Goal: Task Accomplishment & Management: Use online tool/utility

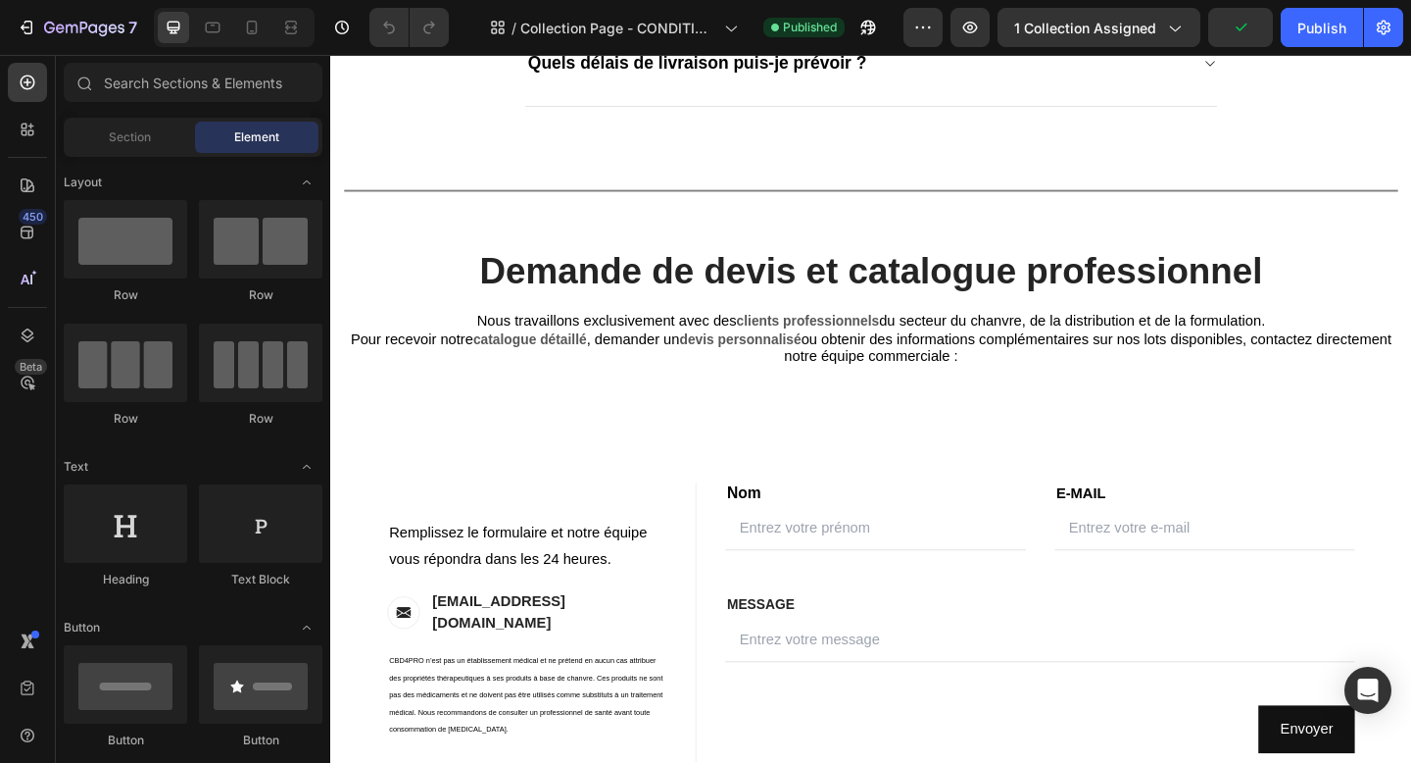
scroll to position [2067, 0]
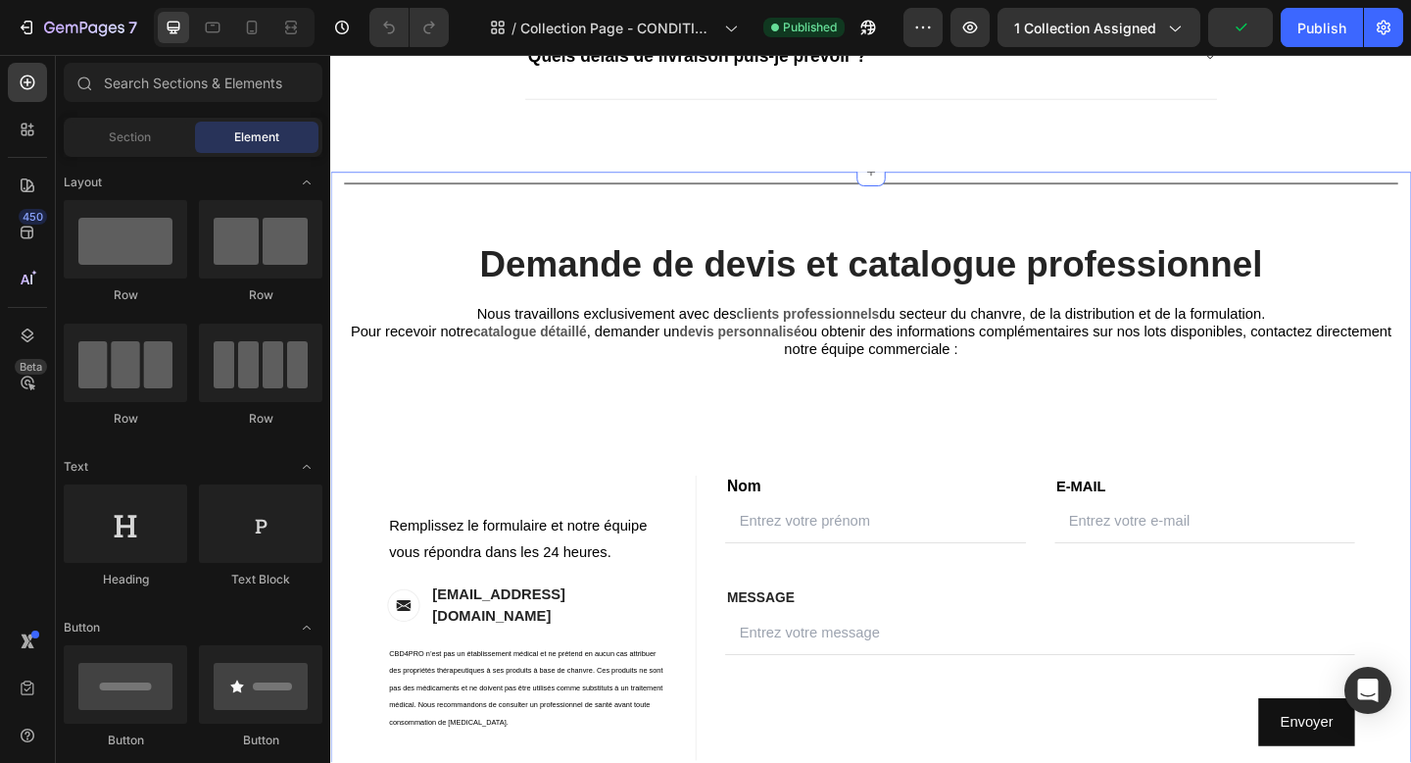
click at [657, 408] on div "Title Line Demande de devis et catalogue professionnel Heading Nous travaillons…" at bounding box center [918, 541] width 1147 height 719
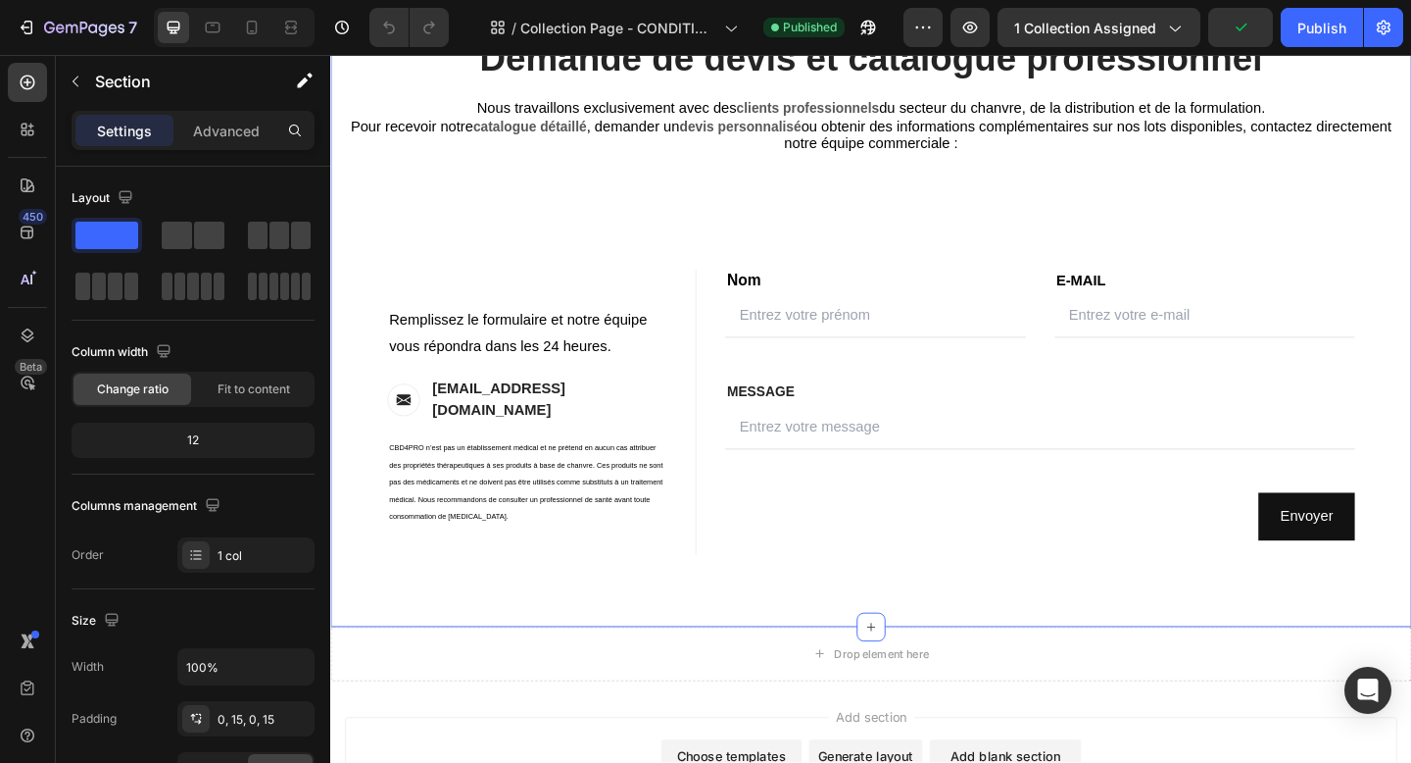
scroll to position [2306, 0]
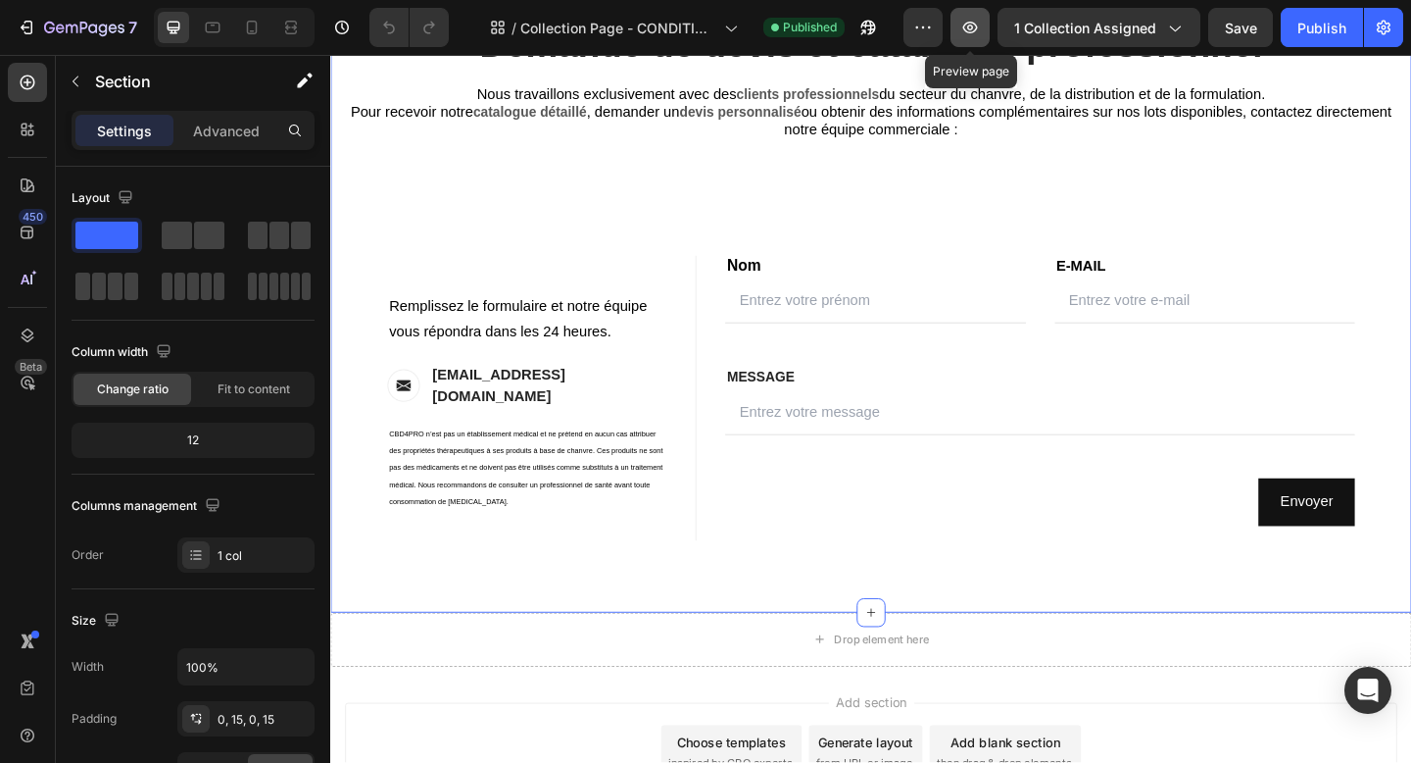
click at [968, 35] on icon "button" at bounding box center [971, 28] width 20 height 20
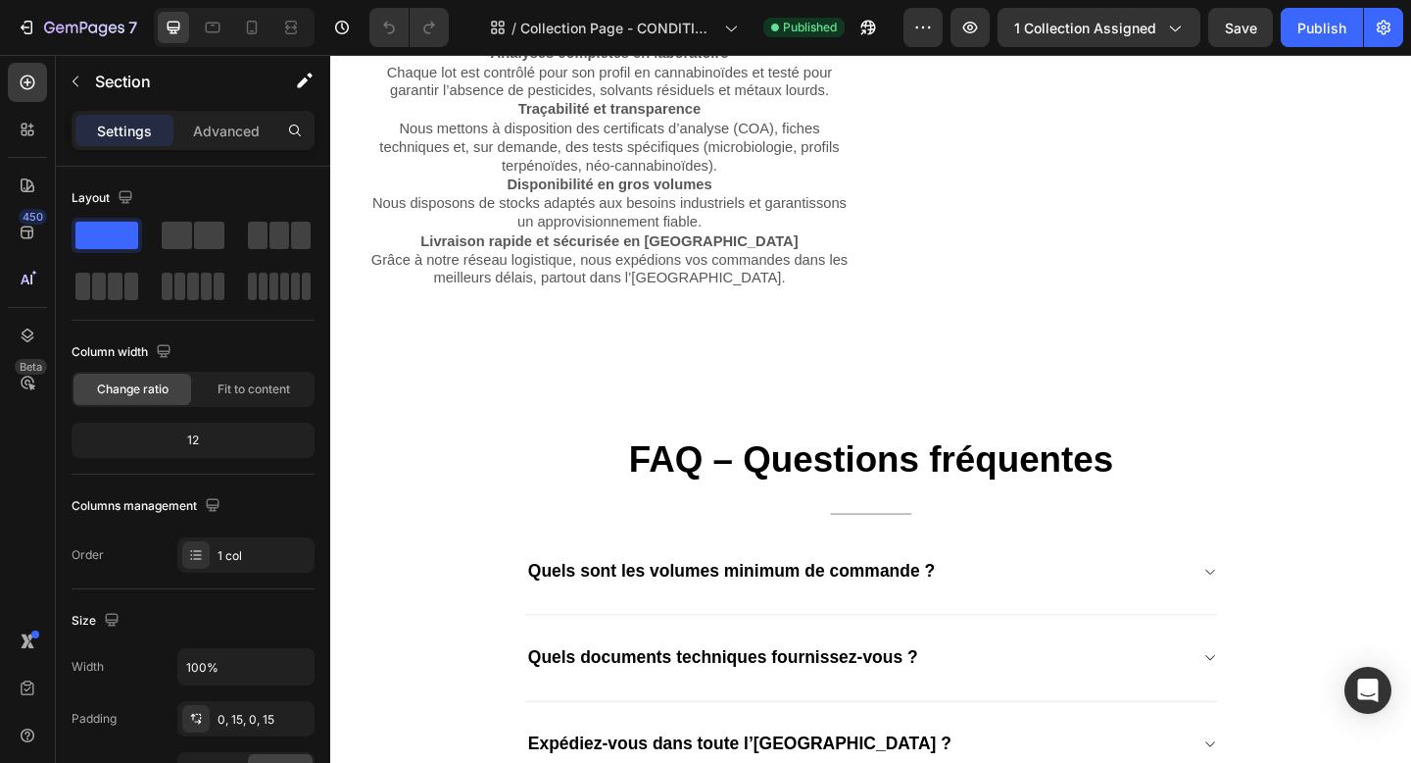
scroll to position [769, 0]
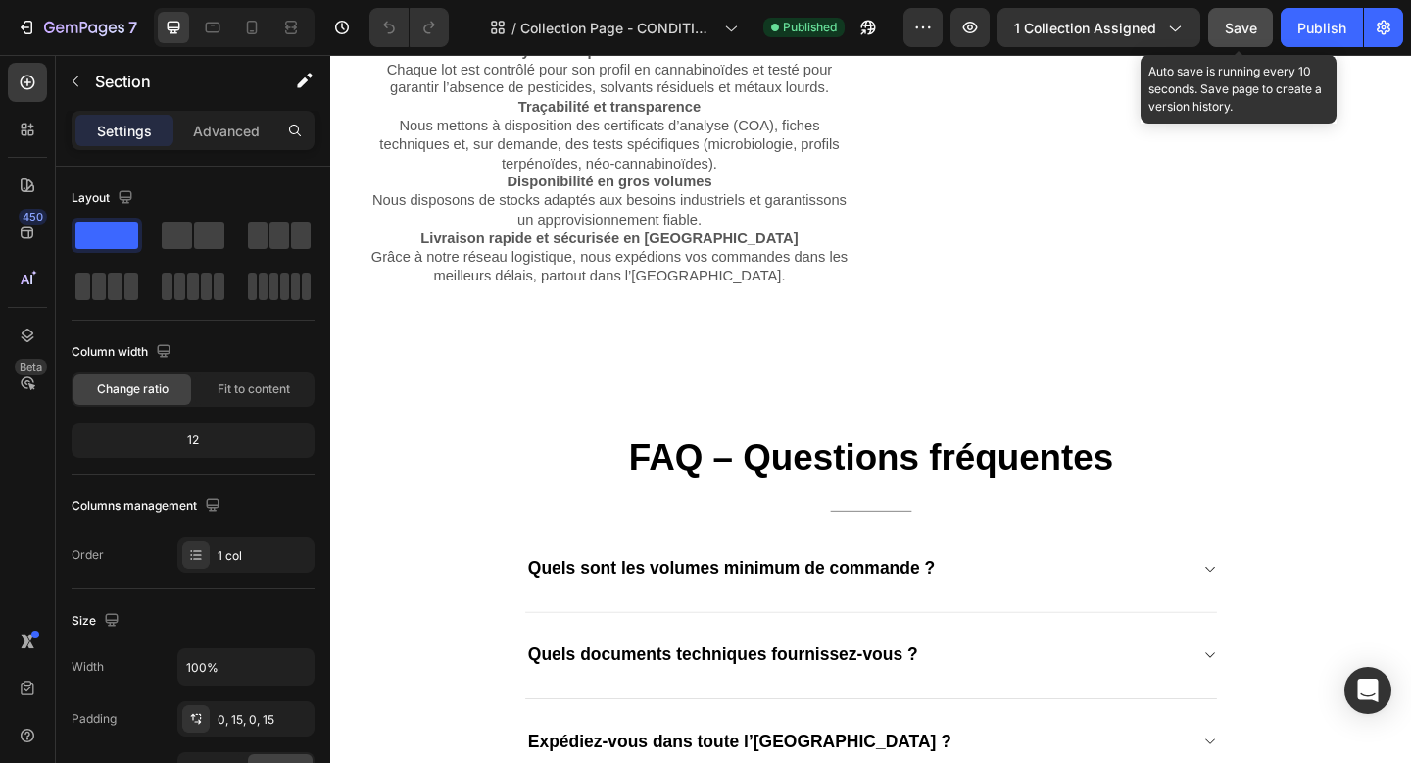
click at [1238, 35] on div "Save" at bounding box center [1241, 28] width 32 height 21
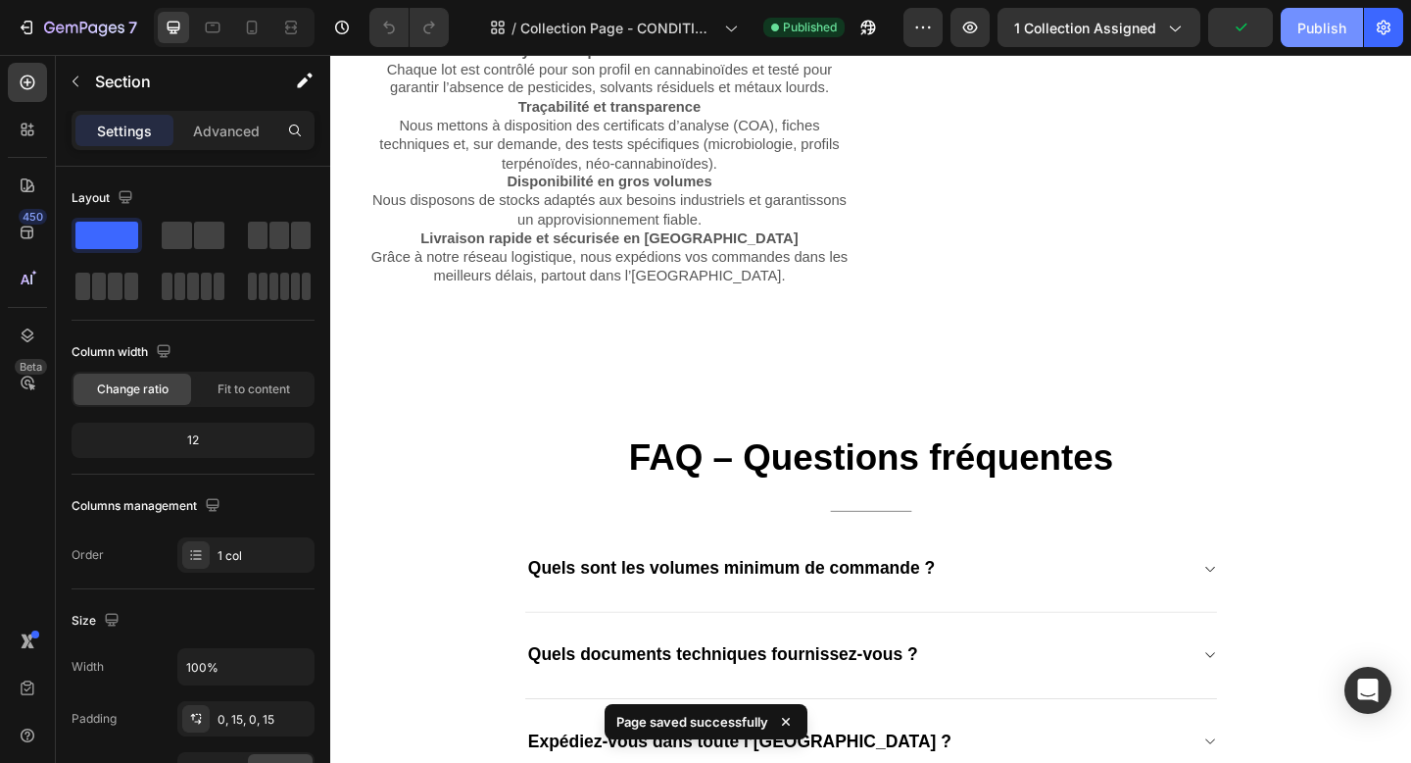
click at [1320, 23] on div "Publish" at bounding box center [1322, 28] width 49 height 21
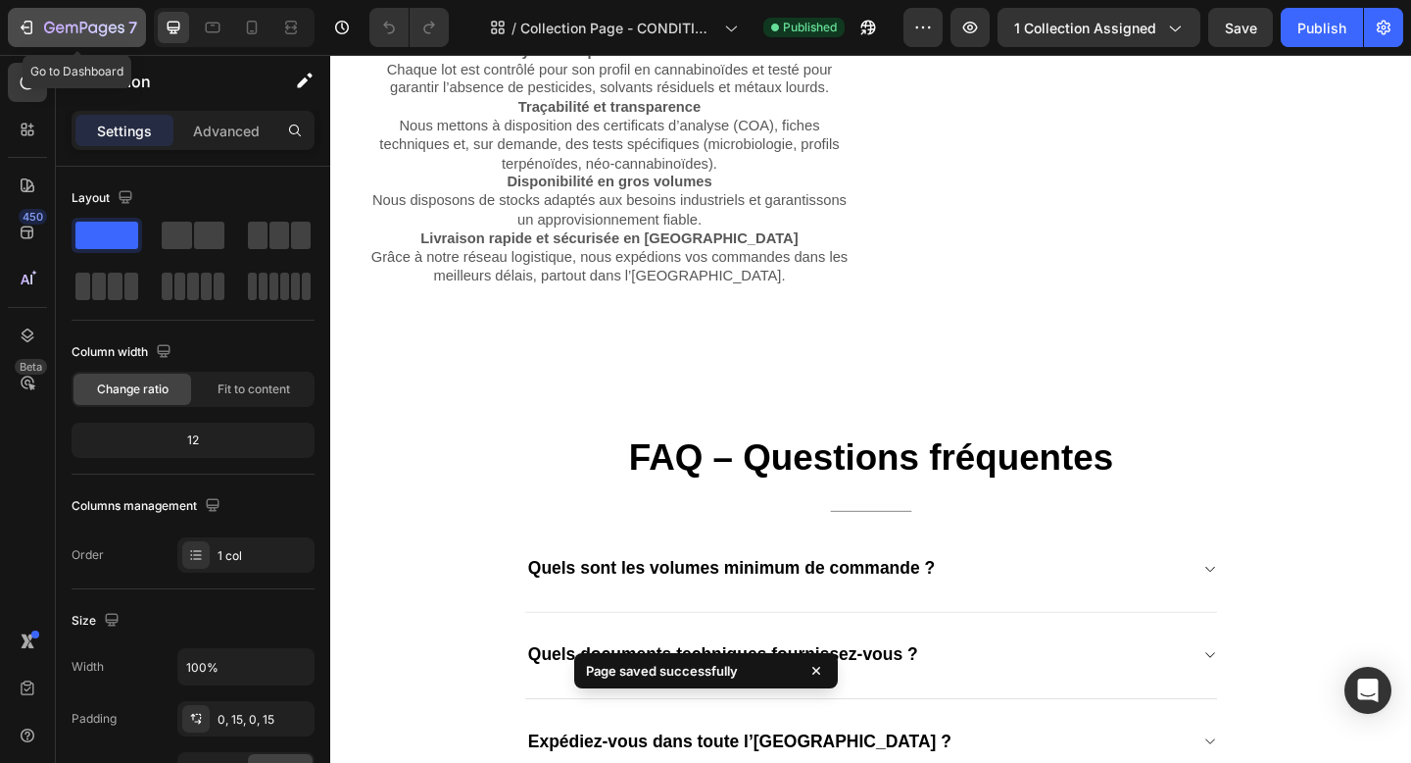
click at [77, 40] on button "7" at bounding box center [77, 27] width 138 height 39
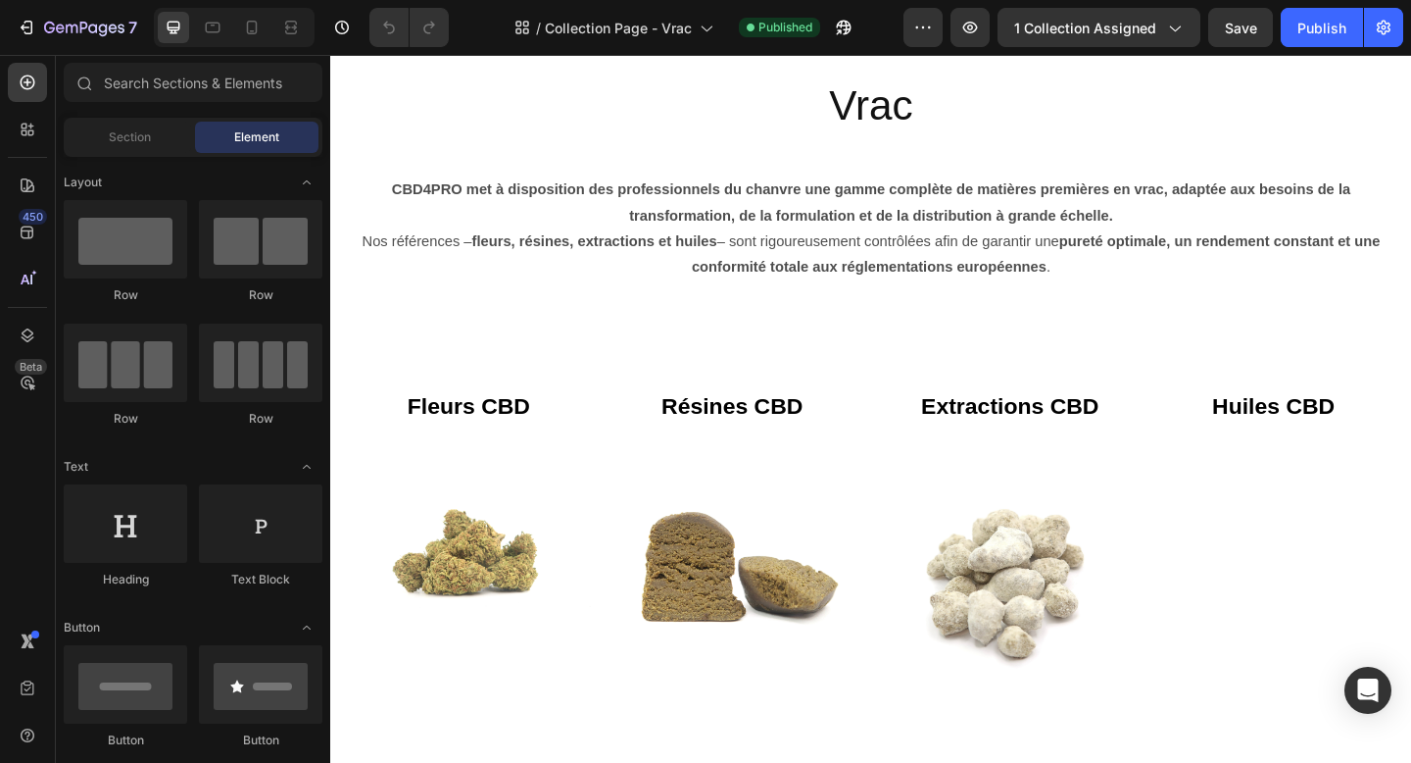
scroll to position [48, 0]
click at [64, 31] on icon "button" at bounding box center [84, 29] width 80 height 17
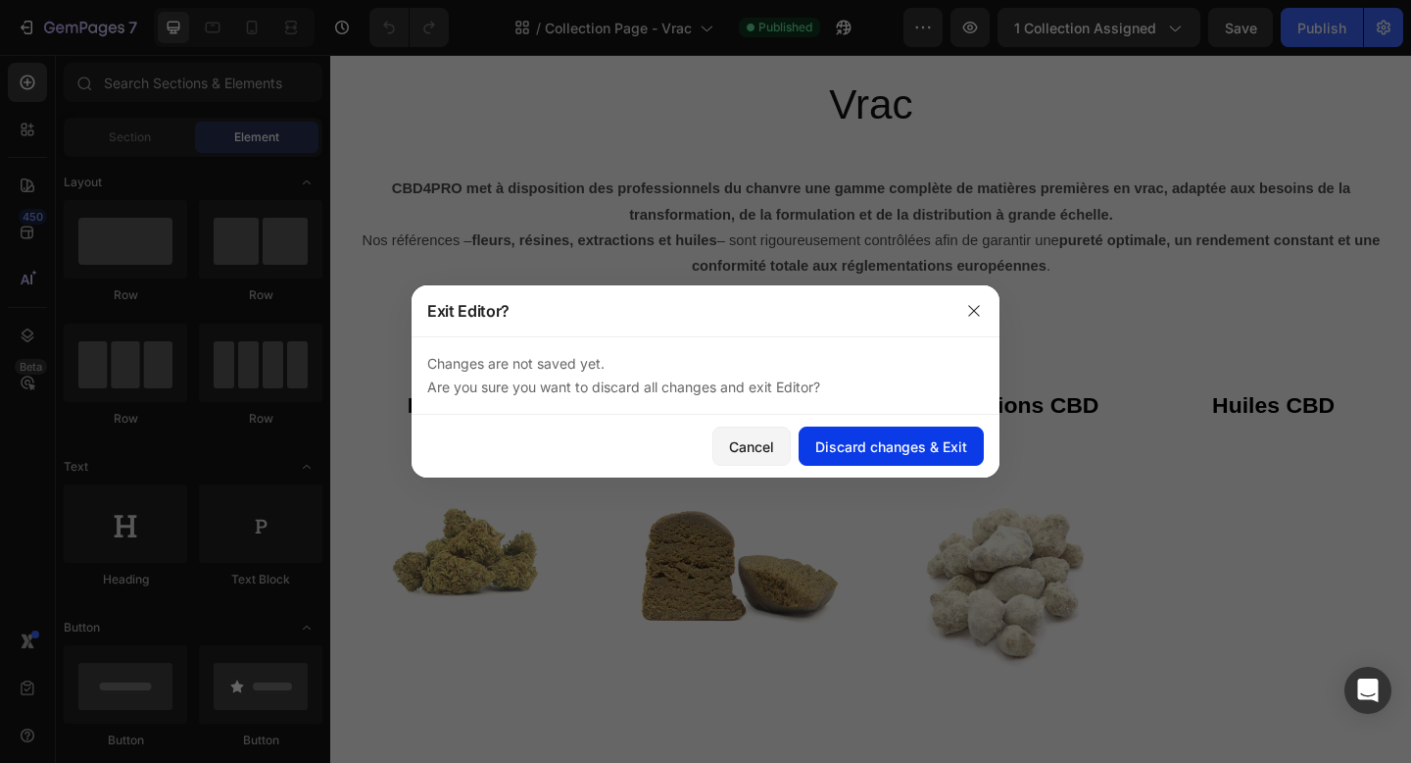
click at [932, 443] on div "Discard changes & Exit" at bounding box center [891, 446] width 152 height 21
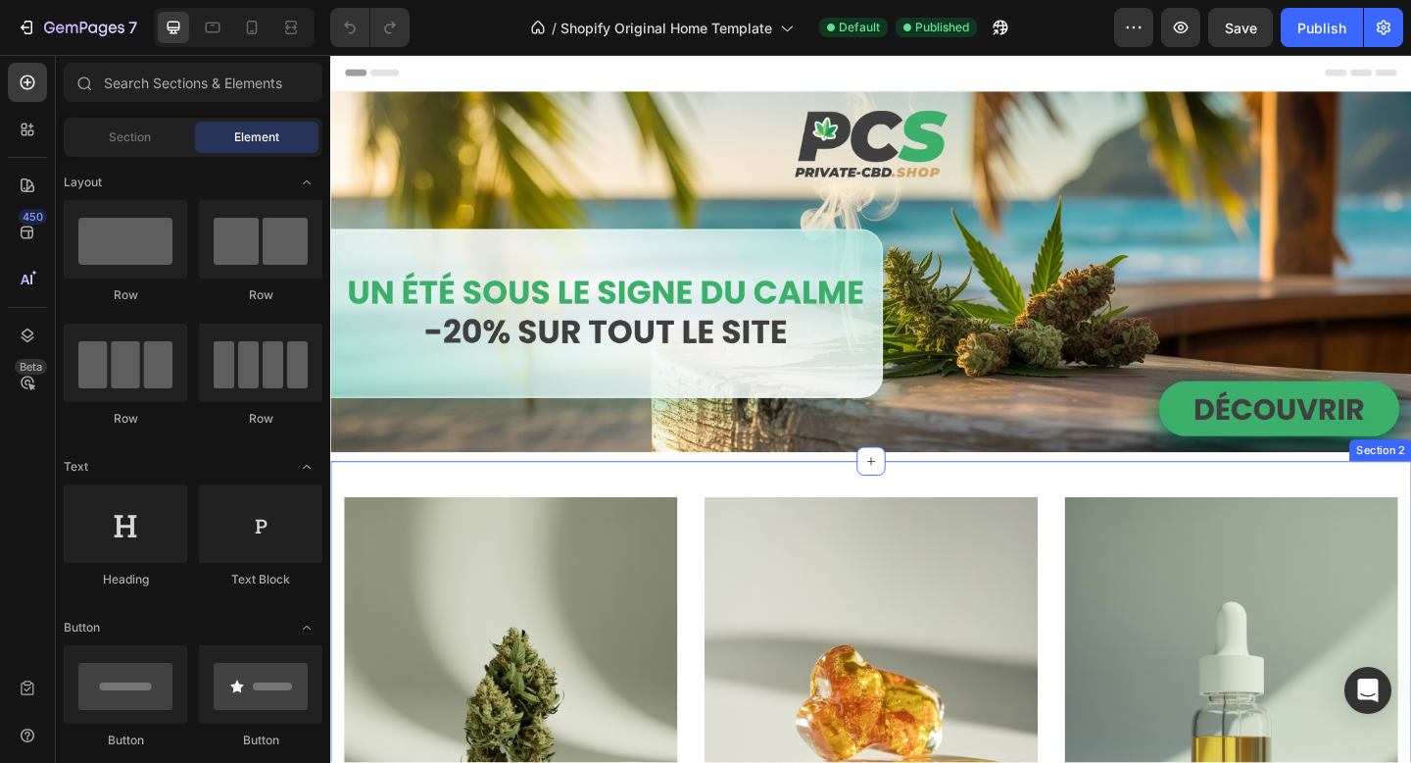
click at [859, 518] on div "Fleurs Text block Row Row Hero Banner Résines Text block Row Row Hero Banner Hu…" at bounding box center [918, 764] width 1176 height 534
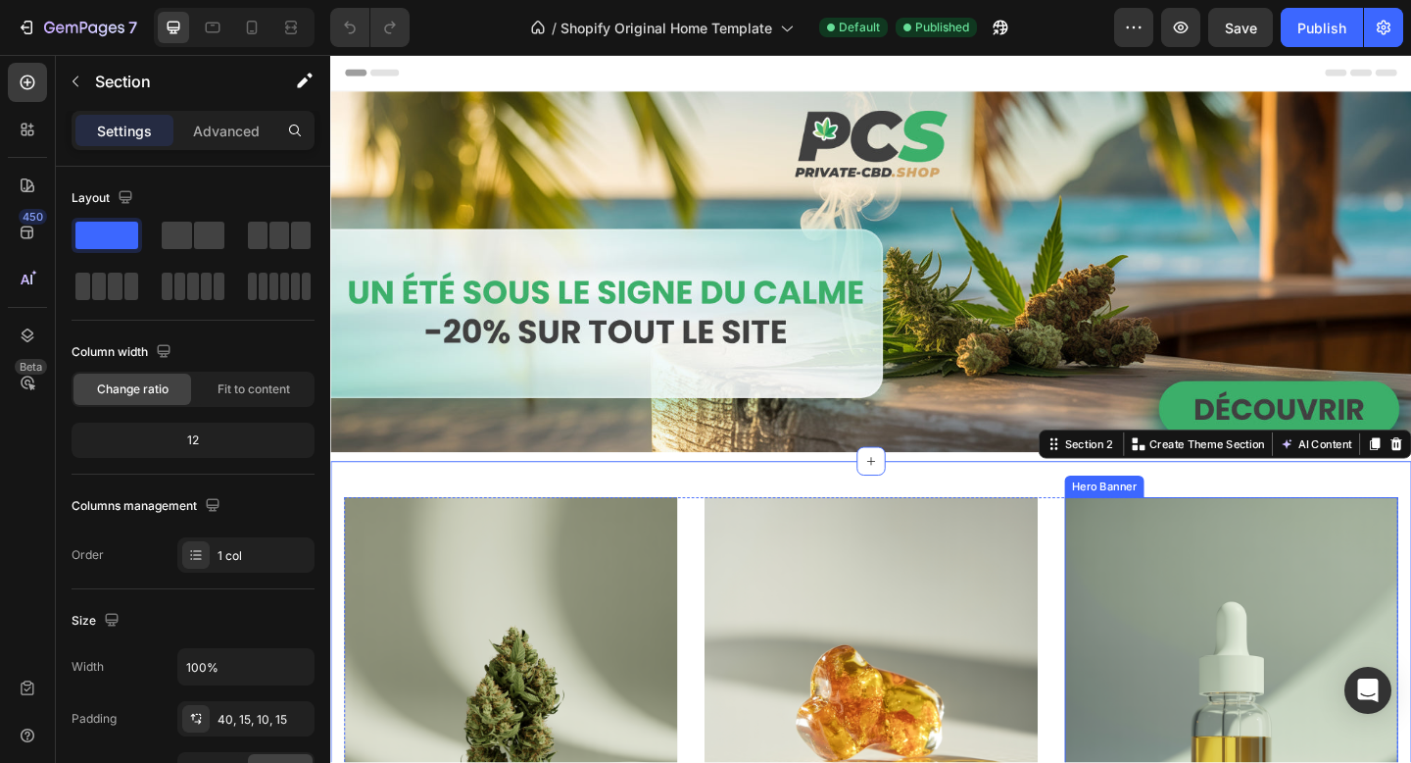
click at [1402, 636] on div "Overlay" at bounding box center [1310, 763] width 363 height 454
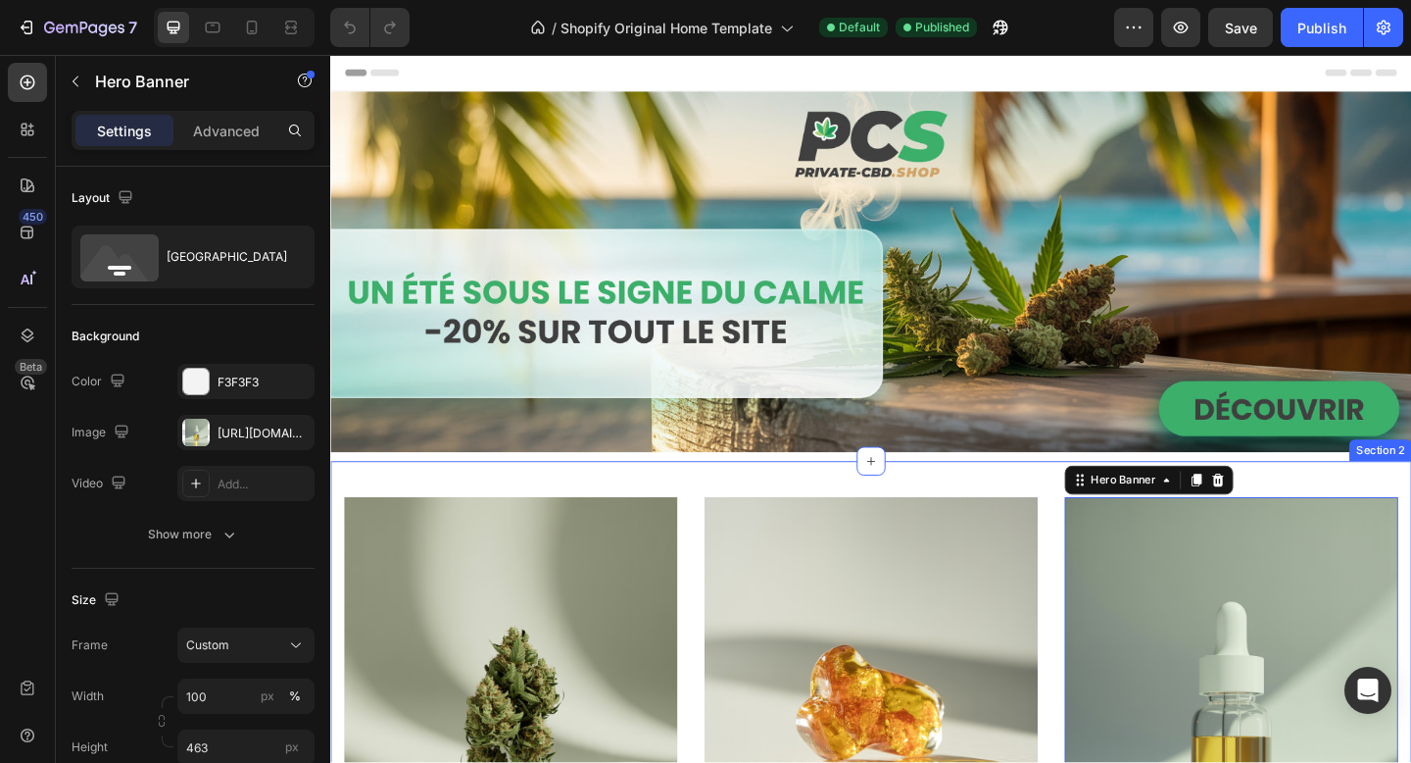
click at [1039, 517] on div "Fleurs Text block Row Row Hero Banner Résines Text block Row Row Hero Banner Hu…" at bounding box center [918, 764] width 1176 height 534
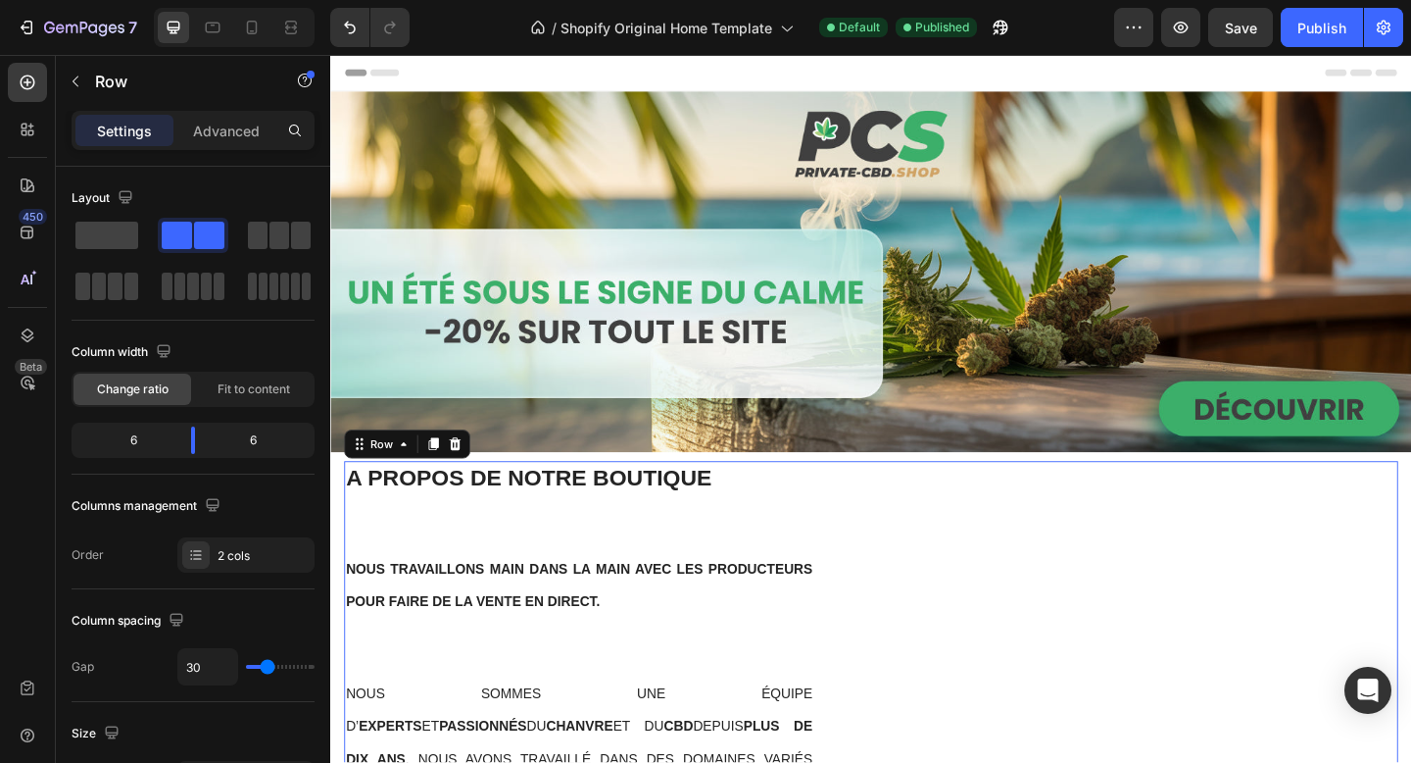
click at [471, 479] on icon at bounding box center [466, 478] width 16 height 16
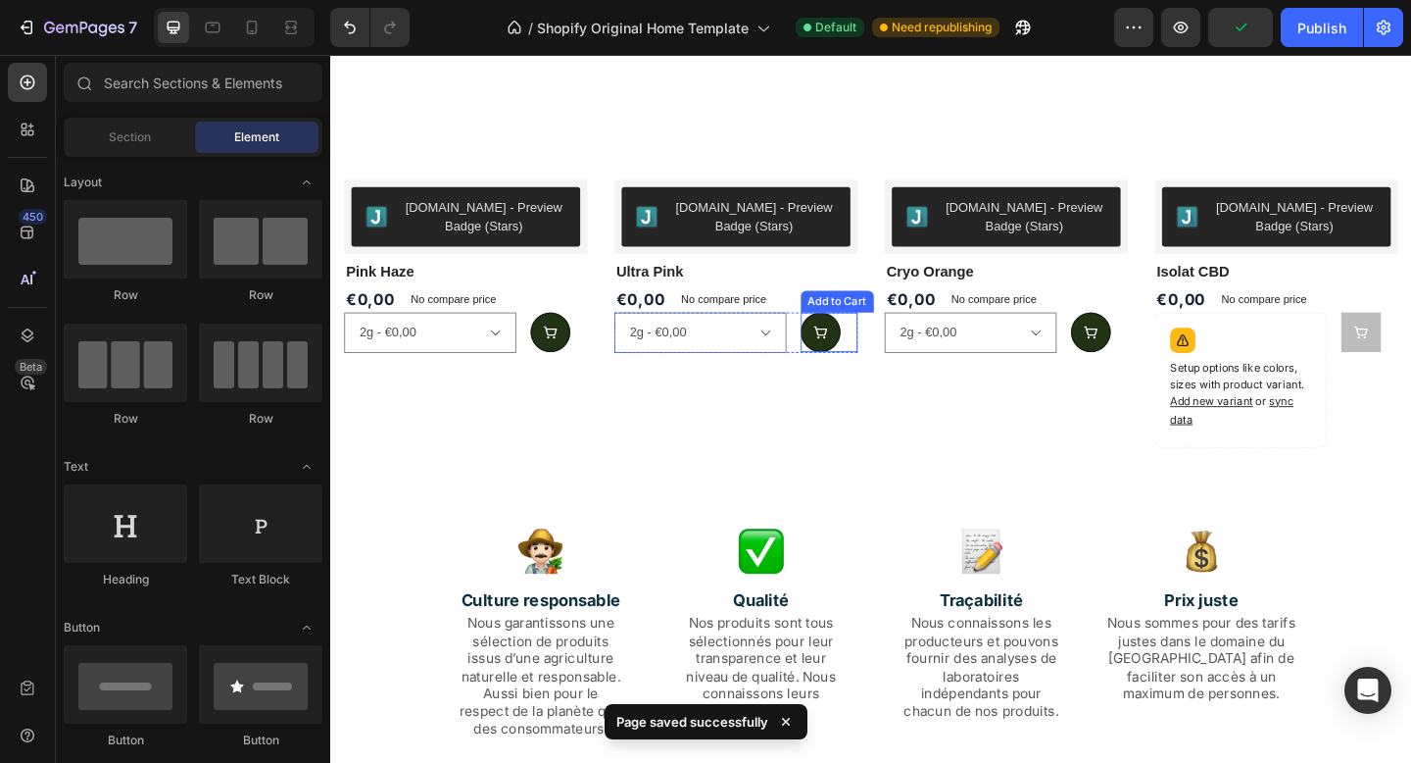
scroll to position [981, 0]
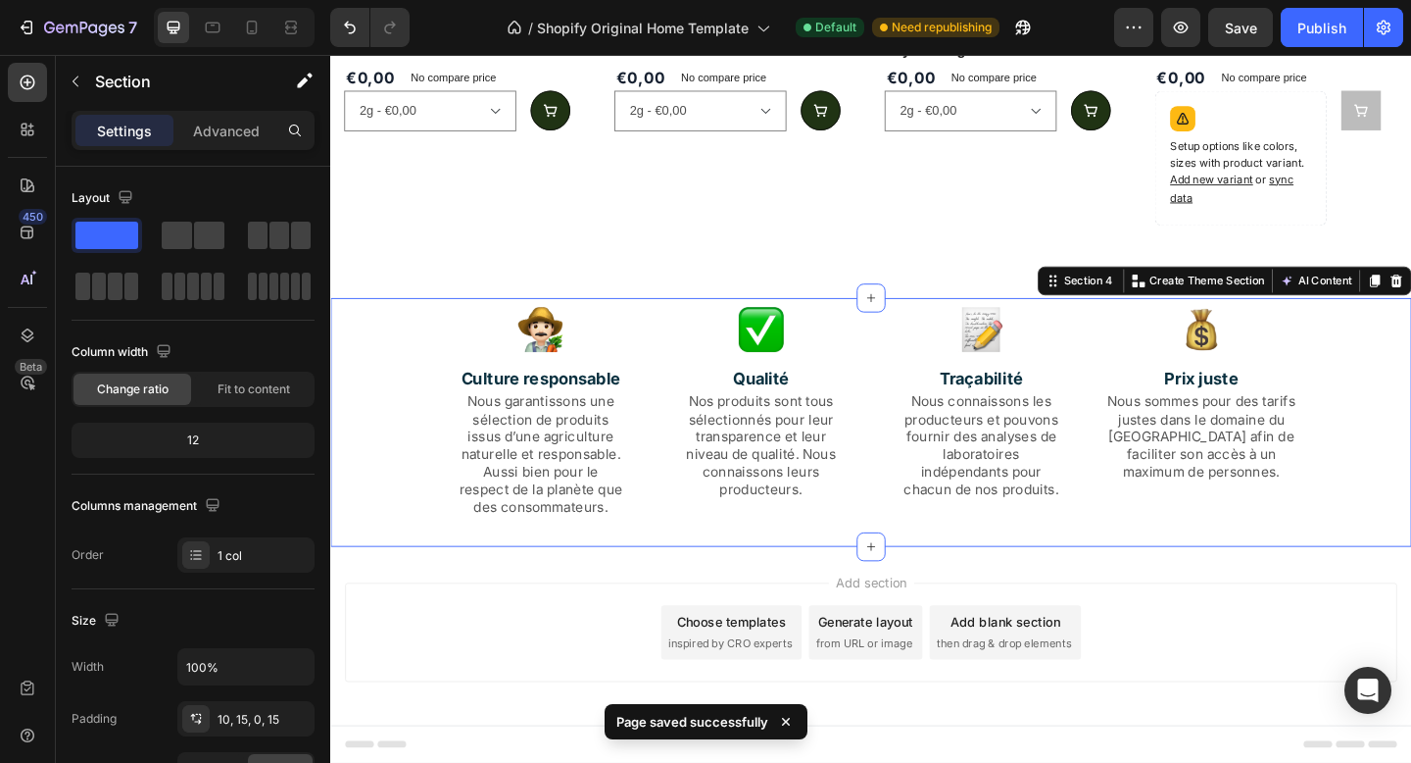
click at [427, 348] on div "Image Culture responsable Text Block Nous garantissons une sélection de produit…" at bounding box center [918, 459] width 1147 height 261
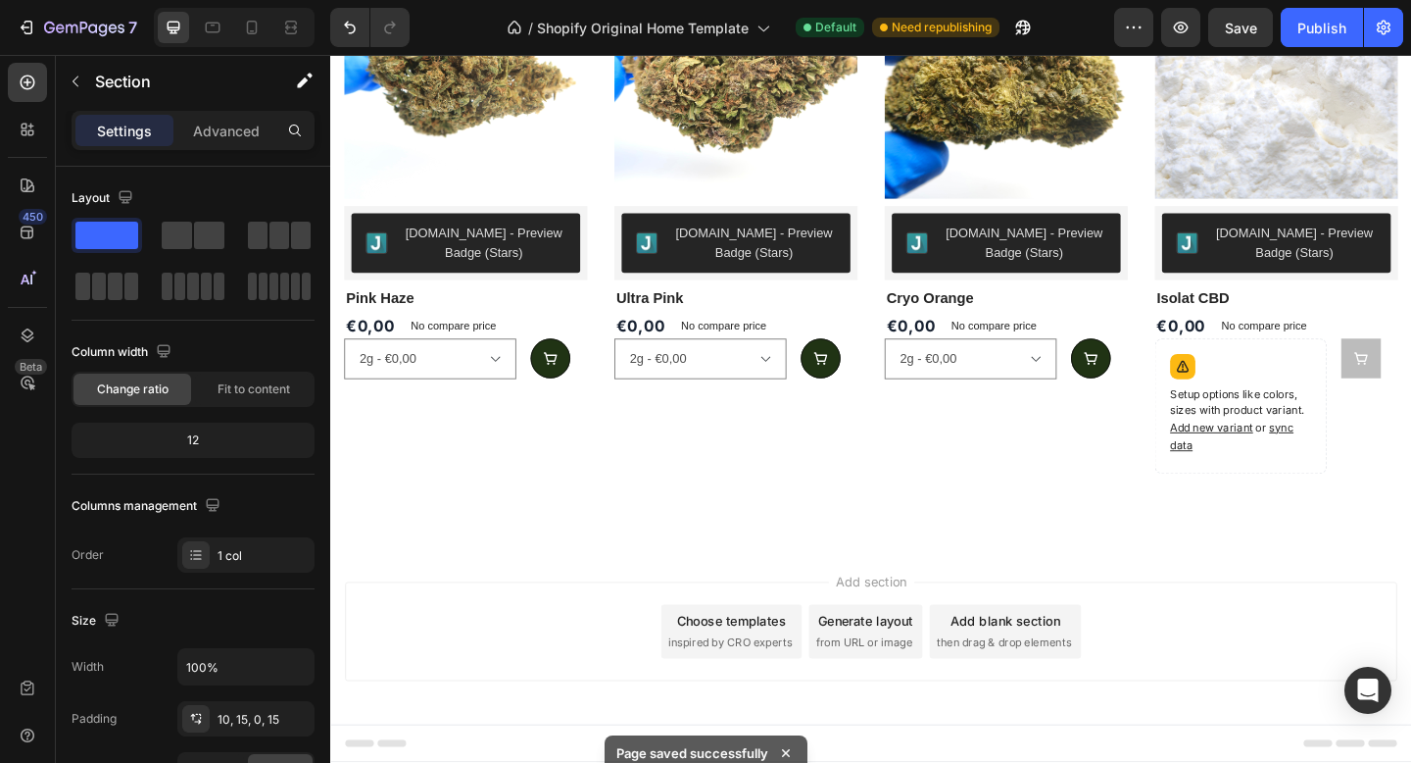
scroll to position [711, 0]
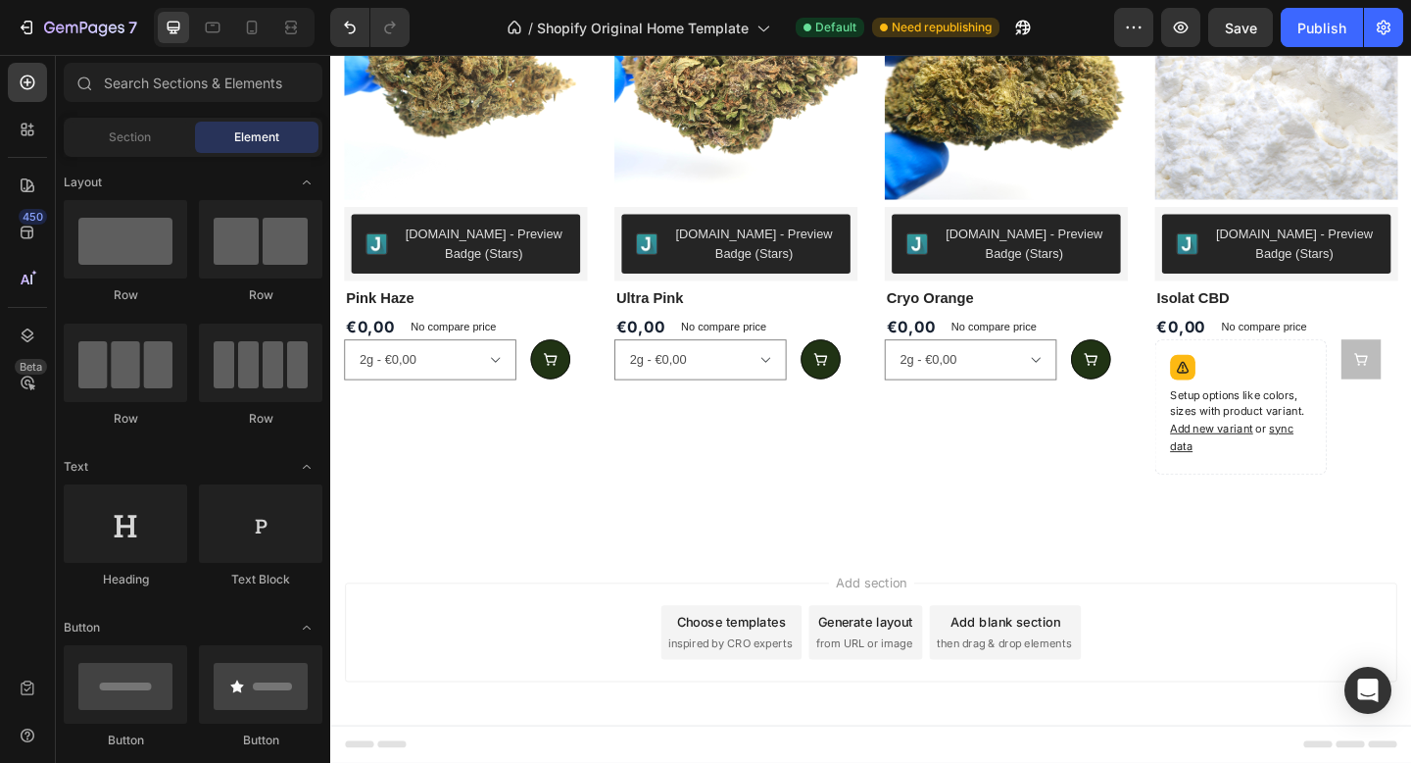
click at [1238, 677] on div "Add section Choose templates inspired by CRO experts Generate layout from URL o…" at bounding box center [918, 683] width 1145 height 108
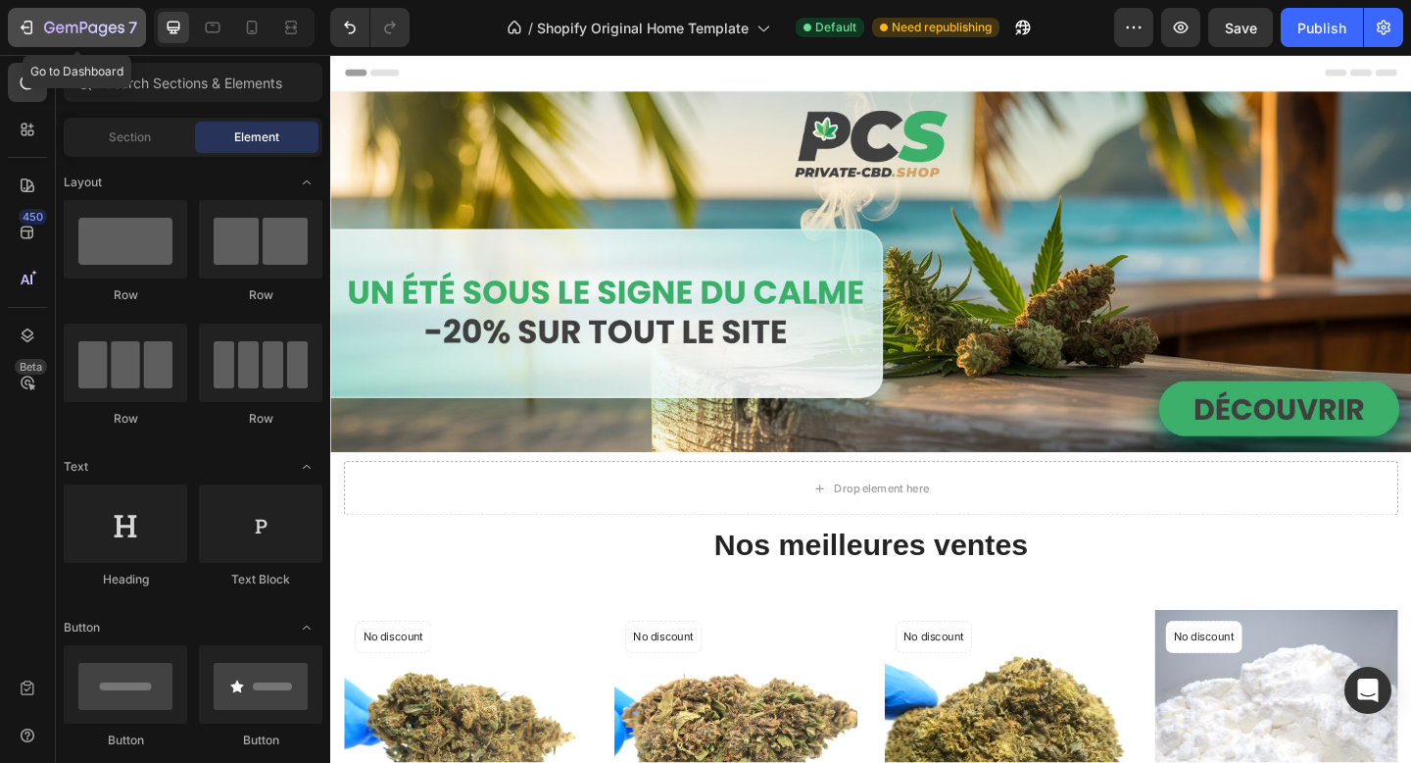
click at [27, 16] on div "7" at bounding box center [77, 28] width 121 height 24
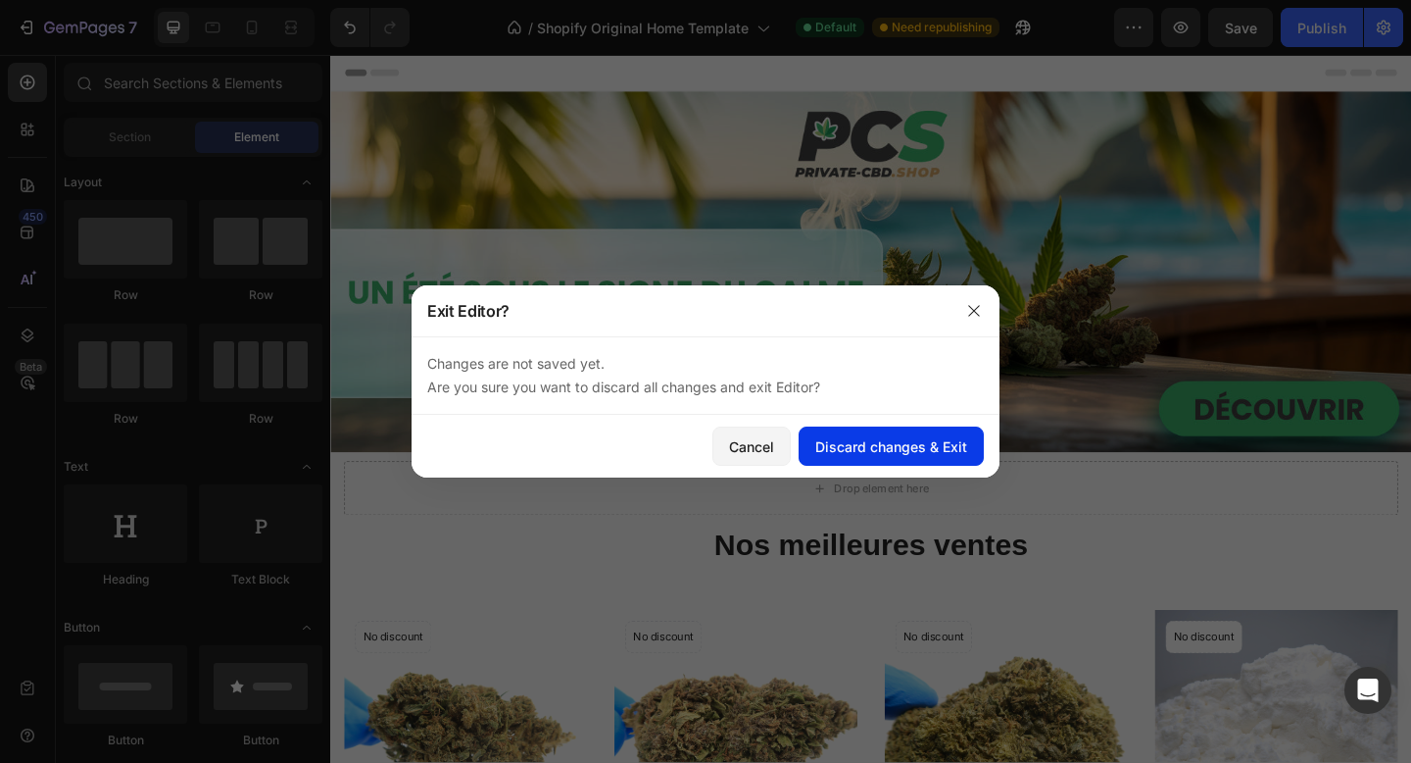
click at [894, 436] on div "Discard changes & Exit" at bounding box center [891, 446] width 152 height 21
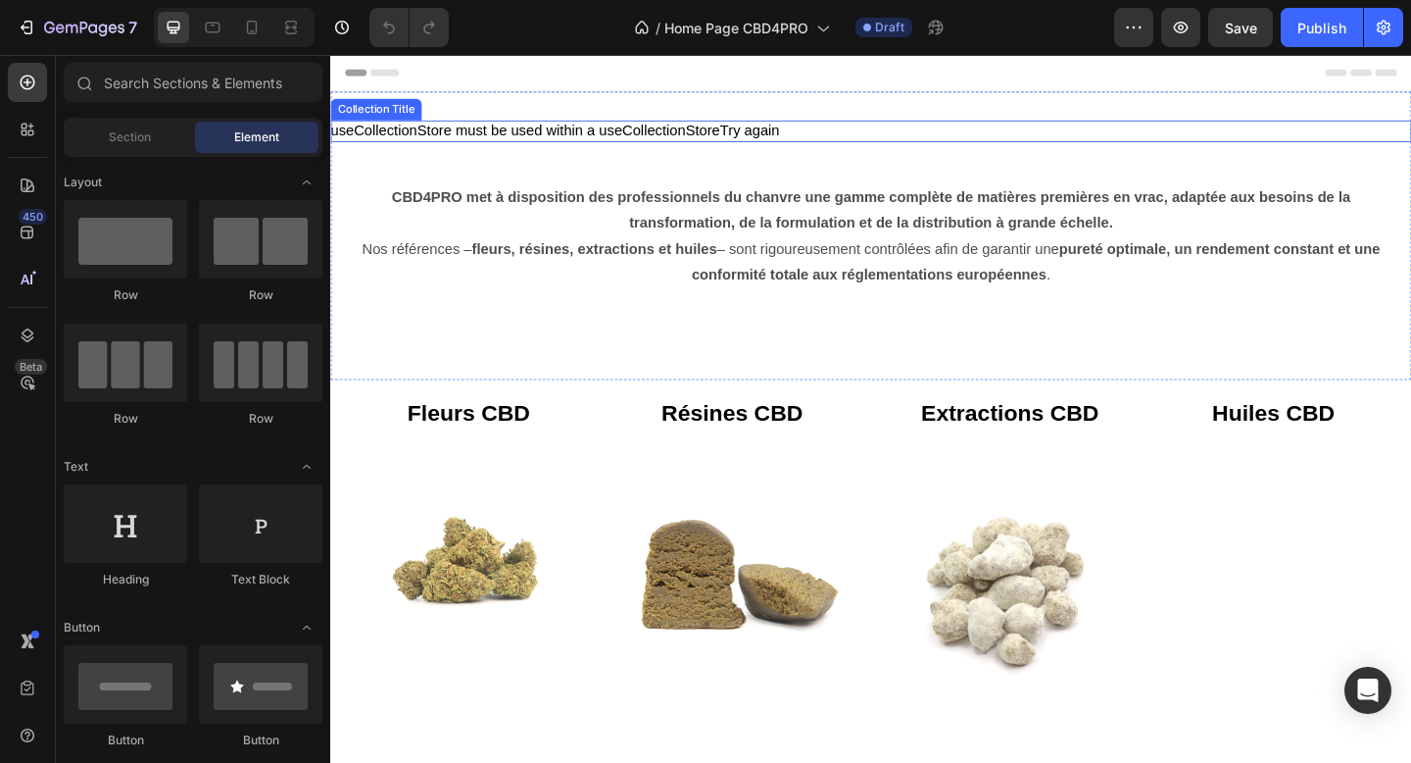
click at [839, 124] on div "useCollectionStore must be used within a useCollectionStore Try again Collectio…" at bounding box center [918, 252] width 1176 height 314
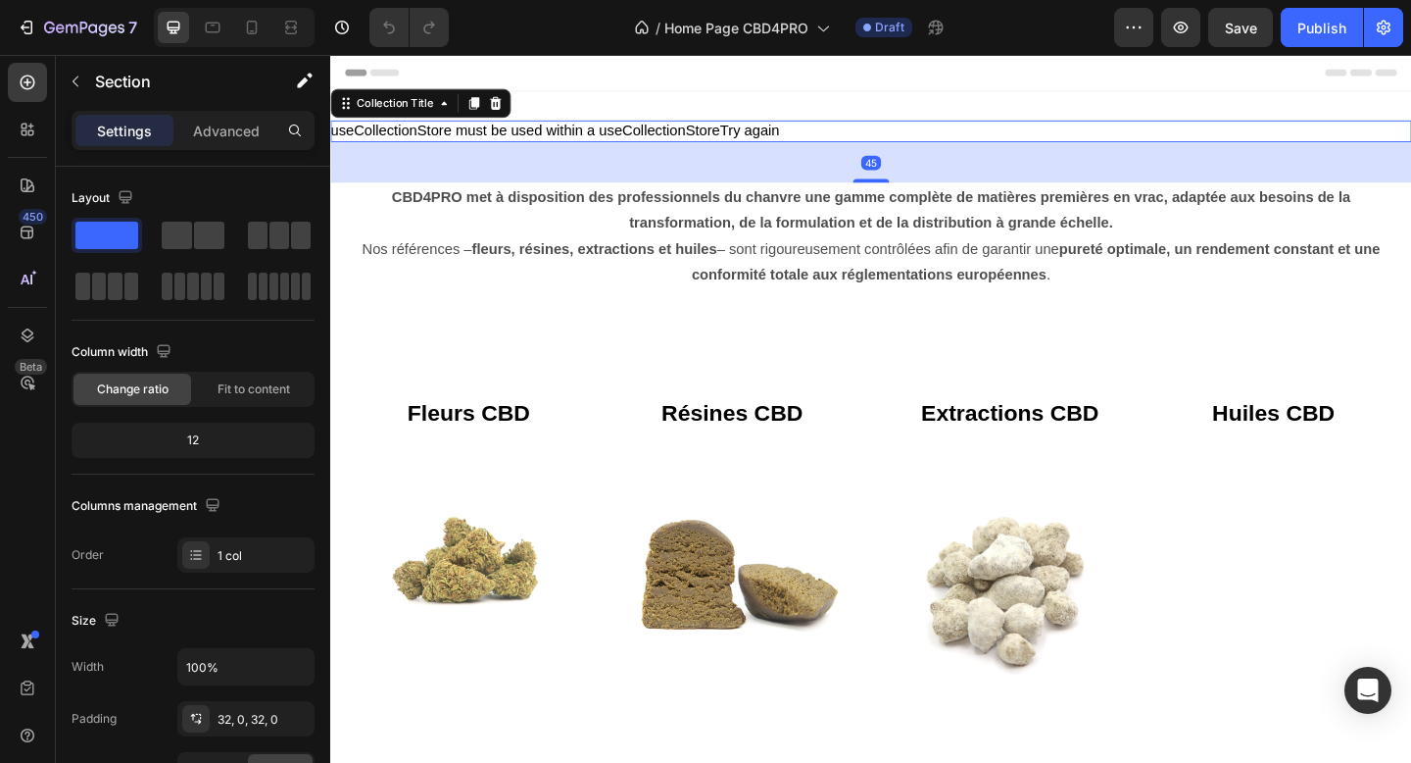
click at [819, 138] on div "useCollectionStore must be used within a useCollectionStore Try again Collectio…" at bounding box center [918, 138] width 1176 height 24
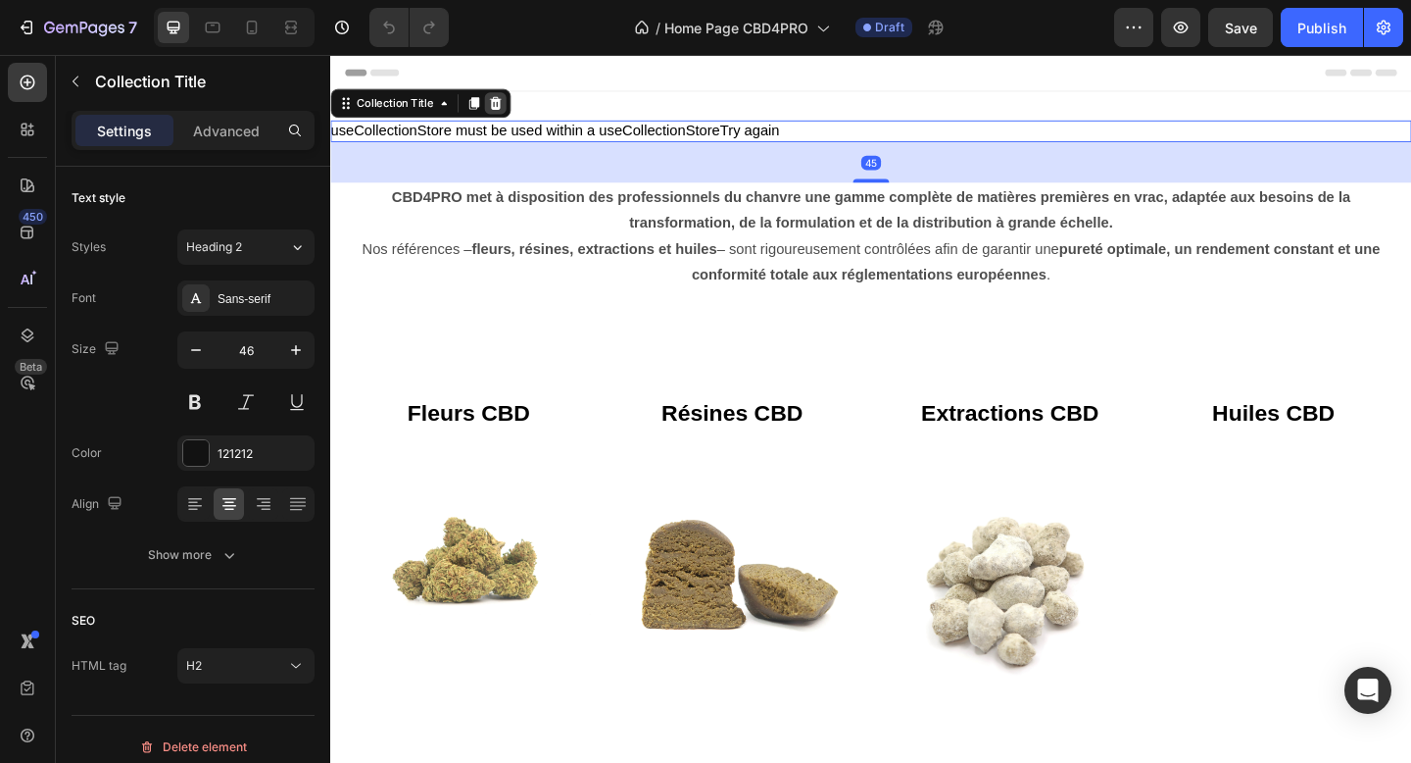
click at [509, 111] on icon at bounding box center [510, 108] width 16 height 16
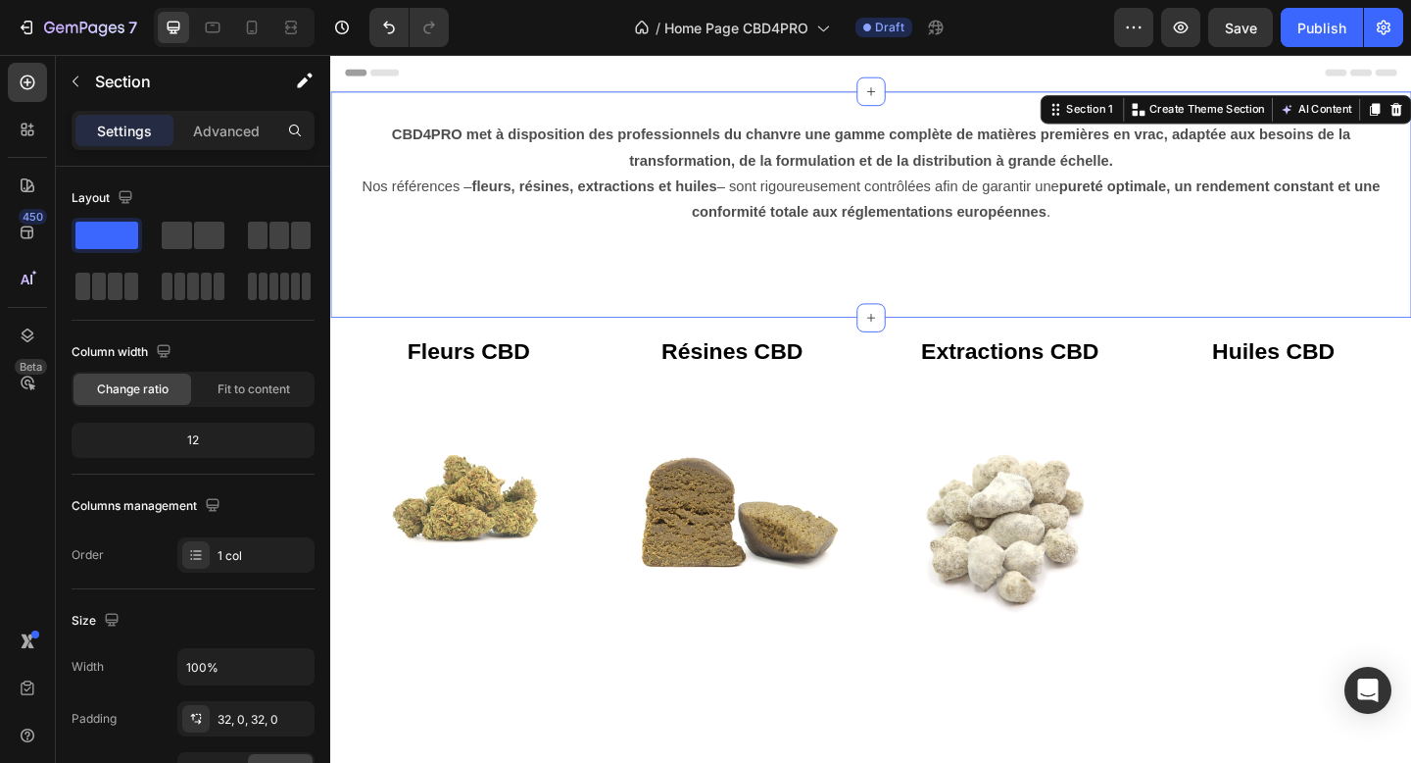
click at [509, 111] on div "CBD4PRO met à disposition des professionnels du chanvre une gamme complète de m…" at bounding box center [918, 218] width 1176 height 246
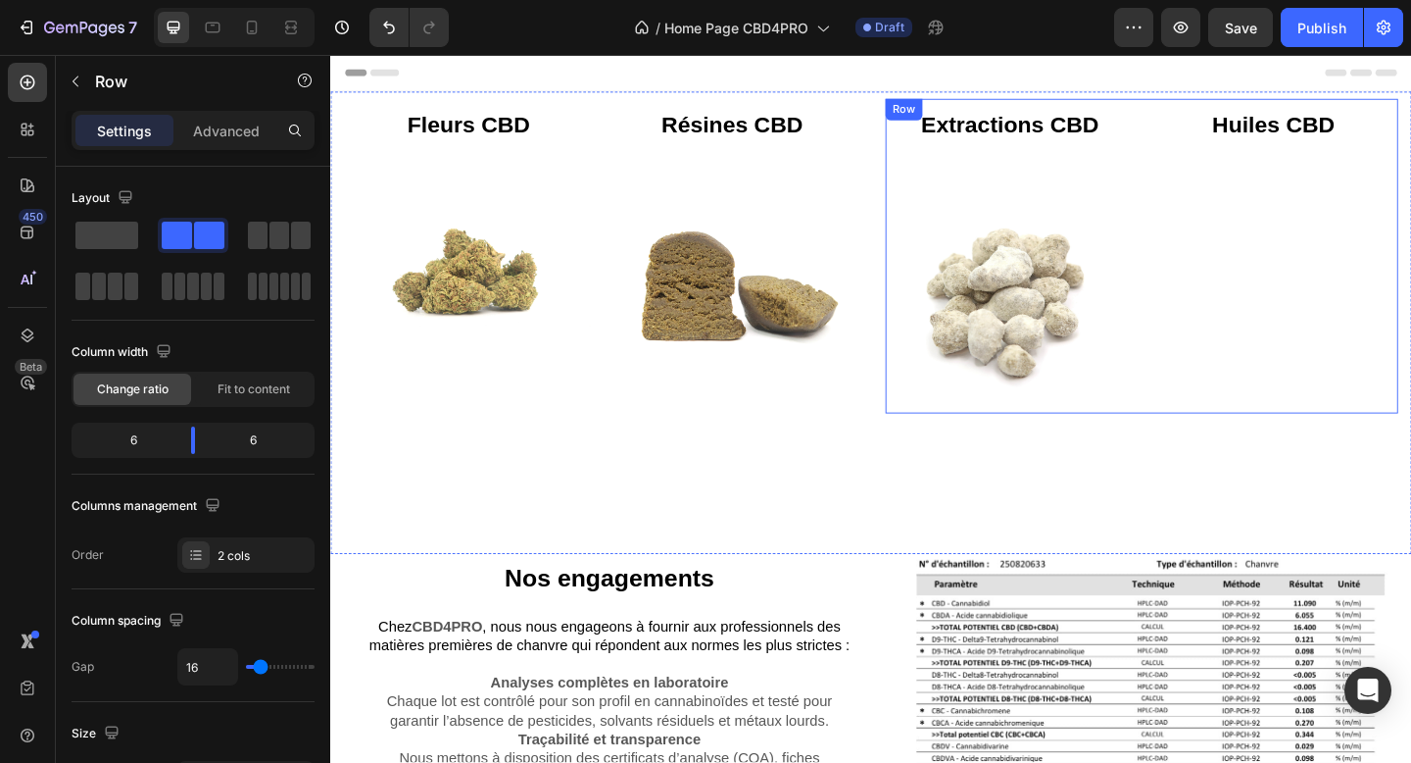
click at [1327, 183] on div "Huiles CBD Button" at bounding box center [1356, 274] width 271 height 342
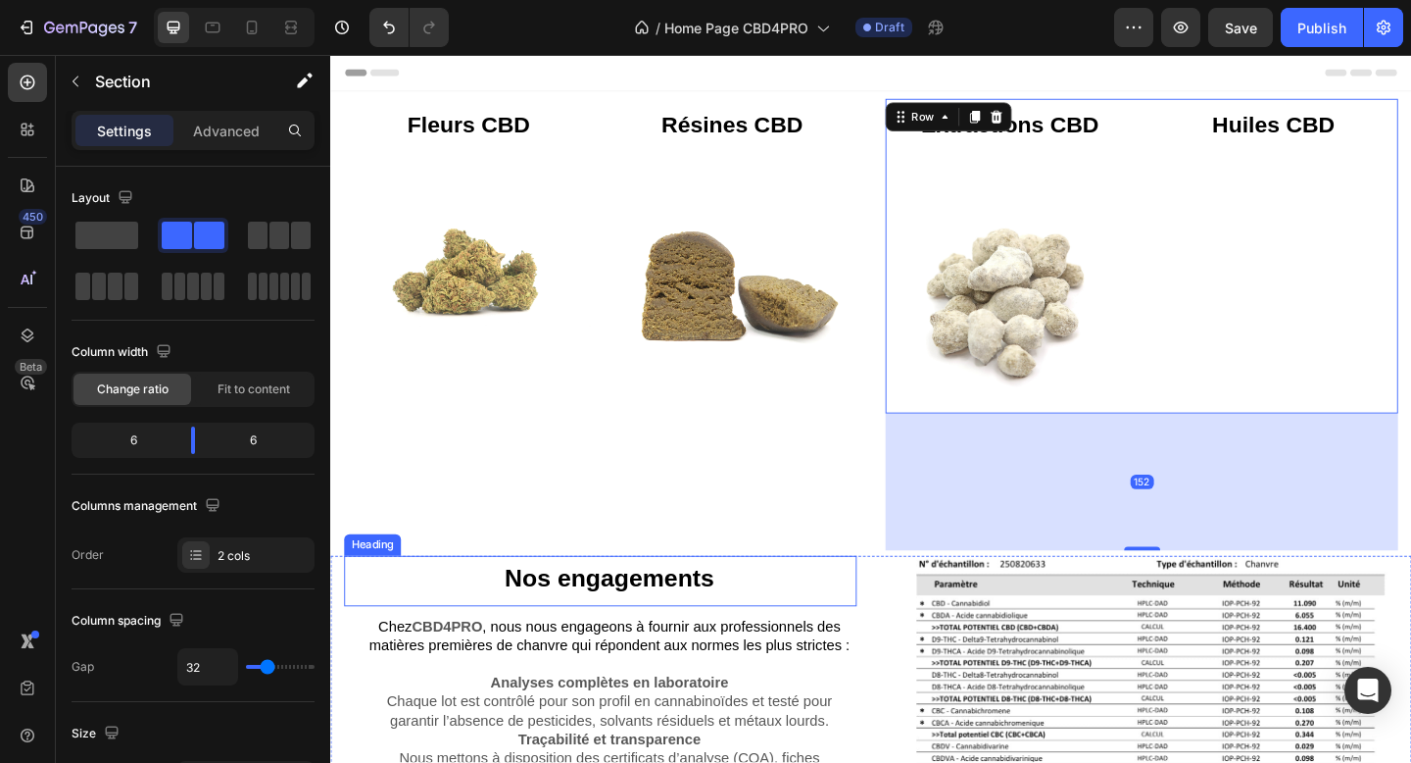
click at [856, 540] on div "Fleurs CBD Button Image Résines CBD Button Image Row" at bounding box center [624, 348] width 558 height 491
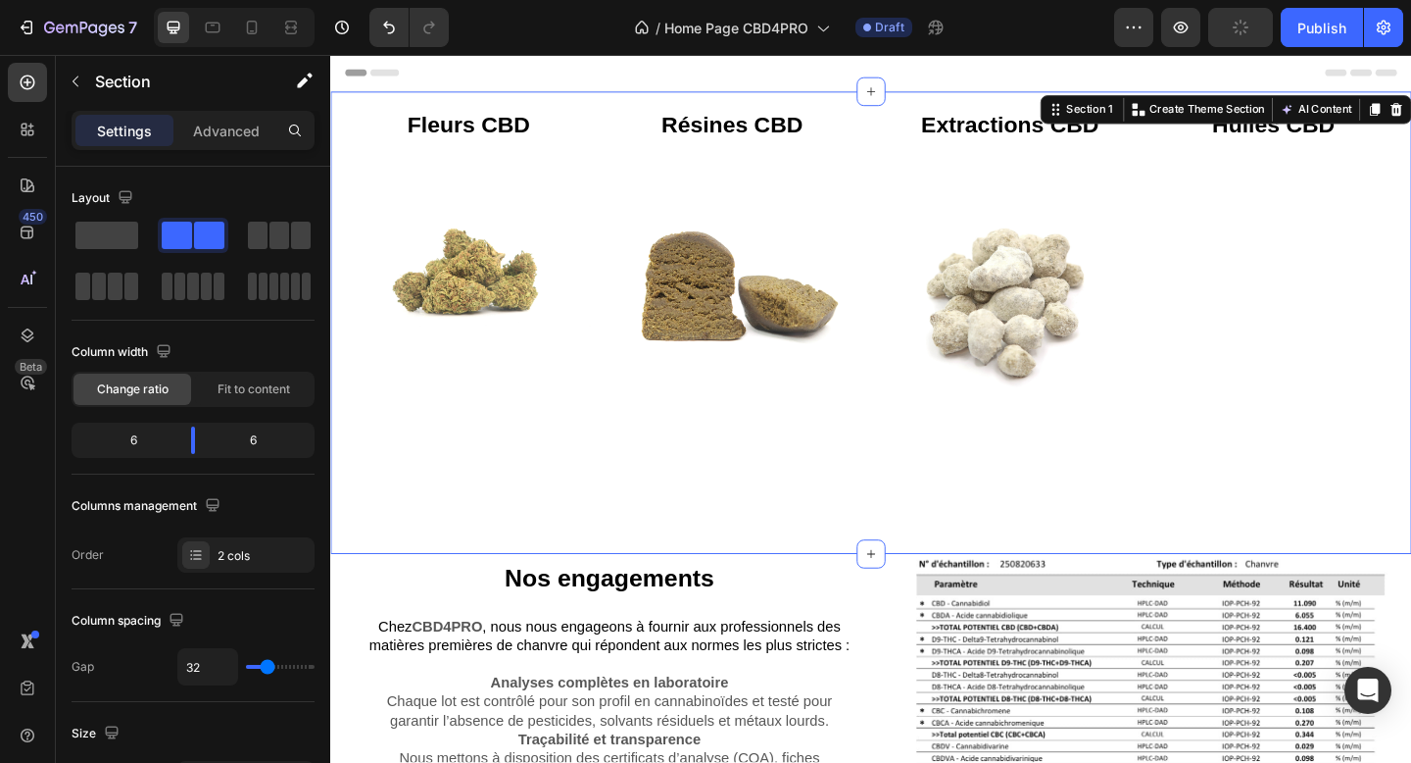
click at [1242, 544] on div "Extractions CBD Button Image Huiles CBD Button Row" at bounding box center [1213, 348] width 558 height 491
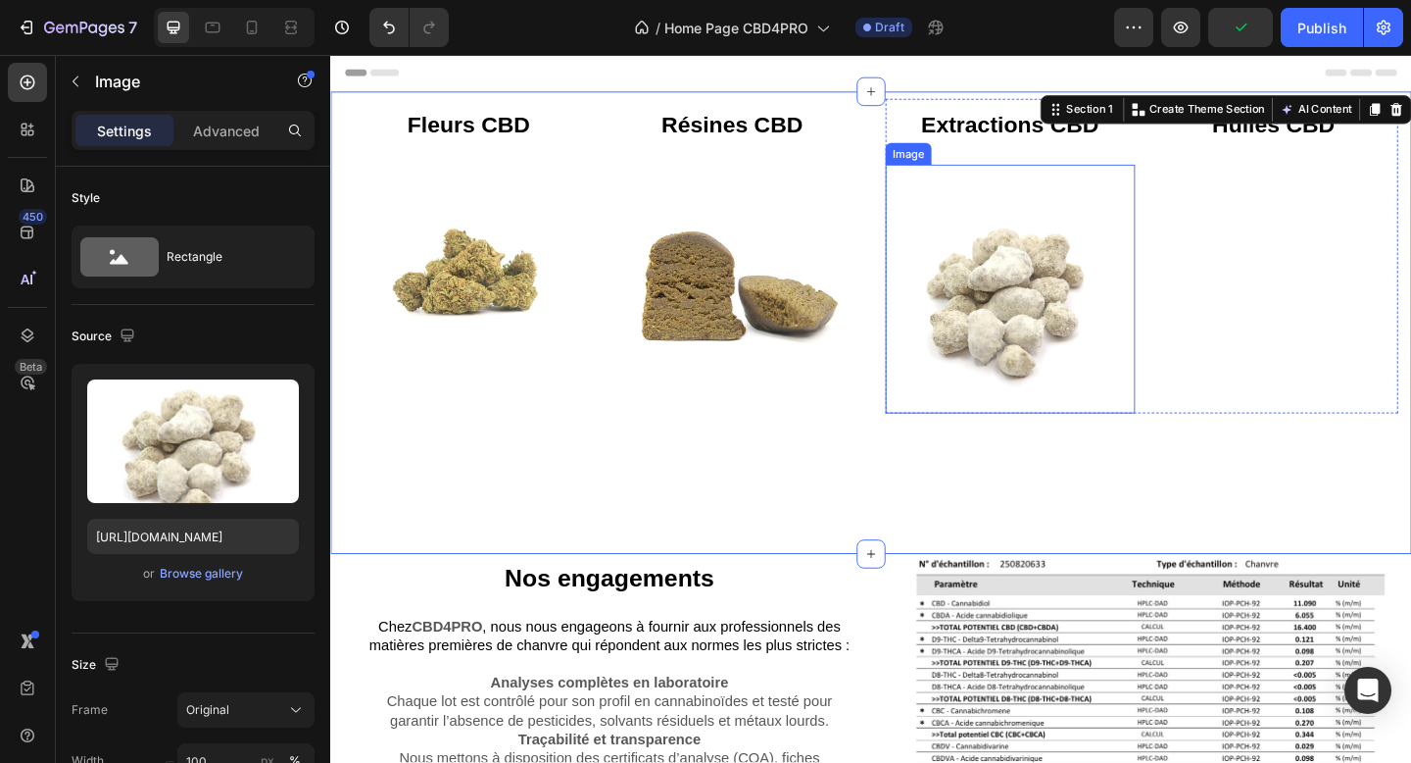
click at [1132, 265] on img at bounding box center [1069, 309] width 271 height 271
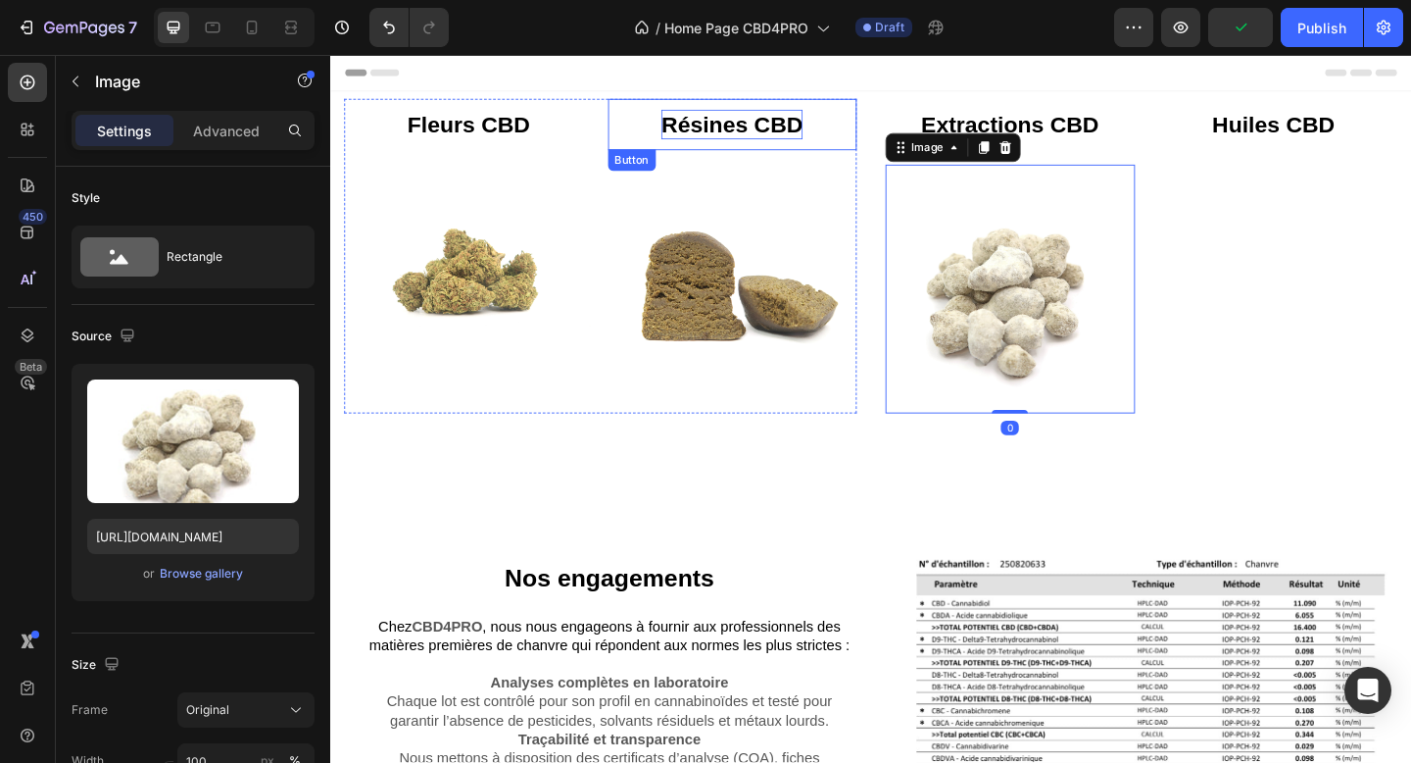
click at [814, 143] on strong "Résines CBD" at bounding box center [767, 130] width 154 height 27
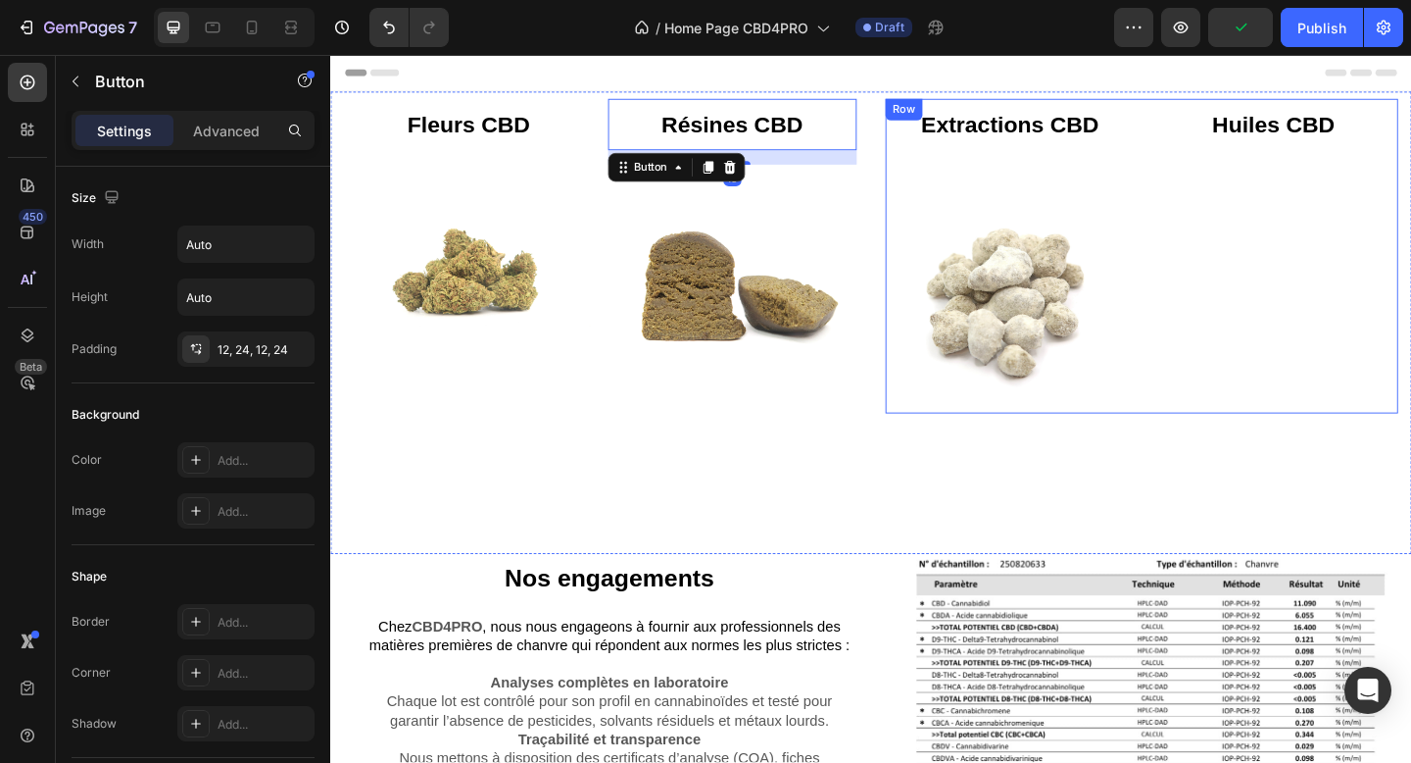
click at [1012, 166] on div "Extractions CBD Button" at bounding box center [1069, 139] width 271 height 72
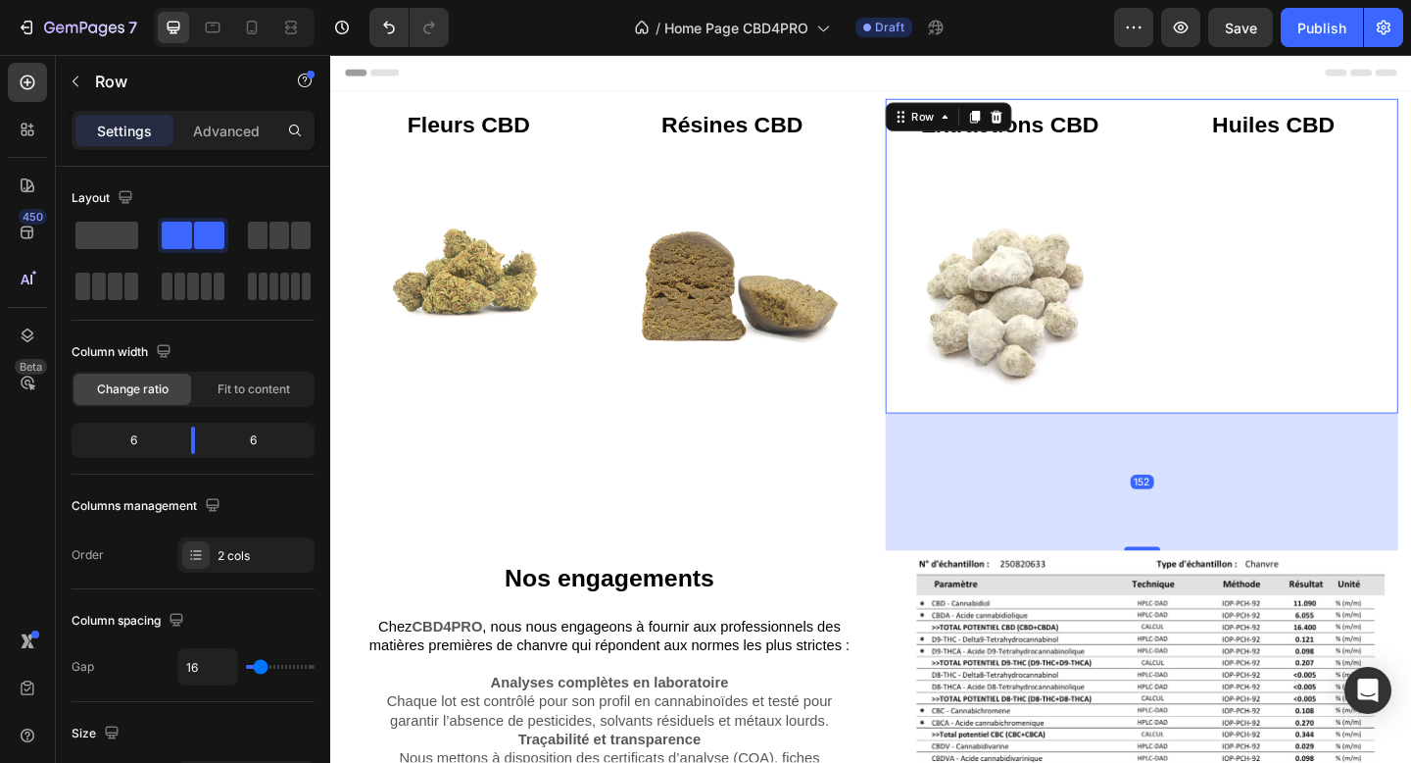
click at [1062, 108] on div "Row" at bounding box center [1002, 122] width 137 height 31
click at [1057, 121] on icon at bounding box center [1055, 123] width 13 height 14
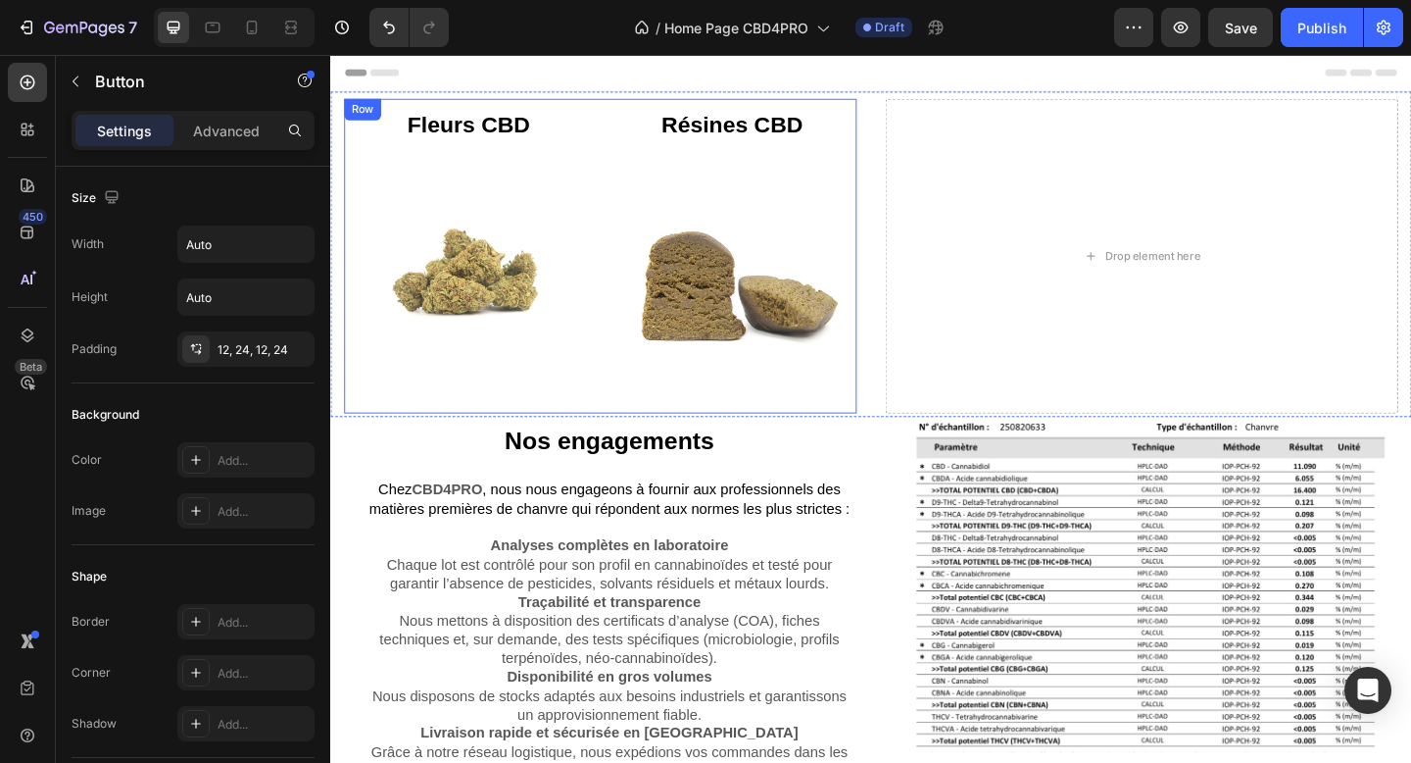
click at [606, 124] on div "Fleurs CBD Button" at bounding box center [480, 131] width 271 height 56
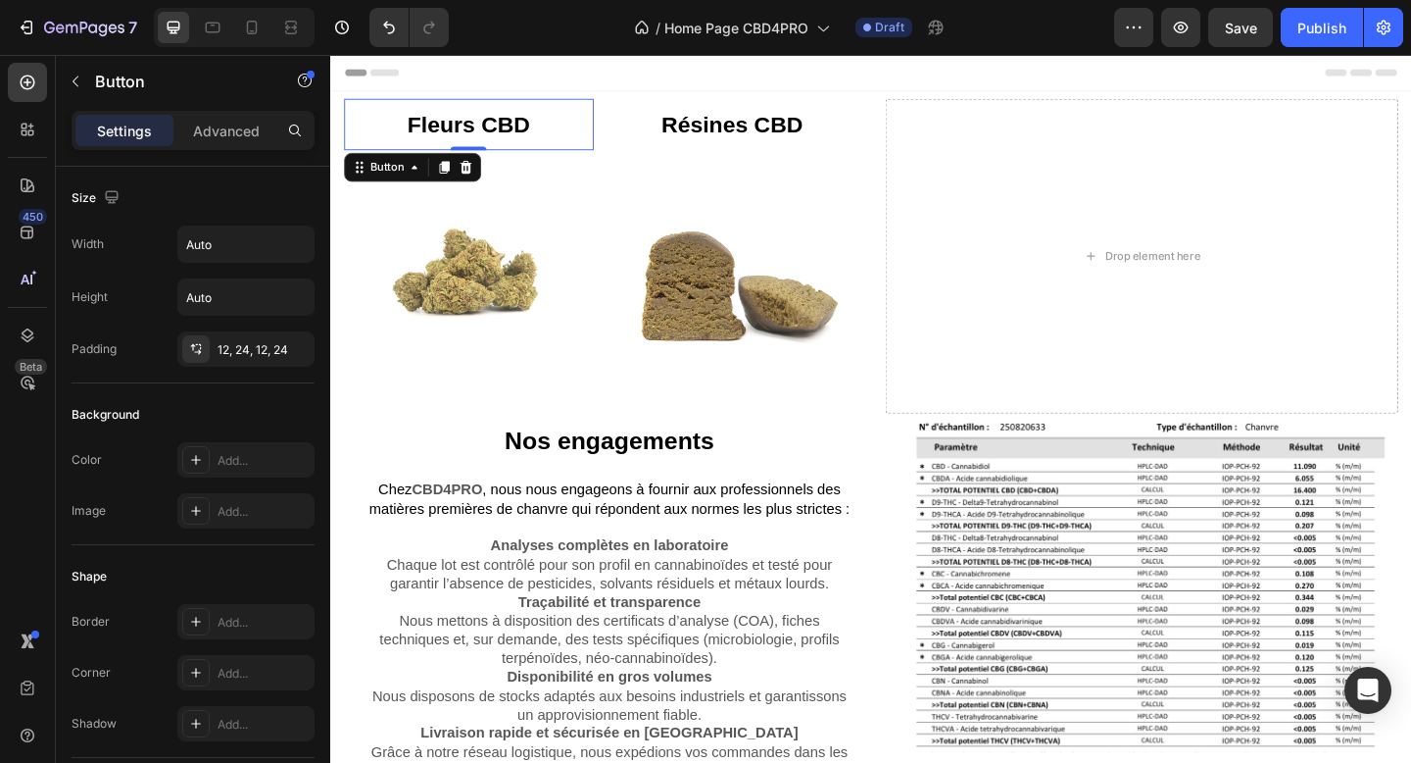
click at [644, 127] on div "Résines CBD Button" at bounding box center [767, 131] width 271 height 56
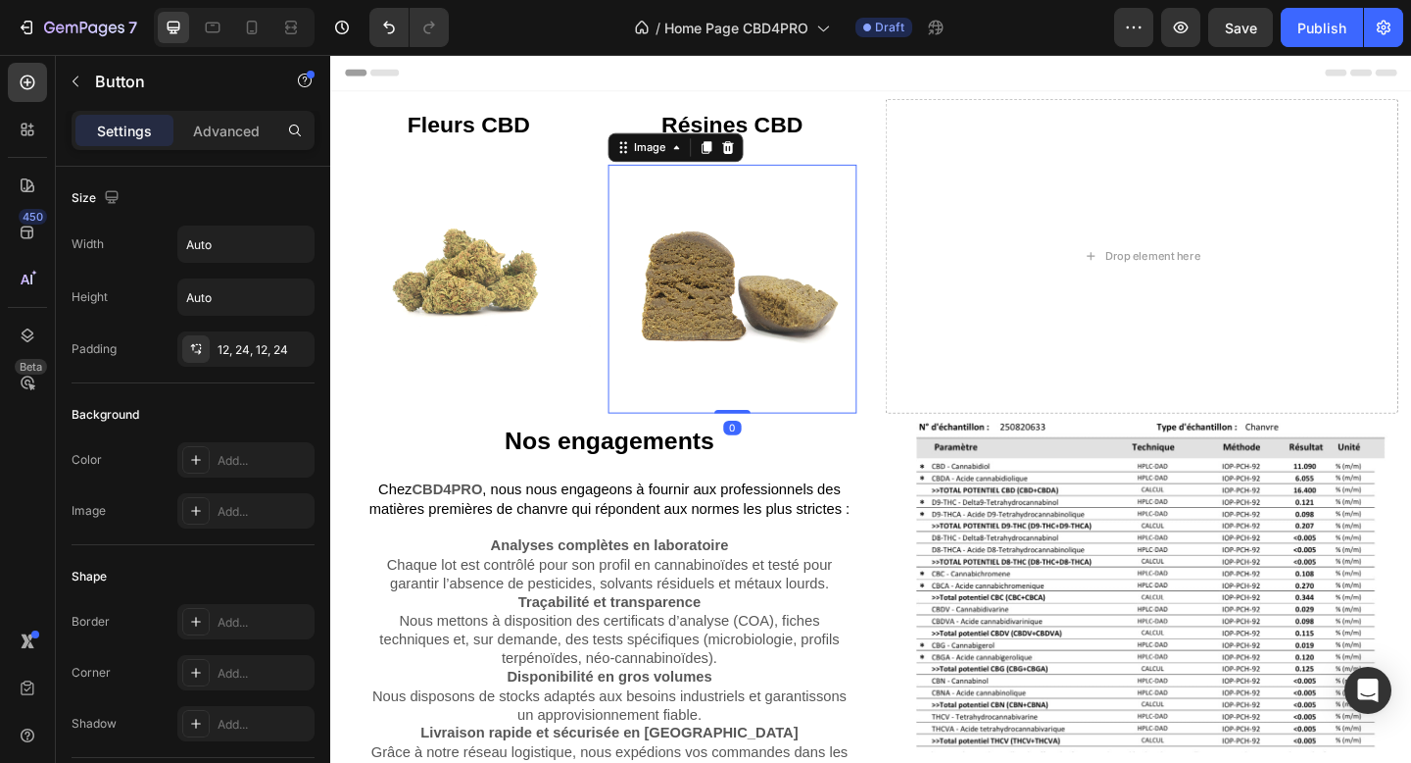
click at [901, 231] on img at bounding box center [767, 309] width 271 height 271
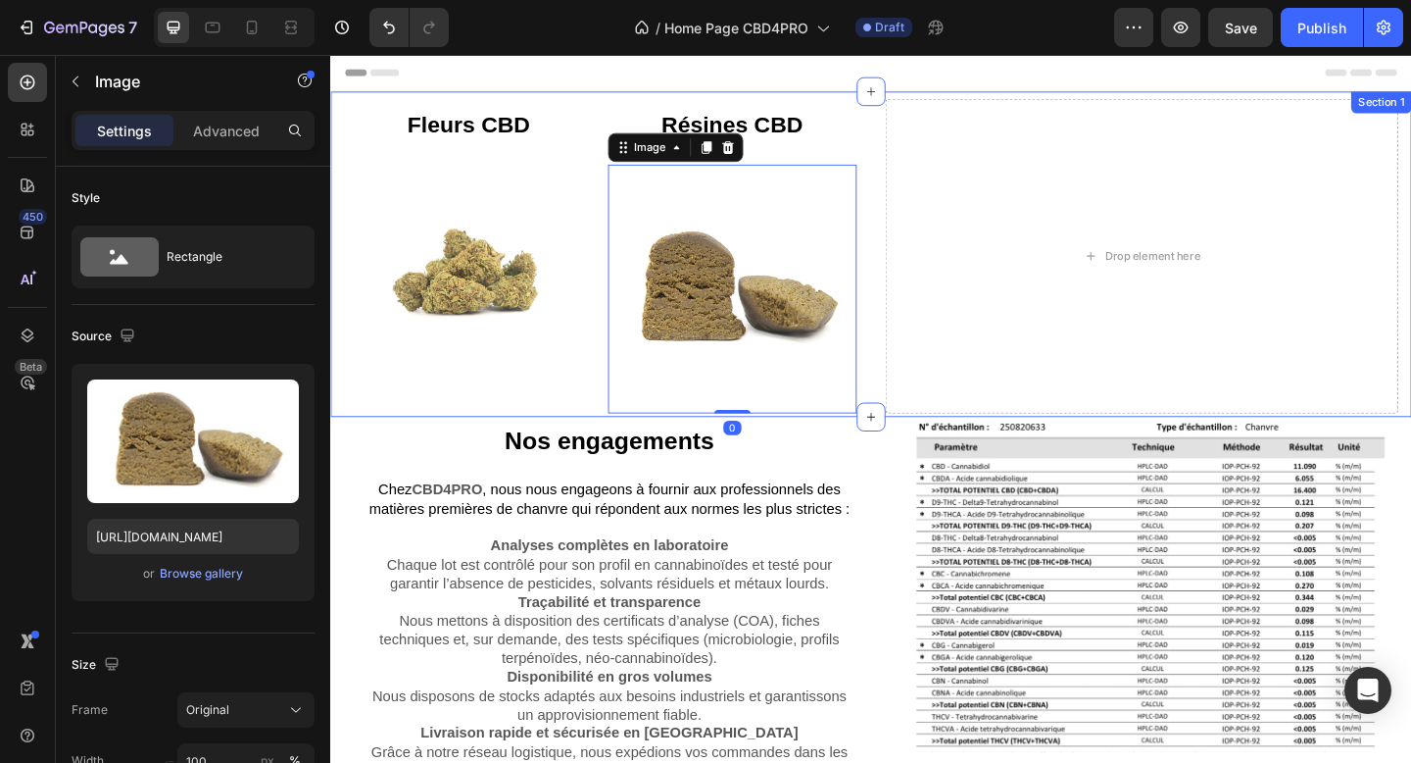
click at [908, 115] on div "Fleurs CBD Button Image Résines CBD Button Image 0 Row Drop element here Sectio…" at bounding box center [918, 272] width 1176 height 354
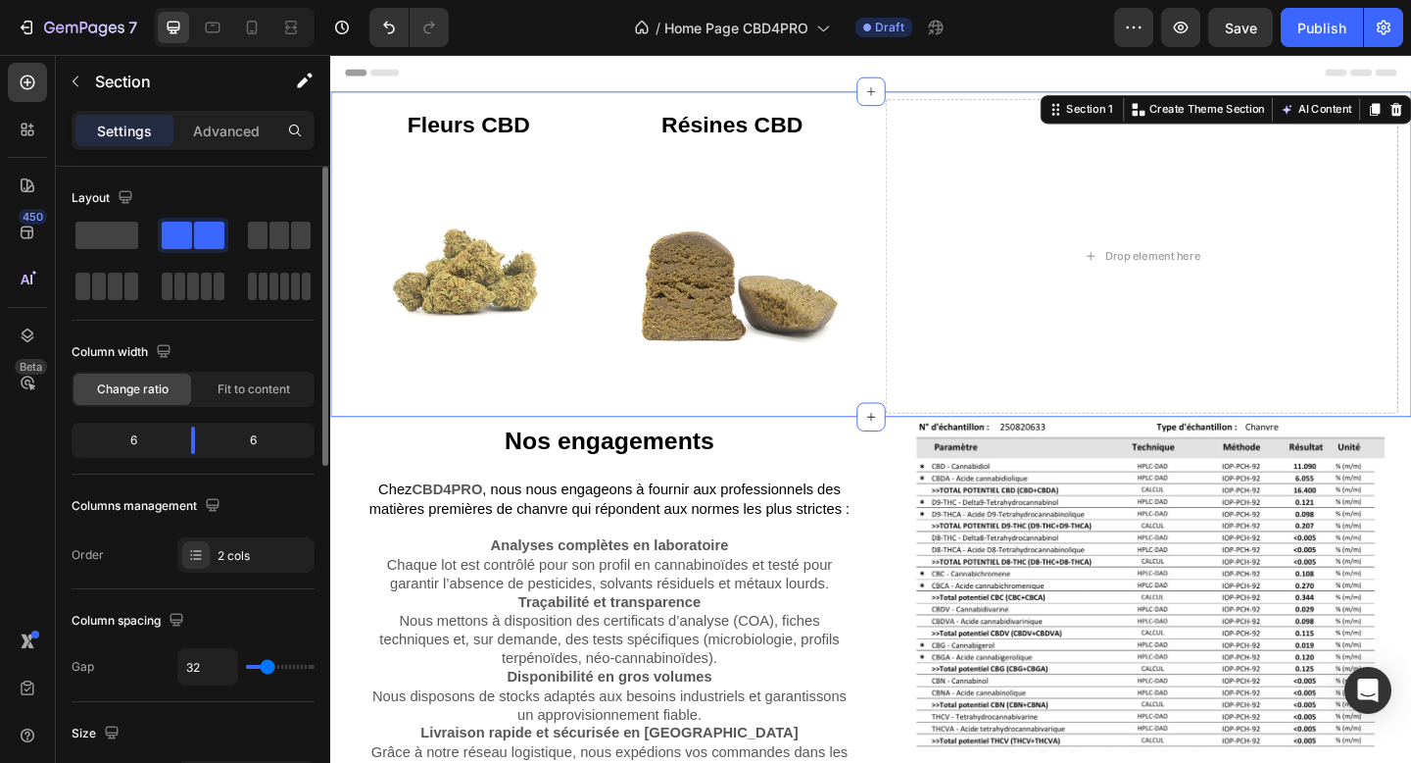
click at [158, 232] on div at bounding box center [193, 235] width 71 height 35
click at [112, 230] on span at bounding box center [106, 235] width 63 height 27
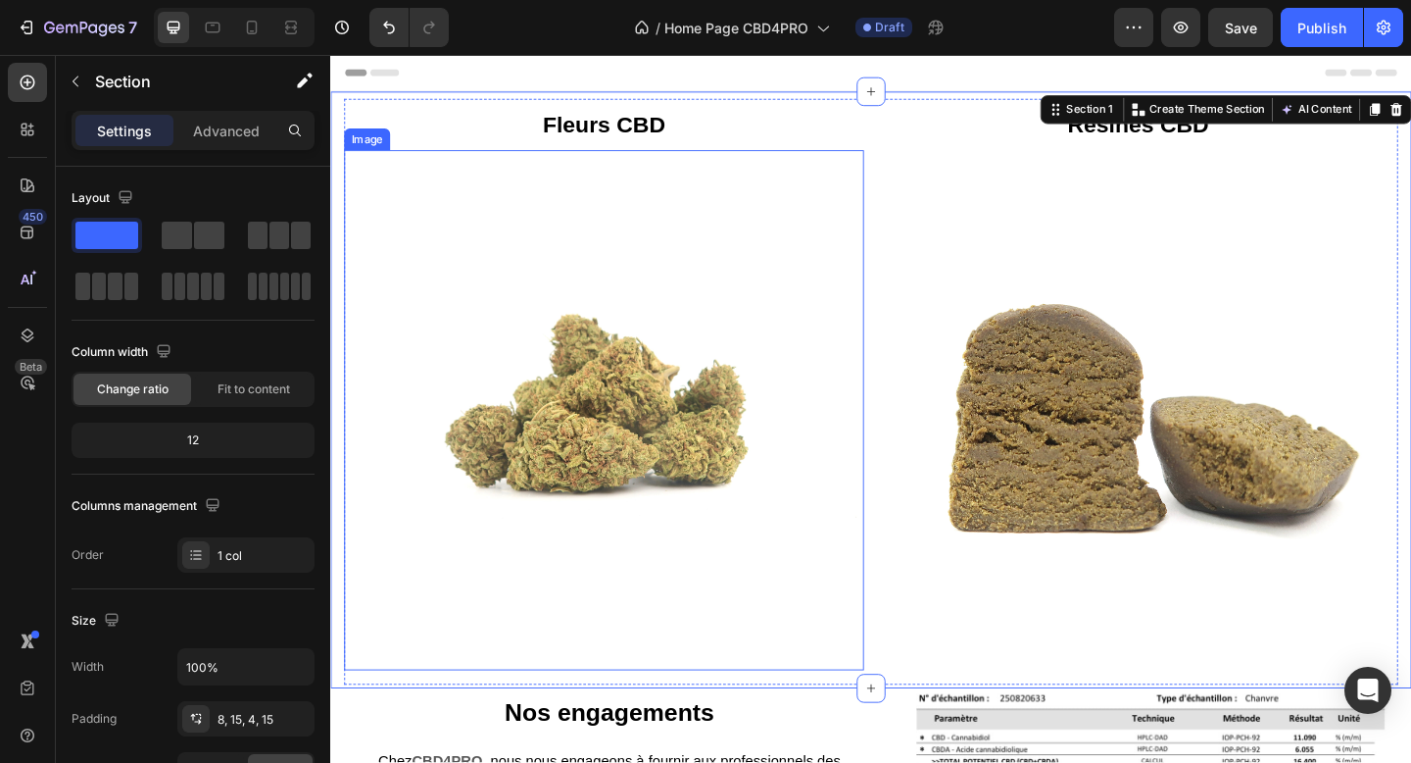
click at [602, 344] on img at bounding box center [628, 442] width 566 height 566
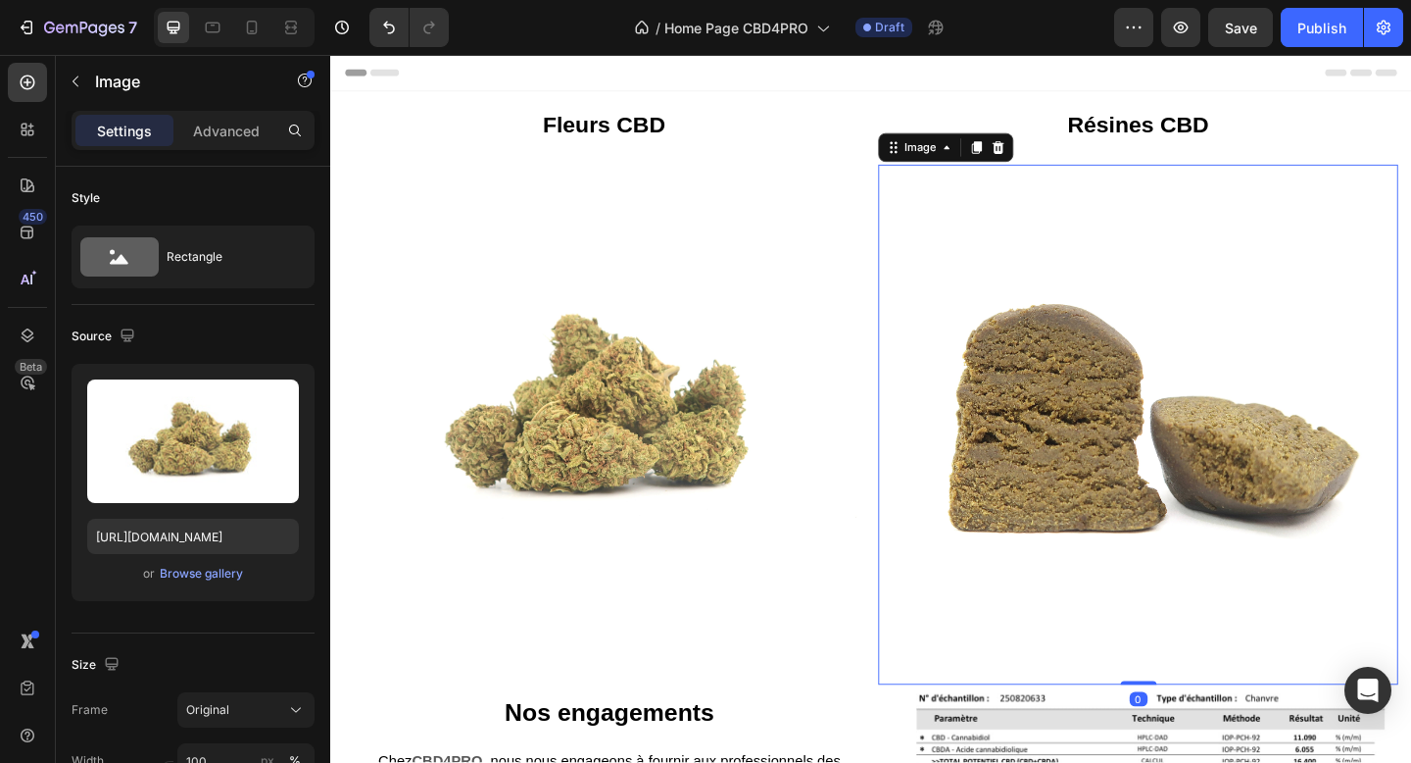
click at [1160, 471] on img at bounding box center [1209, 457] width 566 height 566
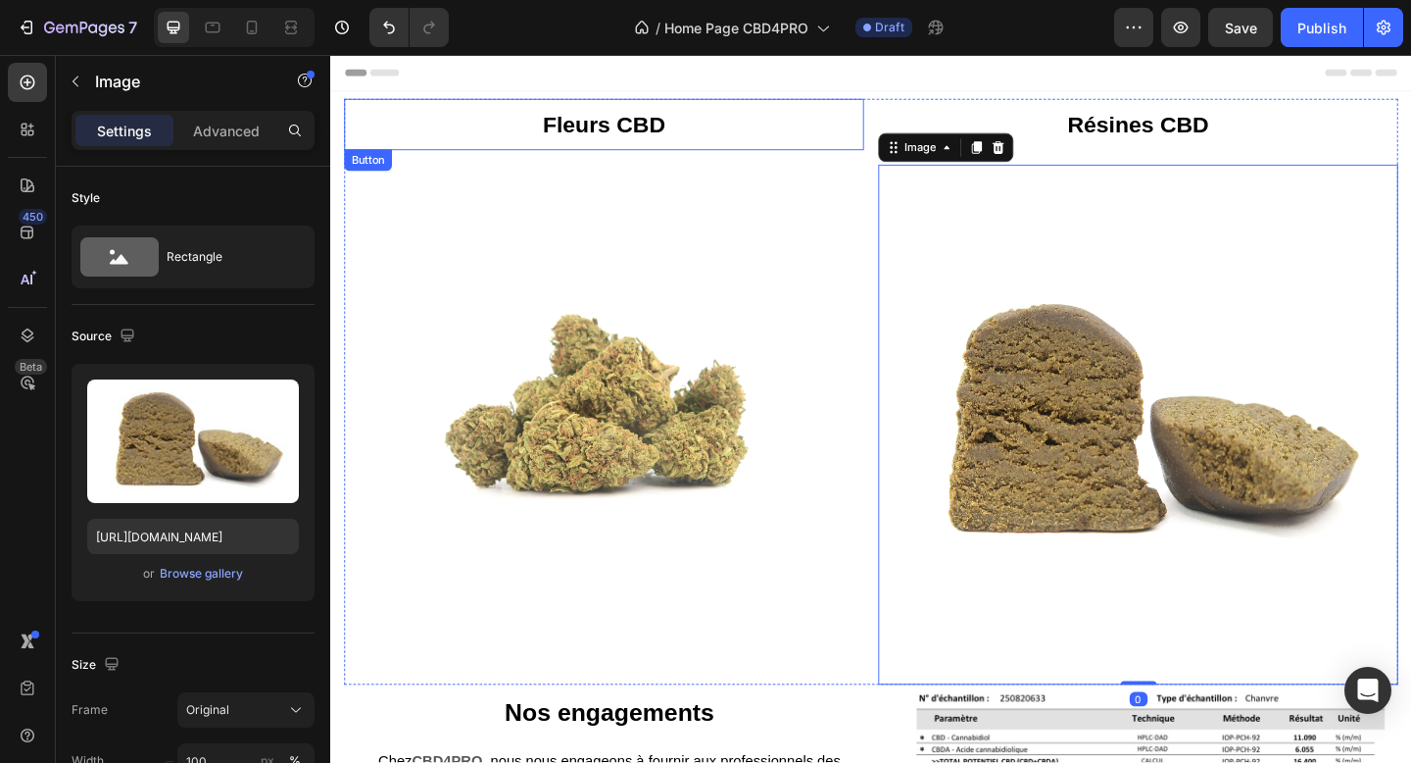
click at [833, 109] on div "Fleurs CBD Button" at bounding box center [628, 131] width 566 height 56
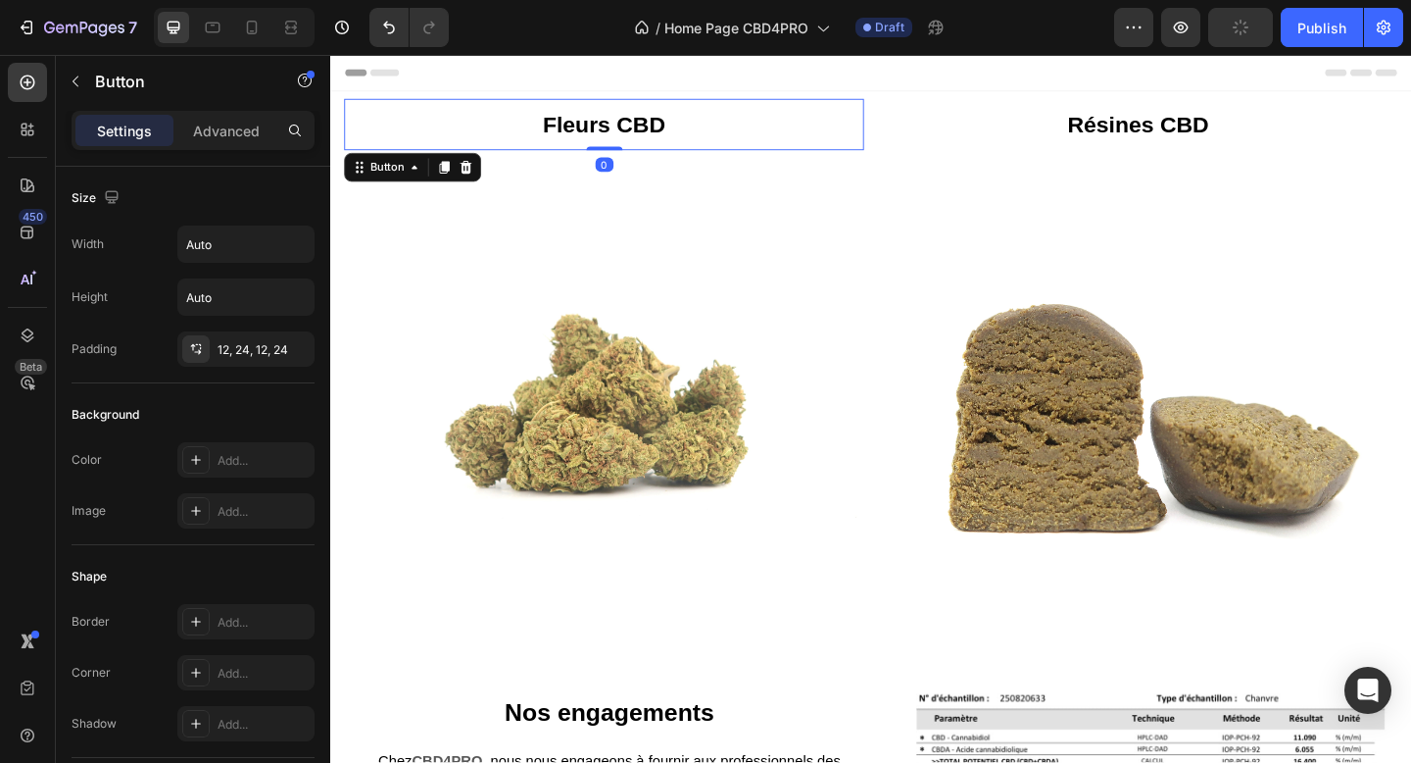
click at [945, 133] on div "Résines CBD Button" at bounding box center [1209, 131] width 566 height 56
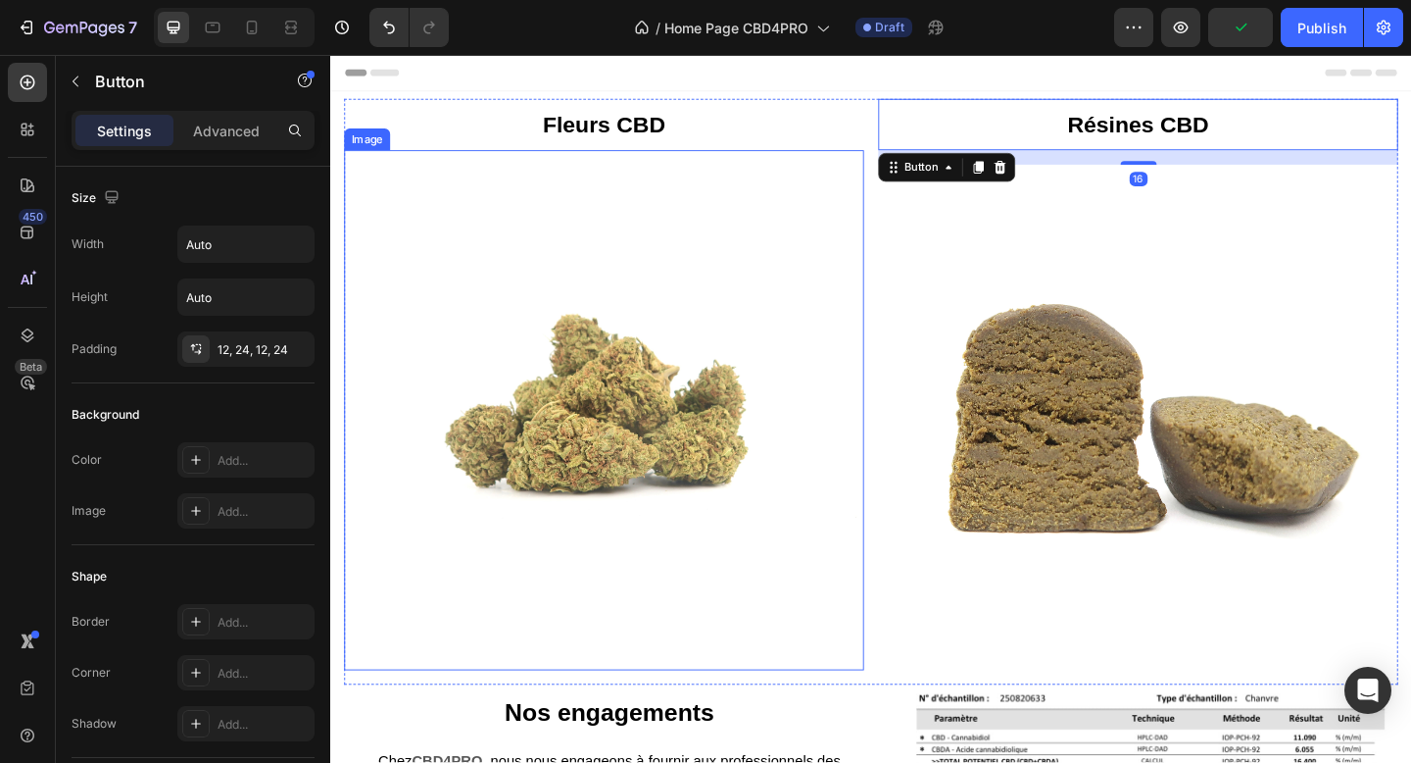
click at [874, 249] on img at bounding box center [628, 442] width 566 height 566
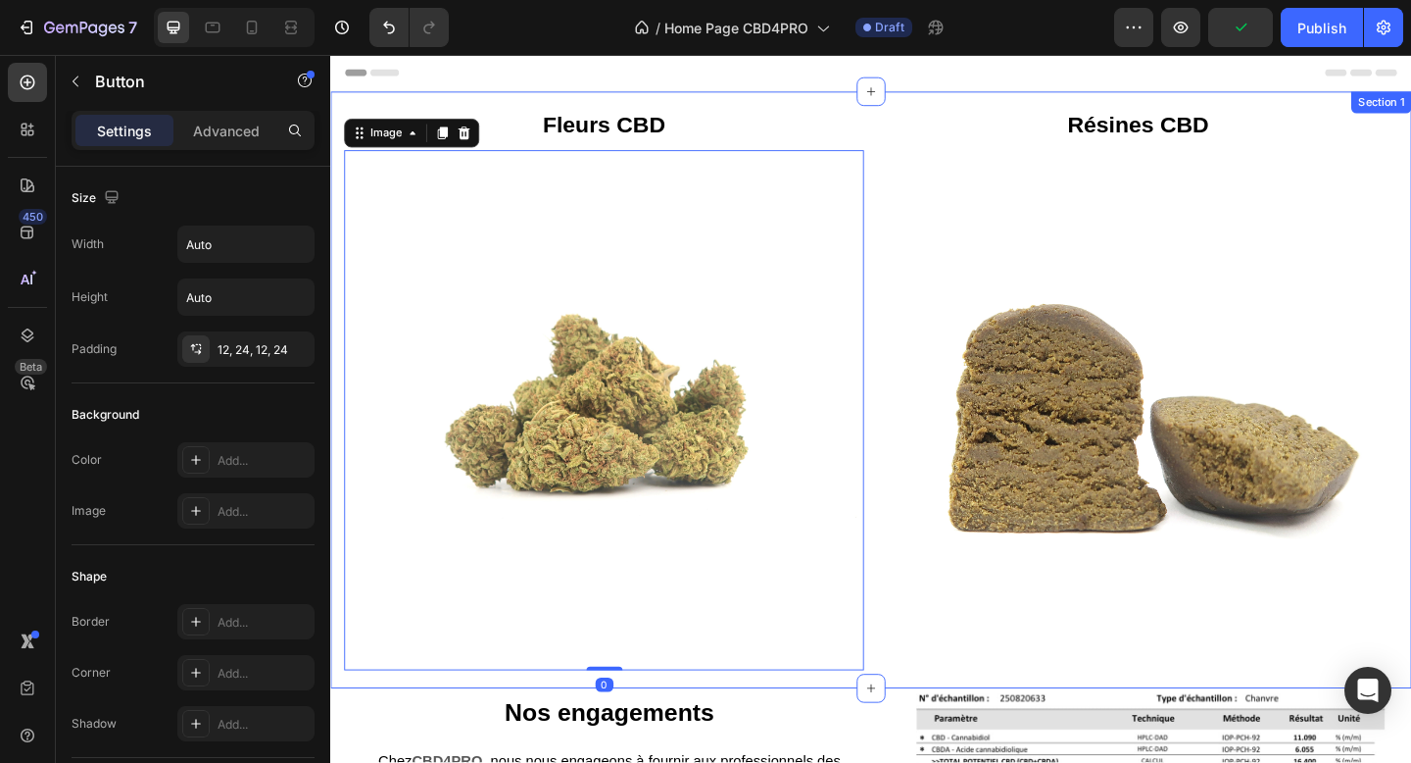
click at [451, 110] on div "Fleurs CBD Button" at bounding box center [628, 131] width 566 height 56
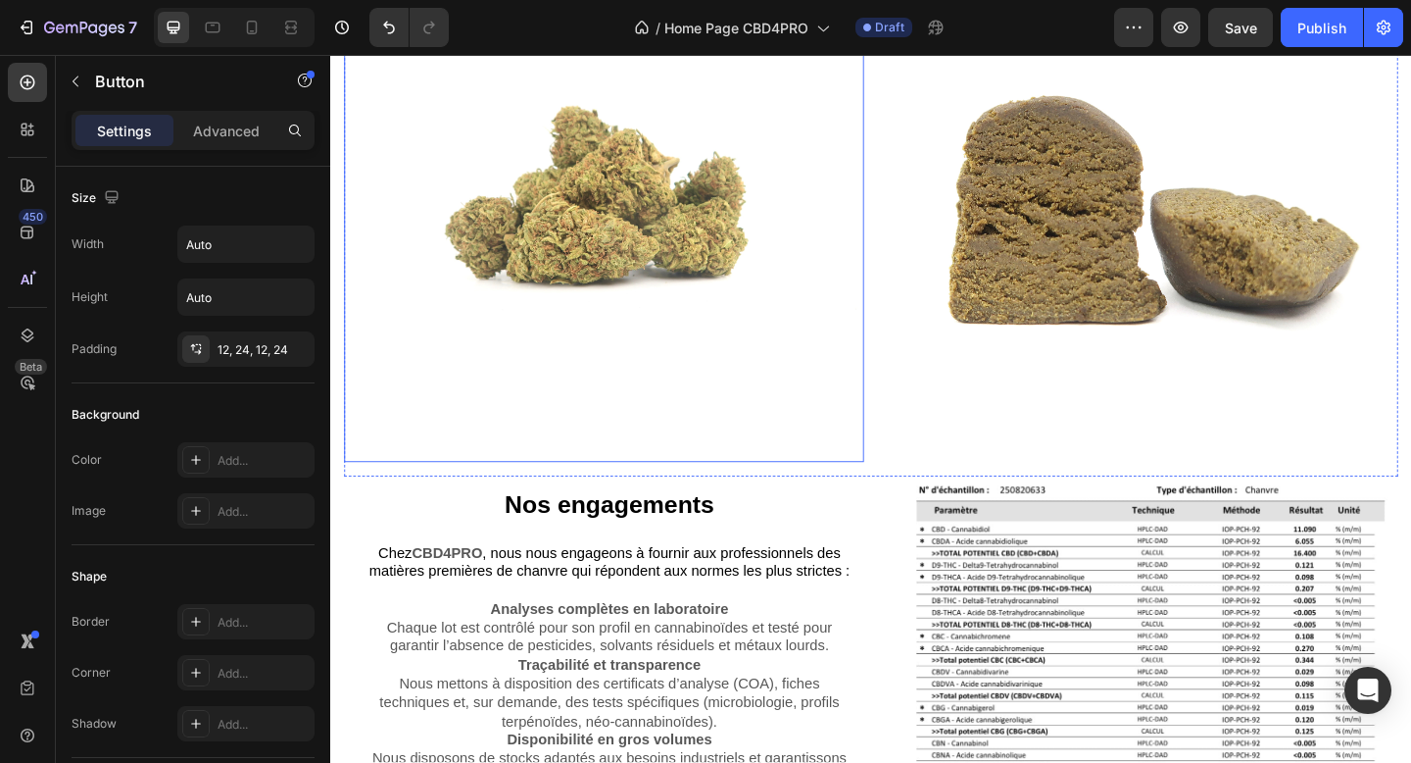
scroll to position [254, 0]
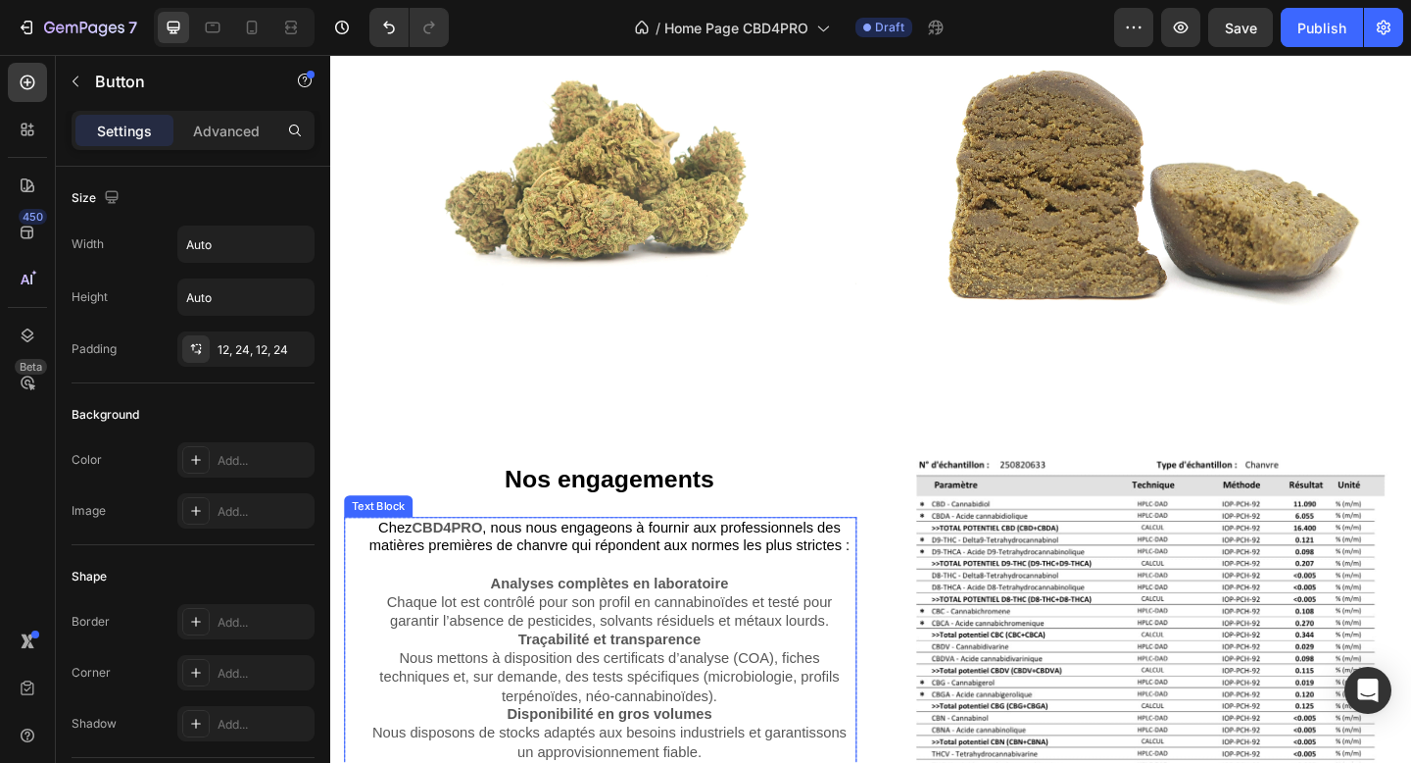
click at [444, 582] on span ", nous nous engageons à fournir aux professionnels des matières premières de ch…" at bounding box center [633, 579] width 523 height 37
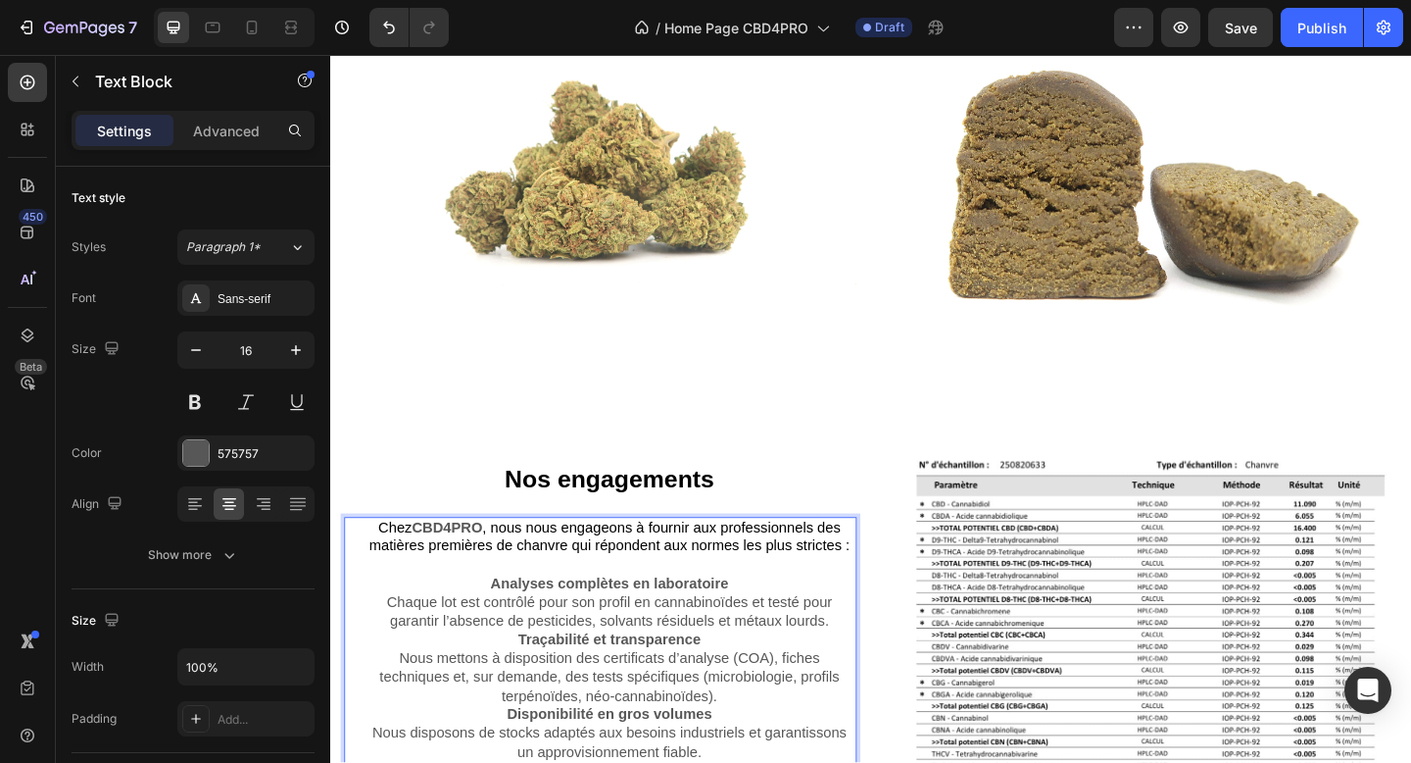
click at [445, 582] on span ", nous nous engageons à fournir aux professionnels des matières premières de ch…" at bounding box center [633, 579] width 523 height 37
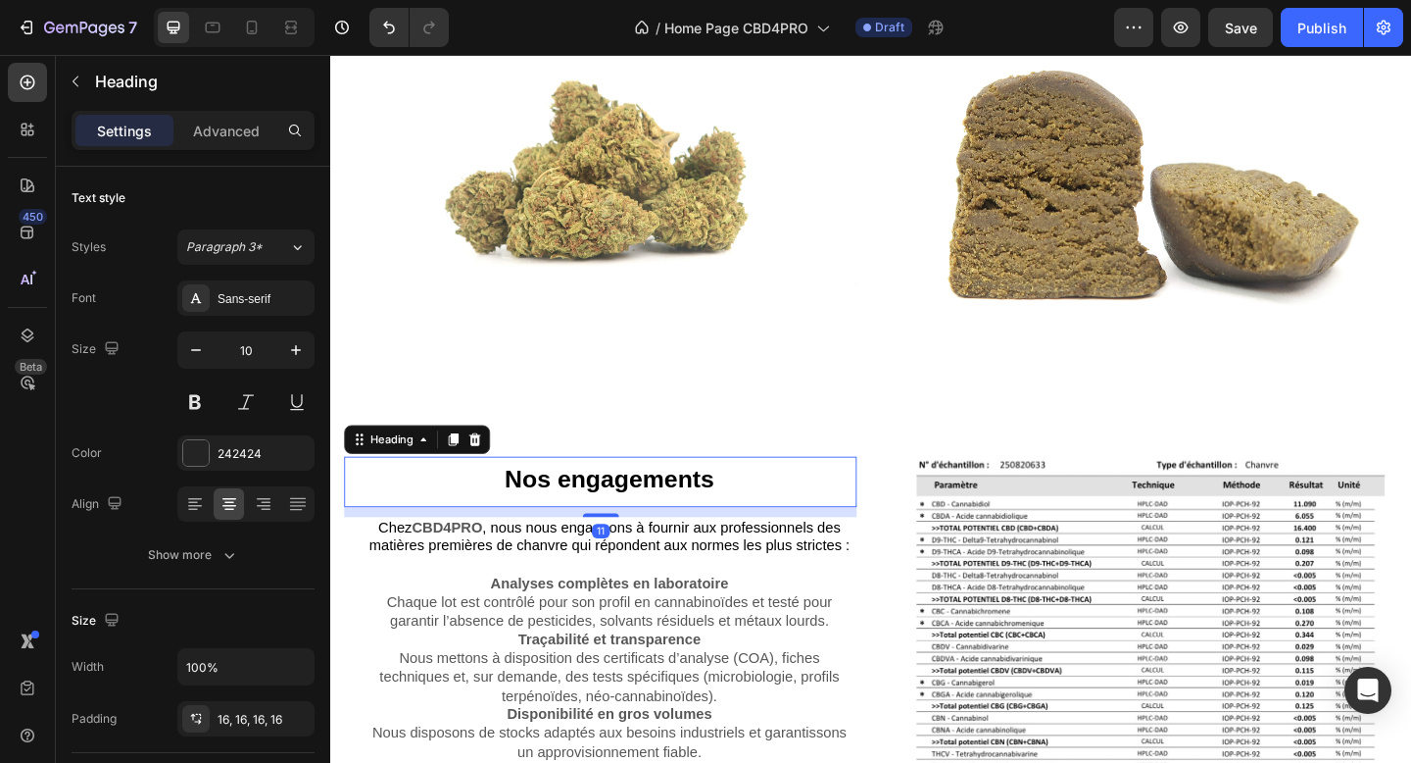
click at [402, 517] on h2 "Nos engagements" at bounding box center [634, 519] width 538 height 55
click at [497, 482] on div at bounding box center [487, 474] width 24 height 24
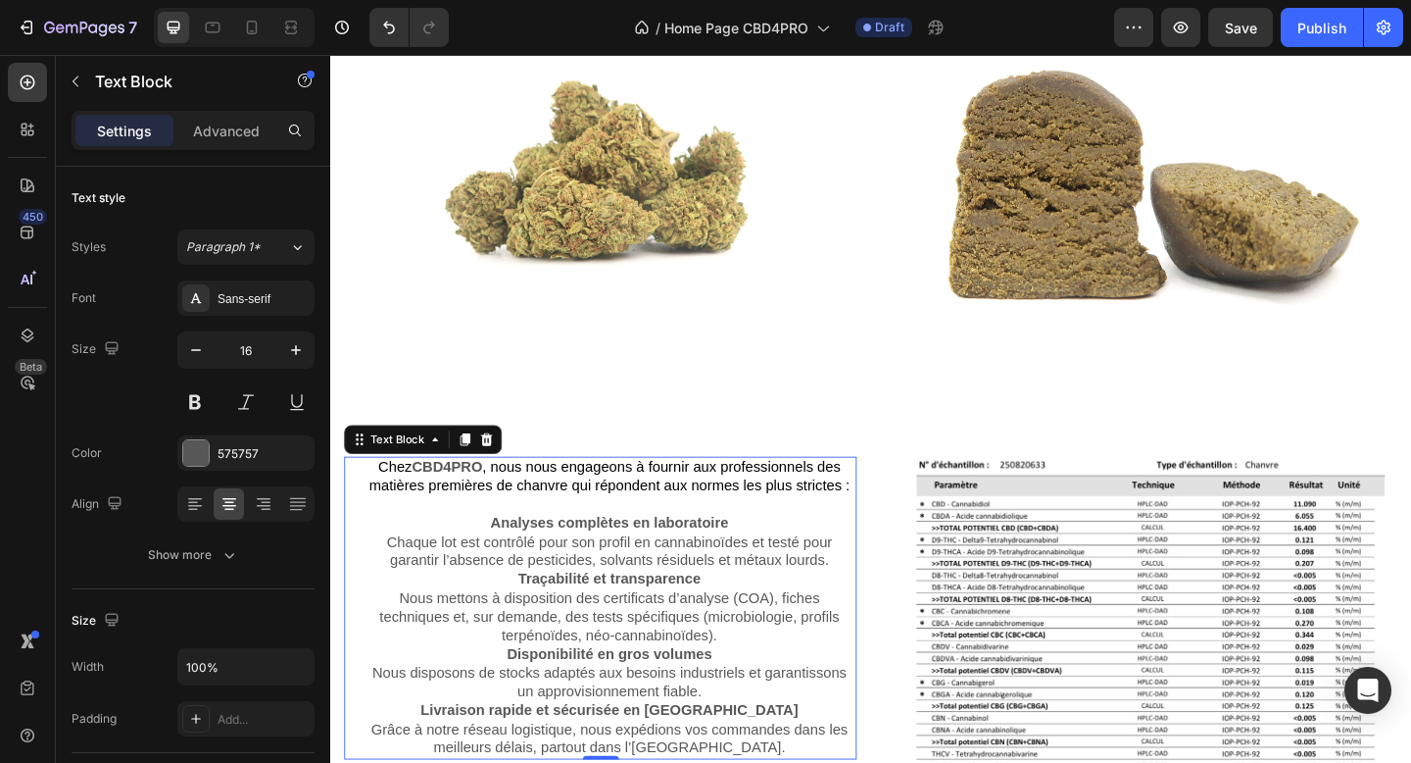
click at [462, 494] on p "Chez CBD4PRO , nous nous engageons à fournir aux professionnels des matières pr…" at bounding box center [634, 514] width 534 height 41
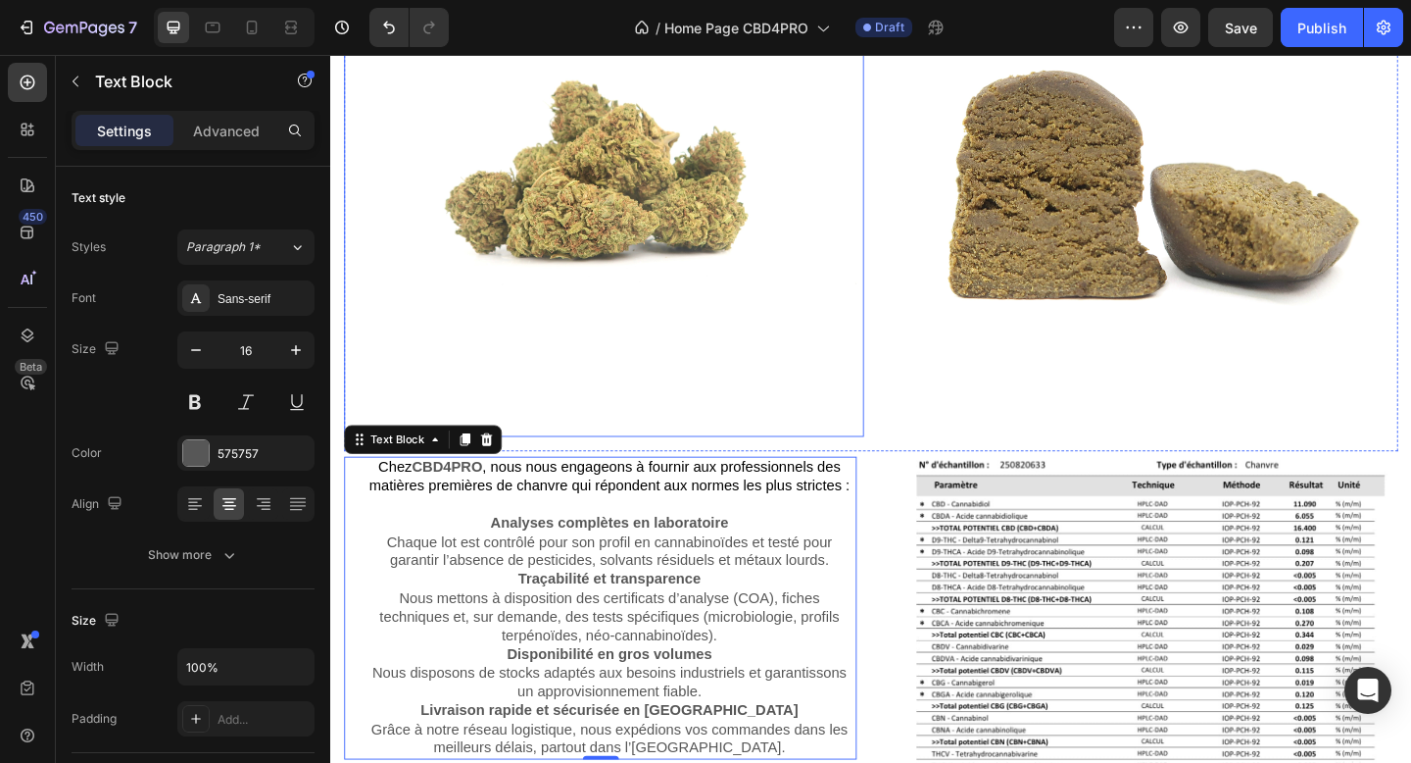
click at [462, 419] on img at bounding box center [628, 188] width 566 height 566
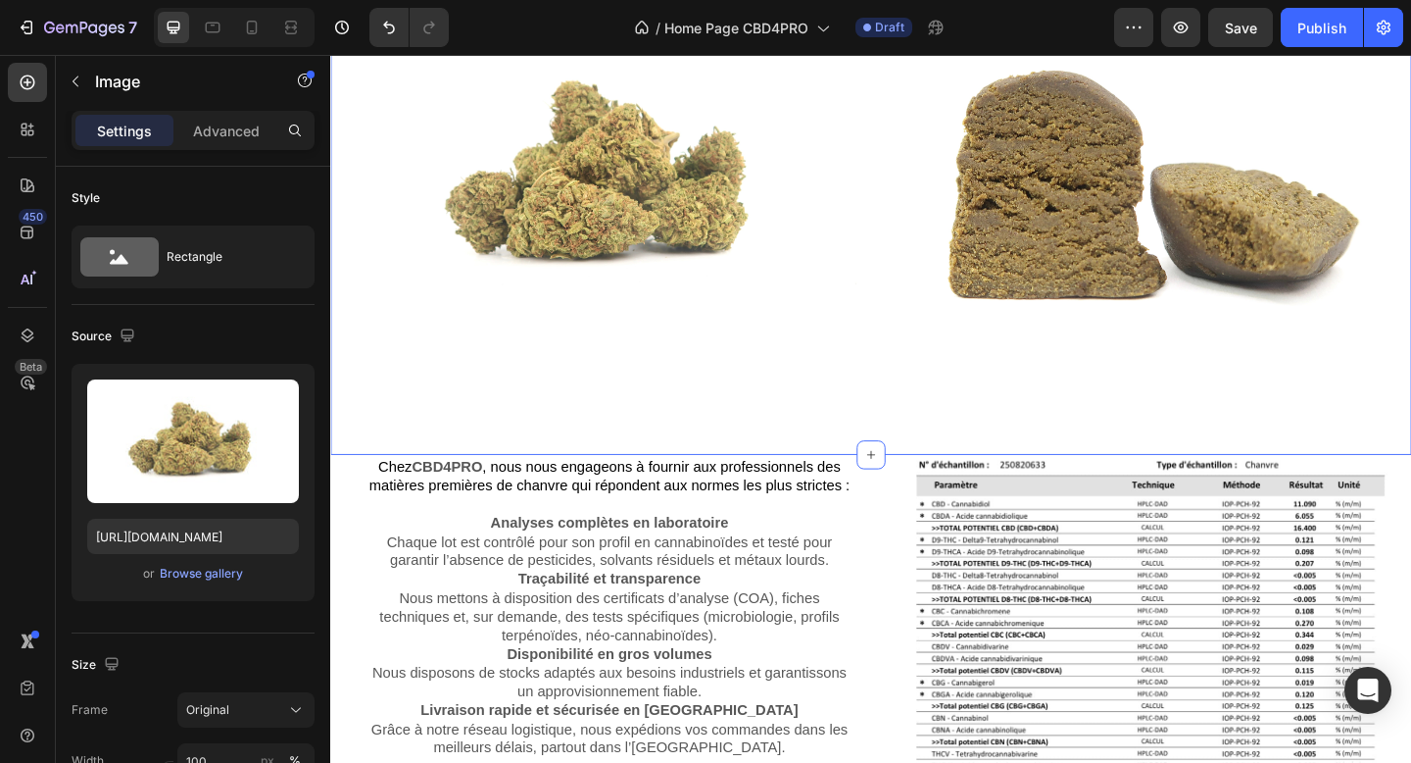
click at [420, 487] on div "Fleurs CBD Button Image Résines CBD Button Image Row Section 1 You can create r…" at bounding box center [918, 165] width 1176 height 649
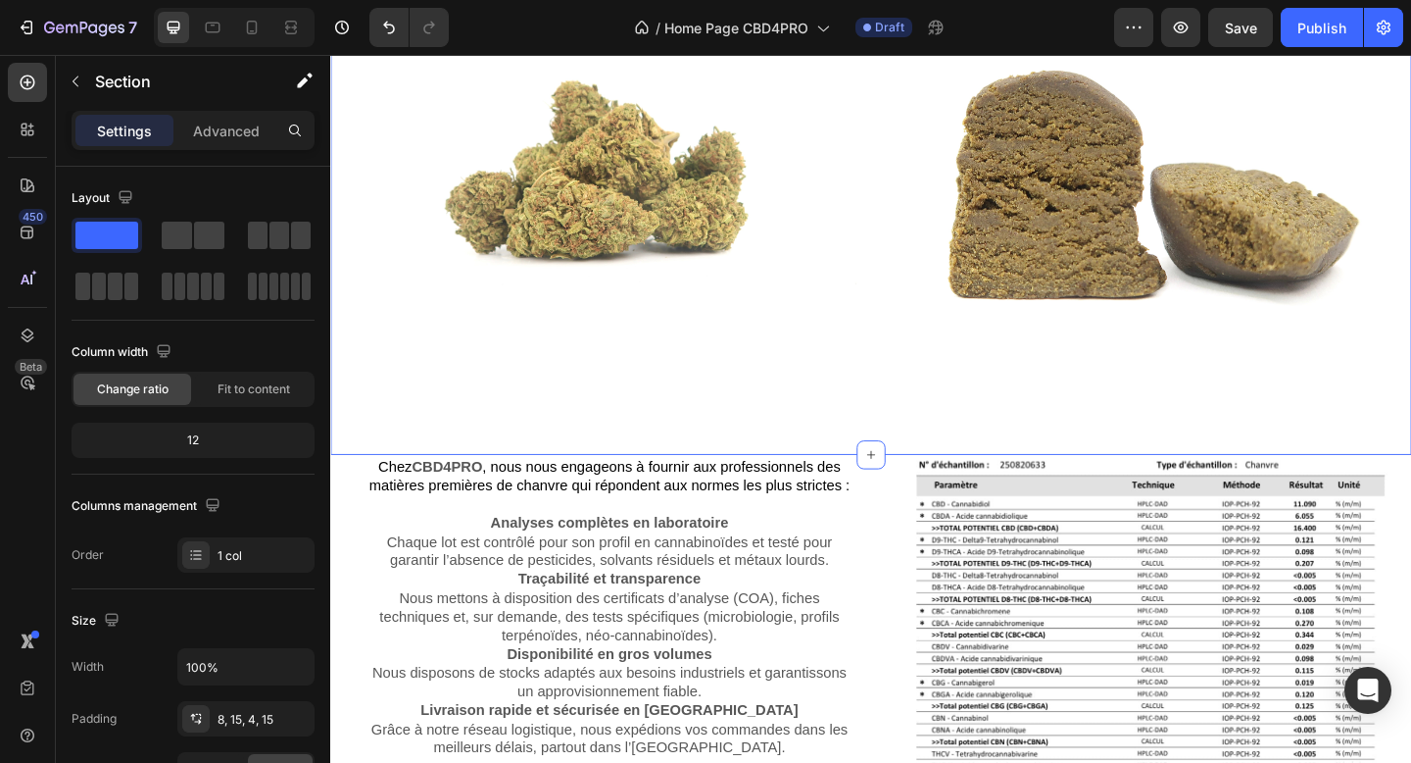
click at [420, 485] on div "Fleurs CBD Button Image Résines CBD Button Image Row Section 1 You can create r…" at bounding box center [918, 165] width 1176 height 649
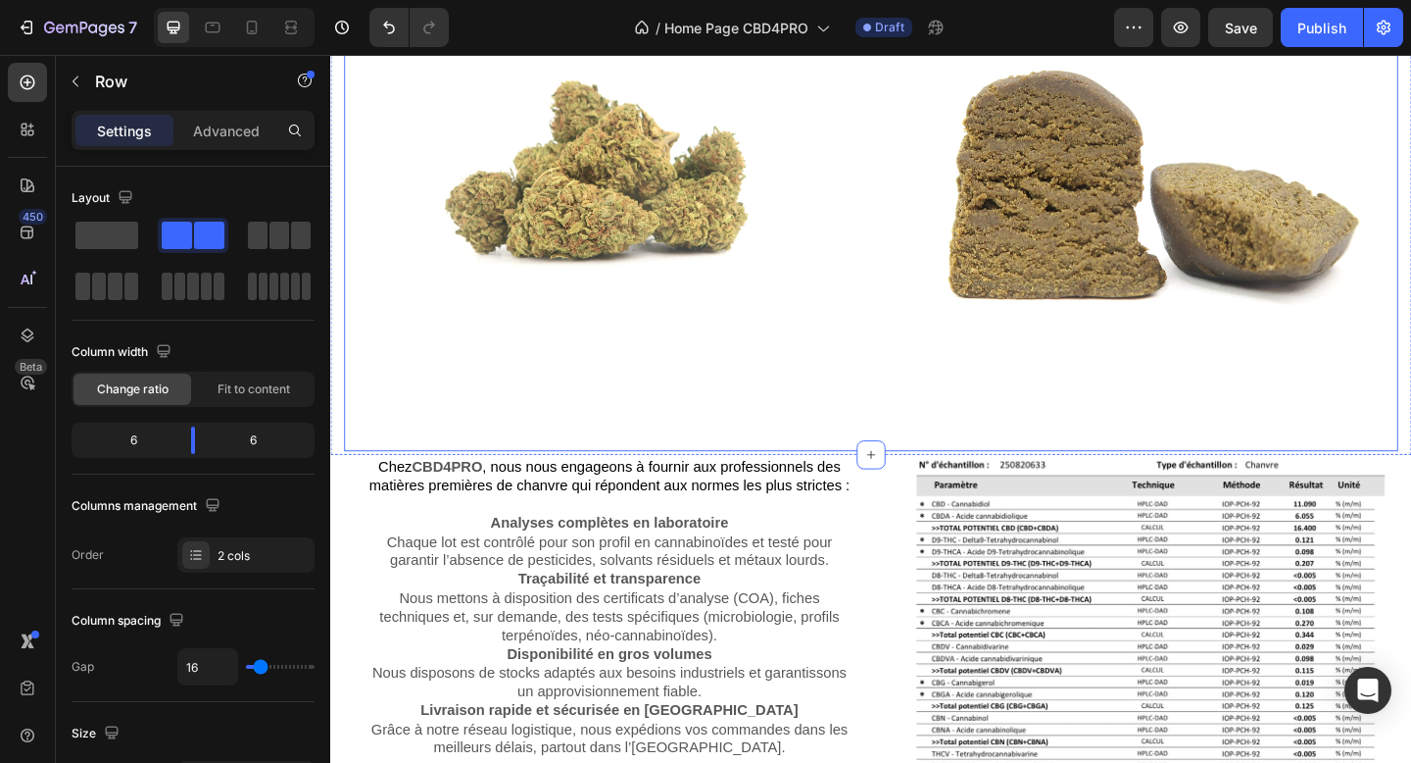
click at [420, 478] on div "Fleurs CBD Button Image" at bounding box center [628, 167] width 566 height 637
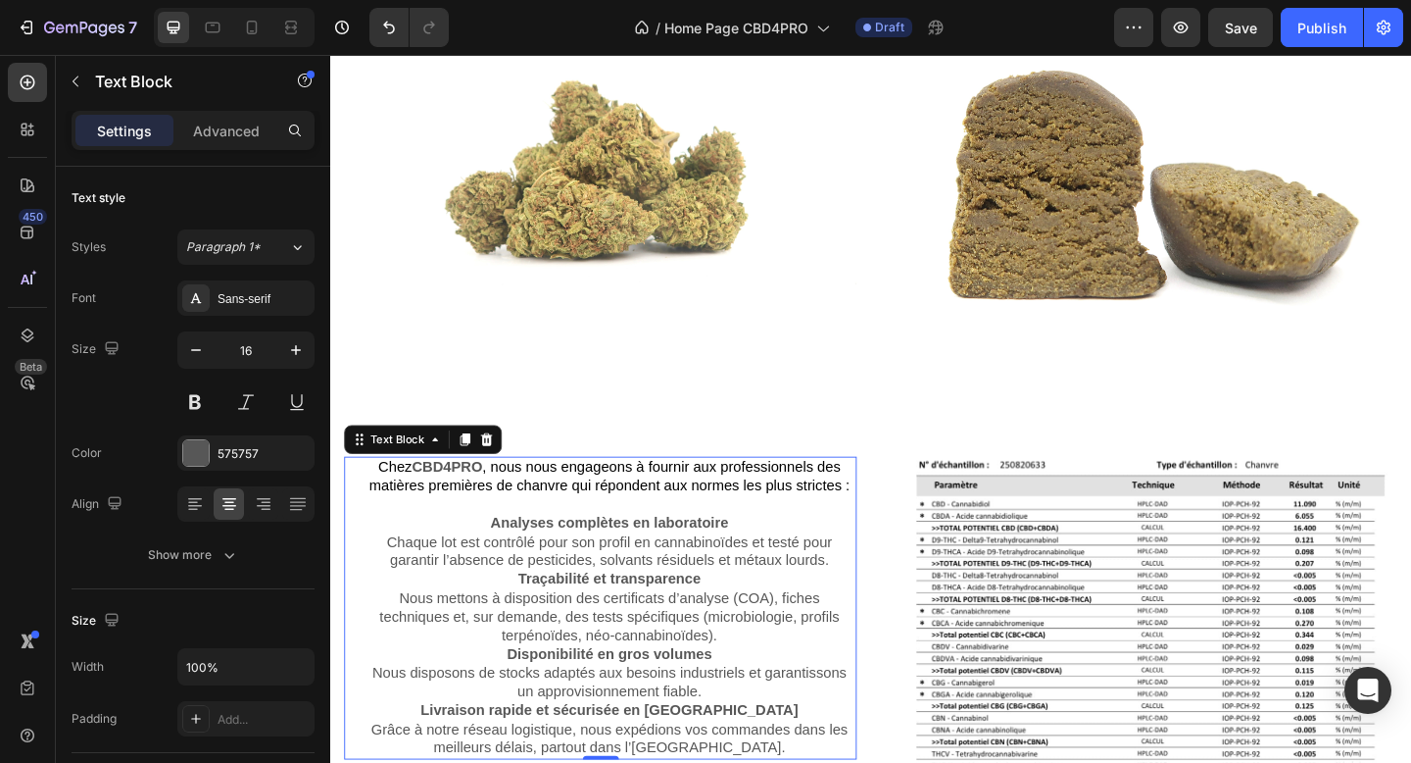
click at [420, 501] on strong "CBD4PRO" at bounding box center [457, 503] width 76 height 17
click at [489, 475] on div at bounding box center [500, 474] width 24 height 24
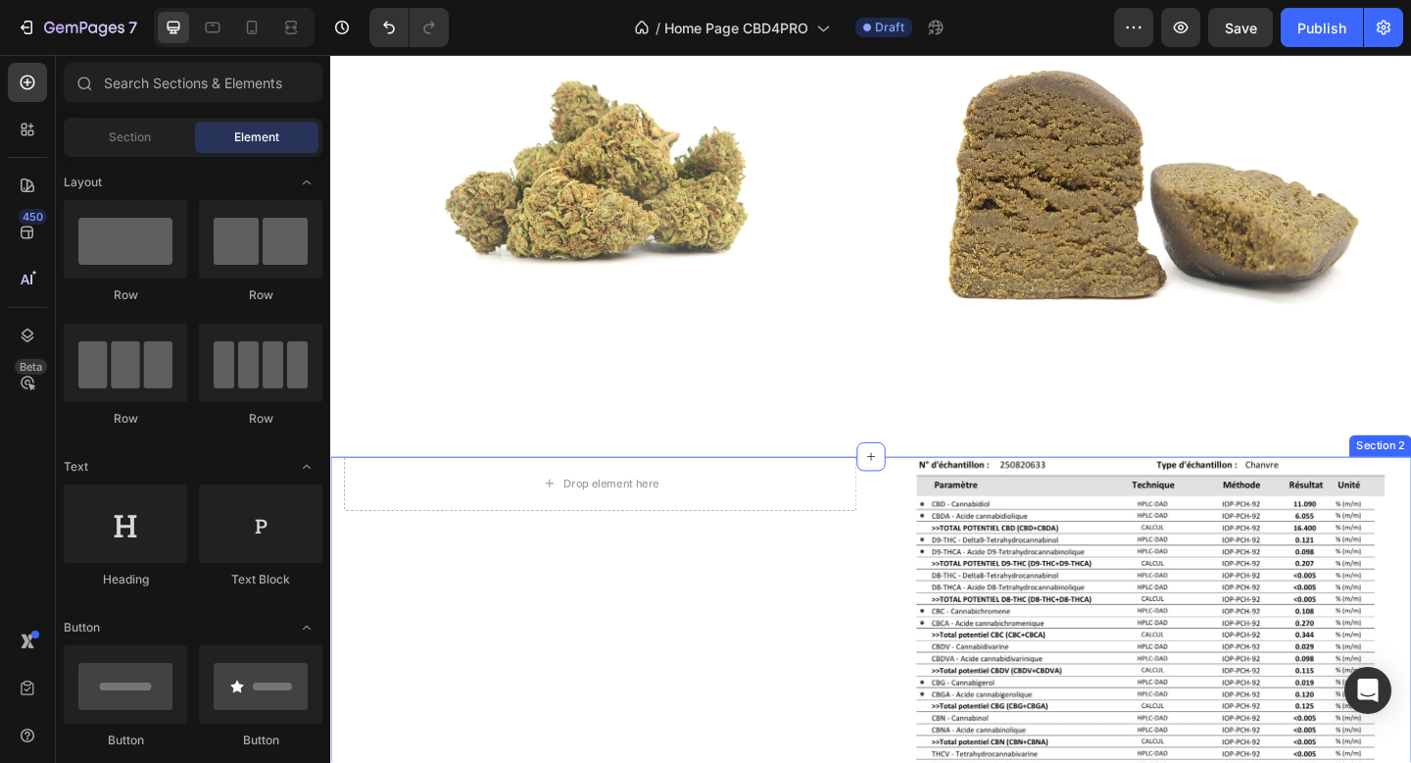
click at [933, 658] on div "Drop element here Row Image Section 2" at bounding box center [918, 712] width 1176 height 441
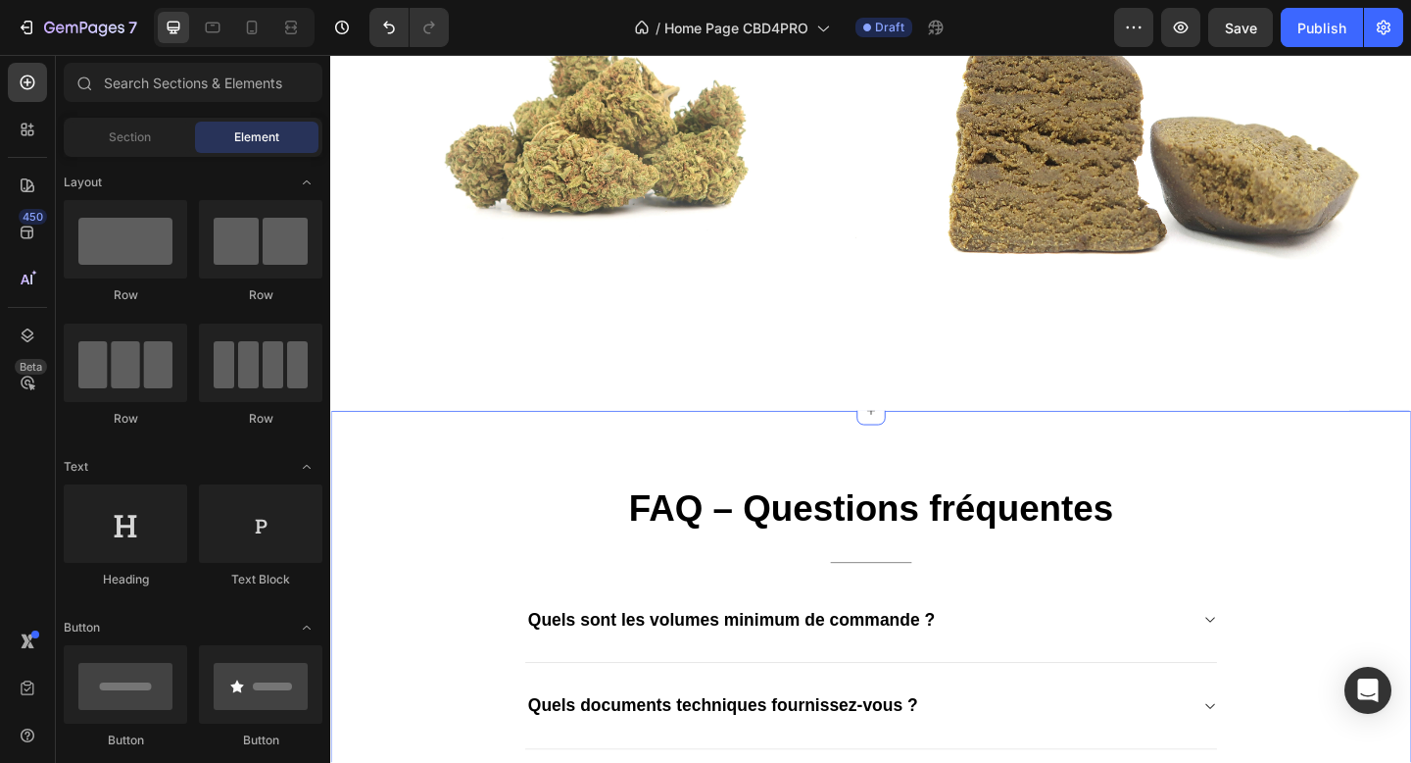
scroll to position [234, 0]
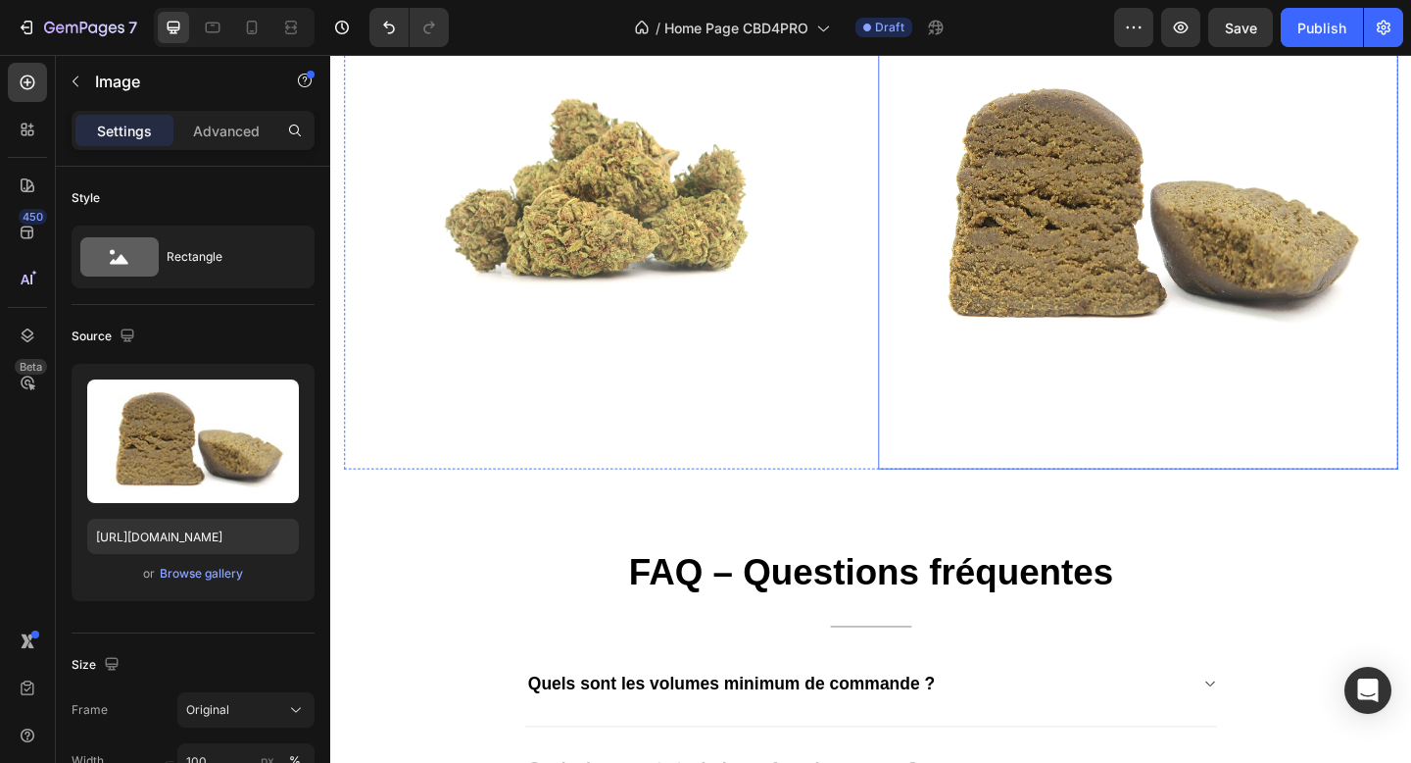
click at [1380, 470] on img at bounding box center [1209, 223] width 566 height 566
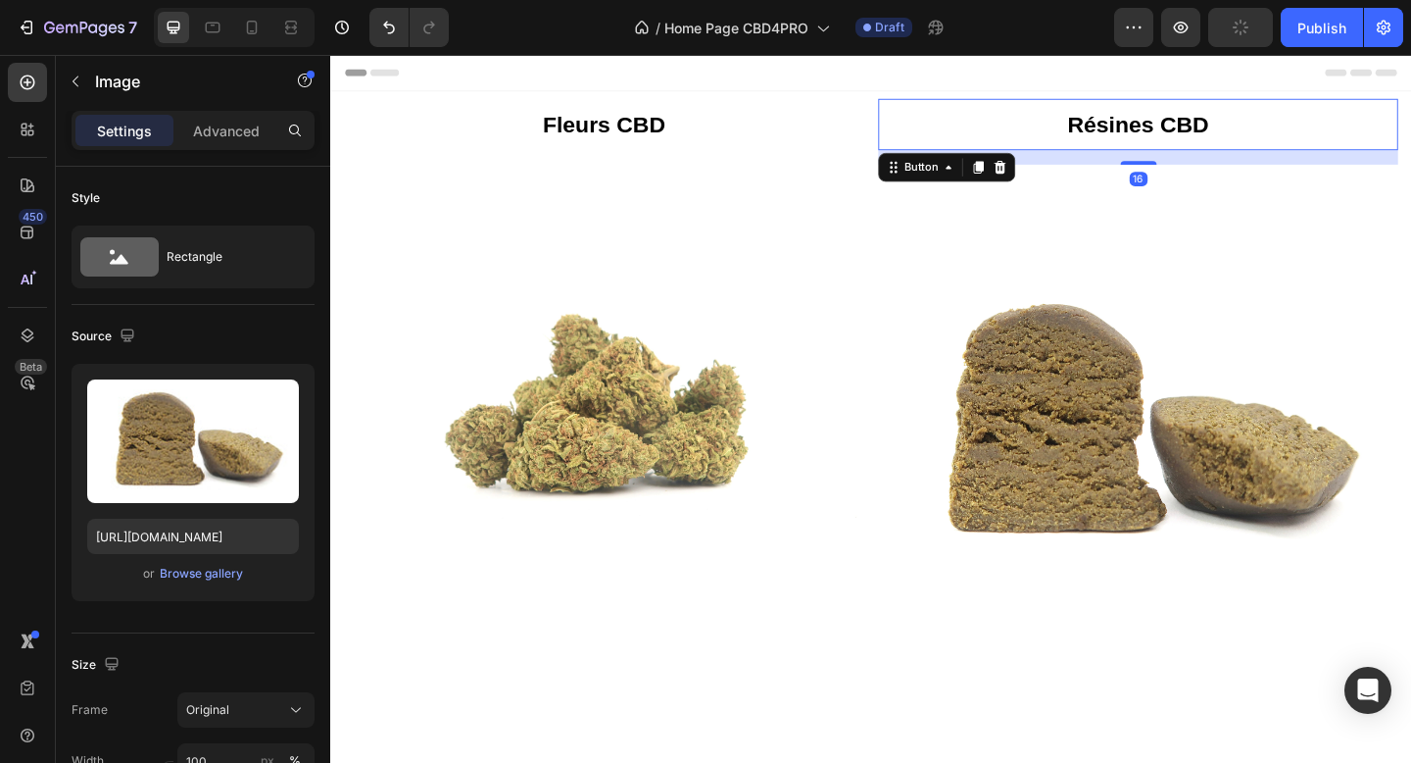
click at [1064, 111] on div "Résines CBD Button 16" at bounding box center [1209, 131] width 566 height 56
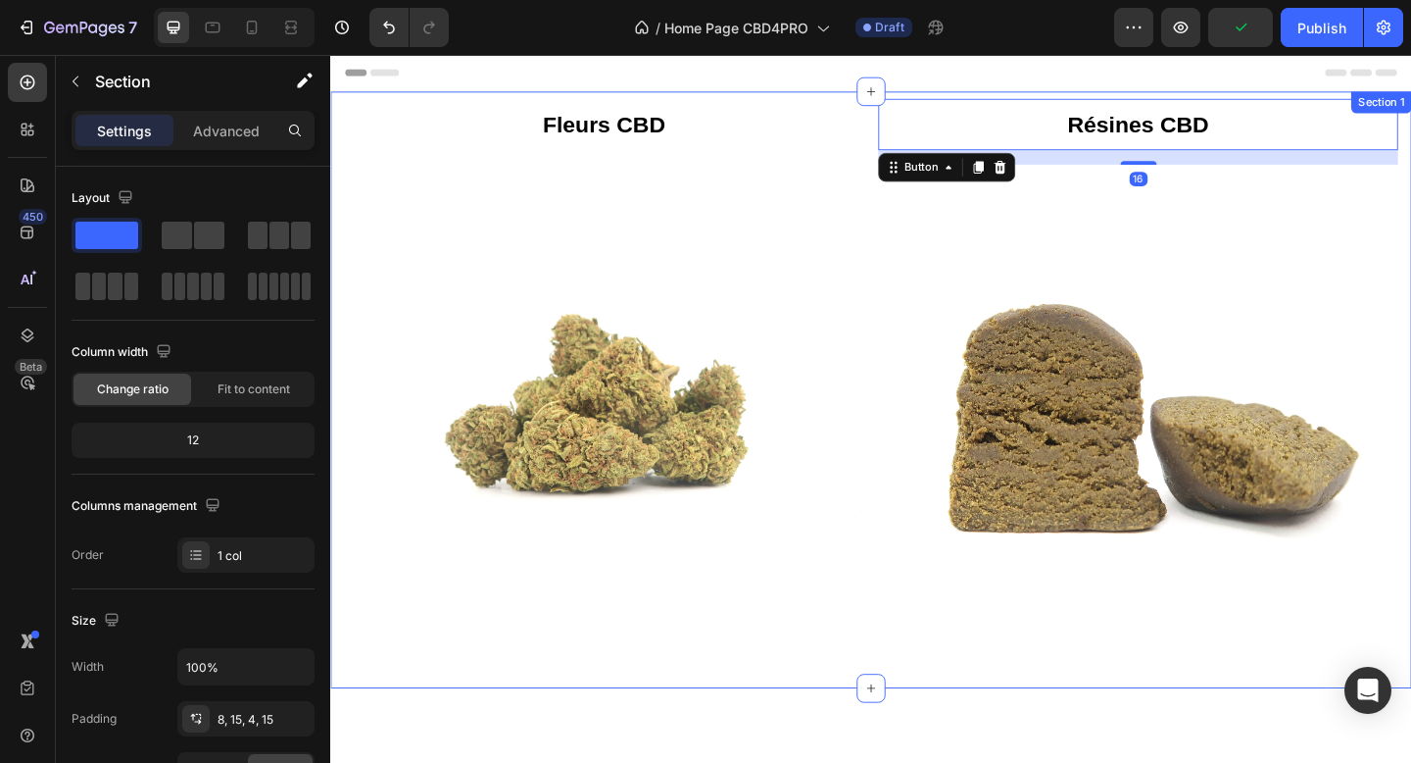
click at [875, 95] on div "Fleurs CBD Button Image Résines CBD Button 16 Image Row Section 1" at bounding box center [918, 419] width 1176 height 649
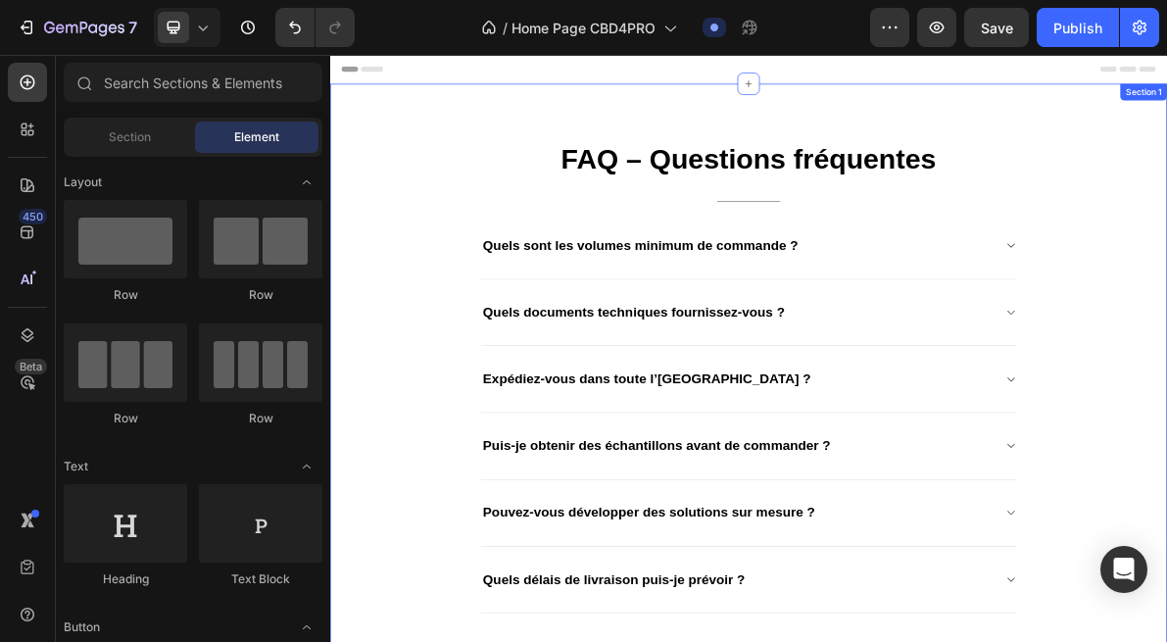
click at [782, 104] on div "FAQ – Questions fréquentes Heading Title Line Quels sont les volumes minimum de…" at bounding box center [918, 506] width 1176 height 822
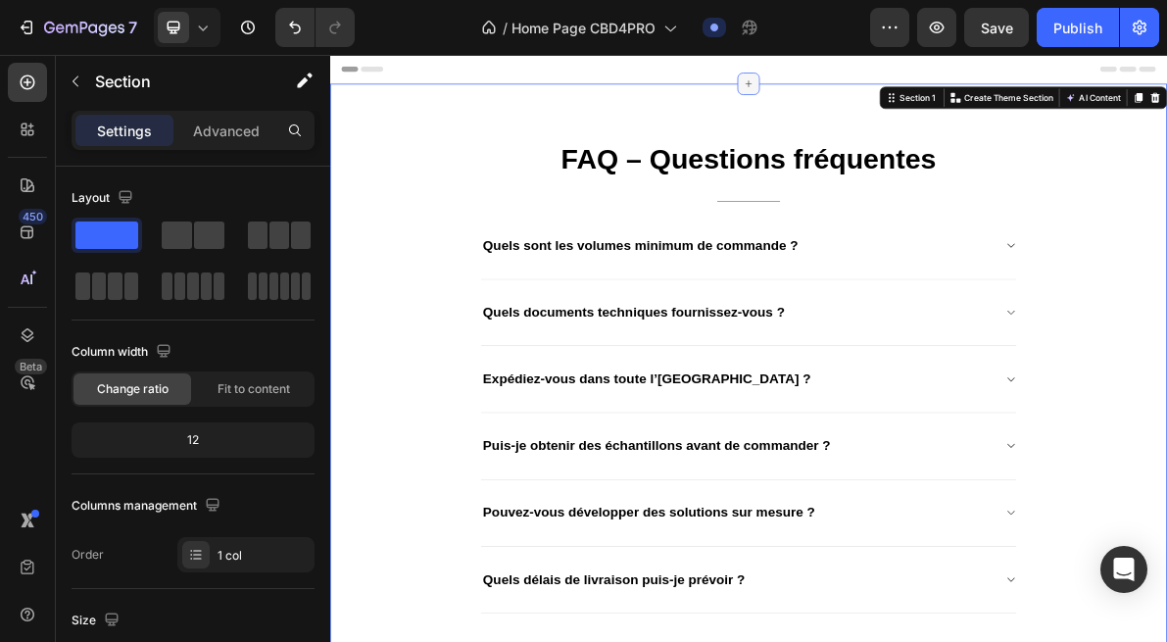
click at [922, 98] on icon at bounding box center [919, 95] width 16 height 16
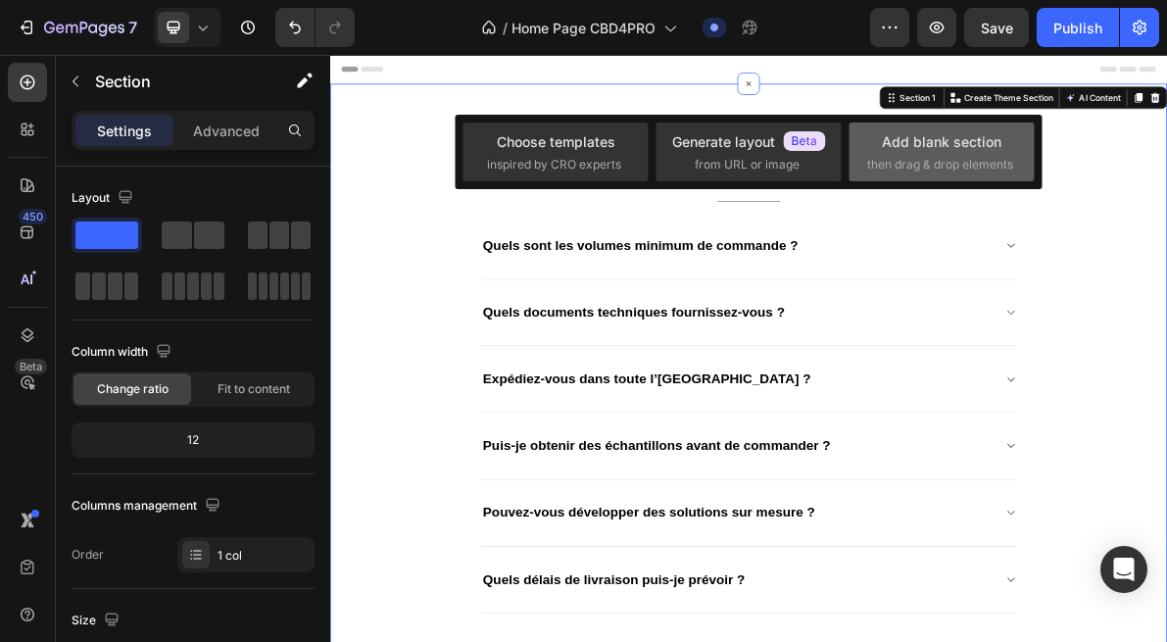
click at [914, 162] on span "then drag & drop elements" at bounding box center [940, 165] width 146 height 18
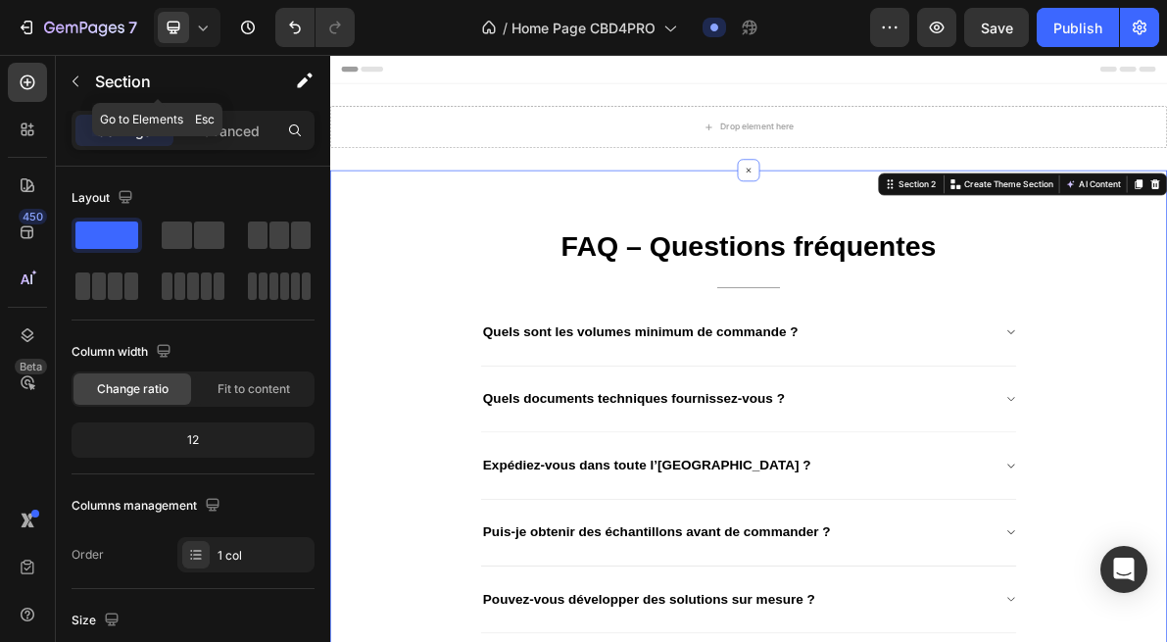
click at [83, 78] on button "button" at bounding box center [75, 81] width 31 height 31
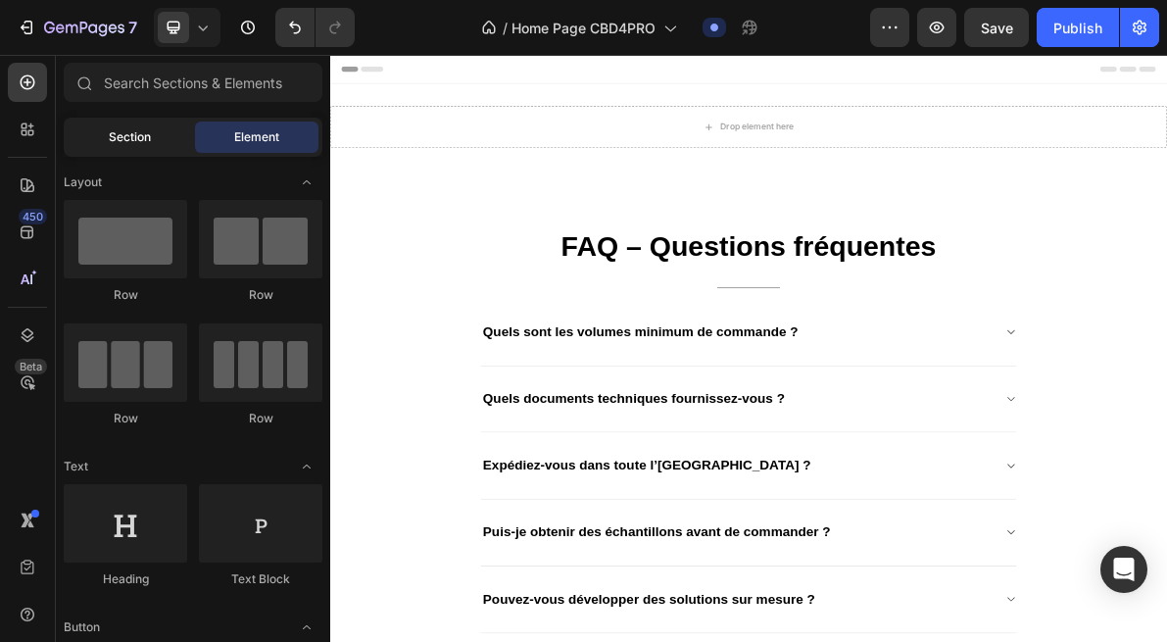
click at [147, 145] on span "Section" at bounding box center [130, 137] width 42 height 18
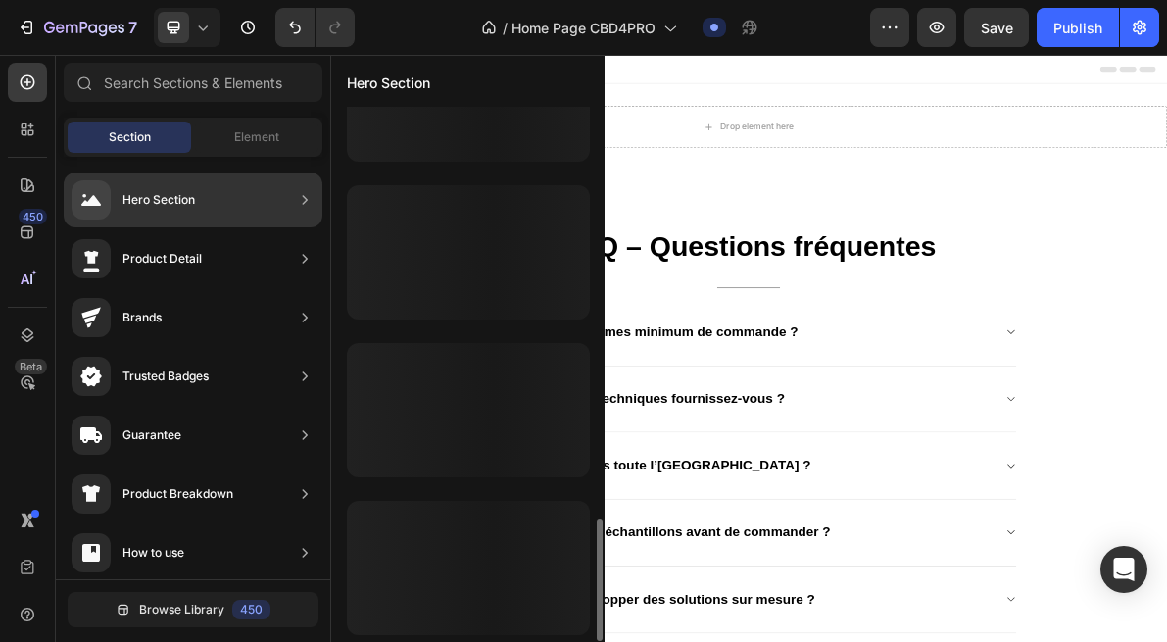
scroll to position [243, 0]
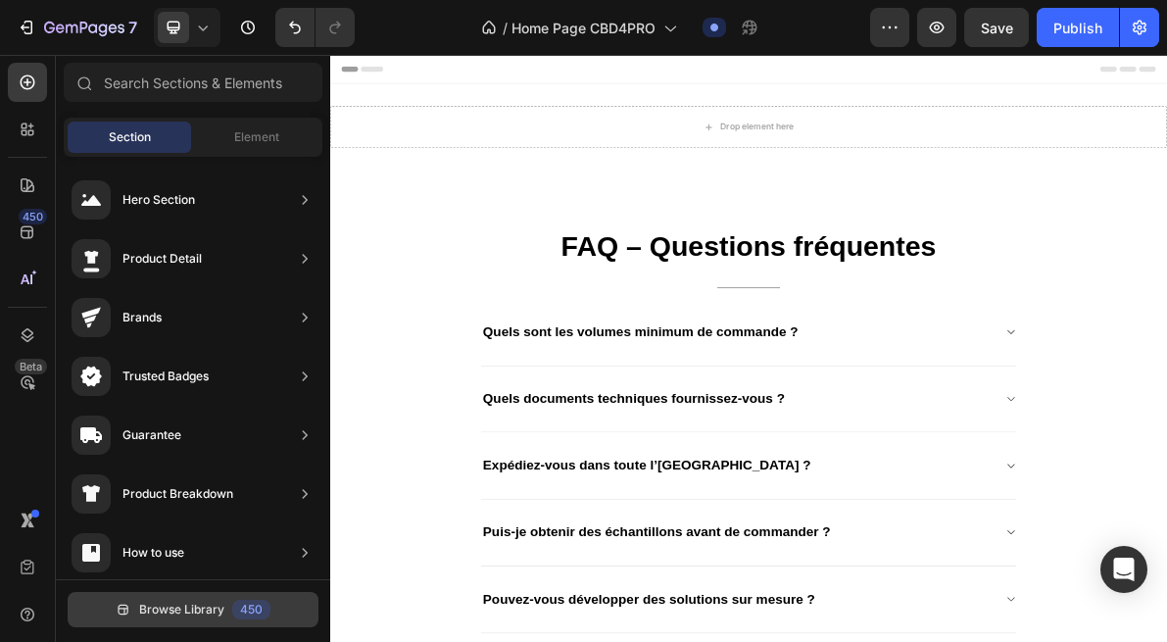
click at [189, 601] on span "Browse Library" at bounding box center [181, 610] width 85 height 18
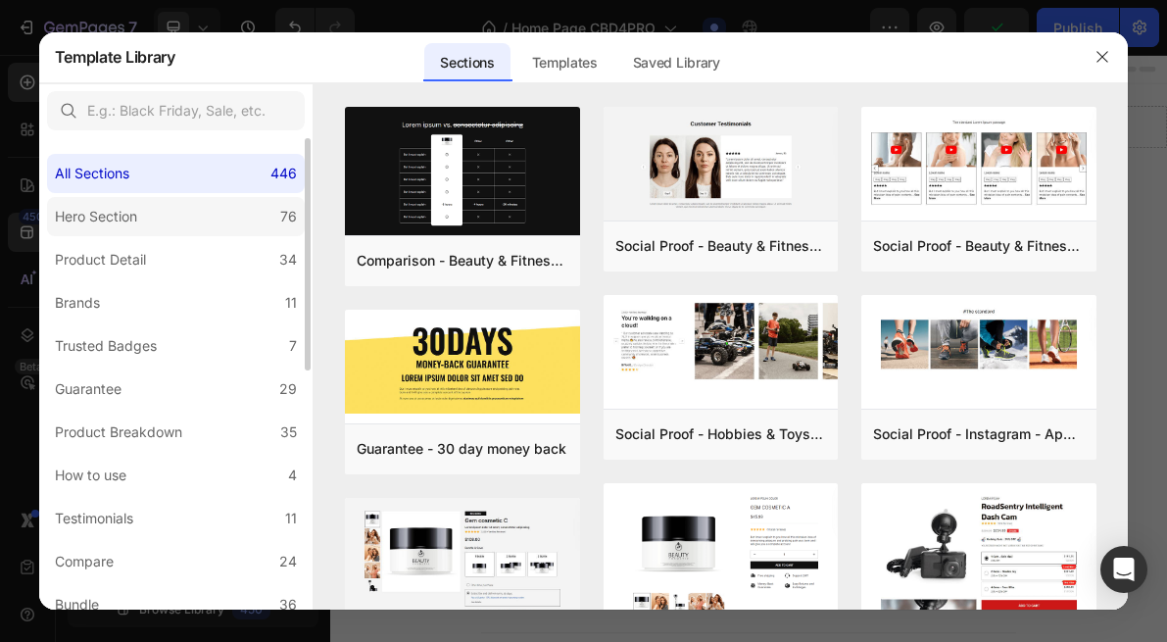
click at [150, 229] on label "Hero Section 76" at bounding box center [176, 216] width 258 height 39
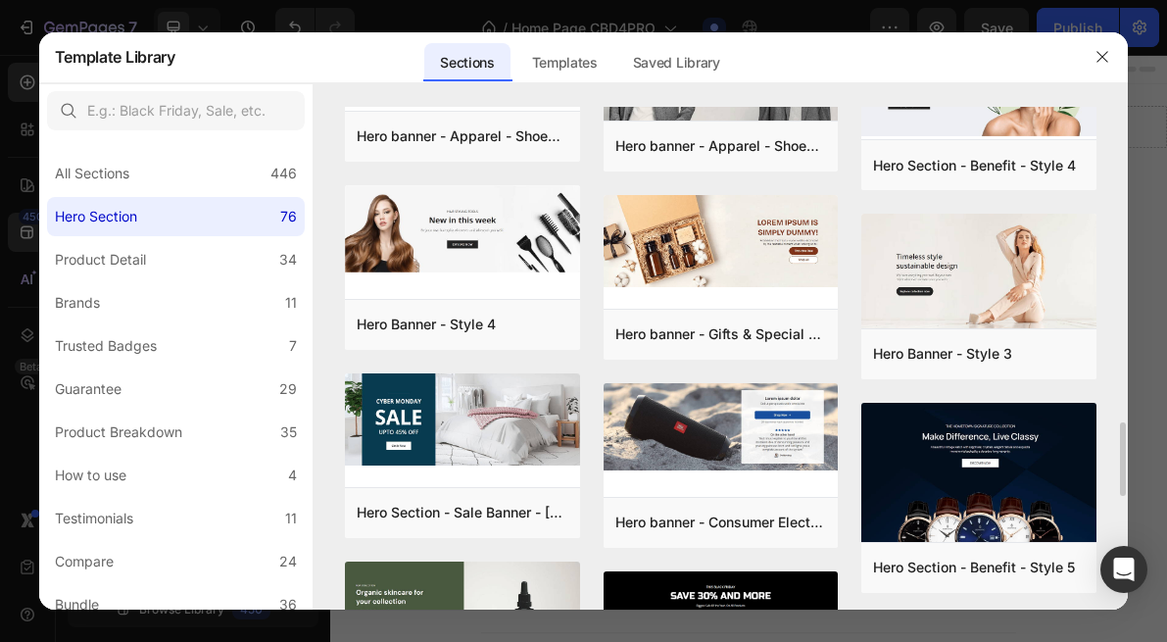
scroll to position [2179, 0]
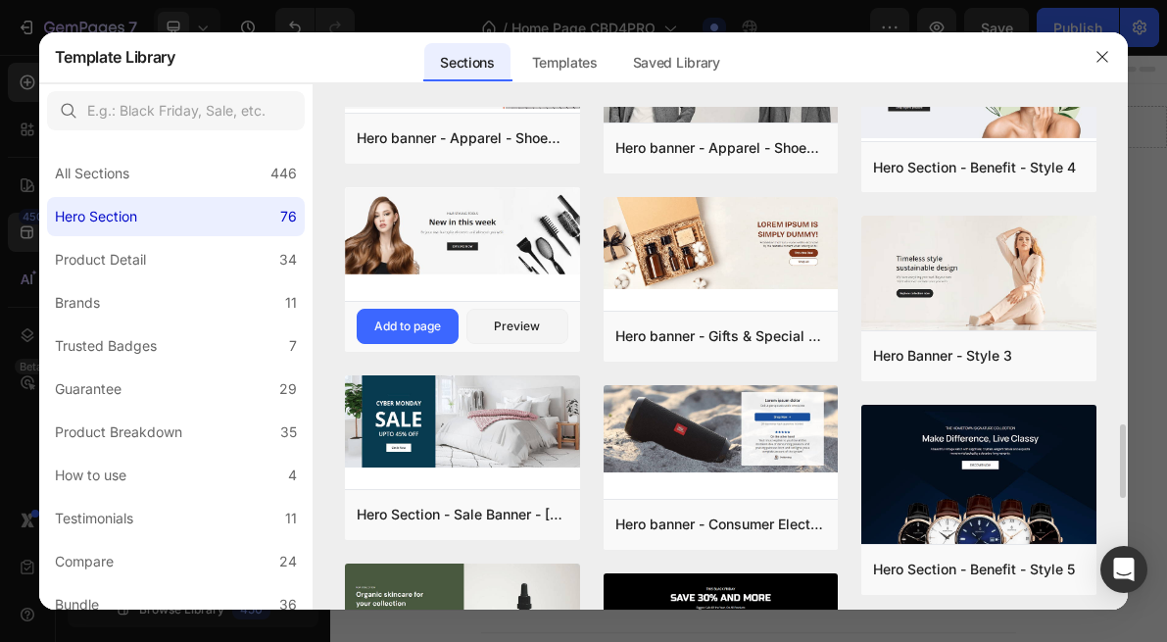
click at [525, 241] on img at bounding box center [462, 230] width 235 height 87
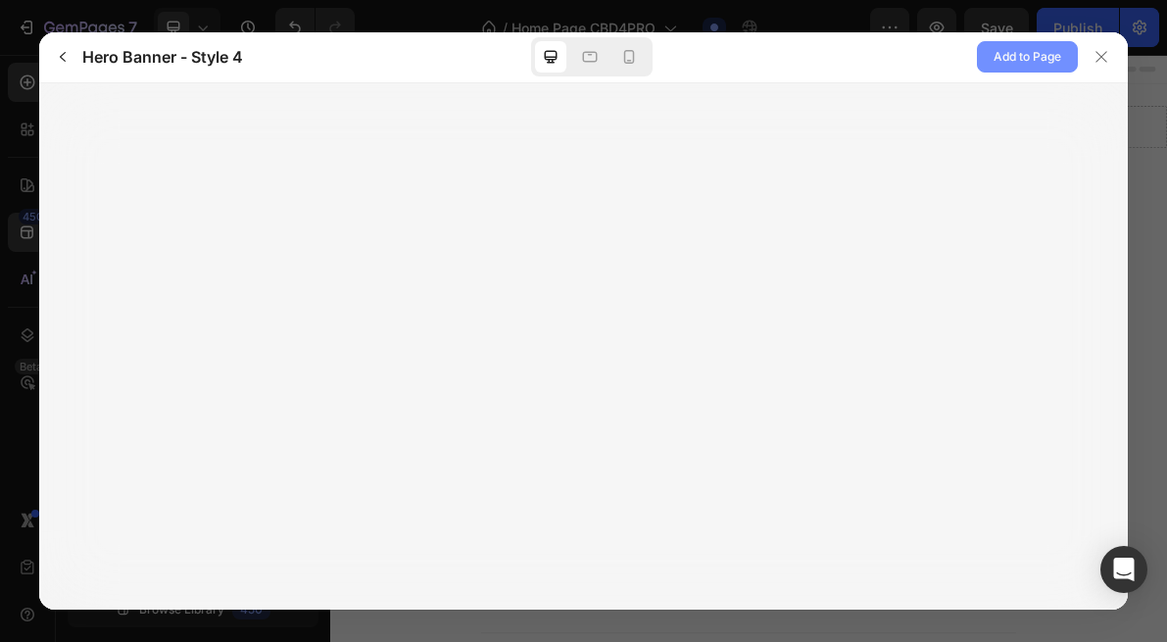
click at [1015, 50] on span "Add to Page" at bounding box center [1028, 57] width 68 height 24
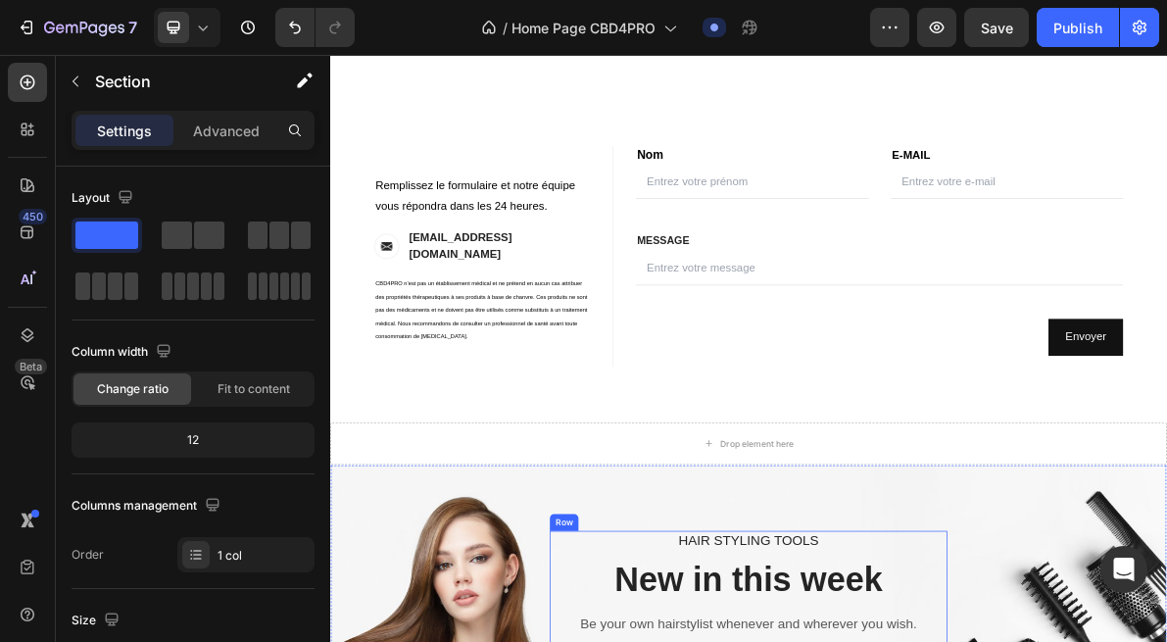
scroll to position [0, 0]
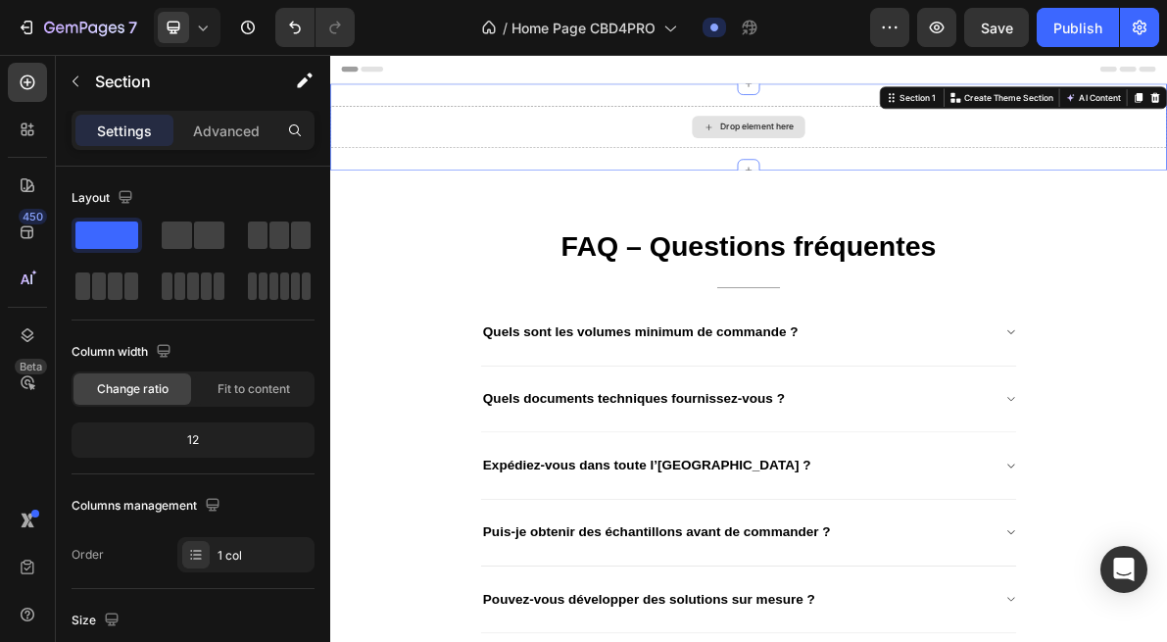
click at [748, 170] on div "Drop element here" at bounding box center [918, 155] width 1176 height 59
click at [923, 141] on div "Drop element here" at bounding box center [918, 155] width 159 height 31
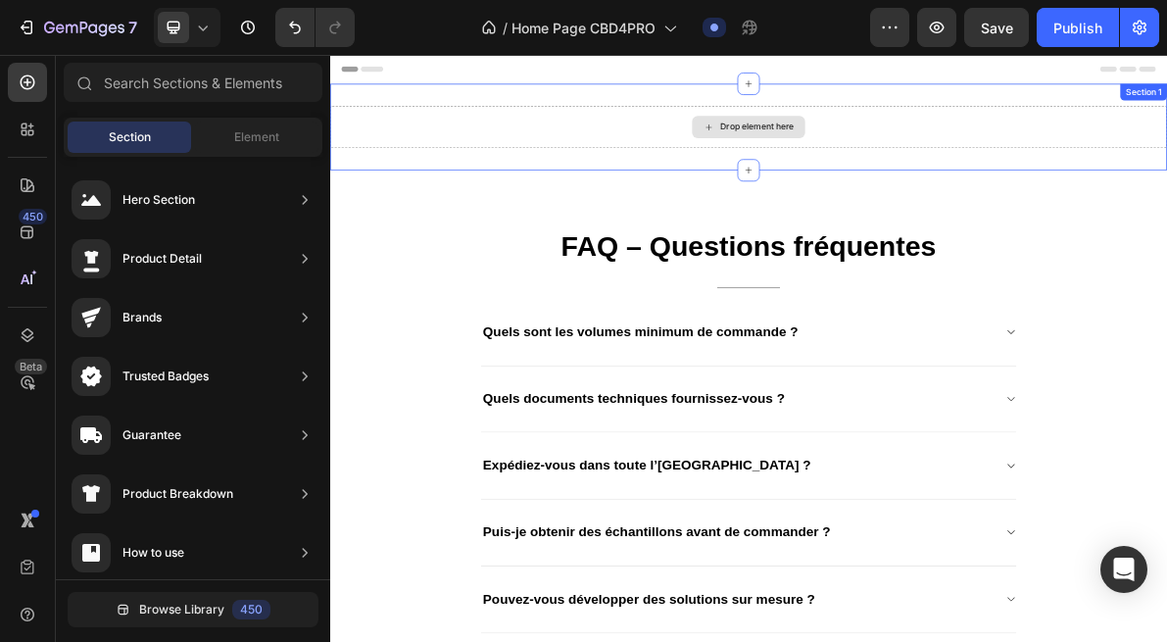
click at [922, 170] on div "Drop element here" at bounding box center [918, 155] width 159 height 31
click at [920, 159] on div "Drop element here" at bounding box center [930, 156] width 104 height 16
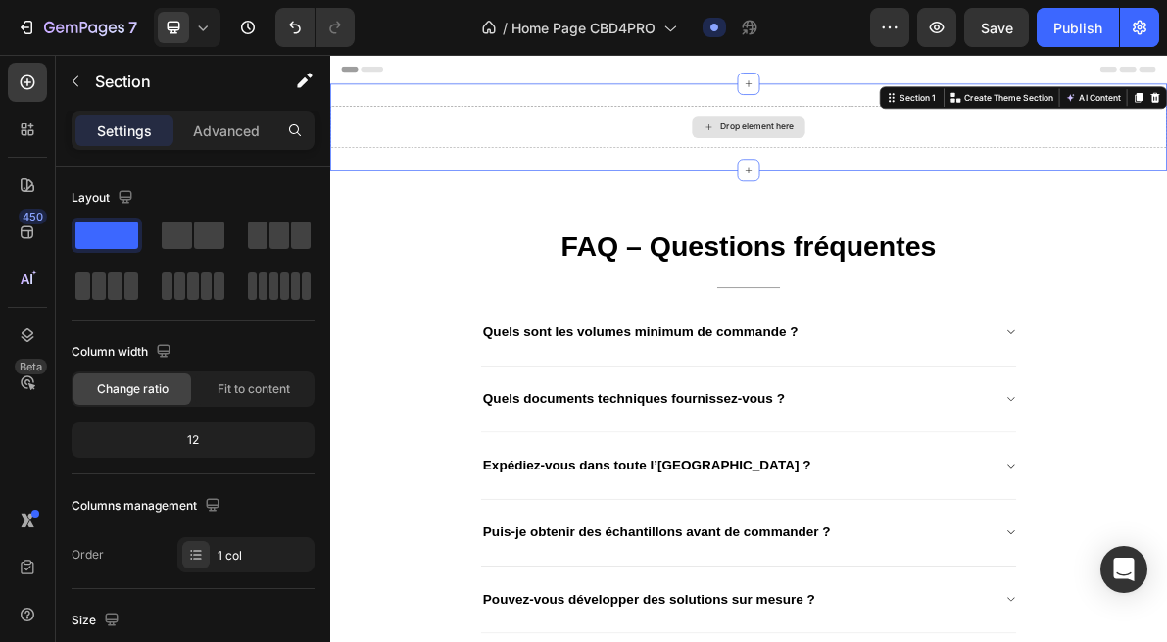
click at [723, 161] on div "Drop element here" at bounding box center [918, 155] width 1176 height 59
click at [96, 87] on p "Section" at bounding box center [175, 82] width 161 height 24
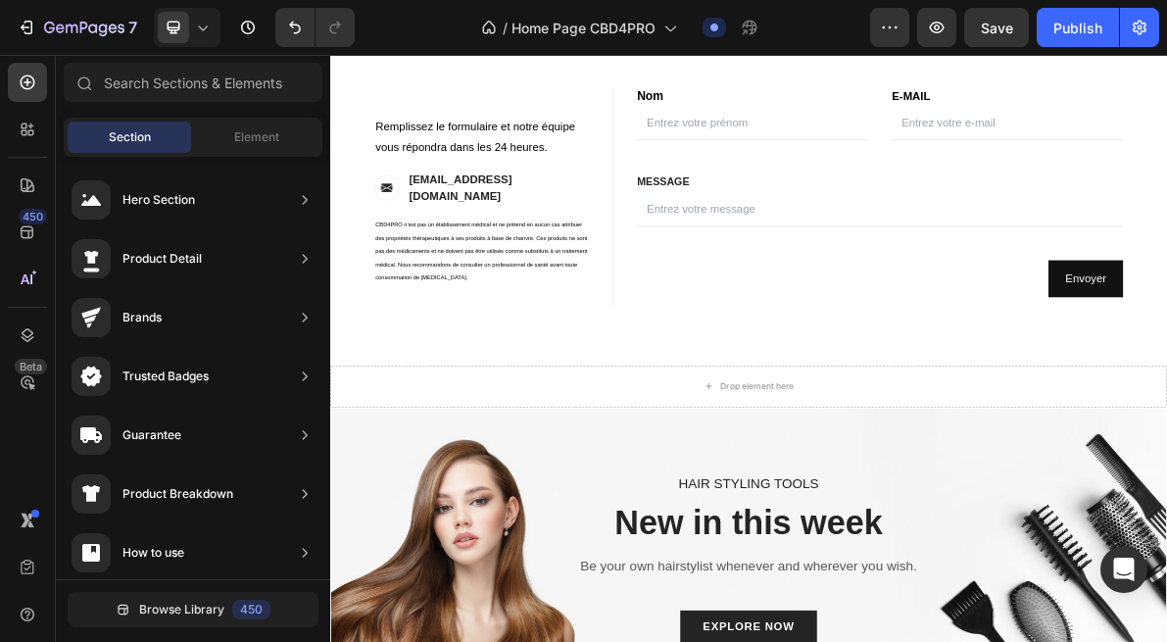
scroll to position [1269, 0]
click at [1167, 537] on div "Drop element here" at bounding box center [918, 519] width 1176 height 59
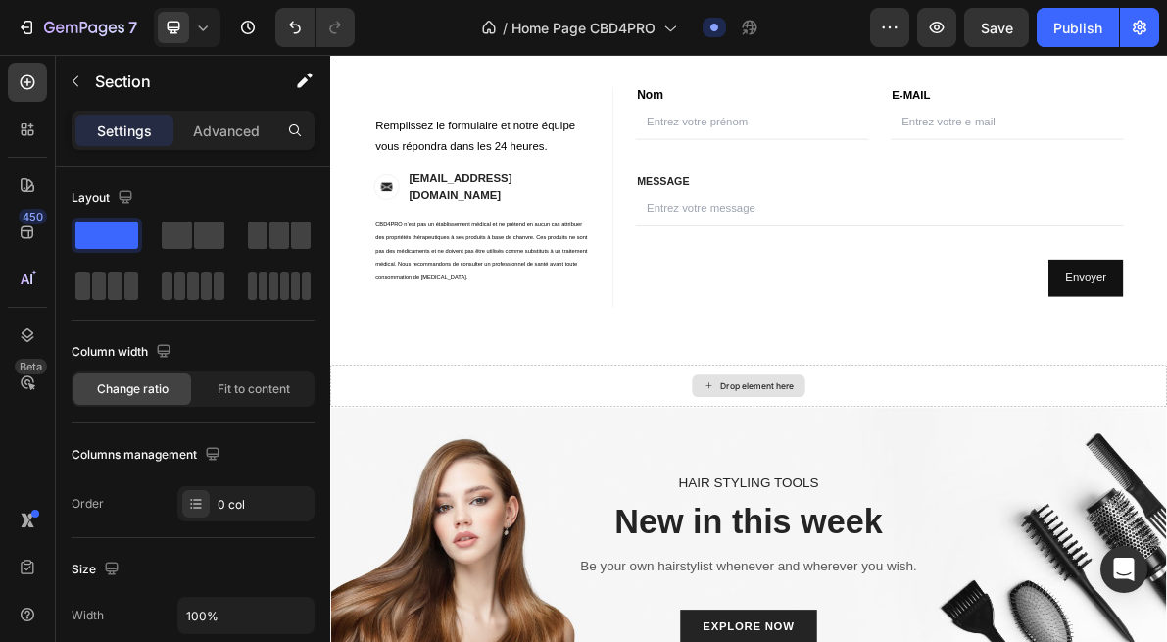
click at [1163, 513] on div "Drop element here" at bounding box center [918, 519] width 1176 height 59
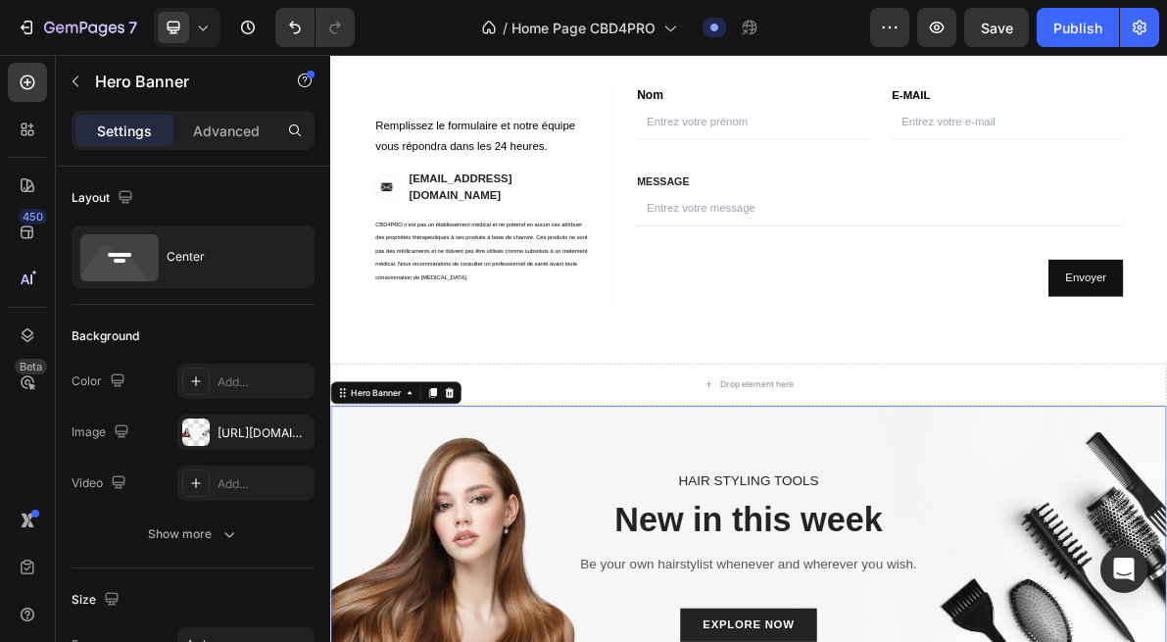
click at [496, 524] on icon at bounding box center [498, 529] width 16 height 16
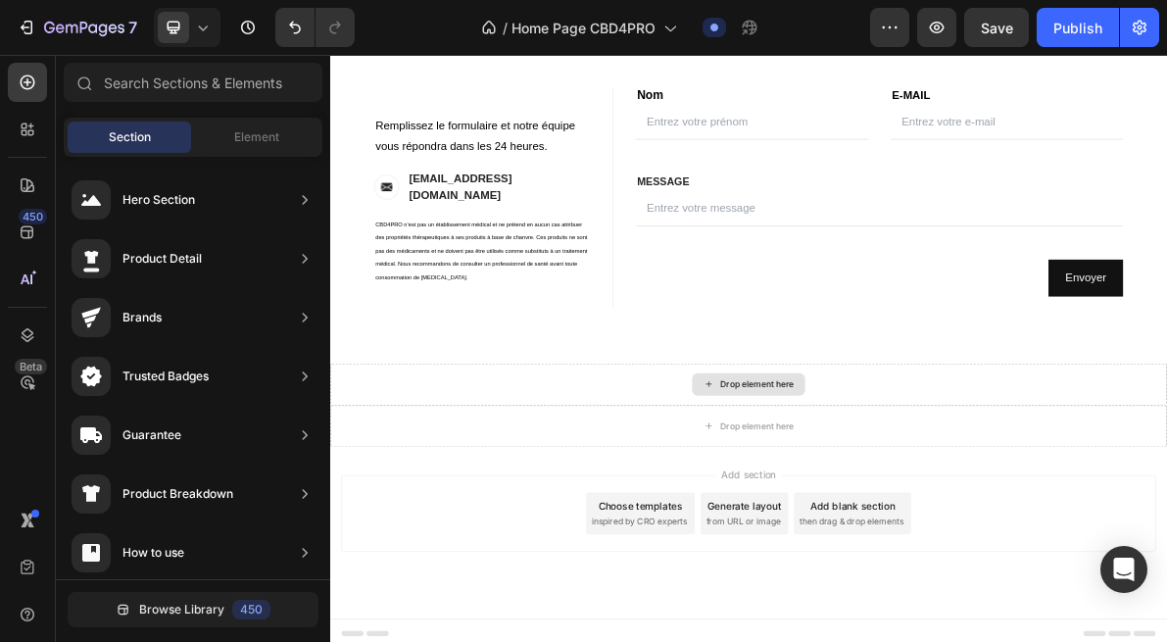
click at [574, 519] on div "Drop element here" at bounding box center [918, 517] width 1176 height 59
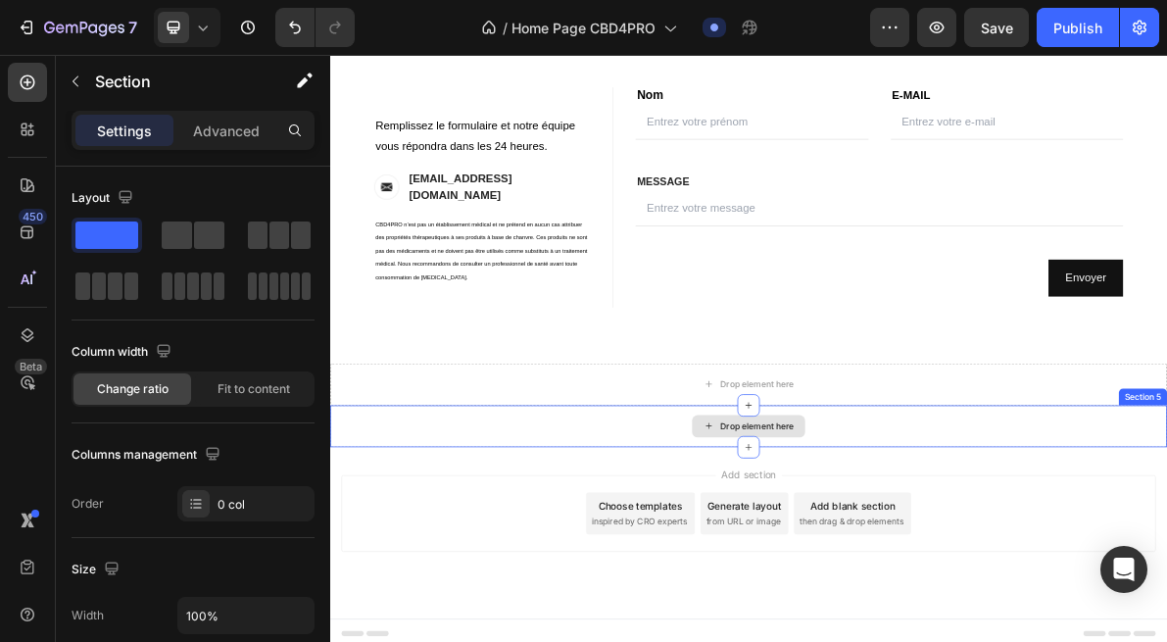
click at [806, 594] on div "Drop element here" at bounding box center [918, 576] width 1176 height 59
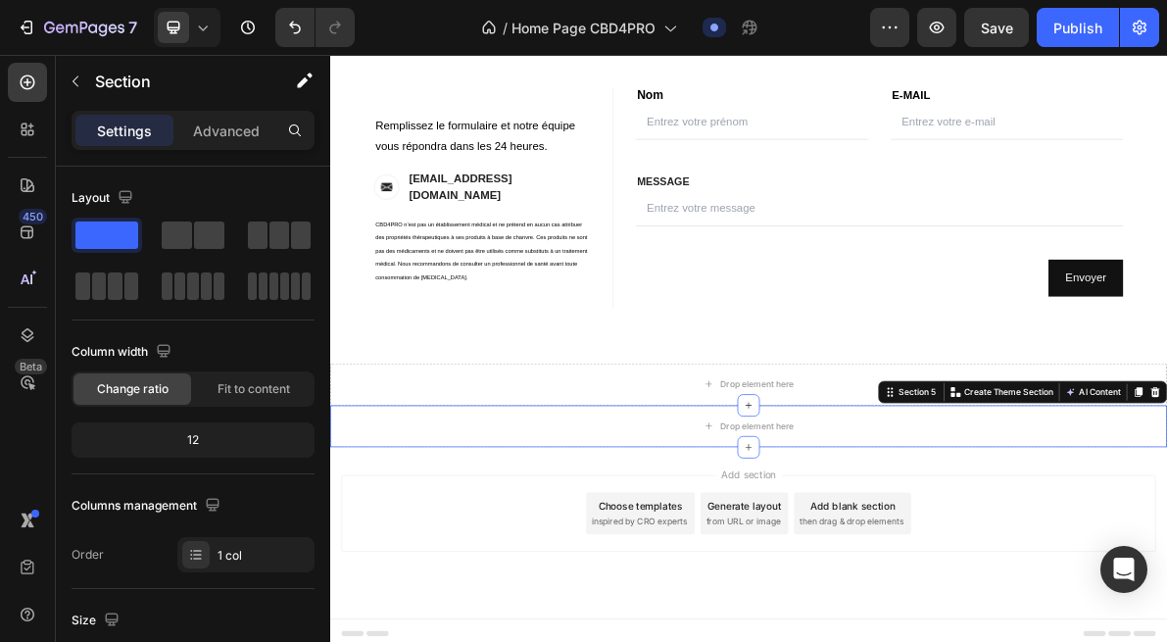
click at [1410, 552] on div "Drop element here" at bounding box center [918, 576] width 1176 height 59
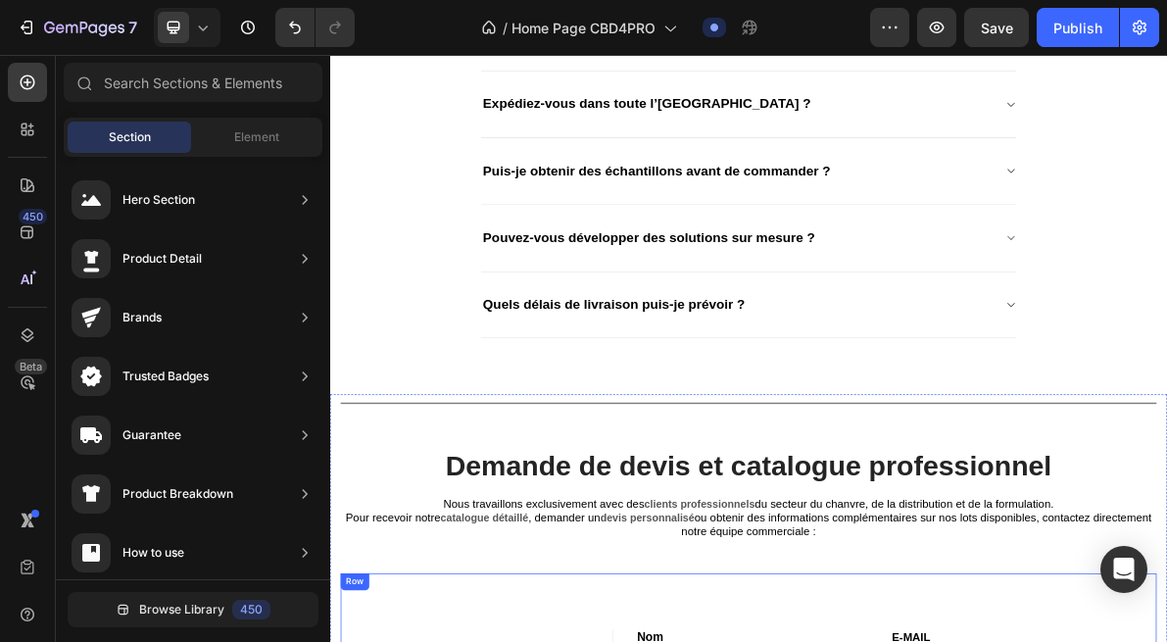
scroll to position [0, 0]
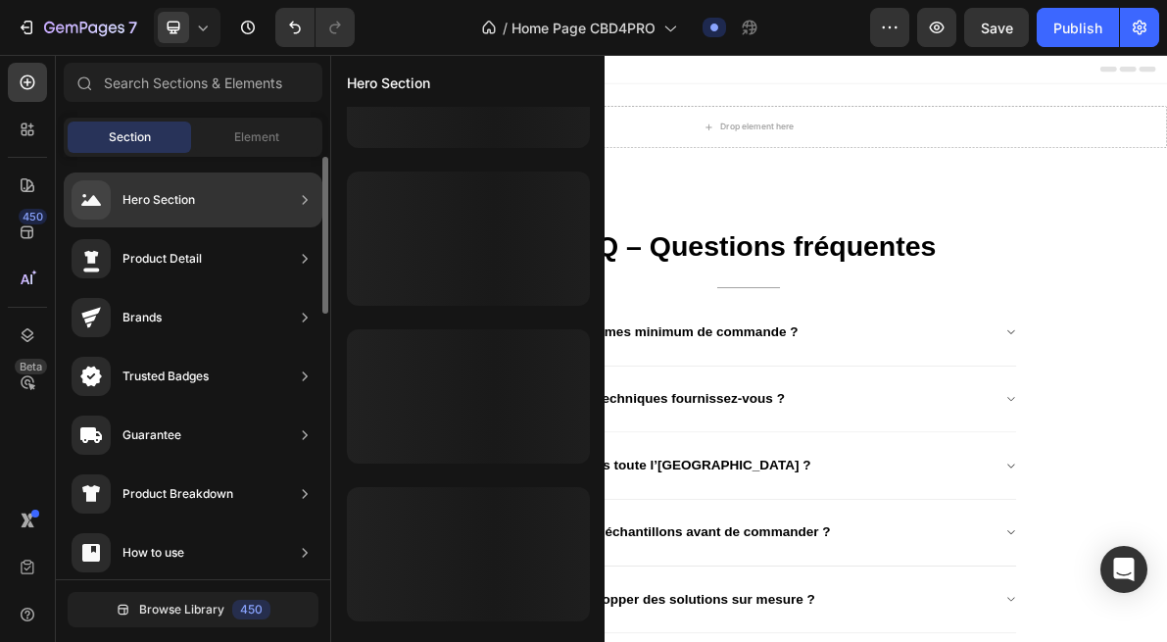
click at [214, 188] on div "Hero Section" at bounding box center [193, 200] width 259 height 55
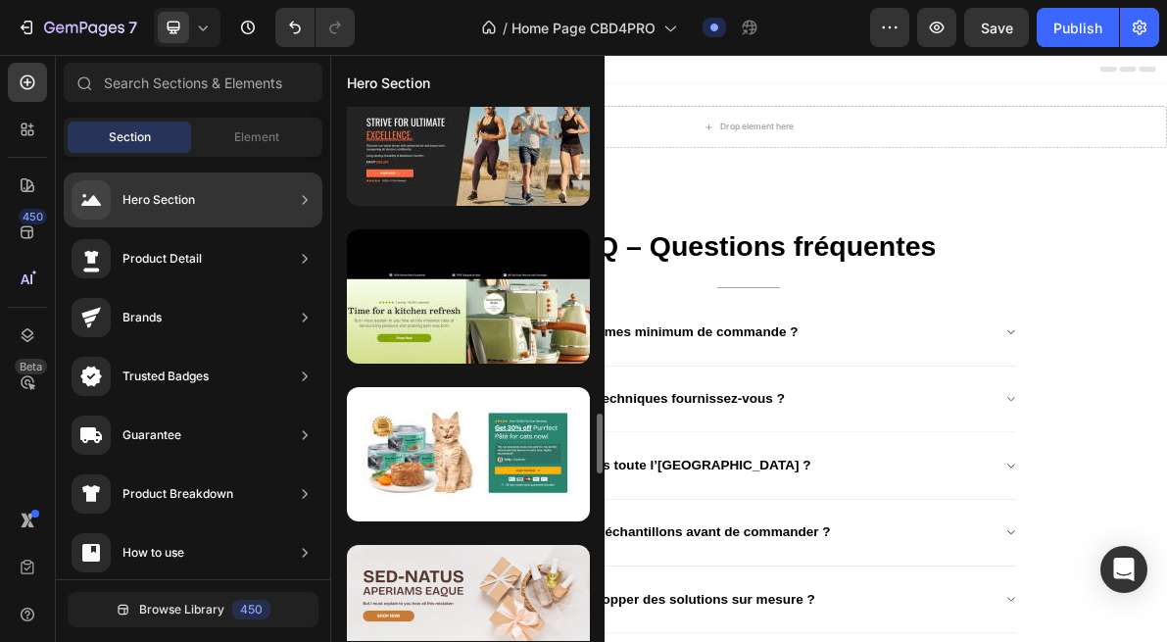
scroll to position [2727, 0]
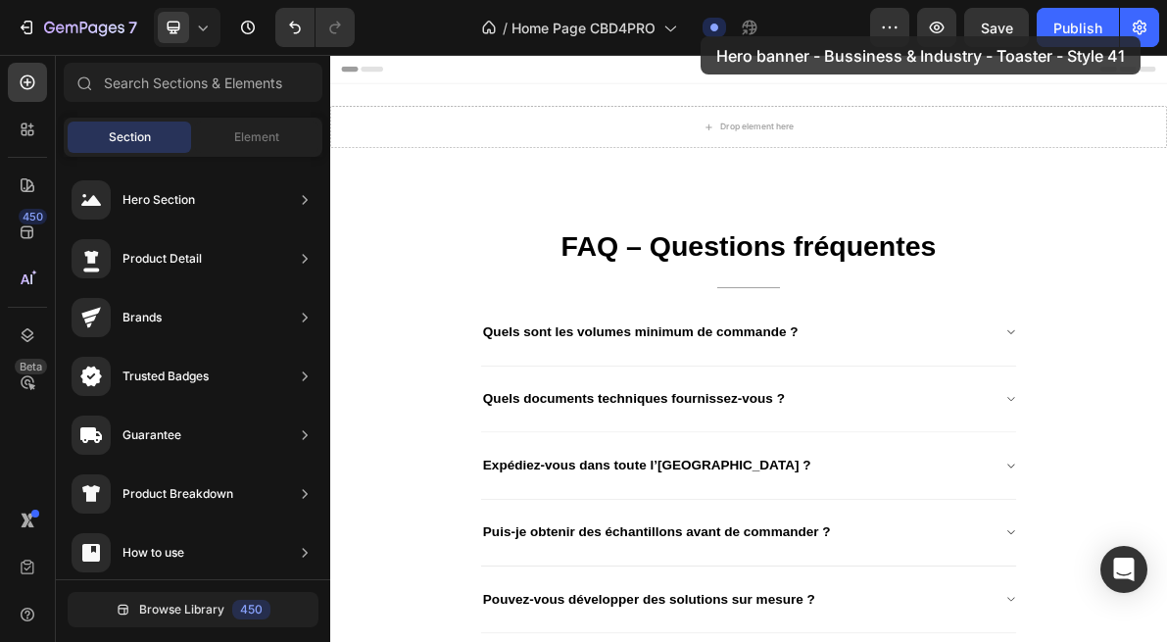
drag, startPoint x: 418, startPoint y: 302, endPoint x: 700, endPoint y: 38, distance: 386.3
click at [701, 0] on div "7 Version history / Home Page CBD4PRO Draft Preview Save Publish 450 Beta Secti…" at bounding box center [583, 0] width 1167 height 0
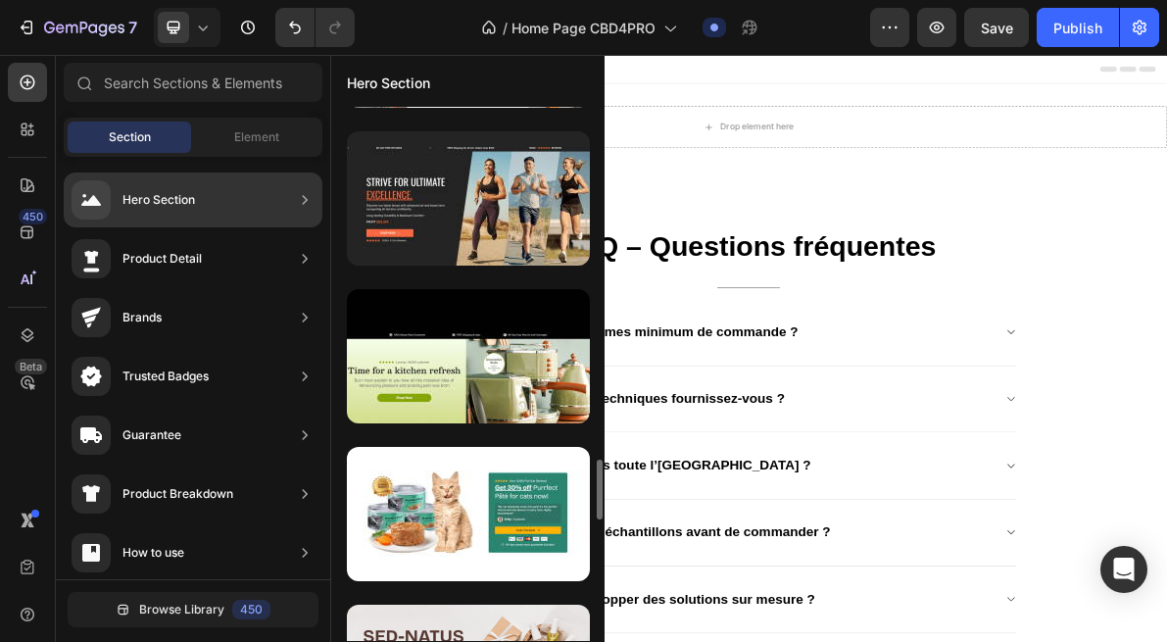
scroll to position [2797, 0]
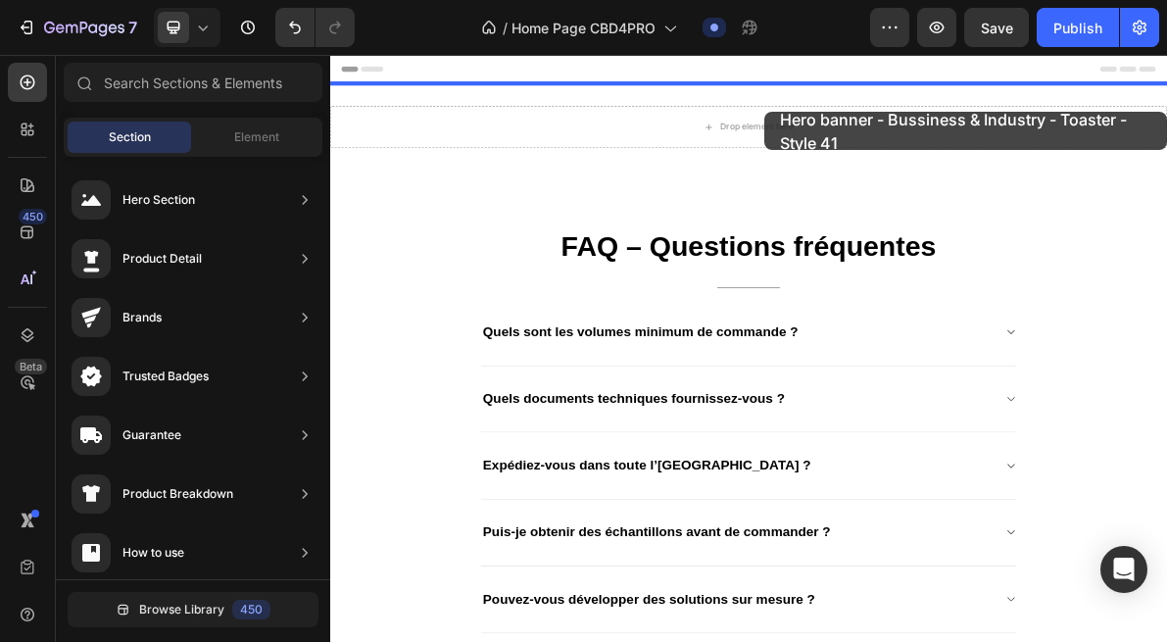
drag, startPoint x: 814, startPoint y: 268, endPoint x: 941, endPoint y: 135, distance: 183.7
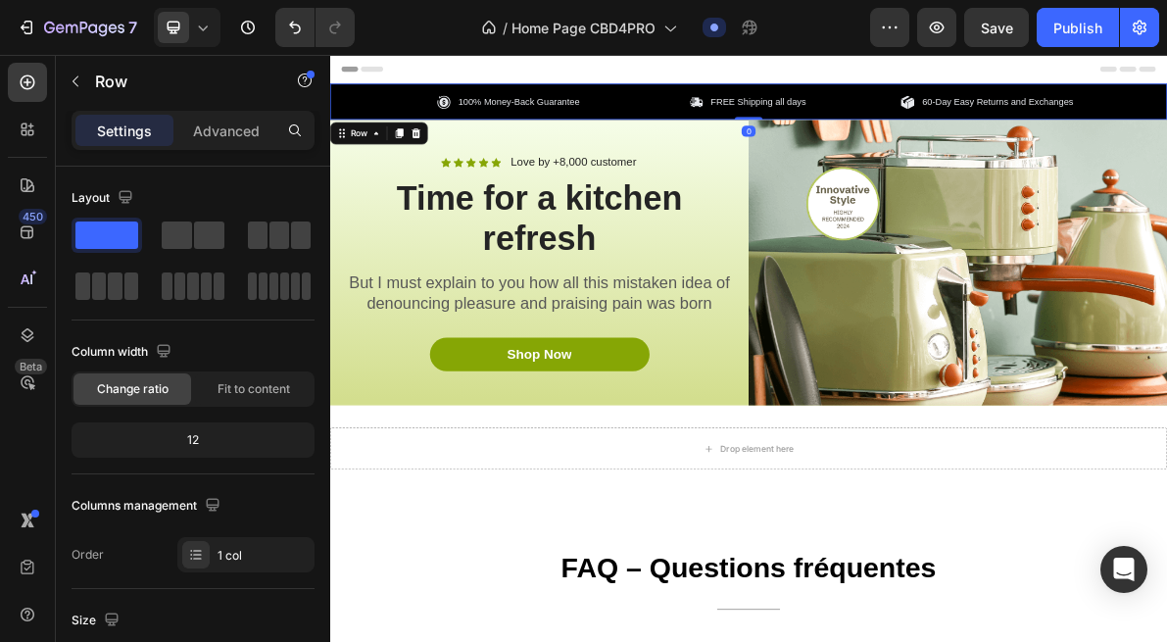
click at [725, 108] on div "100% Money-Back Guarantee Item List FREE Shipping all days Item List 60-Day Eas…" at bounding box center [918, 120] width 1176 height 51
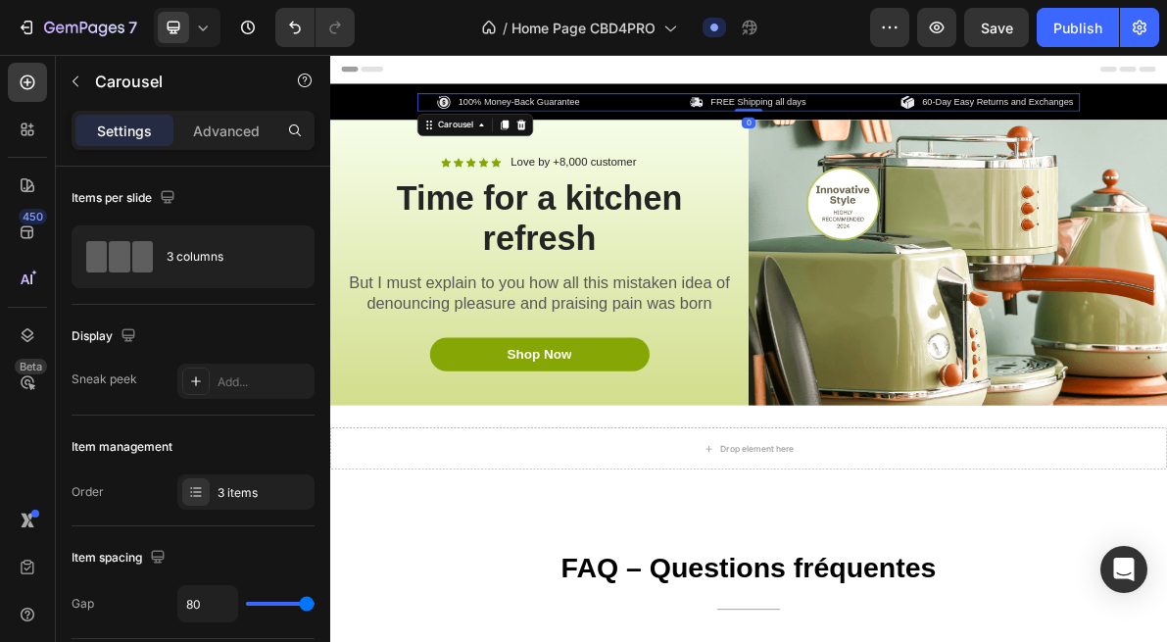
click at [773, 111] on div "100% Money-Back Guarantee Item List FREE Shipping all days Item List 60-Day Eas…" at bounding box center [918, 121] width 931 height 25
click at [783, 101] on div "100% Money-Back Guarantee Item List FREE Shipping all days Item List 60-Day Eas…" at bounding box center [918, 120] width 1176 height 51
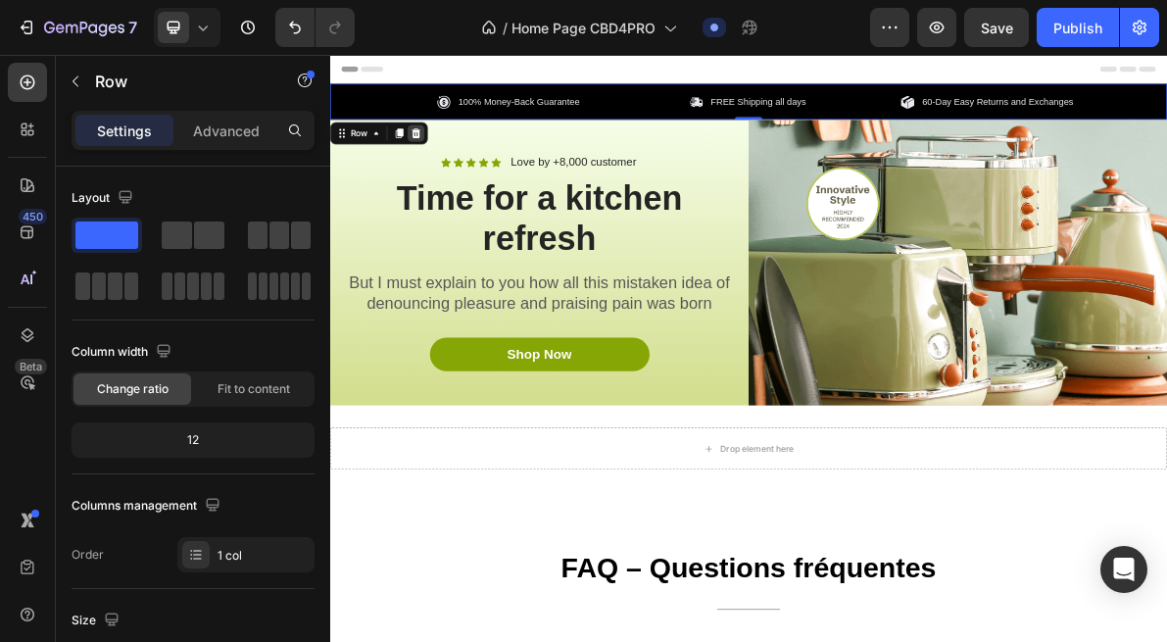
click at [443, 168] on icon at bounding box center [451, 165] width 16 height 16
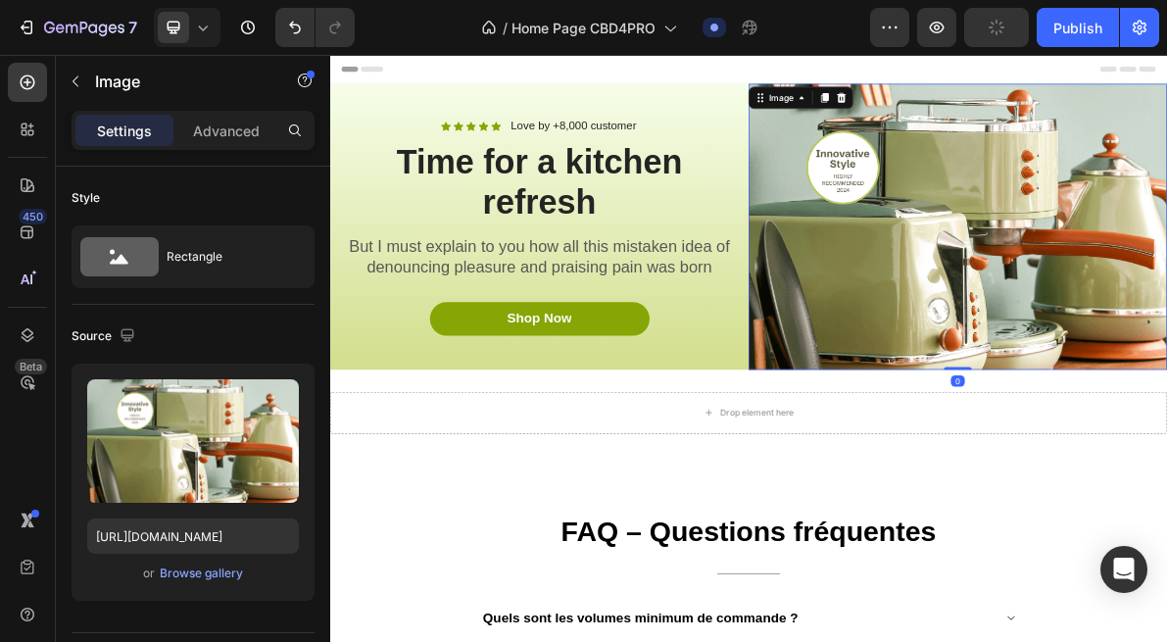
click at [1051, 122] on icon at bounding box center [1049, 115] width 16 height 16
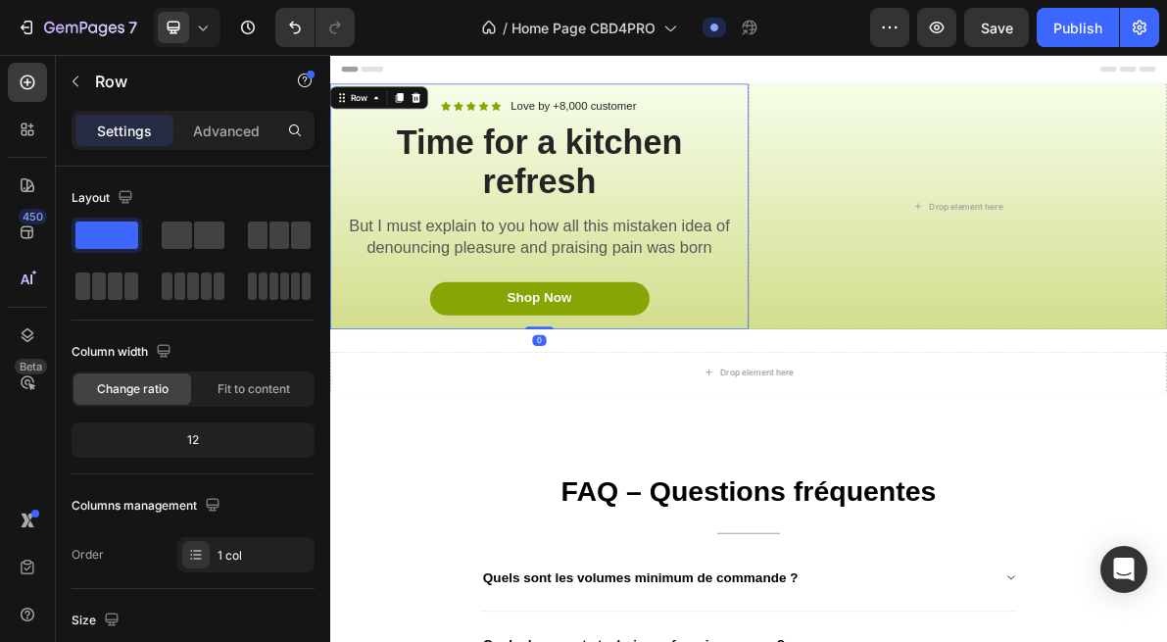
click at [902, 191] on div "Icon Icon Icon Icon Icon Icon List Love by +8,000 customer Text Block Row Time …" at bounding box center [624, 267] width 588 height 345
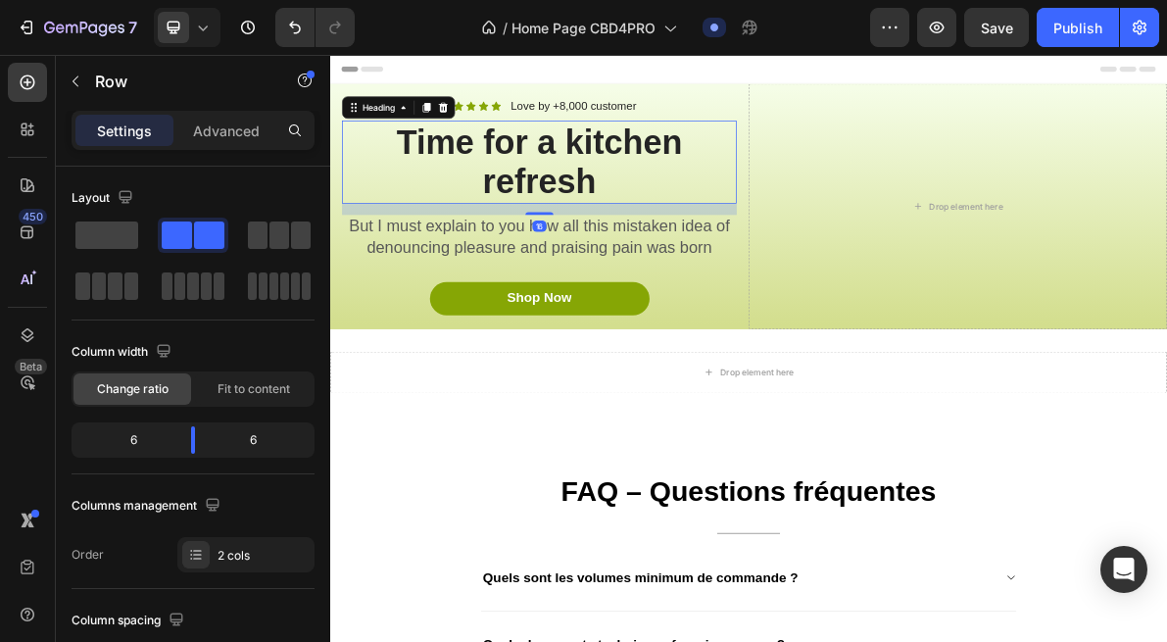
click at [869, 208] on h2 "Time for a kitchen refresh" at bounding box center [624, 205] width 555 height 117
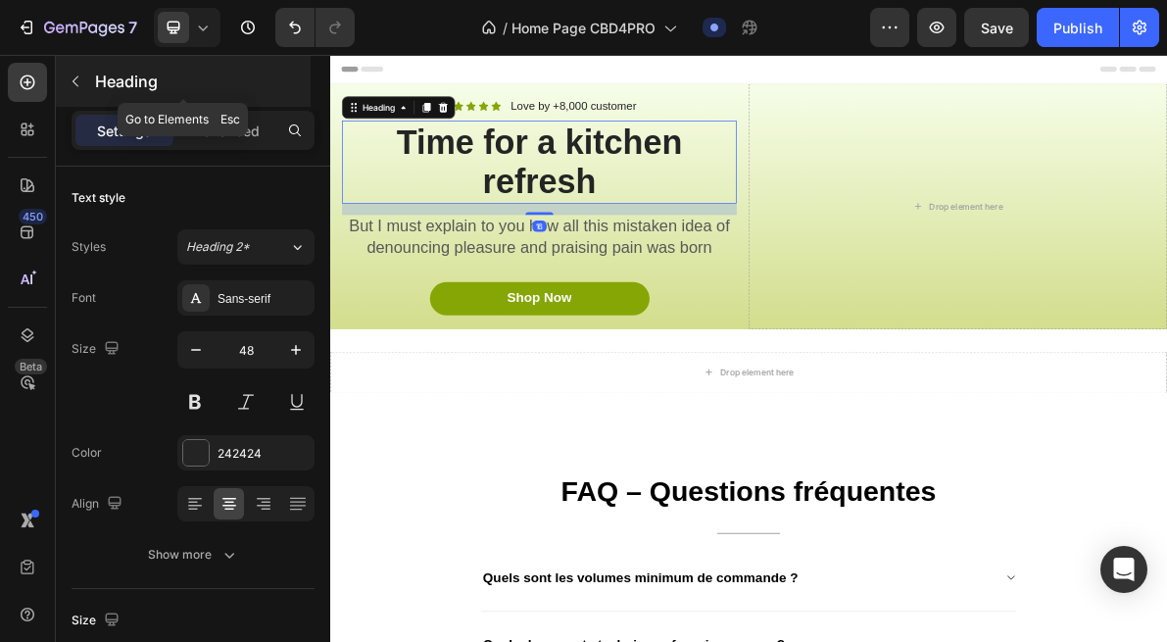
click at [107, 67] on div "Heading" at bounding box center [183, 81] width 255 height 51
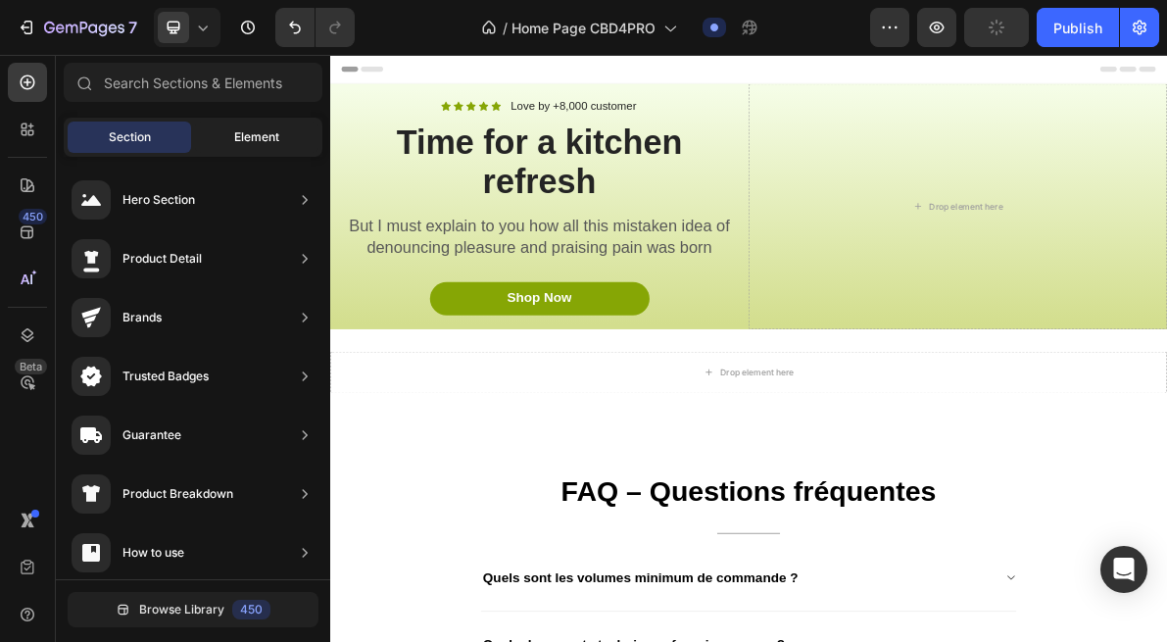
click at [281, 137] on div "Element" at bounding box center [256, 137] width 123 height 31
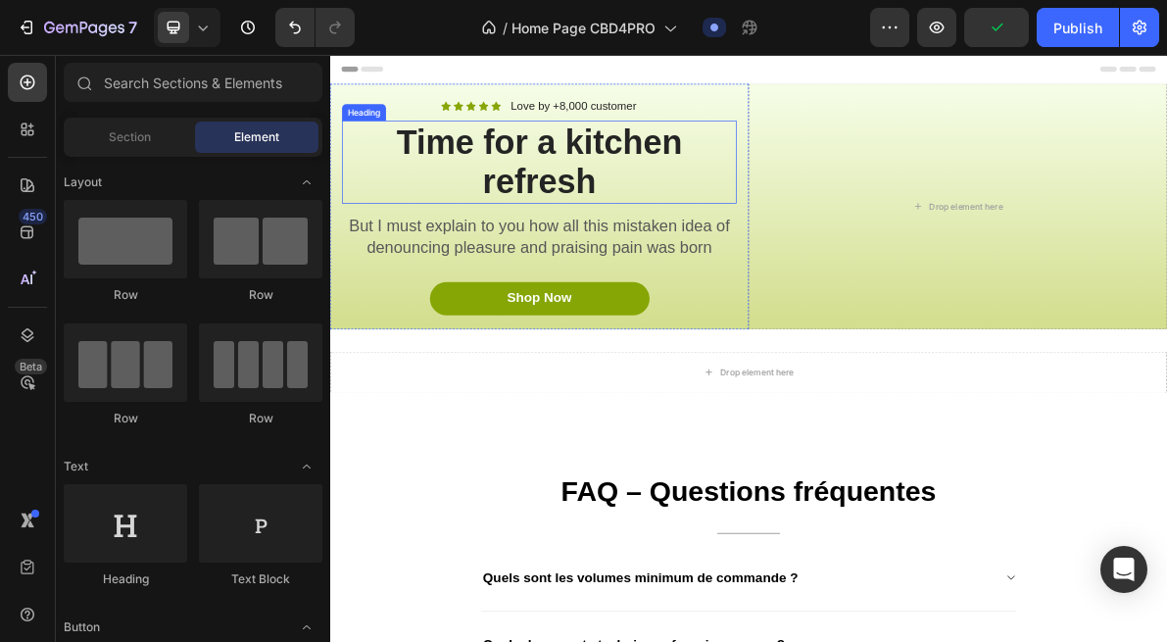
click at [837, 197] on h2 "Time for a kitchen refresh" at bounding box center [624, 205] width 555 height 117
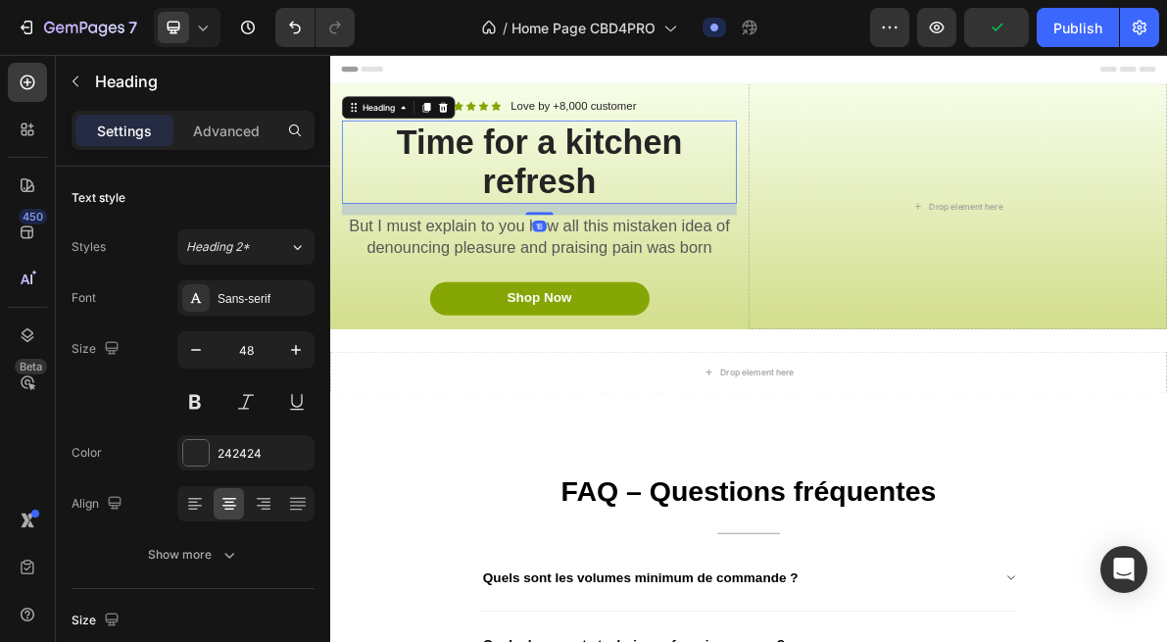
click at [881, 147] on h2 "Time for a kitchen refresh" at bounding box center [624, 205] width 555 height 117
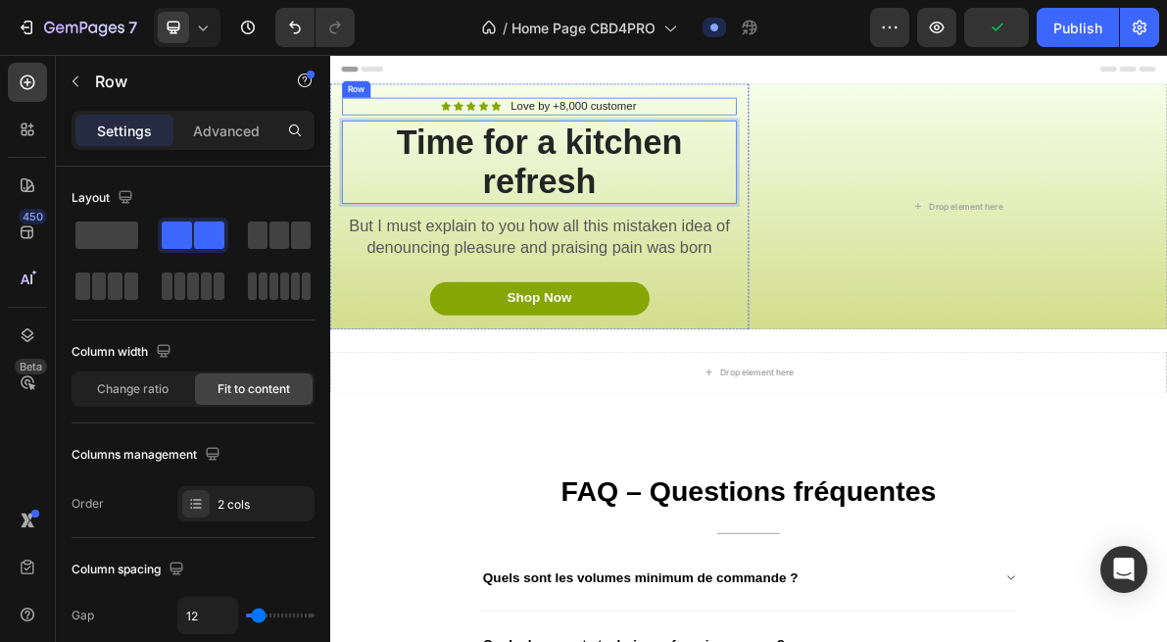
click at [883, 123] on div "Icon Icon Icon Icon Icon Icon List Love by +8,000 customer Text Block Row" at bounding box center [624, 127] width 555 height 25
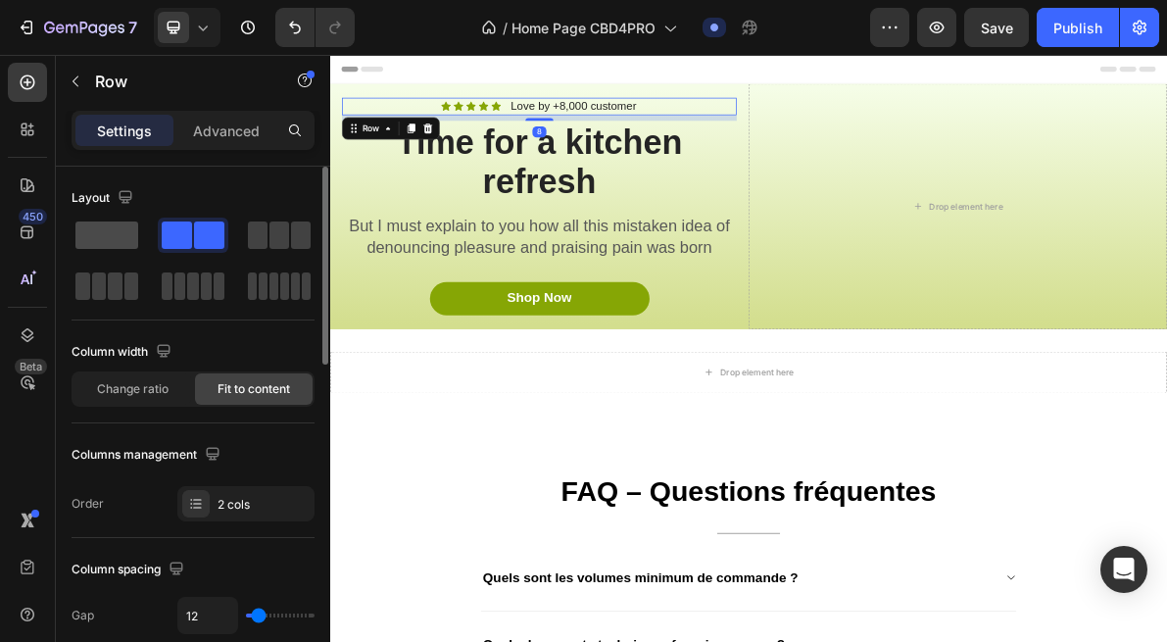
click at [100, 234] on span at bounding box center [106, 235] width 63 height 27
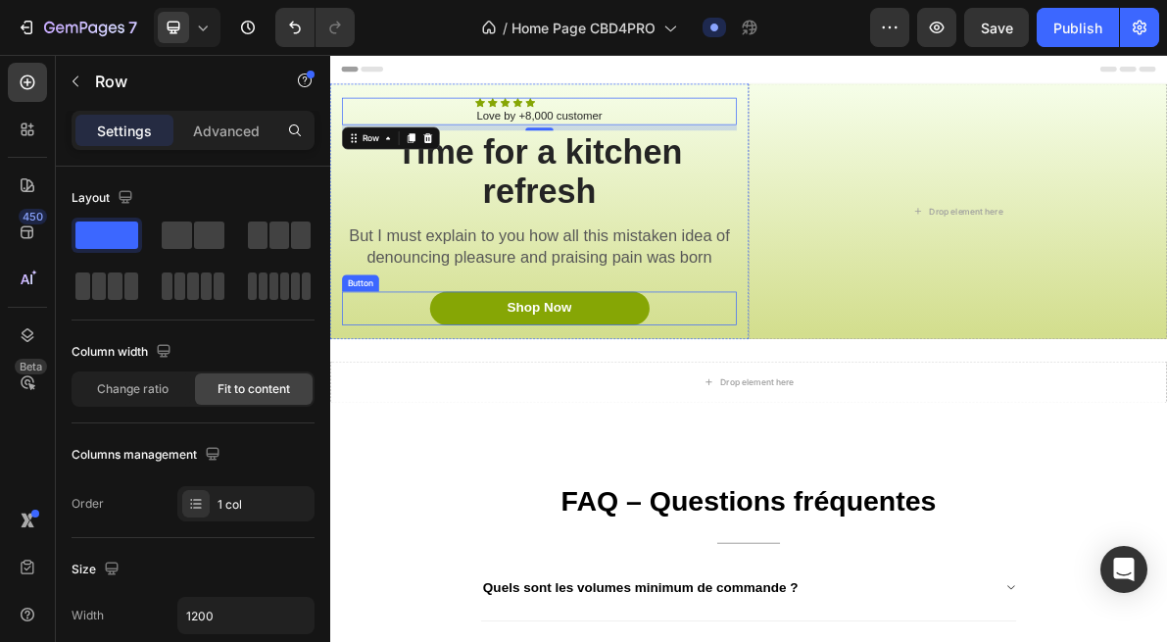
click at [836, 419] on div "Shop Now Button" at bounding box center [624, 410] width 555 height 47
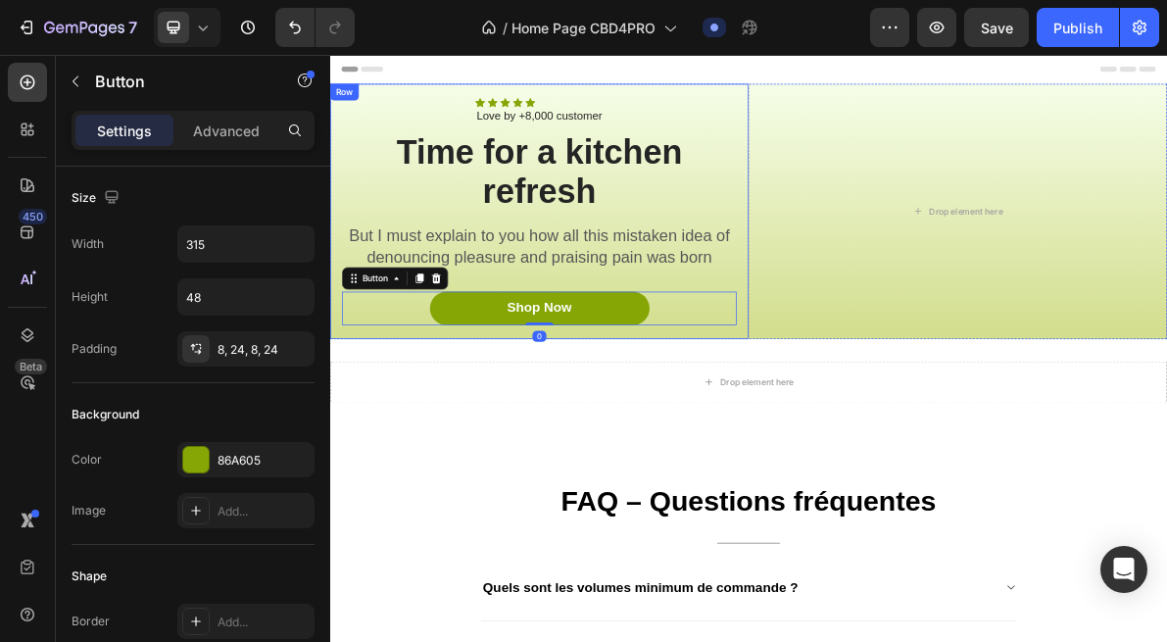
click at [890, 450] on div "Icon Icon Icon Icon Icon Icon List Love by +8,000 customer Text Block Row Time …" at bounding box center [624, 274] width 588 height 359
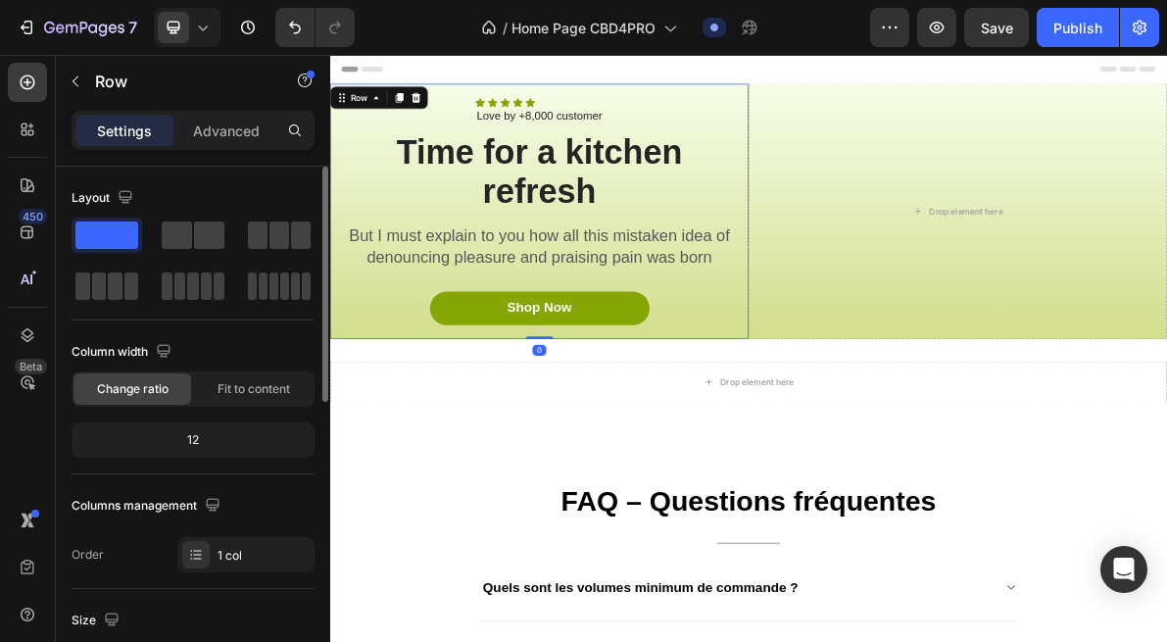
click at [103, 231] on span at bounding box center [106, 235] width 63 height 27
click at [209, 234] on span at bounding box center [209, 235] width 30 height 27
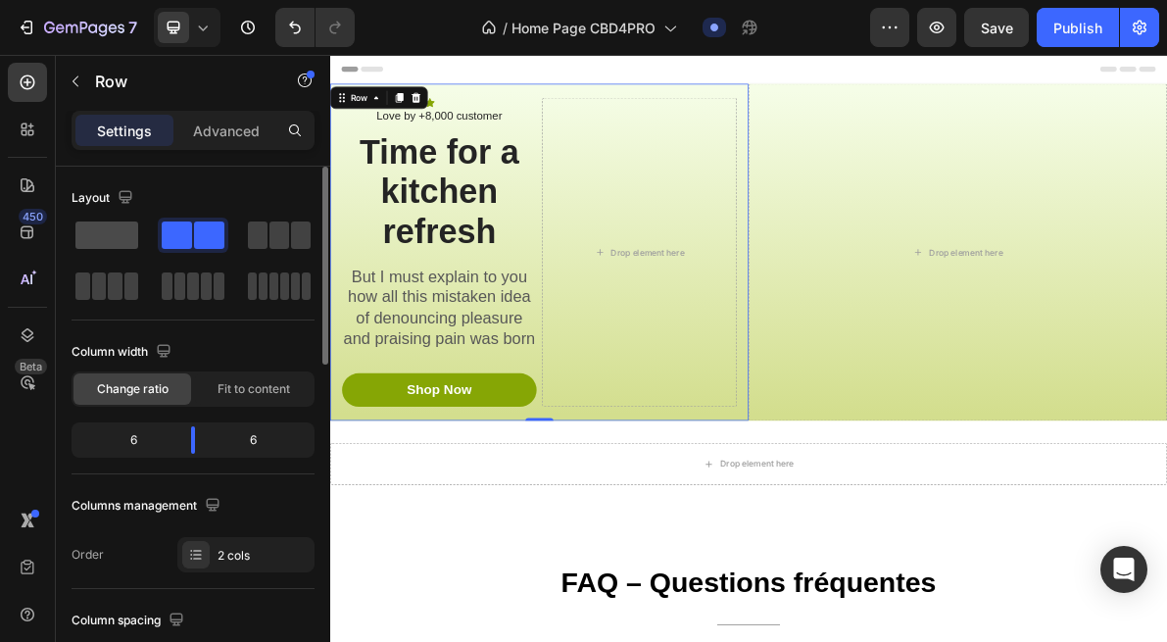
click at [127, 234] on span at bounding box center [106, 235] width 63 height 27
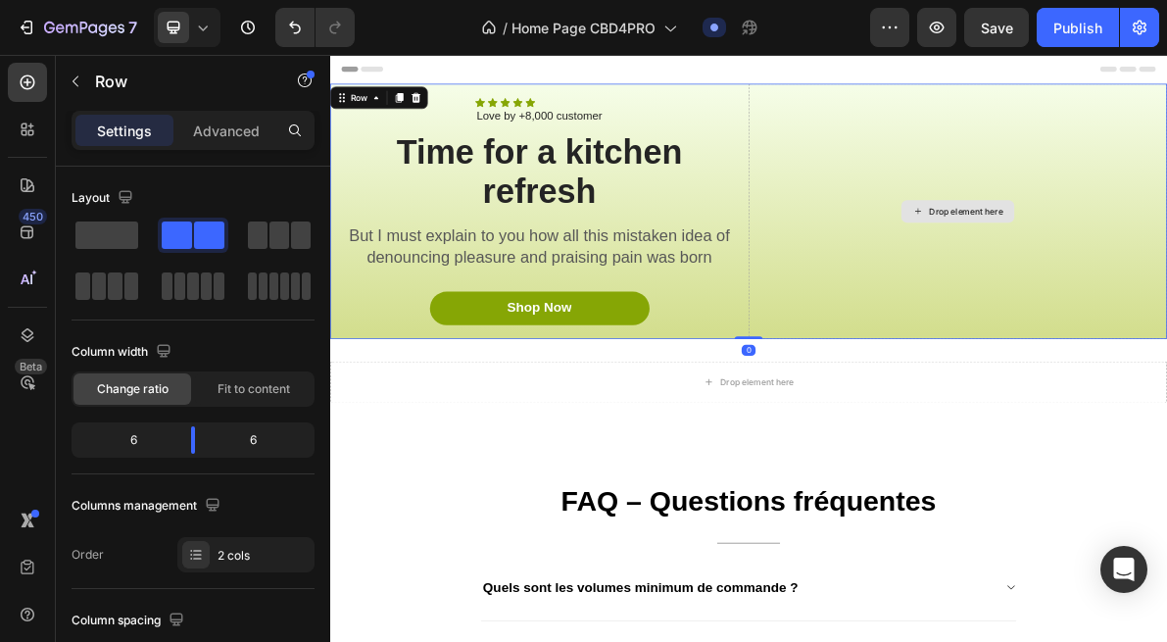
click at [115, 234] on span at bounding box center [106, 235] width 63 height 27
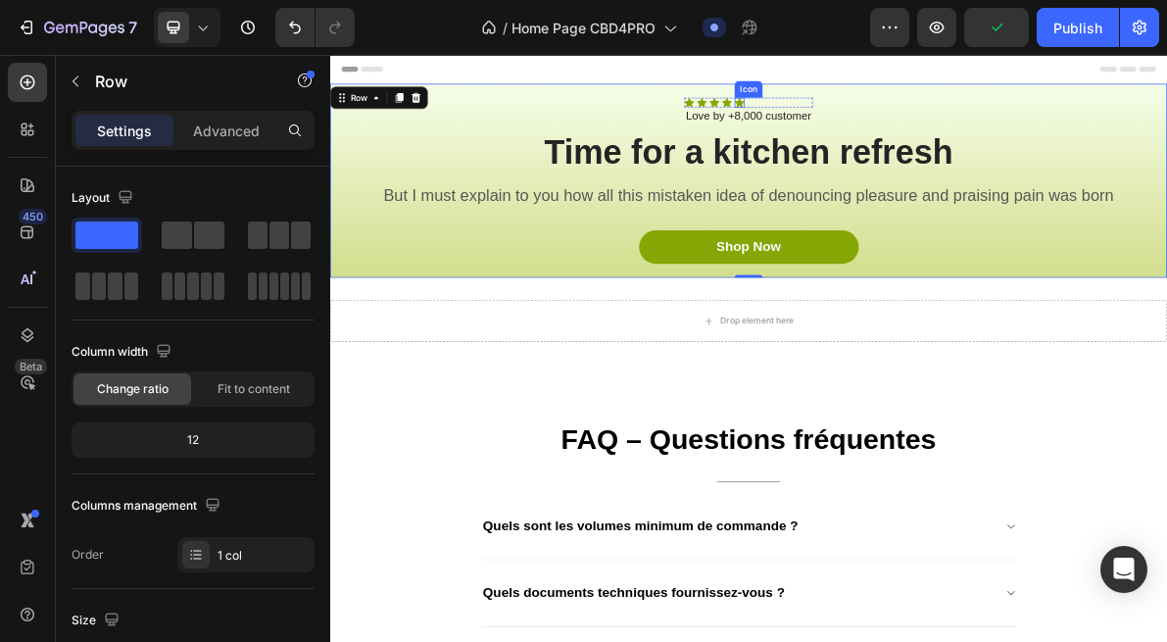
click at [900, 120] on icon at bounding box center [906, 121] width 14 height 13
click at [964, 112] on div "Icon Icon Icon Icon Icon Icon List Love by +8,000 customer Text Block Row Time …" at bounding box center [918, 231] width 1176 height 272
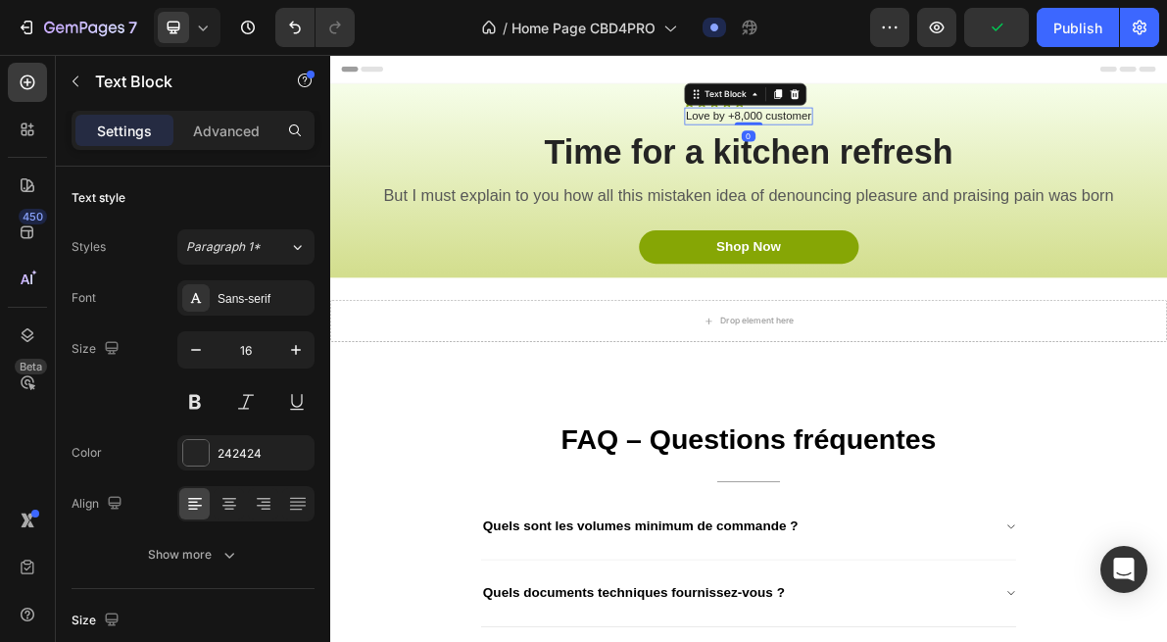
click at [964, 130] on p "Love by +8,000 customer" at bounding box center [918, 140] width 176 height 21
click at [987, 109] on icon at bounding box center [983, 110] width 16 height 16
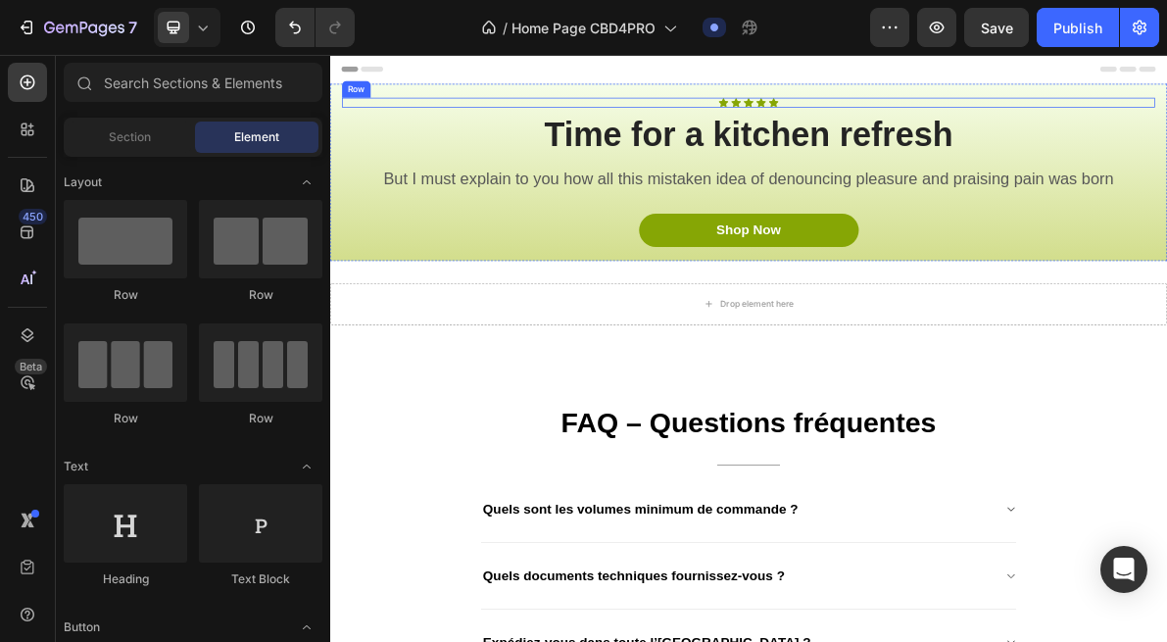
click at [977, 123] on div "Icon Icon Icon Icon Icon Icon List Row" at bounding box center [918, 122] width 1143 height 14
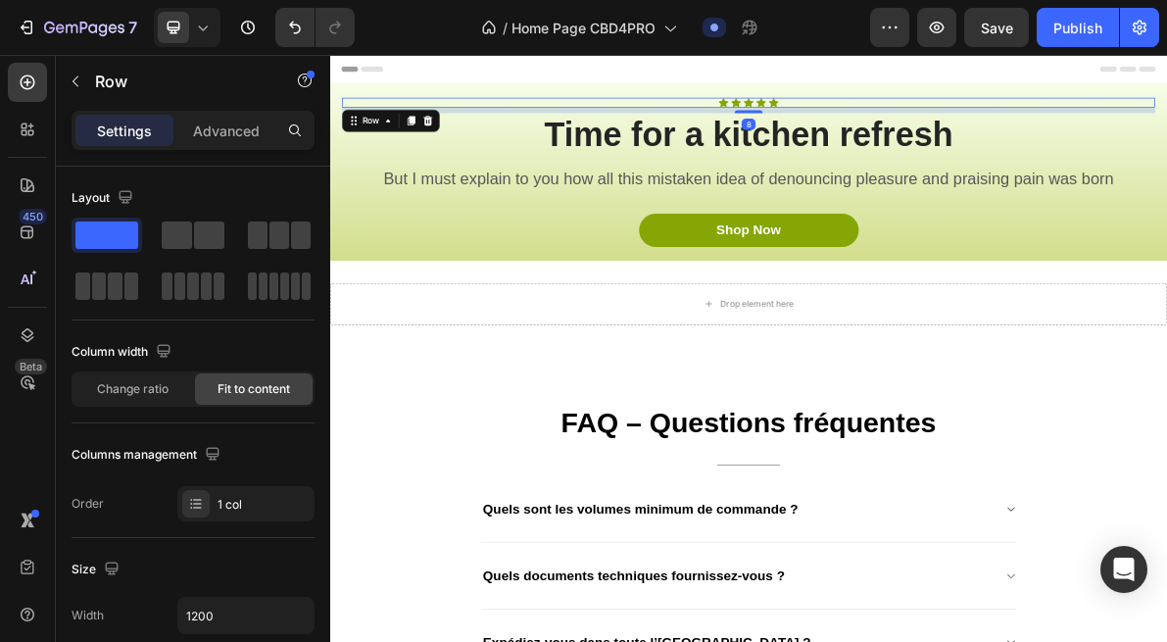
click at [467, 151] on icon at bounding box center [468, 147] width 13 height 14
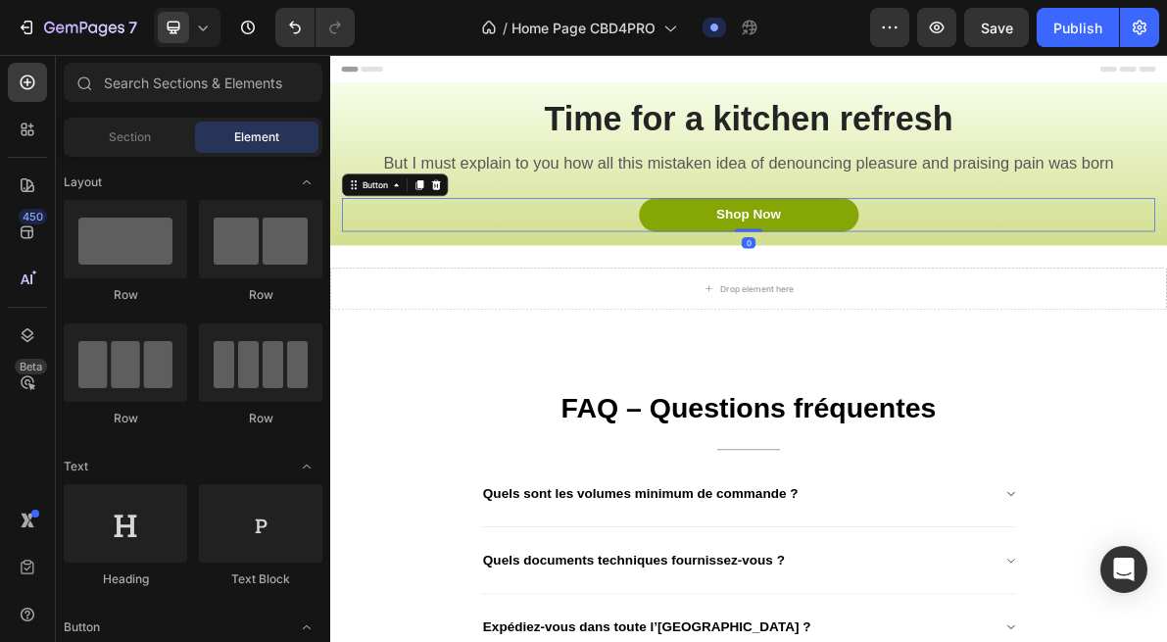
click at [626, 263] on div "Shop Now Button 0" at bounding box center [918, 279] width 1143 height 47
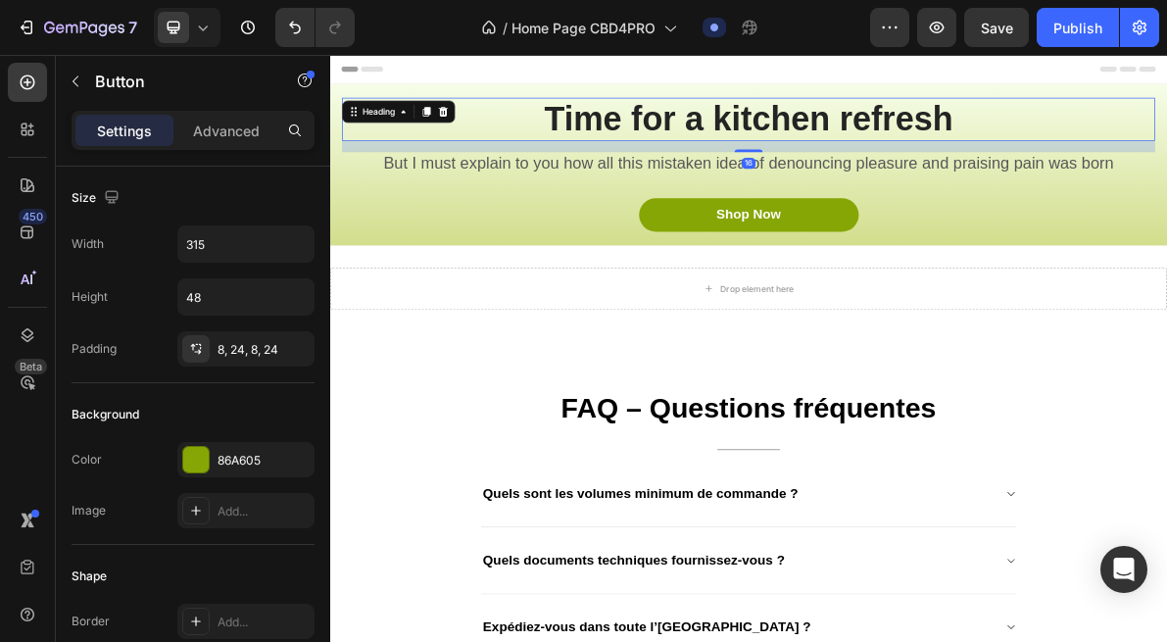
click at [433, 127] on div "Time for a kitchen refresh Heading 16" at bounding box center [918, 145] width 1143 height 61
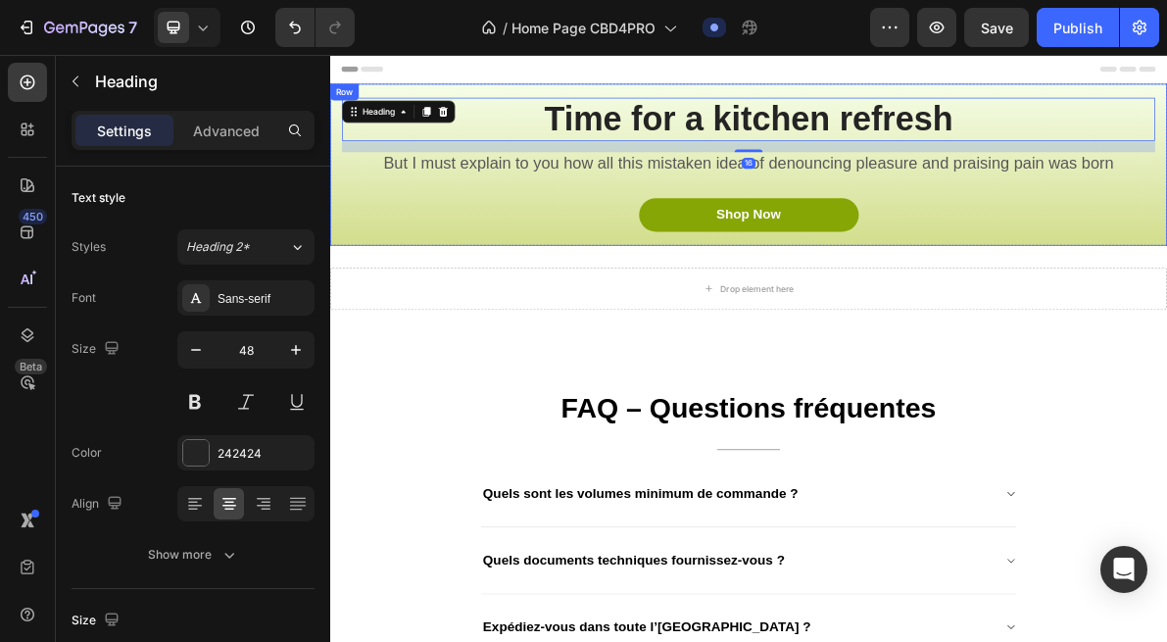
click at [359, 222] on div "But I must explain to you how all this mistaken idea of denouncing pleasure and…" at bounding box center [918, 207] width 1143 height 33
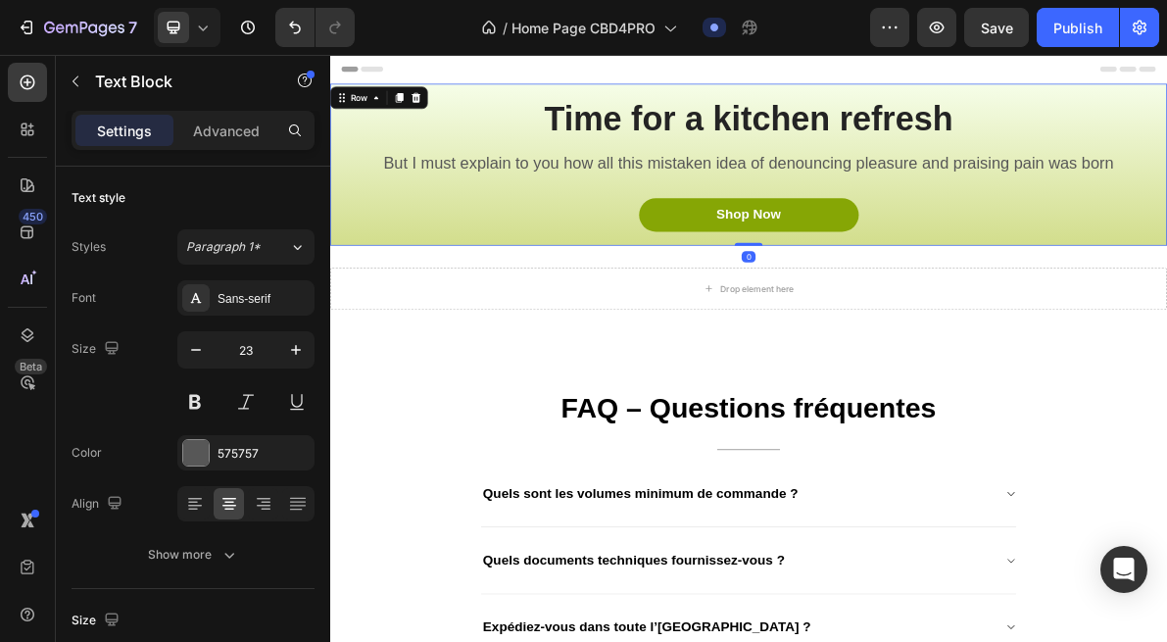
click at [346, 252] on div "Time for a kitchen refresh Heading But I must explain to you how all this mista…" at bounding box center [918, 208] width 1176 height 227
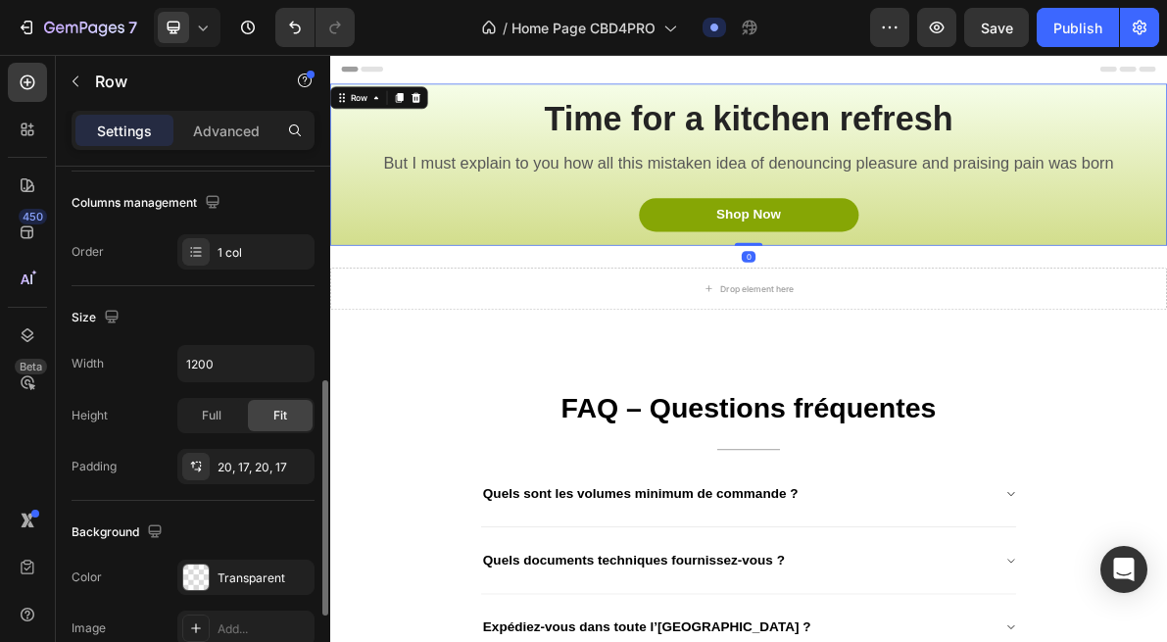
scroll to position [506, 0]
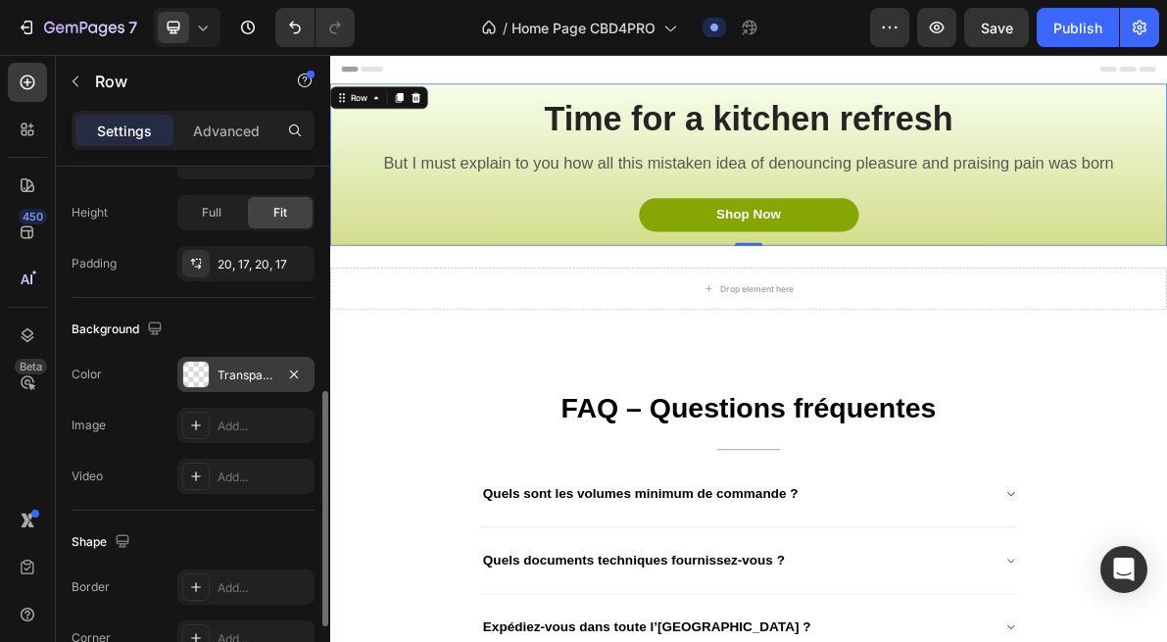
click at [240, 368] on div "Transparent" at bounding box center [246, 376] width 57 height 18
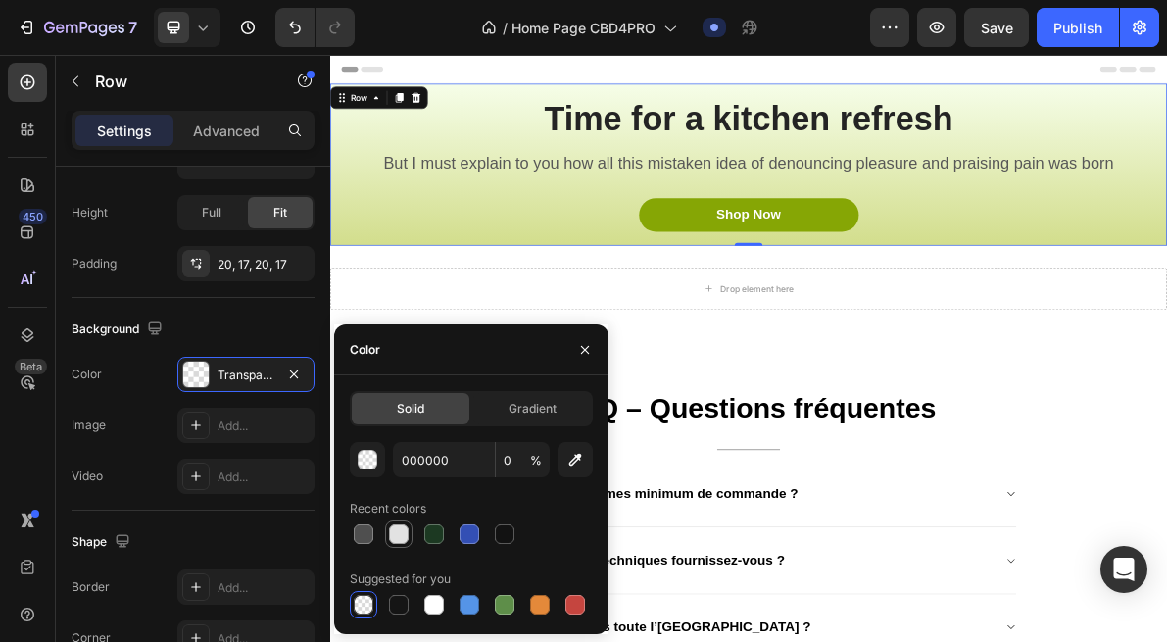
click at [391, 532] on div at bounding box center [399, 534] width 20 height 20
type input "E2E2E2"
type input "100"
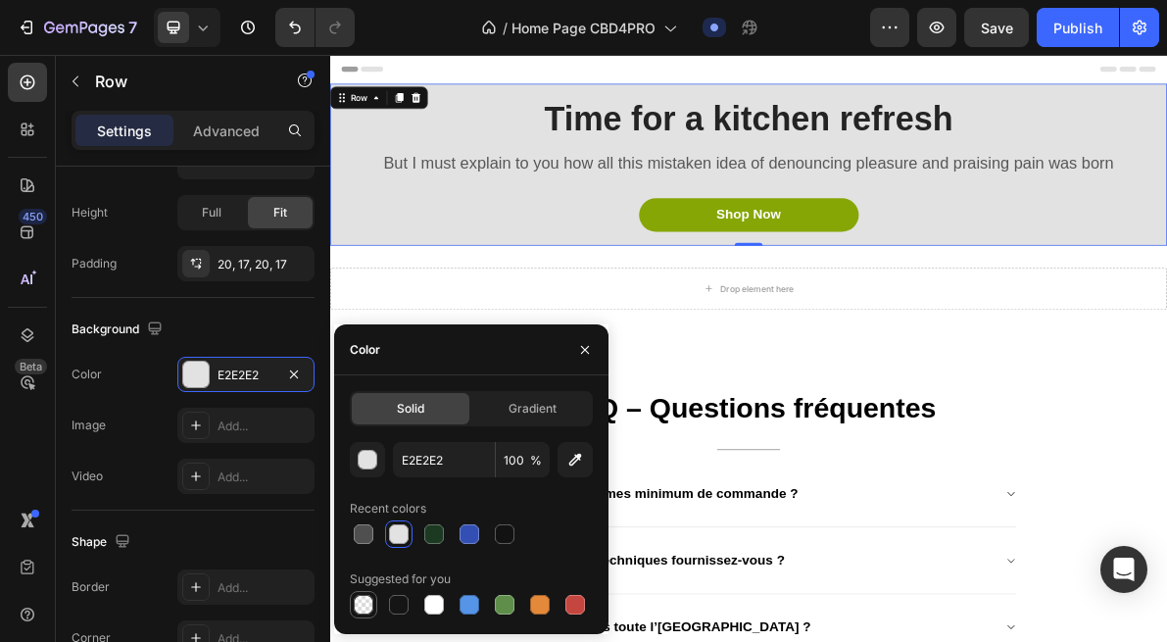
click at [369, 603] on div at bounding box center [364, 605] width 20 height 20
type input "000000"
type input "0"
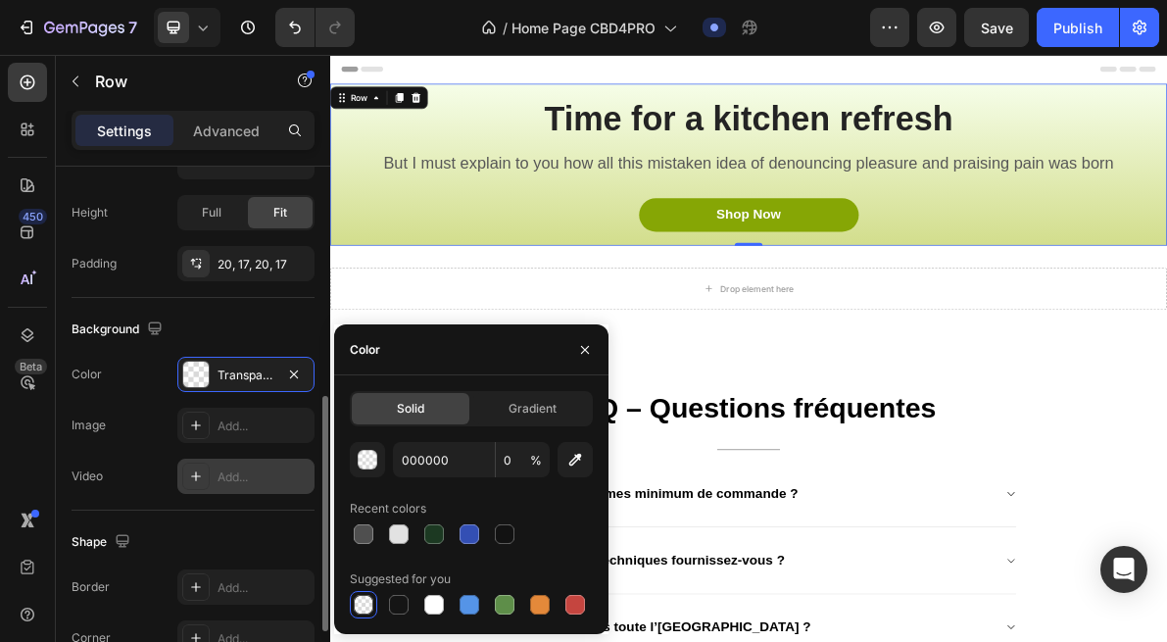
scroll to position [555, 0]
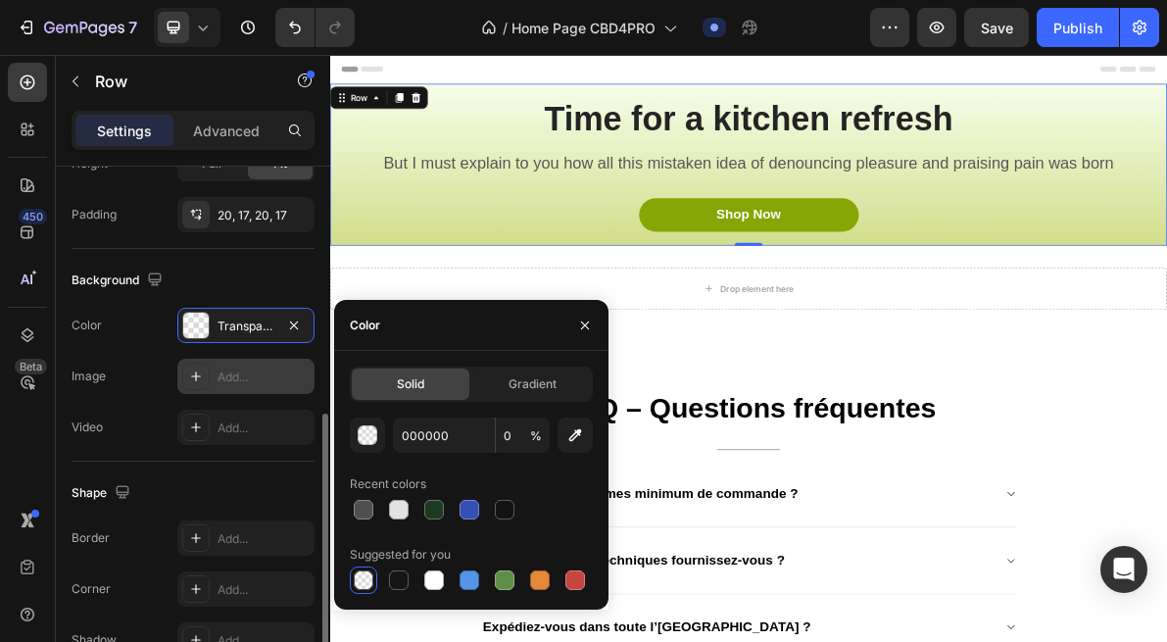
click at [235, 365] on div "Add..." at bounding box center [245, 376] width 137 height 35
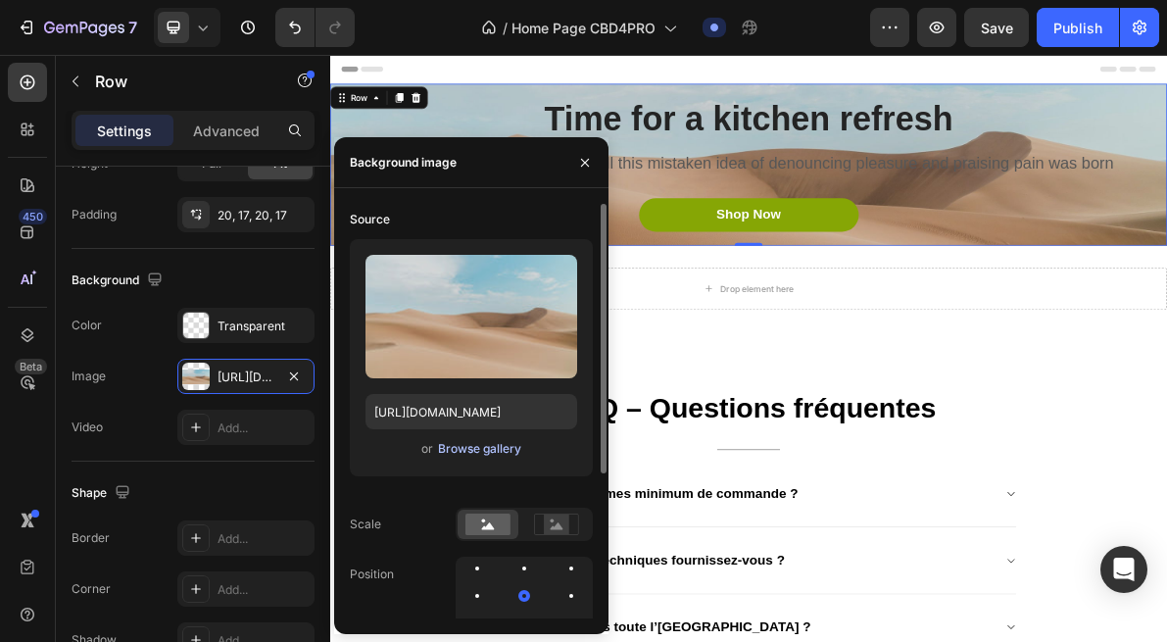
click at [455, 445] on div "Browse gallery" at bounding box center [479, 449] width 83 height 18
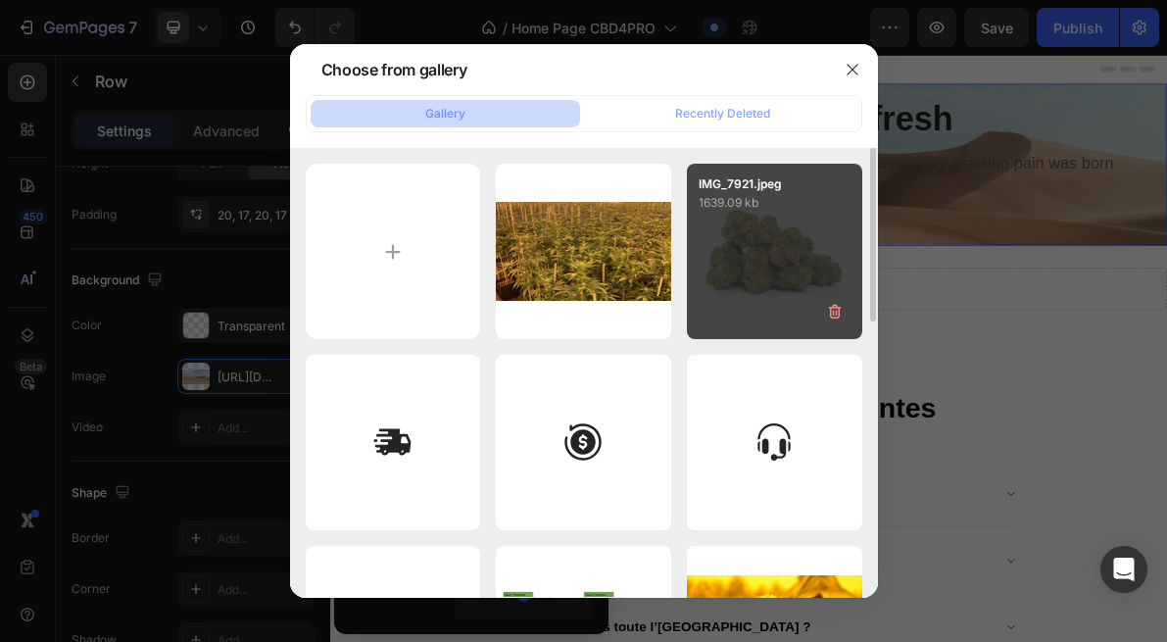
click at [753, 291] on div "IMG_7921.jpeg 1639.09 kb" at bounding box center [774, 251] width 175 height 175
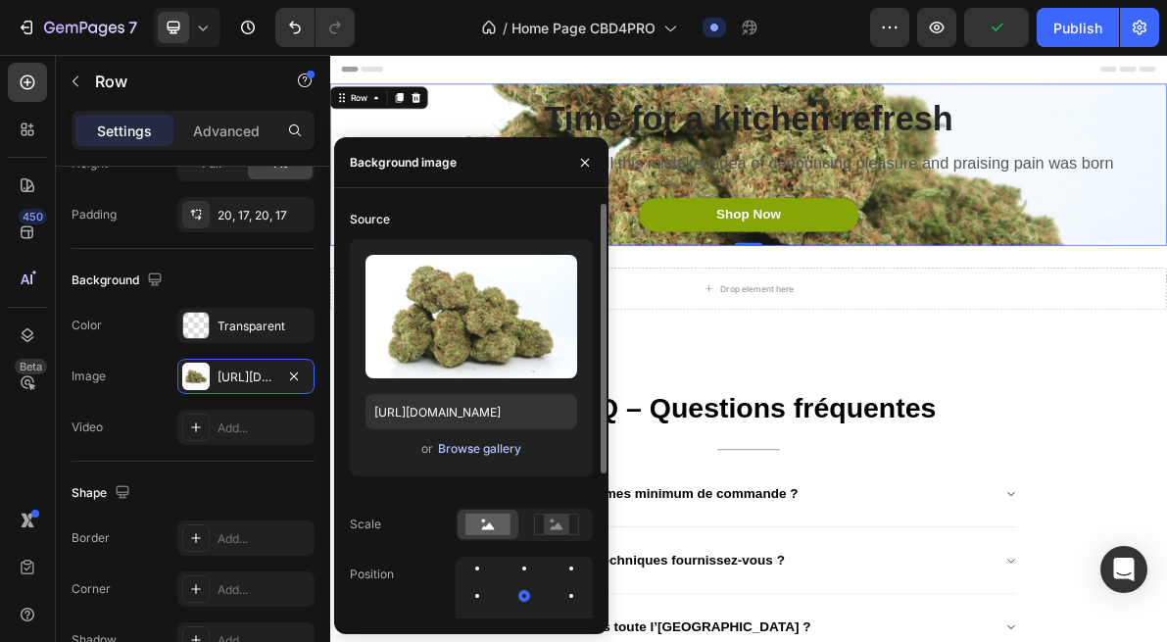
click at [468, 449] on div "Browse gallery" at bounding box center [479, 449] width 83 height 18
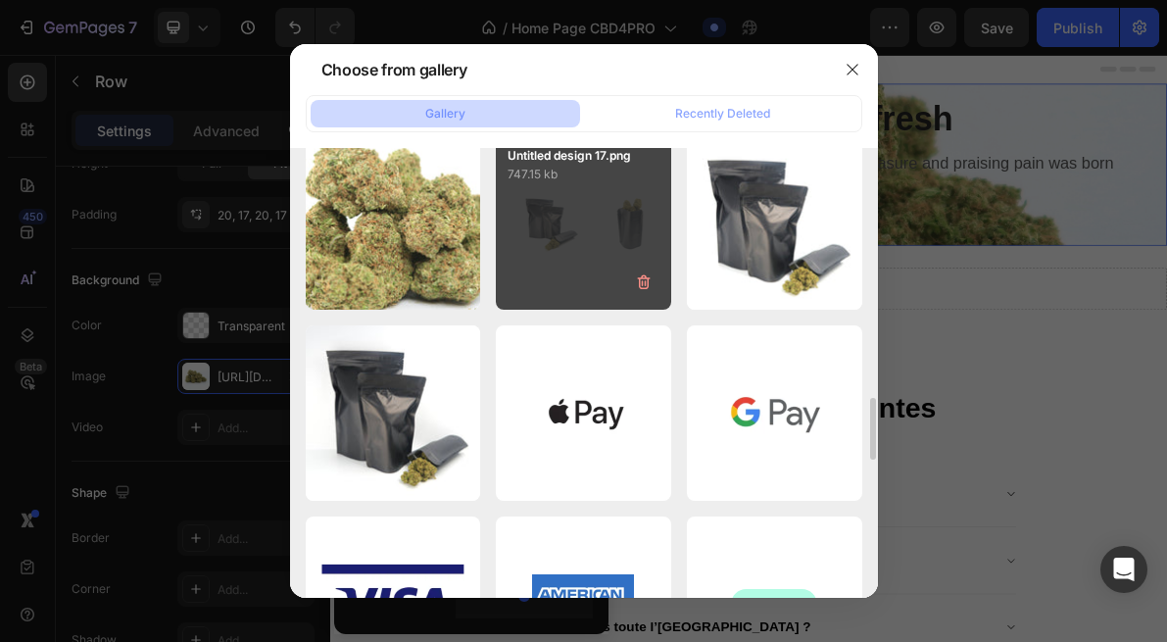
scroll to position [2148, 0]
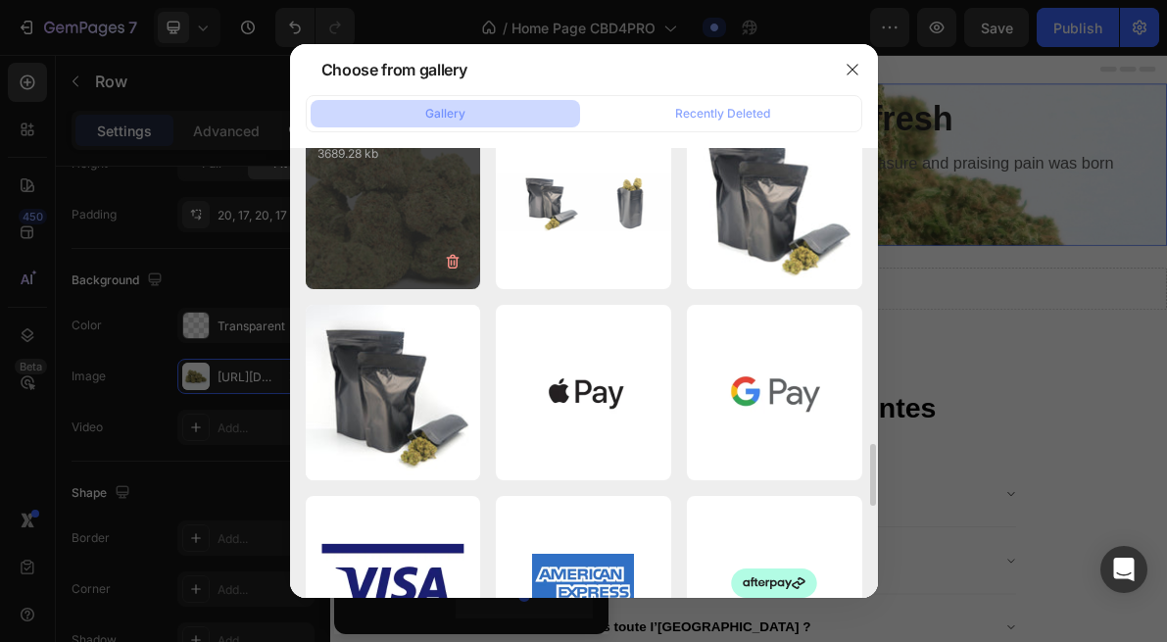
click at [402, 232] on div "IMG_7926.jpeg 3689.28 kb" at bounding box center [393, 202] width 175 height 175
type input "https://cdn.shopify.com/s/files/1/0903/6821/3325/files/gempages_580648674753774…"
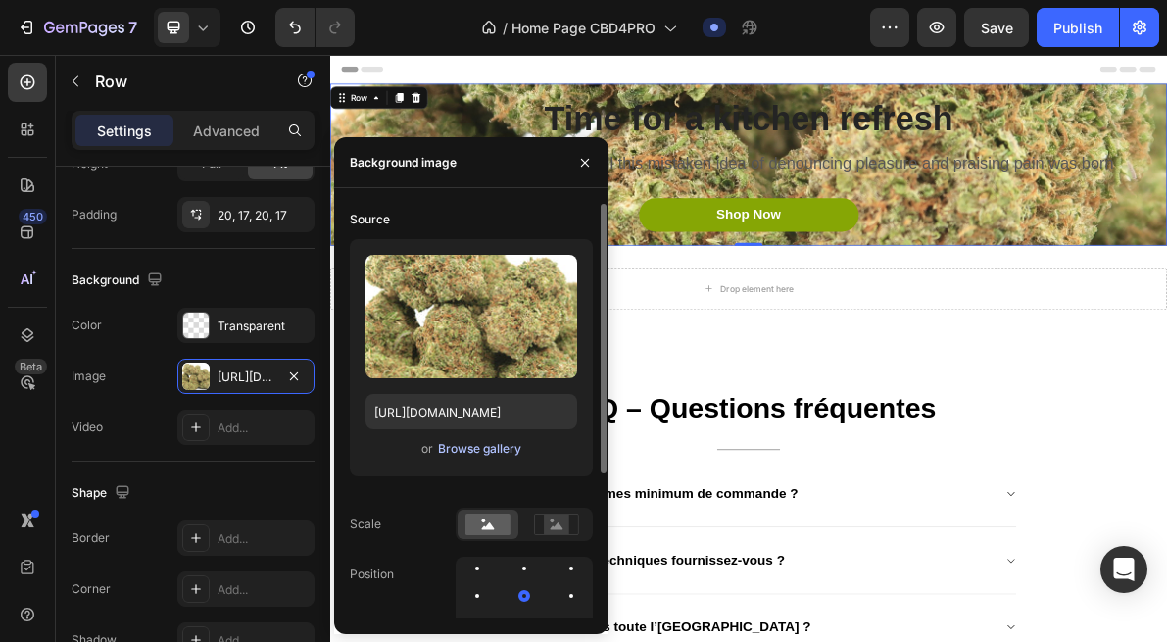
click at [456, 453] on div "Browse gallery" at bounding box center [479, 449] width 83 height 18
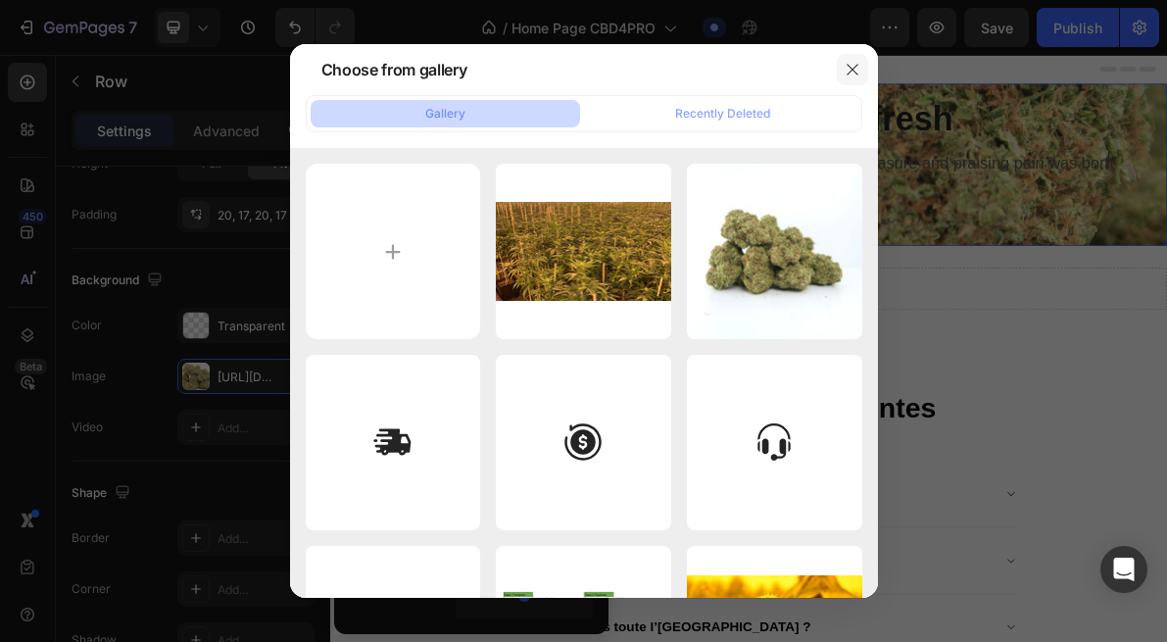
click at [843, 59] on button "button" at bounding box center [852, 69] width 31 height 31
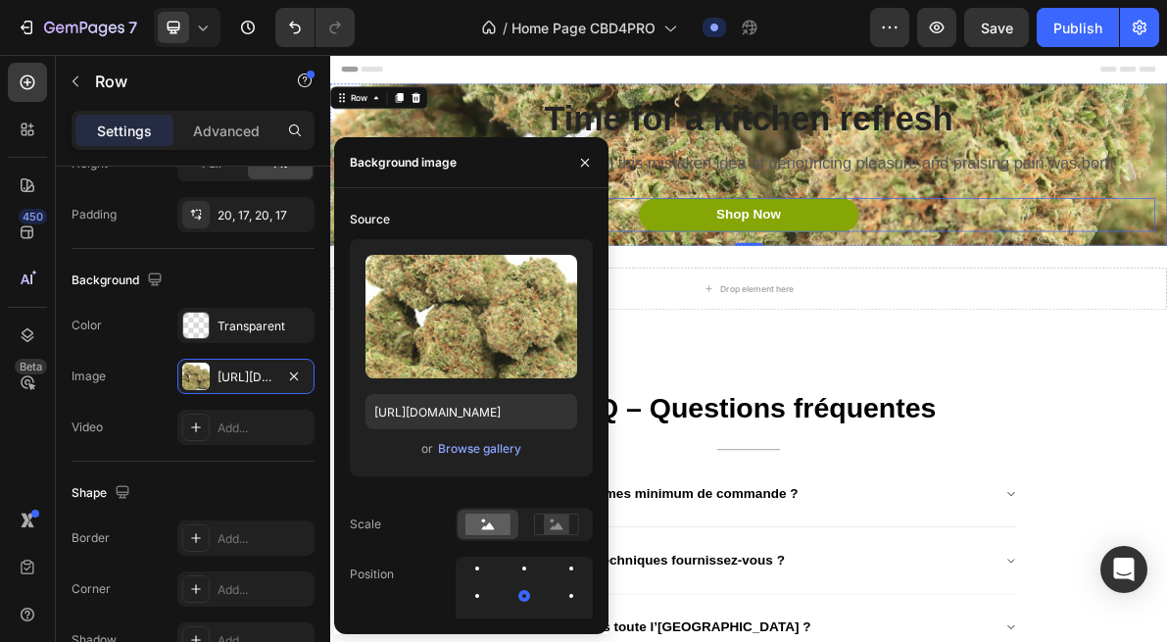
click at [1116, 278] on div "Shop Now Button" at bounding box center [918, 279] width 1143 height 47
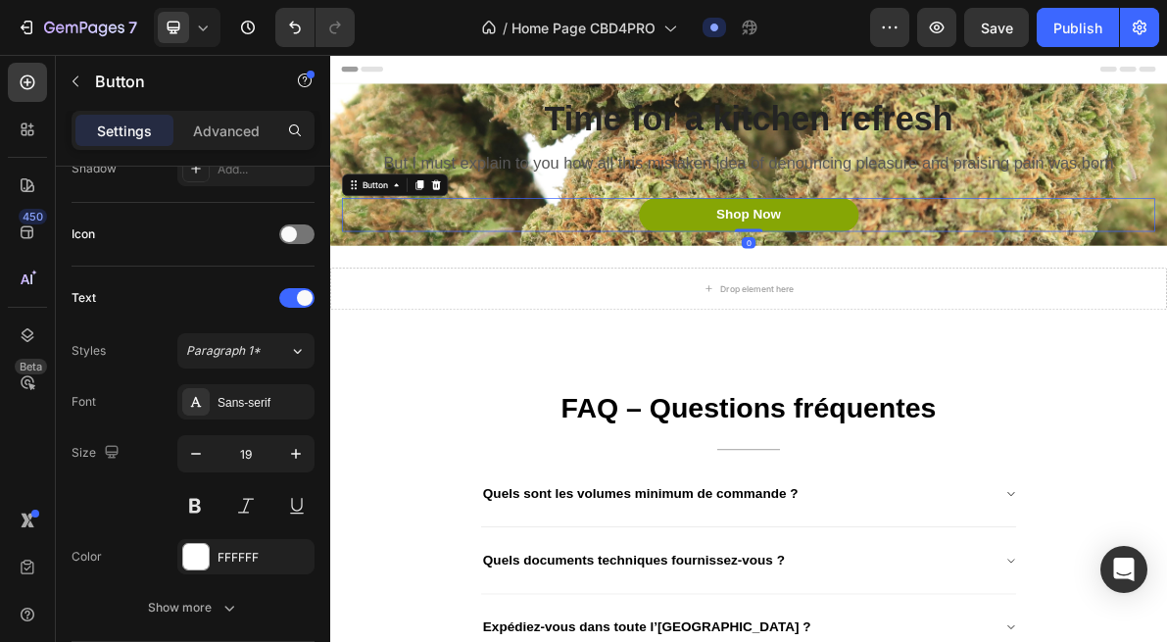
scroll to position [0, 0]
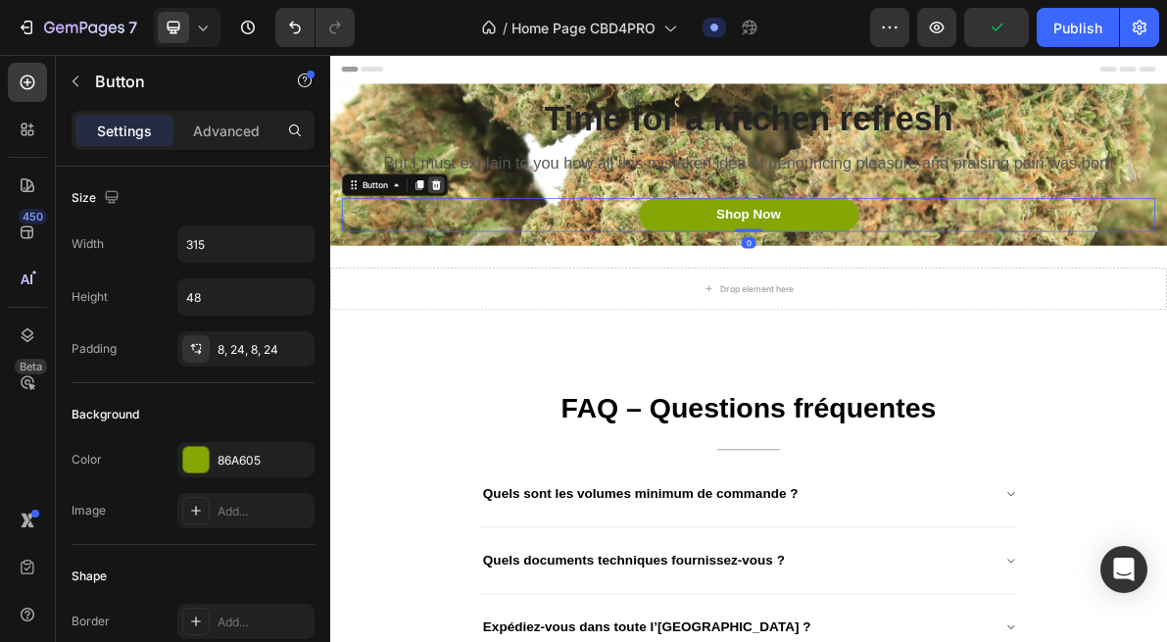
click at [478, 244] on div at bounding box center [480, 237] width 24 height 24
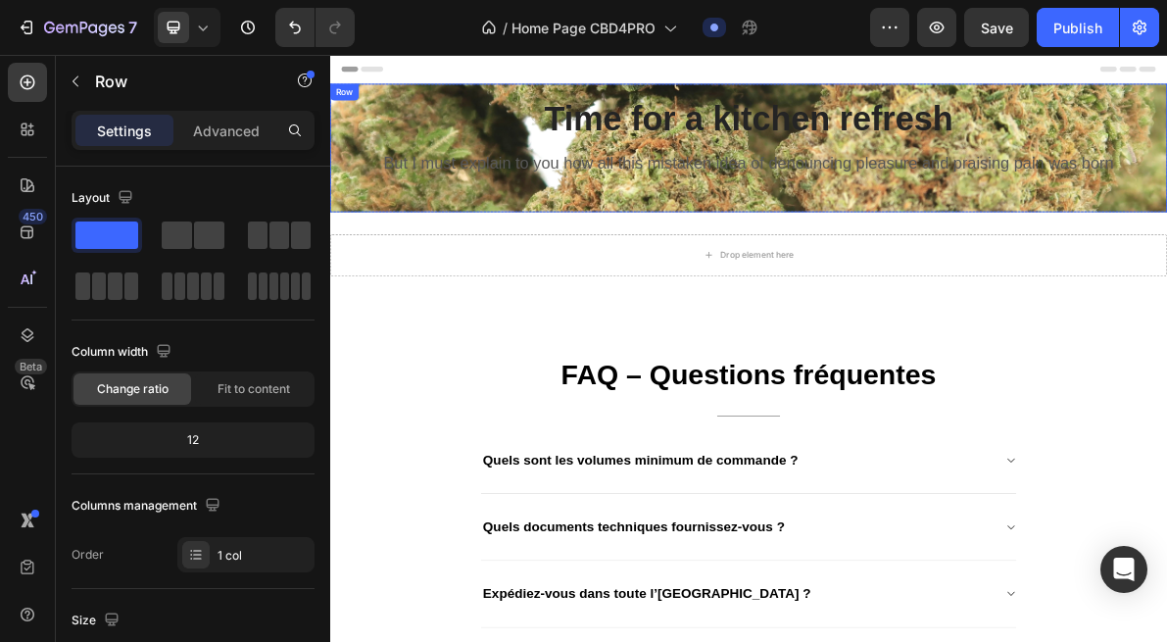
click at [567, 248] on div "Time for a kitchen refresh Heading But I must explain to you how all this mista…" at bounding box center [918, 185] width 1143 height 141
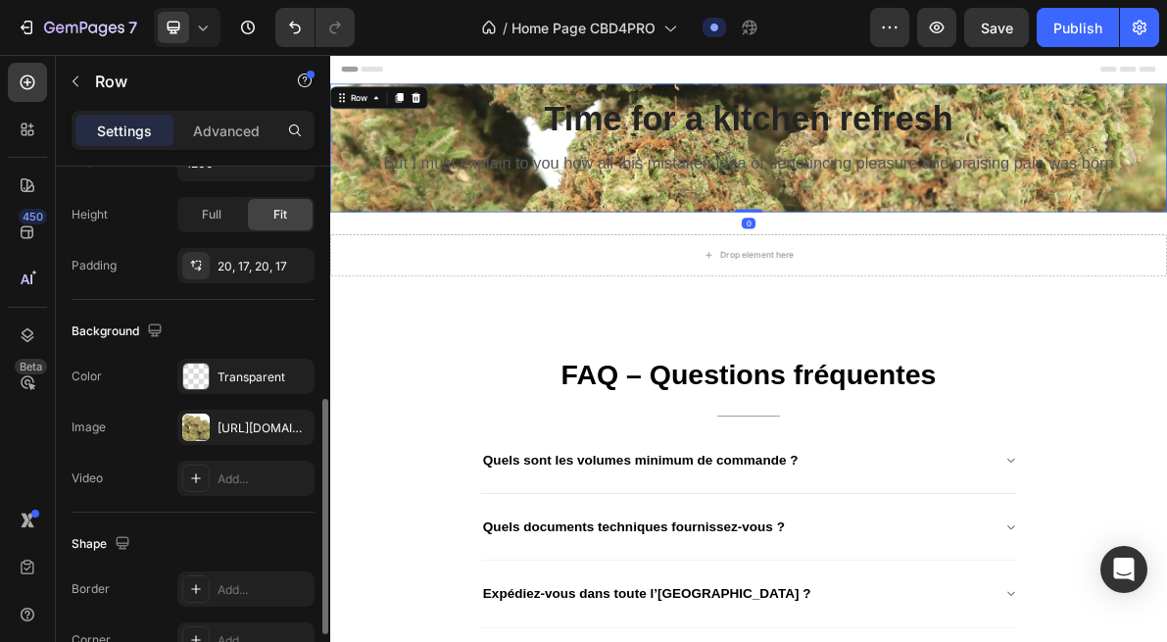
scroll to position [510, 0]
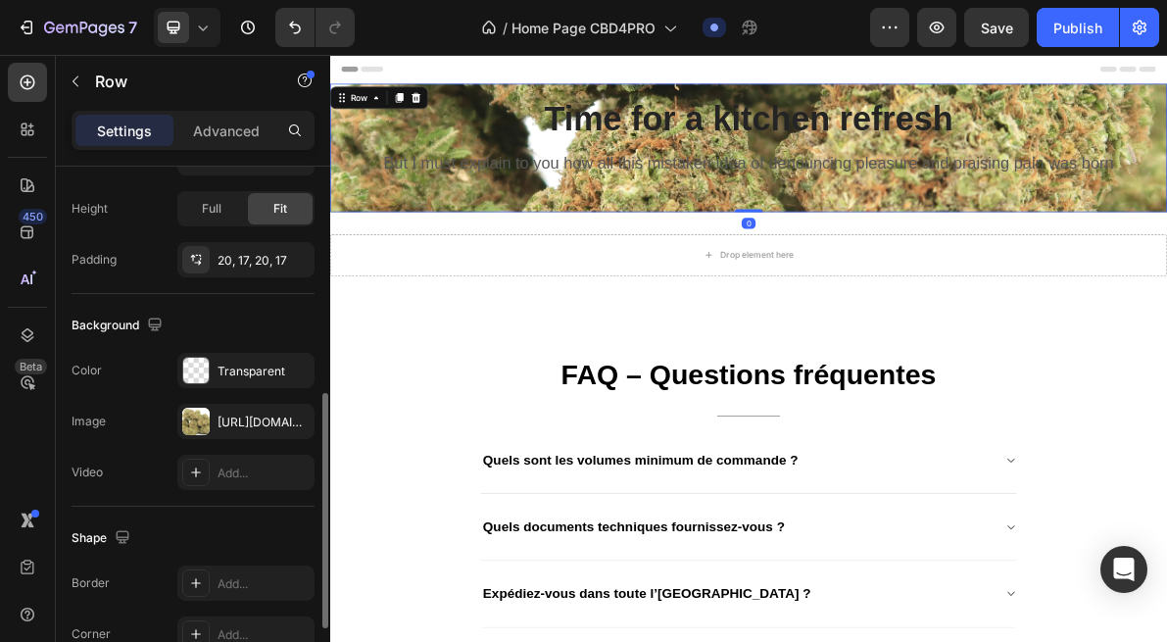
click at [261, 422] on div "https://cdn.shopify.com/s/files/1/0903/6821/3325/files/gempages_580648674753774…" at bounding box center [264, 423] width 92 height 18
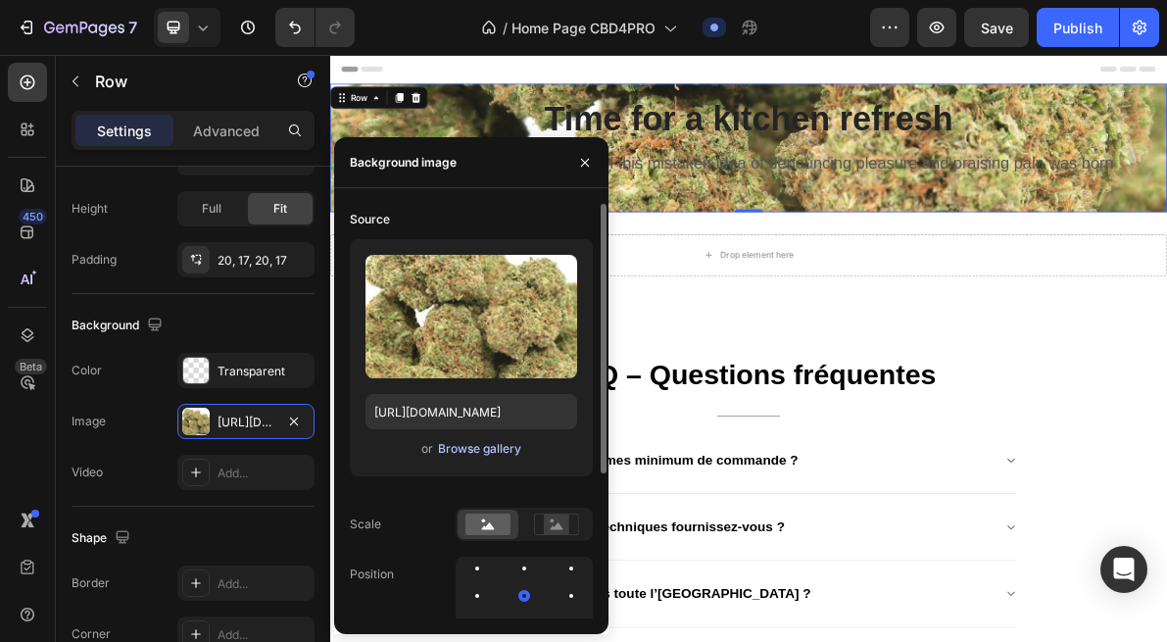
click at [478, 450] on div "Browse gallery" at bounding box center [479, 449] width 83 height 18
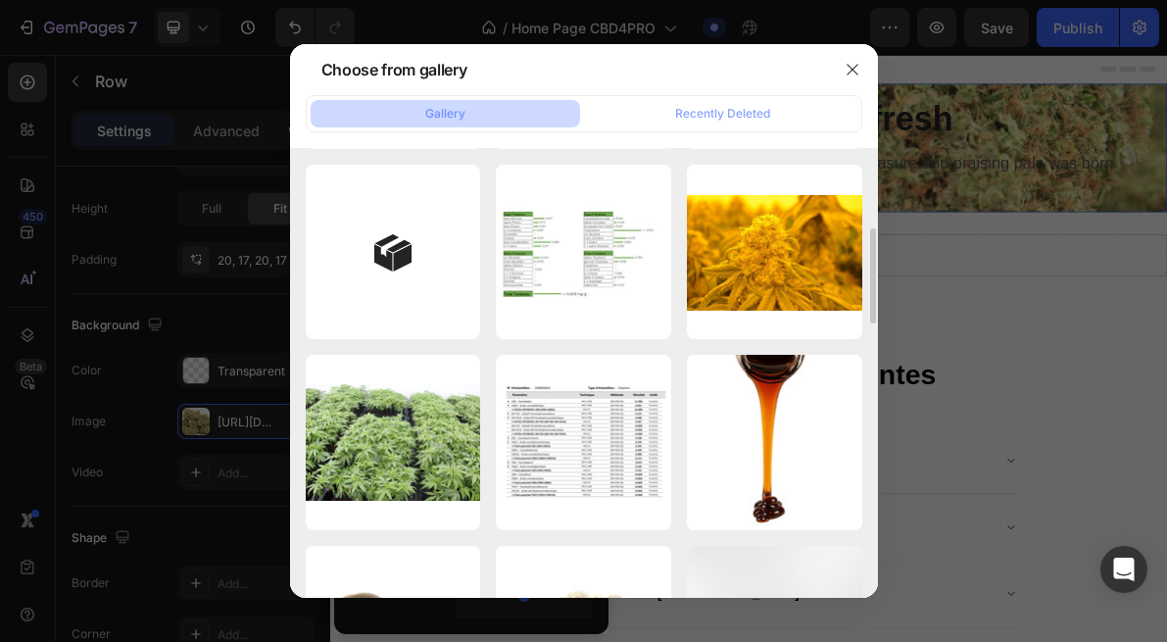
scroll to position [351, 0]
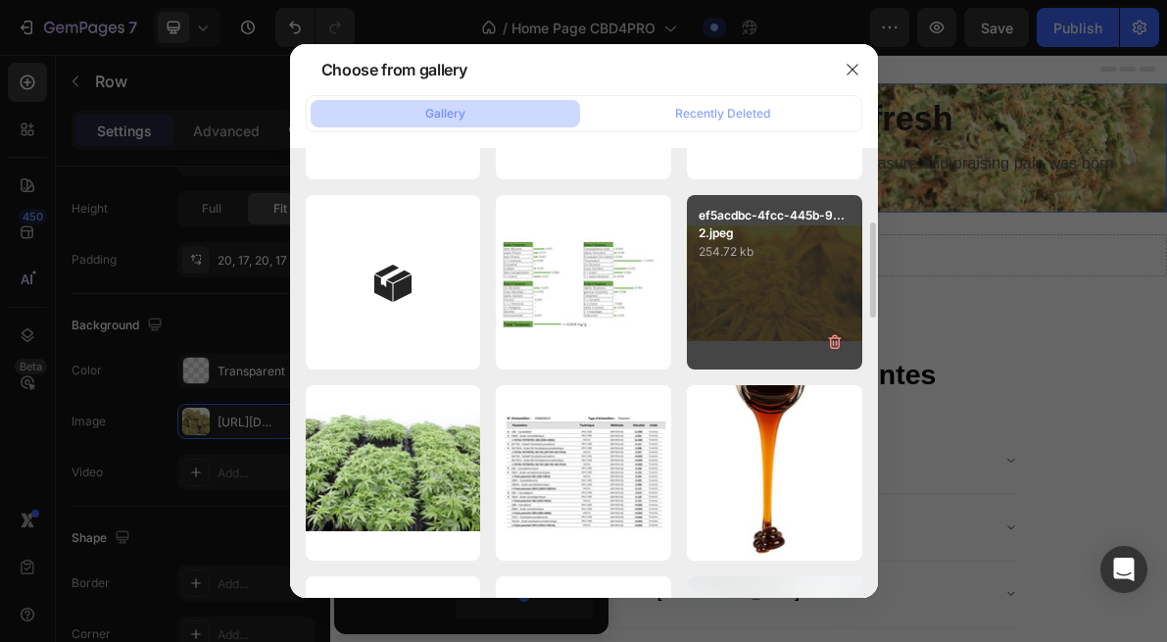
click at [800, 255] on p "254.72 kb" at bounding box center [775, 252] width 152 height 20
type input "https://cdn.shopify.com/s/files/1/0903/6821/3325/files/gempages_580648674753774…"
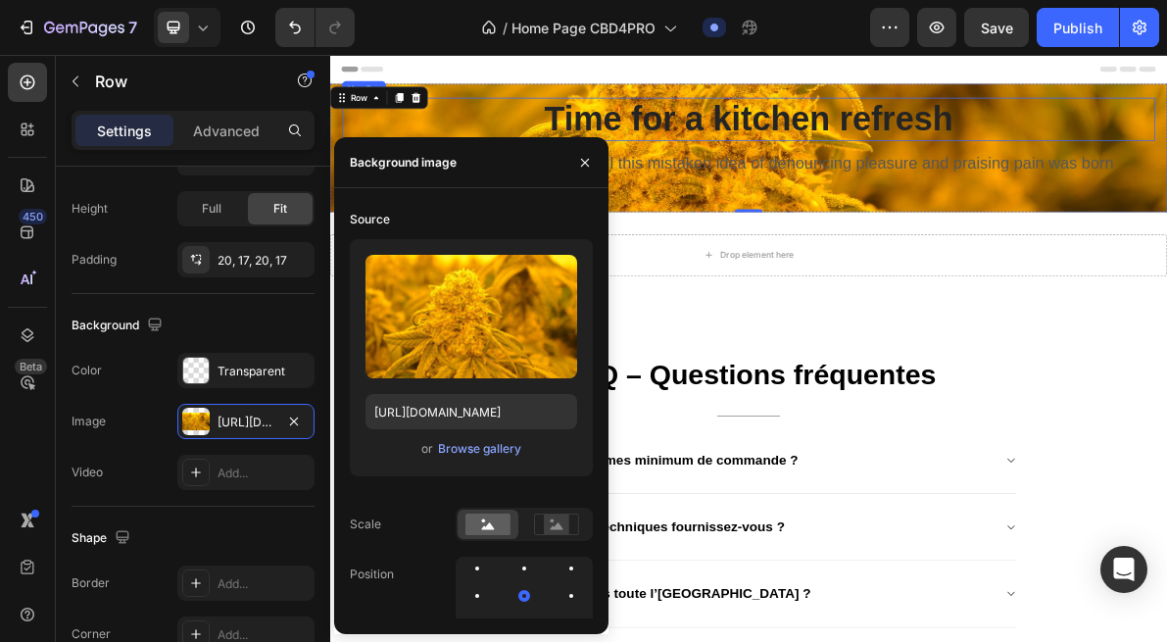
click at [798, 149] on p "Time for a kitchen refresh" at bounding box center [918, 145] width 1139 height 57
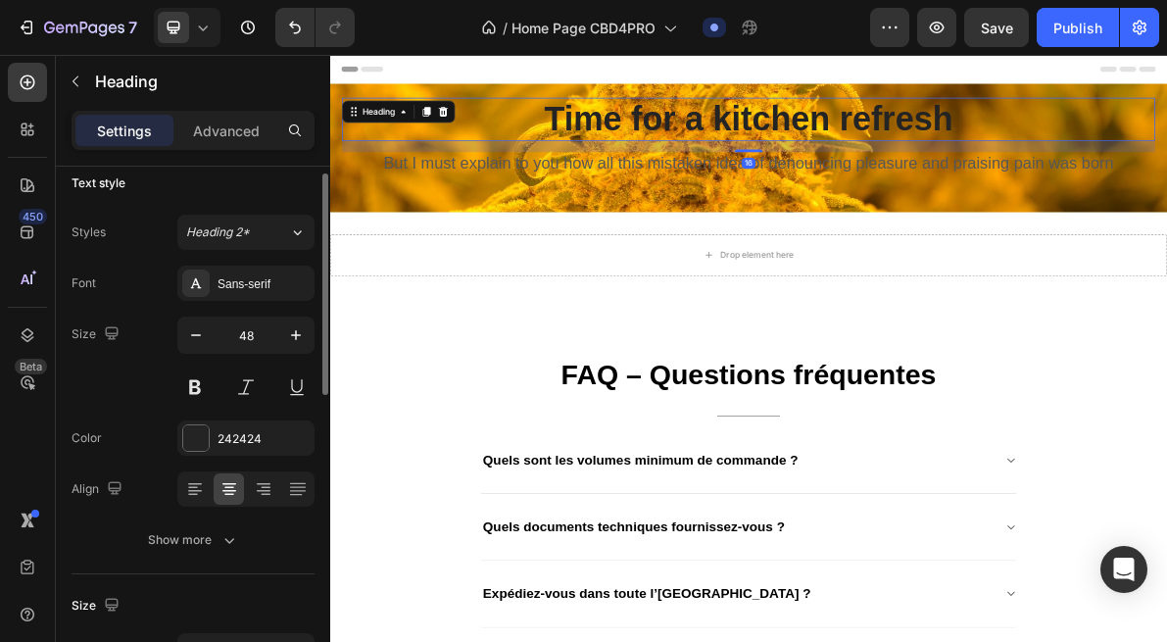
scroll to position [17, 0]
click at [197, 486] on icon at bounding box center [195, 487] width 20 height 20
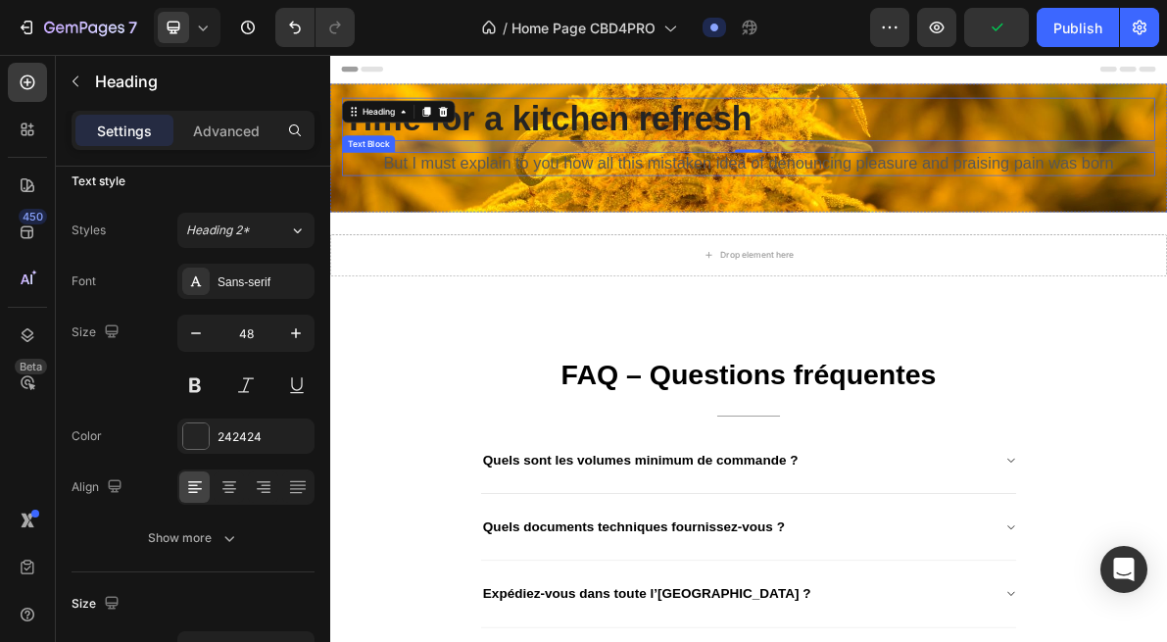
click at [632, 201] on p "But I must explain to you how all this mistaken idea of denouncing pleasure and…" at bounding box center [918, 207] width 1139 height 29
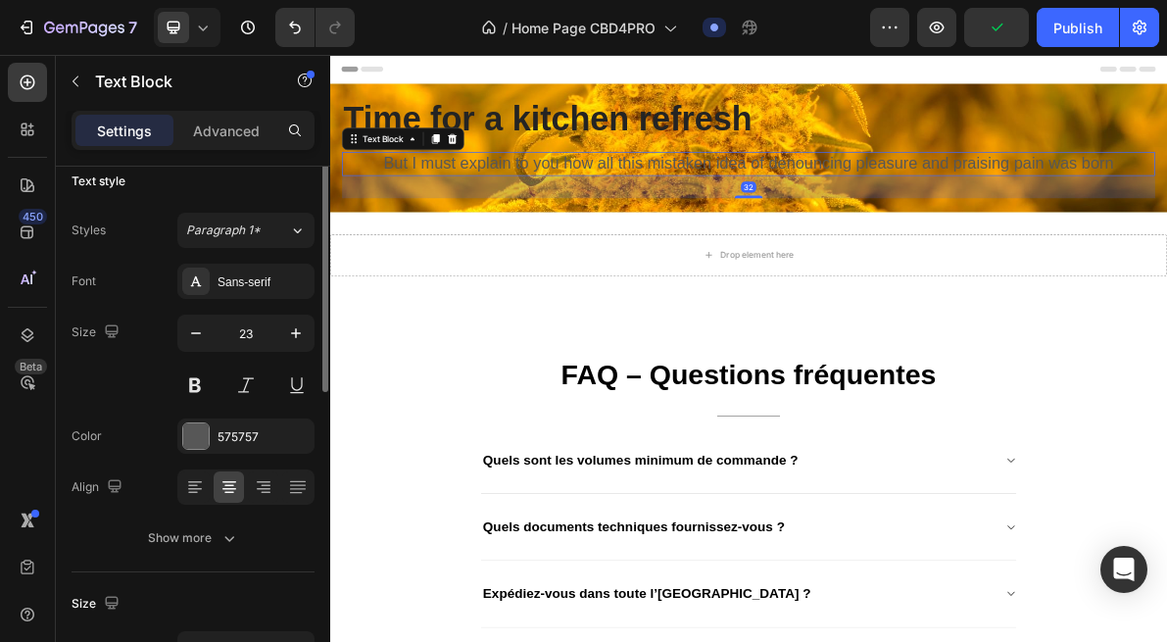
scroll to position [0, 0]
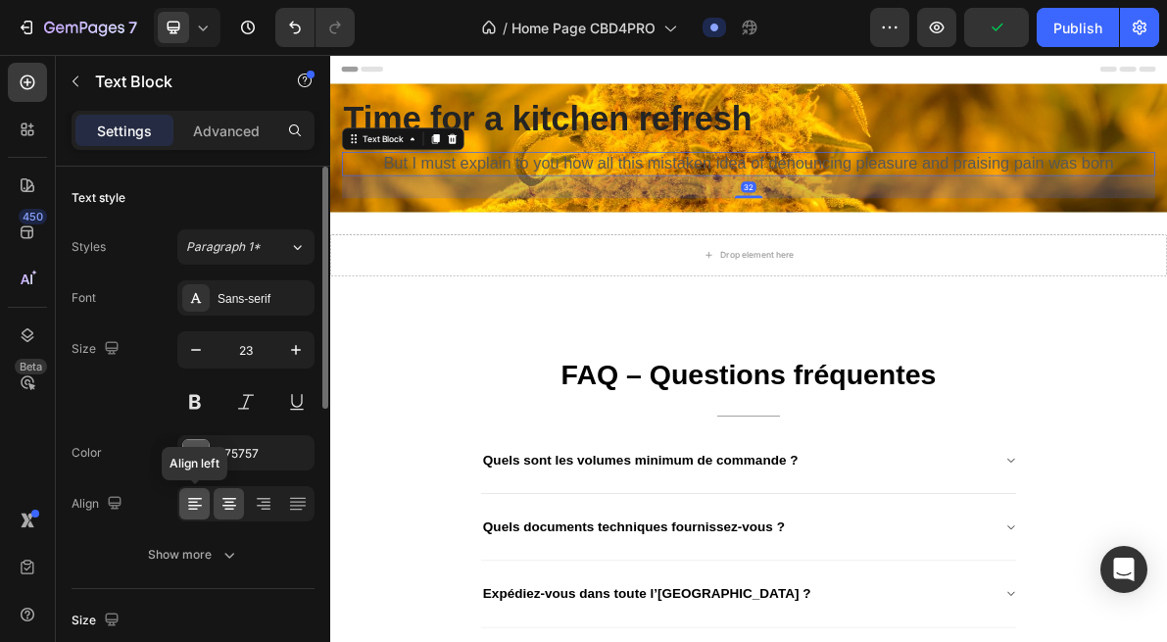
click at [193, 509] on icon at bounding box center [193, 510] width 10 height 2
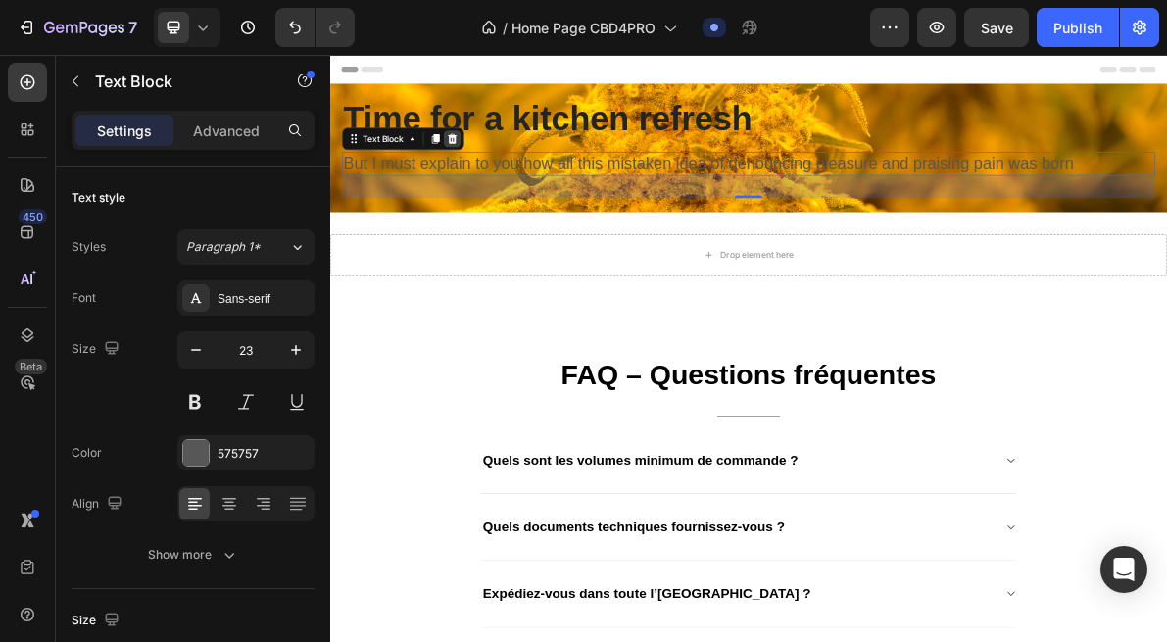
click at [510, 173] on div at bounding box center [502, 173] width 24 height 24
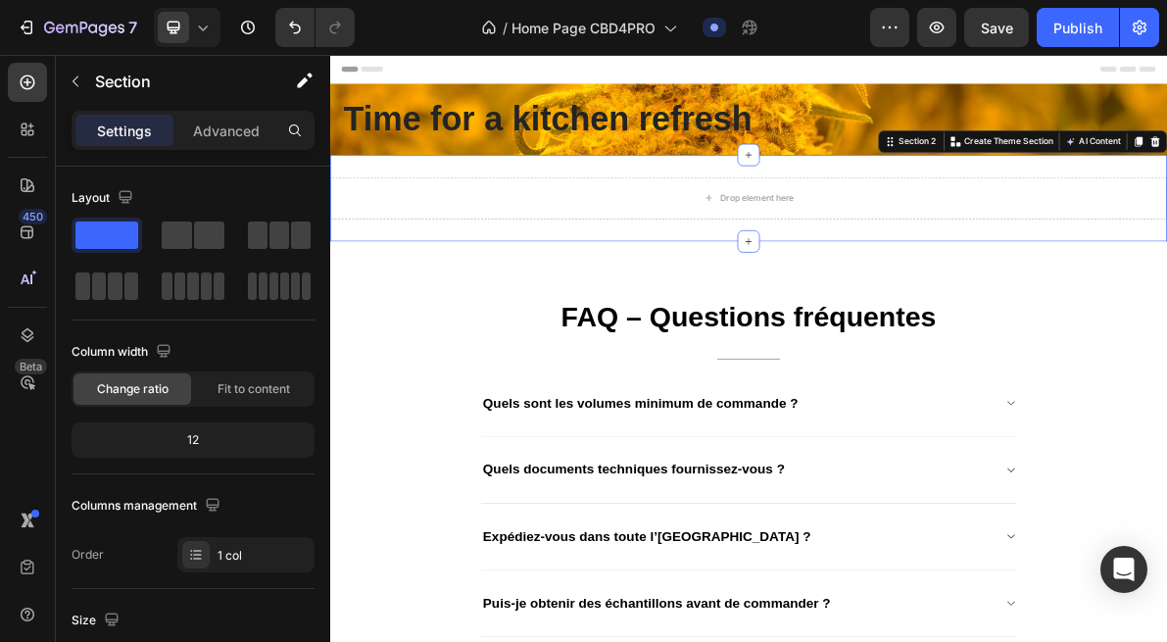
click at [1082, 206] on div "Drop element here Section 2 You can create reusable sections Create Theme Secti…" at bounding box center [918, 256] width 1176 height 122
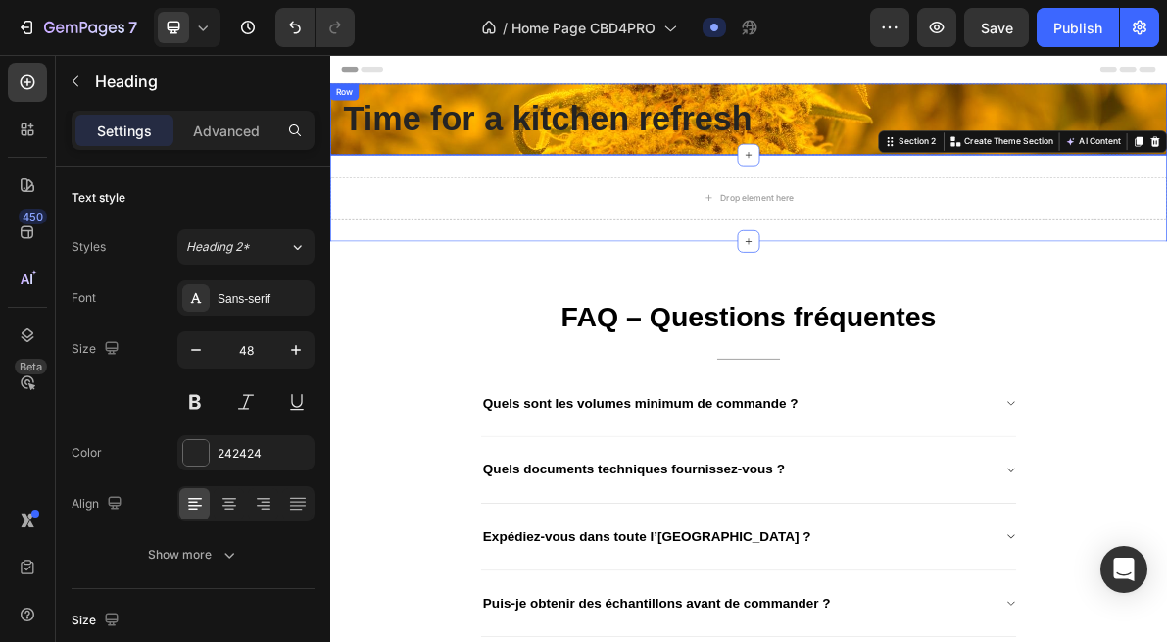
click at [1067, 174] on h2 "Time for a kitchen refresh" at bounding box center [918, 145] width 1143 height 61
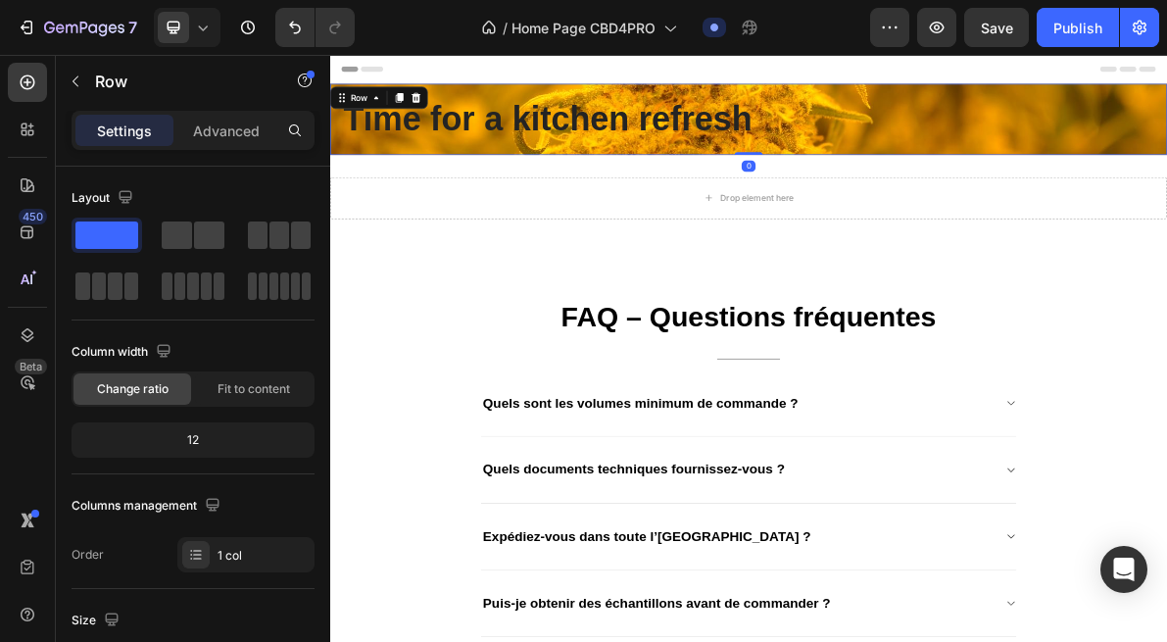
click at [1068, 189] on div "Time for a kitchen refresh Heading Row 0" at bounding box center [918, 145] width 1176 height 100
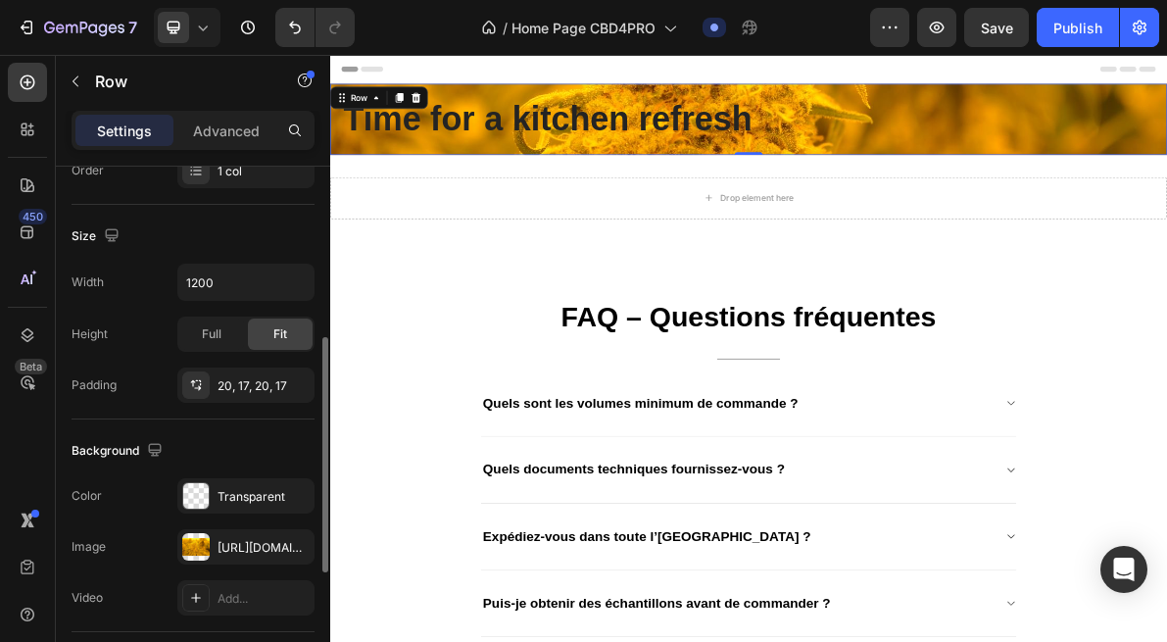
scroll to position [408, 0]
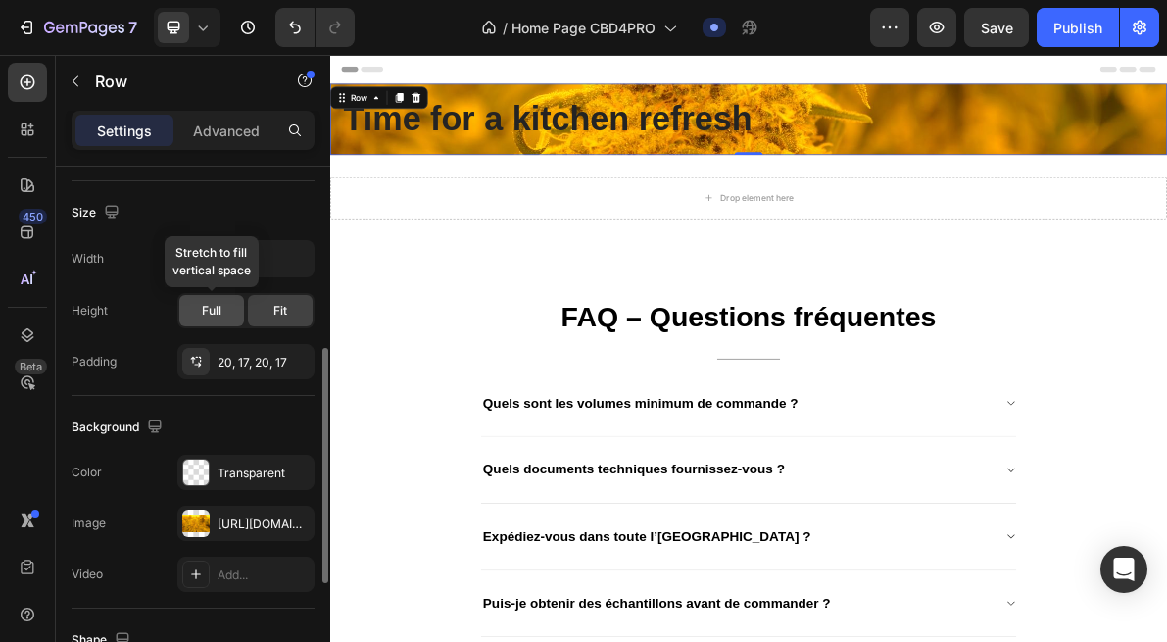
click at [202, 310] on span "Full" at bounding box center [212, 311] width 20 height 18
click at [263, 315] on div "Fit" at bounding box center [280, 310] width 65 height 31
click at [199, 315] on div "Full" at bounding box center [211, 310] width 65 height 31
click at [284, 261] on button "button" at bounding box center [295, 258] width 35 height 35
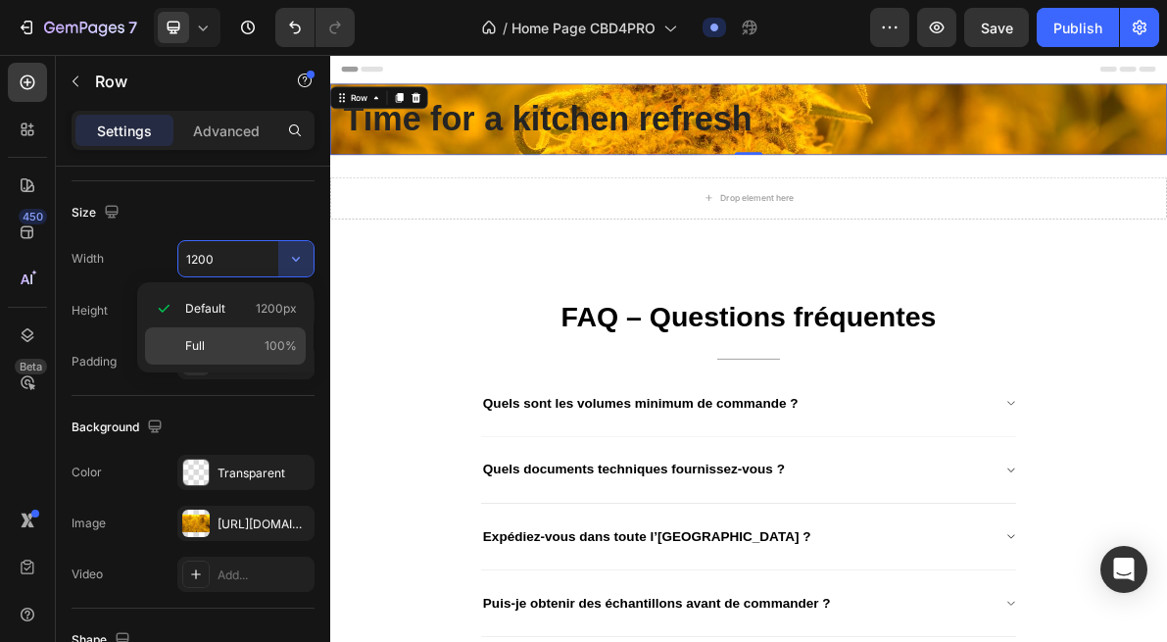
click at [229, 337] on p "Full 100%" at bounding box center [241, 346] width 112 height 18
type input "100%"
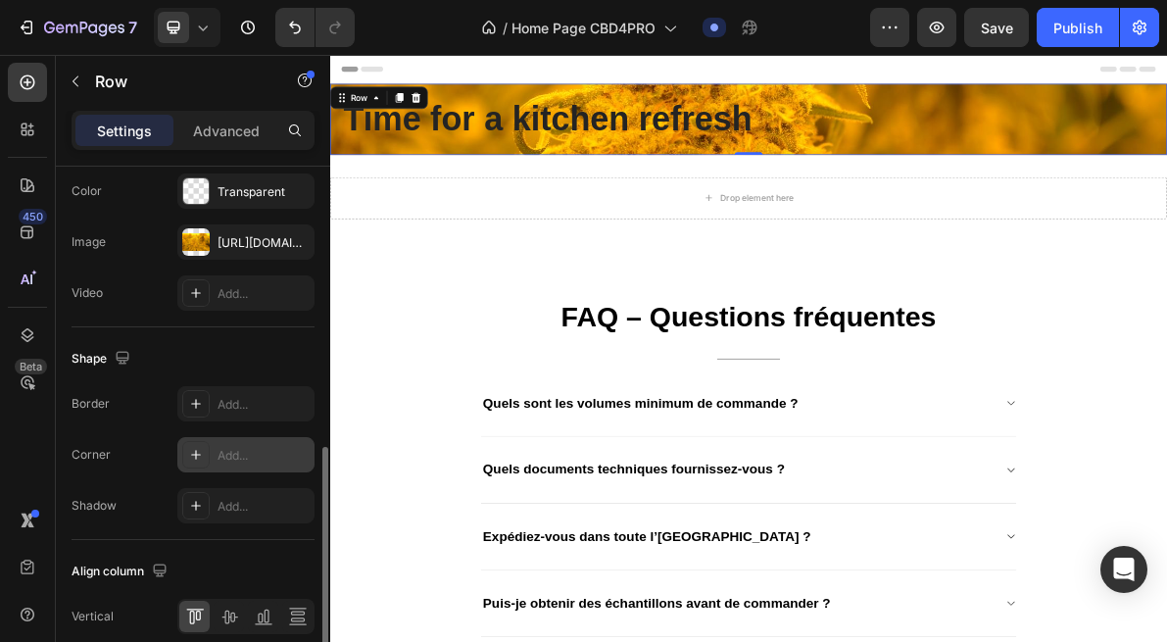
scroll to position [775, 0]
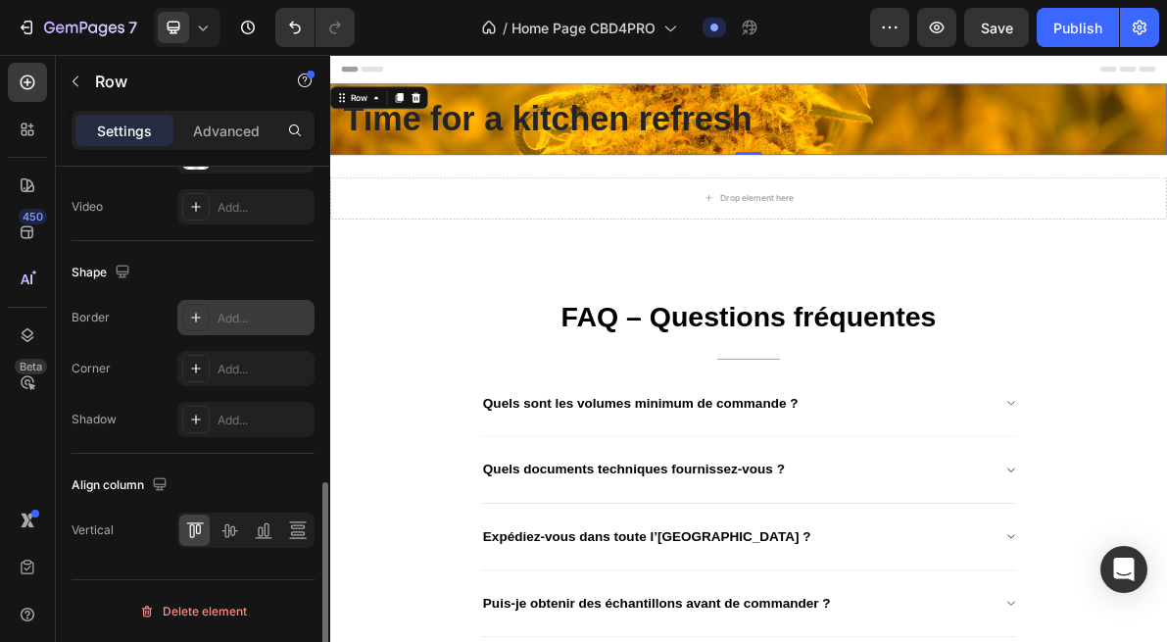
click at [217, 321] on div "Add..." at bounding box center [245, 317] width 137 height 35
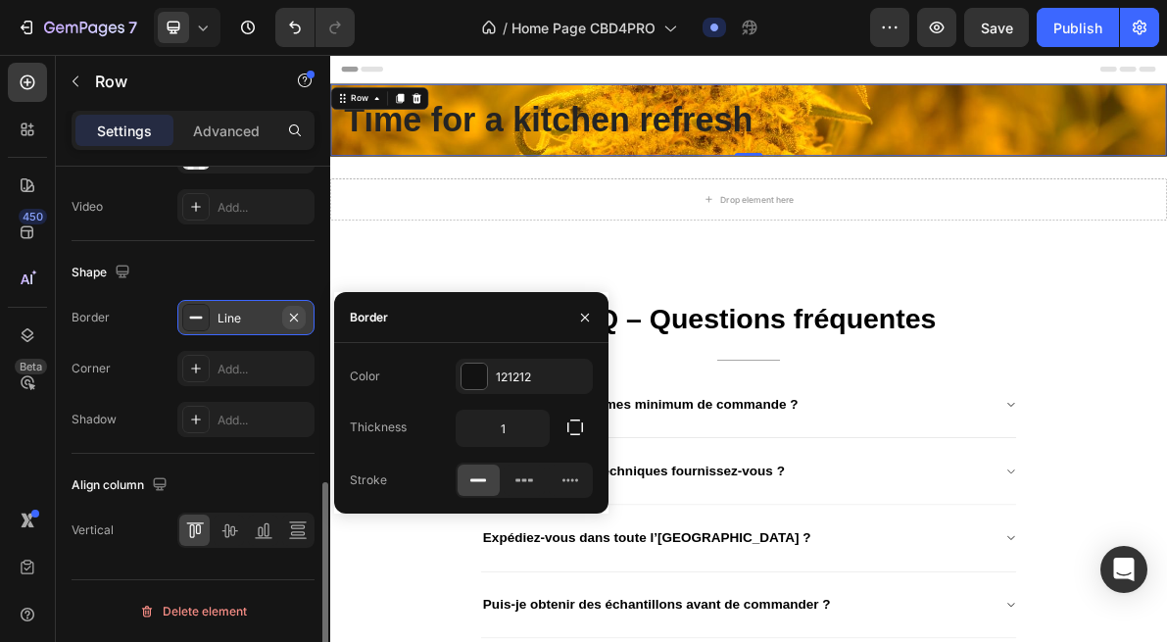
click at [296, 321] on icon "button" at bounding box center [294, 318] width 16 height 16
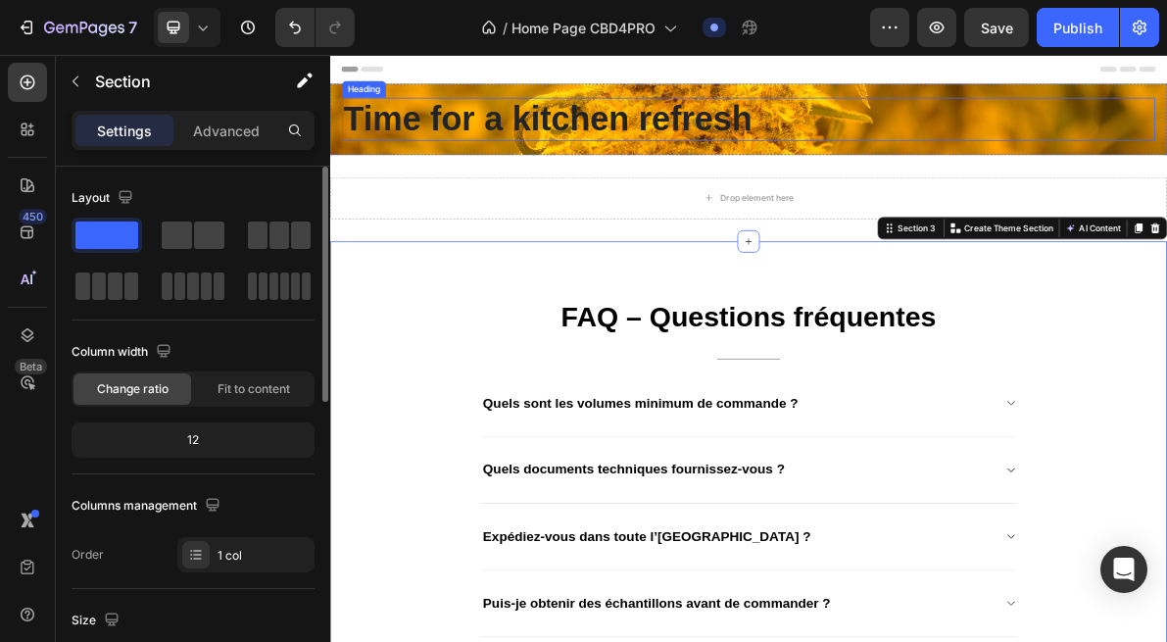
click at [591, 114] on div "Time for a kitchen refresh Heading Row" at bounding box center [918, 145] width 1176 height 100
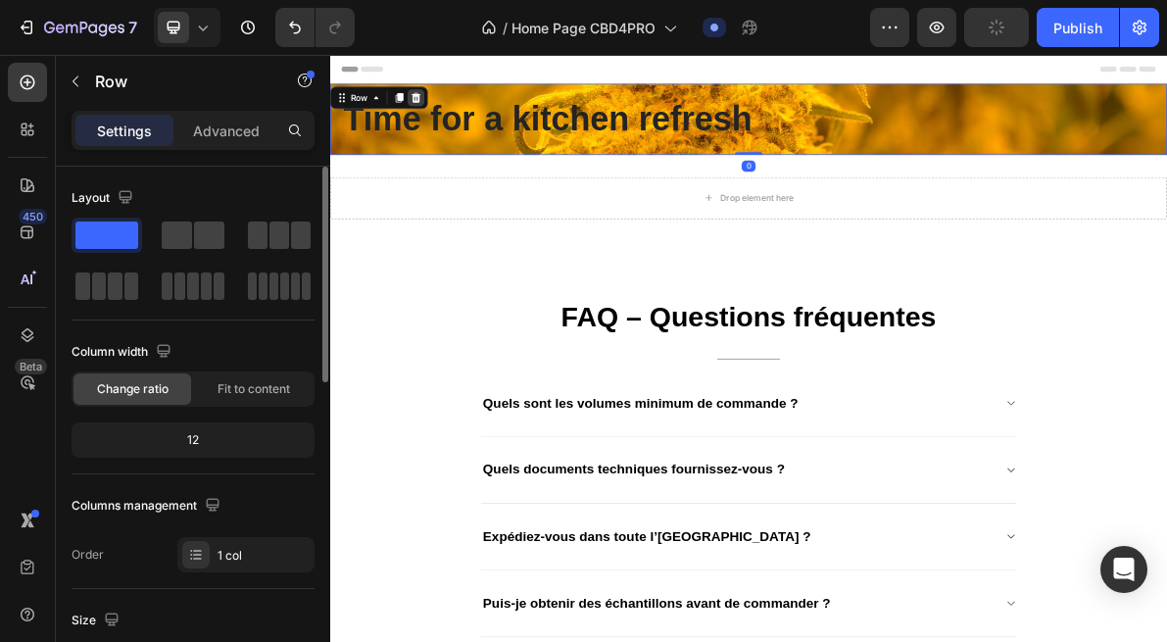
click at [446, 121] on icon at bounding box center [451, 115] width 13 height 14
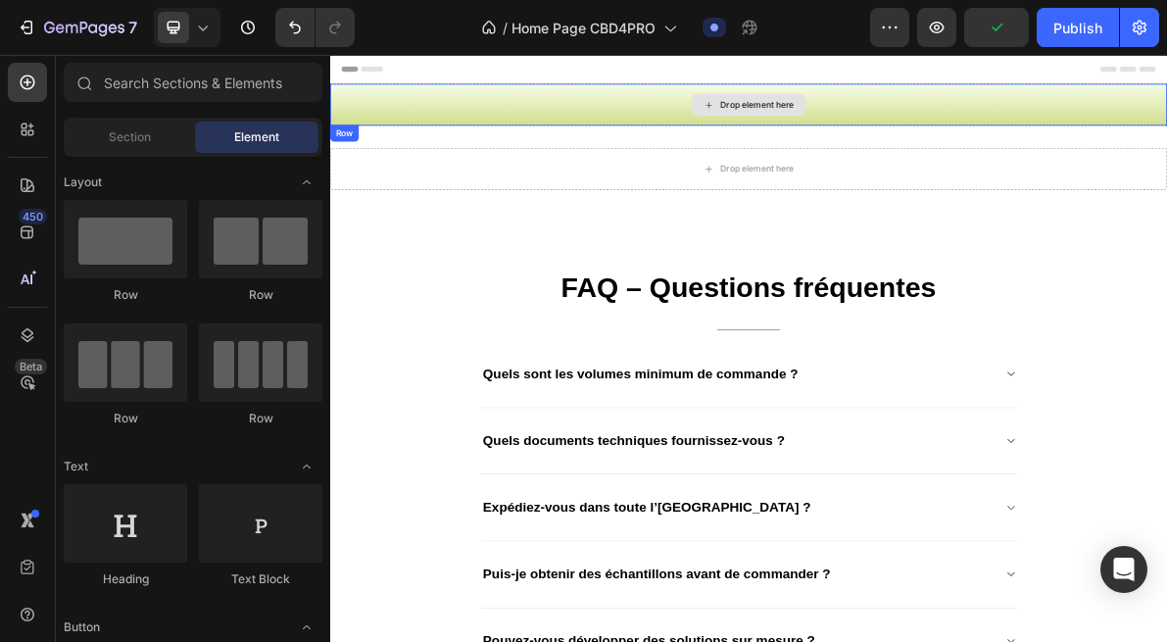
click at [771, 120] on div "Drop element here" at bounding box center [918, 124] width 1176 height 59
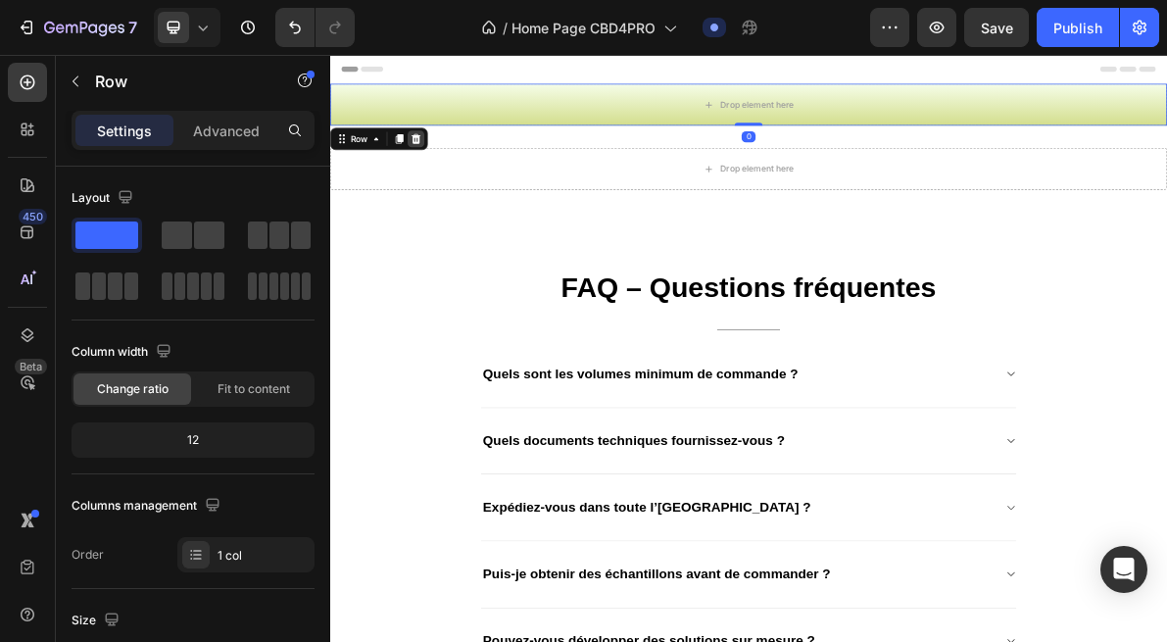
click at [457, 178] on icon at bounding box center [451, 173] width 16 height 16
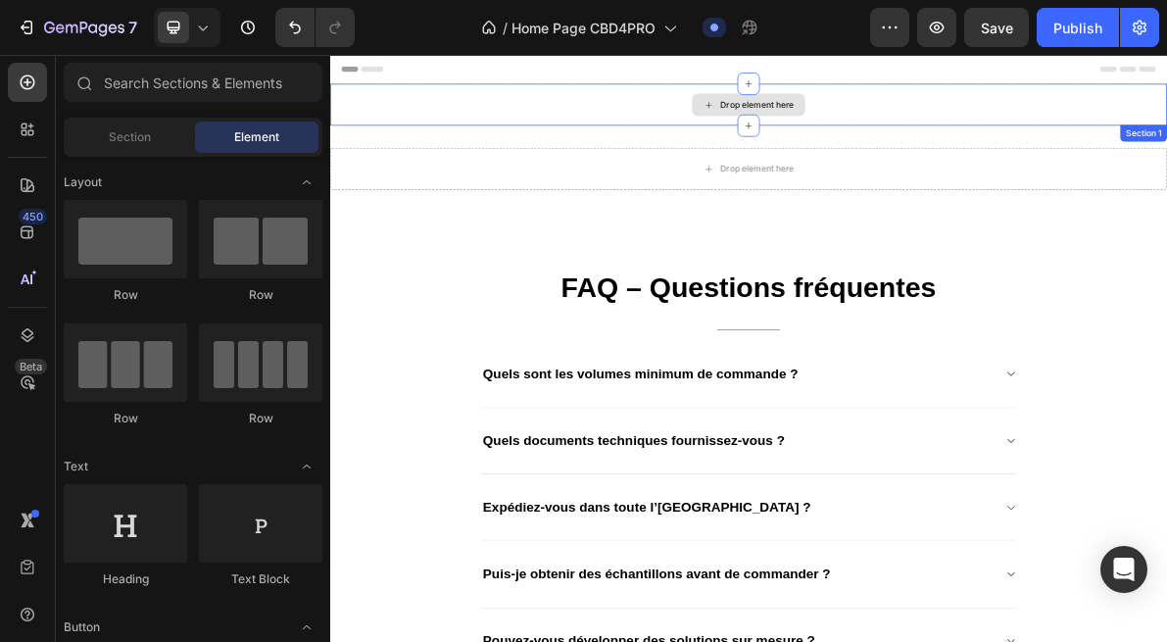
click at [604, 111] on div "Drop element here" at bounding box center [918, 124] width 1176 height 59
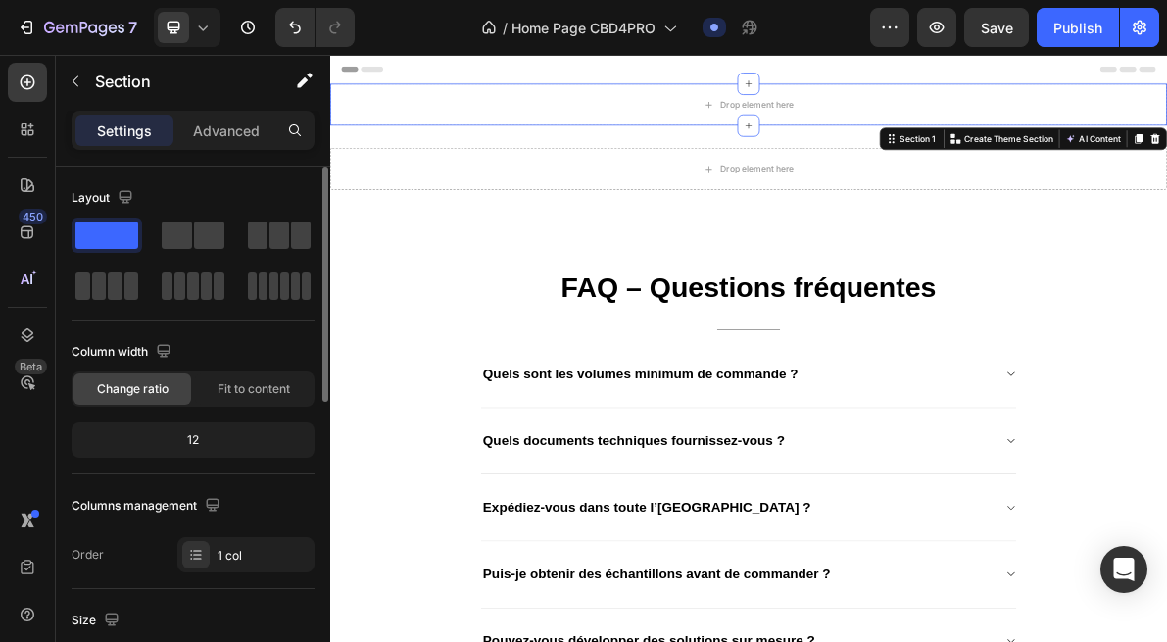
click at [99, 240] on span at bounding box center [106, 235] width 63 height 27
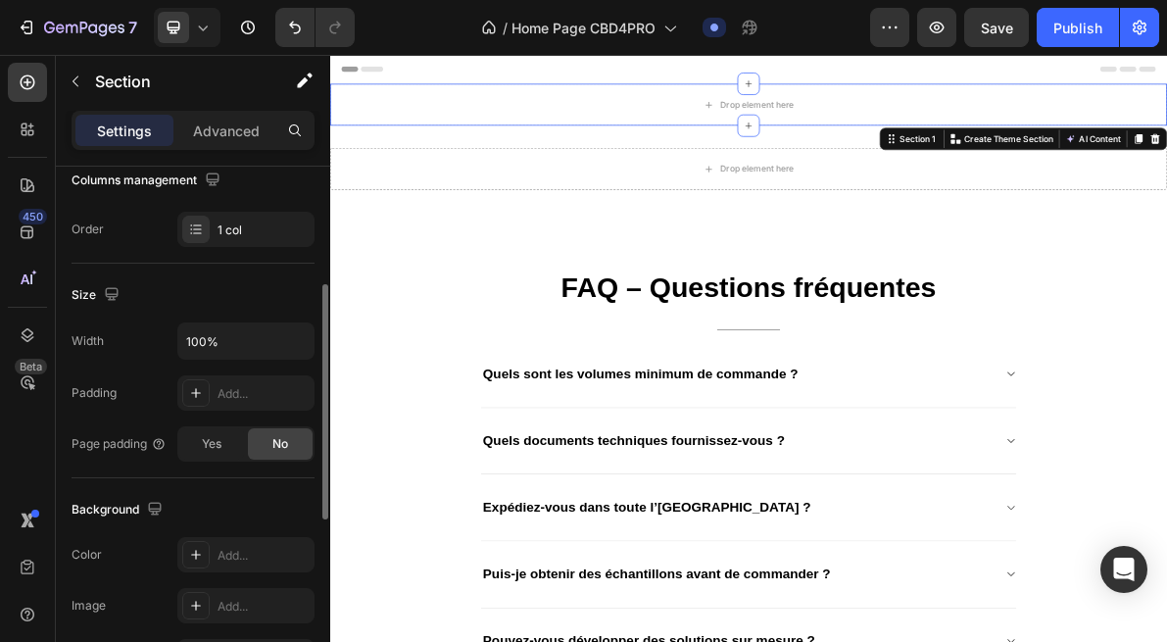
scroll to position [334, 0]
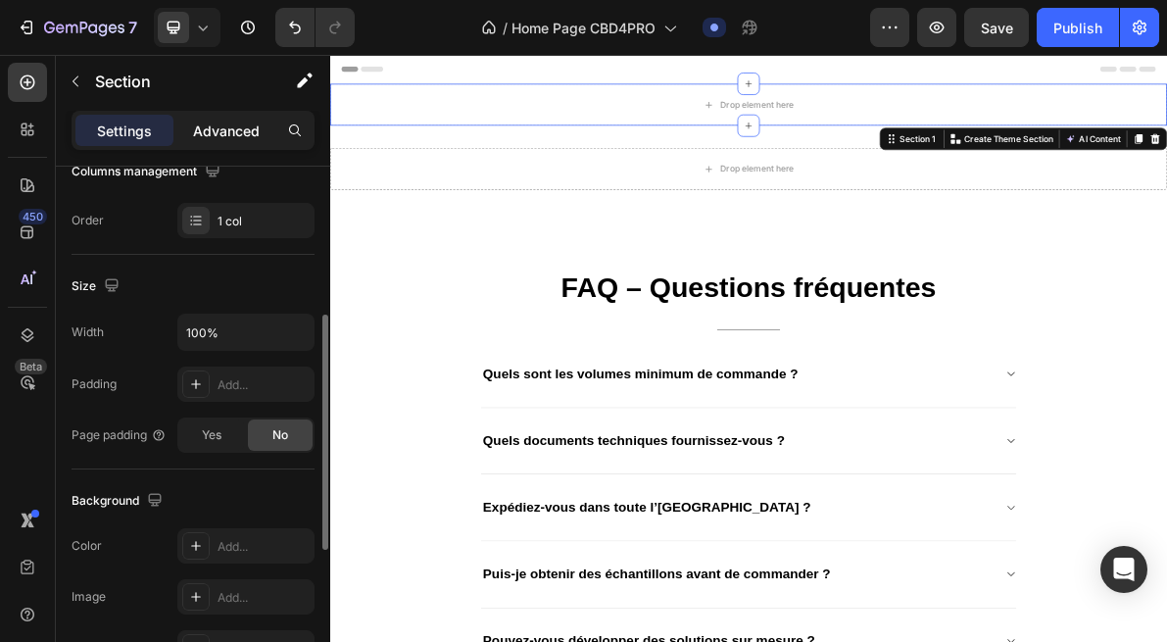
click at [219, 138] on p "Advanced" at bounding box center [226, 131] width 67 height 21
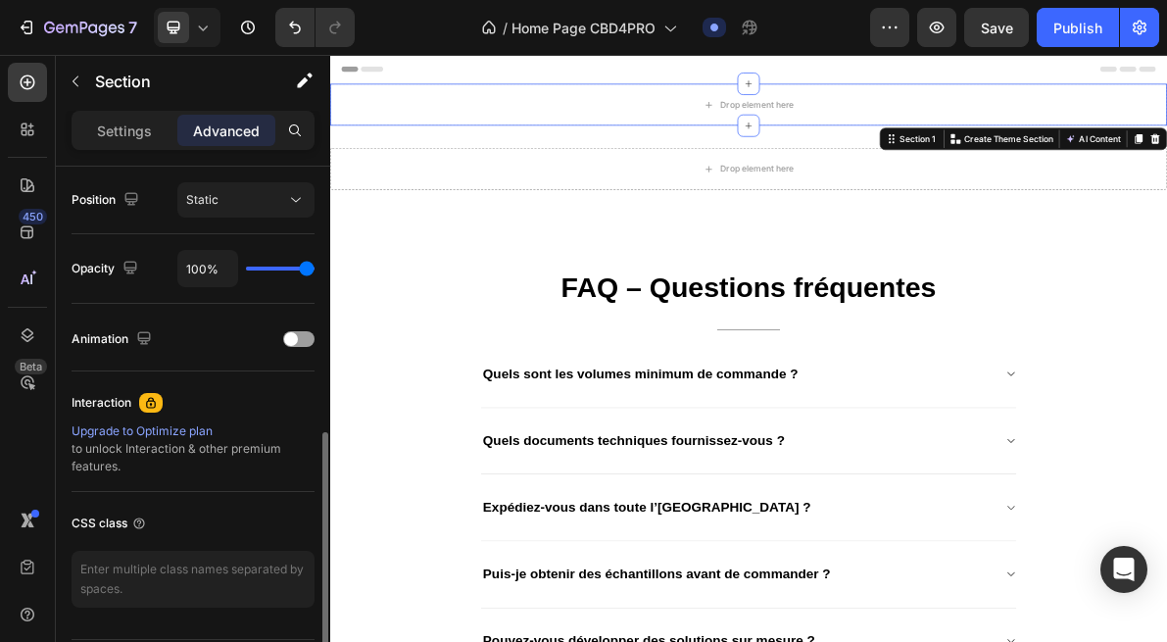
scroll to position [721, 0]
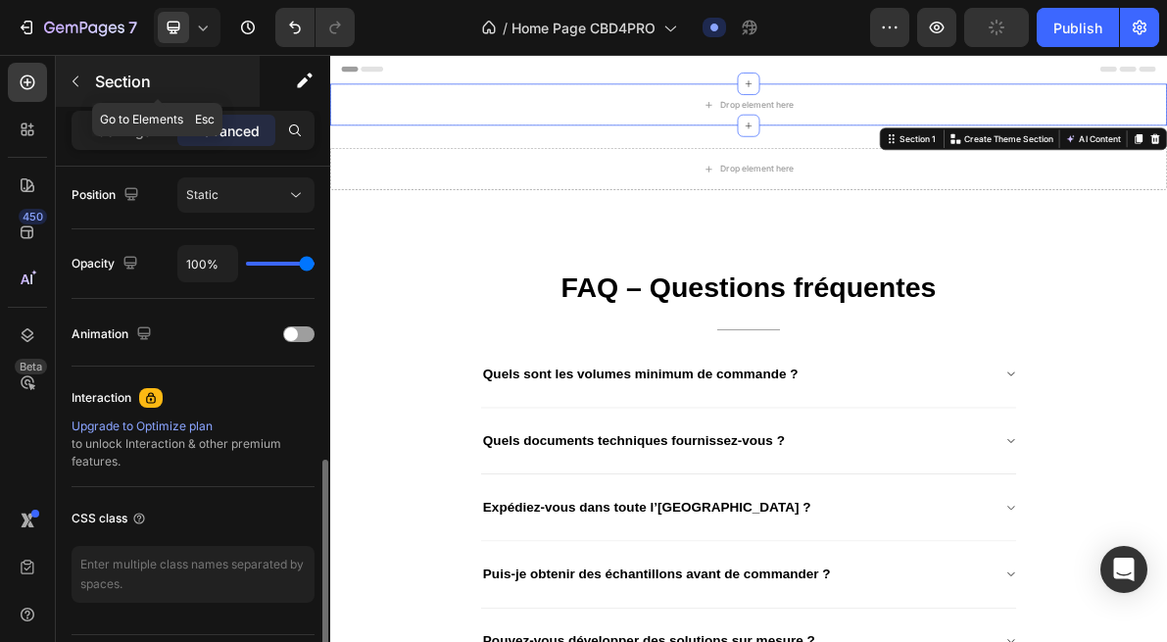
click at [88, 75] on button "button" at bounding box center [75, 81] width 31 height 31
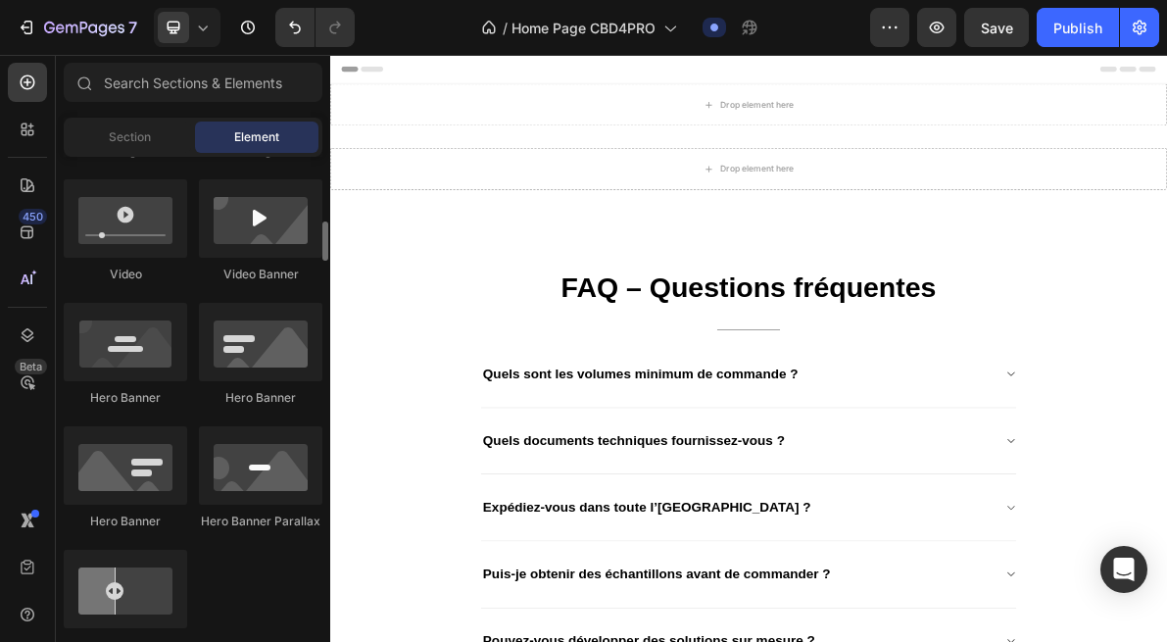
scroll to position [756, 0]
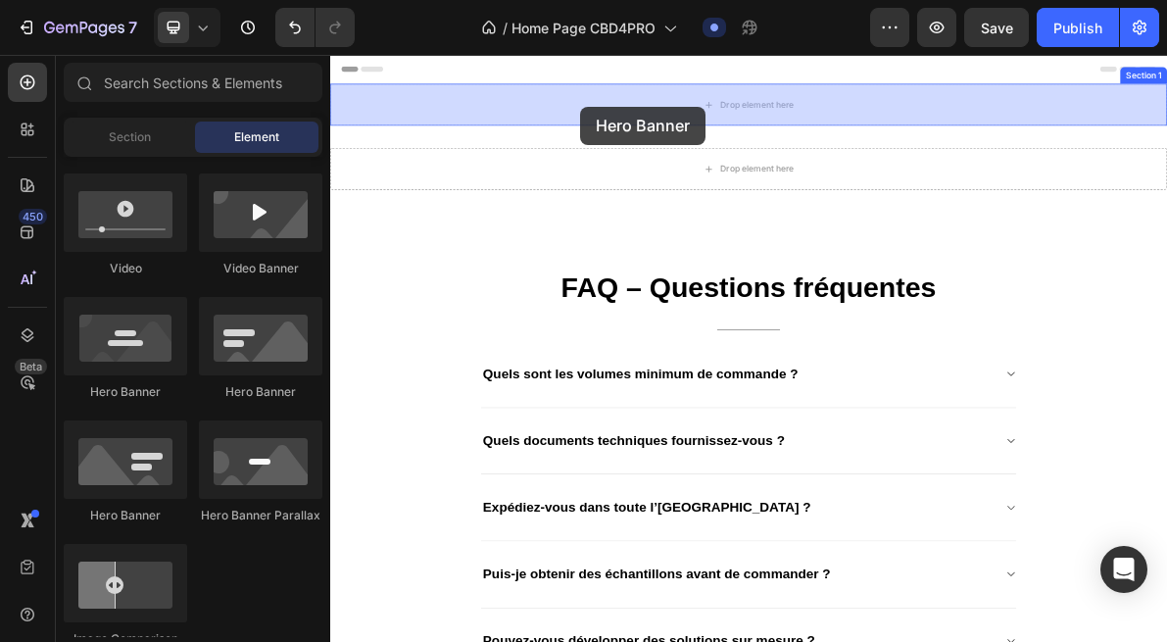
drag, startPoint x: 587, startPoint y: 391, endPoint x: 677, endPoint y: 144, distance: 262.9
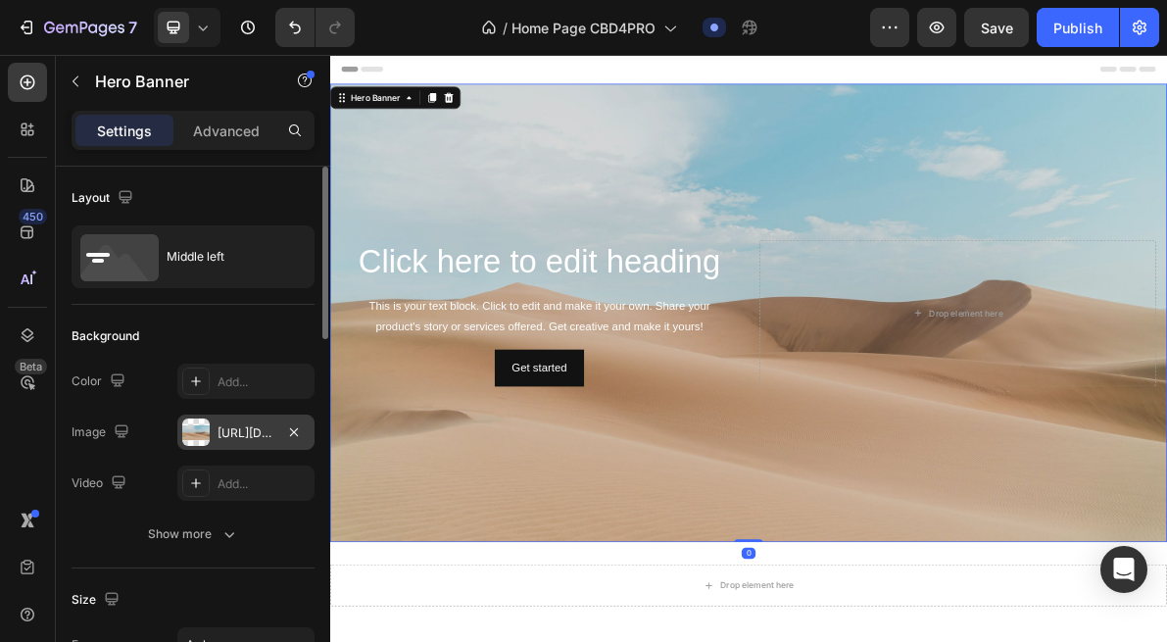
click at [251, 415] on div "https://cdn.shopify.com/s/files/1/2005/9307/files/background_settings.jpg" at bounding box center [245, 432] width 137 height 35
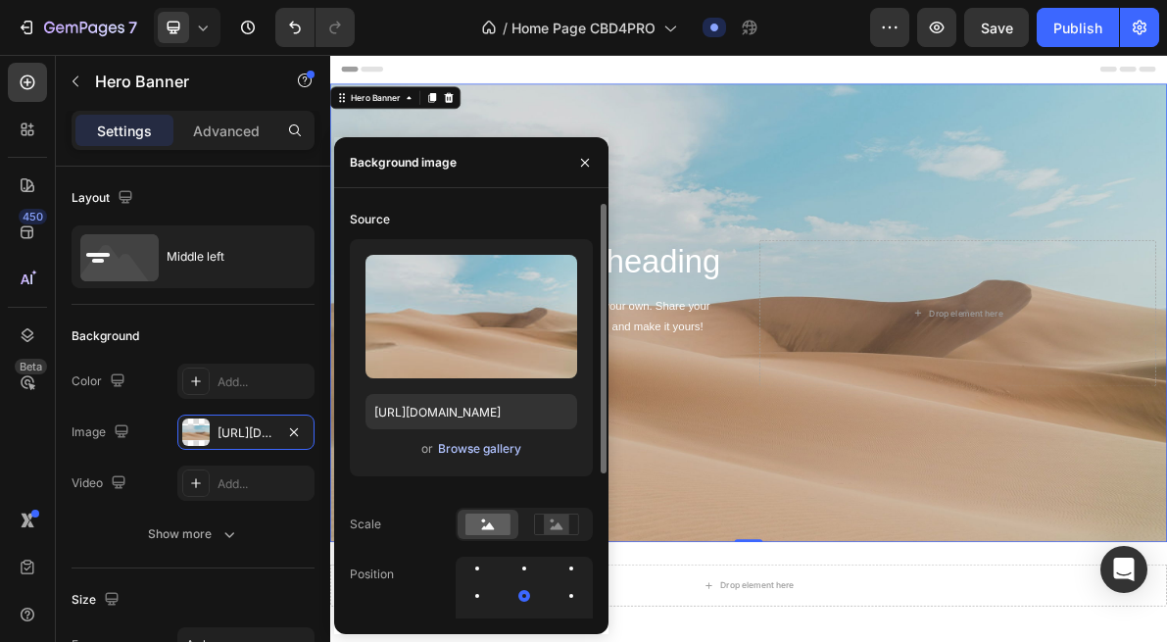
click at [461, 453] on div "Browse gallery" at bounding box center [479, 449] width 83 height 18
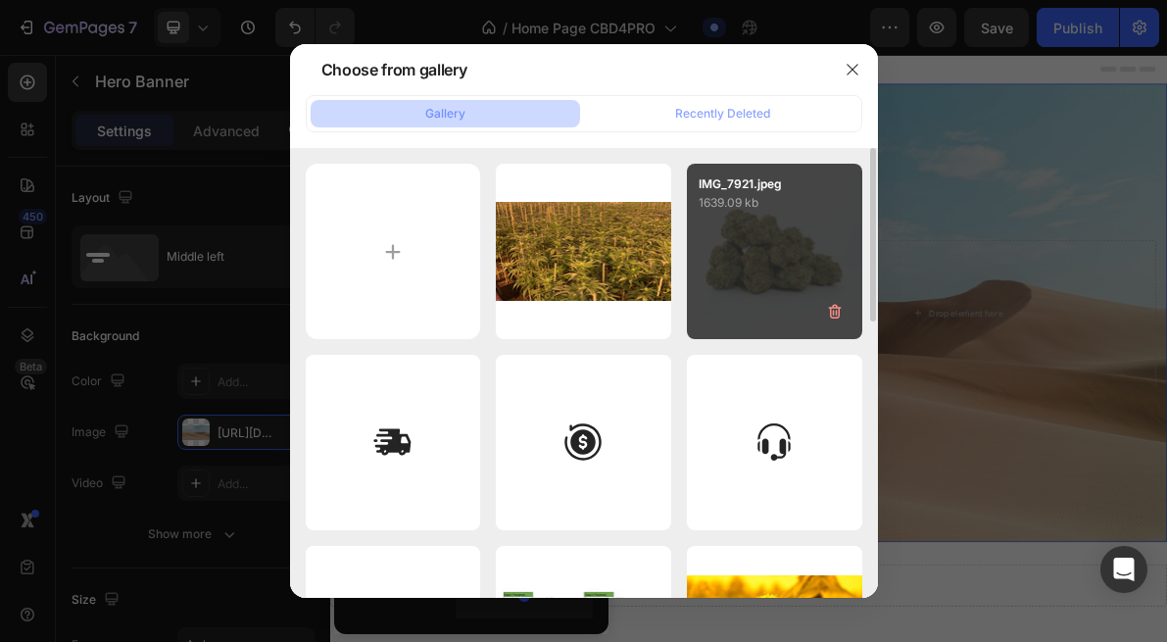
click at [712, 304] on div "IMG_7921.jpeg 1639.09 kb" at bounding box center [774, 251] width 175 height 175
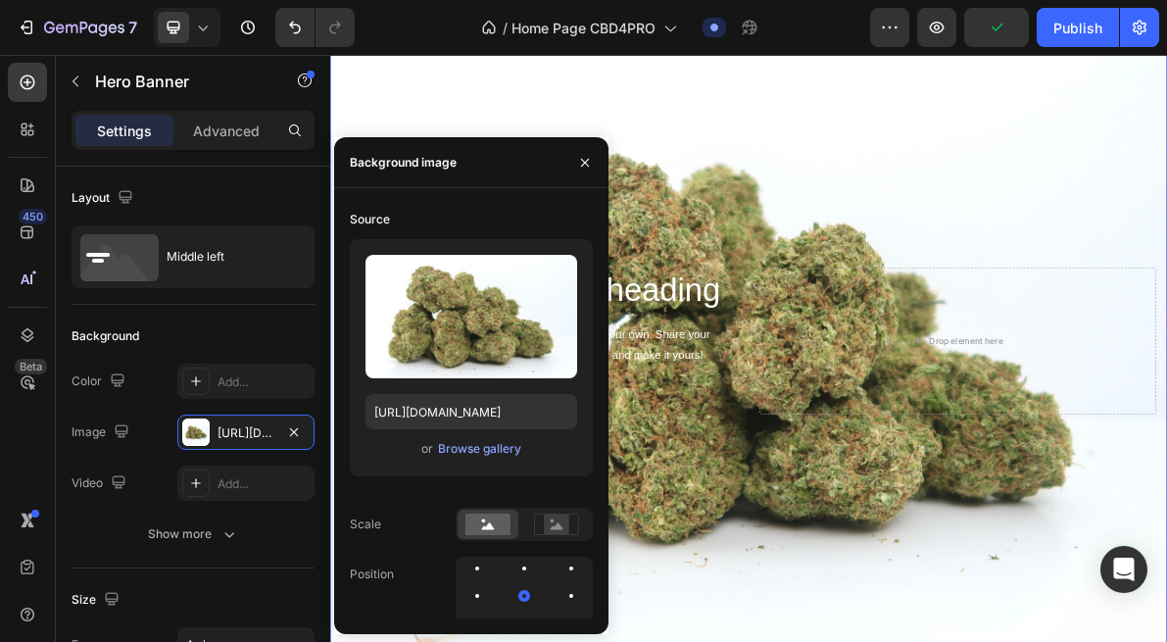
scroll to position [232, 0]
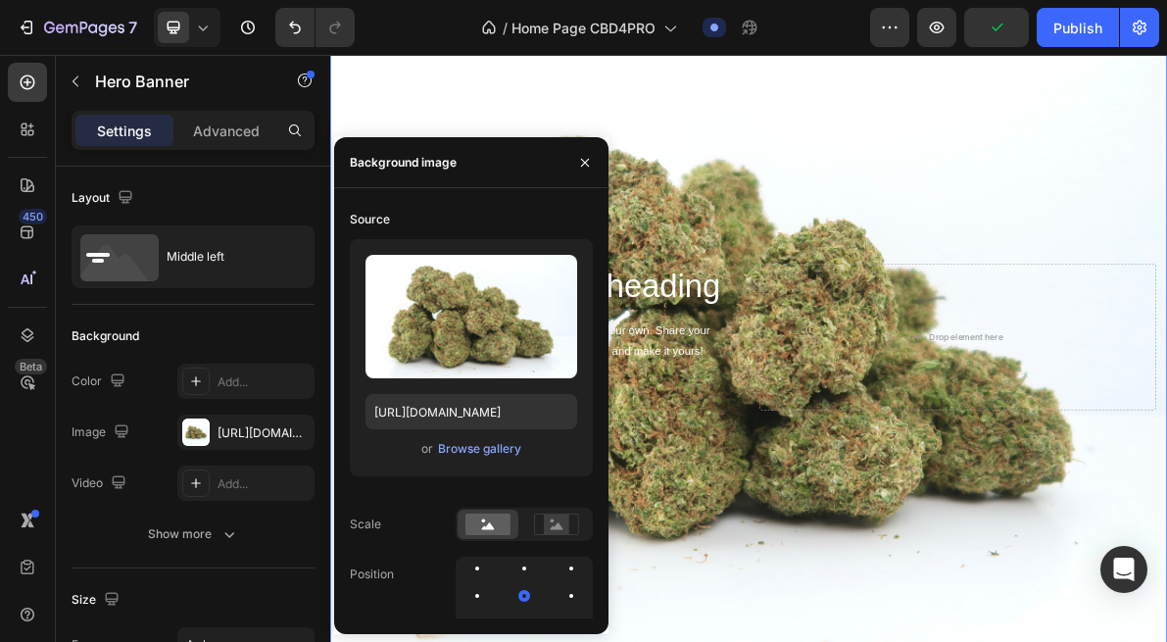
click at [1029, 704] on div "Background Image" at bounding box center [918, 451] width 1176 height 1176
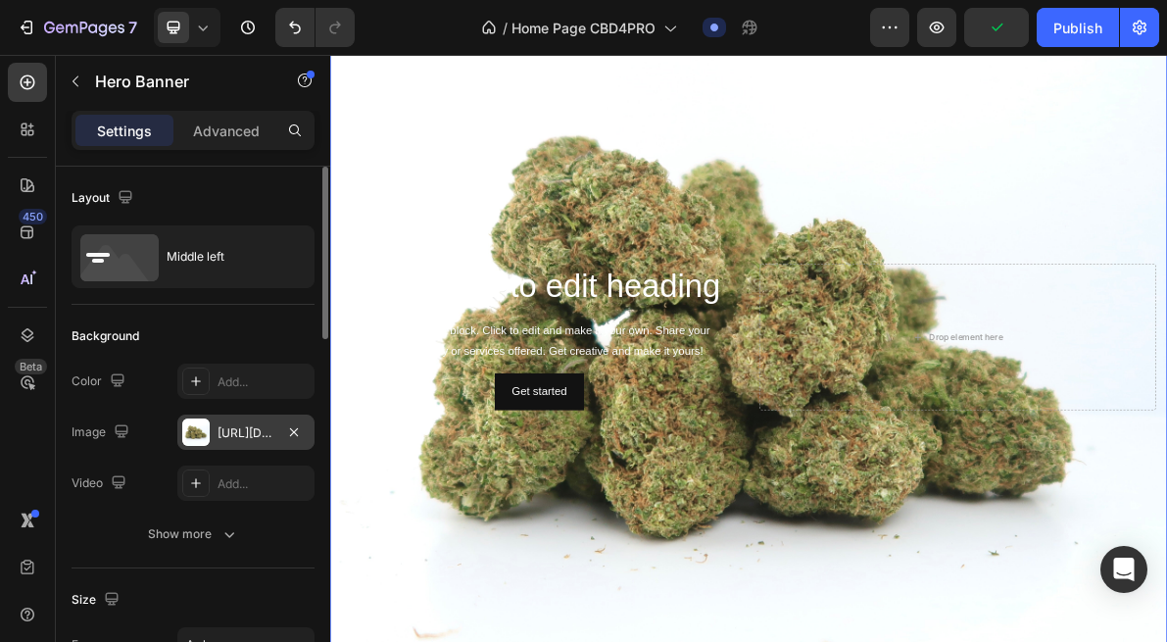
click at [233, 445] on div "https://cdn.shopify.com/s/files/1/0903/6821/3325/files/gempages_580648674753774…" at bounding box center [245, 432] width 137 height 35
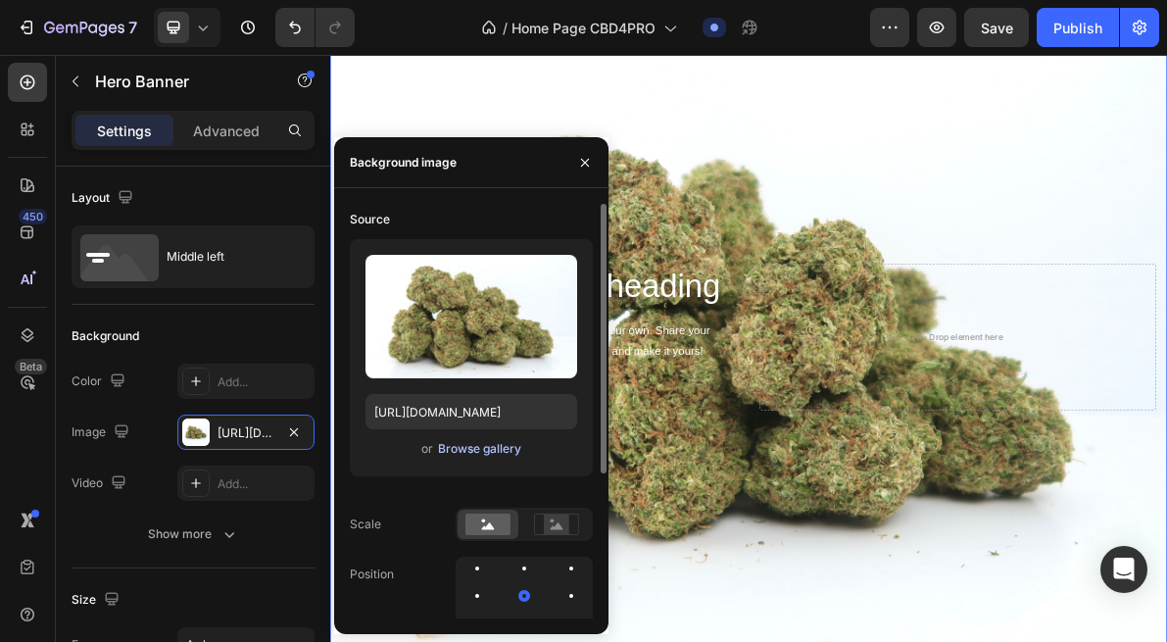
click at [465, 453] on div "Browse gallery" at bounding box center [479, 449] width 83 height 18
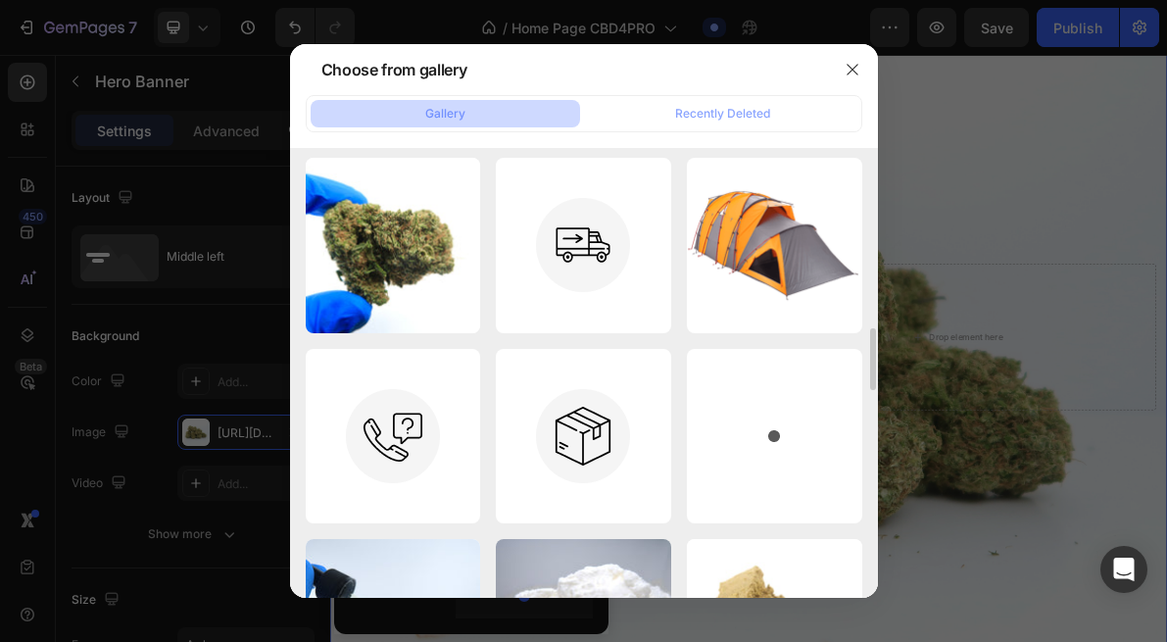
scroll to position [1321, 0]
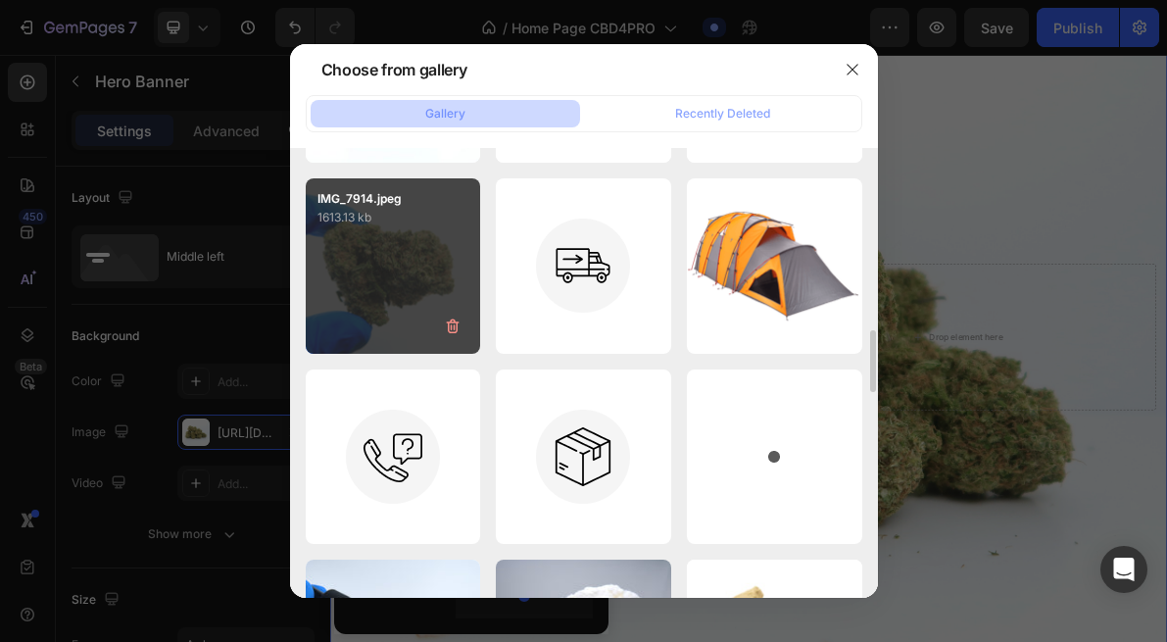
click at [417, 320] on div "IMG_7914.jpeg 1613.13 kb" at bounding box center [393, 265] width 175 height 175
type input "https://cdn.shopify.com/s/files/1/0903/6821/3325/files/gempages_580648674753774…"
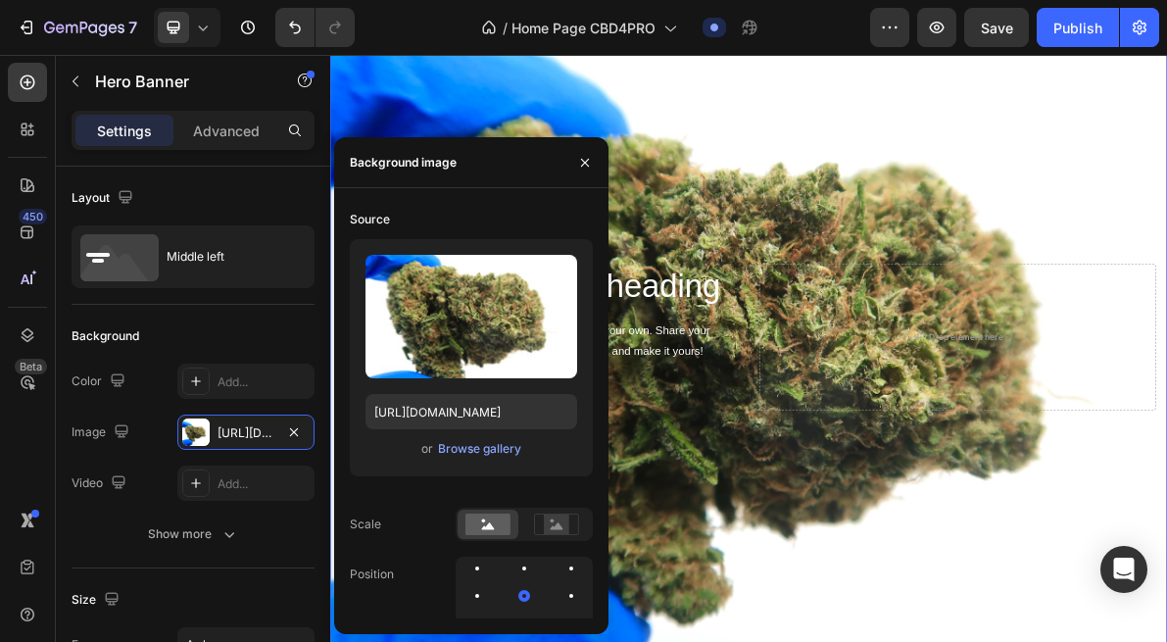
click at [1284, 709] on div "Background Image" at bounding box center [918, 451] width 1176 height 1176
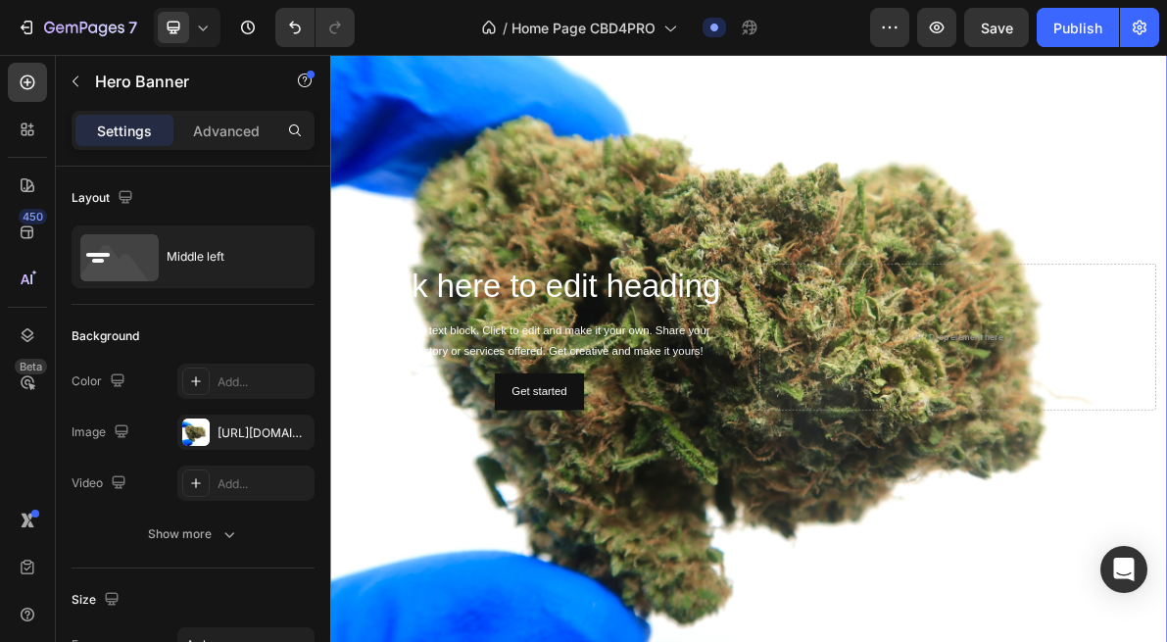
click at [845, 191] on div "Background Image" at bounding box center [918, 451] width 1176 height 1176
click at [908, 629] on div "Background Image" at bounding box center [918, 451] width 1176 height 1176
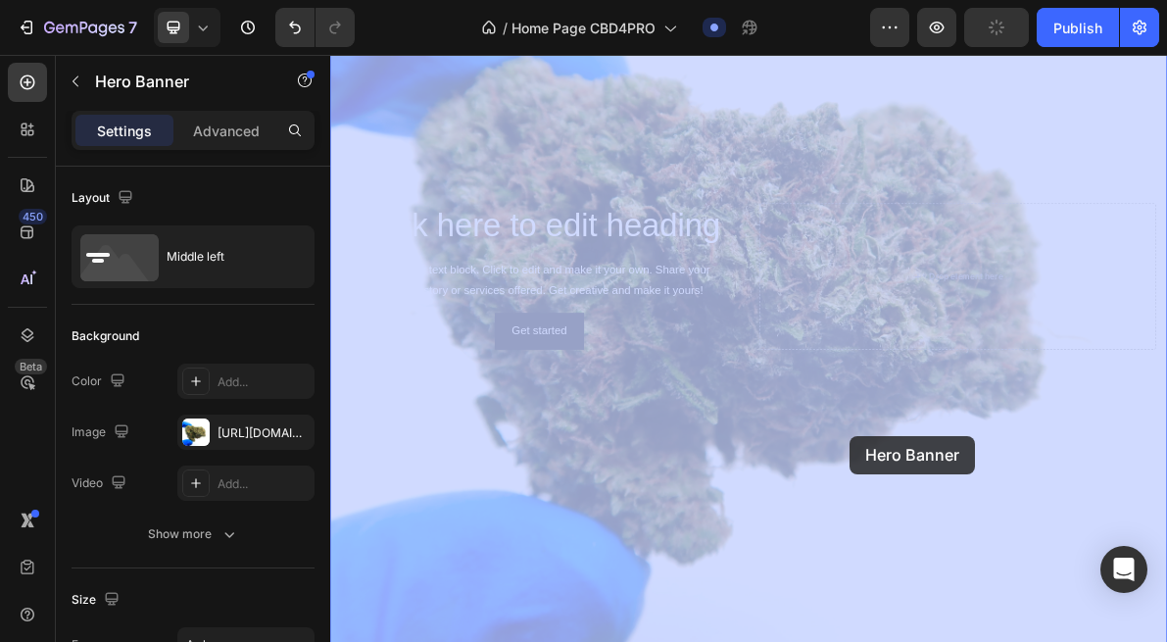
scroll to position [323, 0]
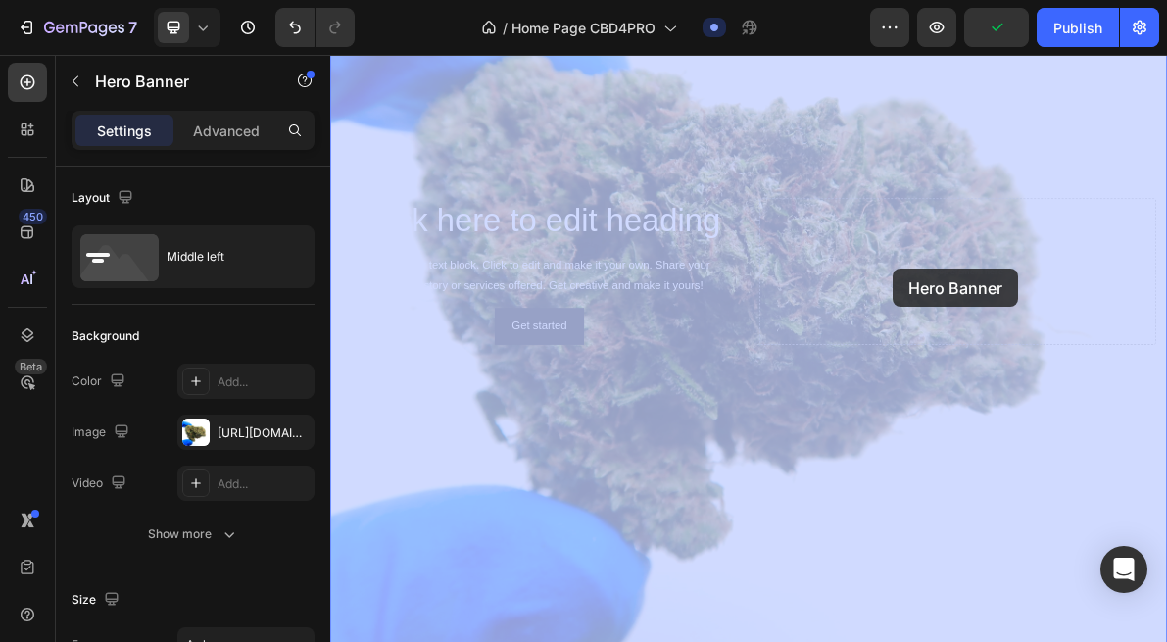
drag, startPoint x: 897, startPoint y: 593, endPoint x: 1117, endPoint y: 348, distance: 329.7
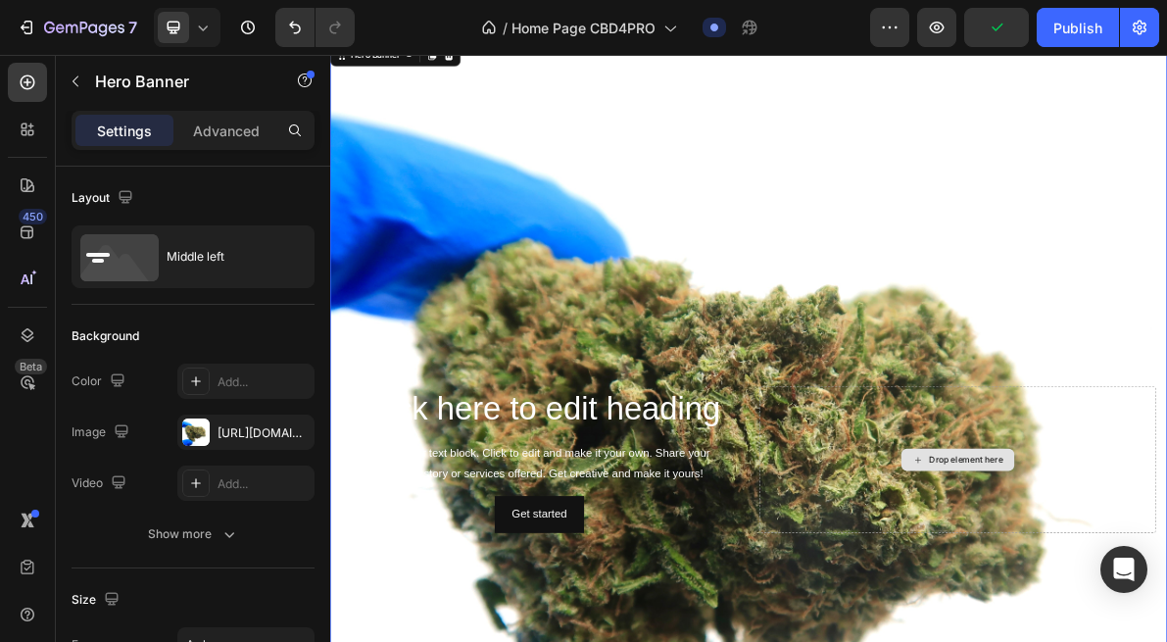
scroll to position [56, 0]
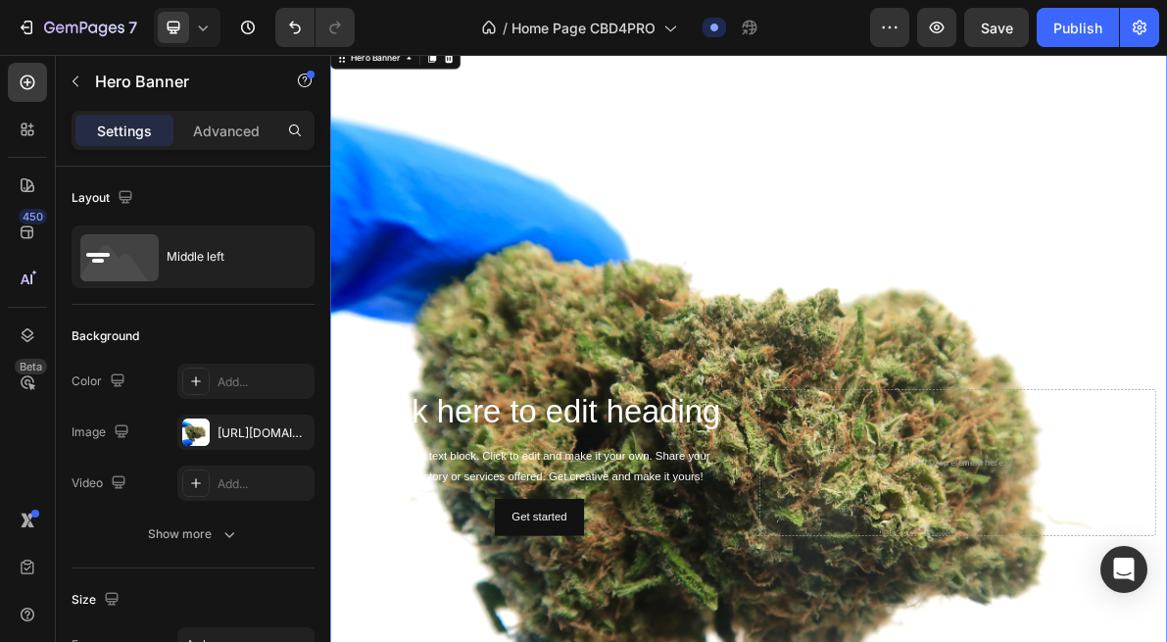
click at [656, 183] on div "Background Image" at bounding box center [918, 627] width 1176 height 1176
click at [495, 64] on icon at bounding box center [497, 59] width 13 height 14
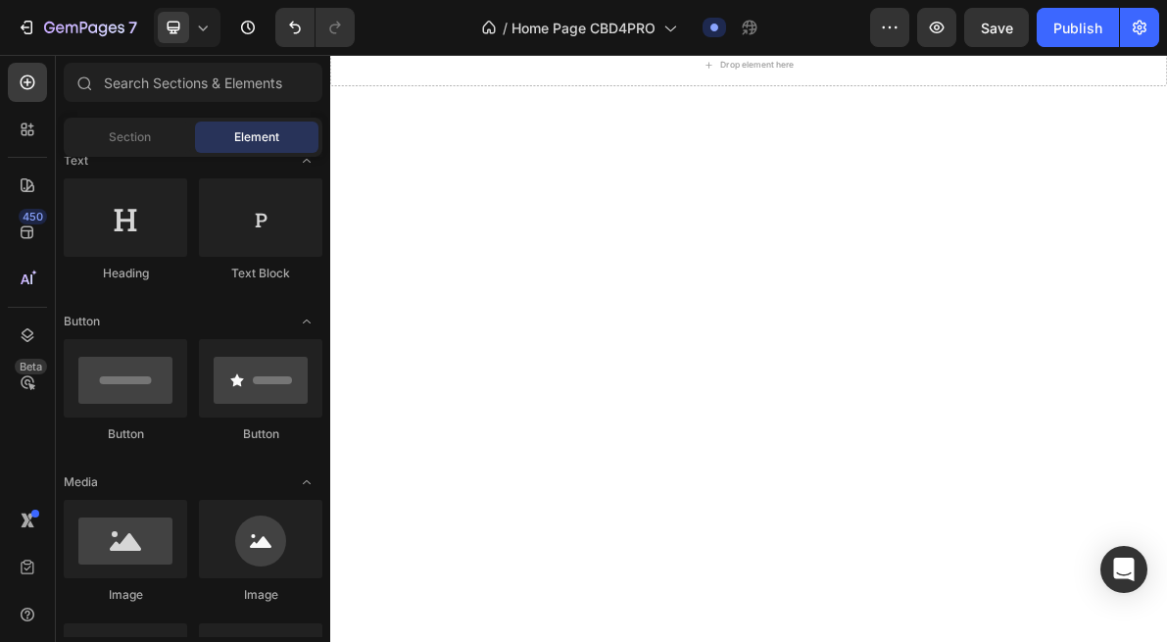
scroll to position [0, 0]
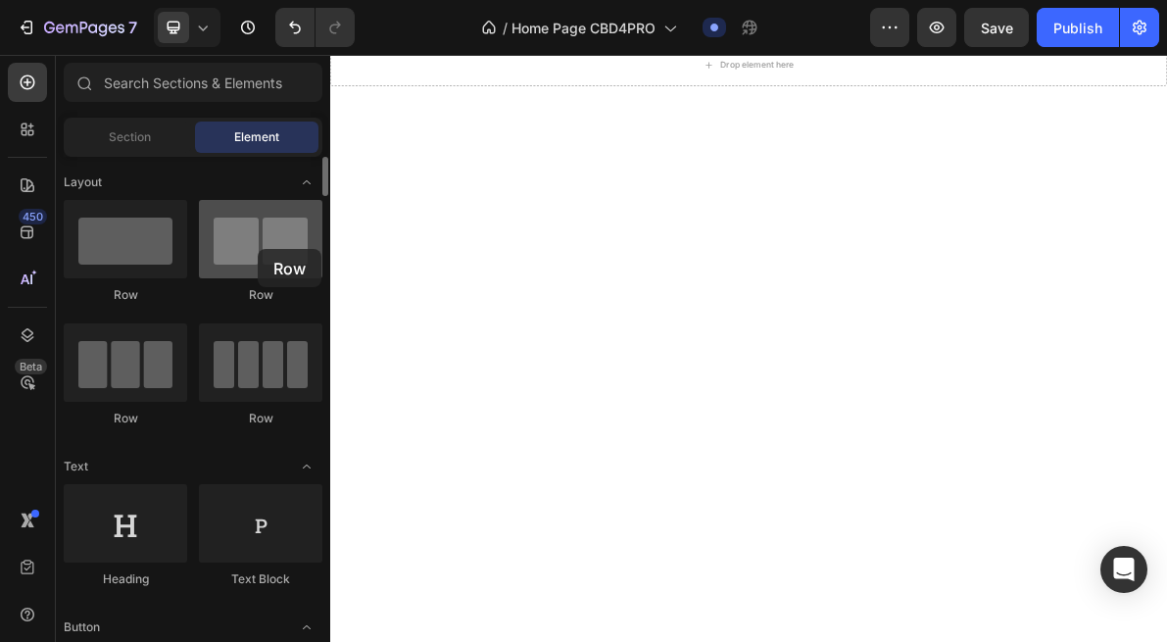
click at [258, 249] on div at bounding box center [260, 239] width 123 height 78
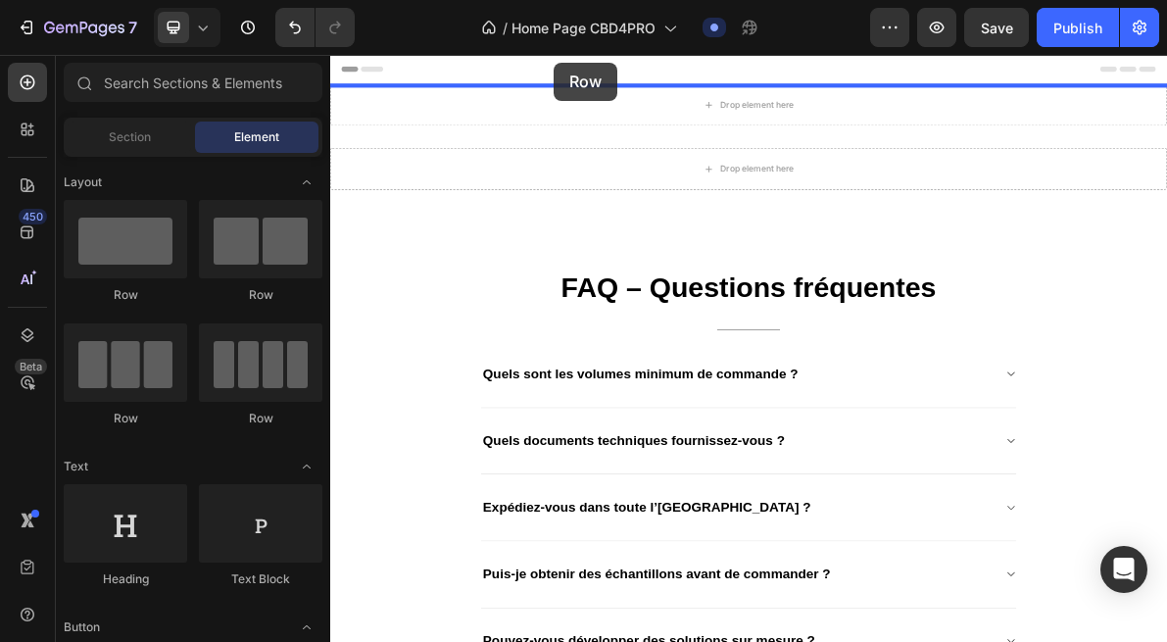
drag, startPoint x: 588, startPoint y: 304, endPoint x: 644, endPoint y: 63, distance: 247.5
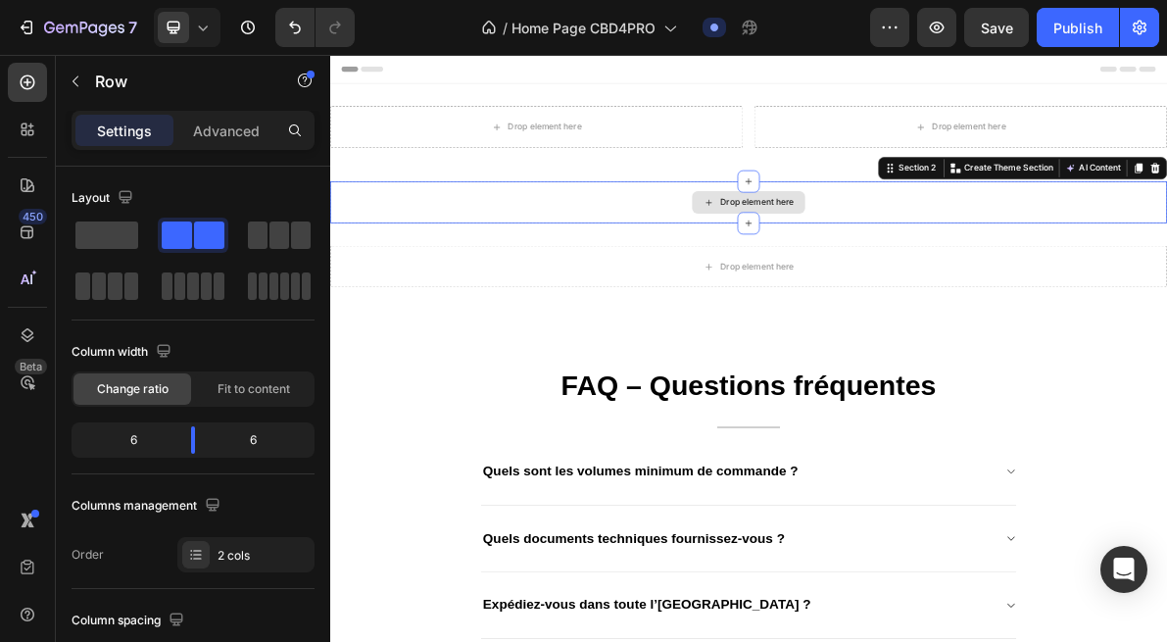
click at [884, 282] on div "Drop element here" at bounding box center [918, 261] width 1176 height 59
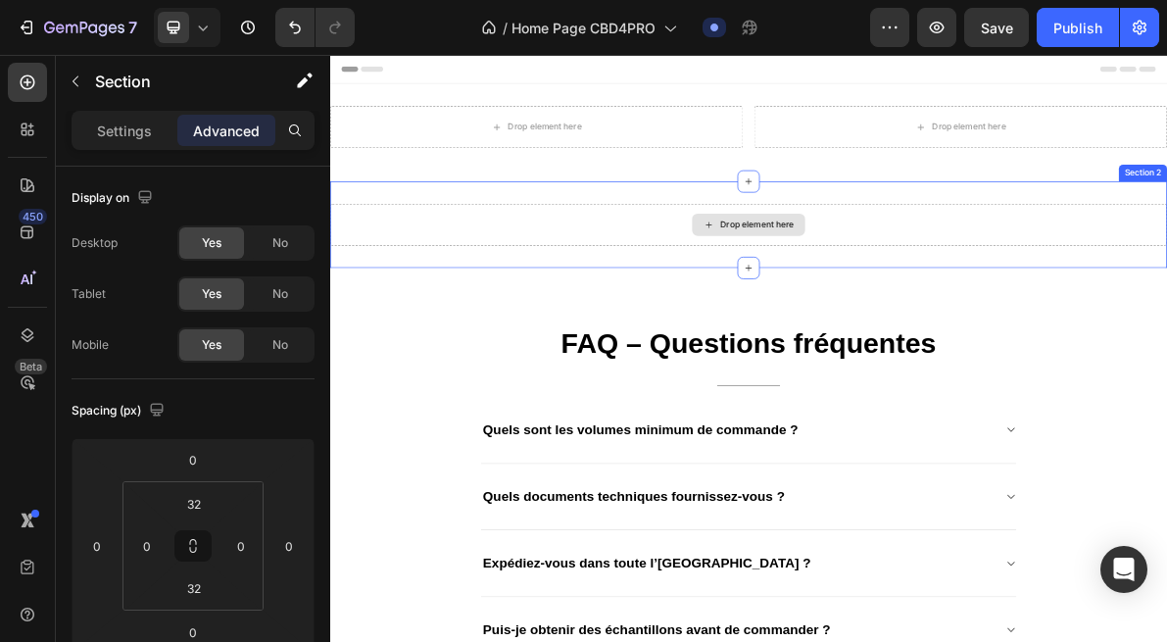
click at [1319, 266] on div "Drop element here" at bounding box center [918, 293] width 1176 height 59
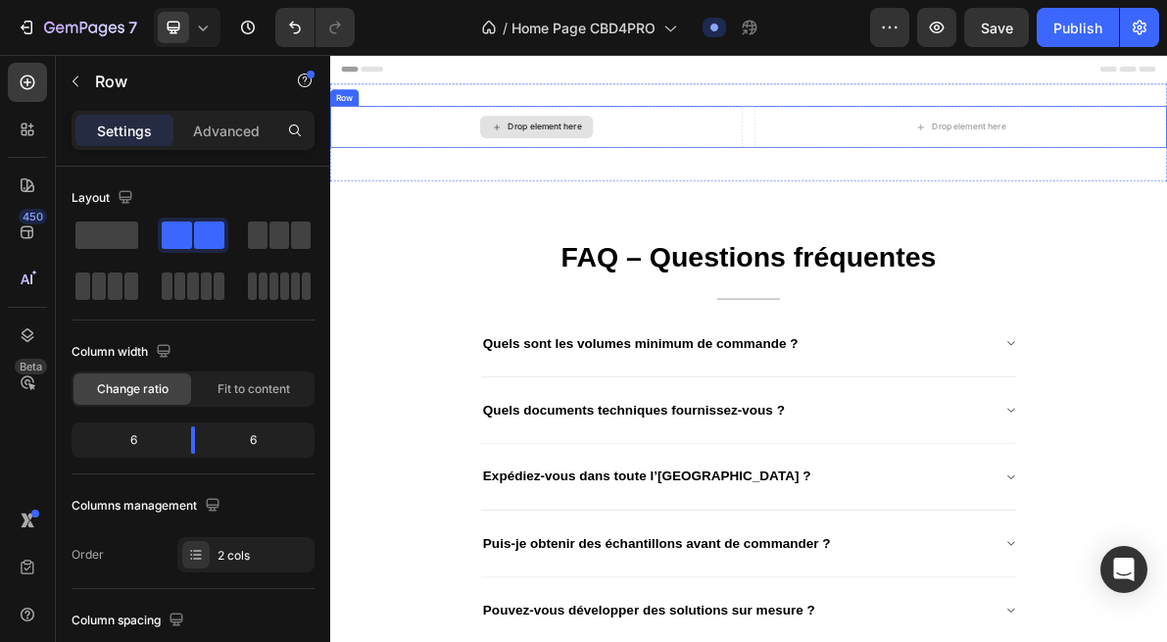
click at [666, 137] on div "Drop element here" at bounding box center [620, 155] width 580 height 59
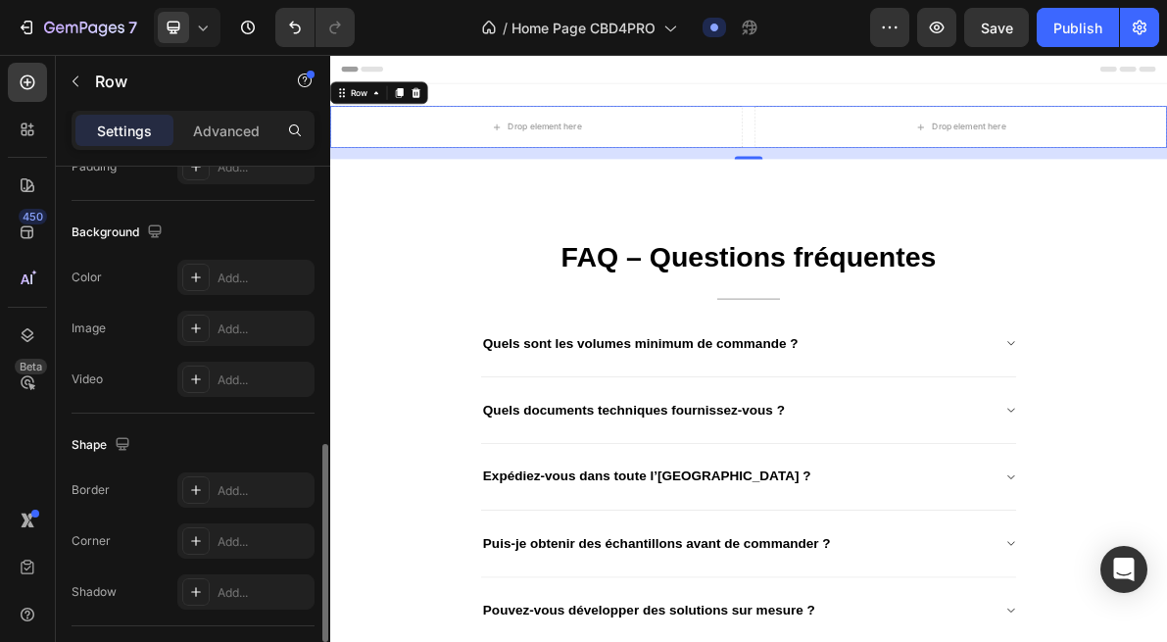
scroll to position [728, 0]
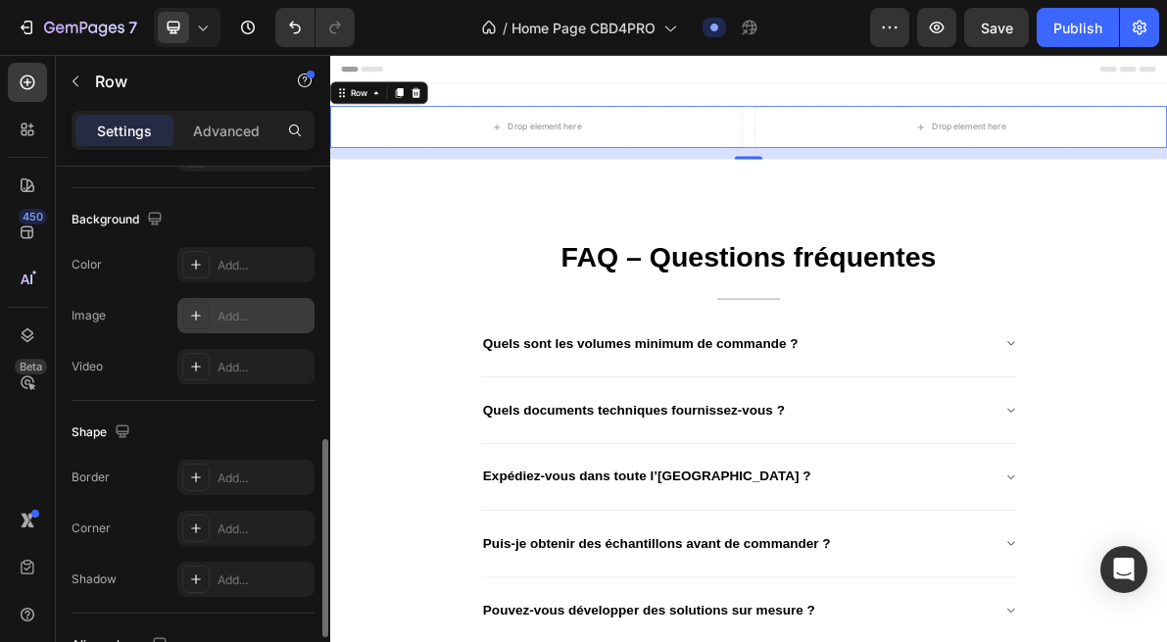
click at [260, 314] on div "Add..." at bounding box center [264, 317] width 92 height 18
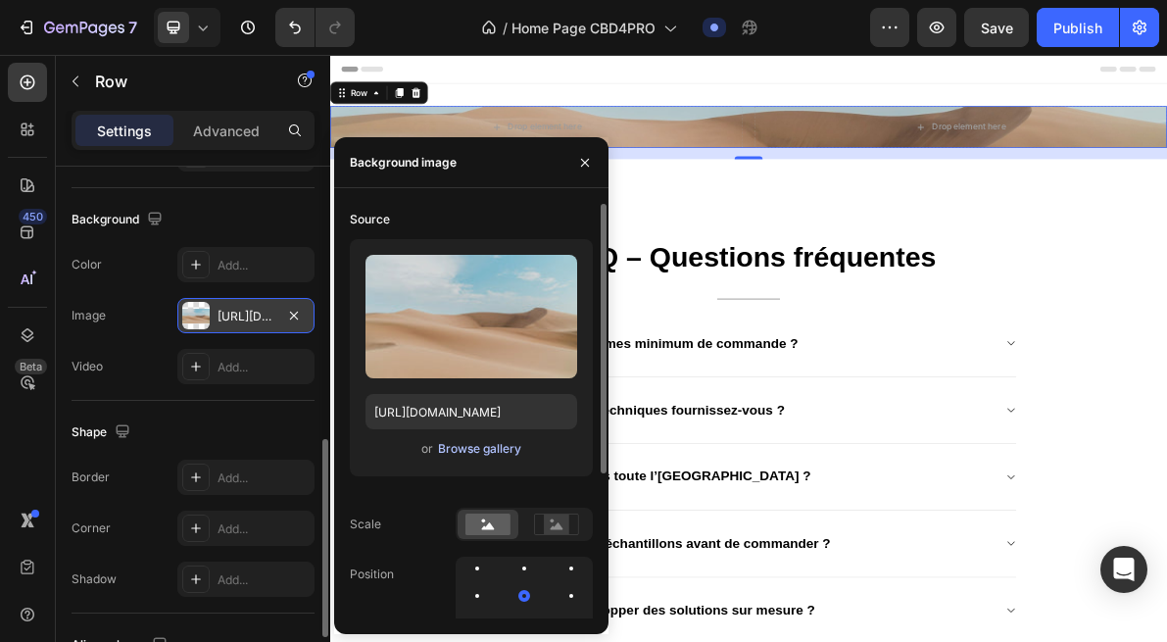
click at [511, 454] on div "Browse gallery" at bounding box center [479, 449] width 83 height 18
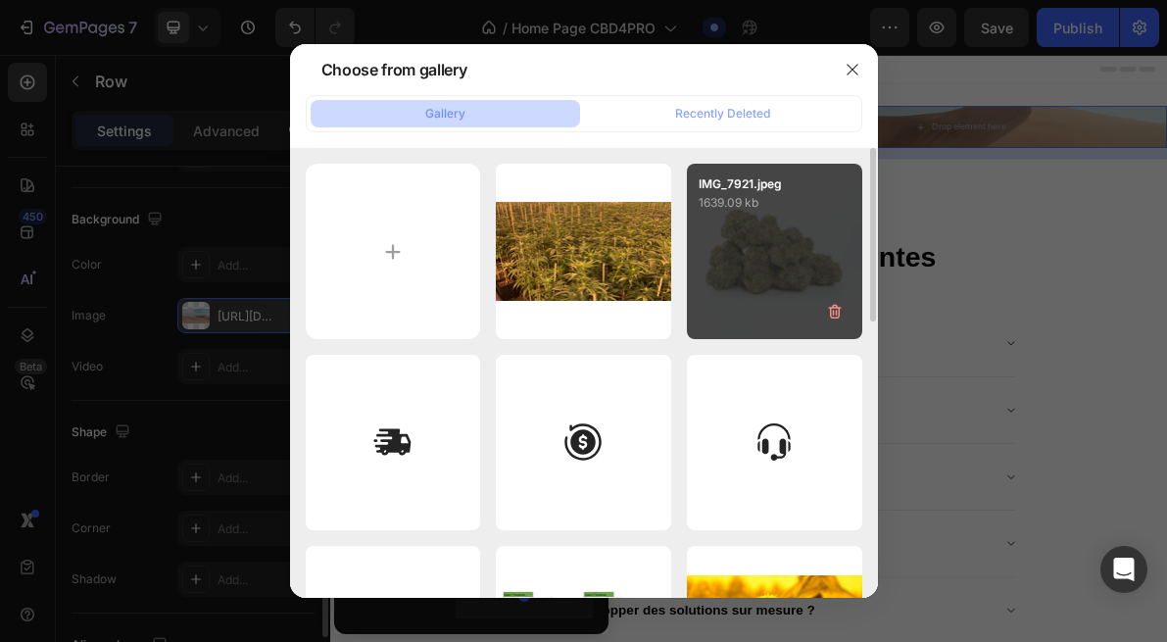
click at [805, 256] on div "IMG_7921.jpeg 1639.09 kb" at bounding box center [774, 251] width 175 height 175
type input "https://cdn.shopify.com/s/files/1/0903/6821/3325/files/gempages_580648674753774…"
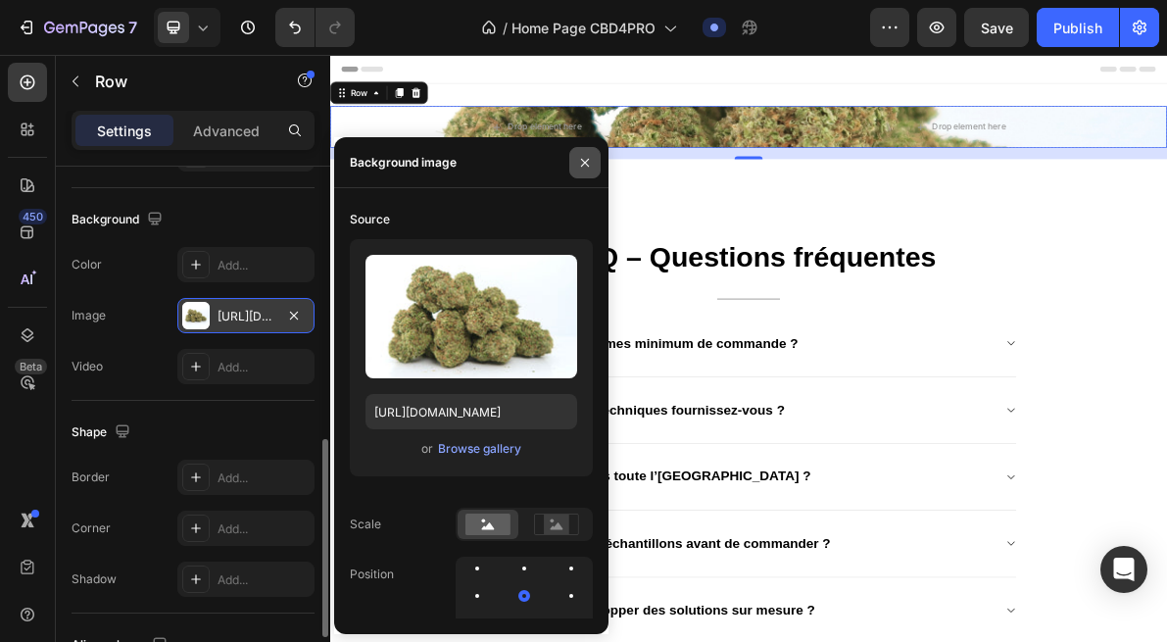
click at [582, 163] on icon "button" at bounding box center [585, 163] width 16 height 16
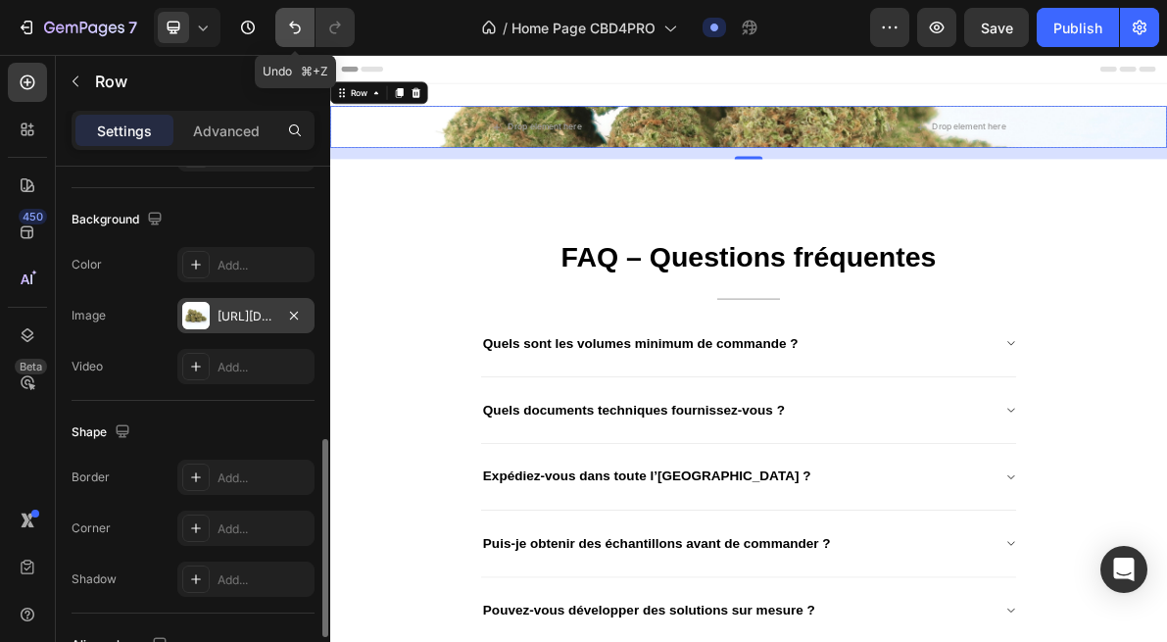
click at [297, 26] on icon "Undo/Redo" at bounding box center [295, 28] width 20 height 20
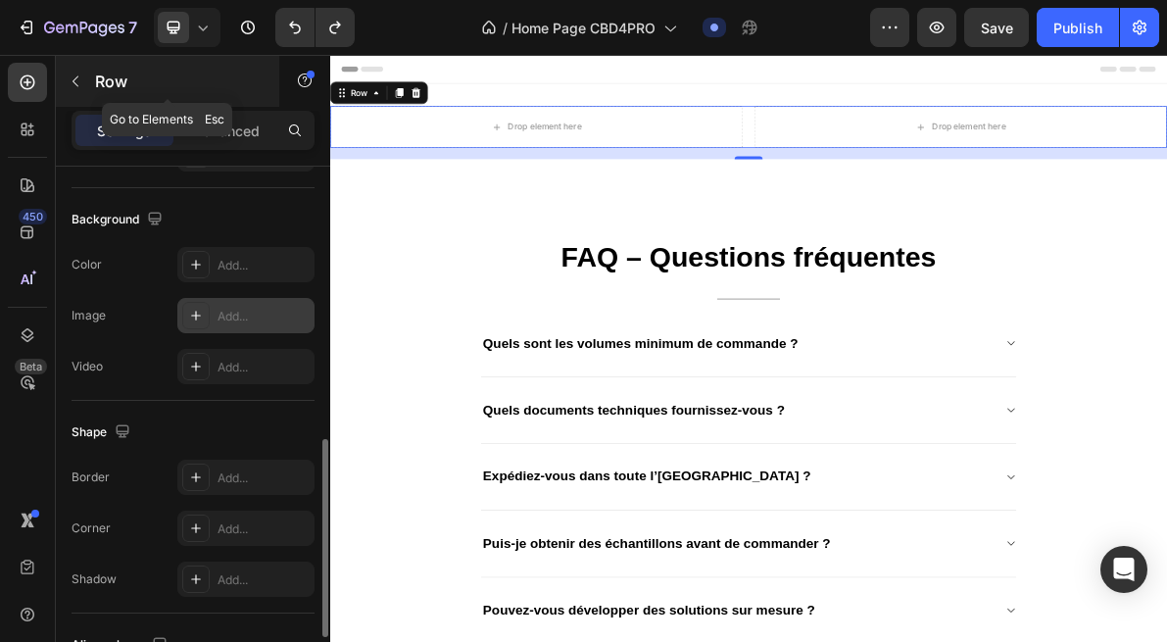
click at [106, 78] on p "Row" at bounding box center [178, 82] width 167 height 24
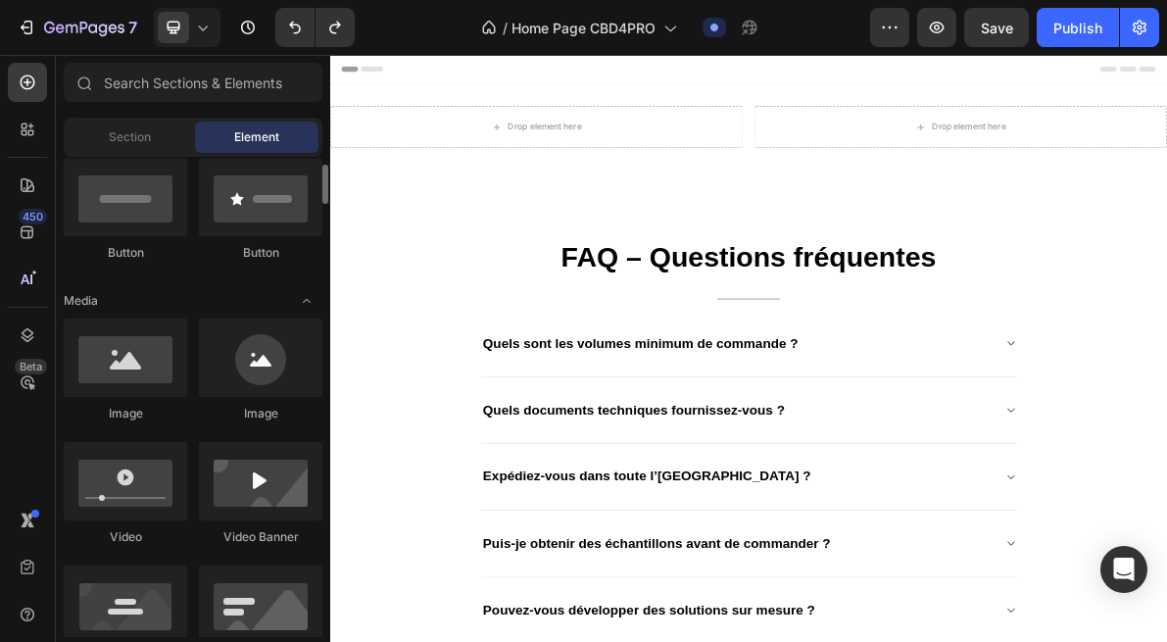
scroll to position [493, 0]
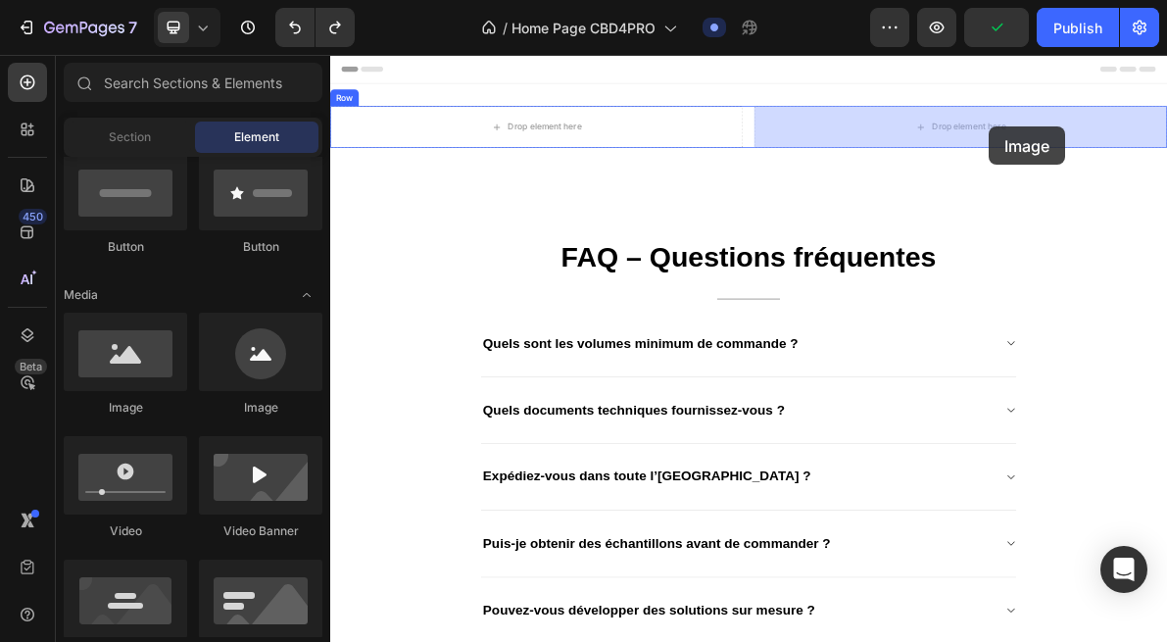
drag, startPoint x: 466, startPoint y: 434, endPoint x: 1256, endPoint y: 156, distance: 837.6
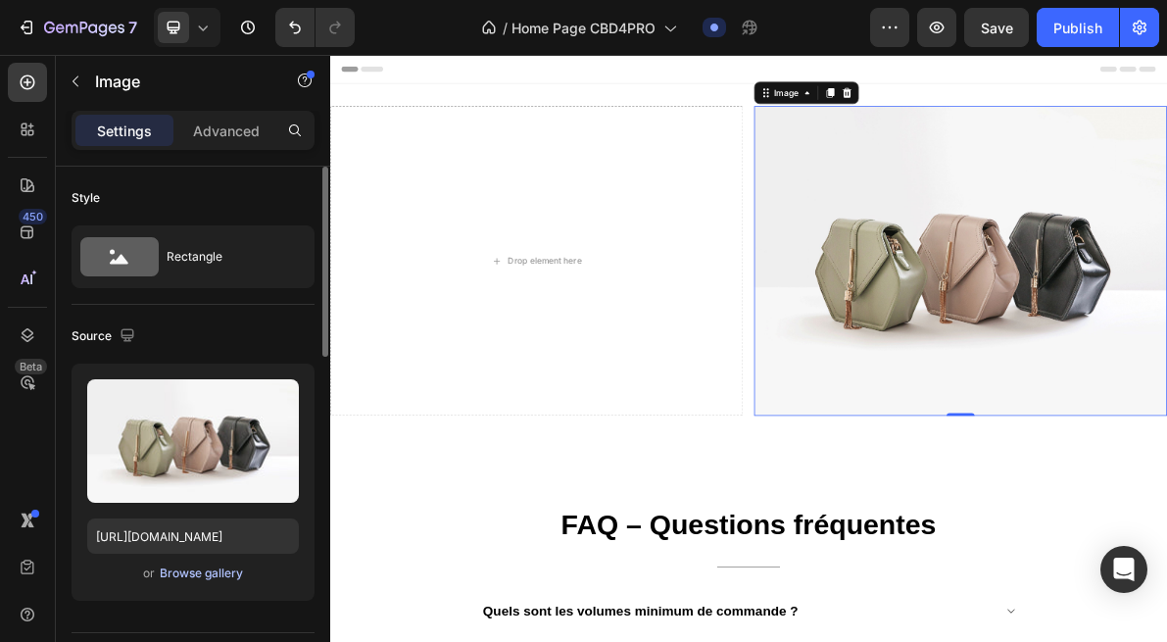
click at [176, 576] on div "Browse gallery" at bounding box center [201, 574] width 83 height 18
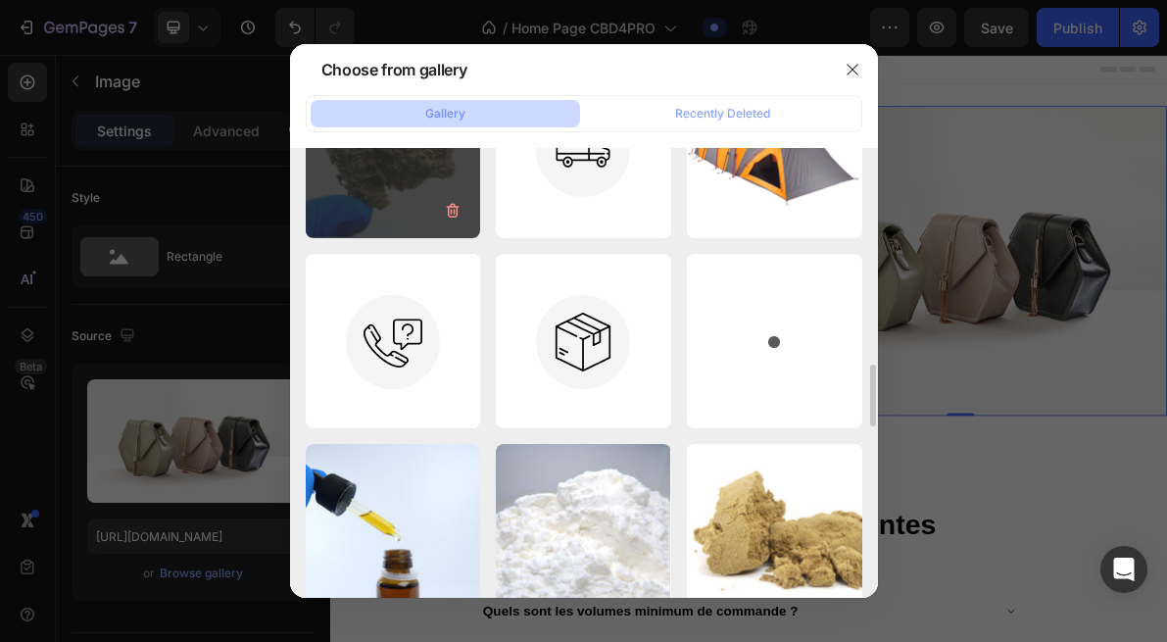
scroll to position [1414, 0]
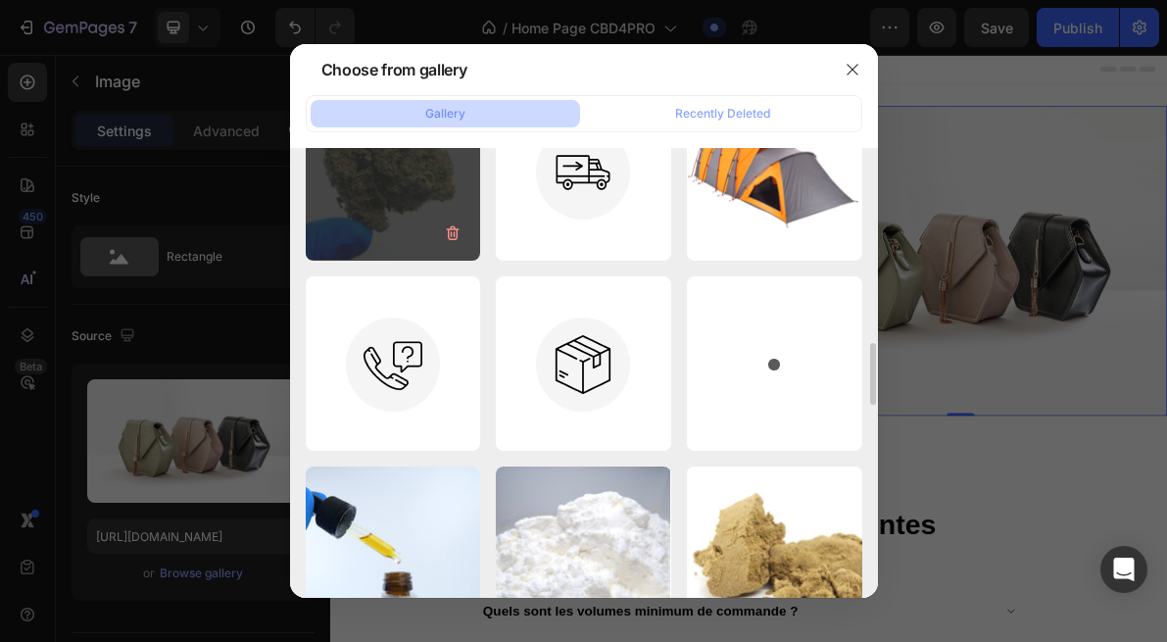
click at [420, 171] on div "IMG_7914.jpeg 1613.13 kb" at bounding box center [393, 172] width 175 height 175
type input "https://cdn.shopify.com/s/files/1/0903/6821/3325/files/gempages_580648674753774…"
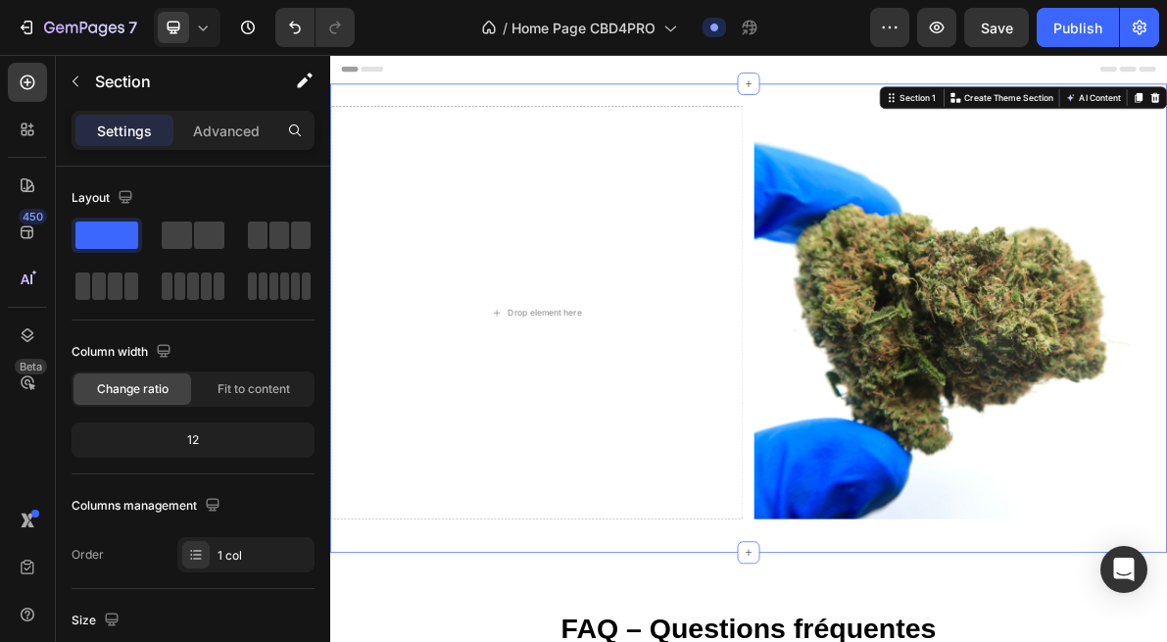
click at [783, 739] on div "Drop element here Image Row Section 1 You can create reusable sections Create T…" at bounding box center [918, 424] width 1176 height 659
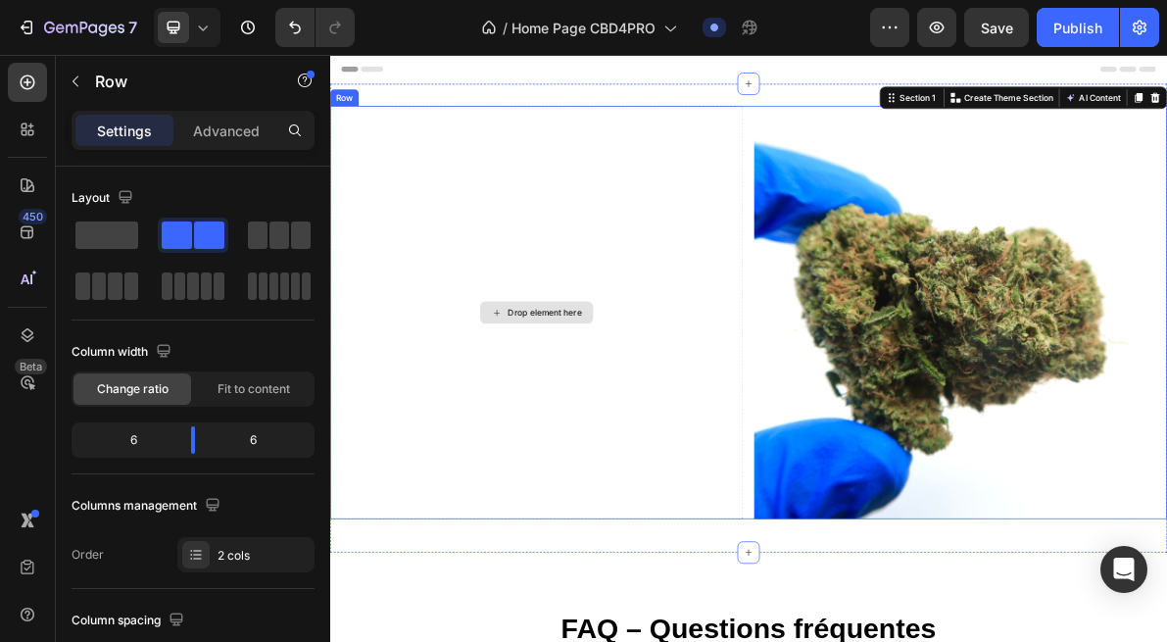
click at [746, 438] on div "Drop element here" at bounding box center [620, 416] width 580 height 580
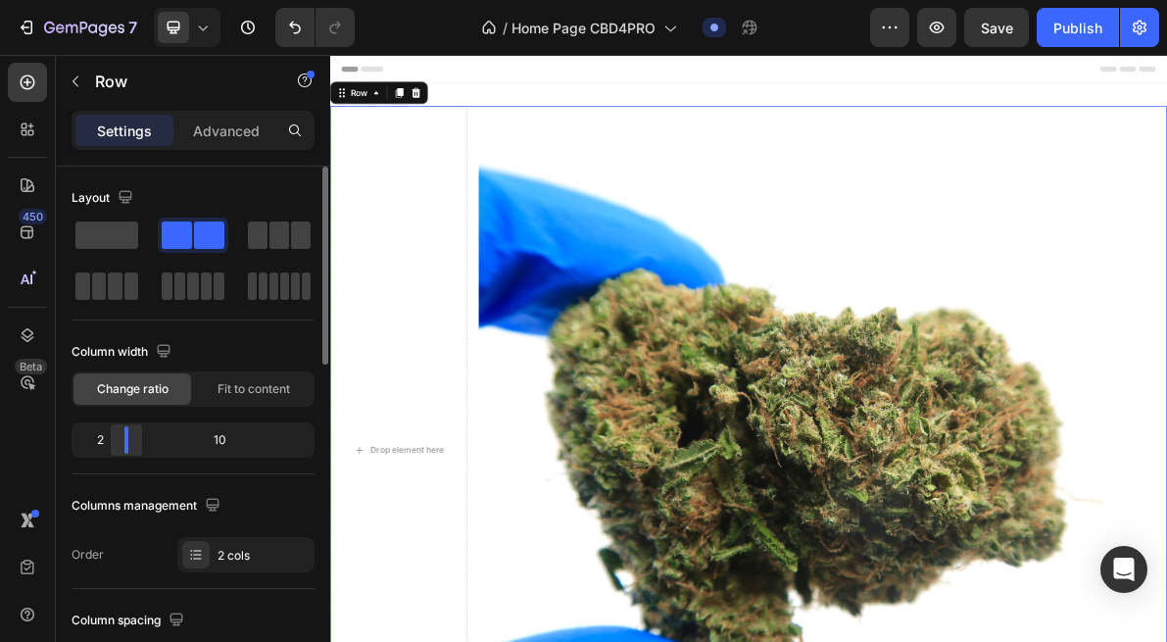
drag, startPoint x: 196, startPoint y: 431, endPoint x: 111, endPoint y: 427, distance: 85.4
click at [112, 0] on body "7 Version history / Home Page CBD4PRO Draft Preview Save Publish 450 Beta Secti…" at bounding box center [583, 0] width 1167 height 0
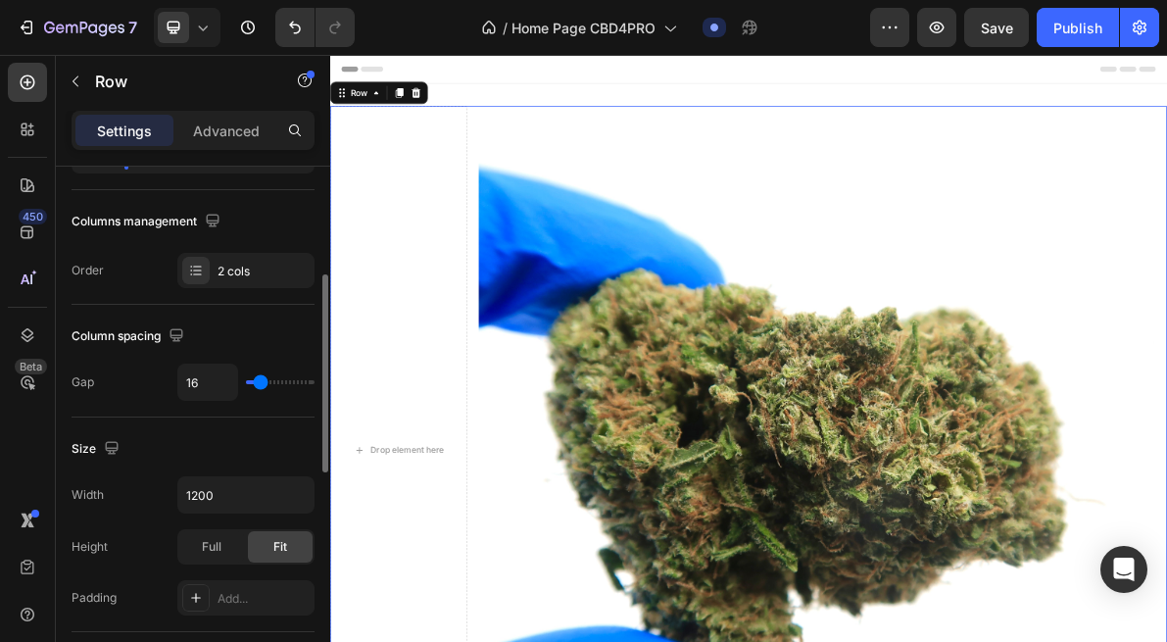
scroll to position [285, 0]
type input "15"
type input "12"
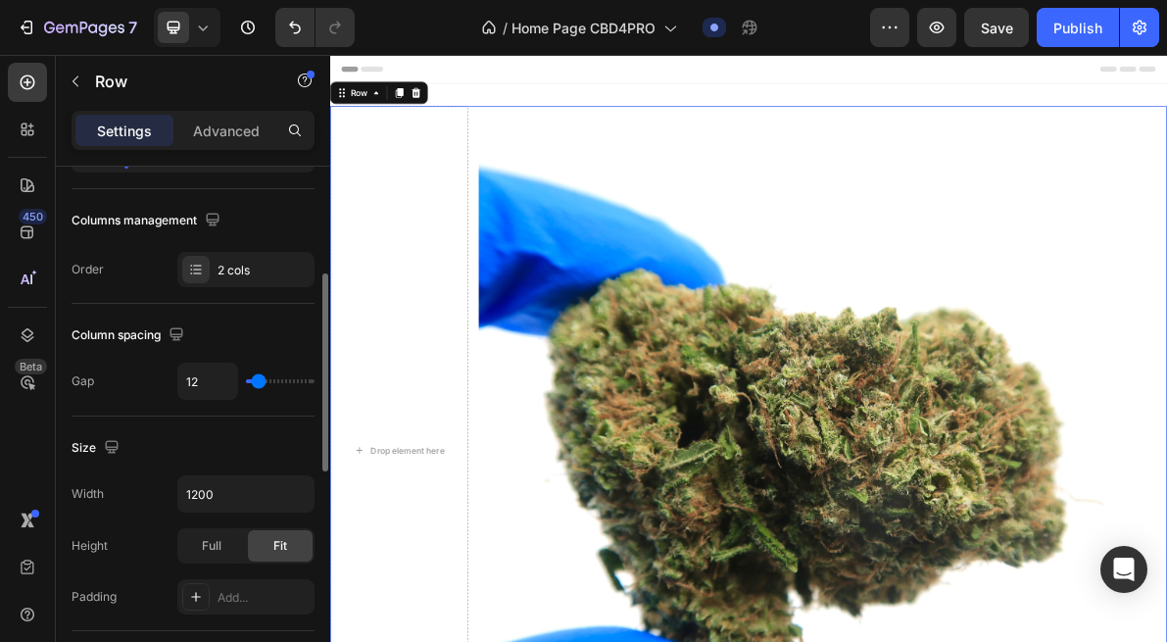
type input "5"
type input "0"
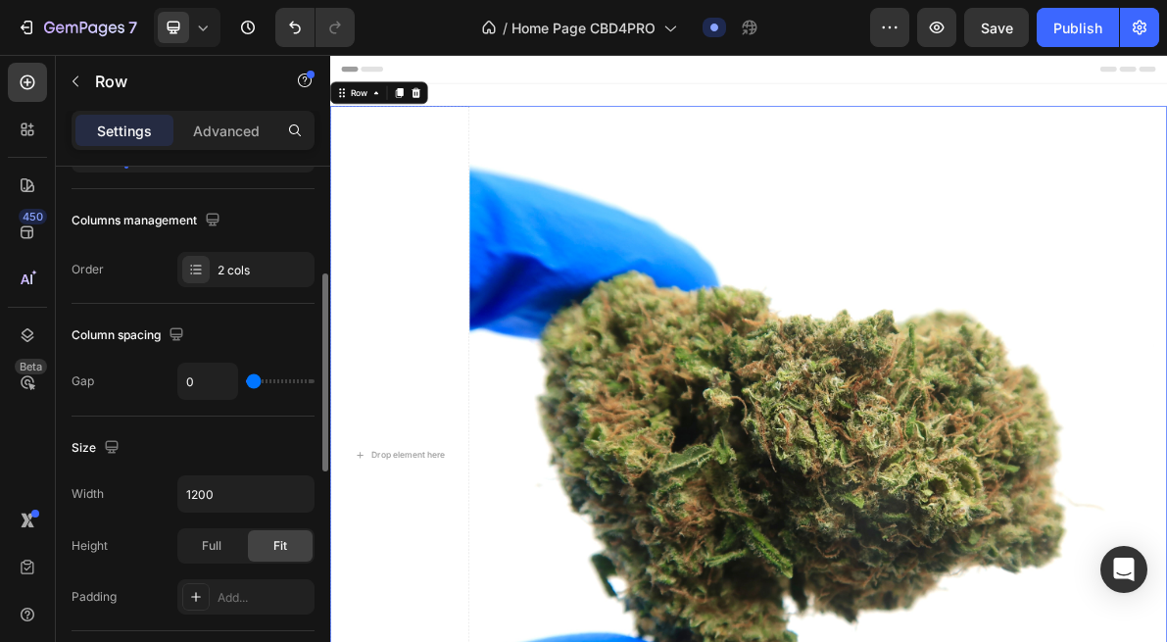
drag, startPoint x: 261, startPoint y: 375, endPoint x: 226, endPoint y: 374, distance: 34.3
type input "0"
click at [246, 379] on input "range" at bounding box center [280, 381] width 69 height 4
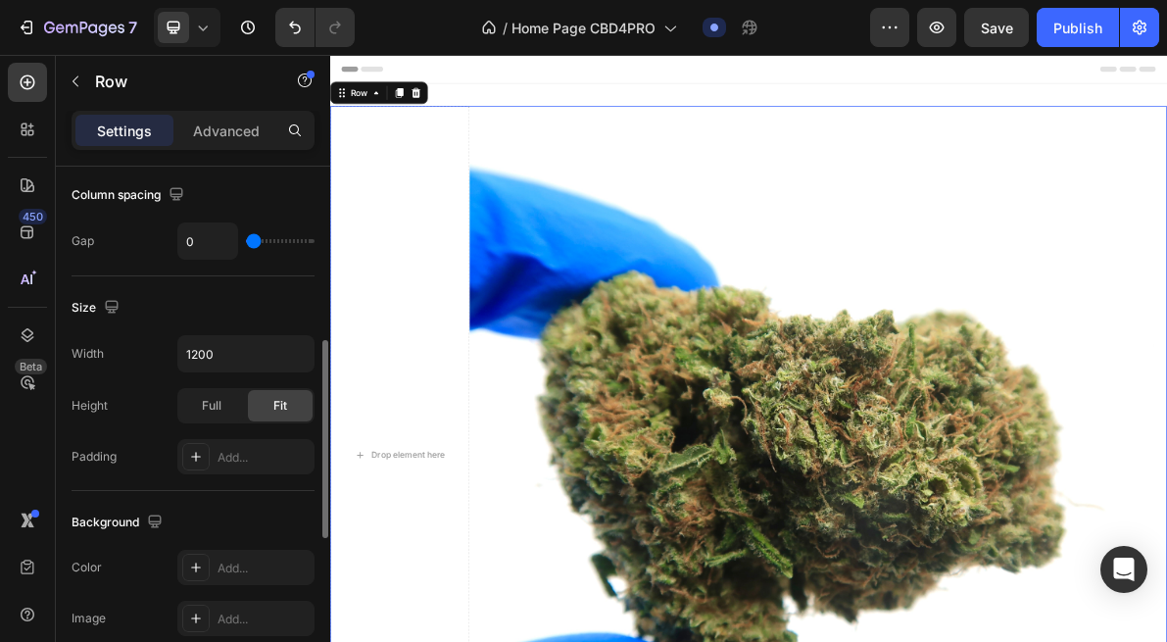
scroll to position [438, 0]
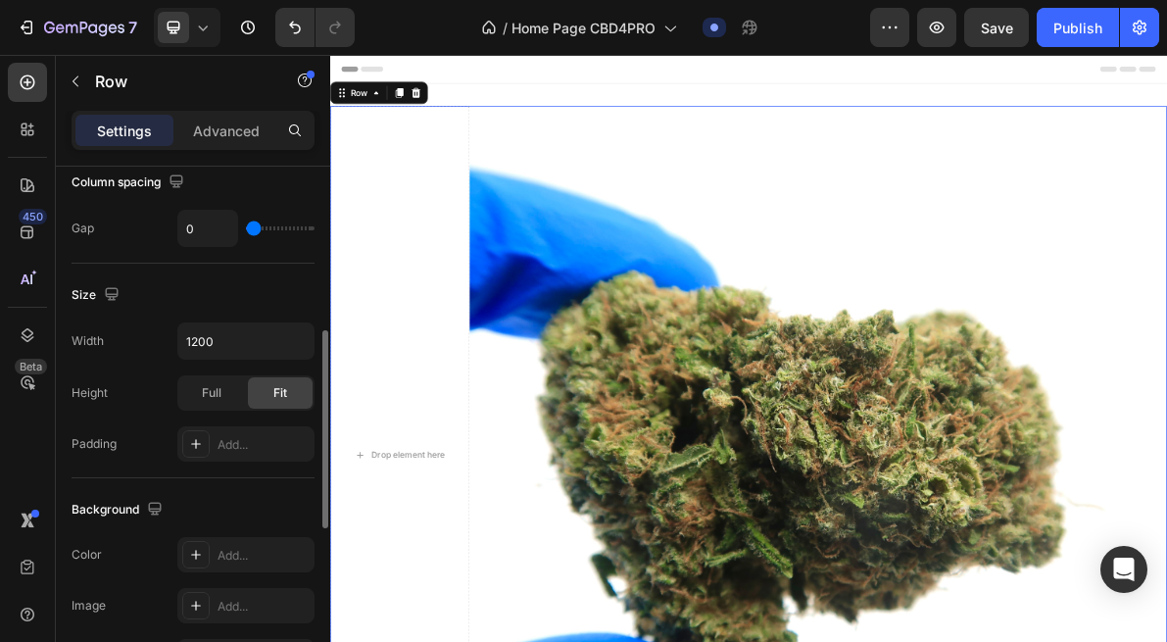
click at [227, 319] on div "Size Width 1200 Height Full Fit Padding Add..." at bounding box center [193, 371] width 243 height 215
click at [228, 342] on input "1200" at bounding box center [245, 340] width 135 height 35
click at [304, 343] on icon "button" at bounding box center [296, 341] width 20 height 20
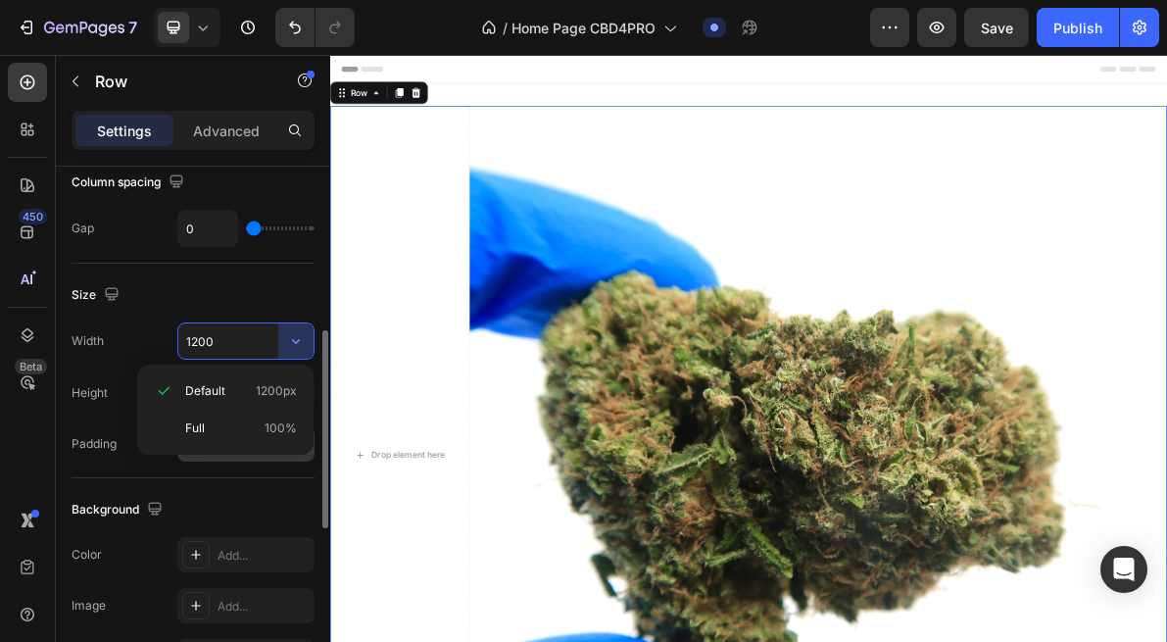
click at [232, 439] on div "Full 100%" at bounding box center [225, 428] width 161 height 37
click at [237, 346] on input "100%" at bounding box center [245, 340] width 135 height 35
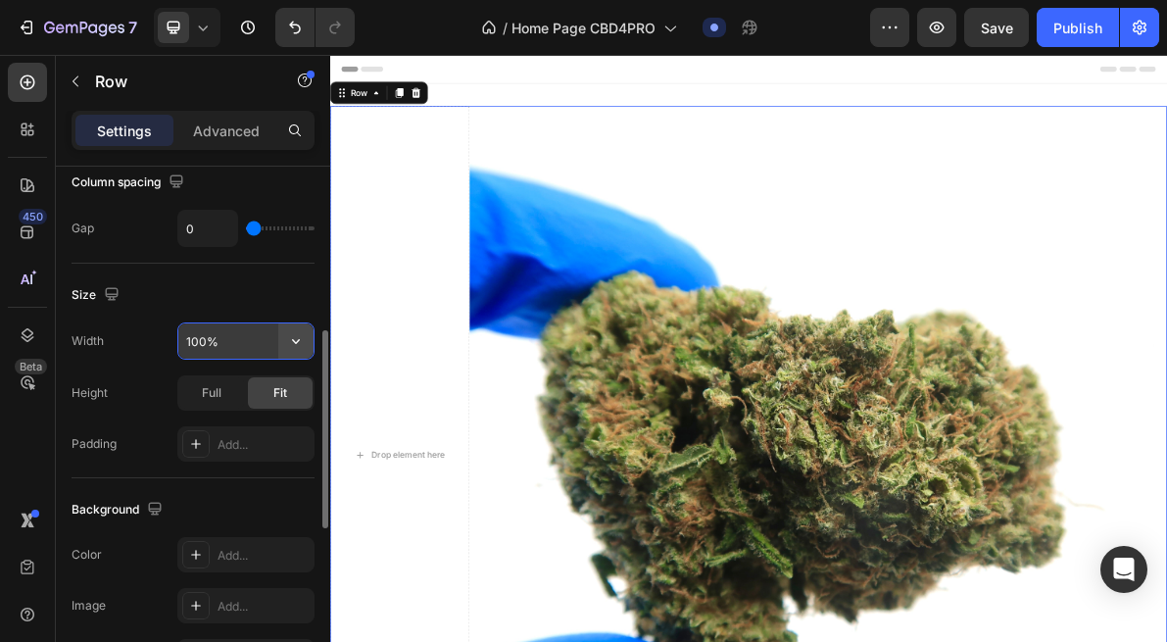
click at [305, 350] on icon "button" at bounding box center [296, 341] width 20 height 20
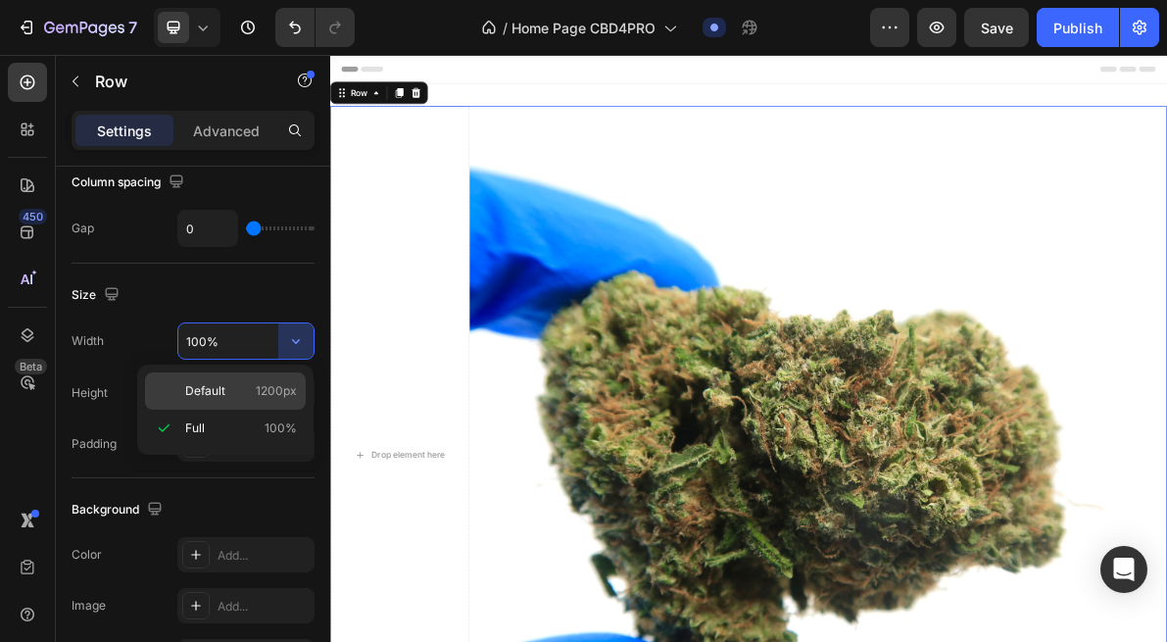
click at [263, 386] on span "1200px" at bounding box center [276, 391] width 41 height 18
type input "1200"
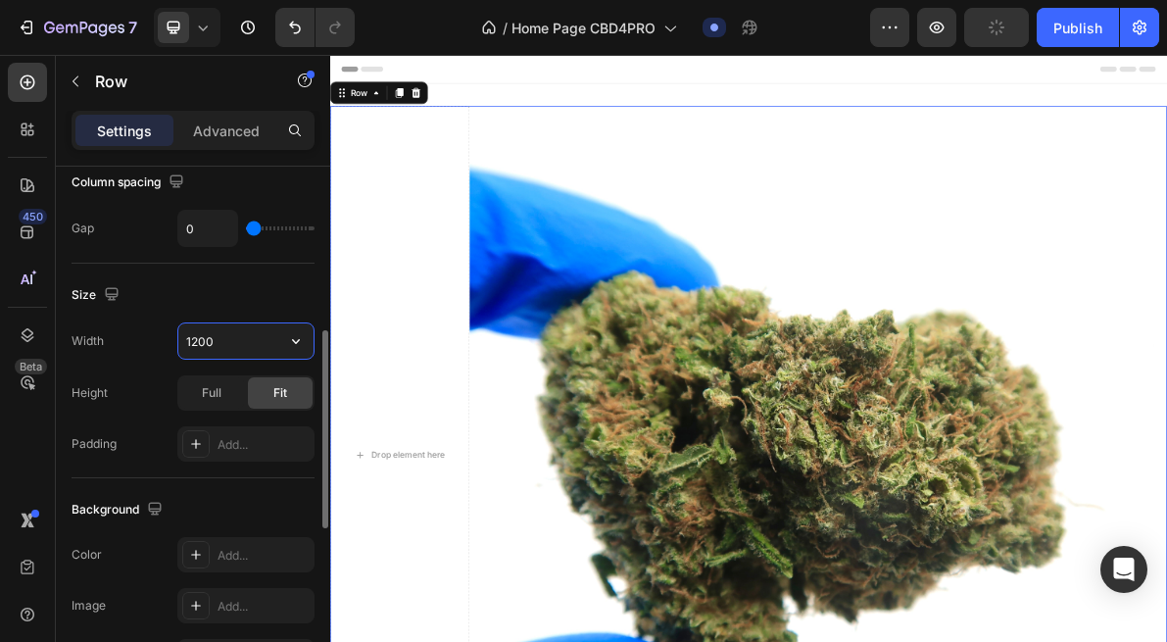
click at [234, 353] on input "1200" at bounding box center [245, 340] width 135 height 35
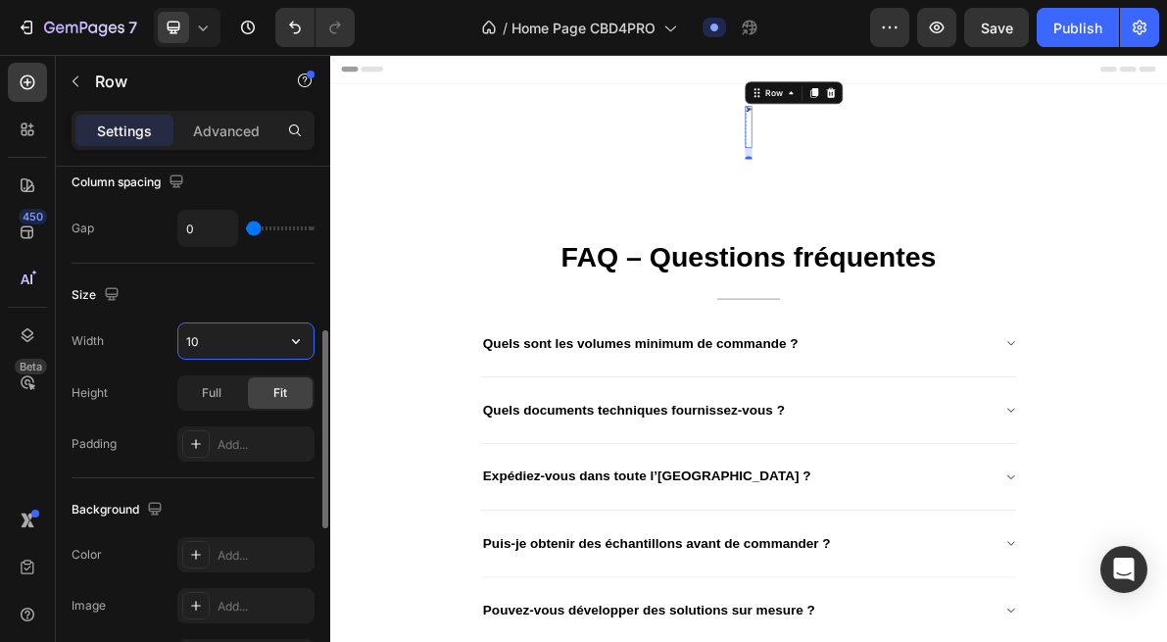
type input "1"
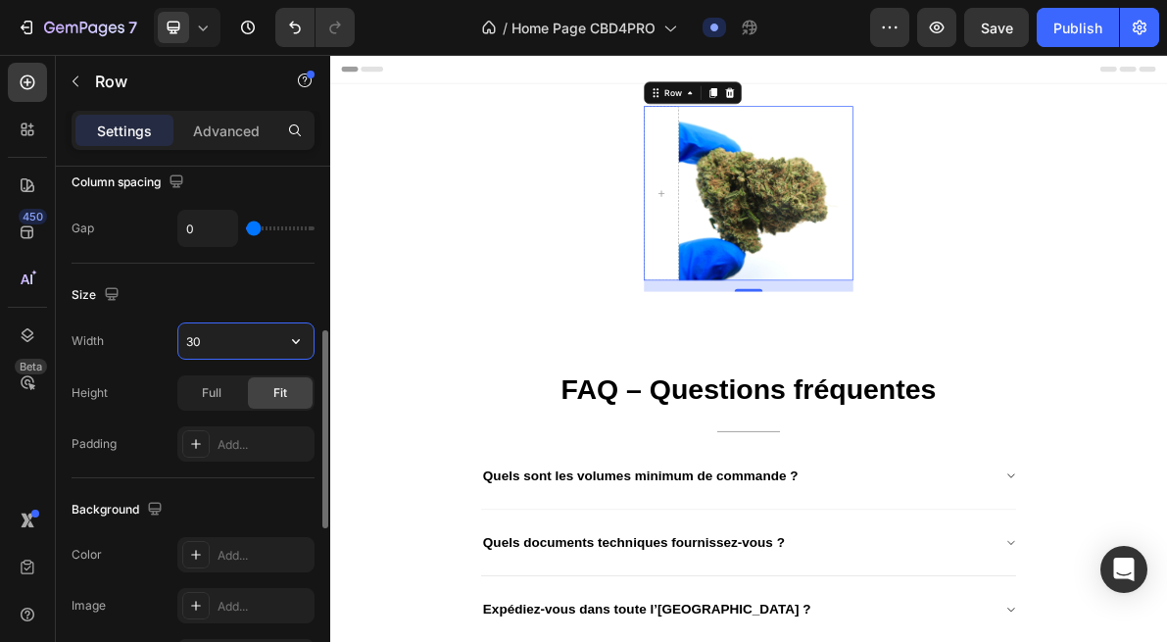
type input "3"
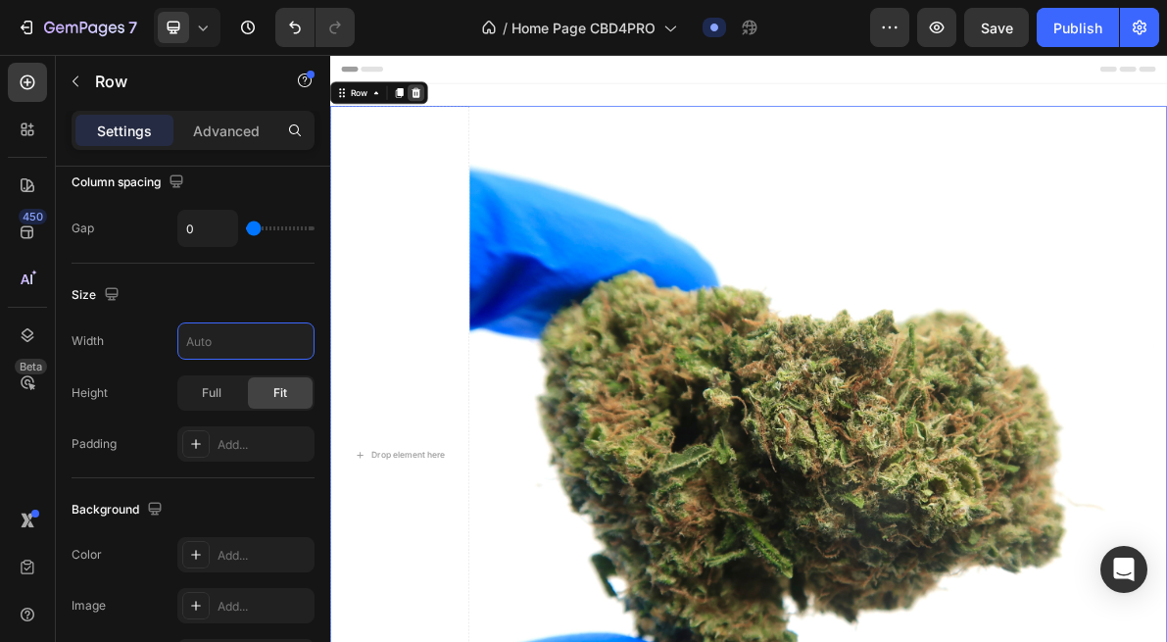
type input "1200"
click at [453, 104] on icon at bounding box center [451, 108] width 13 height 14
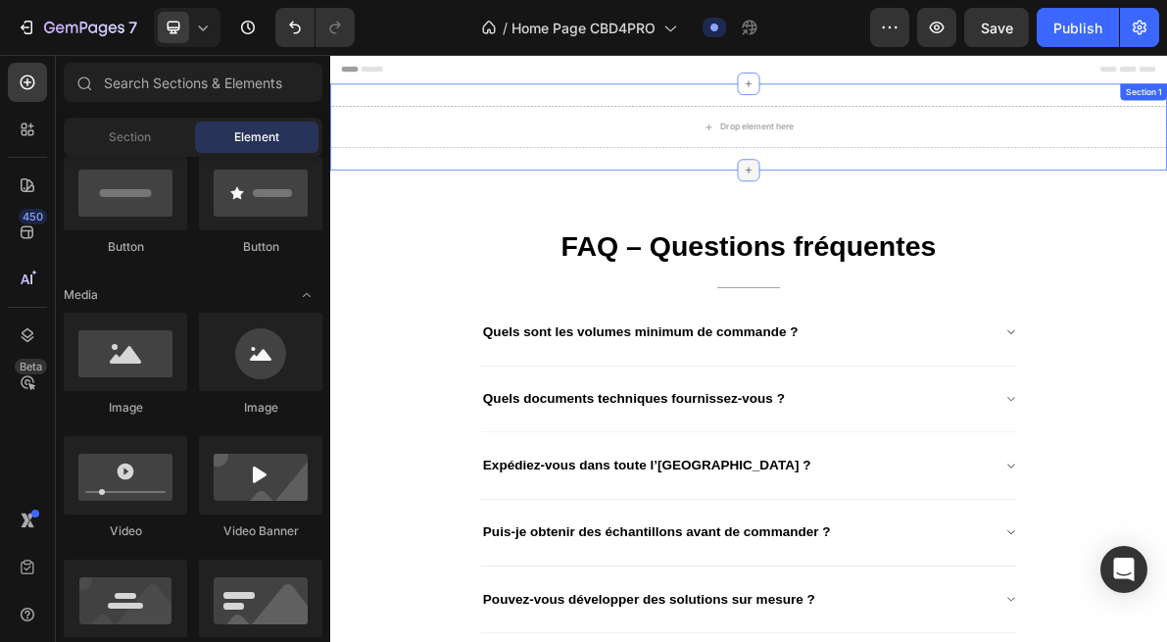
click at [922, 215] on icon at bounding box center [919, 217] width 16 height 16
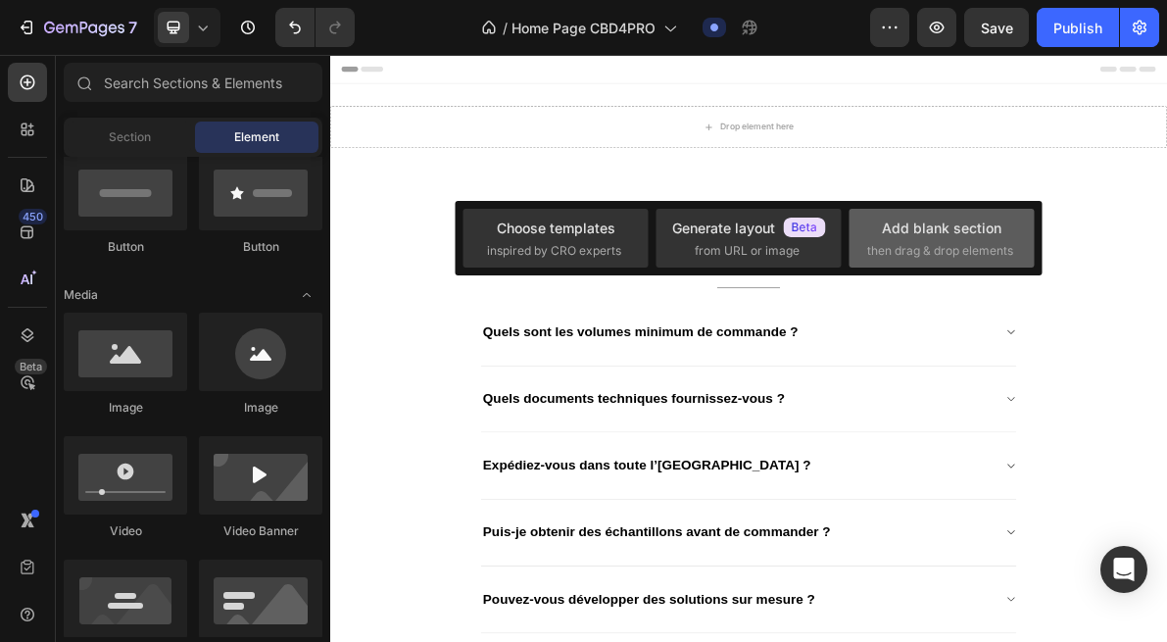
click at [926, 240] on div "Add blank section then drag & drop elements" at bounding box center [941, 239] width 149 height 42
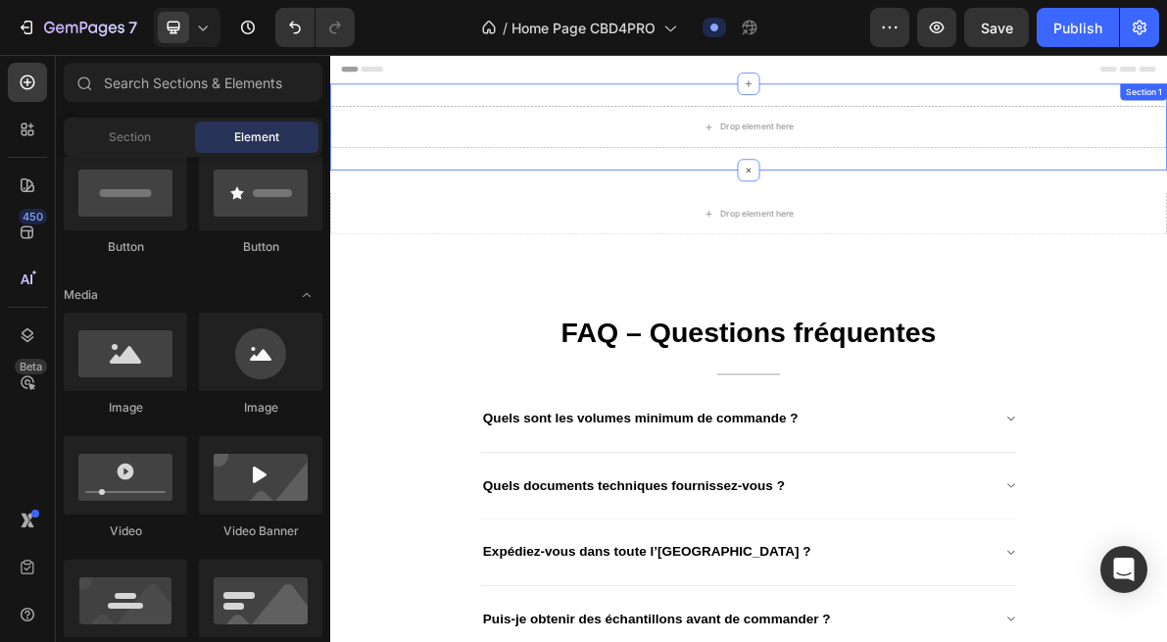
click at [1012, 173] on div "Drop element here" at bounding box center [918, 155] width 1176 height 59
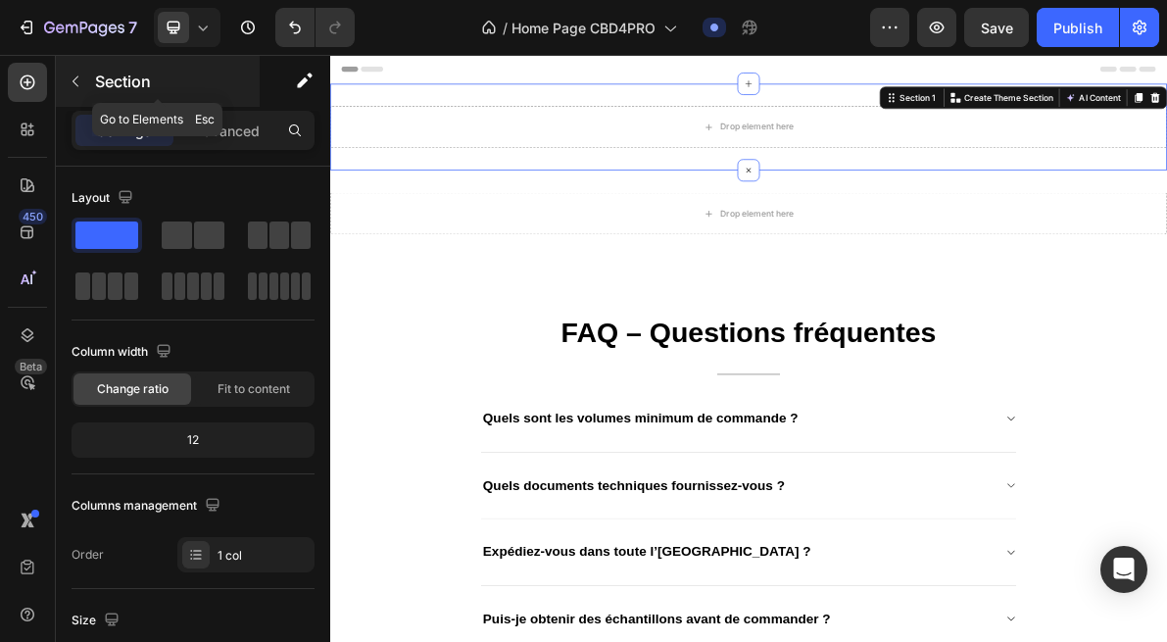
click at [72, 76] on icon "button" at bounding box center [76, 82] width 16 height 16
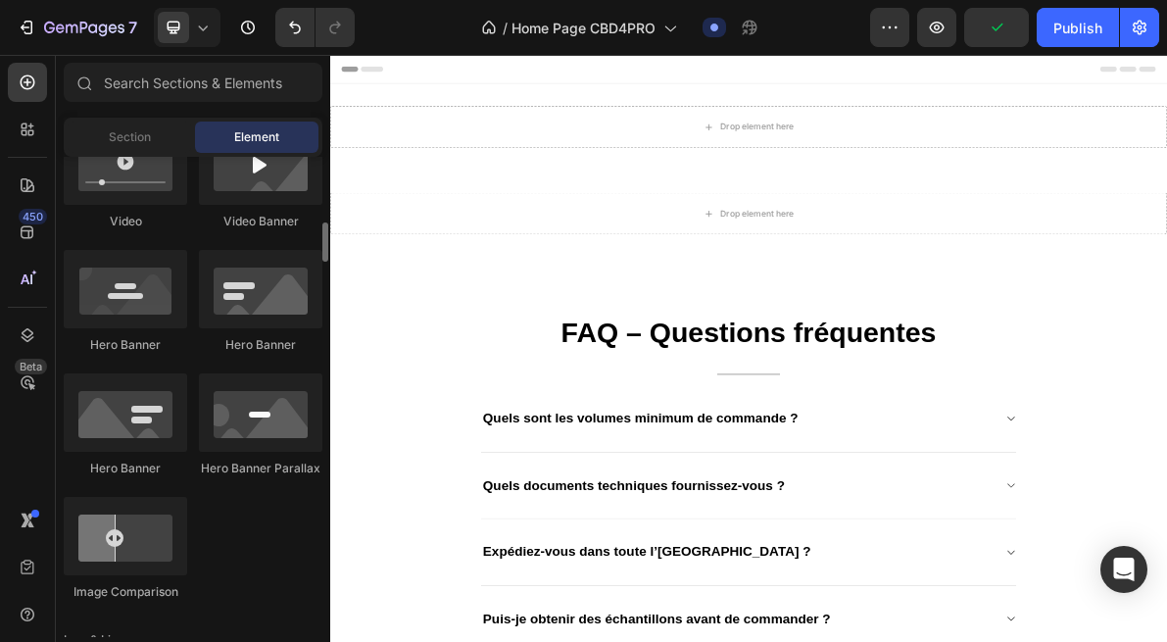
scroll to position [802, 0]
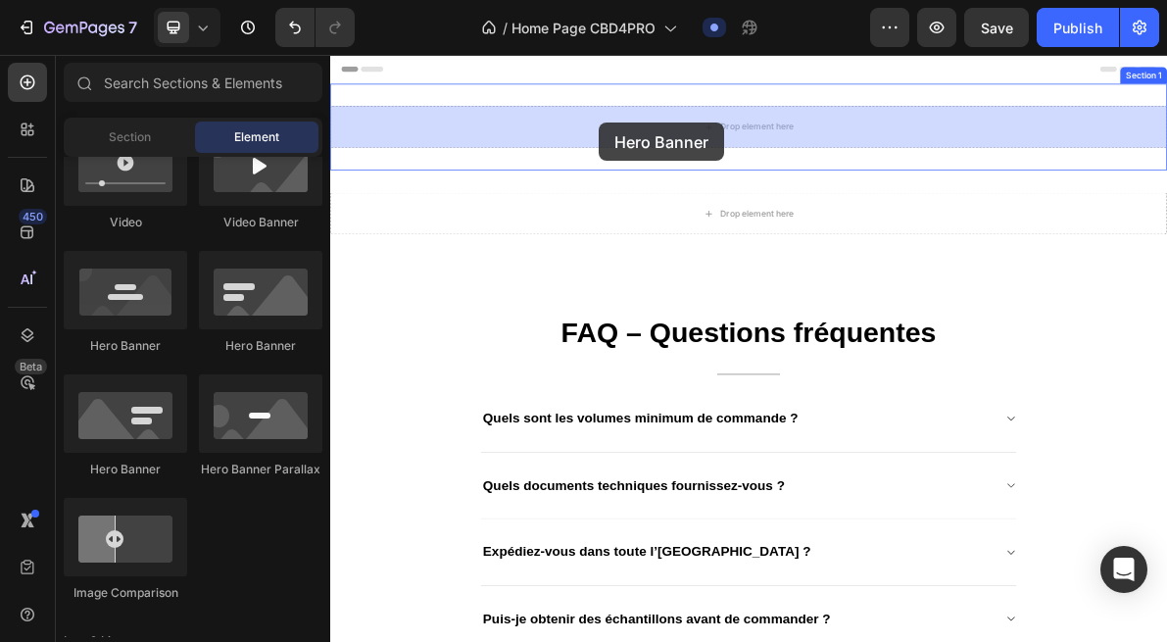
drag, startPoint x: 574, startPoint y: 361, endPoint x: 708, endPoint y: 151, distance: 248.5
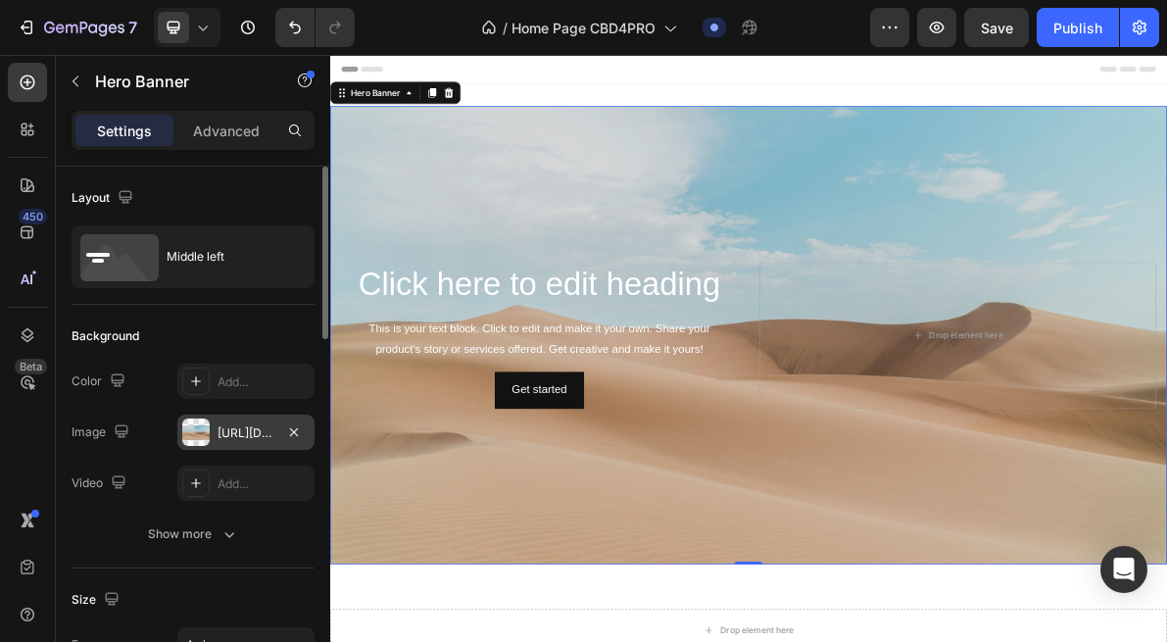
click at [245, 437] on div "https://cdn.shopify.com/s/files/1/2005/9307/files/background_settings.jpg" at bounding box center [246, 433] width 57 height 18
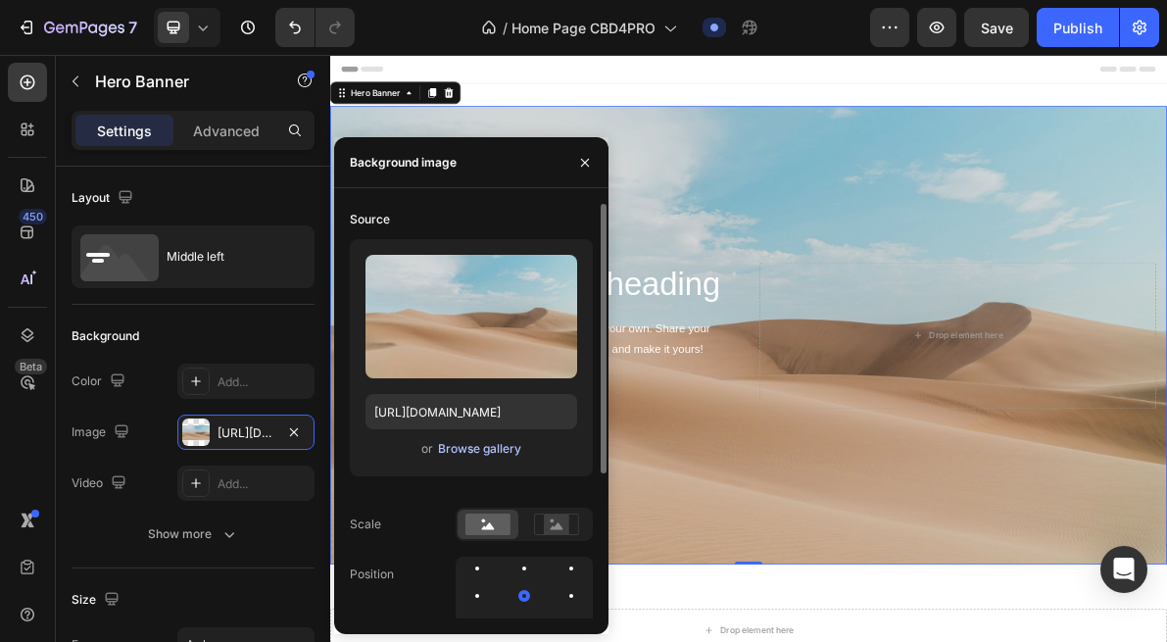
click at [484, 453] on div "Browse gallery" at bounding box center [479, 449] width 83 height 18
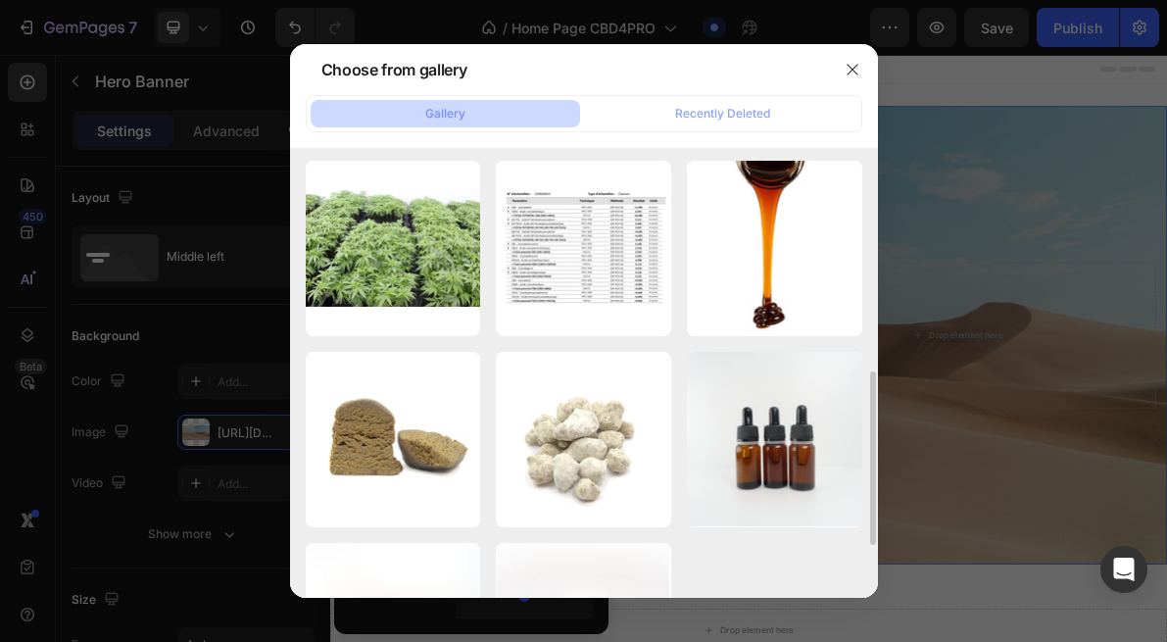
scroll to position [577, 0]
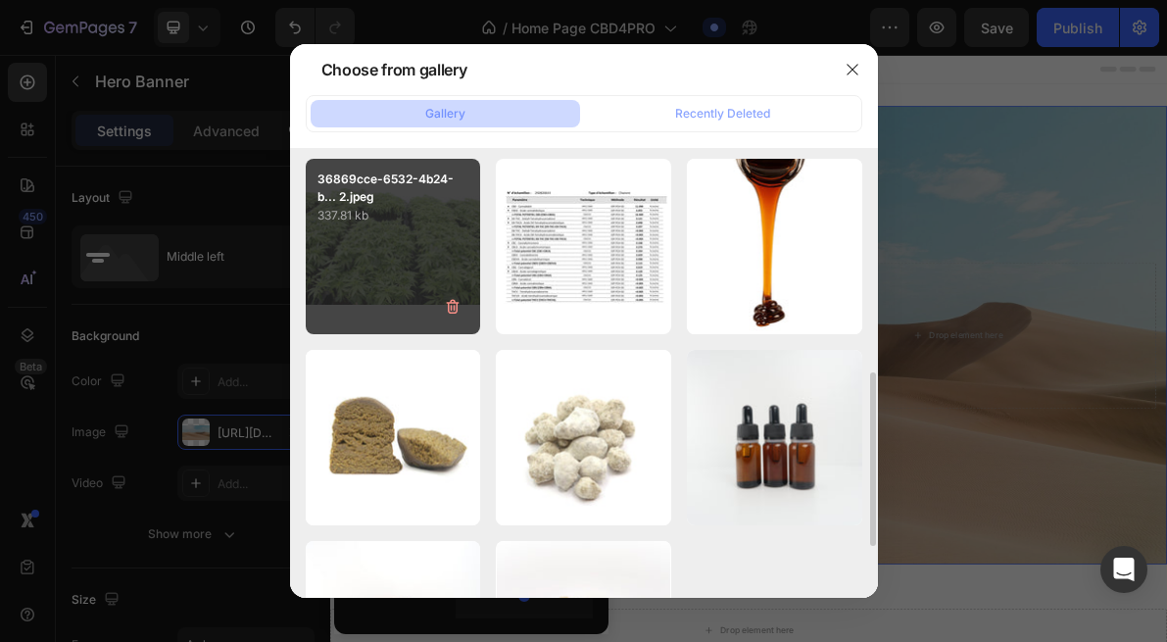
click at [400, 275] on div "36869cce-6532-4b24-b... 2.jpeg 337.81 kb" at bounding box center [393, 246] width 175 height 175
type input "https://cdn.shopify.com/s/files/1/0903/6821/3325/files/gempages_580648674753774…"
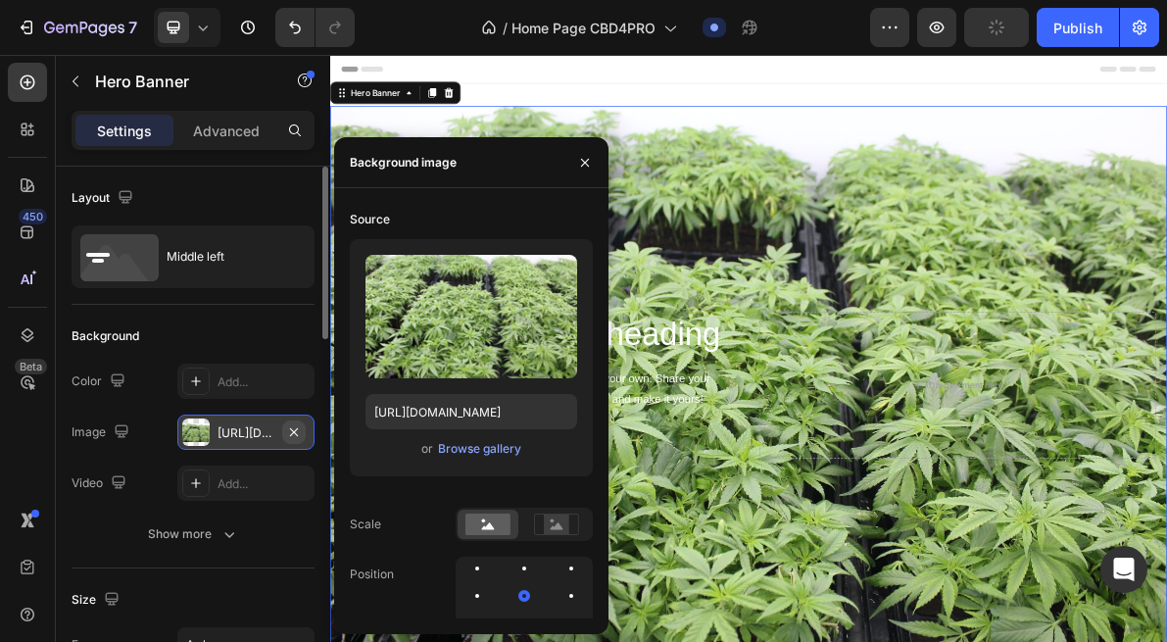
click at [292, 427] on icon "button" at bounding box center [294, 432] width 16 height 16
type input "Auto"
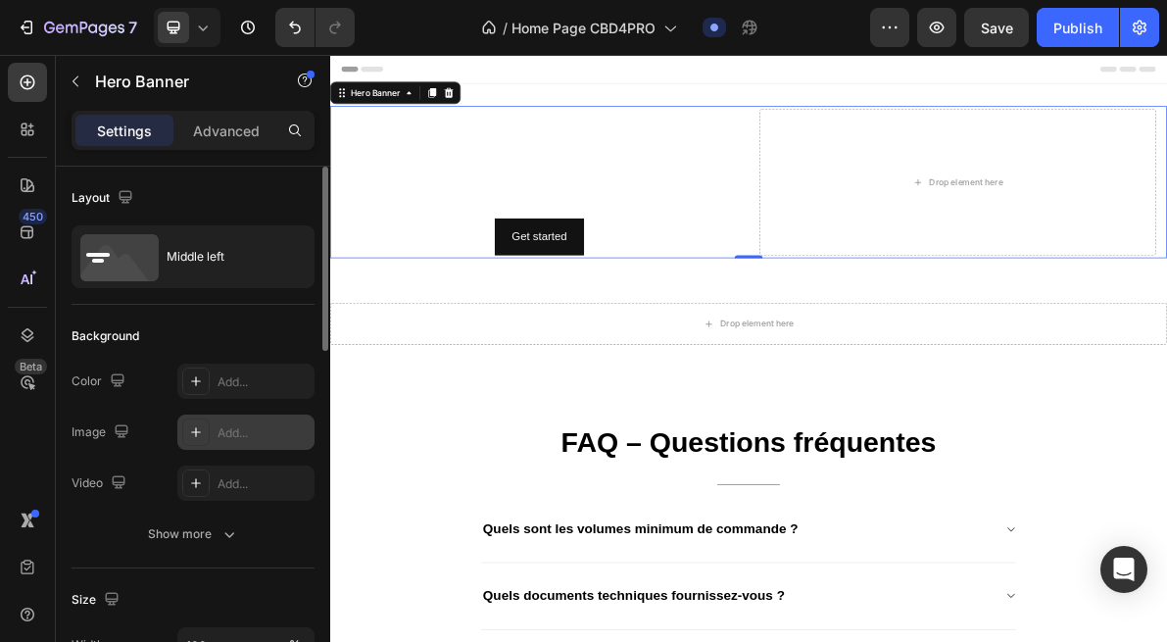
click at [240, 434] on div "Add..." at bounding box center [264, 433] width 92 height 18
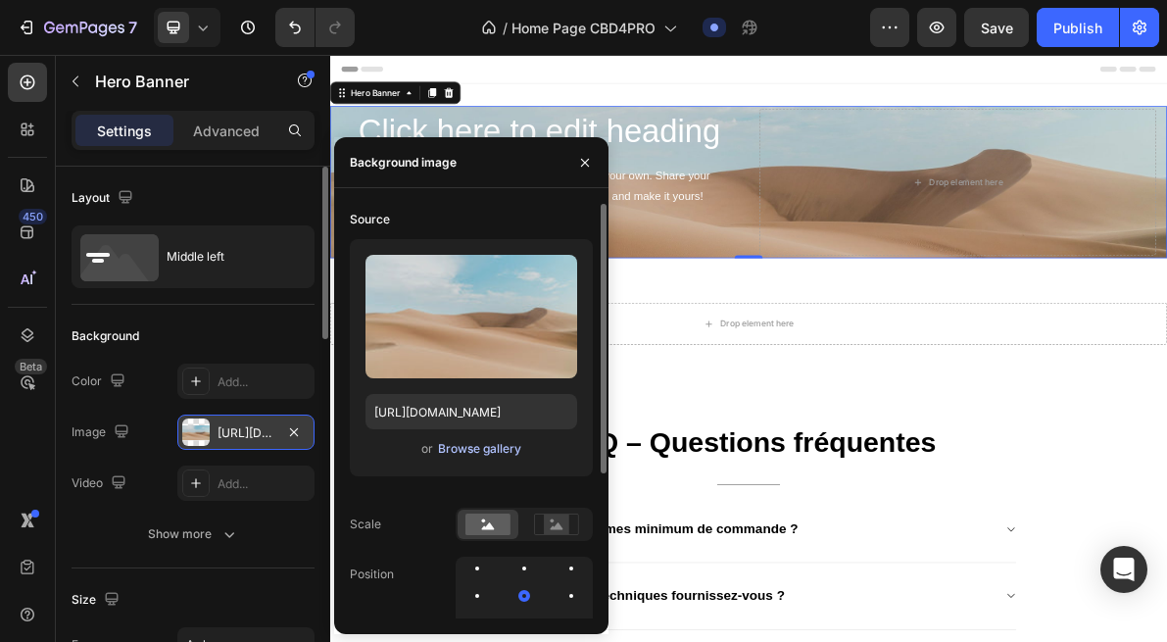
click at [489, 448] on div "Browse gallery" at bounding box center [479, 449] width 83 height 18
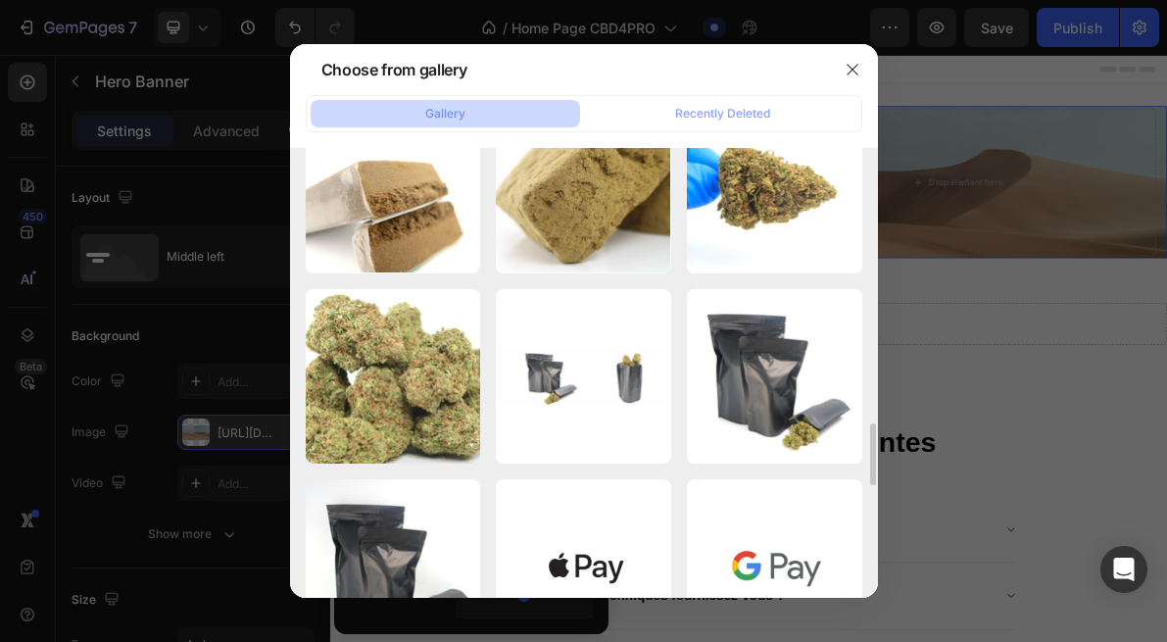
scroll to position [1977, 0]
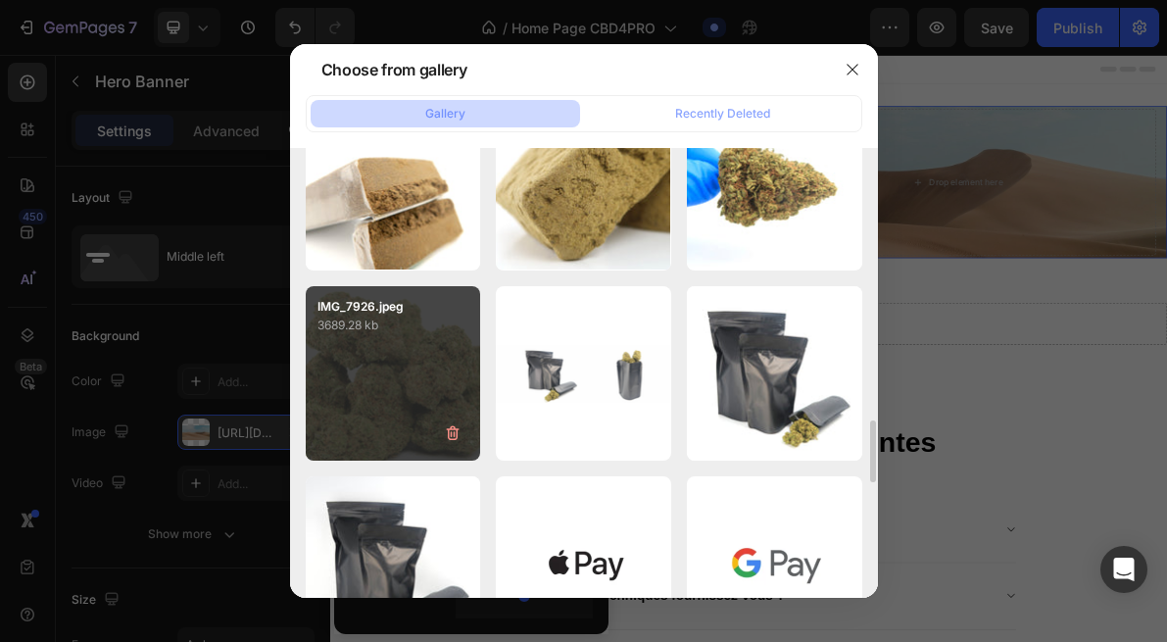
click at [414, 392] on div "IMG_7926.jpeg 3689.28 kb" at bounding box center [393, 373] width 175 height 175
type input "https://cdn.shopify.com/s/files/1/0903/6821/3325/files/gempages_580648674753774…"
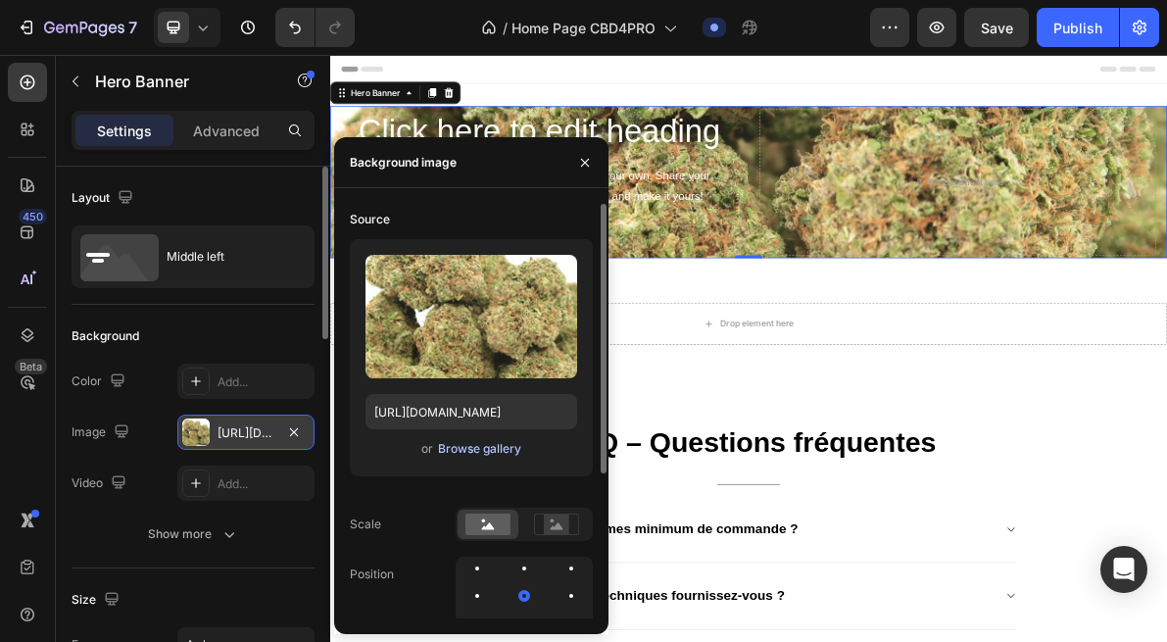
click at [476, 454] on div "Browse gallery" at bounding box center [479, 449] width 83 height 18
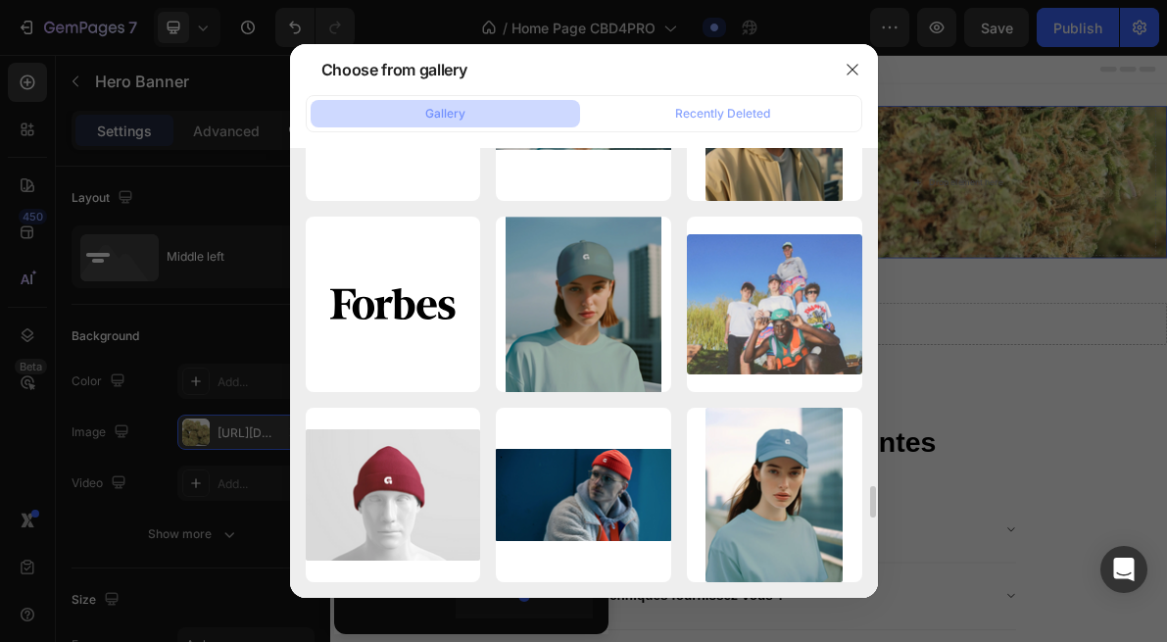
scroll to position [4721, 0]
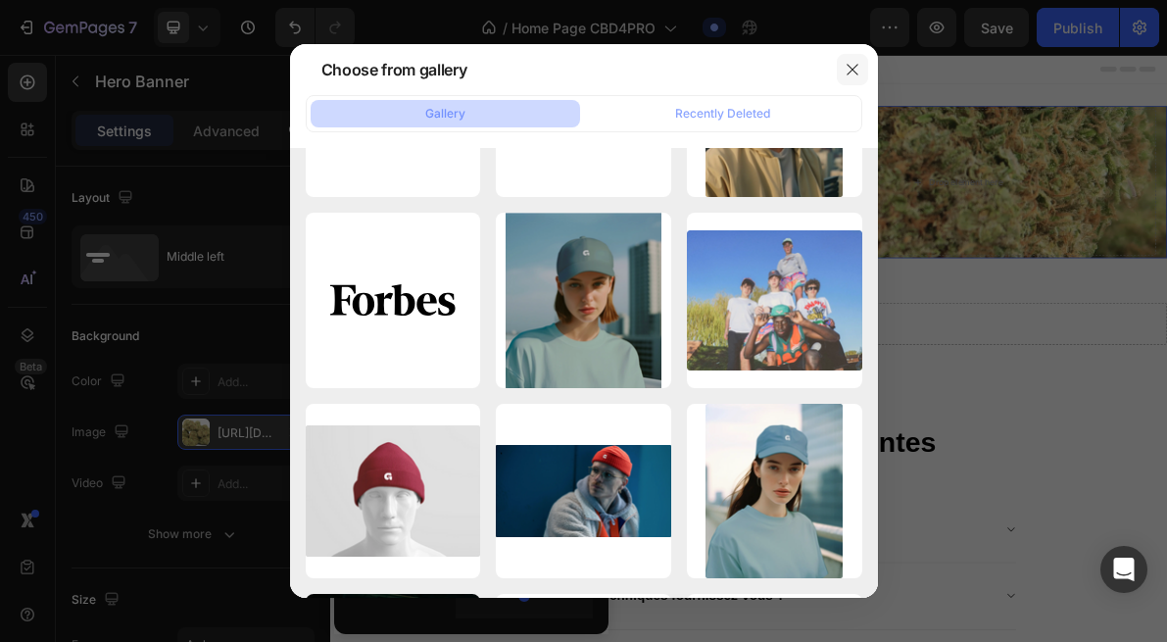
click at [854, 65] on icon "button" at bounding box center [853, 70] width 16 height 16
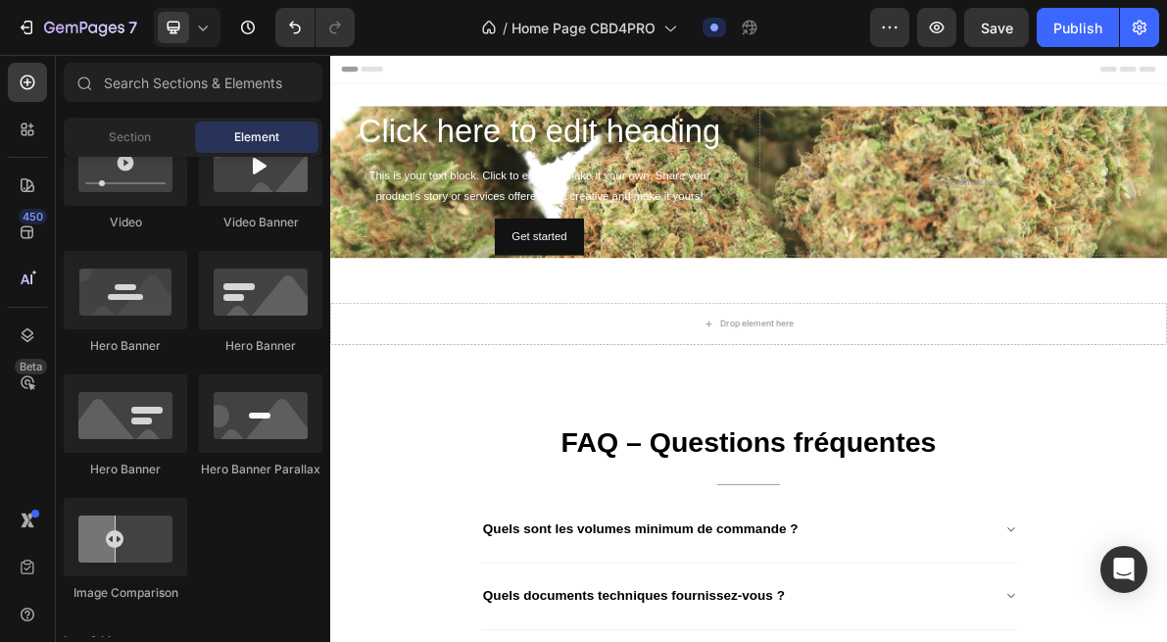
scroll to position [0, 0]
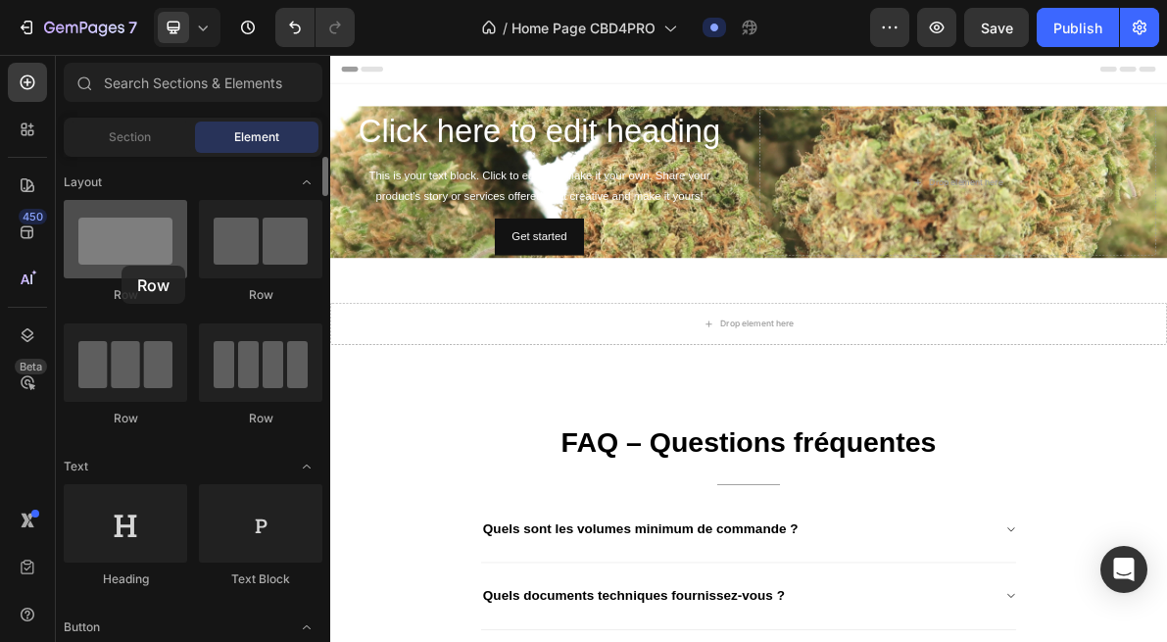
drag, startPoint x: 158, startPoint y: 246, endPoint x: 130, endPoint y: 263, distance: 32.1
click at [130, 263] on div at bounding box center [125, 239] width 123 height 78
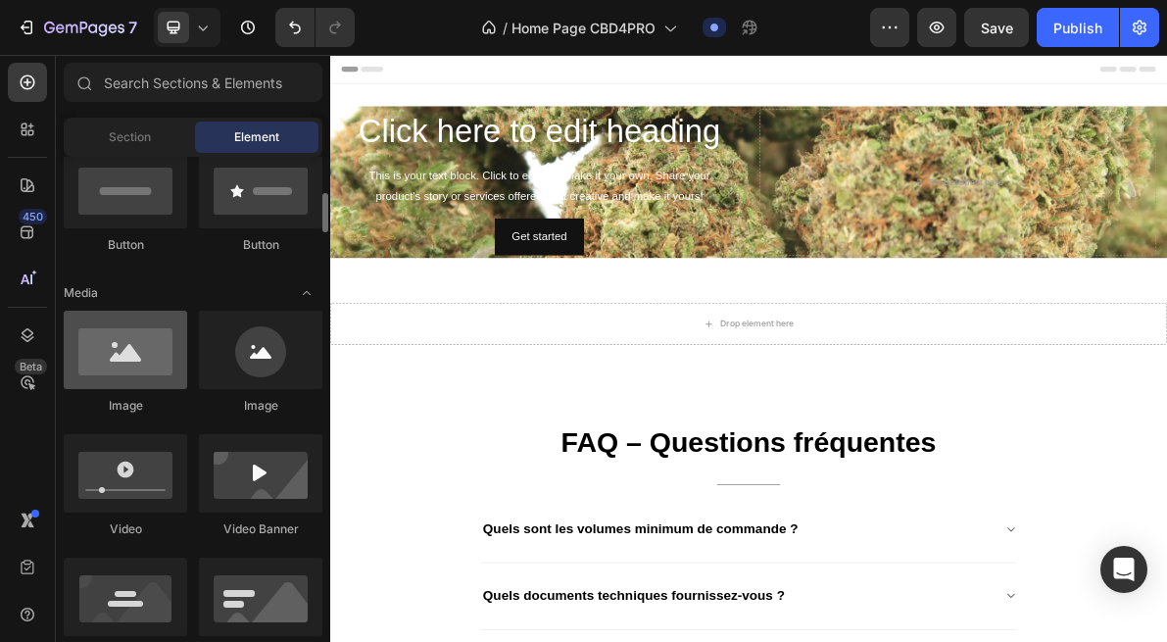
scroll to position [499, 0]
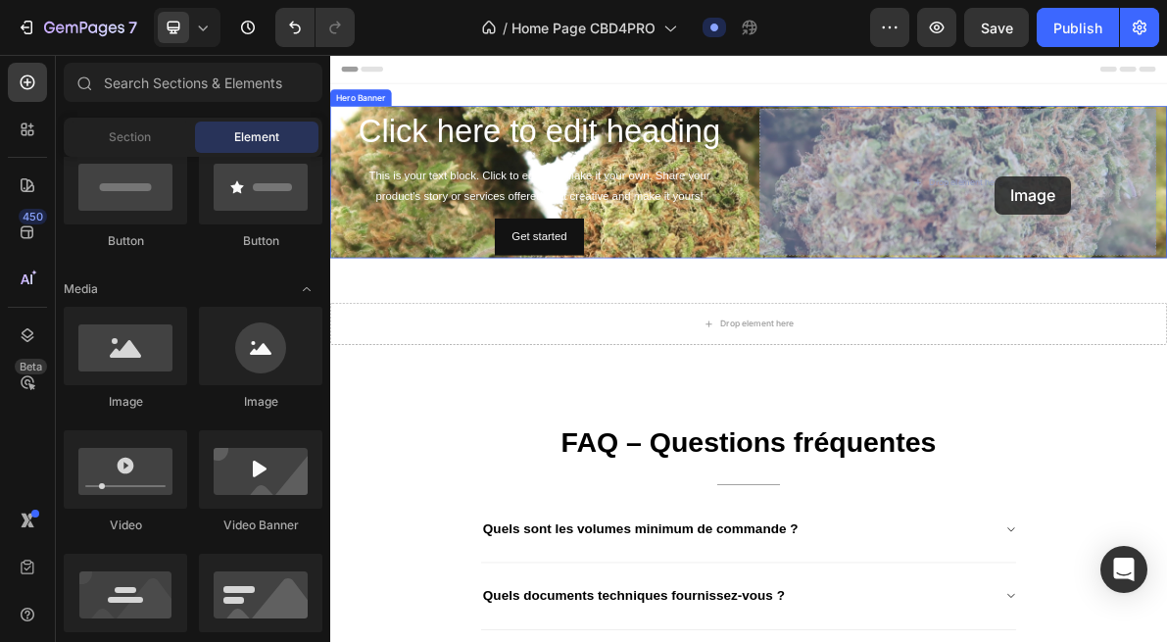
drag, startPoint x: 461, startPoint y: 418, endPoint x: 1262, endPoint y: 225, distance: 824.4
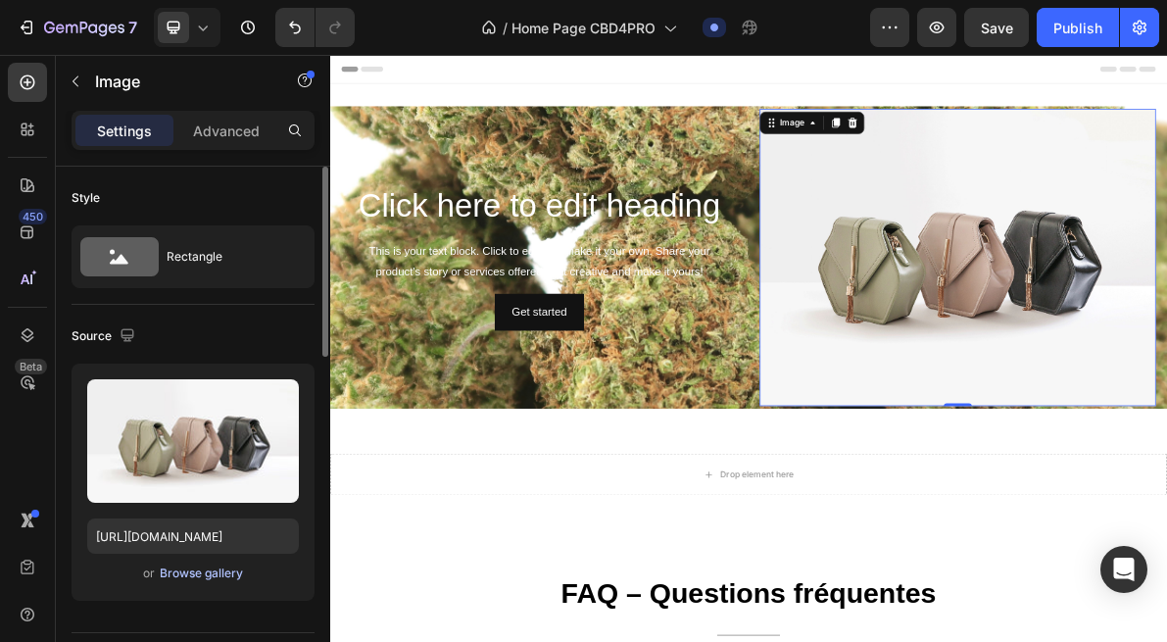
click at [211, 580] on div "Browse gallery" at bounding box center [201, 574] width 83 height 18
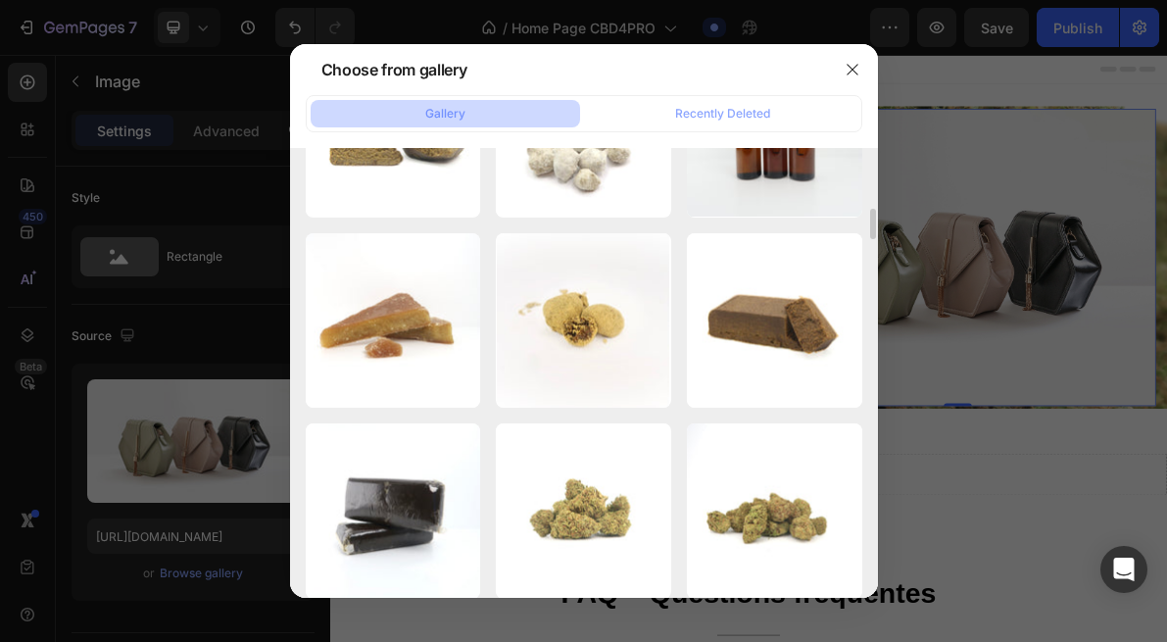
scroll to position [0, 0]
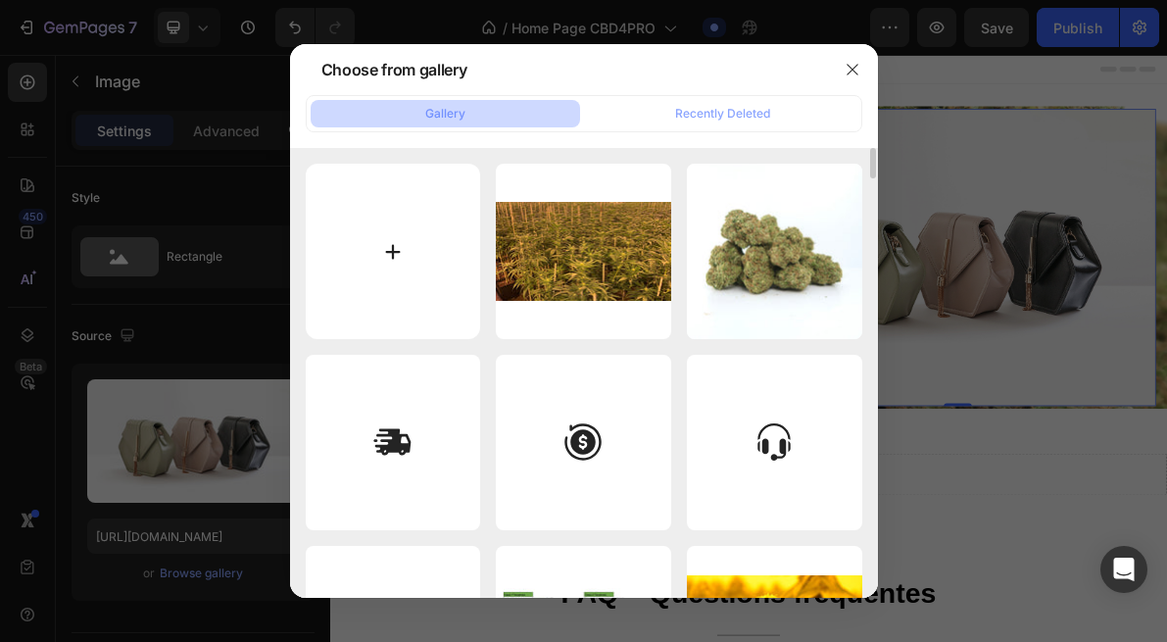
click at [424, 280] on input "file" at bounding box center [393, 251] width 175 height 175
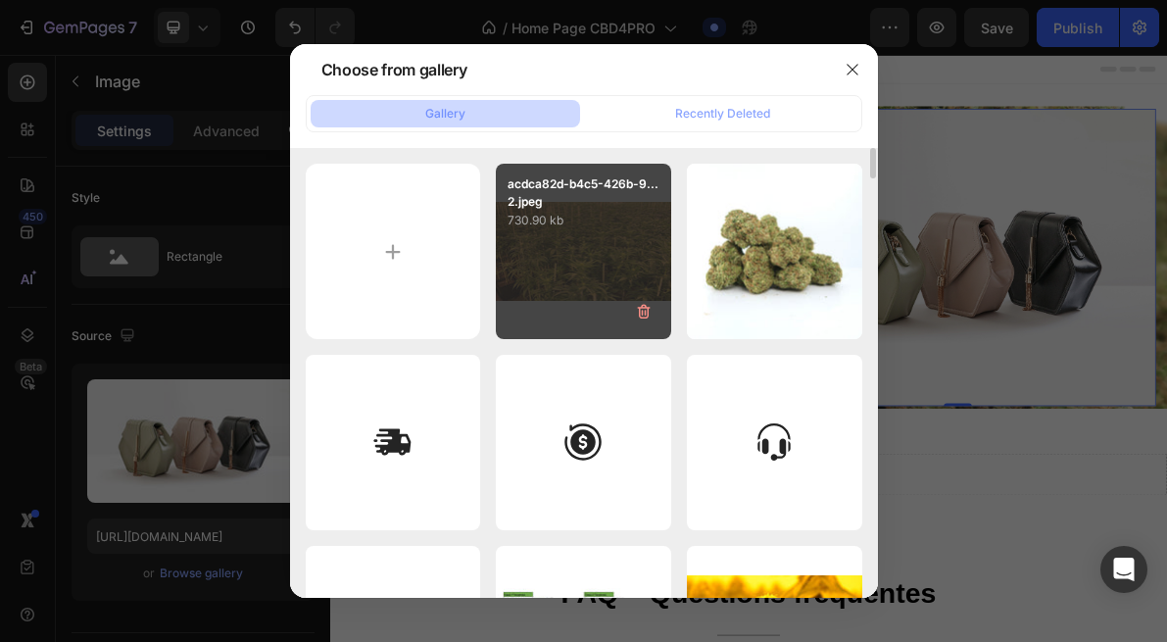
click at [631, 258] on div "acdca82d-b4c5-426b-9... 2.jpeg 730.90 kb" at bounding box center [583, 251] width 175 height 175
type input "https://cdn.shopify.com/s/files/1/0903/6821/3325/files/gempages_580648674753774…"
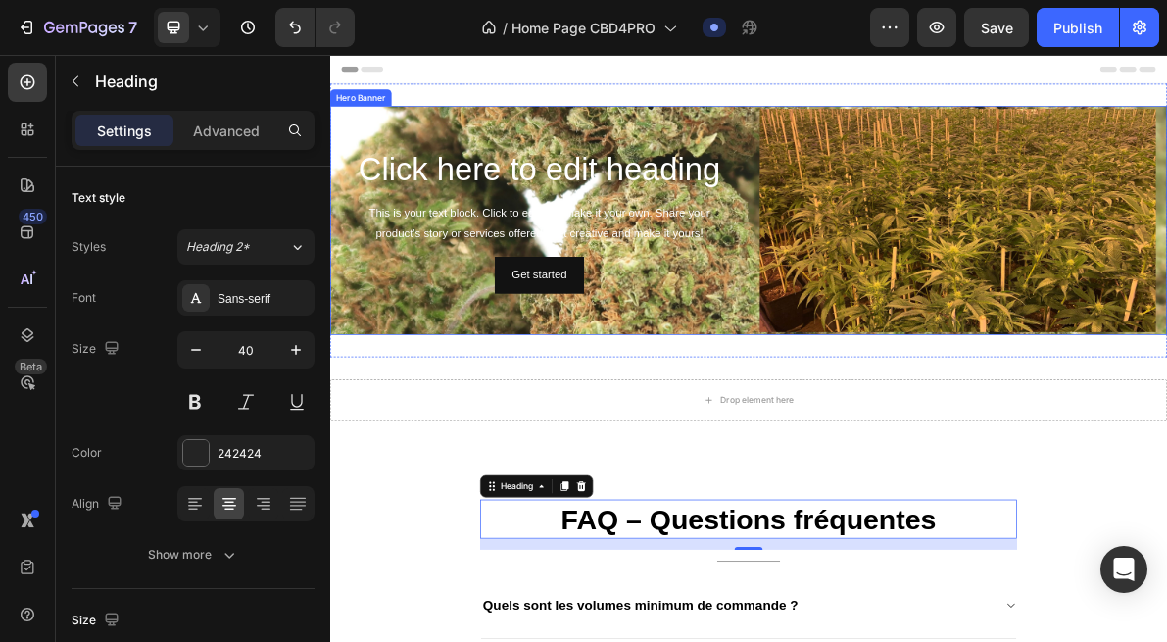
click at [881, 395] on div "Click here to edit heading Heading This is your text block. Click to edit and m…" at bounding box center [624, 287] width 557 height 314
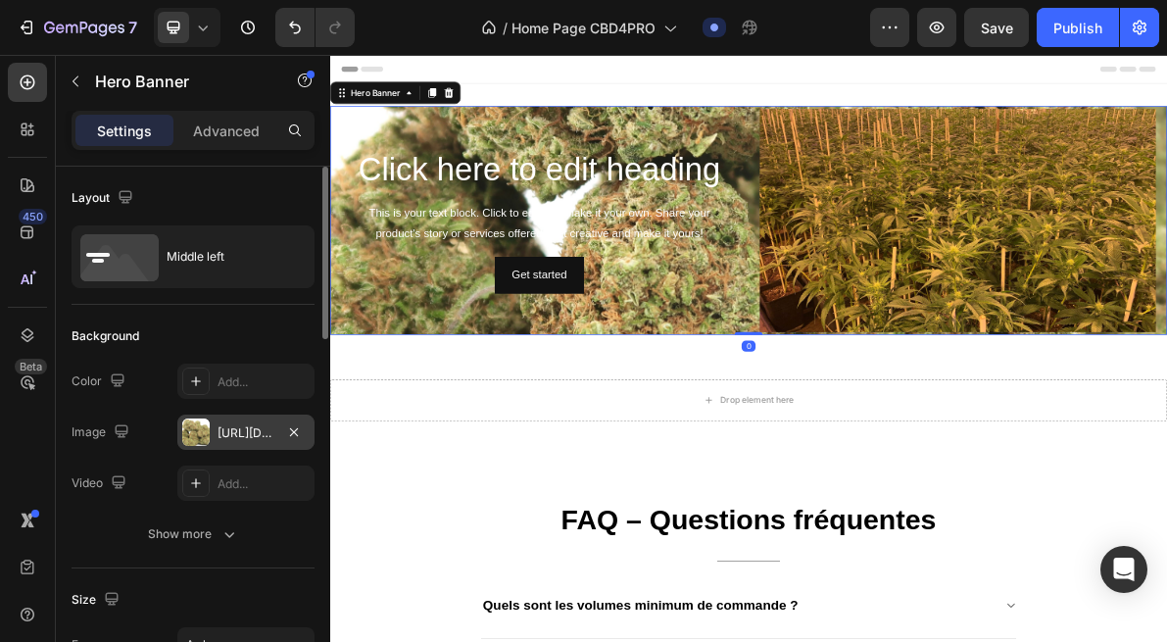
click at [233, 427] on div "https://cdn.shopify.com/s/files/1/0903/6821/3325/files/gempages_580648674753774…" at bounding box center [246, 433] width 57 height 18
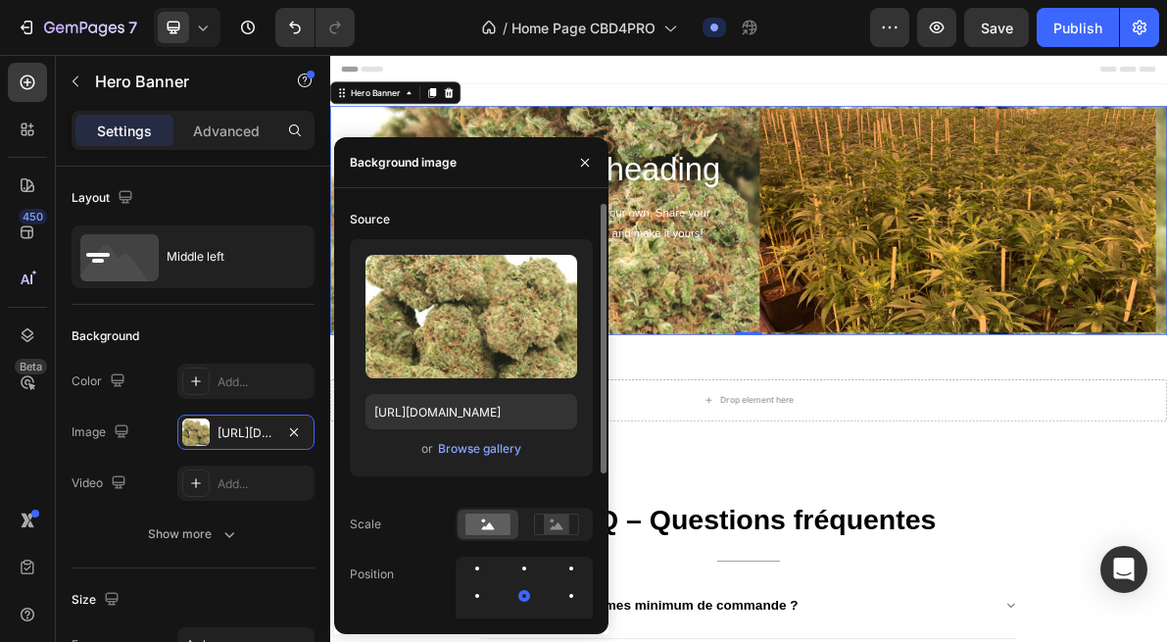
click at [433, 450] on div "or Browse gallery" at bounding box center [472, 449] width 212 height 24
click at [469, 452] on div "Browse gallery" at bounding box center [479, 449] width 83 height 18
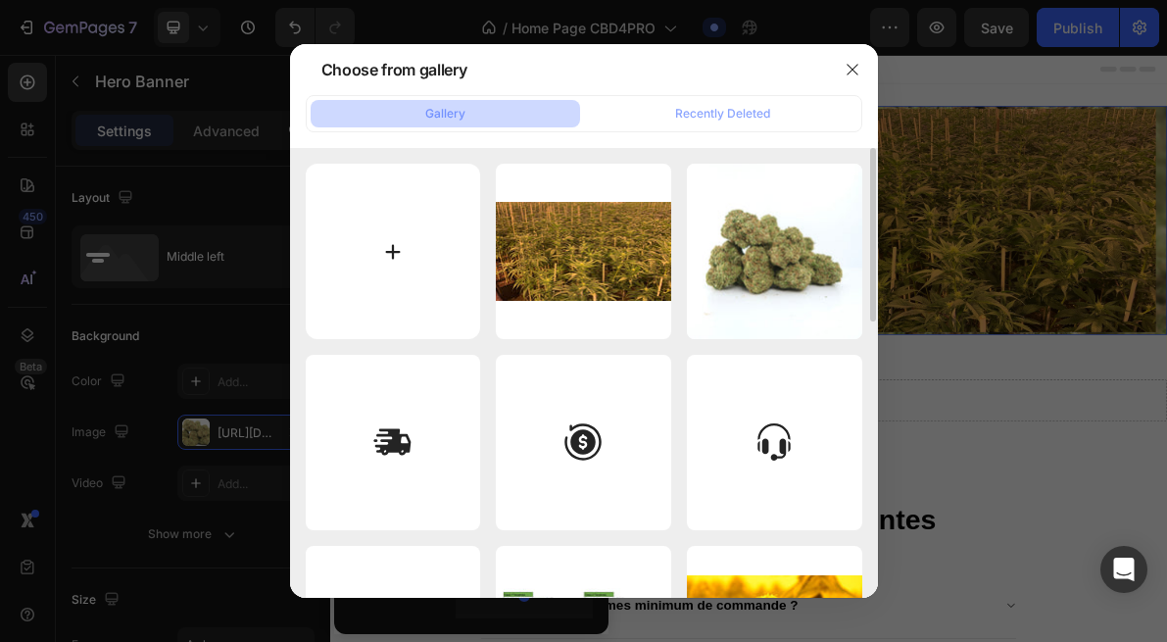
click at [427, 277] on input "file" at bounding box center [393, 251] width 175 height 175
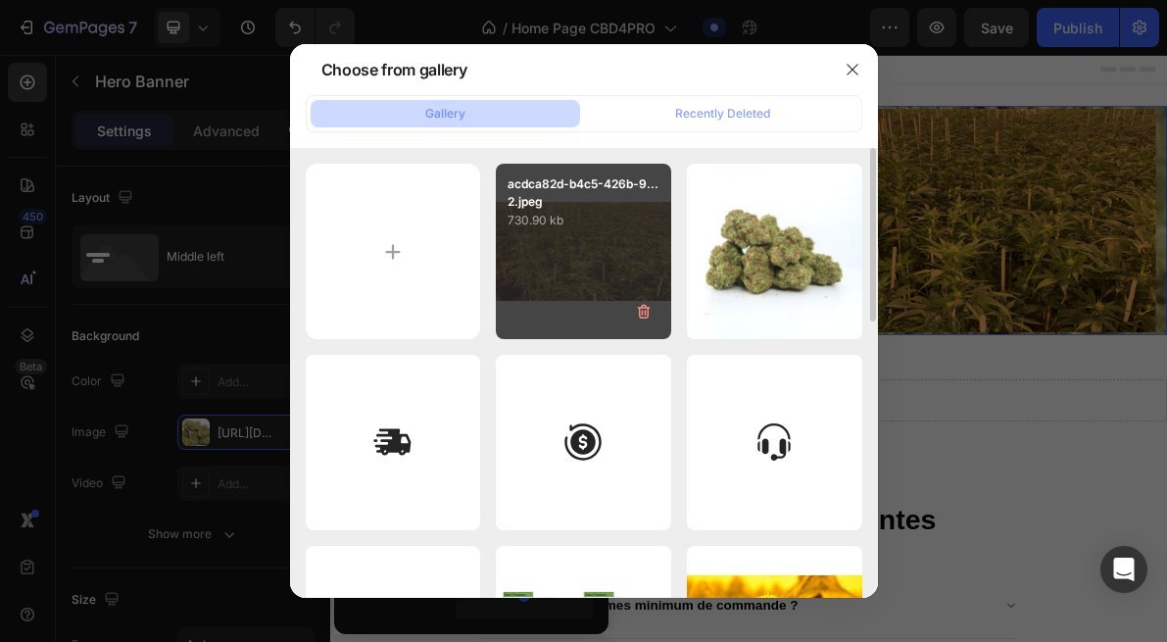
click at [622, 271] on div "acdca82d-b4c5-426b-9... 2.jpeg 730.90 kb" at bounding box center [583, 251] width 175 height 175
type input "https://cdn.shopify.com/s/files/1/0903/6821/3325/files/gempages_580648674753774…"
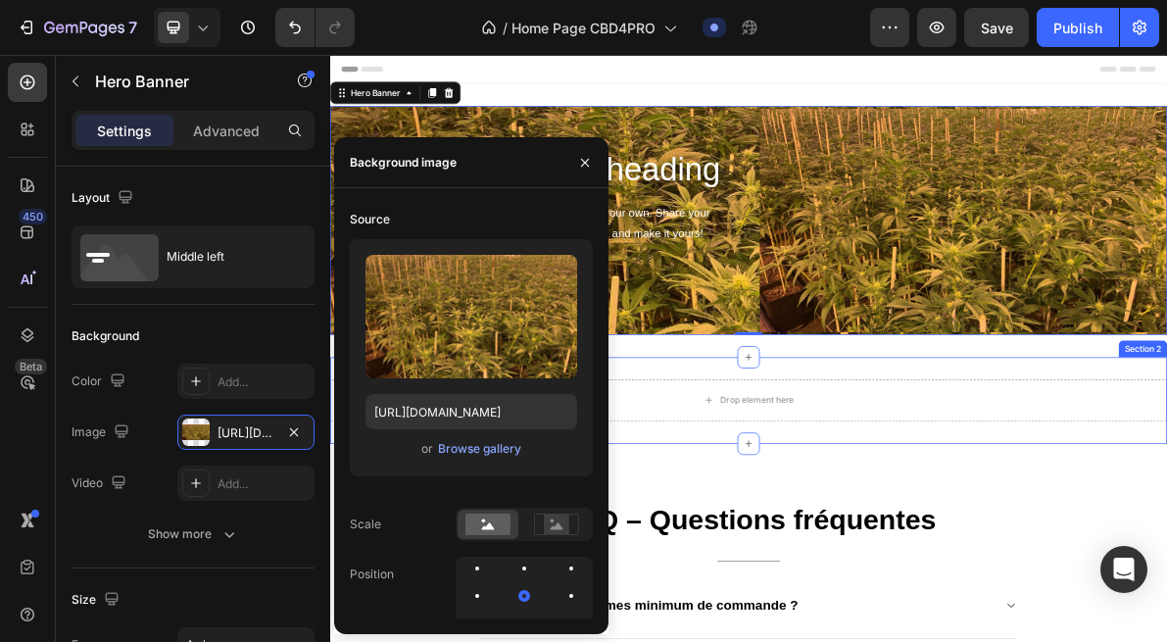
click at [1305, 582] on div "Drop element here Section 2" at bounding box center [918, 540] width 1176 height 122
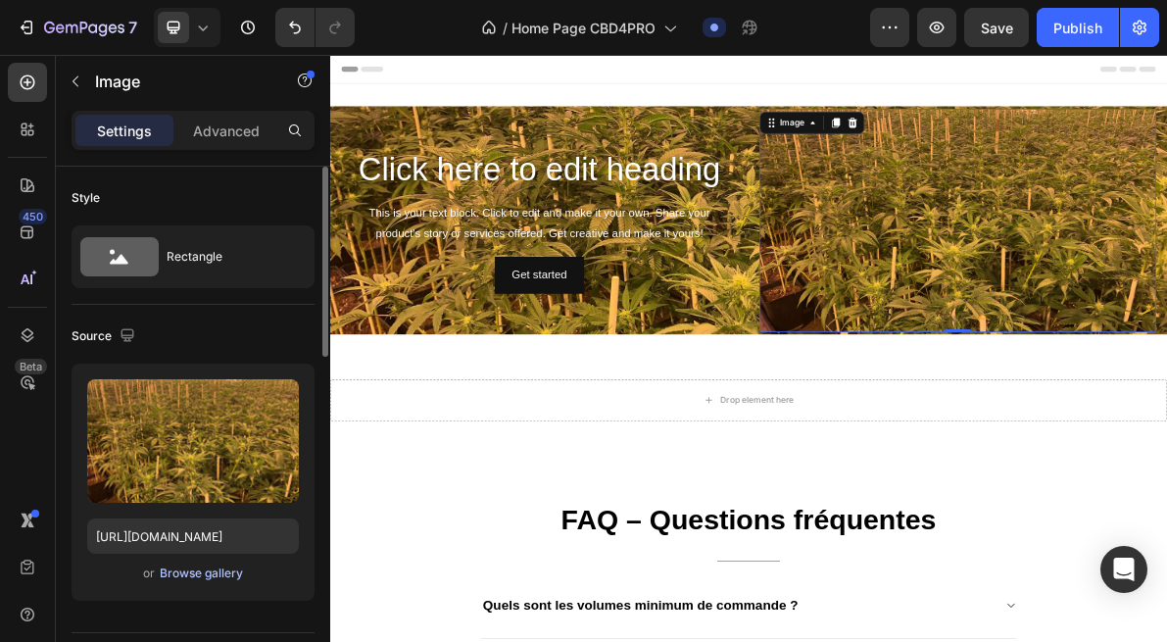
click at [207, 575] on div "Browse gallery" at bounding box center [201, 574] width 83 height 18
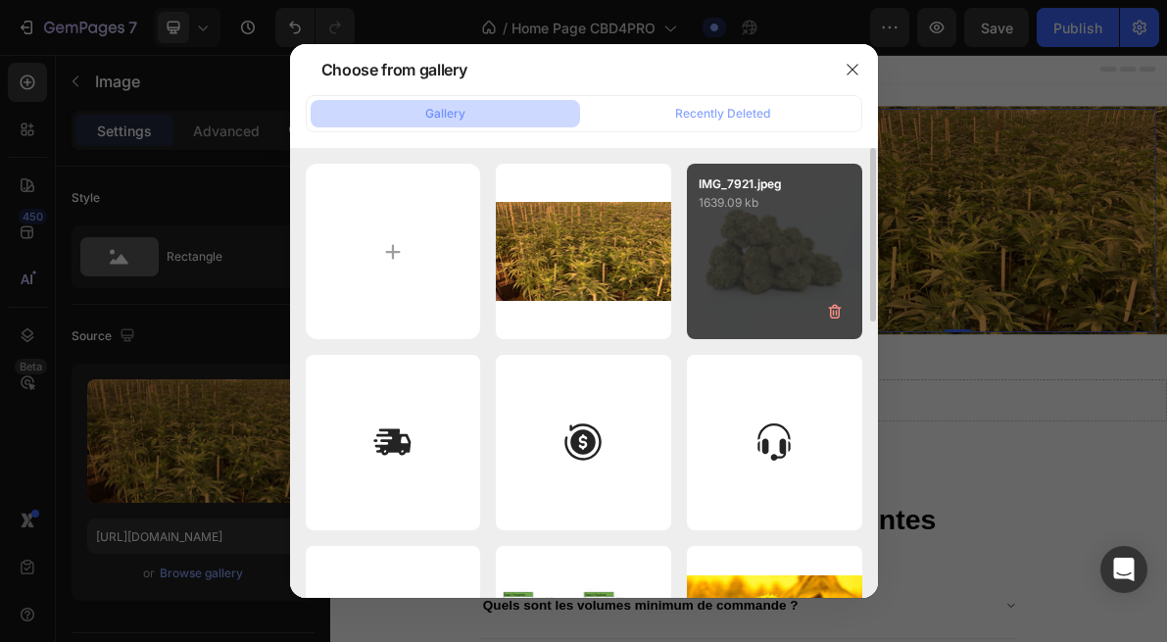
click at [742, 265] on div "IMG_7921.jpeg 1639.09 kb" at bounding box center [774, 251] width 175 height 175
type input "https://cdn.shopify.com/s/files/1/0903/6821/3325/files/gempages_580648674753774…"
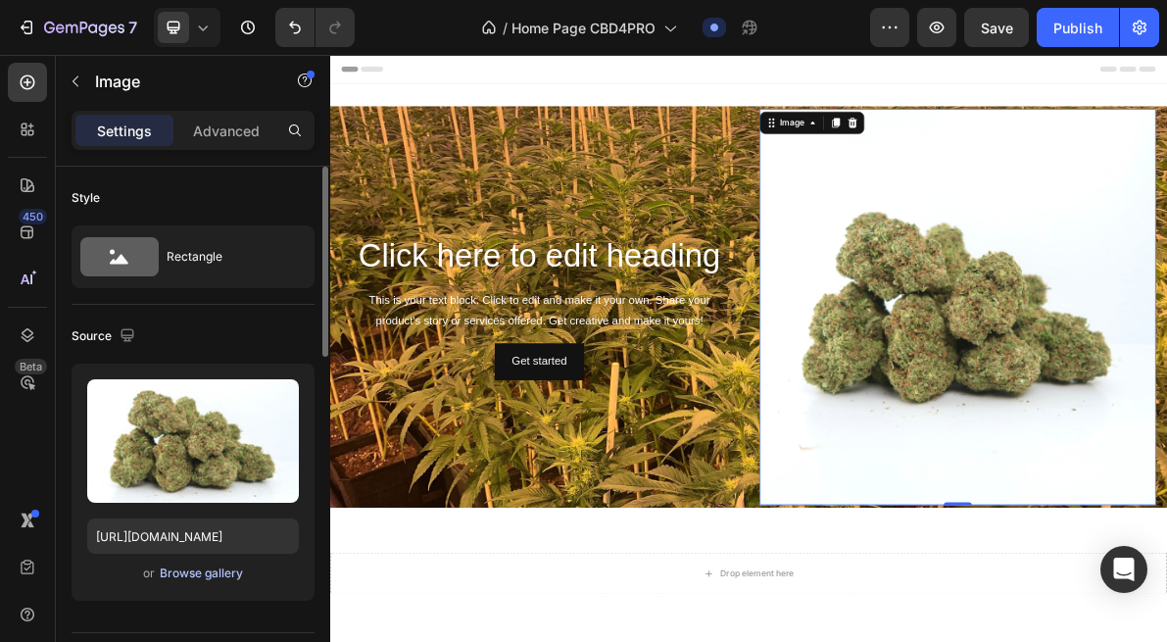
click at [195, 580] on div "Browse gallery" at bounding box center [201, 574] width 83 height 18
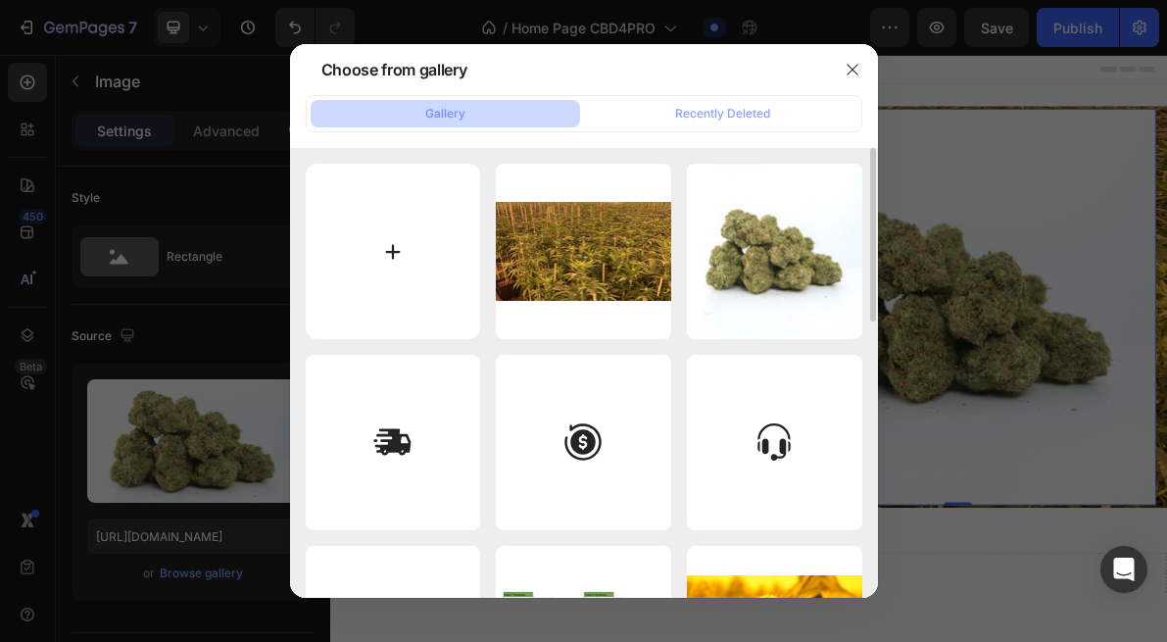
click at [424, 274] on input "file" at bounding box center [393, 251] width 175 height 175
type input "C:\fakepath\IMG_8439.jpeg"
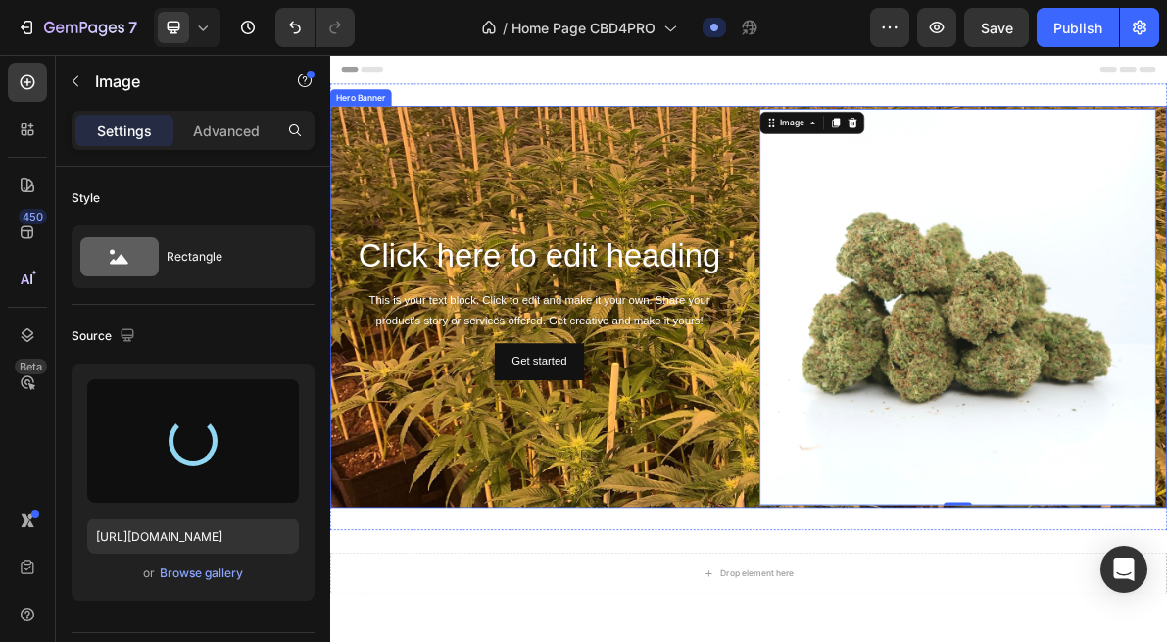
click at [834, 618] on div "Click here to edit heading Heading This is your text block. Click to edit and m…" at bounding box center [624, 408] width 557 height 557
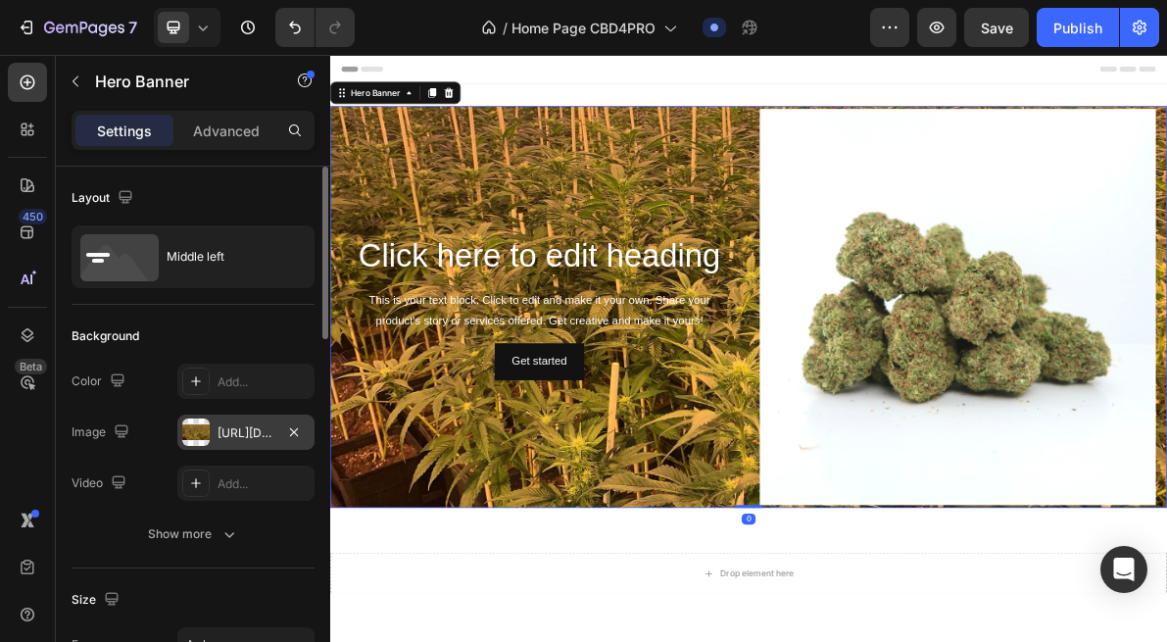
click at [245, 439] on div "https://cdn.shopify.com/s/files/1/0903/6821/3325/files/gempages_580648674753774…" at bounding box center [246, 433] width 57 height 18
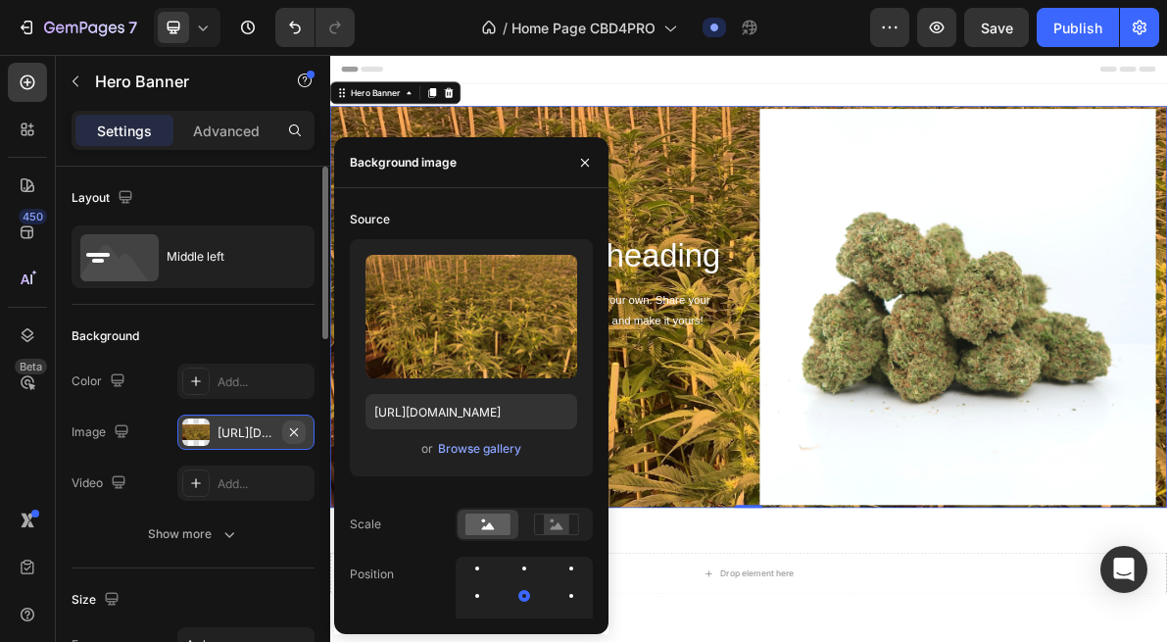
click at [296, 430] on icon "button" at bounding box center [294, 432] width 16 height 16
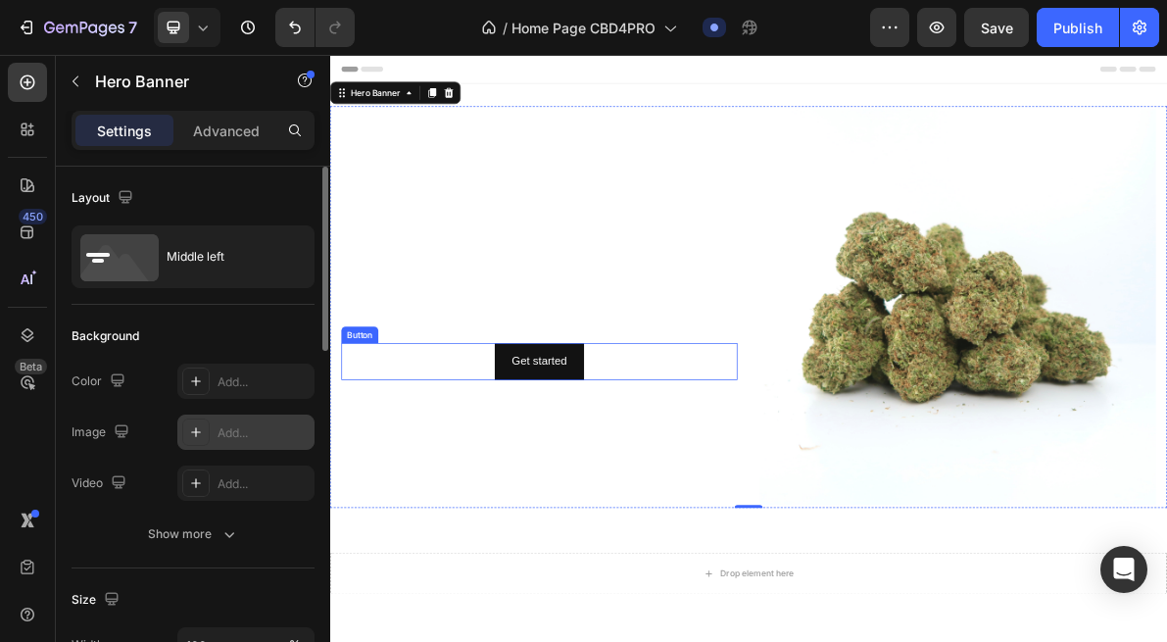
click at [844, 507] on div "Get started Button" at bounding box center [624, 486] width 557 height 52
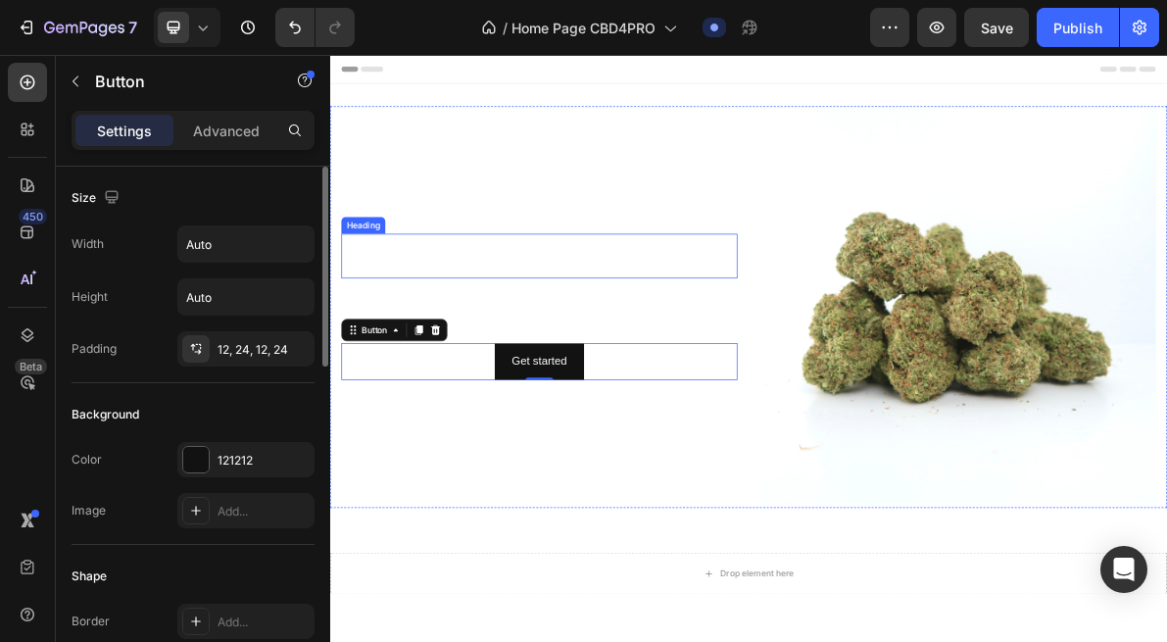
click at [715, 266] on div "Click here to edit heading Heading This is your text block. Click to edit and m…" at bounding box center [624, 408] width 557 height 557
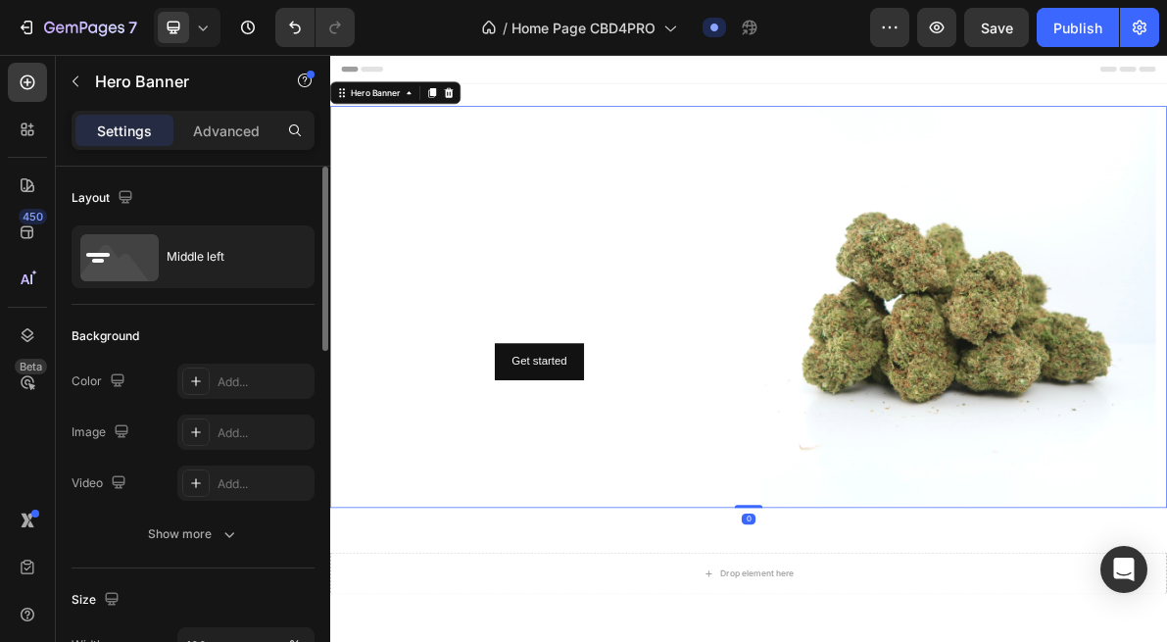
click at [694, 321] on h2 "Click here to edit heading" at bounding box center [624, 337] width 557 height 63
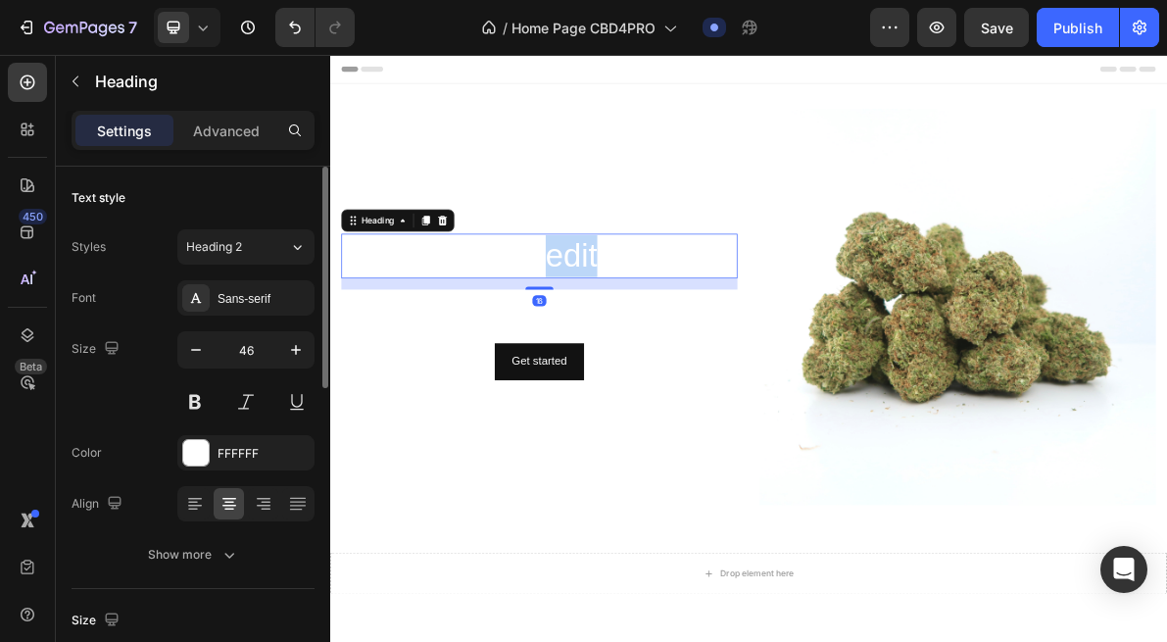
click at [694, 322] on h2 "Click here to edit heading" at bounding box center [624, 337] width 557 height 63
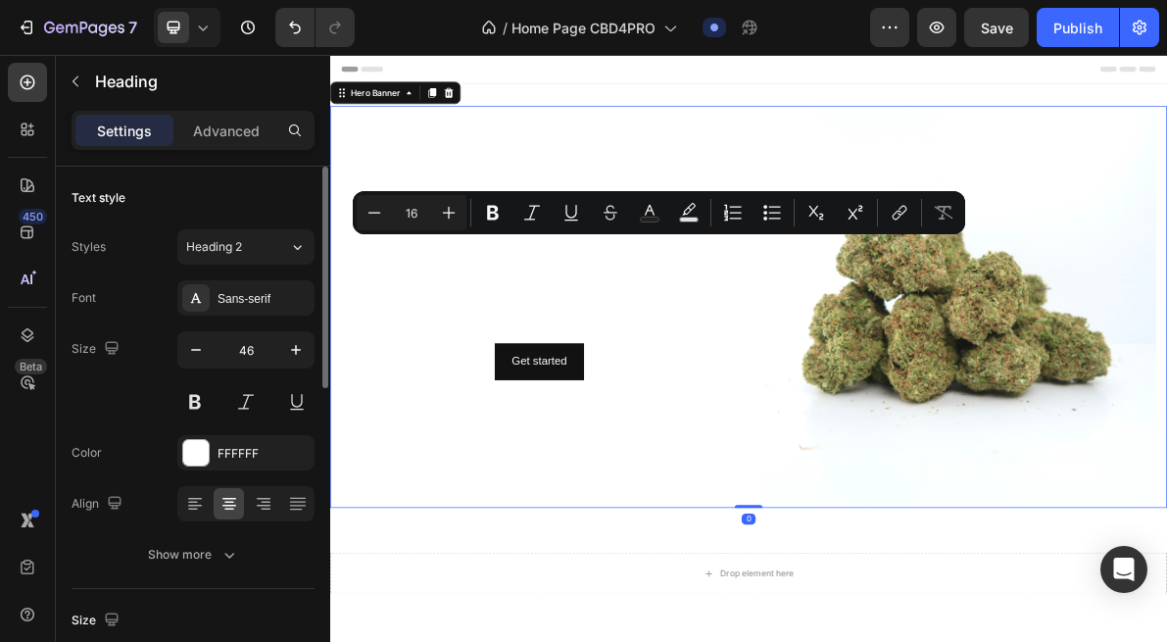
click at [765, 372] on div "Click here to edit heading Heading This is your text block. Click to edit and m…" at bounding box center [624, 408] width 557 height 557
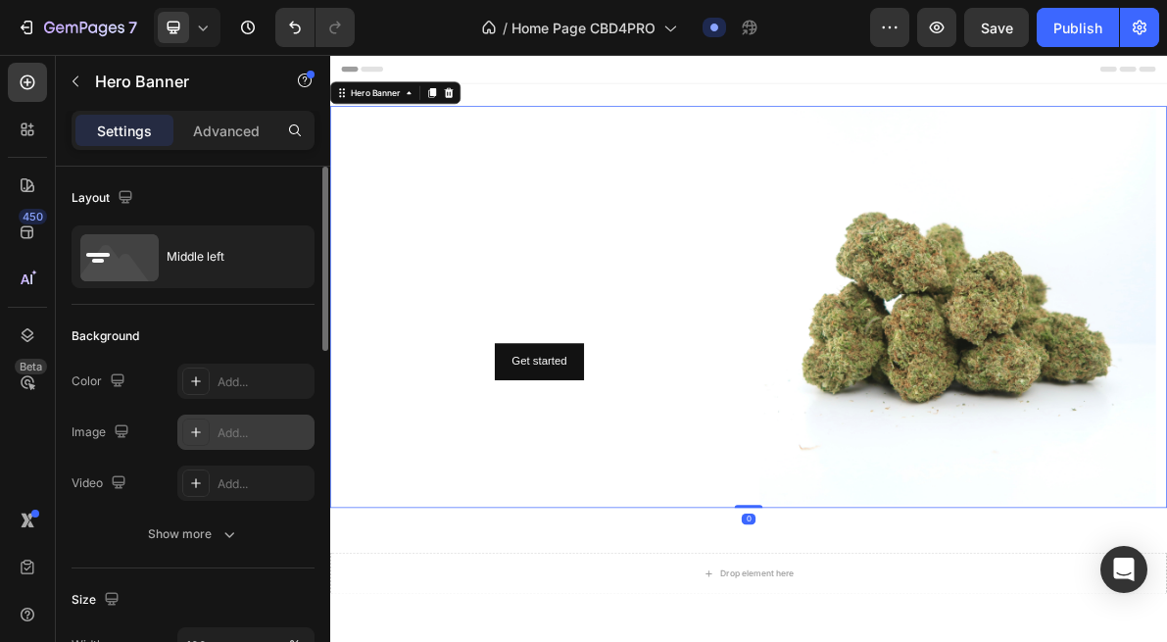
click at [230, 421] on div "Add..." at bounding box center [245, 432] width 137 height 35
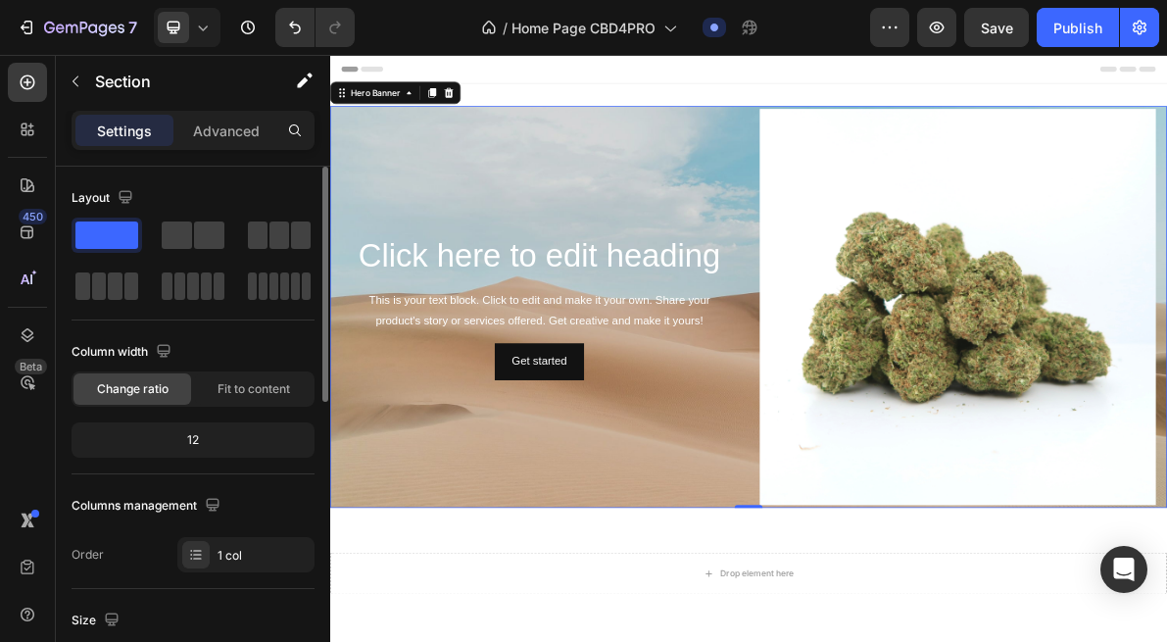
click at [844, 711] on div "Click here to edit heading Heading This is your text block. Click to edit and m…" at bounding box center [918, 408] width 1176 height 627
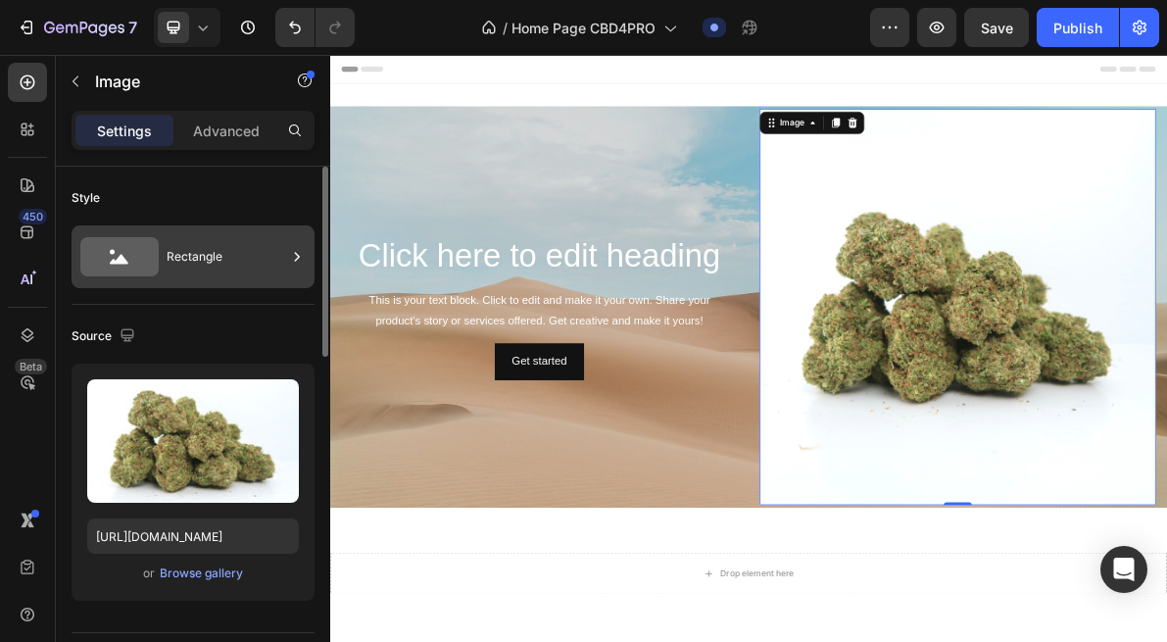
click at [200, 262] on div "Rectangle" at bounding box center [227, 256] width 120 height 45
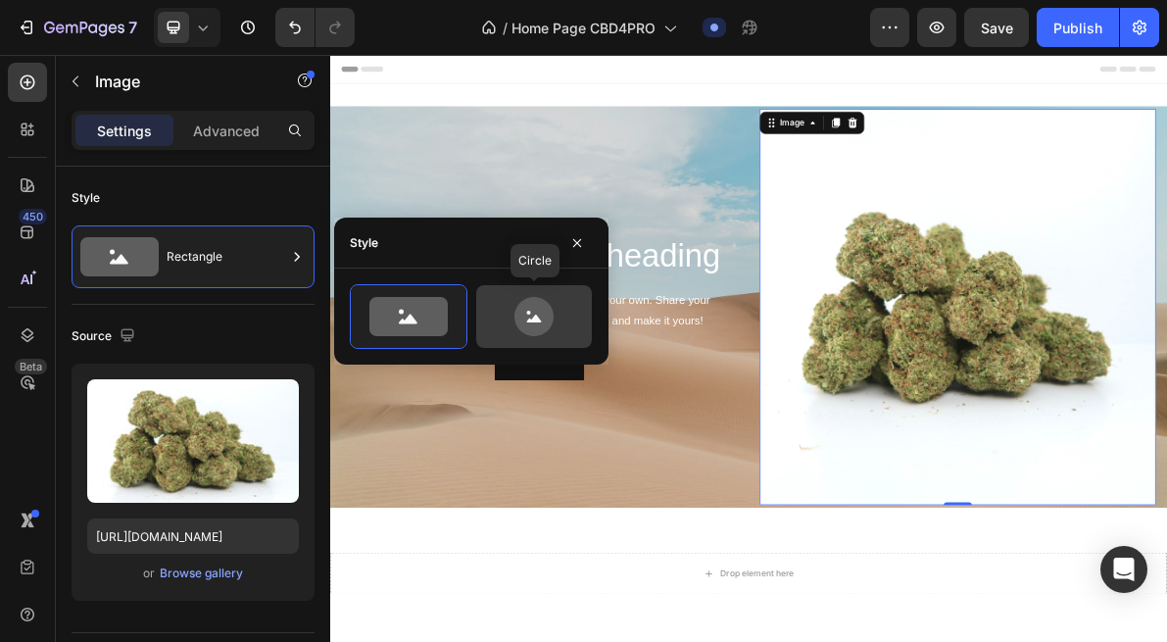
click at [537, 318] on icon at bounding box center [534, 319] width 15 height 8
type input "80"
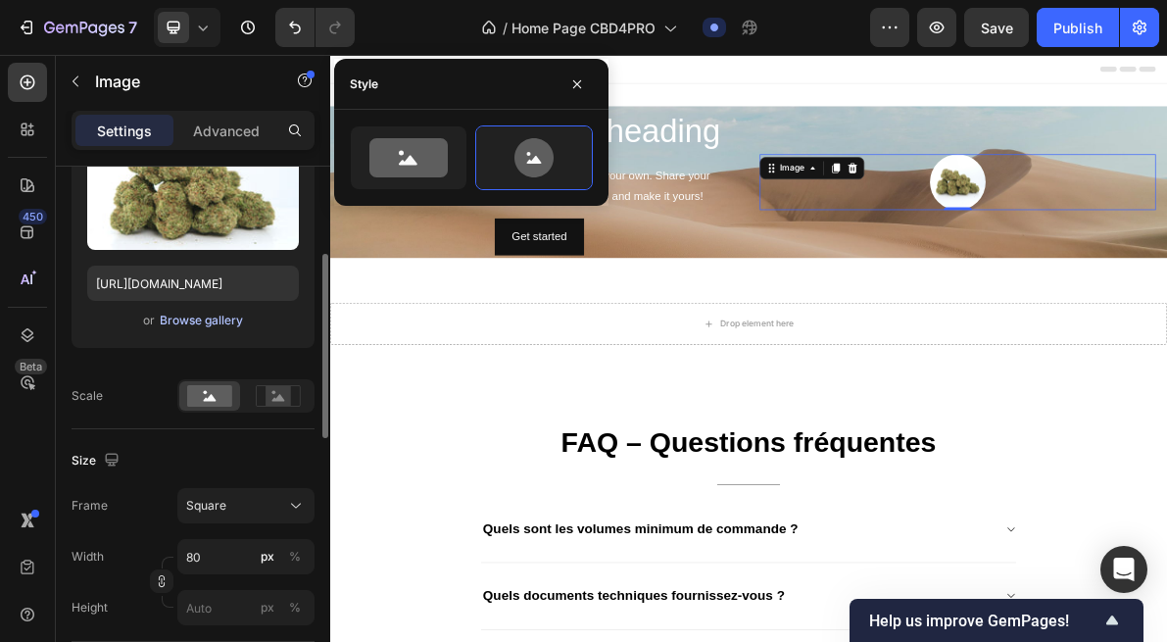
click at [201, 328] on div "Browse gallery" at bounding box center [201, 321] width 83 height 18
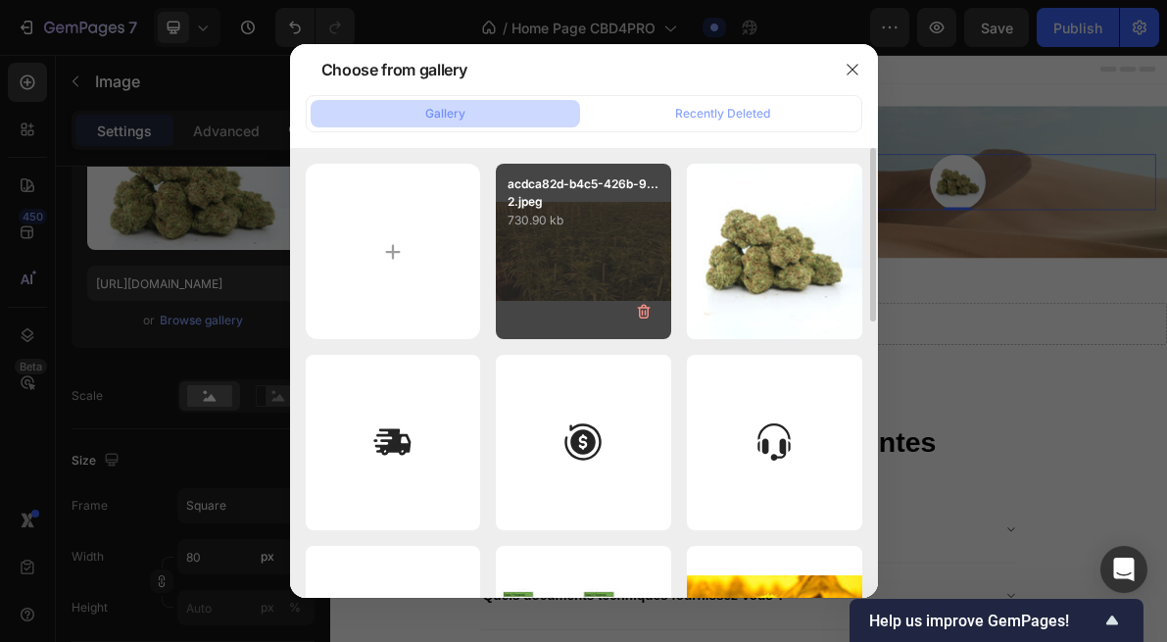
click at [628, 278] on div "acdca82d-b4c5-426b-9... 2.jpeg 730.90 kb" at bounding box center [583, 251] width 175 height 175
type input "[URL][DOMAIN_NAME]"
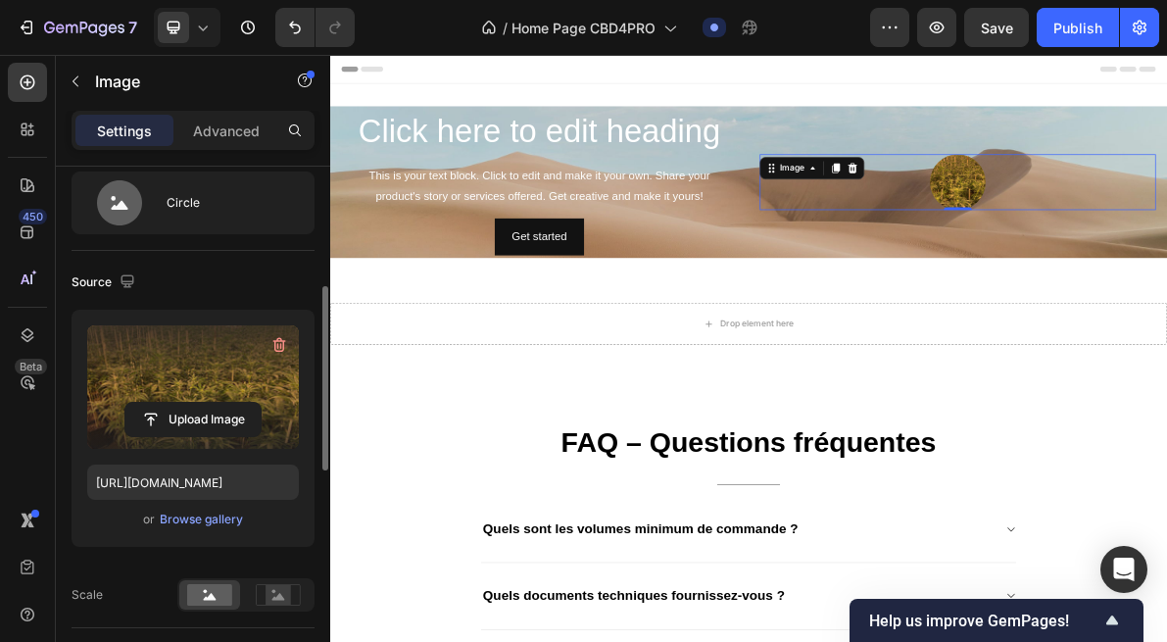
scroll to position [33, 0]
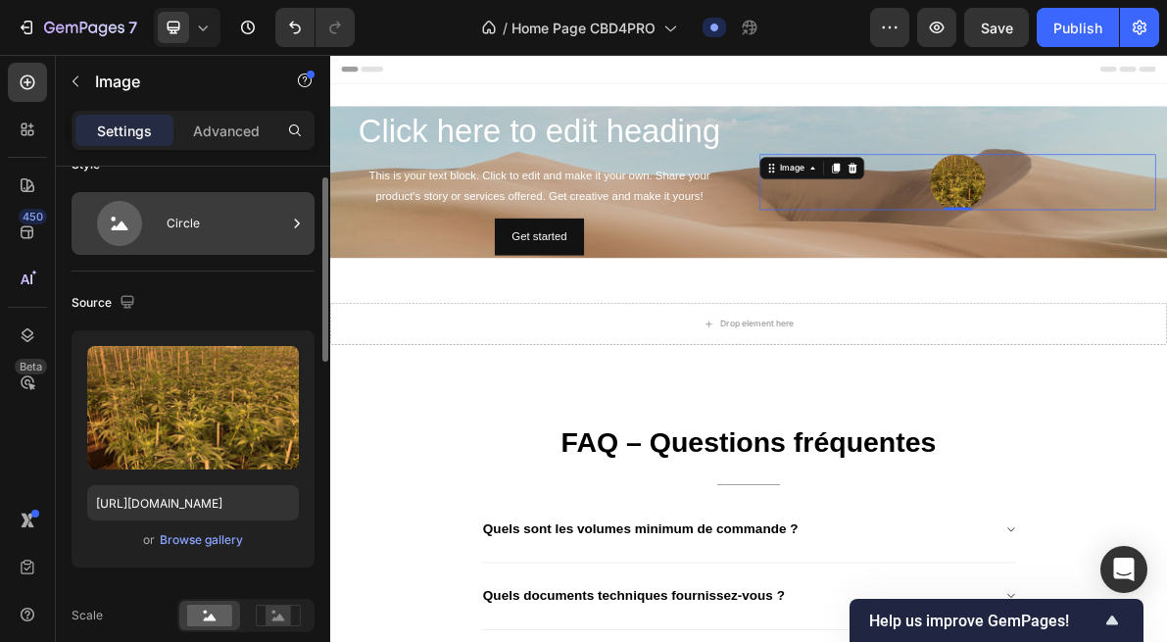
click at [226, 216] on div "Circle" at bounding box center [227, 223] width 120 height 45
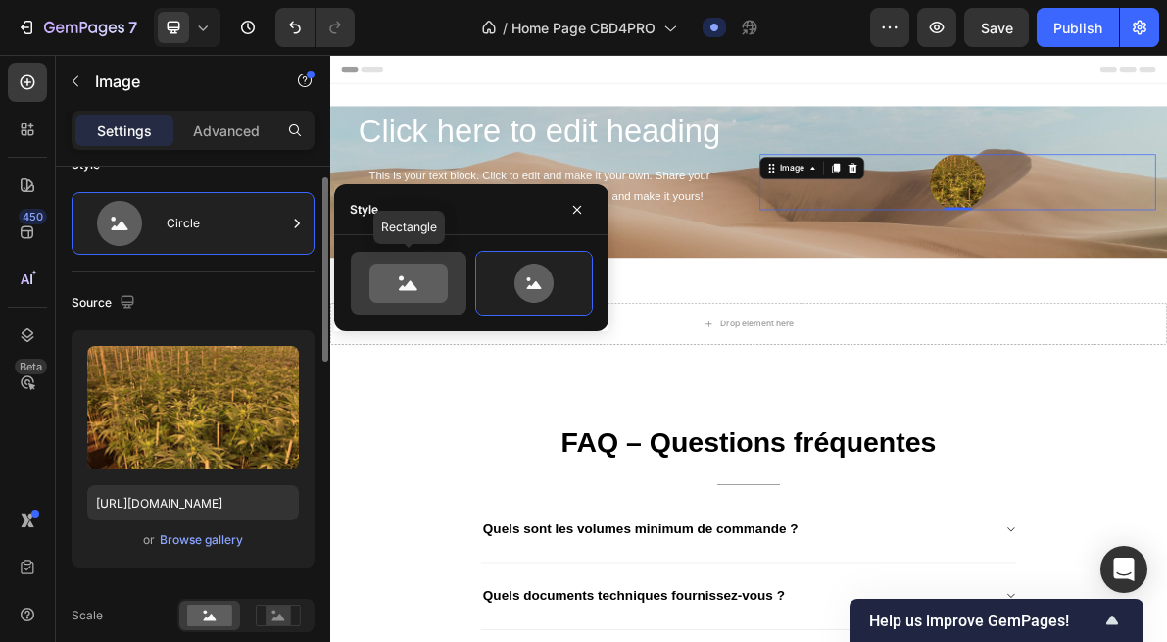
click at [394, 277] on icon at bounding box center [409, 283] width 78 height 39
type input "100"
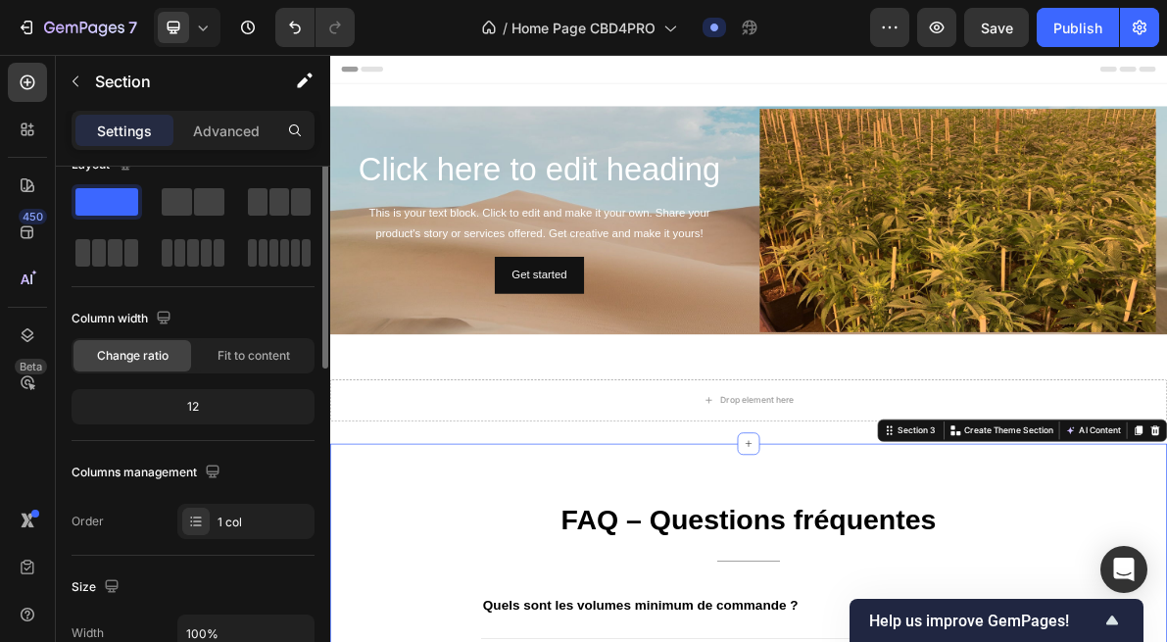
scroll to position [0, 0]
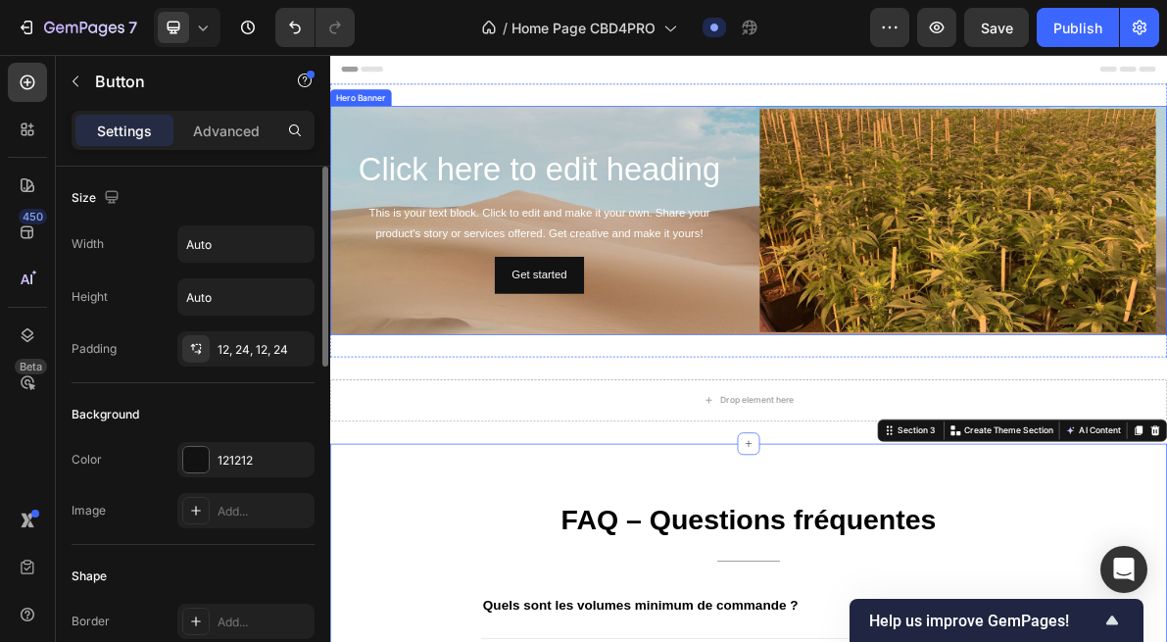
click at [831, 385] on div "Get started Button" at bounding box center [624, 364] width 557 height 52
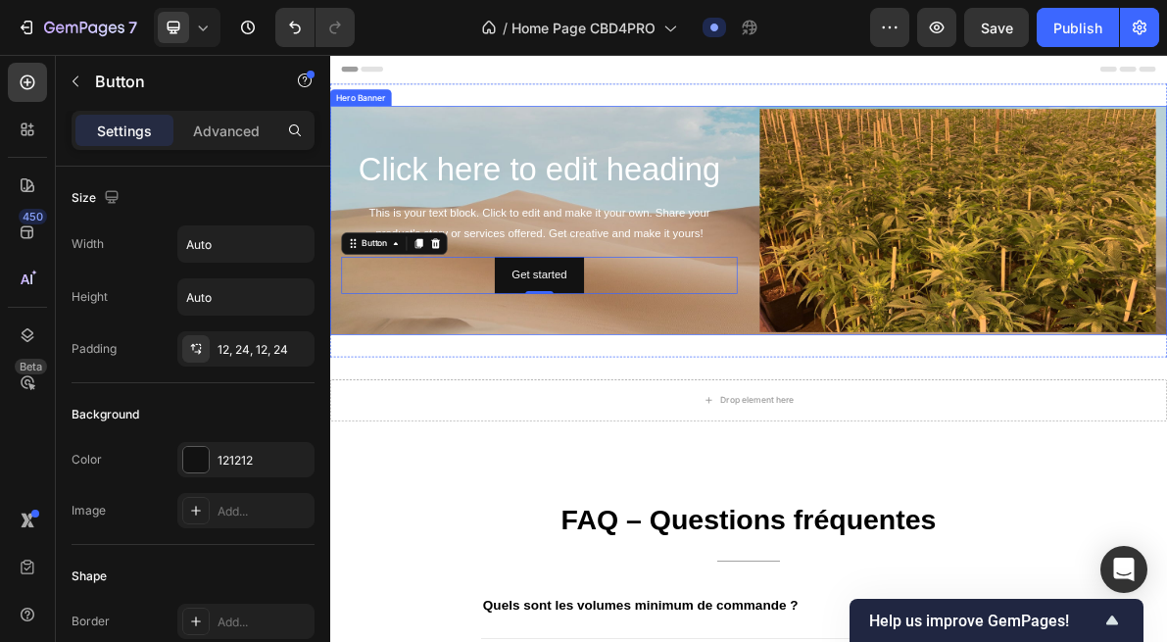
click at [831, 416] on div "Click here to edit heading Heading This is your text block. Click to edit and m…" at bounding box center [624, 287] width 557 height 314
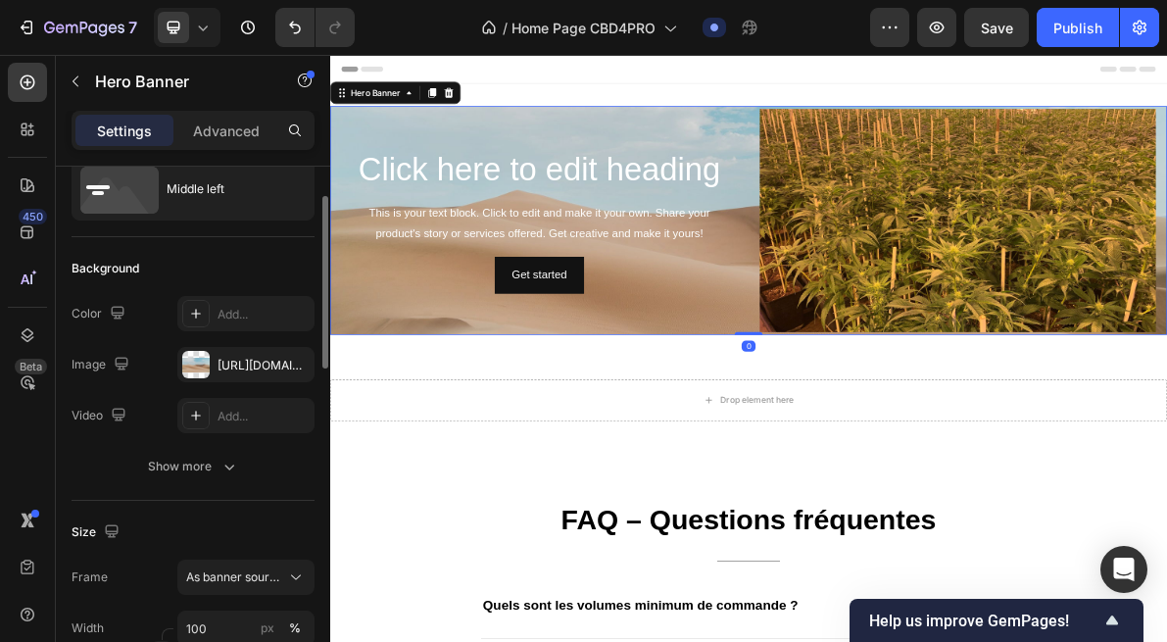
scroll to position [77, 0]
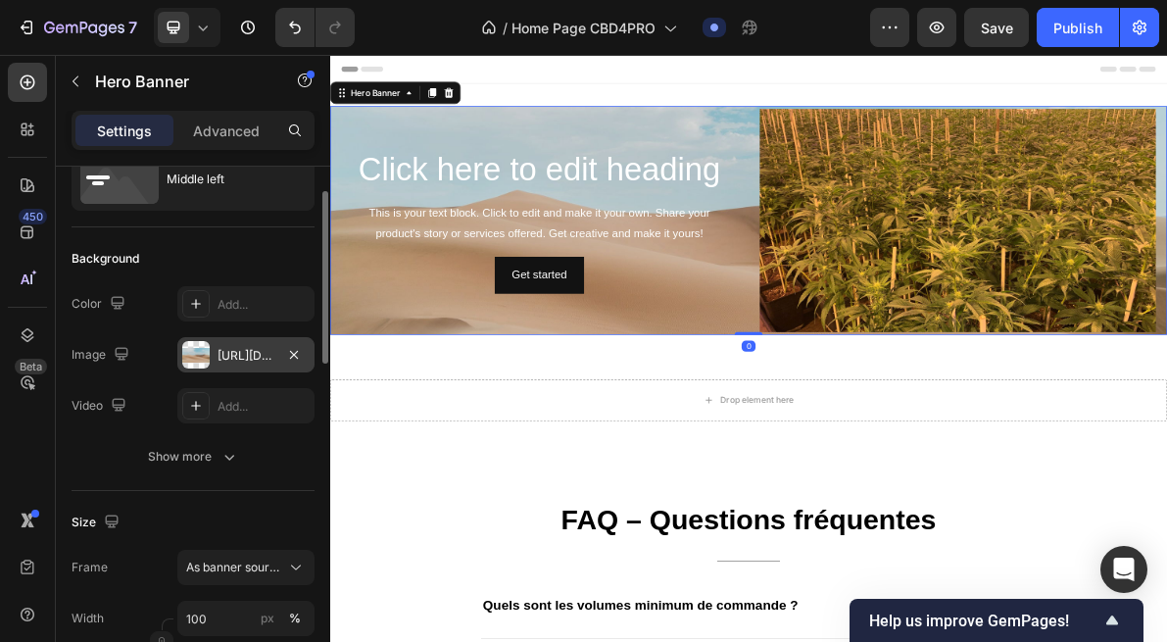
click at [240, 362] on div "https://cdn.shopify.com/s/files/1/2005/9307/files/background_settings.jpg" at bounding box center [246, 356] width 57 height 18
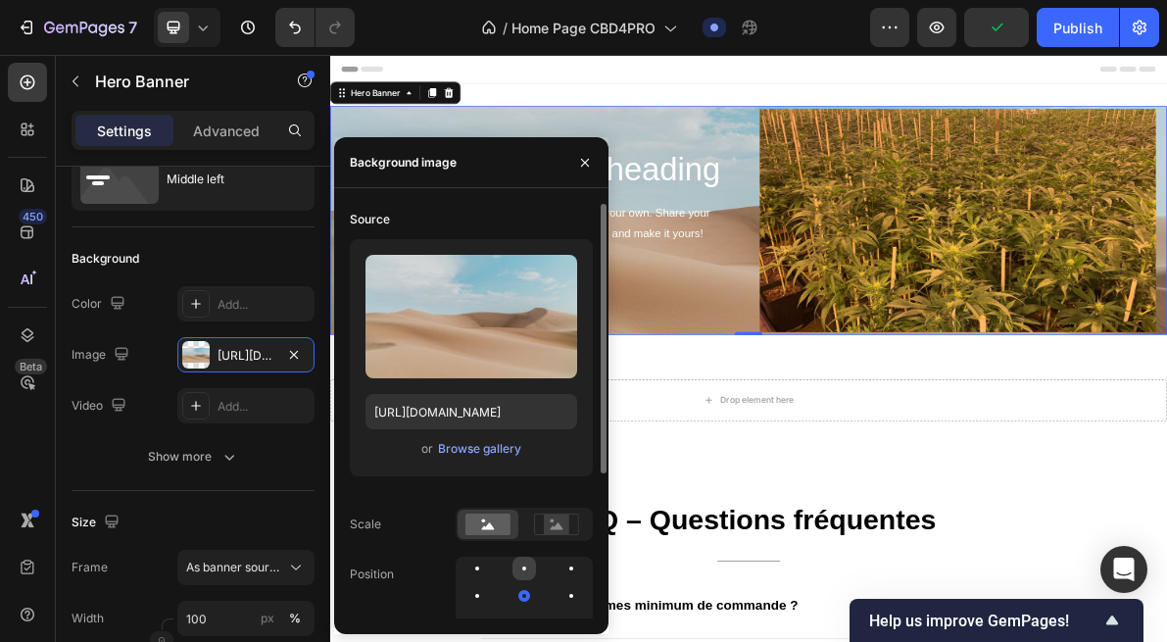
click at [524, 568] on div at bounding box center [524, 569] width 4 height 4
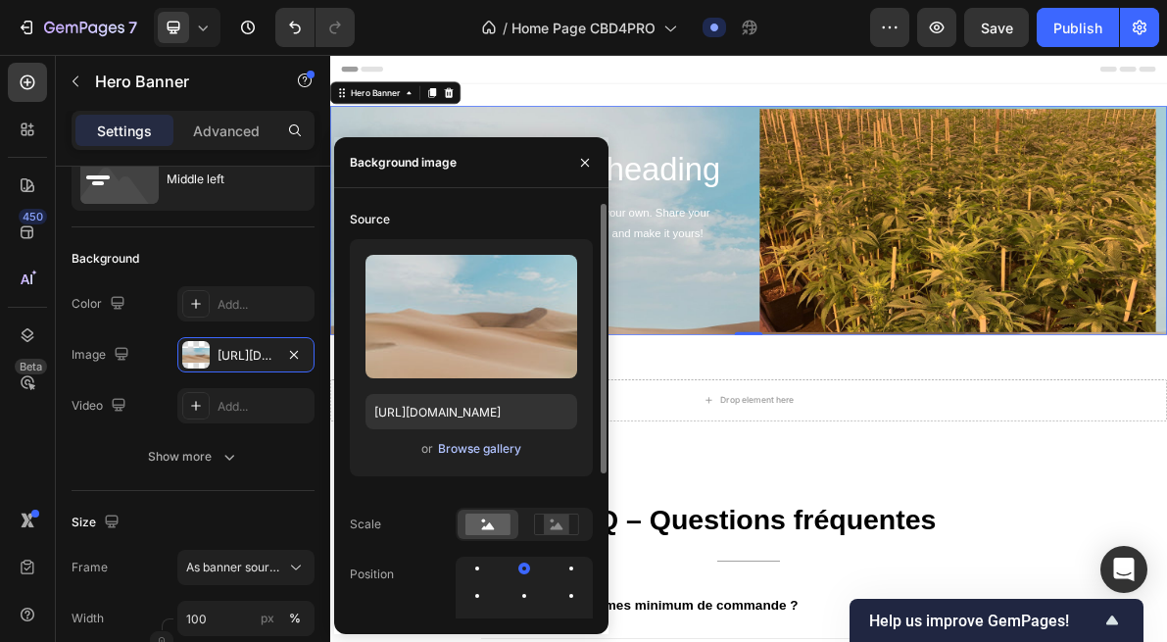
click at [476, 447] on div "Browse gallery" at bounding box center [479, 449] width 83 height 18
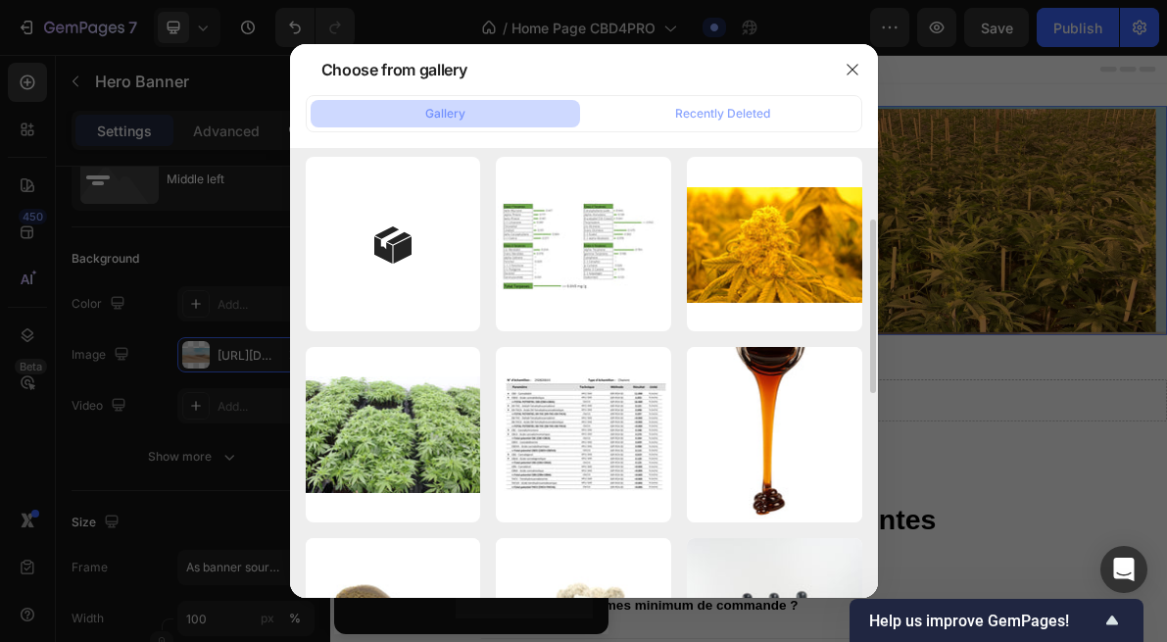
scroll to position [0, 0]
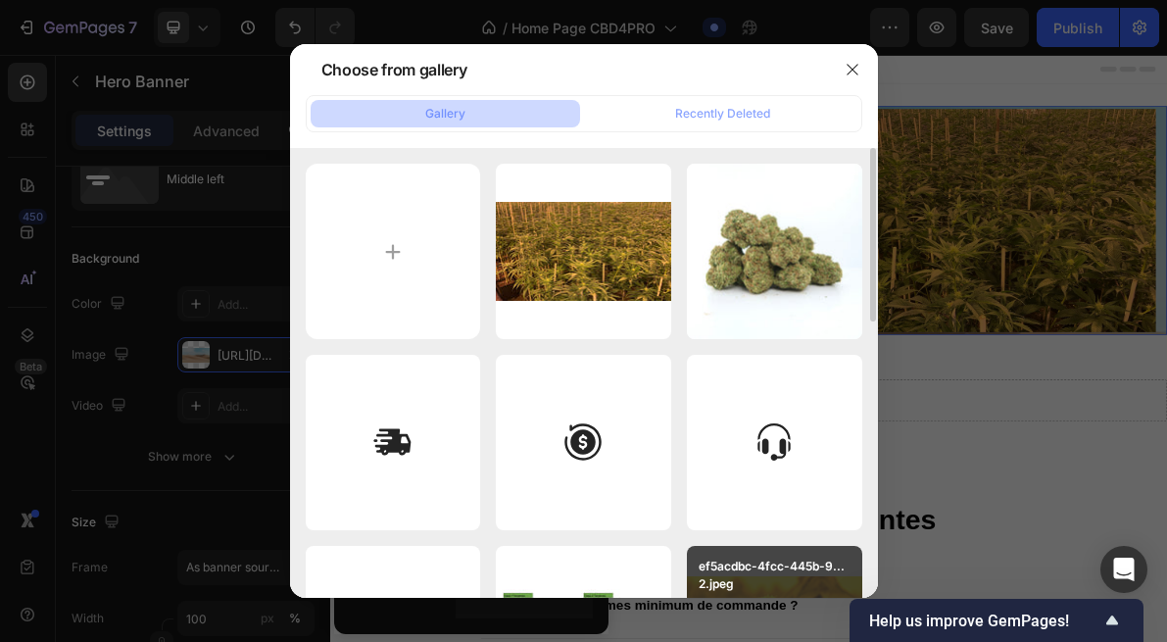
click at [783, 568] on p "ef5acdbc-4fcc-445b-9... 2.jpeg" at bounding box center [775, 575] width 152 height 35
type input "https://cdn.shopify.com/s/files/1/0903/6821/3325/files/gempages_580648674753774…"
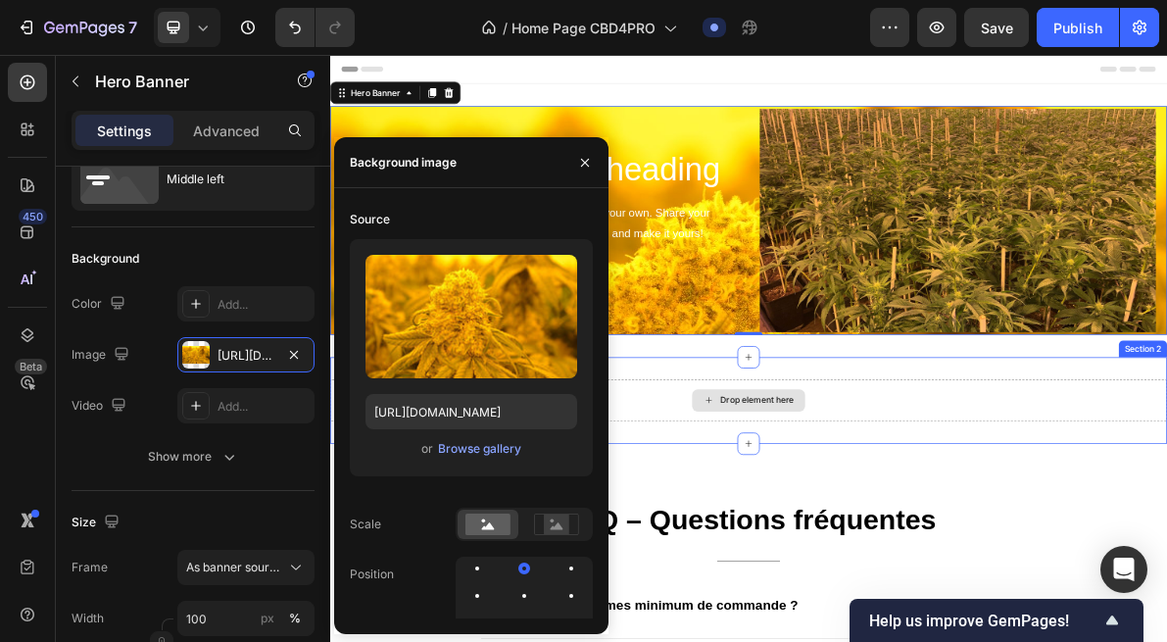
click at [1033, 559] on div "Drop element here" at bounding box center [918, 540] width 1176 height 59
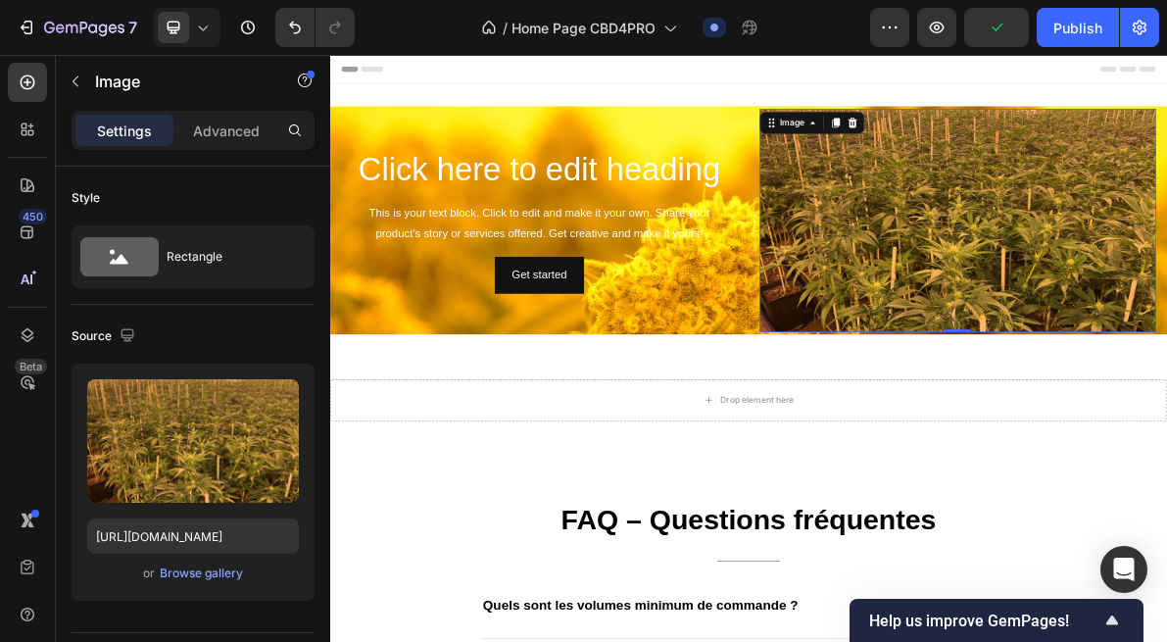
click at [1066, 145] on icon at bounding box center [1065, 150] width 13 height 14
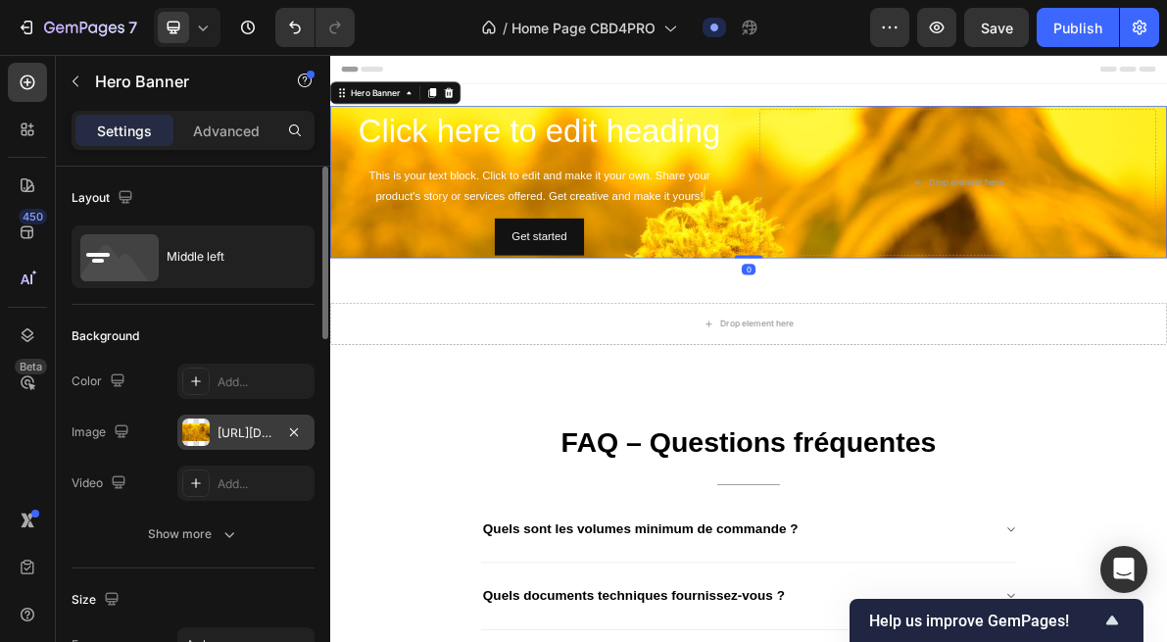
click at [235, 429] on div "https://cdn.shopify.com/s/files/1/0903/6821/3325/files/gempages_580648674753774…" at bounding box center [246, 433] width 57 height 18
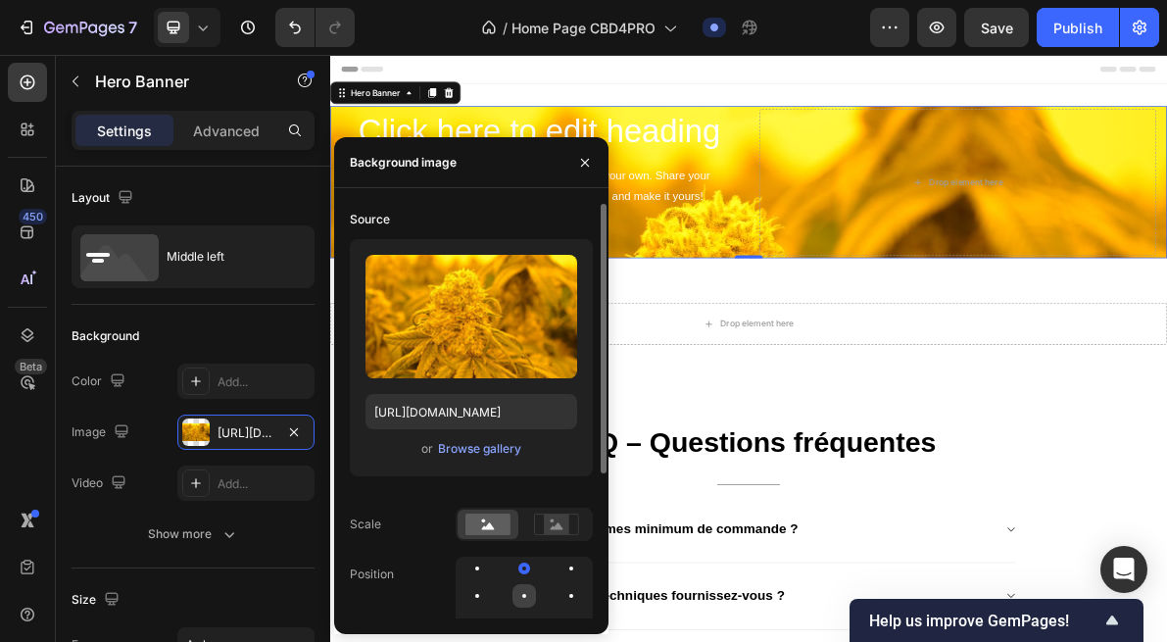
click at [523, 591] on div at bounding box center [525, 596] width 24 height 24
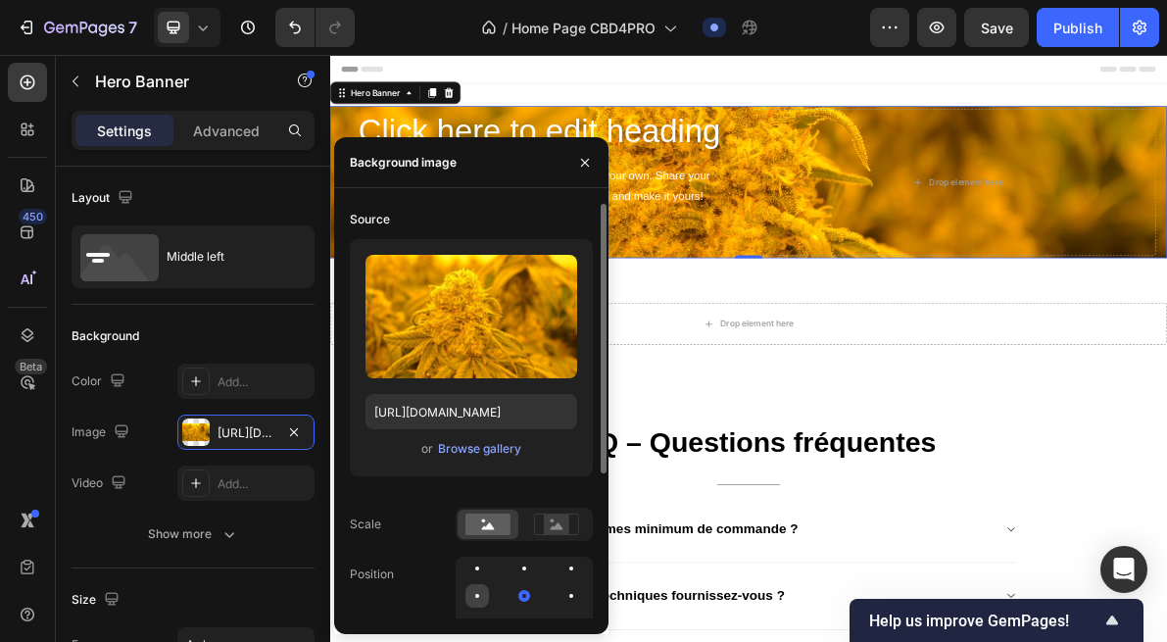
click at [476, 597] on div at bounding box center [477, 596] width 4 height 4
click at [581, 599] on div at bounding box center [572, 596] width 24 height 24
click at [576, 599] on div at bounding box center [572, 596] width 24 height 24
click at [566, 596] on div at bounding box center [572, 596] width 12 height 12
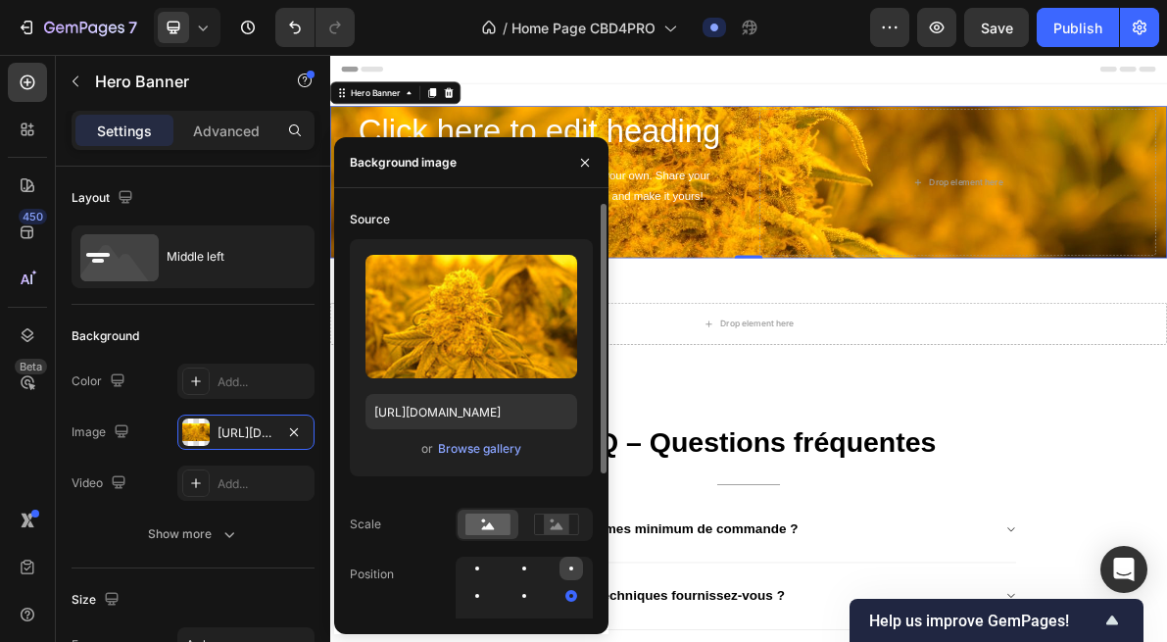
click at [570, 573] on div at bounding box center [572, 569] width 24 height 24
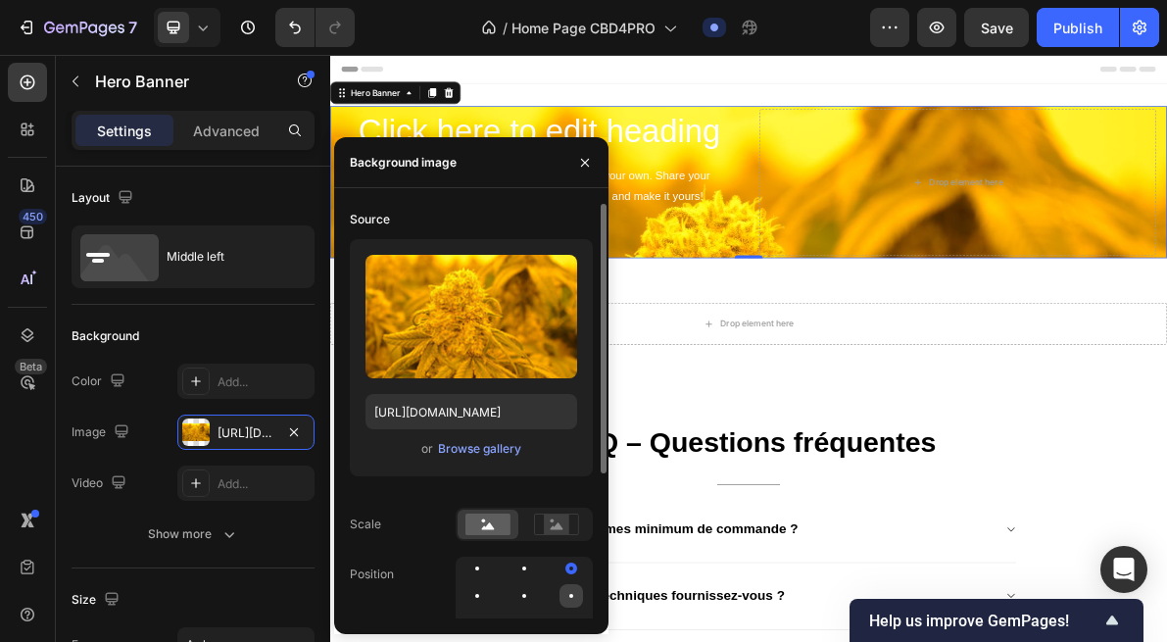
click at [570, 601] on div at bounding box center [572, 596] width 24 height 24
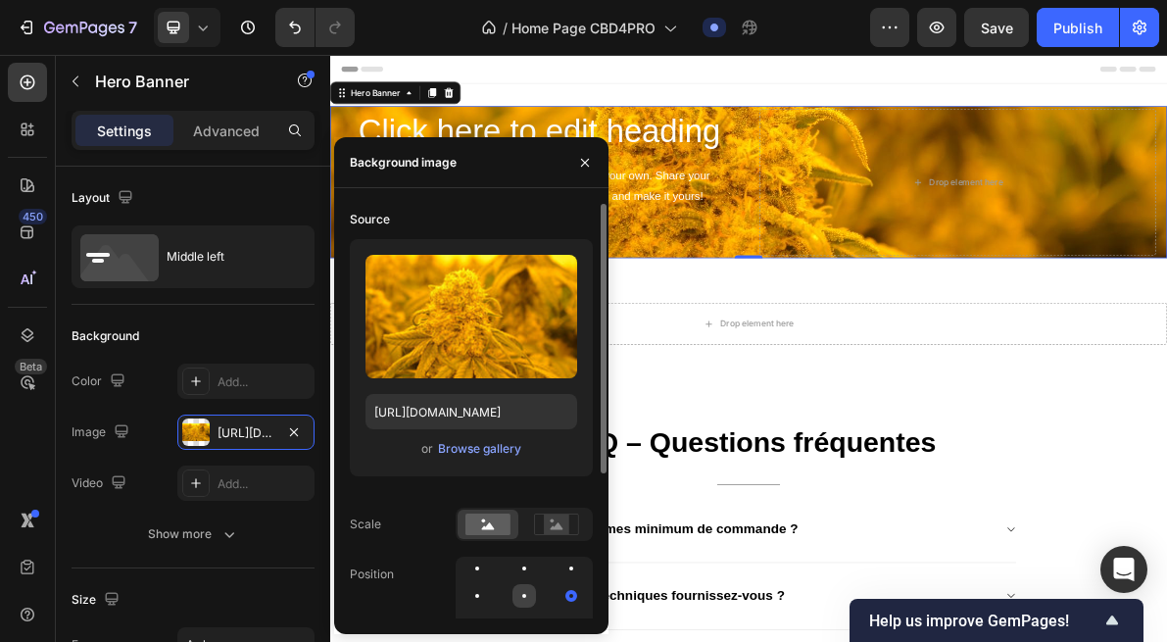
click at [526, 592] on div at bounding box center [525, 596] width 24 height 24
click at [482, 592] on div at bounding box center [478, 596] width 24 height 24
click at [483, 567] on div at bounding box center [478, 569] width 24 height 24
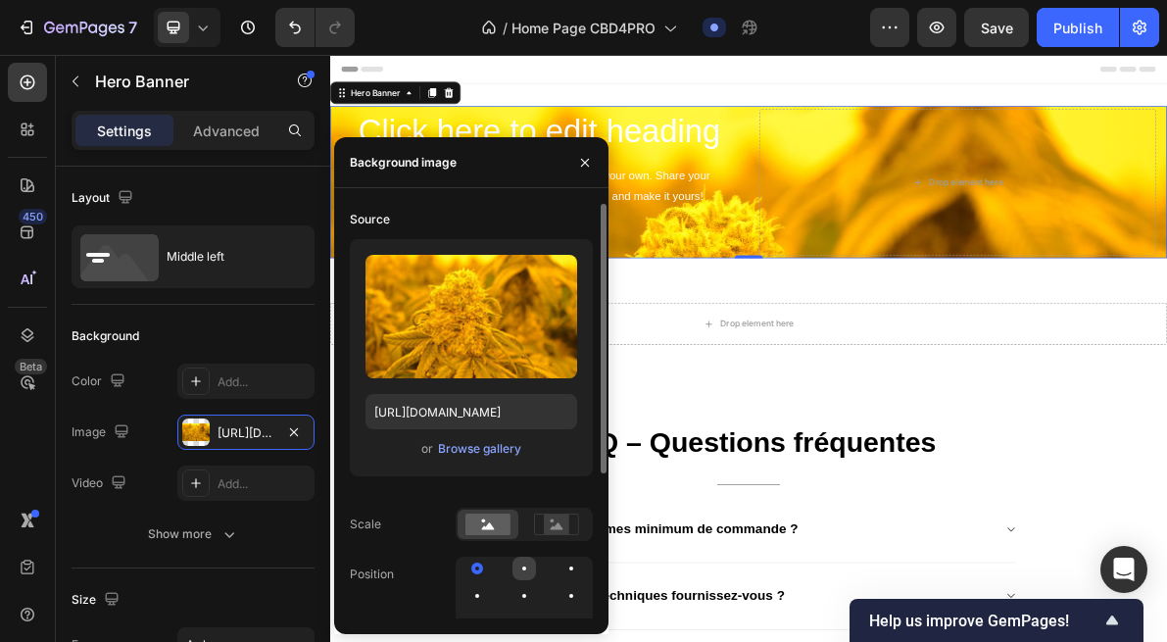
click at [522, 568] on div at bounding box center [524, 569] width 4 height 4
click at [567, 577] on div at bounding box center [572, 569] width 24 height 24
click at [559, 514] on rect at bounding box center [556, 524] width 44 height 21
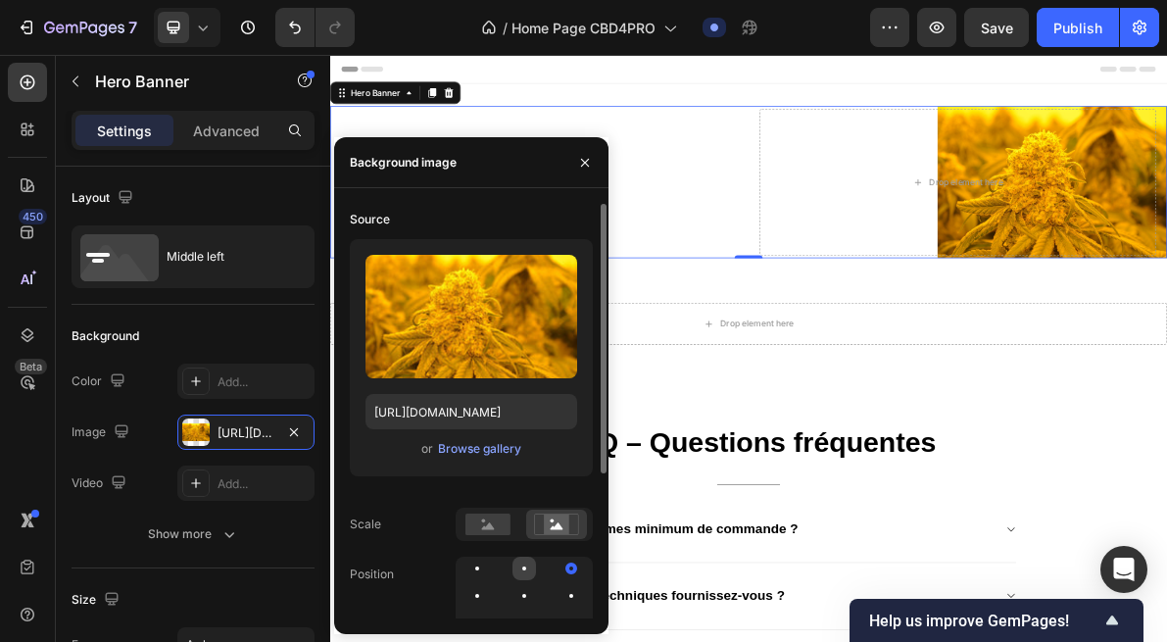
click at [526, 569] on div at bounding box center [525, 569] width 24 height 24
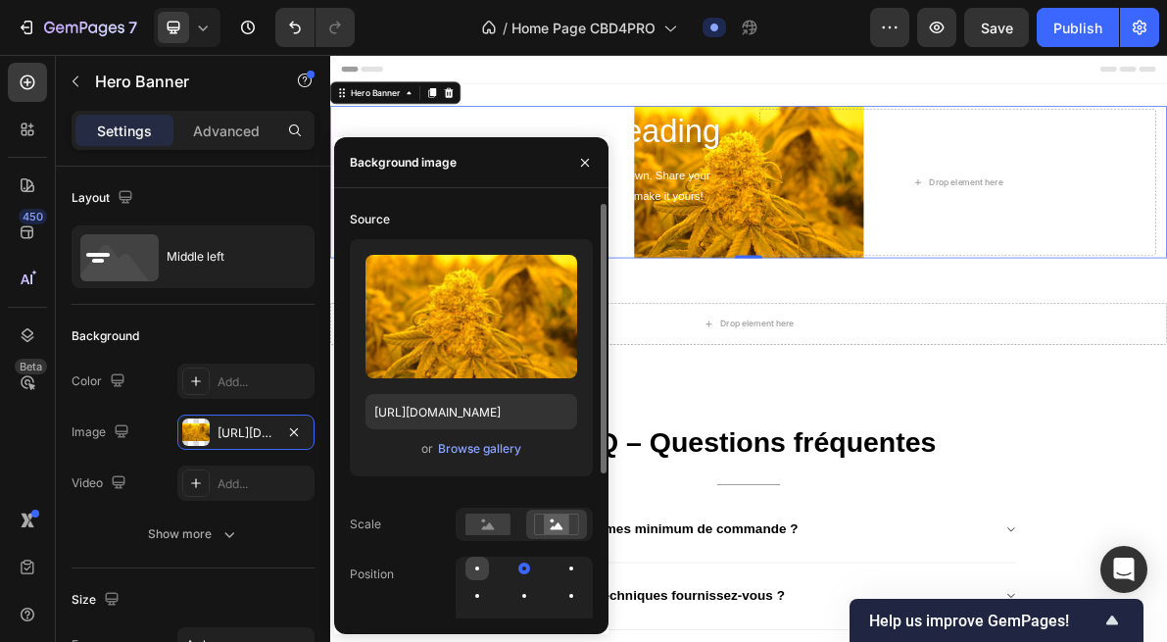
click at [475, 567] on div at bounding box center [477, 569] width 4 height 4
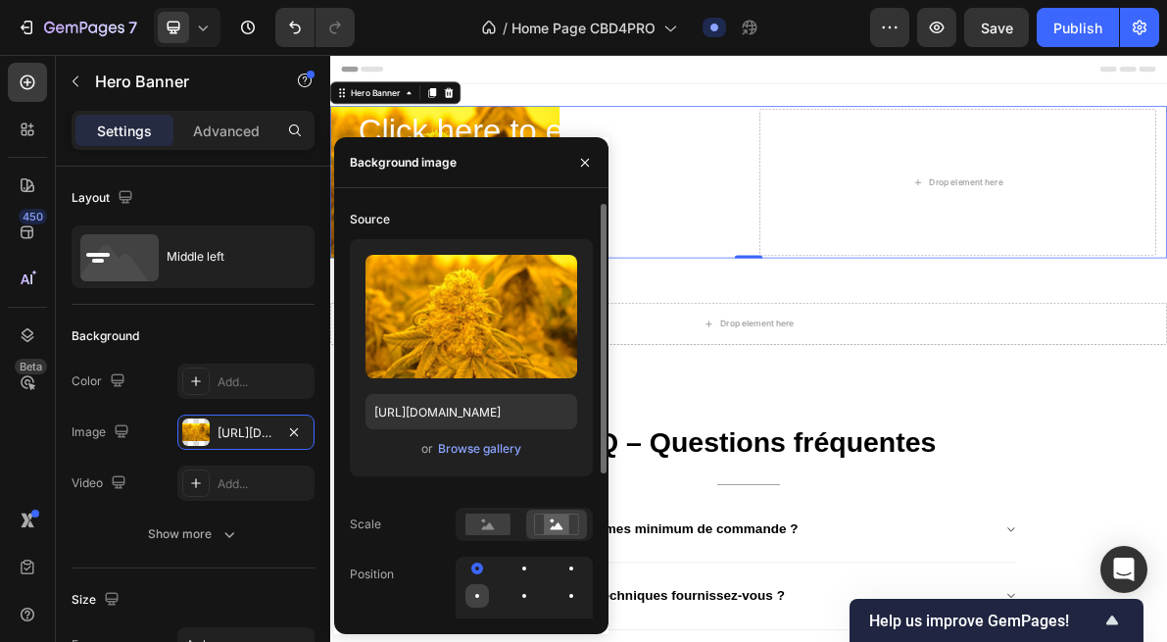
click at [474, 592] on div at bounding box center [478, 596] width 24 height 24
click at [506, 592] on div at bounding box center [524, 596] width 137 height 78
click at [564, 598] on div at bounding box center [572, 596] width 24 height 24
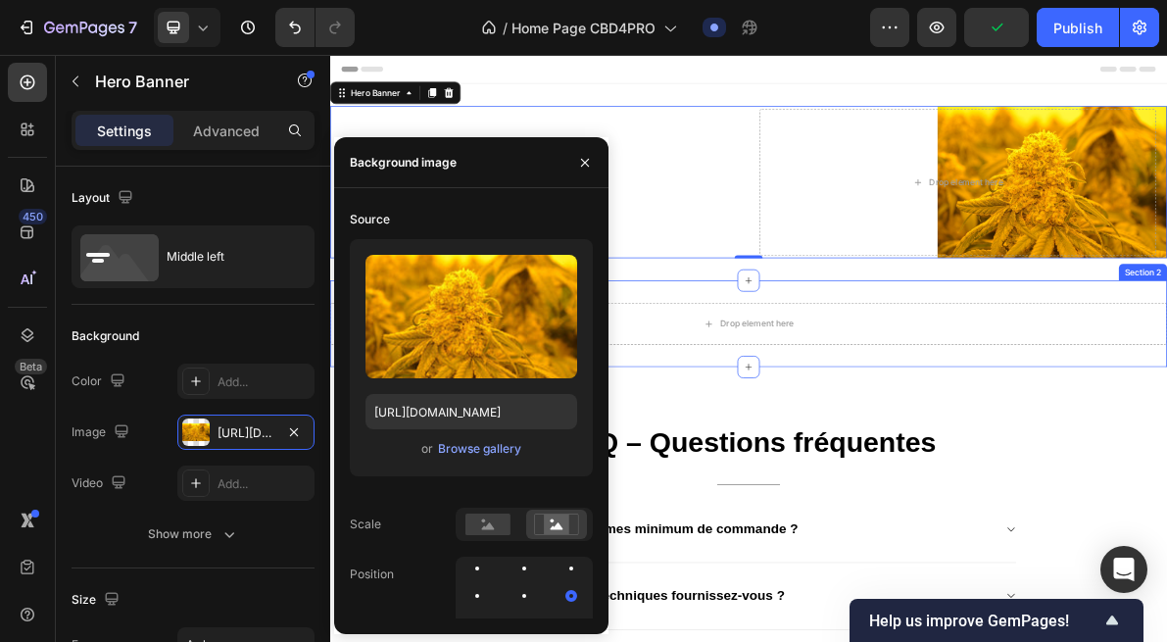
click at [1166, 370] on div "Click here to edit heading Heading This is your text block. Click to edit and m…" at bounding box center [918, 233] width 1176 height 276
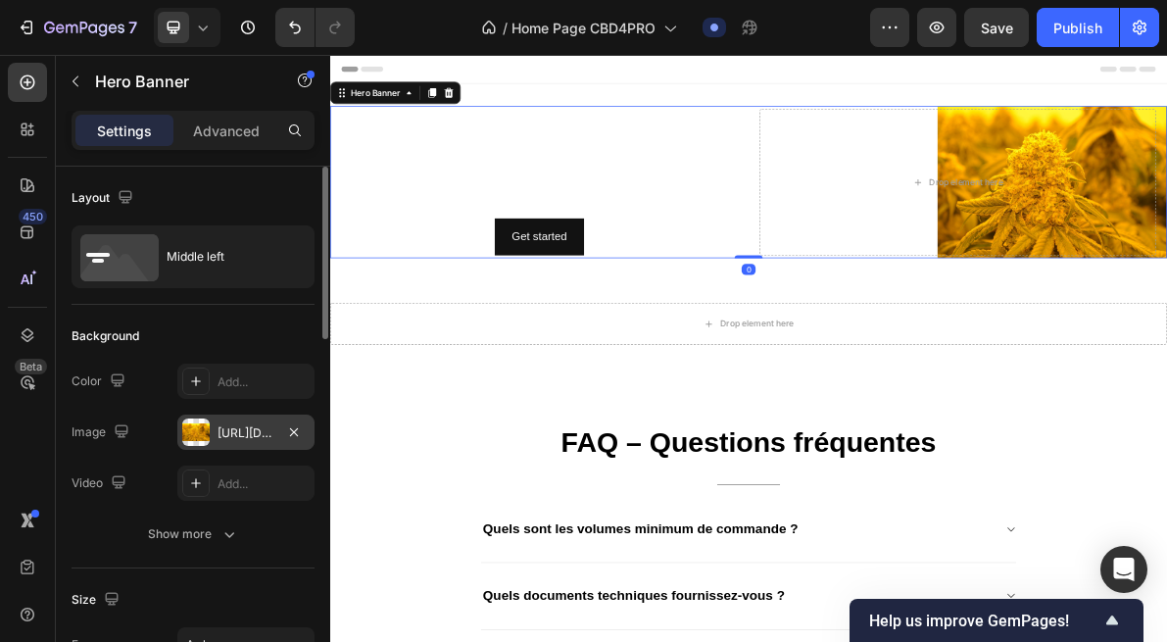
click at [232, 430] on div "https://cdn.shopify.com/s/files/1/0903/6821/3325/files/gempages_580648674753774…" at bounding box center [246, 433] width 57 height 18
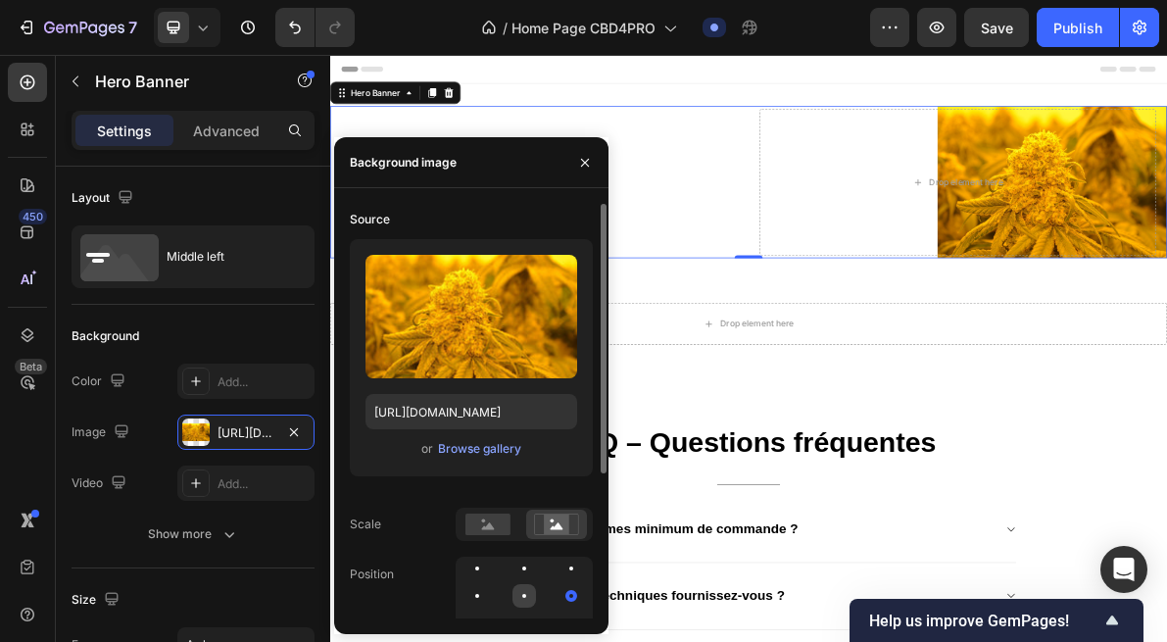
click at [527, 600] on div at bounding box center [525, 596] width 24 height 24
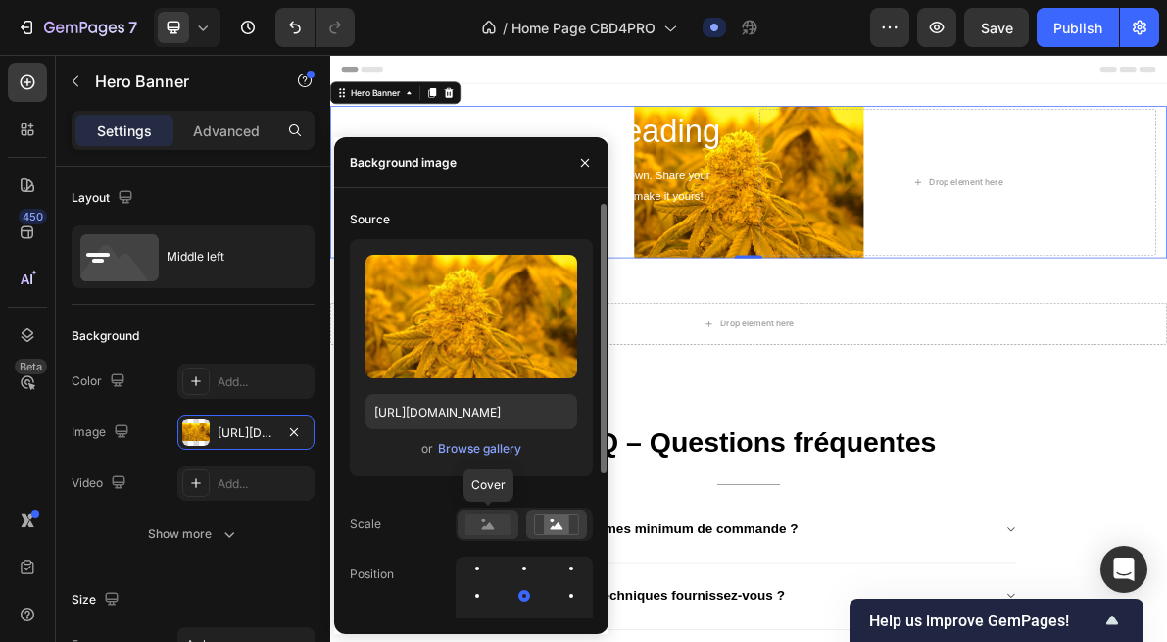
click at [488, 524] on icon at bounding box center [488, 525] width 13 height 7
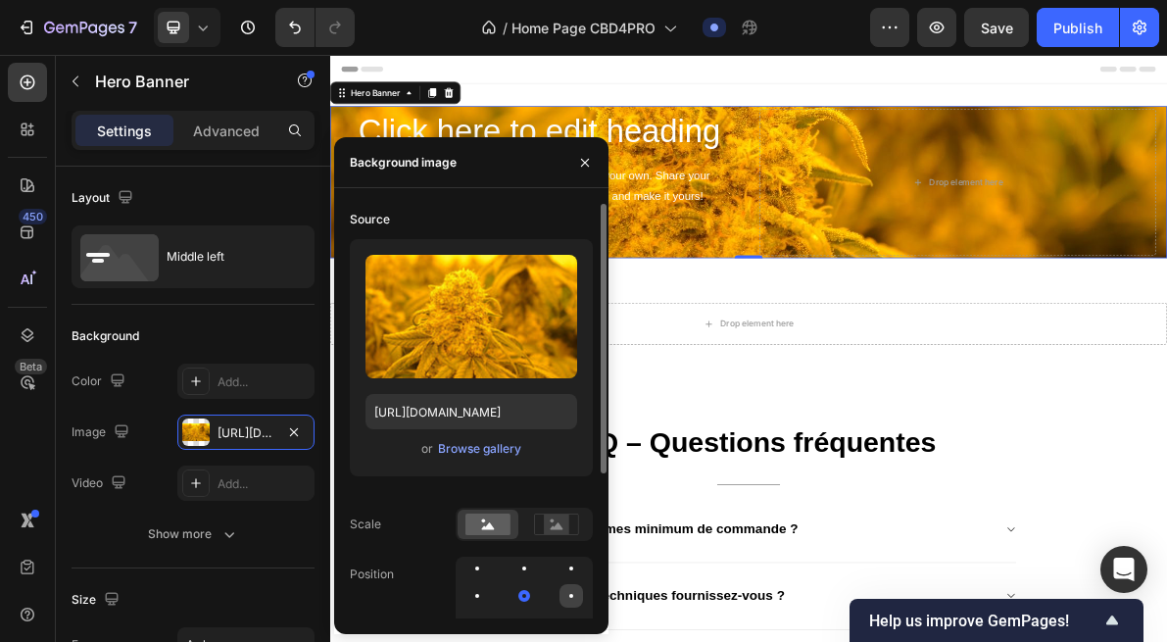
click at [565, 604] on div at bounding box center [572, 596] width 24 height 24
click at [569, 583] on div at bounding box center [524, 596] width 137 height 78
click at [521, 602] on div at bounding box center [525, 596] width 24 height 24
click at [553, 602] on div at bounding box center [524, 596] width 137 height 78
click at [573, 600] on div at bounding box center [572, 596] width 24 height 24
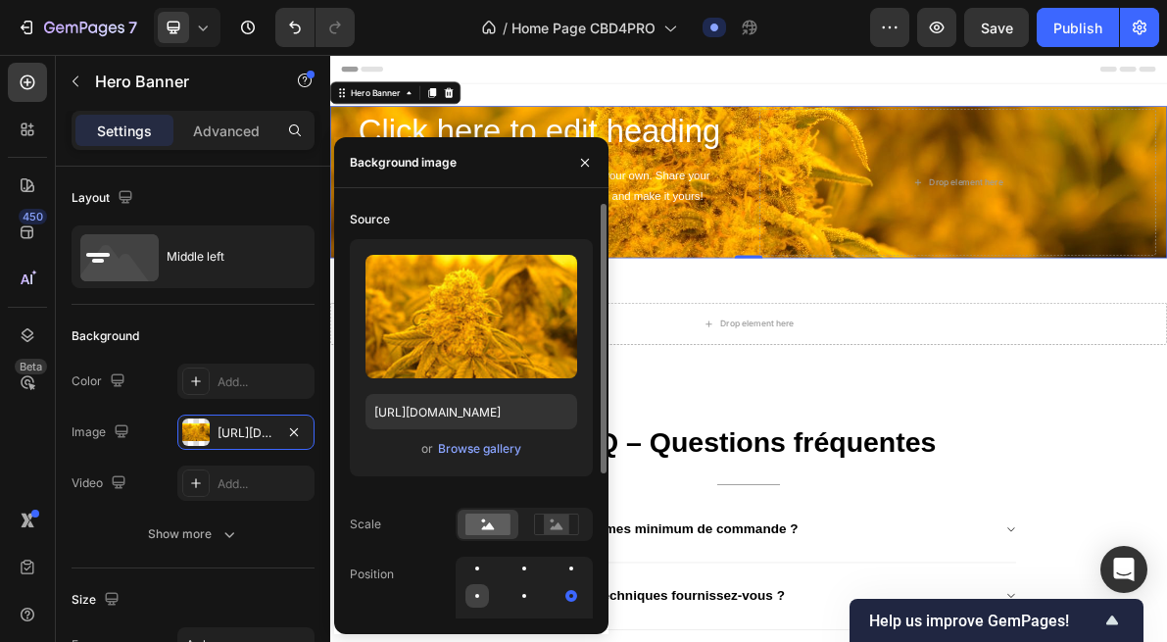
click at [479, 600] on div at bounding box center [478, 596] width 24 height 24
click at [469, 600] on div at bounding box center [478, 596] width 24 height 24
click at [579, 573] on div at bounding box center [572, 569] width 24 height 24
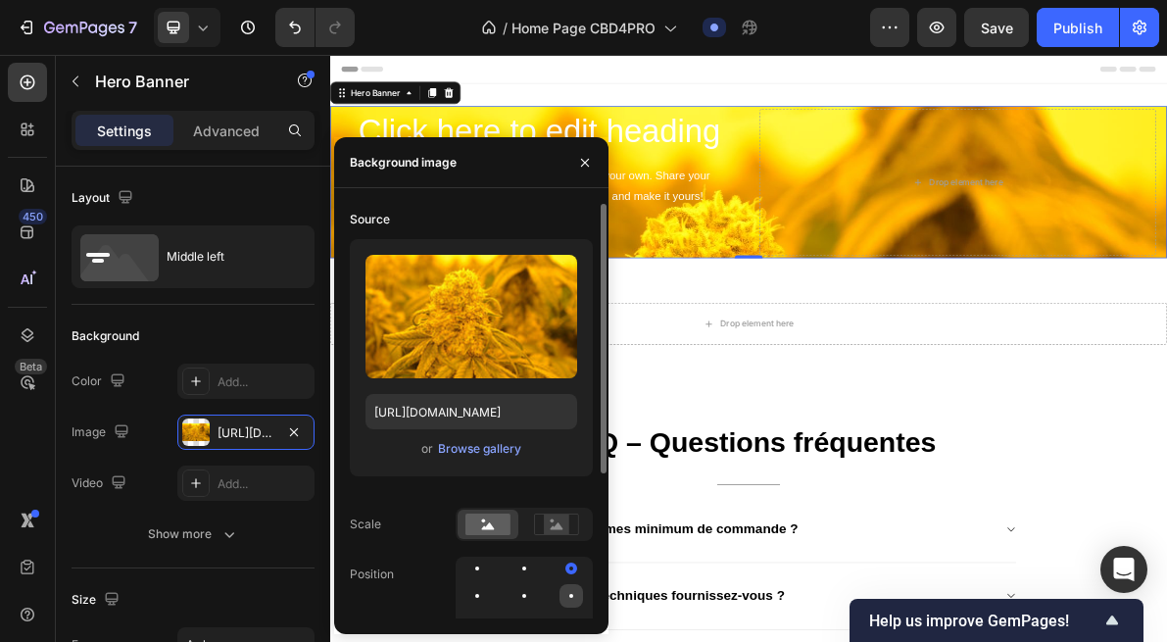
click at [570, 592] on div at bounding box center [572, 596] width 24 height 24
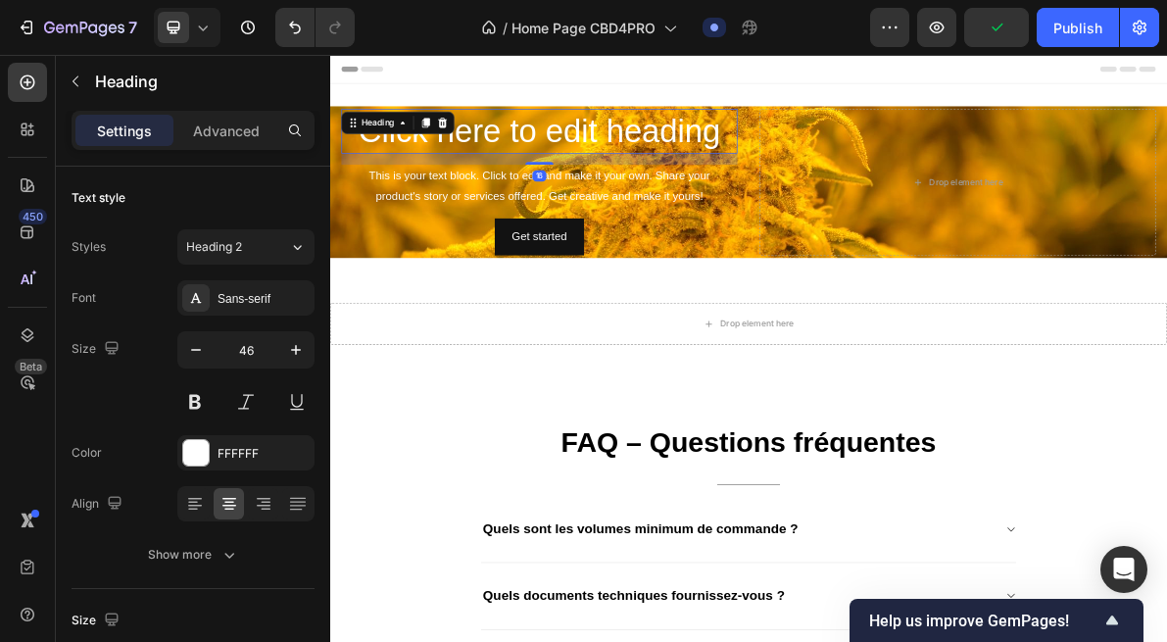
click at [664, 161] on p "Click here to edit heading" at bounding box center [624, 161] width 553 height 59
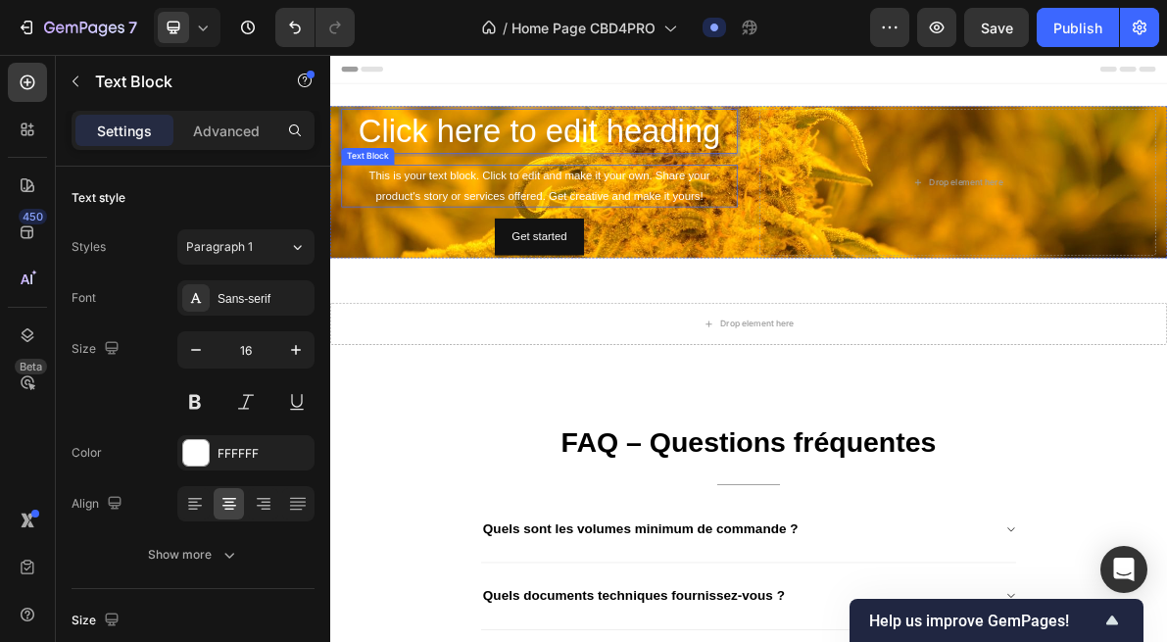
click at [792, 254] on div "This is your text block. Click to edit and make it your own. Share your product…" at bounding box center [624, 239] width 557 height 61
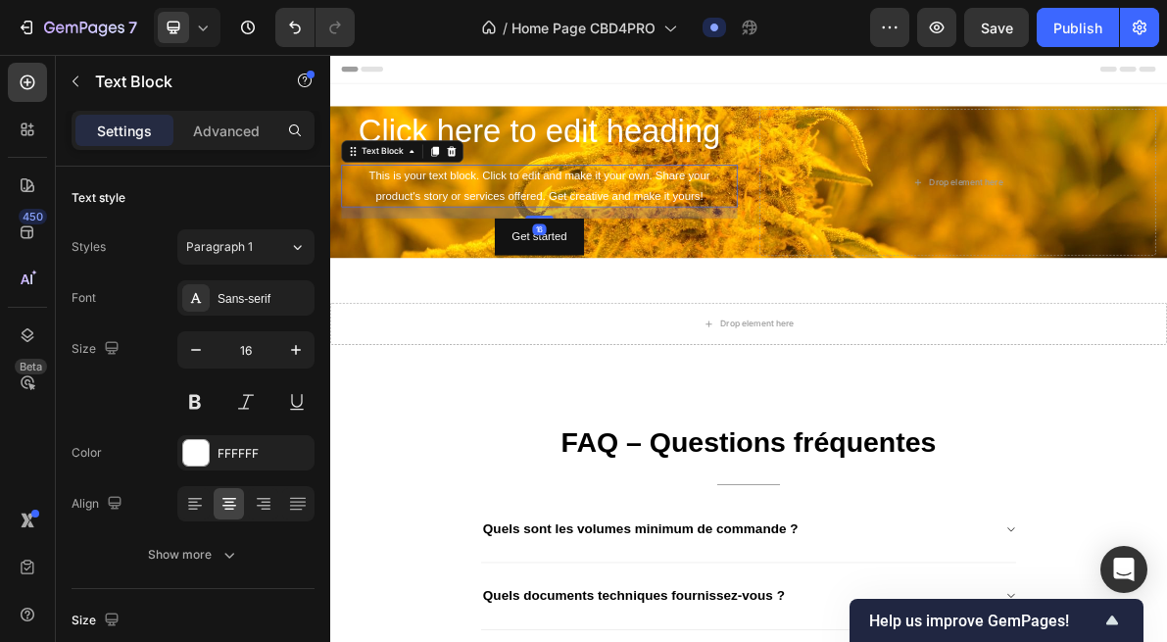
click at [793, 254] on div "This is your text block. Click to edit and make it your own. Share your product…" at bounding box center [624, 239] width 557 height 61
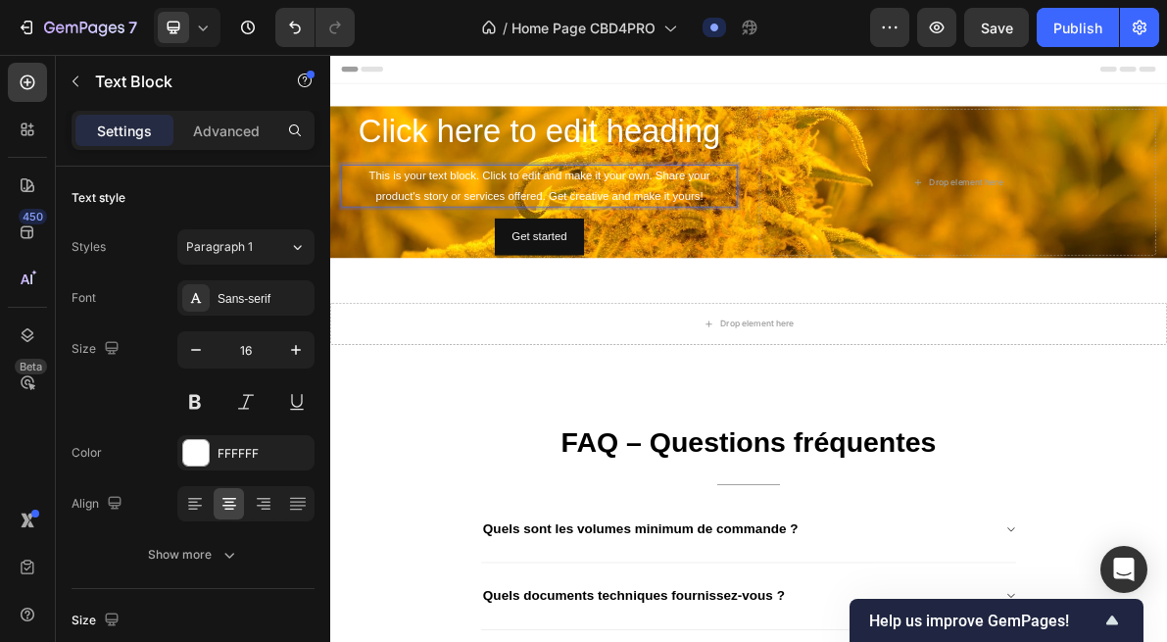
click at [856, 254] on p "This is your text block. Click to edit and make it your own. Share your product…" at bounding box center [624, 239] width 553 height 57
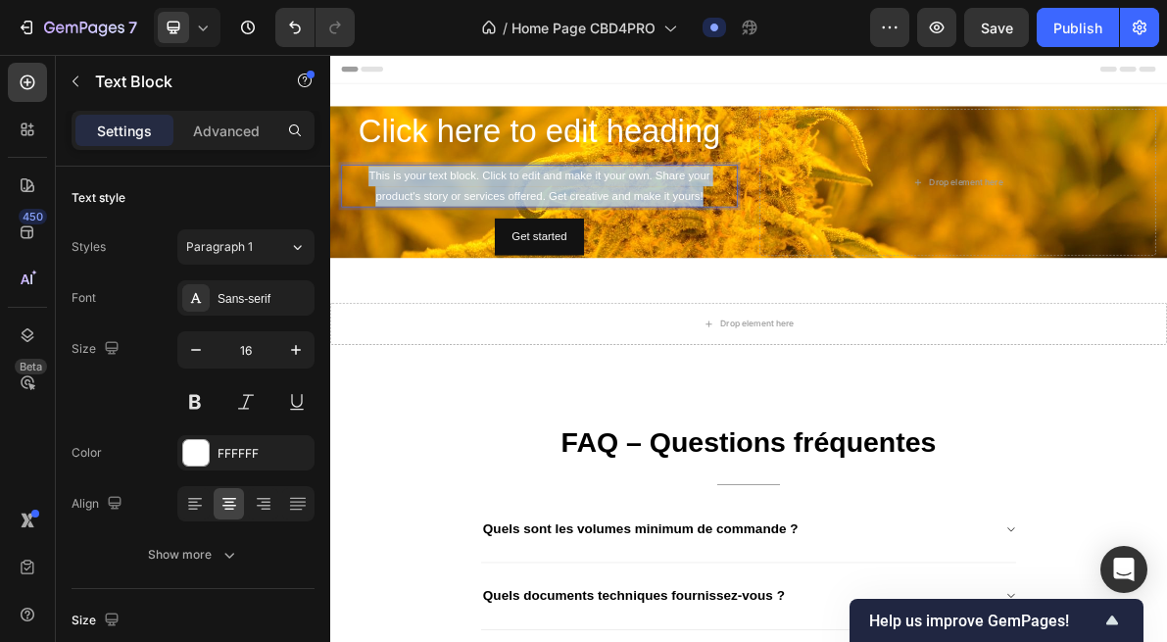
drag, startPoint x: 868, startPoint y: 253, endPoint x: 346, endPoint y: 220, distance: 523.5
click at [346, 219] on div "This is your text block. Click to edit and make it your own. Share your product…" at bounding box center [624, 239] width 557 height 61
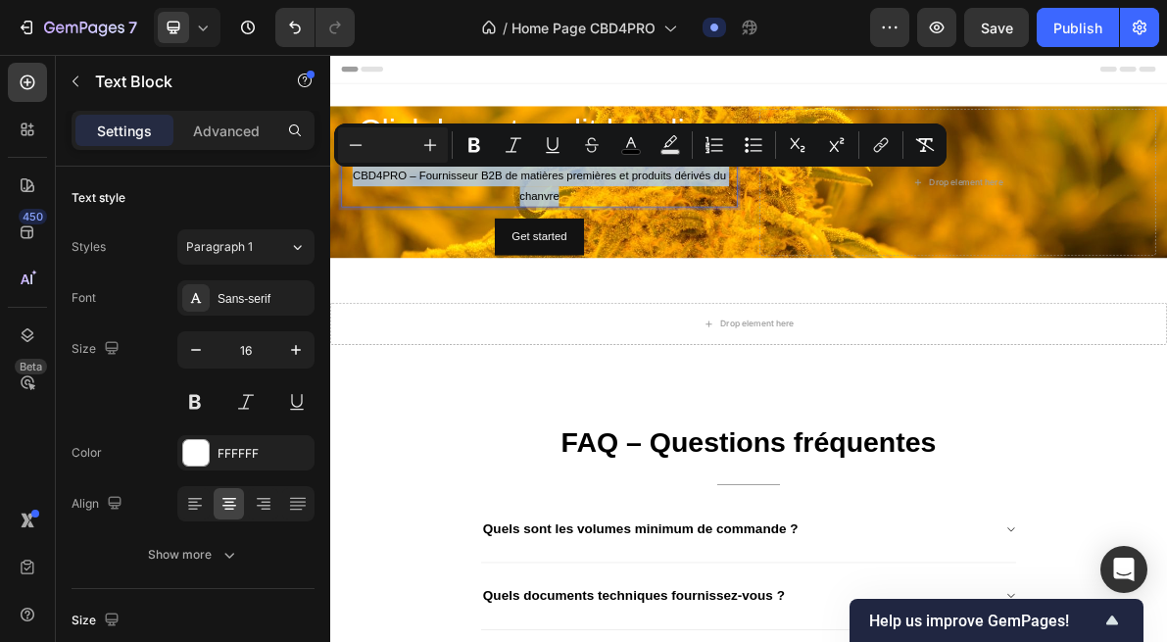
drag, startPoint x: 679, startPoint y: 246, endPoint x: 352, endPoint y: 218, distance: 328.6
click at [352, 218] on p "CBD4PRO – Fournisseur B2B de matières premières et produits dérivés du chanvre" at bounding box center [624, 239] width 553 height 57
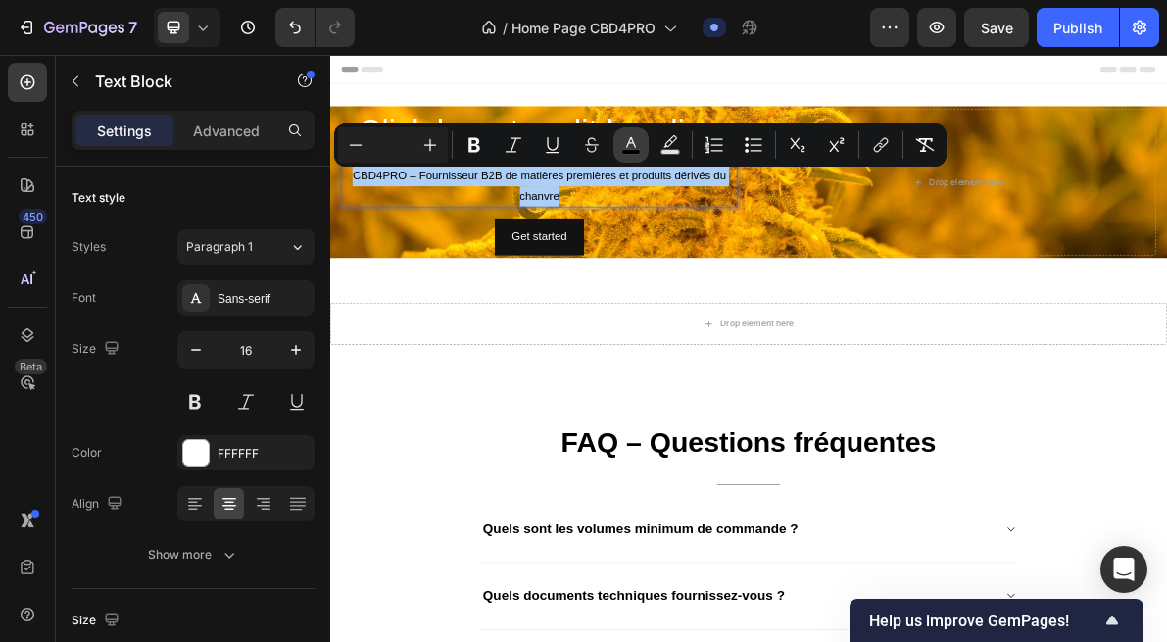
click at [635, 153] on rect "Editor contextual toolbar" at bounding box center [631, 152] width 19 height 5
type input "000000"
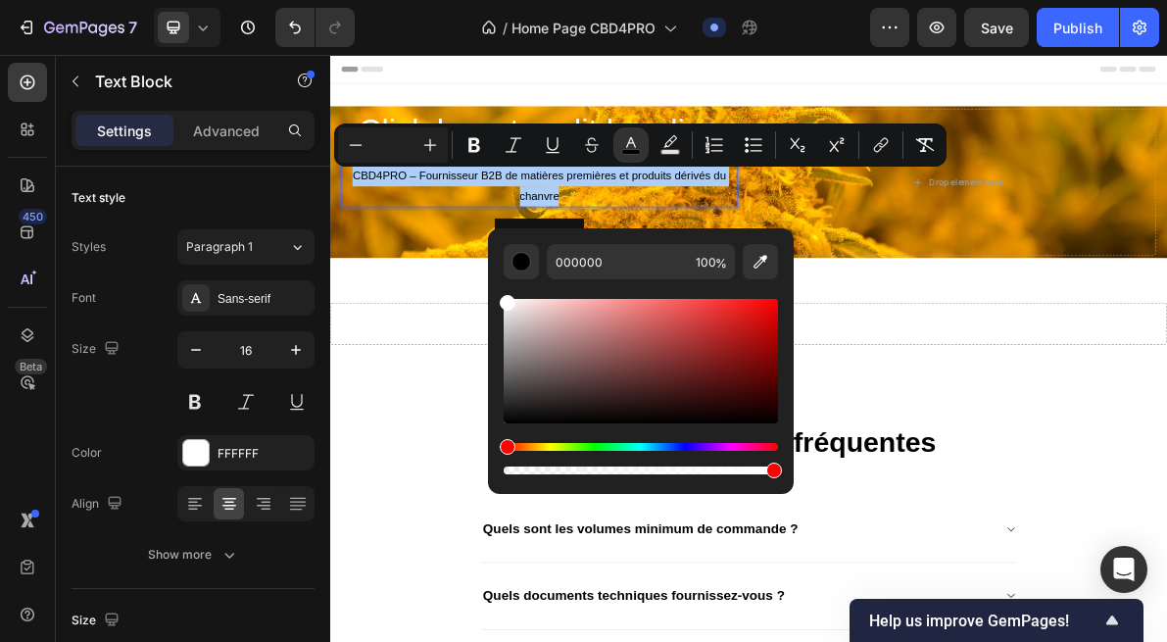
drag, startPoint x: 510, startPoint y: 416, endPoint x: 496, endPoint y: 286, distance: 130.1
click at [496, 285] on div "000000 100 %" at bounding box center [641, 353] width 306 height 250
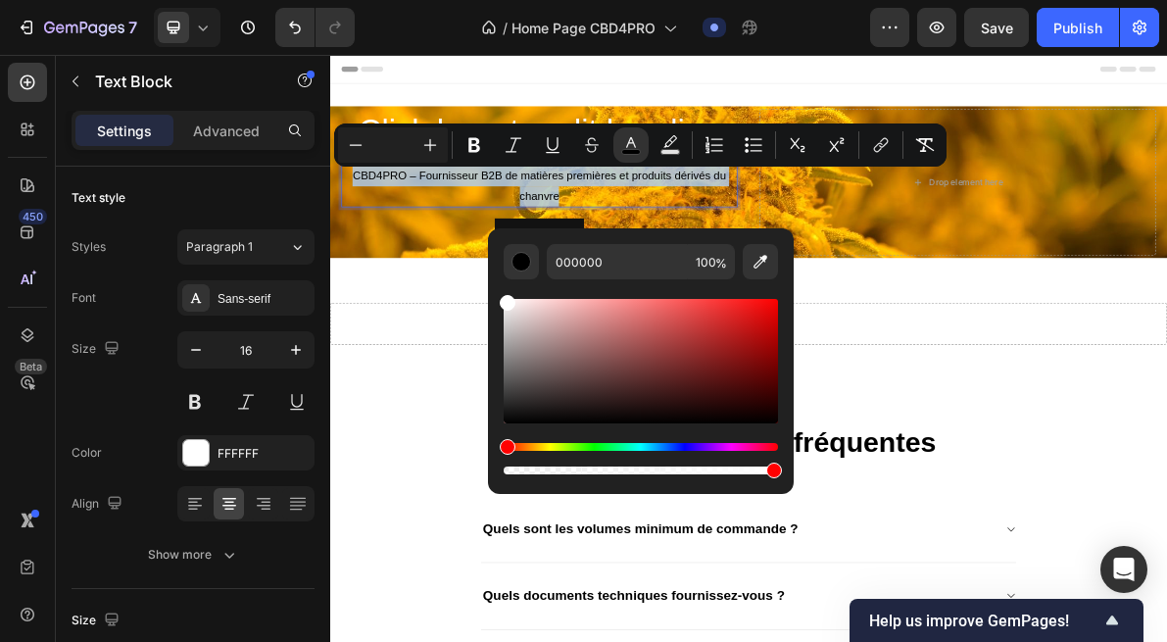
type input "FFFFFF"
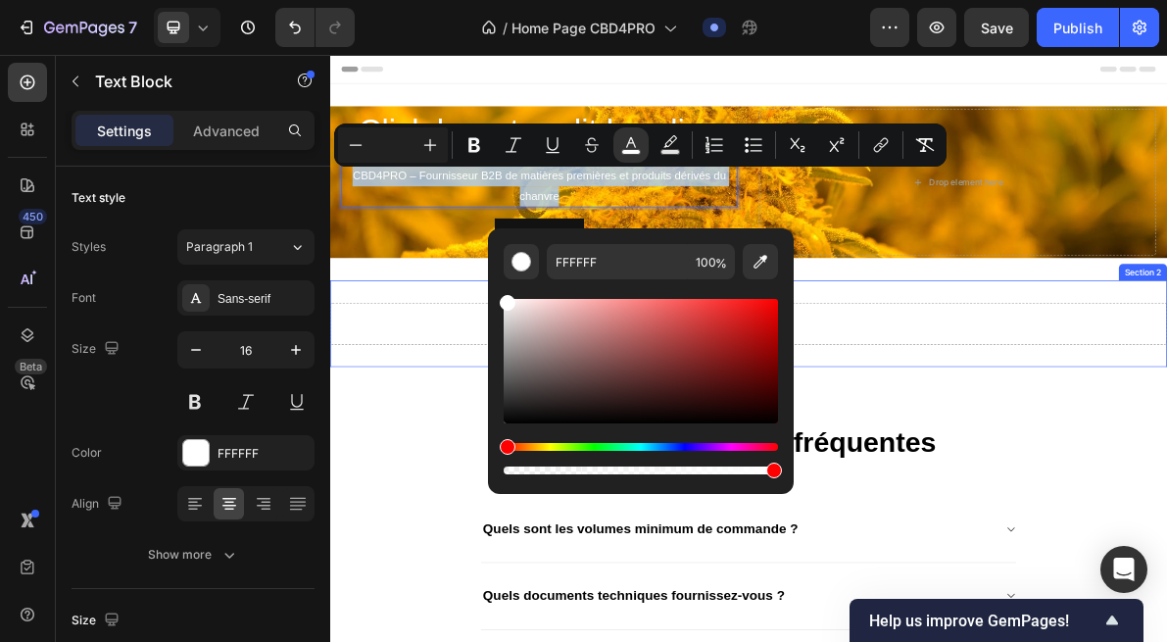
click at [457, 386] on div "Drop element here Section 2" at bounding box center [918, 432] width 1176 height 122
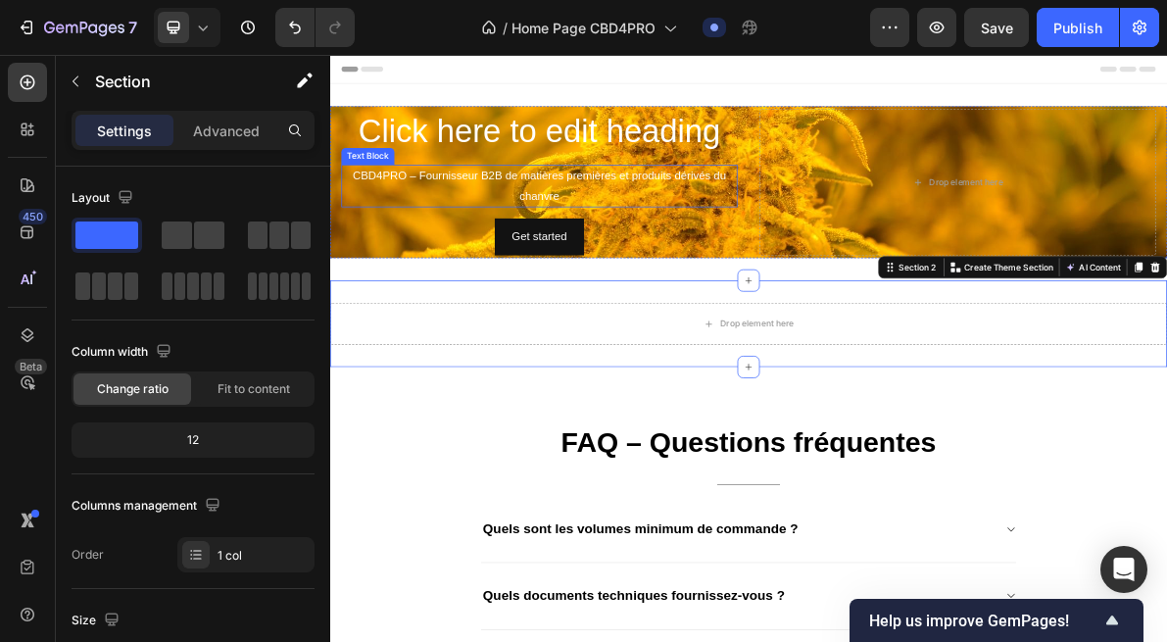
click at [704, 231] on span "CBD4PRO – Fournisseur B2B de matières premières et produits dérivés du chanvre" at bounding box center [624, 238] width 524 height 45
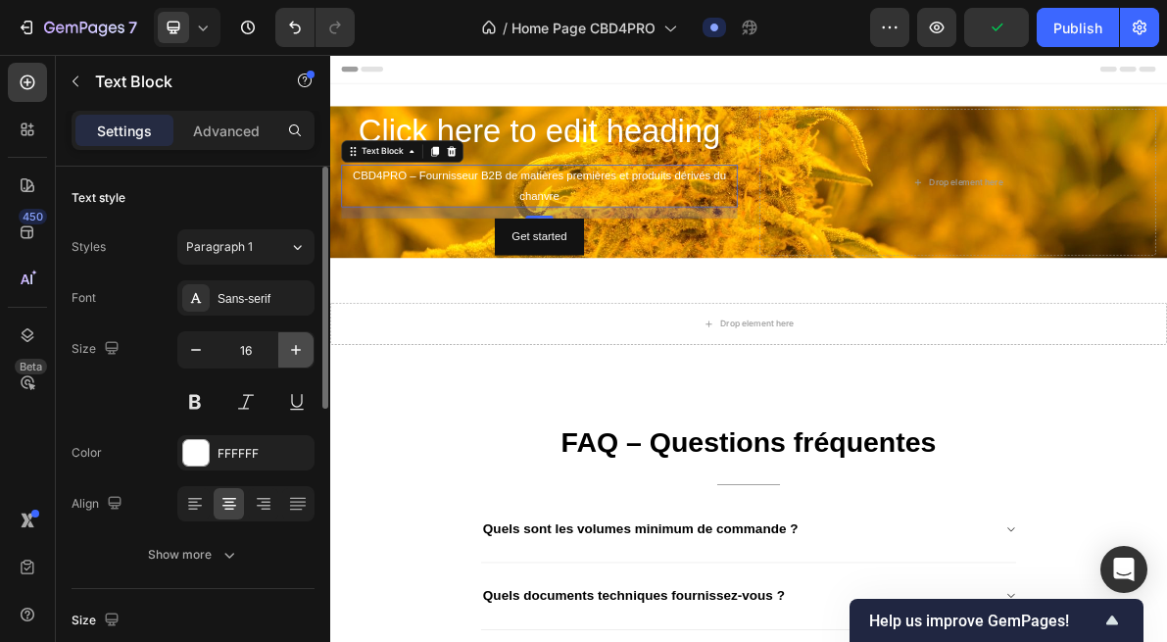
click at [294, 350] on icon "button" at bounding box center [296, 350] width 10 height 10
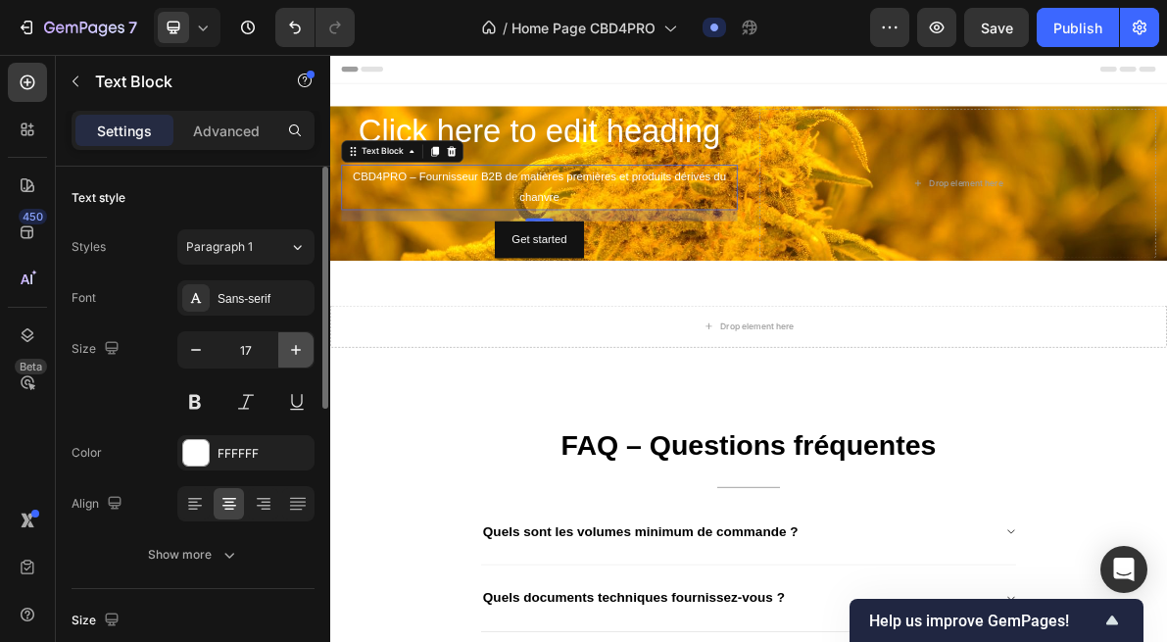
click at [294, 350] on icon "button" at bounding box center [296, 350] width 10 height 10
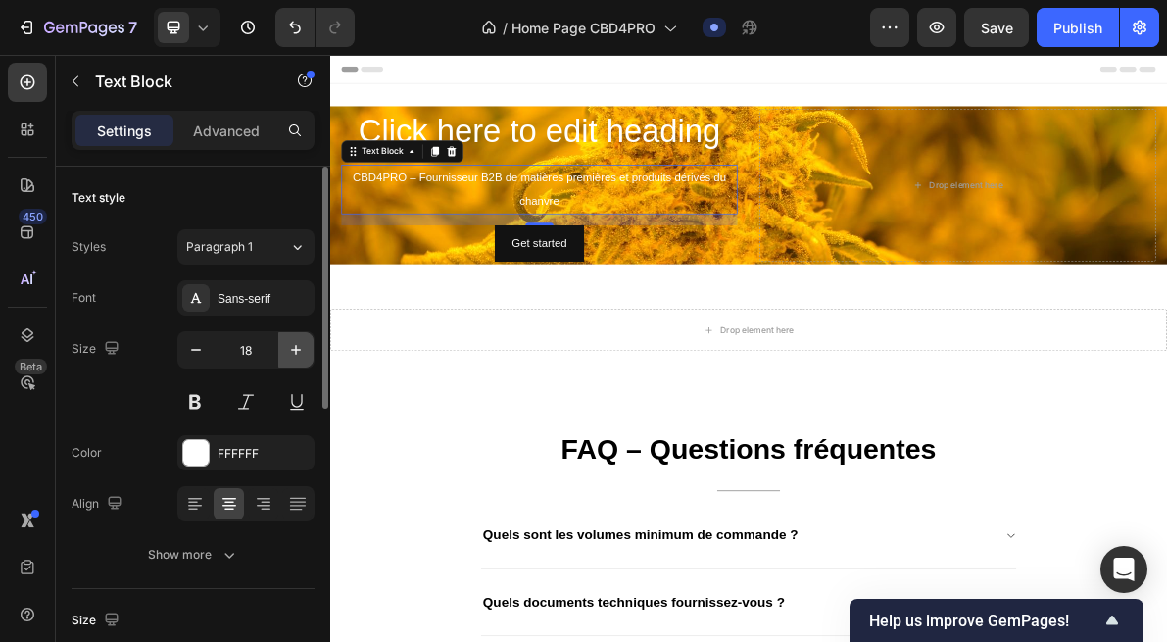
click at [294, 350] on icon "button" at bounding box center [296, 350] width 10 height 10
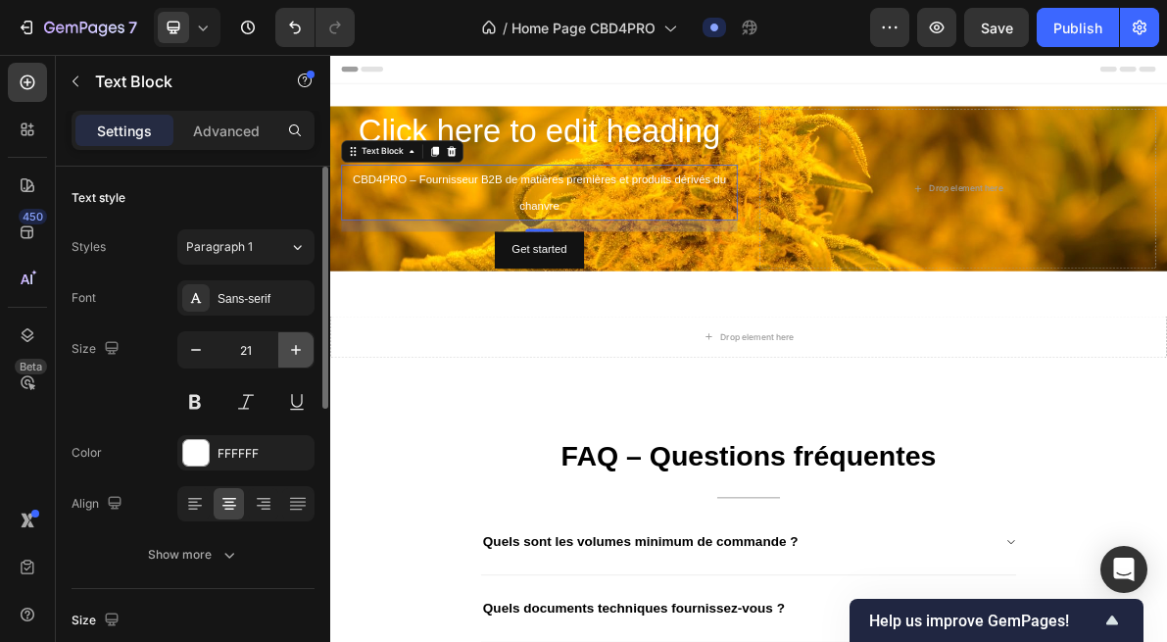
click at [294, 350] on icon "button" at bounding box center [296, 350] width 10 height 10
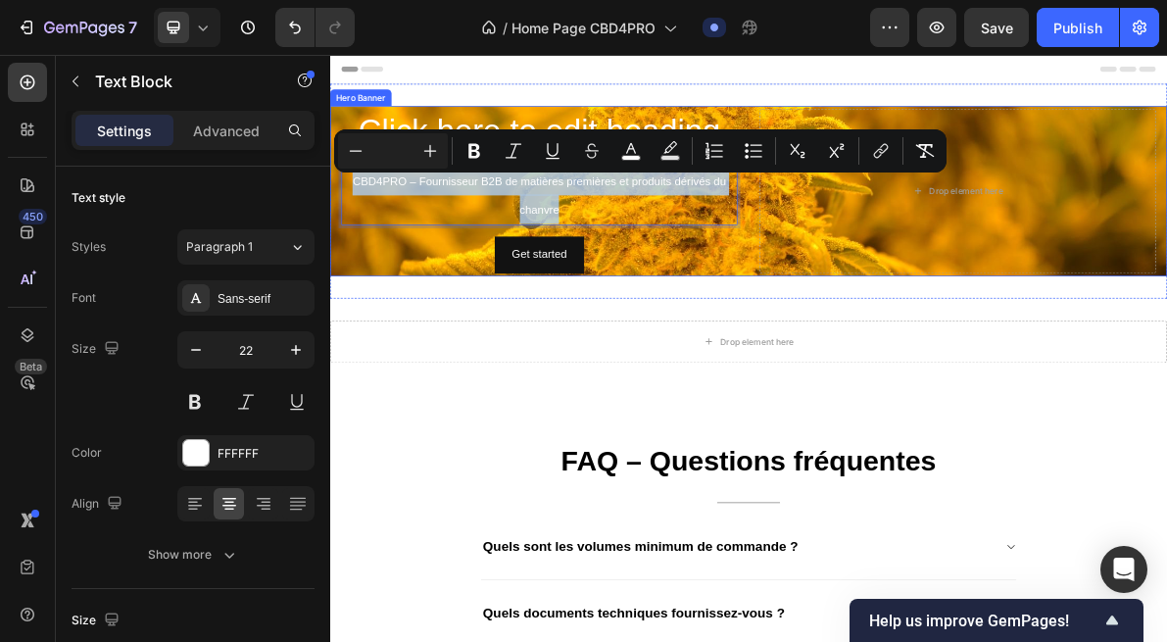
drag, startPoint x: 658, startPoint y: 260, endPoint x: 345, endPoint y: 205, distance: 317.4
click at [345, 205] on div "Click here to edit heading Heading CBD4PRO – Fournisseur B2B de matières premiè…" at bounding box center [918, 245] width 1176 height 239
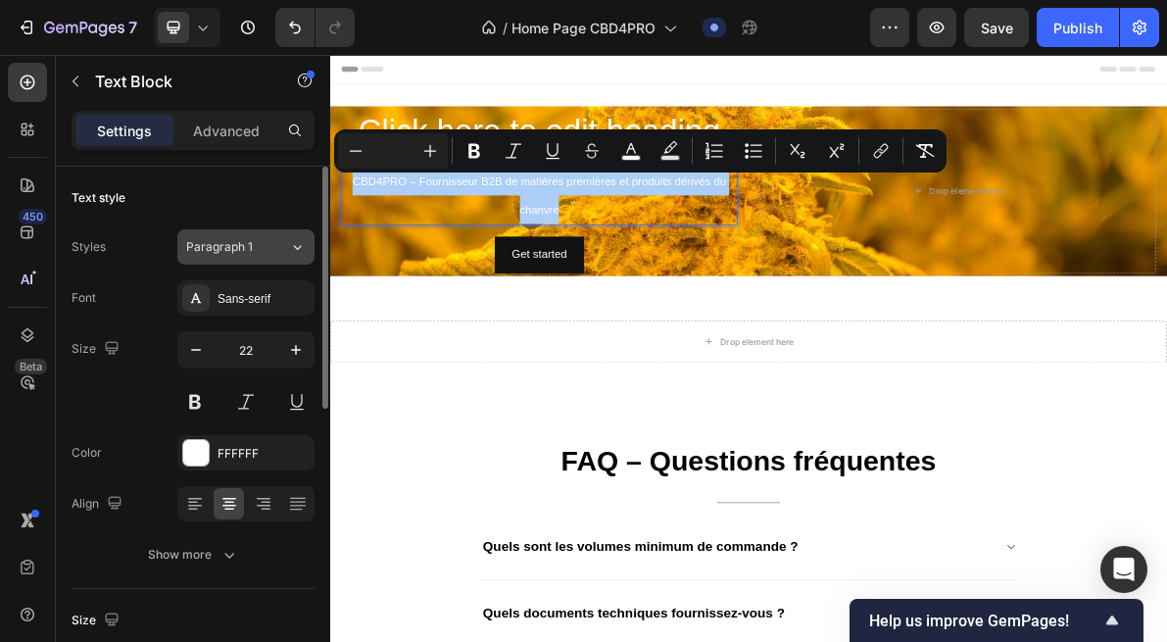
click at [235, 245] on span "Paragraph 1" at bounding box center [219, 247] width 67 height 18
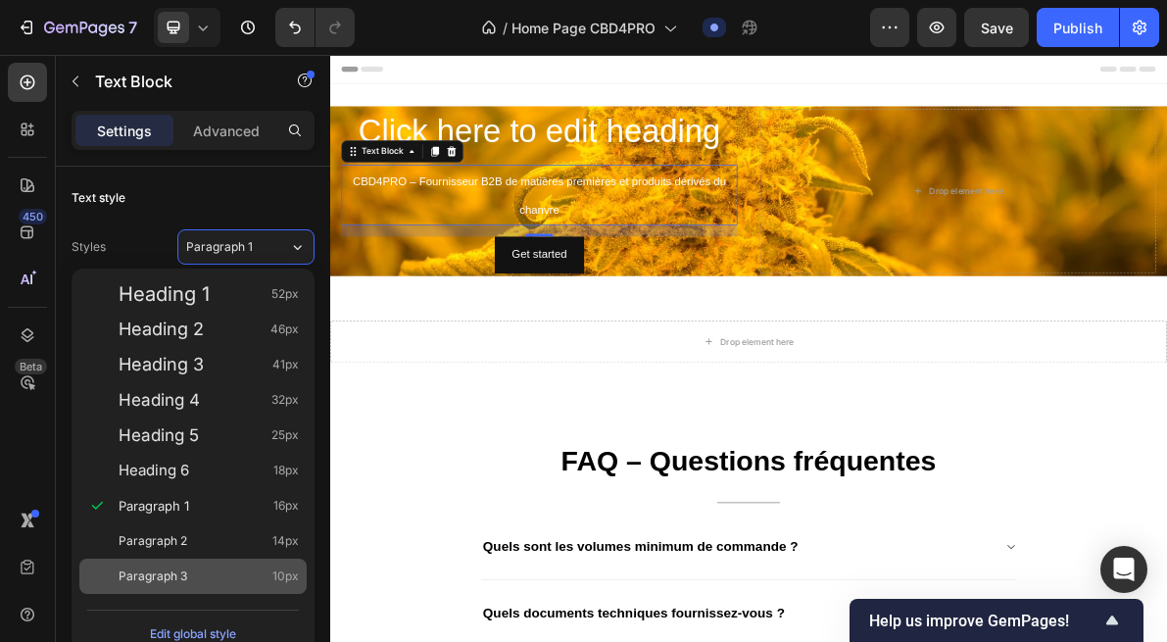
click at [154, 580] on span "Paragraph 3" at bounding box center [153, 577] width 69 height 20
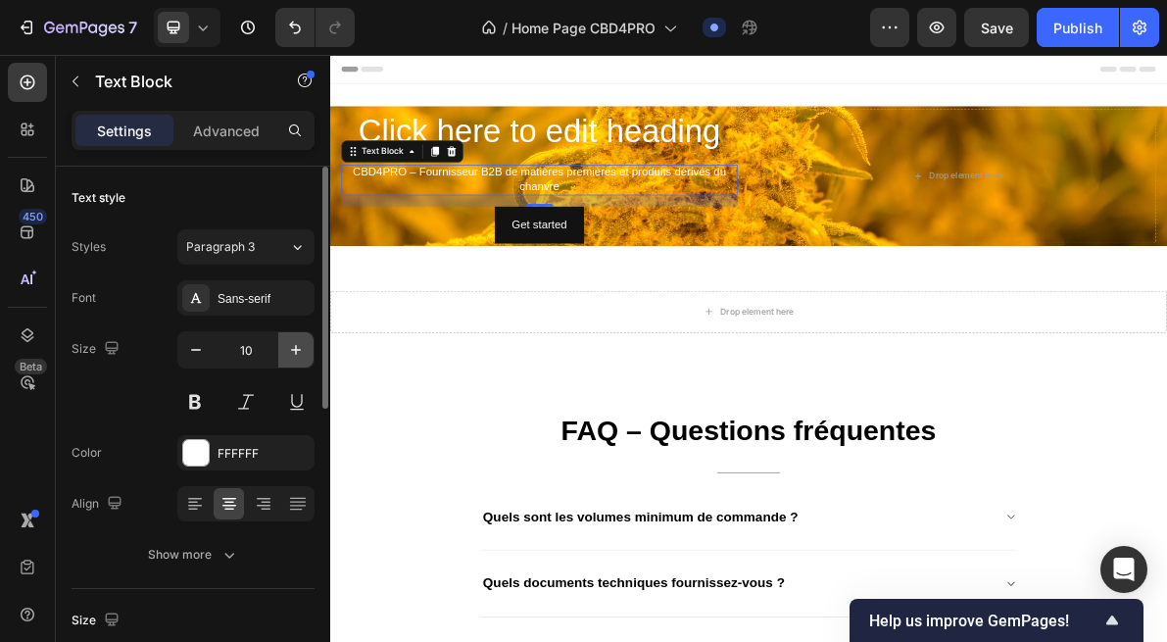
click at [295, 348] on icon "button" at bounding box center [296, 350] width 20 height 20
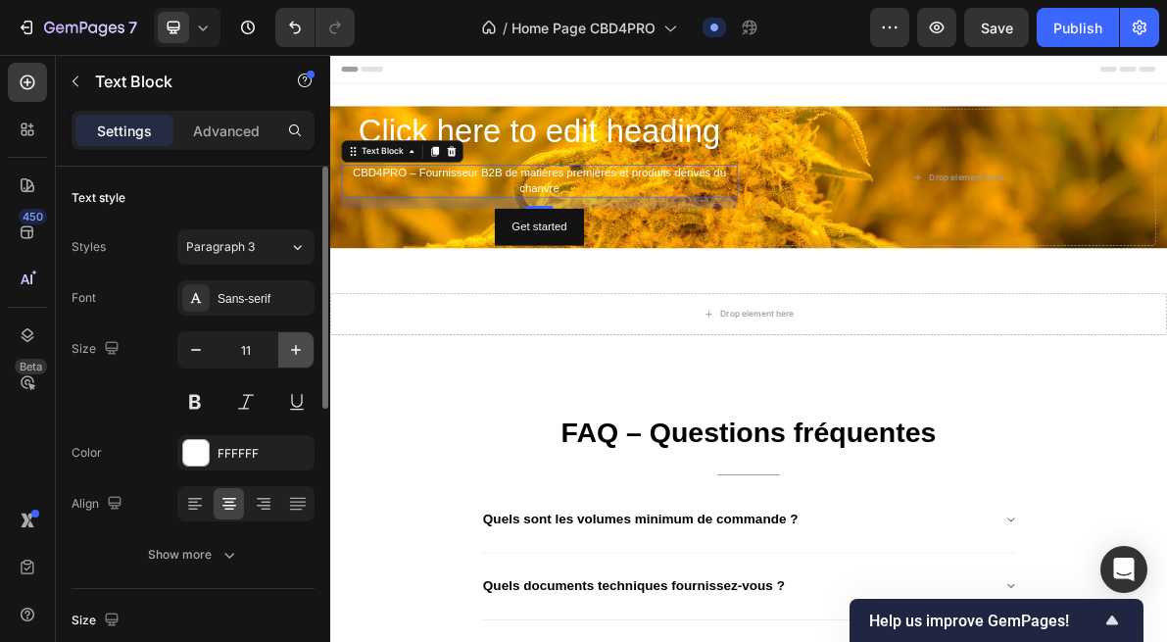
click at [295, 348] on icon "button" at bounding box center [296, 350] width 20 height 20
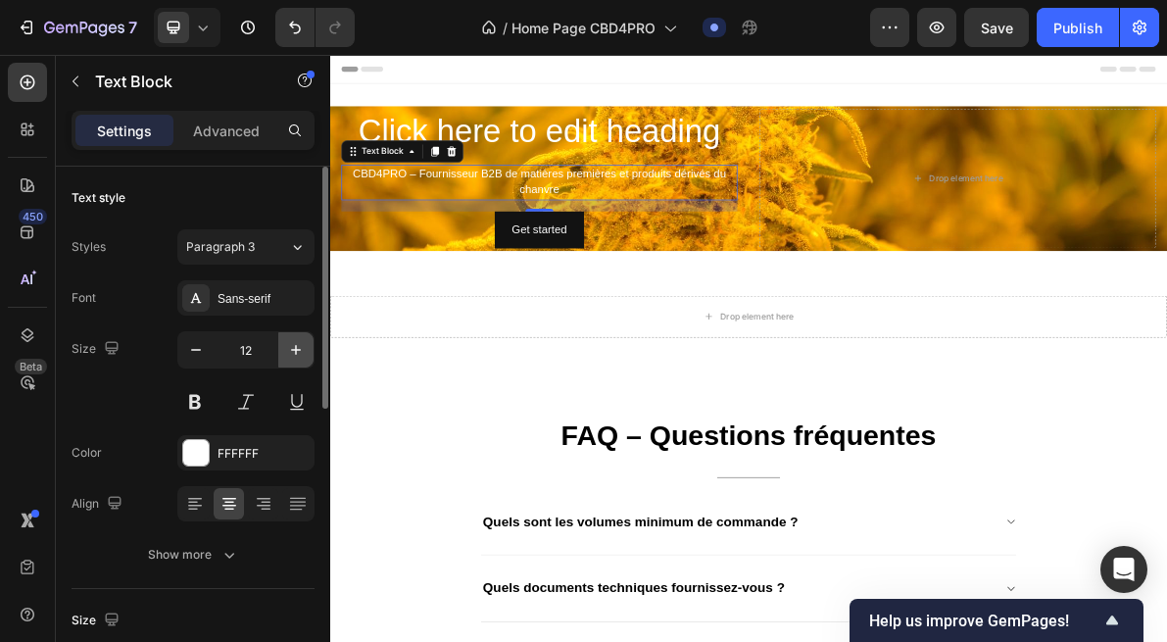
click at [295, 348] on icon "button" at bounding box center [296, 350] width 20 height 20
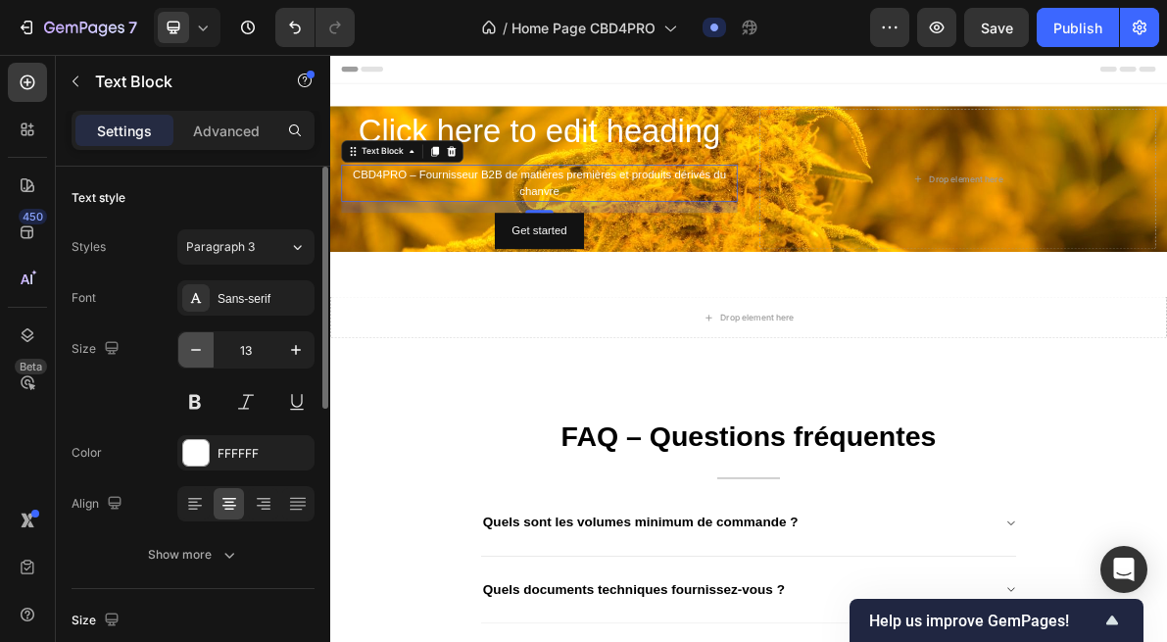
click at [197, 353] on icon "button" at bounding box center [196, 350] width 20 height 20
type input "11"
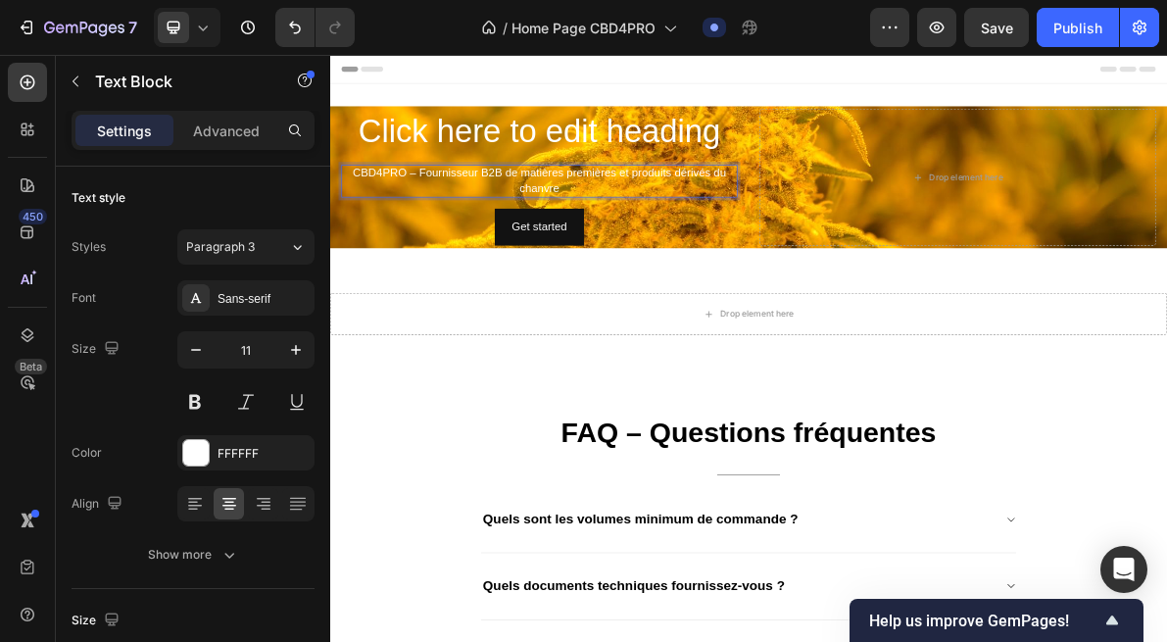
click at [665, 248] on p "CBD4PRO – Fournisseur B2B de matières premières et produits dérivés du chanvre" at bounding box center [624, 232] width 553 height 43
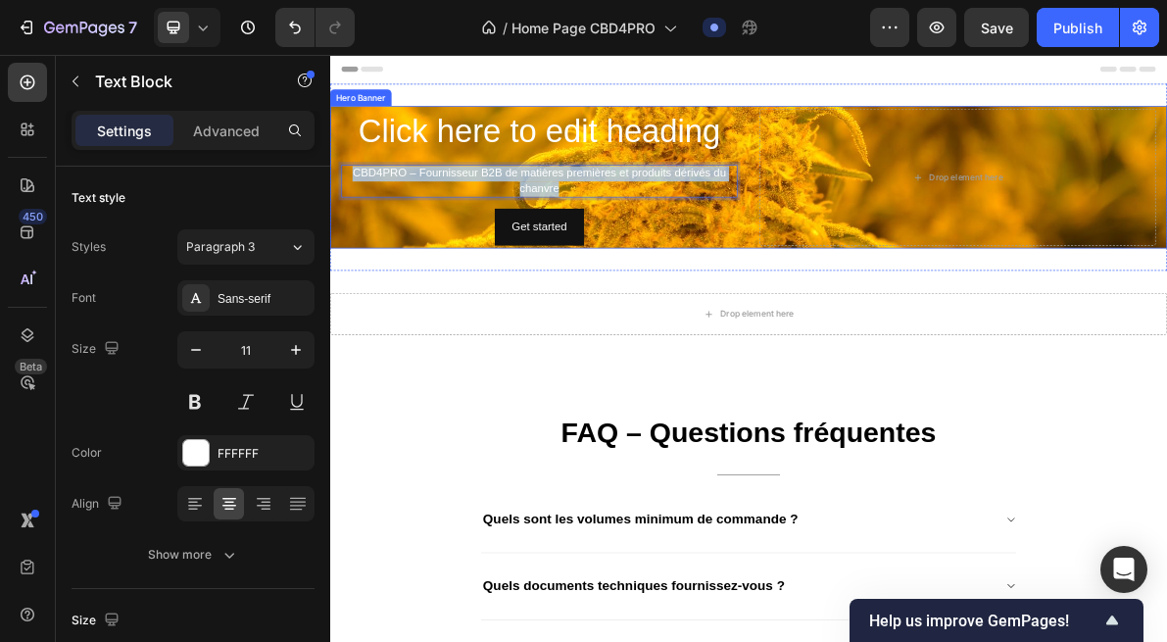
drag, startPoint x: 673, startPoint y: 244, endPoint x: 334, endPoint y: 222, distance: 339.9
click at [335, 222] on div "Click here to edit heading Heading CBD4PRO – Fournisseur B2B de matières premiè…" at bounding box center [918, 226] width 1176 height 200
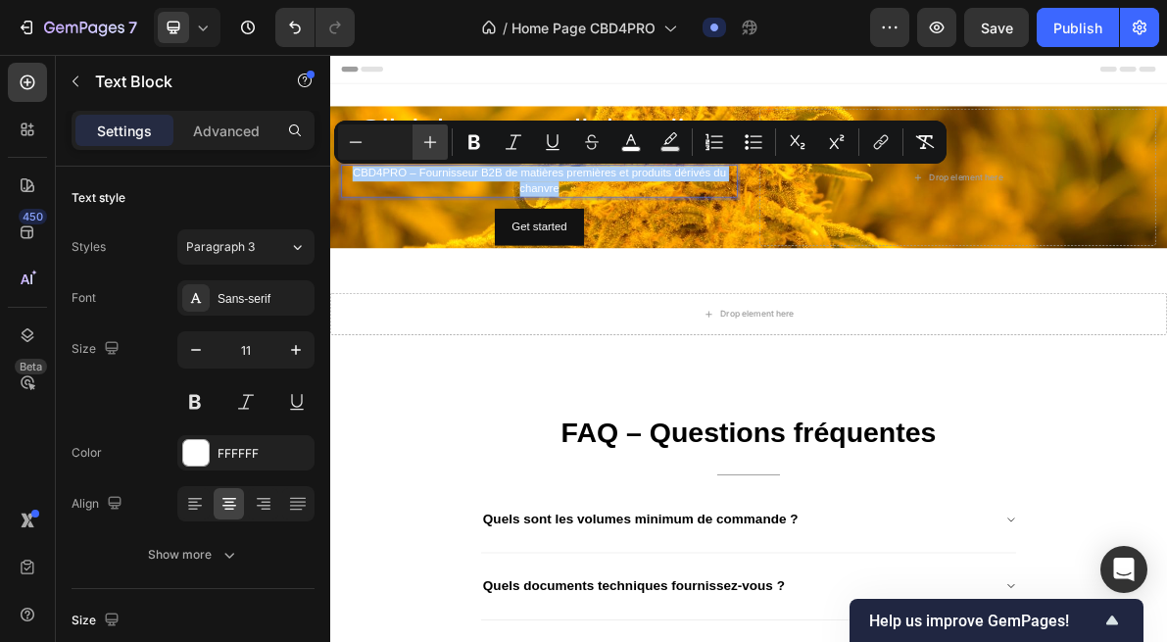
click at [429, 144] on icon "Editor contextual toolbar" at bounding box center [430, 142] width 13 height 13
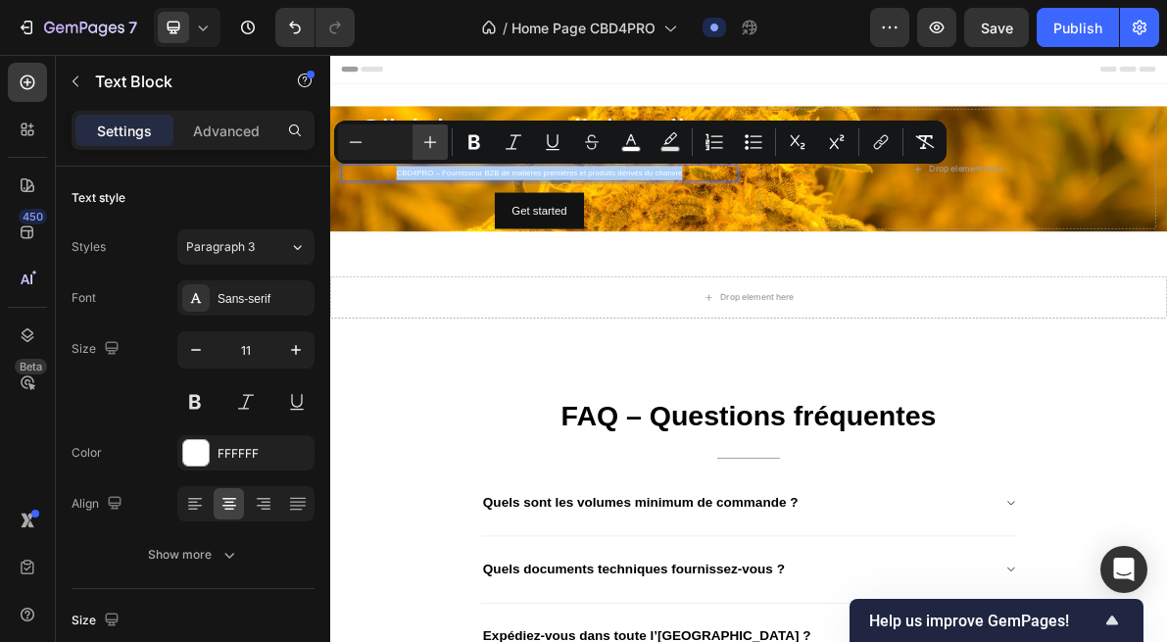
click at [429, 144] on icon "Editor contextual toolbar" at bounding box center [430, 142] width 20 height 20
click at [436, 144] on icon "Editor contextual toolbar" at bounding box center [430, 142] width 20 height 20
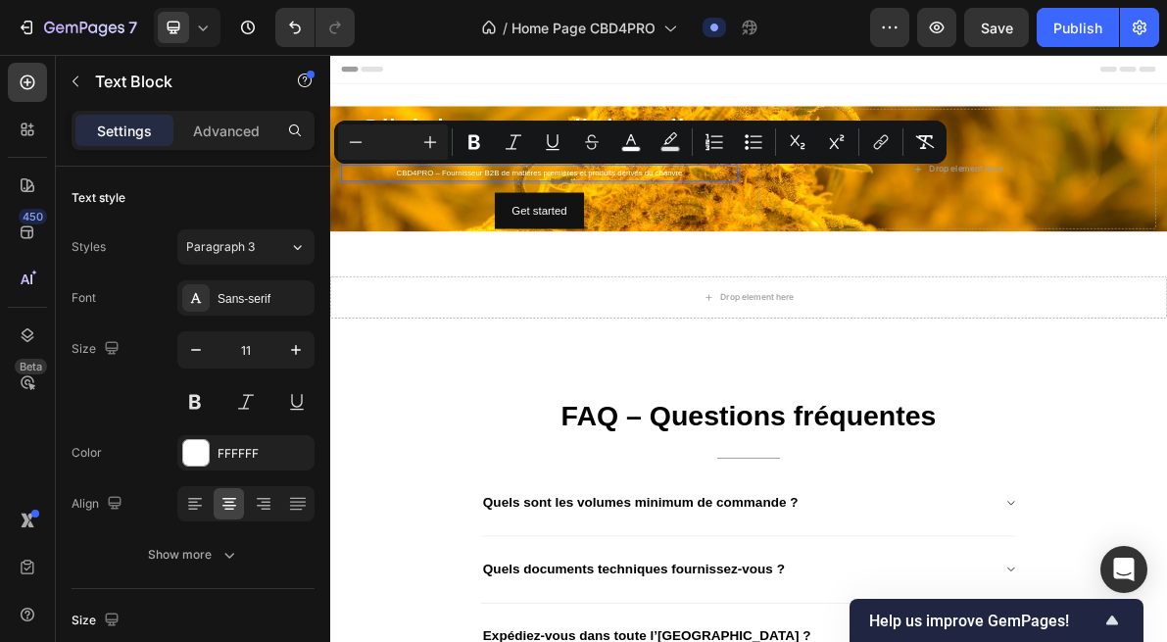
click at [396, 146] on input "Editor contextual toolbar" at bounding box center [392, 142] width 39 height 24
type input "20"
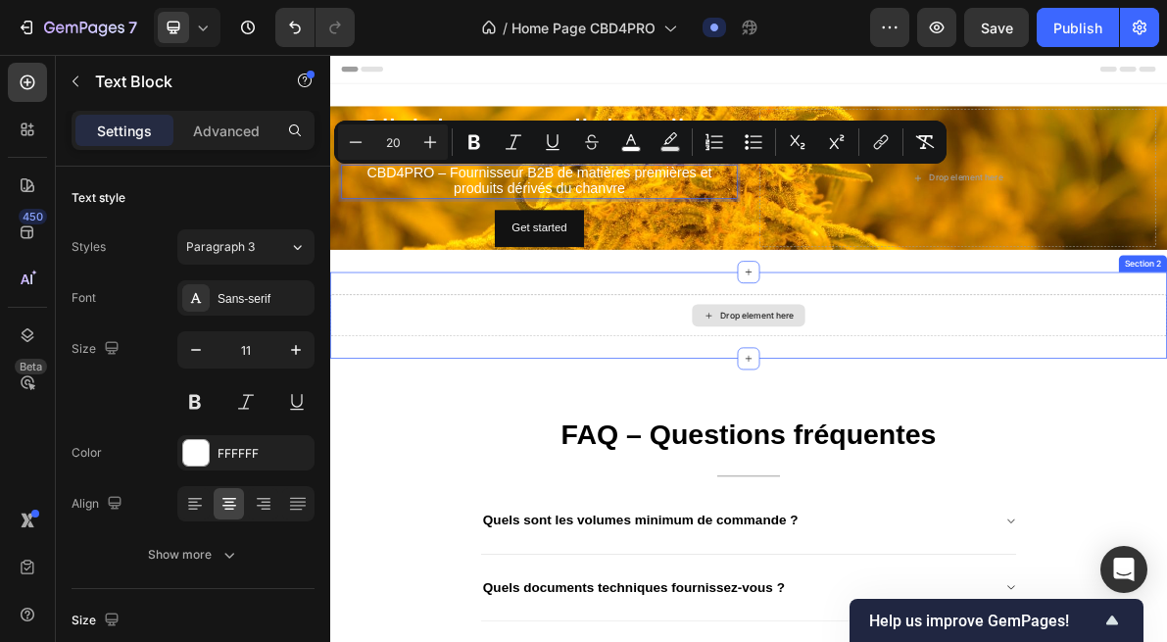
click at [460, 408] on div "Drop element here" at bounding box center [918, 420] width 1176 height 59
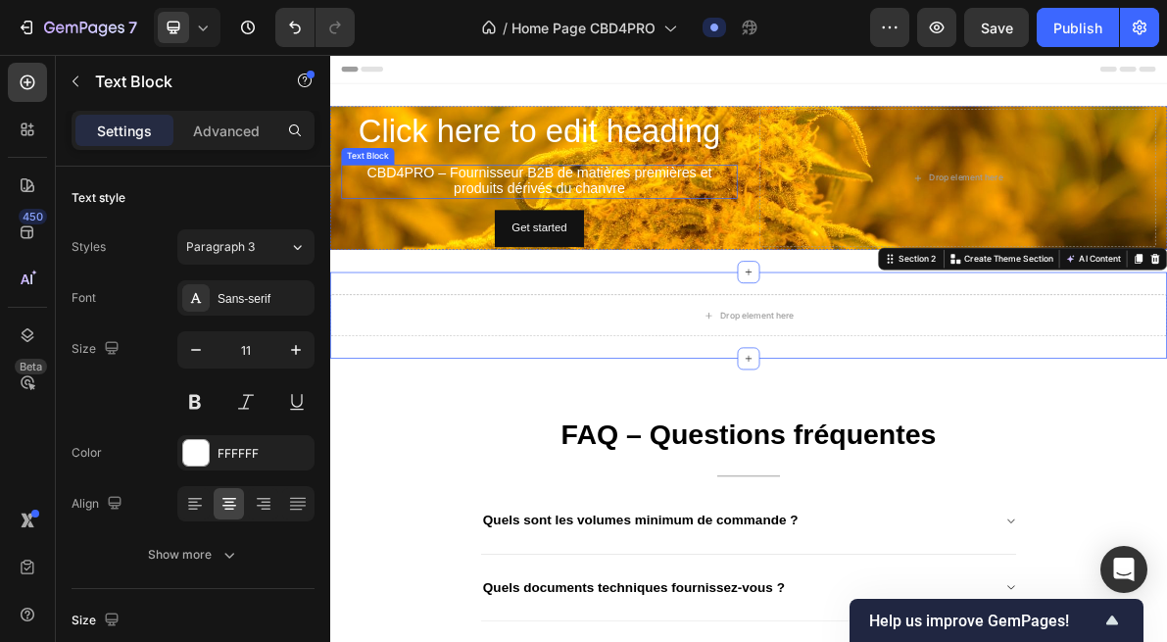
click at [619, 229] on span "CBD4PRO – Fournisseur B2B de matières premières et produits dérivés du chanvre" at bounding box center [624, 231] width 485 height 44
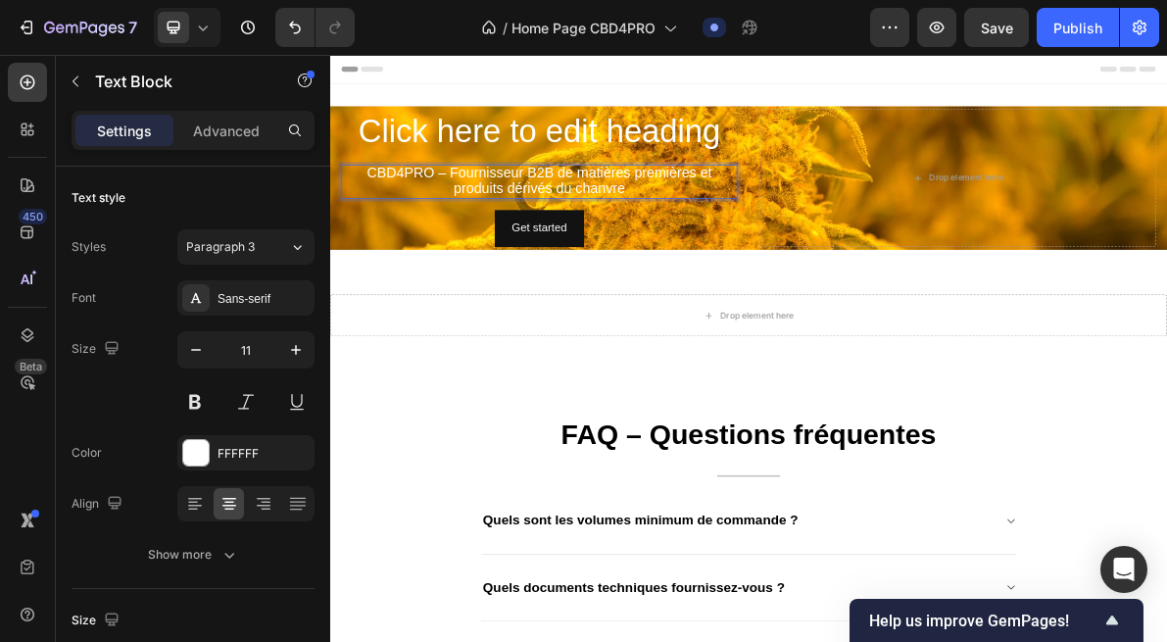
click at [716, 250] on span "CBD4PRO – Fournisseur B2B de matières premières et produits dérivés du chanvre" at bounding box center [624, 231] width 485 height 44
click at [554, 239] on span "CBD4PRO – Fournisseur B2B de matières premières et produits dérivés du chanvre" at bounding box center [624, 231] width 485 height 44
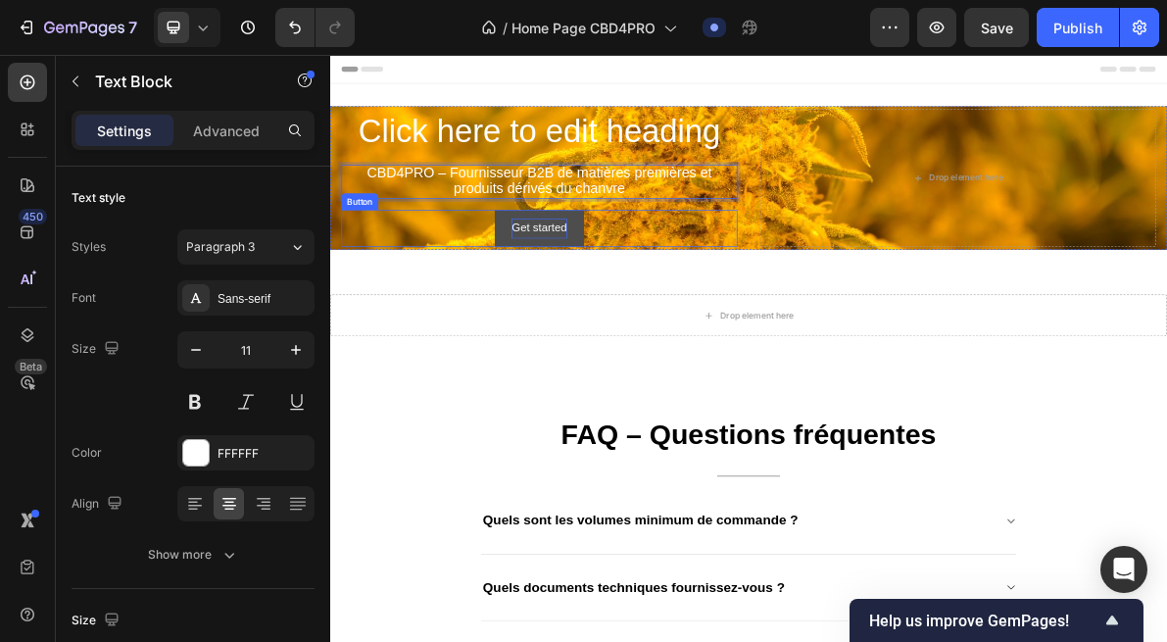
click at [651, 292] on div "Get started" at bounding box center [623, 298] width 77 height 28
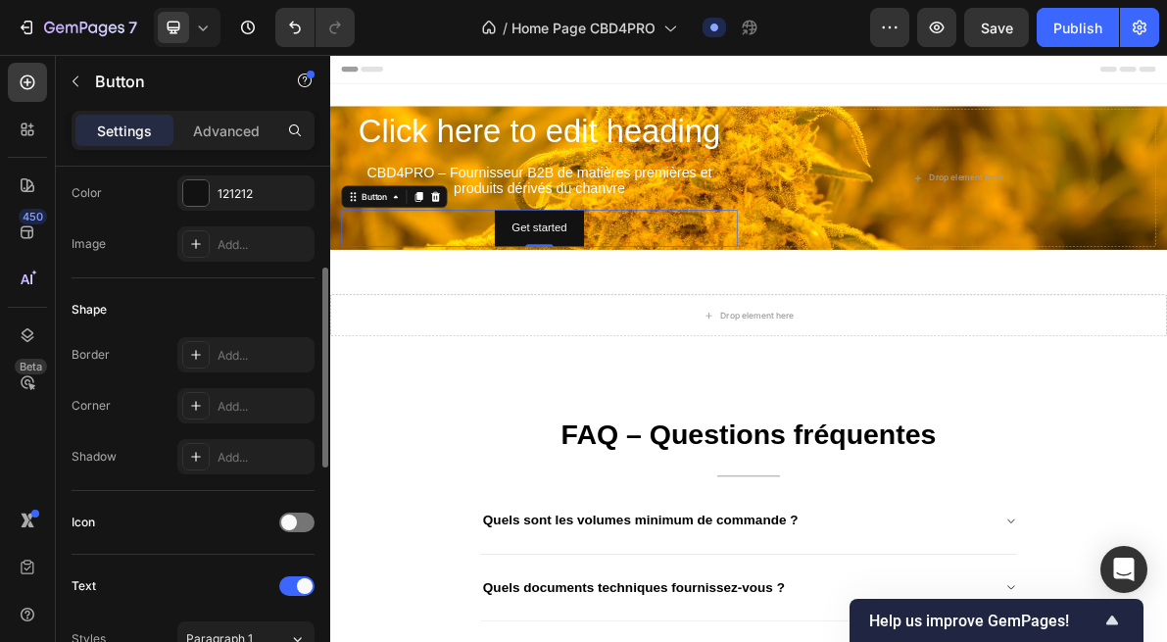
scroll to position [271, 0]
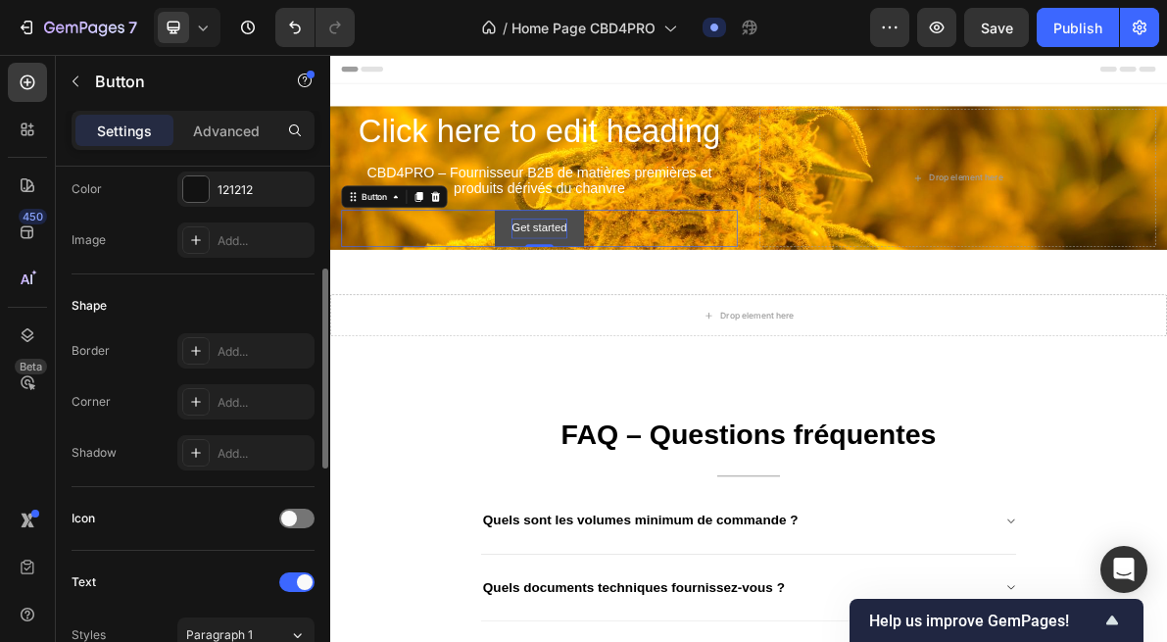
click at [651, 309] on div "Get started" at bounding box center [623, 298] width 77 height 28
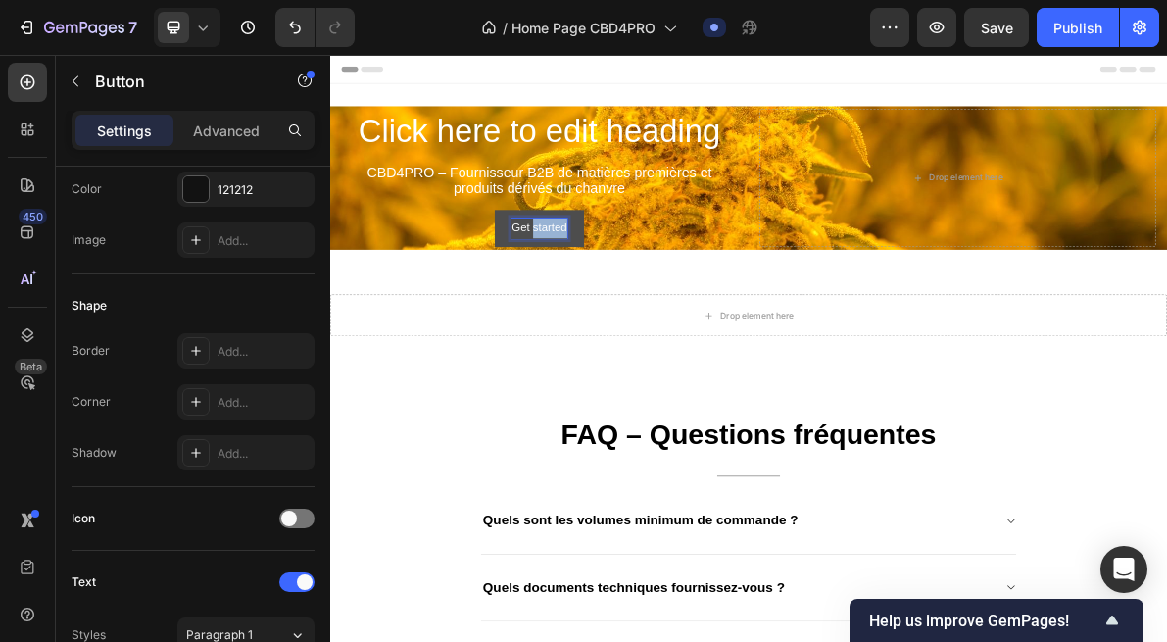
click at [651, 309] on p "Get started" at bounding box center [623, 298] width 77 height 28
click at [565, 272] on button "Demander" at bounding box center [625, 298] width 121 height 52
click at [575, 272] on button "Obtenir" at bounding box center [624, 298] width 98 height 52
click at [565, 272] on button "Obtenir un" at bounding box center [625, 298] width 121 height 52
click at [544, 272] on button "Obtenir un devis" at bounding box center [625, 298] width 162 height 52
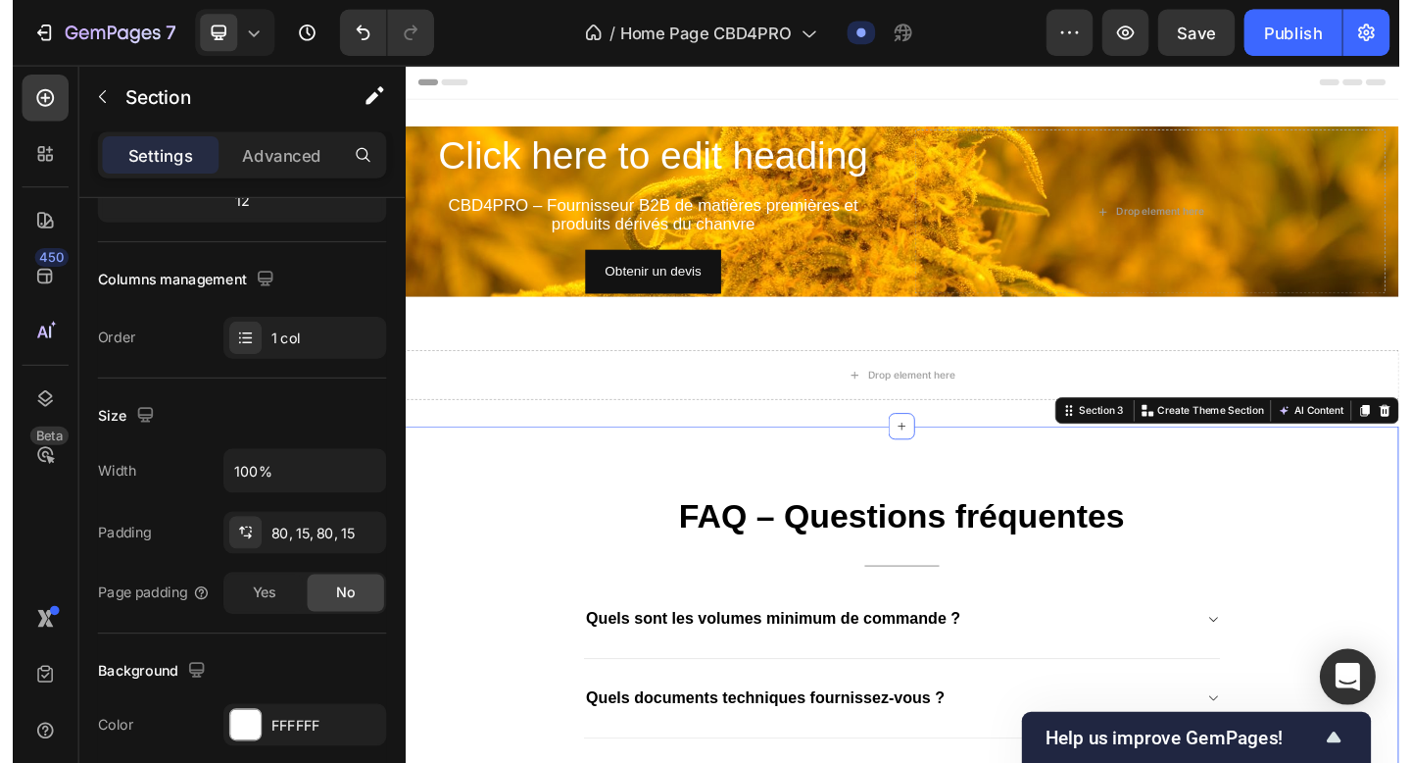
scroll to position [0, 0]
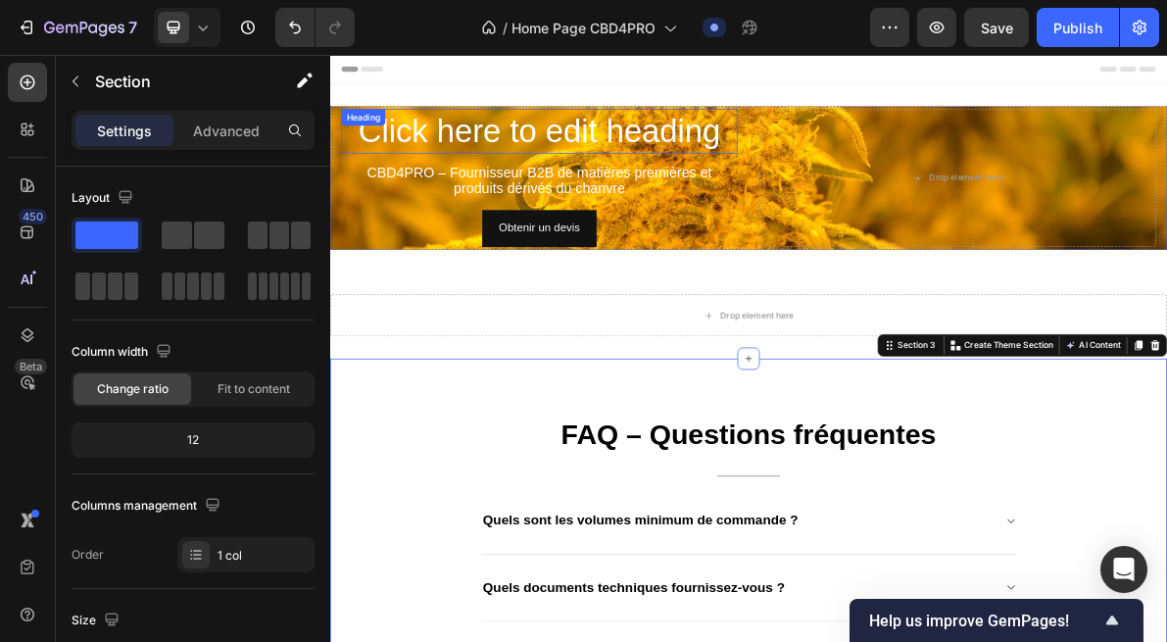
click at [509, 155] on p "Click here to edit heading" at bounding box center [624, 161] width 553 height 59
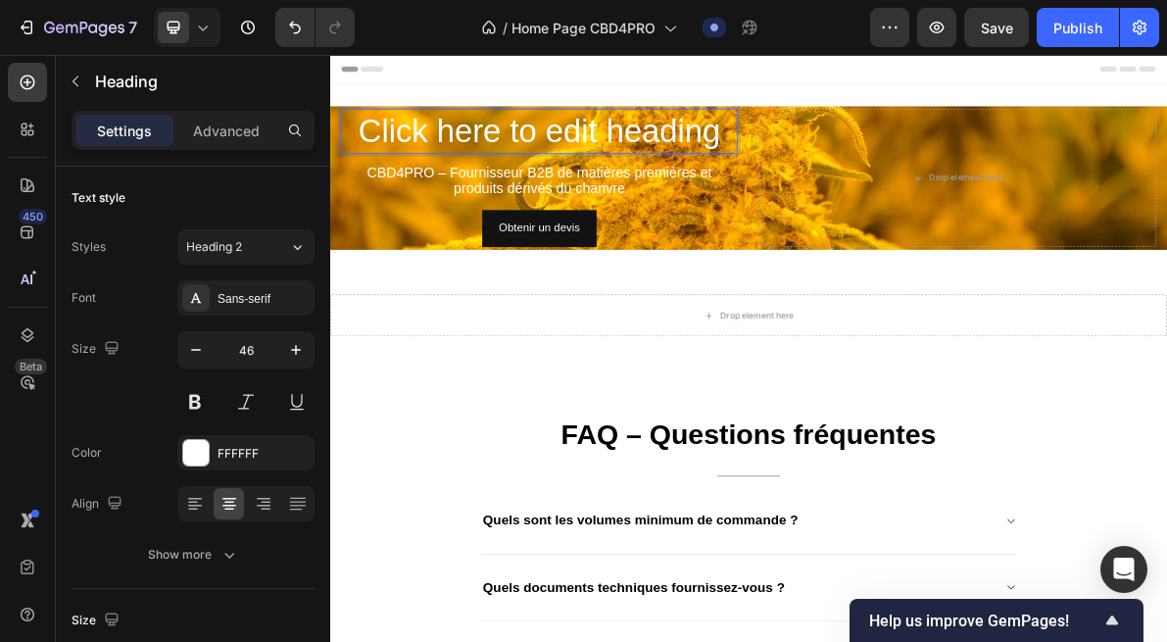
click at [728, 152] on p "Click here to edit heading" at bounding box center [624, 161] width 553 height 59
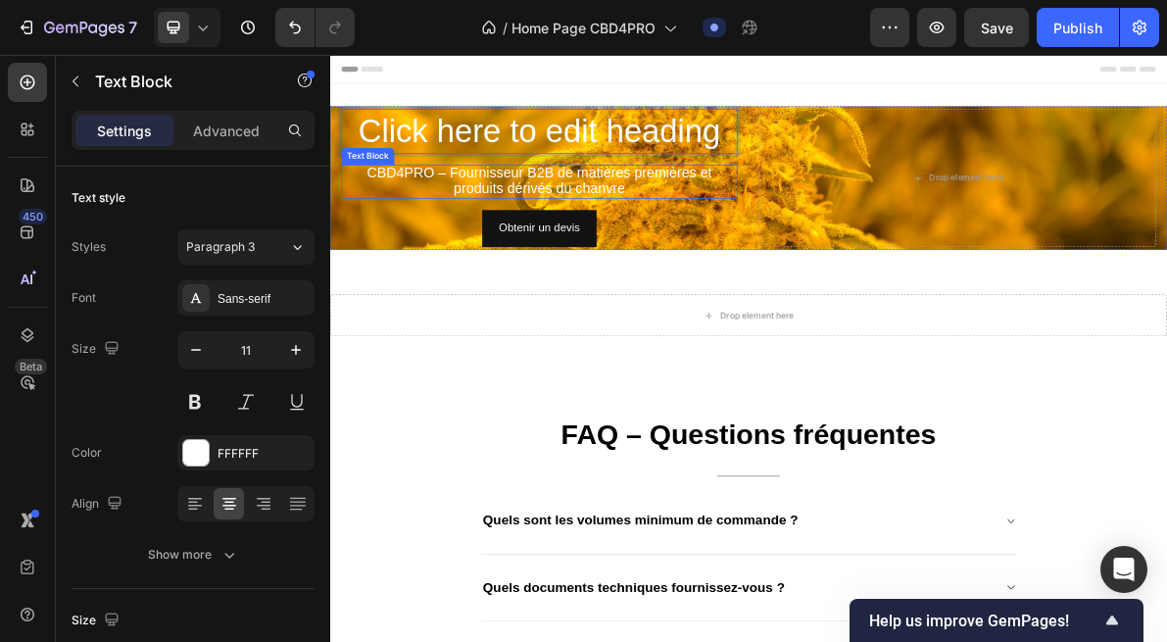
click at [471, 226] on span "CBD4PRO – Fournisseur B2B de matières premières et produits dérivés du chanvre" at bounding box center [624, 231] width 485 height 44
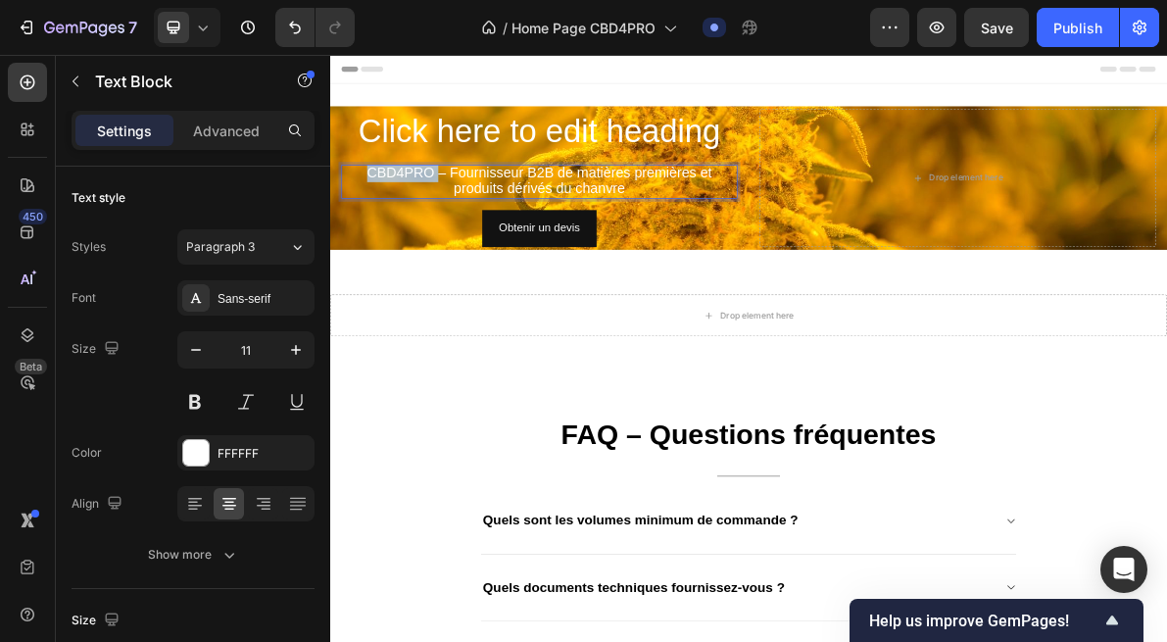
drag, startPoint x: 482, startPoint y: 217, endPoint x: 368, endPoint y: 217, distance: 114.7
click at [368, 217] on p "CBD4PRO – Fournisseur B2B de matières premières et produits dérivés du chanvre" at bounding box center [624, 233] width 553 height 45
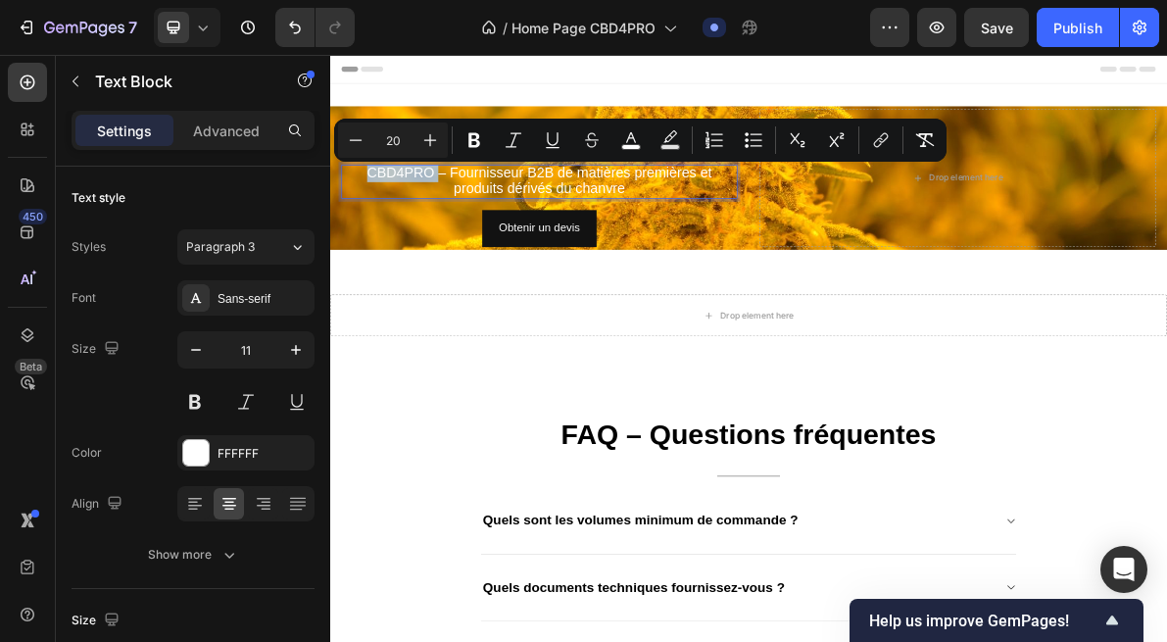
copy span "CBD4PRO"
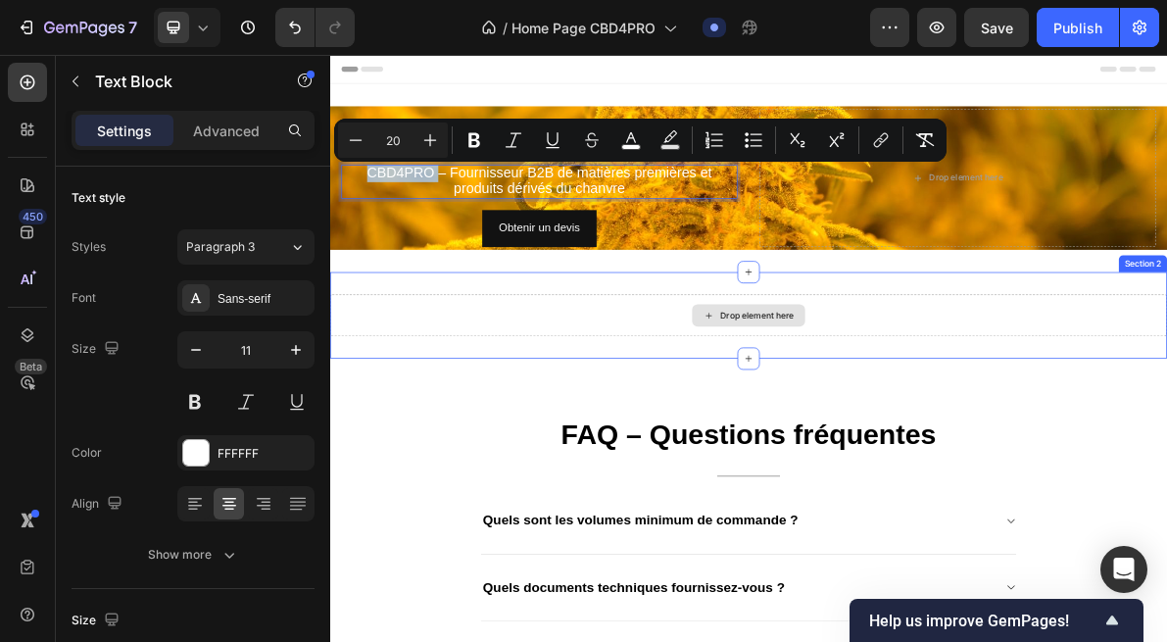
click at [709, 398] on div "Drop element here" at bounding box center [918, 420] width 1176 height 59
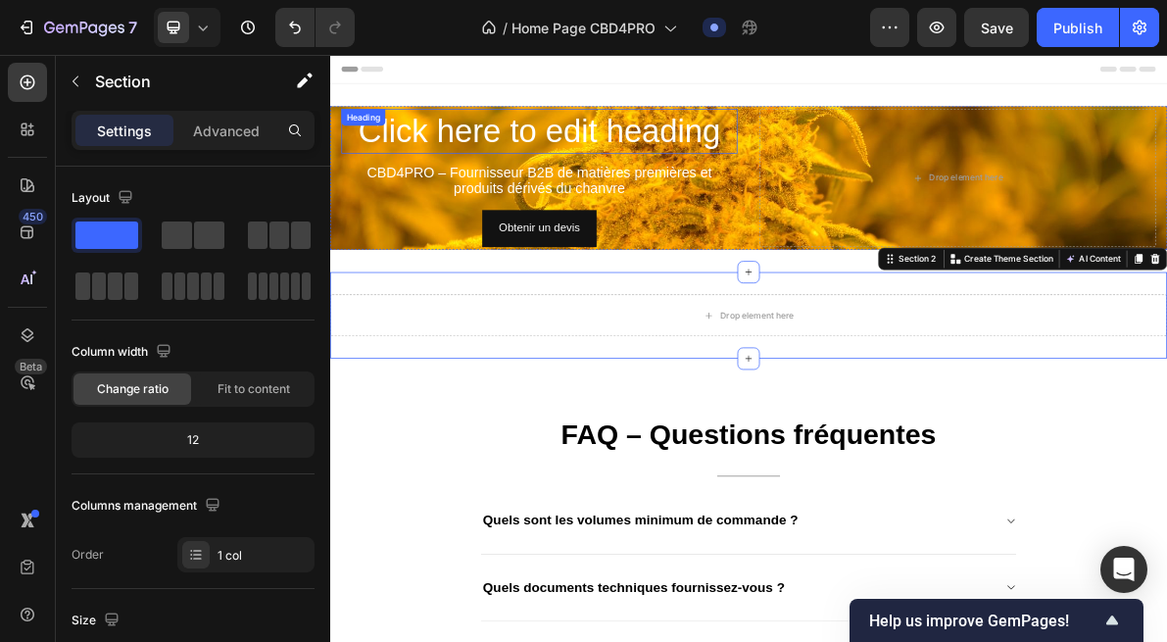
click at [719, 178] on p "Click here to edit heading" at bounding box center [624, 161] width 553 height 59
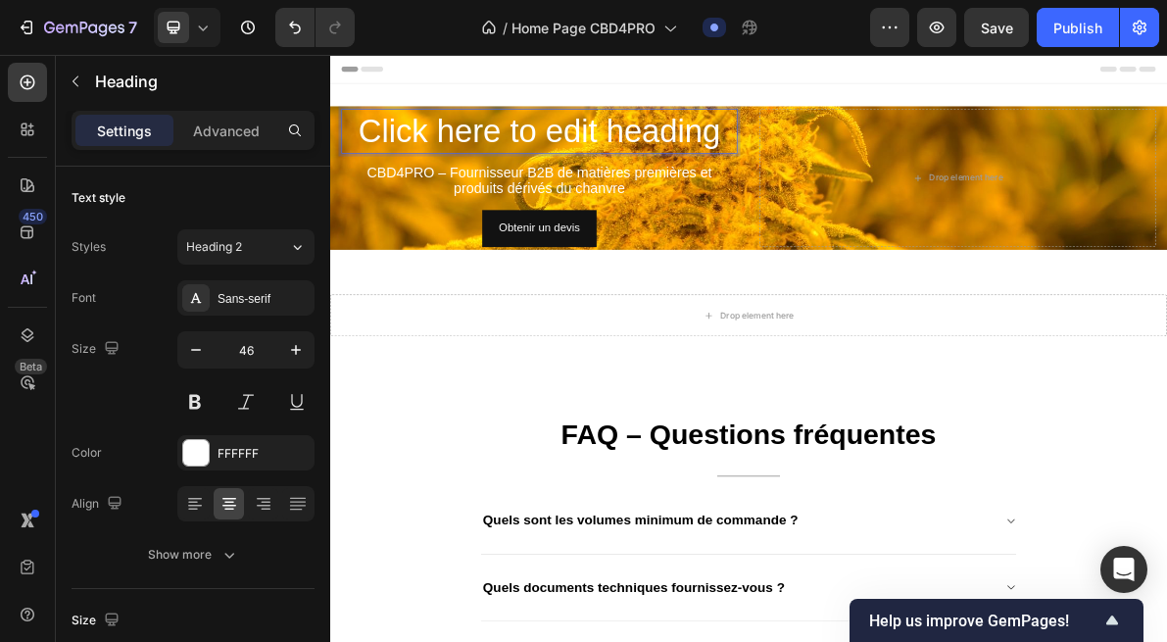
click at [796, 176] on p "Click here to edit heading" at bounding box center [624, 161] width 553 height 59
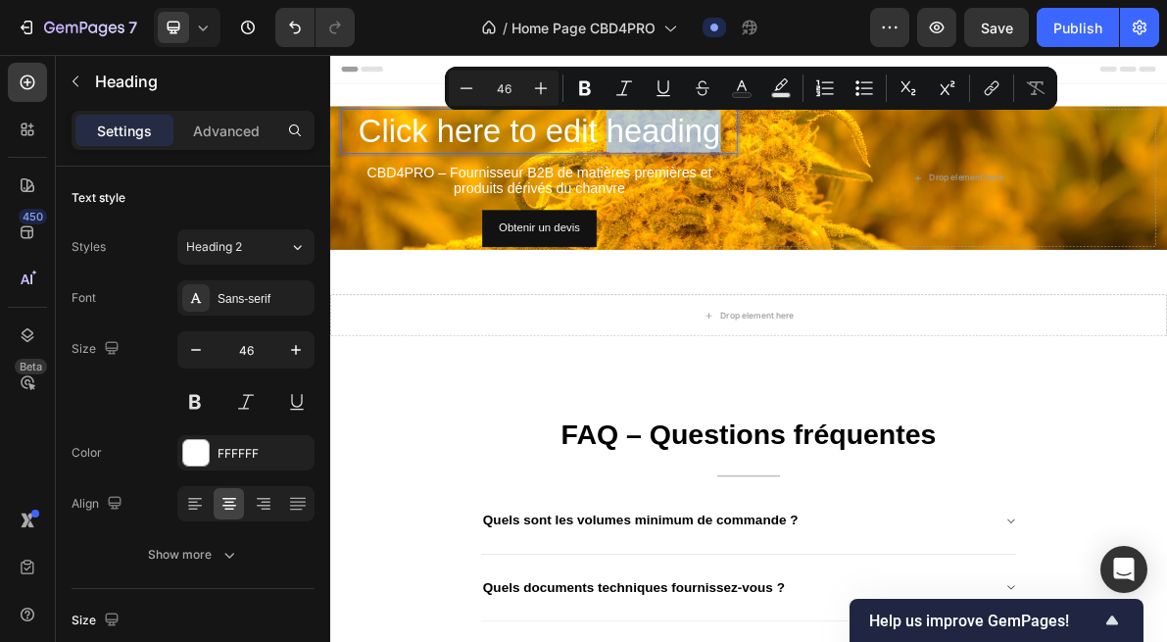
click at [872, 173] on p "Click here to edit heading" at bounding box center [624, 161] width 553 height 59
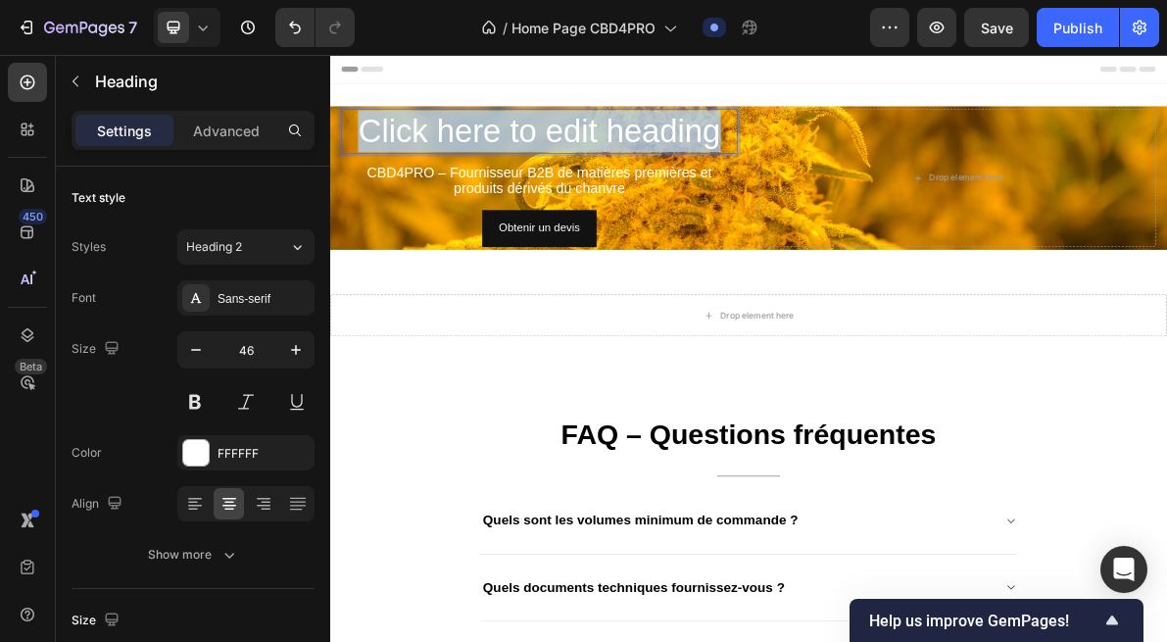
drag, startPoint x: 893, startPoint y: 161, endPoint x: 360, endPoint y: 144, distance: 533.5
click at [361, 144] on p "Click here to edit heading" at bounding box center [624, 161] width 553 height 59
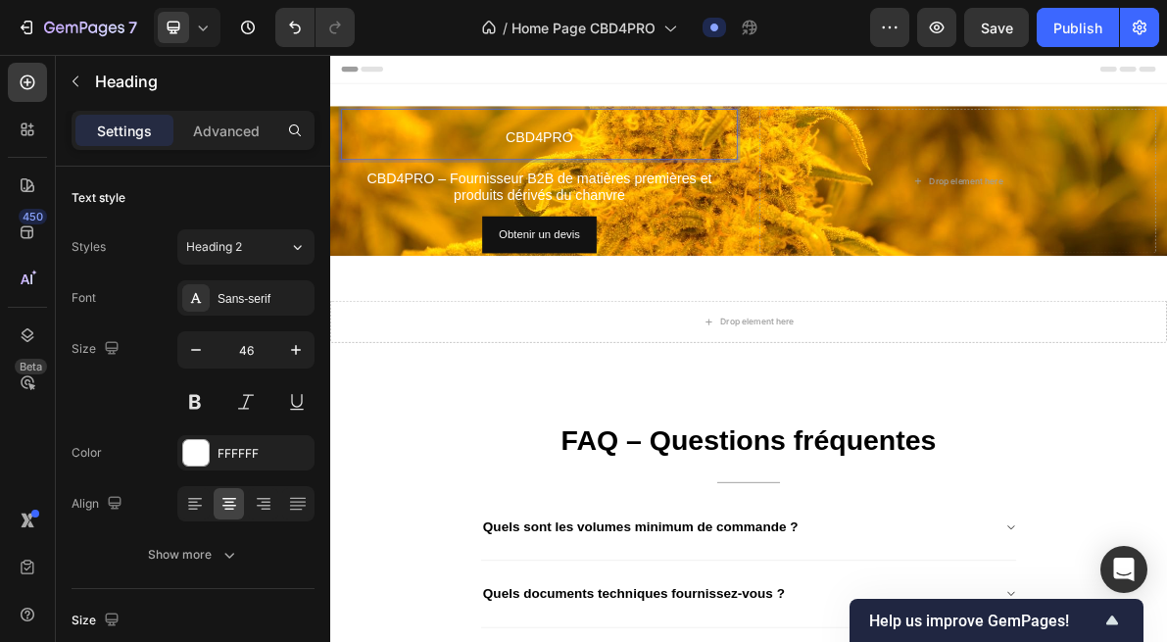
drag, startPoint x: 732, startPoint y: 175, endPoint x: 404, endPoint y: 175, distance: 328.3
click at [406, 175] on p "CBD4PRO" at bounding box center [624, 166] width 553 height 68
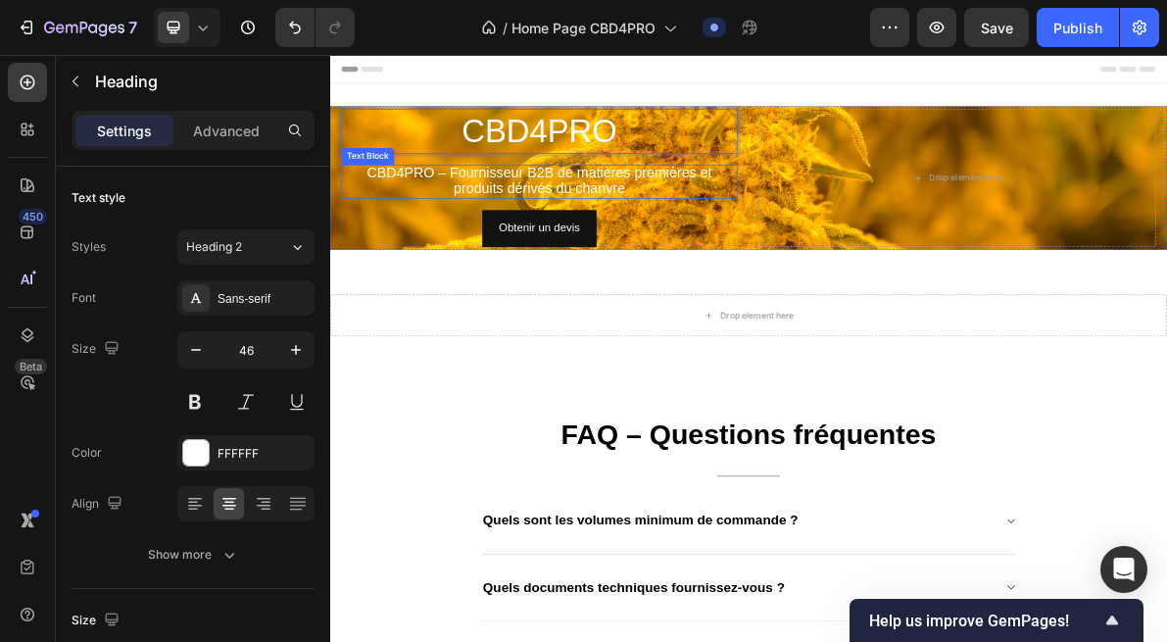
click at [447, 225] on span "CBD4PRO – Fournisseur B2B de matières premières et produits dérivés du chanvre" at bounding box center [624, 231] width 485 height 44
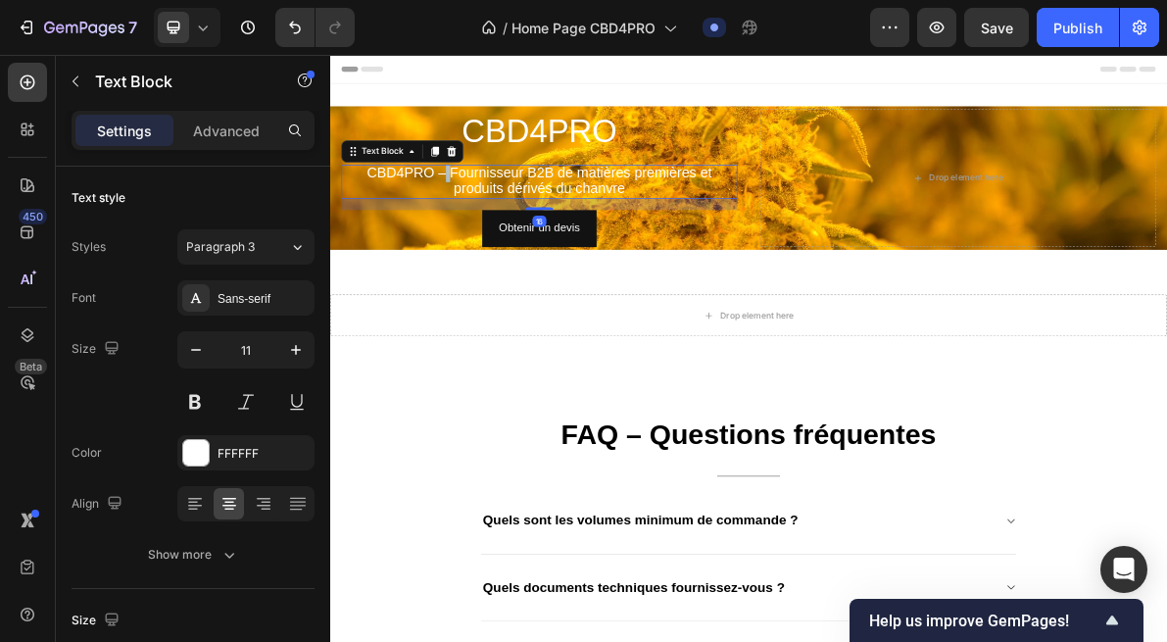
click at [490, 222] on span "CBD4PRO – Fournisseur B2B de matières premières et produits dérivés du chanvre" at bounding box center [624, 231] width 485 height 44
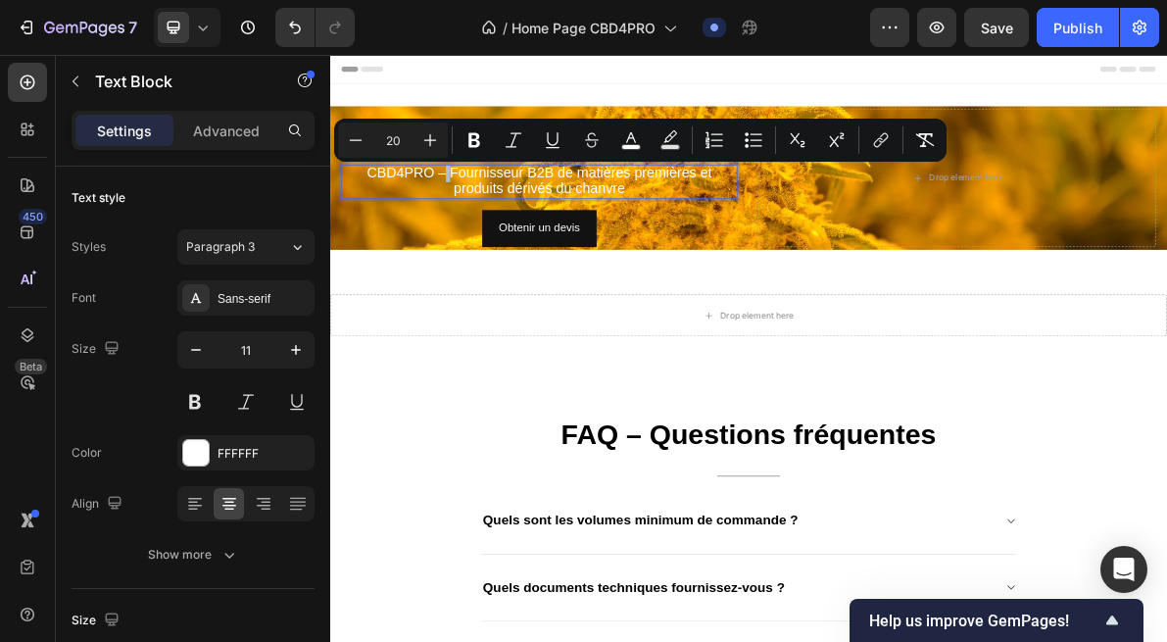
click at [495, 216] on span "CBD4PRO – Fournisseur B2B de matières premières et produits dérivés du chanvre" at bounding box center [624, 231] width 485 height 44
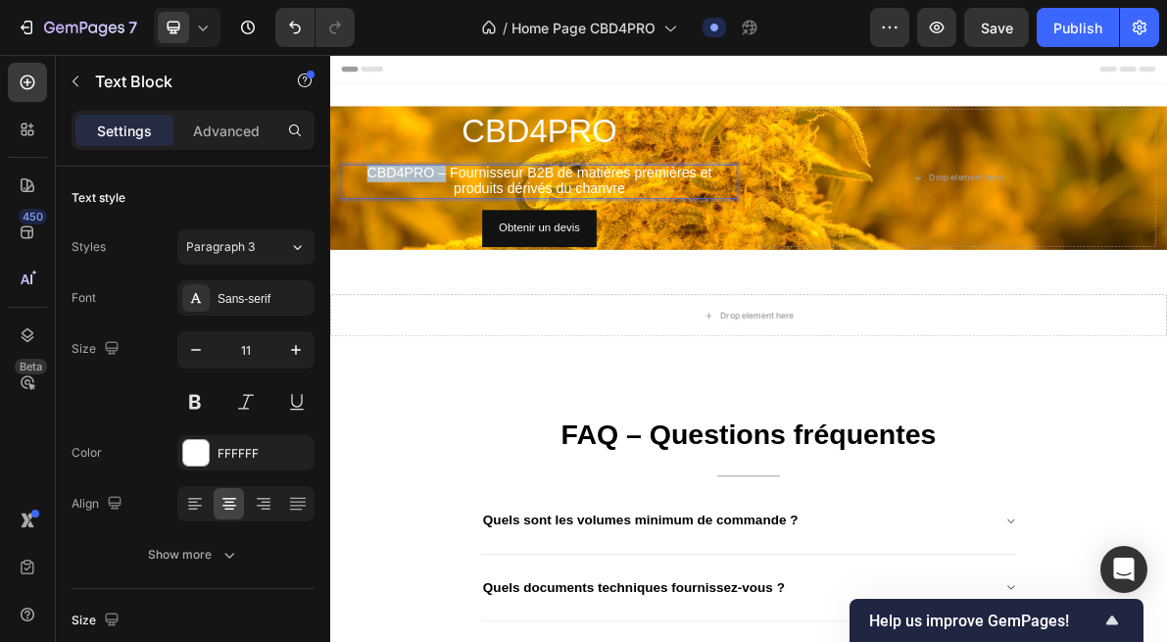
drag, startPoint x: 495, startPoint y: 219, endPoint x: 345, endPoint y: 219, distance: 150.0
click at [346, 219] on div "CBD4PRO – Fournisseur B2B de matières premières et produits dérivés du chanvre" at bounding box center [624, 233] width 557 height 49
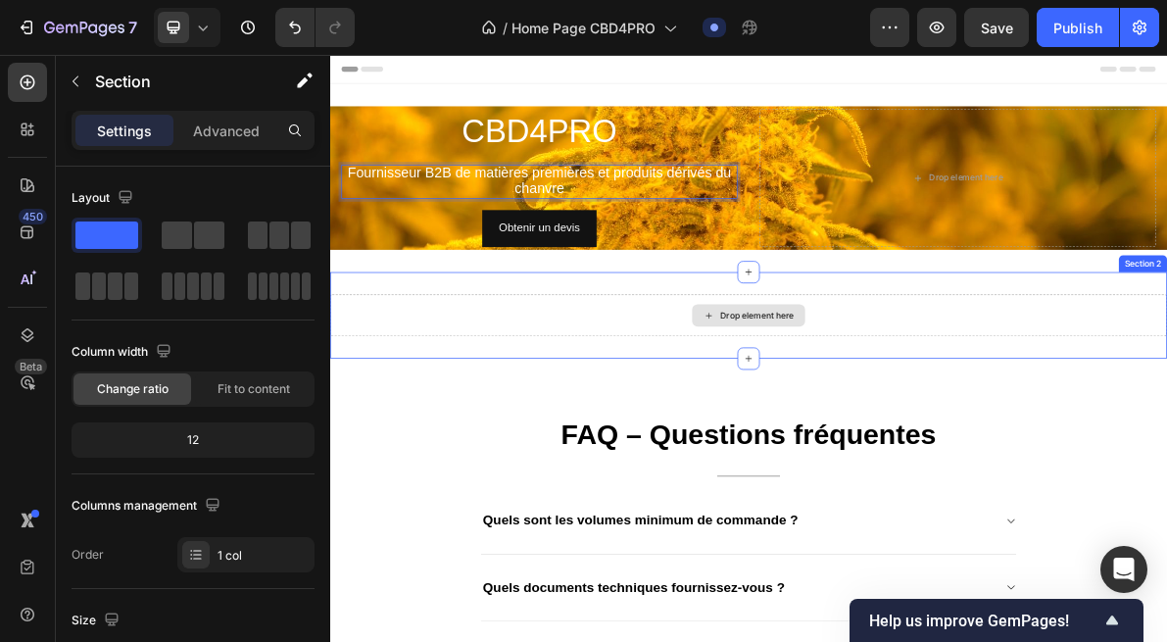
click at [468, 411] on div "Drop element here" at bounding box center [918, 420] width 1176 height 59
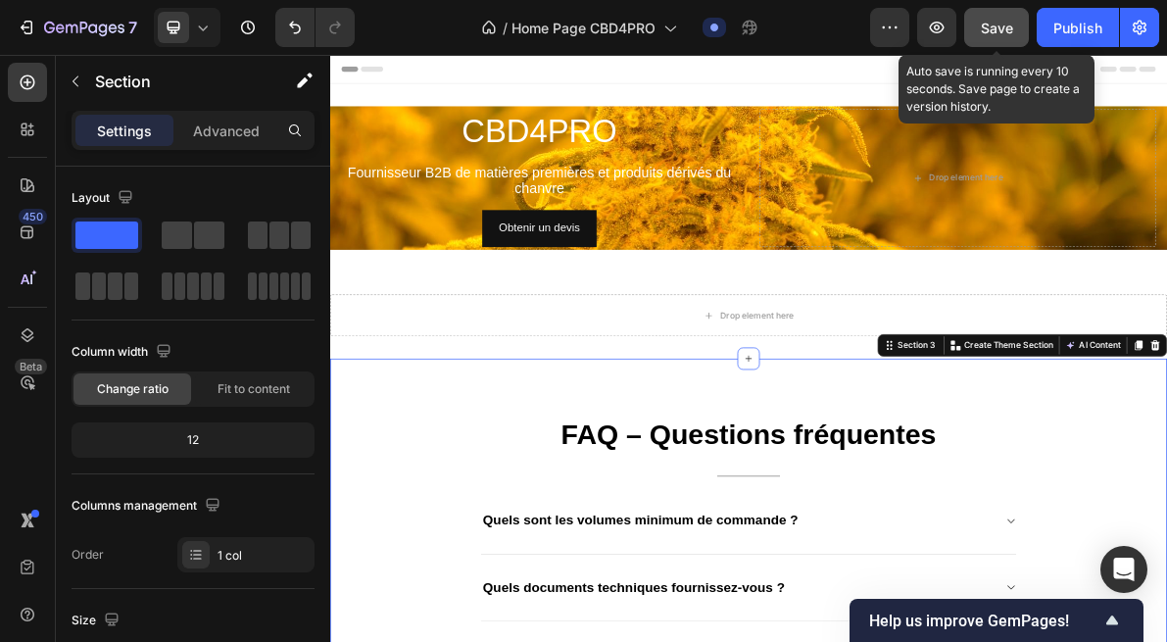
click at [1005, 32] on span "Save" at bounding box center [997, 28] width 32 height 17
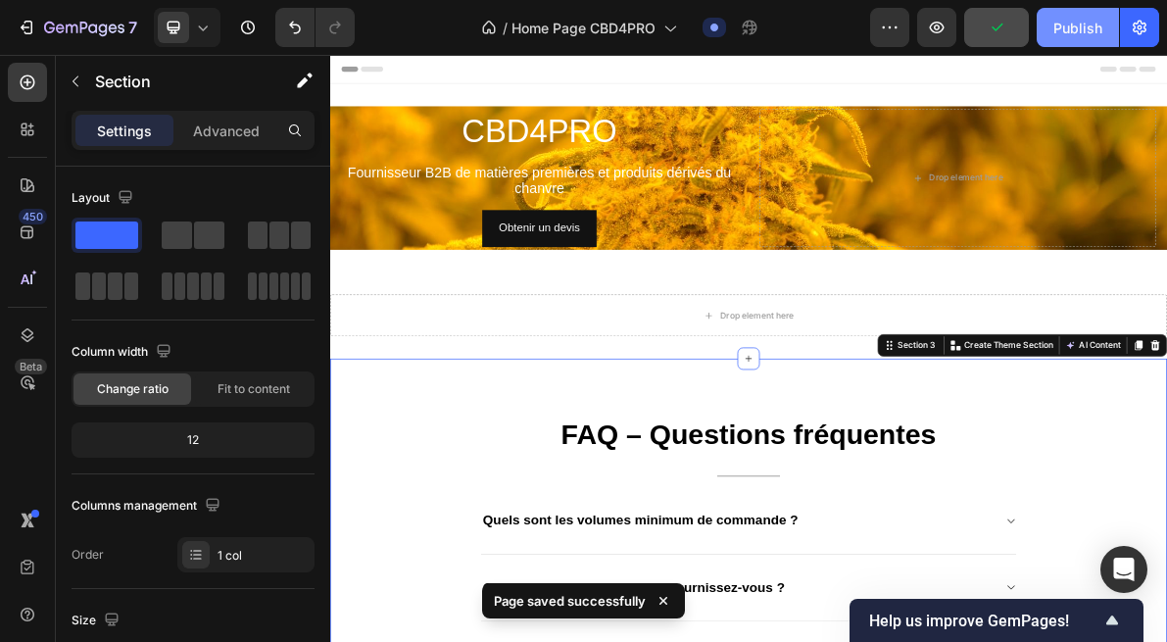
click at [1084, 28] on div "Publish" at bounding box center [1078, 28] width 49 height 21
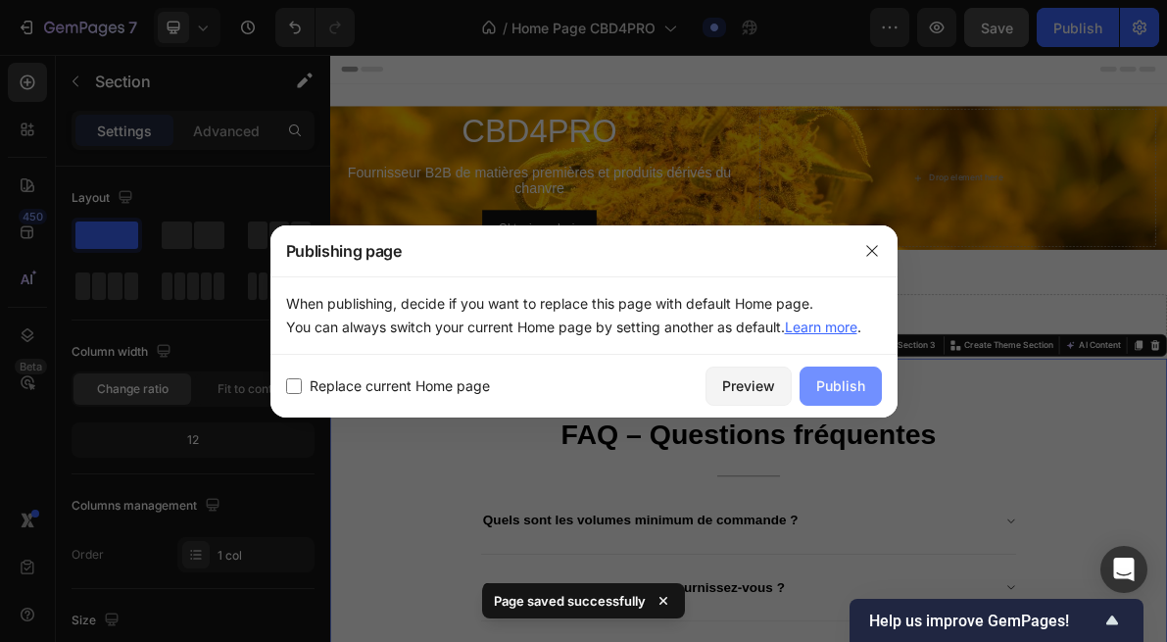
click at [825, 384] on div "Publish" at bounding box center [840, 385] width 49 height 21
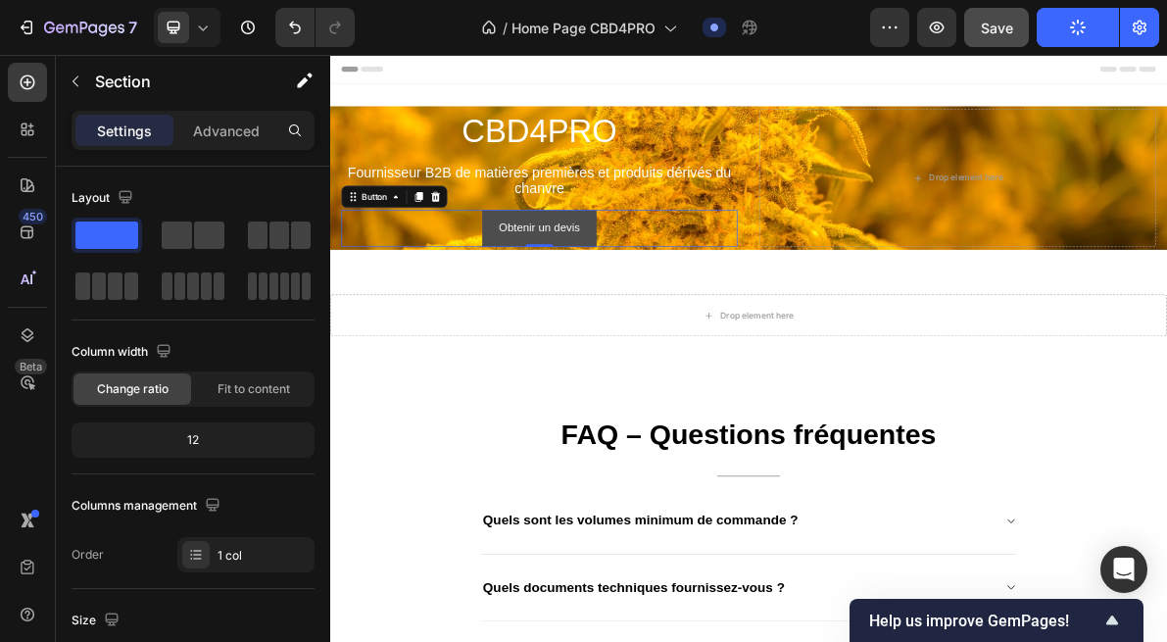
click at [693, 300] on button "Obtenir un devis" at bounding box center [625, 298] width 162 height 52
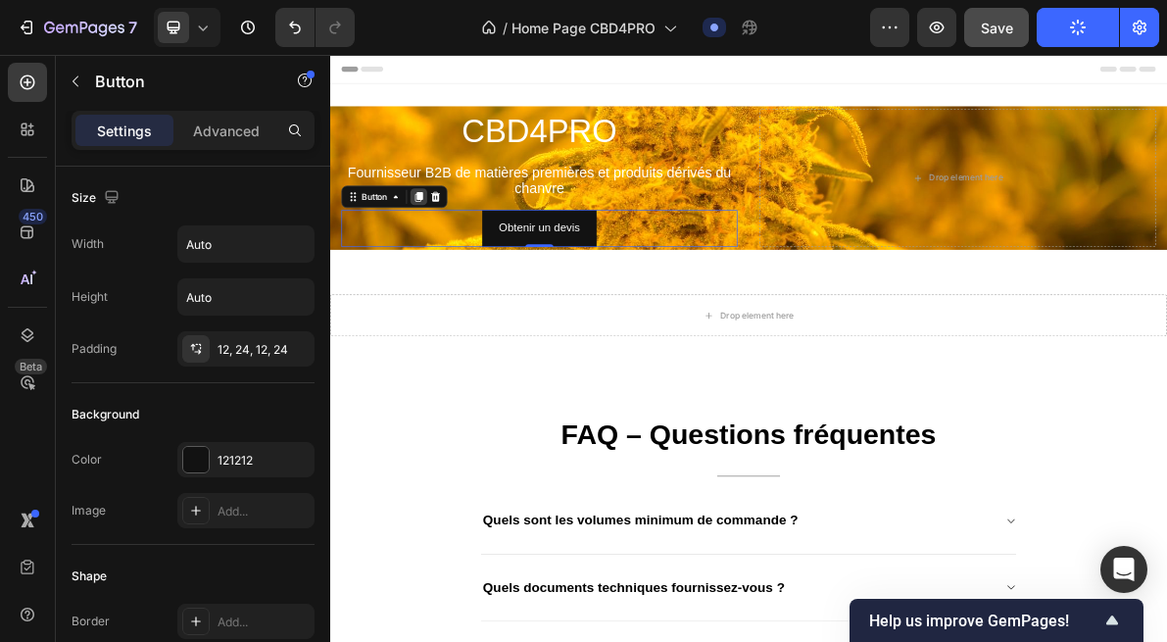
click at [458, 255] on icon at bounding box center [455, 255] width 11 height 14
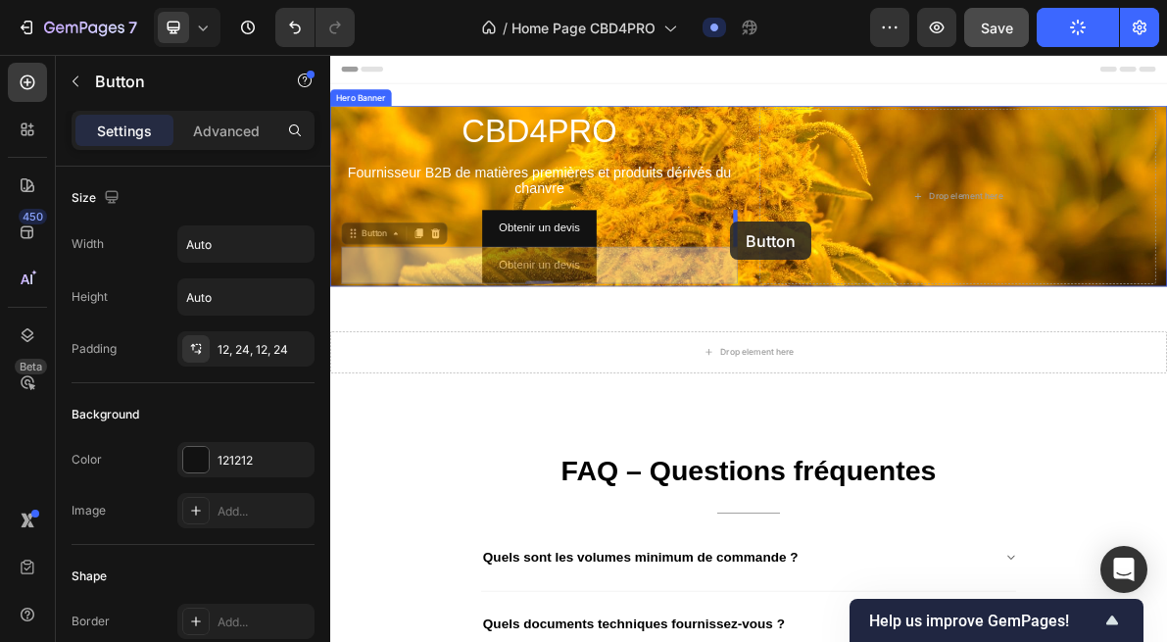
drag, startPoint x: 381, startPoint y: 302, endPoint x: 893, endPoint y: 289, distance: 511.8
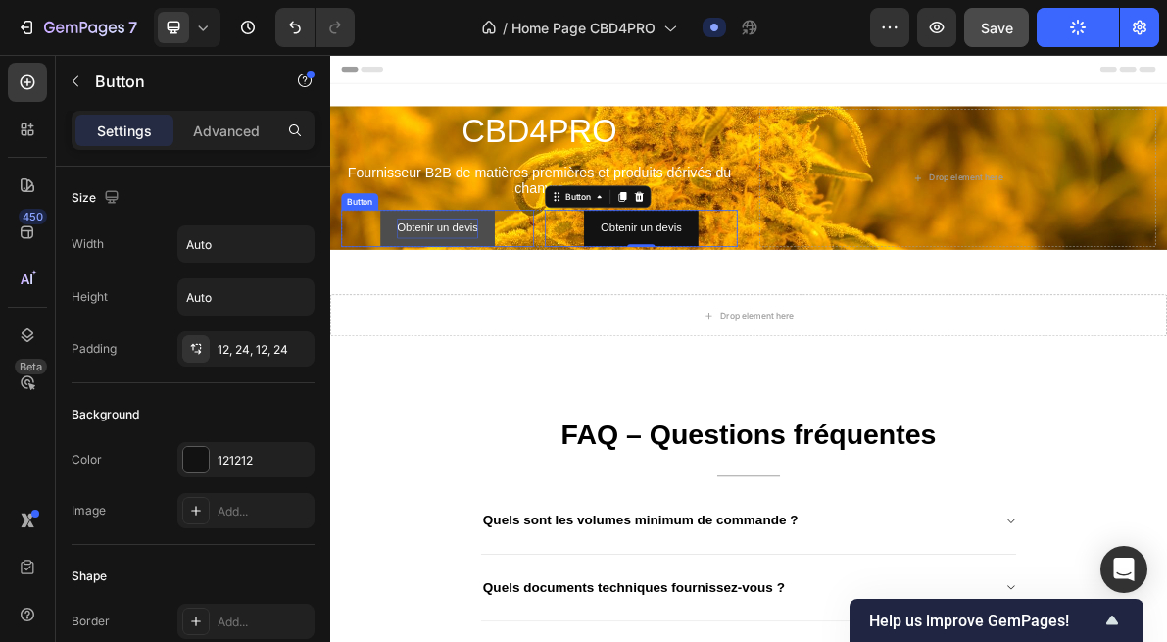
click at [518, 293] on p "Obtenir un devis" at bounding box center [481, 298] width 115 height 28
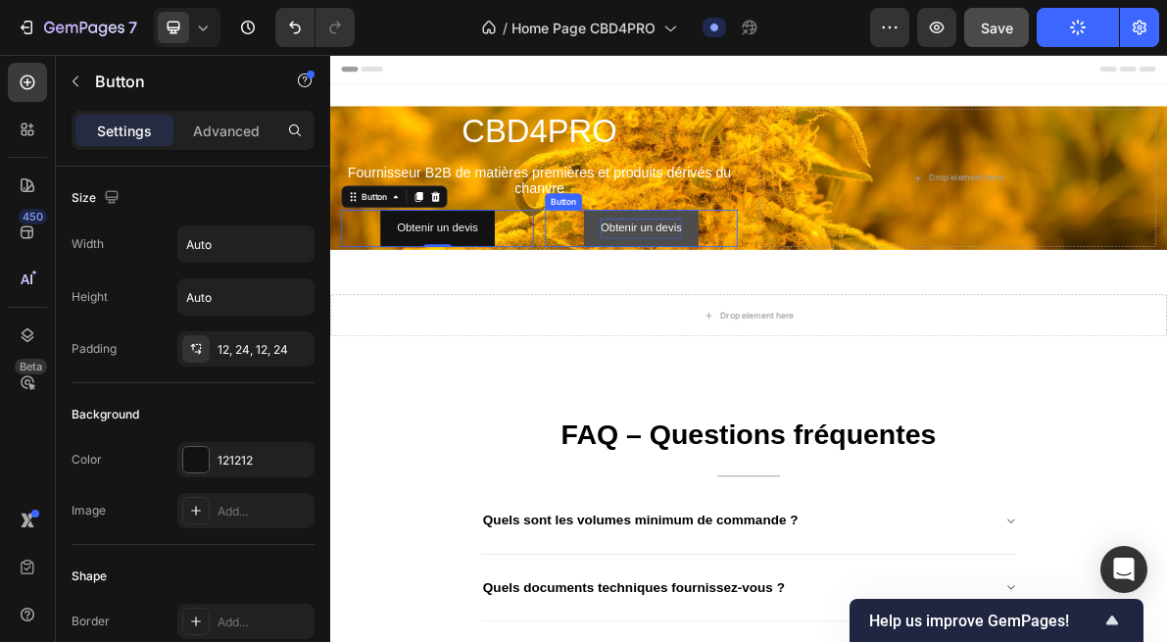
click at [773, 311] on p "Obtenir un devis" at bounding box center [768, 298] width 115 height 28
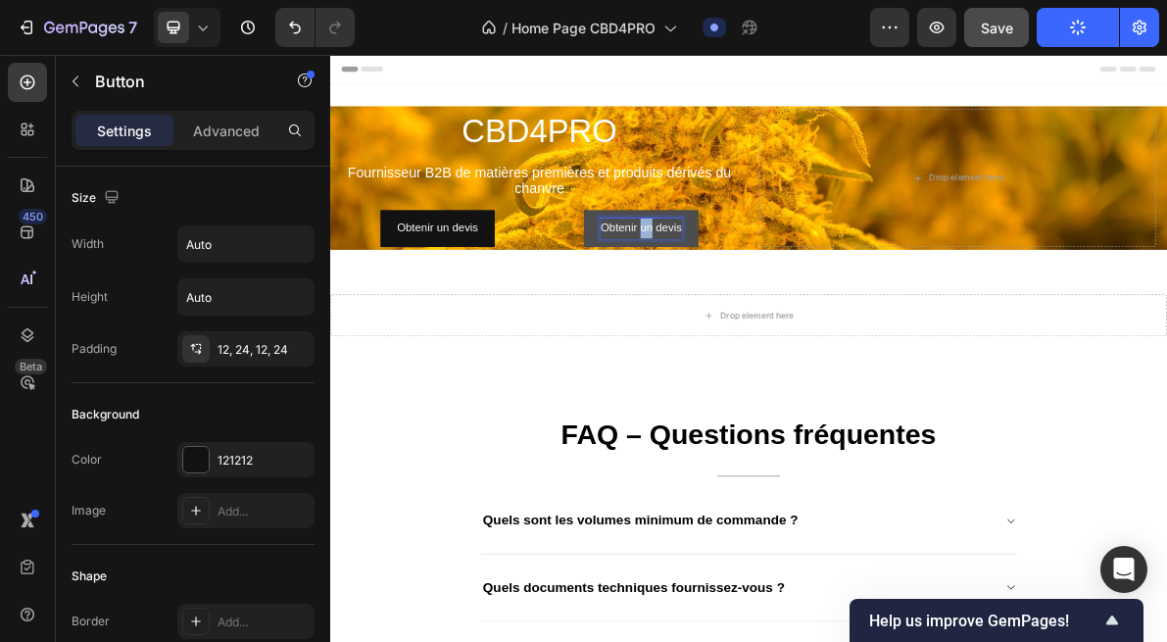
click at [773, 311] on p "Obtenir un devis" at bounding box center [768, 298] width 115 height 28
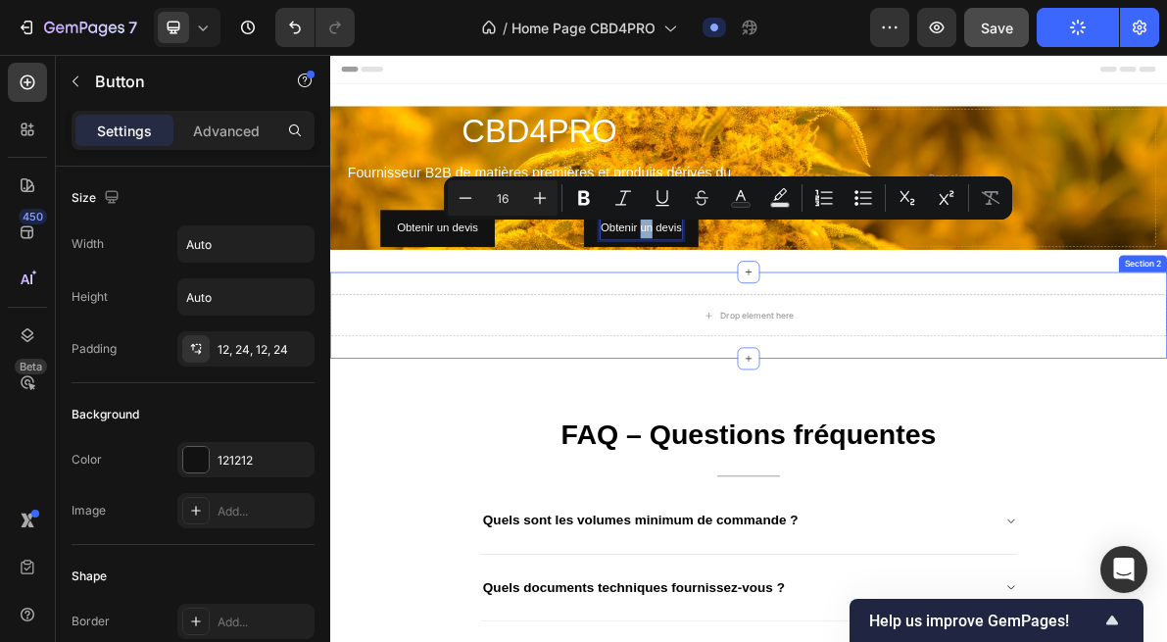
click at [629, 465] on div "Drop element here Section 2" at bounding box center [918, 421] width 1176 height 122
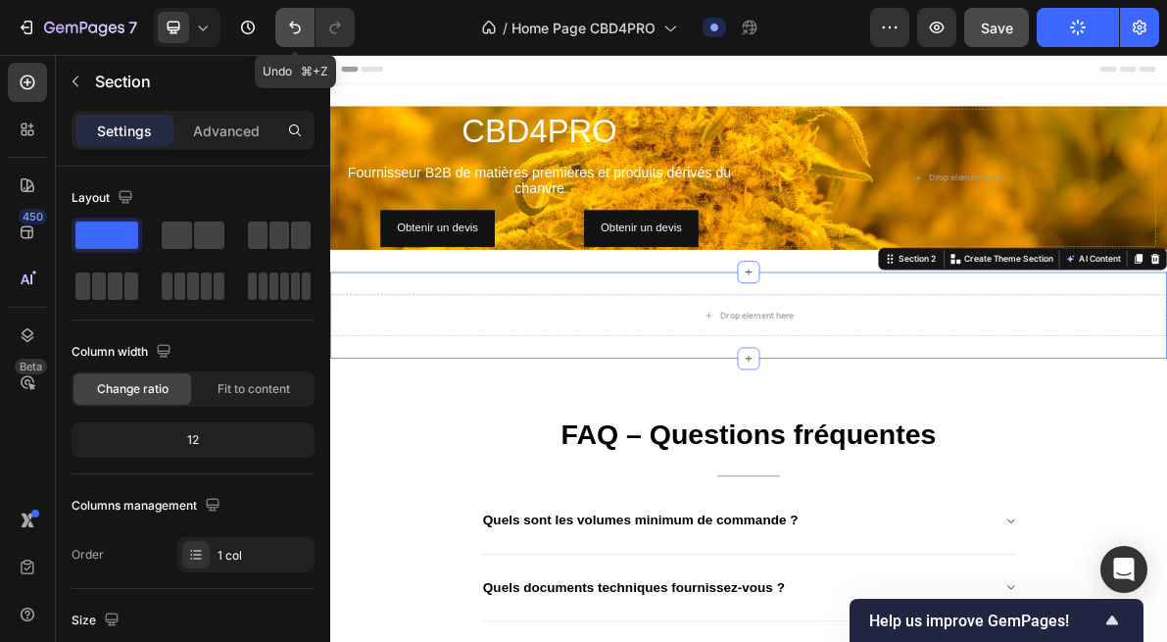
click at [285, 16] on button "Undo/Redo" at bounding box center [294, 27] width 39 height 39
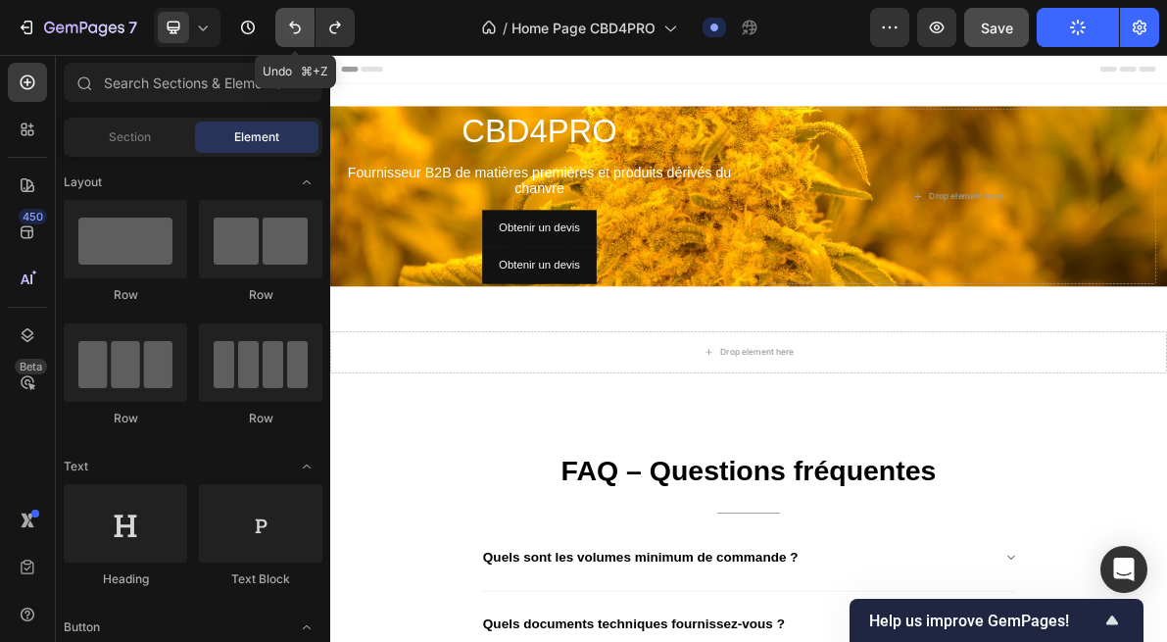
click at [292, 29] on icon "Undo/Redo" at bounding box center [295, 28] width 20 height 20
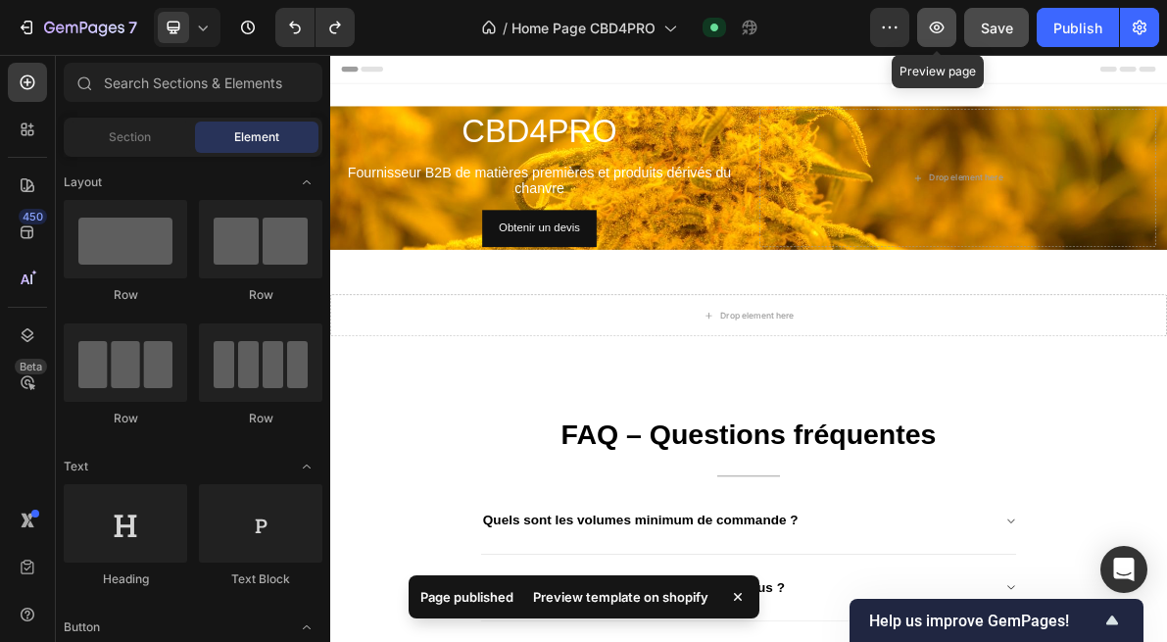
click at [929, 29] on icon "button" at bounding box center [937, 28] width 20 height 20
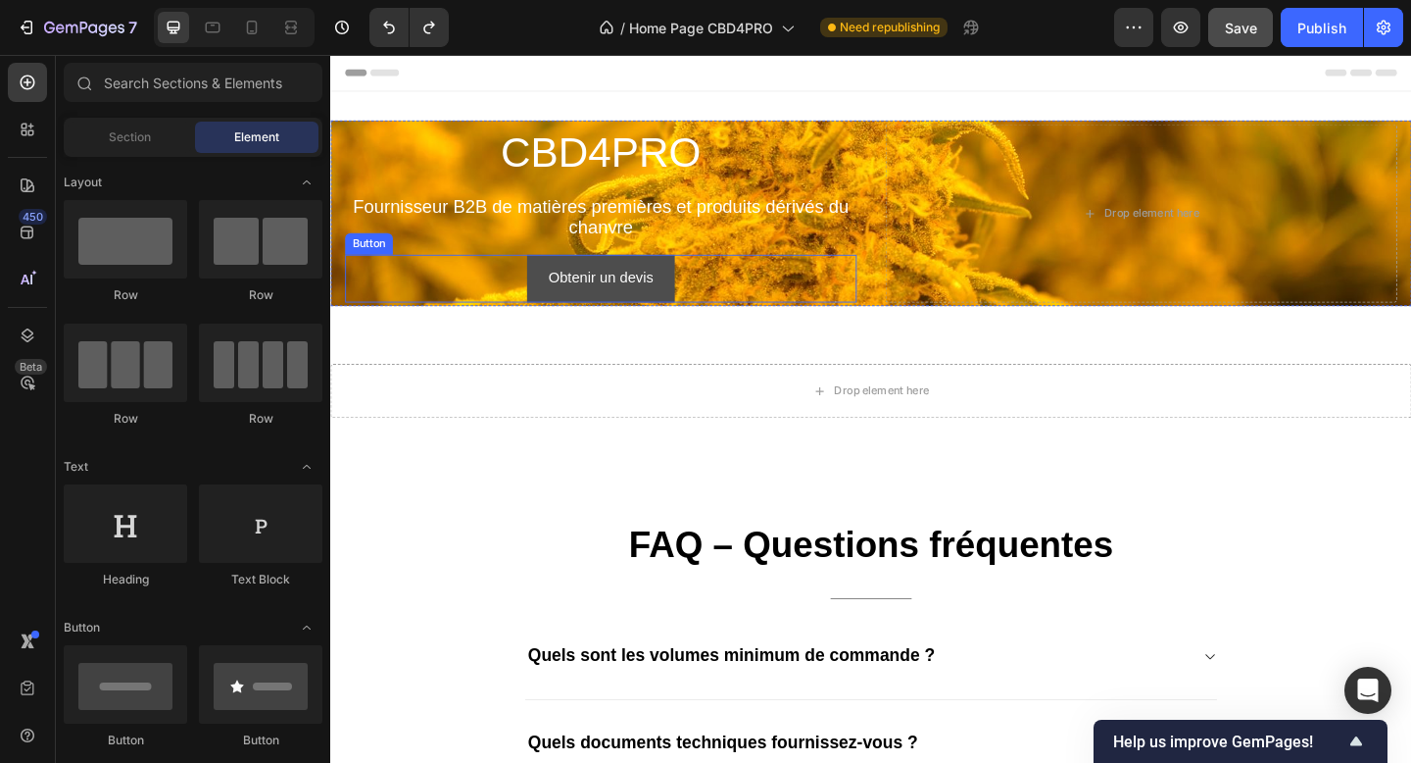
click at [684, 288] on button "Obtenir un devis" at bounding box center [625, 298] width 162 height 52
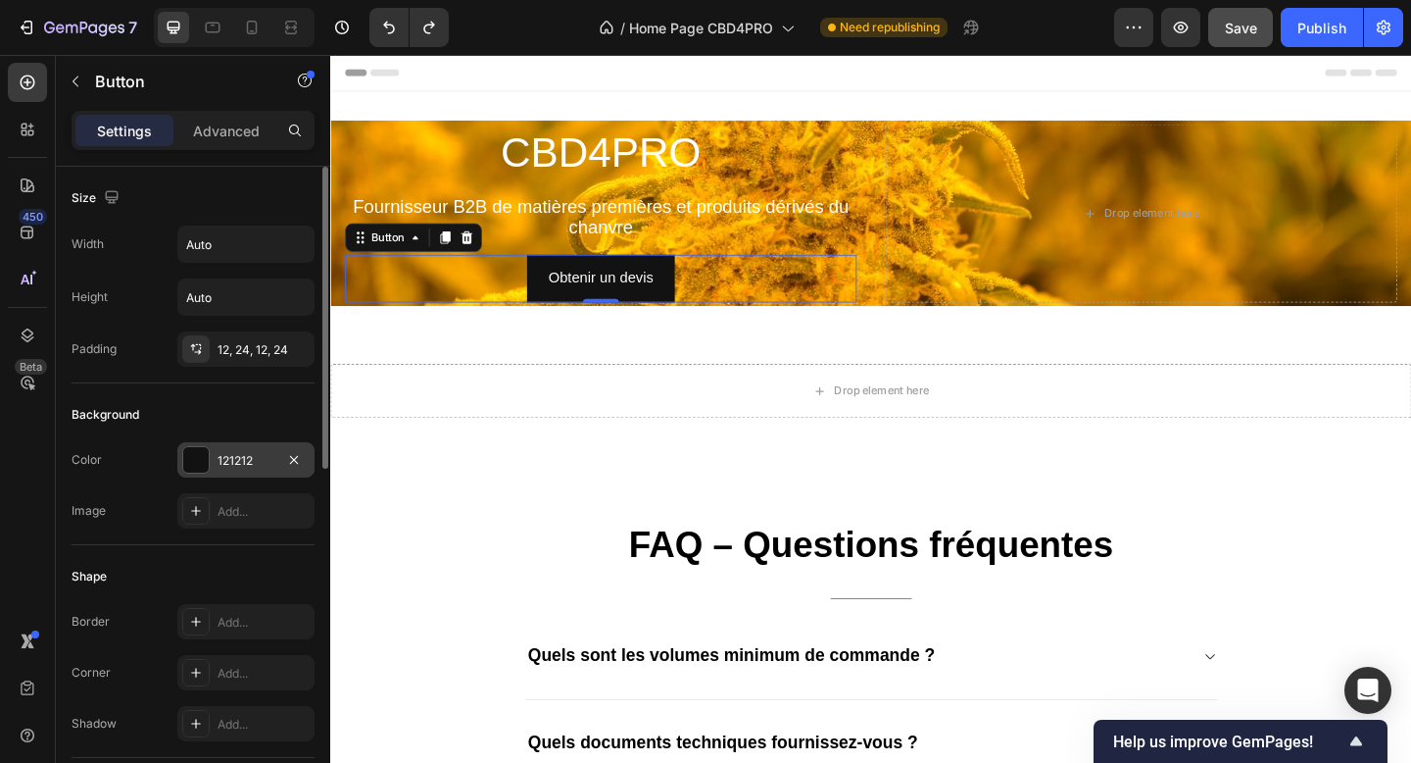
click at [256, 460] on div "121212" at bounding box center [246, 461] width 57 height 18
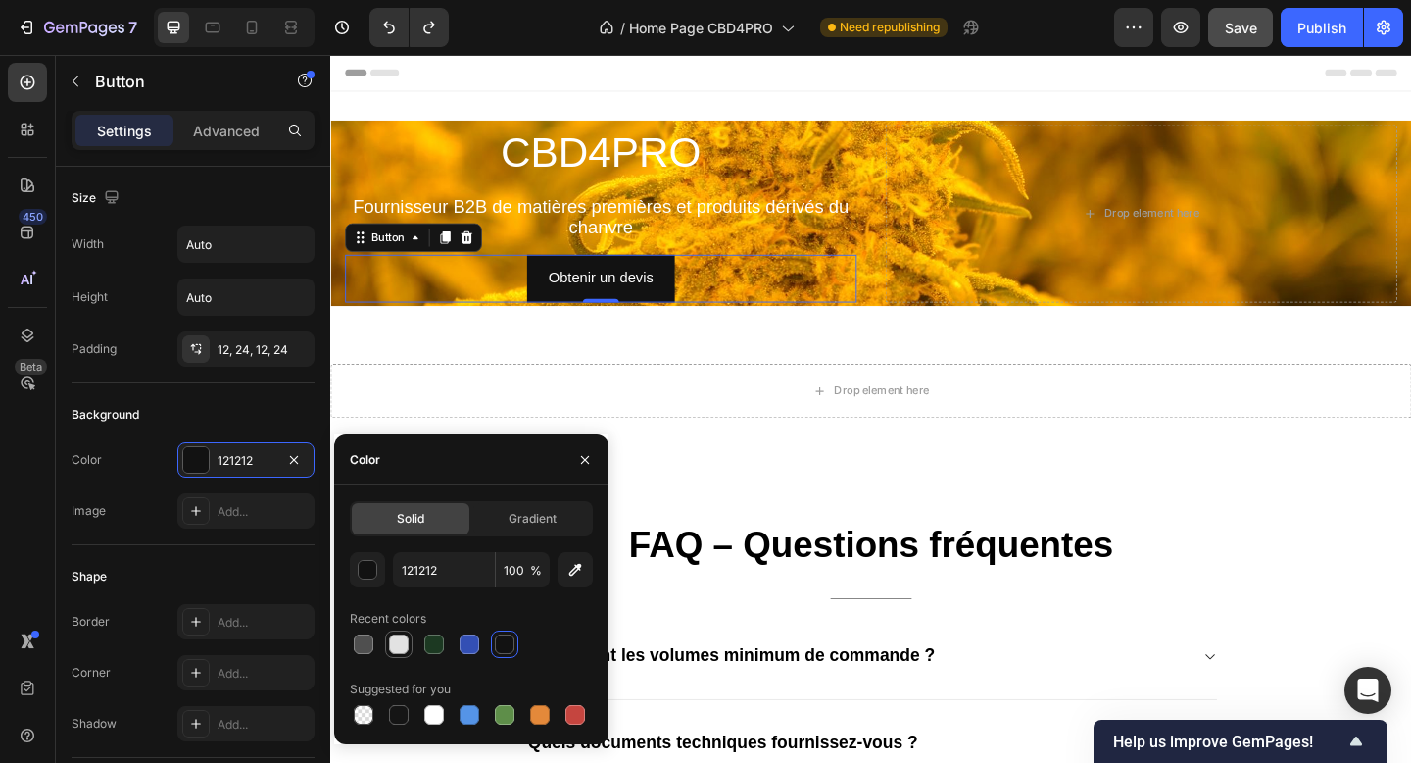
click at [393, 641] on div at bounding box center [399, 644] width 24 height 24
click at [363, 641] on div at bounding box center [364, 715] width 20 height 20
type input "000000"
type input "0"
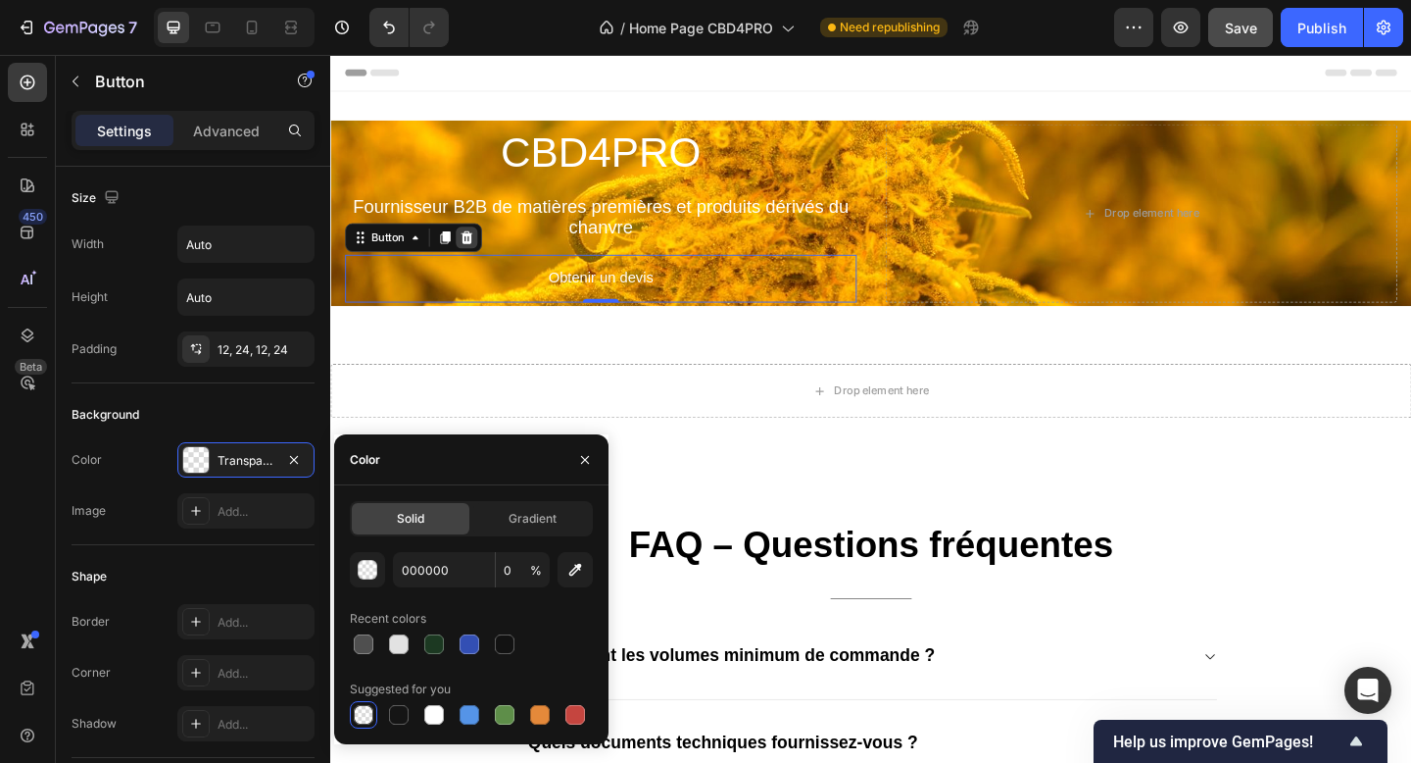
click at [480, 245] on div at bounding box center [479, 254] width 24 height 24
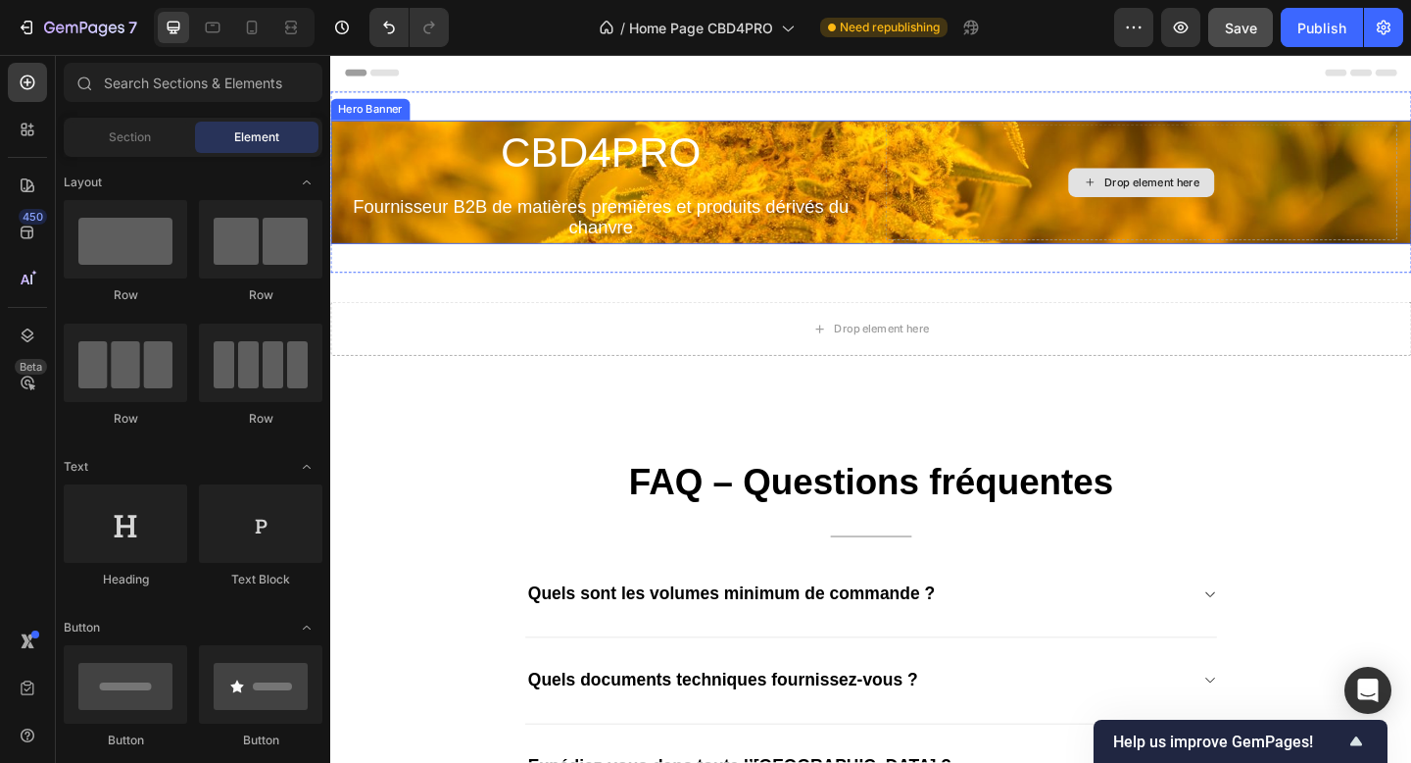
click at [1140, 241] on div "Drop element here" at bounding box center [1212, 193] width 557 height 126
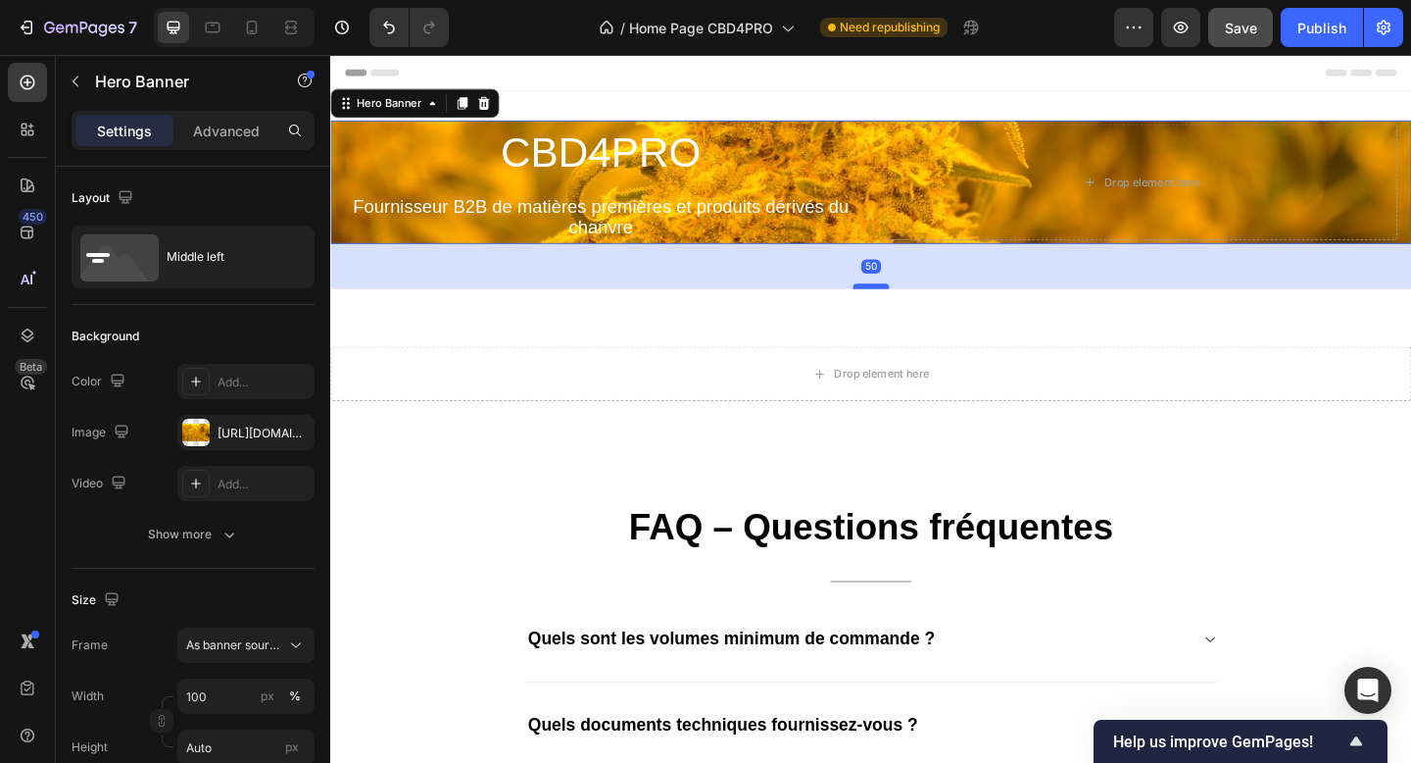
drag, startPoint x: 917, startPoint y: 258, endPoint x: 913, endPoint y: 303, distance: 45.3
click at [914, 304] on div at bounding box center [918, 307] width 39 height 6
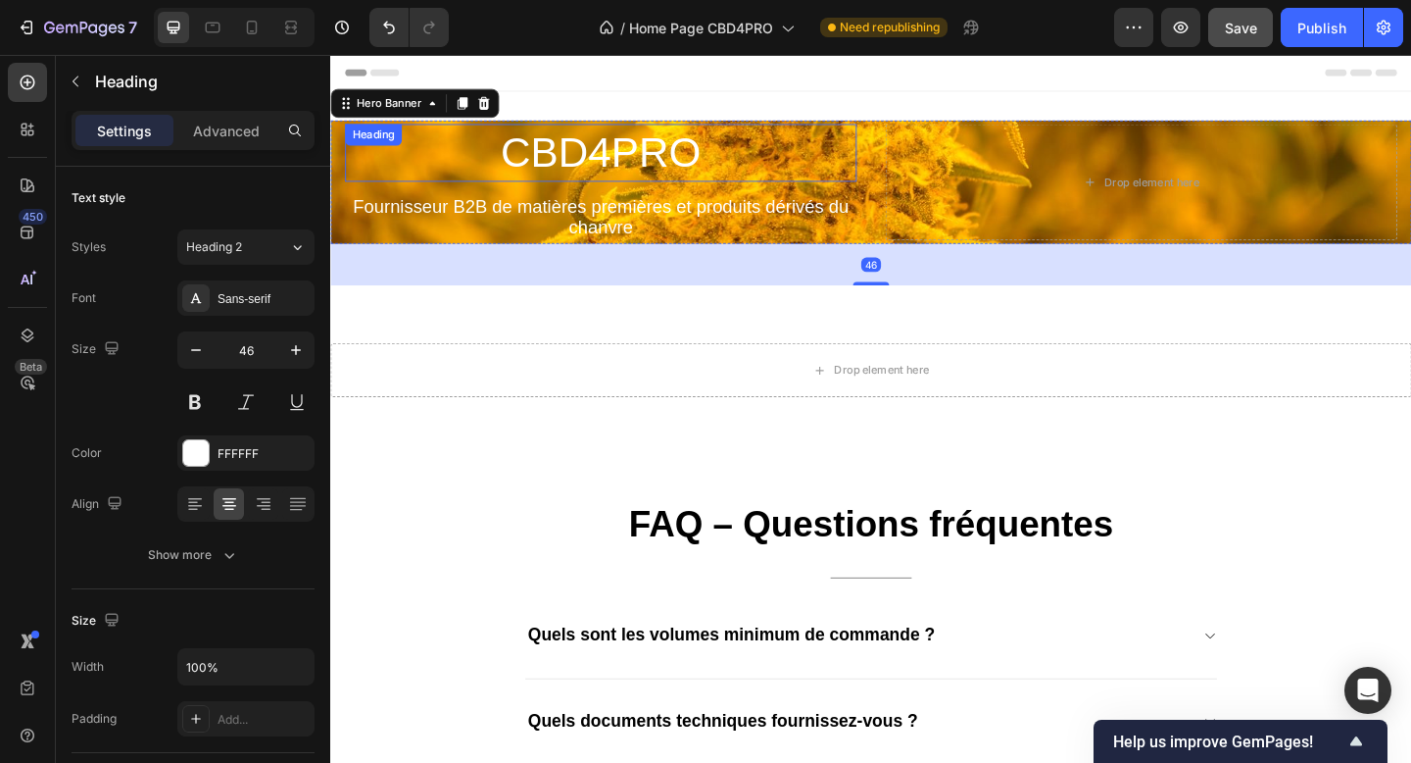
click at [708, 172] on p "CBD4PRO" at bounding box center [624, 161] width 553 height 59
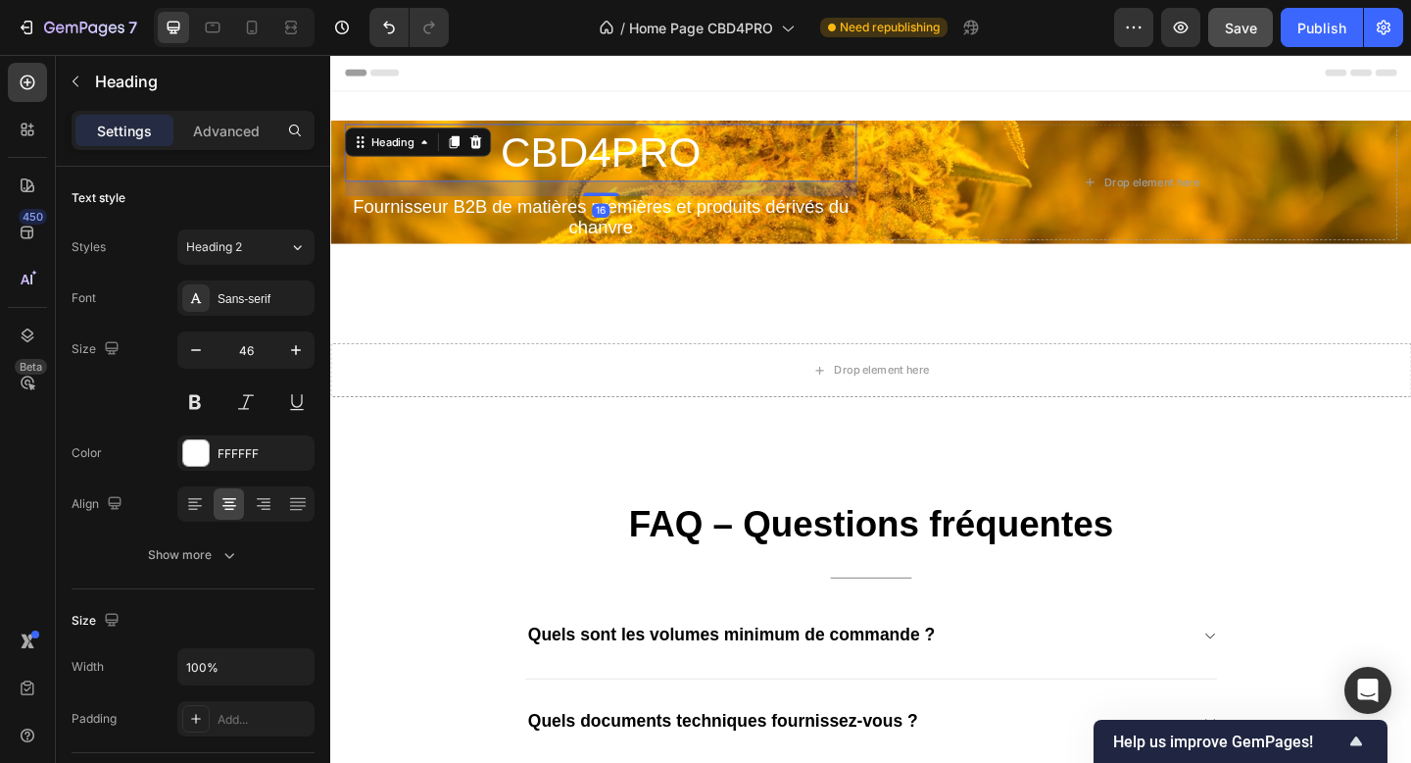
click at [490, 147] on icon at bounding box center [488, 150] width 13 height 14
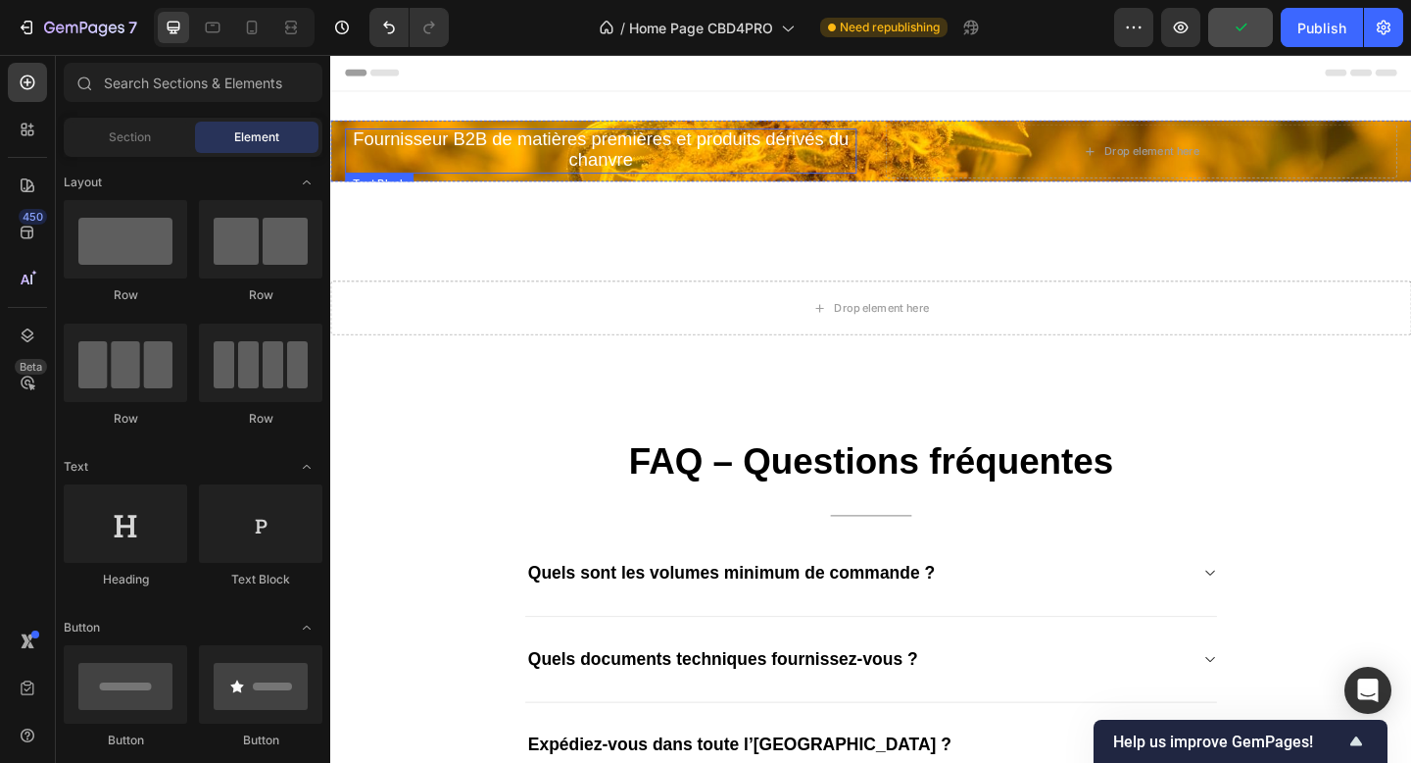
click at [490, 146] on span "Fournisseur B2B de matières premières et produits dérivés du chanvre" at bounding box center [624, 157] width 539 height 44
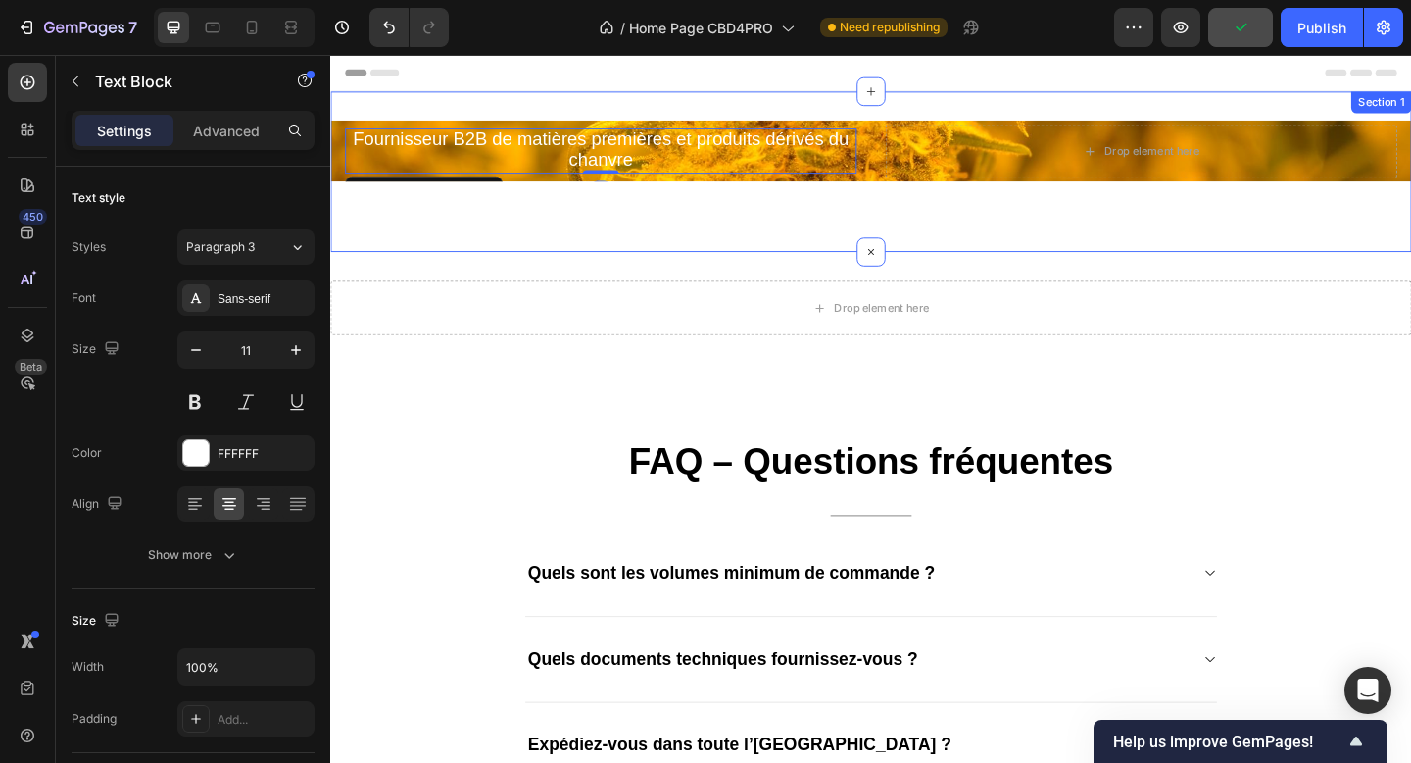
click at [674, 218] on div "Fournisseur B2B de matières premières et produits dérivés du chanvre Text Block…" at bounding box center [918, 182] width 1176 height 112
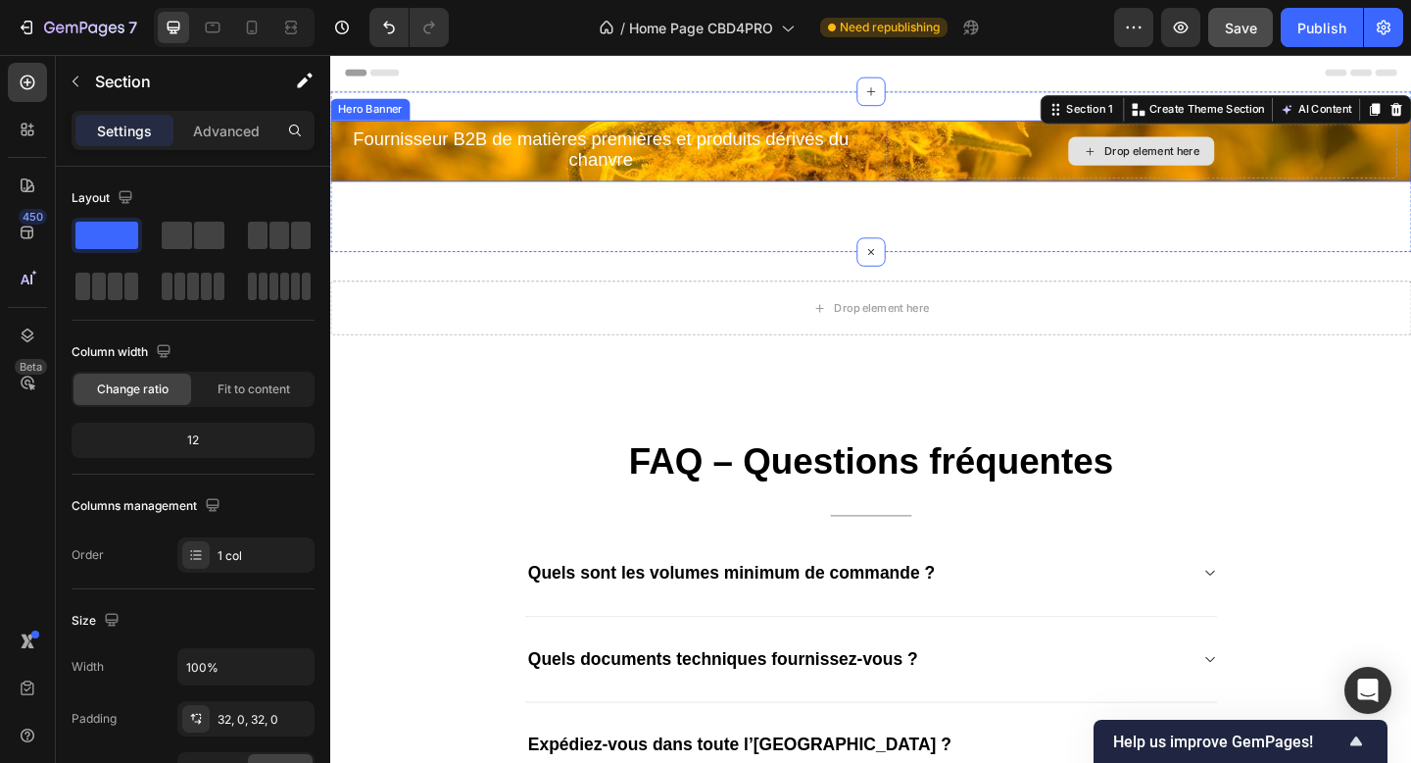
click at [1002, 168] on div "Drop element here" at bounding box center [1212, 159] width 557 height 59
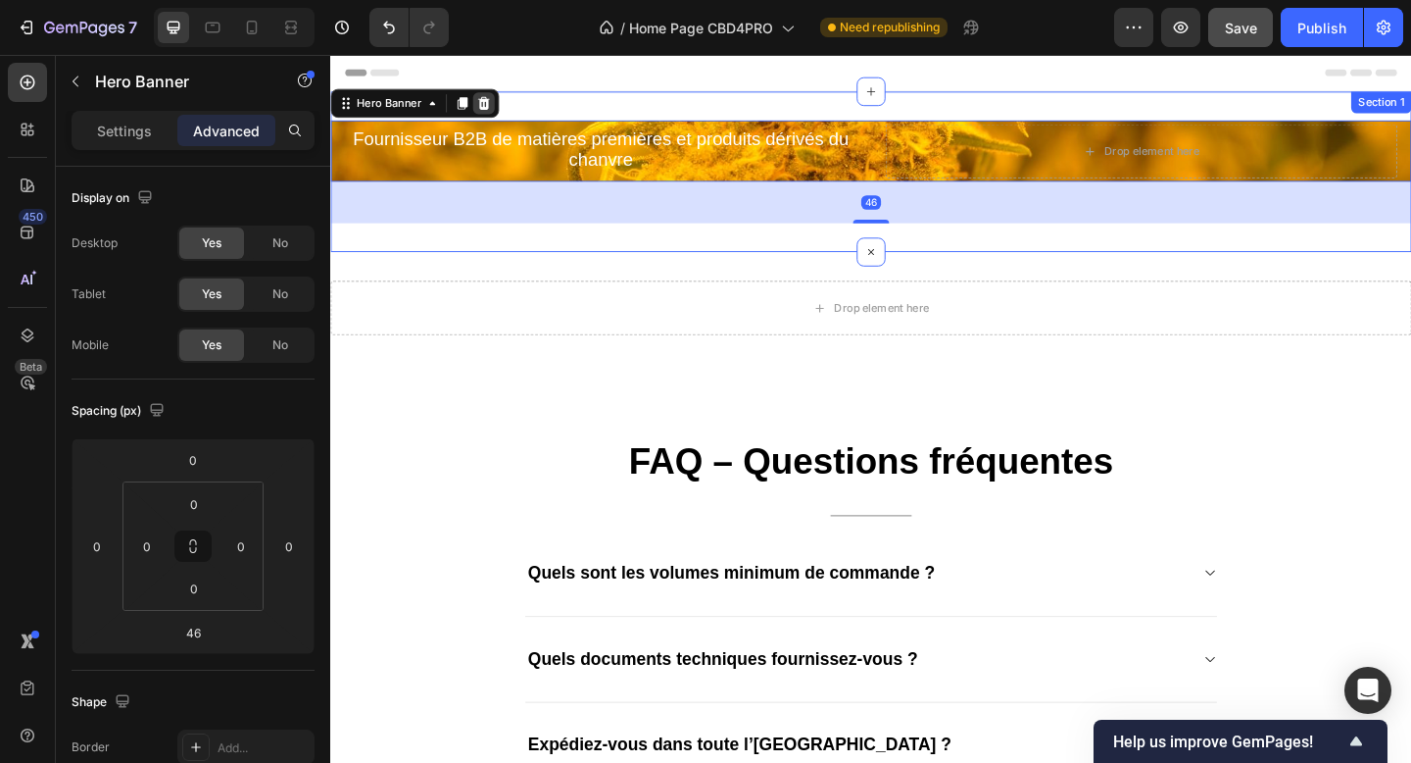
click at [494, 112] on icon at bounding box center [497, 108] width 13 height 14
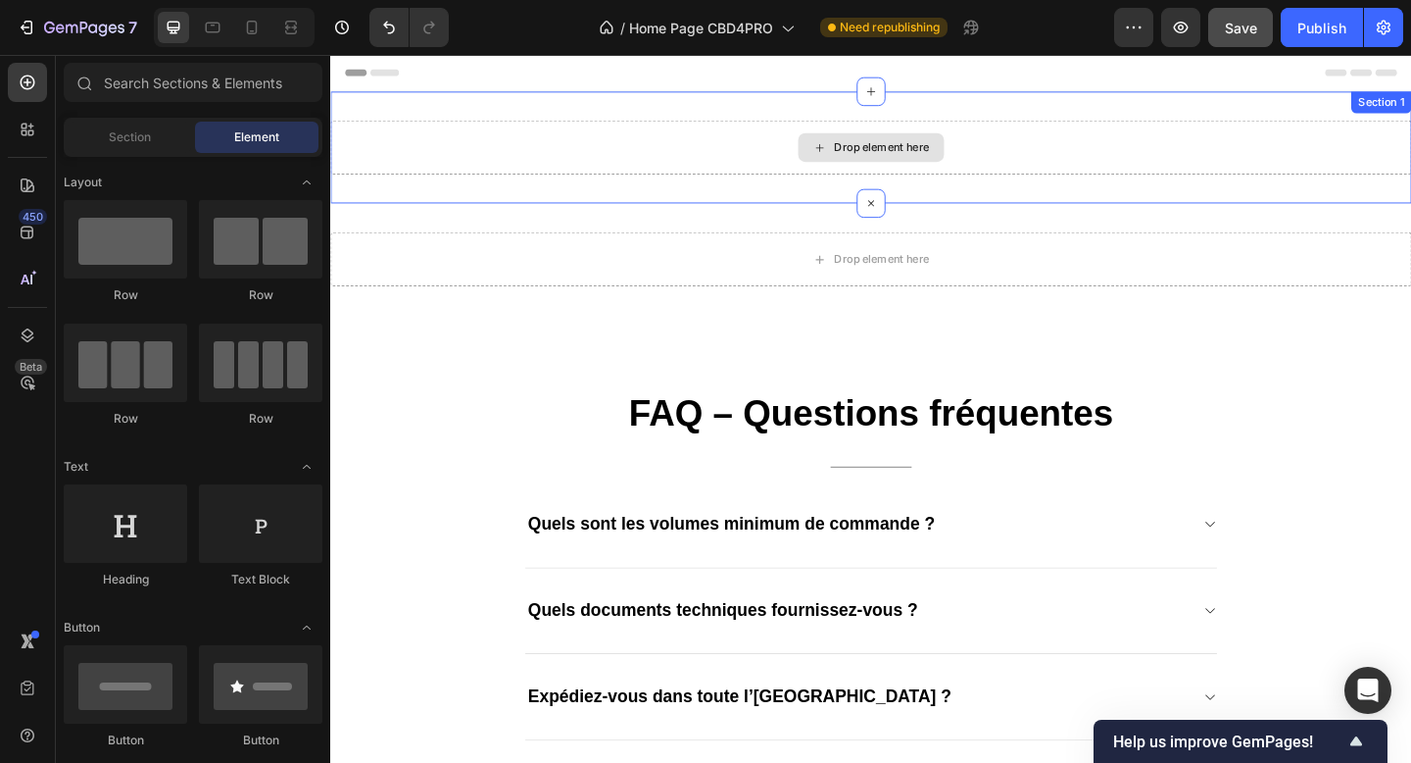
click at [600, 169] on div "Drop element here" at bounding box center [918, 155] width 1176 height 59
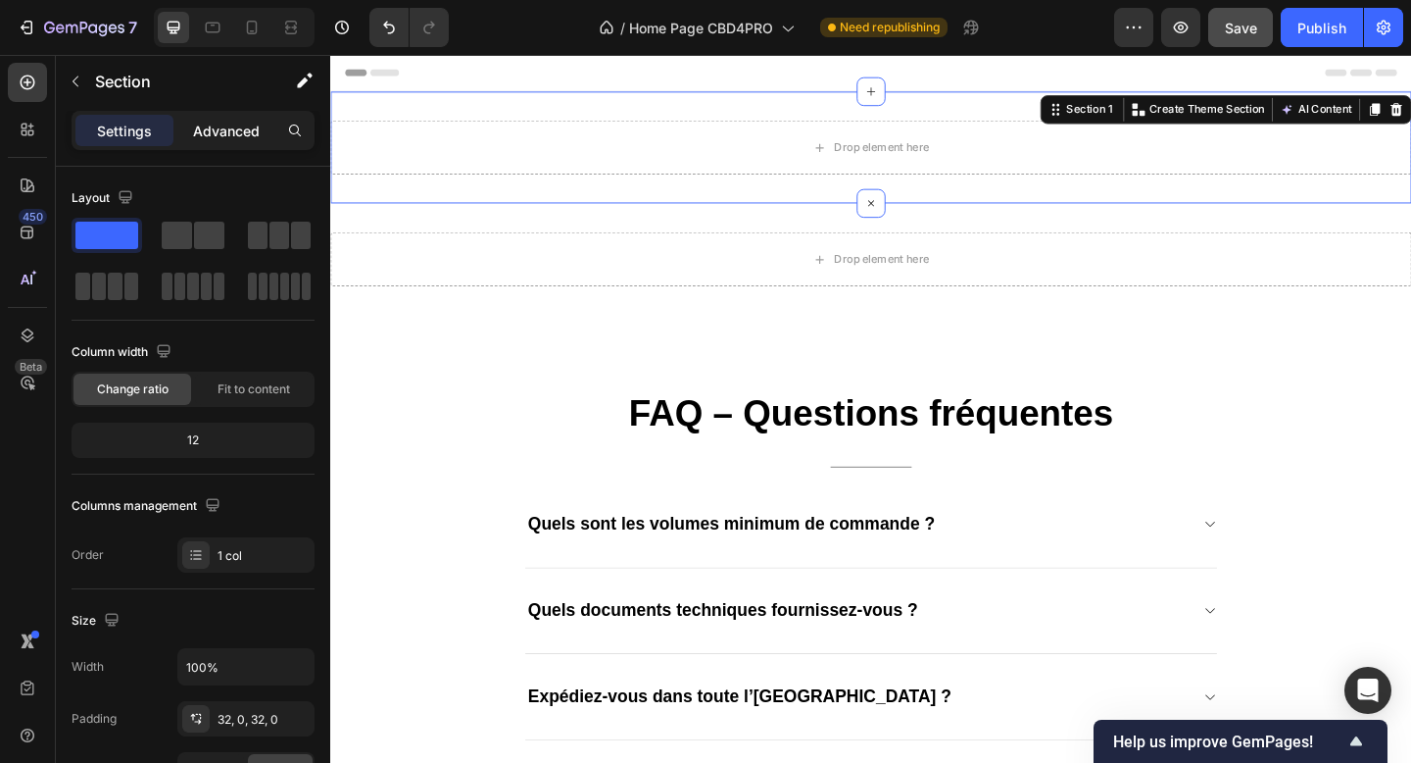
click at [227, 141] on div "Advanced" at bounding box center [226, 130] width 98 height 31
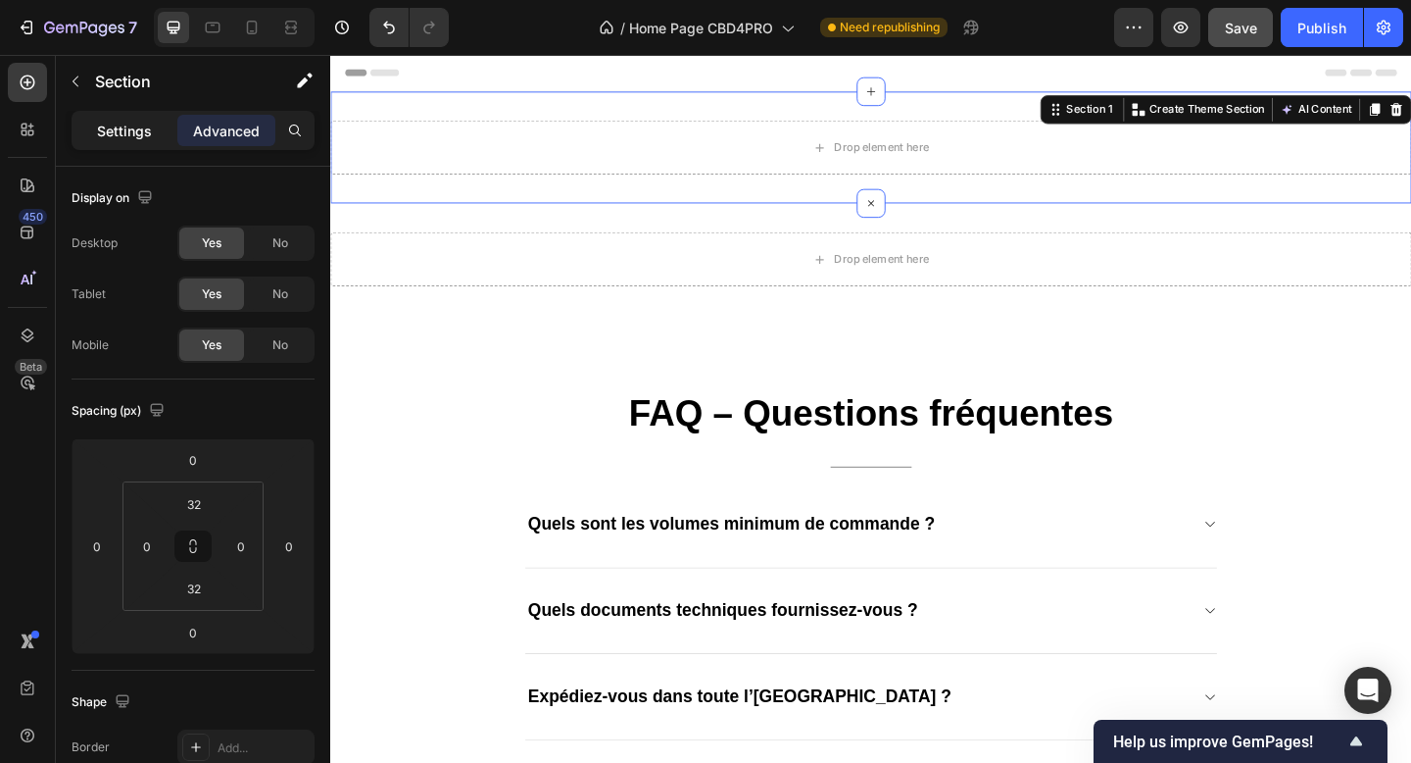
click at [139, 116] on div "Settings" at bounding box center [124, 130] width 98 height 31
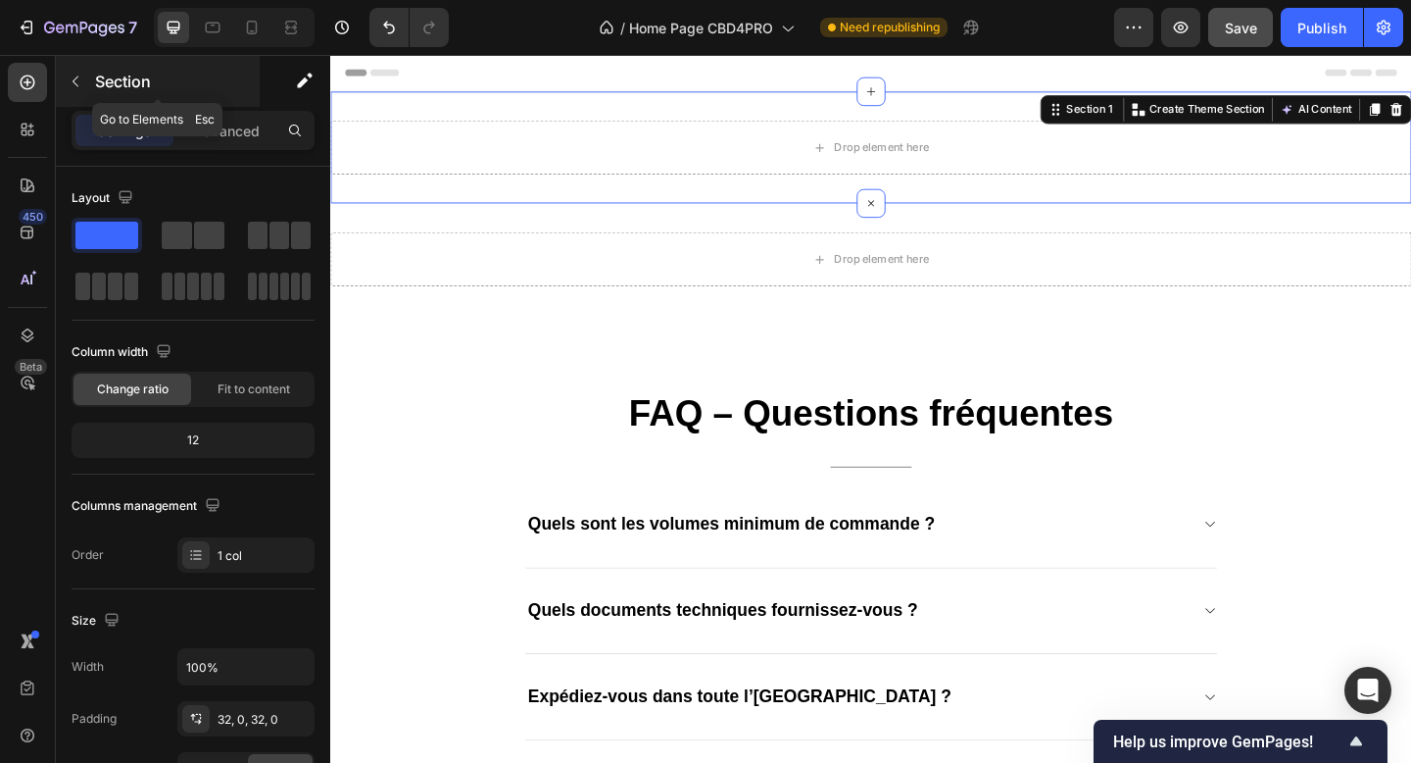
click at [118, 88] on p "Section" at bounding box center [175, 82] width 161 height 24
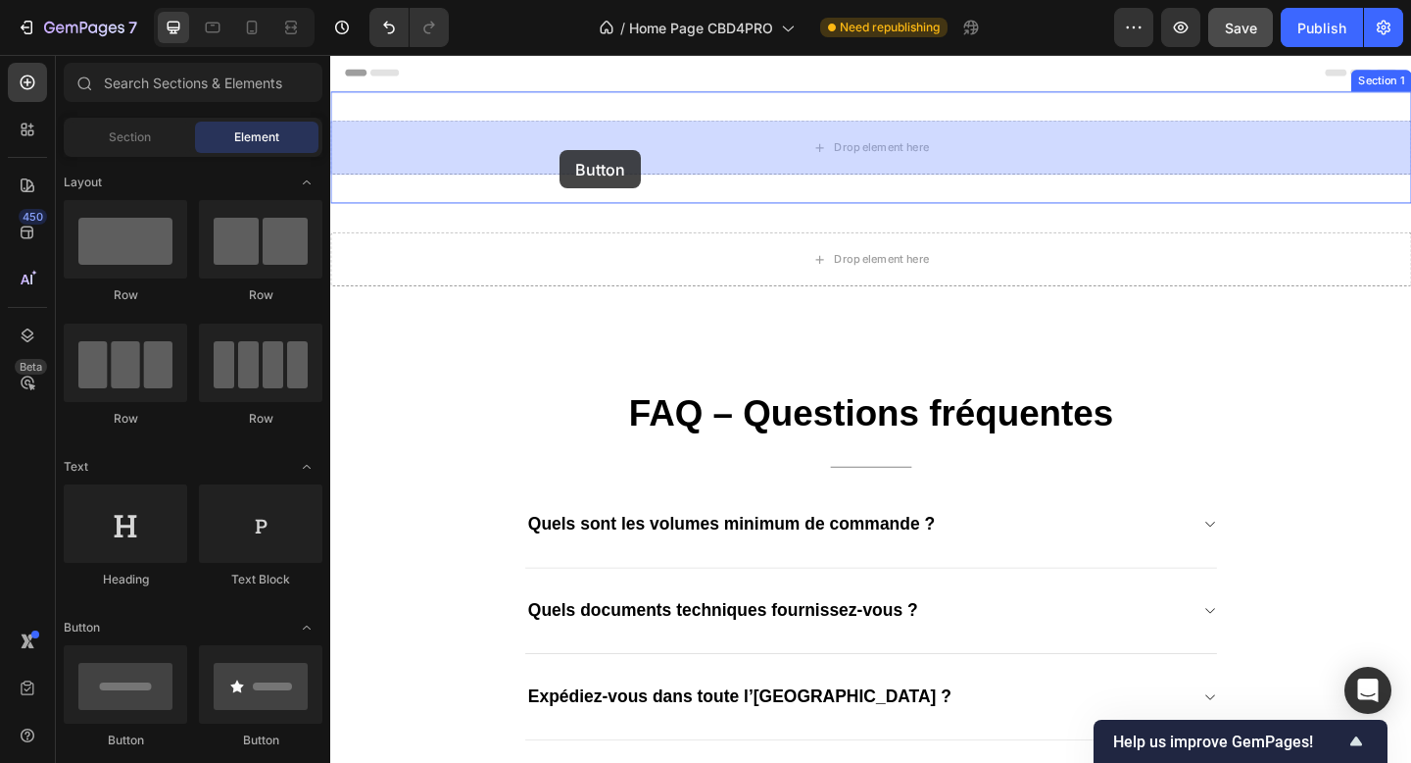
drag, startPoint x: 442, startPoint y: 258, endPoint x: 582, endPoint y: 158, distance: 172.2
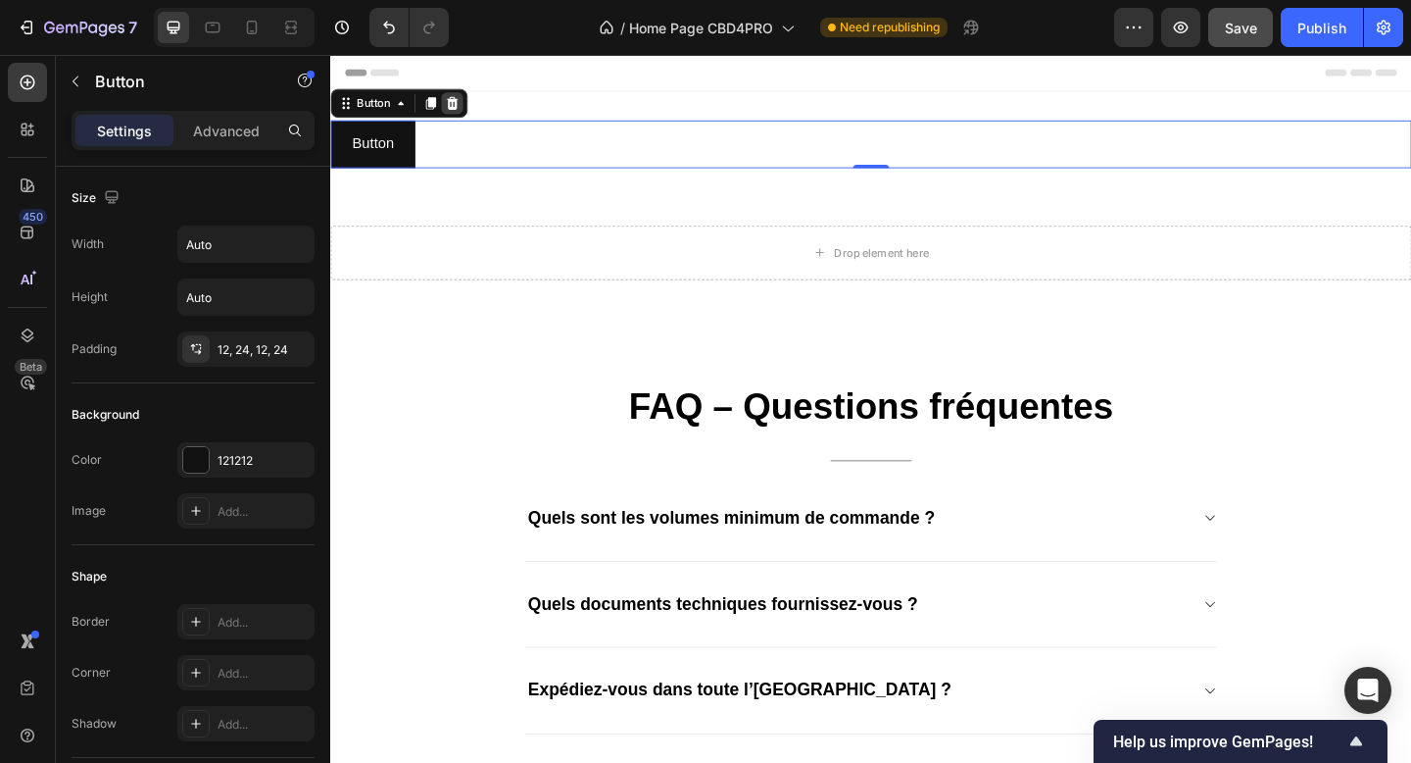
click at [463, 110] on icon at bounding box center [463, 108] width 13 height 14
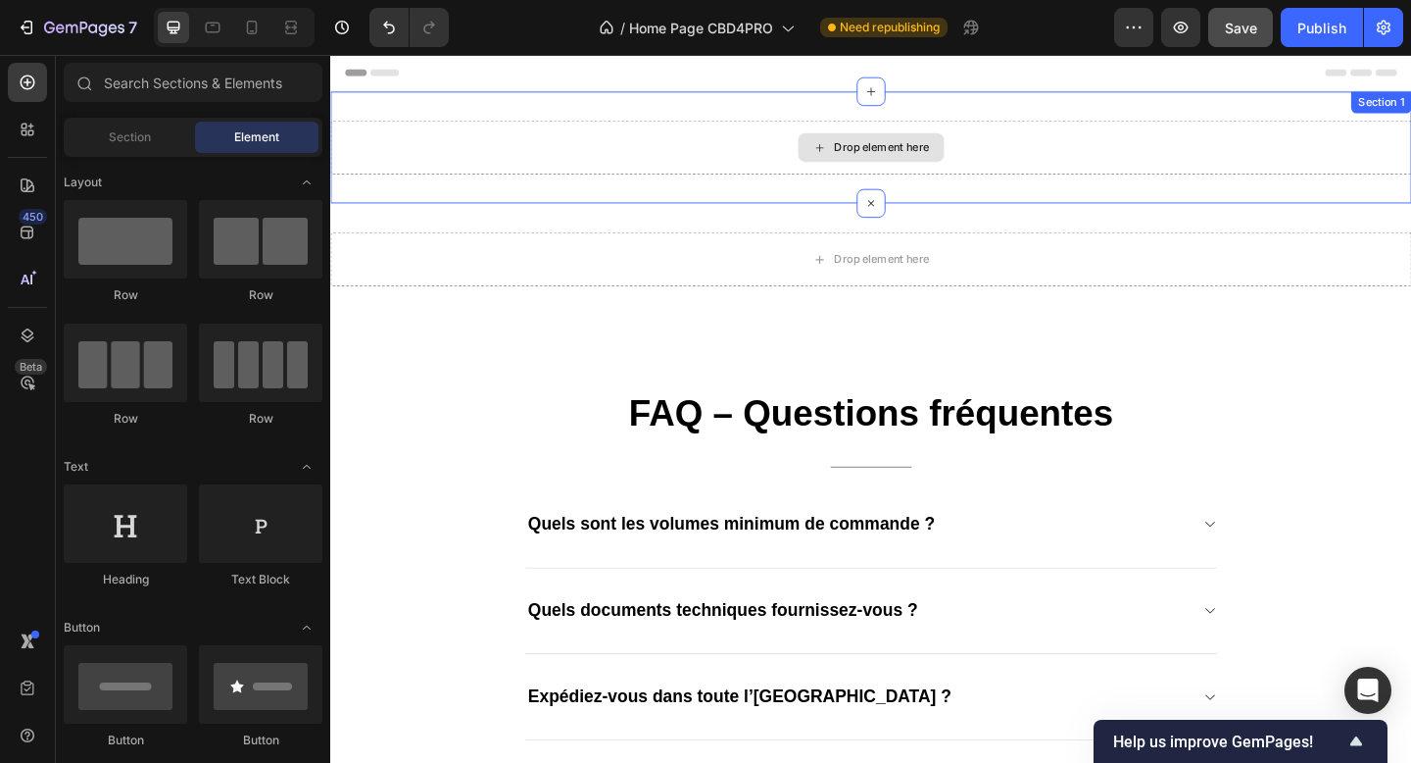
click at [481, 159] on div "Drop element here" at bounding box center [918, 155] width 1176 height 59
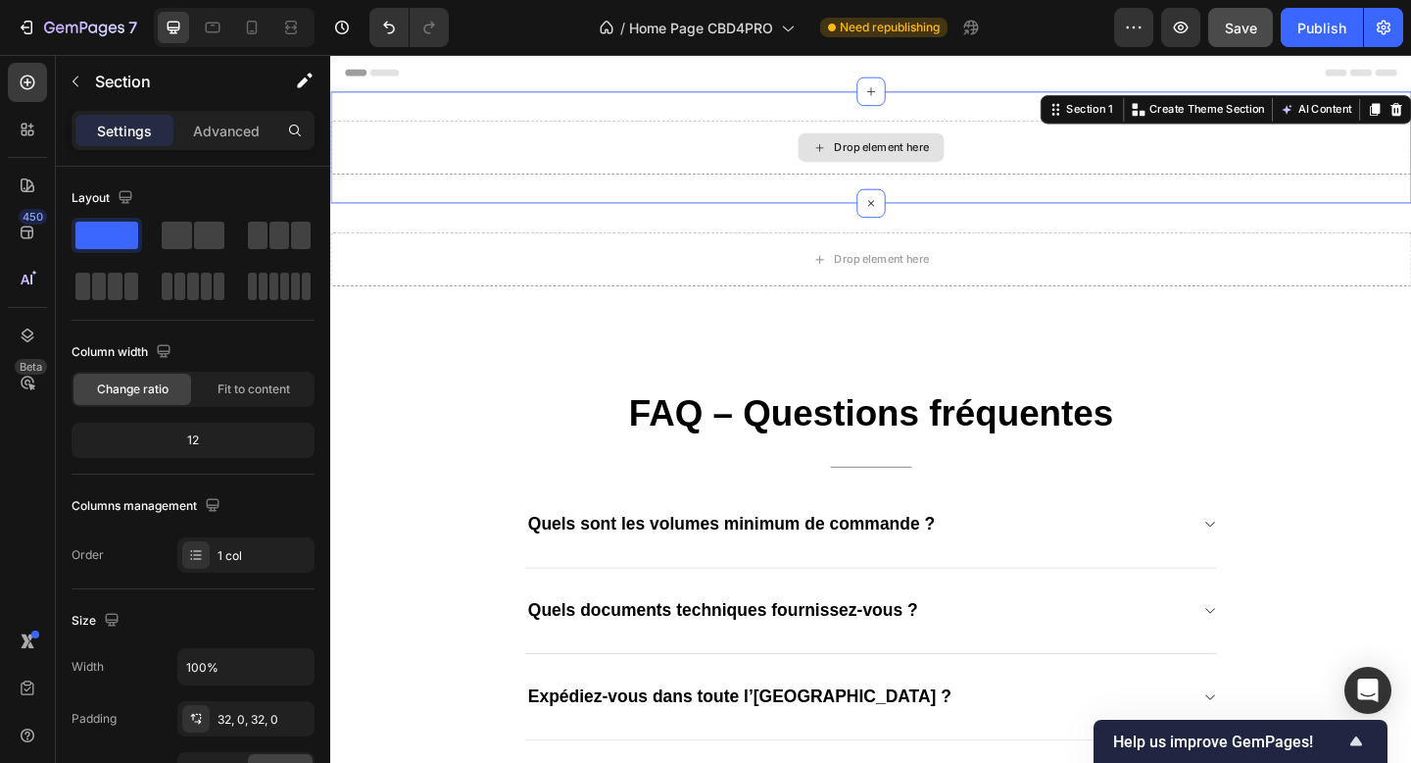
drag, startPoint x: 531, startPoint y: 295, endPoint x: 581, endPoint y: 162, distance: 142.4
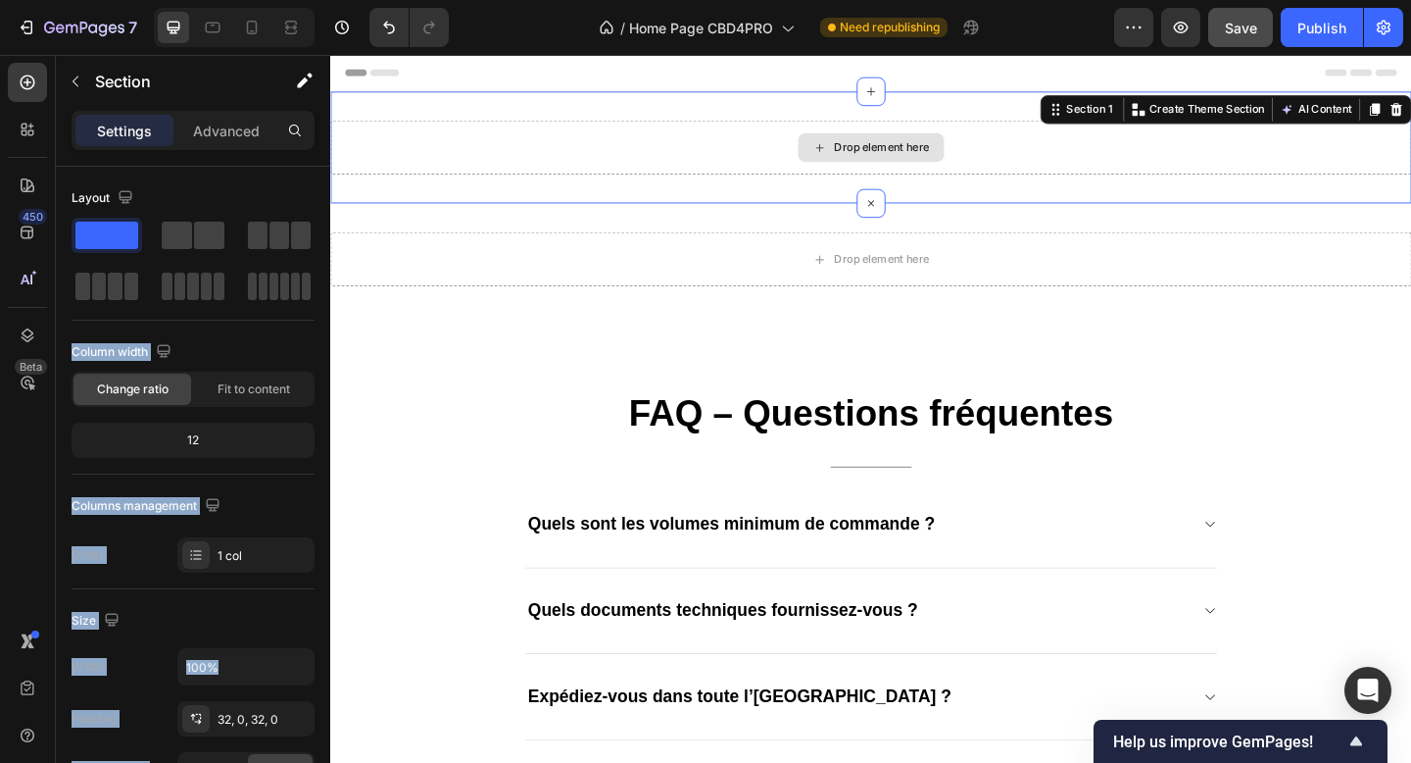
drag, startPoint x: 526, startPoint y: 291, endPoint x: 607, endPoint y: 166, distance: 149.0
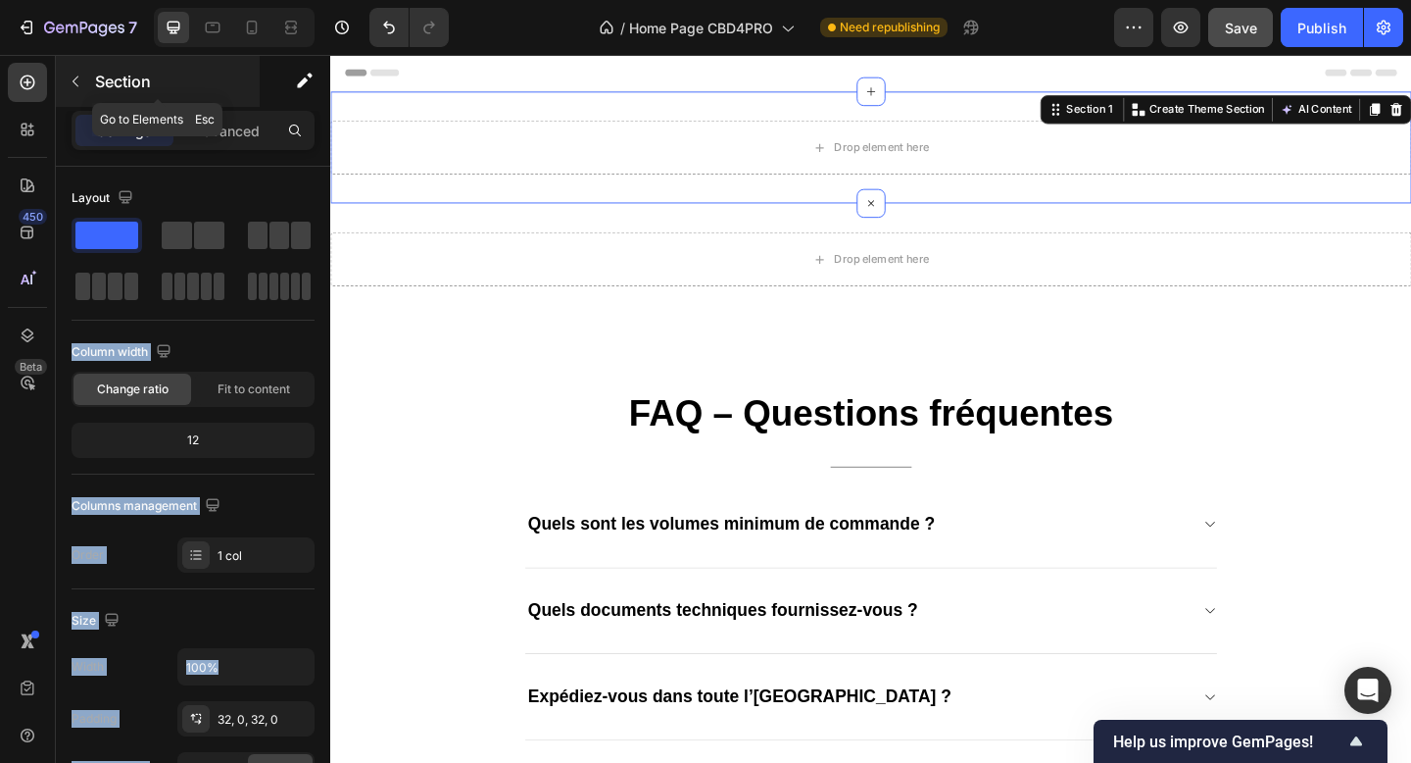
click at [96, 90] on p "Section" at bounding box center [175, 82] width 161 height 24
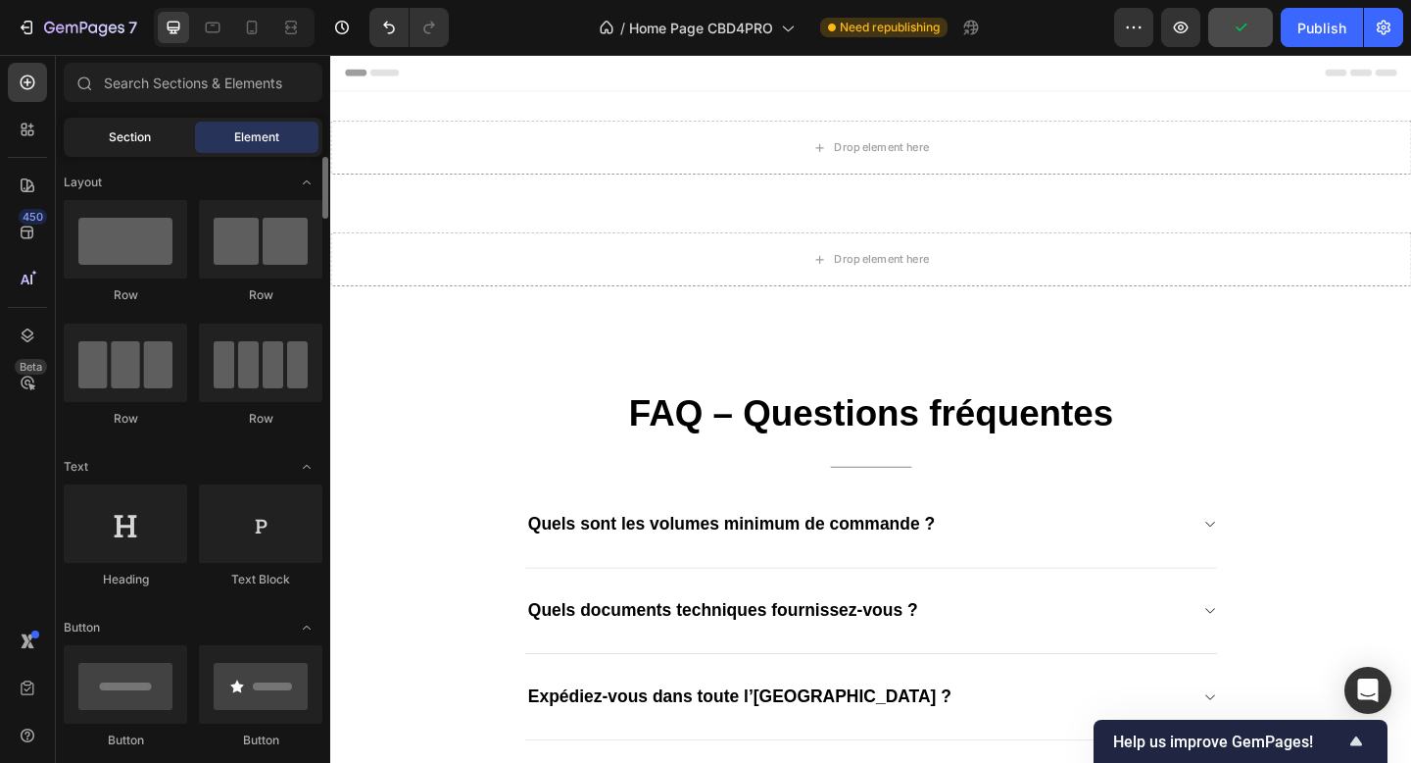
click at [116, 136] on span "Section" at bounding box center [130, 137] width 42 height 18
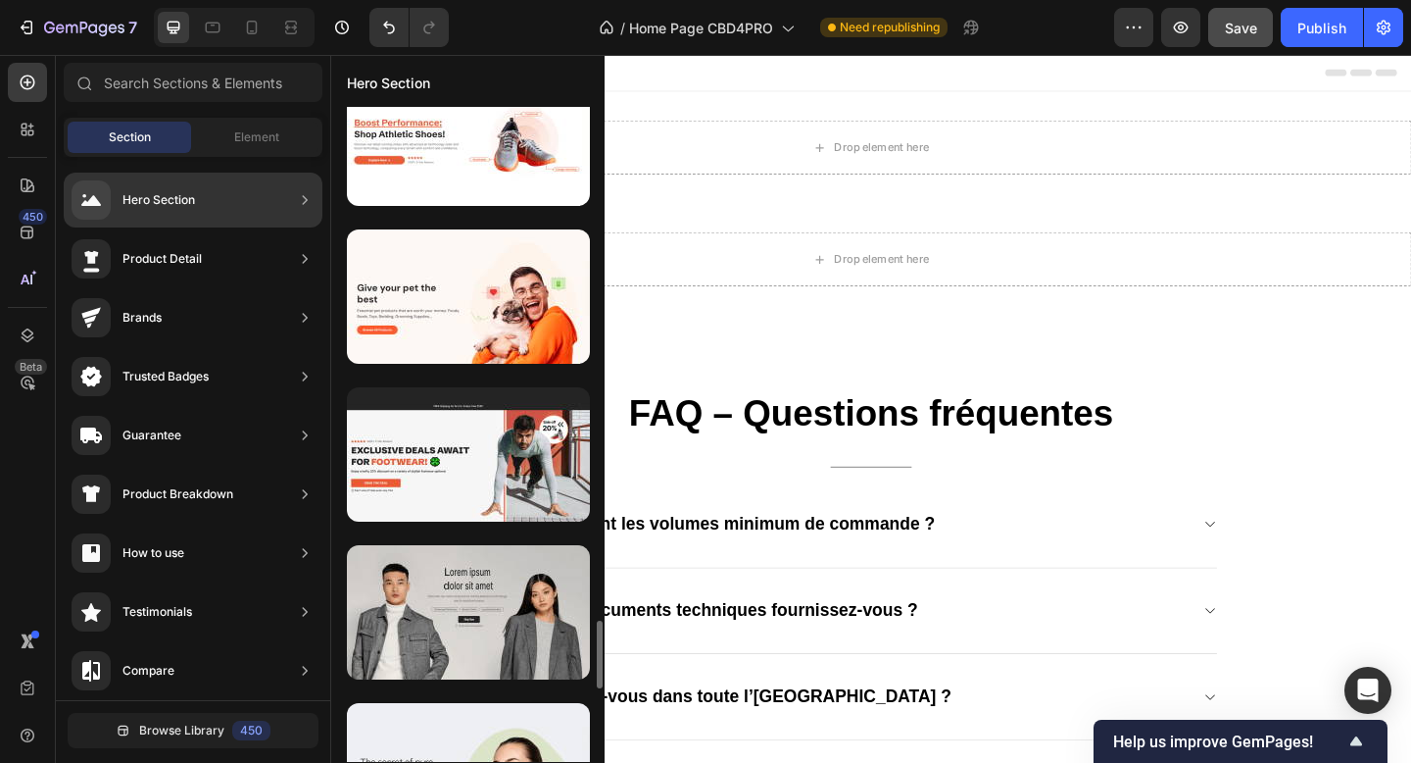
scroll to position [4935, 0]
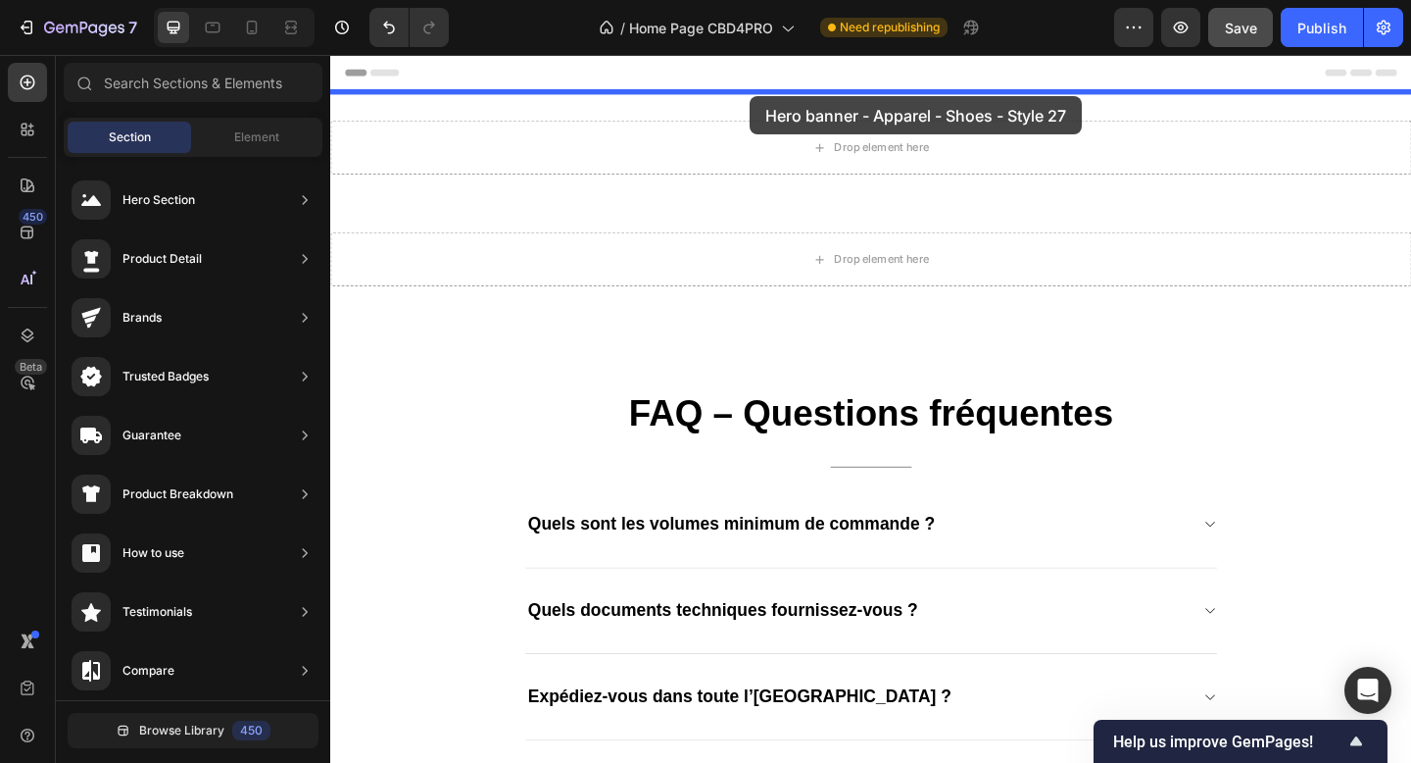
drag, startPoint x: 815, startPoint y: 228, endPoint x: 786, endPoint y: 95, distance: 136.5
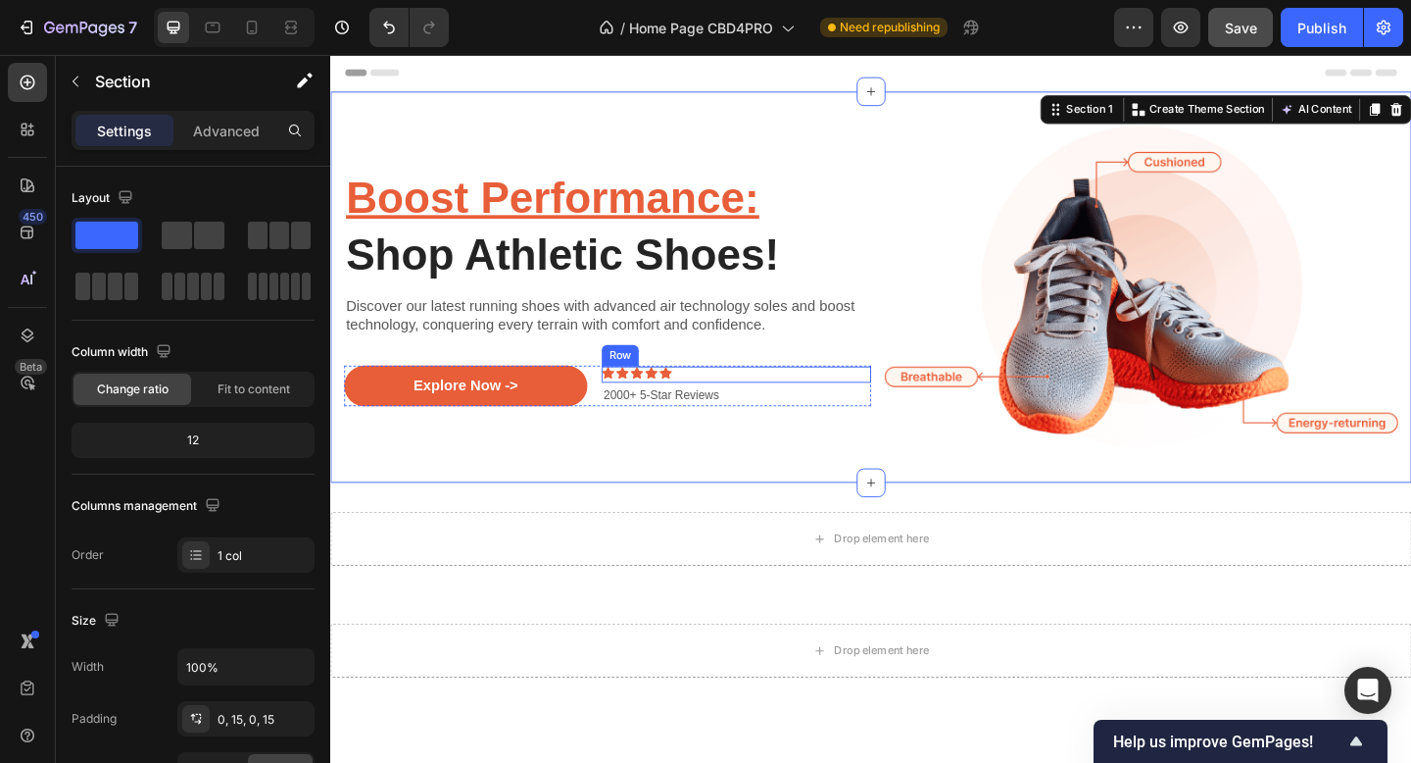
click at [716, 405] on div "Icon Icon Icon Icon Icon Icon List 2000+ 5-Star Reviews Text Block Row" at bounding box center [771, 403] width 293 height 18
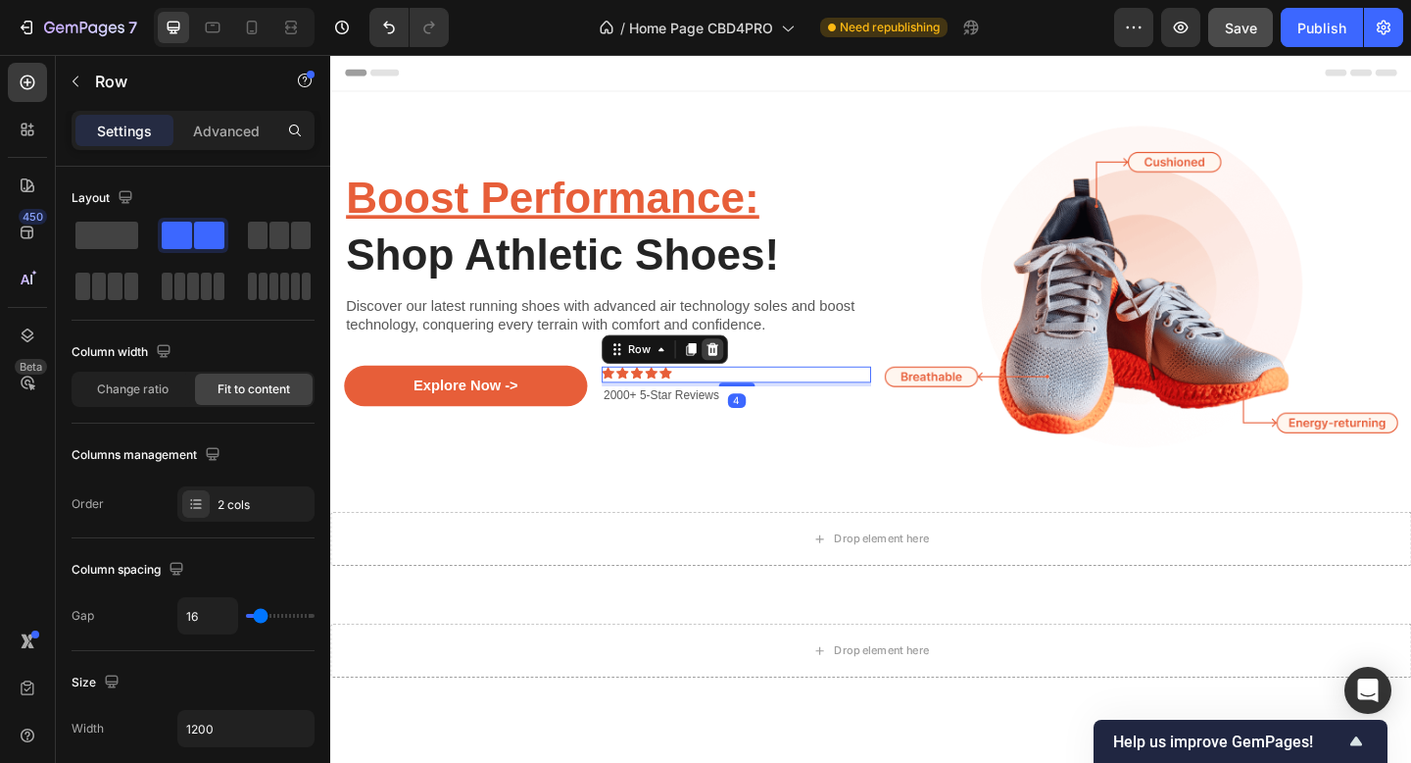
click at [743, 373] on icon at bounding box center [746, 376] width 16 height 16
click at [761, 405] on div "Explore Now -> Button 2000+ 5-Star Reviews Text Block Row" at bounding box center [631, 415] width 573 height 44
click at [752, 410] on p "2000+ 5-Star Reviews" at bounding box center [689, 415] width 125 height 17
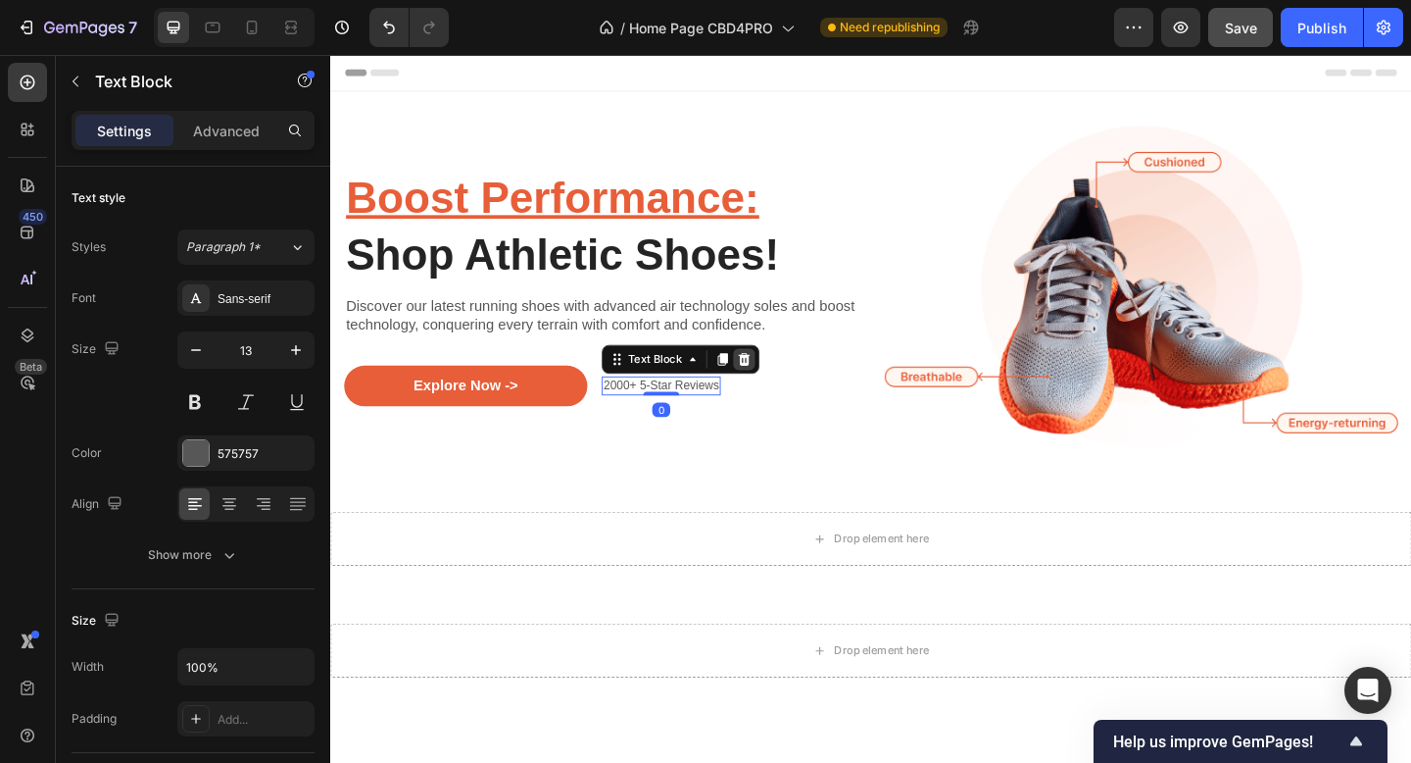
click at [775, 384] on icon at bounding box center [780, 386] width 13 height 14
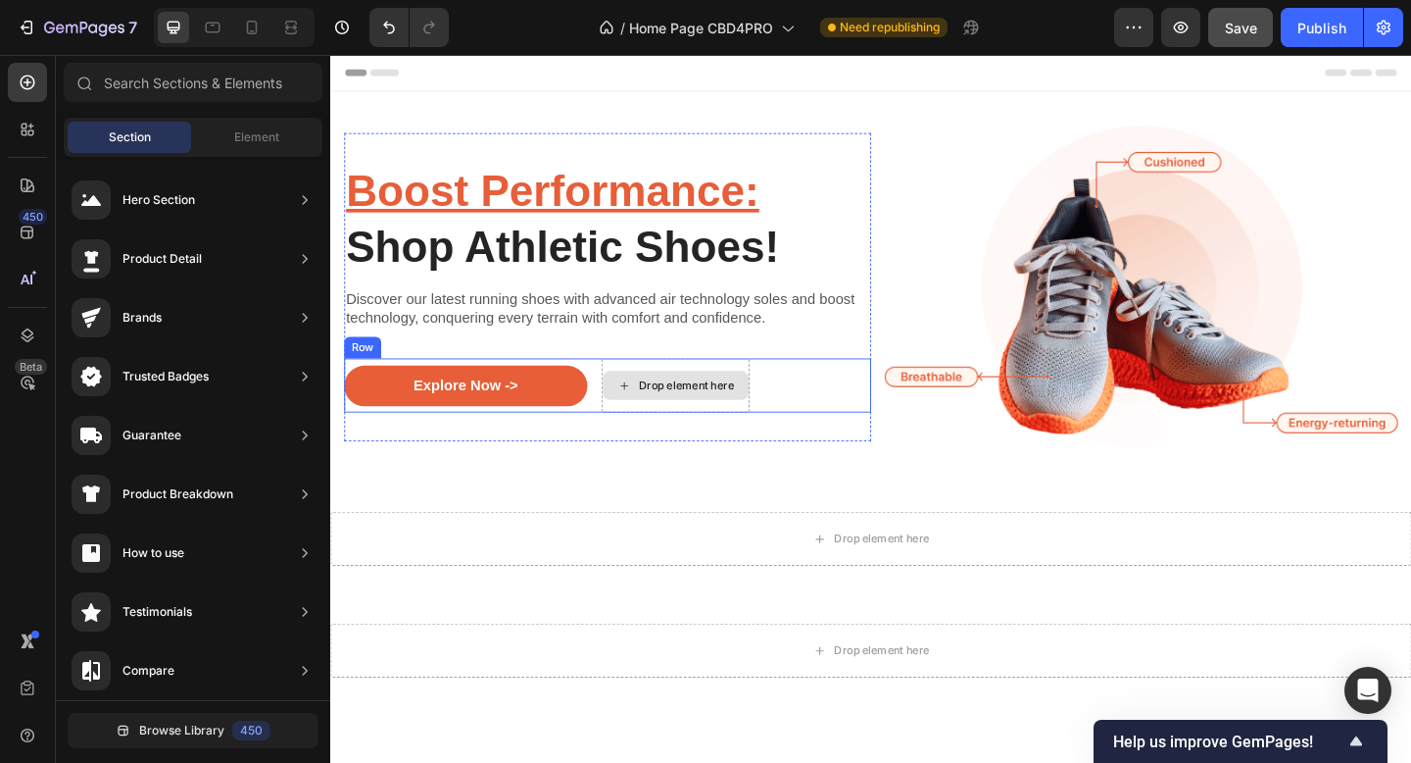
click at [729, 413] on div "Drop element here" at bounding box center [718, 415] width 104 height 16
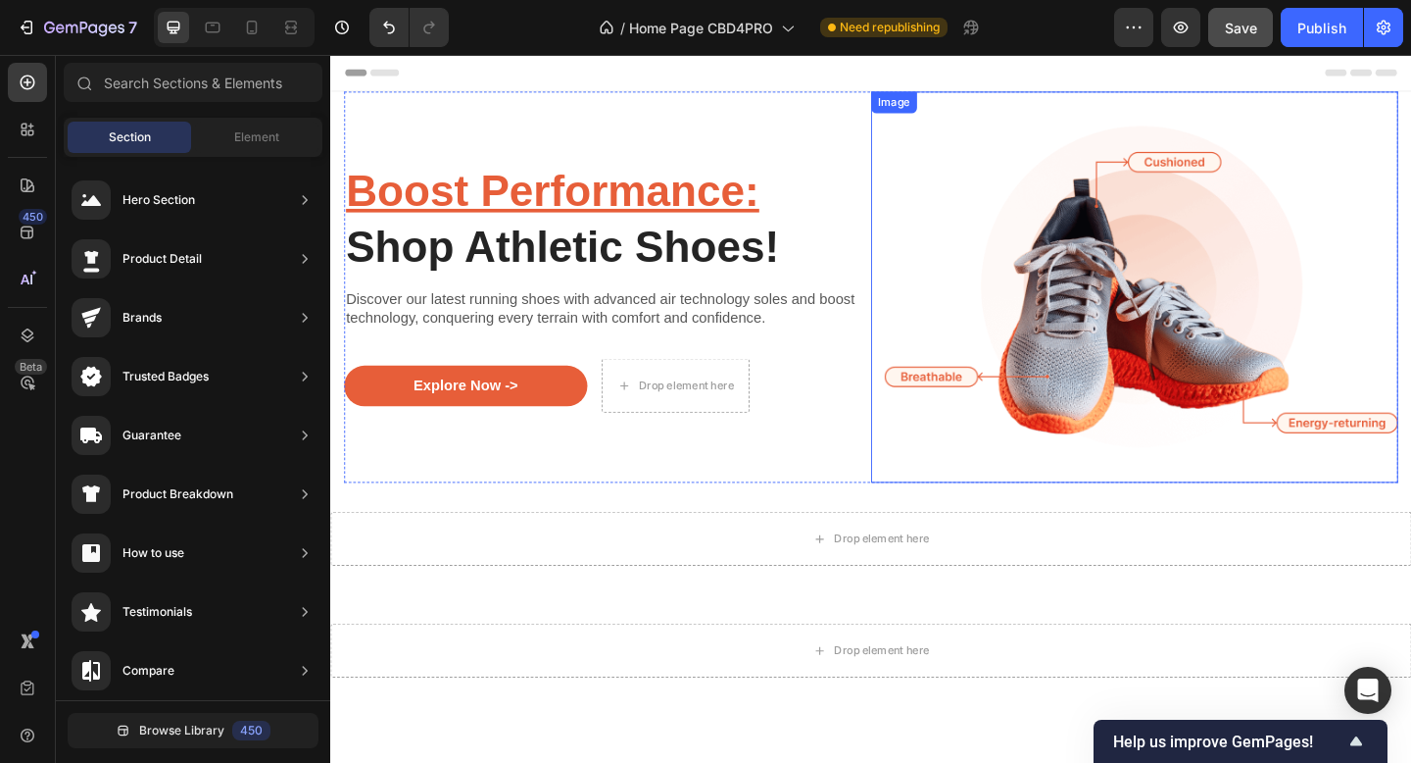
click at [1166, 364] on img at bounding box center [1204, 307] width 573 height 425
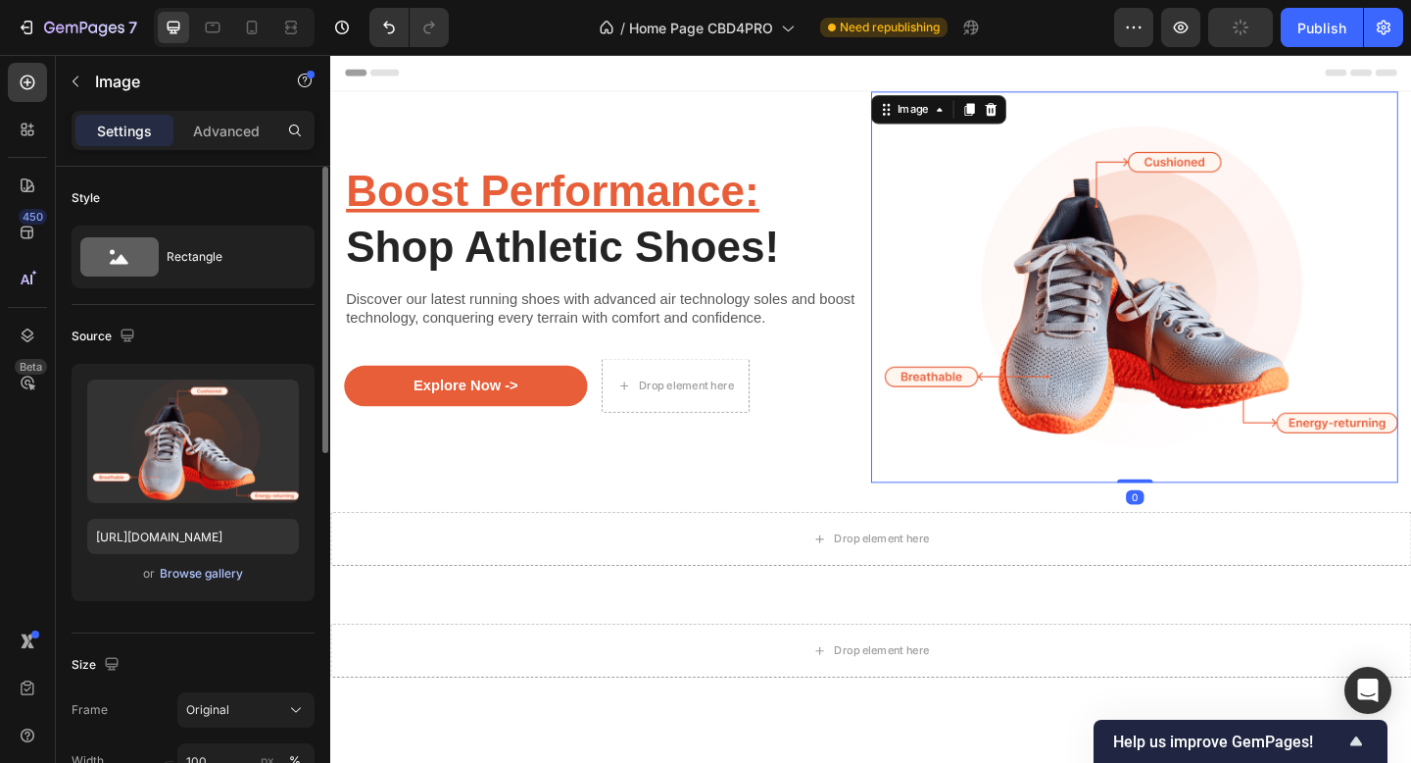
click at [183, 572] on div "Browse gallery" at bounding box center [201, 574] width 83 height 18
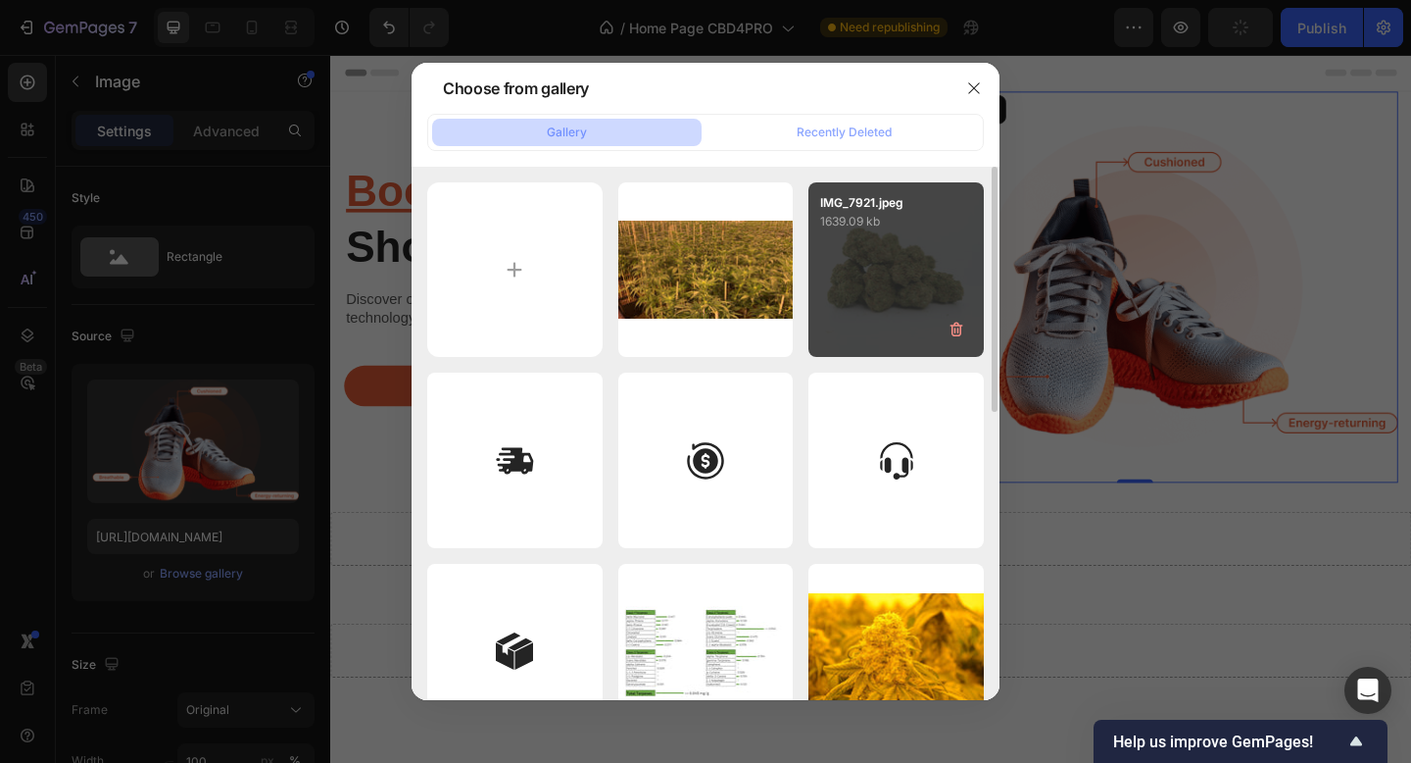
click at [948, 260] on div "IMG_7921.jpeg 1639.09 kb" at bounding box center [896, 269] width 175 height 175
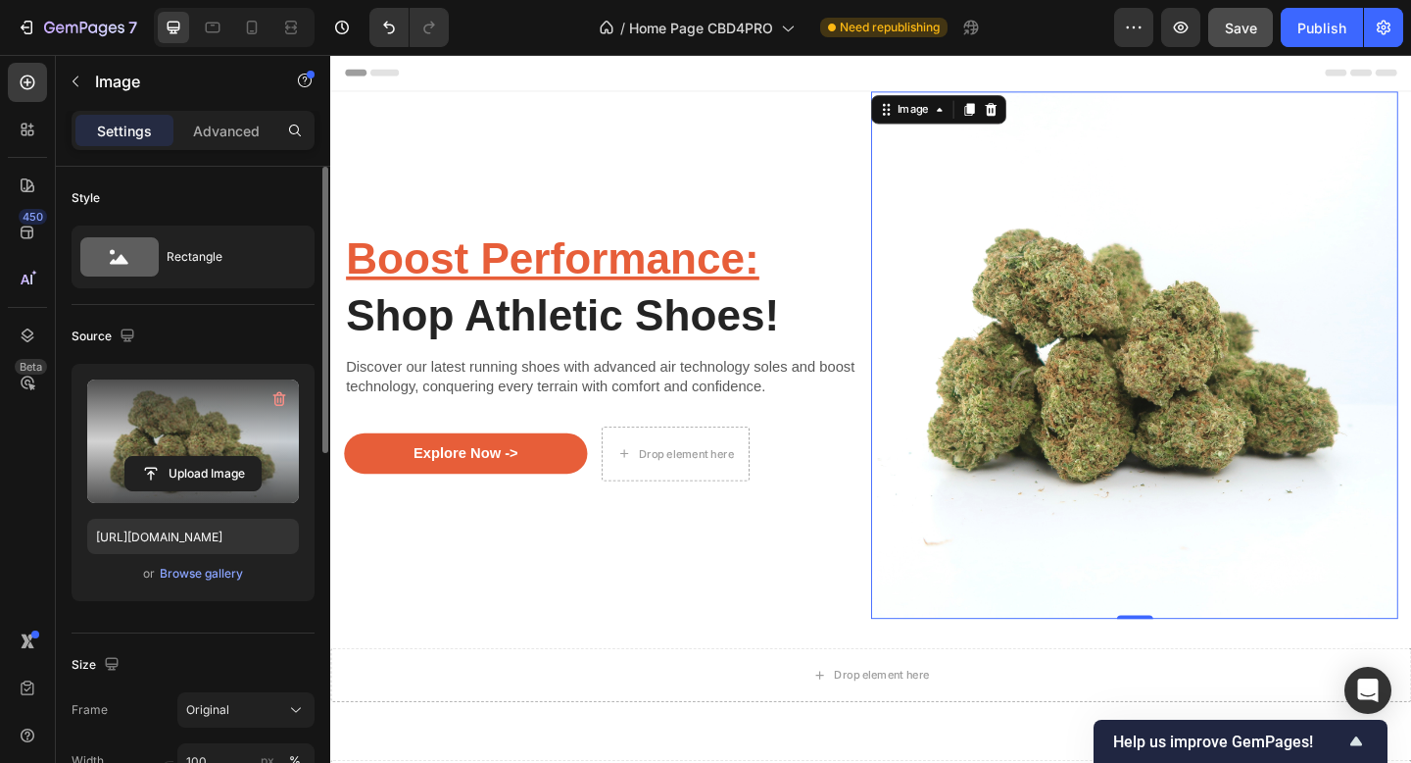
click at [224, 443] on label at bounding box center [193, 440] width 212 height 123
click at [224, 457] on input "file" at bounding box center [192, 473] width 135 height 33
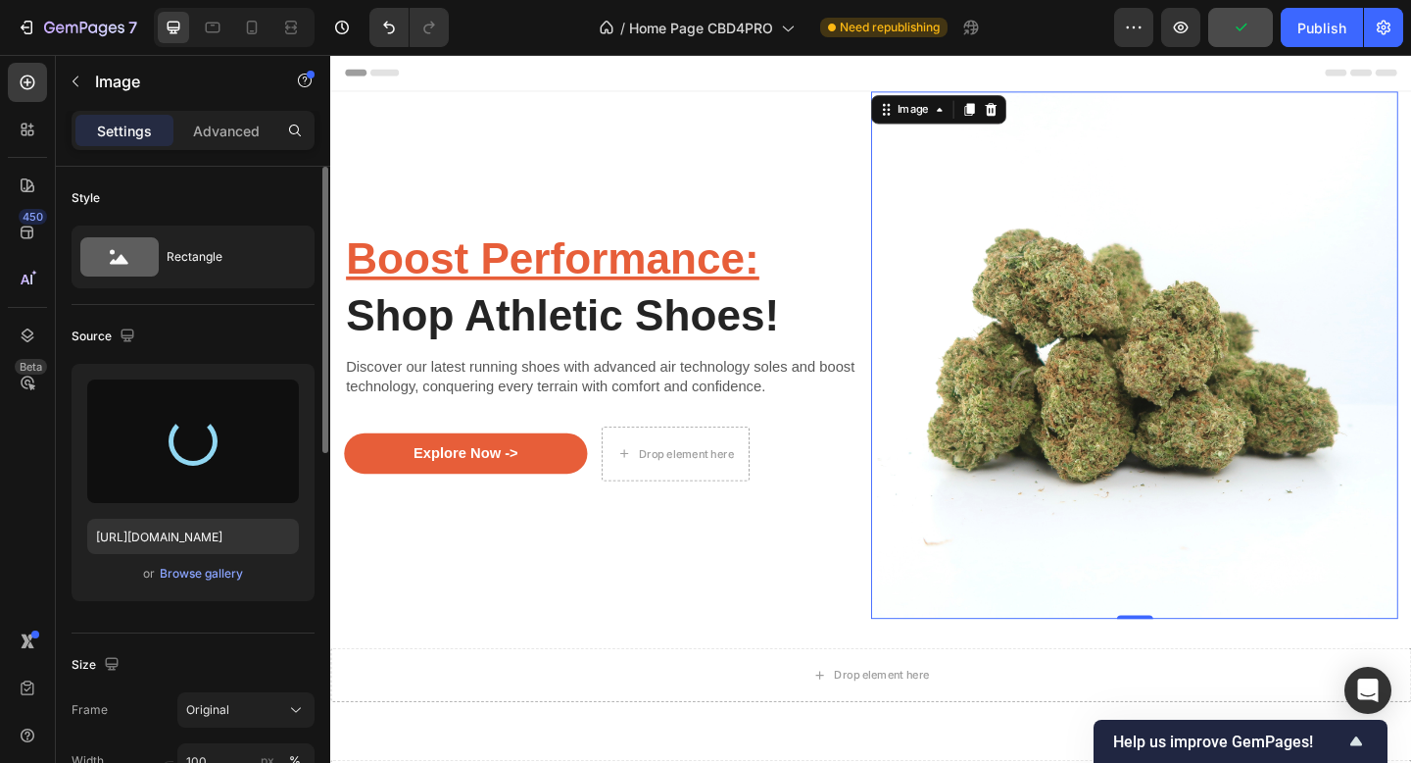
type input "https://cdn.shopify.com/s/files/1/0903/6821/3325/files/gempages_580648674753774…"
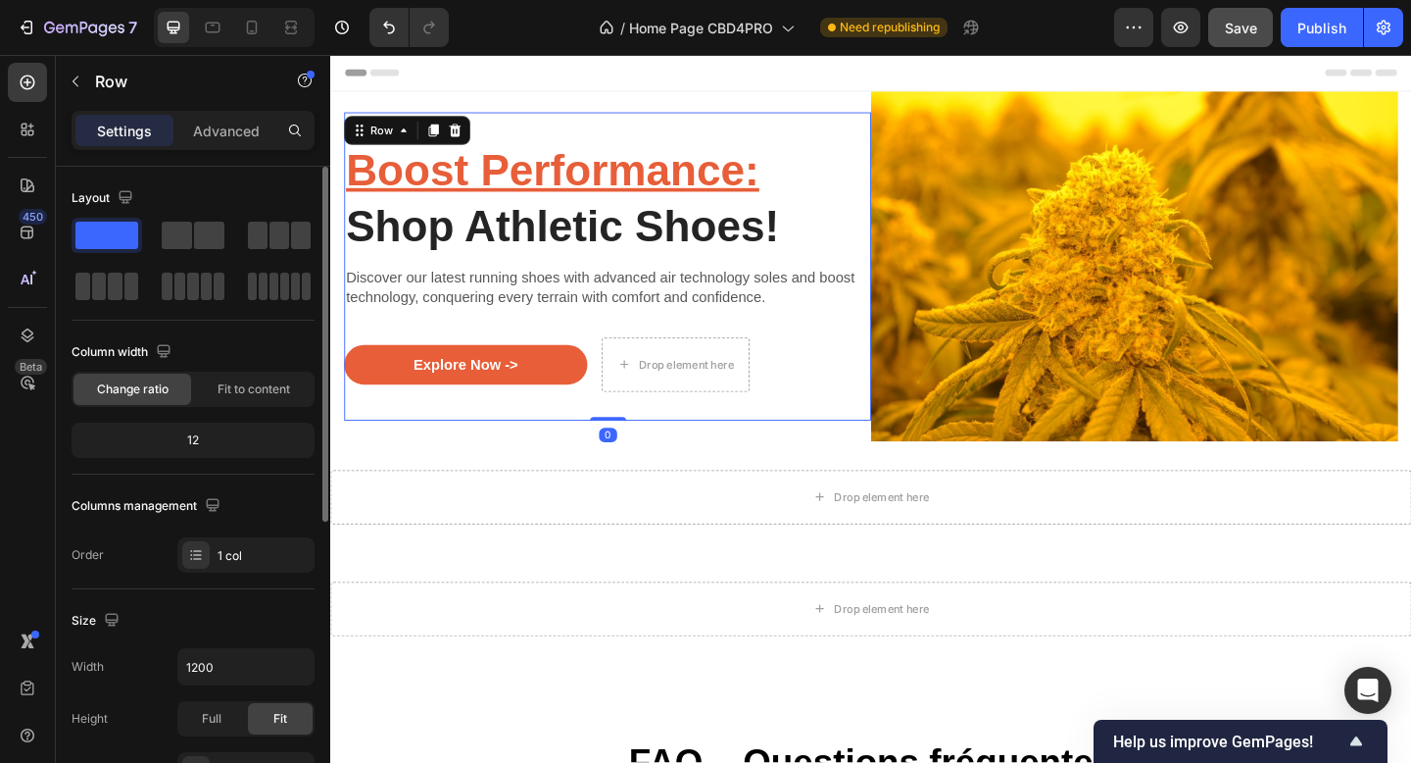
click at [442, 121] on div "Boost Performance: Shop Athletic Shoes! Heading Discover our latest running sho…" at bounding box center [631, 285] width 573 height 335
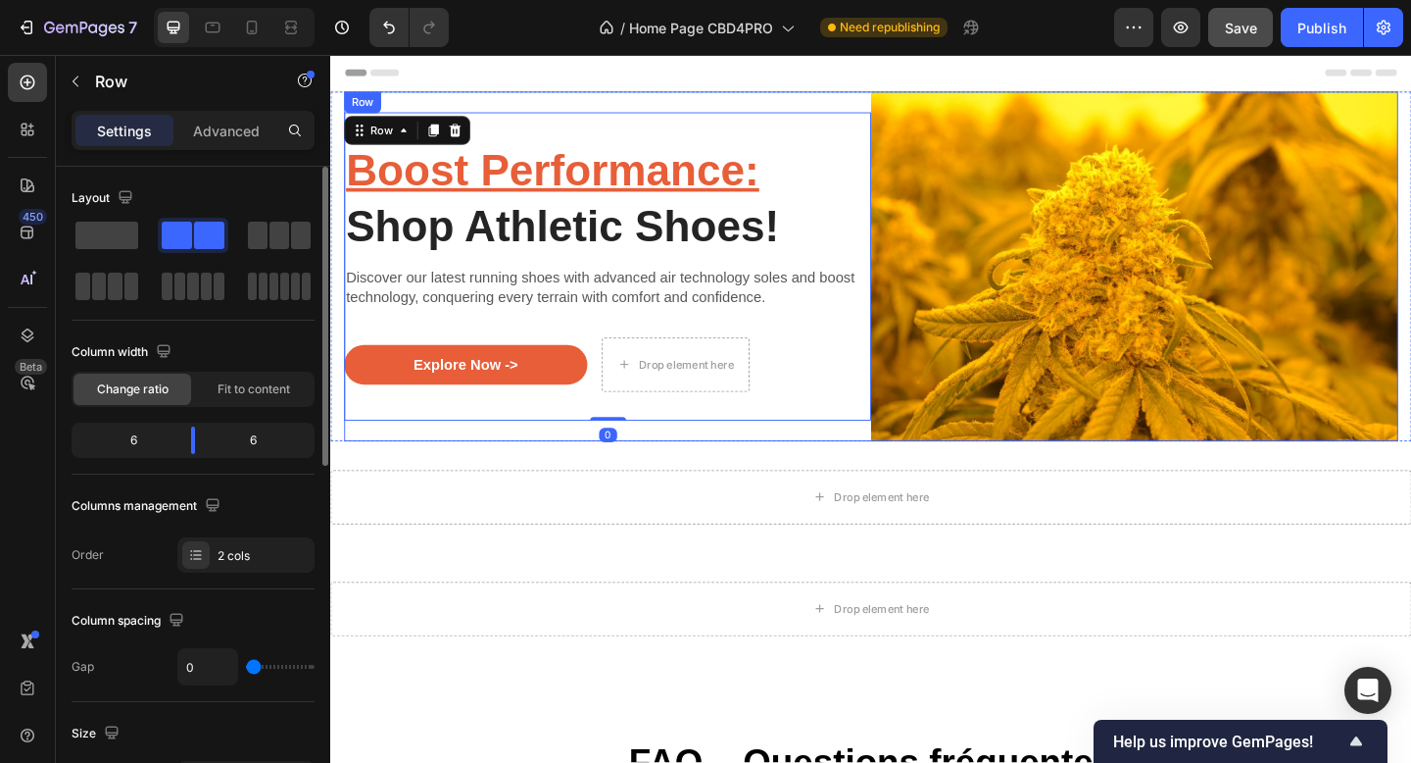
click at [564, 109] on div "Boost Performance: Shop Athletic Shoes! Heading Discover our latest running sho…" at bounding box center [631, 285] width 573 height 380
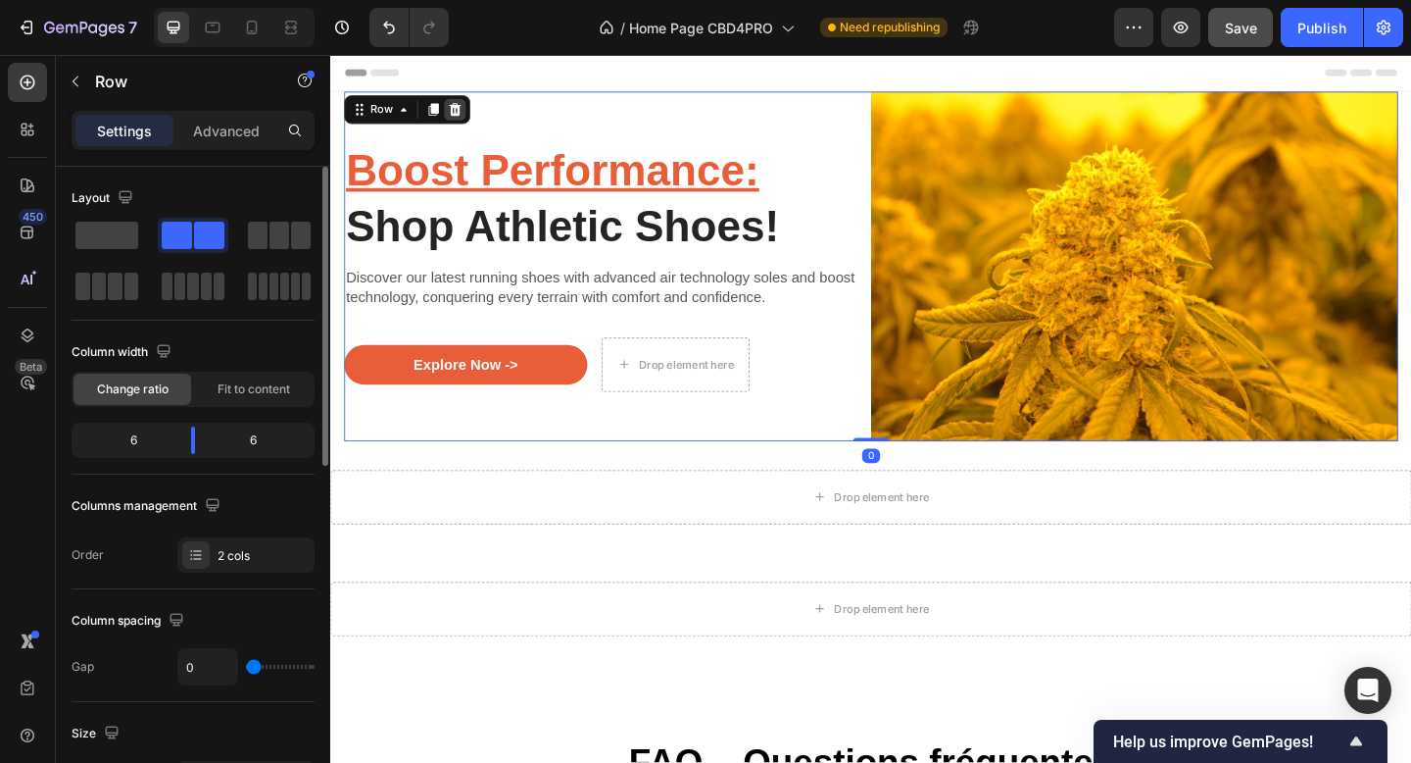
click at [468, 108] on icon at bounding box center [466, 115] width 13 height 14
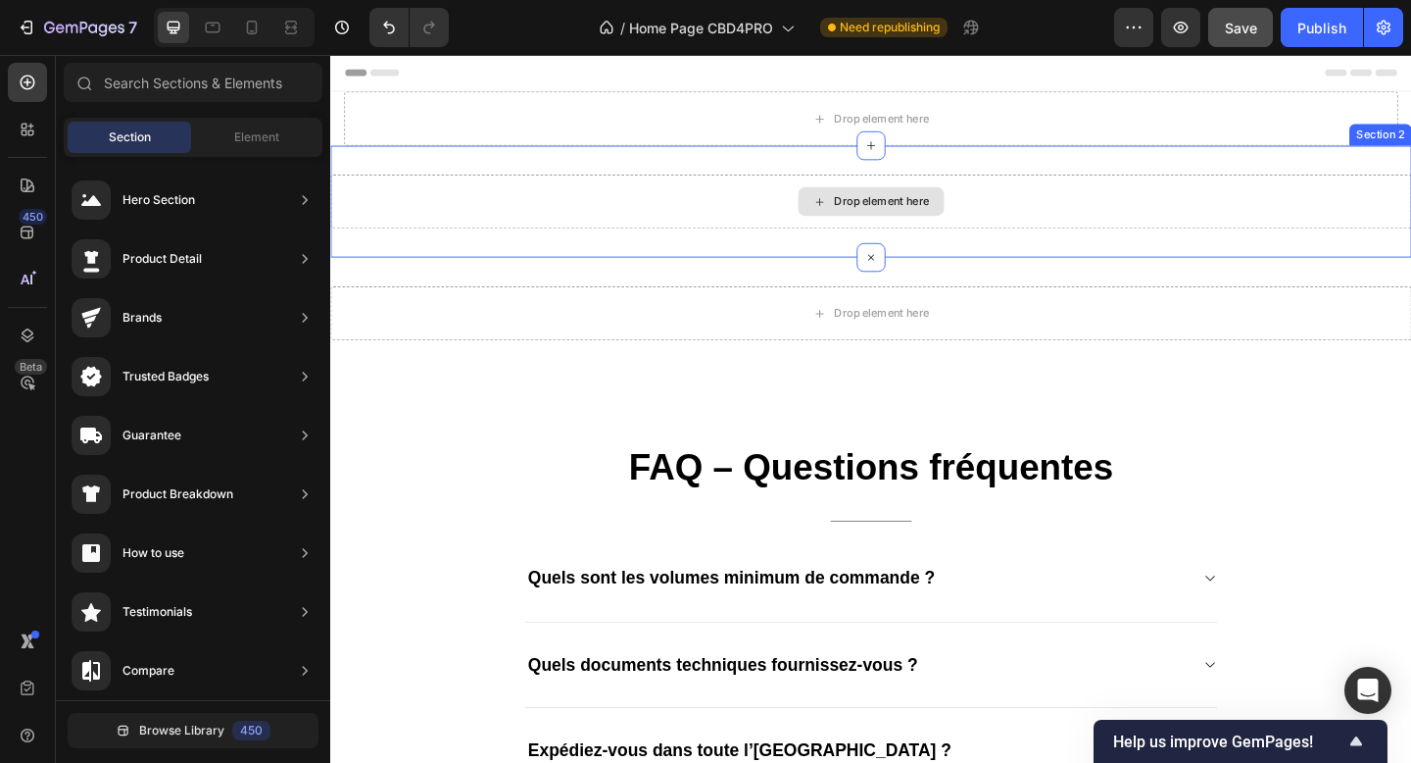
click at [596, 229] on div "Drop element here" at bounding box center [918, 214] width 1176 height 59
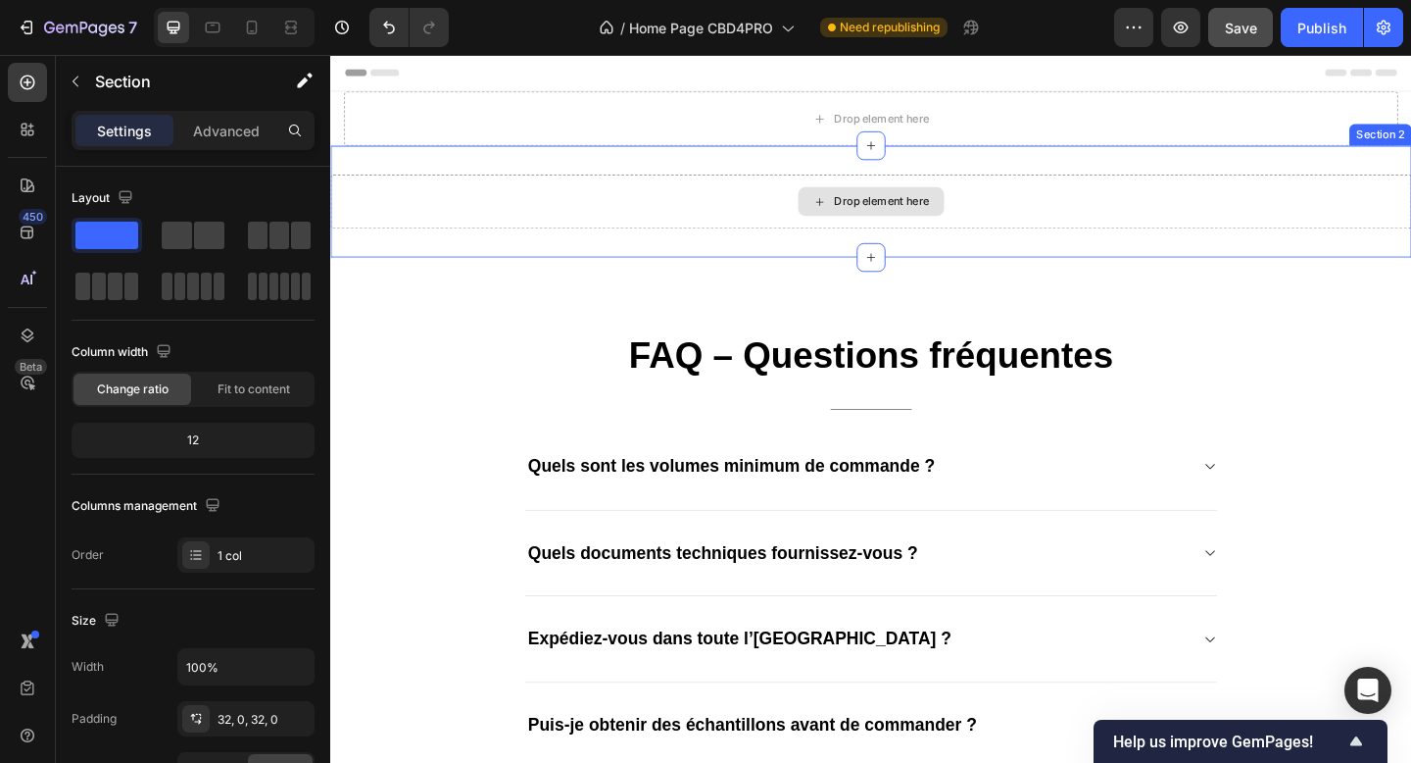
click at [1166, 203] on div "Drop element here" at bounding box center [918, 214] width 1176 height 59
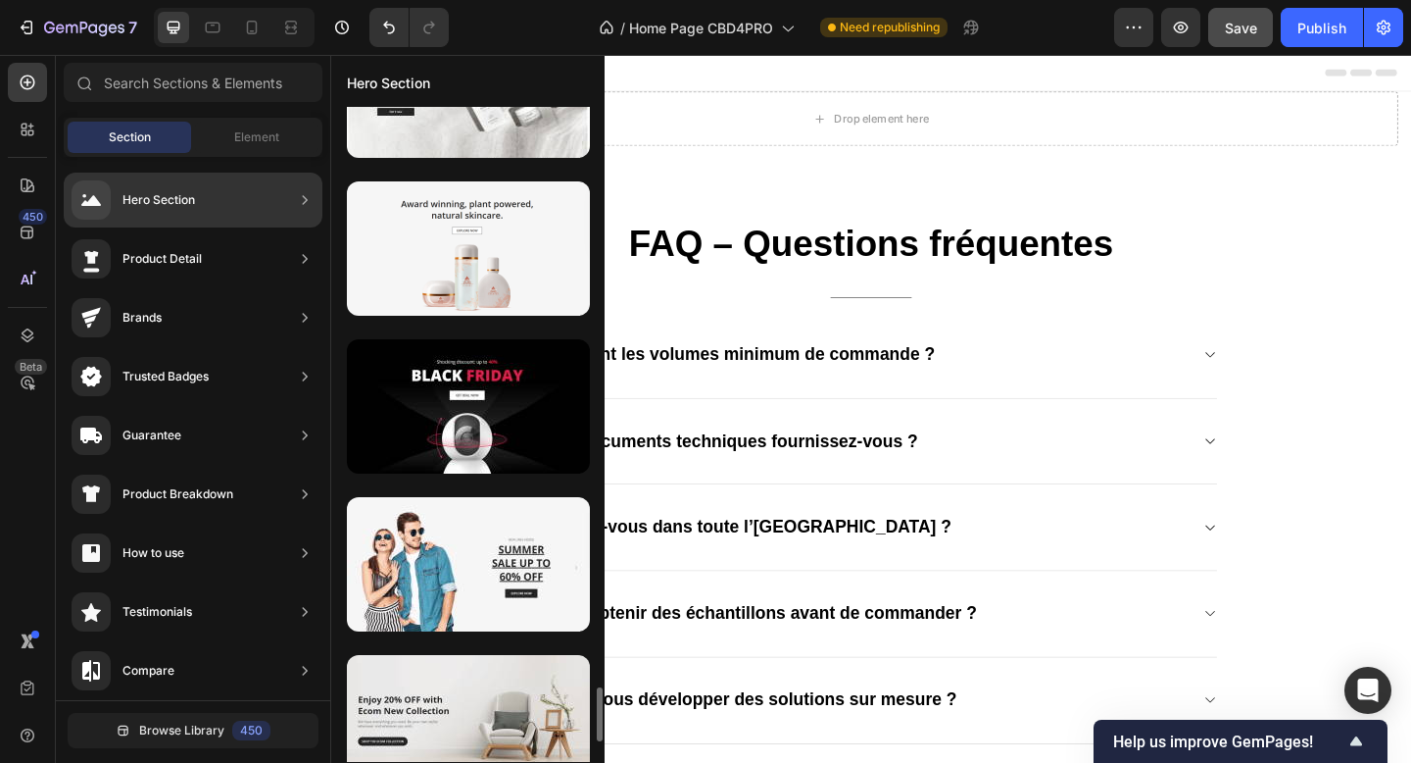
scroll to position [7192, 0]
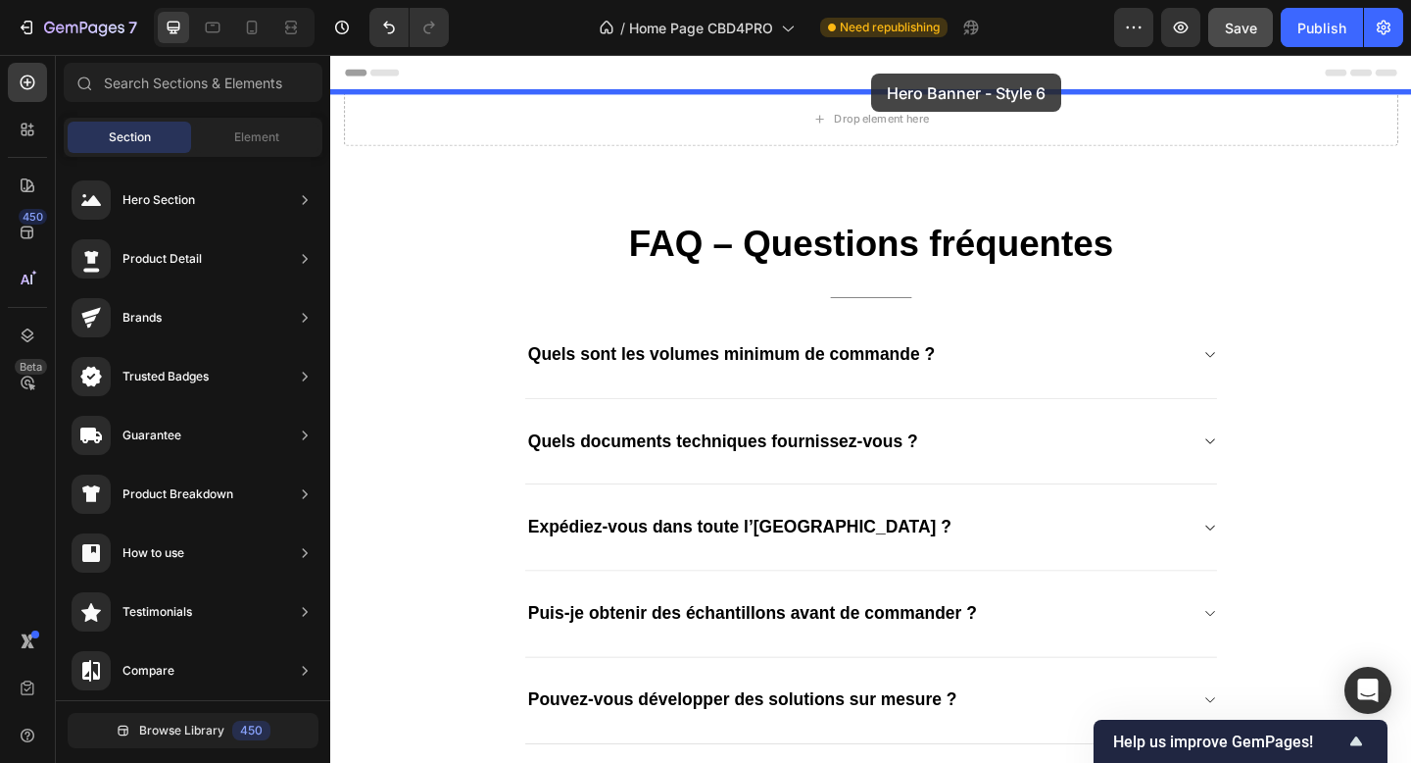
drag, startPoint x: 802, startPoint y: 324, endPoint x: 917, endPoint y: 75, distance: 274.5
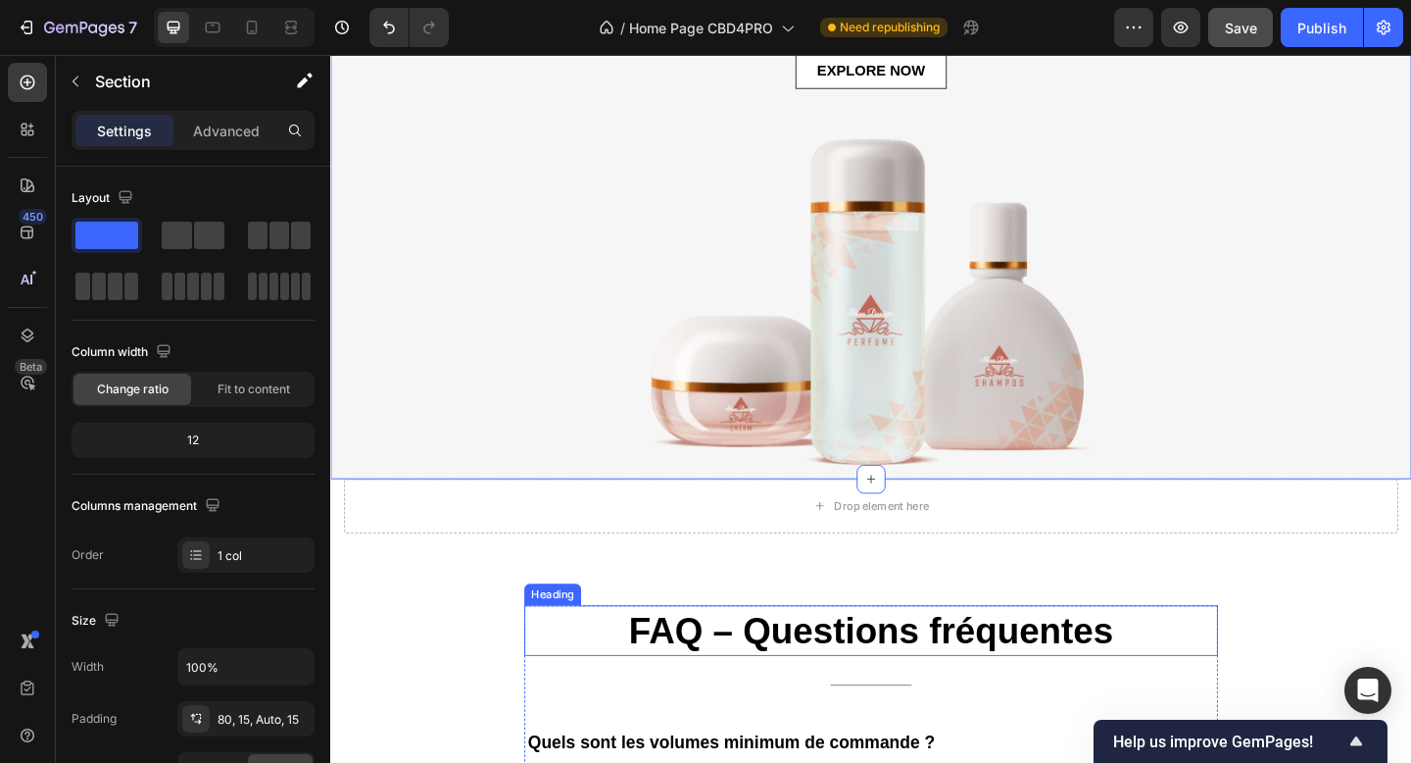
scroll to position [275, 0]
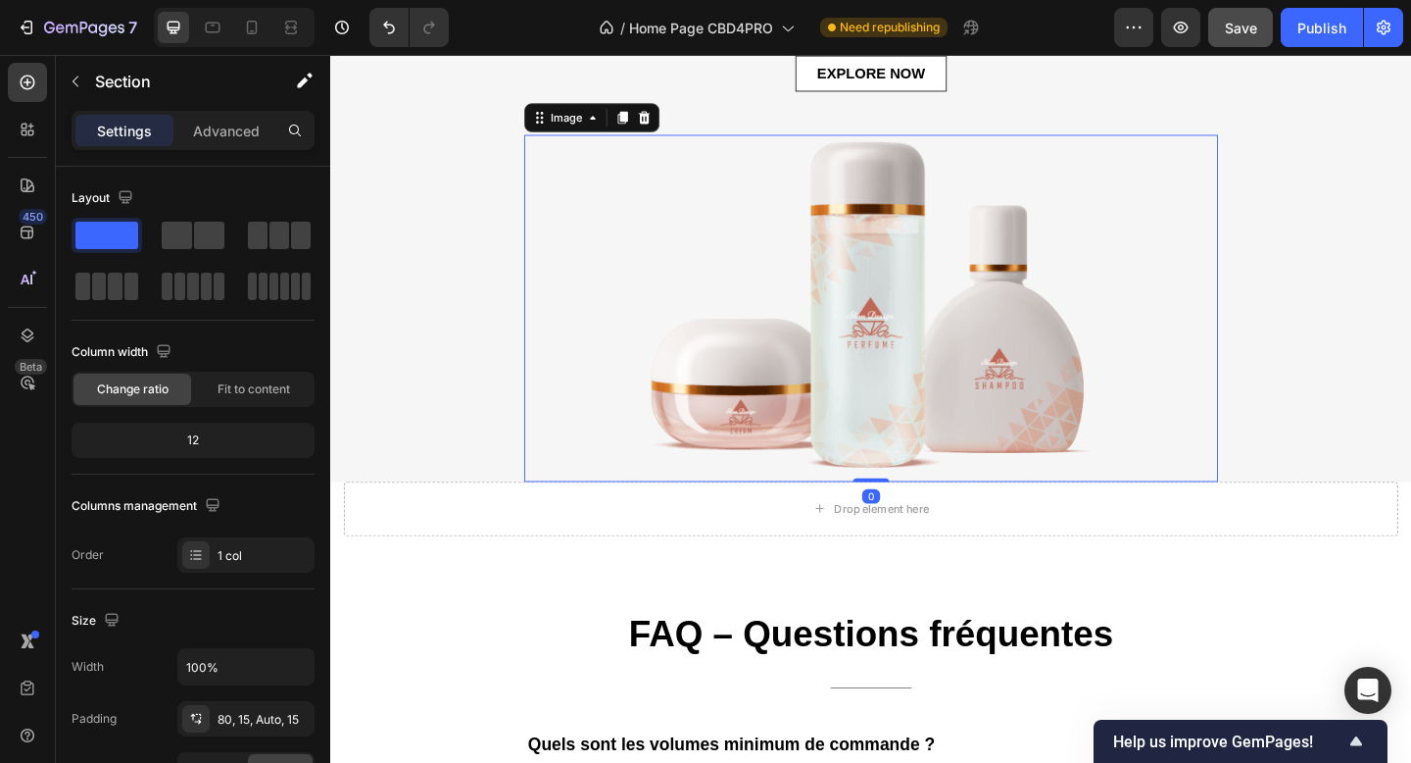
click at [959, 354] on img at bounding box center [918, 330] width 755 height 377
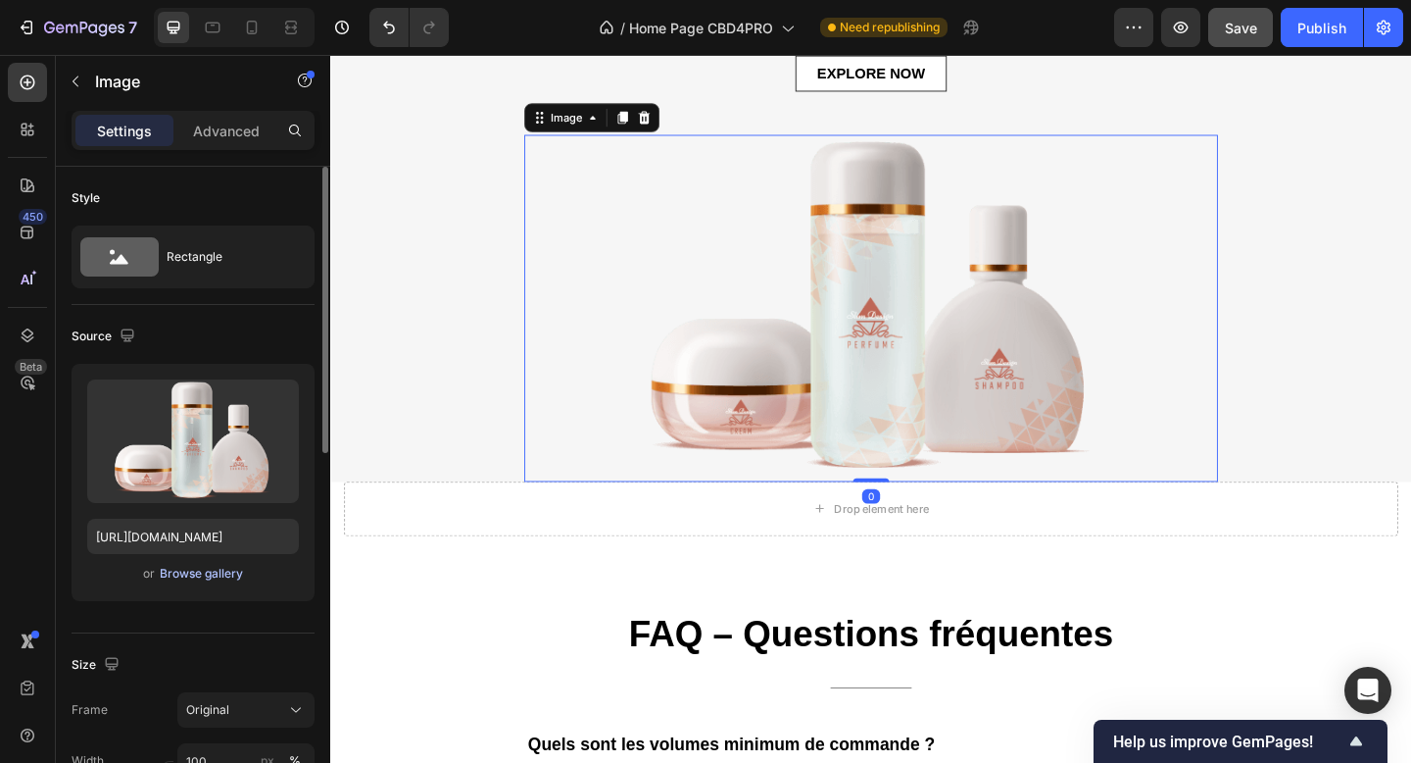
click at [206, 576] on div "Browse gallery" at bounding box center [201, 574] width 83 height 18
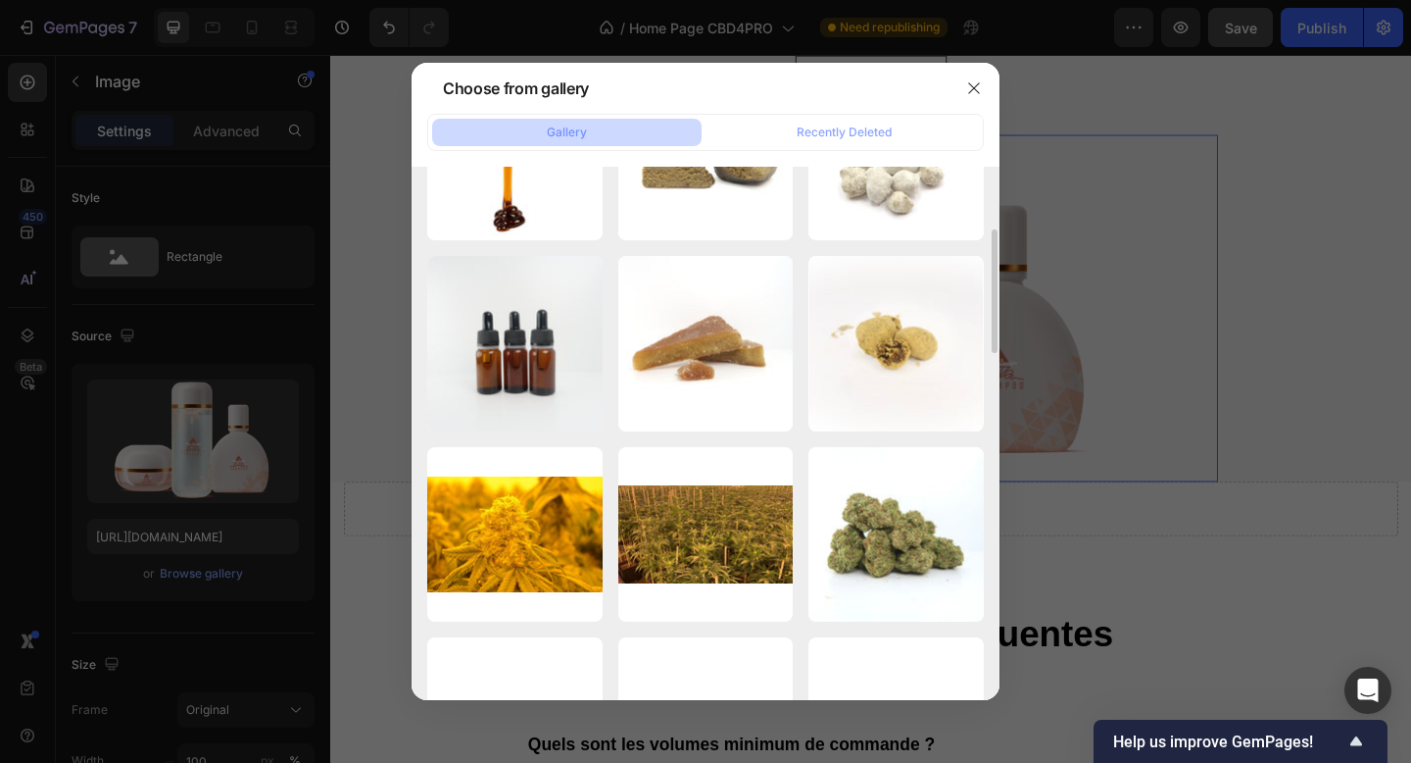
scroll to position [882, 0]
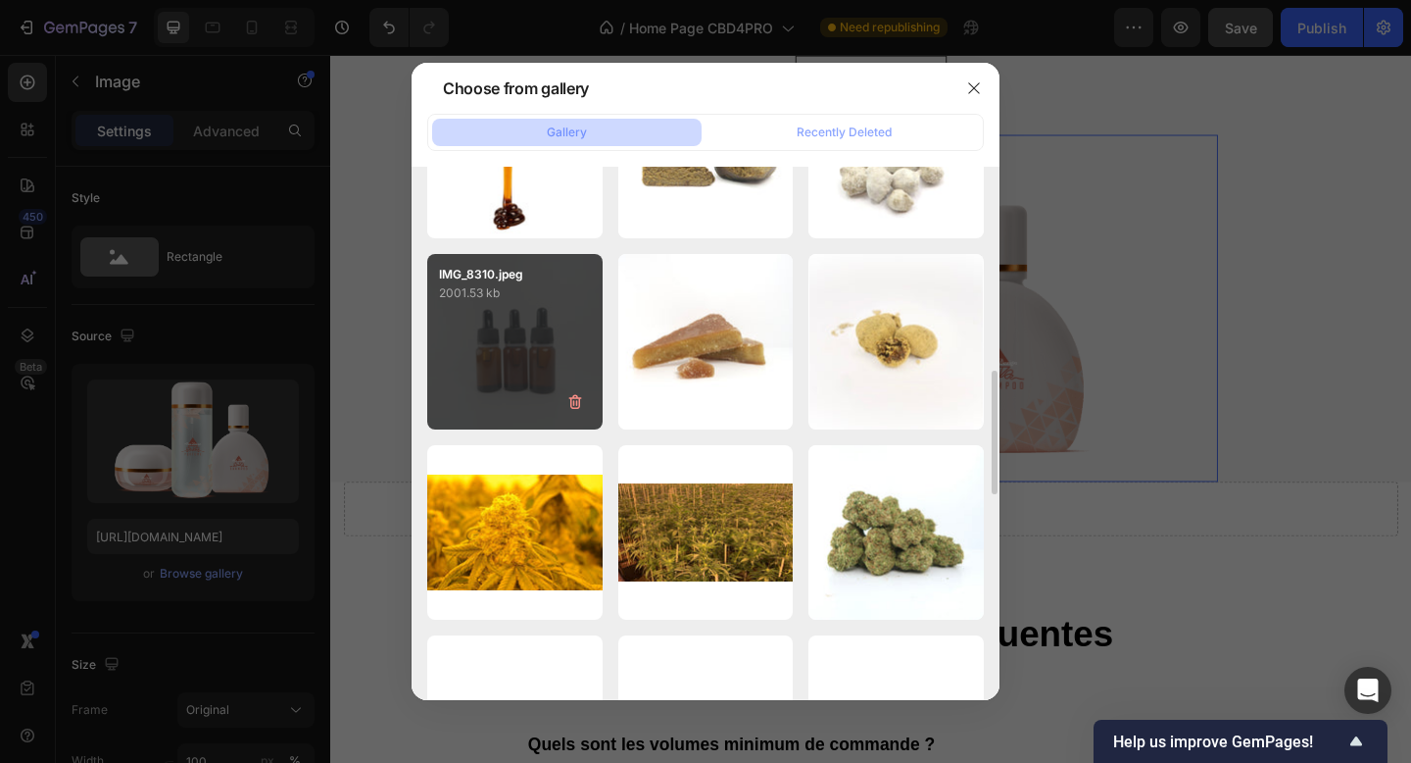
click at [562, 357] on div "IMG_8310.jpeg 2001.53 kb" at bounding box center [514, 341] width 175 height 175
type input "https://cdn.shopify.com/s/files/1/0903/6821/3325/files/gempages_580648674753774…"
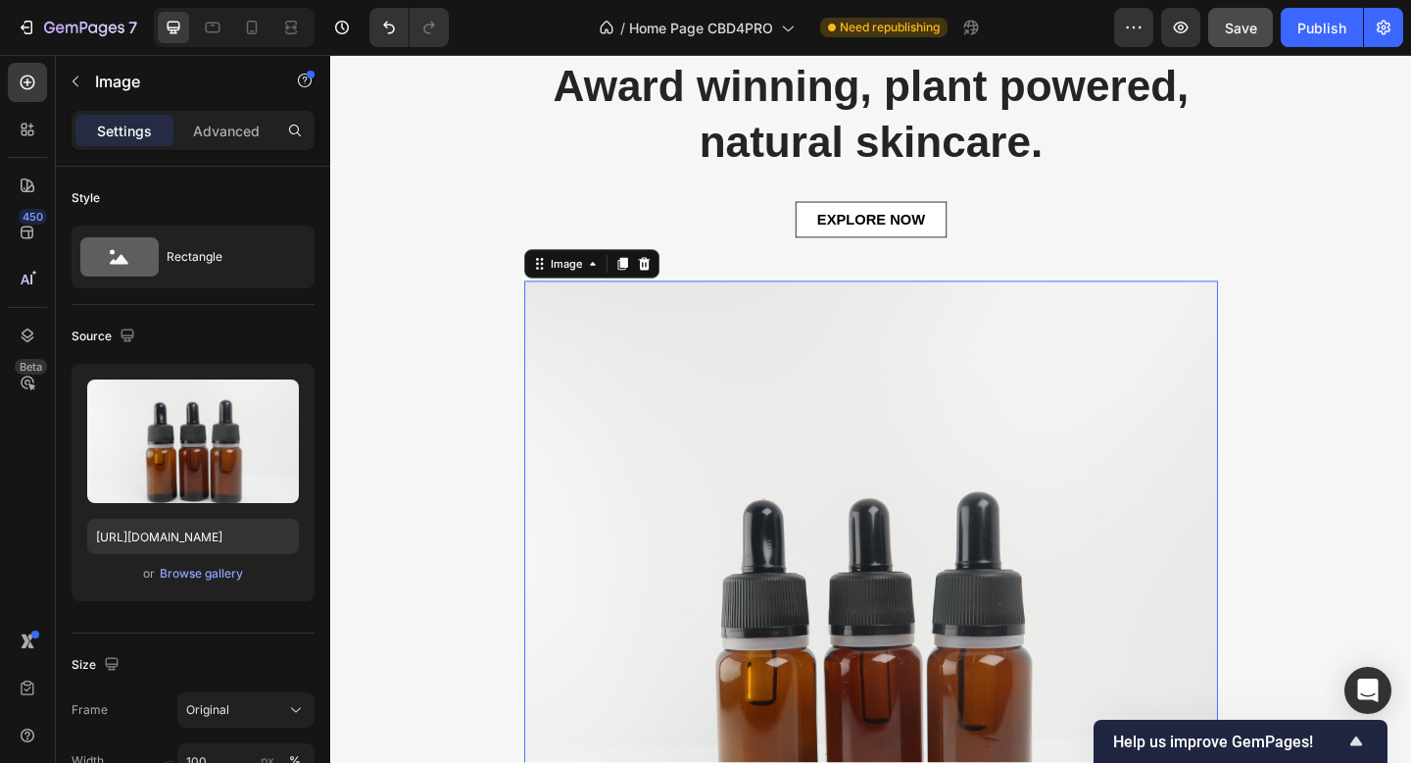
scroll to position [0, 0]
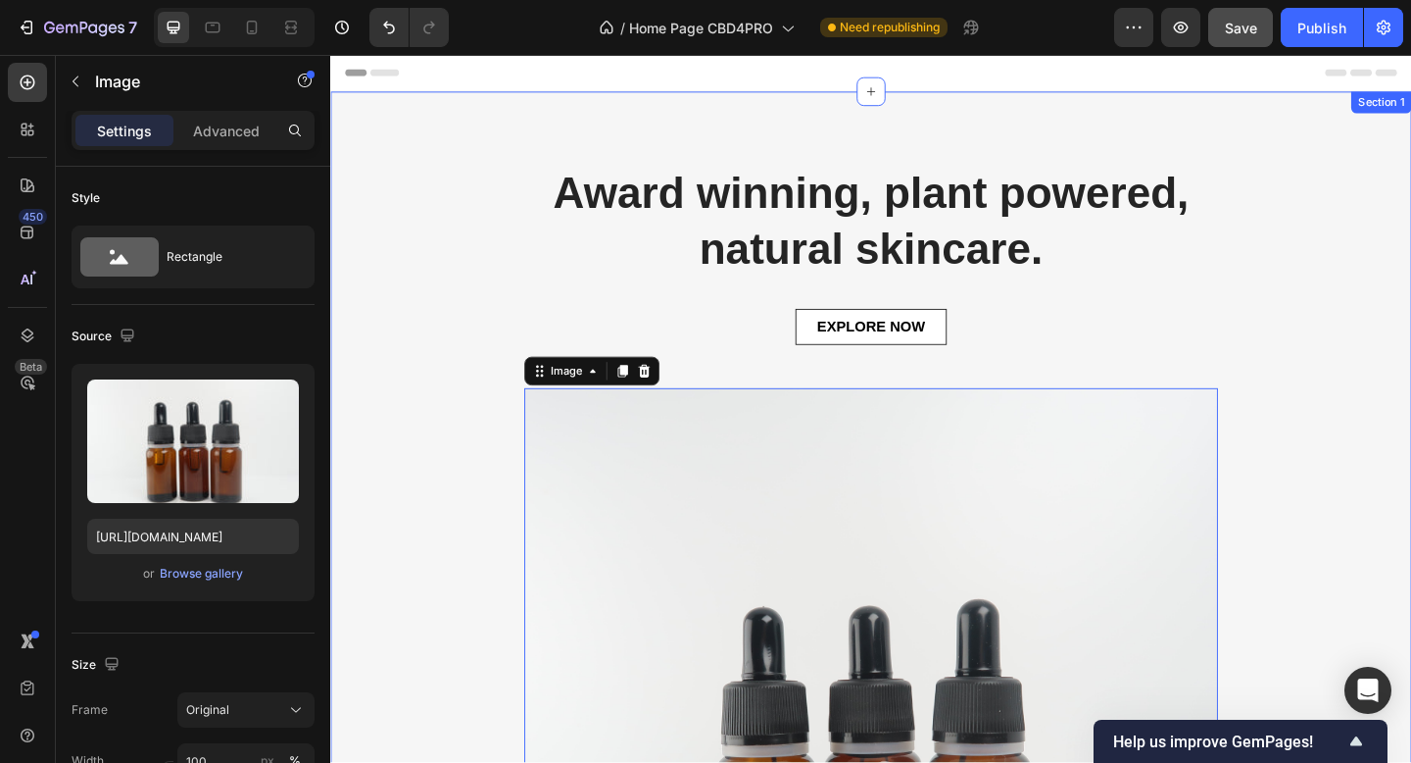
click at [487, 137] on div "Award winning, plant powered, natural skincare. Heading EXPLORE NOW Button Imag…" at bounding box center [918, 633] width 1176 height 1077
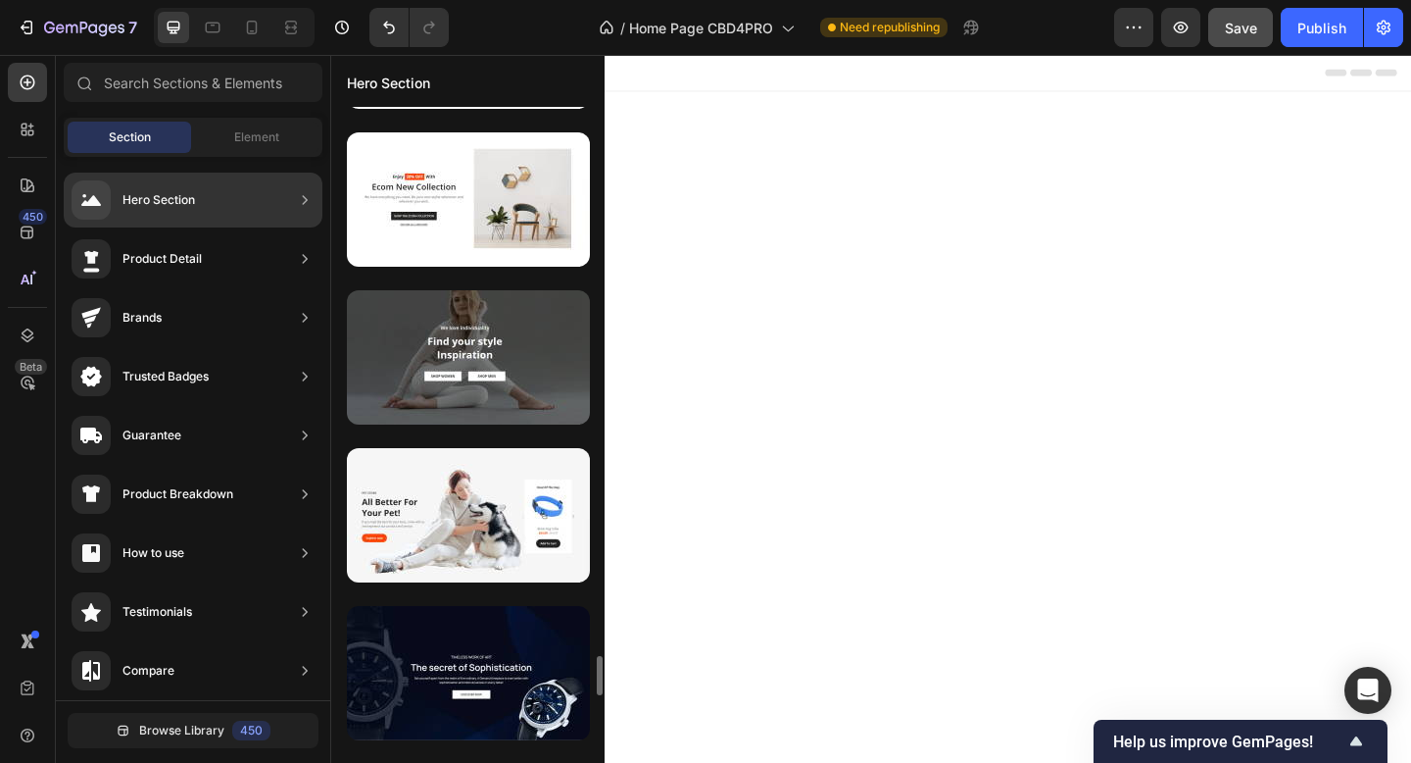
scroll to position [9135, 0]
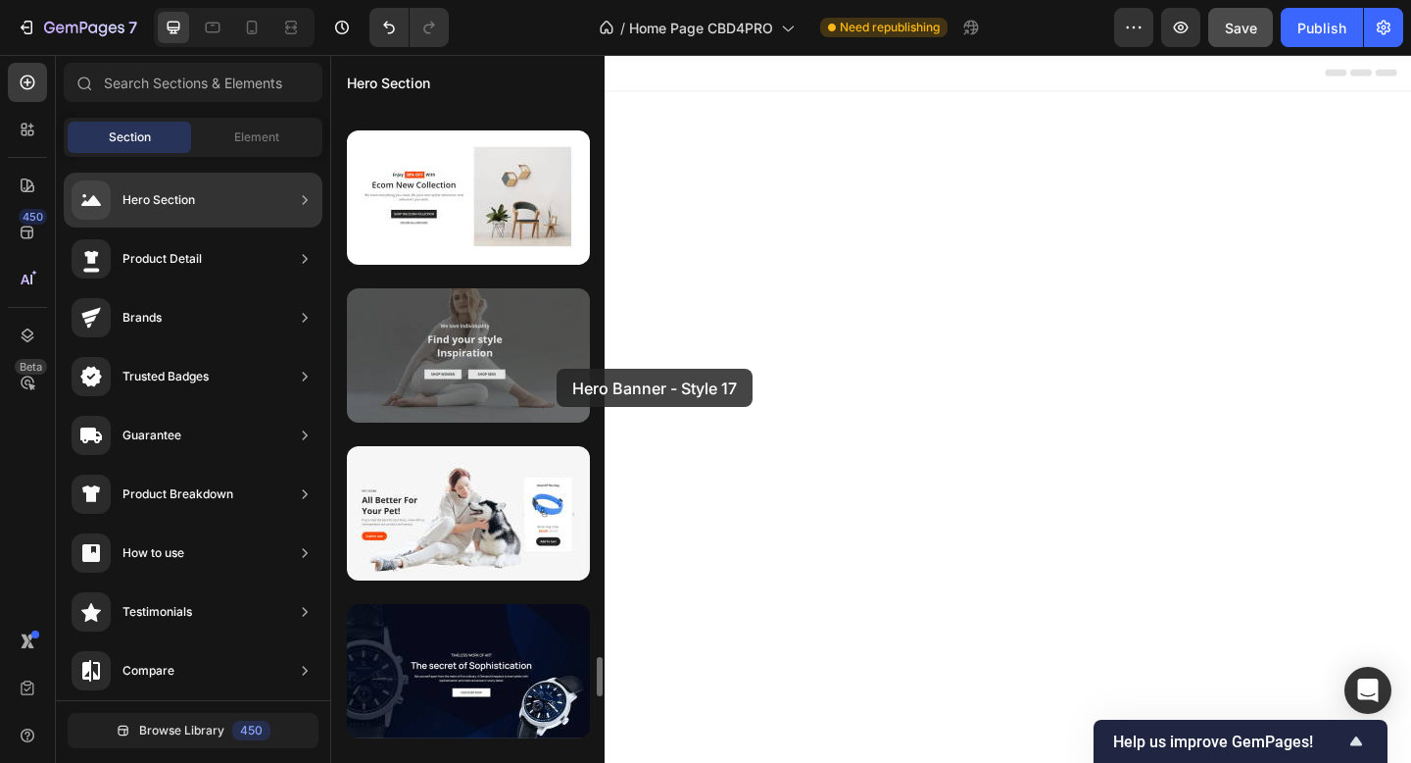
click at [556, 368] on div at bounding box center [468, 355] width 243 height 134
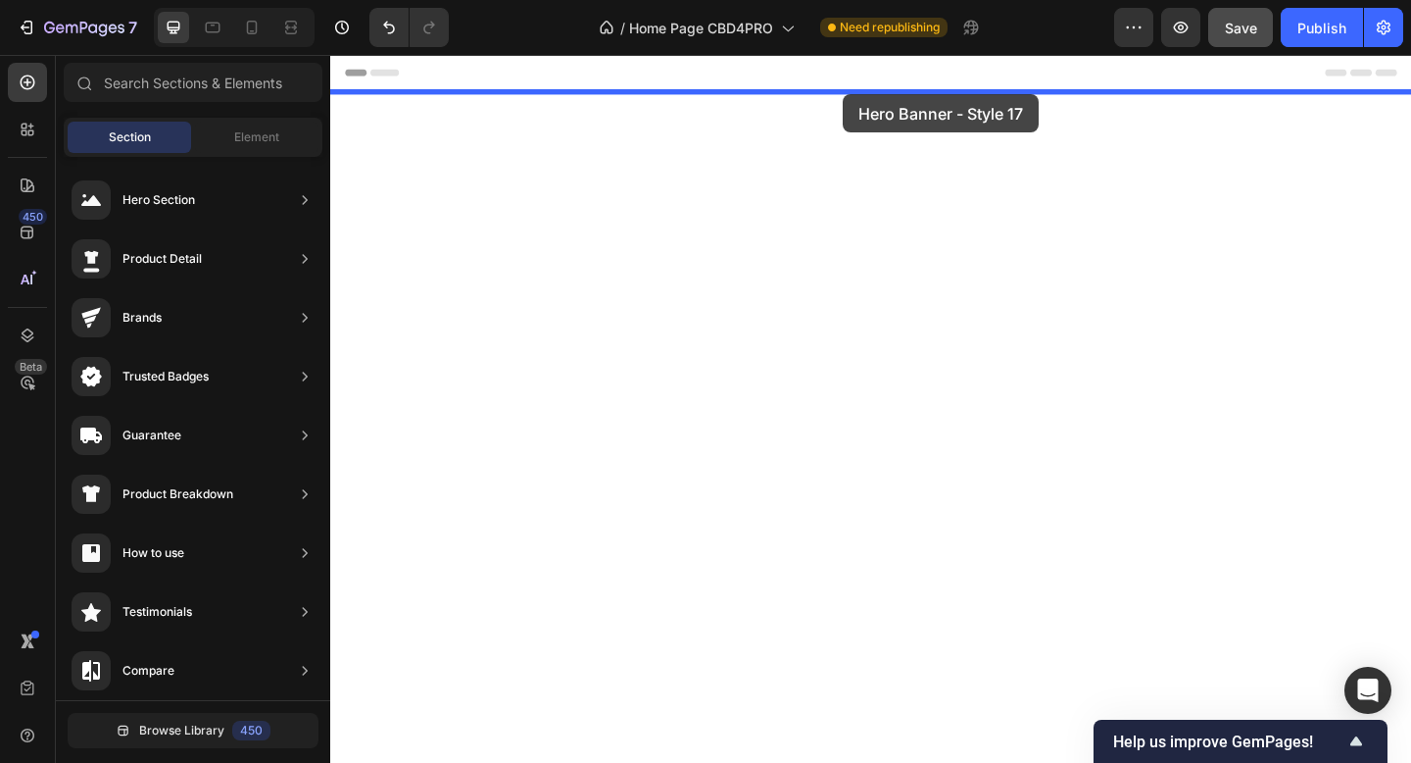
drag, startPoint x: 886, startPoint y: 422, endPoint x: 887, endPoint y: 96, distance: 326.4
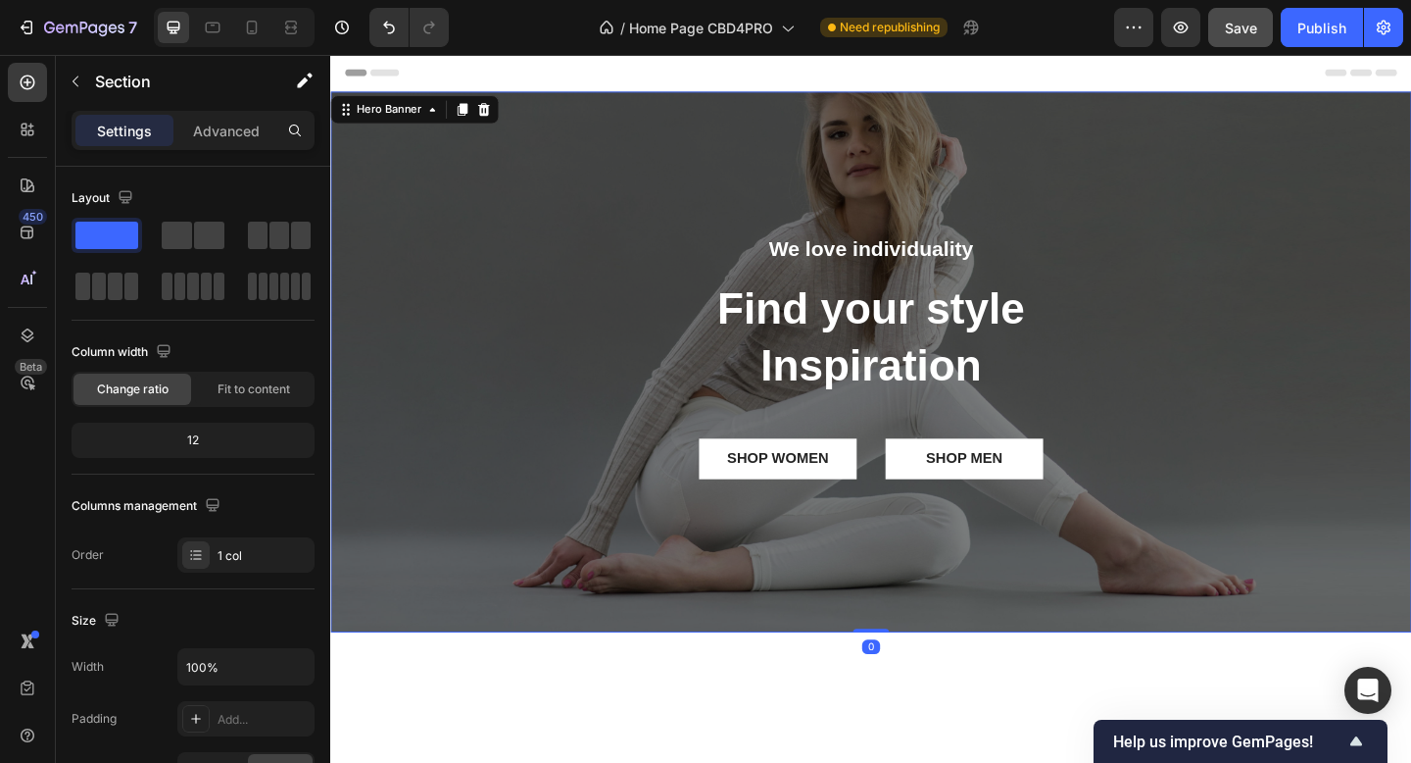
click at [548, 388] on div "We love individuality Text Block Find your style Inspiration Heading SHOP WOMEN…" at bounding box center [918, 389] width 1176 height 278
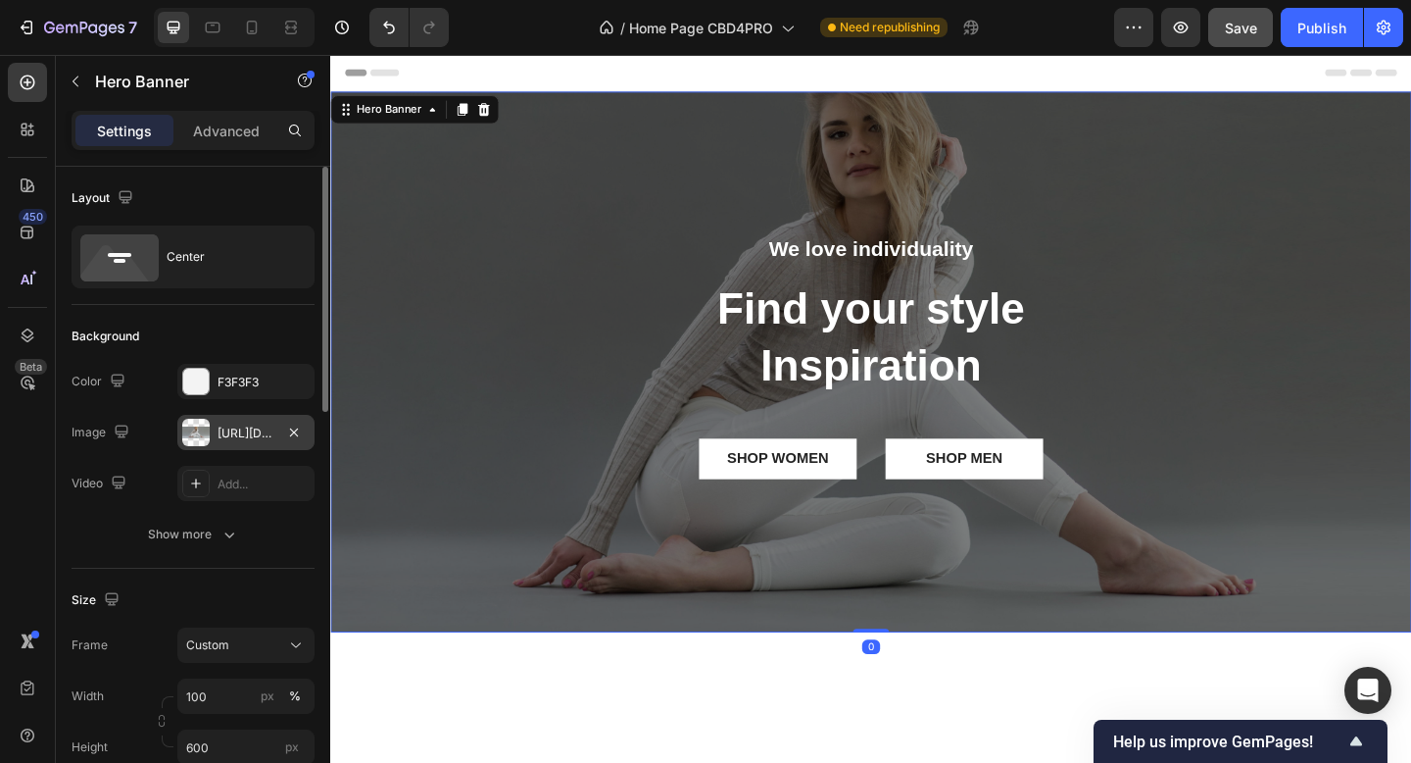
click at [247, 432] on div "https://ucarecdn.com/93878b8e-b463-409b-aed7-49e9f8b570b8/-/format/auto/" at bounding box center [246, 433] width 57 height 18
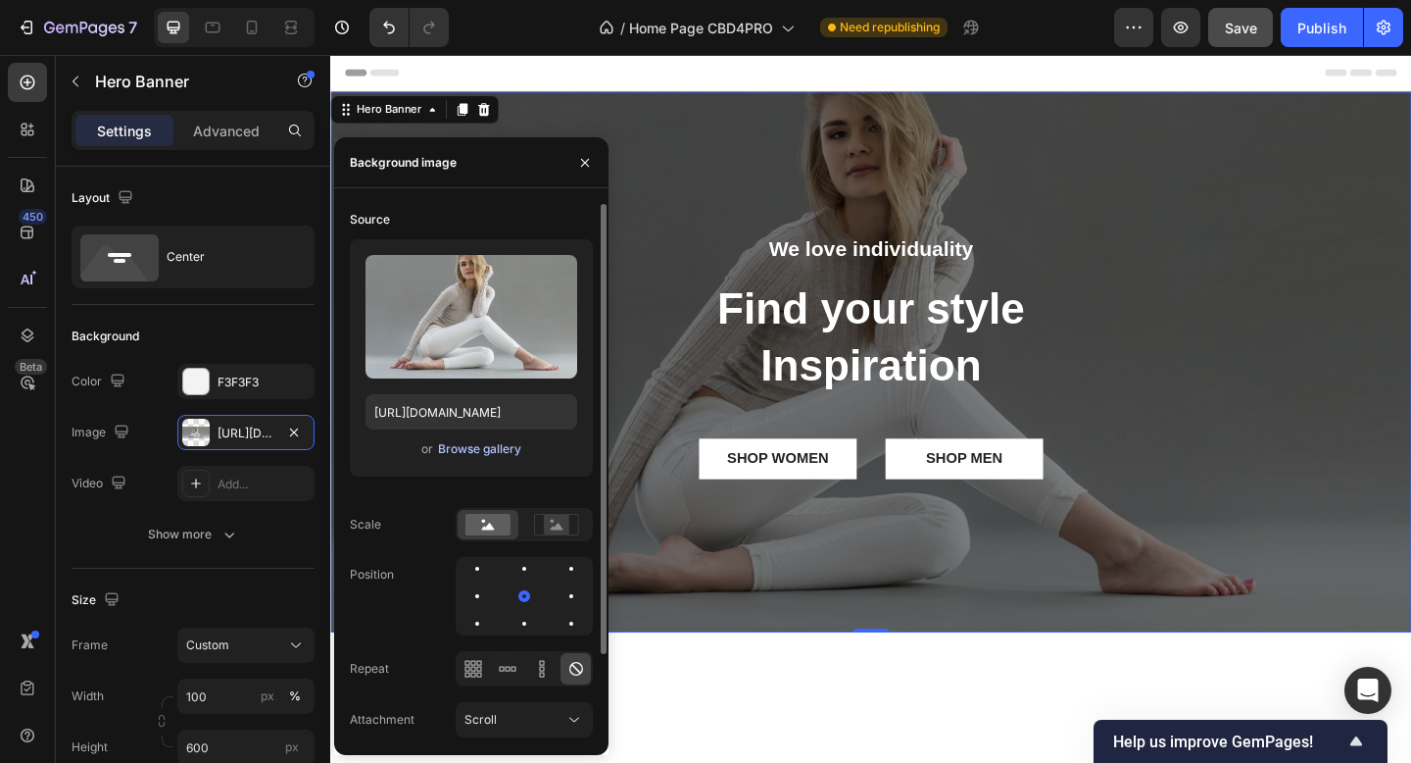
click at [486, 450] on div "Browse gallery" at bounding box center [479, 449] width 83 height 18
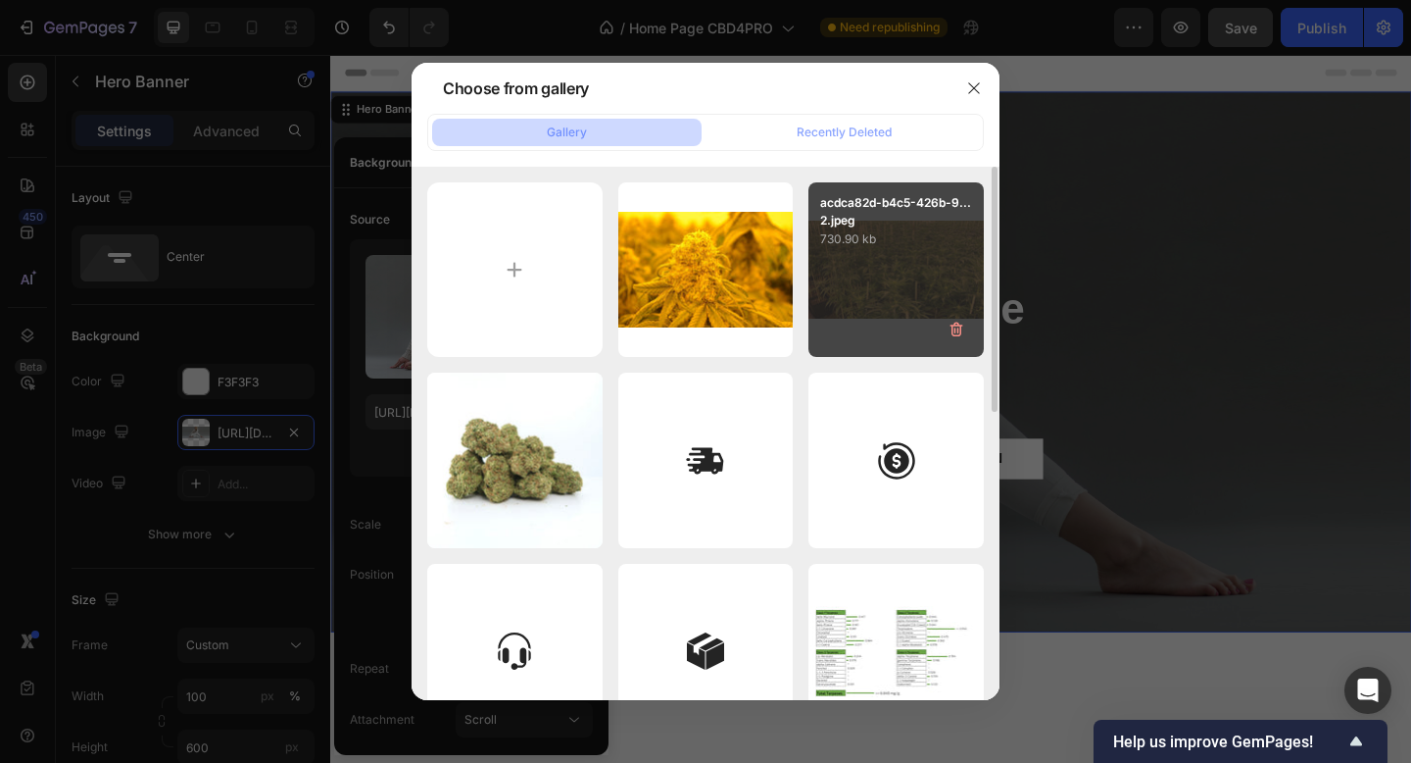
click at [880, 271] on div "acdca82d-b4c5-426b-9... 2.jpeg 730.90 kb" at bounding box center [896, 269] width 175 height 175
type input "https://cdn.shopify.com/s/files/1/0903/6821/3325/files/gempages_580648674753774…"
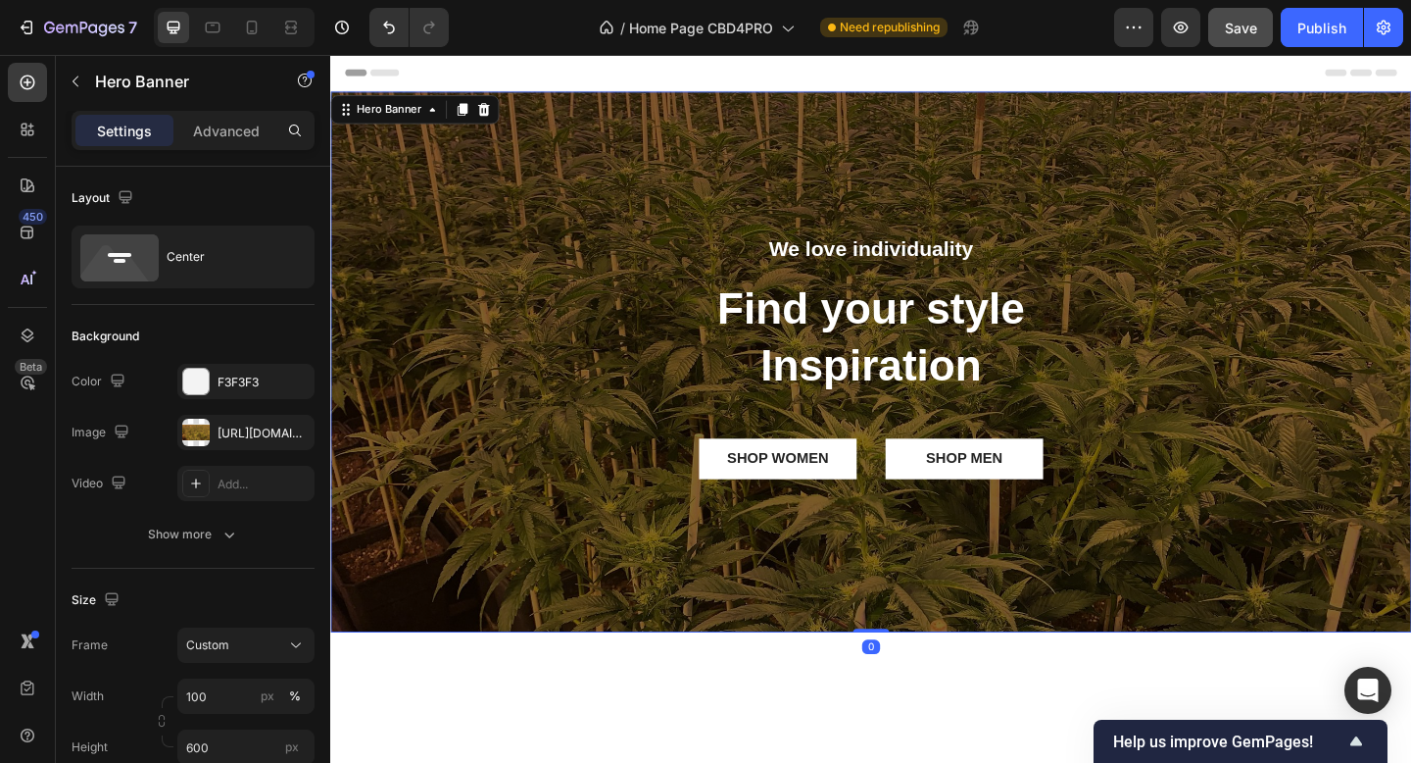
click at [851, 641] on div "Overlay" at bounding box center [918, 389] width 1176 height 588
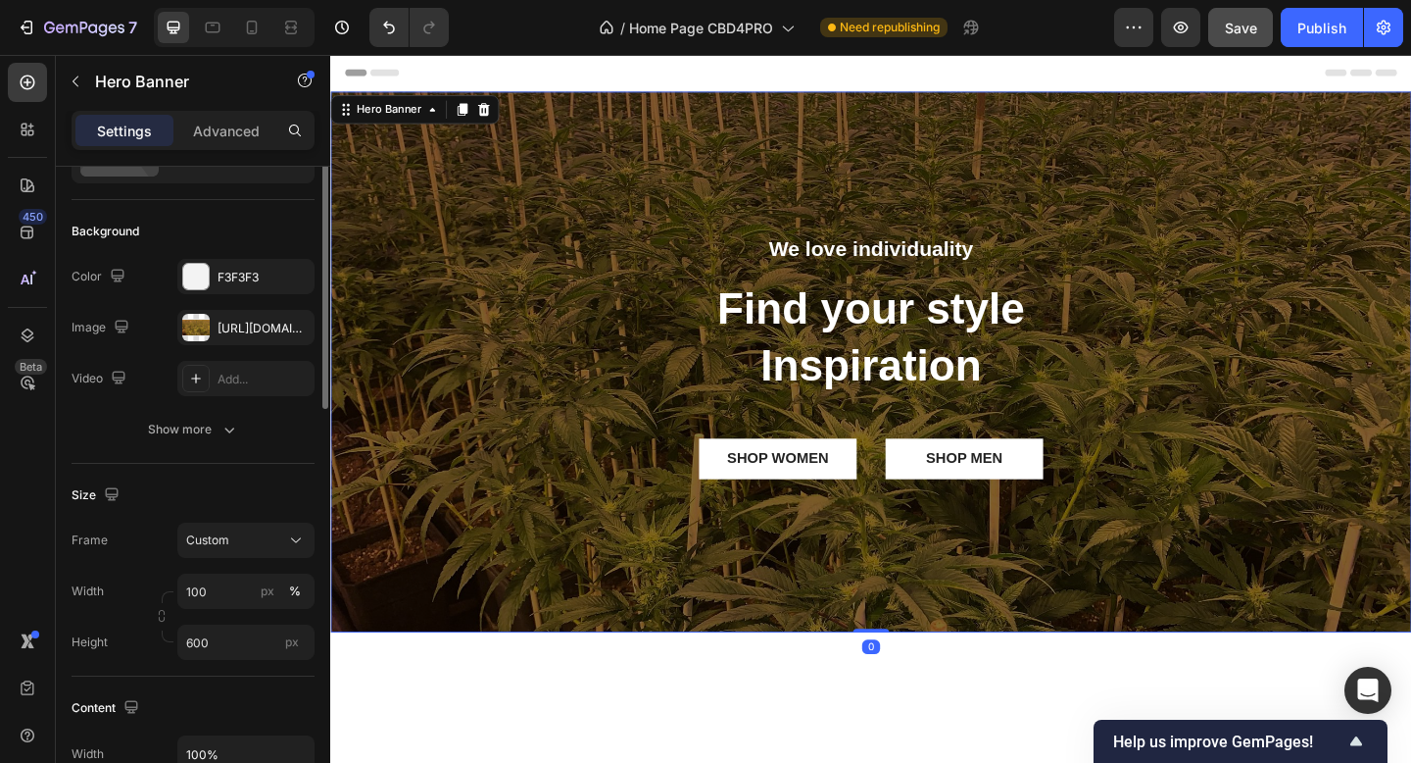
scroll to position [108, 0]
click at [225, 641] on input "600" at bounding box center [245, 638] width 137 height 35
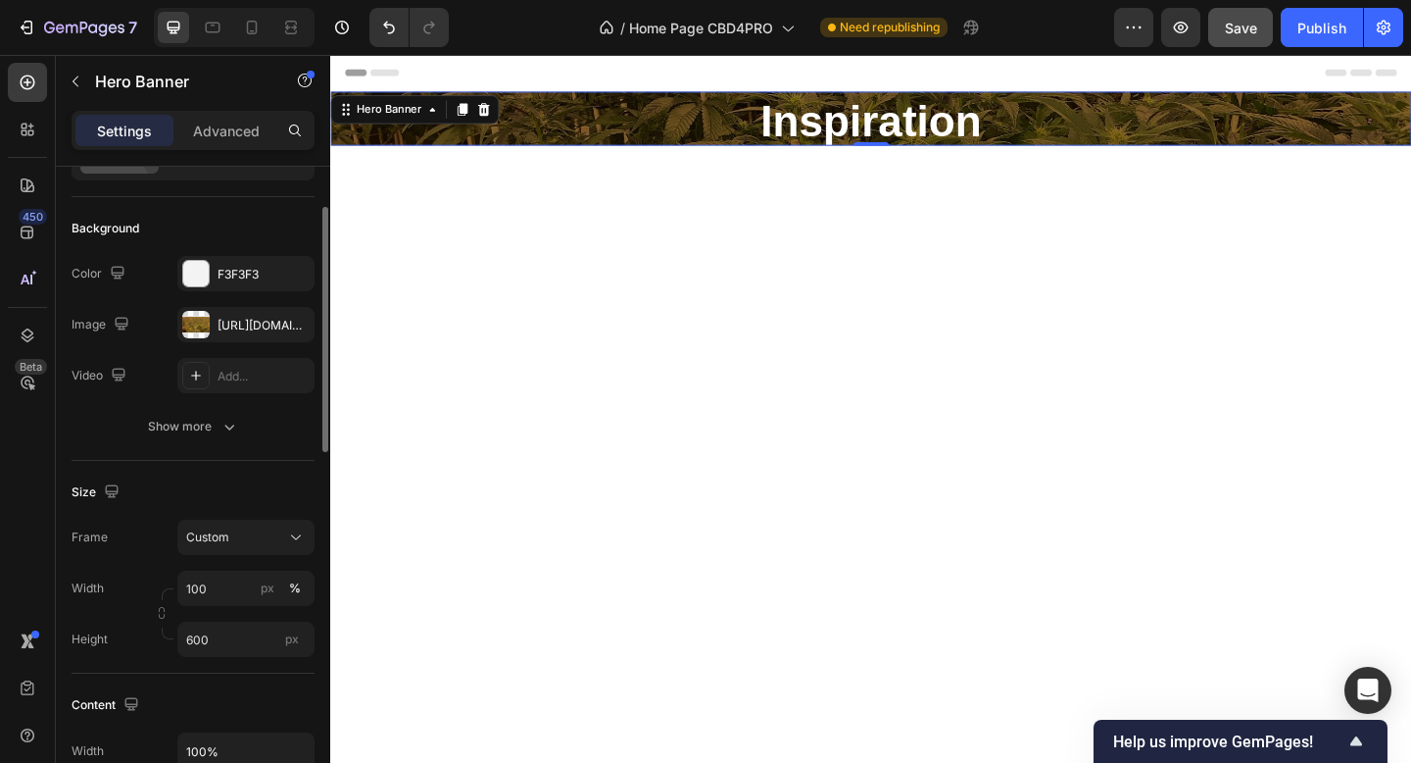
click at [241, 641] on div "Size Frame Custom Width 100 px % Height 600 px" at bounding box center [193, 567] width 243 height 213
click at [230, 641] on input "600" at bounding box center [245, 638] width 137 height 35
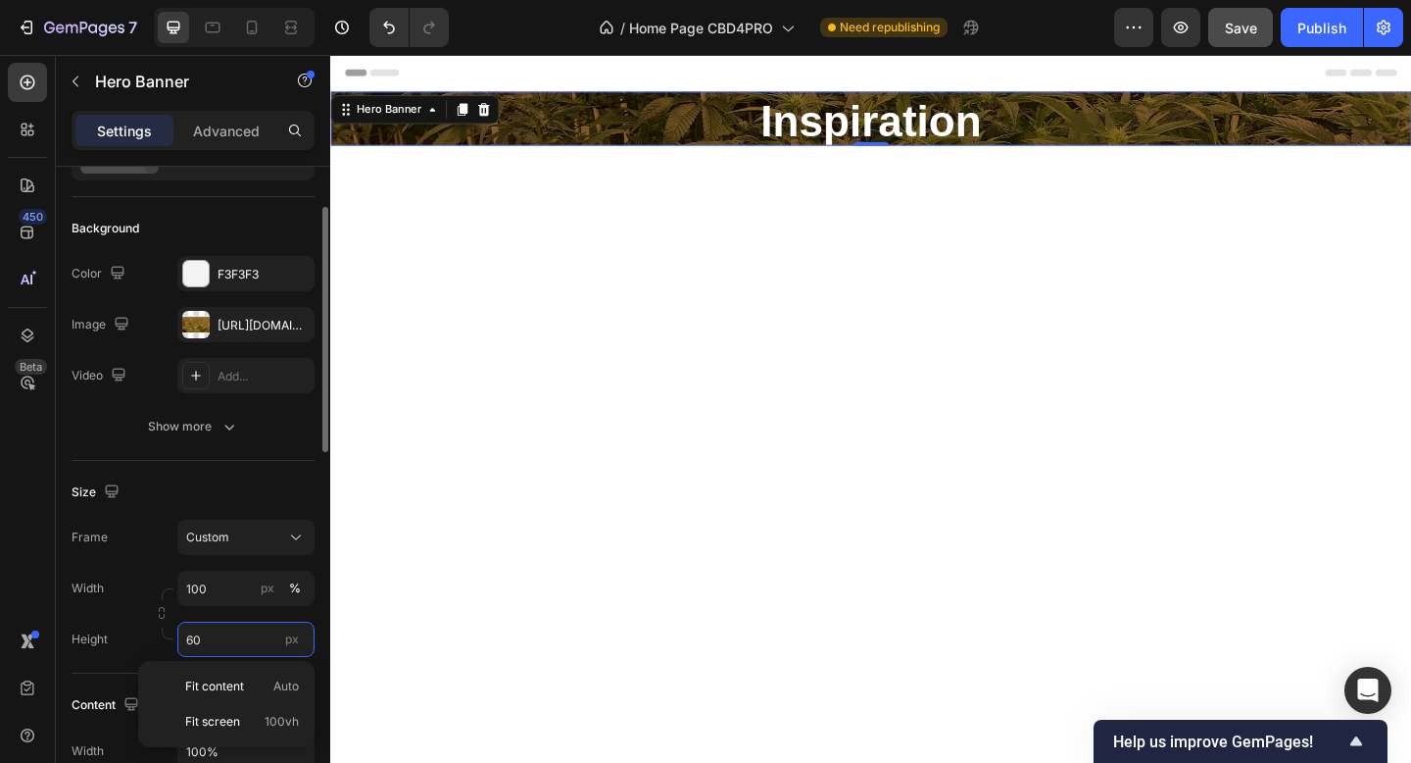
type input "6"
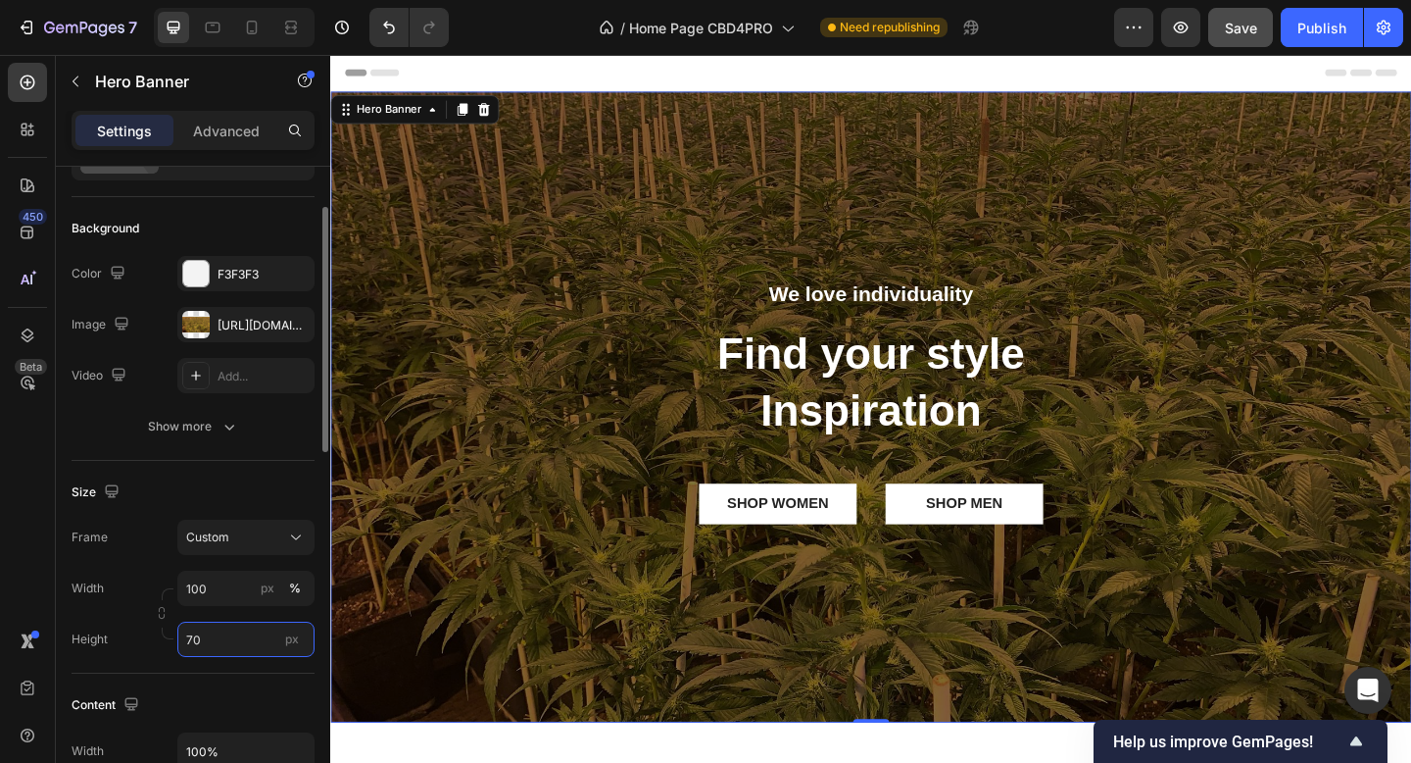
type input "7"
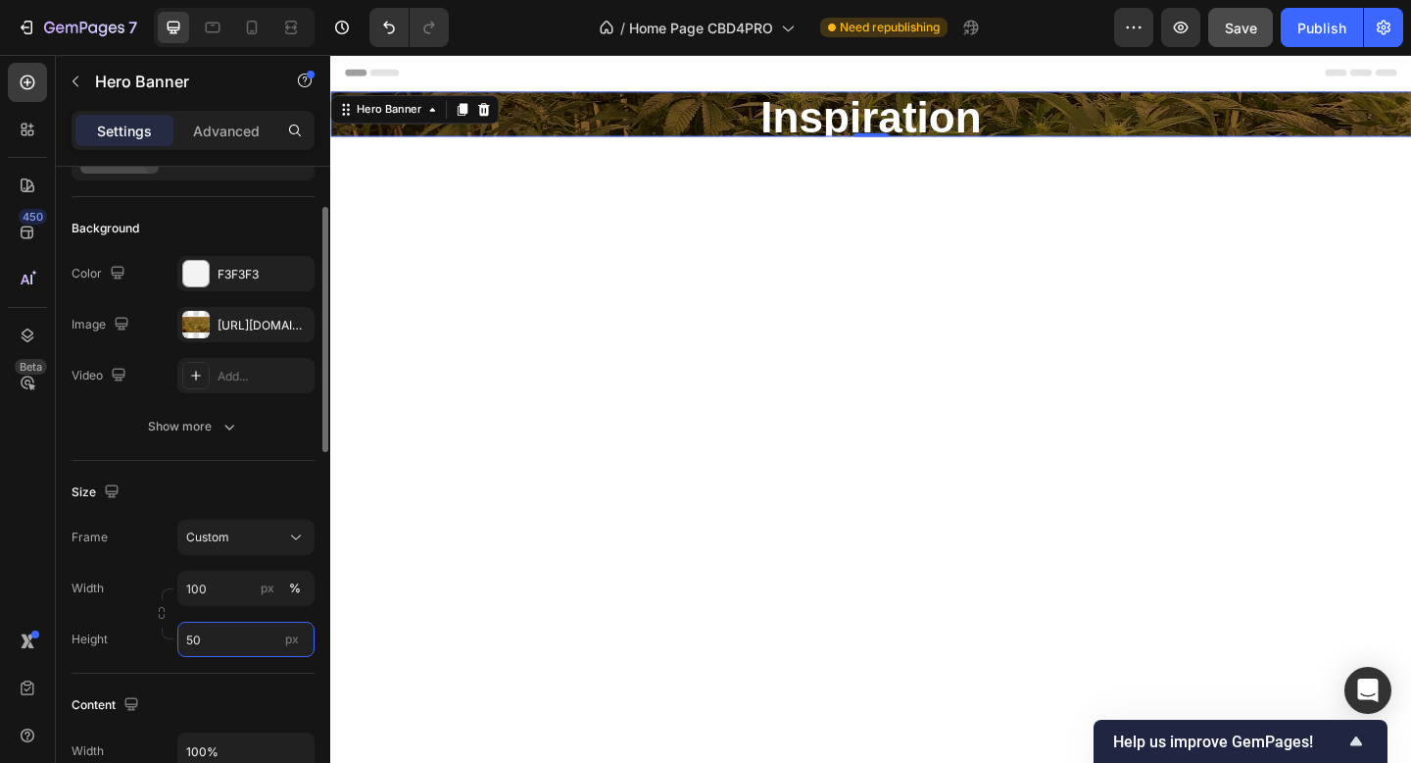
type input "500"
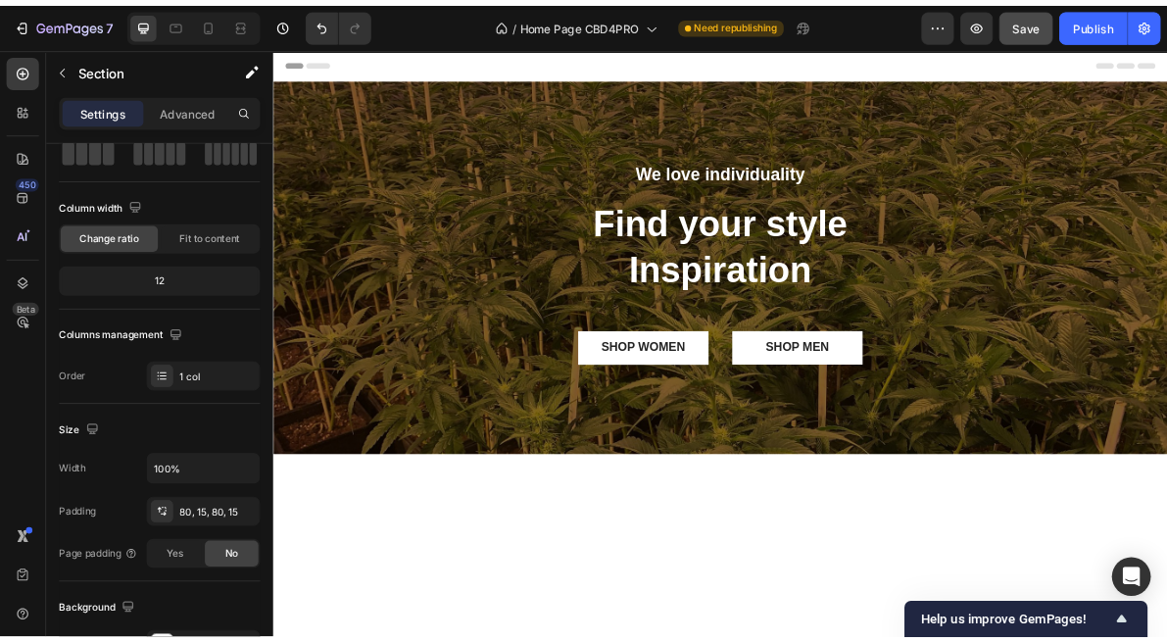
scroll to position [0, 0]
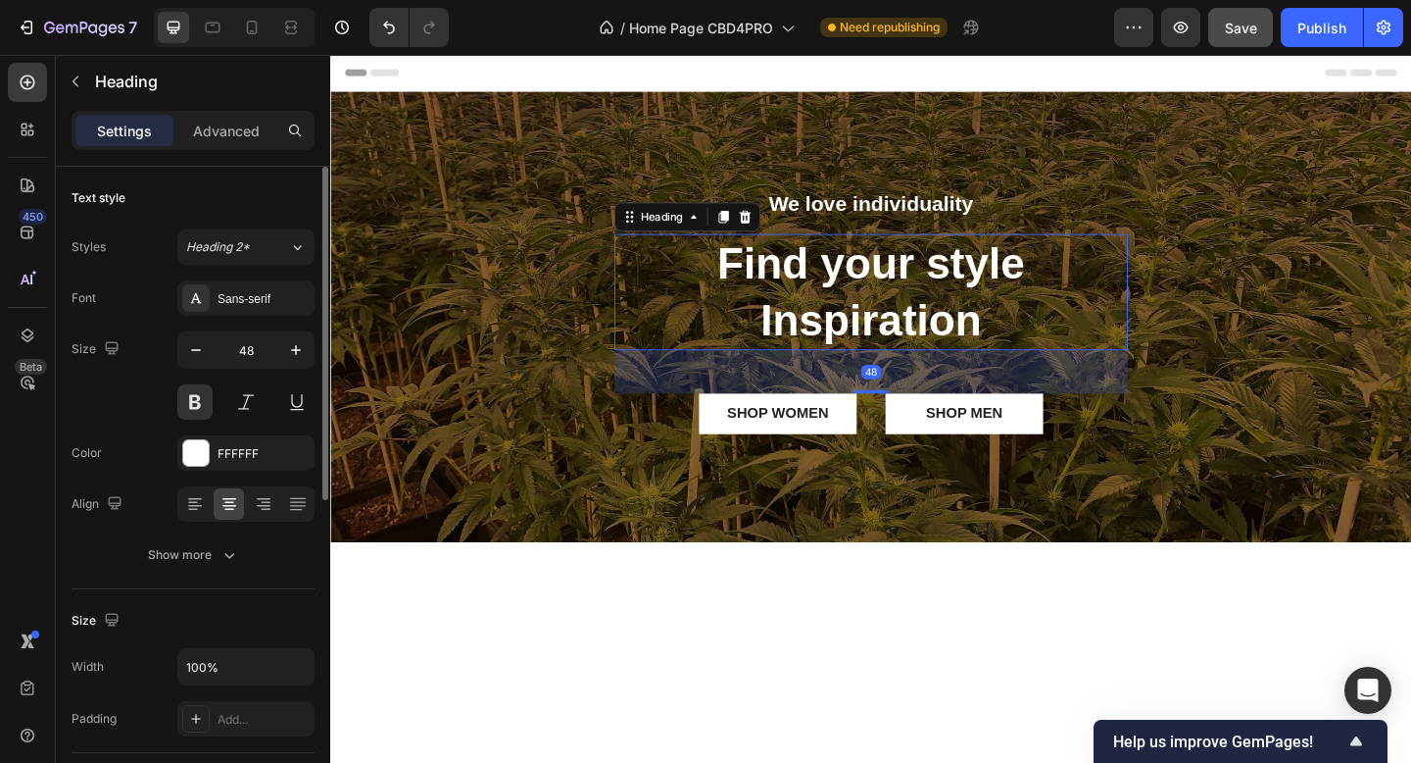
click at [928, 344] on p "Find your style Inspiration" at bounding box center [918, 313] width 555 height 123
click at [929, 344] on p "Find your style Inspiration" at bounding box center [918, 313] width 555 height 123
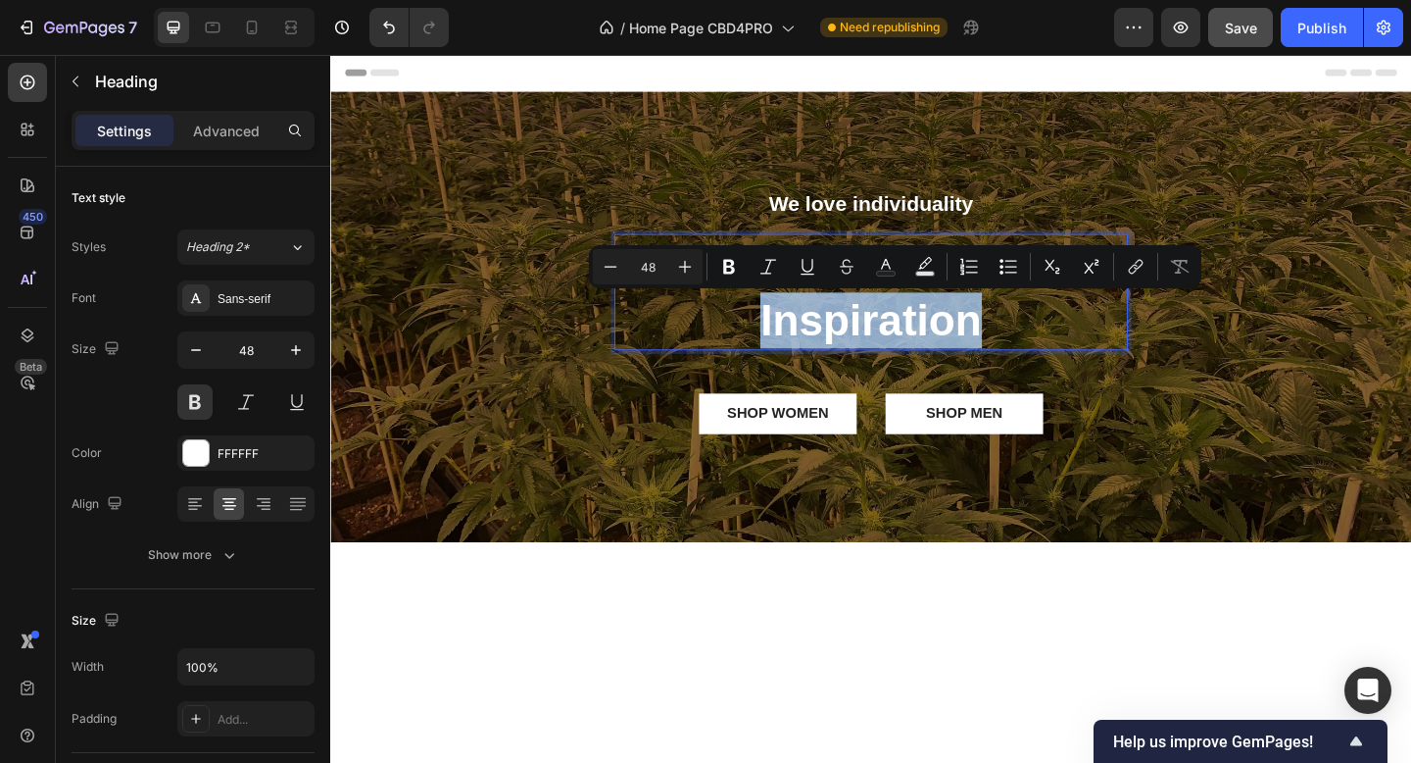
click at [960, 344] on p "Find your style Inspiration" at bounding box center [918, 313] width 555 height 123
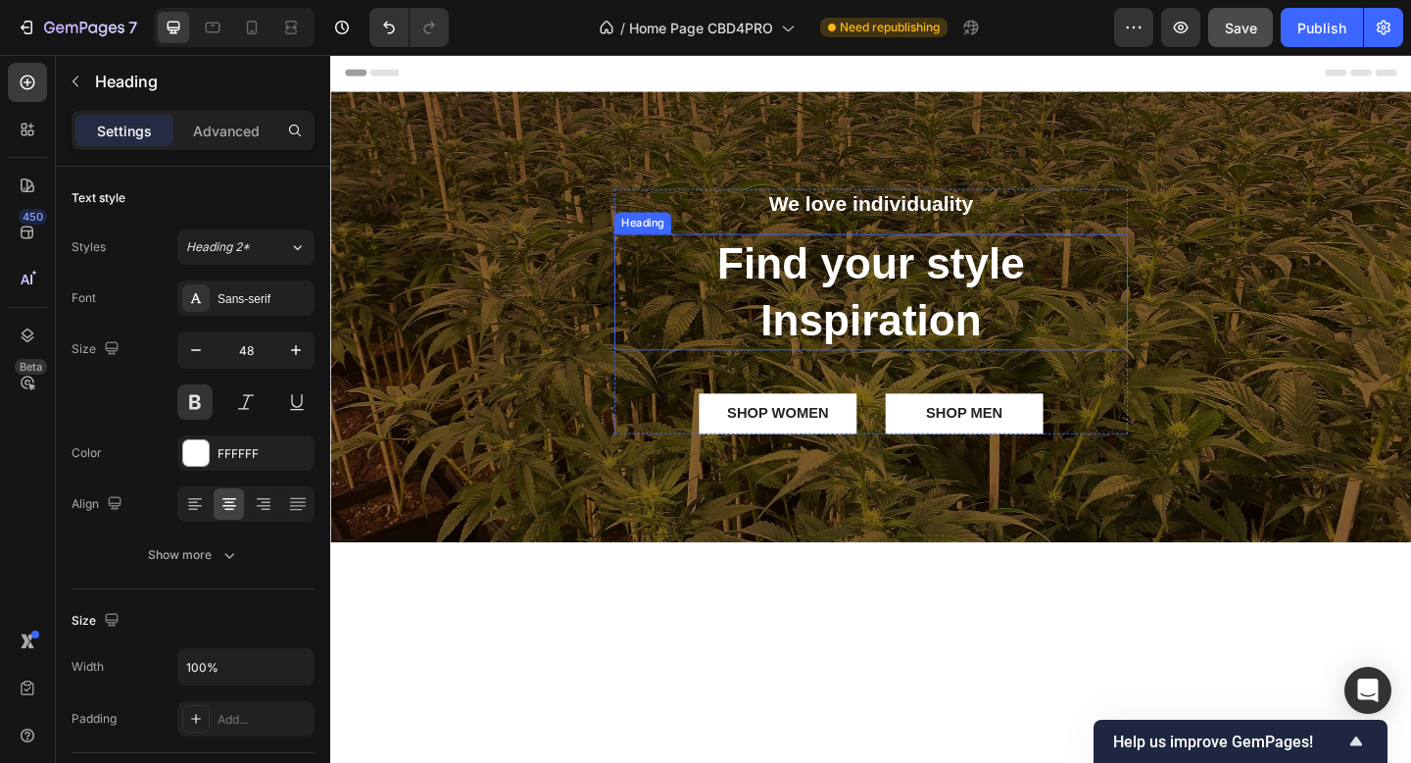
click at [882, 341] on p "Find your style Inspiration" at bounding box center [918, 313] width 555 height 123
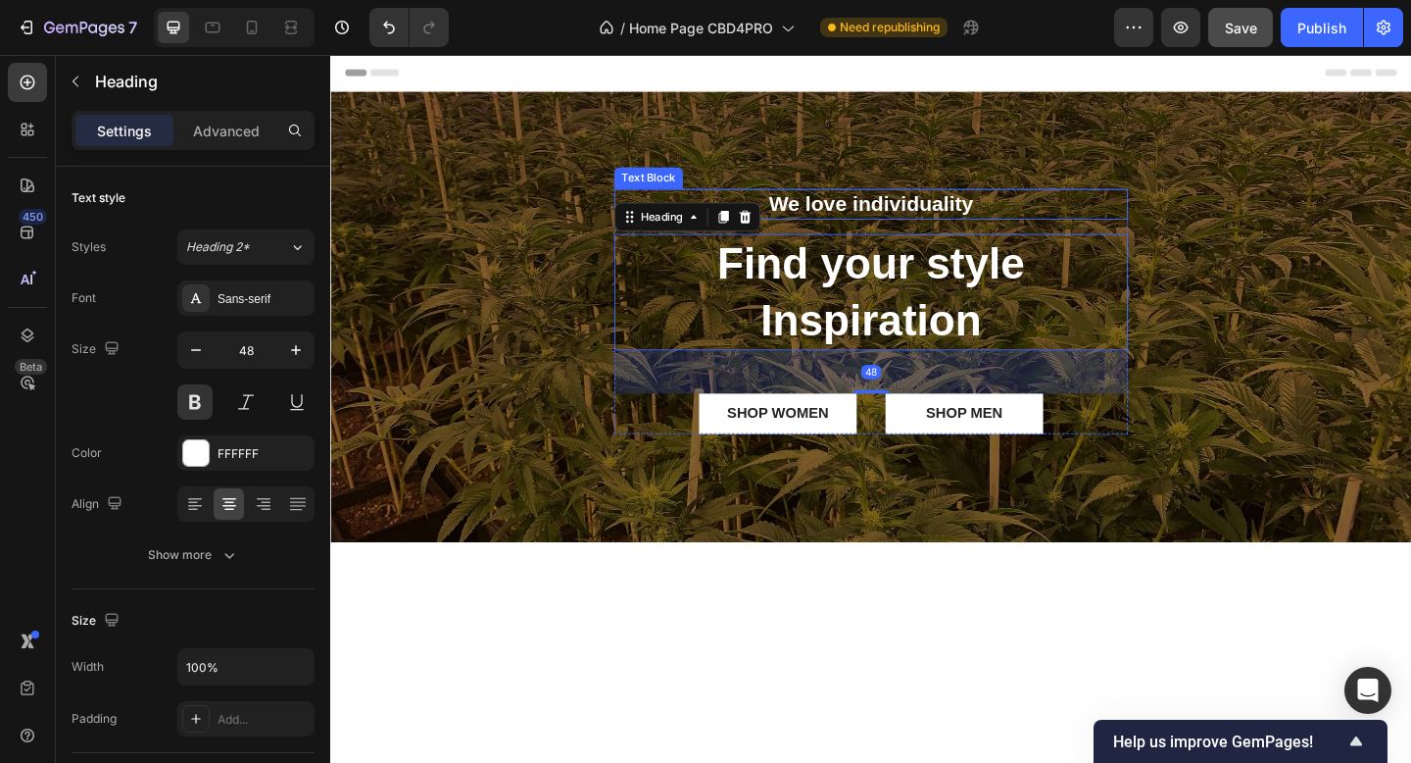
click at [912, 222] on p "We love individuality" at bounding box center [918, 217] width 555 height 29
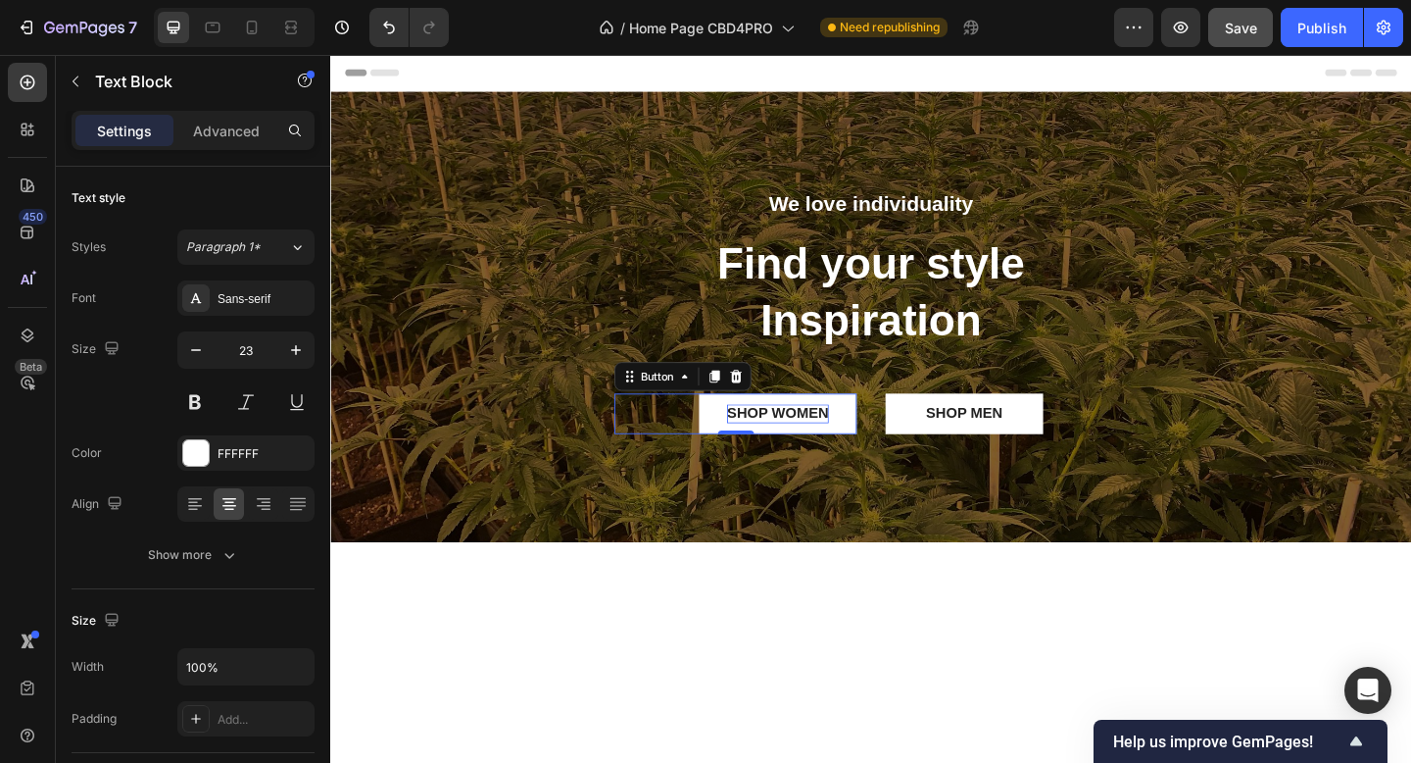
click at [847, 444] on div "SHOP WOMEN" at bounding box center [817, 445] width 111 height 21
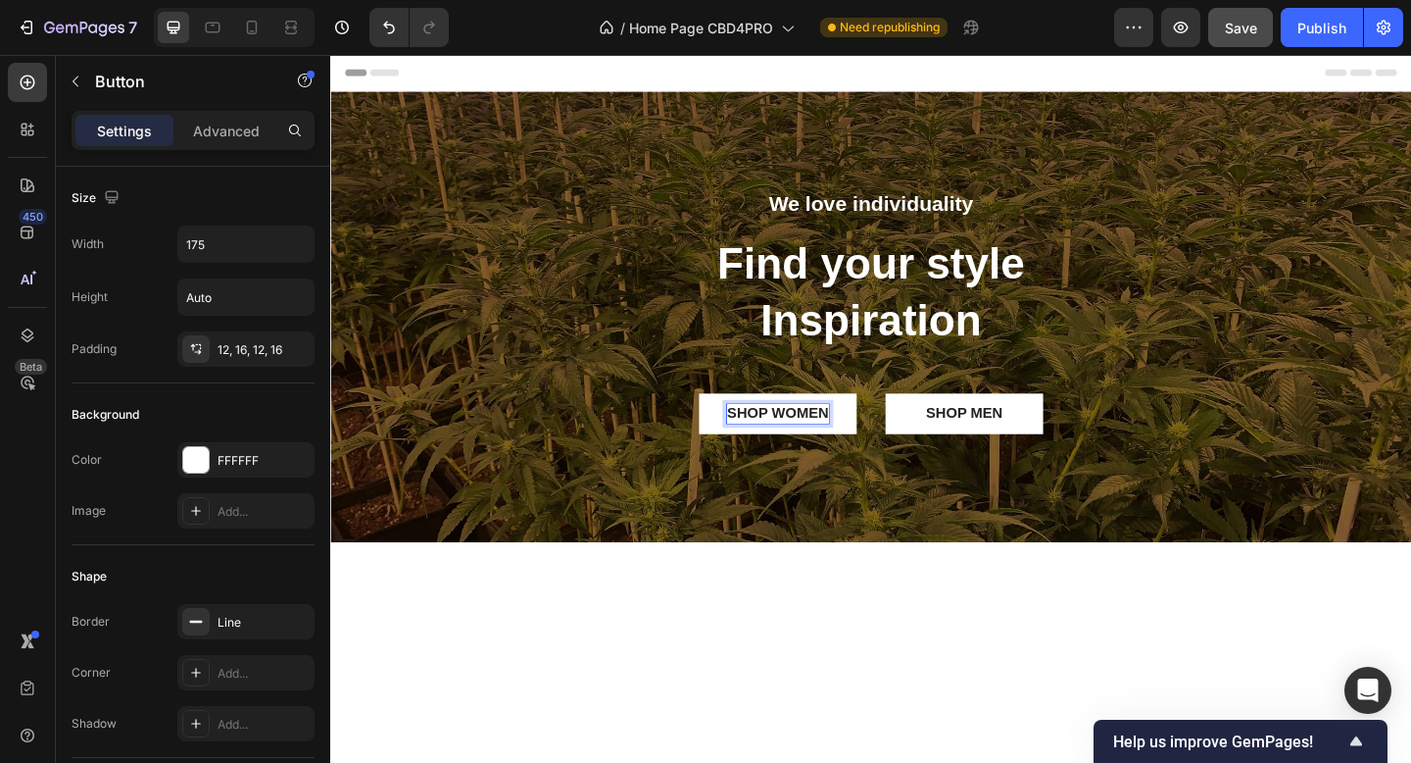
click at [846, 444] on div "SHOP WOMEN" at bounding box center [817, 445] width 111 height 21
click at [846, 444] on p "SHOP WOMEN" at bounding box center [817, 445] width 111 height 21
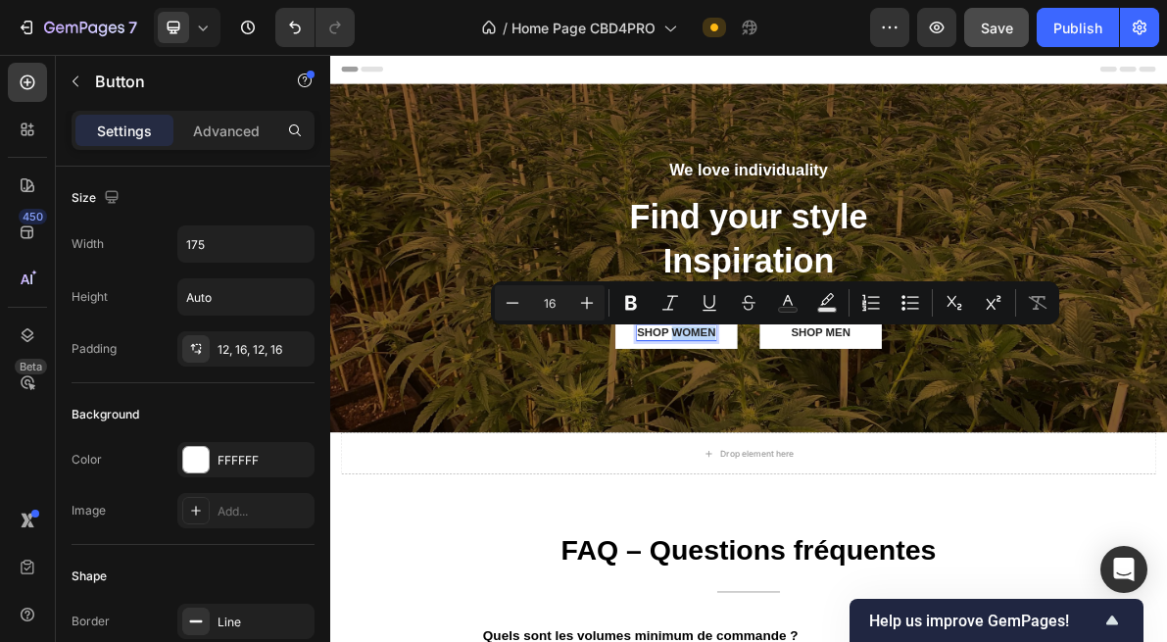
click at [900, 220] on p "We love individuality" at bounding box center [918, 217] width 555 height 29
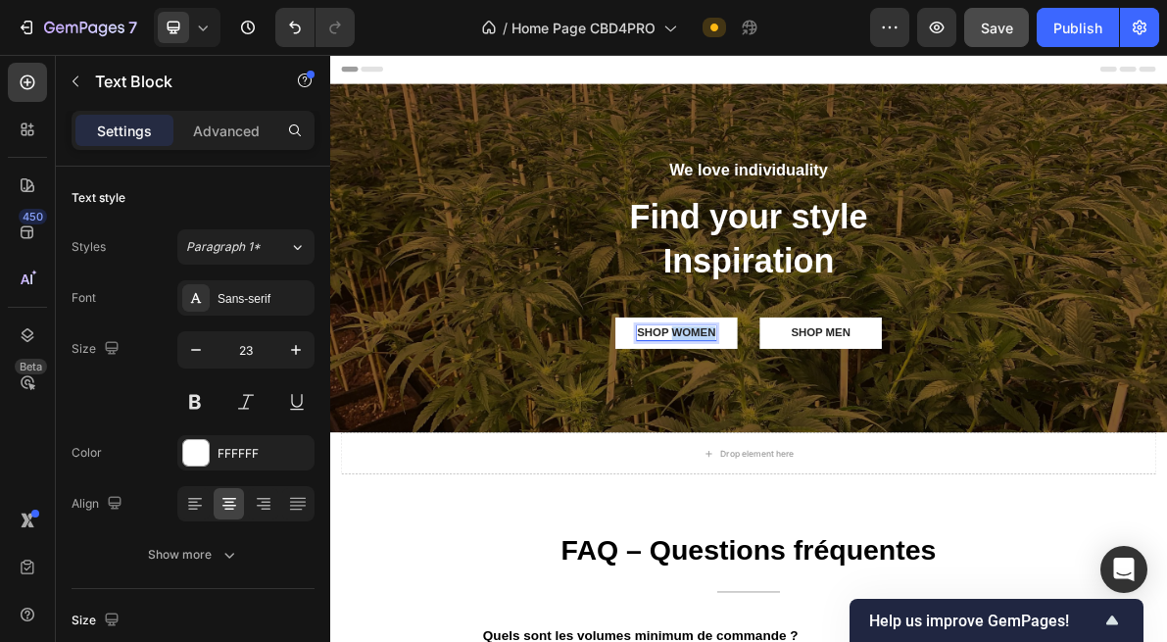
click at [900, 220] on p "We love individuality" at bounding box center [918, 217] width 555 height 29
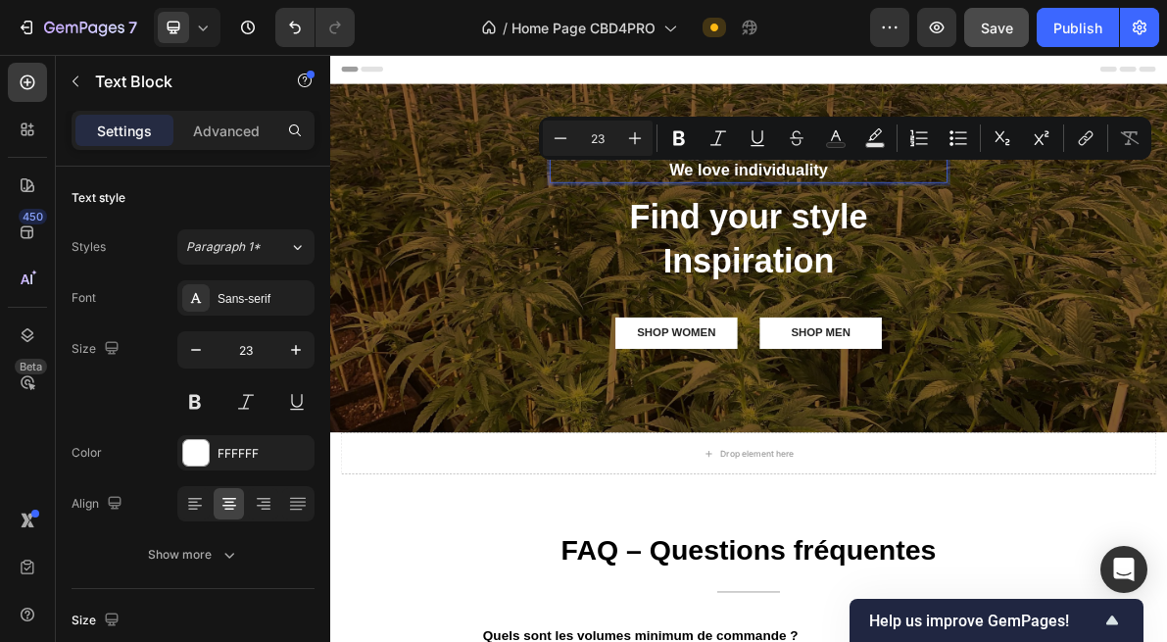
click at [888, 219] on p "We love individuality" at bounding box center [918, 217] width 555 height 29
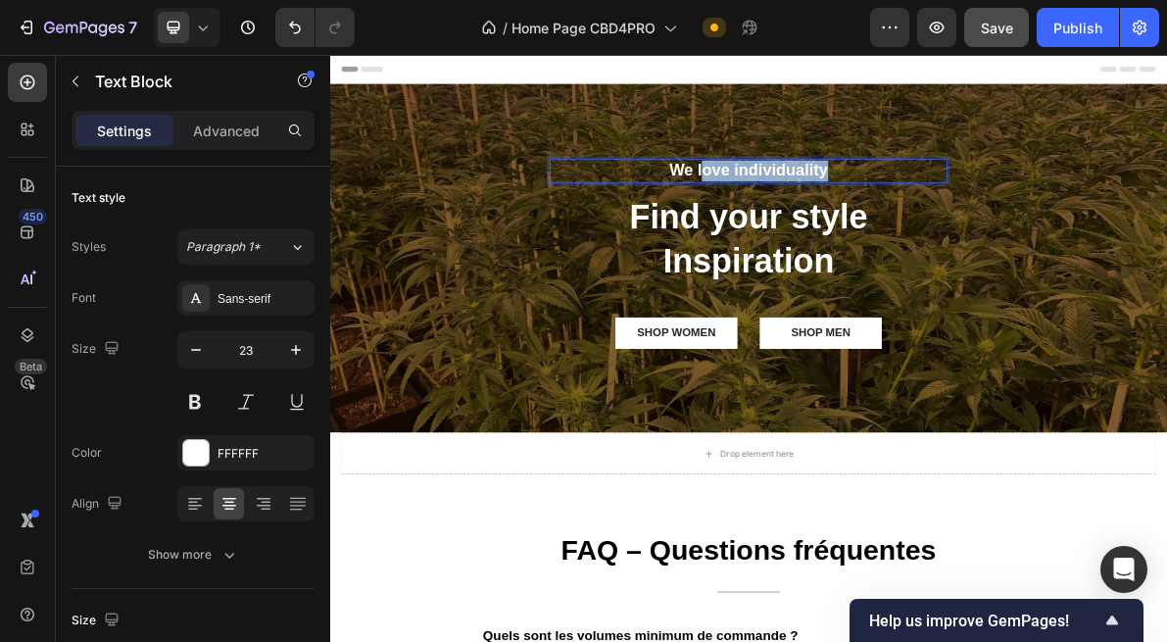
drag, startPoint x: 1039, startPoint y: 217, endPoint x: 854, endPoint y: 226, distance: 185.5
click at [854, 226] on p "We love individuality" at bounding box center [918, 217] width 555 height 29
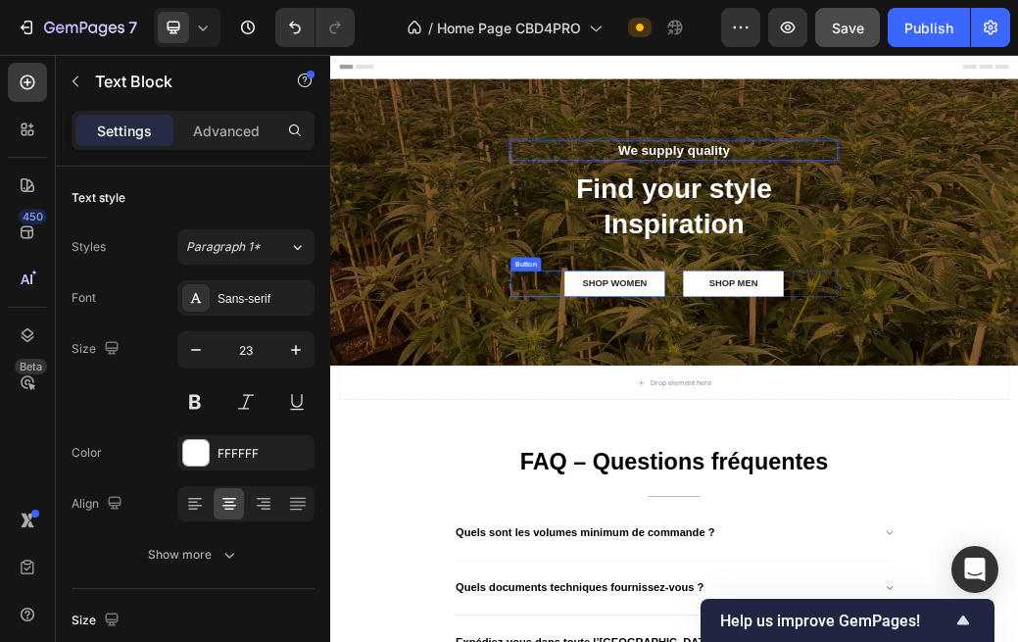
click at [840, 429] on button "SHOP WOMEN" at bounding box center [817, 445] width 172 height 44
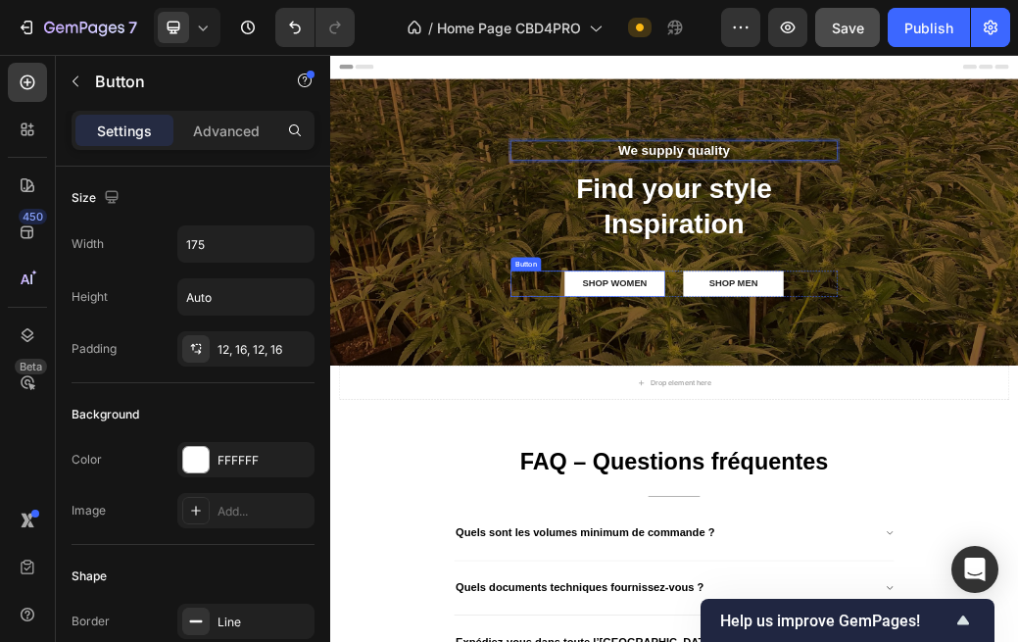
click at [840, 429] on button "SHOP WOMEN" at bounding box center [817, 445] width 172 height 44
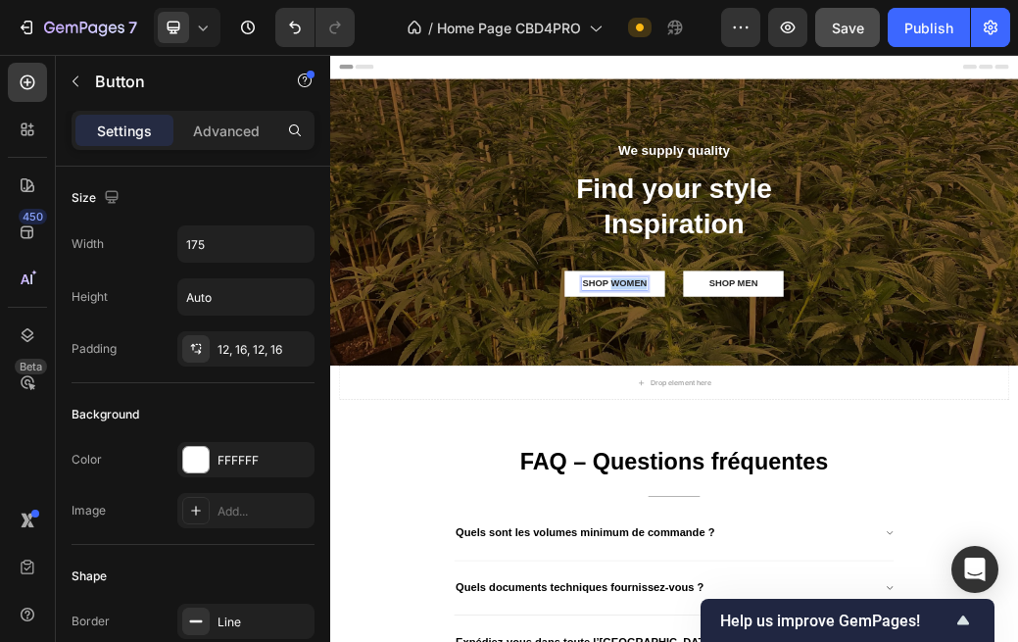
click at [839, 438] on p "SHOP WOMEN" at bounding box center [817, 445] width 111 height 21
click at [731, 423] on button "Shop" at bounding box center [817, 445] width 172 height 44
click at [1036, 441] on div "SHOP MEN" at bounding box center [1019, 445] width 83 height 21
click at [934, 423] on button "Shop" at bounding box center [1020, 445] width 172 height 44
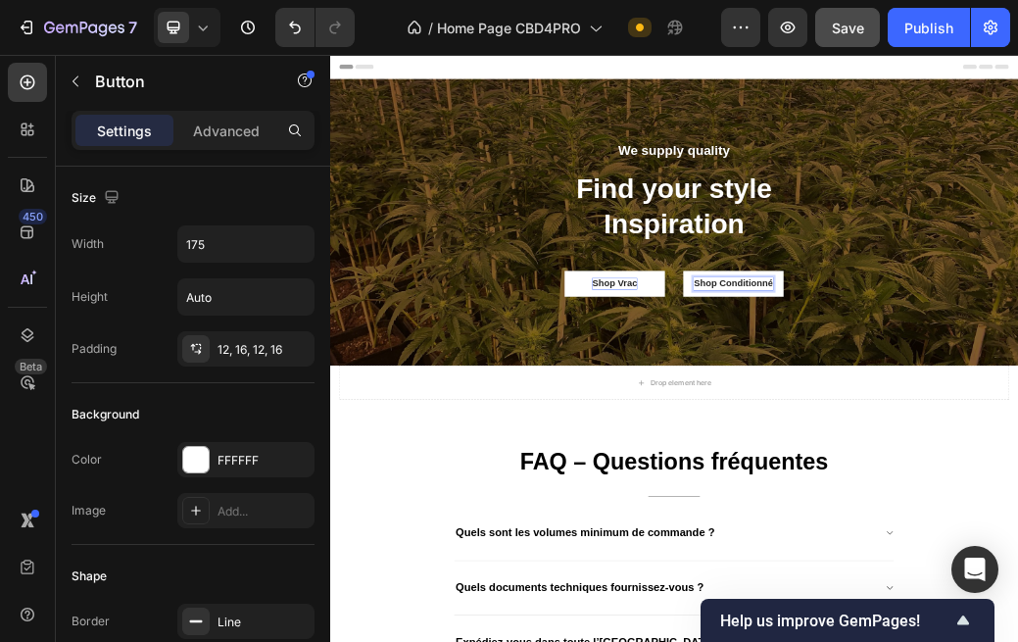
click at [884, 221] on p "We supply quality" at bounding box center [918, 217] width 555 height 29
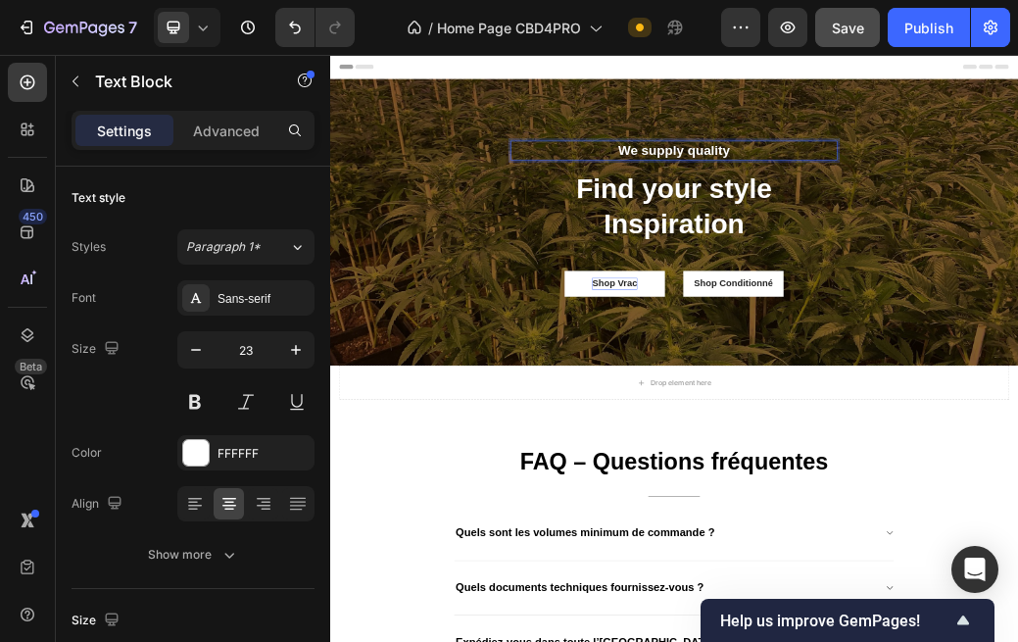
click at [1043, 210] on p "We supply quality" at bounding box center [918, 217] width 555 height 29
drag, startPoint x: 1029, startPoint y: 210, endPoint x: 786, endPoint y: 210, distance: 243.1
click at [786, 210] on p "We supply quality" at bounding box center [918, 217] width 555 height 29
click at [913, 302] on p "Find your style Inspiration" at bounding box center [918, 313] width 555 height 123
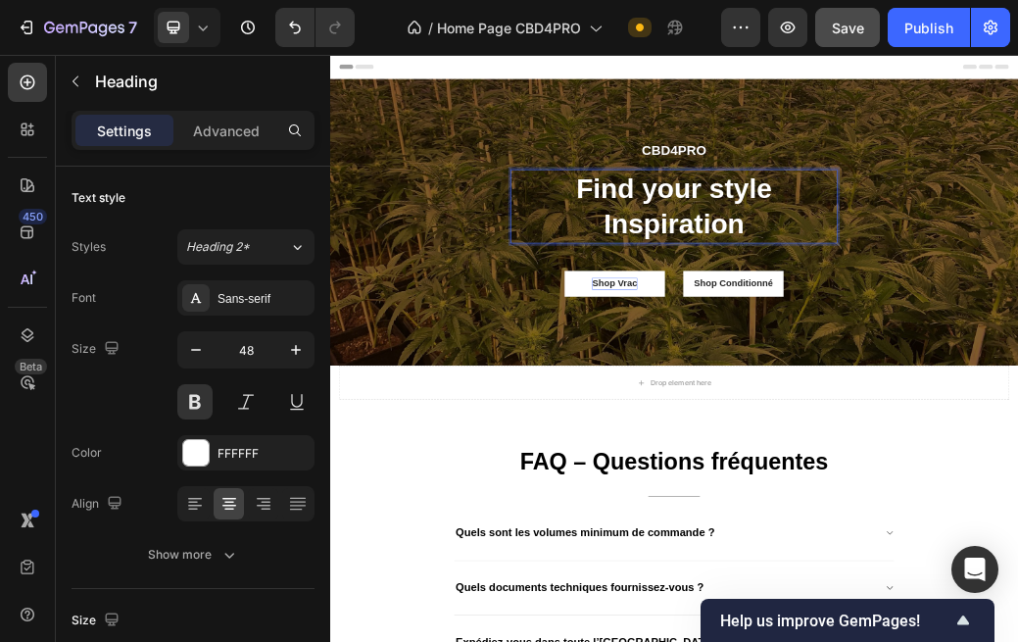
click at [1075, 343] on p "Find your style Inspiration" at bounding box center [918, 313] width 555 height 123
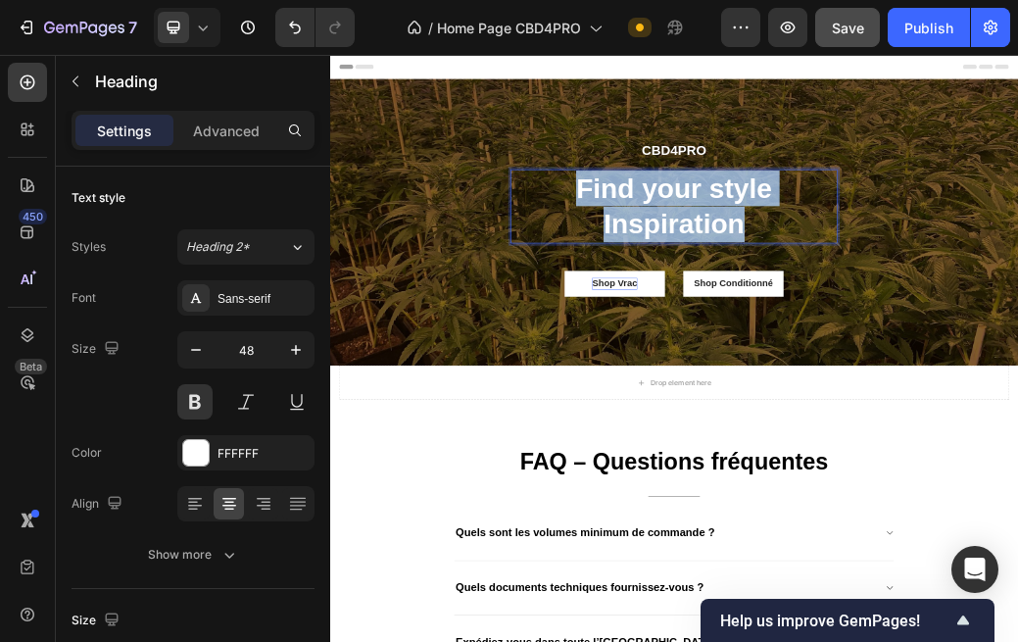
drag, startPoint x: 1079, startPoint y: 336, endPoint x: 701, endPoint y: 288, distance: 381.4
click at [701, 288] on p "Find your style Inspiration" at bounding box center [918, 313] width 555 height 123
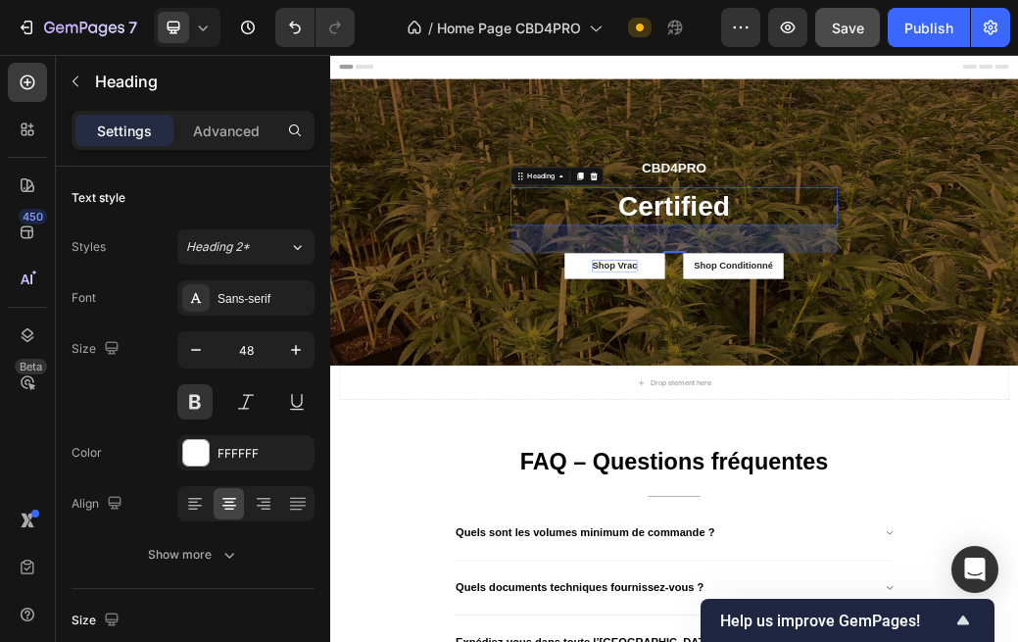
click at [993, 285] on p "Certified" at bounding box center [918, 312] width 555 height 61
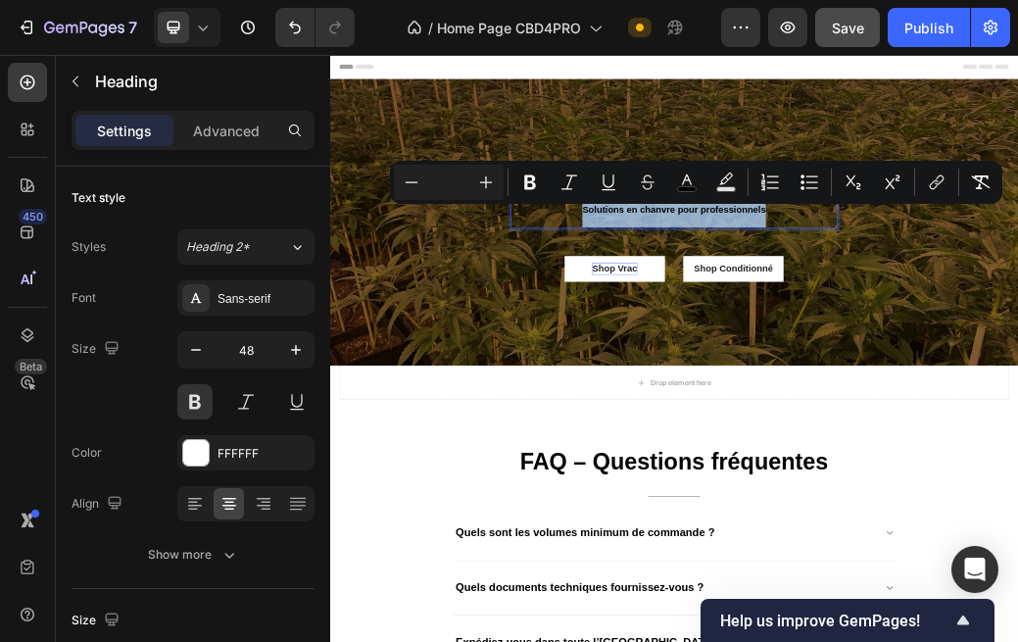
drag, startPoint x: 1075, startPoint y: 310, endPoint x: 566, endPoint y: 311, distance: 509.7
click at [566, 311] on div "CBD4PRO Text Block Solutions en chanvre pour professionnels Heading 48 Shop Vra…" at bounding box center [918, 339] width 1176 height 227
click at [678, 188] on rect "Editor contextual toolbar" at bounding box center [687, 189] width 19 height 5
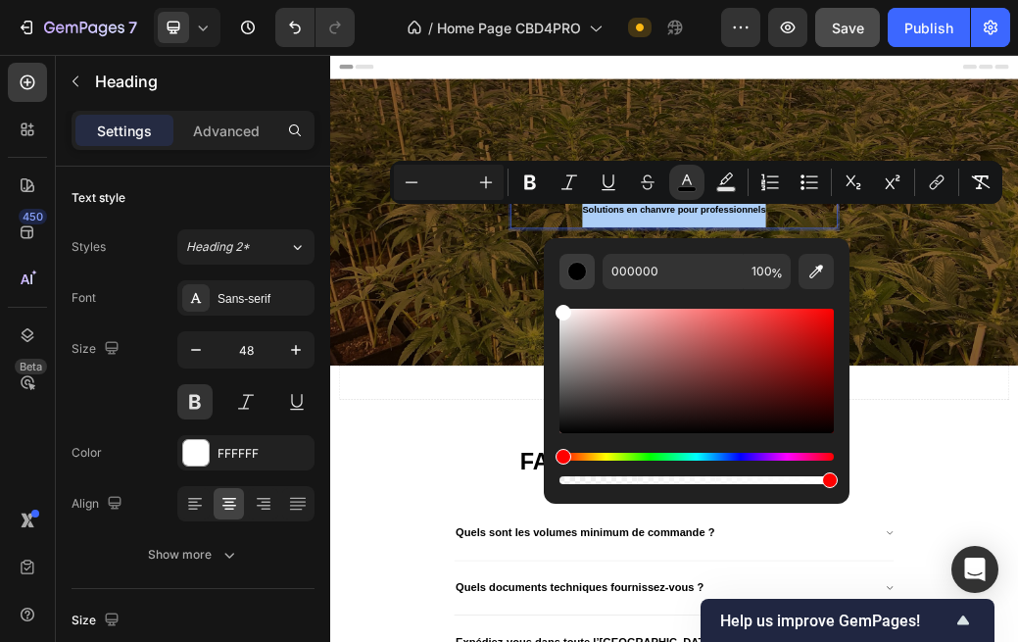
drag, startPoint x: 564, startPoint y: 421, endPoint x: 560, endPoint y: 271, distance: 150.0
click at [561, 271] on div "000000 100 %" at bounding box center [697, 371] width 274 height 234
type input "FFFFFF"
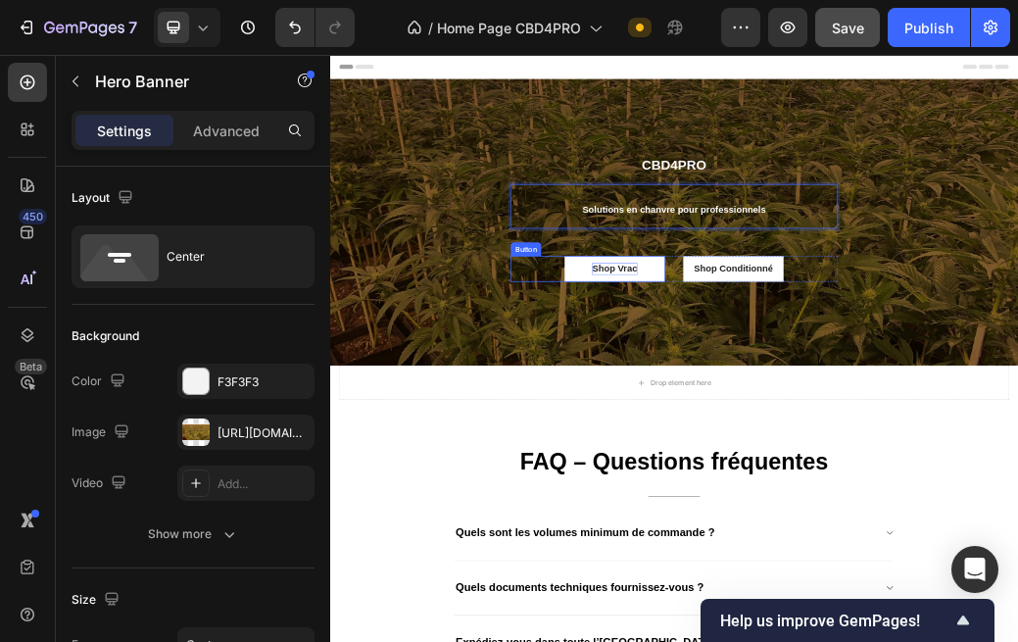
click at [634, 403] on div "CBD4PRO Text Block Solutions en chanvre pour professionnels Heading 48 Shop Vra…" at bounding box center [918, 339] width 1176 height 227
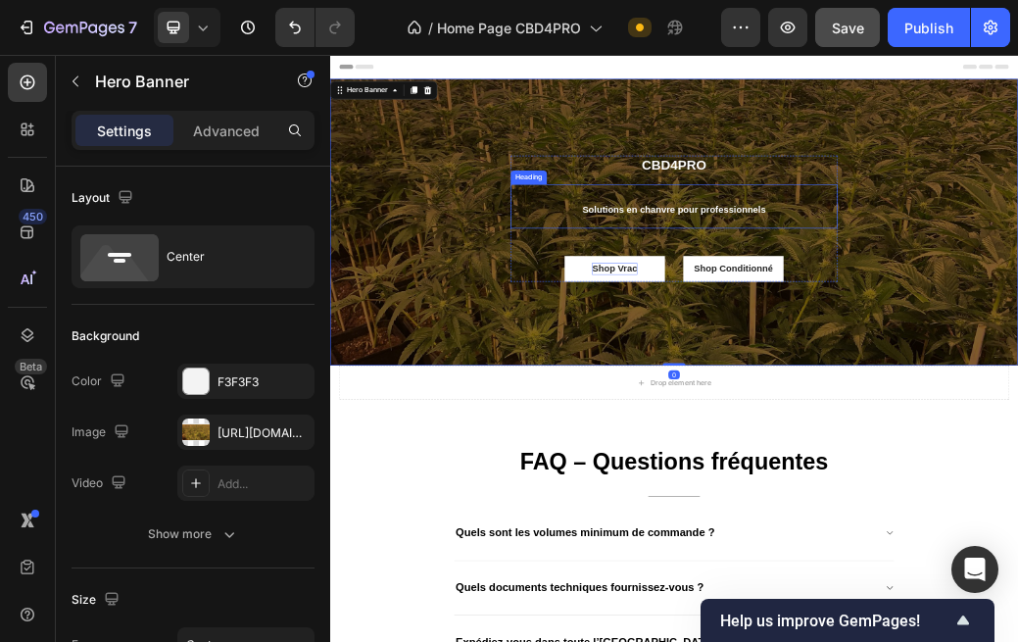
click at [937, 318] on span "Solutions en chanvre pour professionnels" at bounding box center [919, 318] width 314 height 17
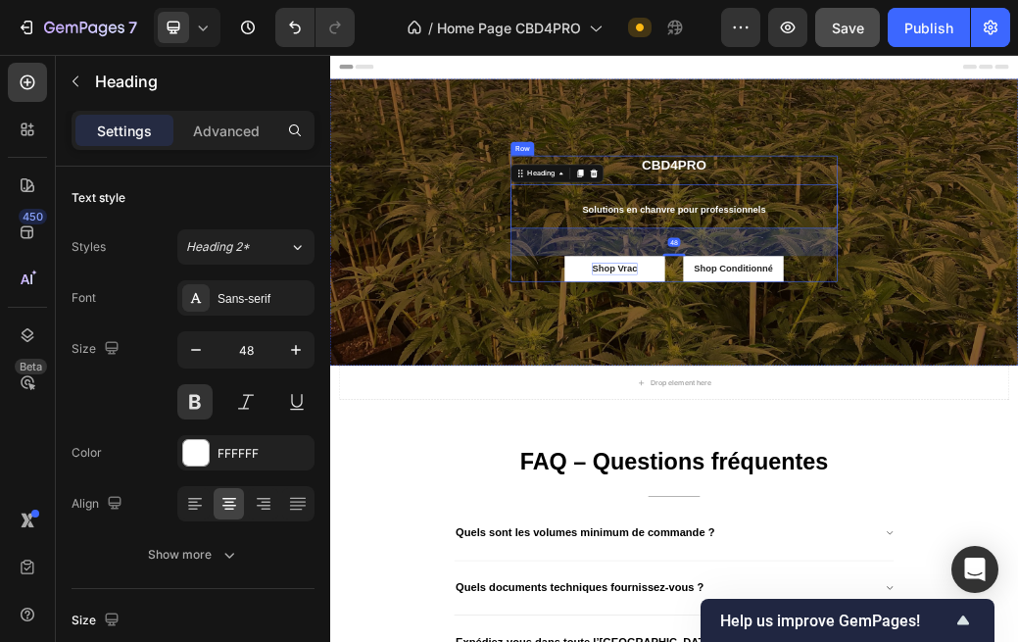
click at [936, 247] on p "CBD4PRO" at bounding box center [918, 242] width 555 height 29
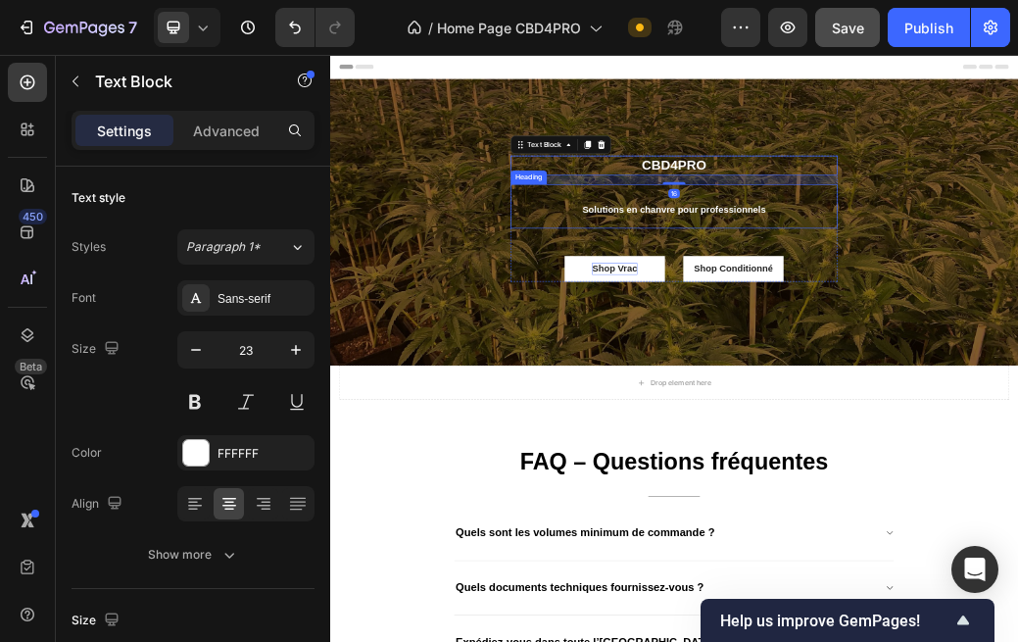
click at [945, 317] on span "Solutions en chanvre pour professionnels" at bounding box center [919, 318] width 314 height 17
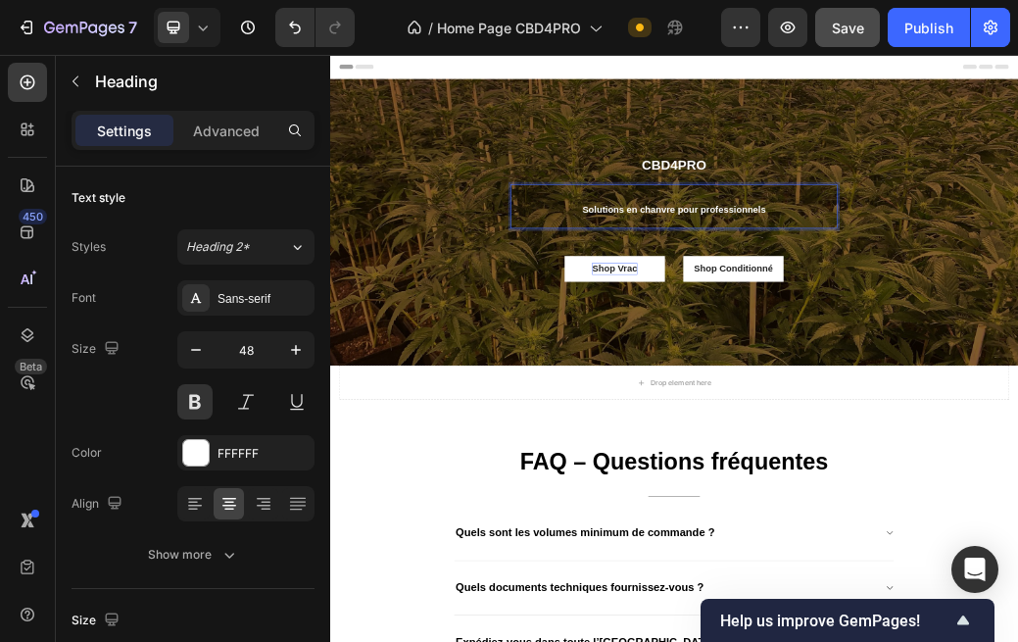
click at [945, 317] on span "Solutions en chanvre pour professionnels" at bounding box center [919, 318] width 314 height 17
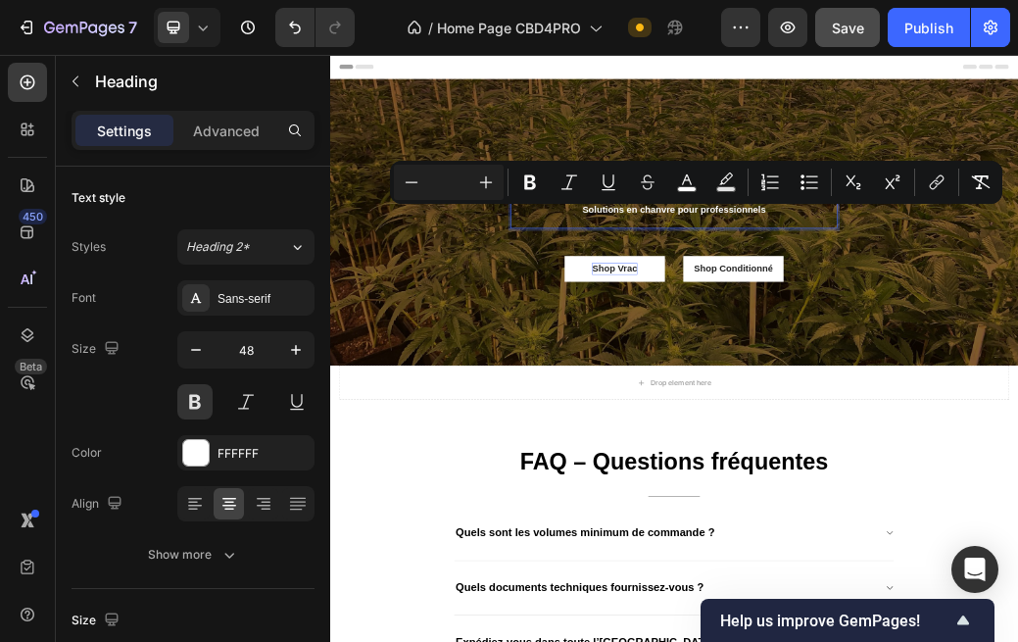
click at [1074, 329] on p "Solutions en chanvre pour professionnels" at bounding box center [918, 313] width 555 height 72
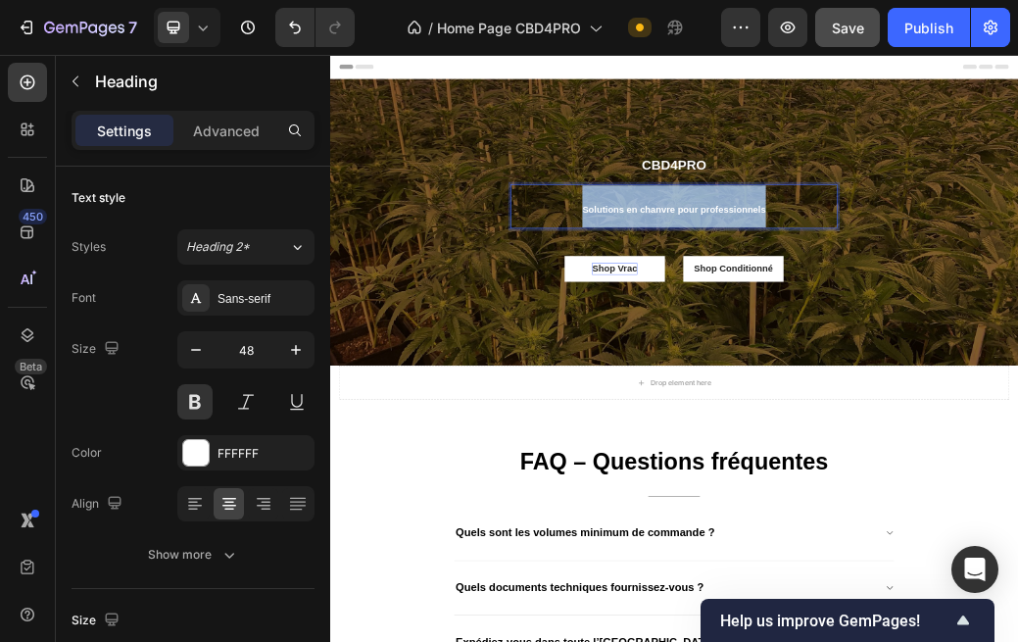
drag, startPoint x: 1097, startPoint y: 321, endPoint x: 559, endPoint y: 321, distance: 538.1
click at [560, 321] on div "CBD4PRO Text Block Solutions en chanvre pour professionnels Heading 48 Shop Vra…" at bounding box center [918, 339] width 1176 height 227
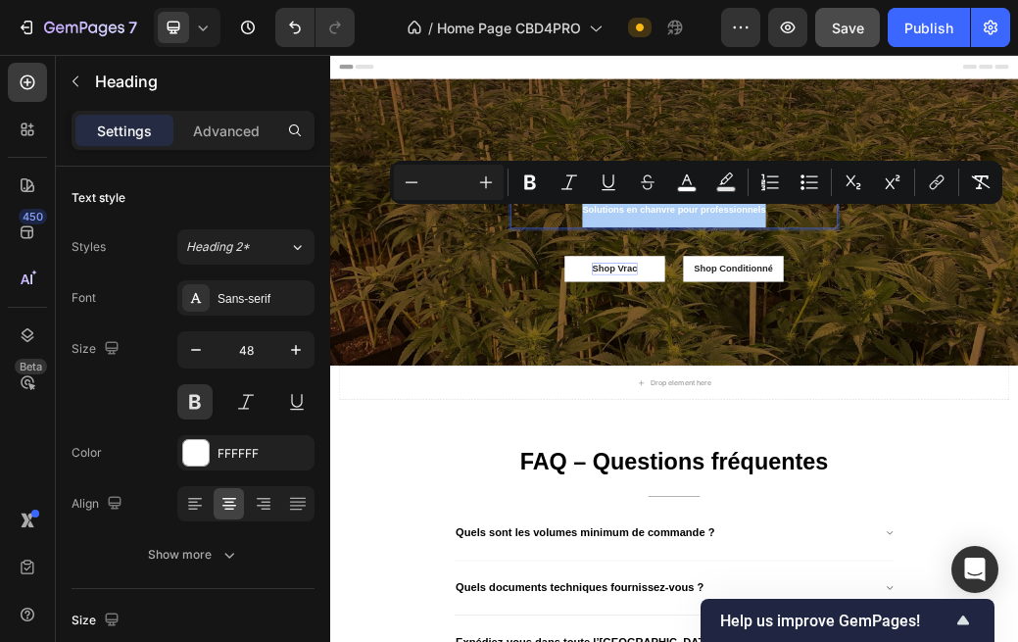
click at [437, 189] on input "Editor contextual toolbar" at bounding box center [448, 183] width 39 height 24
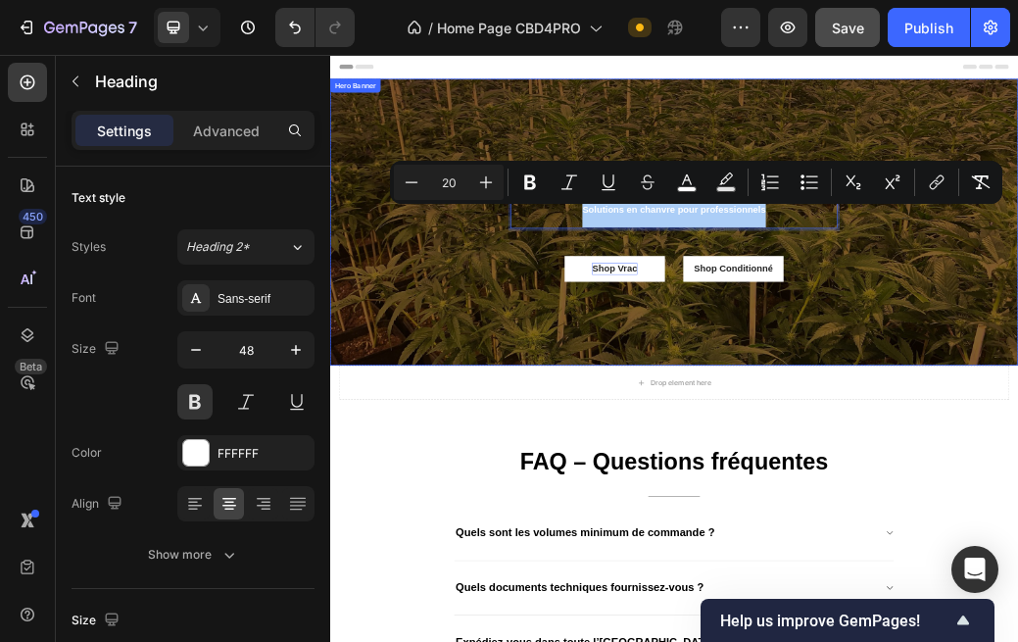
type input "20"
click at [487, 388] on div "CBD4PRO Text Block Solutions en chanvre pour professionnels Heading 48 Shop Vra…" at bounding box center [918, 339] width 1176 height 227
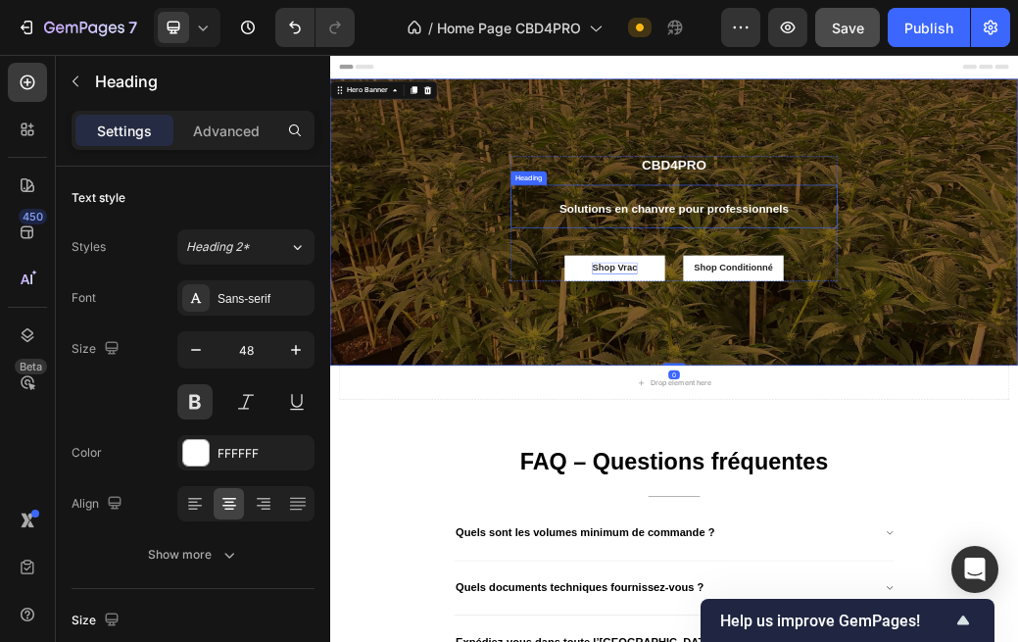
click at [1008, 328] on p "⁠⁠⁠⁠⁠⁠⁠ Solutions en chanvre pour professionnels" at bounding box center [918, 313] width 555 height 70
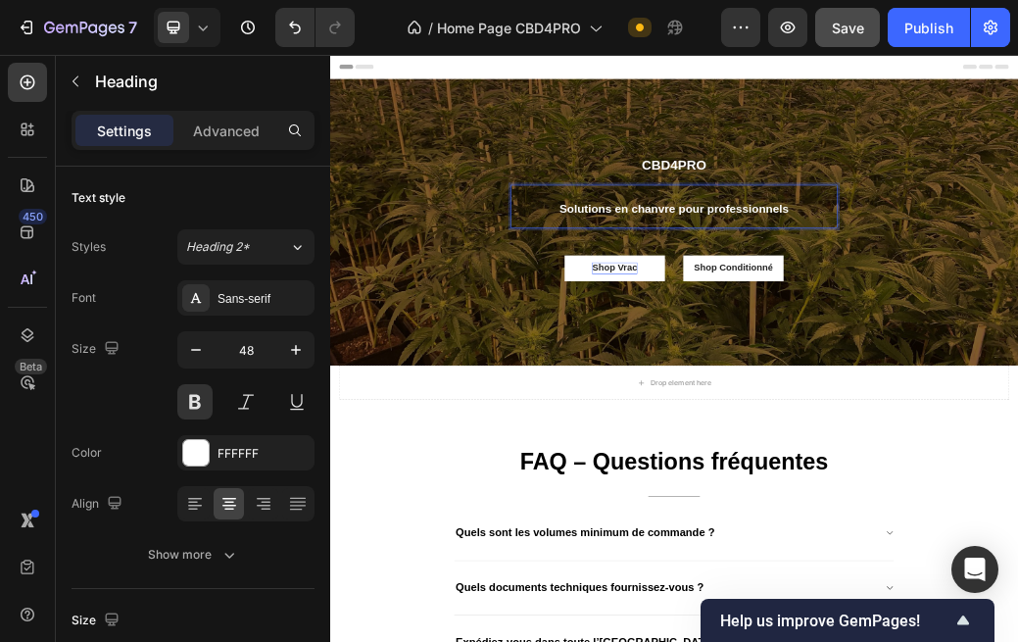
click at [1085, 324] on span "Solutions en chanvre pour professionnels" at bounding box center [918, 318] width 392 height 22
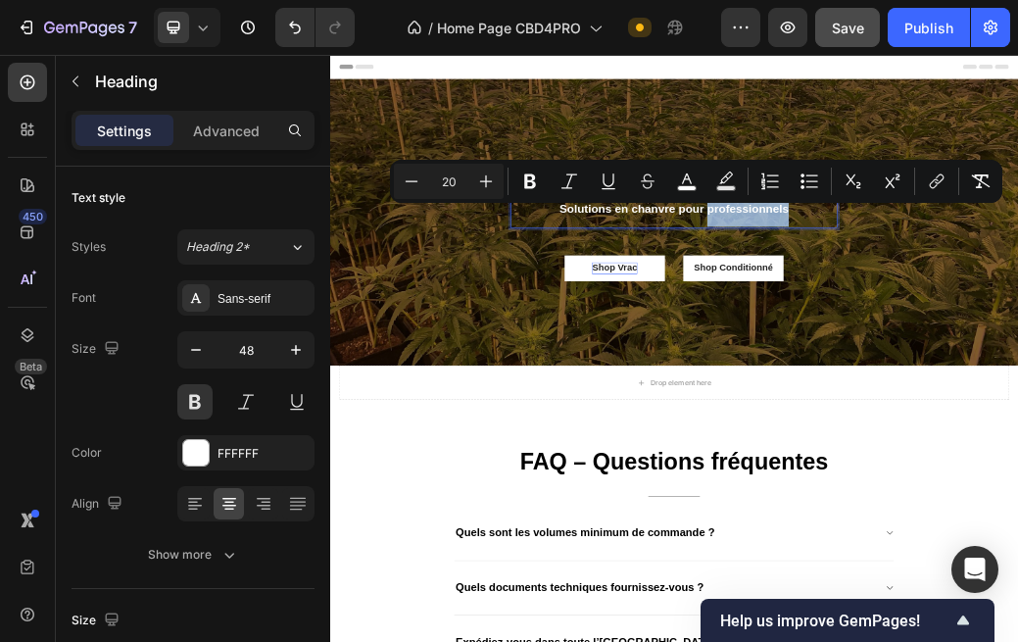
click at [1126, 324] on p "Solutions en chanvre pour professionnels" at bounding box center [918, 313] width 555 height 70
drag, startPoint x: 1129, startPoint y: 320, endPoint x: 669, endPoint y: 329, distance: 459.8
click at [669, 329] on p "Solutions en chanvre pour professionnels" at bounding box center [918, 313] width 555 height 70
click at [831, 330] on p "Solutions en chanvre pour professionnels" at bounding box center [918, 313] width 555 height 70
click at [831, 329] on p "Solutions en chanvre pour professionnels" at bounding box center [918, 313] width 555 height 70
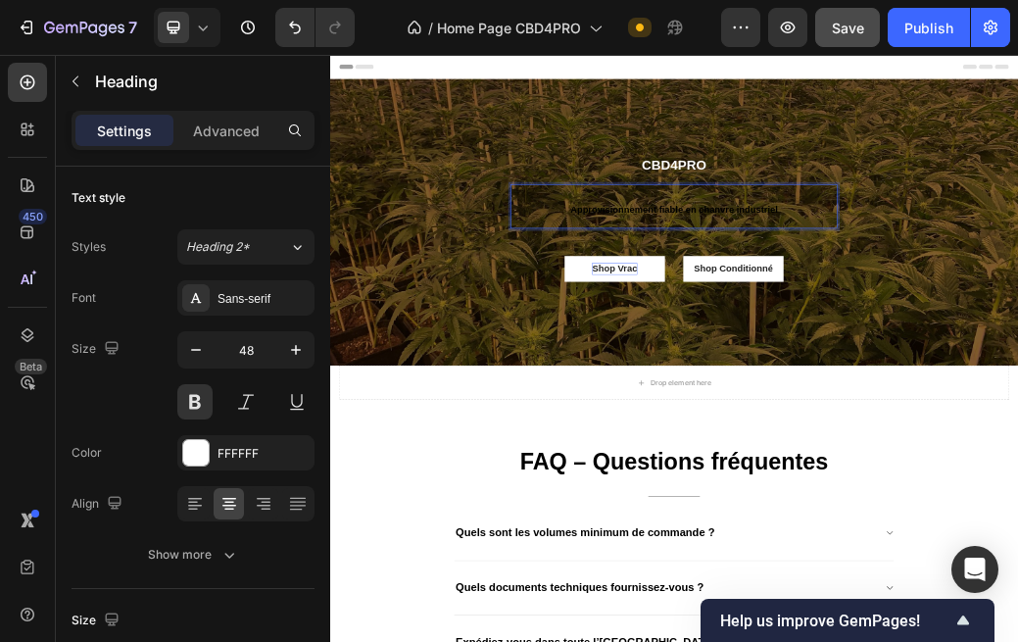
click at [827, 322] on span "Approvisionnement fiable en chanvre industriel" at bounding box center [918, 318] width 355 height 17
click at [733, 322] on p "Approvisionnement fiable en chanvre industriel" at bounding box center [918, 313] width 555 height 72
click at [732, 322] on p "Approvisionnement fiable en chanvre industriel" at bounding box center [918, 313] width 555 height 72
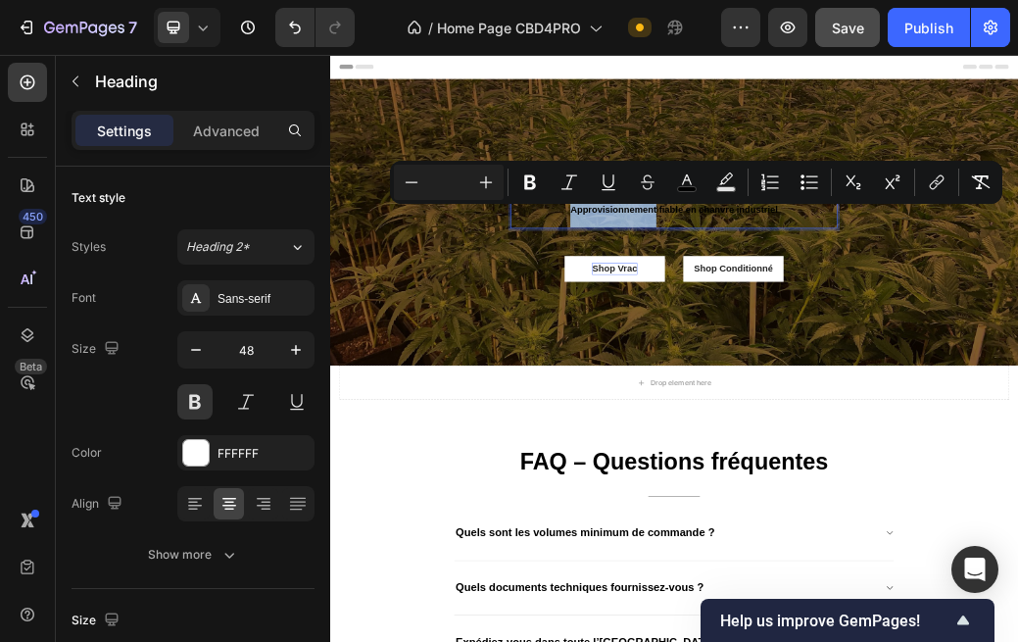
click at [728, 322] on p "Approvisionnement fiable en chanvre industriel" at bounding box center [918, 313] width 555 height 72
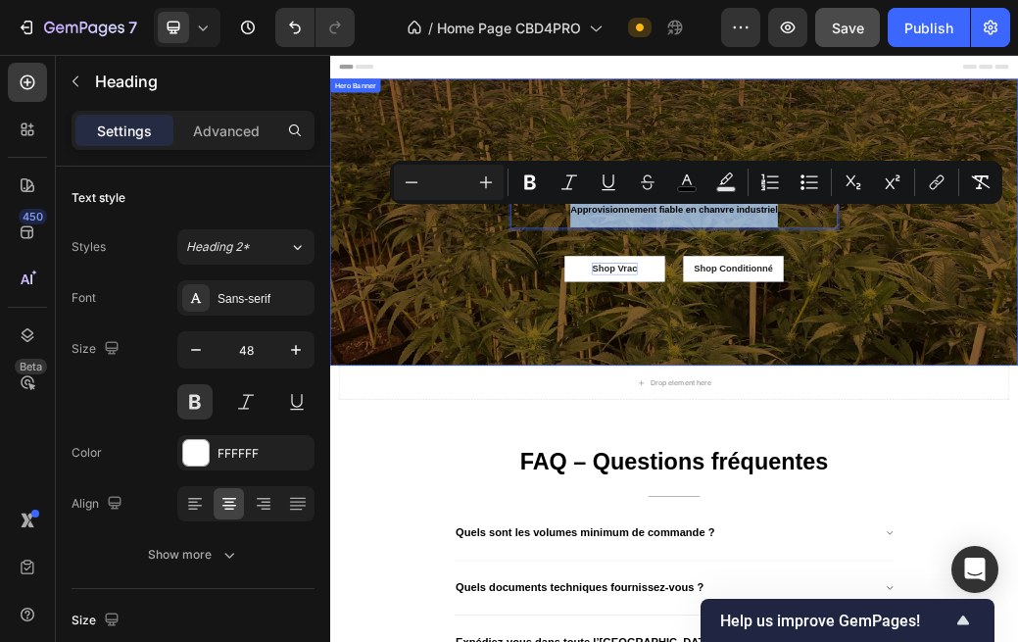
drag, startPoint x: 730, startPoint y: 321, endPoint x: 1242, endPoint y: 321, distance: 511.6
click at [1166, 323] on div "CBD4PRO Text Block Approvisionnement fiable en chanvre industriel Heading 48 Sh…" at bounding box center [918, 339] width 1176 height 227
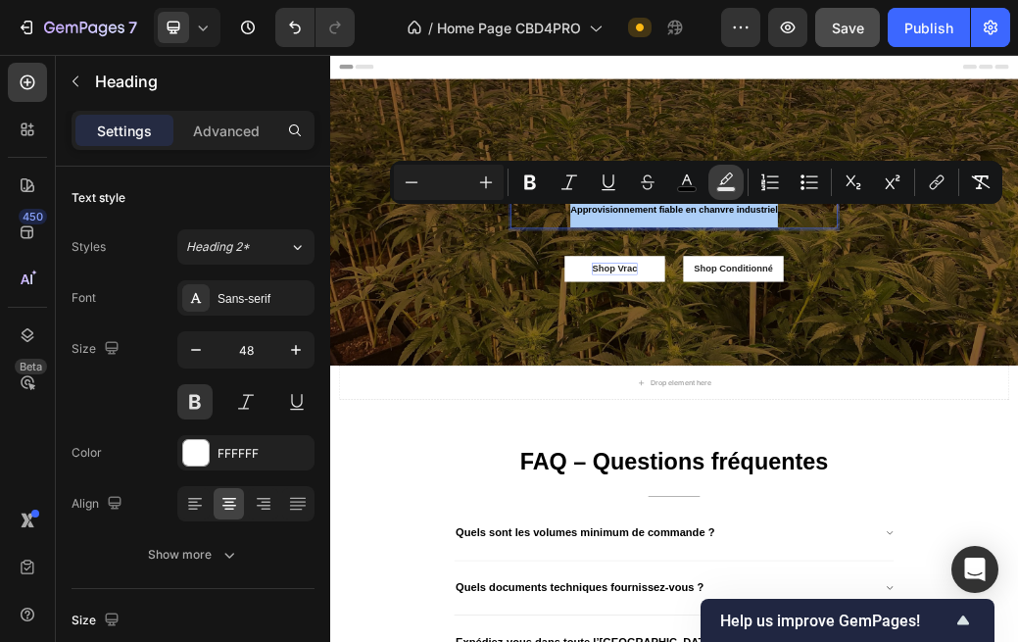
click at [721, 187] on rect "Editor contextual toolbar" at bounding box center [726, 189] width 19 height 5
type input "000000"
type input "77"
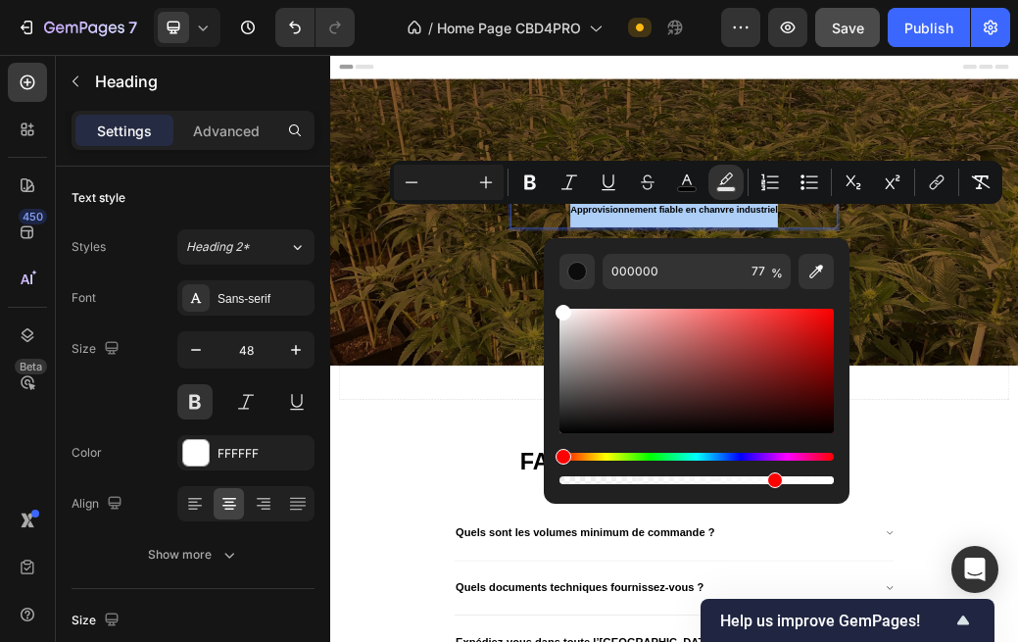
drag, startPoint x: 562, startPoint y: 428, endPoint x: 562, endPoint y: 243, distance: 185.2
click at [562, 241] on div "000000 77 %" at bounding box center [697, 363] width 306 height 250
type input "FFFFFF"
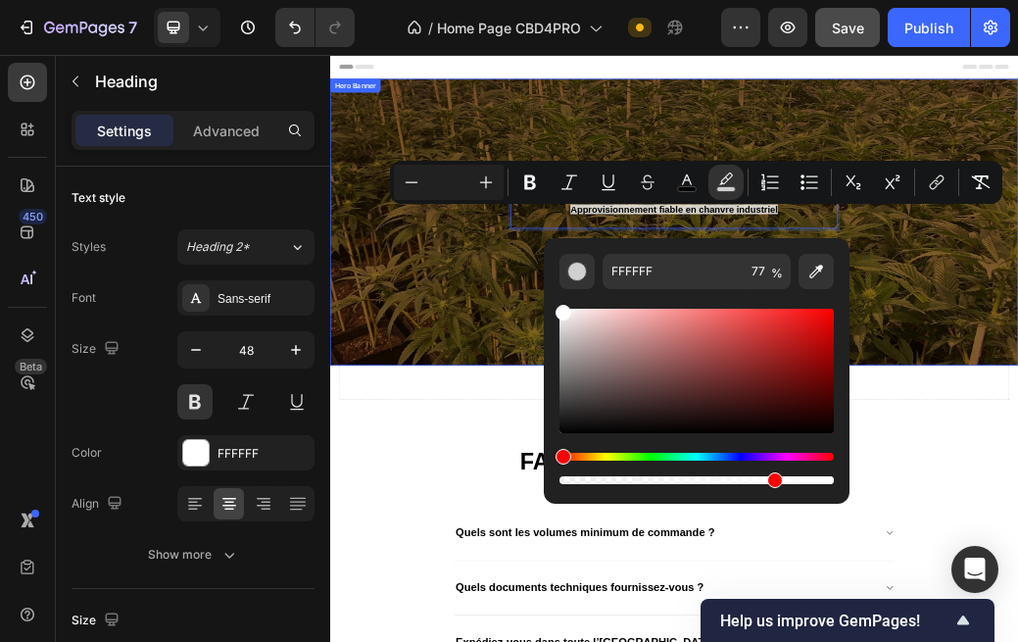
click at [559, 407] on div "CBD4PRO Text Block Approvisionnement fiable en chanvre industriel Heading 48 Sh…" at bounding box center [918, 339] width 1176 height 227
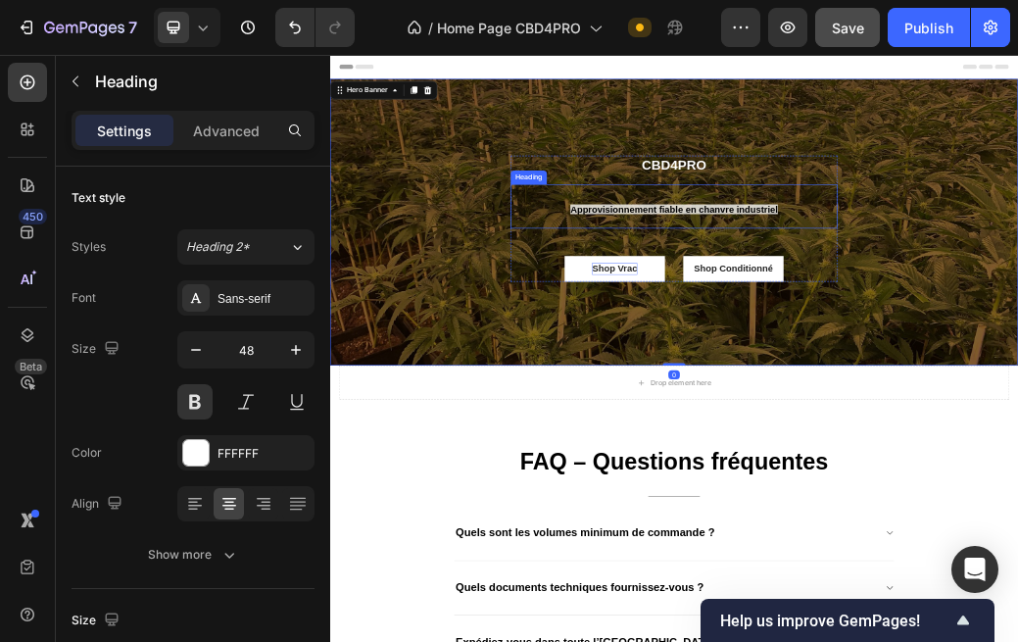
click at [771, 308] on p "⁠⁠⁠⁠⁠⁠⁠ Approvisionnement fiable en chanvre industriel" at bounding box center [918, 313] width 555 height 72
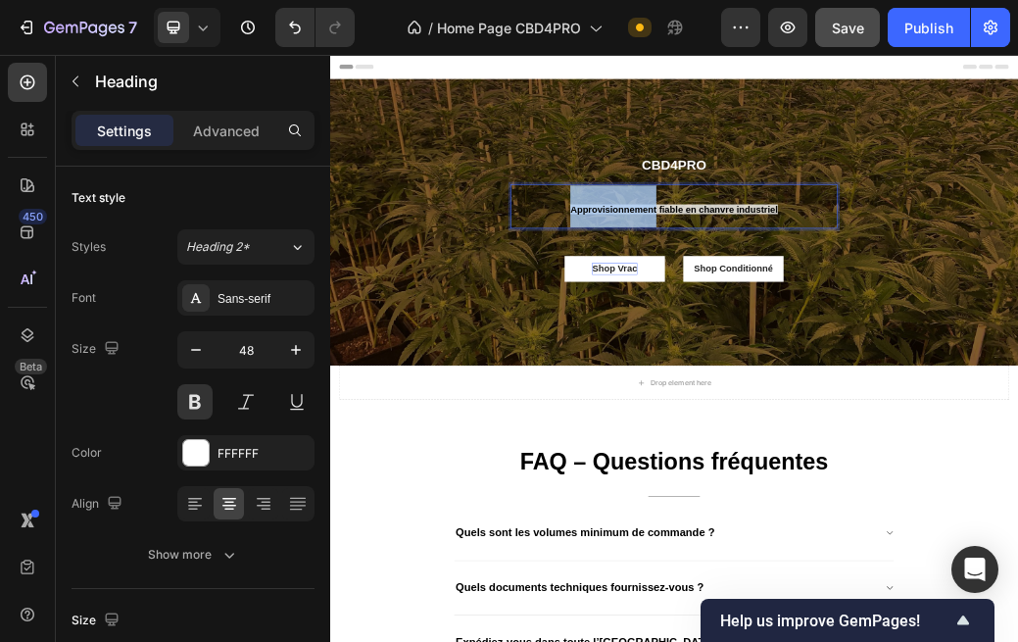
click at [765, 326] on span "Approvisionnement fiable en chanvre industriel" at bounding box center [918, 318] width 355 height 17
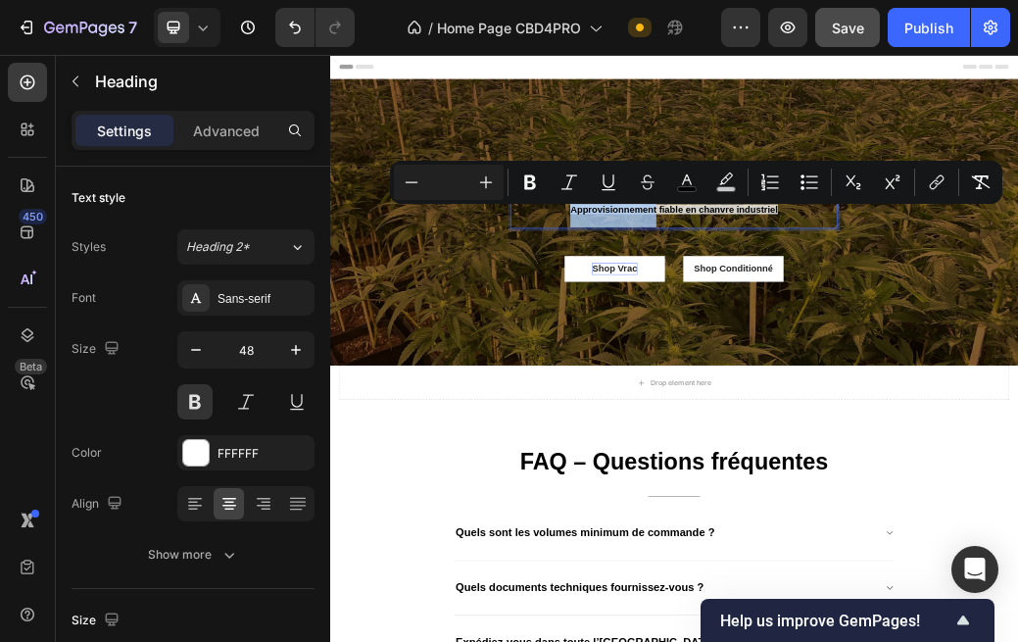
click at [730, 324] on p "Approvisionnement fiable en chanvre industriel" at bounding box center [918, 313] width 555 height 72
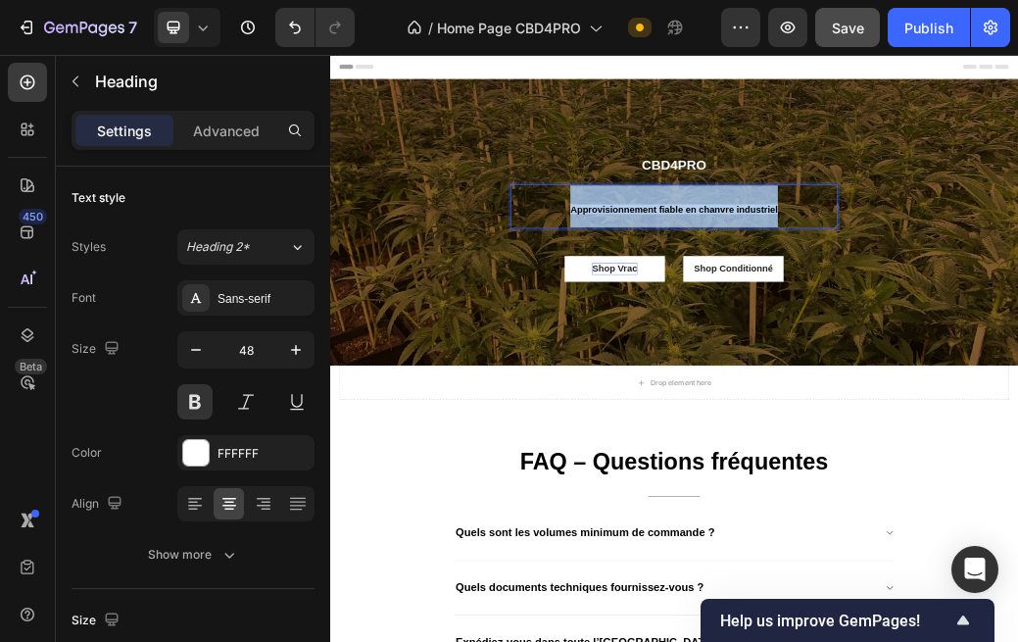
drag, startPoint x: 726, startPoint y: 319, endPoint x: 1272, endPoint y: 317, distance: 545.9
click at [1166, 318] on div "CBD4PRO Text Block Approvisionnement fiable en chanvre industriel Heading 48 Sh…" at bounding box center [918, 339] width 1176 height 227
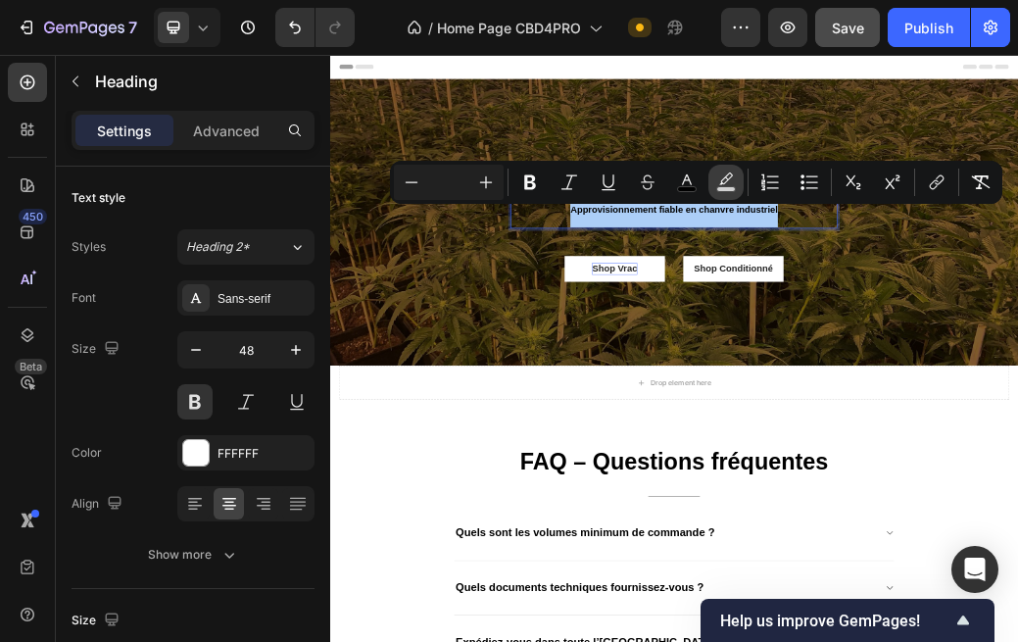
click at [717, 188] on rect "Editor contextual toolbar" at bounding box center [726, 189] width 19 height 5
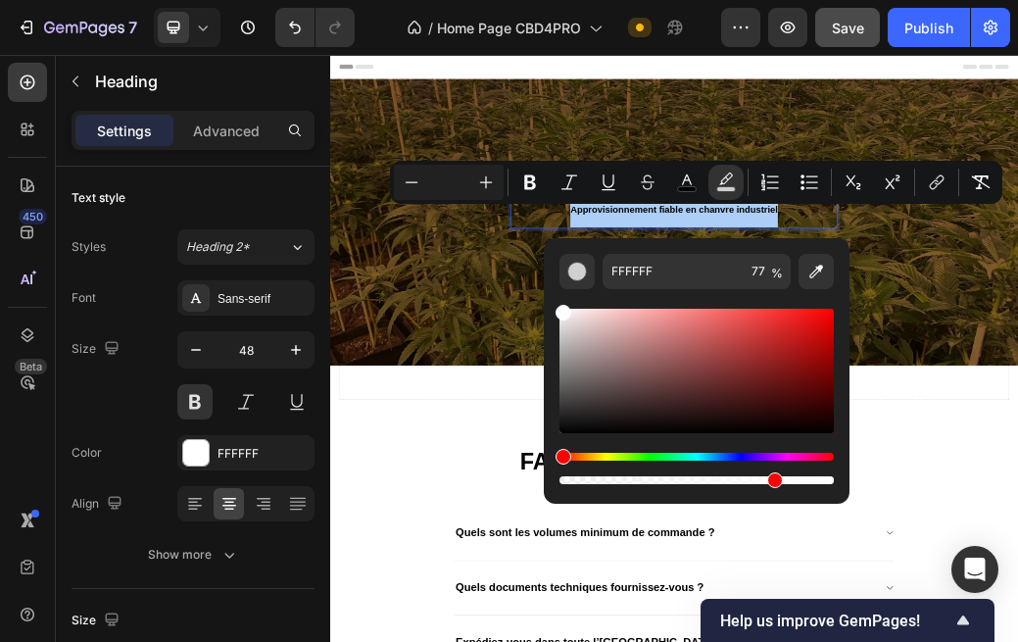
click at [588, 483] on div "Editor contextual toolbar" at bounding box center [697, 480] width 274 height 8
drag, startPoint x: 925, startPoint y: 535, endPoint x: 618, endPoint y: 782, distance: 393.9
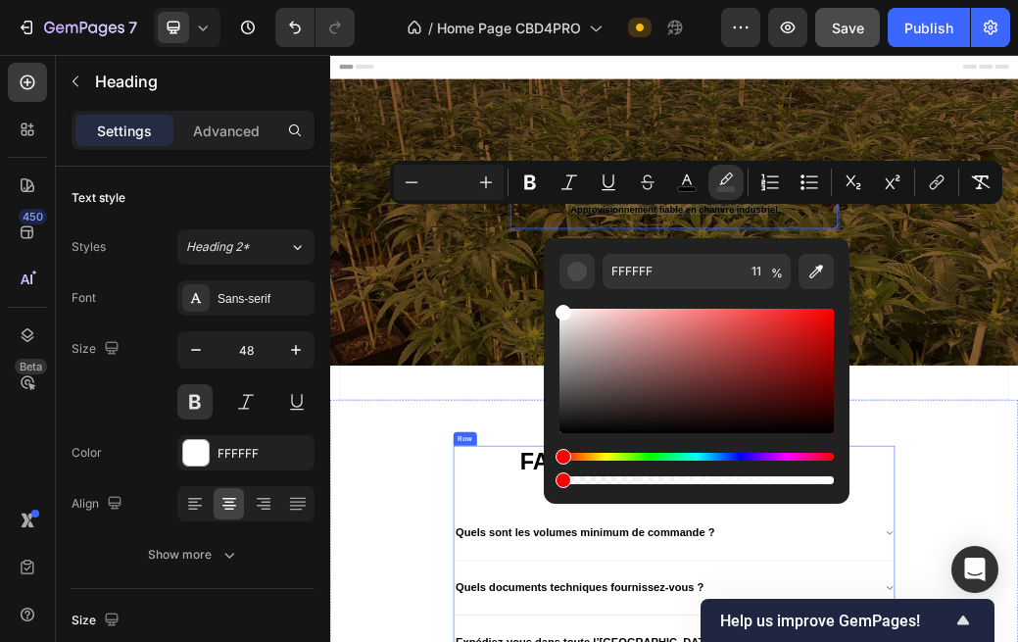
type input "0"
click at [680, 188] on rect "Editor contextual toolbar" at bounding box center [687, 189] width 19 height 5
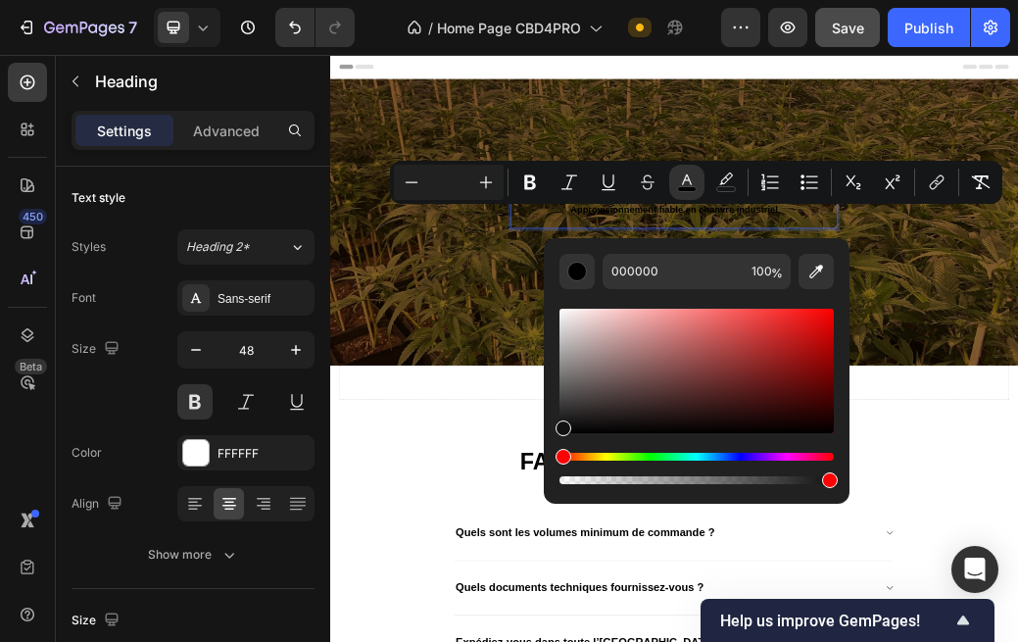
drag, startPoint x: 891, startPoint y: 483, endPoint x: 719, endPoint y: 342, distance: 222.1
type input "FFFFFF"
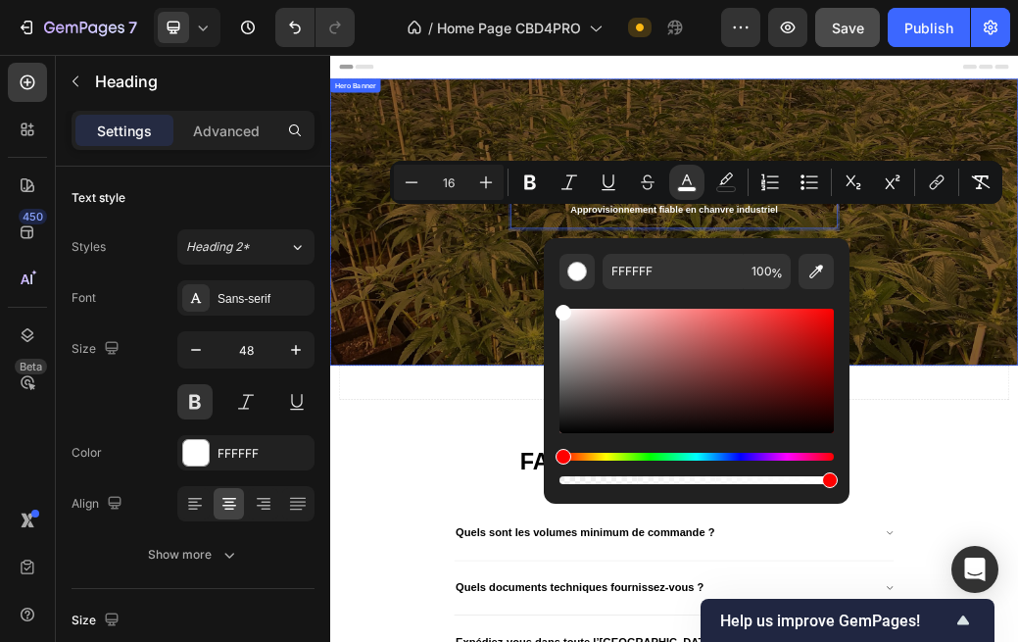
click at [587, 385] on div "CBD4PRO Text Block Approvisionnement fiable en chanvre industriel Heading 48 Sh…" at bounding box center [918, 339] width 1176 height 227
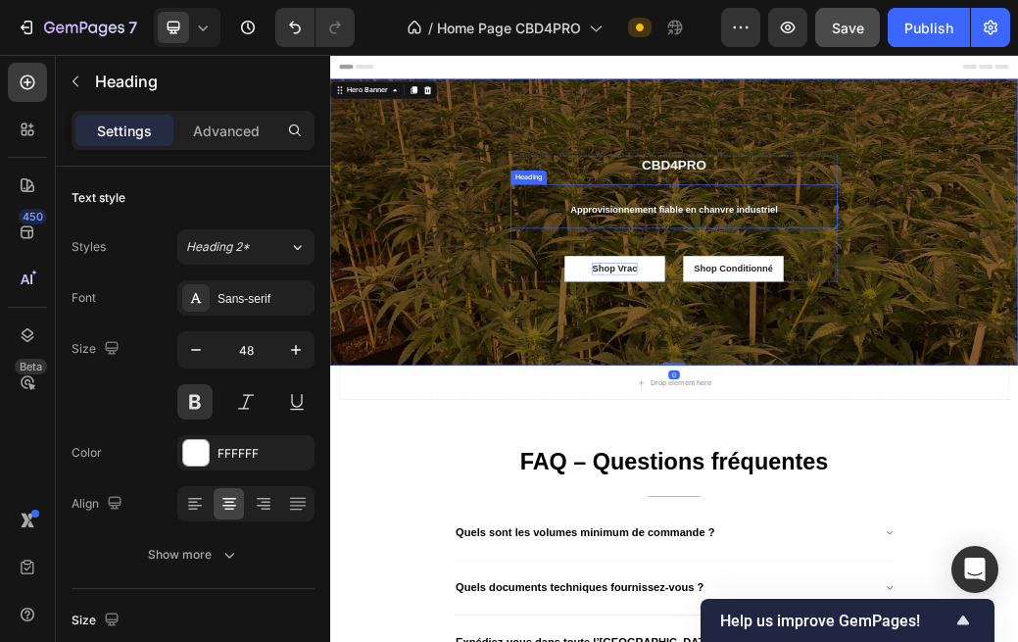
click at [913, 302] on p "⁠⁠⁠⁠⁠⁠⁠ Approvisionnement fiable en chanvre industriel" at bounding box center [918, 313] width 555 height 72
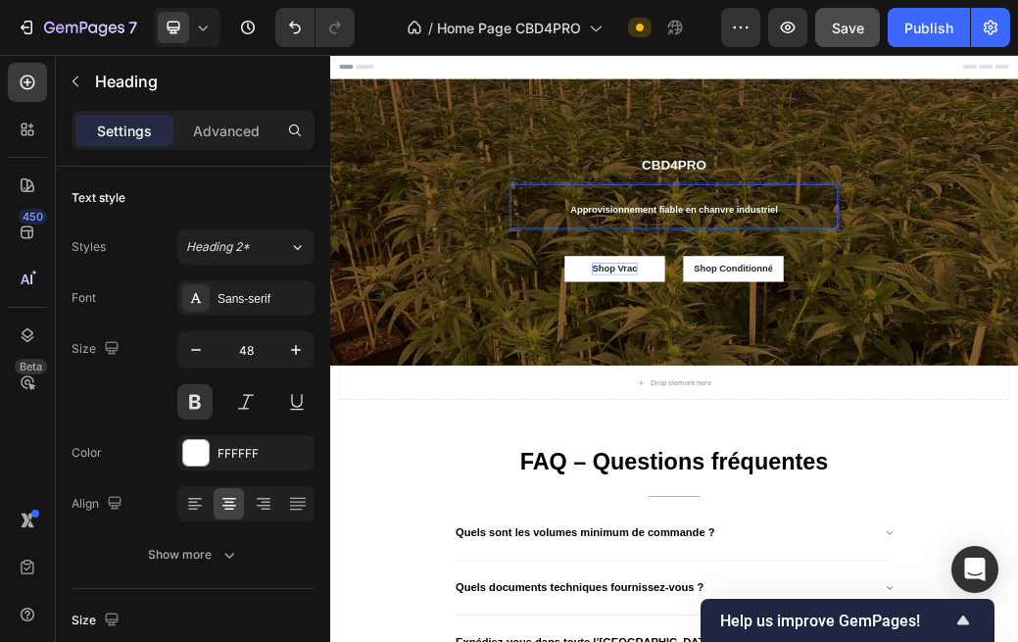
click at [1115, 337] on p "Approvisionnement fiable en chanvre industriel" at bounding box center [918, 313] width 555 height 72
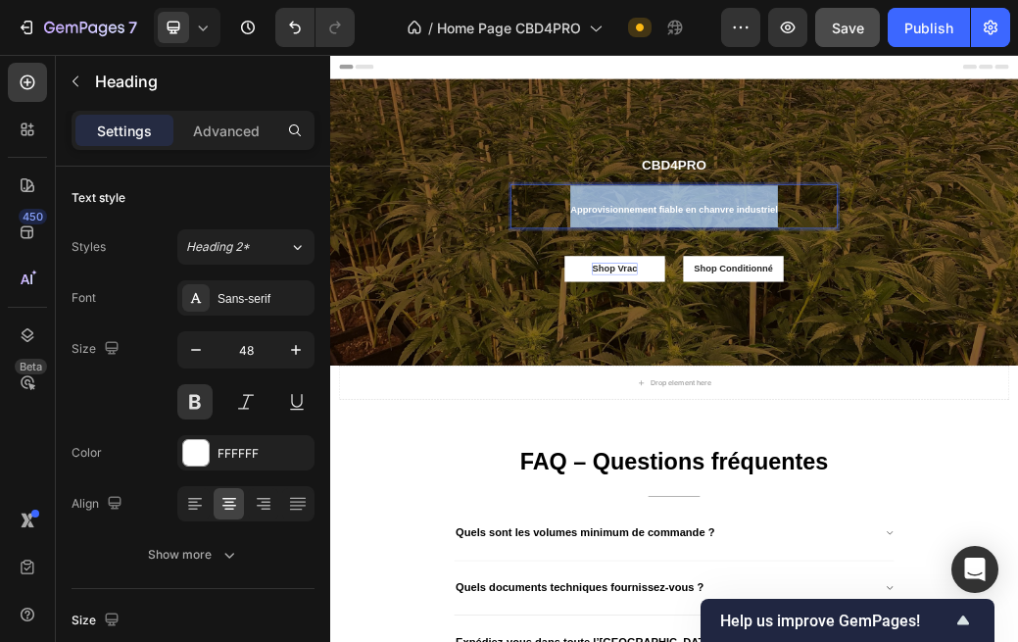
drag, startPoint x: 1116, startPoint y: 308, endPoint x: 610, endPoint y: 309, distance: 506.7
click at [610, 309] on div "CBD4PRO Text Block Approvisionnement fiable en chanvre industriel Heading 48 Sh…" at bounding box center [918, 339] width 1176 height 227
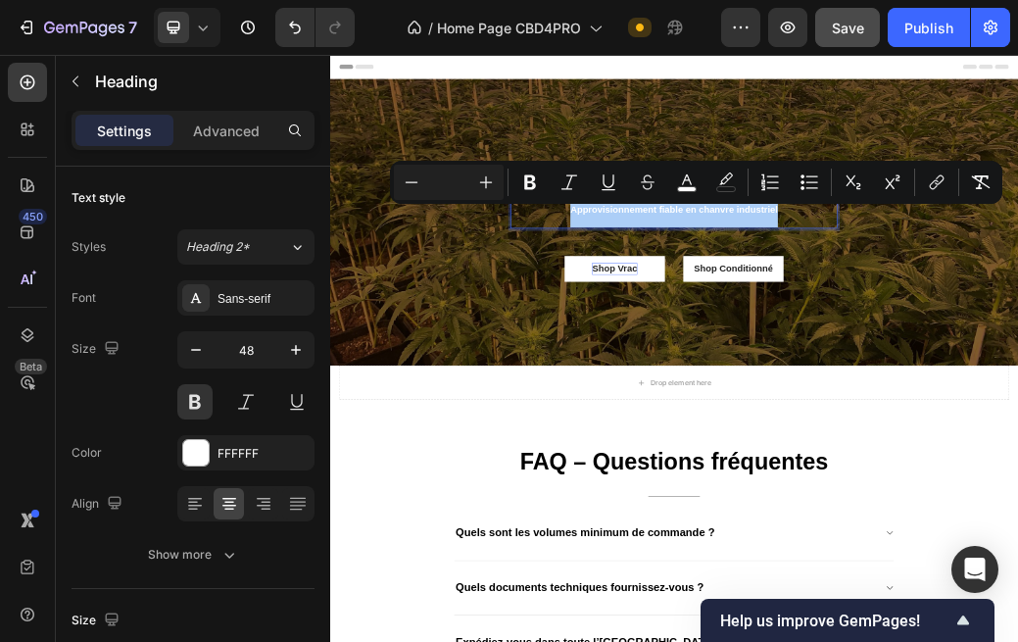
click at [455, 184] on input "Editor contextual toolbar" at bounding box center [448, 183] width 39 height 24
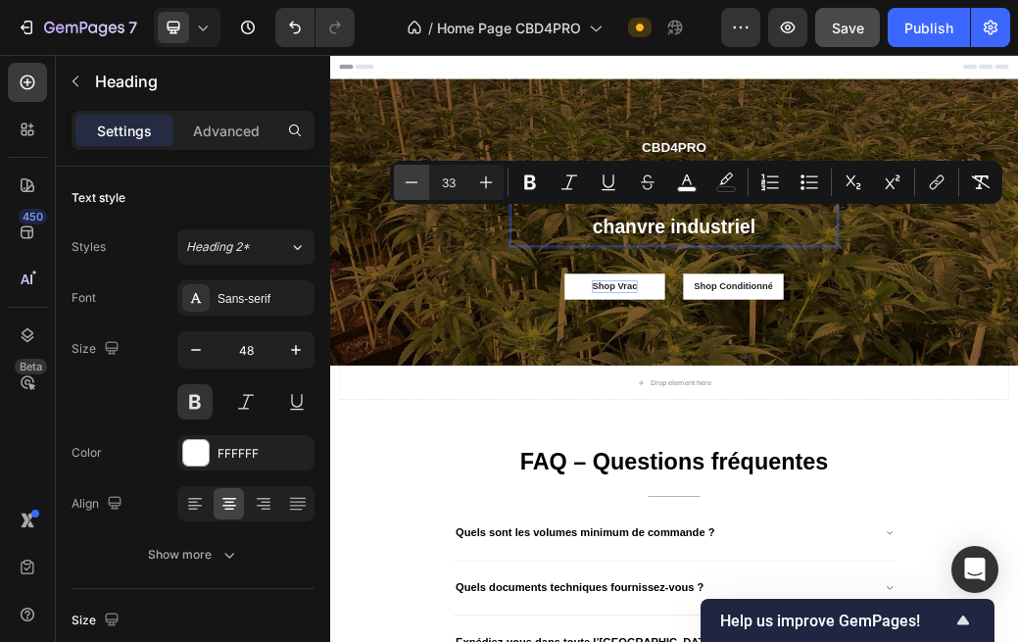
click at [414, 181] on icon "Editor contextual toolbar" at bounding box center [412, 181] width 13 height 1
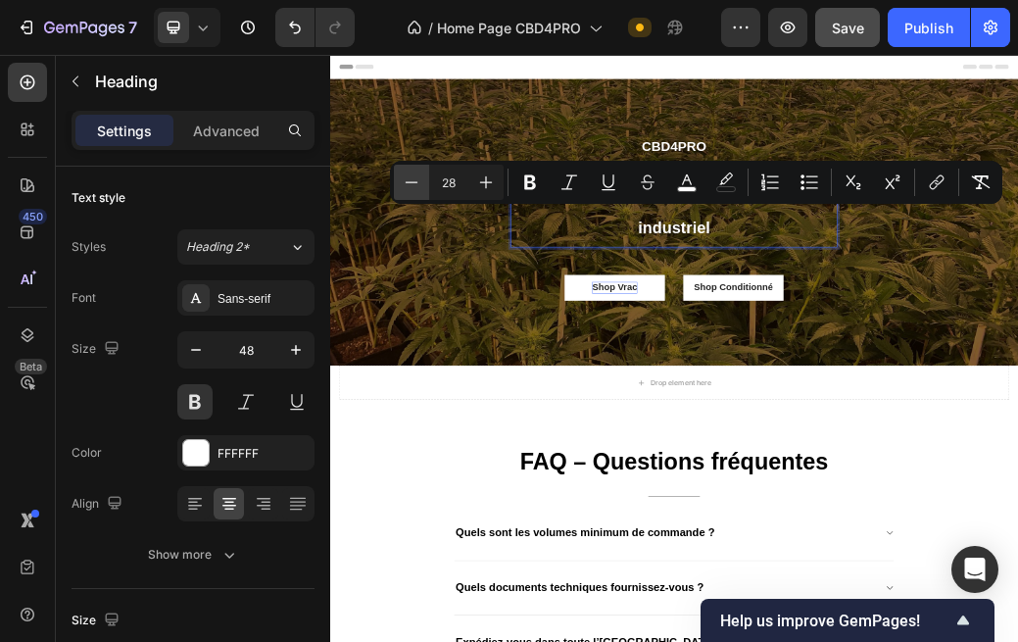
click at [414, 181] on icon "Editor contextual toolbar" at bounding box center [412, 181] width 13 height 1
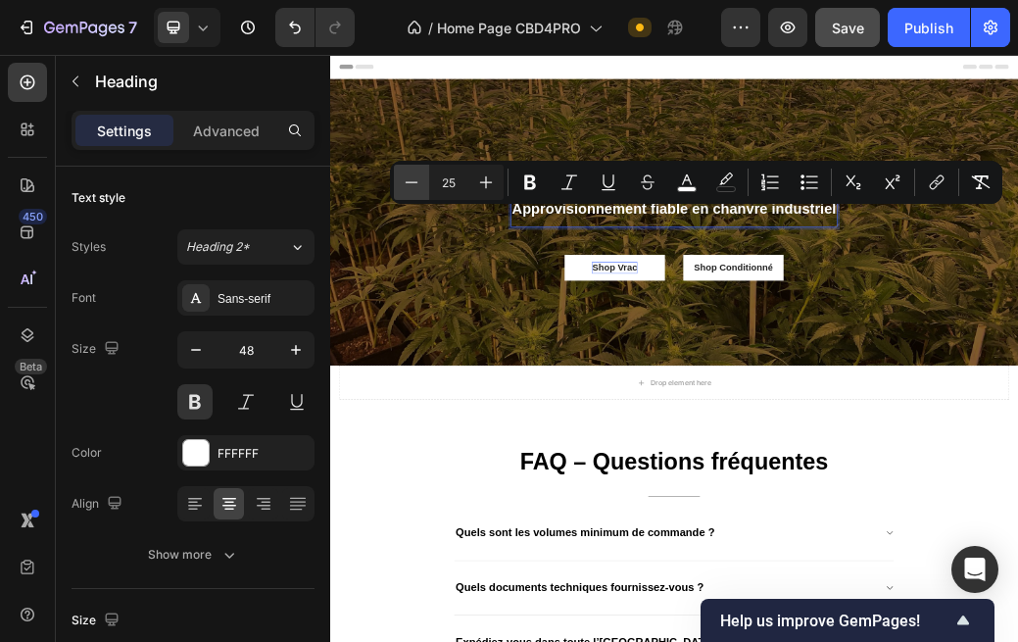
click at [414, 181] on icon "Editor contextual toolbar" at bounding box center [412, 181] width 13 height 1
type input "24"
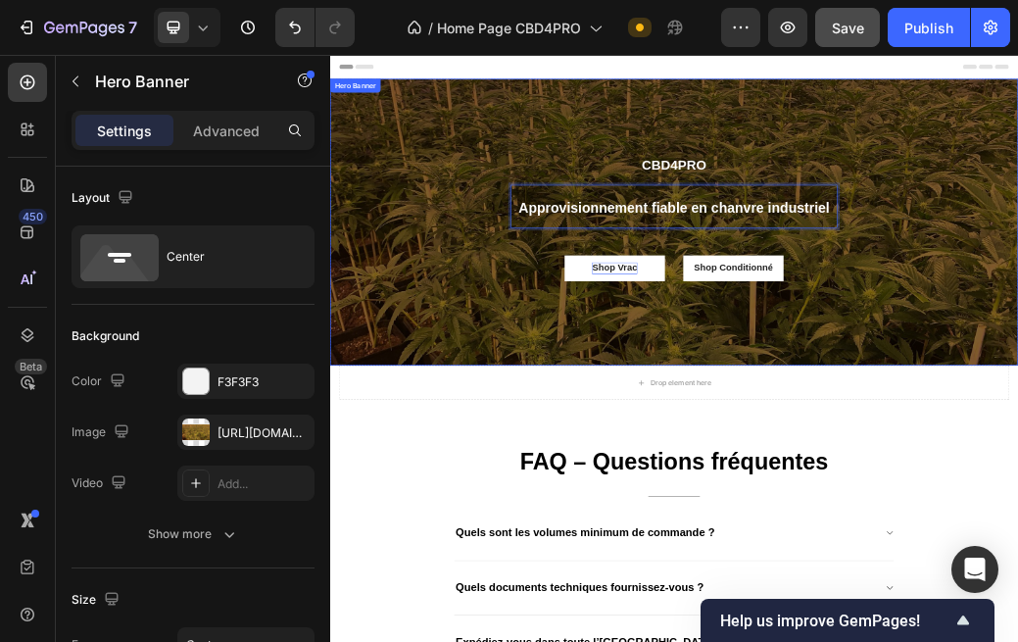
click at [520, 386] on div "CBD4PRO Text Block Approvisionnement fiable en chanvre industriel Heading 48 Sh…" at bounding box center [918, 339] width 1176 height 224
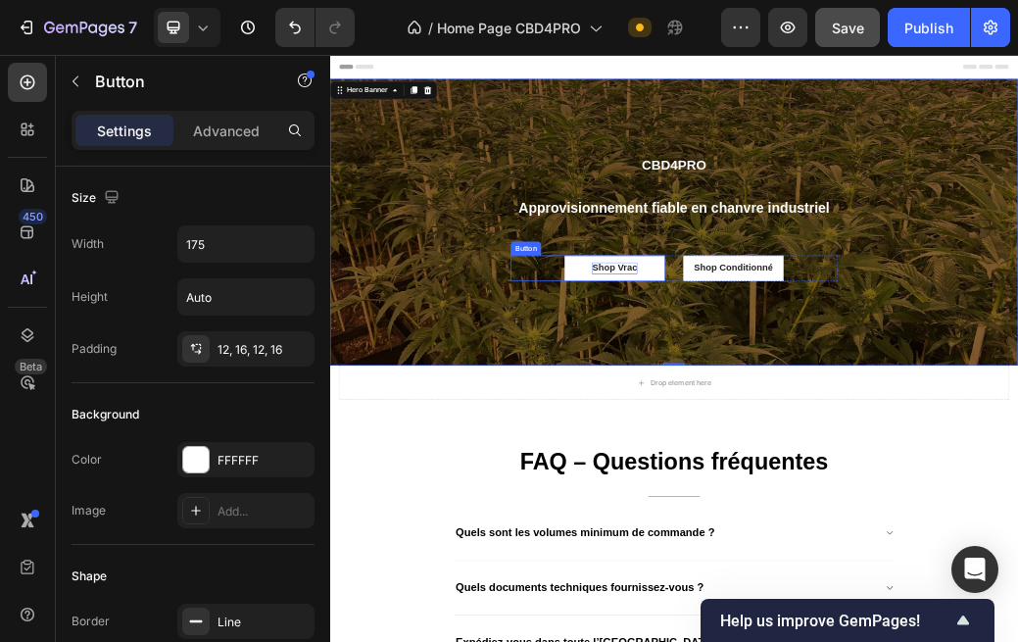
click at [798, 421] on p "Shop Vrac" at bounding box center [816, 419] width 76 height 21
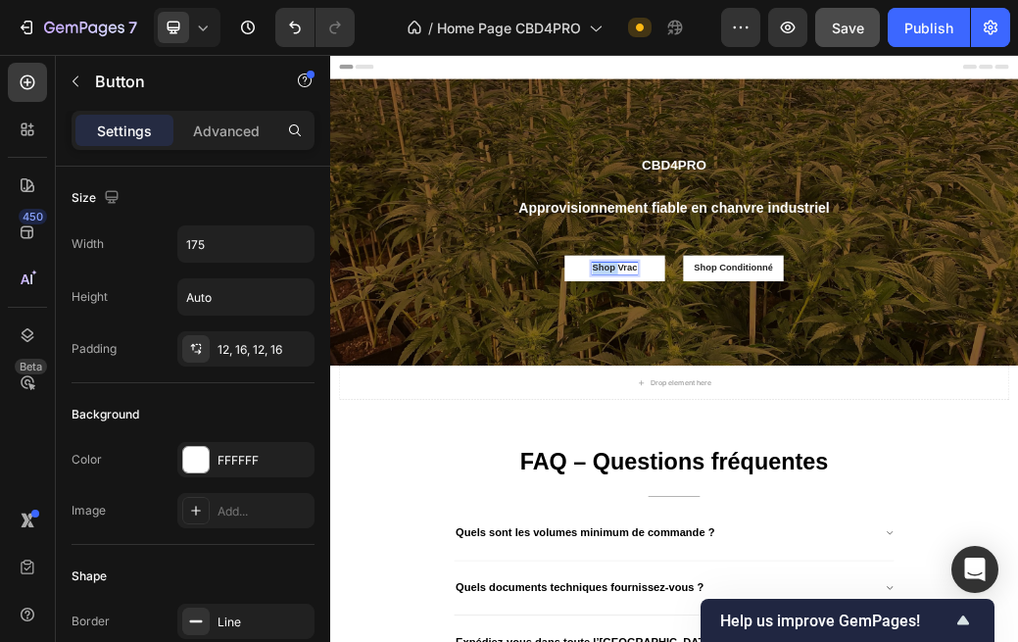
drag, startPoint x: 821, startPoint y: 420, endPoint x: 710, endPoint y: 420, distance: 111.7
click at [710, 420] on div "Shop Vrac Button 0" at bounding box center [771, 419] width 264 height 44
click at [1010, 413] on p "Shop Conditionné" at bounding box center [1020, 419] width 135 height 21
drag, startPoint x: 997, startPoint y: 416, endPoint x: 880, endPoint y: 416, distance: 116.6
click at [879, 416] on div "Vrac Button Shop Conditionné Button 0 Row" at bounding box center [918, 419] width 559 height 44
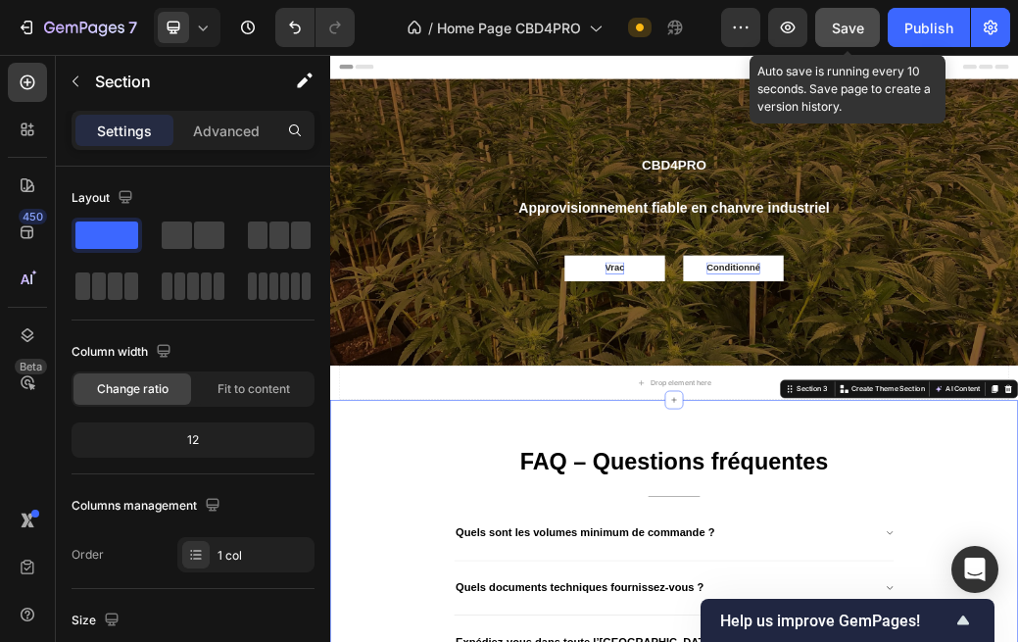
click at [865, 34] on button "Save" at bounding box center [847, 27] width 65 height 39
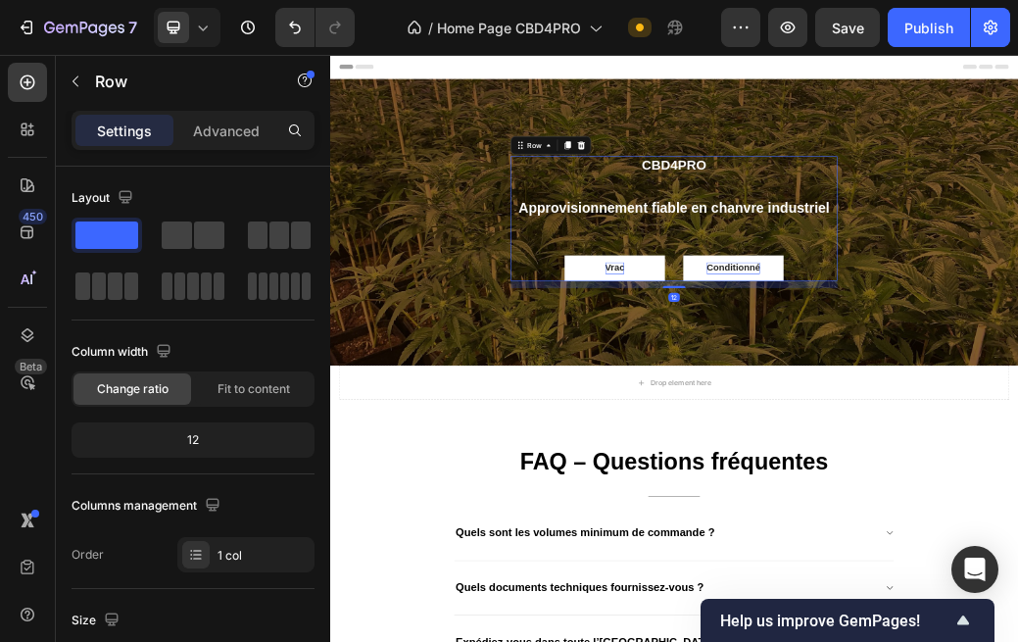
click at [988, 261] on div "CBD4PRO Text Block ⁠⁠⁠⁠⁠⁠⁠ Approvisionnement fiable en chanvre industriel Headi…" at bounding box center [918, 333] width 559 height 213
click at [988, 234] on p "CBD4PRO" at bounding box center [918, 243] width 555 height 29
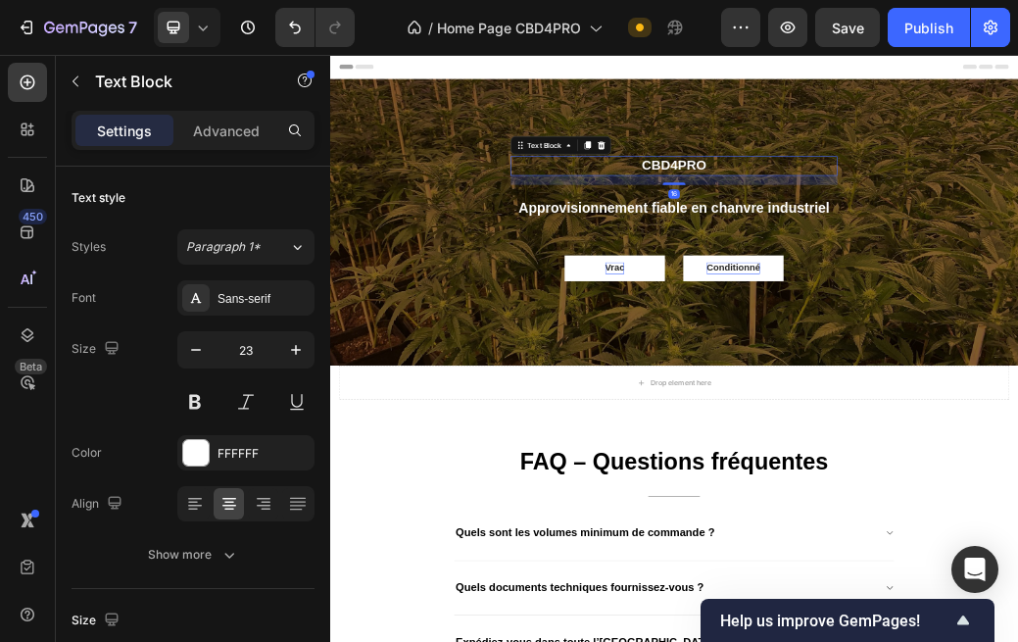
click at [991, 238] on p "CBD4PRO" at bounding box center [918, 243] width 555 height 29
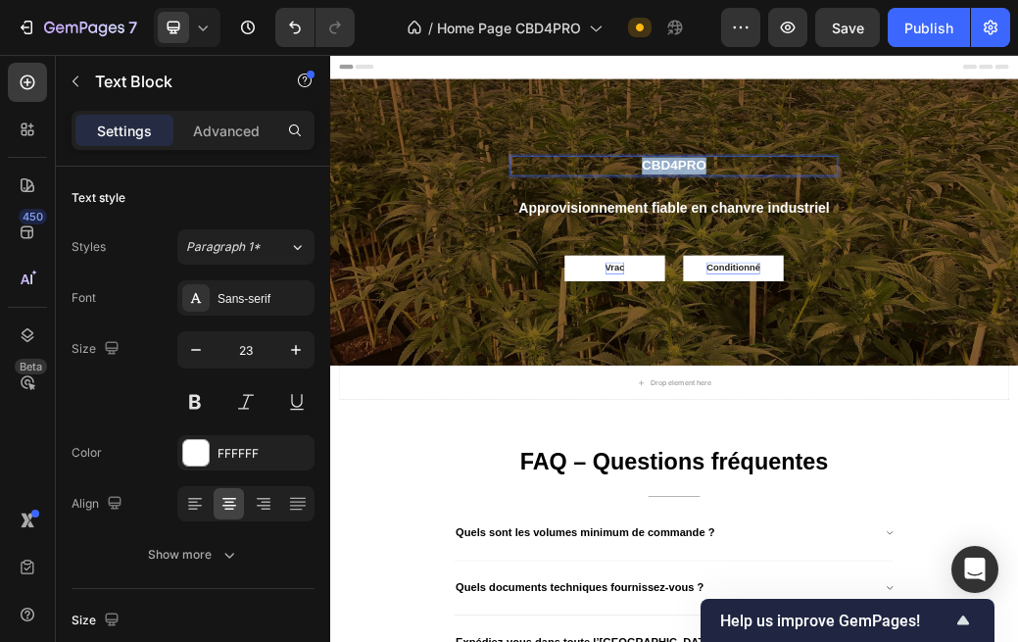
drag, startPoint x: 1002, startPoint y: 238, endPoint x: 740, endPoint y: 238, distance: 261.7
click at [740, 238] on p "CBD4PRO" at bounding box center [918, 243] width 555 height 29
drag, startPoint x: 1095, startPoint y: 236, endPoint x: 608, endPoint y: 236, distance: 487.1
click at [607, 236] on div "CBD4PRO – Votre partenaire B2B Text Block 16 ⁠⁠⁠⁠⁠⁠⁠ Approvisionnement fiable e…" at bounding box center [918, 339] width 1176 height 226
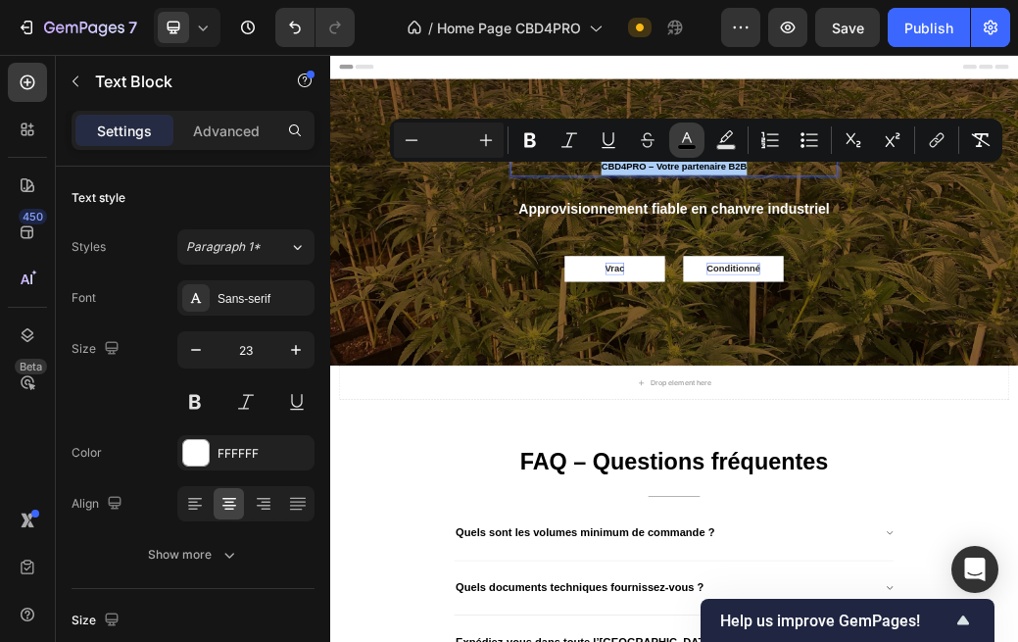
click at [696, 137] on icon "Editor contextual toolbar" at bounding box center [687, 140] width 20 height 20
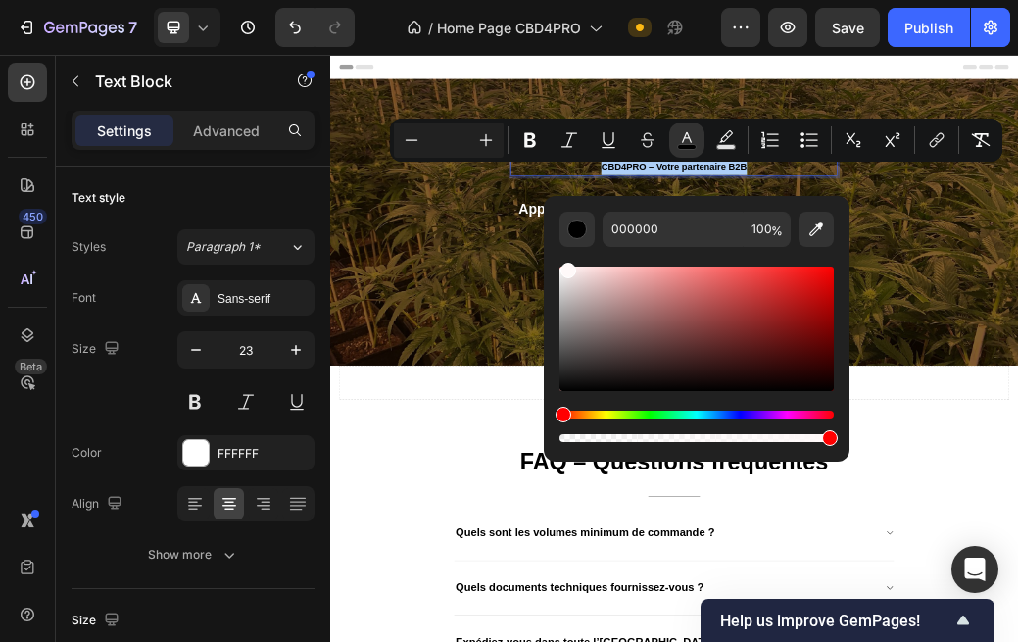
drag, startPoint x: 896, startPoint y: 441, endPoint x: 732, endPoint y: 294, distance: 220.0
type input "FFF9F9"
click at [452, 142] on input "Editor contextual toolbar" at bounding box center [448, 140] width 39 height 24
type input "30"
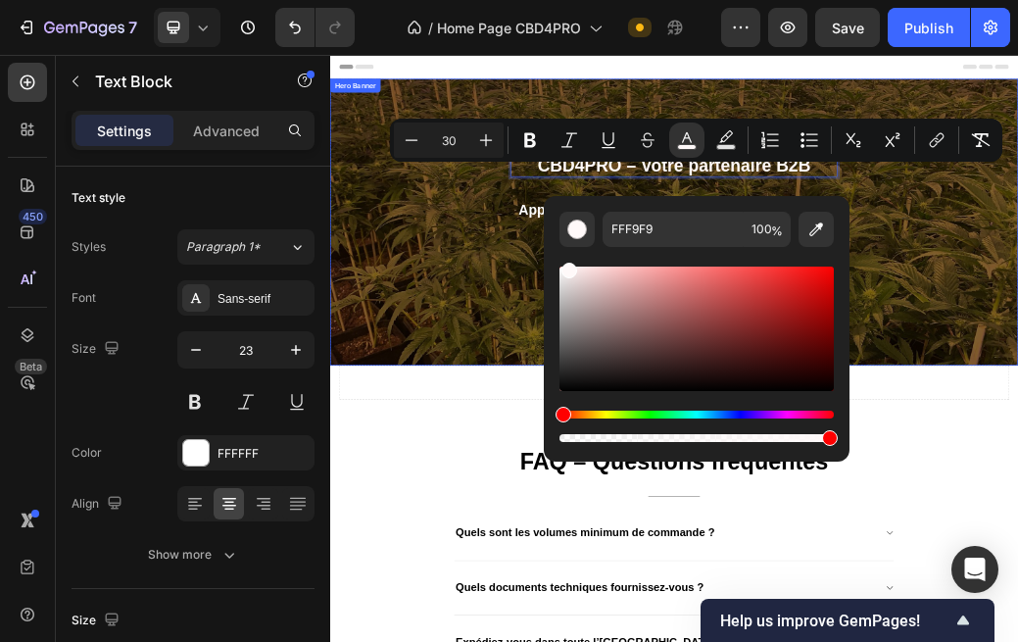
click at [520, 371] on div "CBD4PRO – Votre partenaire B2B Text Block 16 ⁠⁠⁠⁠⁠⁠⁠ Approvisionnement fiable e…" at bounding box center [918, 339] width 1176 height 227
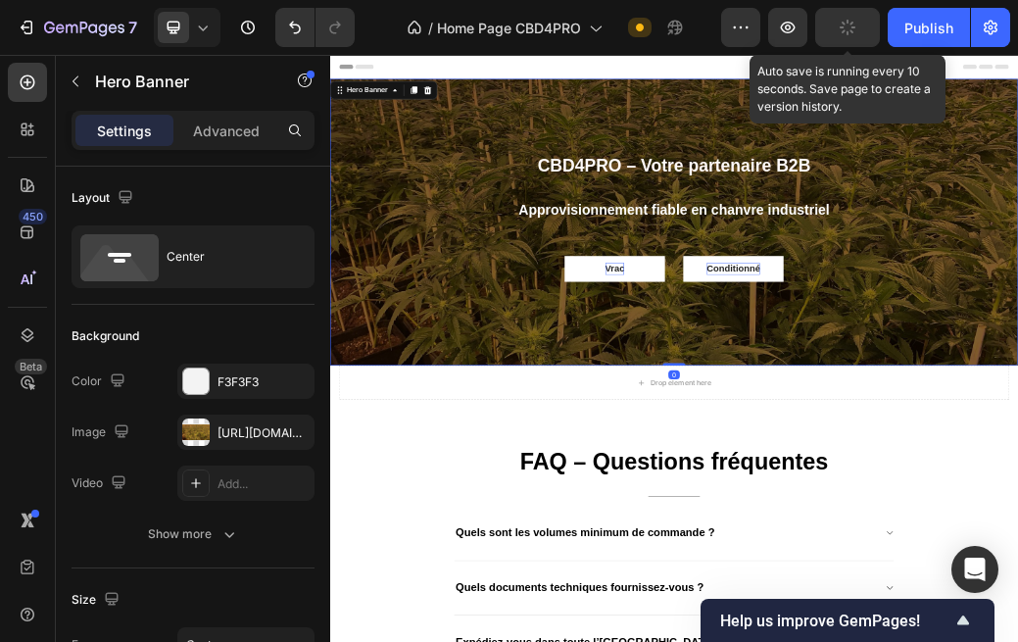
click at [861, 32] on button "button" at bounding box center [847, 27] width 65 height 39
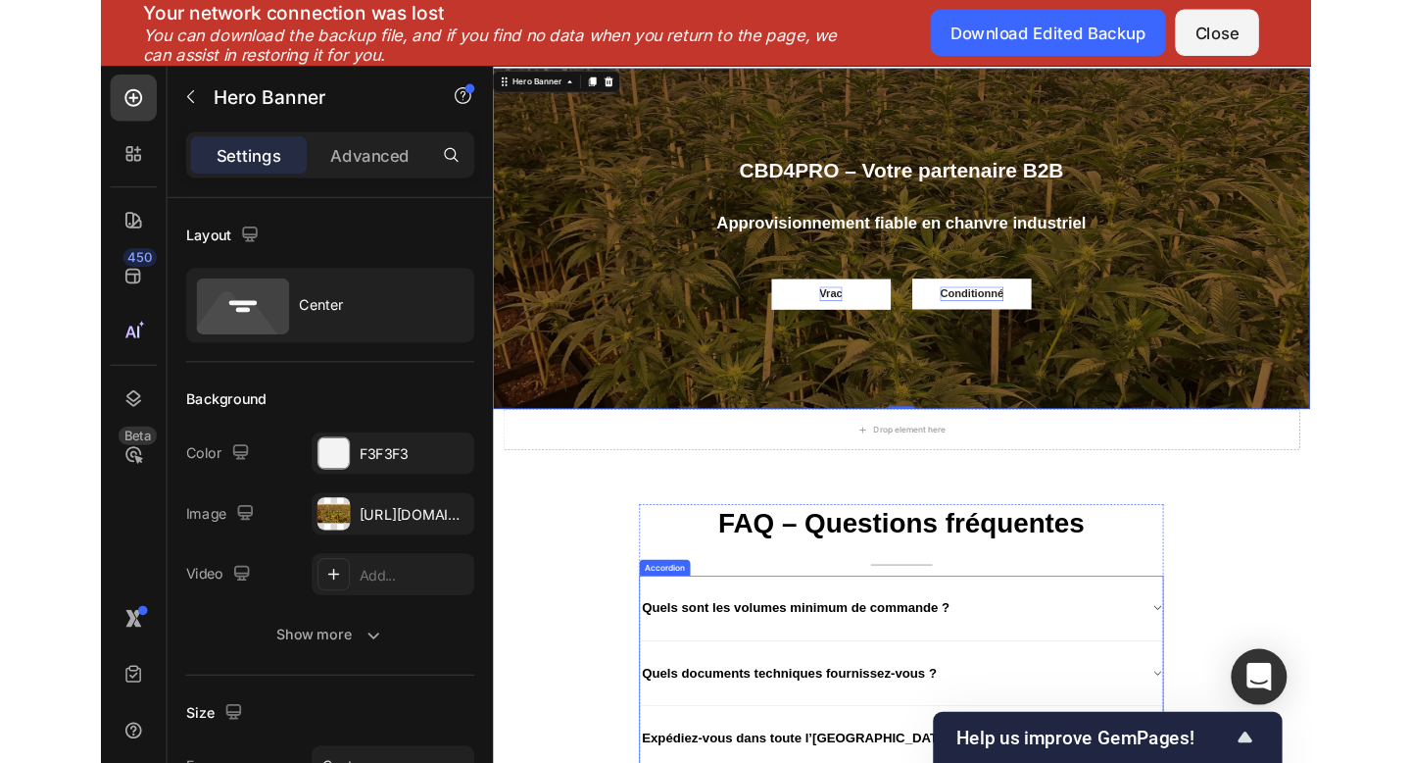
scroll to position [38, 0]
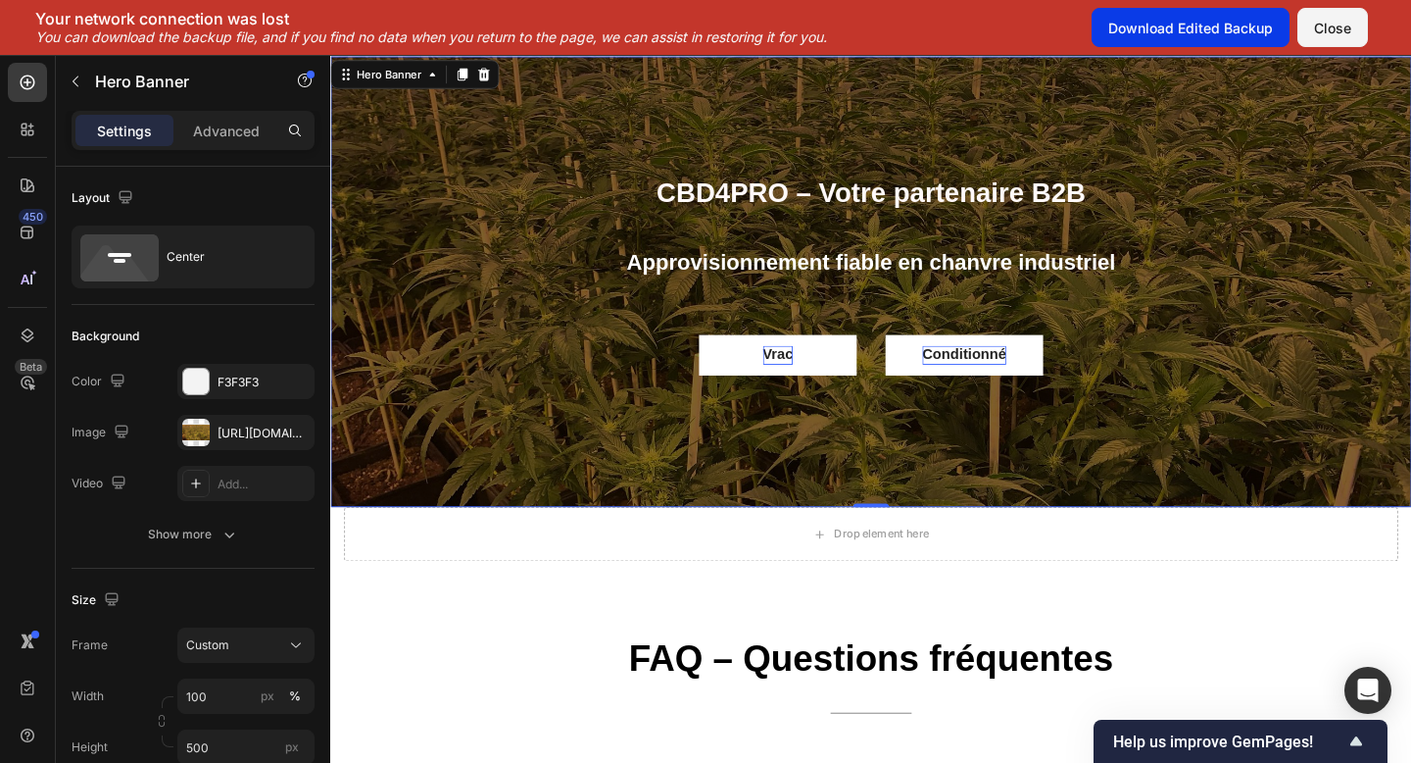
click at [1166, 41] on button "Download Edited Backup" at bounding box center [1191, 27] width 198 height 39
click at [1166, 28] on div "Close" at bounding box center [1332, 28] width 37 height 21
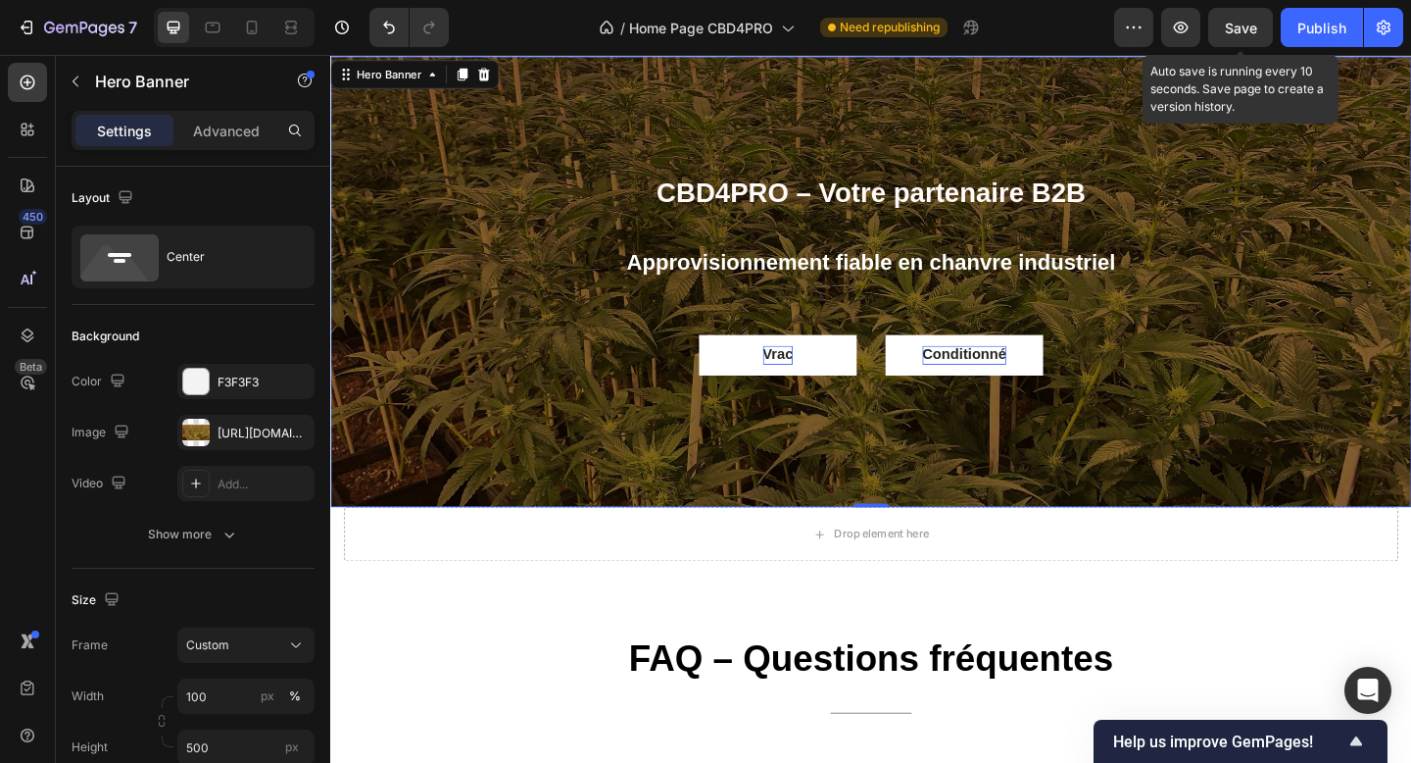
click at [1166, 18] on div "Save" at bounding box center [1241, 28] width 32 height 21
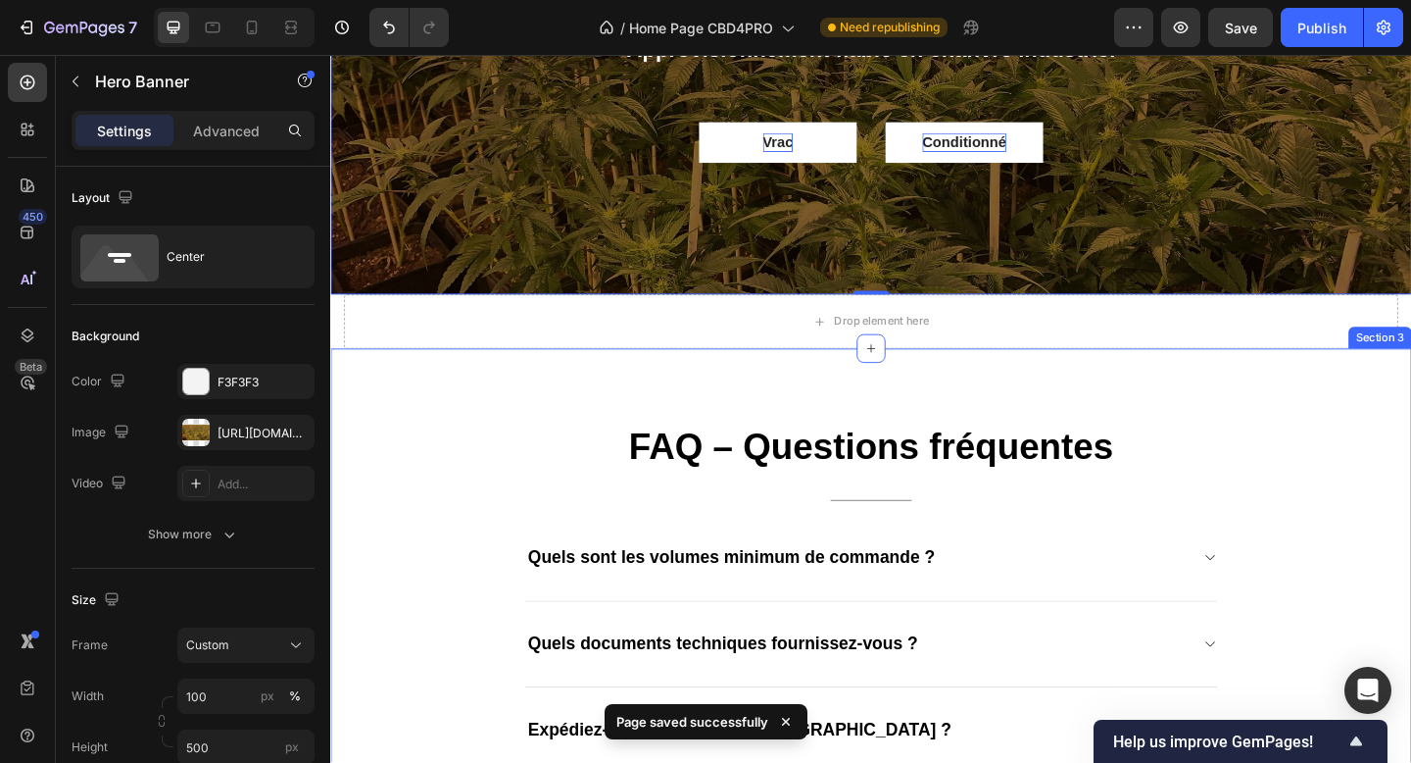
scroll to position [271, 0]
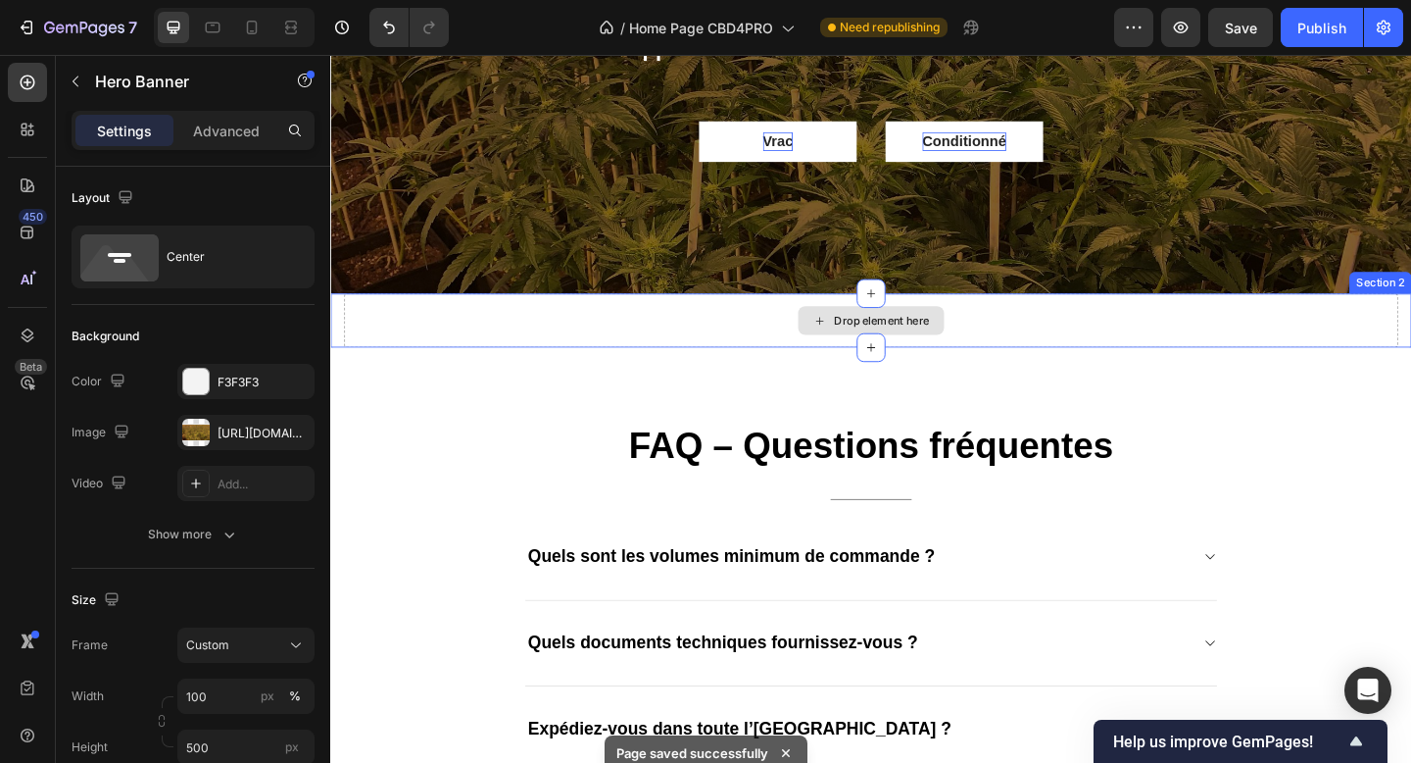
click at [921, 346] on div "Drop element here" at bounding box center [930, 344] width 104 height 16
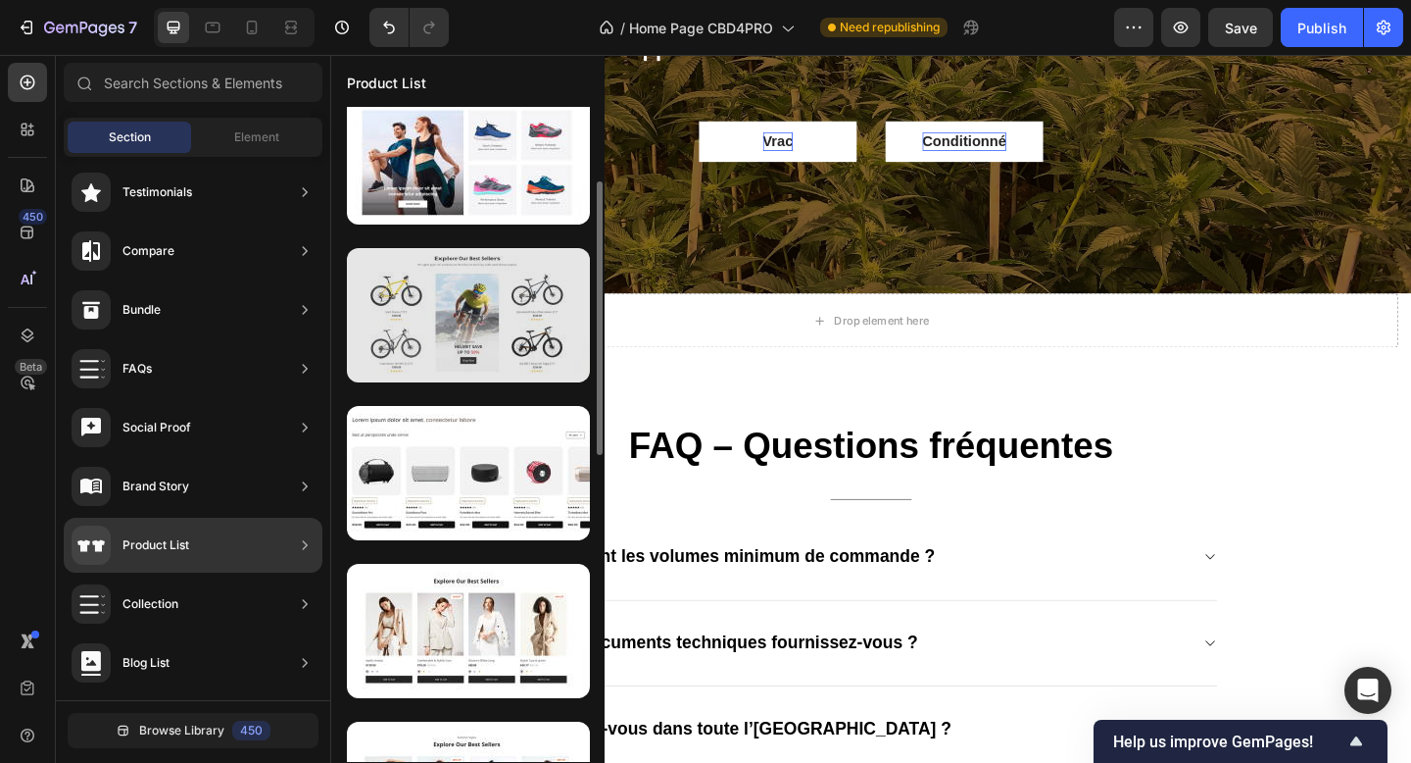
scroll to position [304, 0]
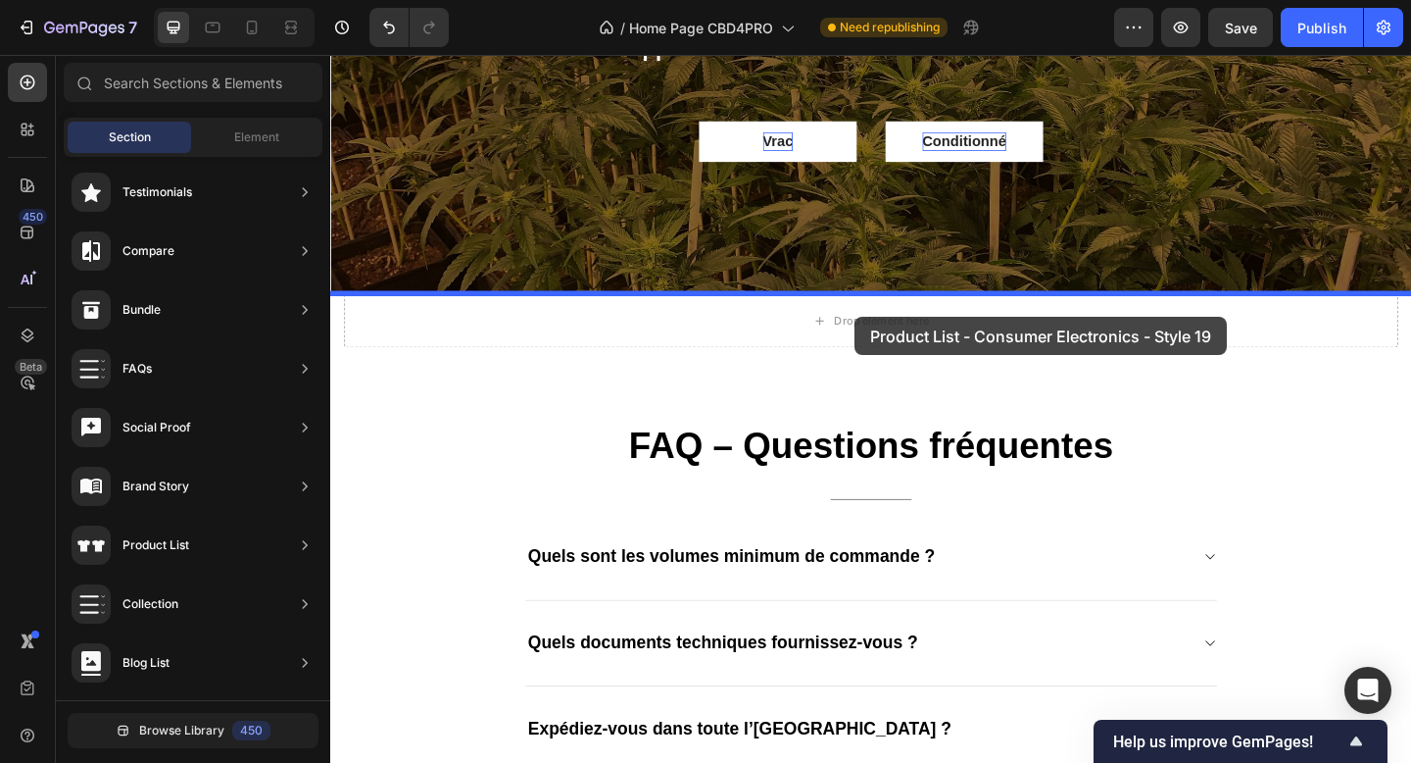
drag, startPoint x: 847, startPoint y: 378, endPoint x: 900, endPoint y: 340, distance: 65.3
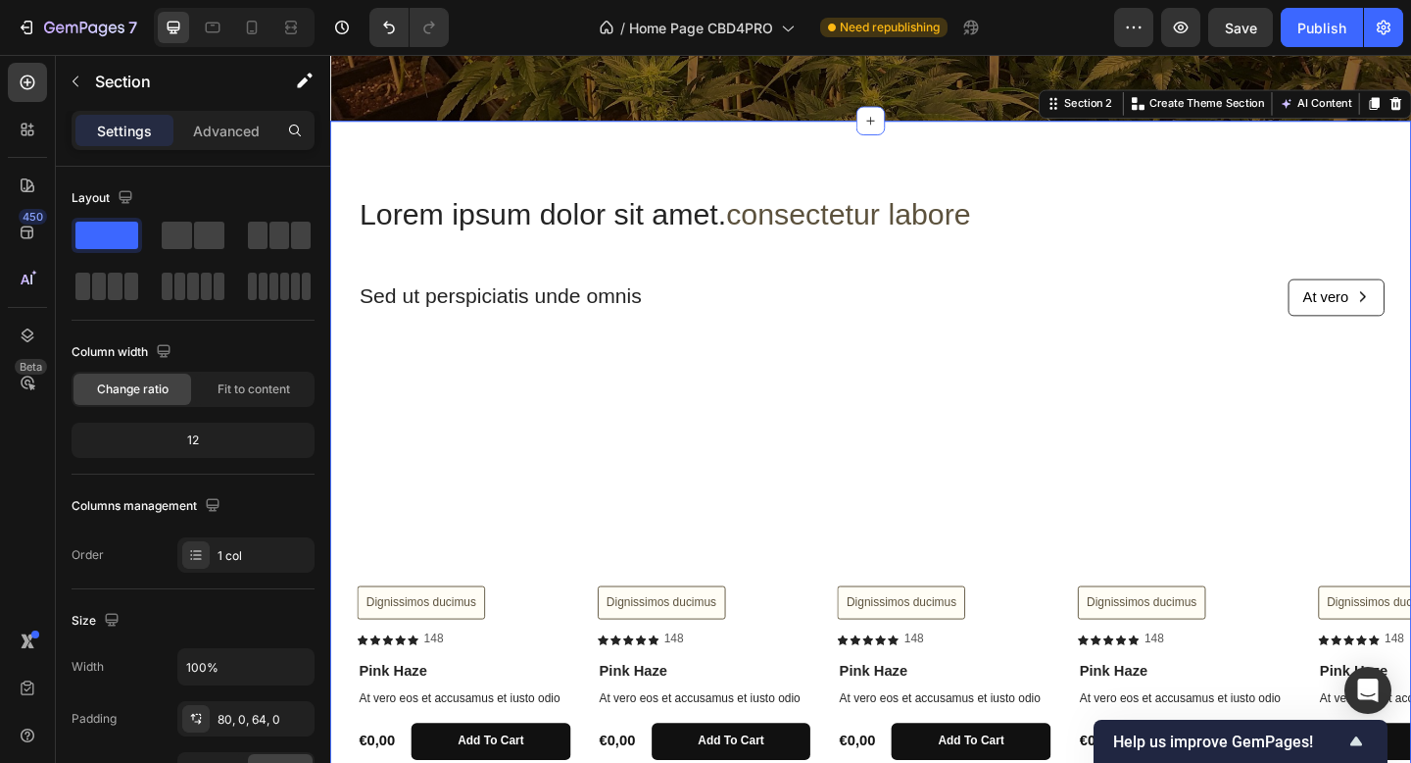
scroll to position [470, 0]
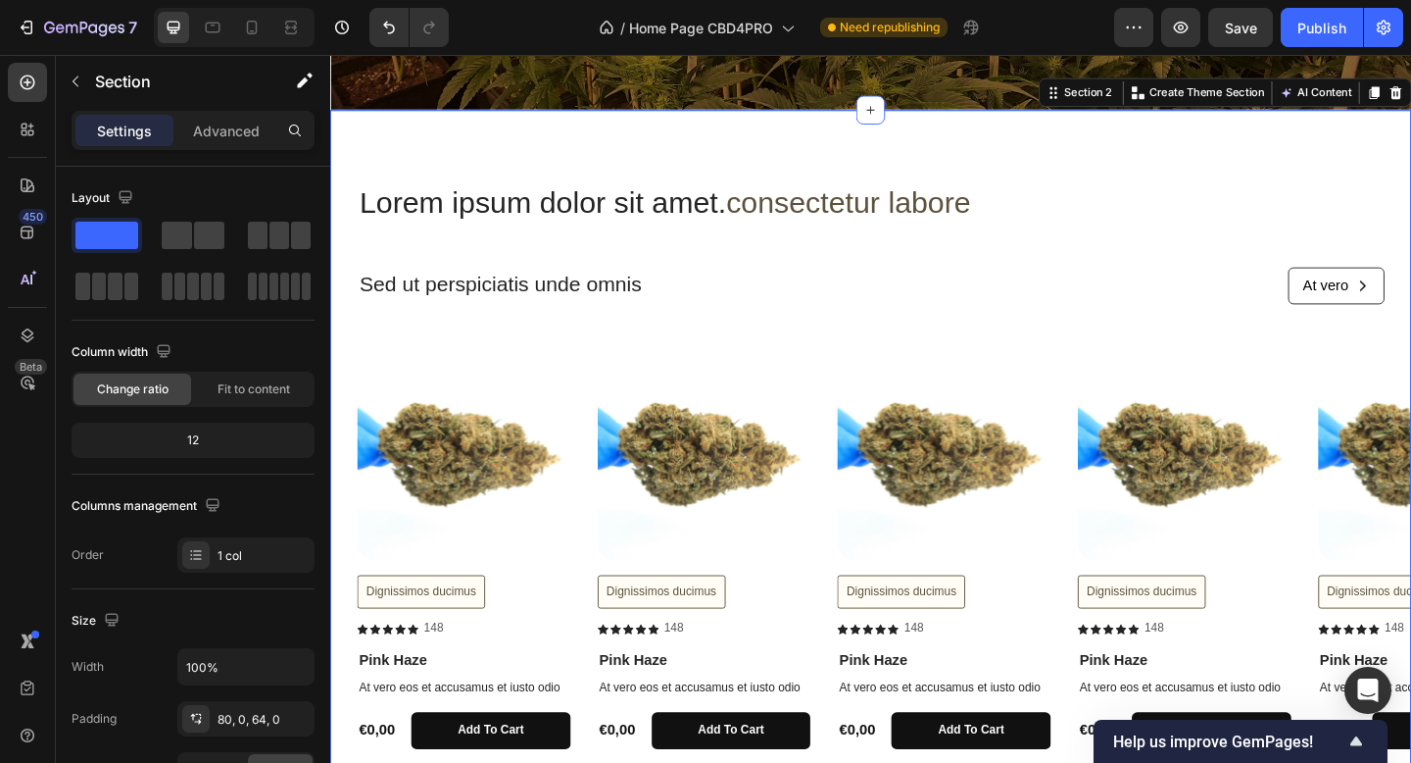
click at [497, 360] on div "Lorem ipsum dolor sit amet. consectetur labore Heading Sed ut perspiciatis unde…" at bounding box center [918, 509] width 1176 height 632
click at [226, 563] on div "1 col" at bounding box center [264, 556] width 92 height 18
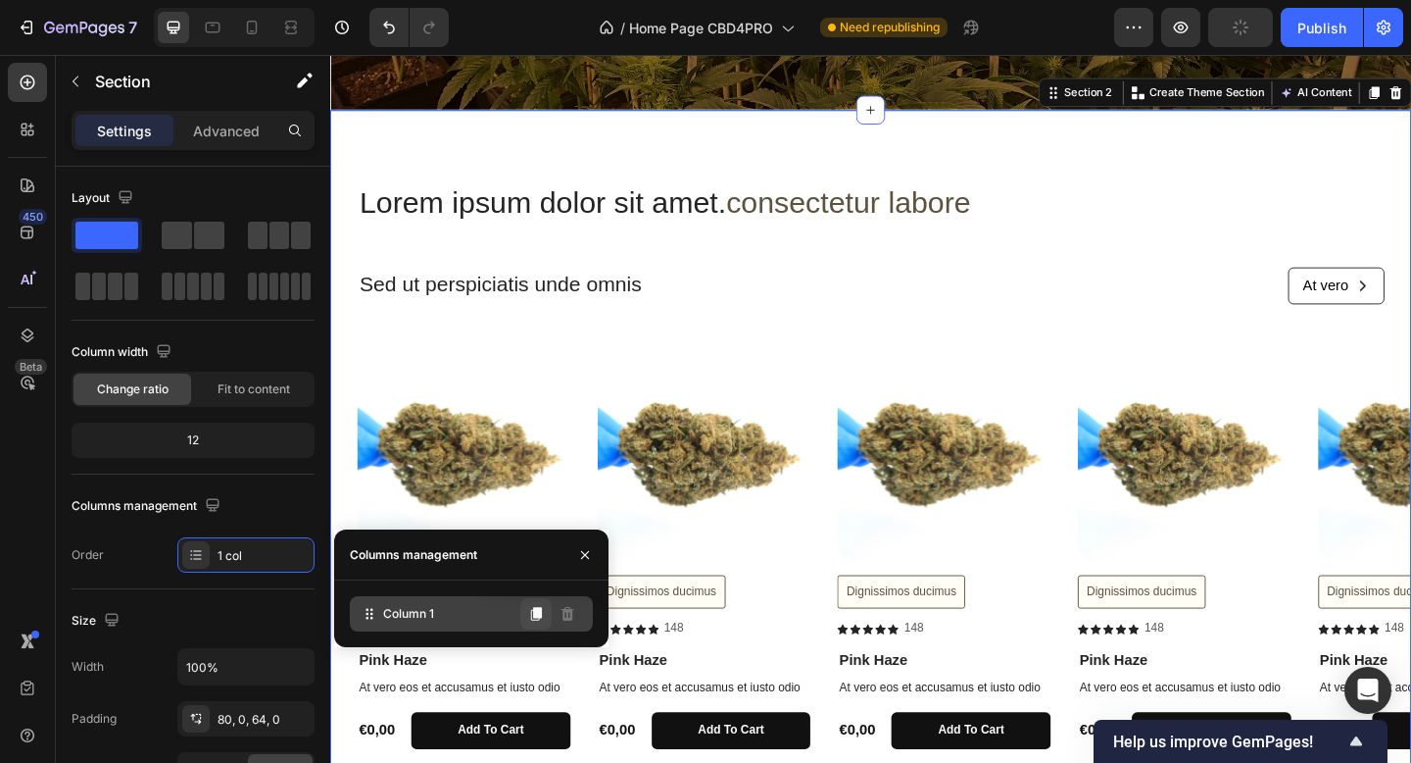
click at [530, 623] on button at bounding box center [535, 613] width 31 height 31
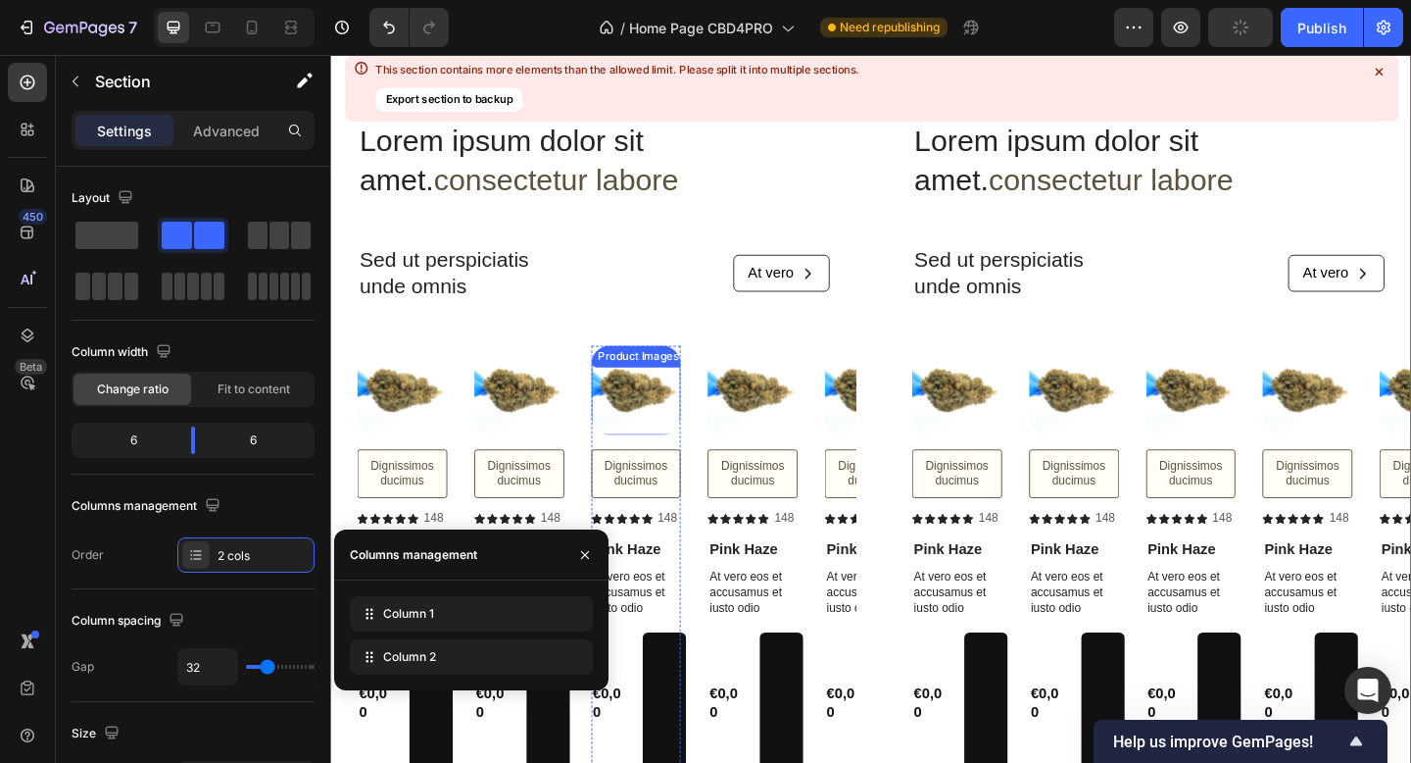
scroll to position [547, 0]
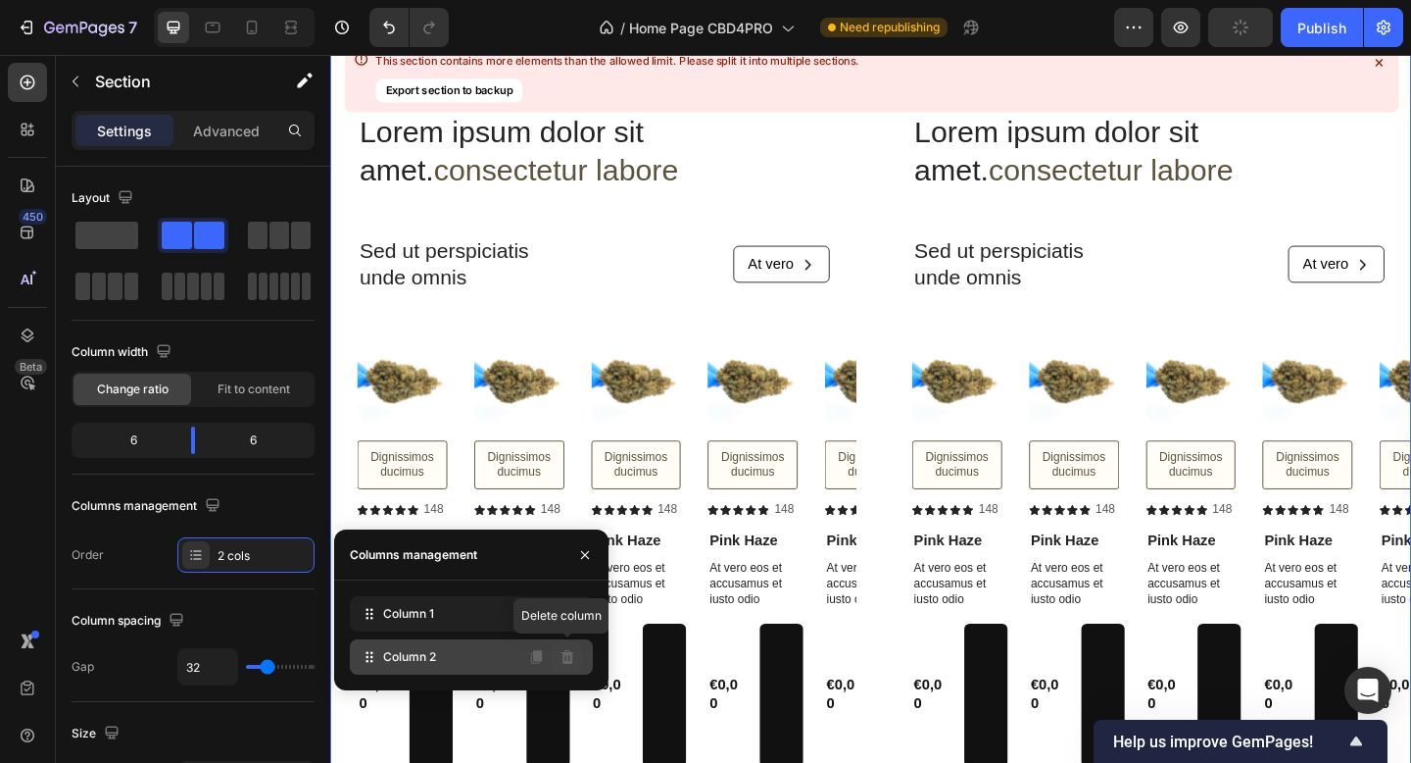
click at [574, 641] on button at bounding box center [567, 656] width 31 height 31
click at [568, 641] on icon at bounding box center [568, 657] width 13 height 14
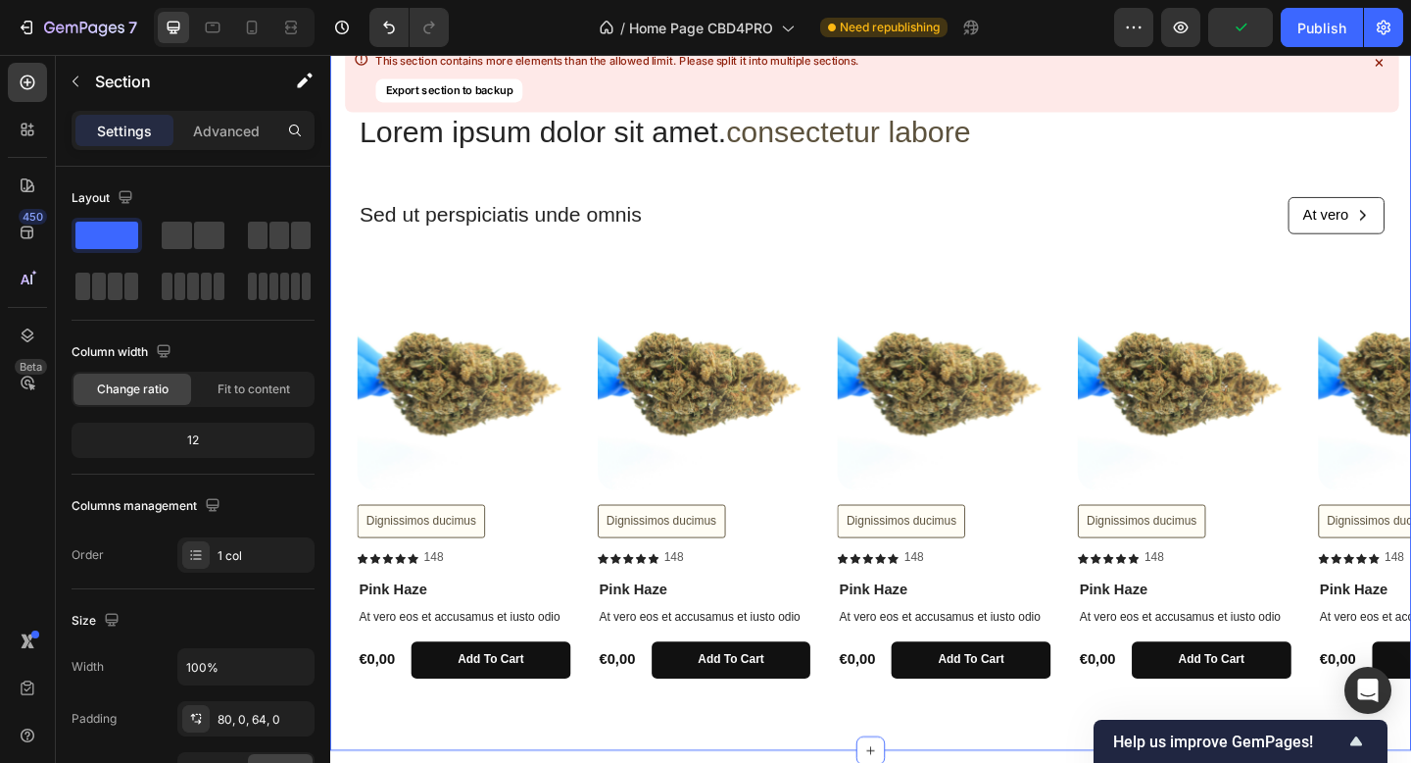
click at [550, 286] on div "Lorem ipsum dolor sit amet. consectetur labore Heading Sed ut perspiciatis unde…" at bounding box center [918, 433] width 1176 height 632
click at [545, 259] on div "Lorem ipsum dolor sit amet. consectetur labore Heading Sed ut perspiciatis unde…" at bounding box center [918, 191] width 1117 height 149
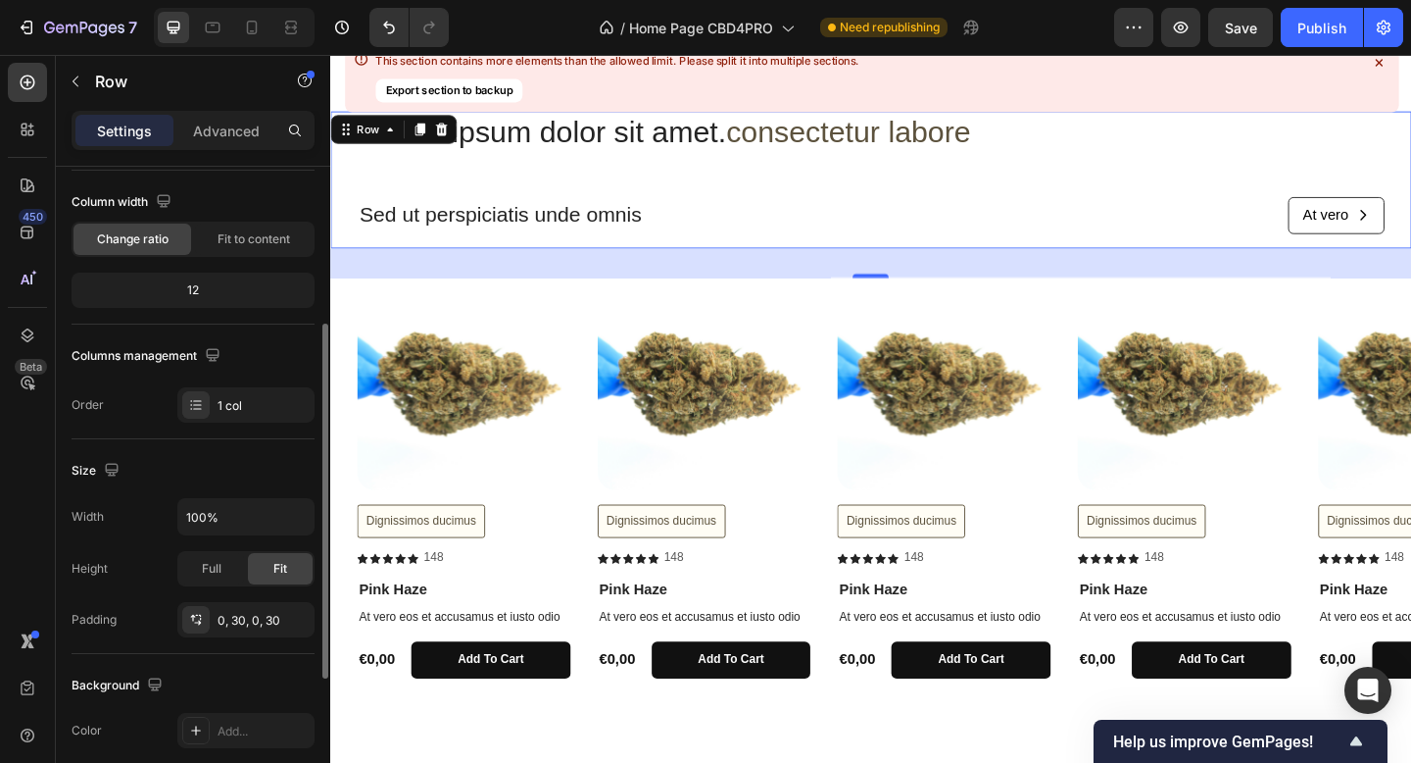
scroll to position [0, 0]
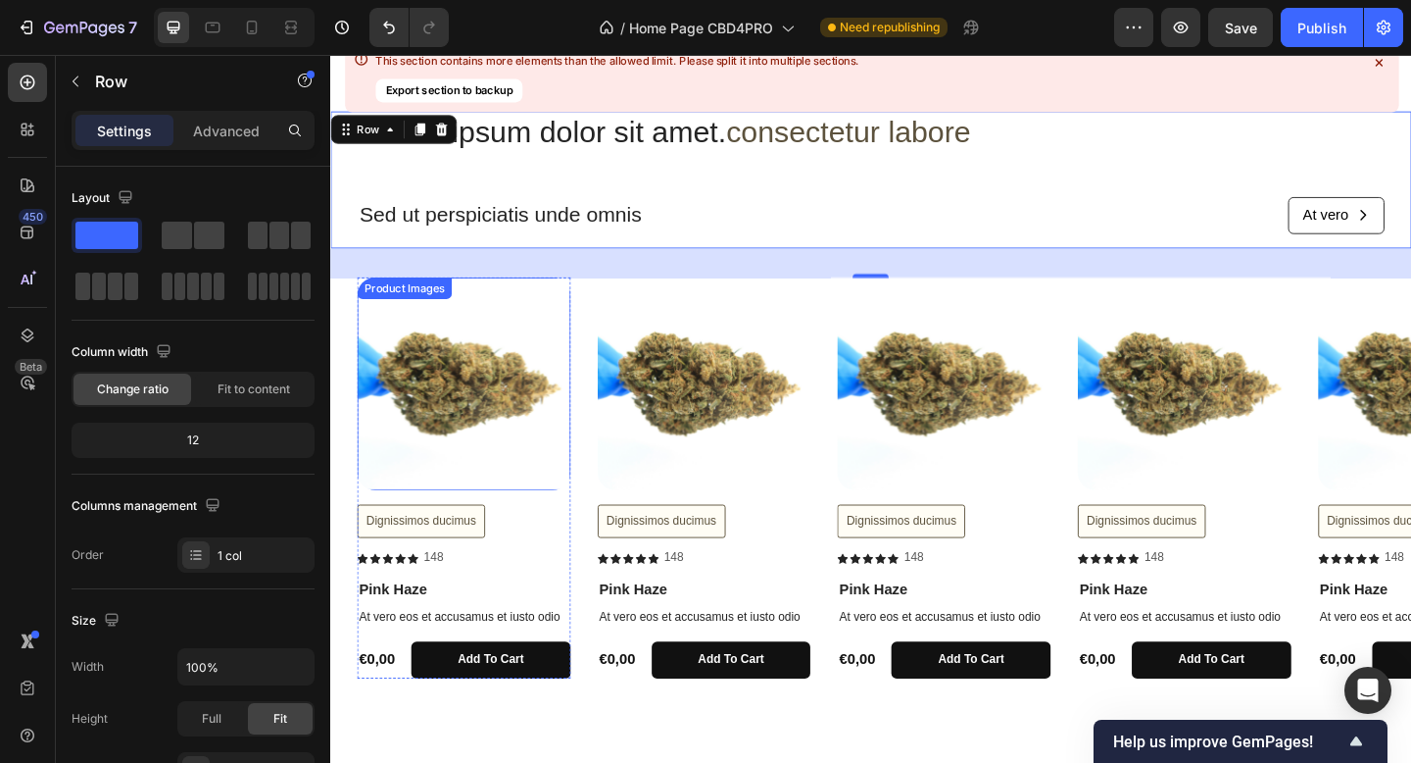
click at [469, 376] on img at bounding box center [476, 413] width 232 height 232
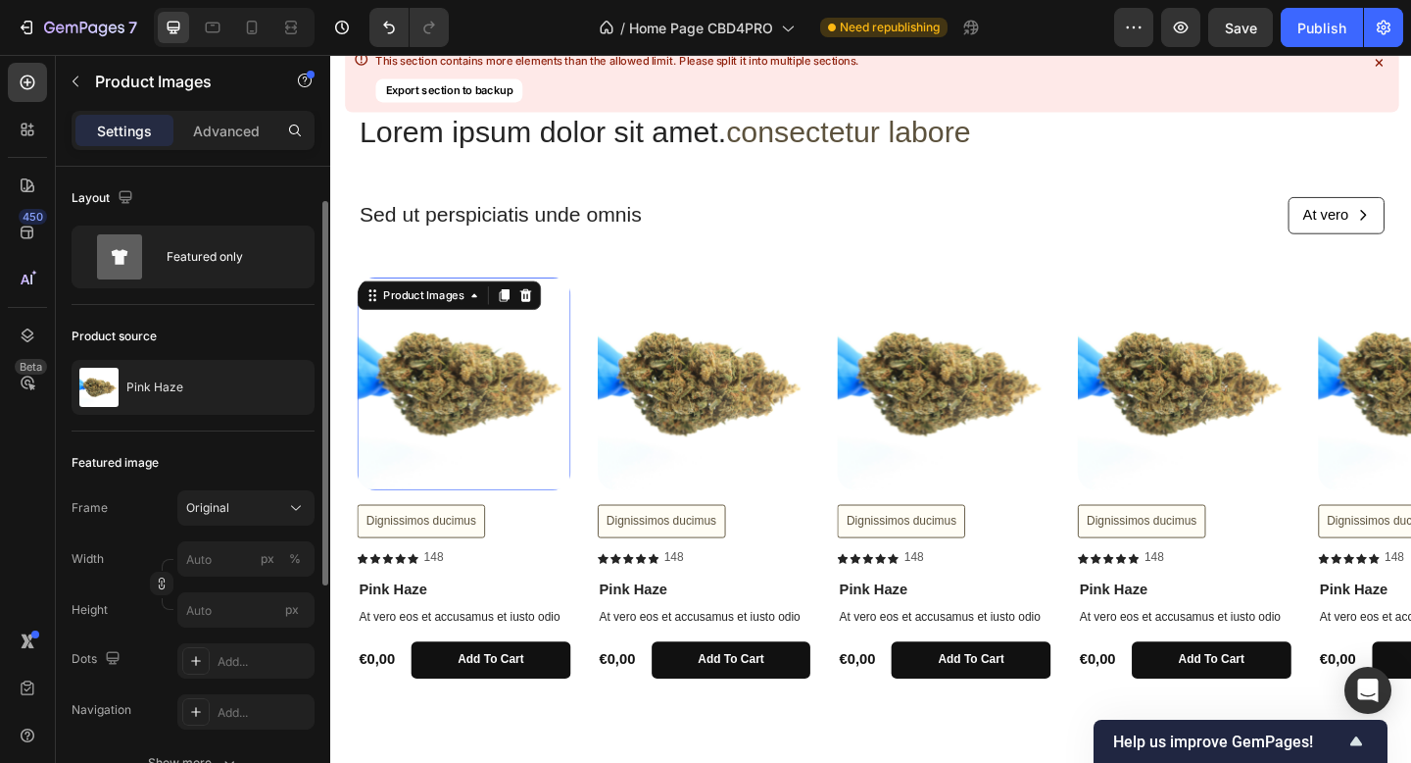
scroll to position [46, 0]
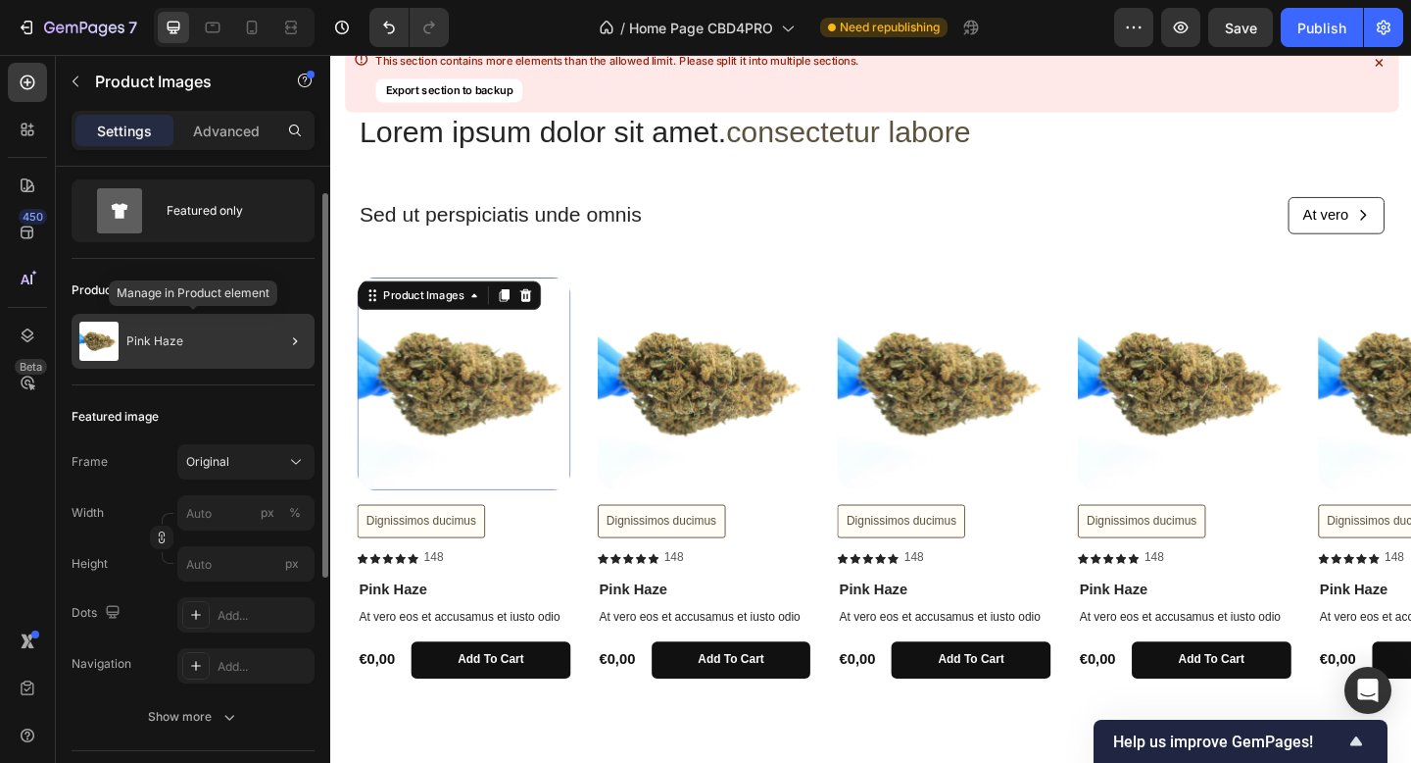
click at [232, 350] on div "Pink Haze" at bounding box center [193, 341] width 243 height 55
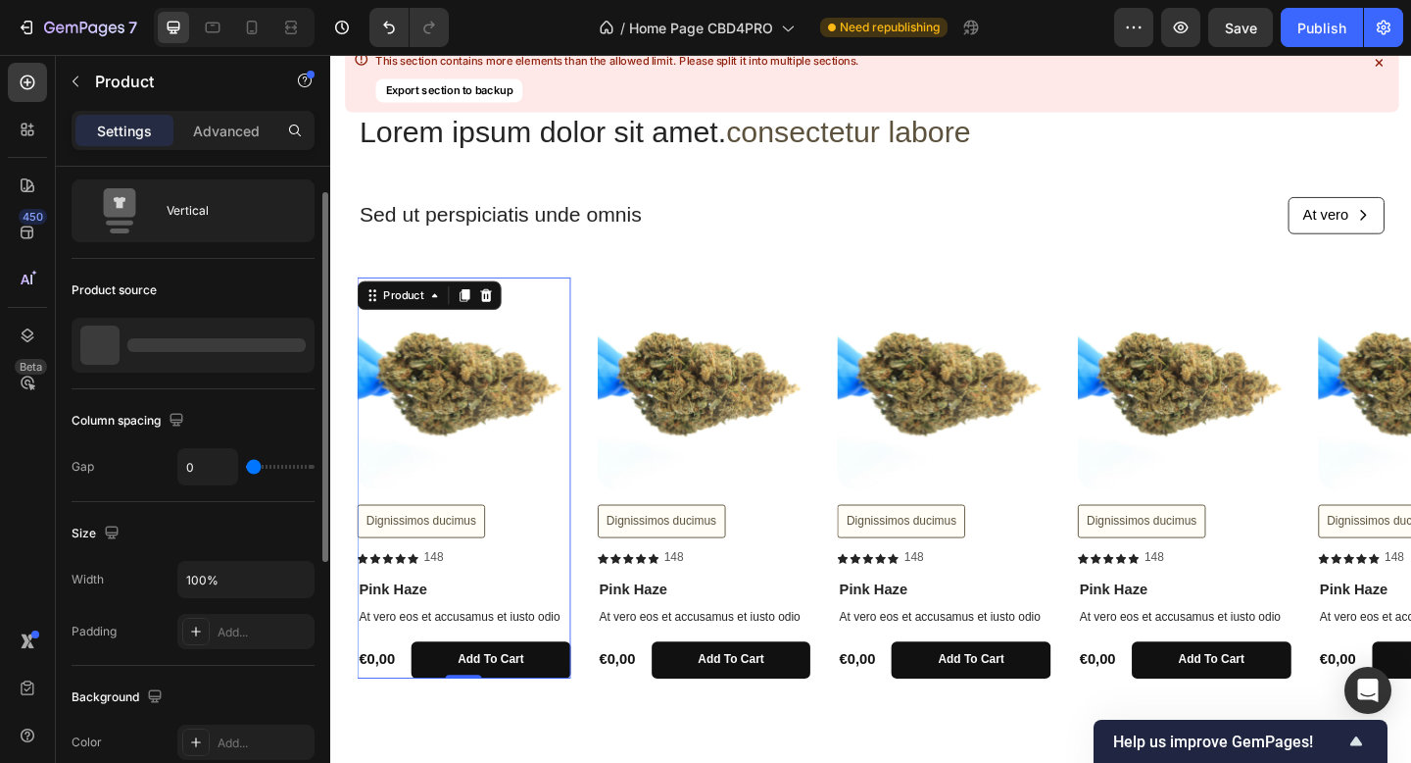
scroll to position [0, 0]
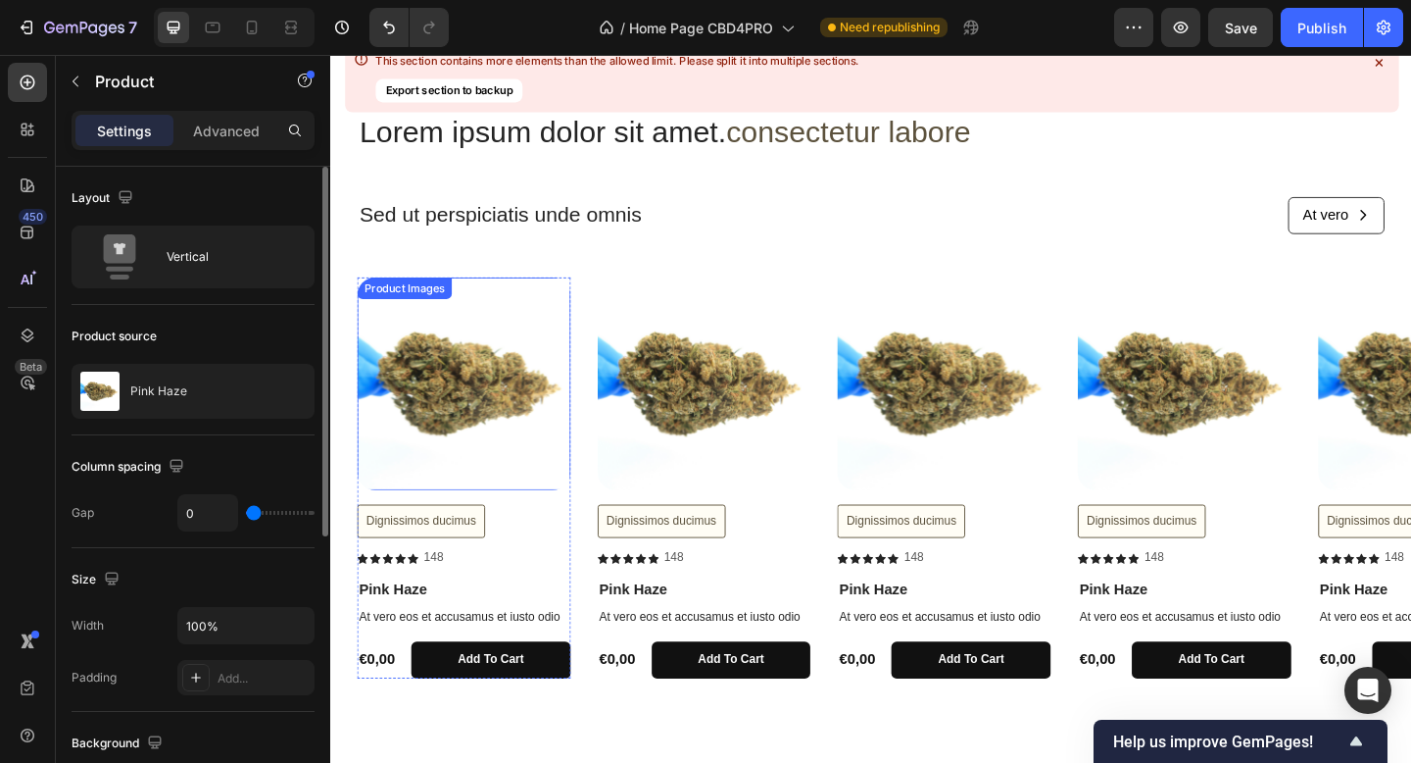
click at [486, 464] on img at bounding box center [476, 413] width 232 height 232
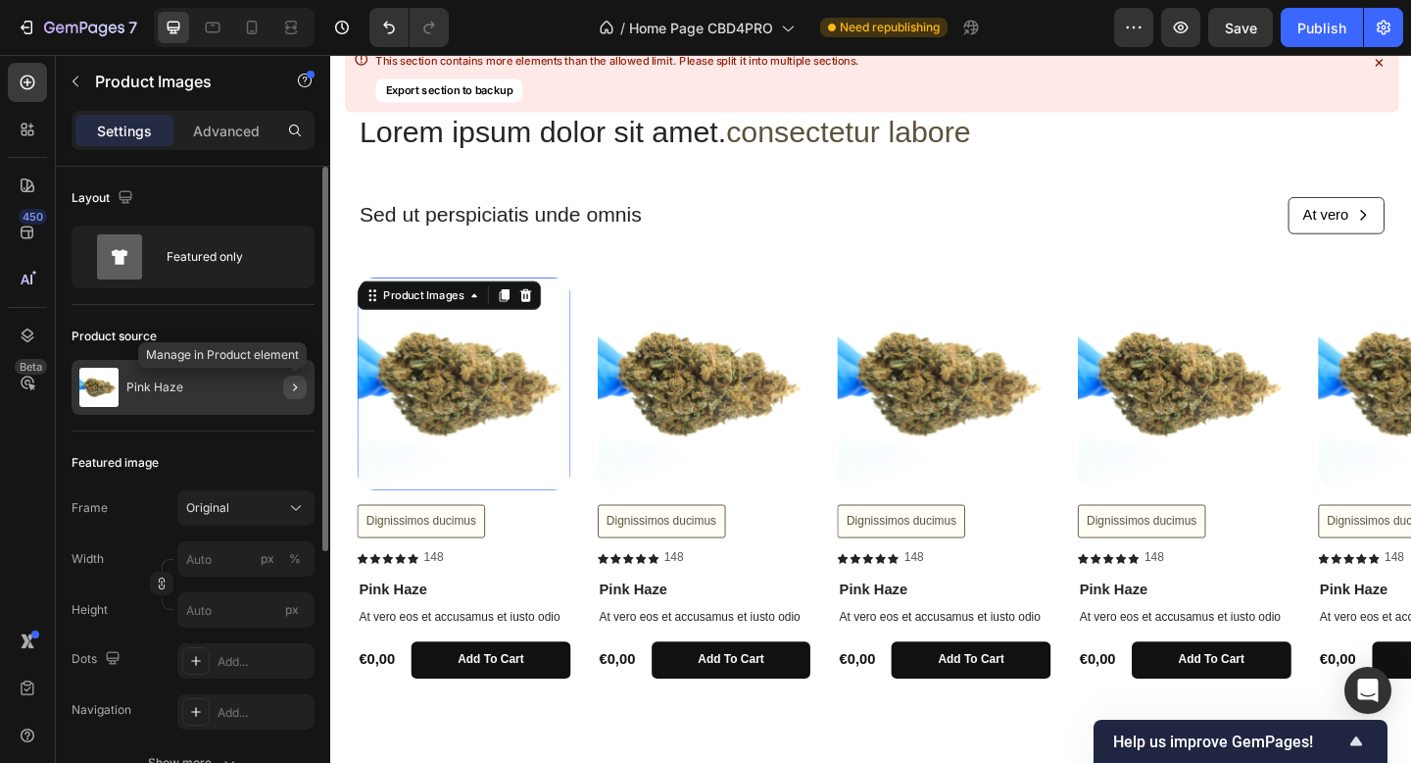
click at [298, 387] on icon "button" at bounding box center [295, 387] width 16 height 16
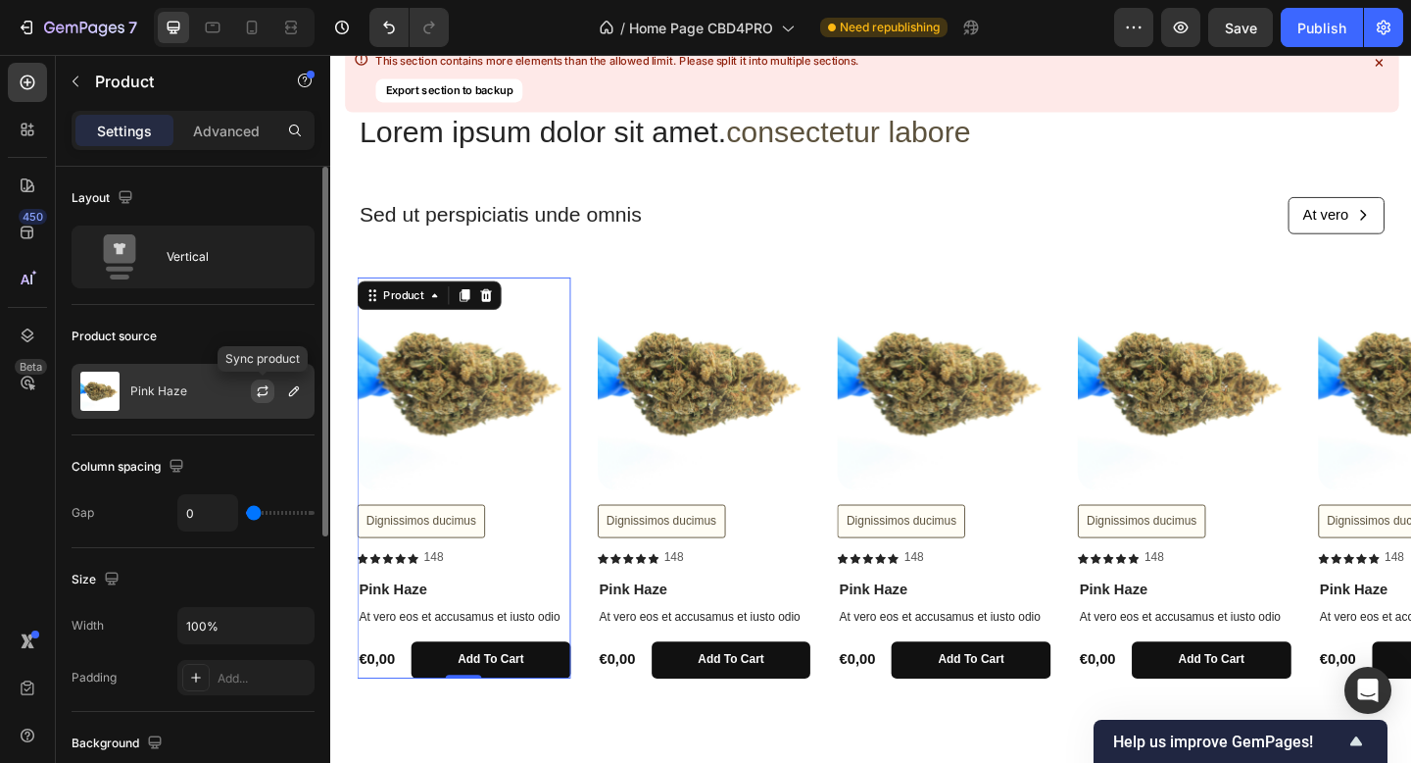
click at [261, 390] on icon "button" at bounding box center [263, 391] width 16 height 16
click at [293, 395] on icon "button" at bounding box center [294, 391] width 16 height 16
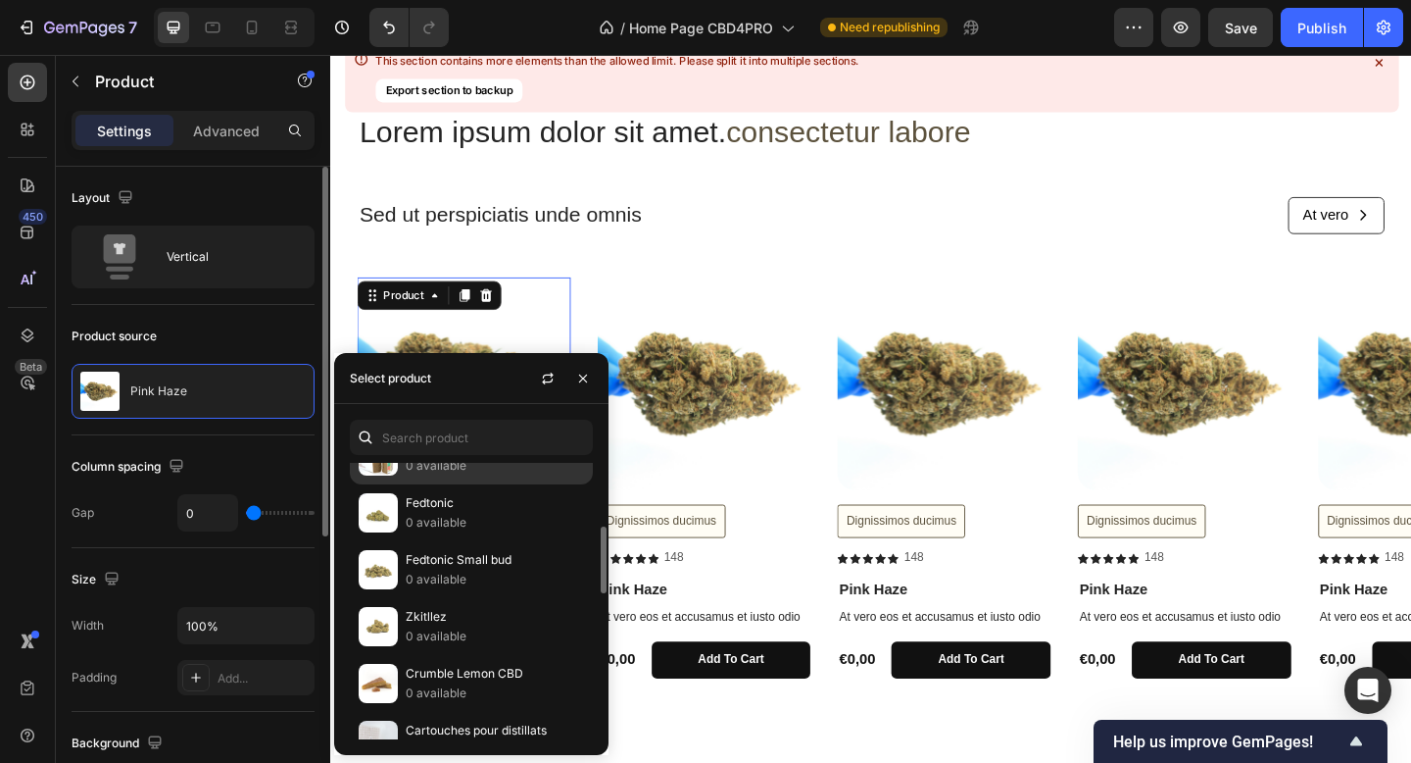
scroll to position [321, 0]
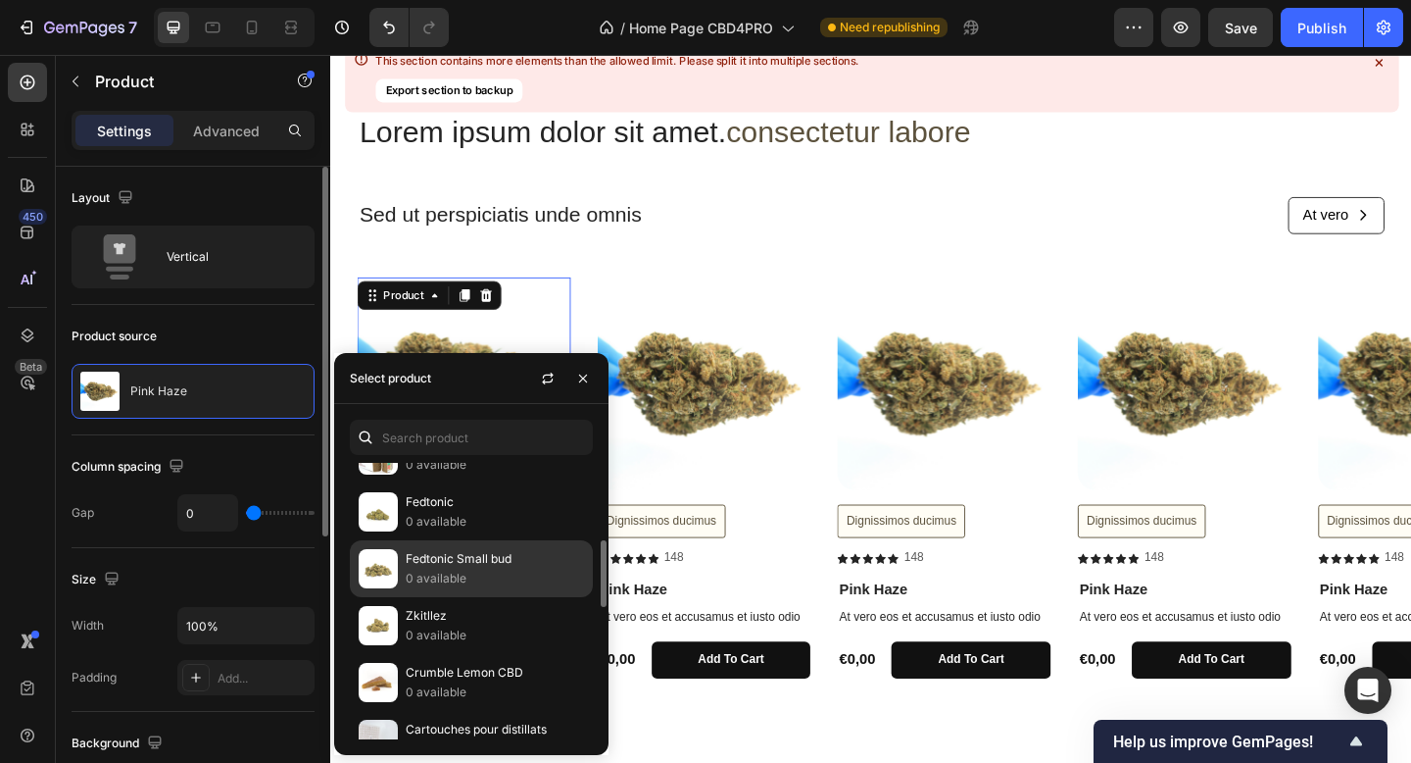
click at [422, 560] on p "Fedtonic Small bud" at bounding box center [495, 559] width 178 height 20
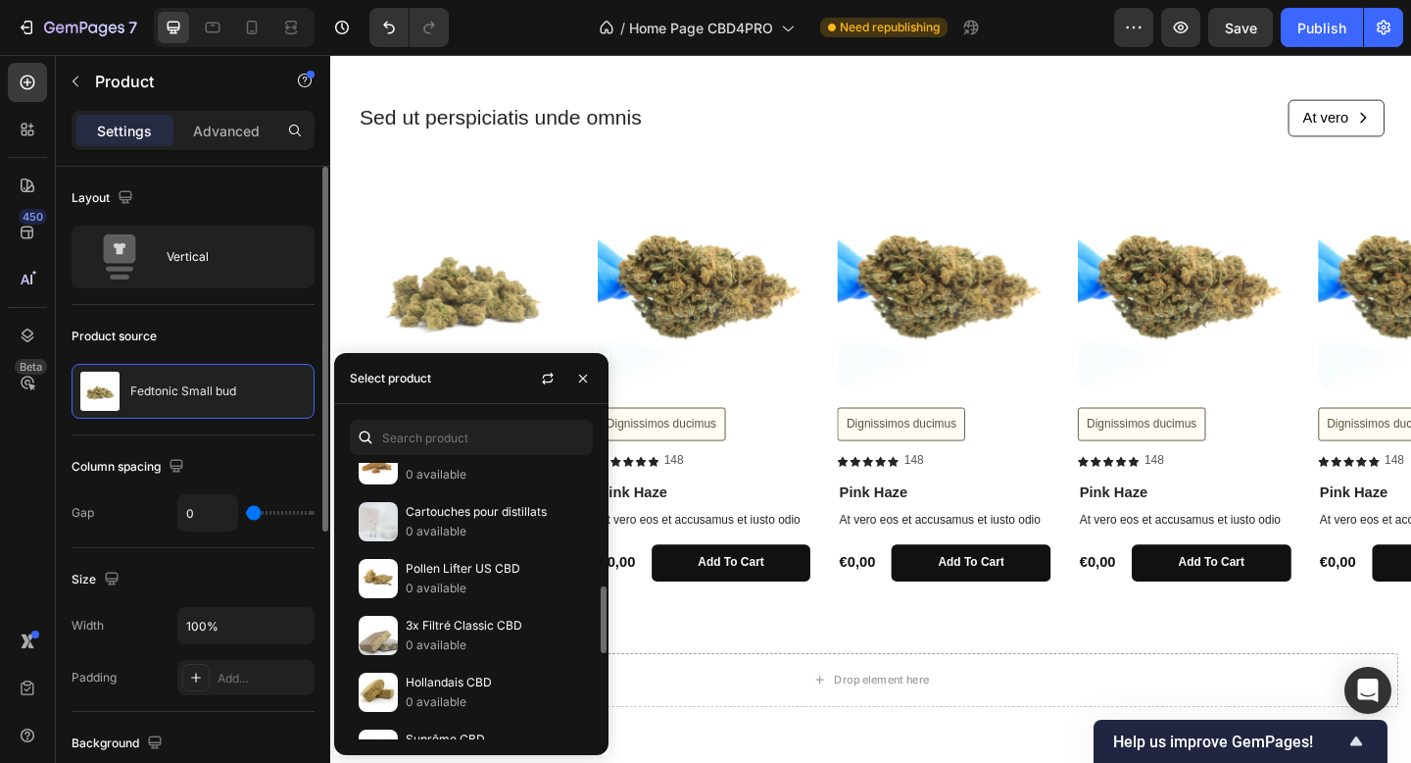
scroll to position [539, 0]
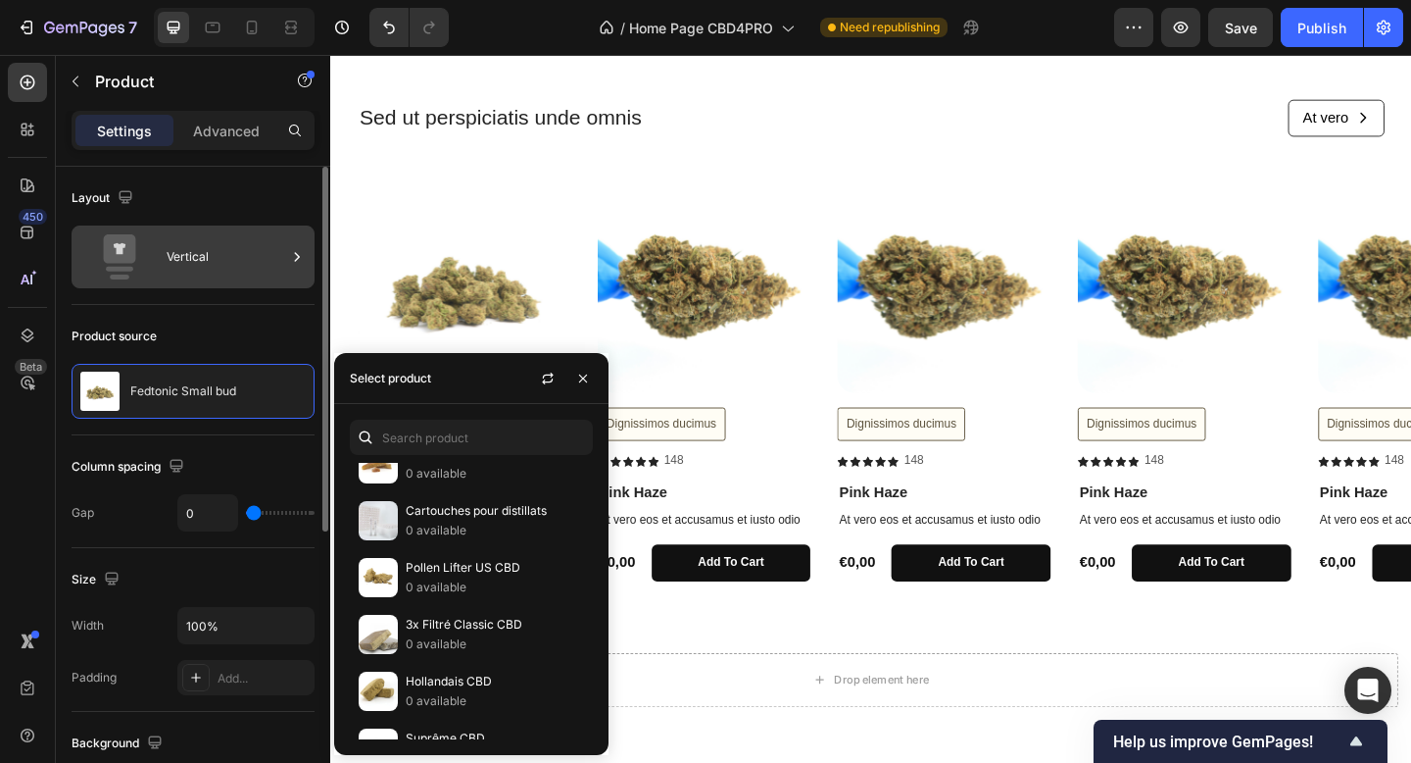
click at [236, 259] on div "Vertical" at bounding box center [227, 256] width 120 height 45
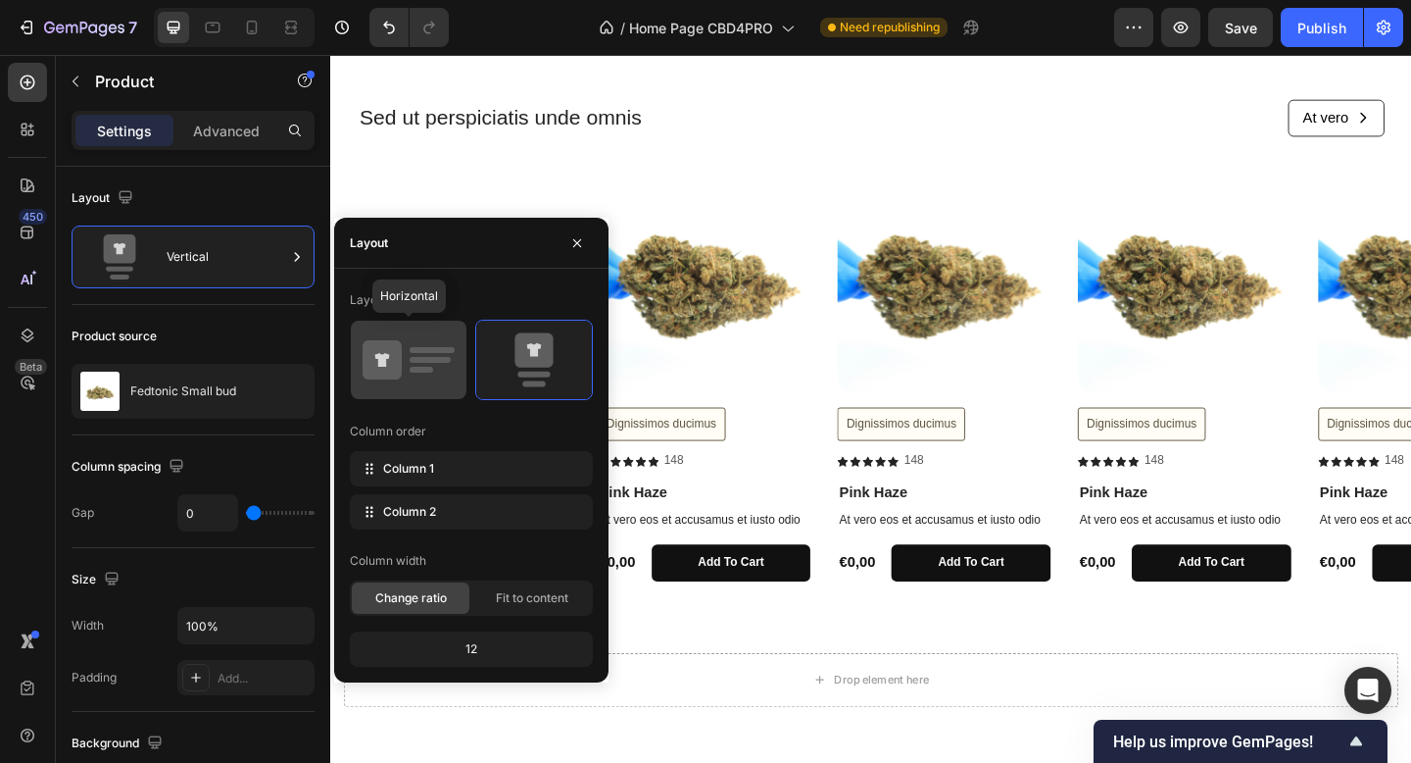
click at [422, 386] on icon at bounding box center [409, 359] width 92 height 55
type input "30"
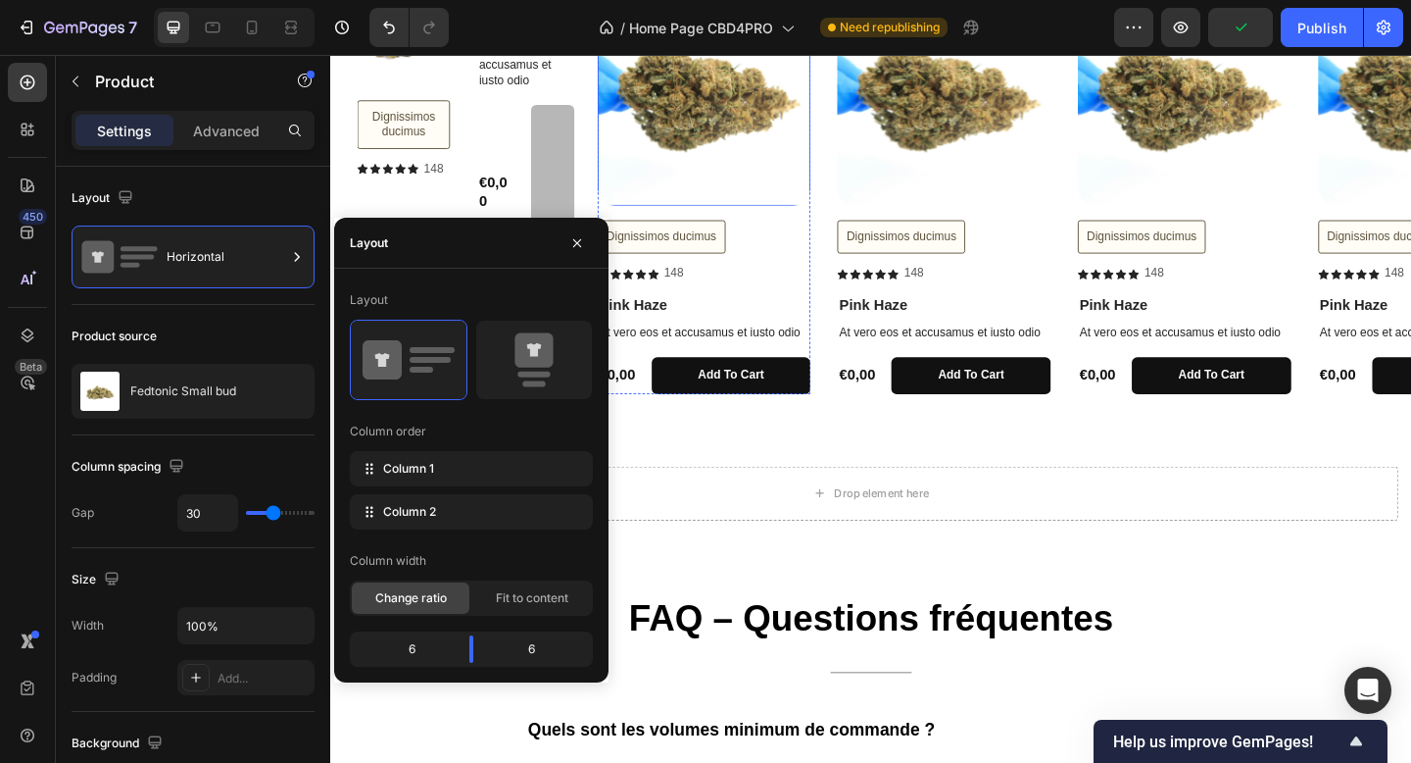
scroll to position [774, 0]
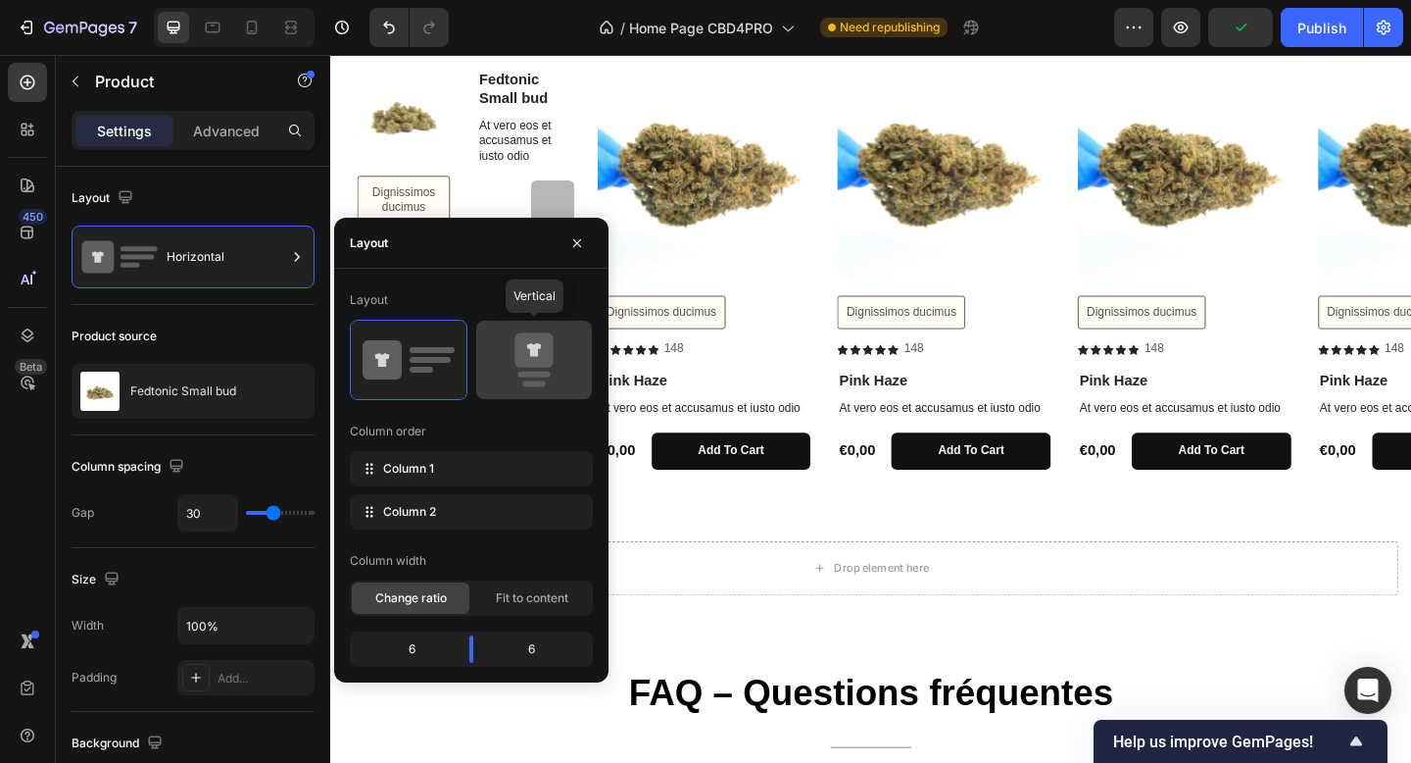
click at [544, 362] on icon at bounding box center [534, 350] width 38 height 34
type input "0"
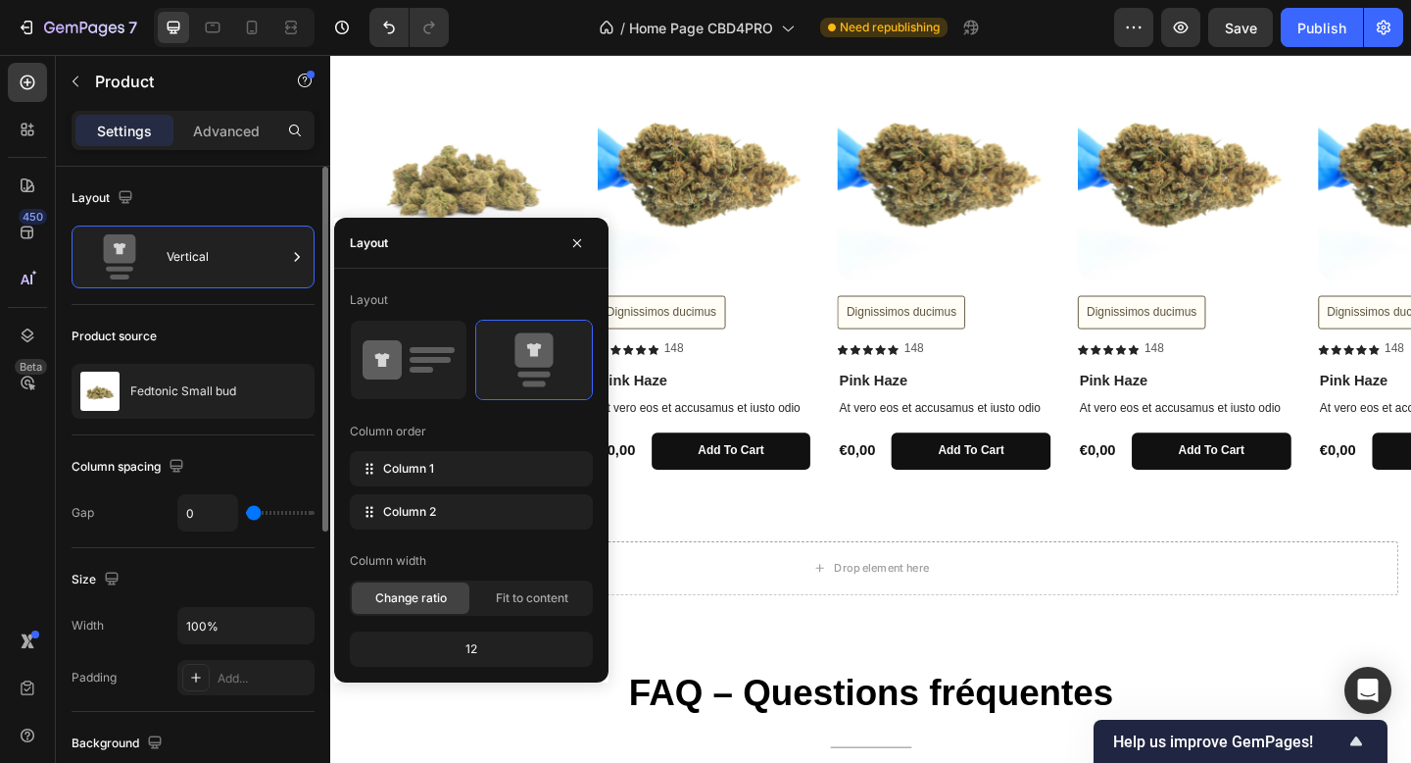
click at [219, 441] on div "Column spacing Gap 0" at bounding box center [193, 491] width 243 height 113
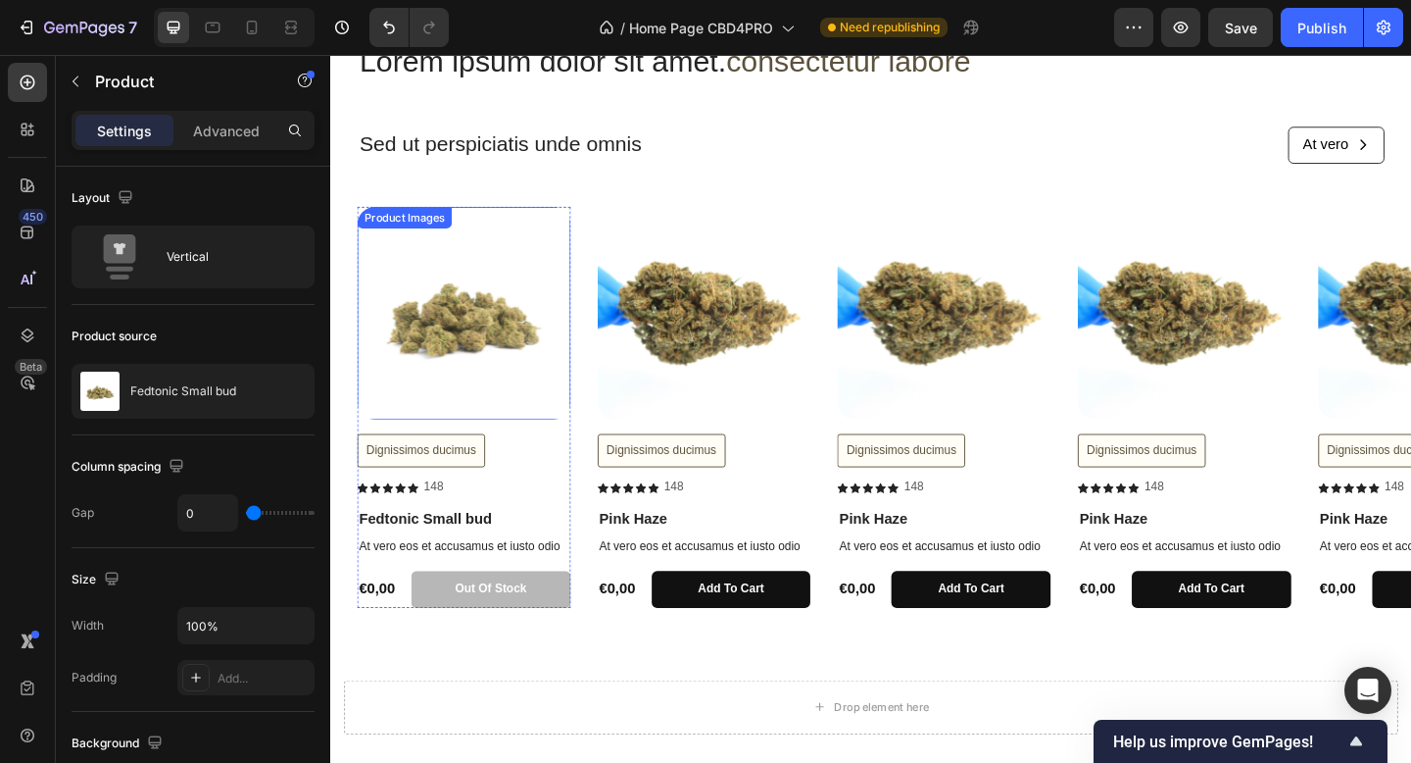
scroll to position [601, 0]
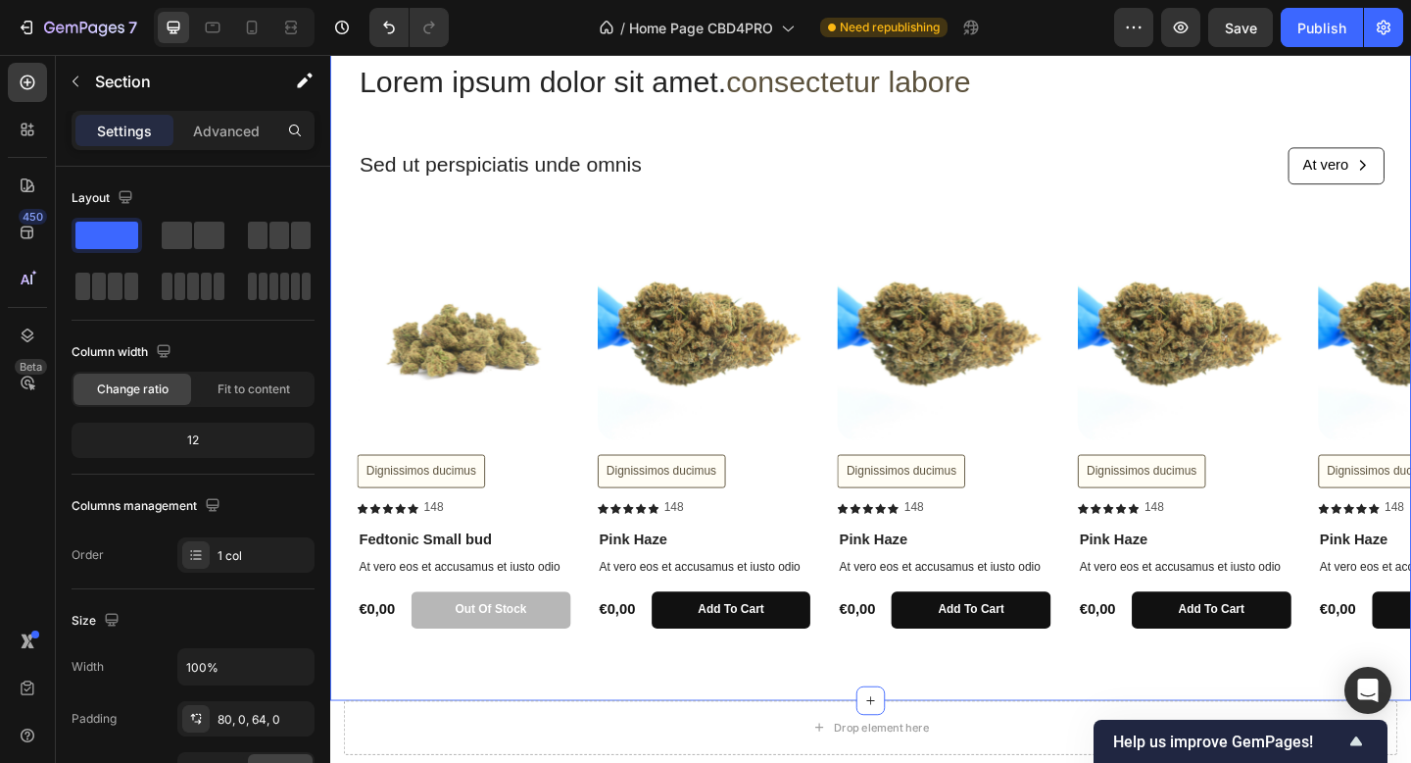
click at [630, 233] on div "Lorem ipsum dolor sit amet. consectetur labore Heading Sed ut perspiciatis unde…" at bounding box center [918, 379] width 1176 height 632
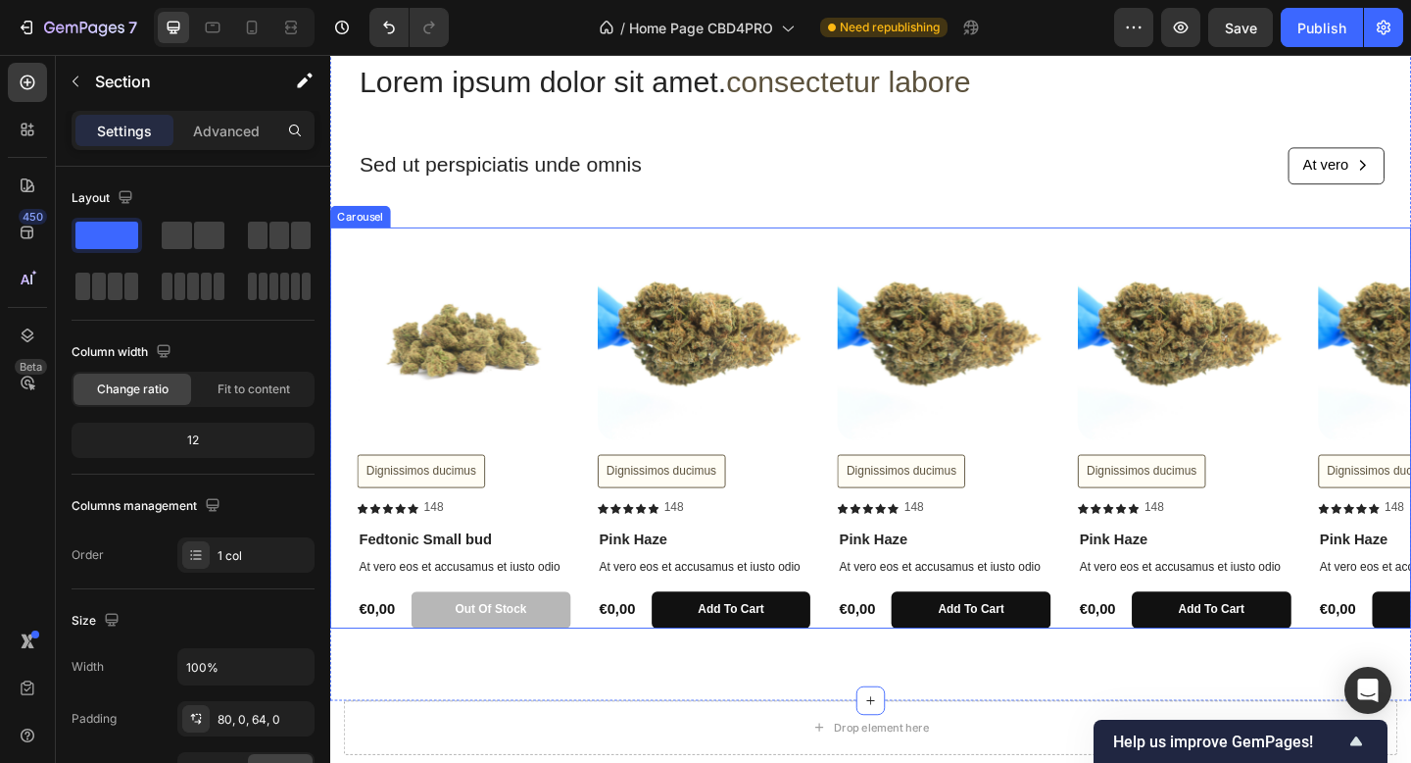
click at [611, 268] on div "Product Images Dignissimos ducimus Button Icon Icon Icon Icon Icon Icon List 14…" at bounding box center [933, 461] width 1147 height 436
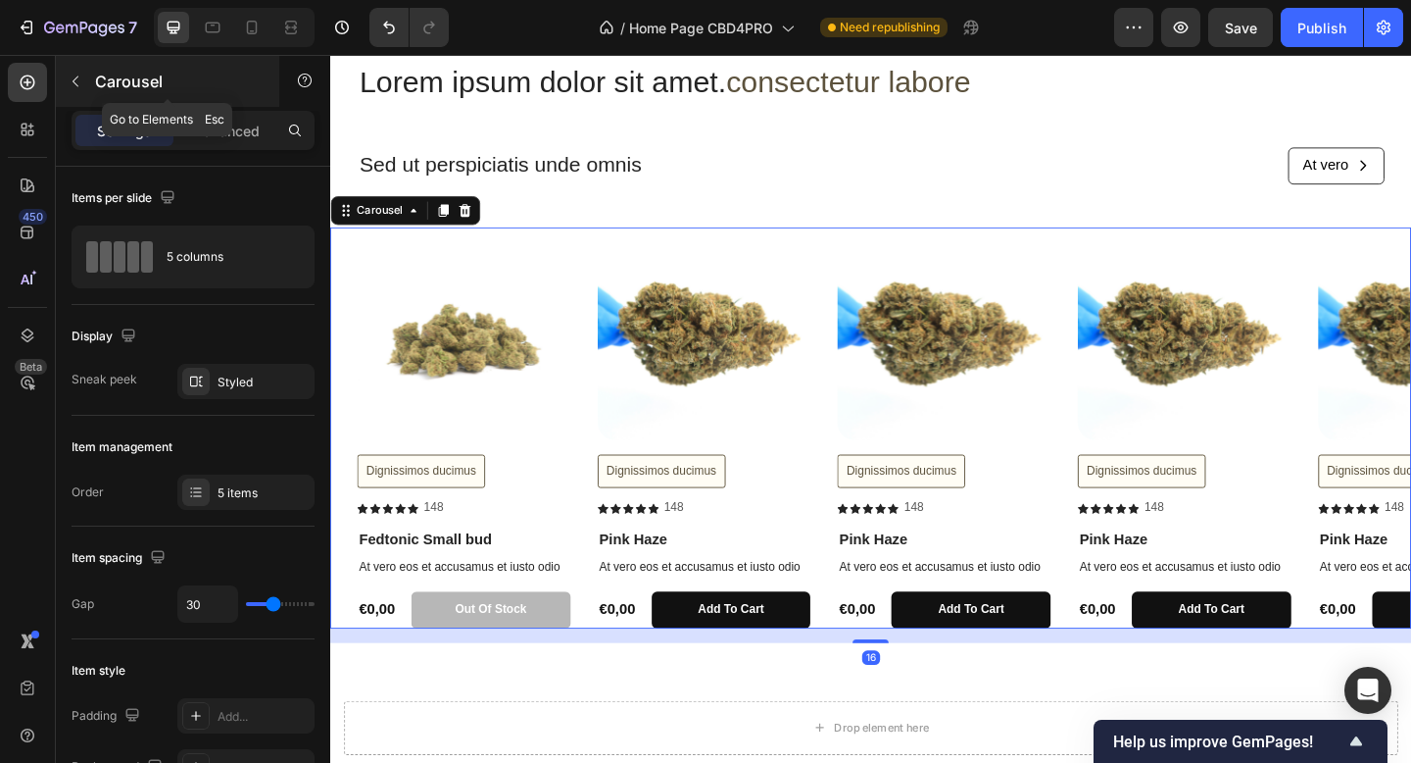
click at [117, 64] on div "Carousel" at bounding box center [167, 81] width 223 height 51
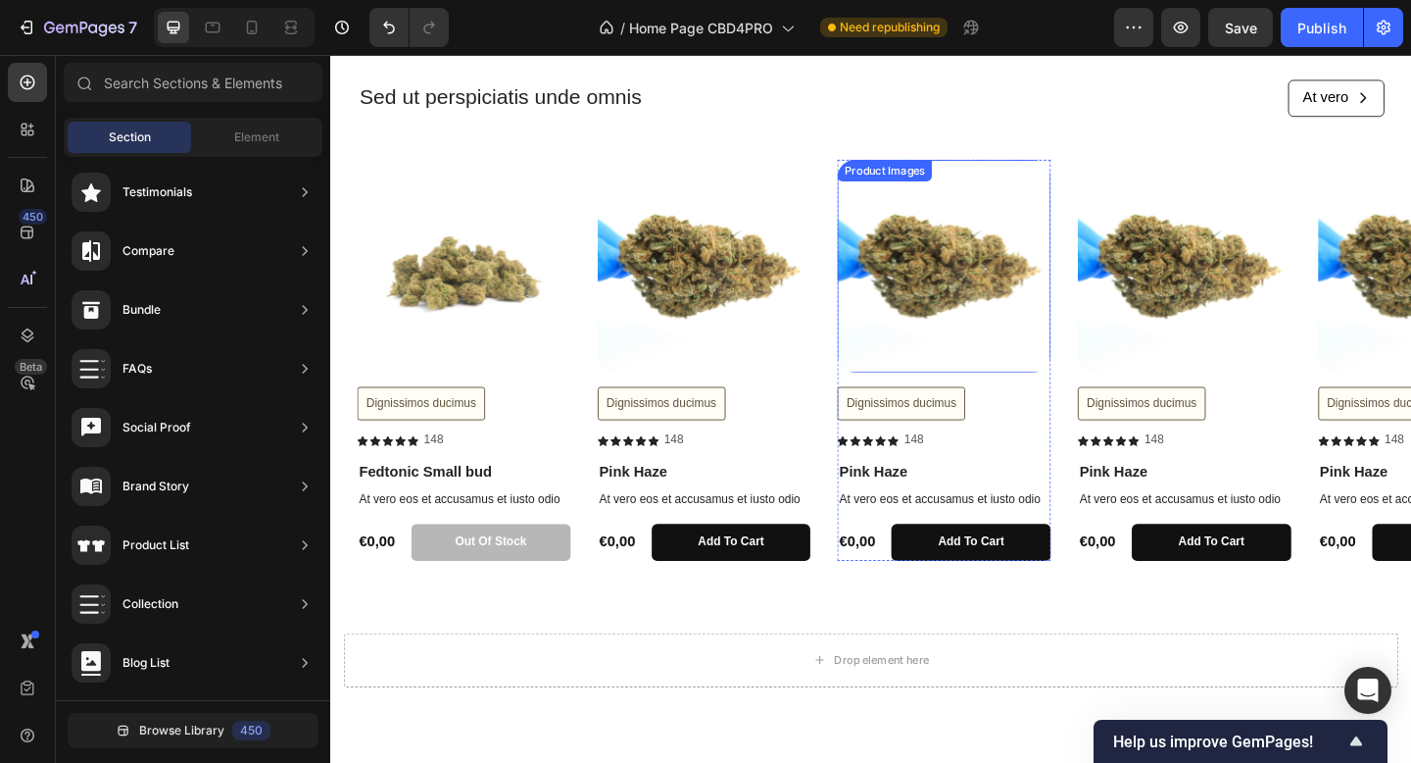
scroll to position [568, 0]
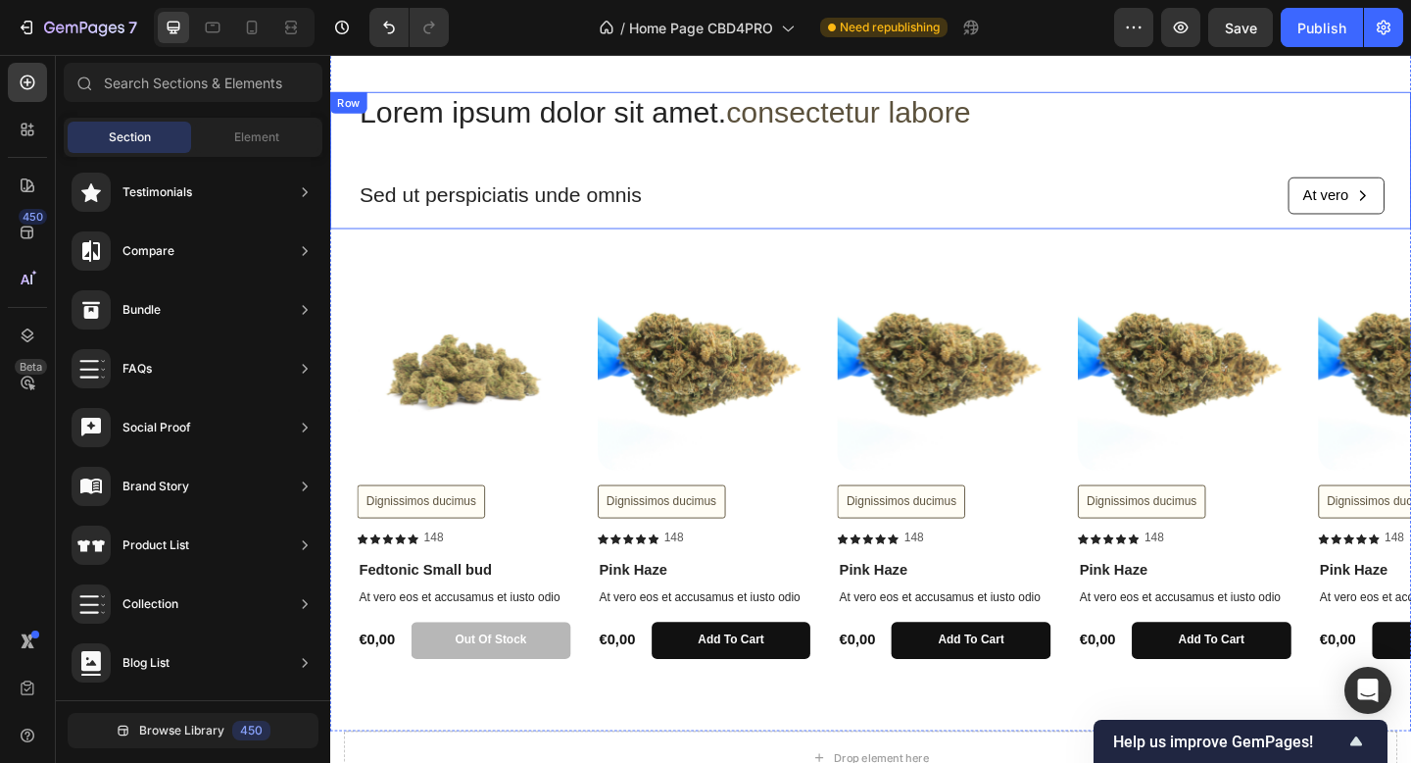
click at [977, 136] on h2 "Lorem ipsum dolor sit amet. consectetur labore" at bounding box center [918, 118] width 1117 height 46
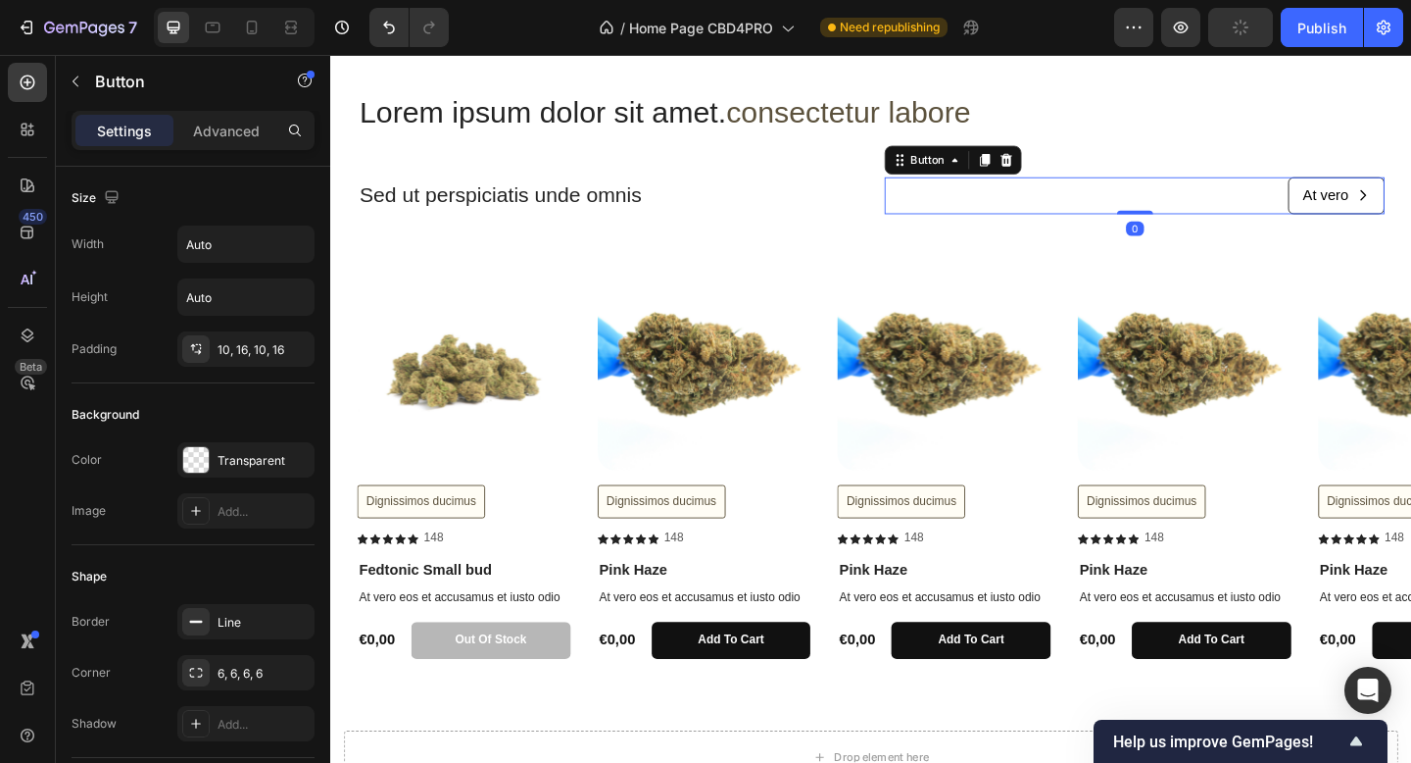
click at [988, 191] on div "At vero Button 0" at bounding box center [1205, 208] width 544 height 40
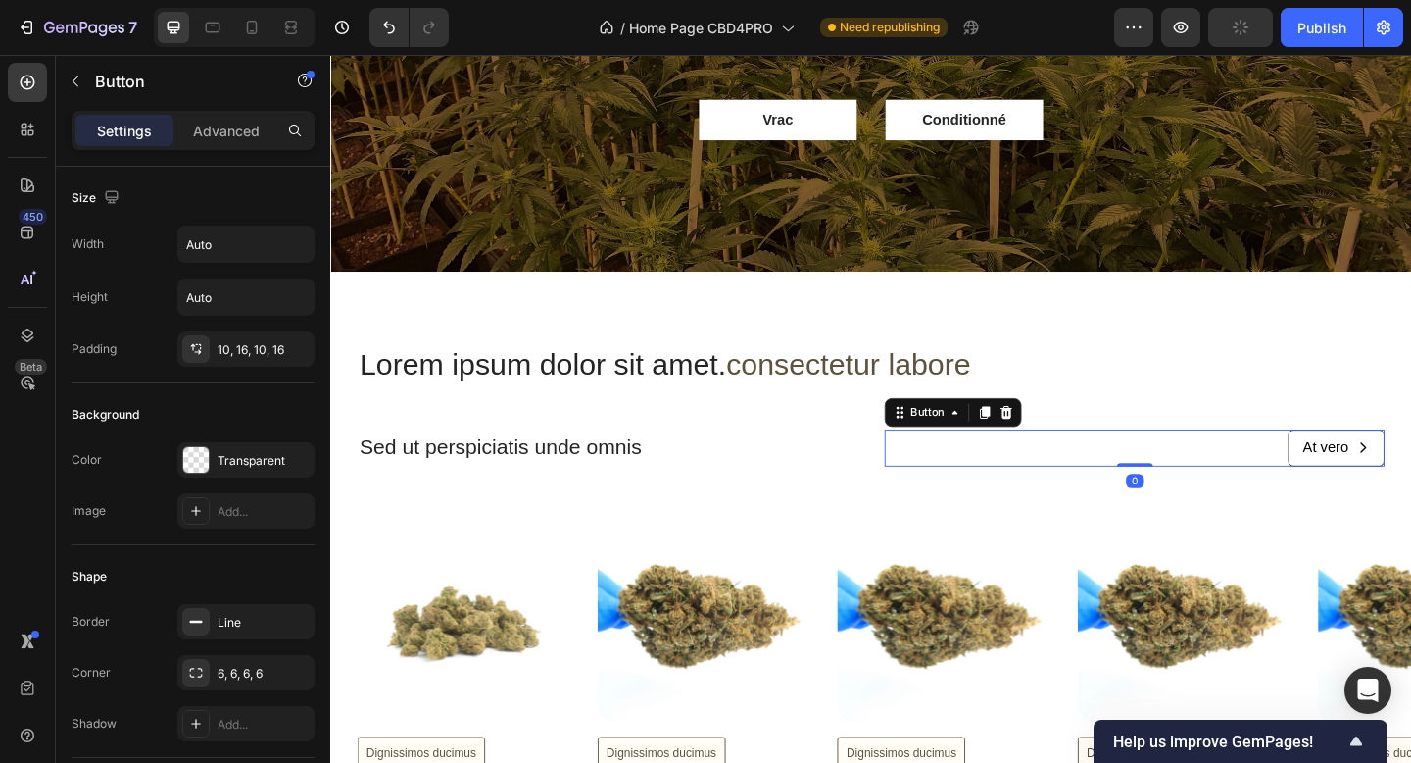
scroll to position [281, 0]
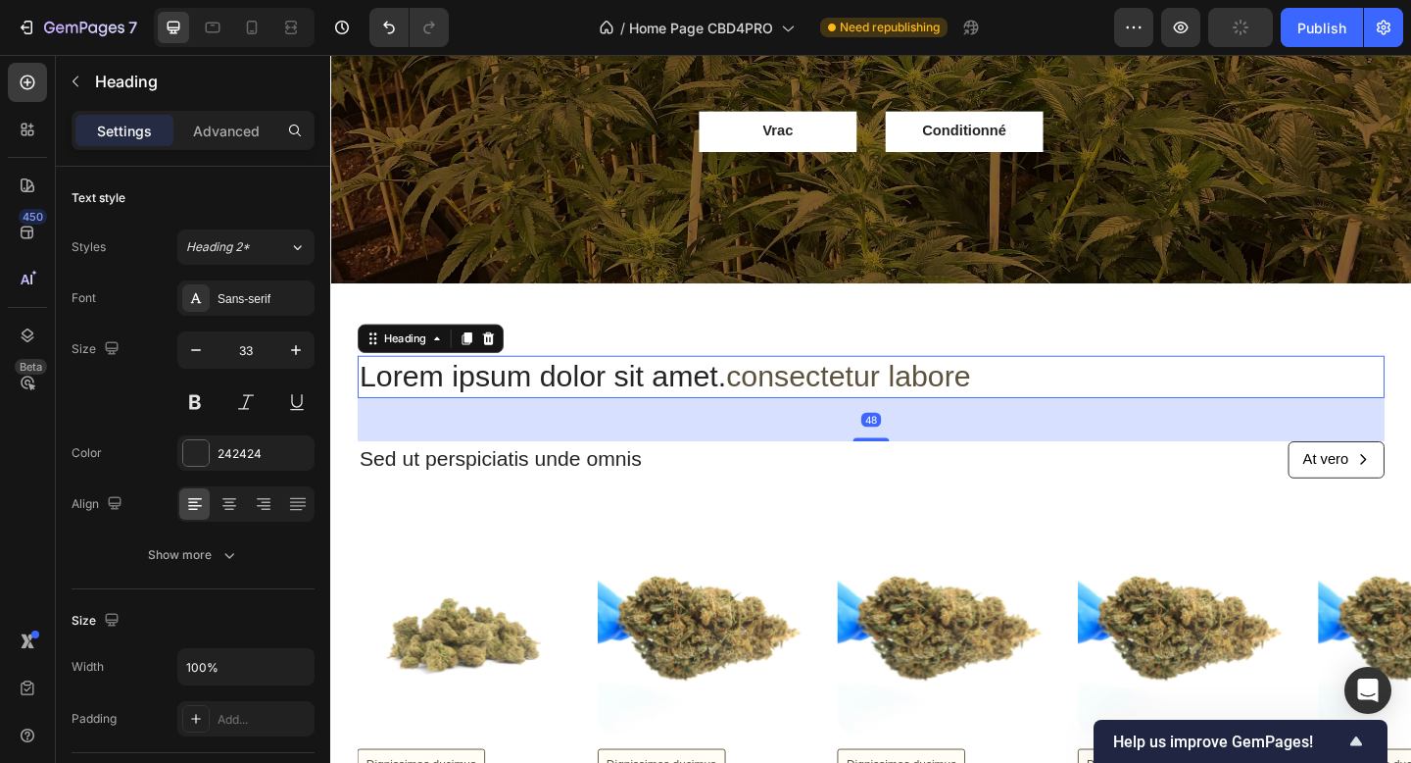
click at [1014, 404] on span "consectetur labore" at bounding box center [894, 404] width 267 height 36
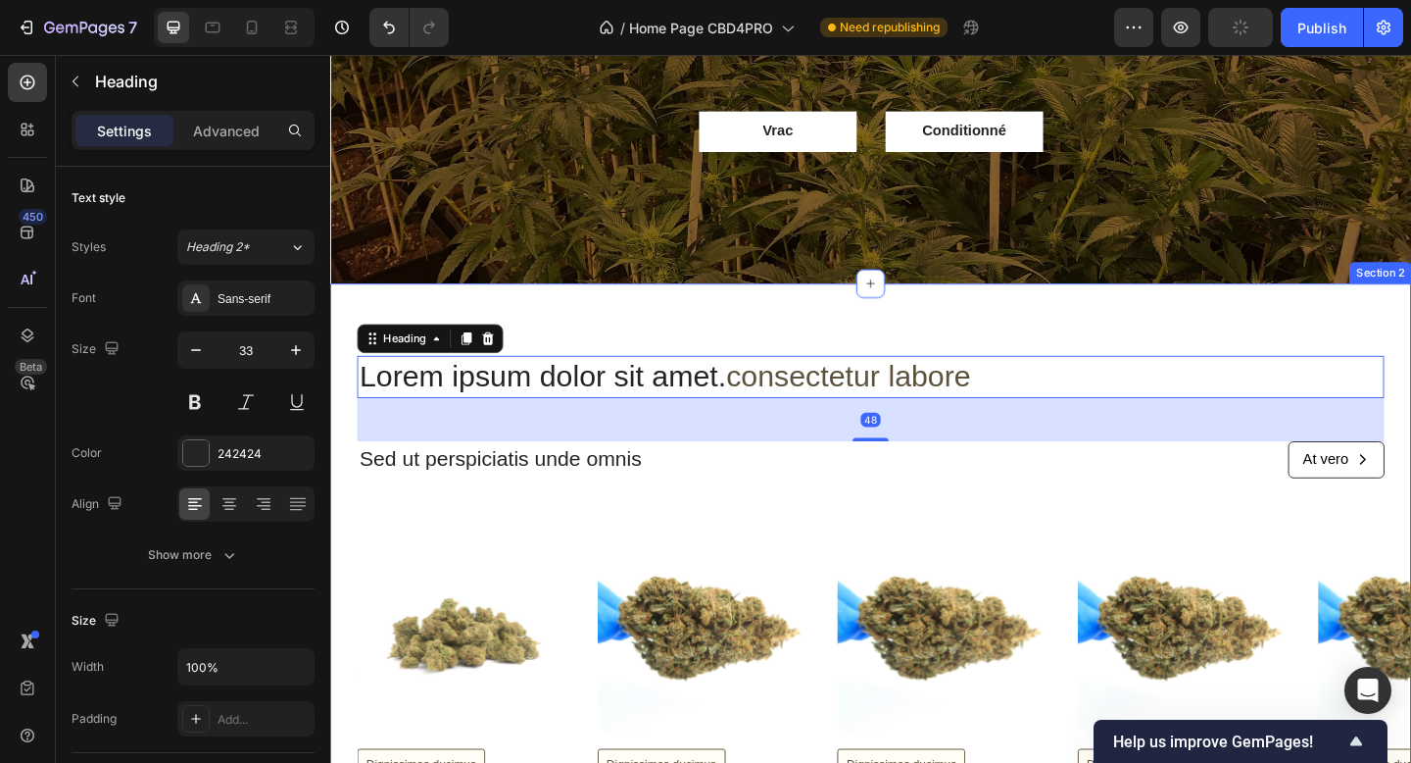
click at [1015, 364] on div "Lorem ipsum dolor sit amet. consectetur labore Heading 48 Sed ut perspiciatis u…" at bounding box center [918, 690] width 1176 height 773
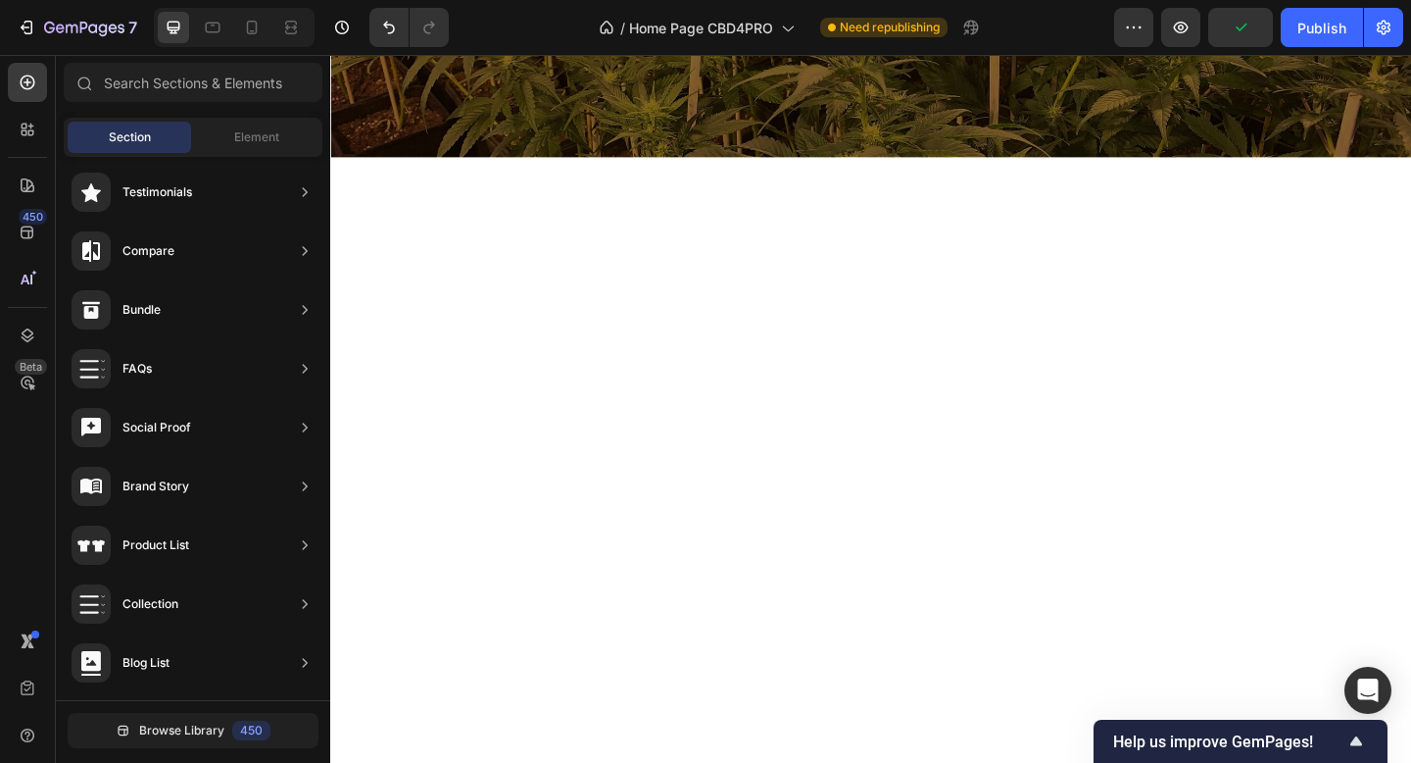
scroll to position [439, 0]
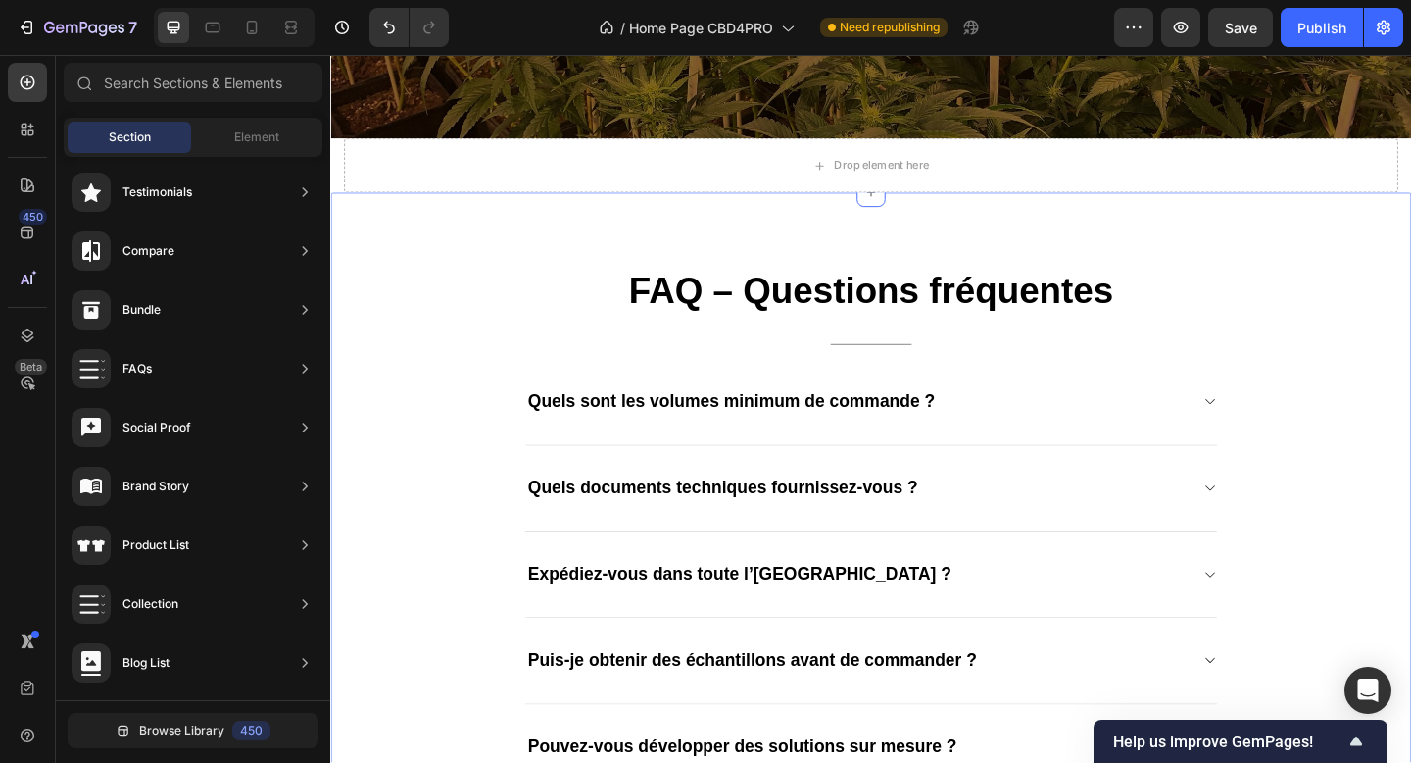
click at [898, 189] on div "Drop element here" at bounding box center [918, 175] width 159 height 31
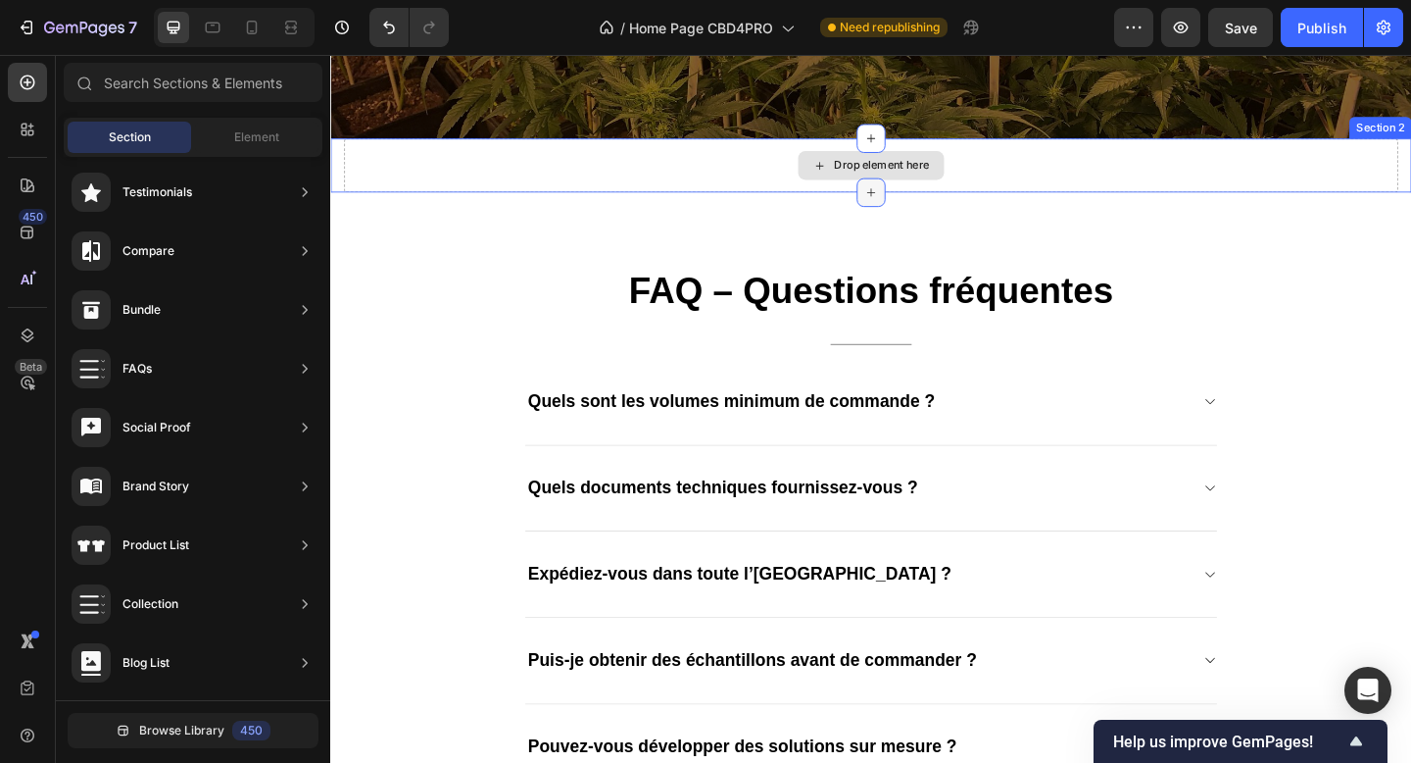
click at [932, 192] on div at bounding box center [918, 204] width 31 height 31
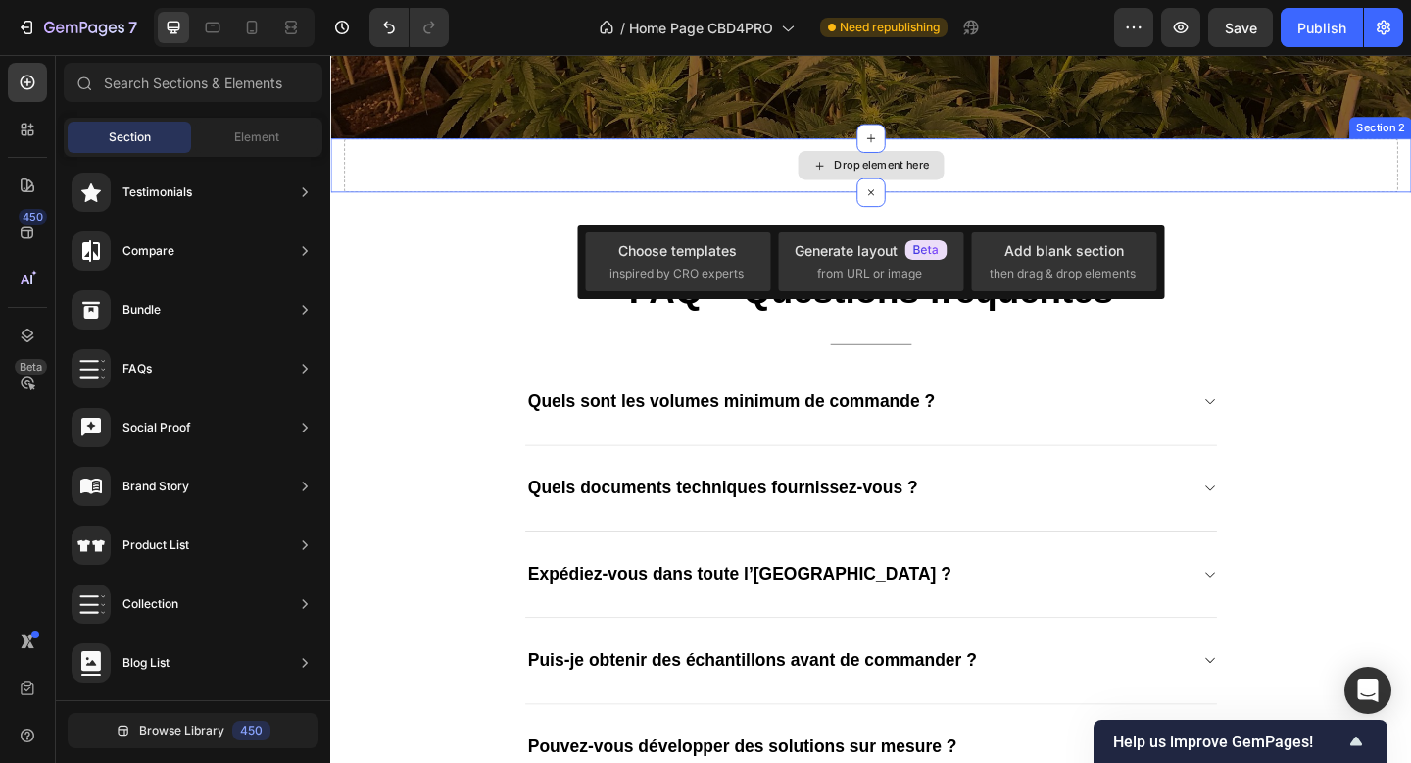
click at [935, 187] on div "Drop element here" at bounding box center [918, 175] width 159 height 31
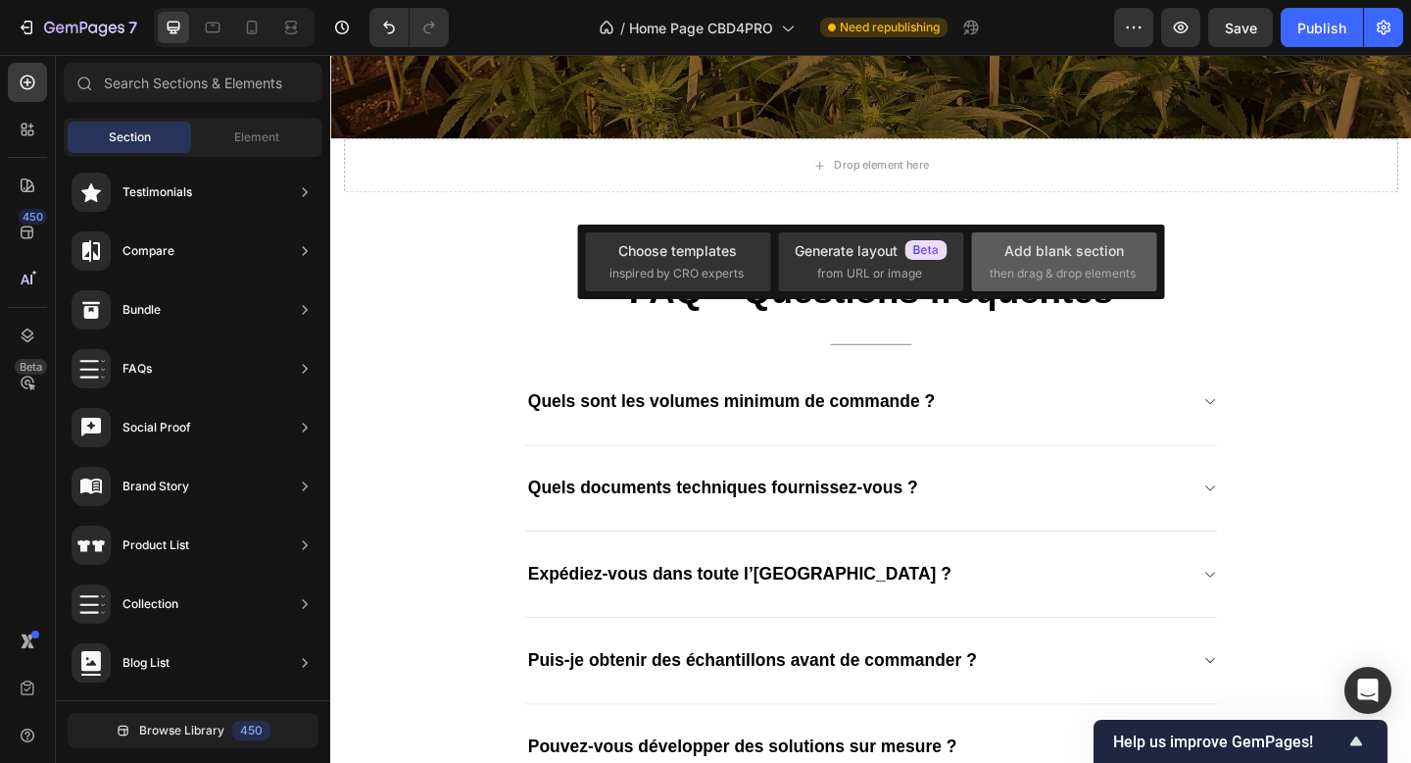
click at [1040, 269] on span "then drag & drop elements" at bounding box center [1063, 274] width 146 height 18
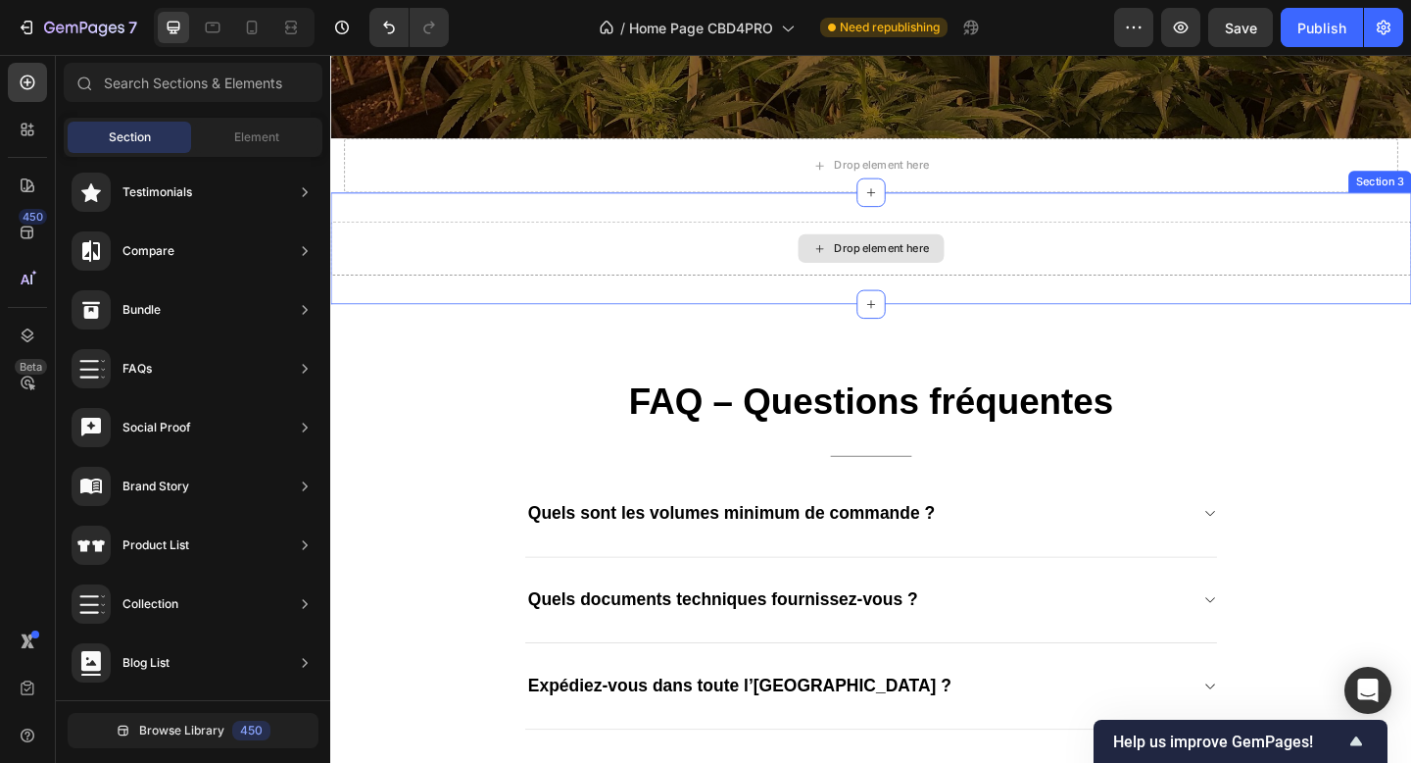
click at [919, 272] on div "Drop element here" at bounding box center [930, 266] width 104 height 16
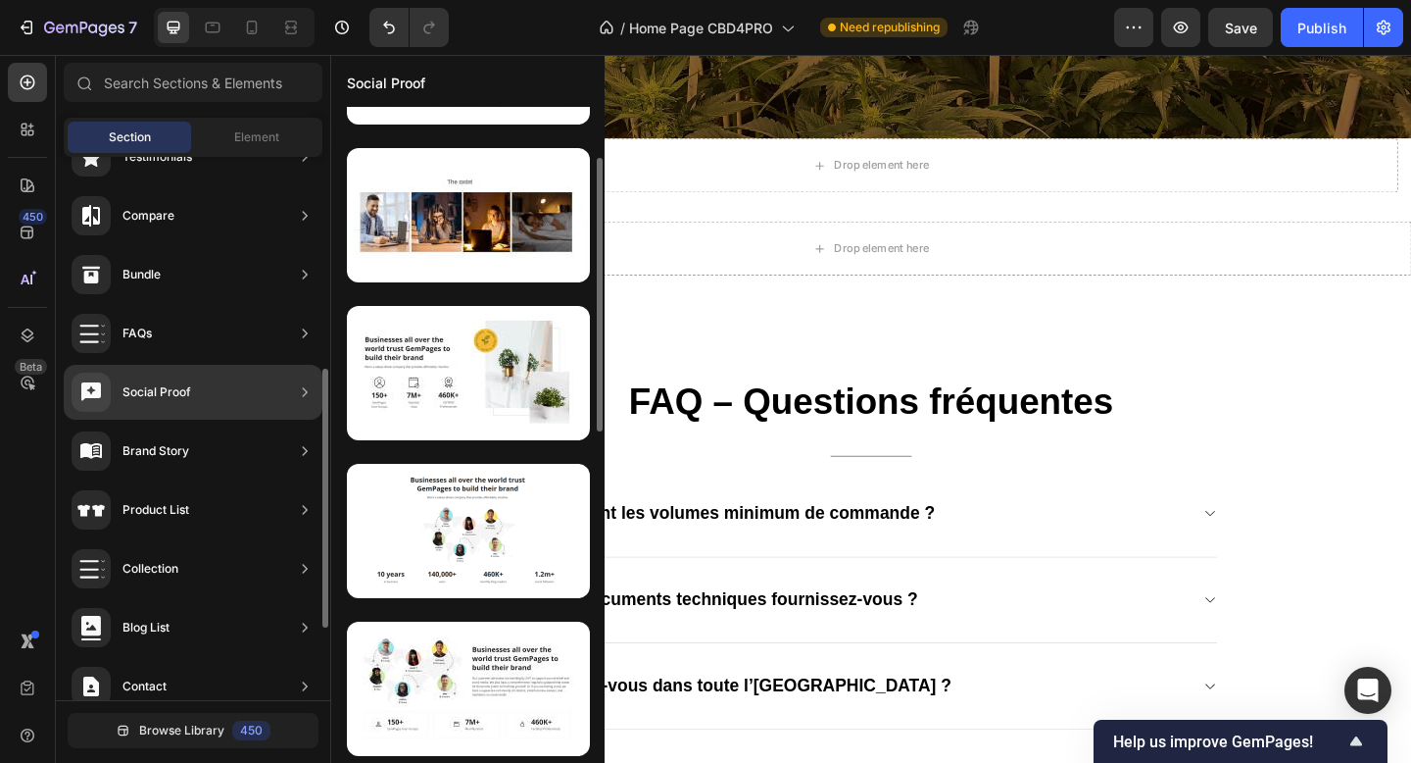
scroll to position [463, 0]
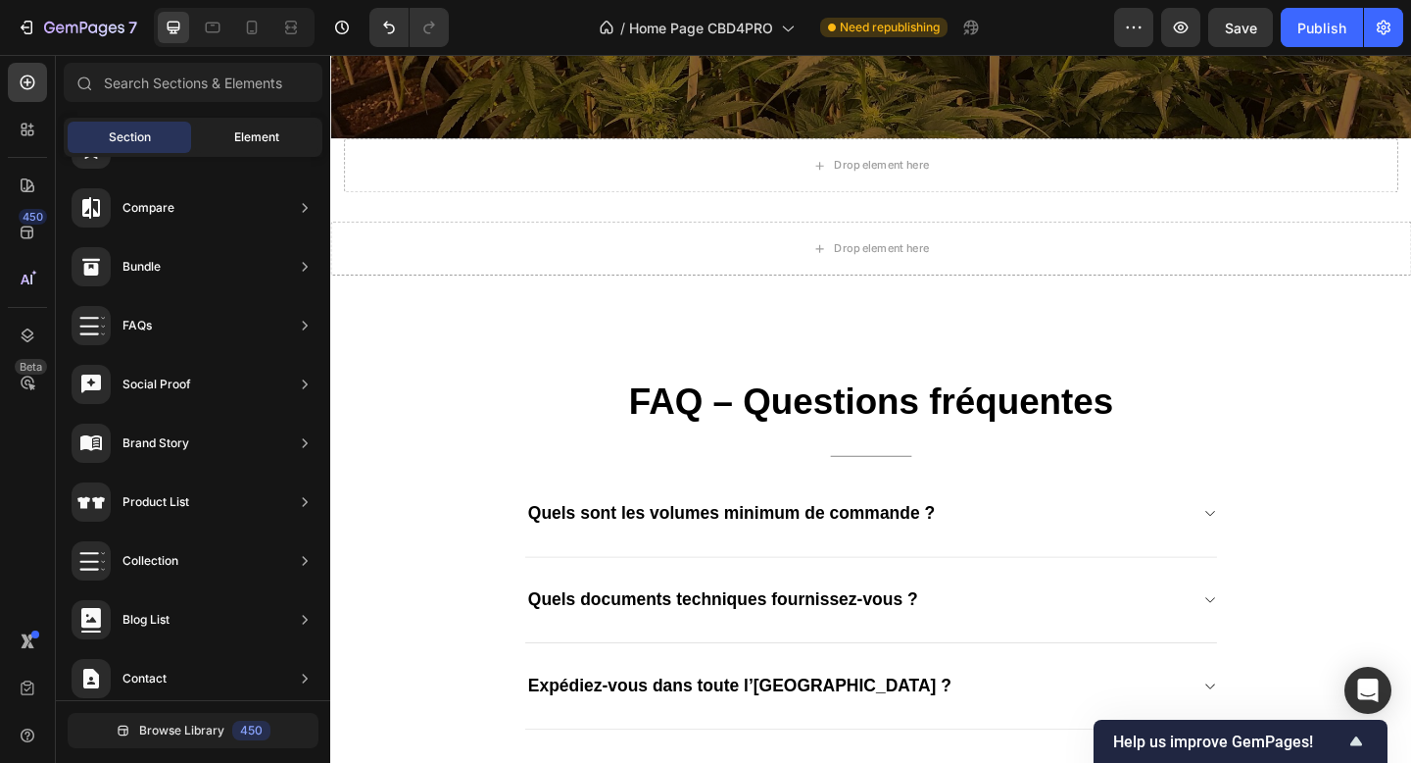
click at [267, 147] on div "Element" at bounding box center [256, 137] width 123 height 31
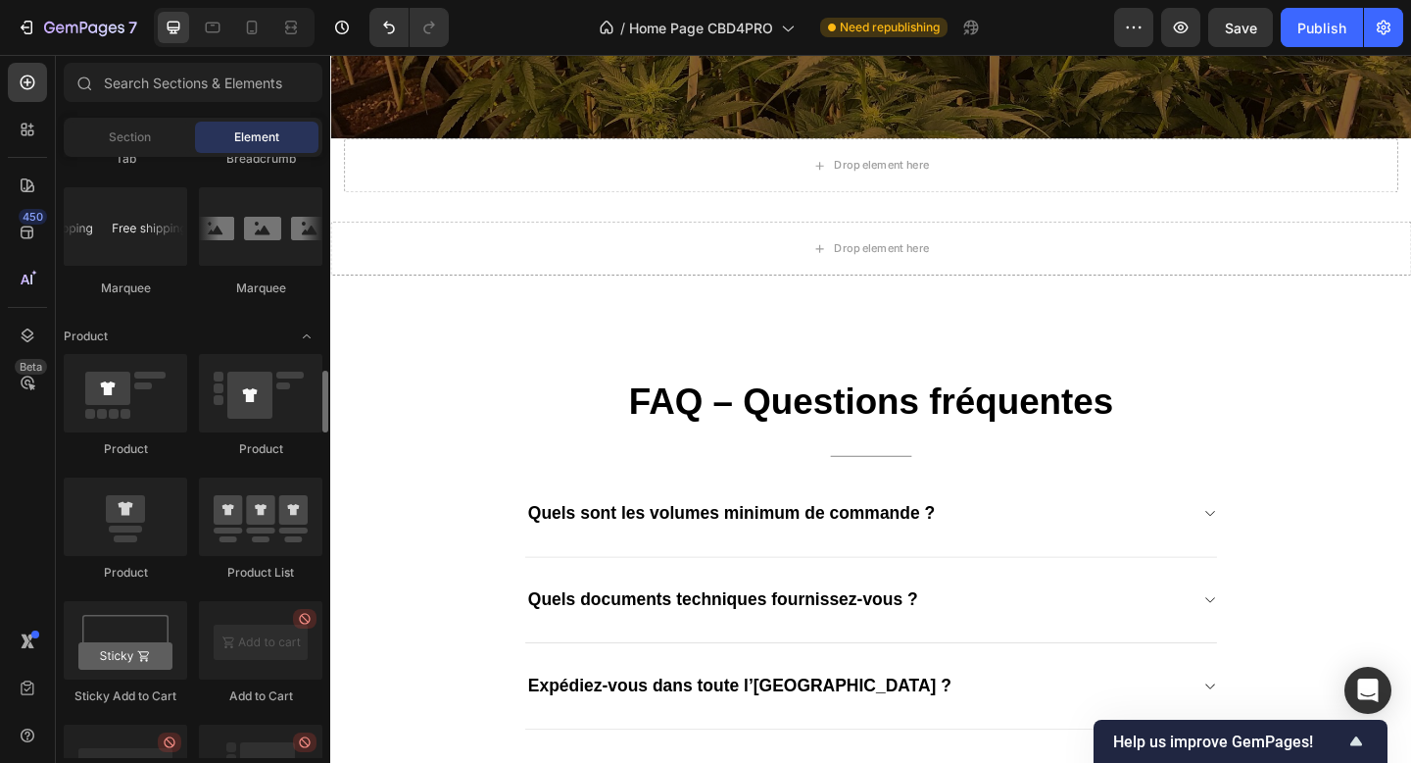
scroll to position [2343, 0]
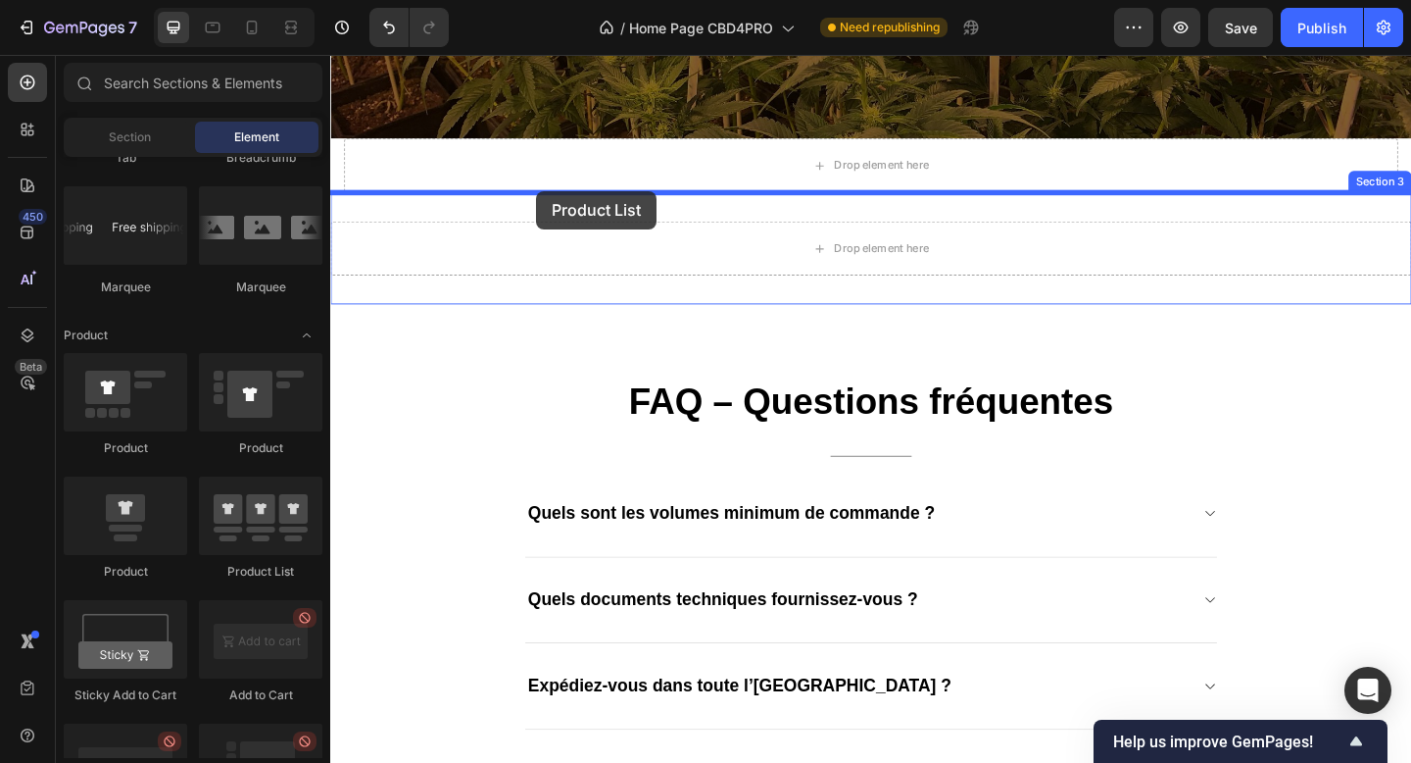
drag, startPoint x: 591, startPoint y: 572, endPoint x: 554, endPoint y: 203, distance: 371.4
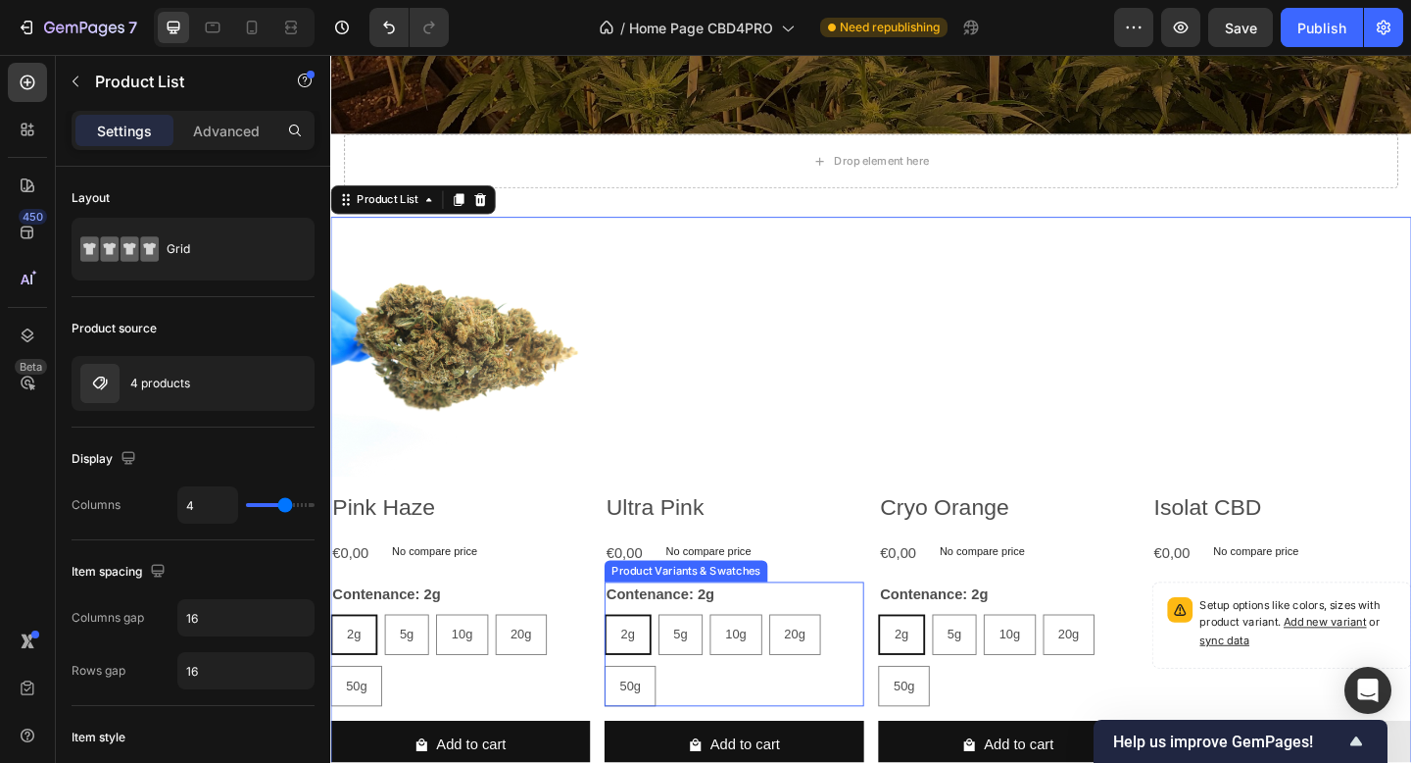
scroll to position [442, 0]
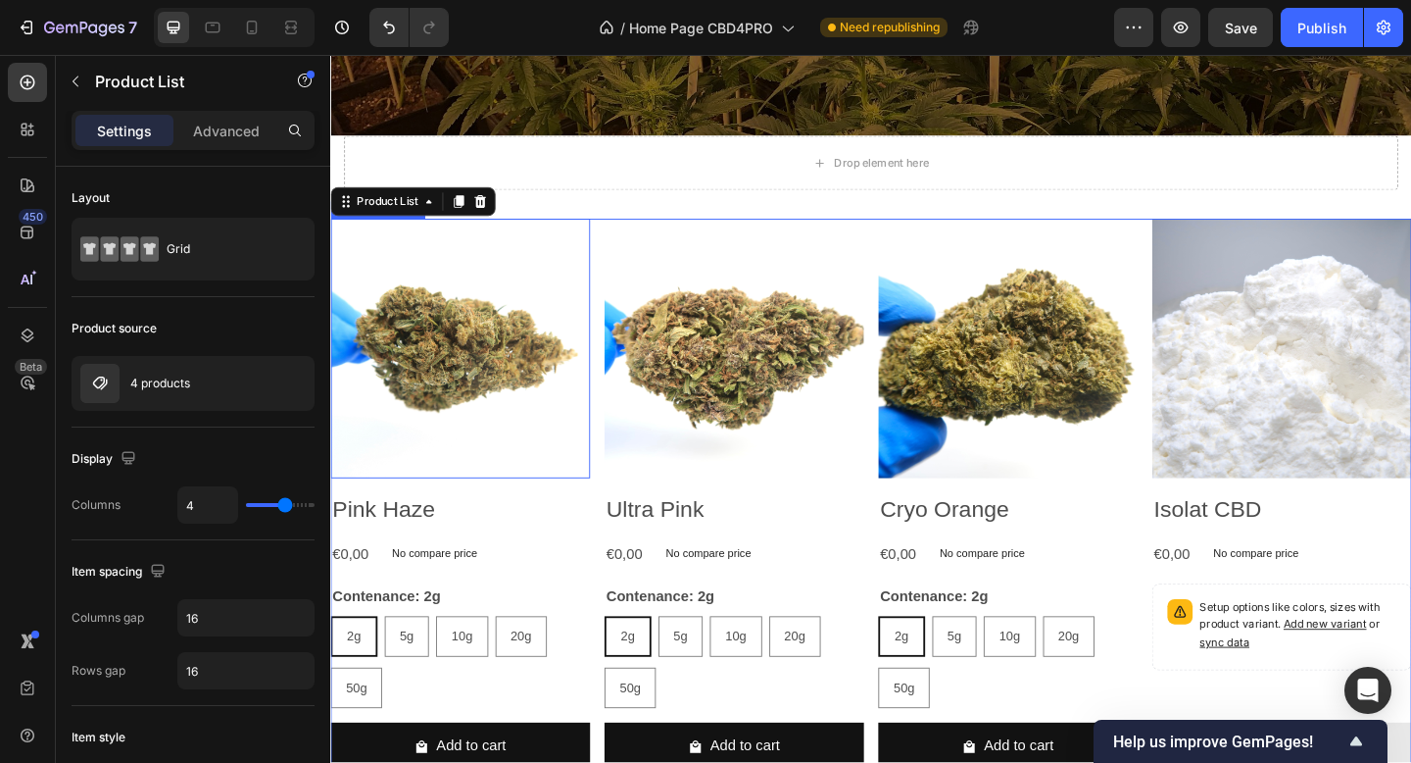
click at [566, 267] on img at bounding box center [471, 374] width 282 height 282
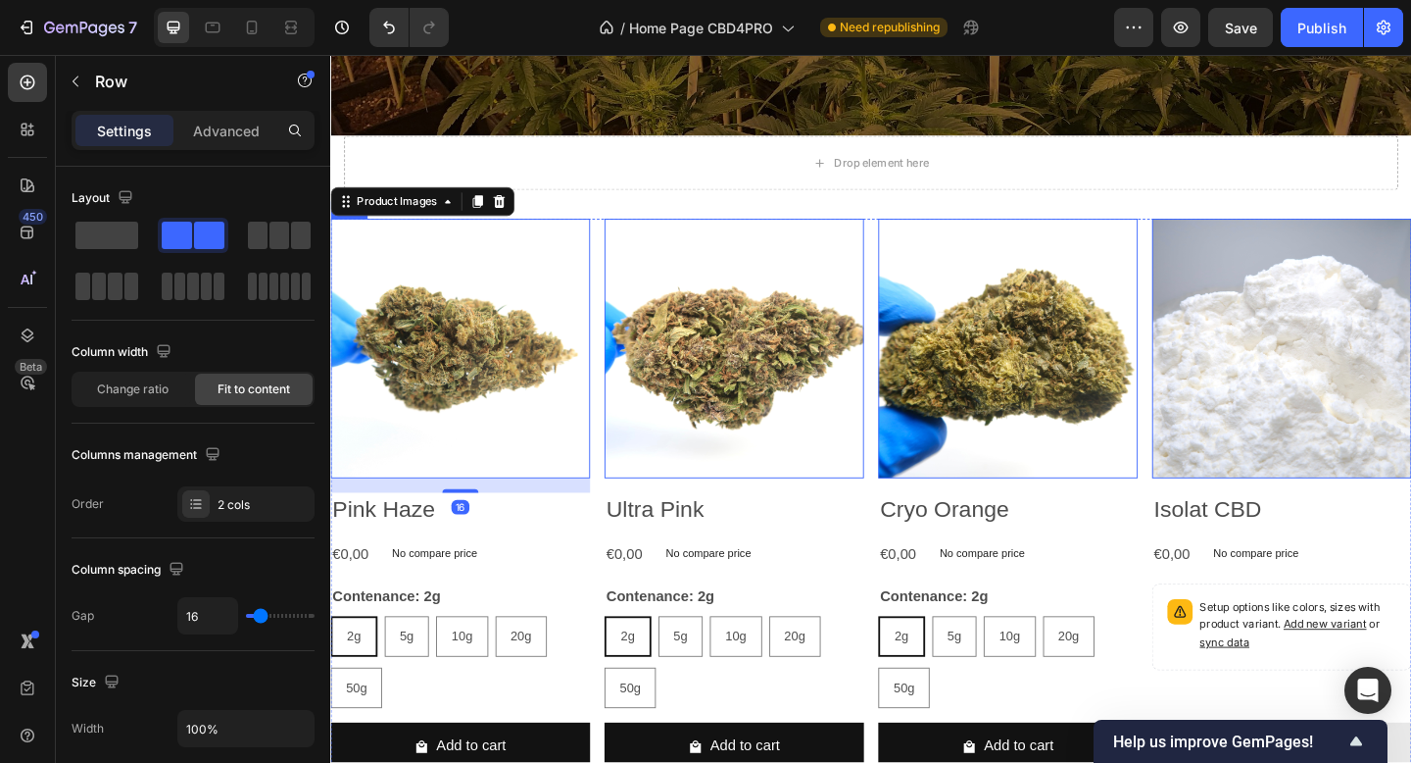
click at [535, 586] on div "€0,00 Product Price Product Price No compare price Product Price Row" at bounding box center [471, 599] width 282 height 32
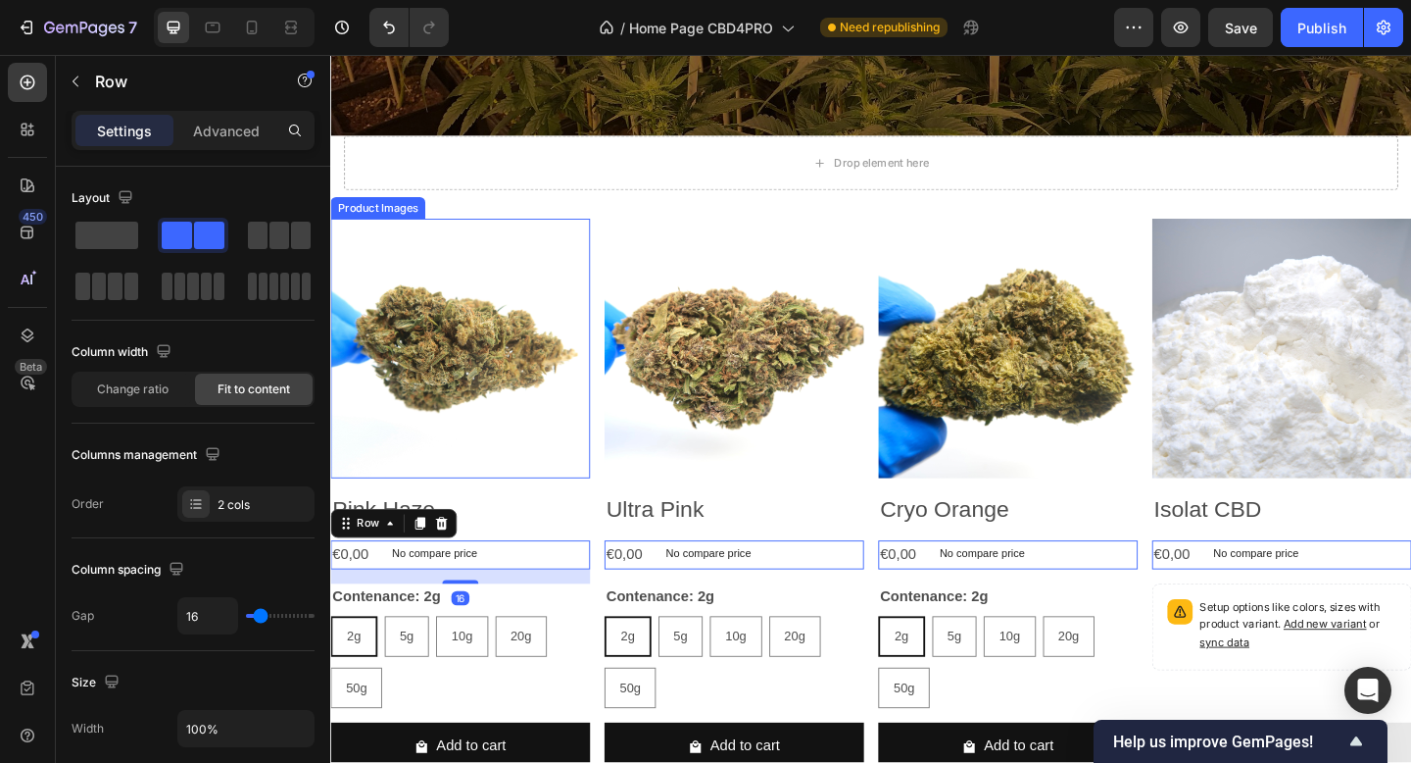
click at [523, 411] on img at bounding box center [471, 374] width 282 height 282
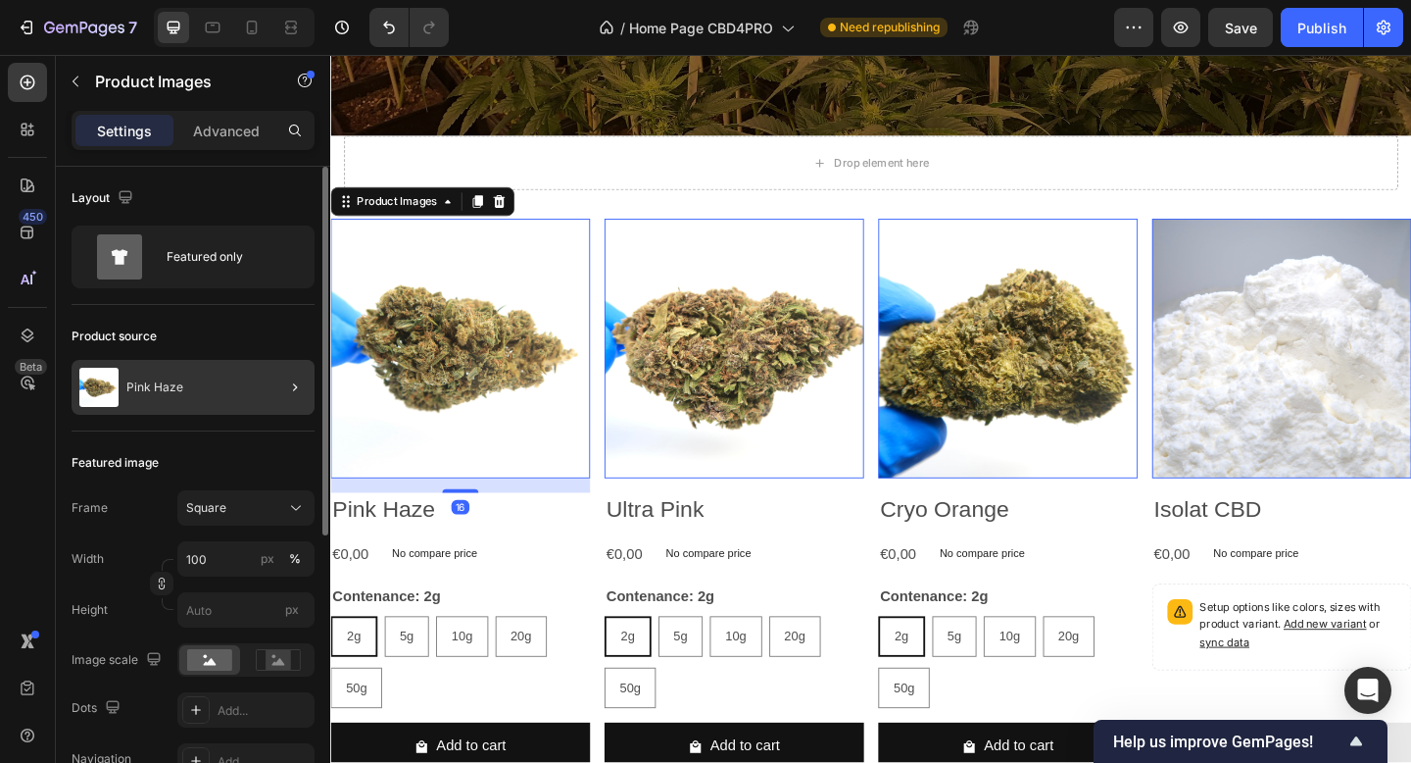
click at [255, 395] on div "Pink Haze" at bounding box center [193, 387] width 243 height 55
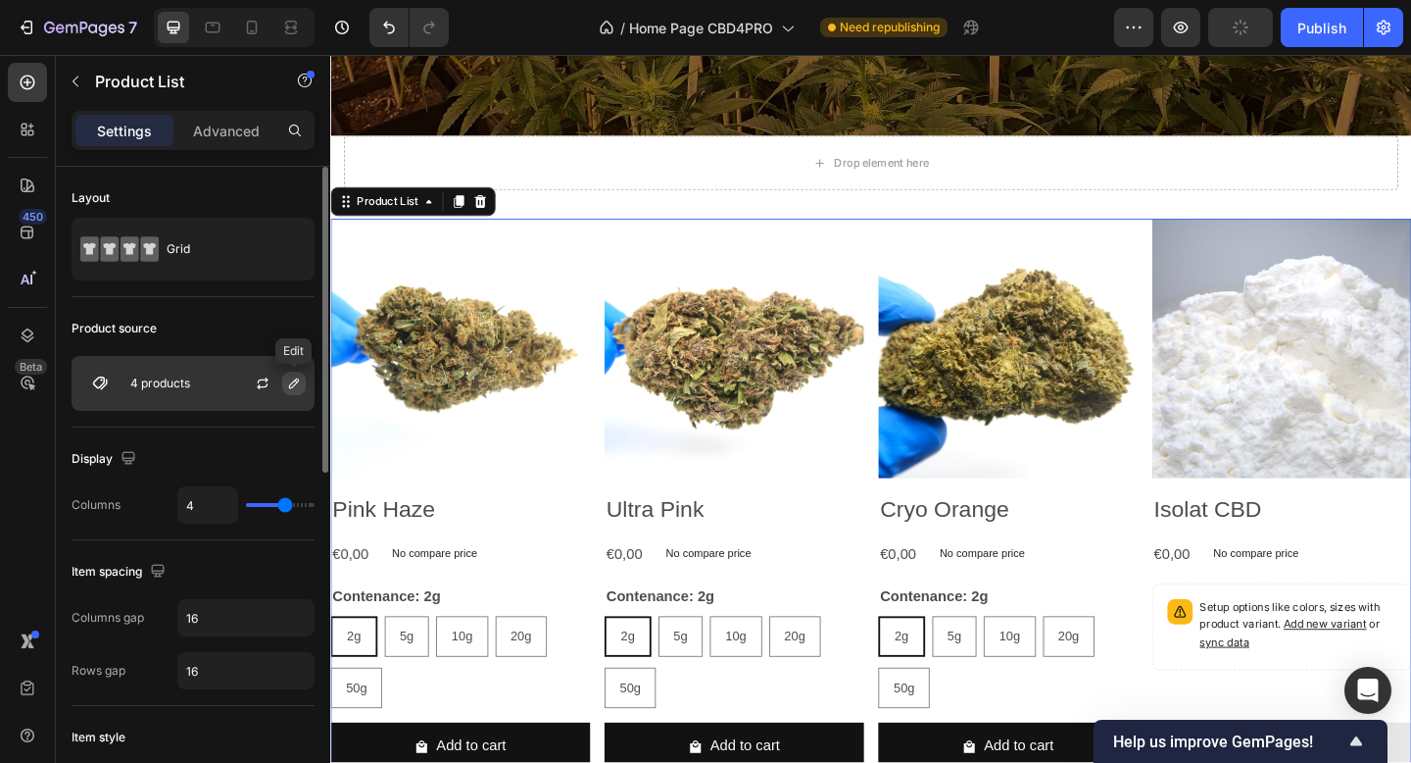
click at [294, 384] on icon "button" at bounding box center [294, 383] width 10 height 10
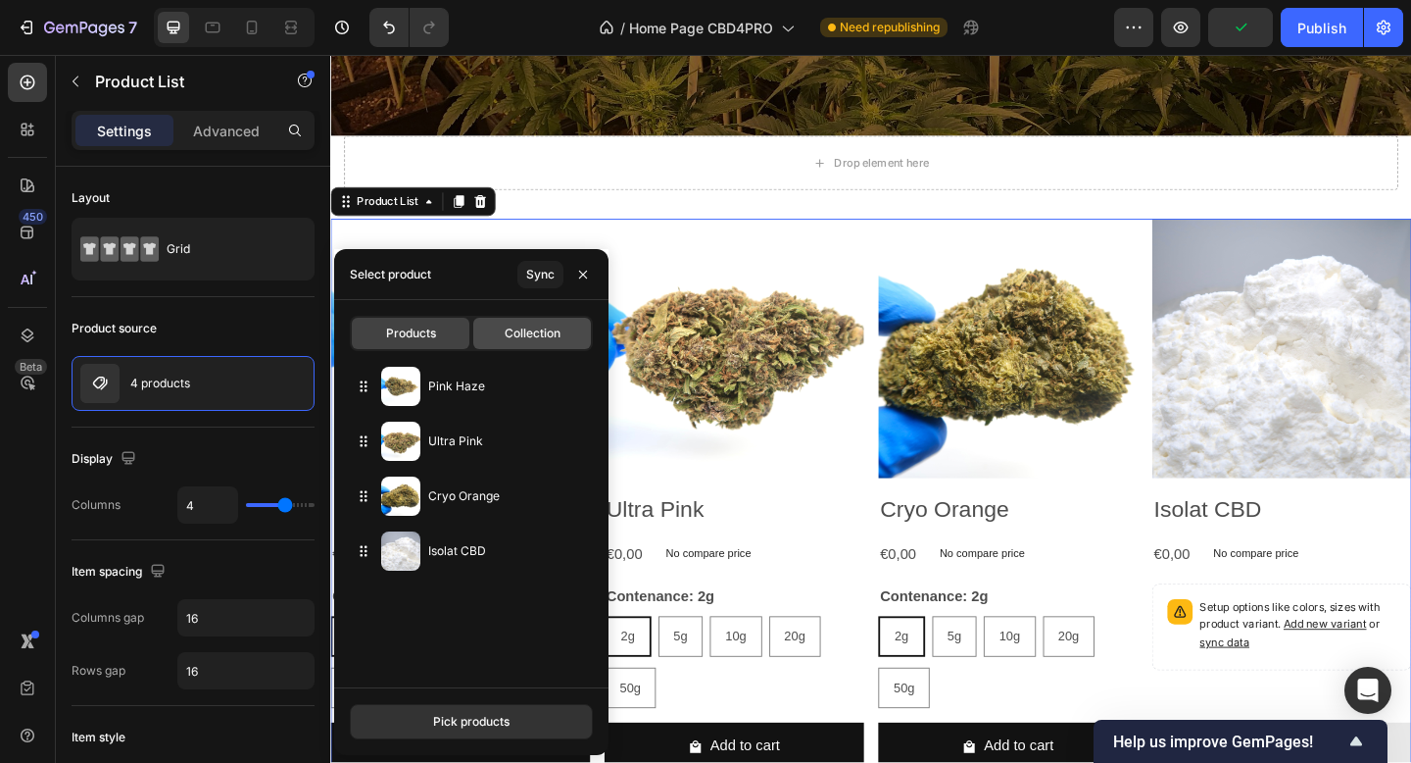
click at [515, 335] on span "Collection" at bounding box center [533, 333] width 56 height 18
type input "10"
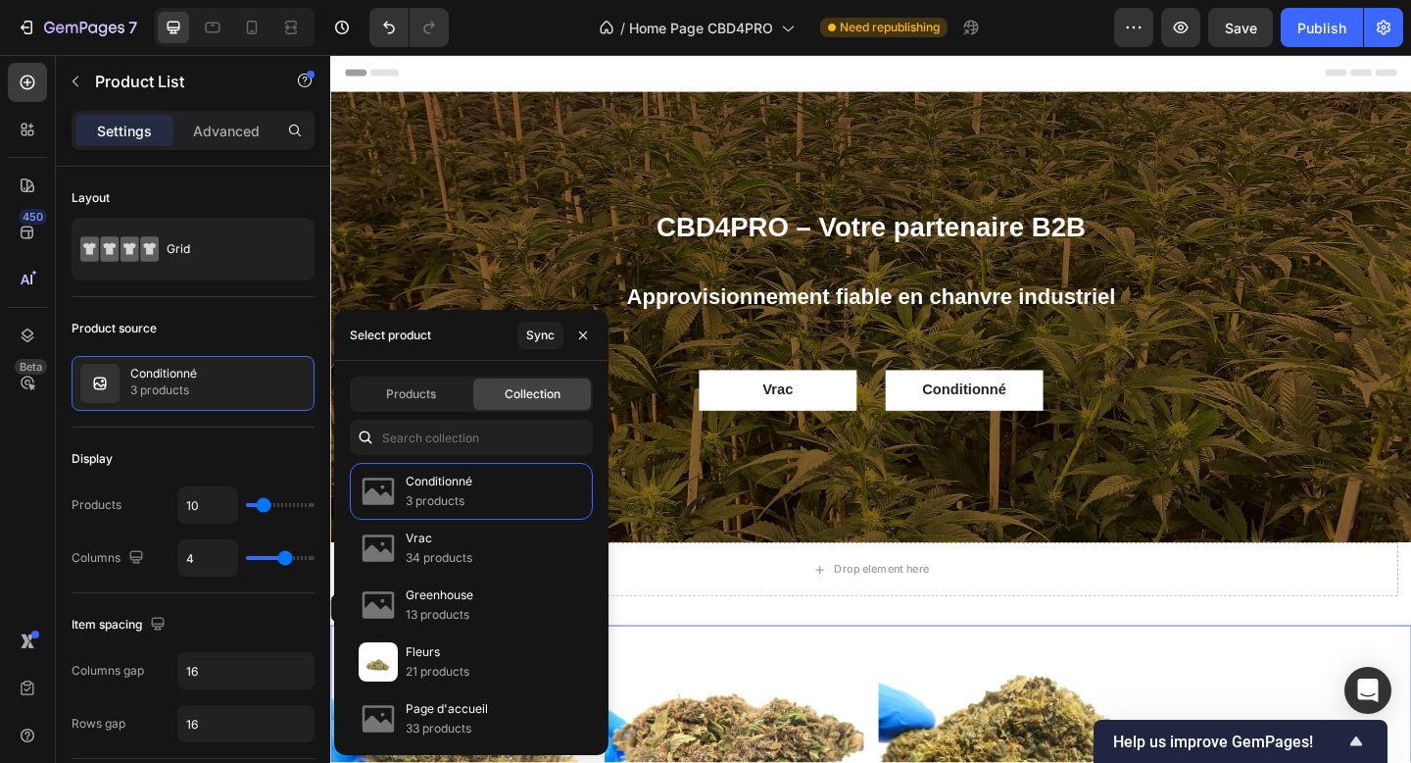
scroll to position [442, 0]
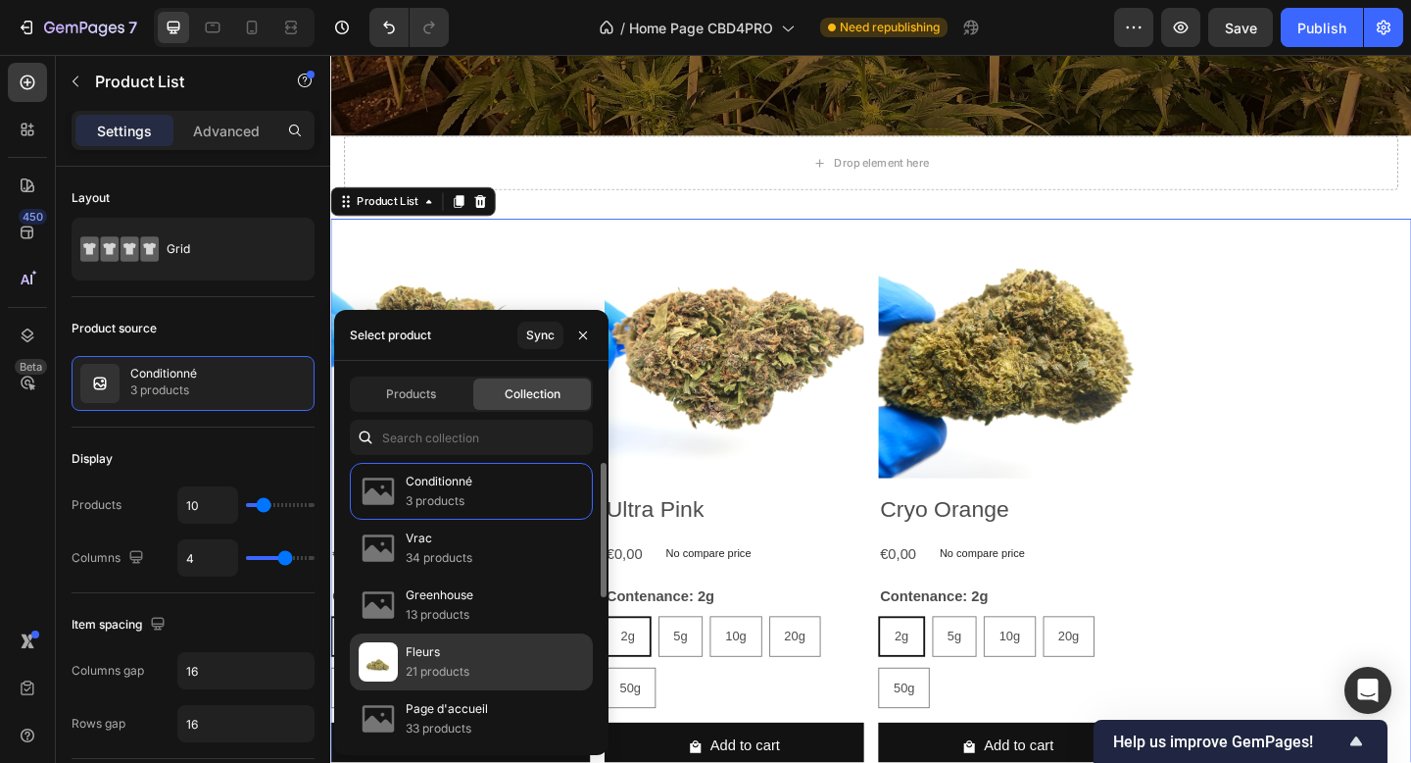
click at [459, 660] on p "Fleurs" at bounding box center [438, 652] width 64 height 20
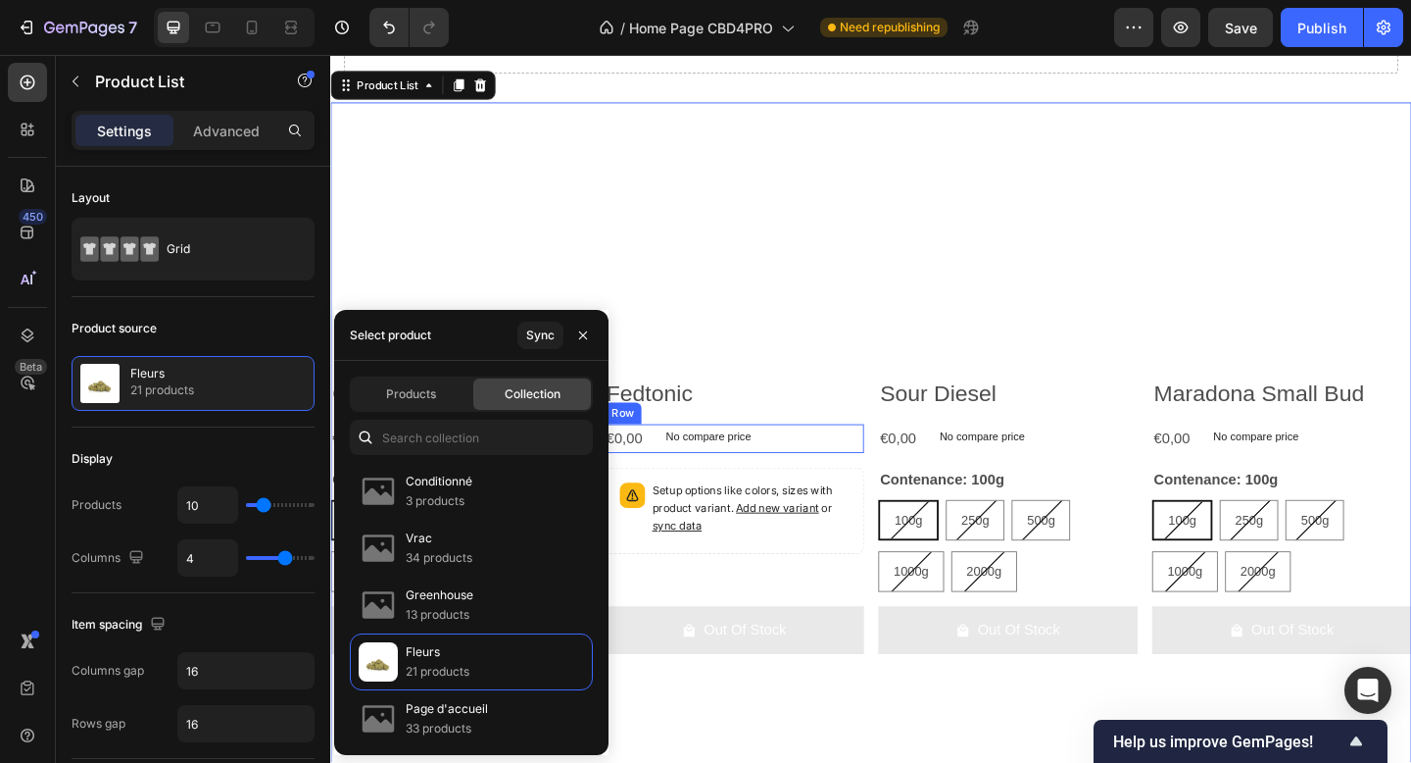
scroll to position [574, 0]
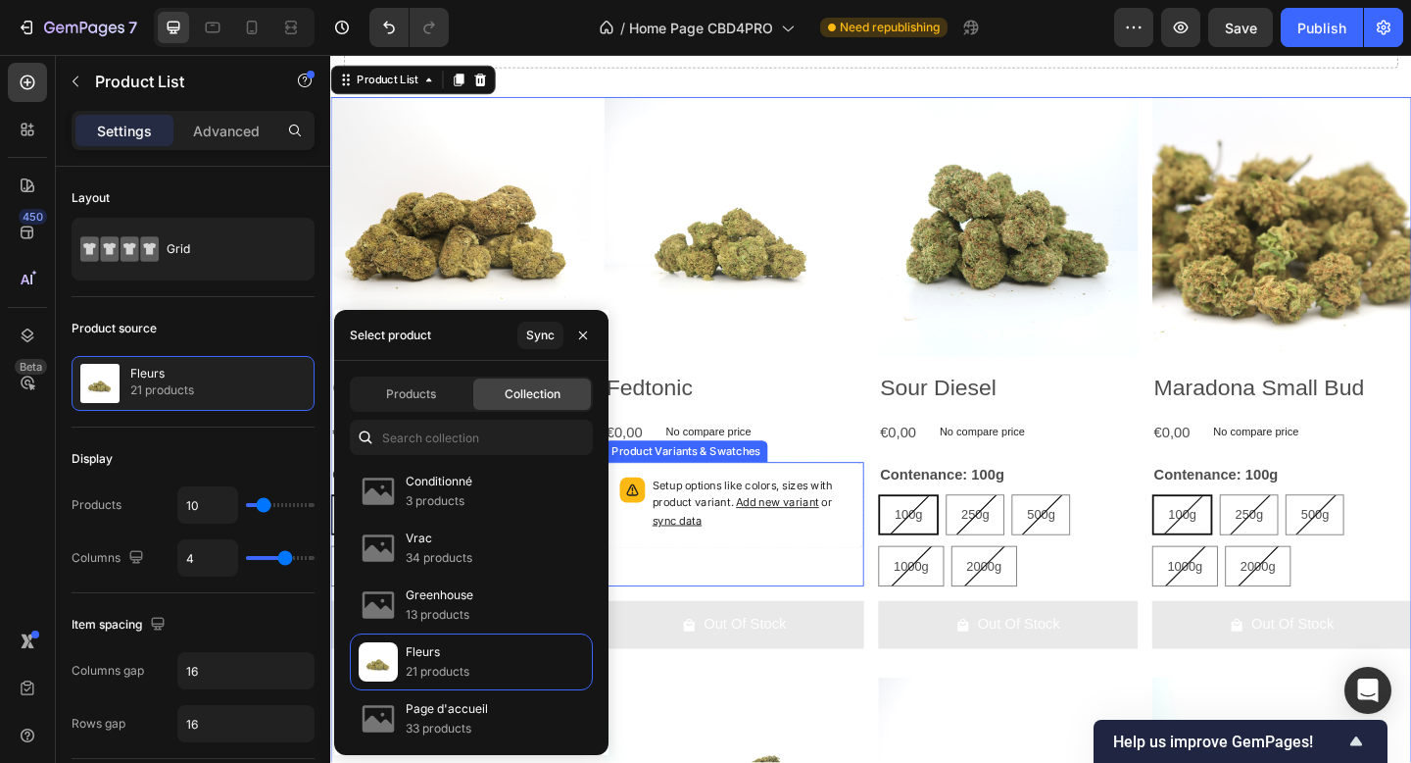
click at [817, 623] on div "Setup options like colors, sizes with product variant. Add new variant or sync …" at bounding box center [769, 565] width 282 height 135
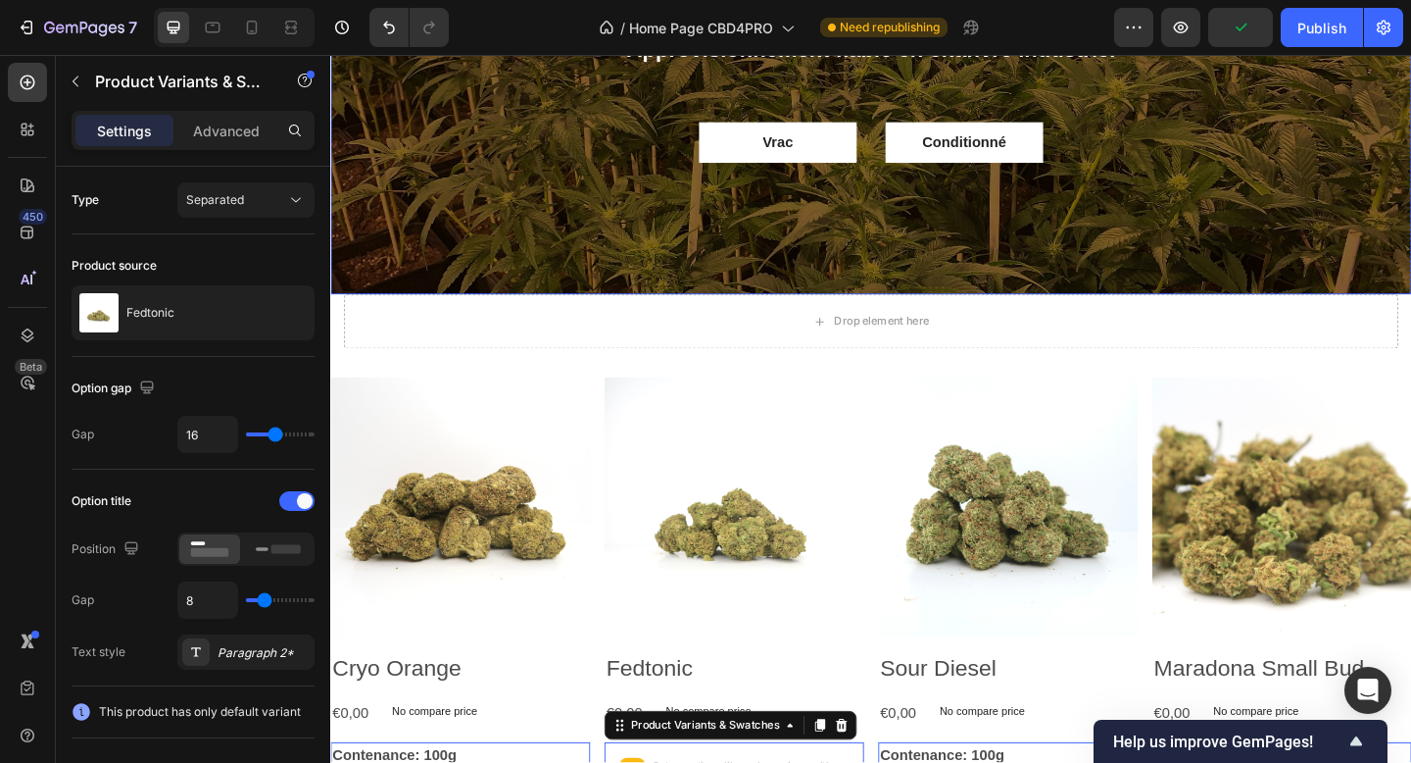
scroll to position [364, 0]
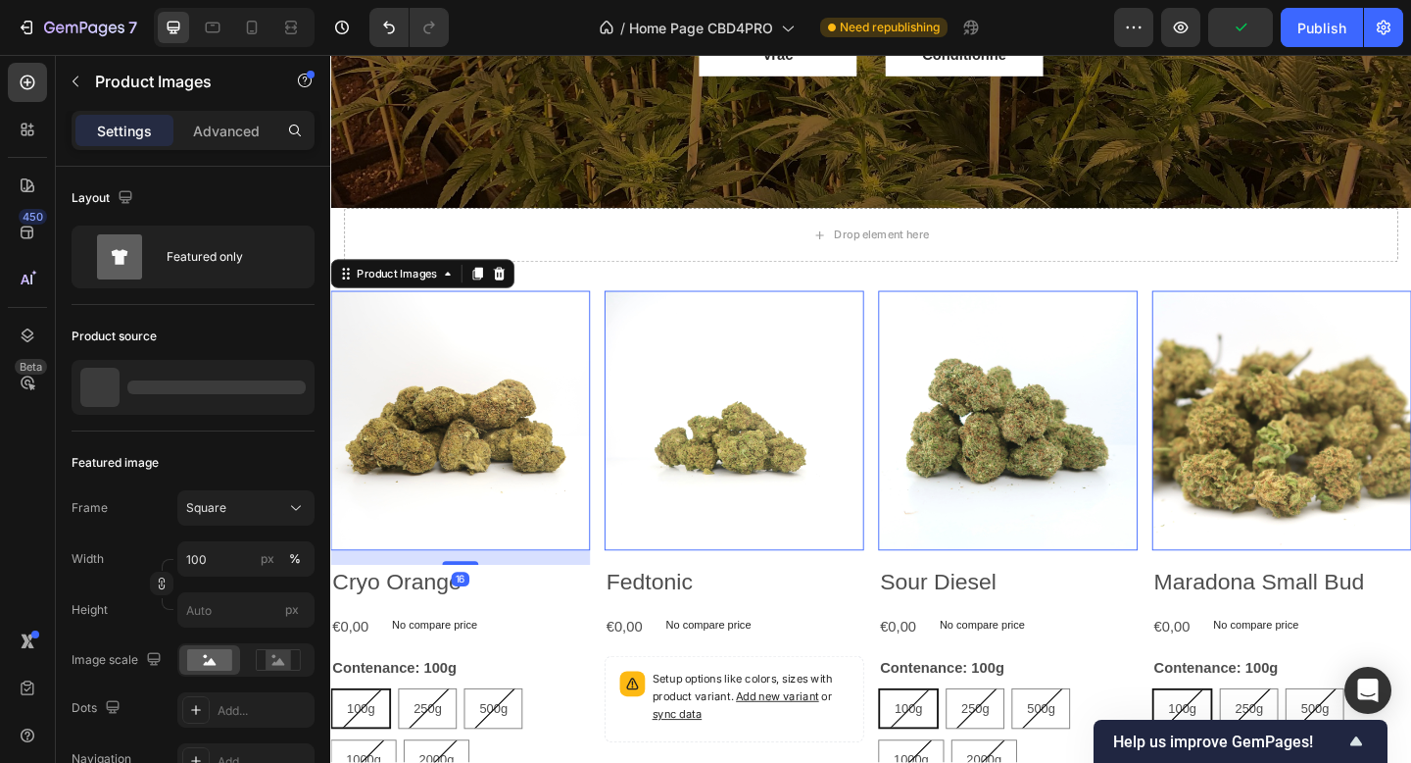
click at [562, 323] on img at bounding box center [471, 453] width 282 height 282
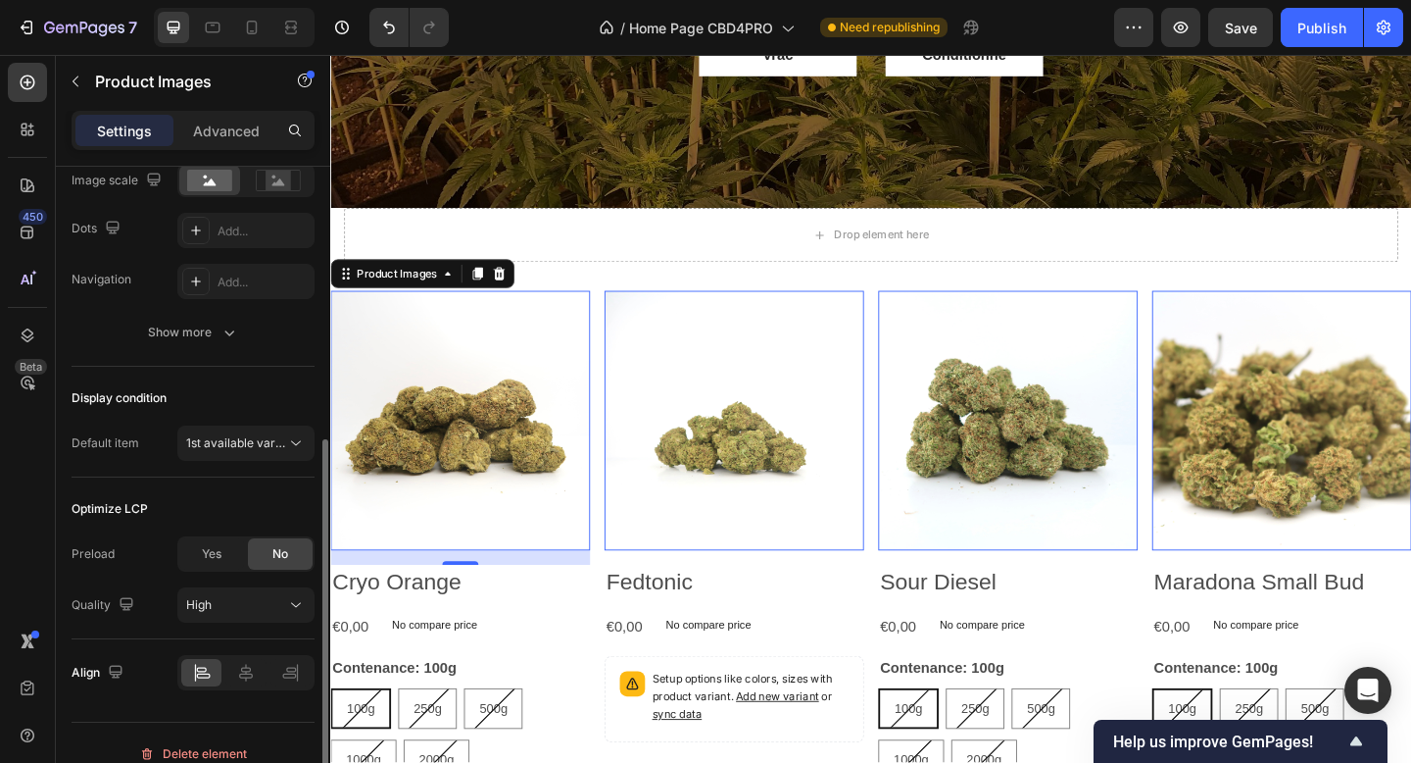
scroll to position [480, 0]
click at [226, 441] on span "1st available variant" at bounding box center [241, 441] width 110 height 15
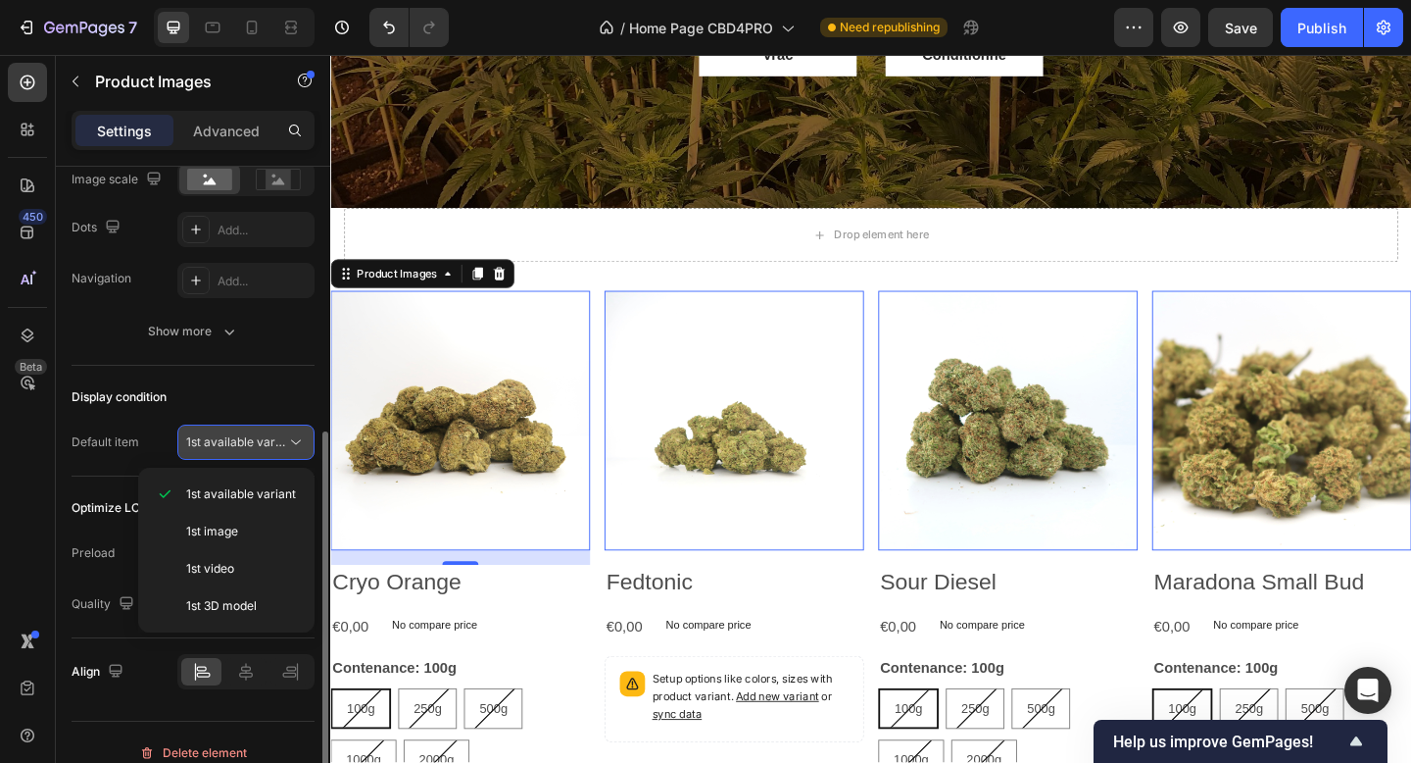
scroll to position [329, 0]
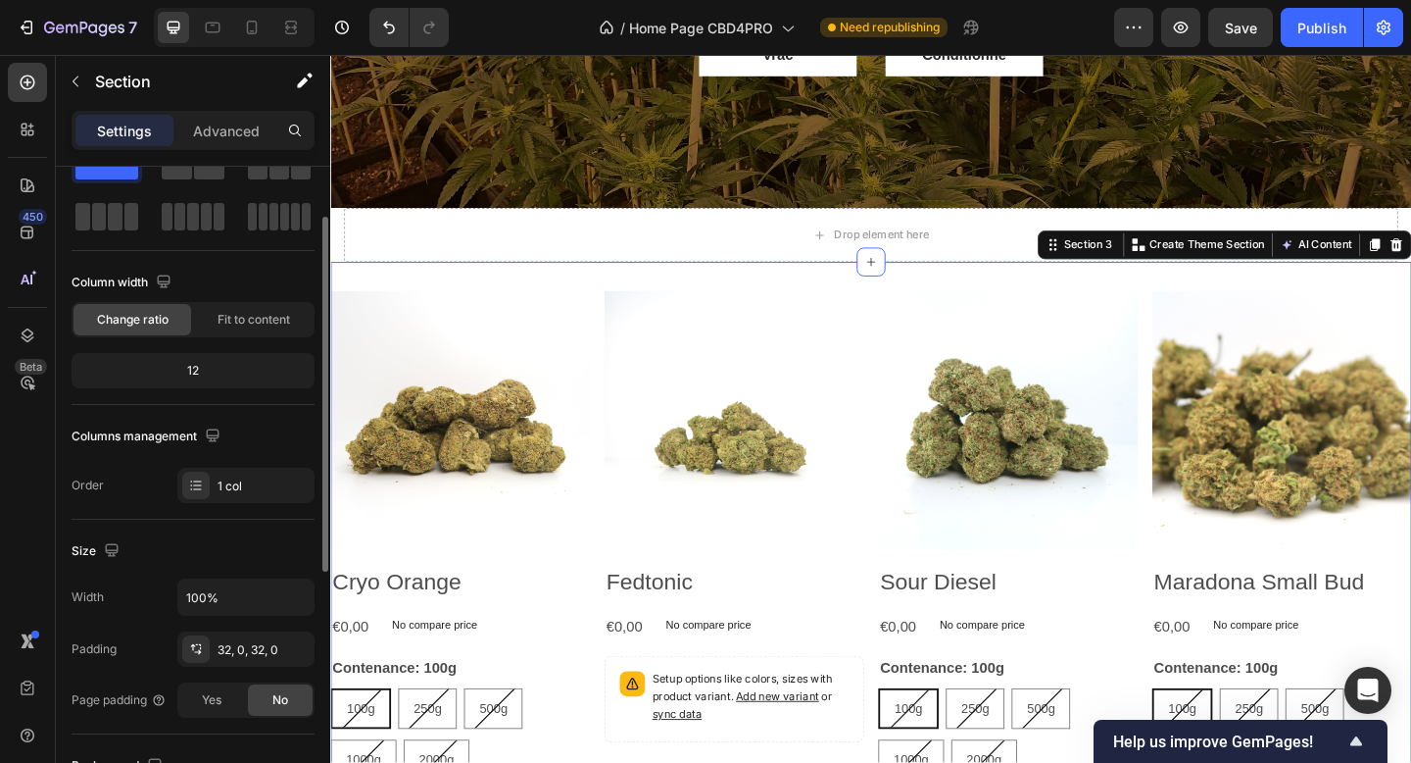
scroll to position [77, 0]
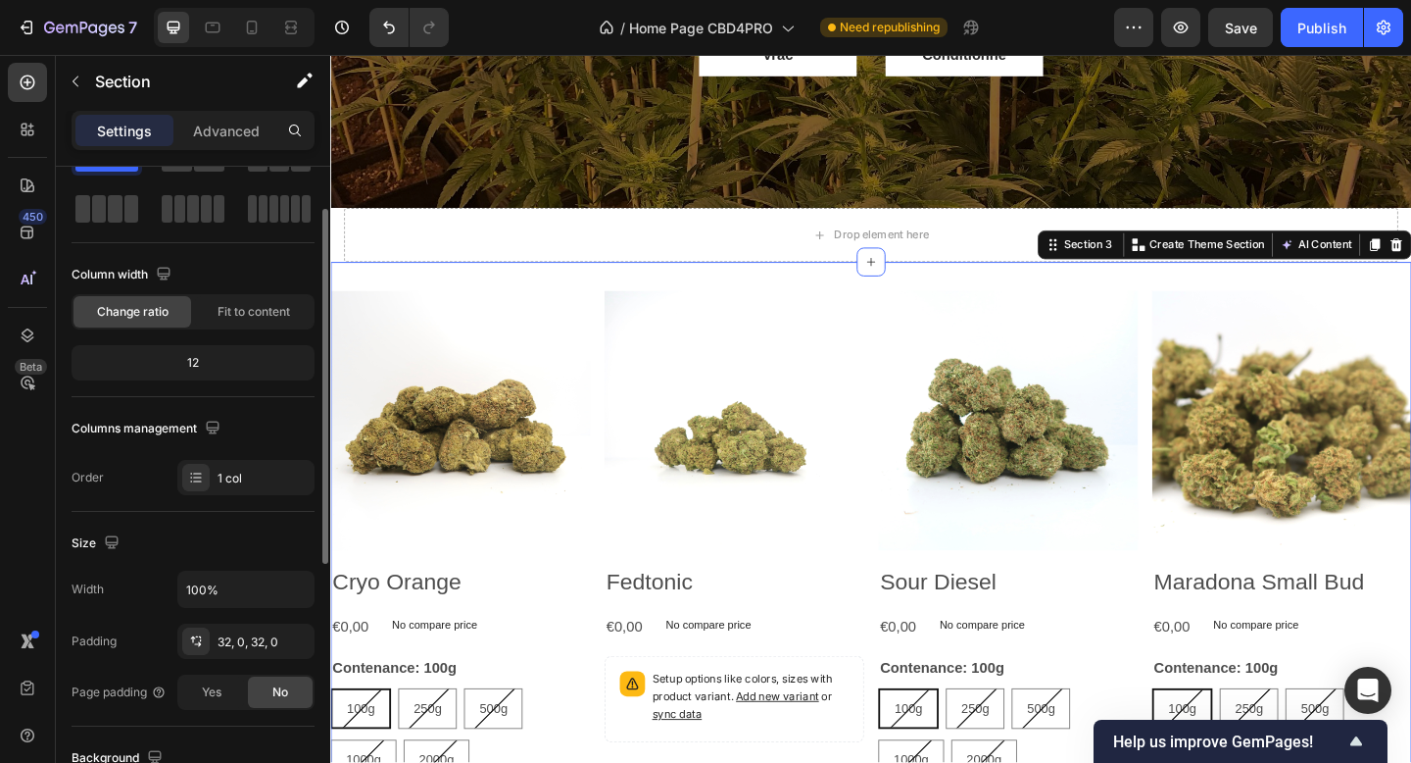
click at [215, 335] on div "Column width Change ratio Fit to content 12" at bounding box center [193, 328] width 243 height 138
click at [215, 356] on div "12" at bounding box center [192, 362] width 235 height 27
click at [253, 326] on div "Fit to content" at bounding box center [254, 311] width 118 height 31
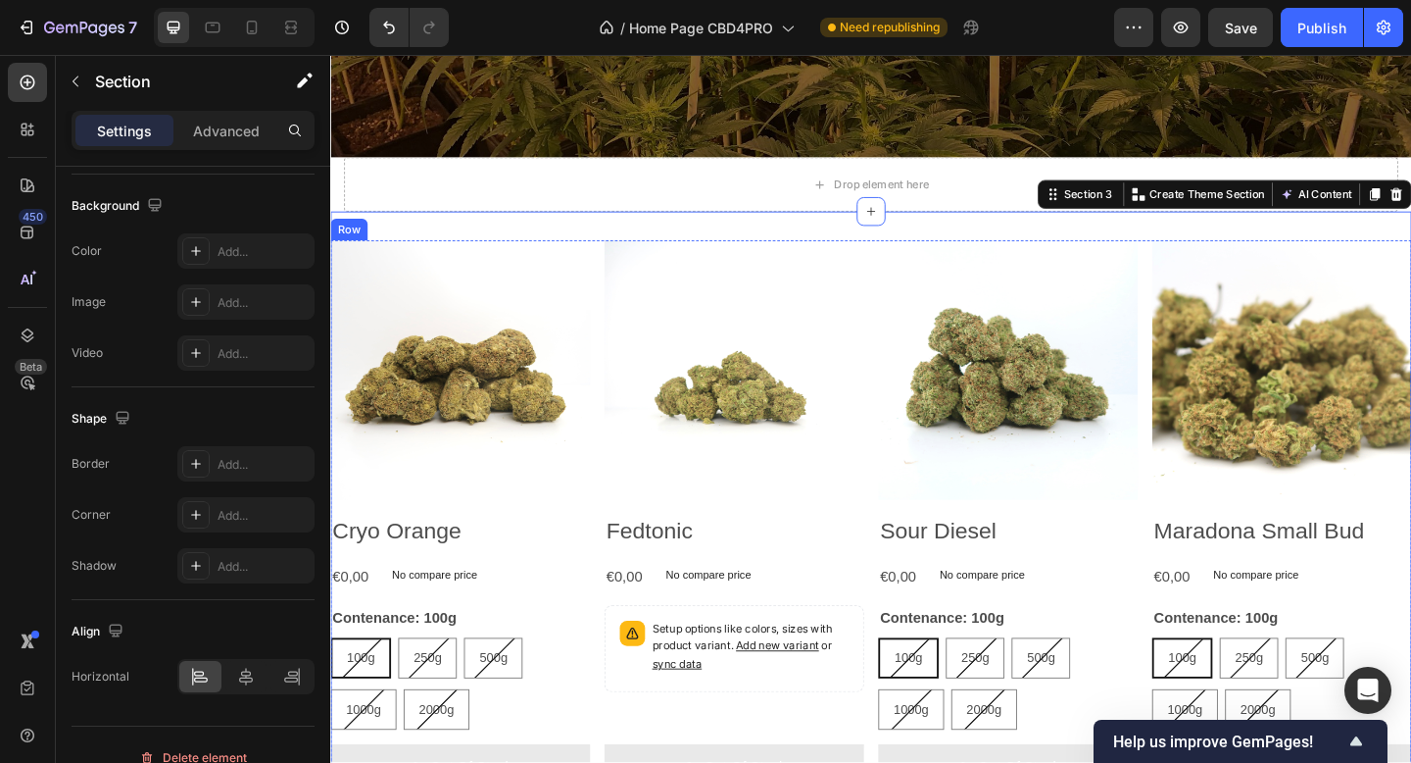
scroll to position [436, 0]
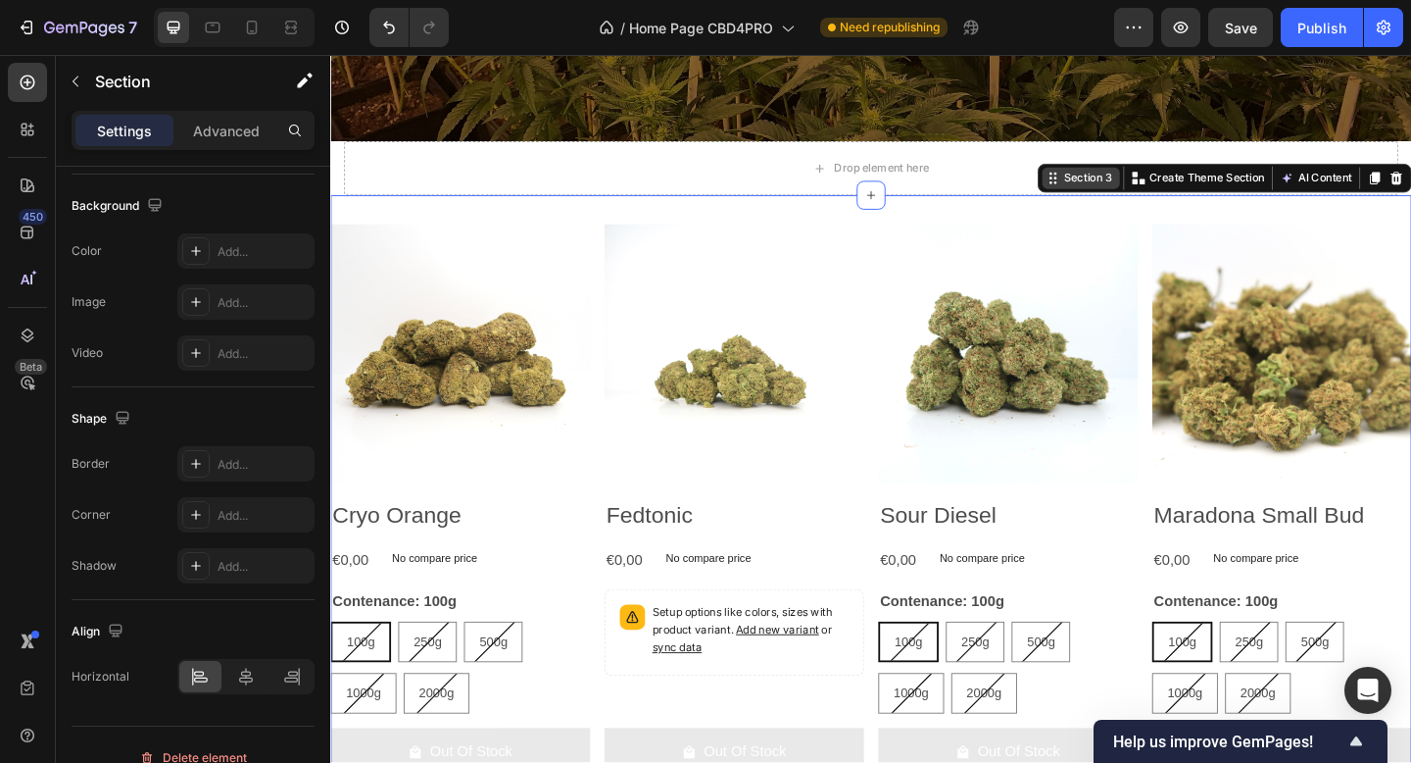
click at [1172, 197] on div "Section 3" at bounding box center [1154, 189] width 61 height 18
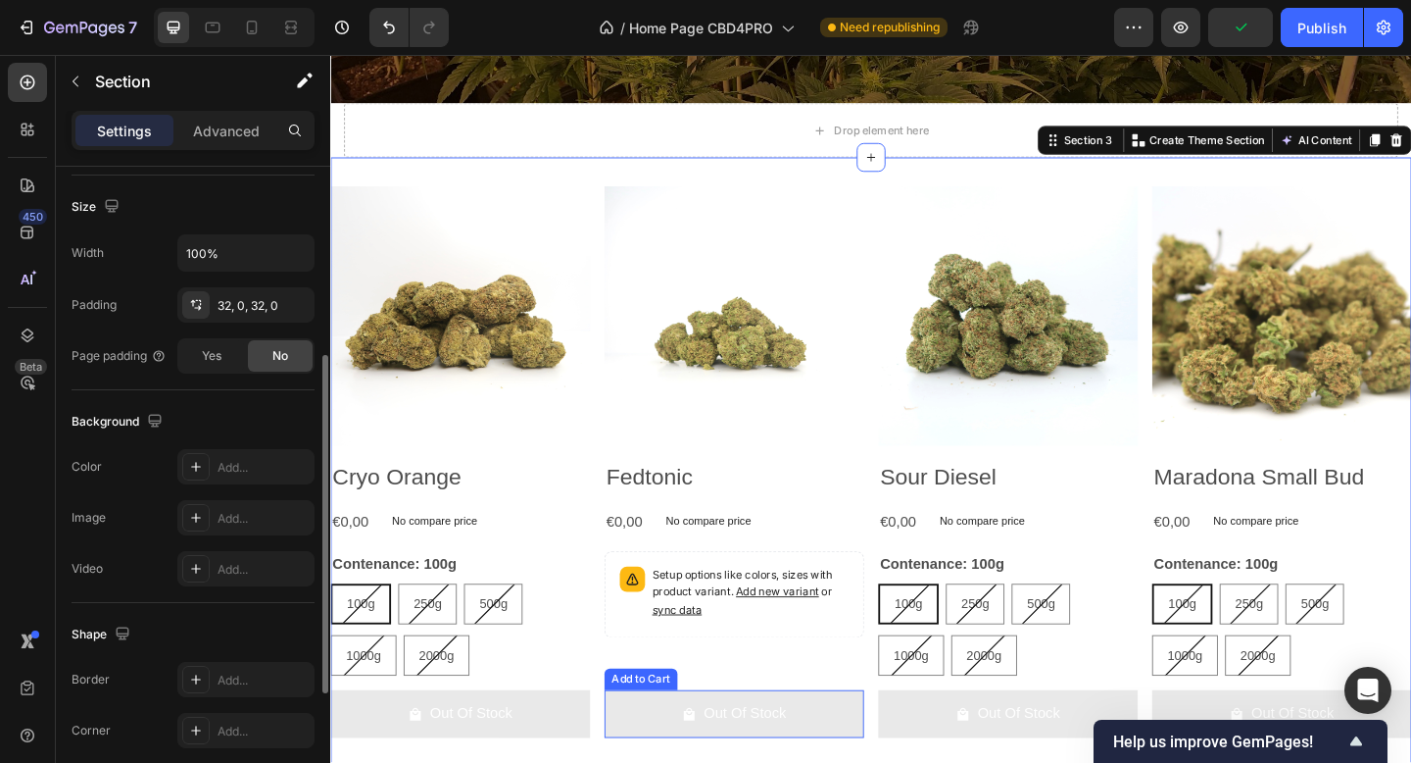
scroll to position [444, 0]
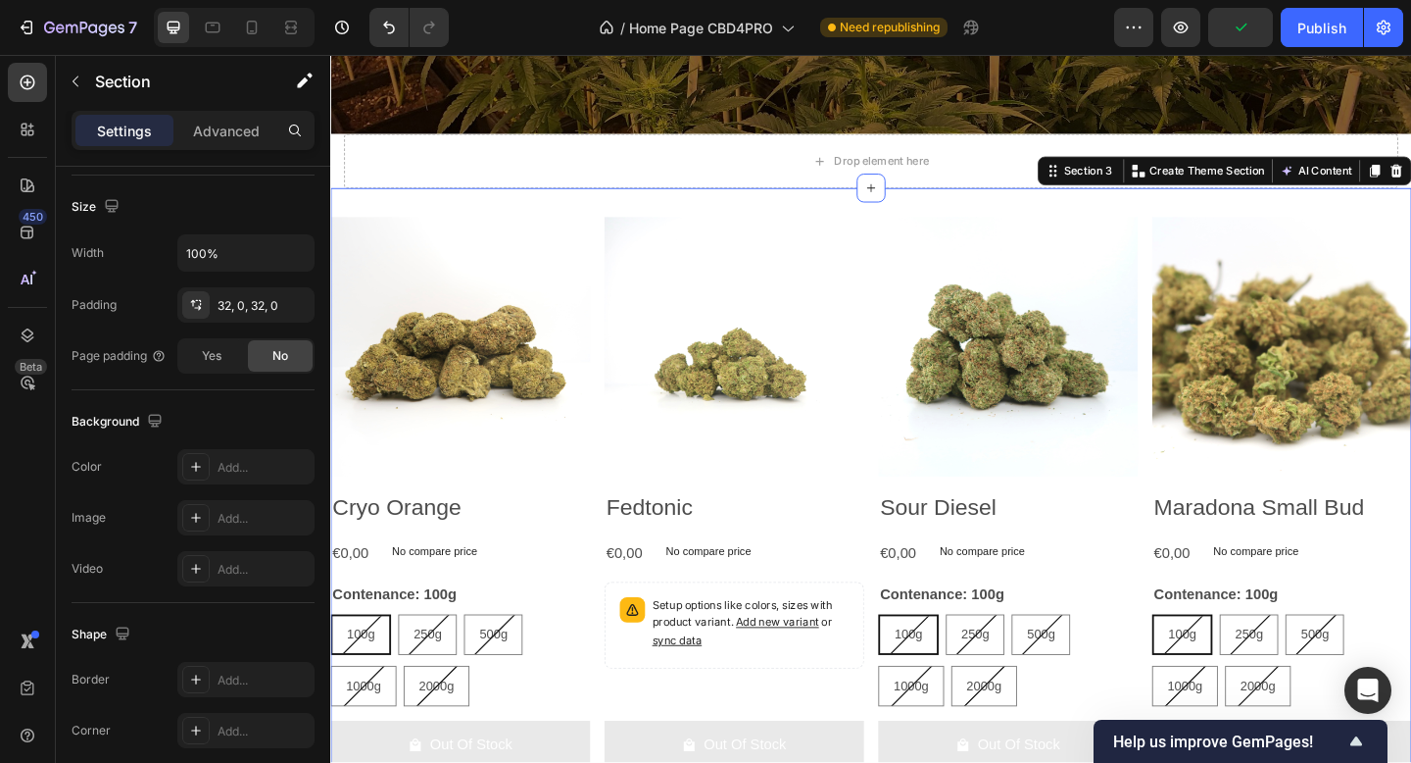
click at [541, 231] on img at bounding box center [471, 372] width 282 height 282
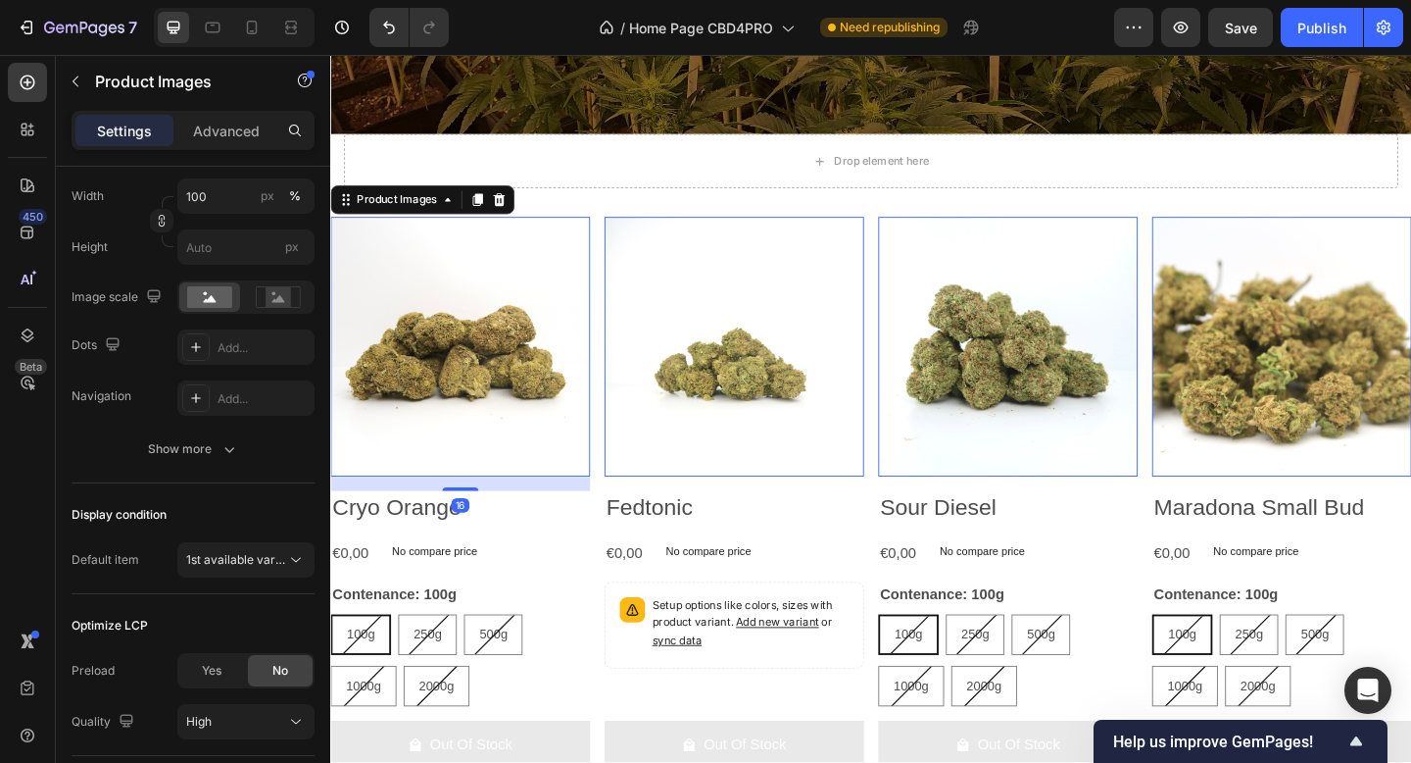
scroll to position [0, 0]
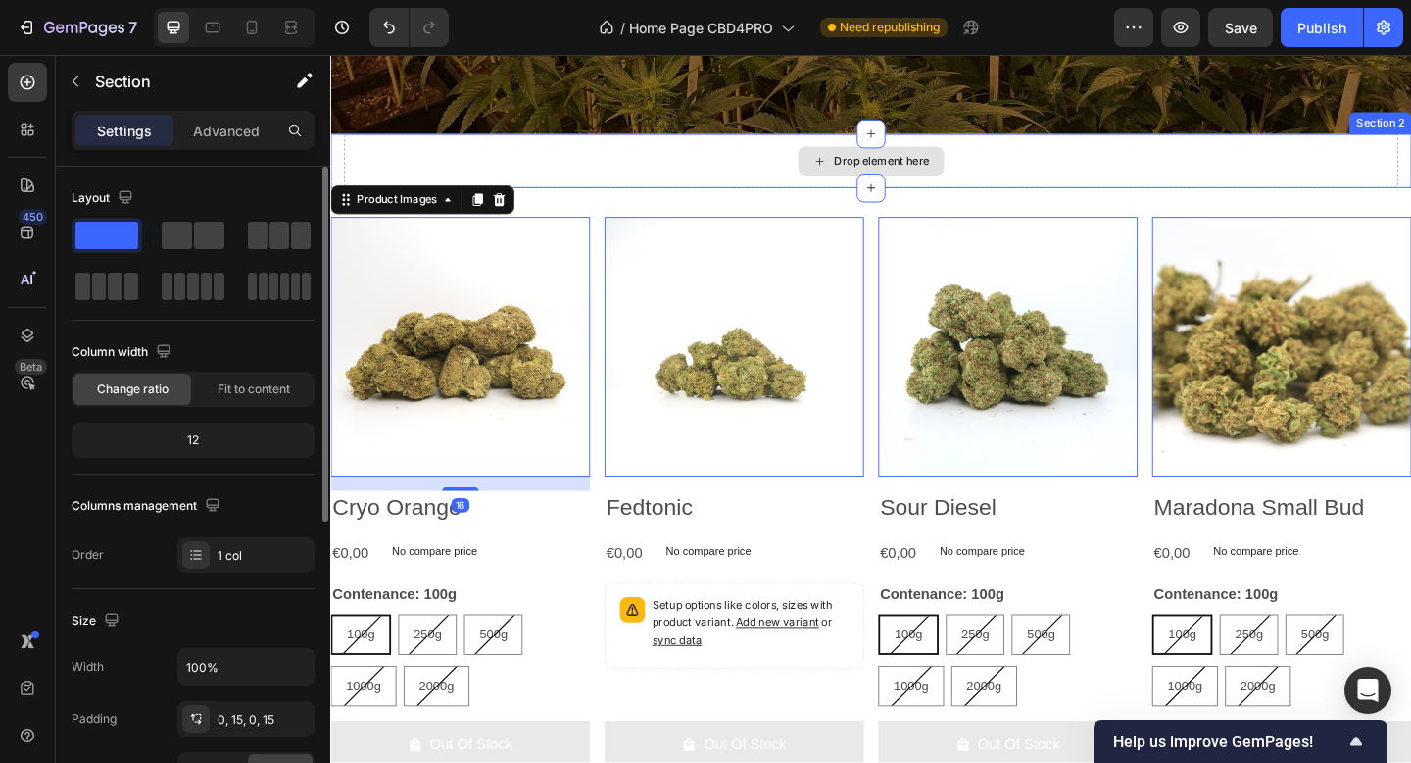
click at [688, 158] on div "Drop element here" at bounding box center [918, 170] width 1147 height 59
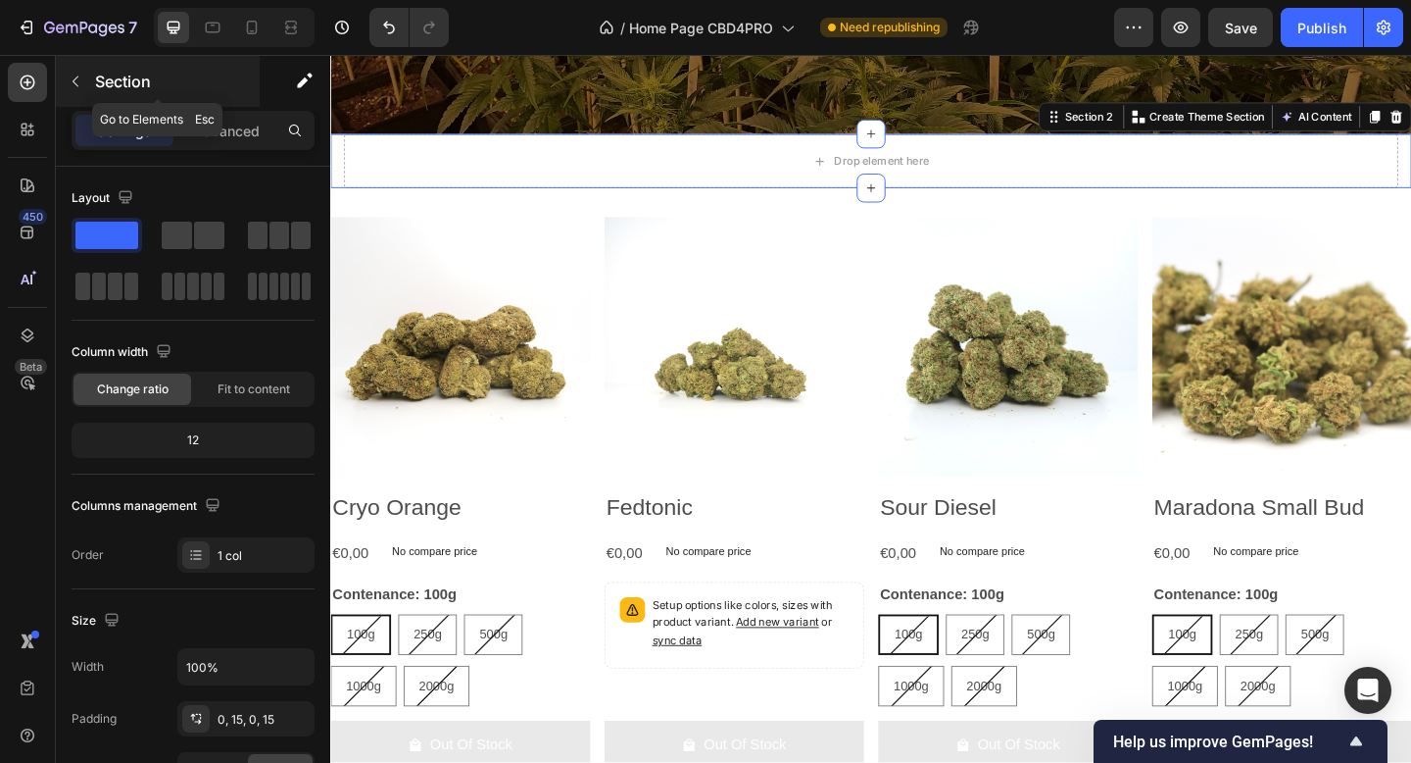
click at [120, 77] on p "Section" at bounding box center [175, 82] width 161 height 24
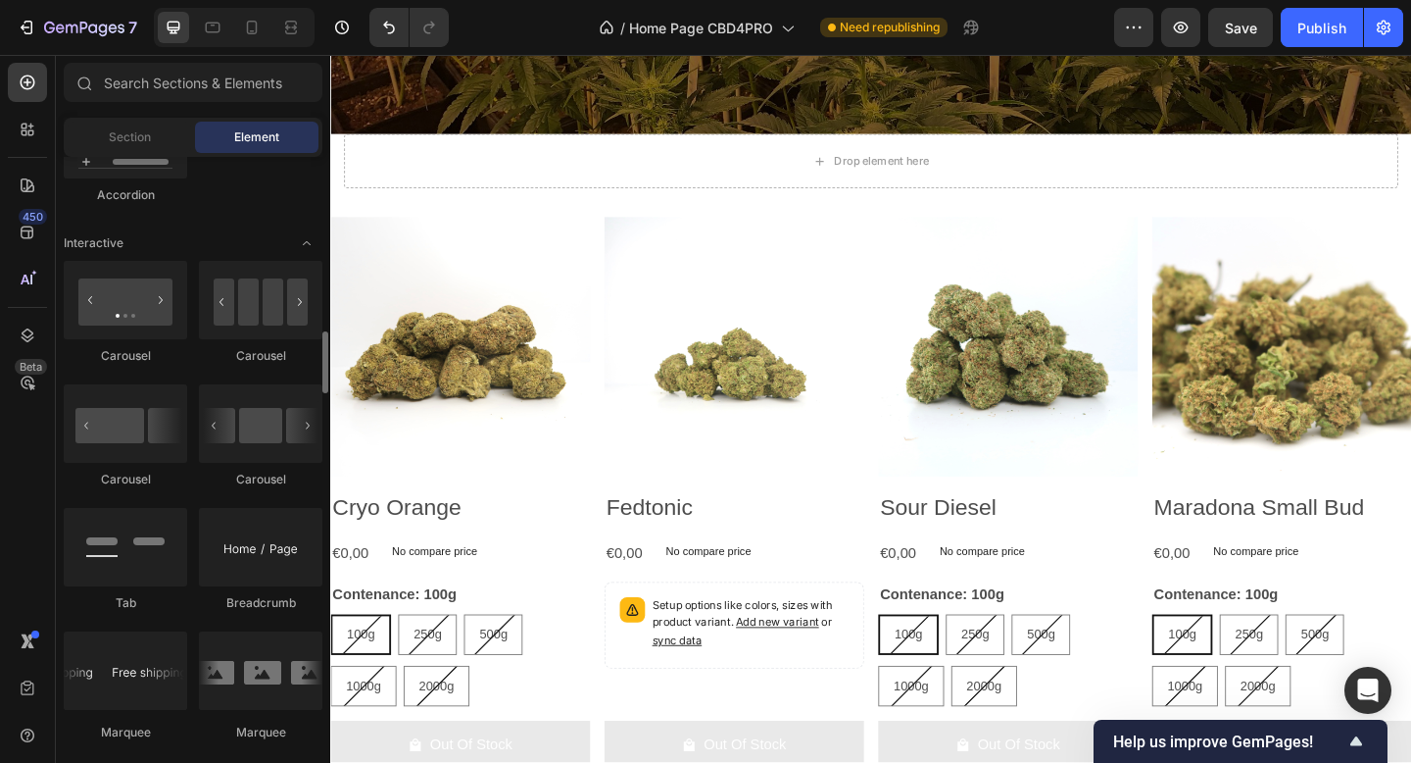
scroll to position [1877, 0]
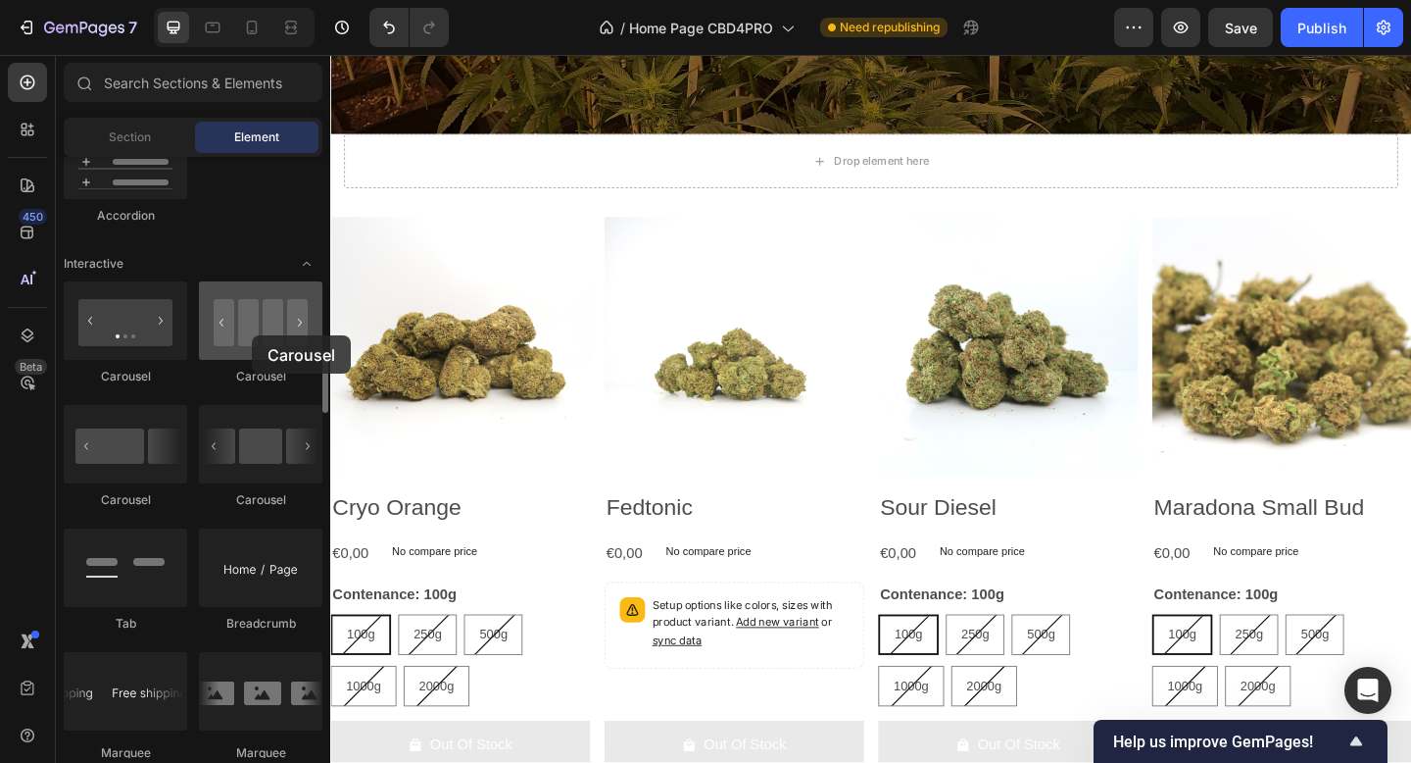
click at [252, 335] on div at bounding box center [260, 320] width 123 height 78
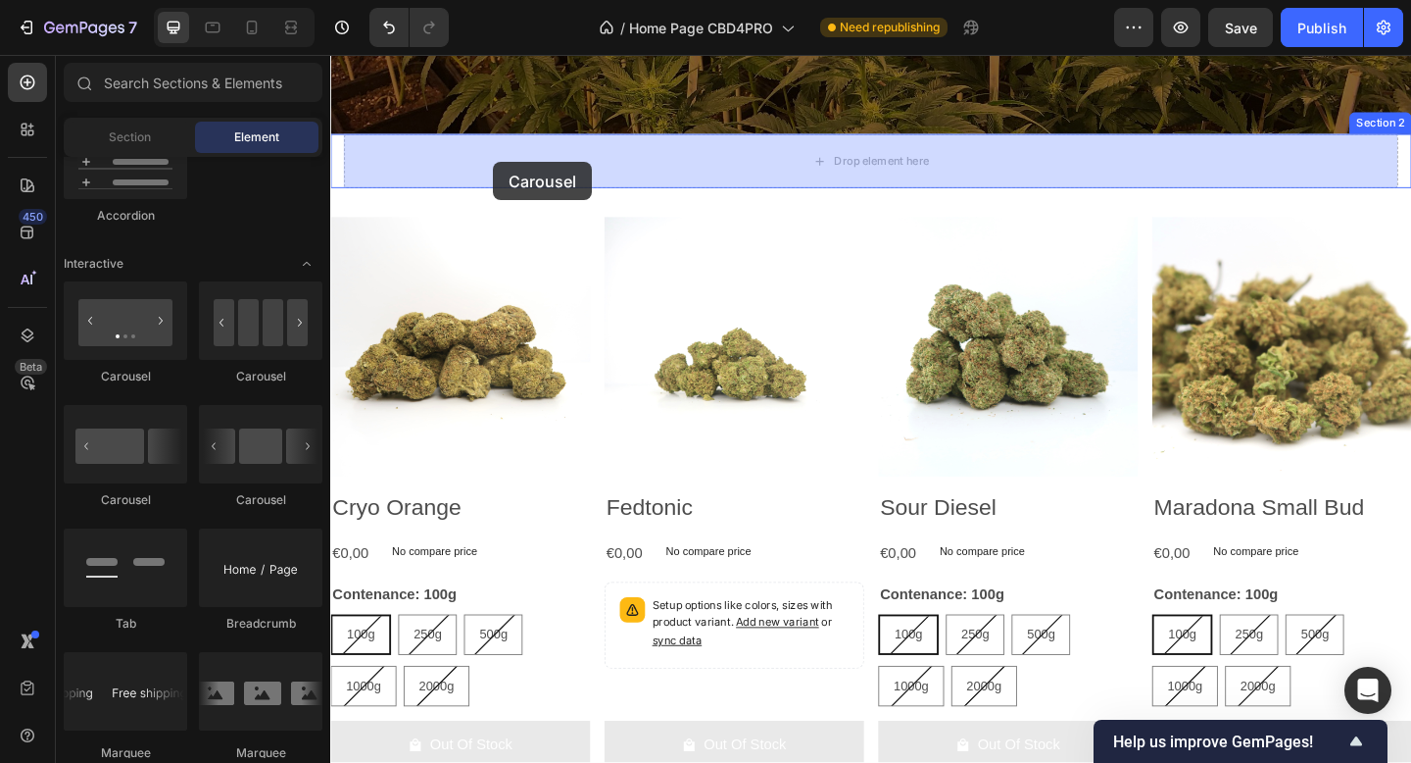
drag, startPoint x: 582, startPoint y: 523, endPoint x: 508, endPoint y: 172, distance: 359.7
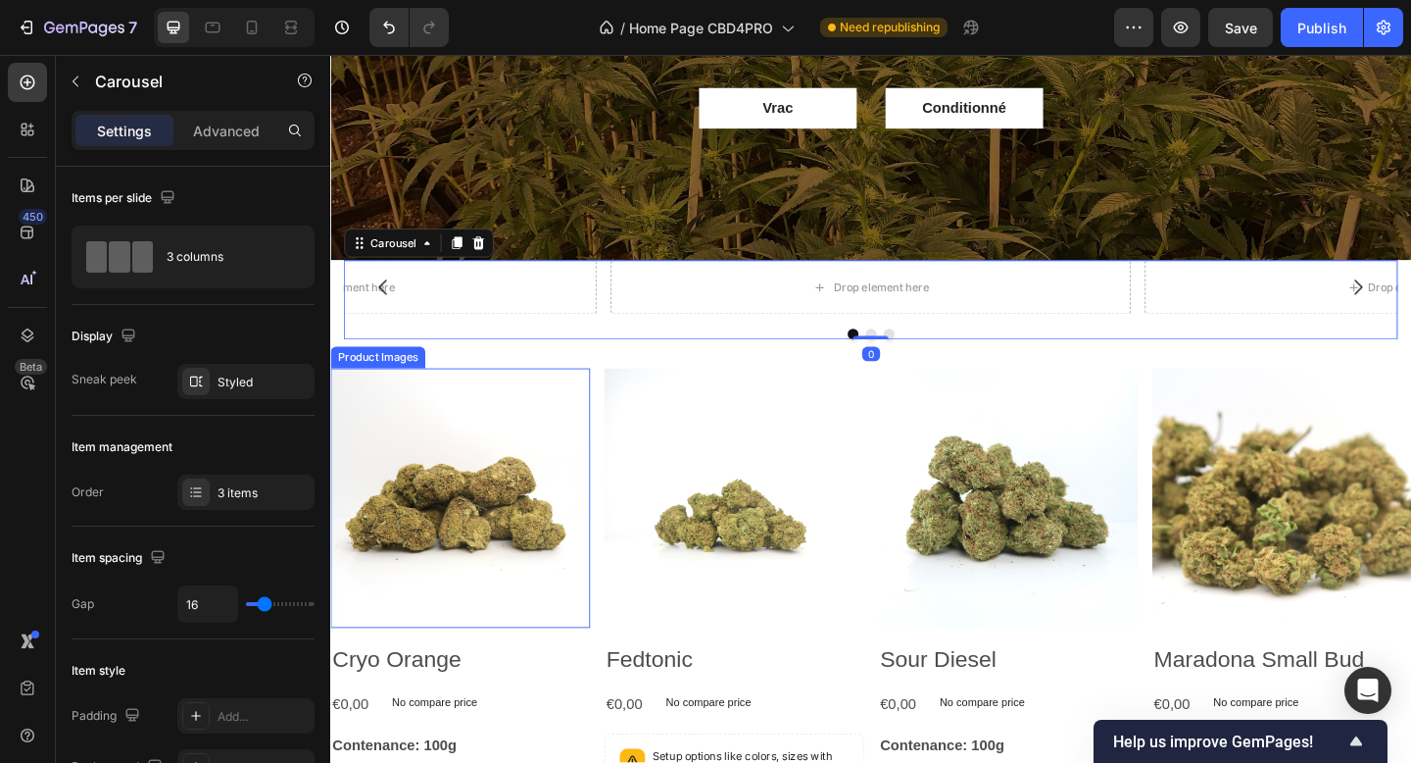
scroll to position [303, 0]
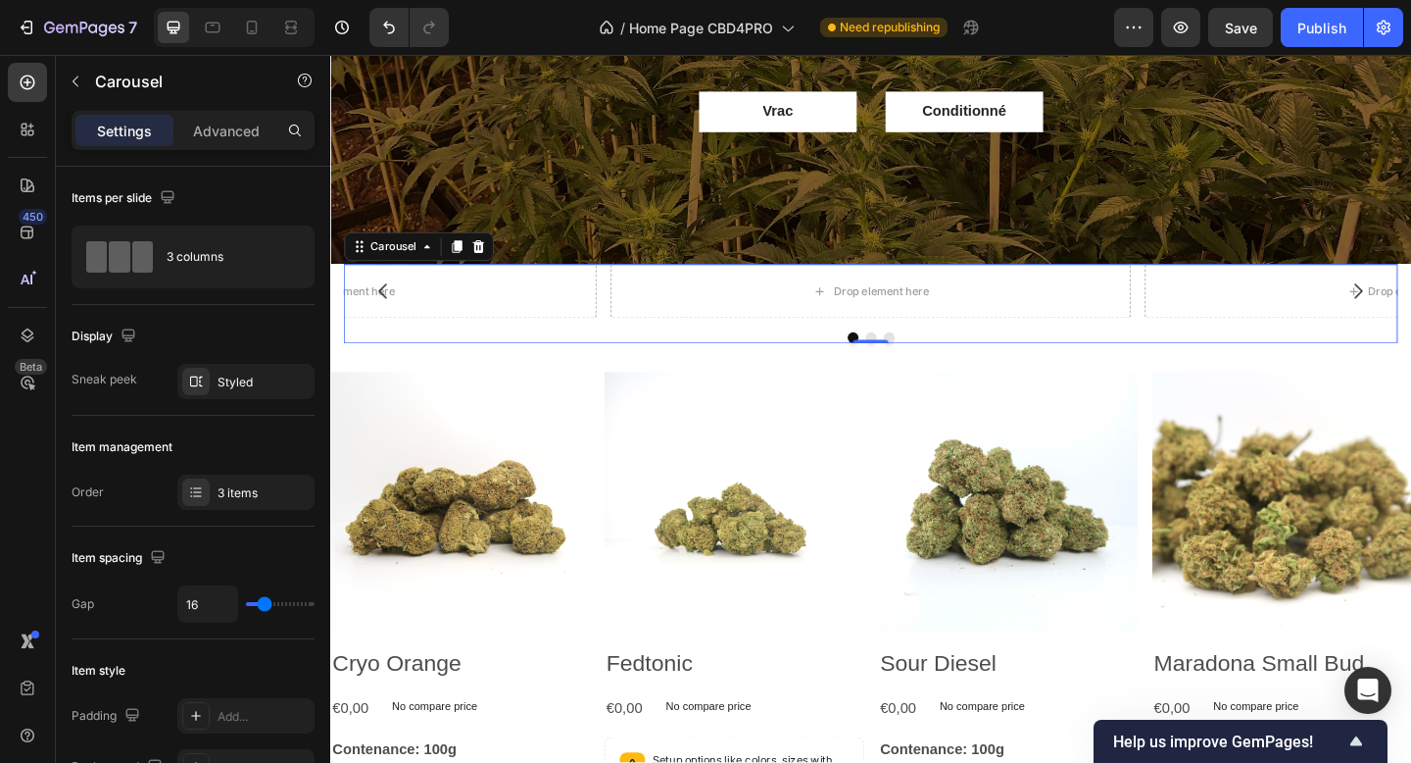
click at [556, 339] on div "Drop element here" at bounding box center [338, 311] width 566 height 59
click at [918, 361] on button "Dot" at bounding box center [919, 363] width 12 height 12
click at [939, 361] on button "Dot" at bounding box center [938, 363] width 12 height 12
click at [893, 364] on button "Dot" at bounding box center [899, 363] width 12 height 12
click at [493, 269] on icon at bounding box center [491, 264] width 13 height 14
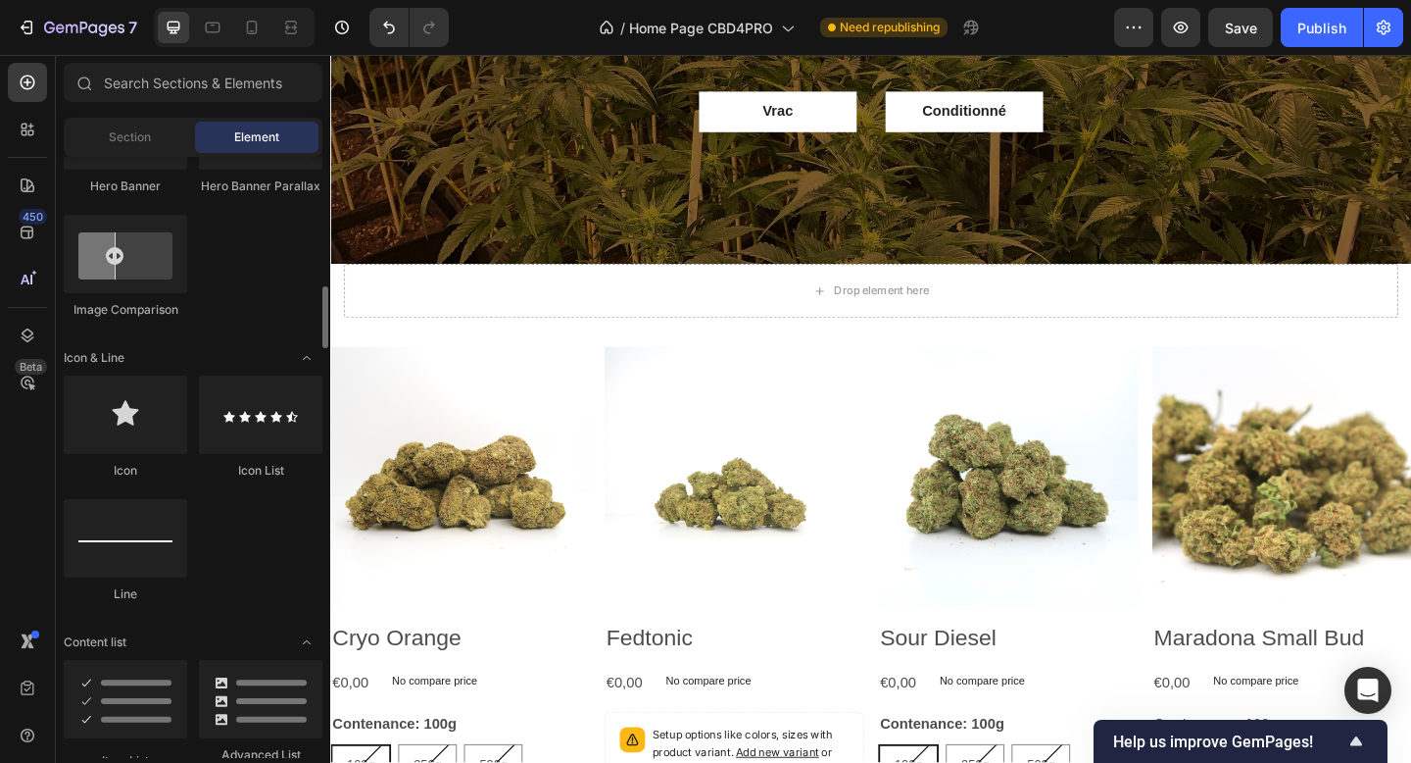
scroll to position [1101, 0]
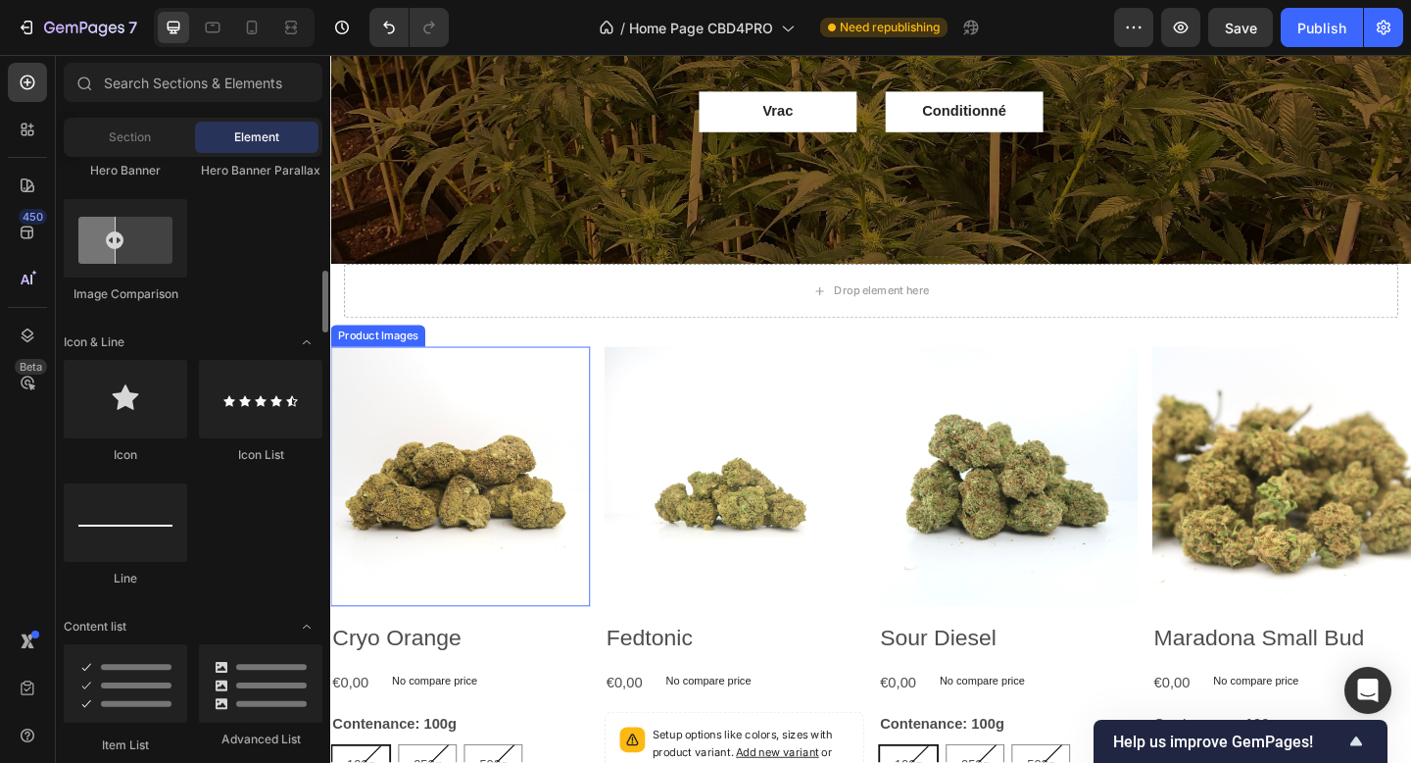
click at [450, 403] on img at bounding box center [471, 513] width 282 height 282
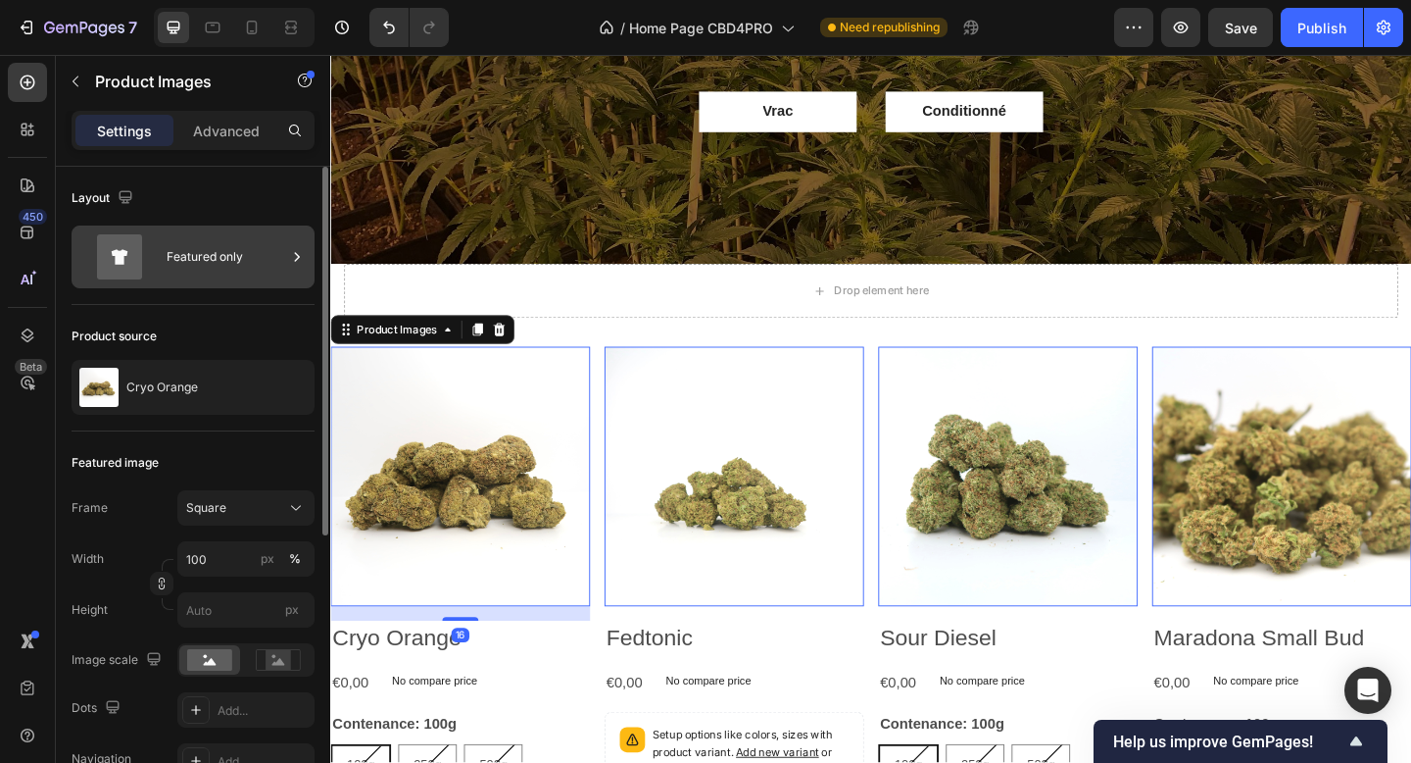
click at [217, 244] on div "Featured only" at bounding box center [227, 256] width 120 height 45
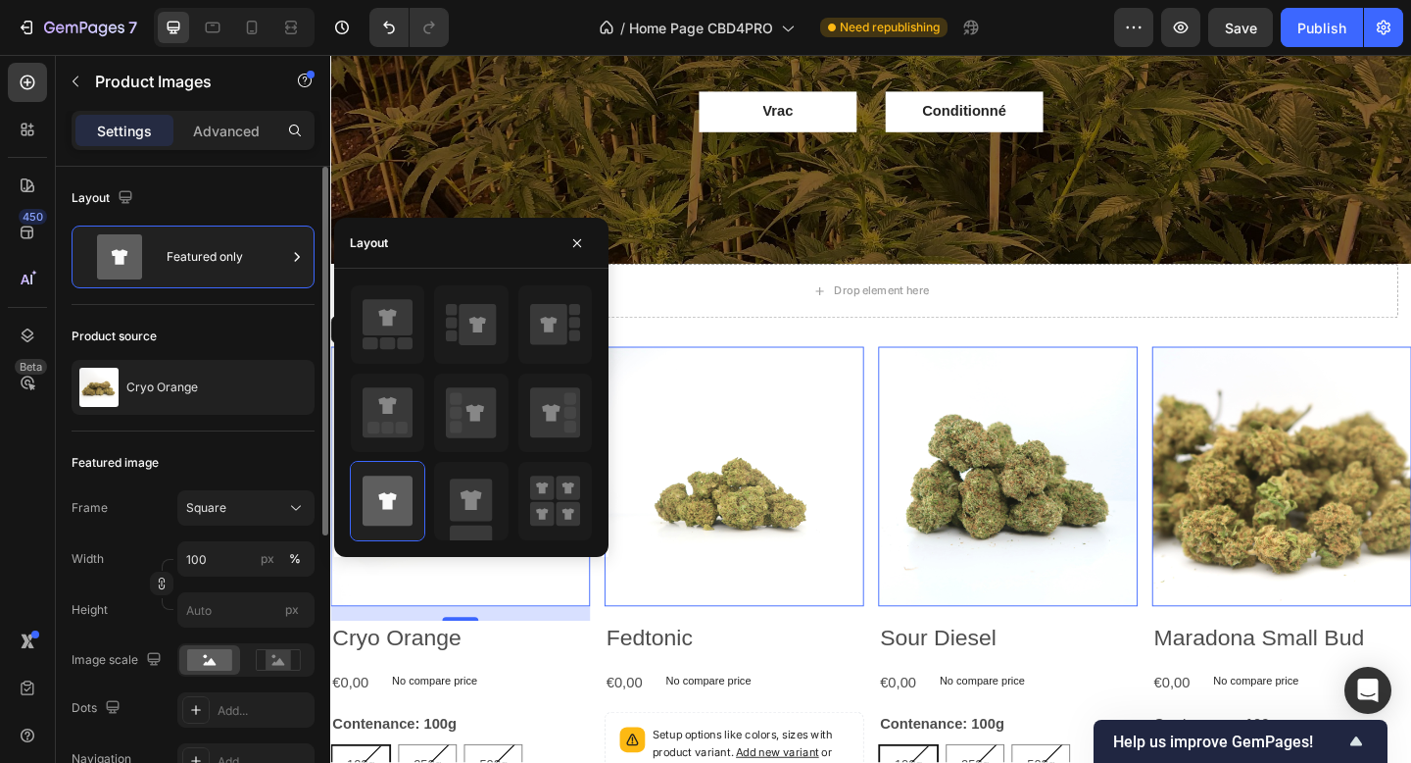
click at [214, 442] on div "Featured image Frame Square Width 100 px % Height px Image scale Dots Add... Na…" at bounding box center [193, 638] width 243 height 415
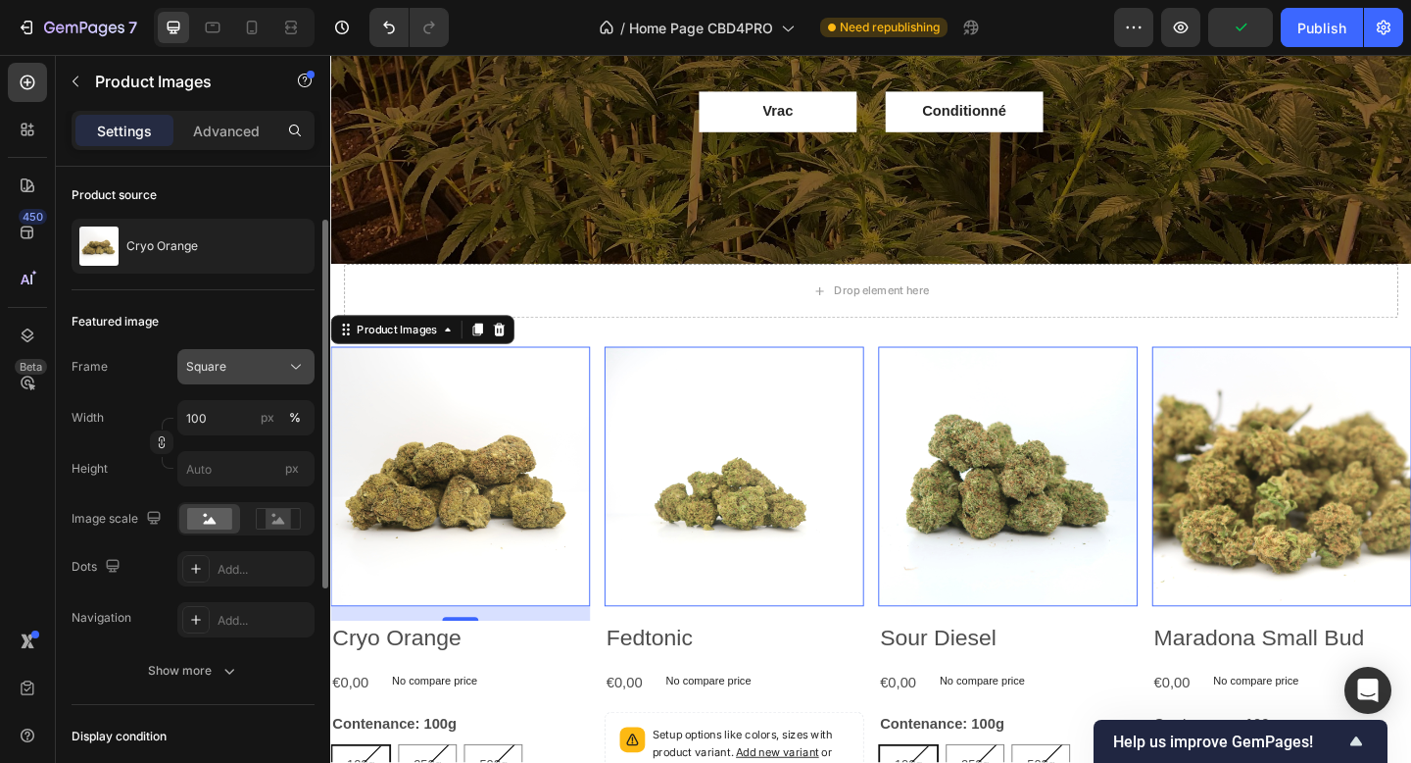
scroll to position [145, 0]
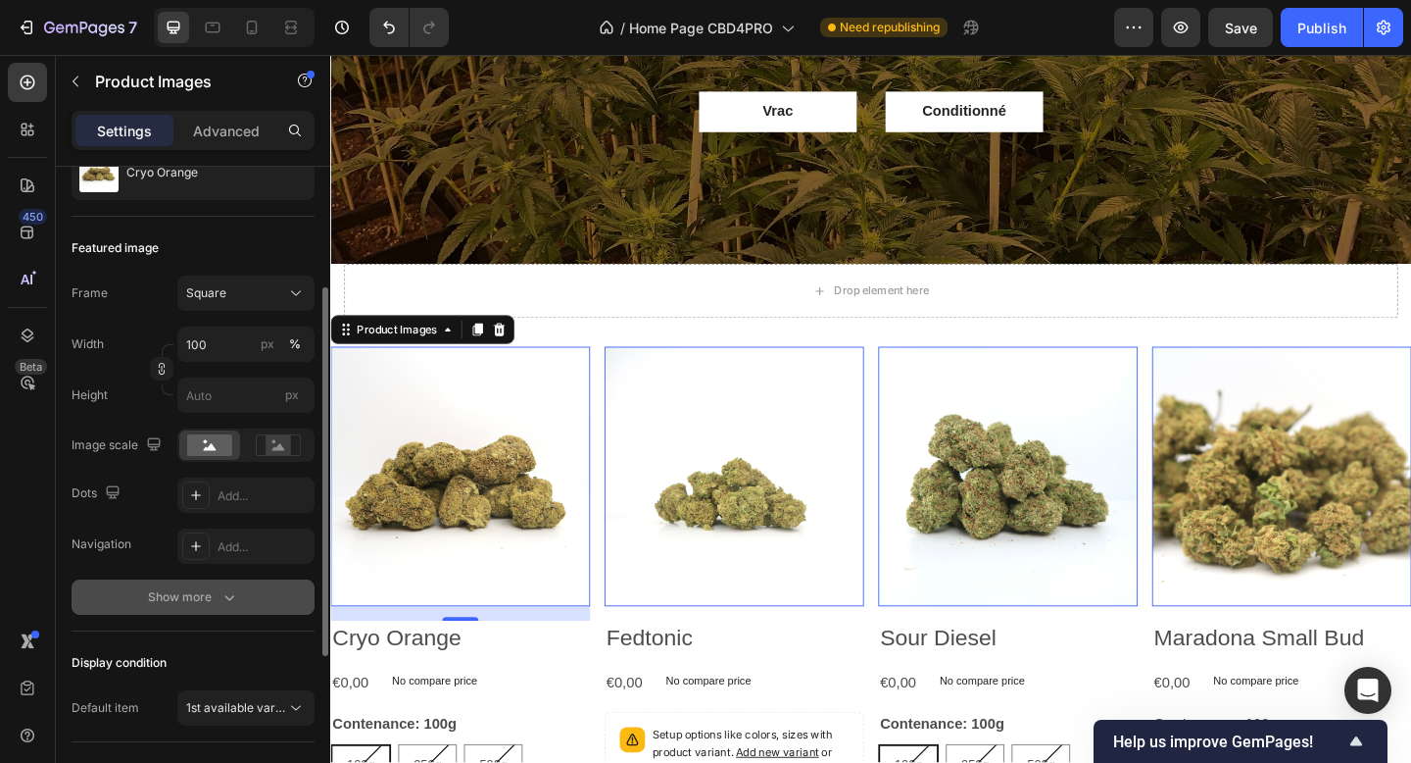
click at [222, 595] on icon "button" at bounding box center [230, 597] width 20 height 20
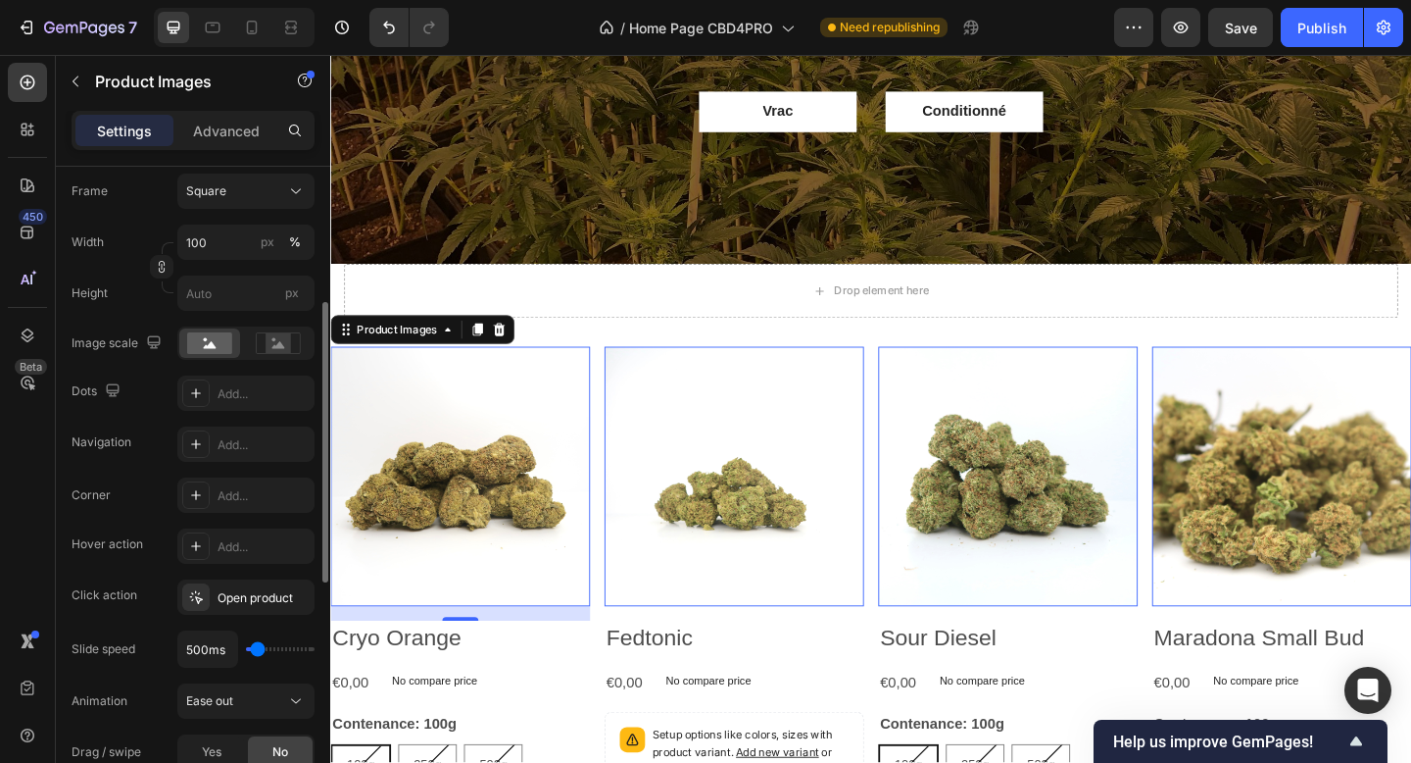
scroll to position [324, 0]
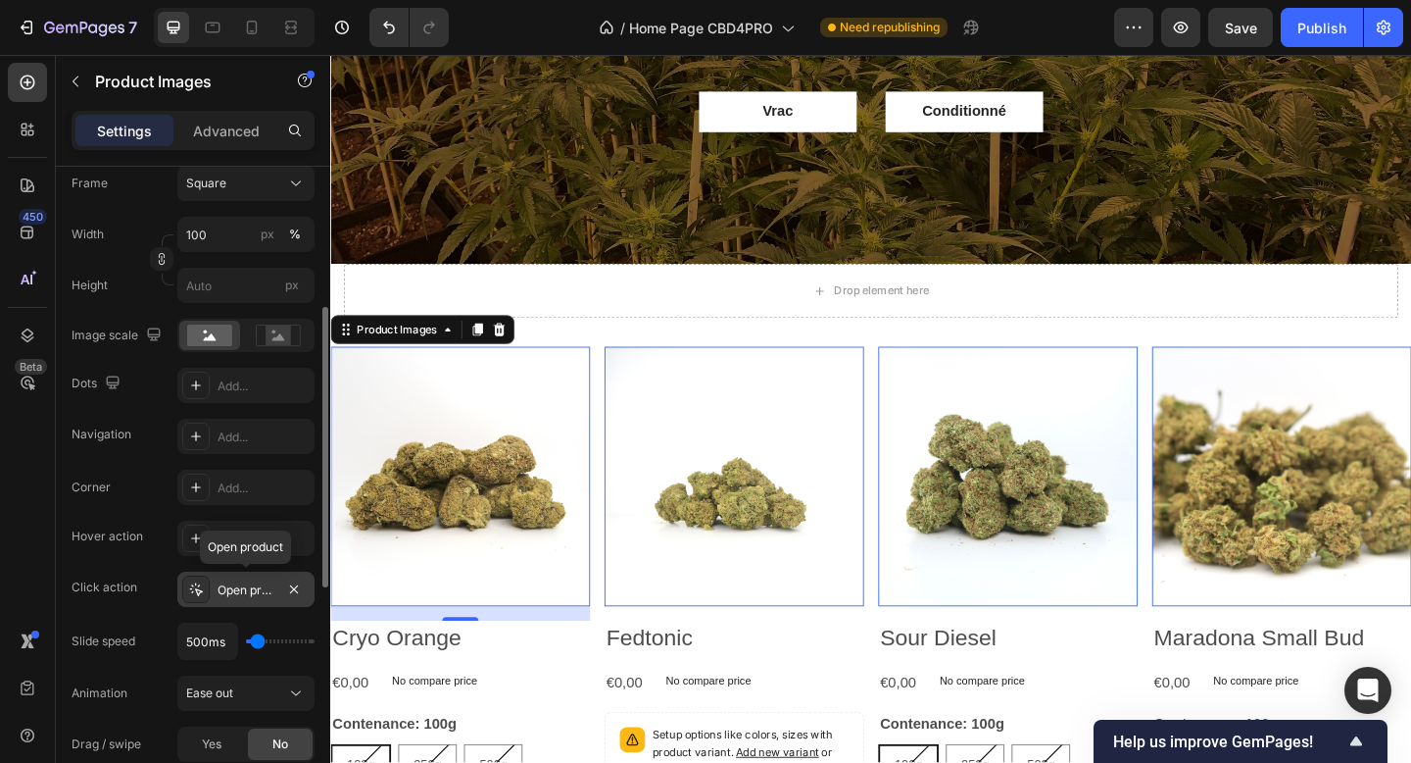
click at [242, 587] on div "Open product" at bounding box center [246, 590] width 57 height 18
click at [144, 613] on div "Corner Add... Hover action Add... Click action Open product Slide speed 500ms A…" at bounding box center [193, 640] width 243 height 343
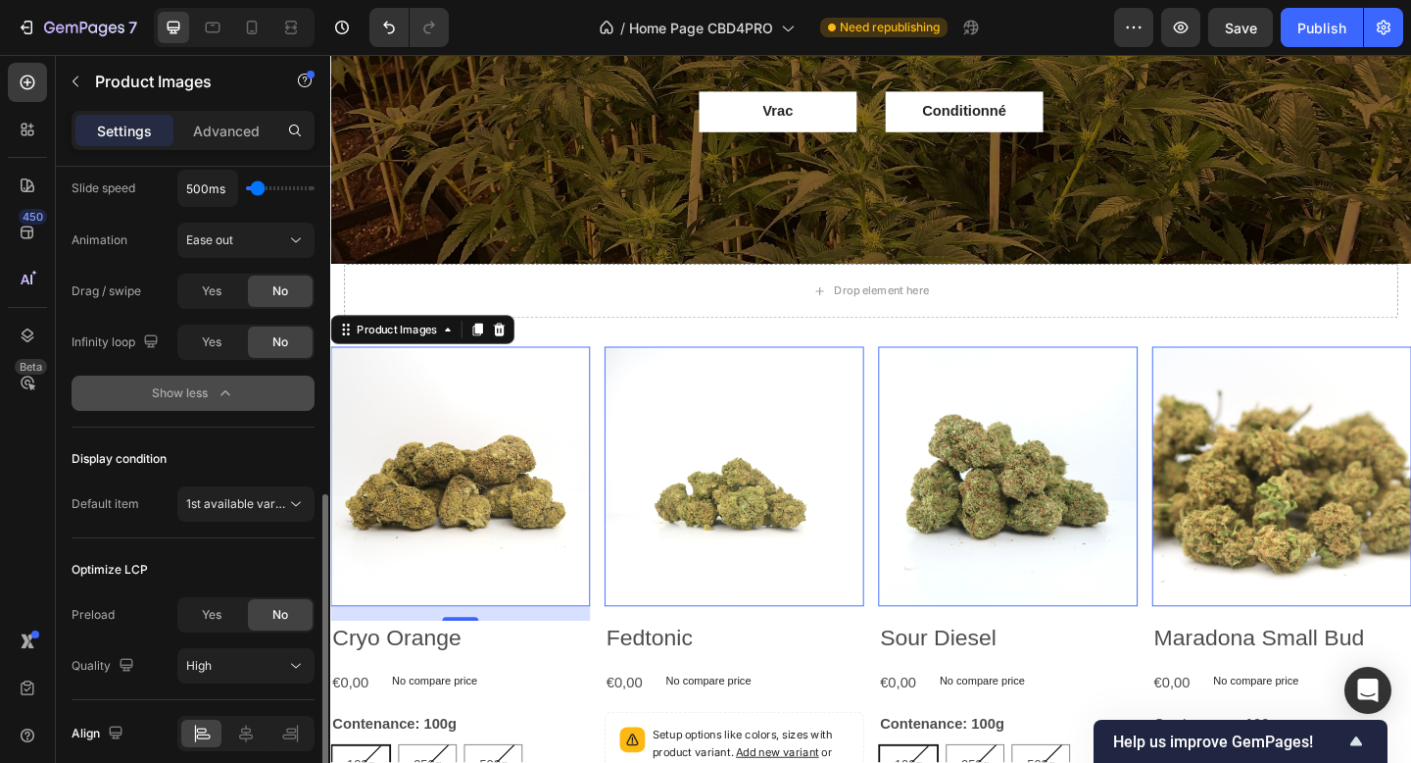
scroll to position [783, 0]
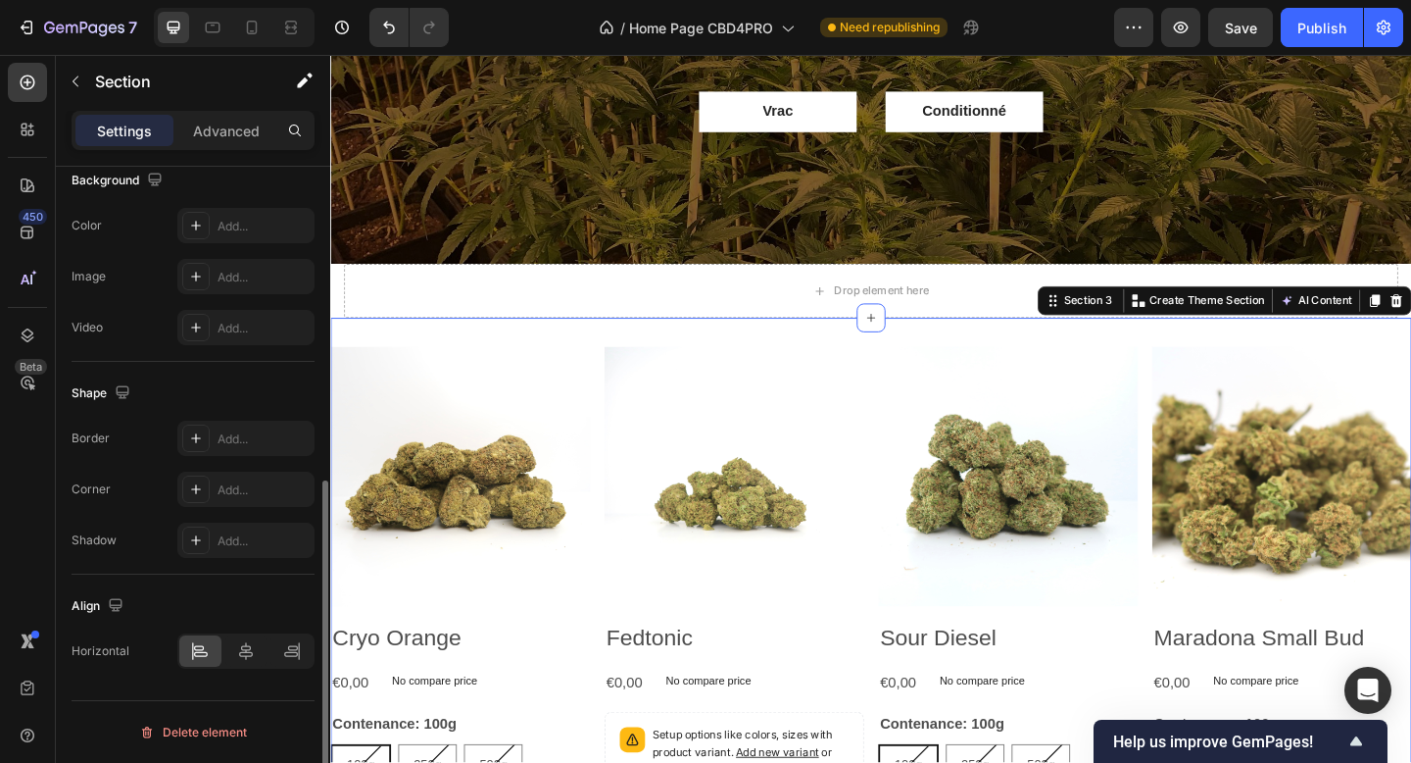
scroll to position [0, 0]
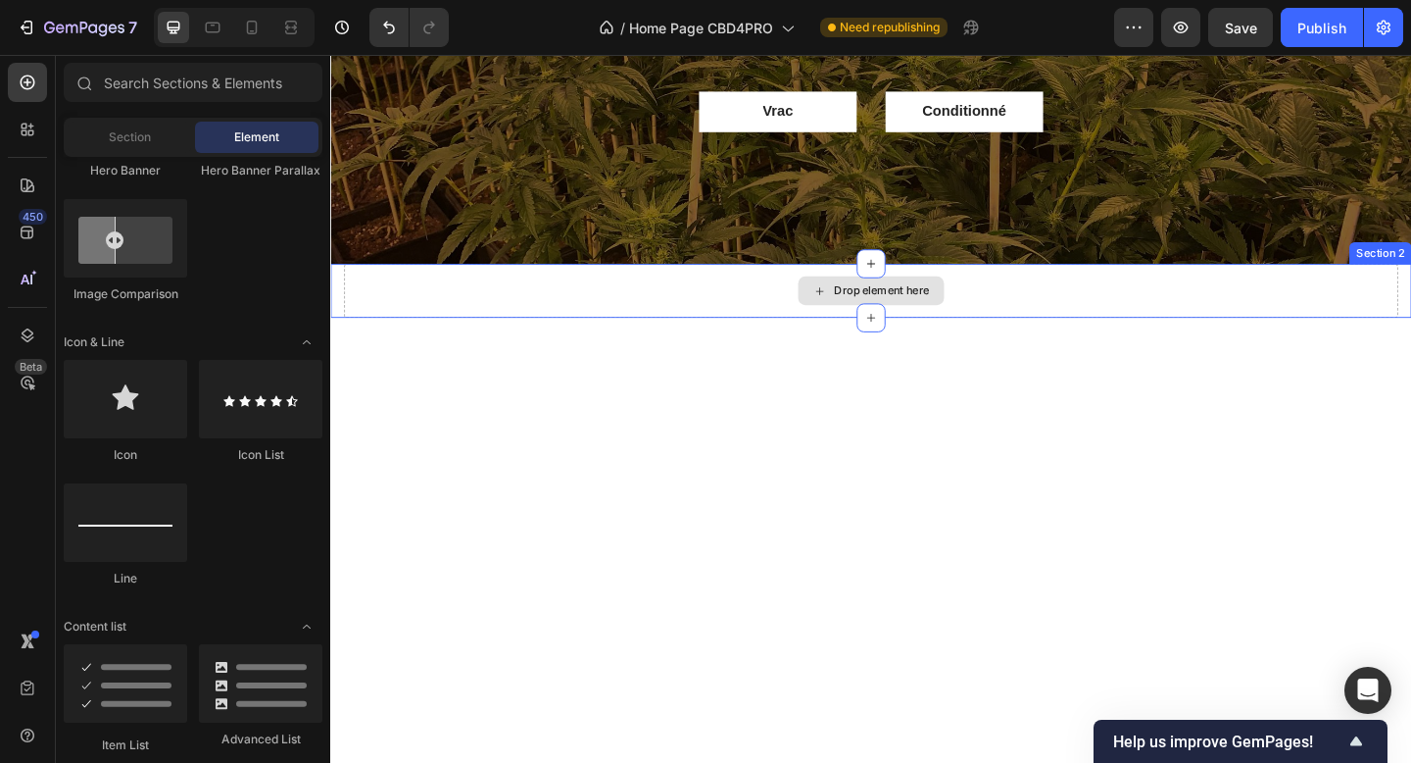
click at [974, 317] on div "Drop element here" at bounding box center [930, 312] width 104 height 16
click at [102, 129] on div "Section" at bounding box center [129, 137] width 123 height 31
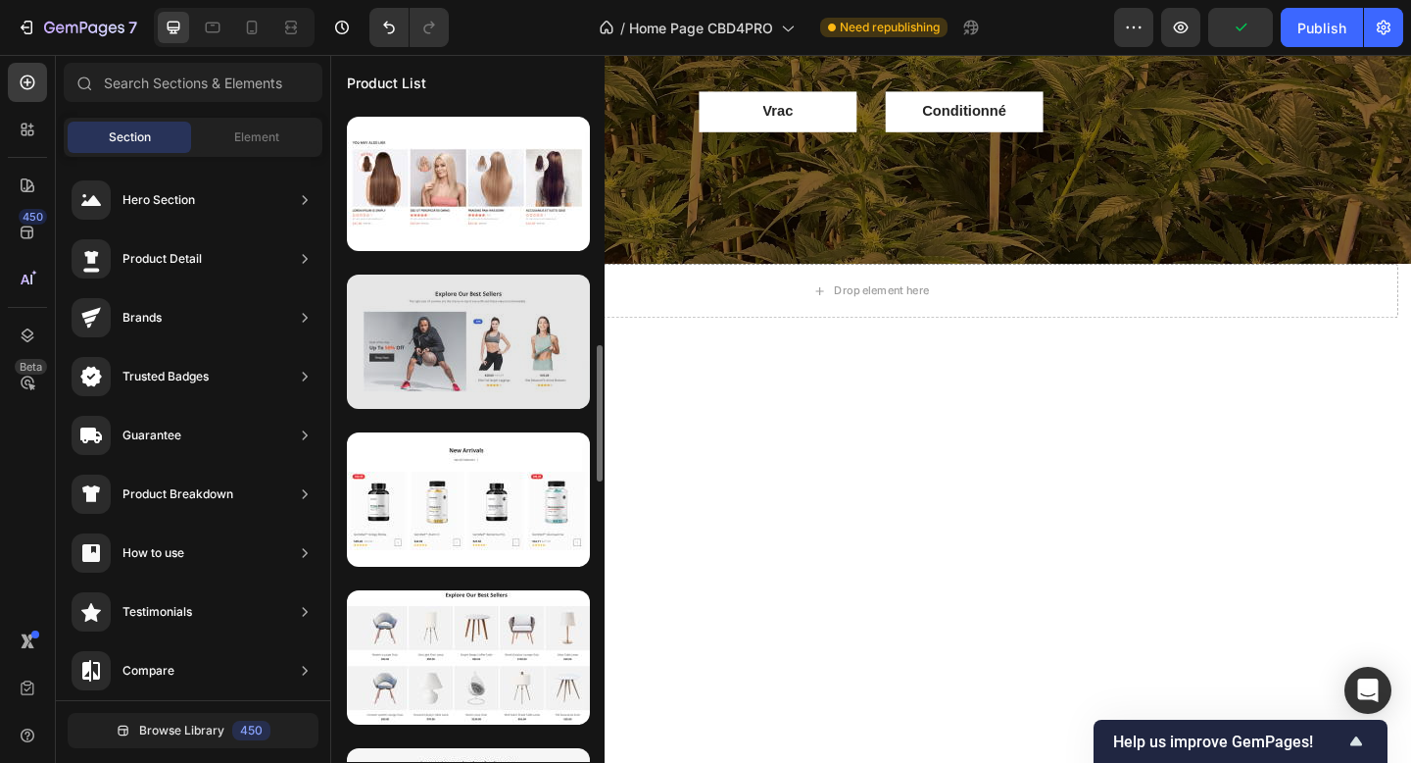
scroll to position [1110, 0]
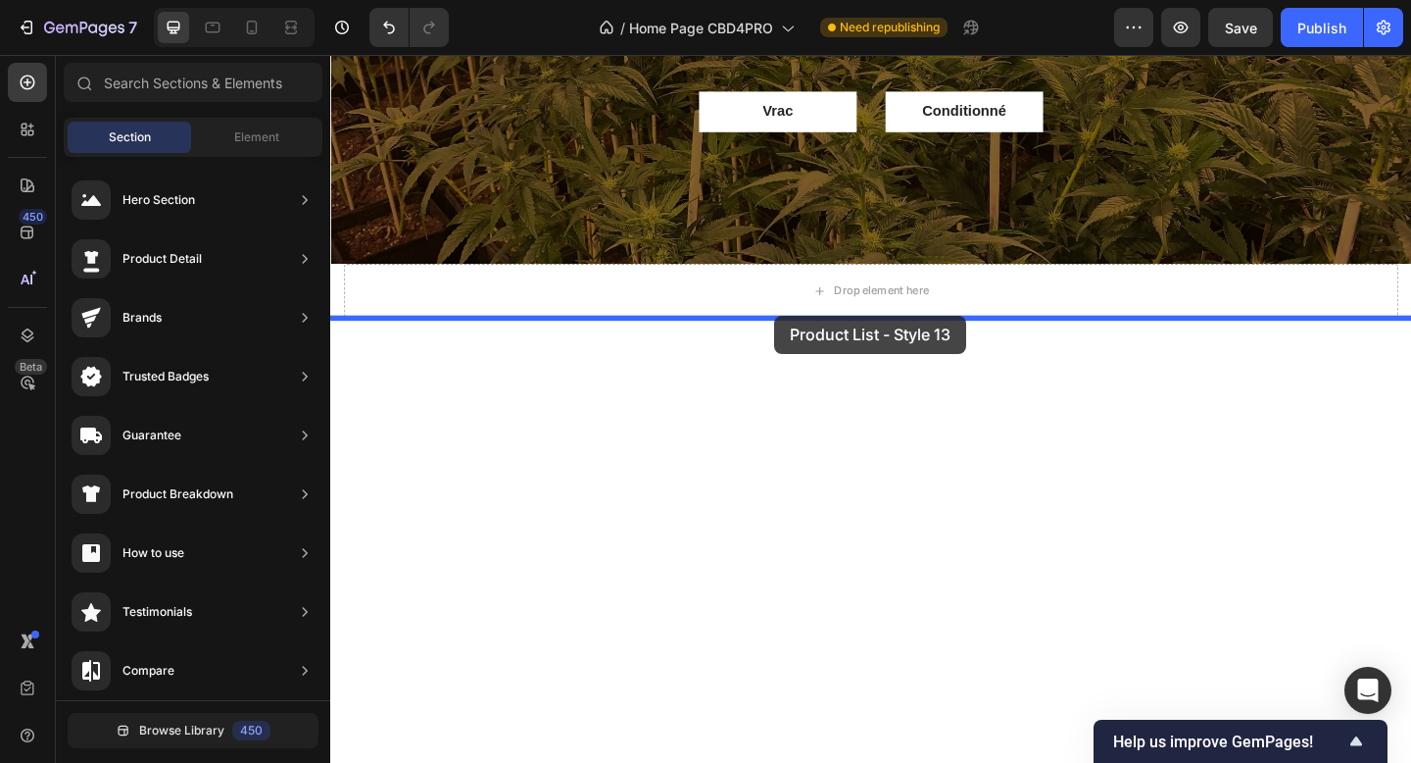
drag, startPoint x: 806, startPoint y: 510, endPoint x: 814, endPoint y: 338, distance: 171.7
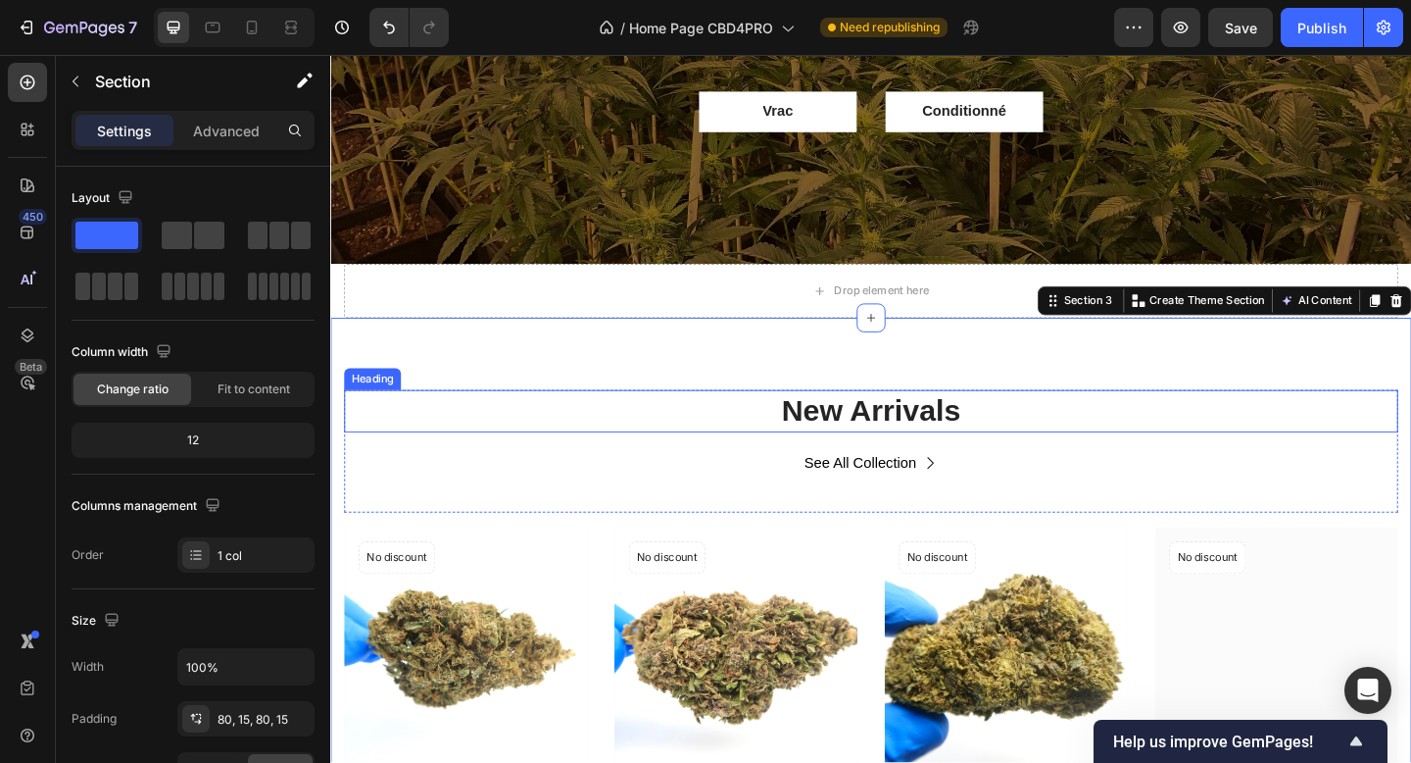
click at [985, 439] on p "New Arrivals" at bounding box center [918, 442] width 1143 height 42
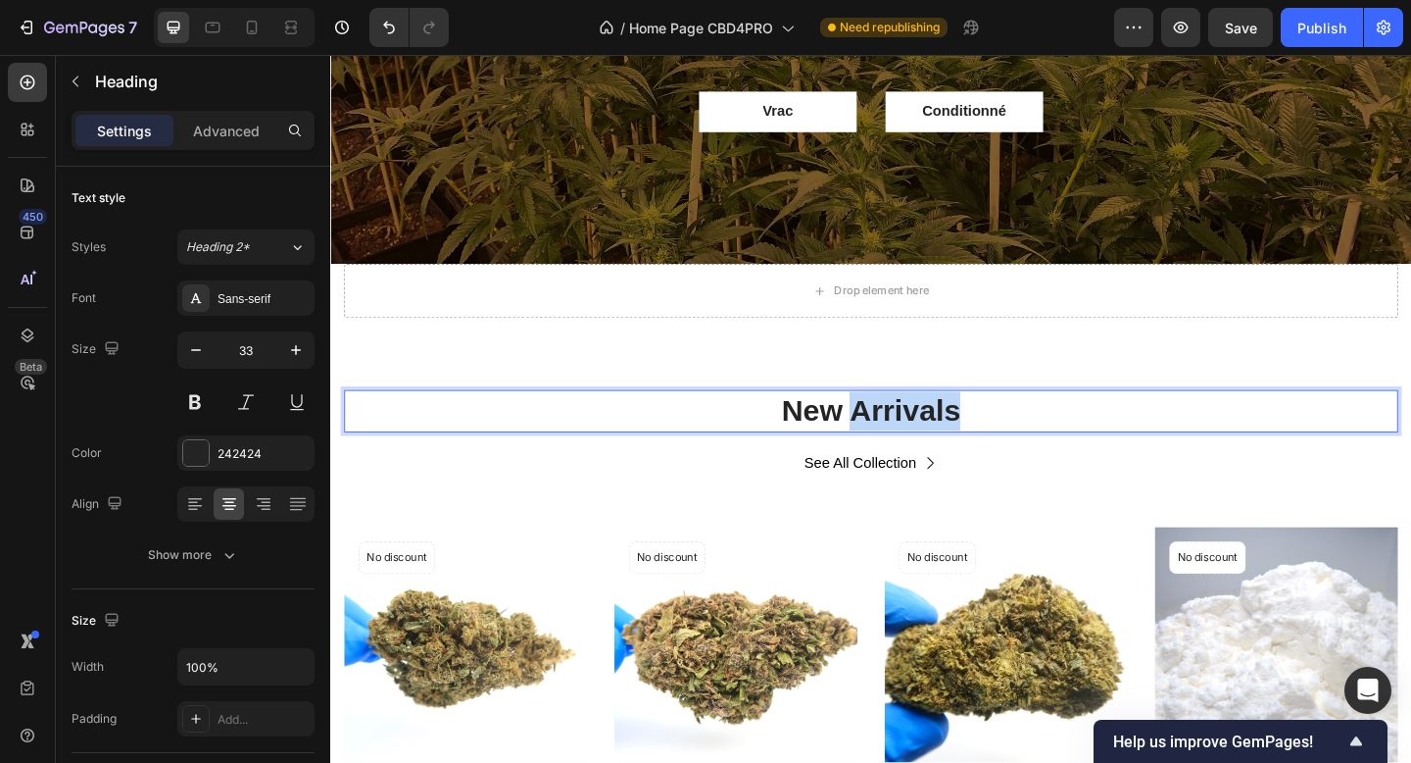
click at [986, 439] on p "New Arrivals" at bounding box center [918, 442] width 1143 height 42
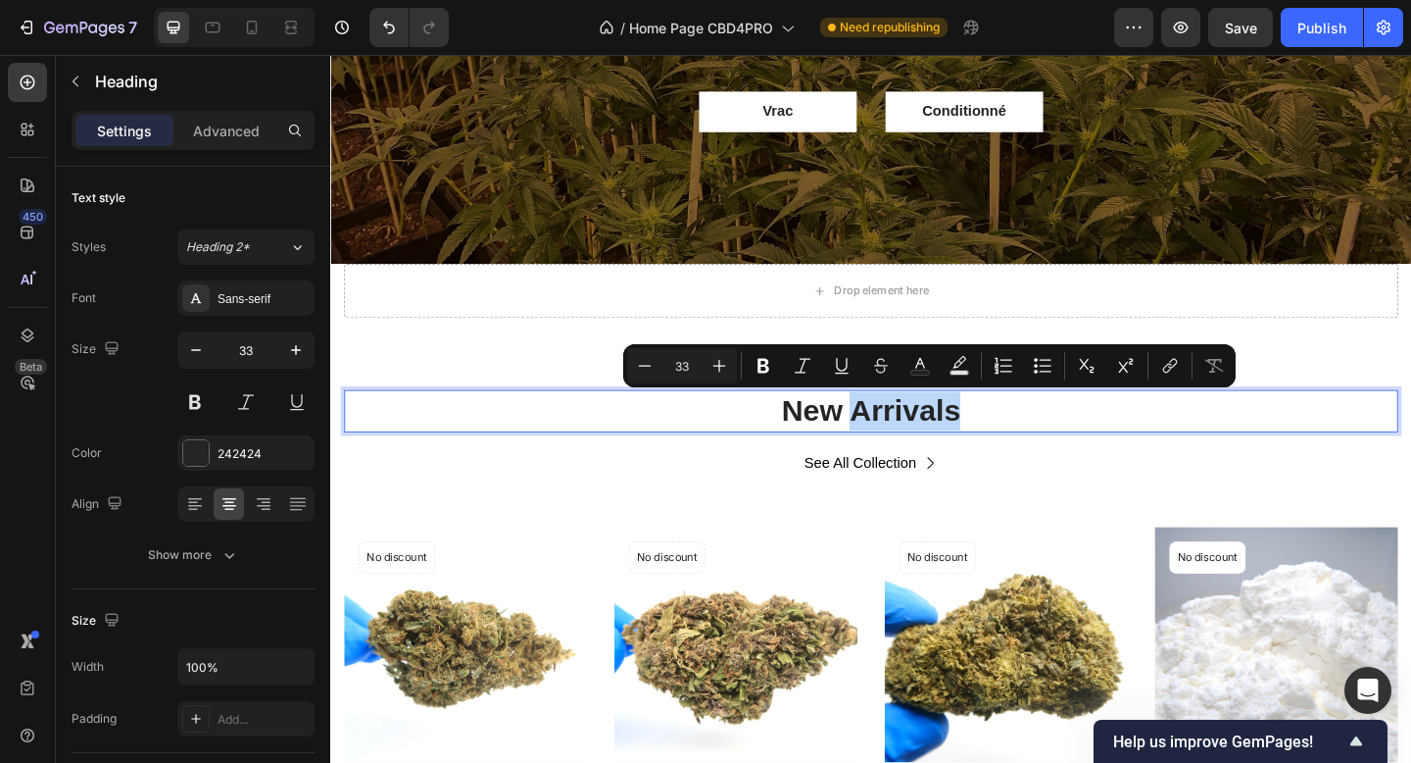
click at [1054, 446] on p "New Arrivals" at bounding box center [918, 442] width 1143 height 42
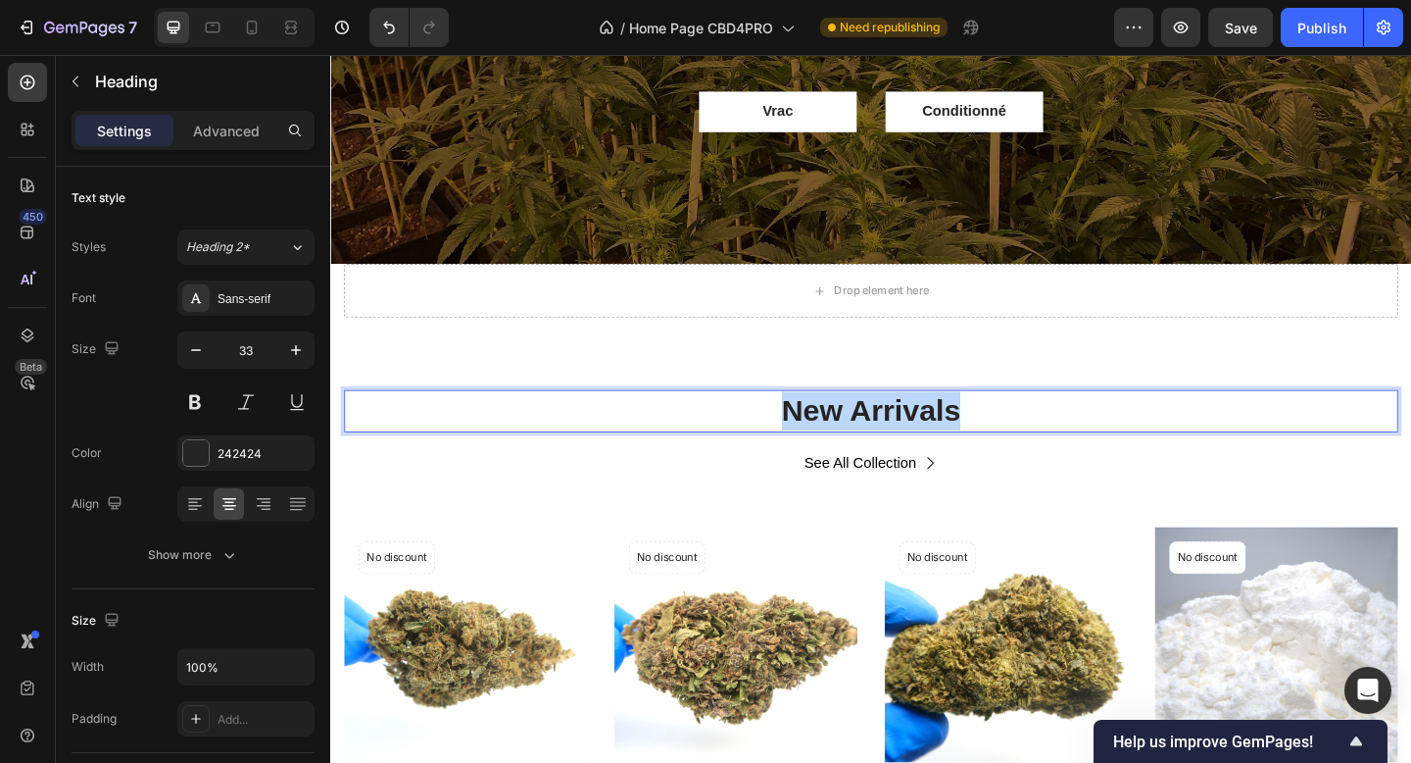
drag, startPoint x: 1046, startPoint y: 440, endPoint x: 807, endPoint y: 439, distance: 239.2
click at [807, 439] on p "New Arrivals" at bounding box center [918, 442] width 1143 height 42
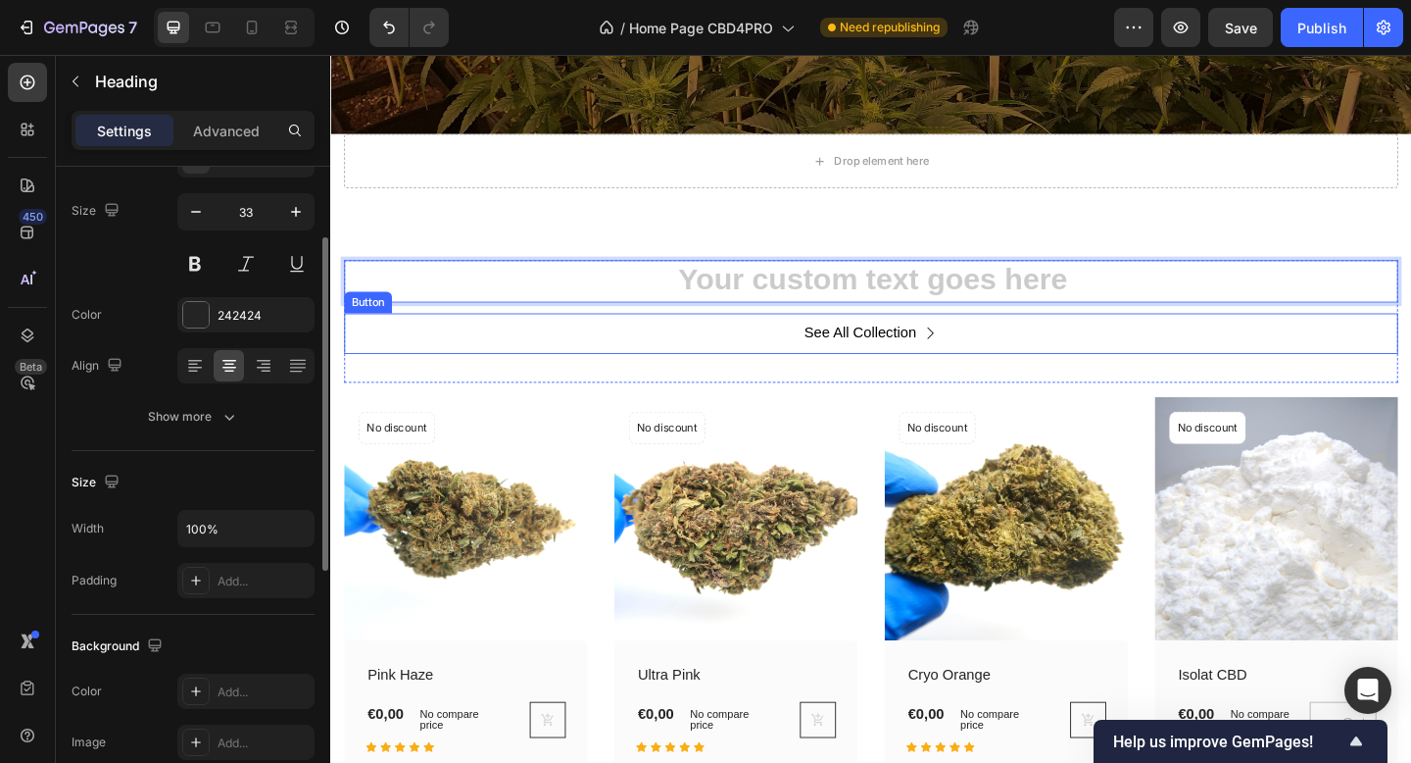
scroll to position [465, 0]
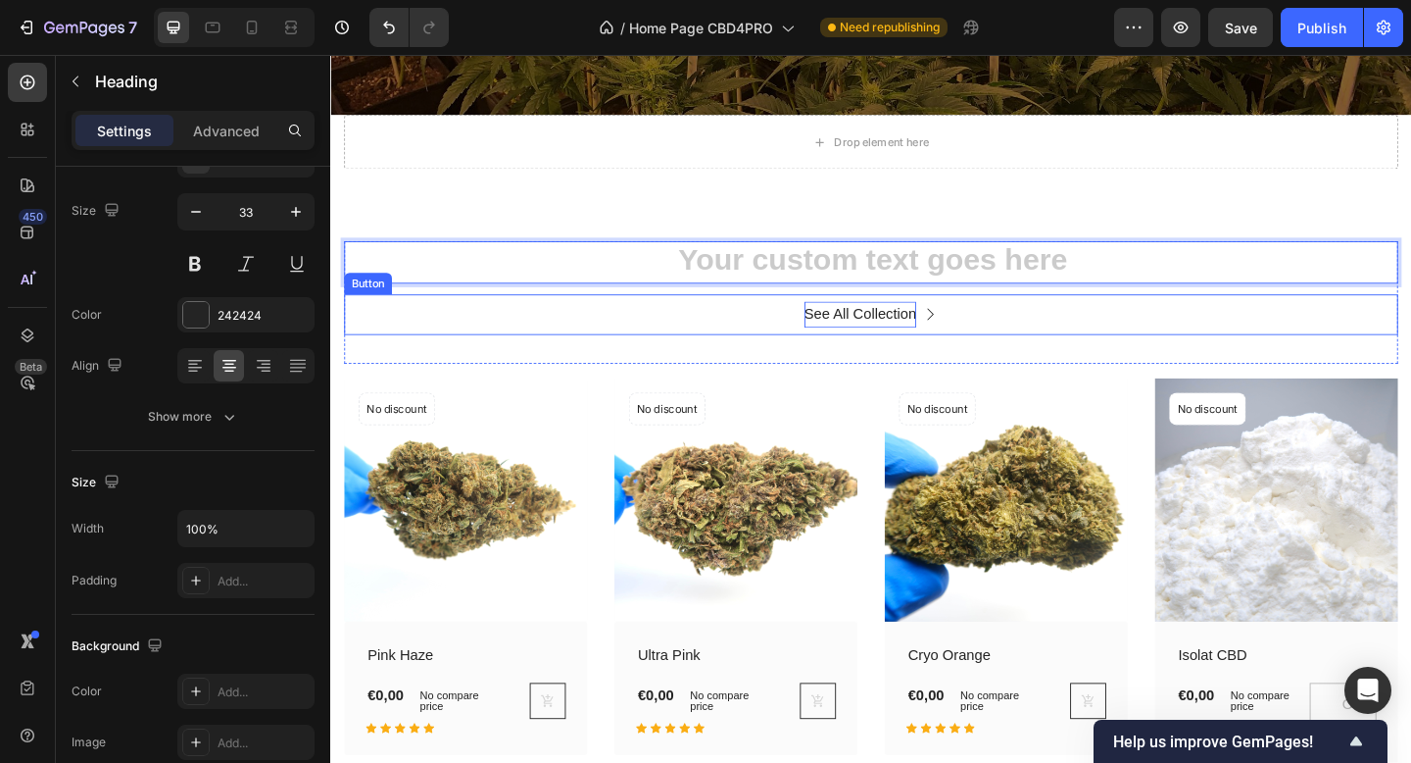
click at [950, 345] on div "See All Collection" at bounding box center [907, 337] width 123 height 28
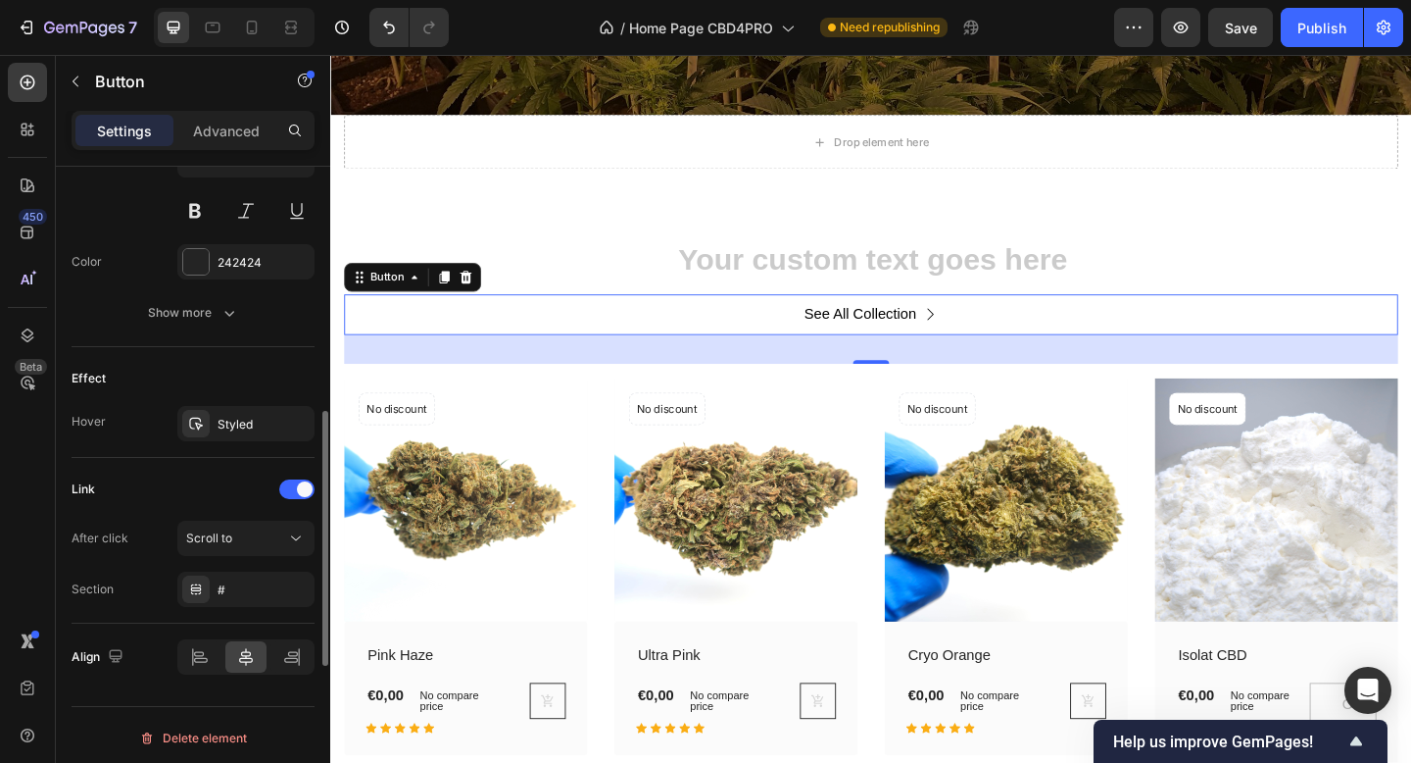
scroll to position [1011, 0]
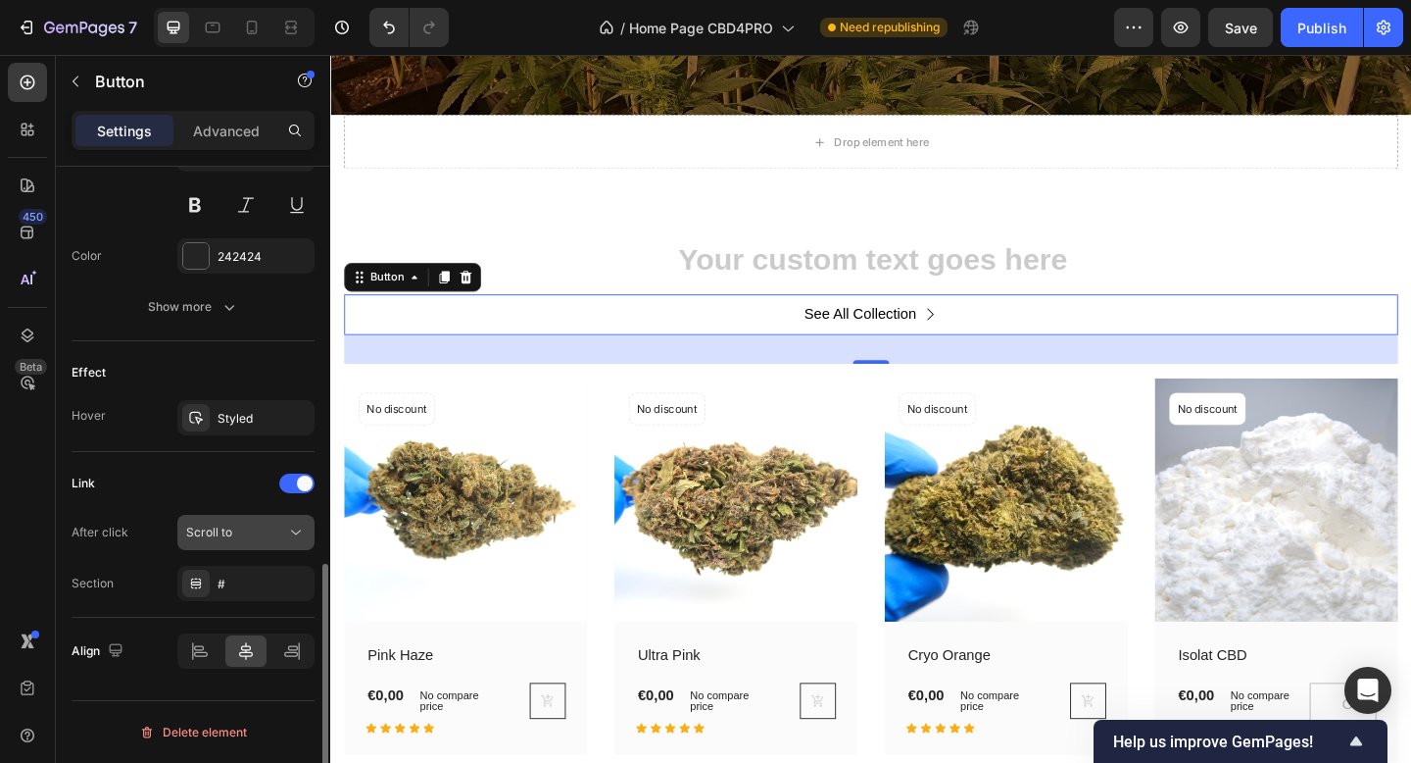
click at [255, 539] on div "Scroll to" at bounding box center [236, 532] width 100 height 18
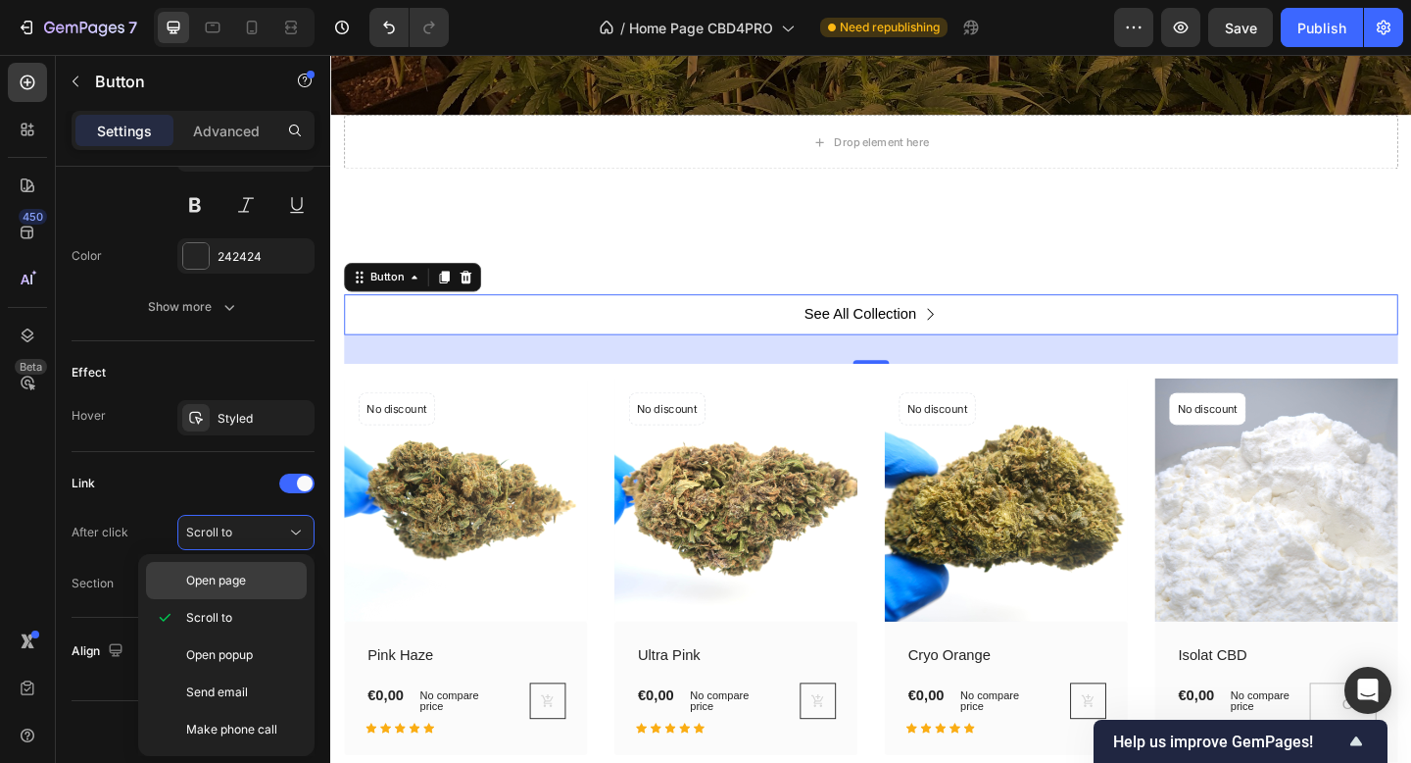
click at [249, 577] on p "Open page" at bounding box center [242, 580] width 112 height 18
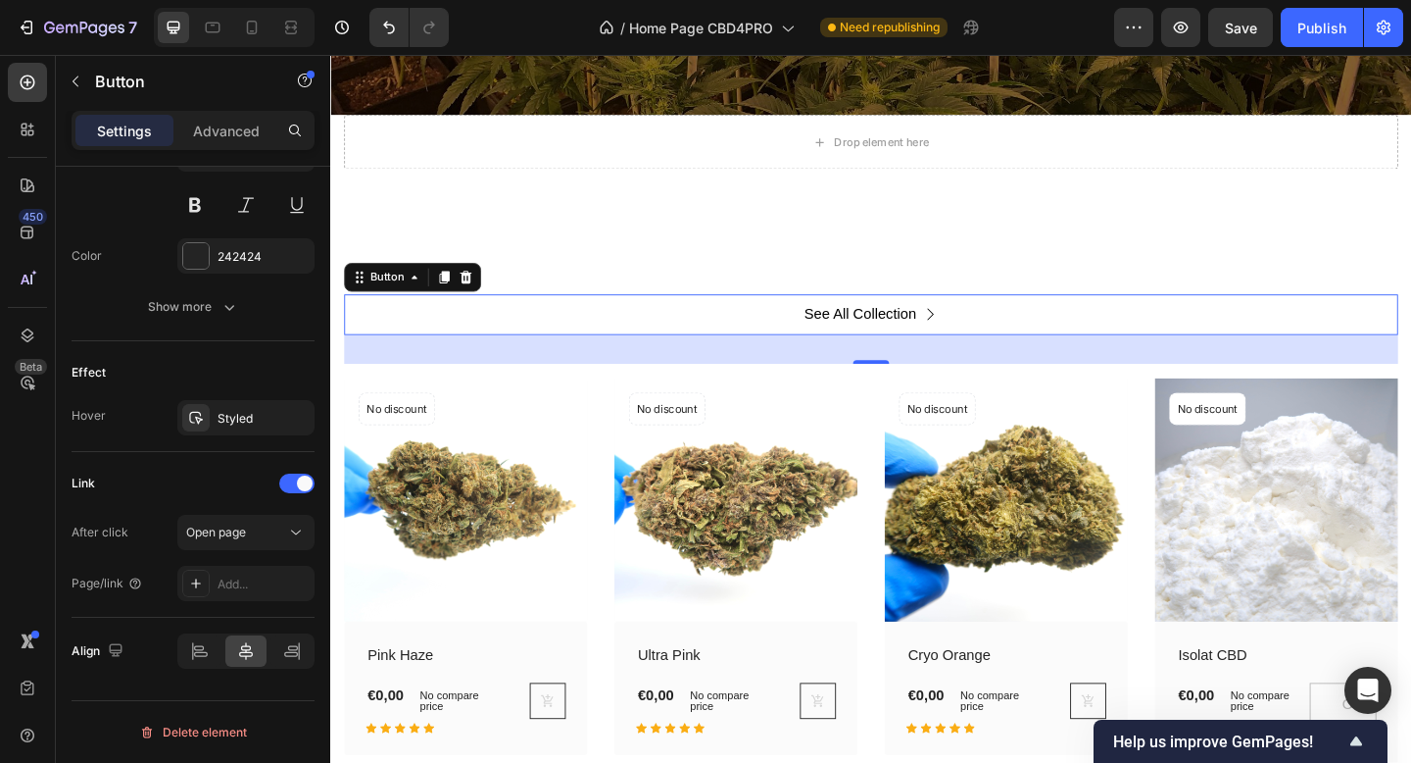
click at [249, 577] on div "Add..." at bounding box center [264, 584] width 92 height 18
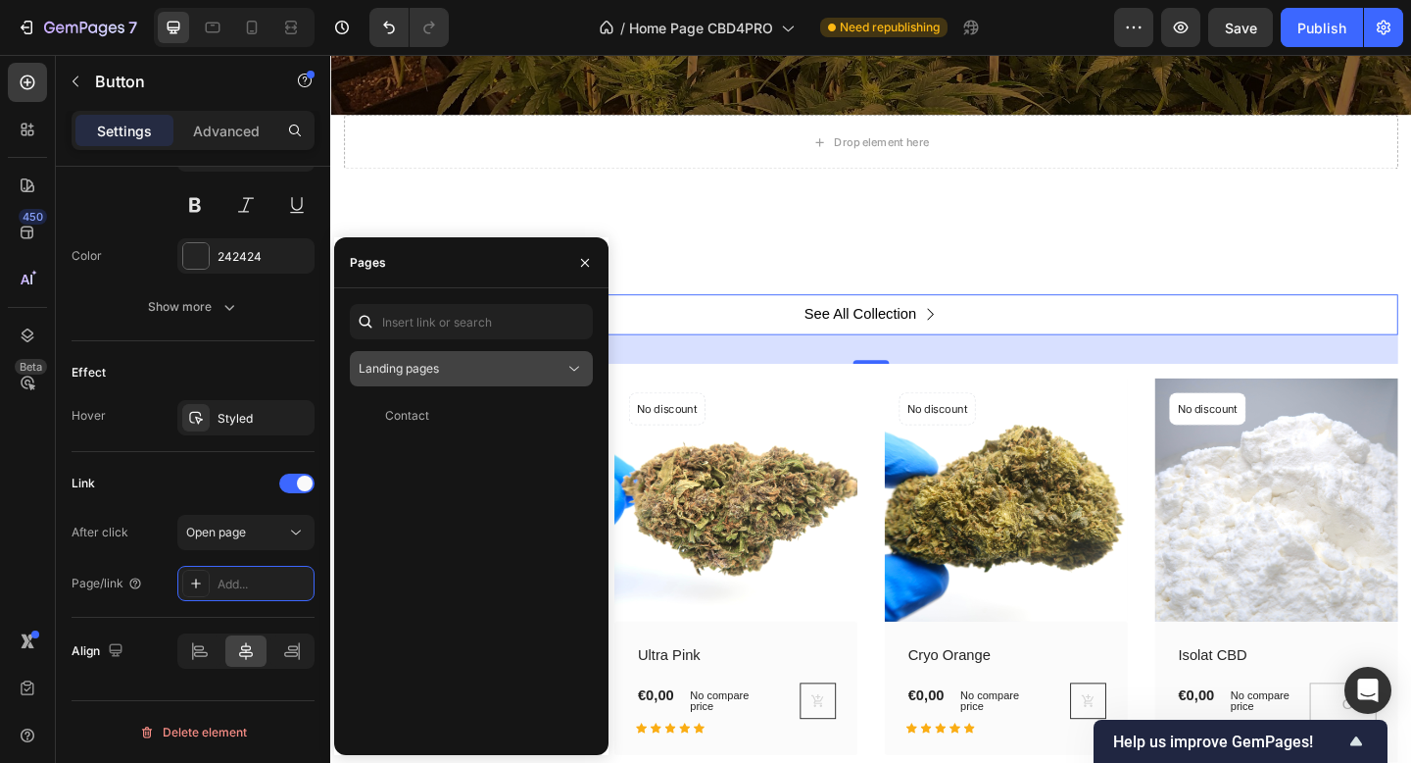
click at [465, 376] on div "Landing pages" at bounding box center [462, 369] width 206 height 18
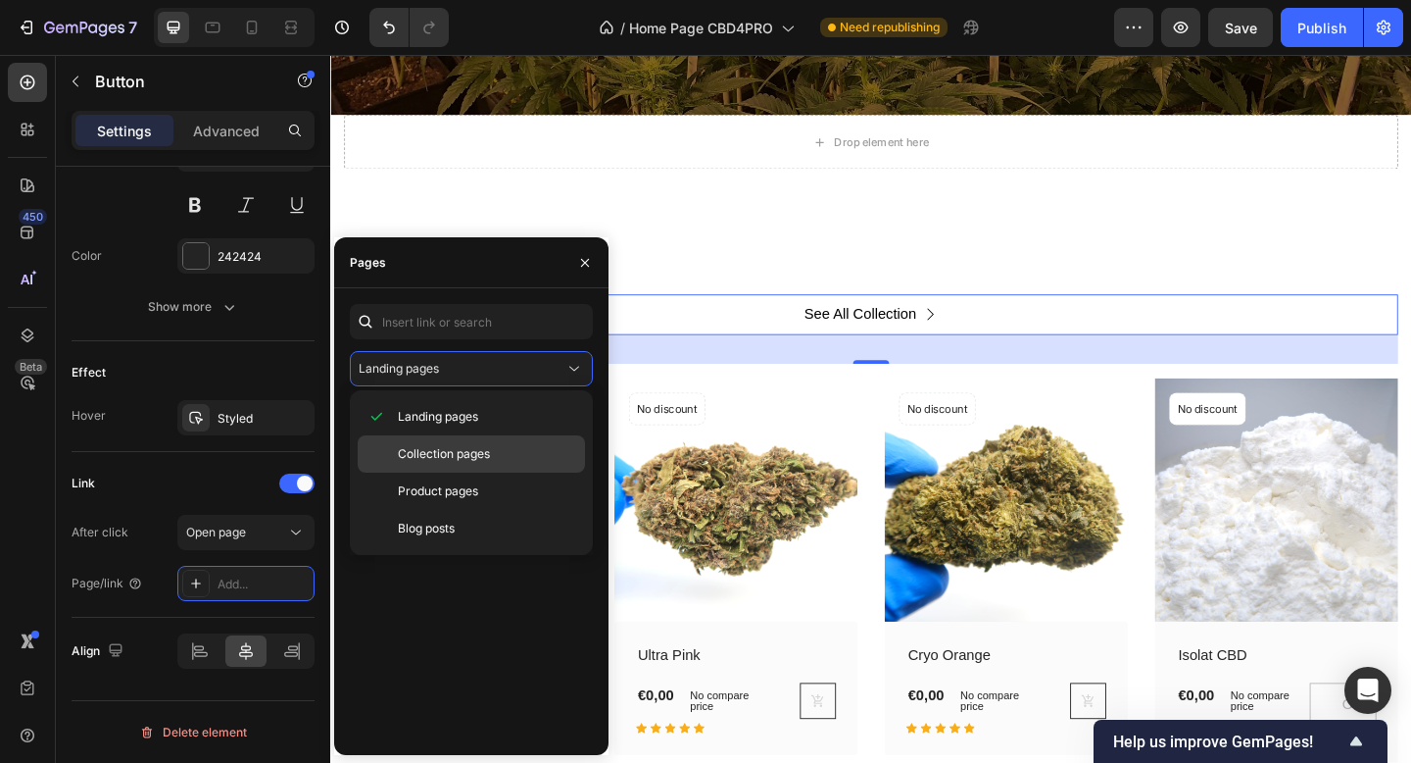
click at [451, 447] on span "Collection pages" at bounding box center [444, 454] width 92 height 18
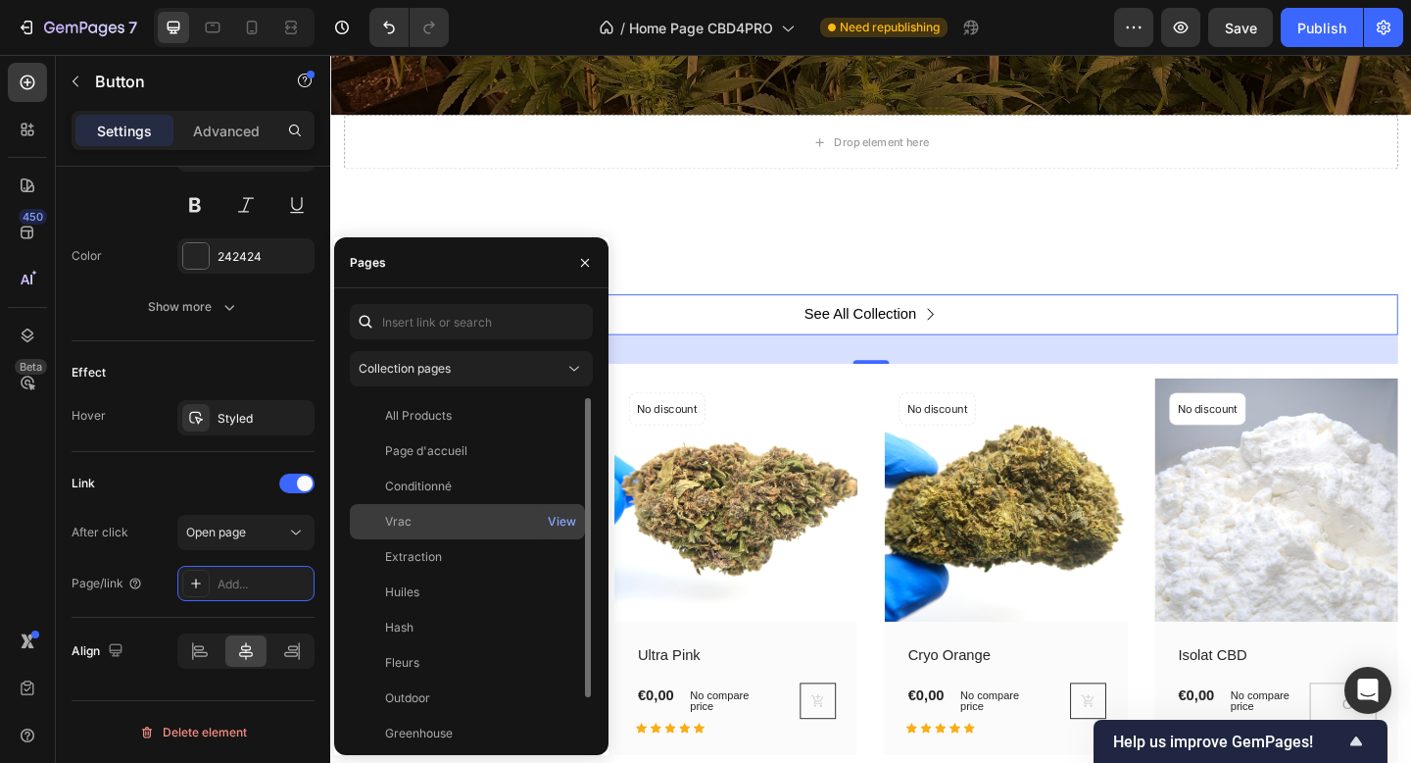
click at [421, 524] on div "Vrac" at bounding box center [468, 522] width 220 height 18
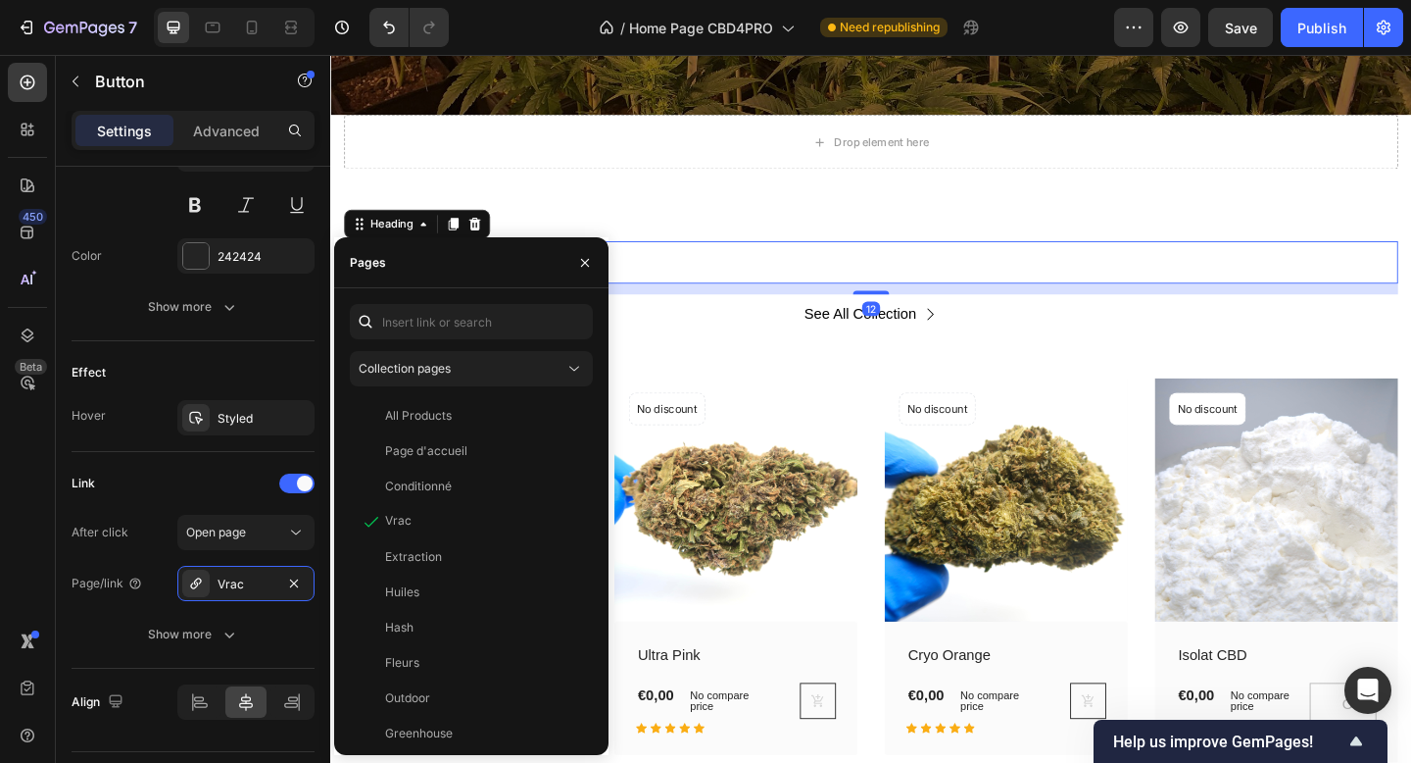
click at [977, 282] on p "Rich Text Editor. Editing area: main" at bounding box center [918, 281] width 1143 height 42
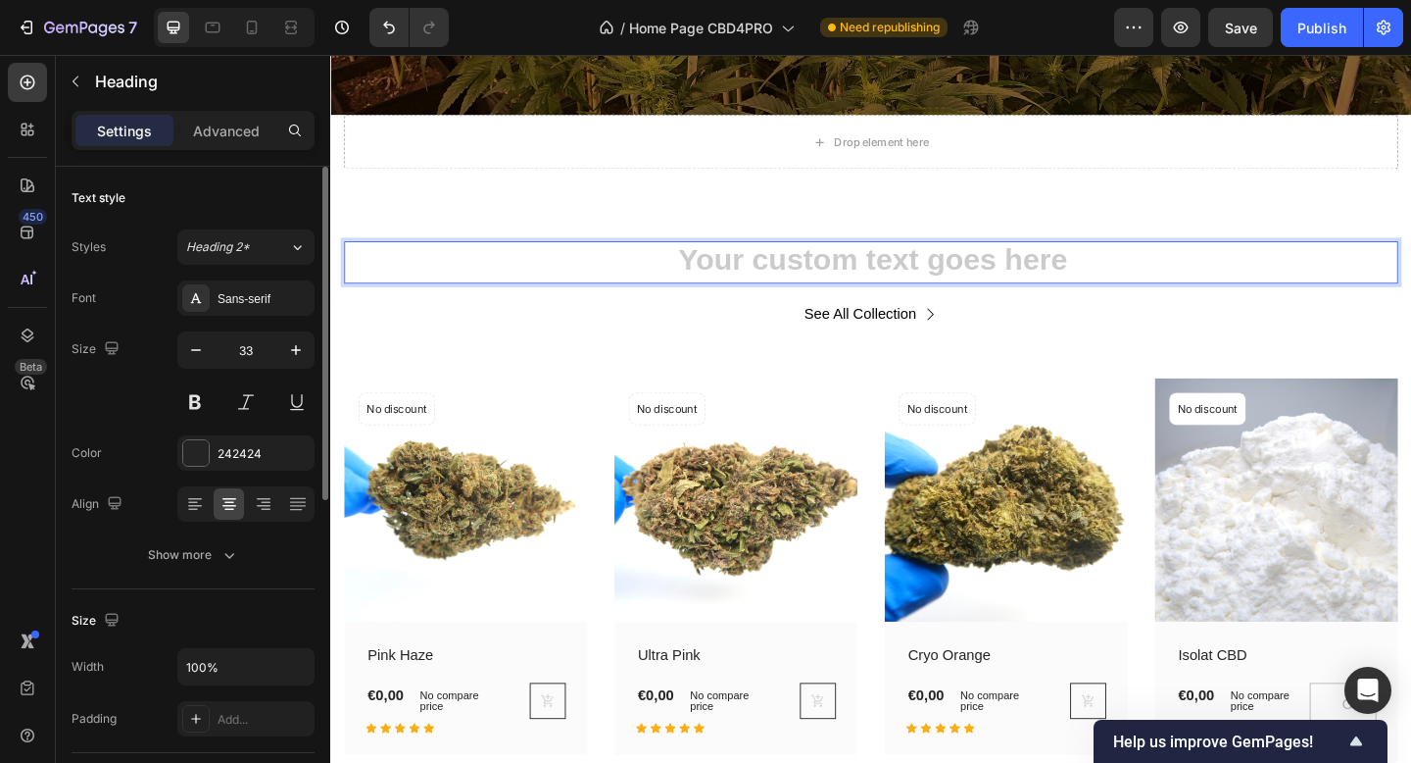
click at [974, 282] on h2 "Rich Text Editor. Editing area: main" at bounding box center [918, 281] width 1147 height 46
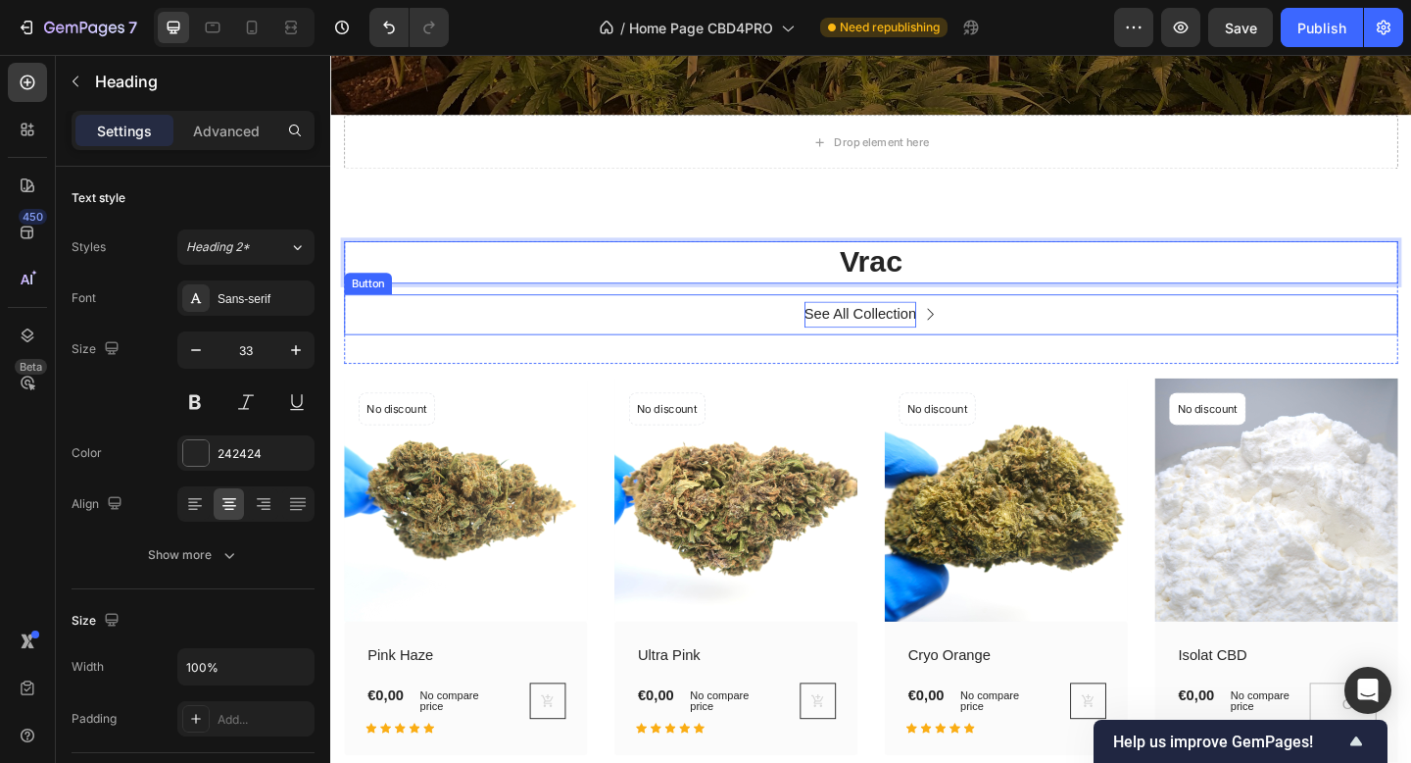
click at [946, 337] on div "See All Collection" at bounding box center [907, 337] width 123 height 28
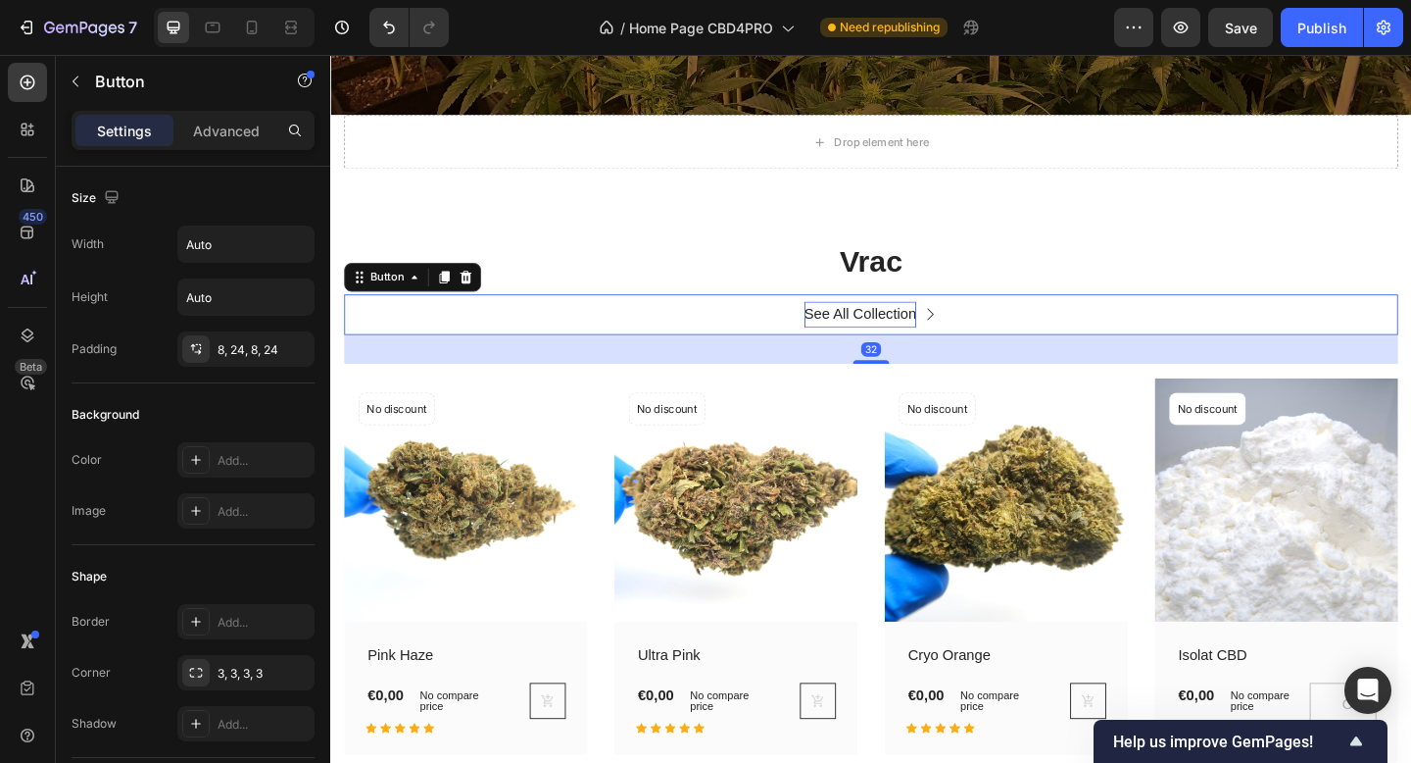
click at [906, 335] on div "See All Collection" at bounding box center [907, 337] width 123 height 28
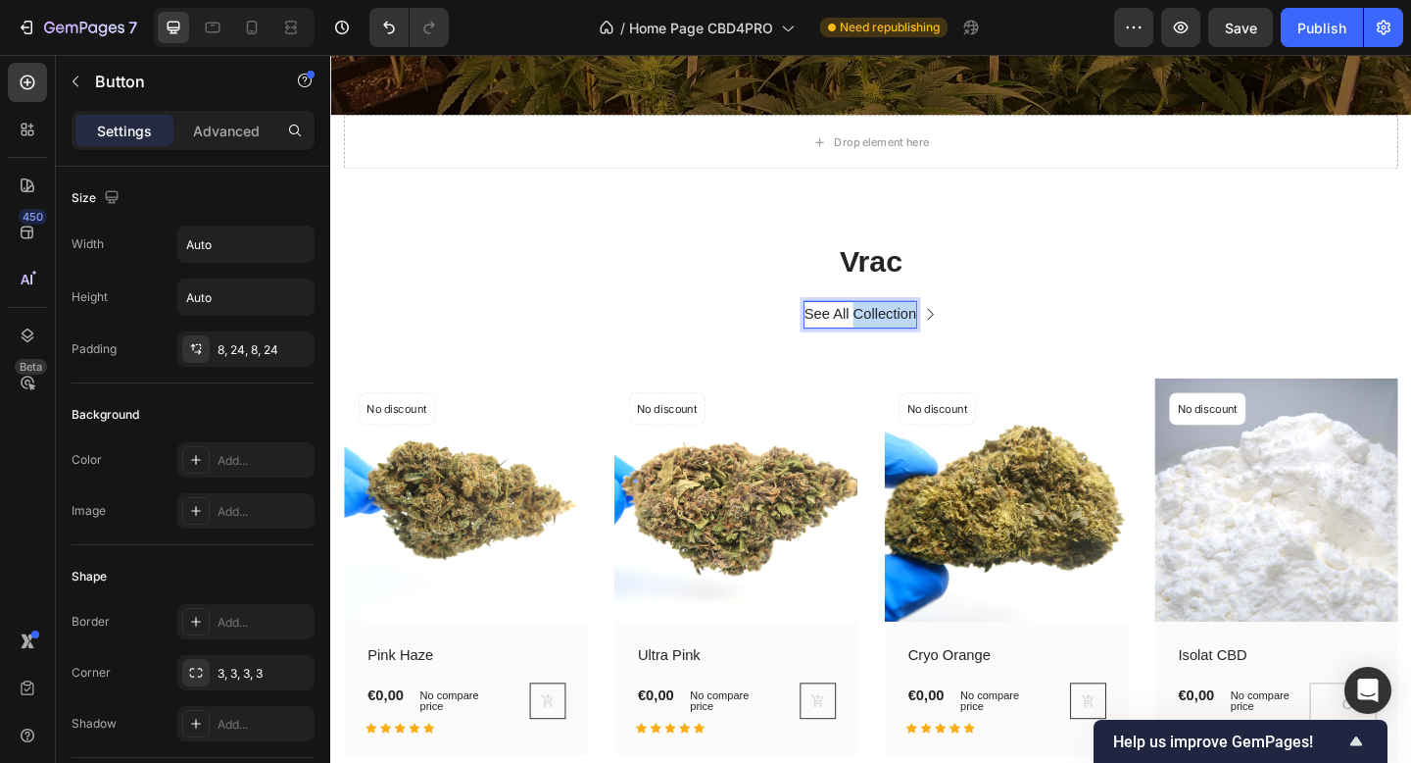
click at [906, 335] on p "See All Collection" at bounding box center [907, 337] width 123 height 28
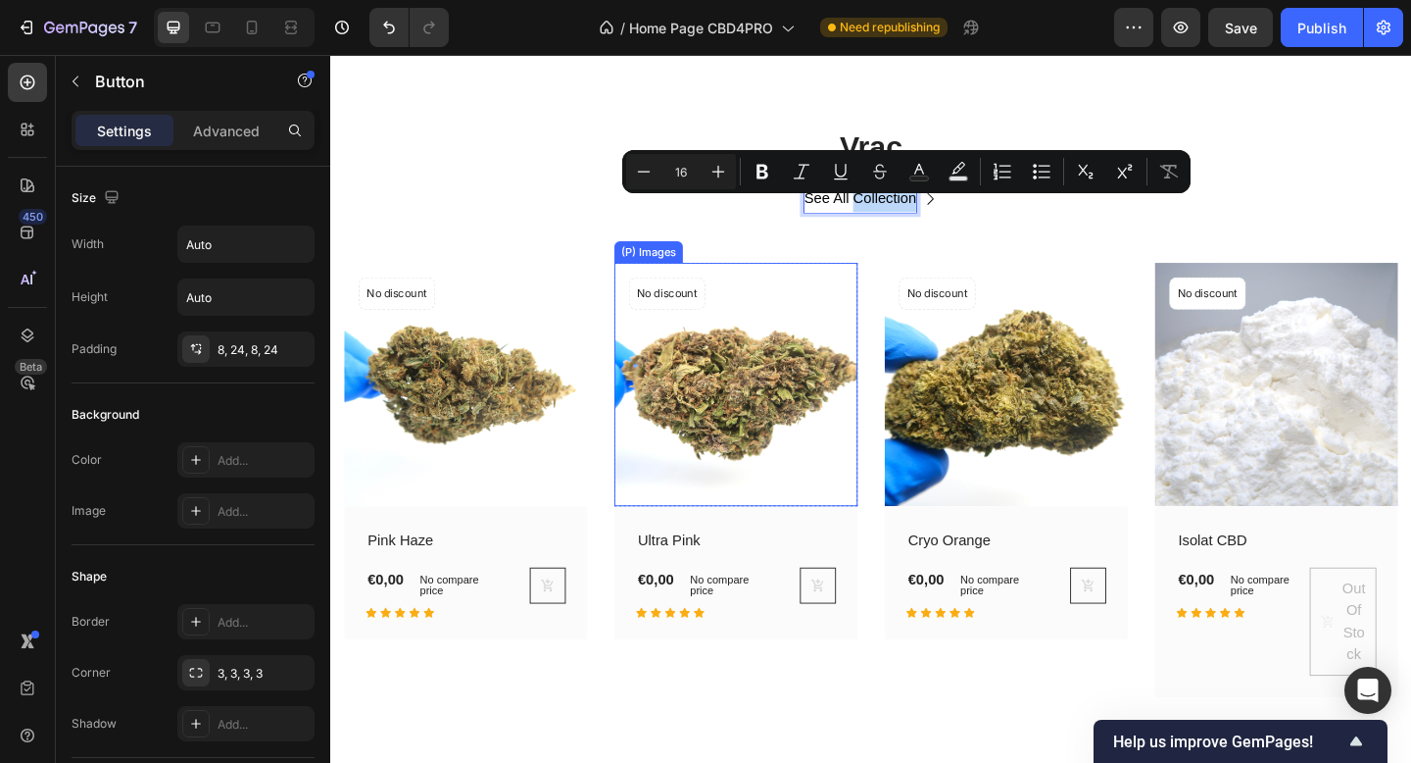
scroll to position [606, 0]
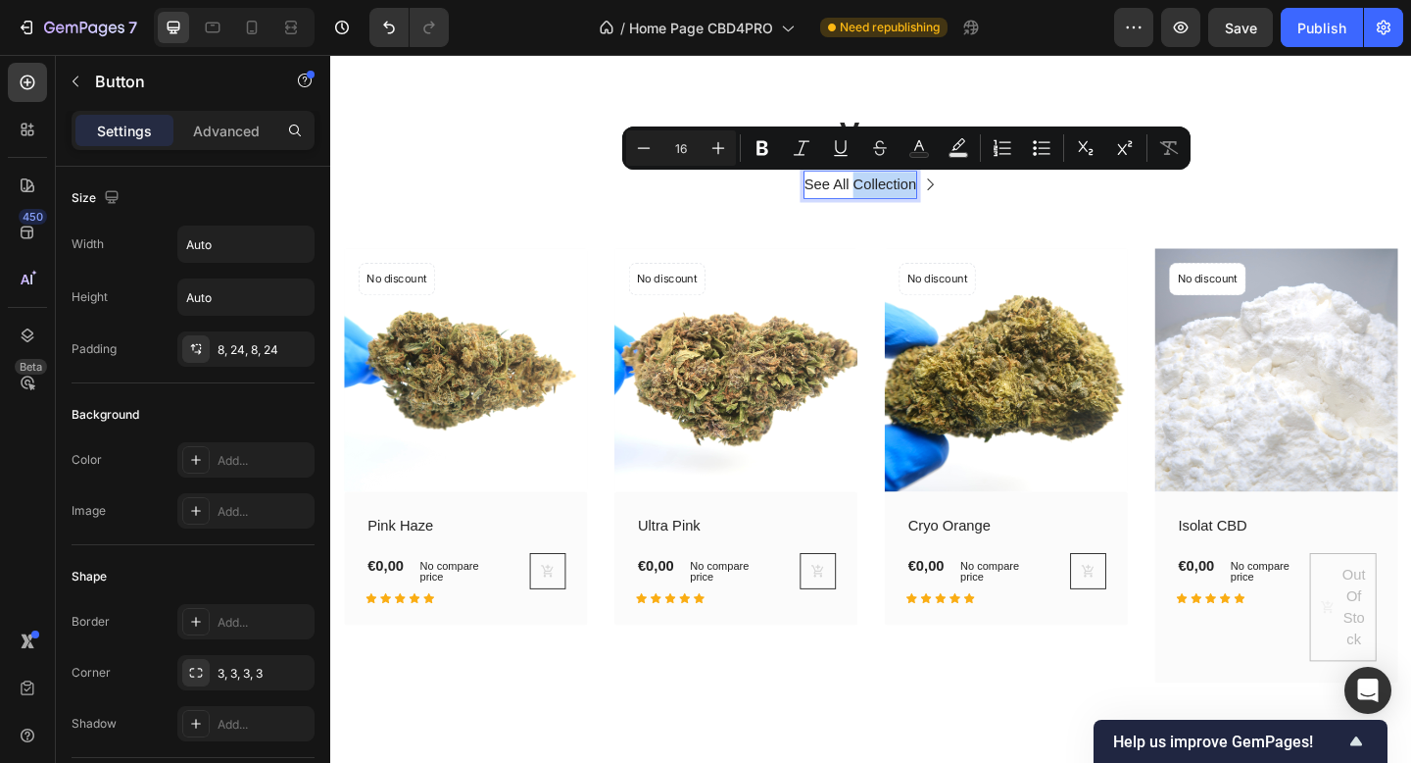
click at [919, 196] on p "See All Collection" at bounding box center [907, 196] width 123 height 28
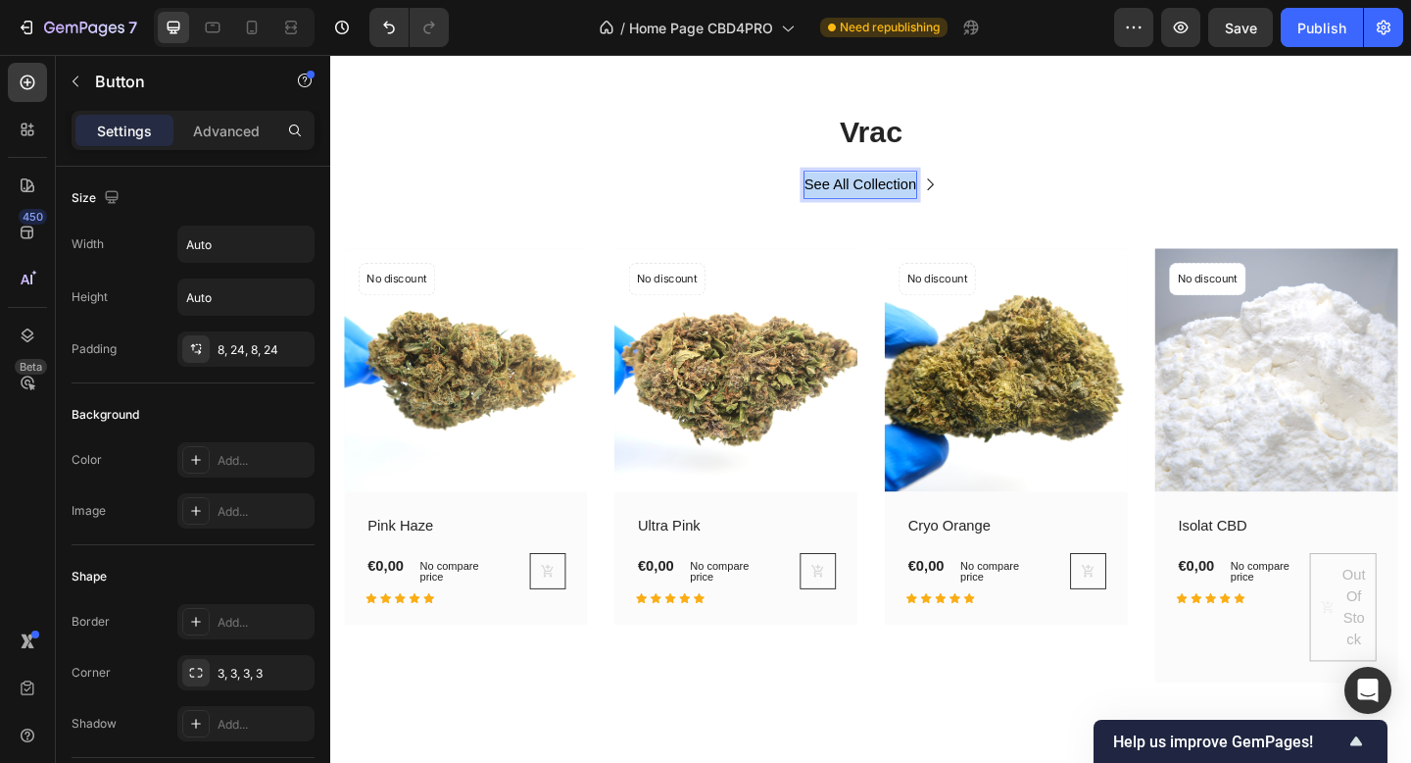
drag, startPoint x: 848, startPoint y: 199, endPoint x: 1024, endPoint y: 199, distance: 176.4
click at [1020, 199] on div "See All Collection Button 32" at bounding box center [918, 196] width 1147 height 44
click at [837, 197] on p "voir toute la collection" at bounding box center [906, 196] width 151 height 28
click at [1113, 174] on div "Voir toute la collection Button 32" at bounding box center [918, 196] width 1147 height 44
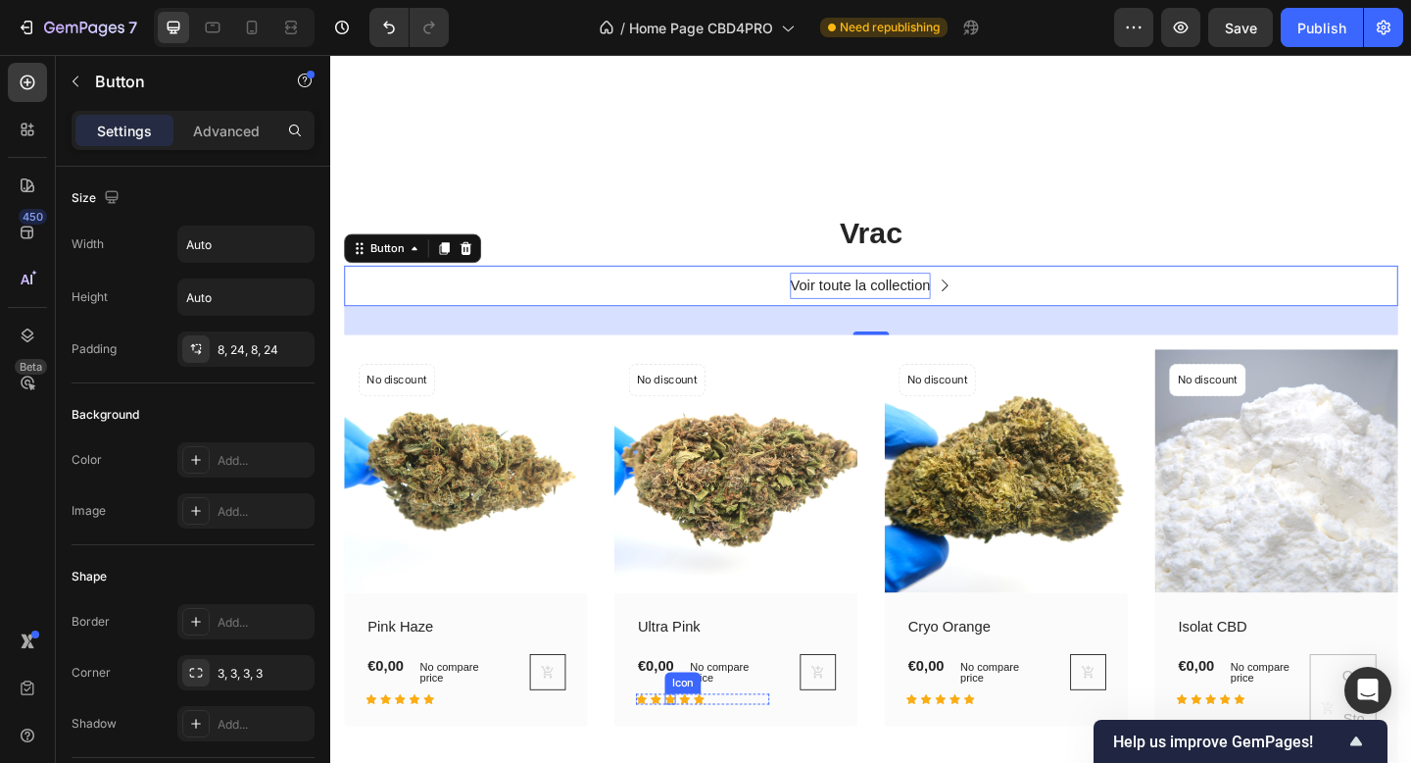
scroll to position [482, 0]
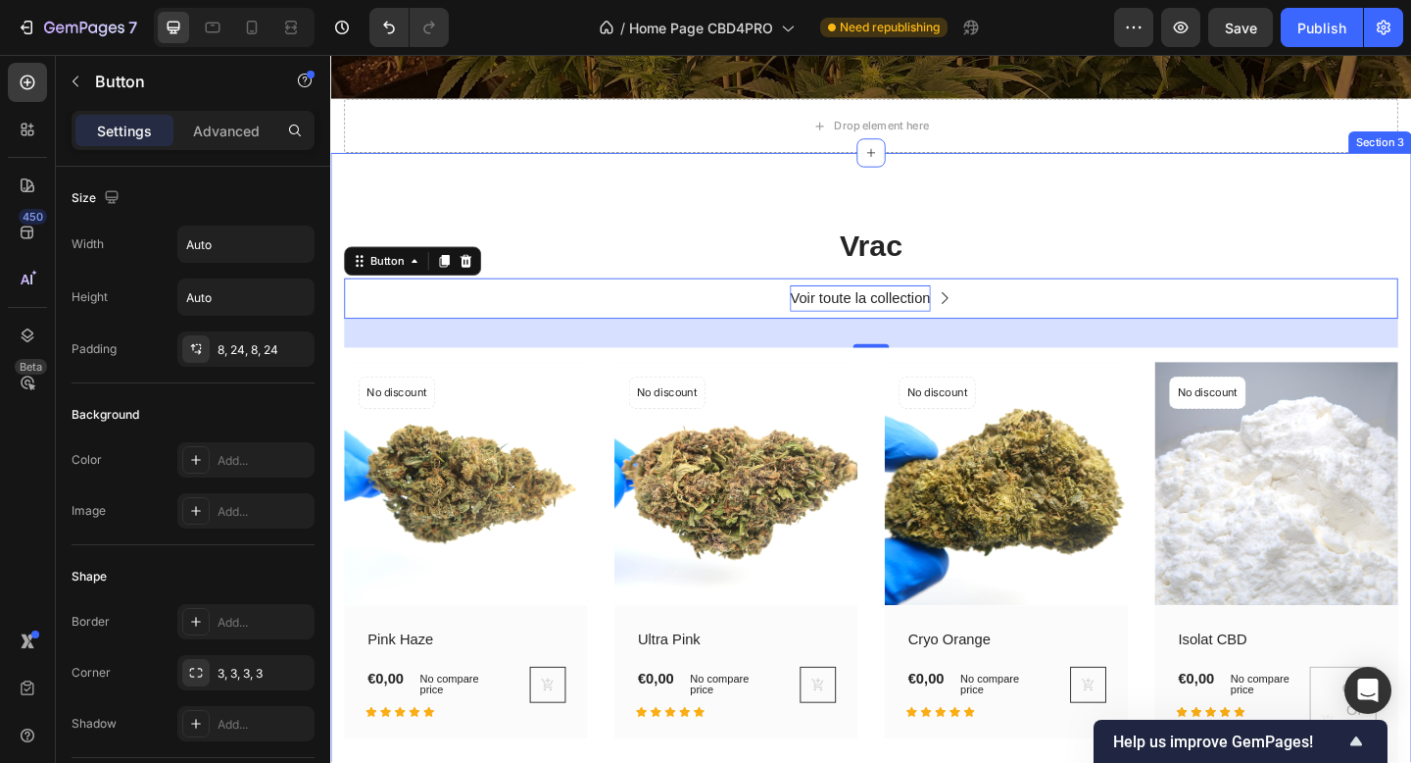
click at [759, 183] on div "Vrac Heading Voir toute la collection Button 32 Row (P) Images No discount Not …" at bounding box center [918, 551] width 1176 height 778
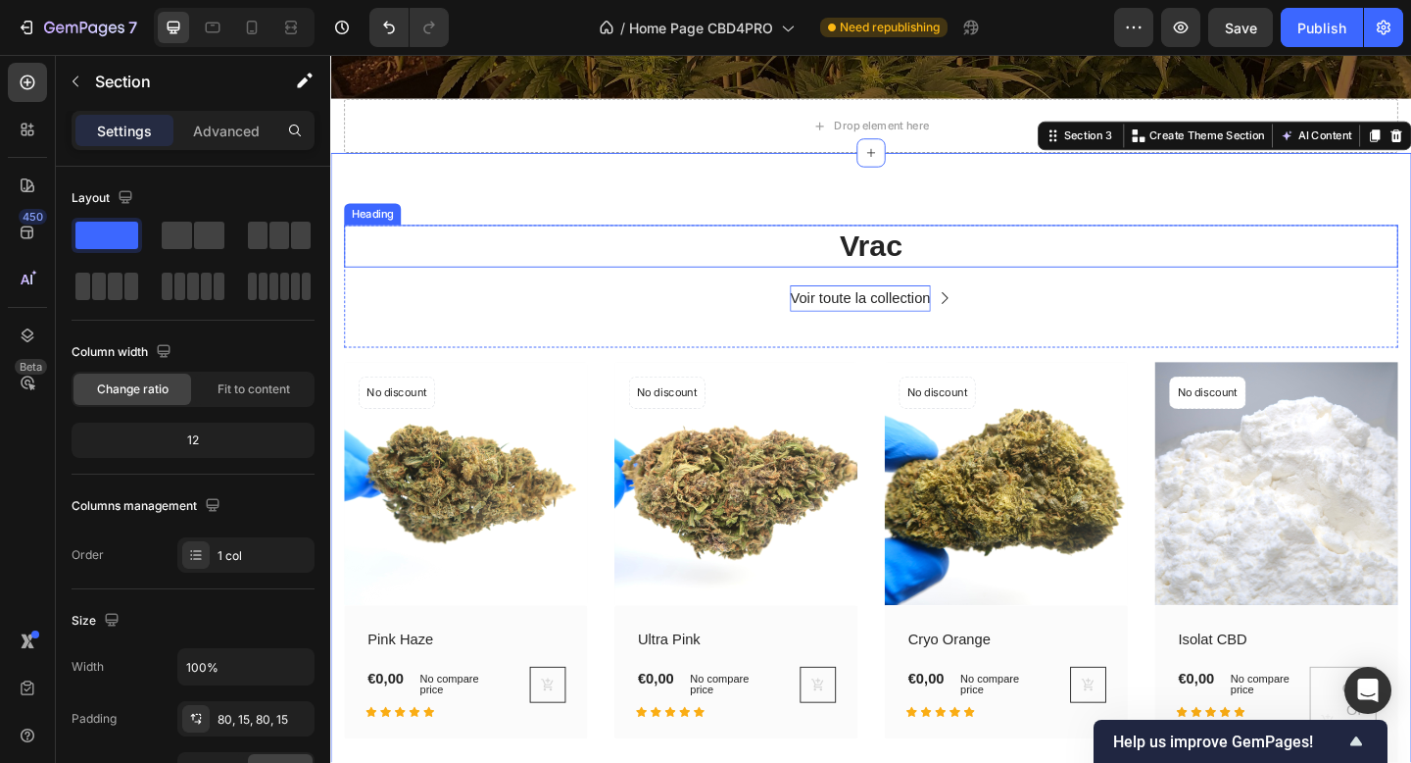
click at [755, 253] on p "Vrac" at bounding box center [918, 263] width 1143 height 42
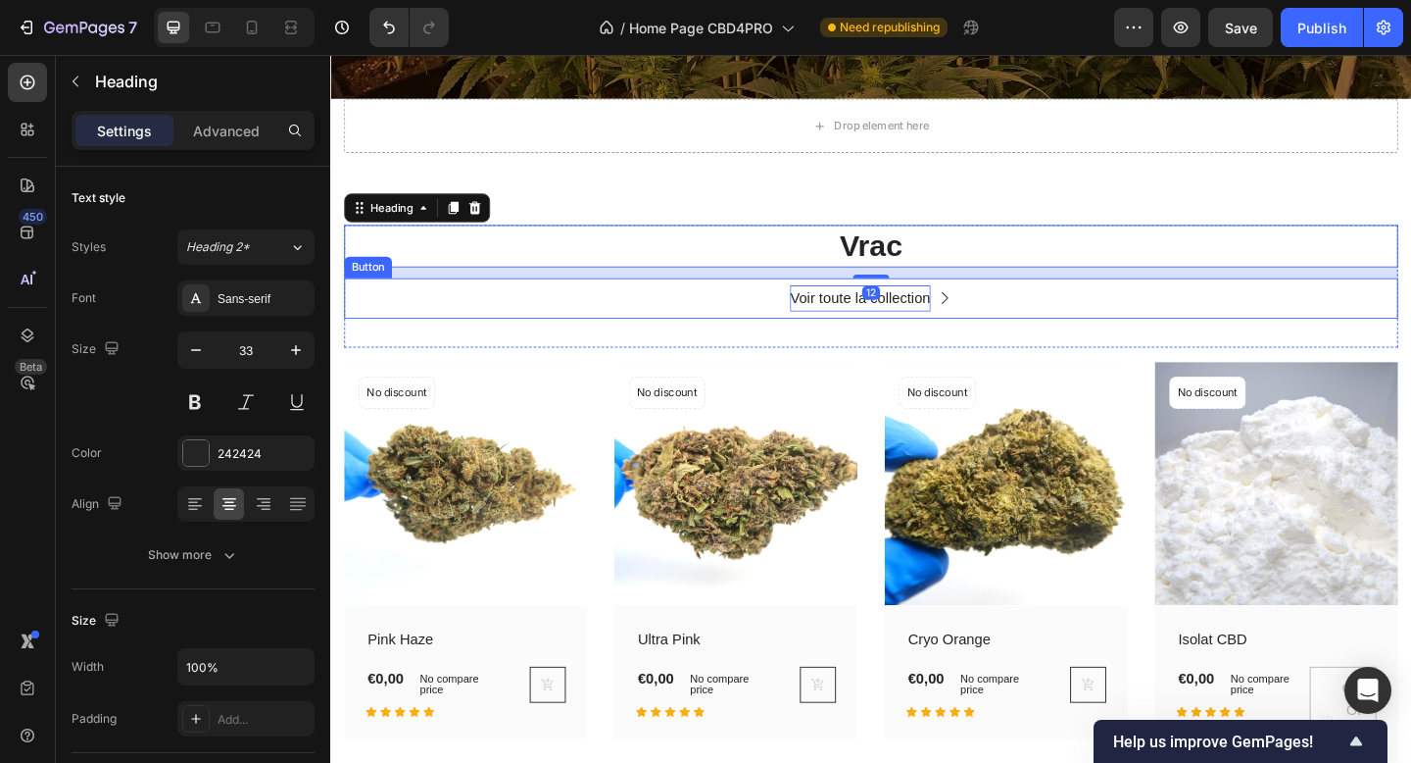
click at [714, 312] on div "Voir toute la collection Button" at bounding box center [918, 320] width 1147 height 44
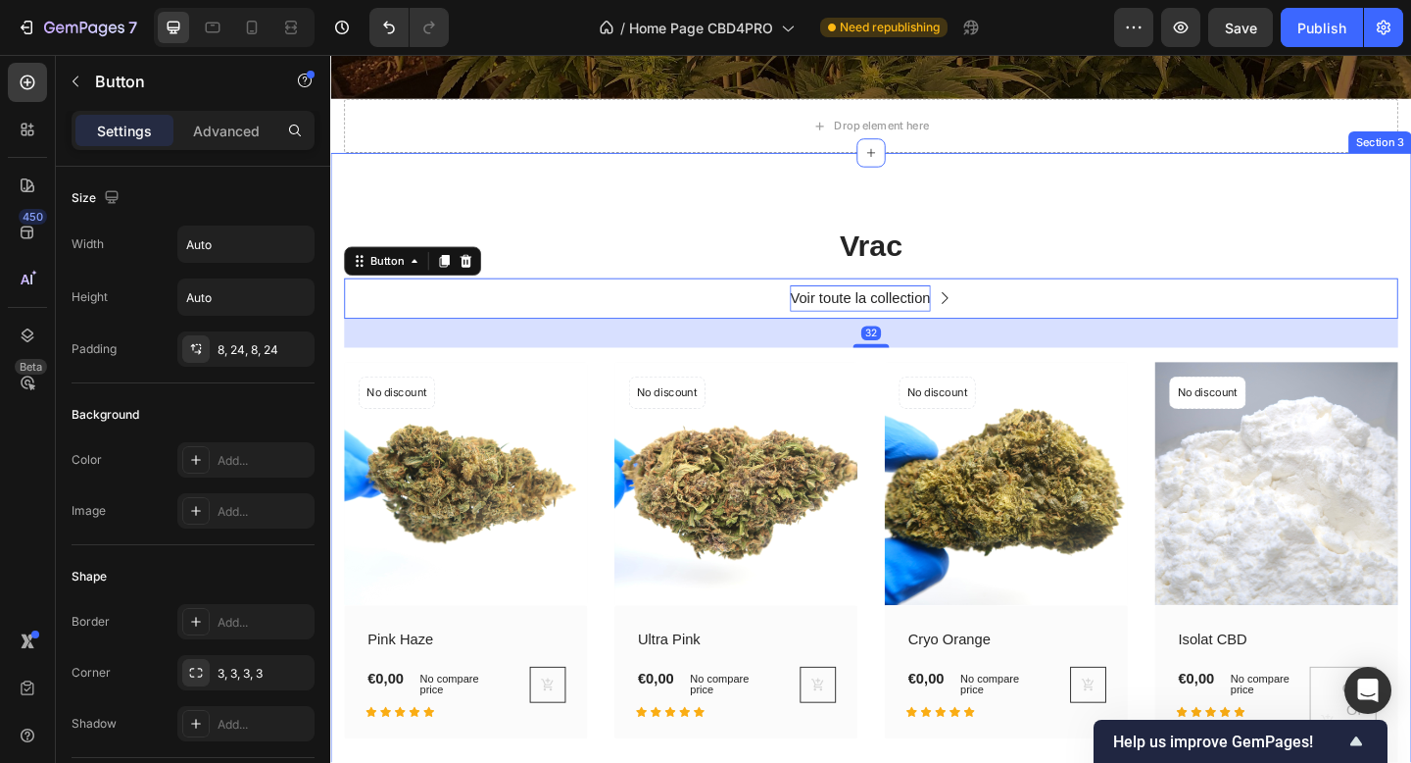
click at [712, 202] on div "Vrac Heading Voir toute la collection Button 32 Row (P) Images No discount Not …" at bounding box center [918, 551] width 1176 height 778
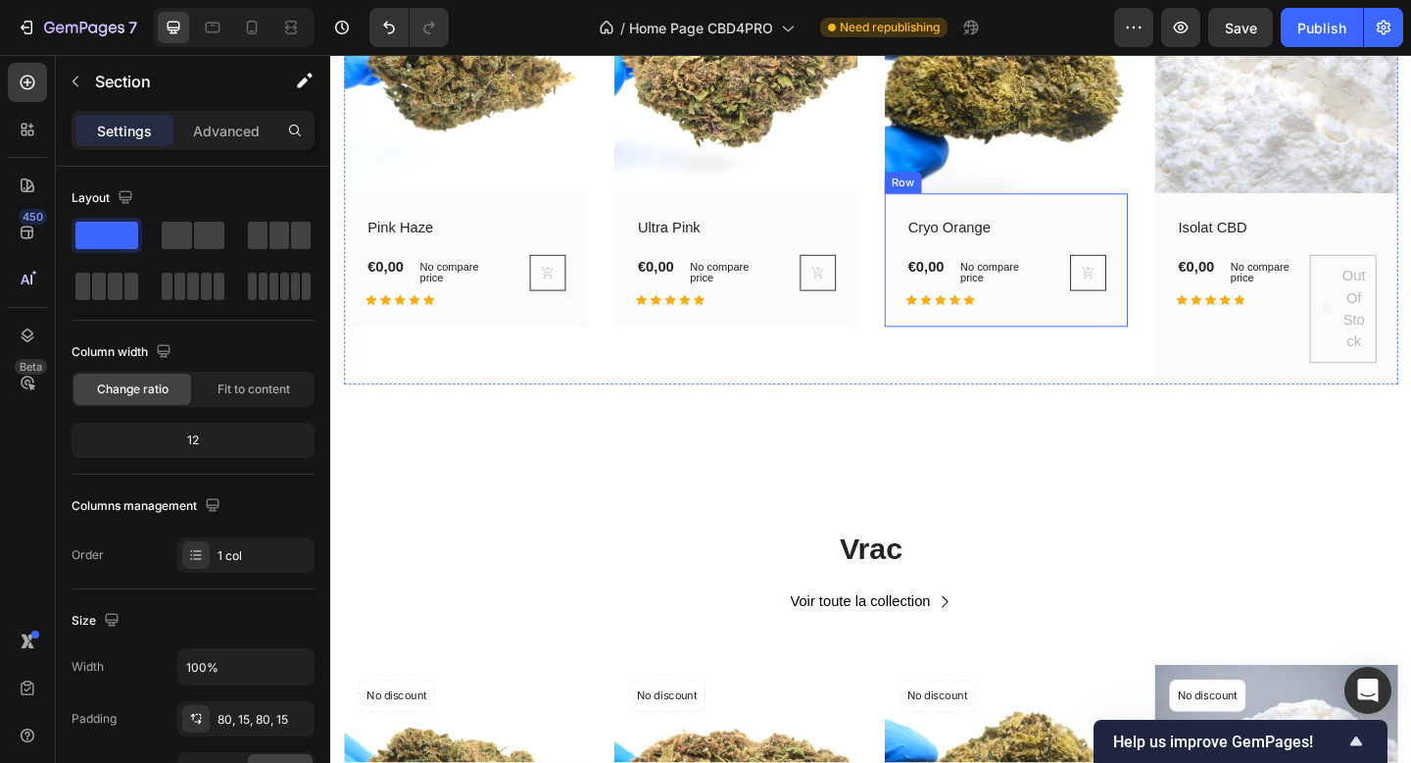
scroll to position [0, 0]
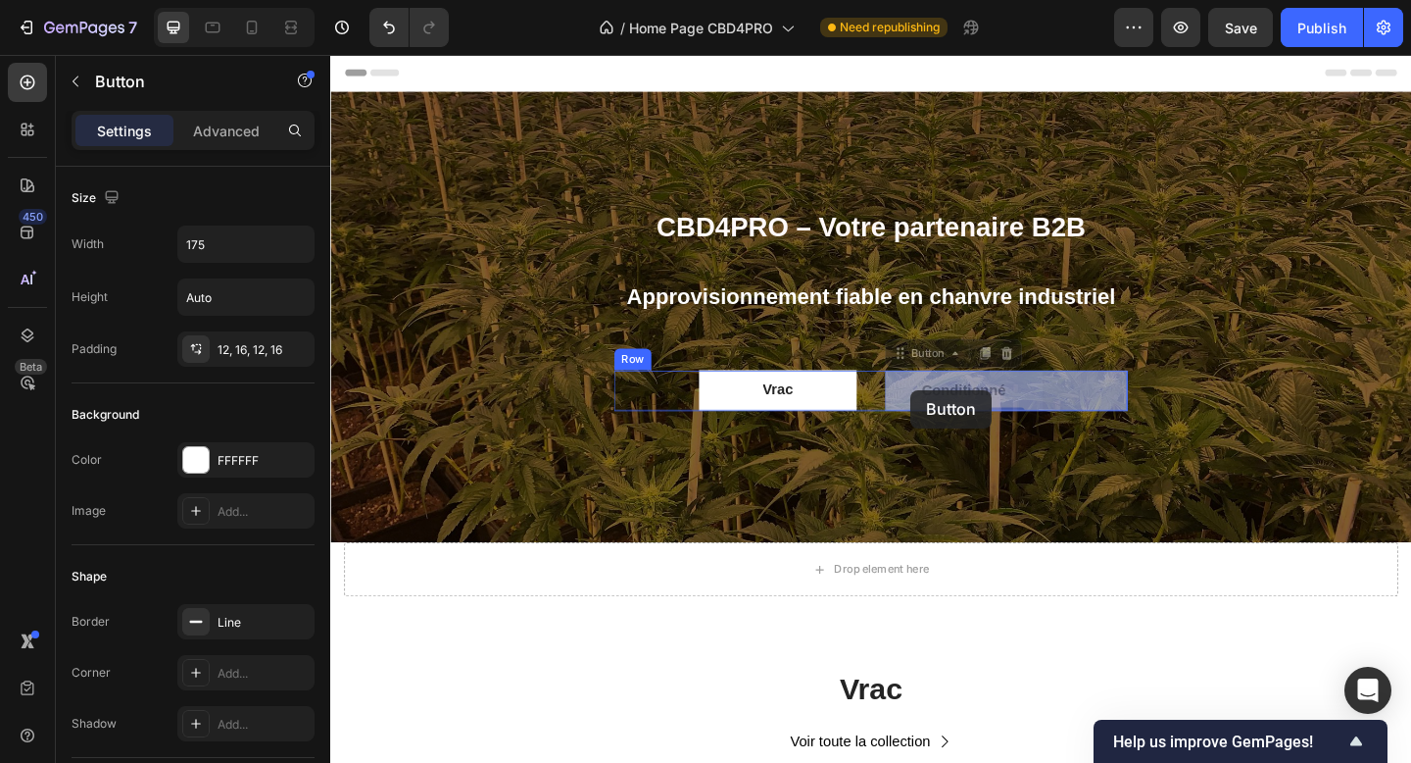
drag, startPoint x: 977, startPoint y: 418, endPoint x: 962, endPoint y: 419, distance: 15.8
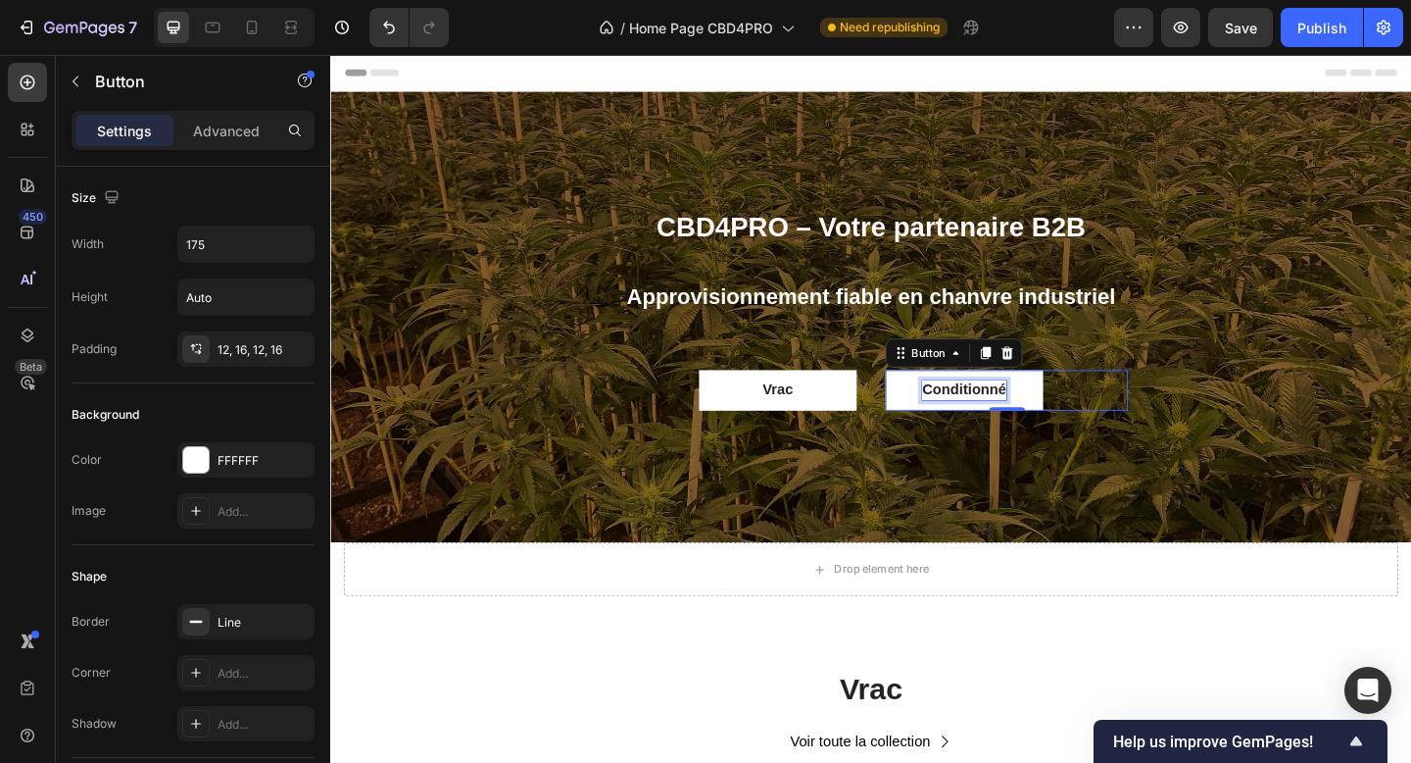
click at [997, 424] on p "Conditionné" at bounding box center [1019, 420] width 91 height 21
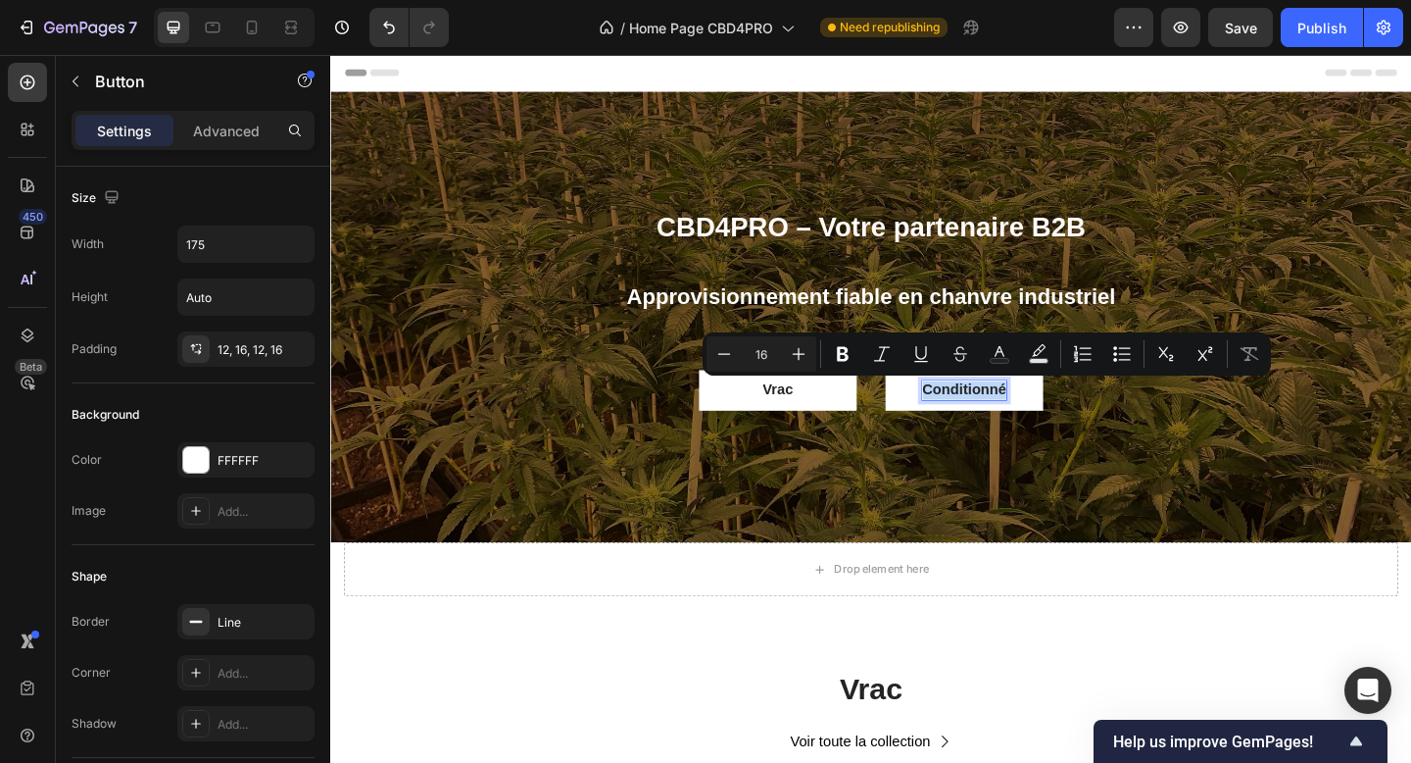
copy p "Conditionné"
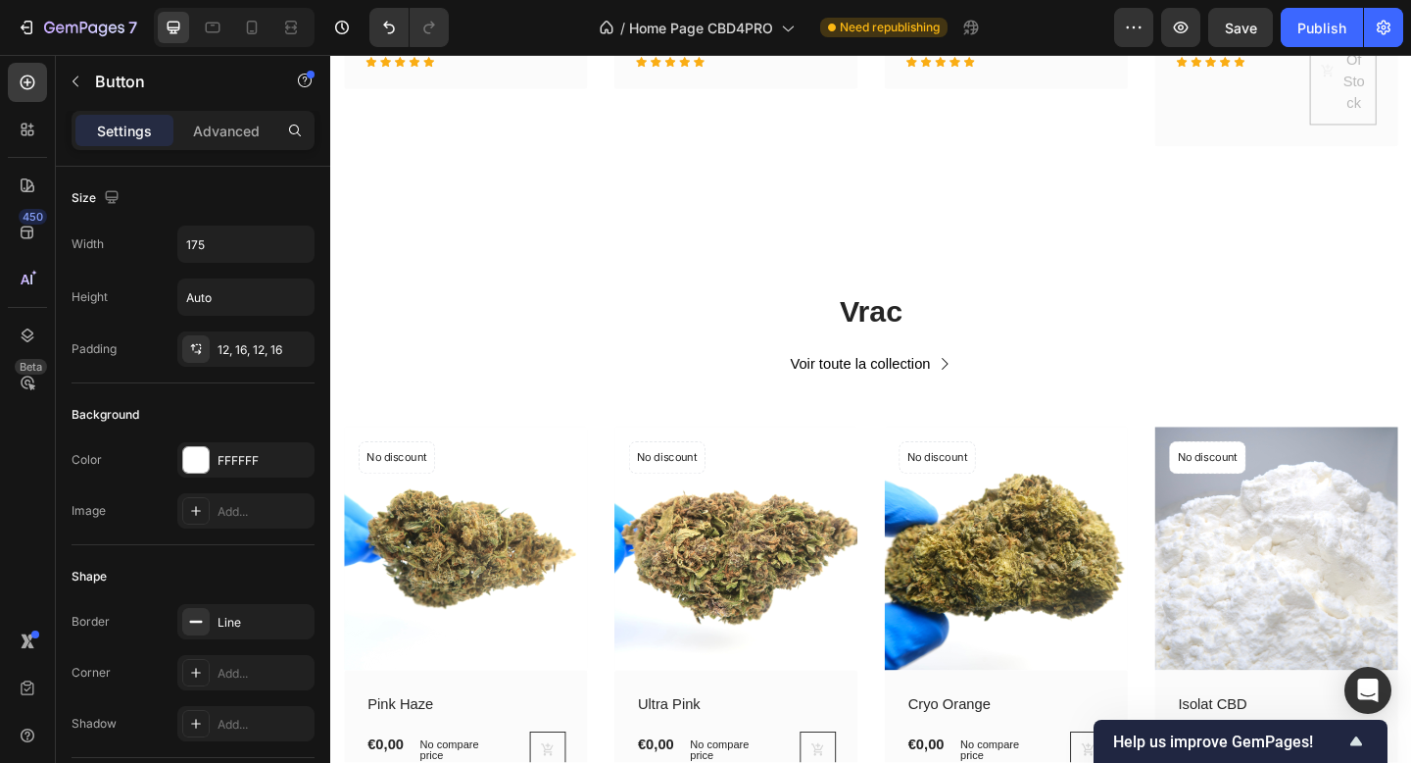
scroll to position [1195, 0]
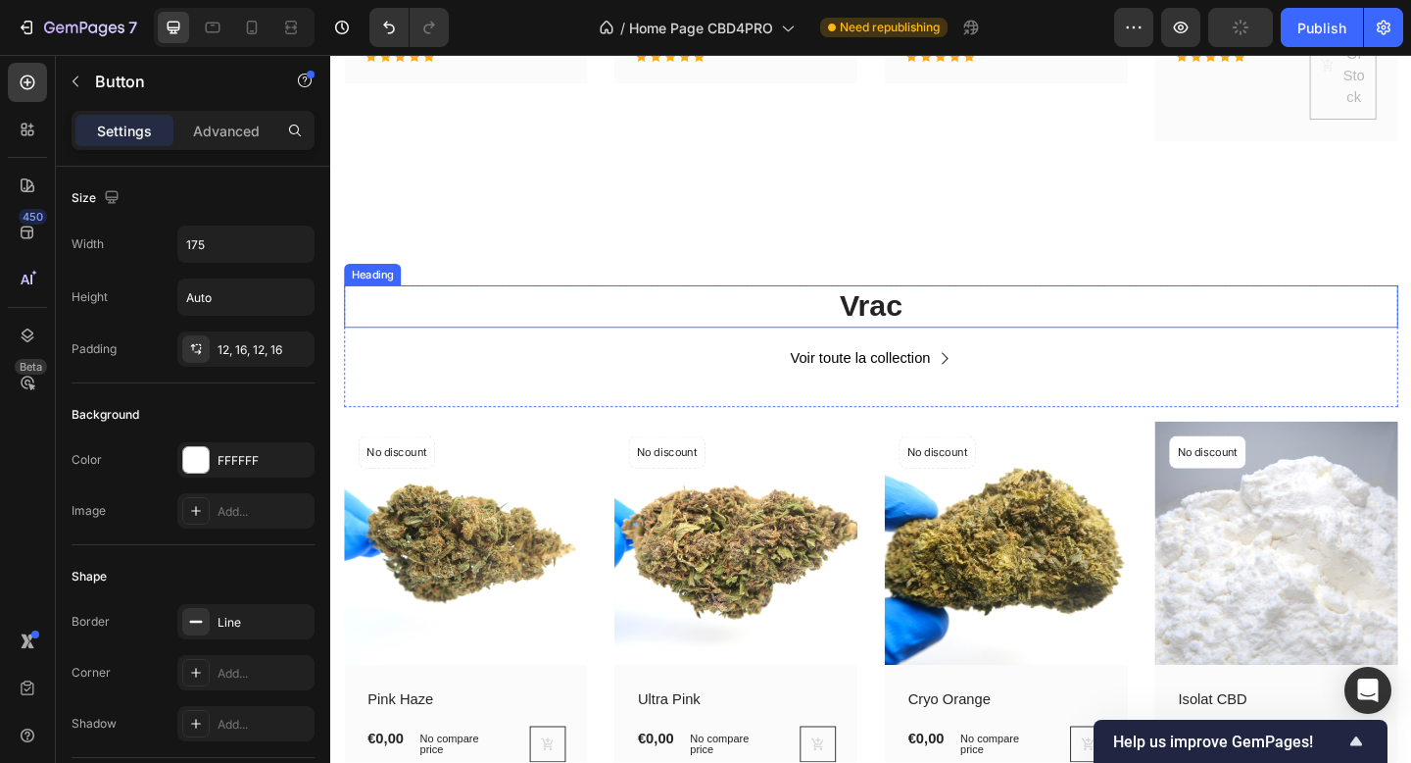
click at [944, 325] on h2 "Vrac" at bounding box center [918, 329] width 1147 height 46
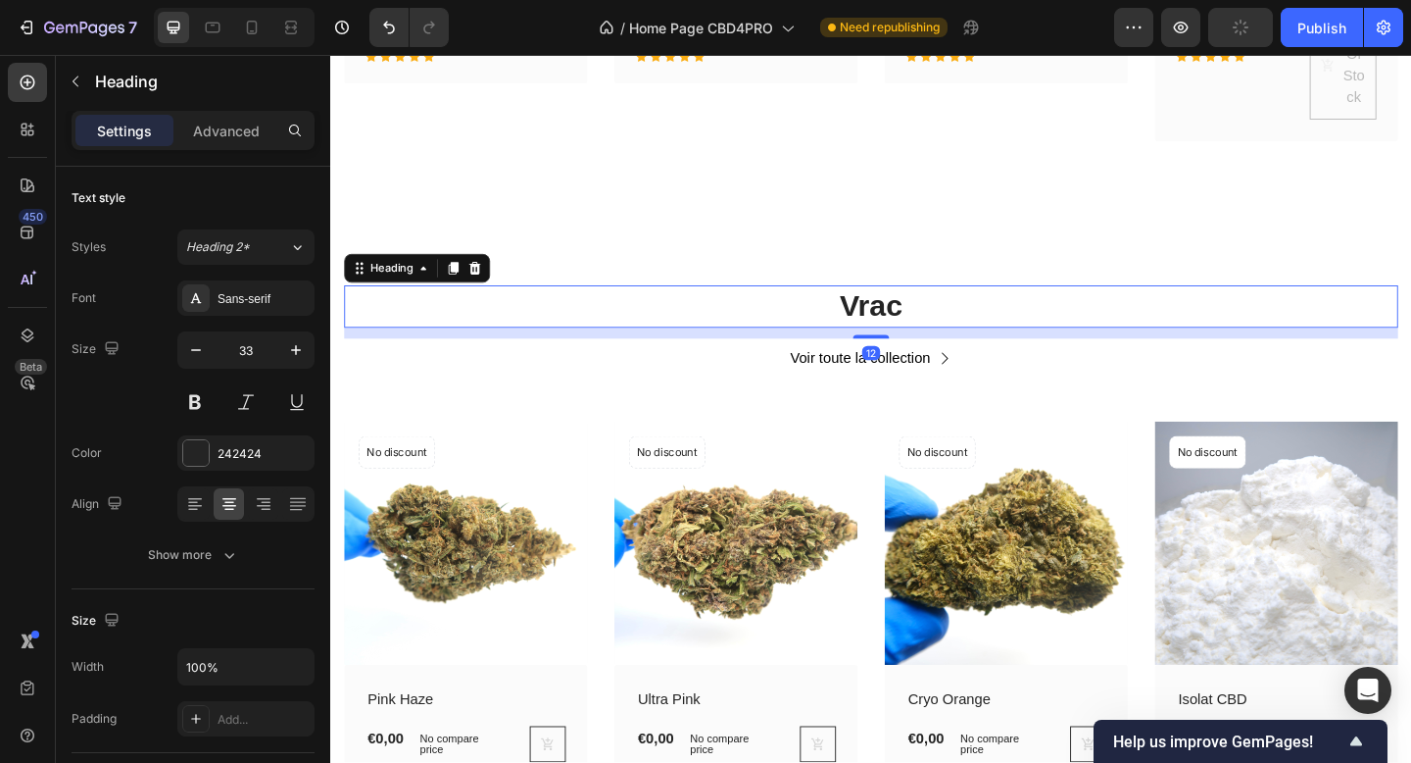
click at [964, 324] on h2 "Vrac" at bounding box center [918, 329] width 1147 height 46
click at [964, 324] on p "Vrac" at bounding box center [918, 329] width 1143 height 42
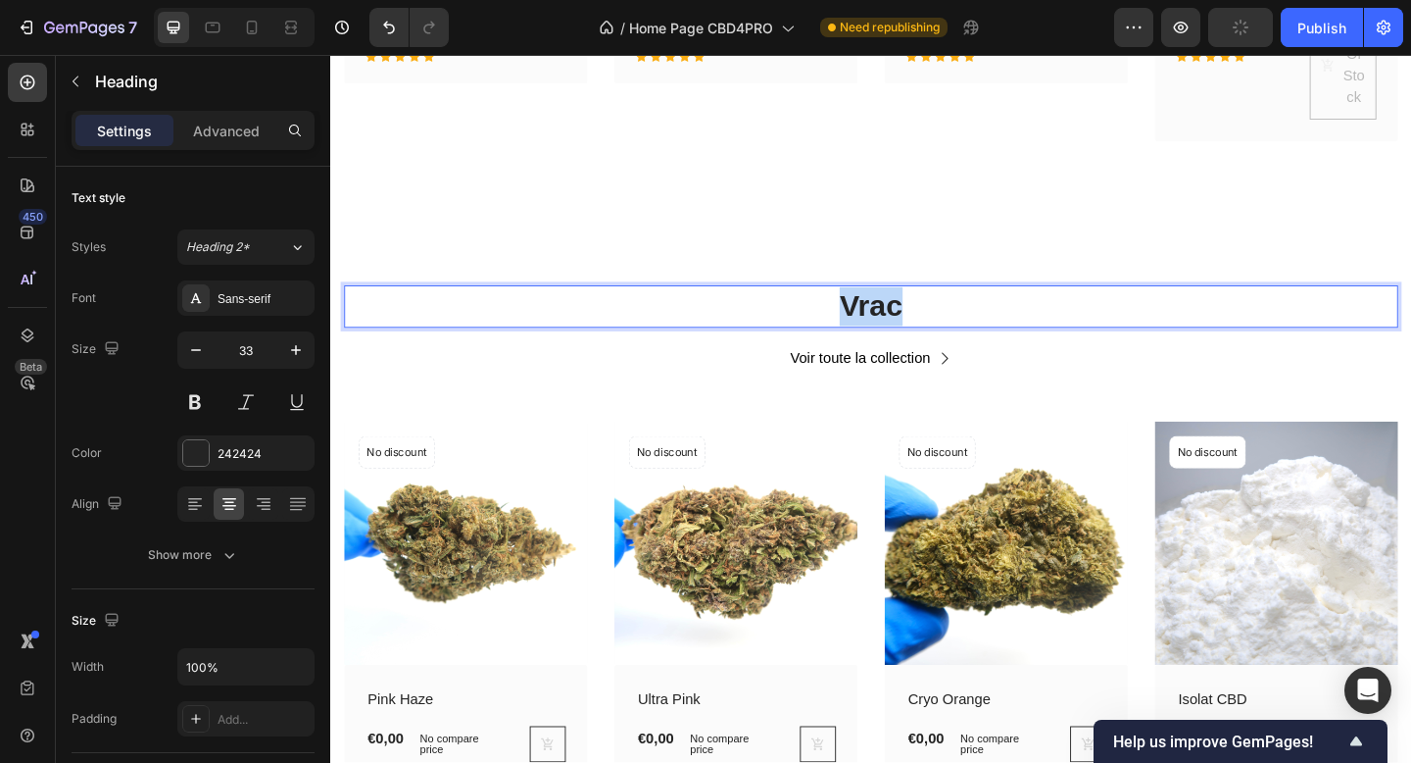
drag, startPoint x: 974, startPoint y: 324, endPoint x: 797, endPoint y: 324, distance: 177.4
click at [803, 324] on p "Vrac" at bounding box center [918, 329] width 1143 height 42
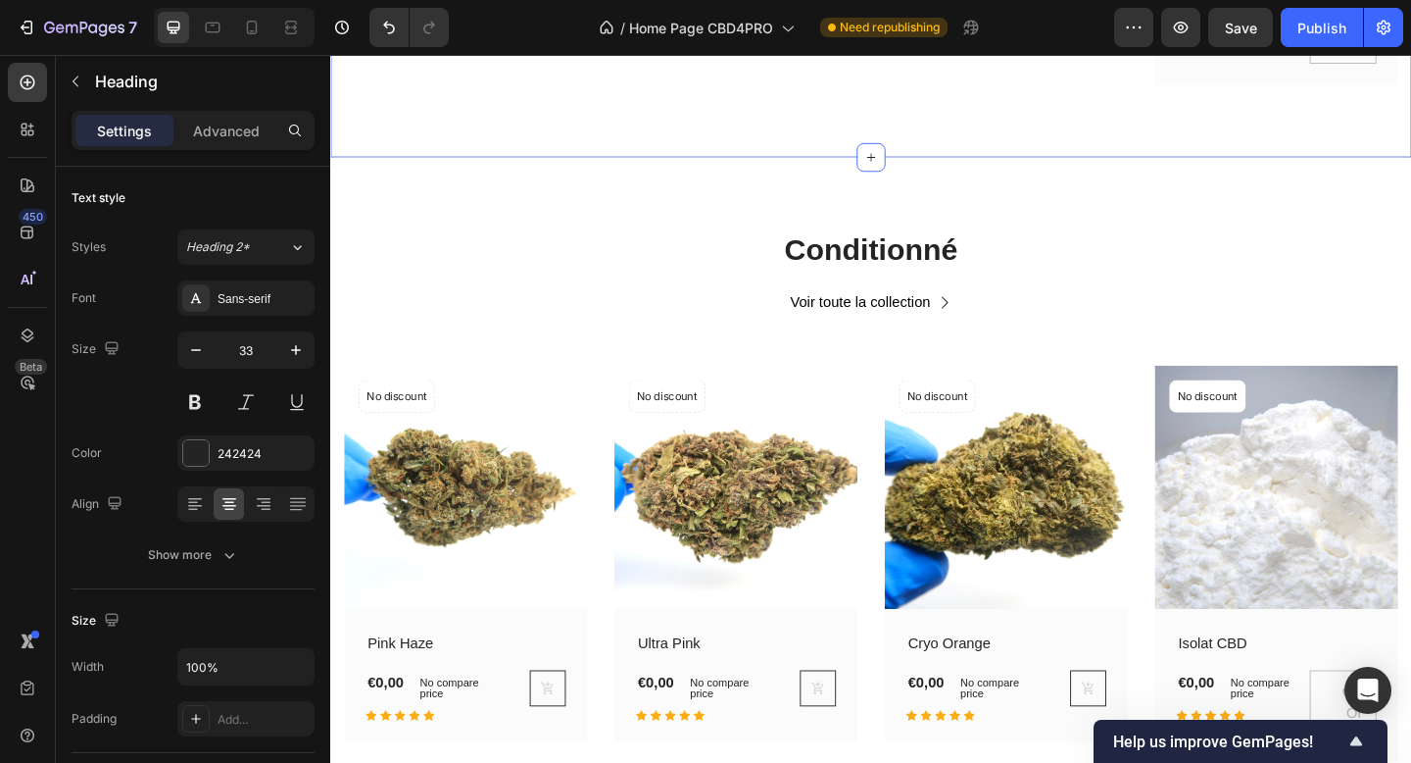
scroll to position [1284, 0]
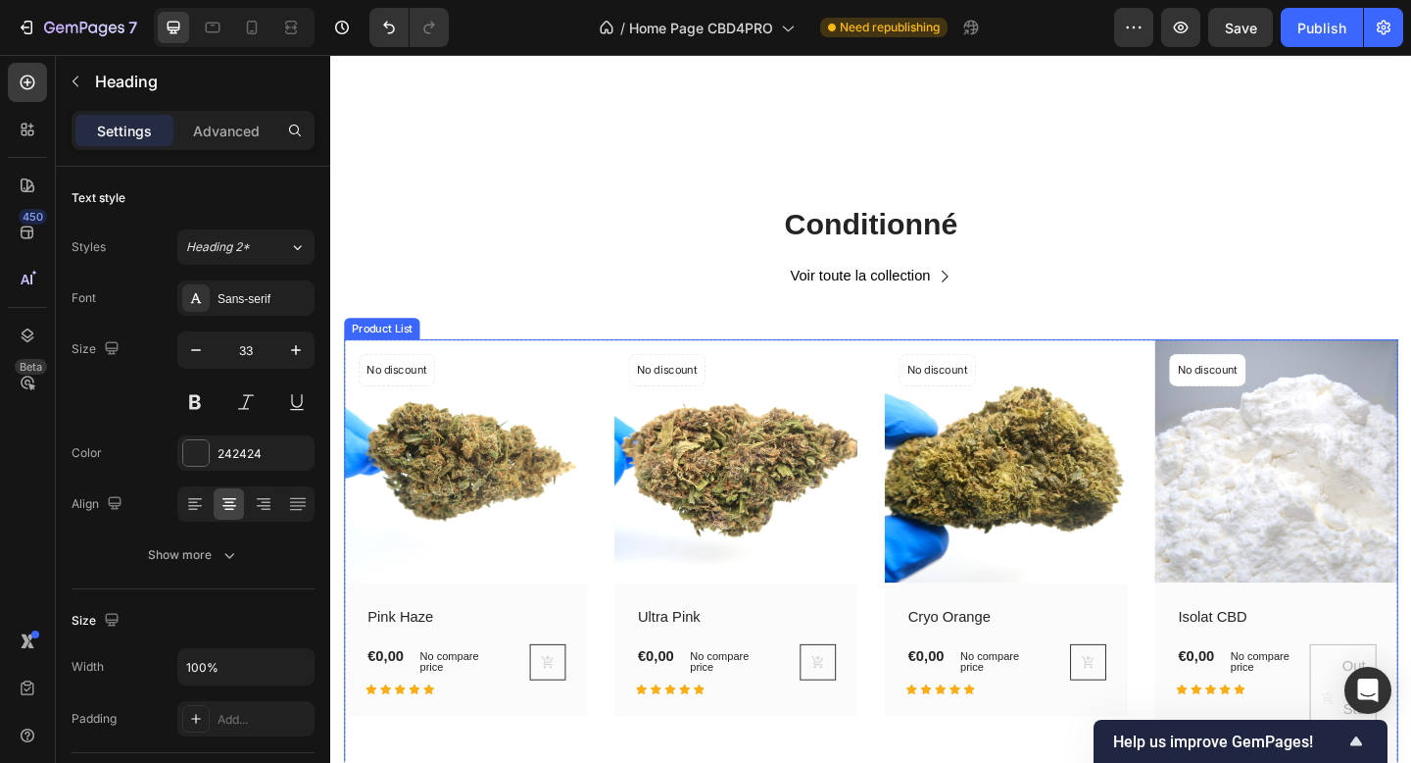
click at [596, 443] on img at bounding box center [477, 497] width 265 height 265
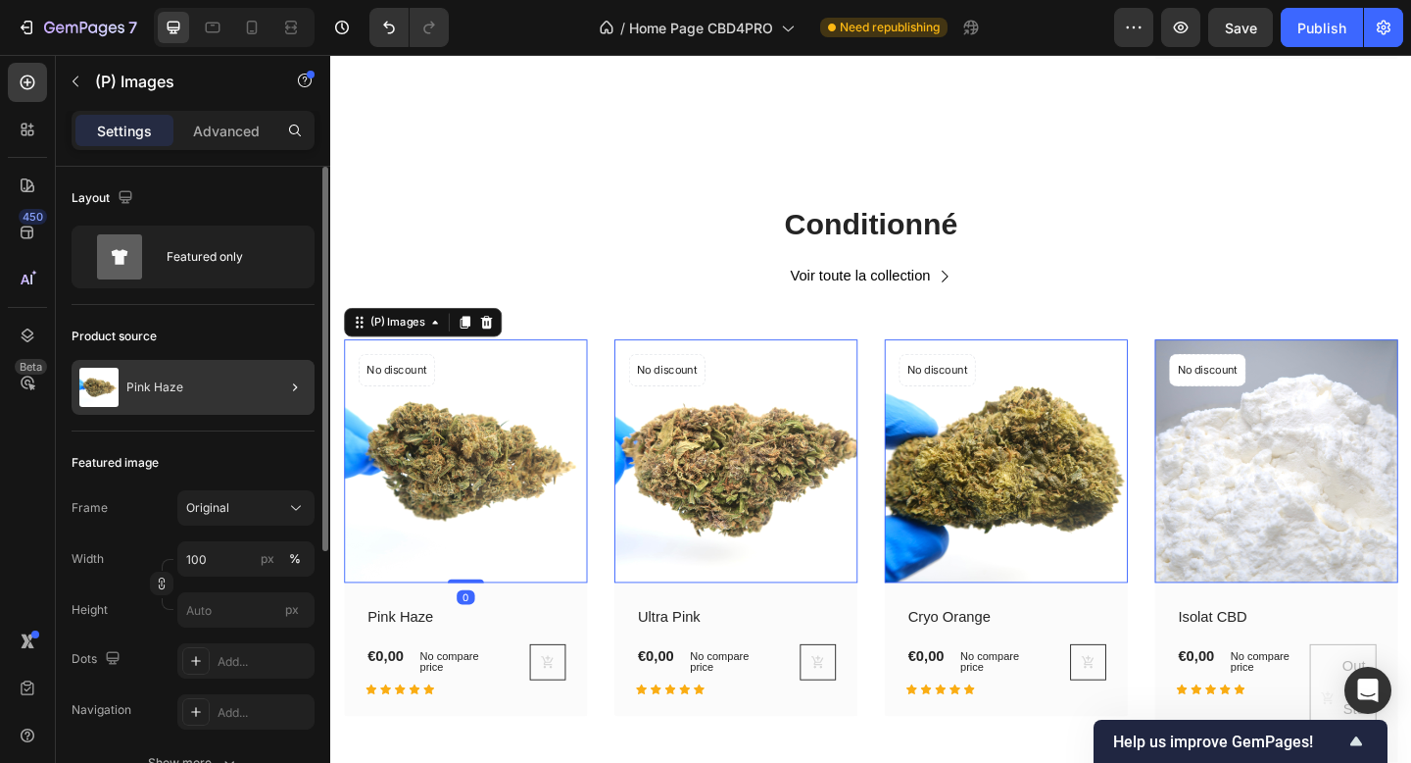
click at [243, 380] on div "Pink Haze" at bounding box center [193, 387] width 243 height 55
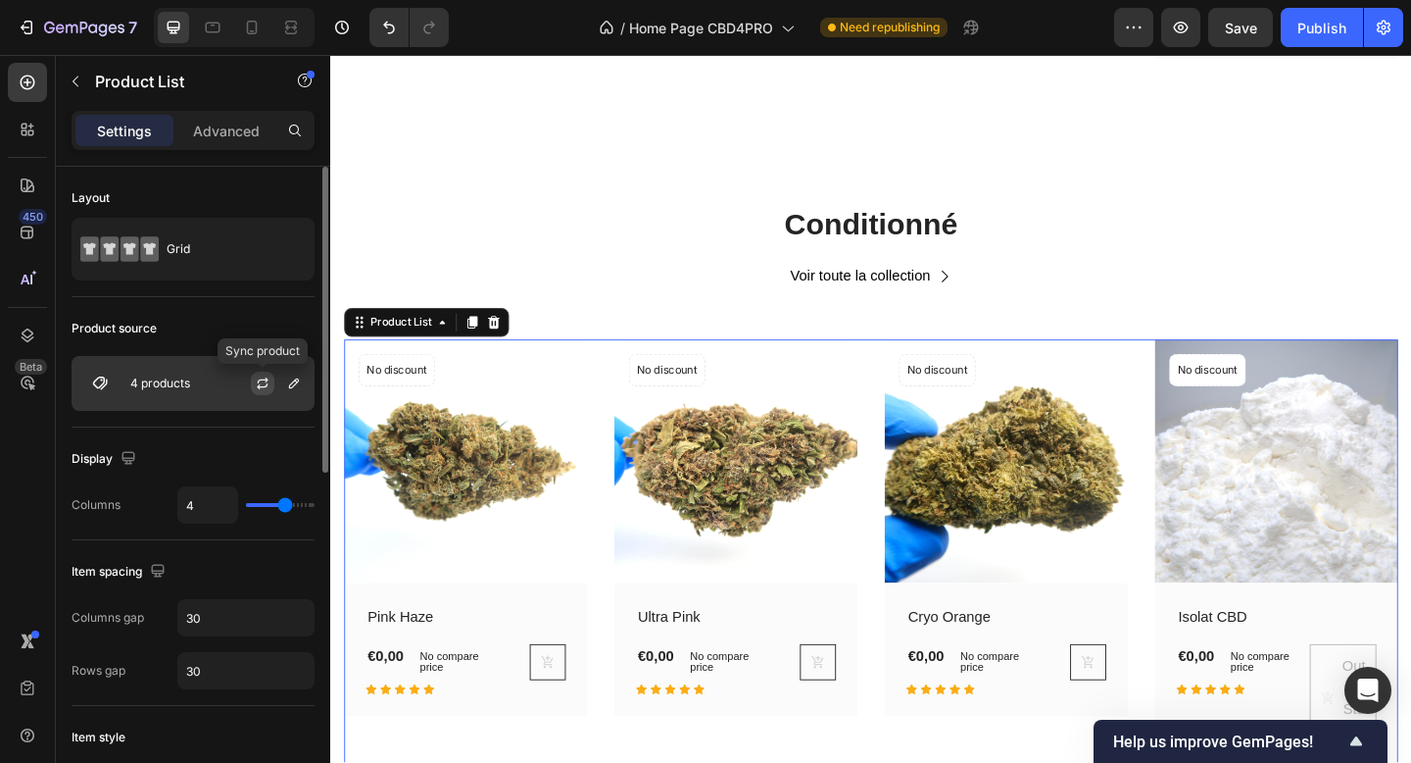
click at [257, 380] on icon "button" at bounding box center [263, 383] width 16 height 16
click at [284, 388] on button "button" at bounding box center [294, 383] width 24 height 24
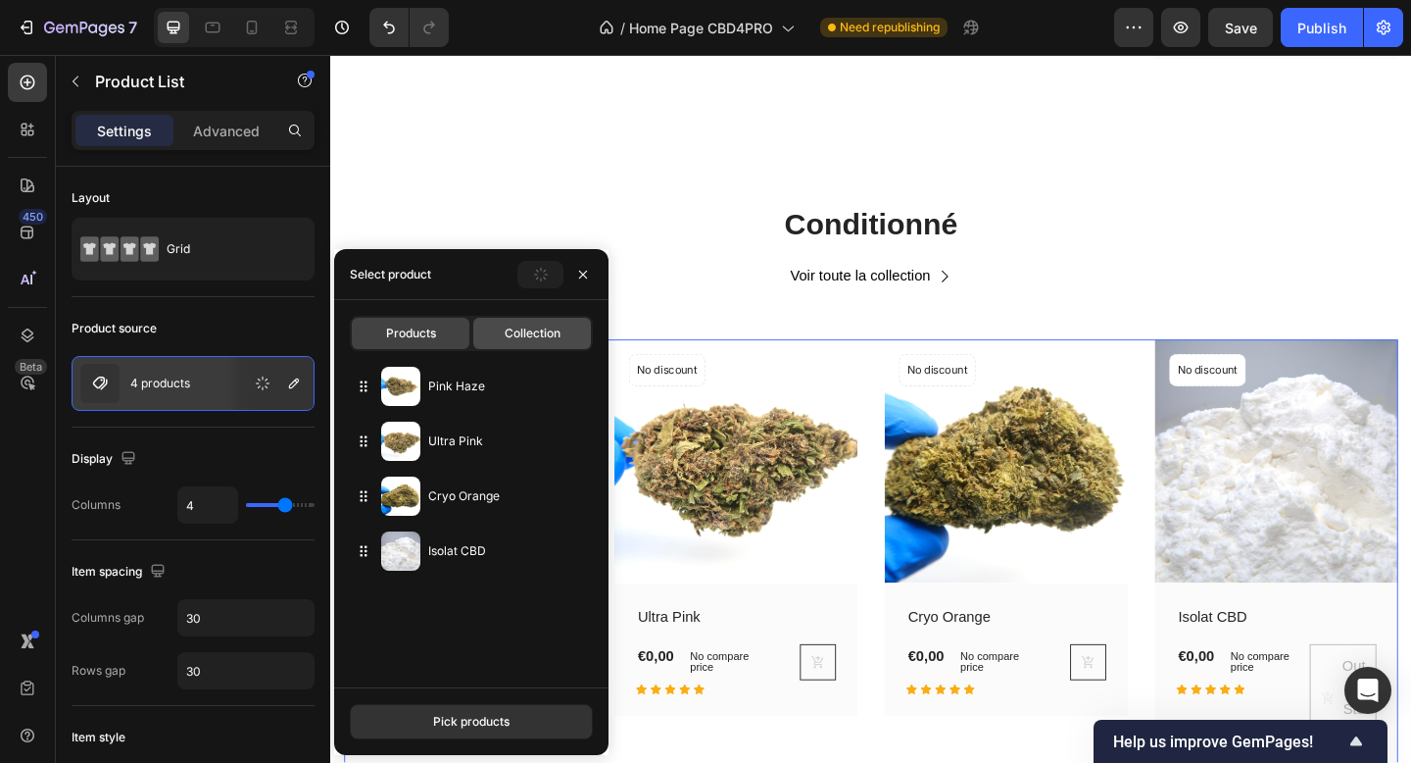
click at [531, 333] on span "Collection" at bounding box center [533, 333] width 56 height 18
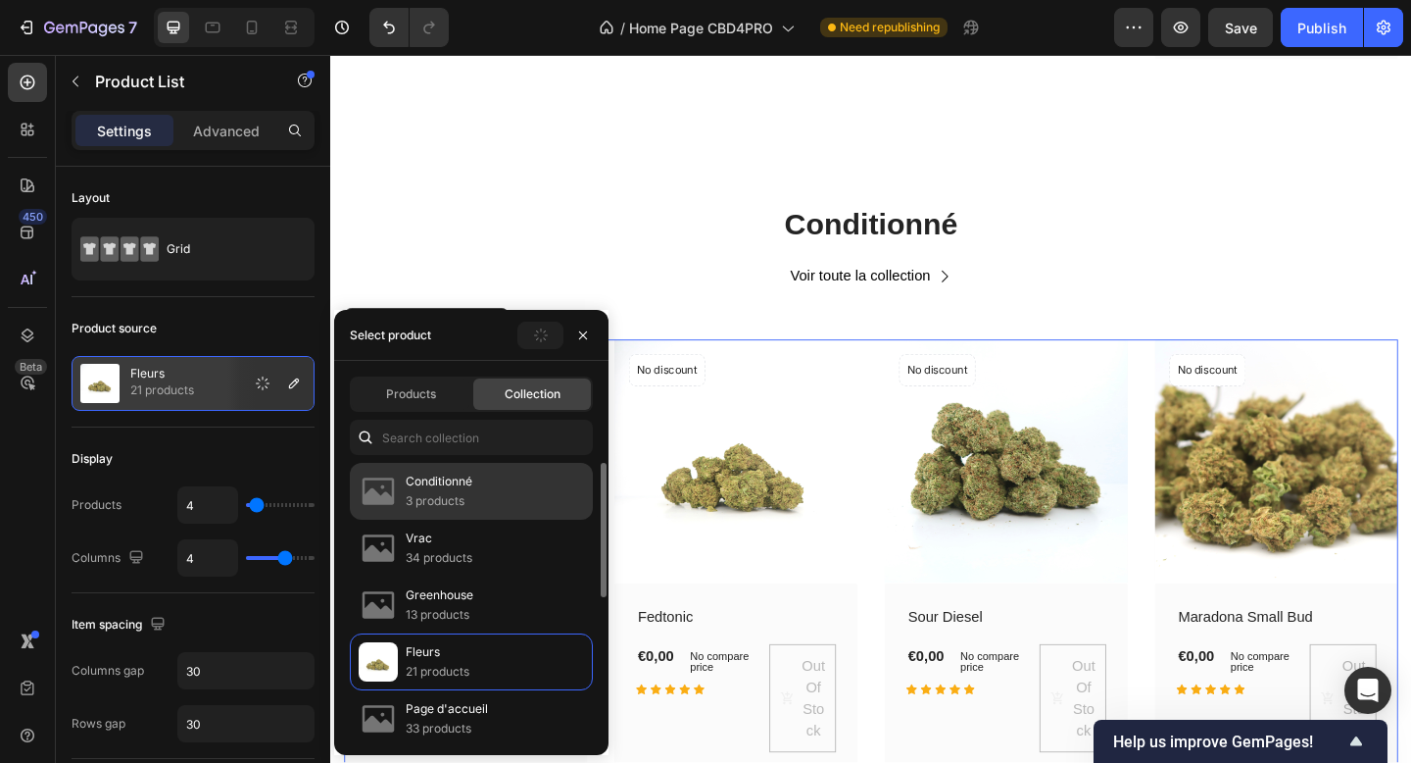
click at [446, 480] on p "Conditionné" at bounding box center [439, 481] width 67 height 20
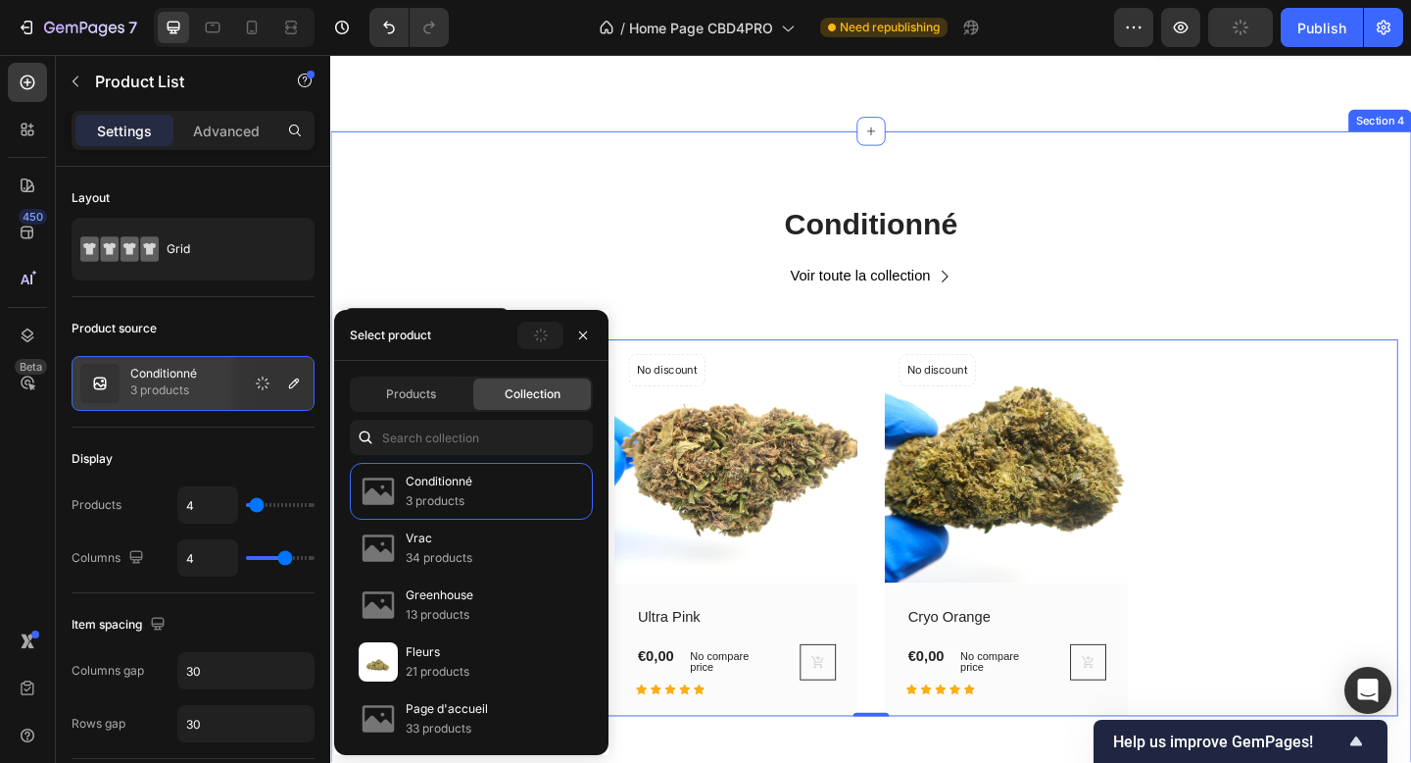
click at [576, 212] on div "Conditionné Heading Voir toute la collection Button Row (P) Images No discount …" at bounding box center [918, 496] width 1176 height 716
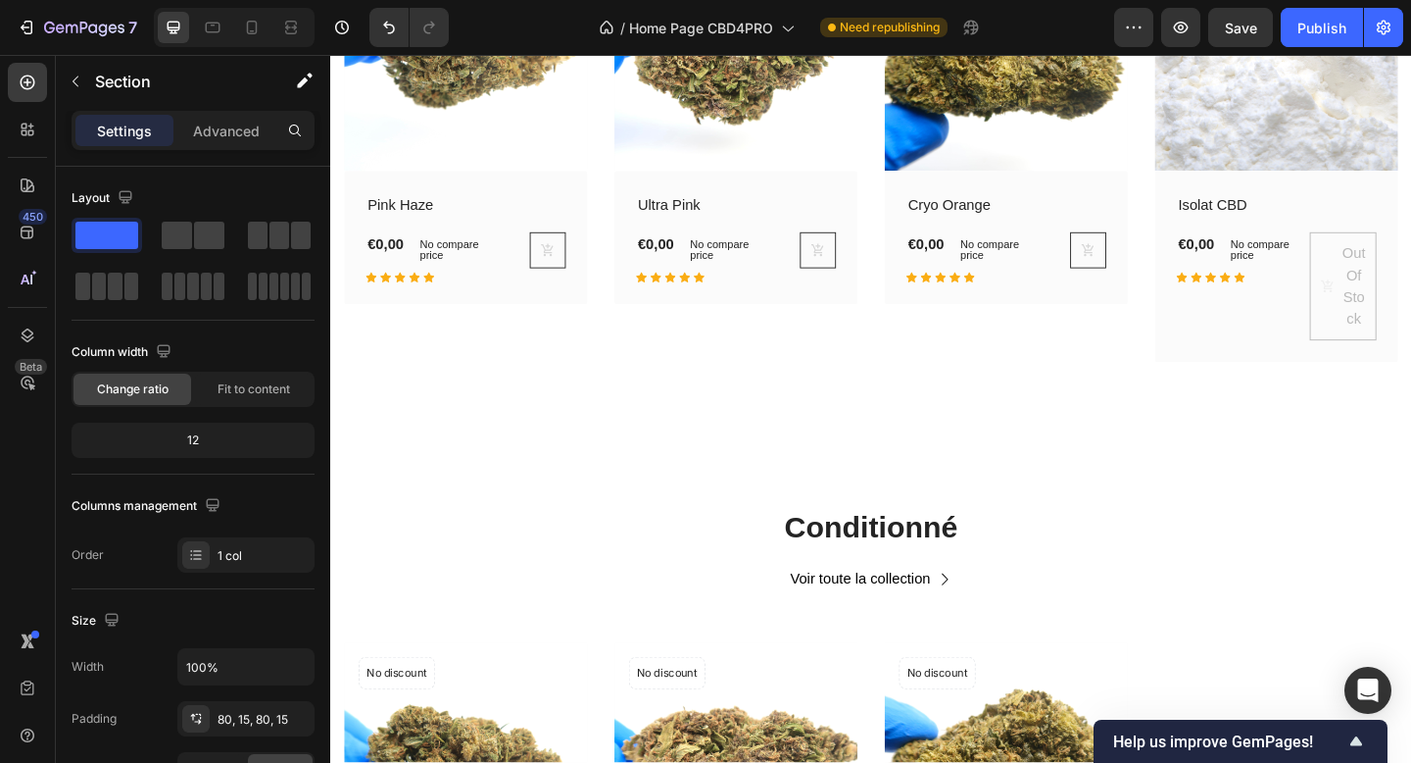
scroll to position [956, 0]
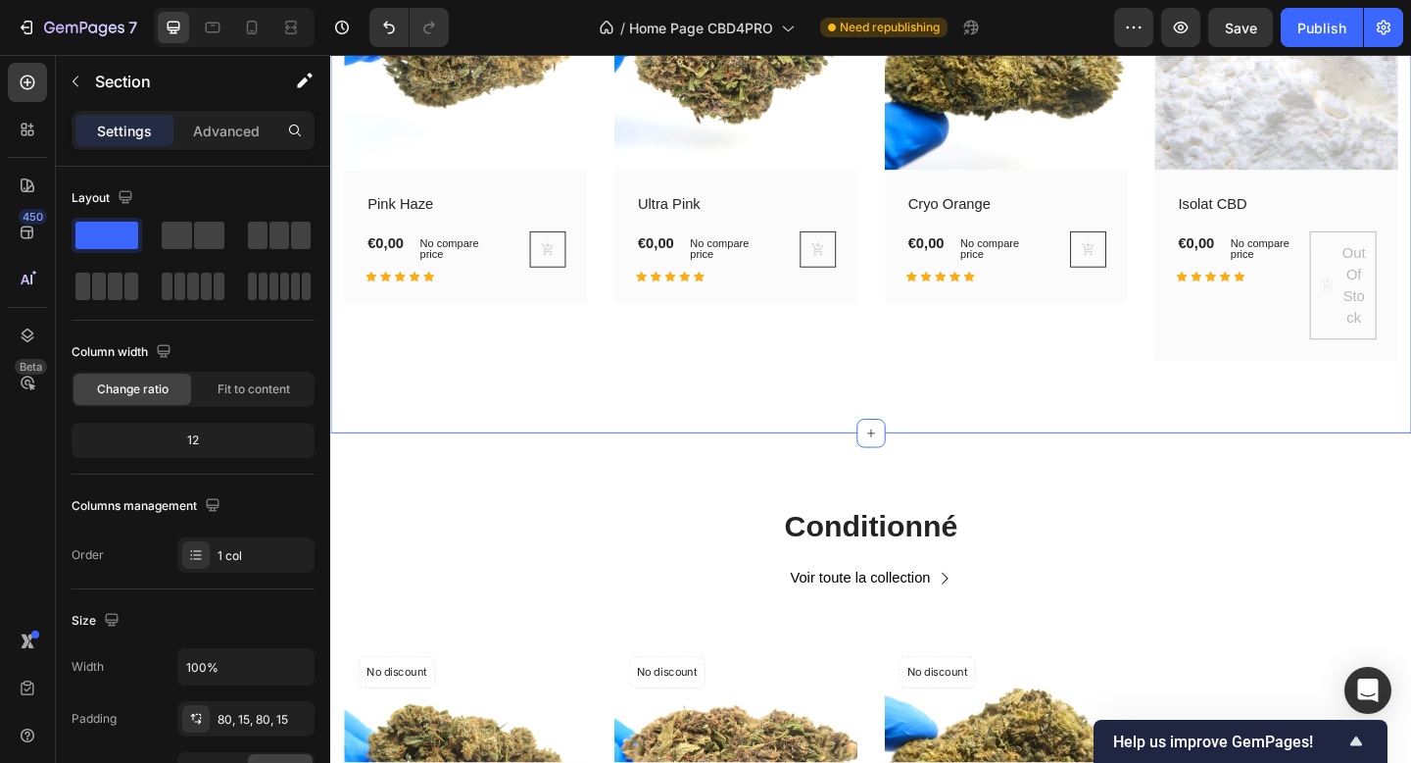
click at [873, 421] on div "Vrac Heading Voir toute la collection Button Row (P) Images No discount Not be …" at bounding box center [918, 77] width 1176 height 778
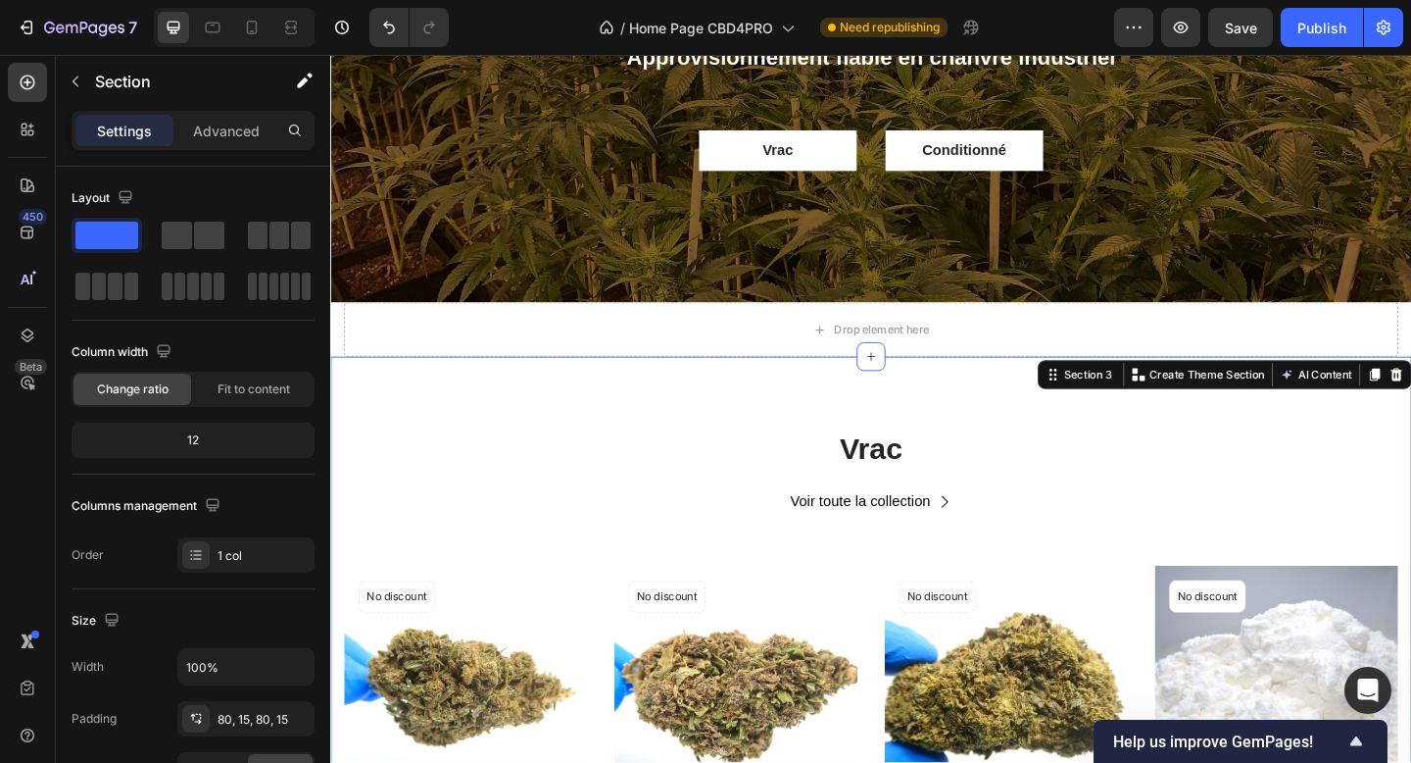
scroll to position [259, 0]
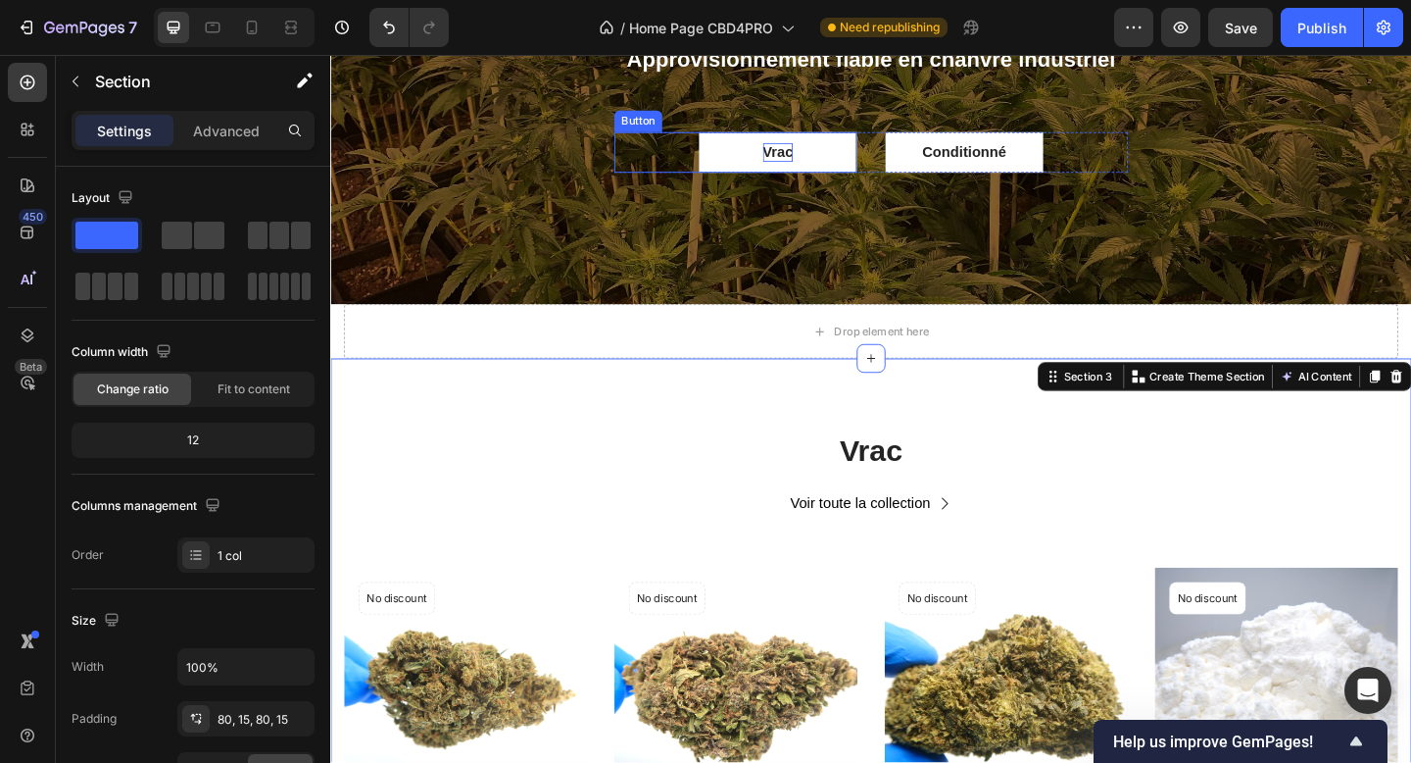
click at [833, 160] on p "Vrac" at bounding box center [817, 161] width 33 height 21
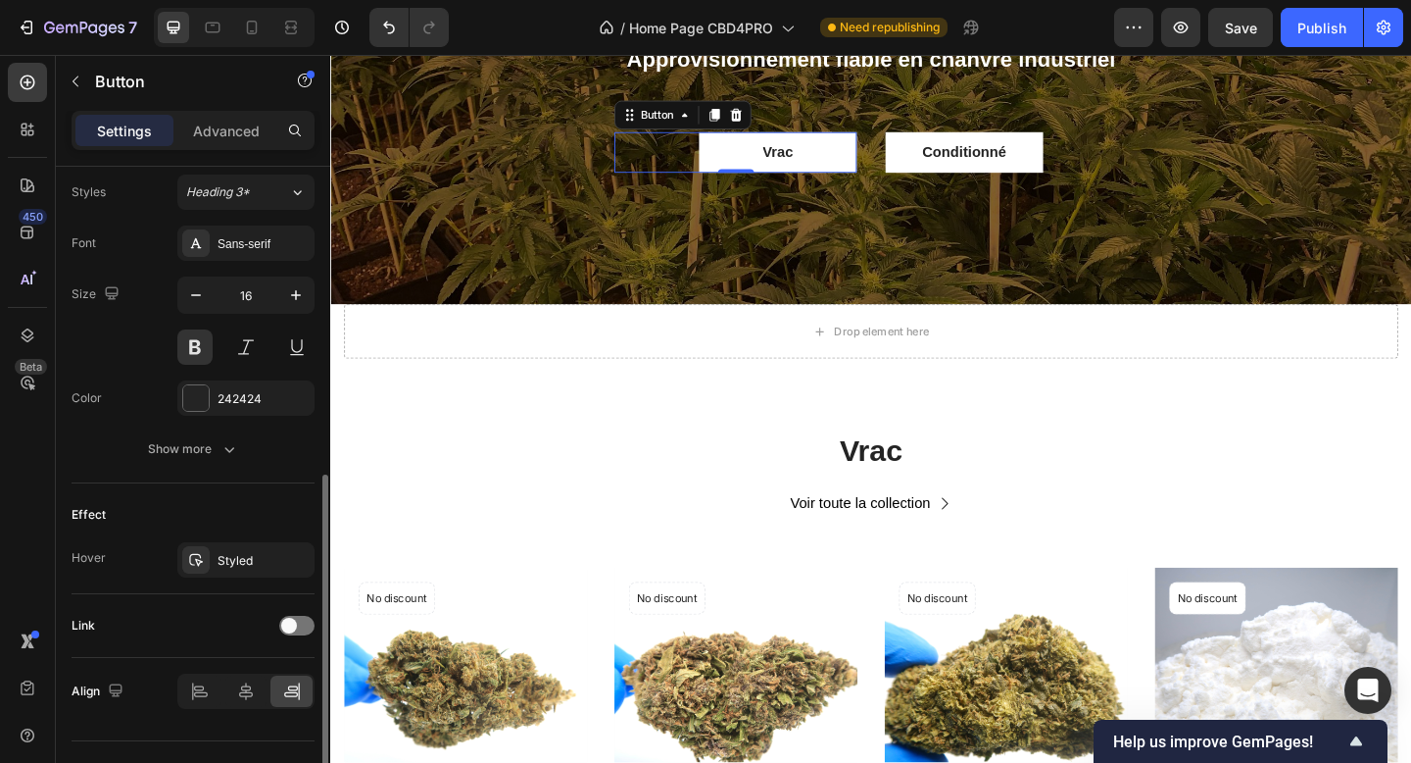
scroll to position [720, 0]
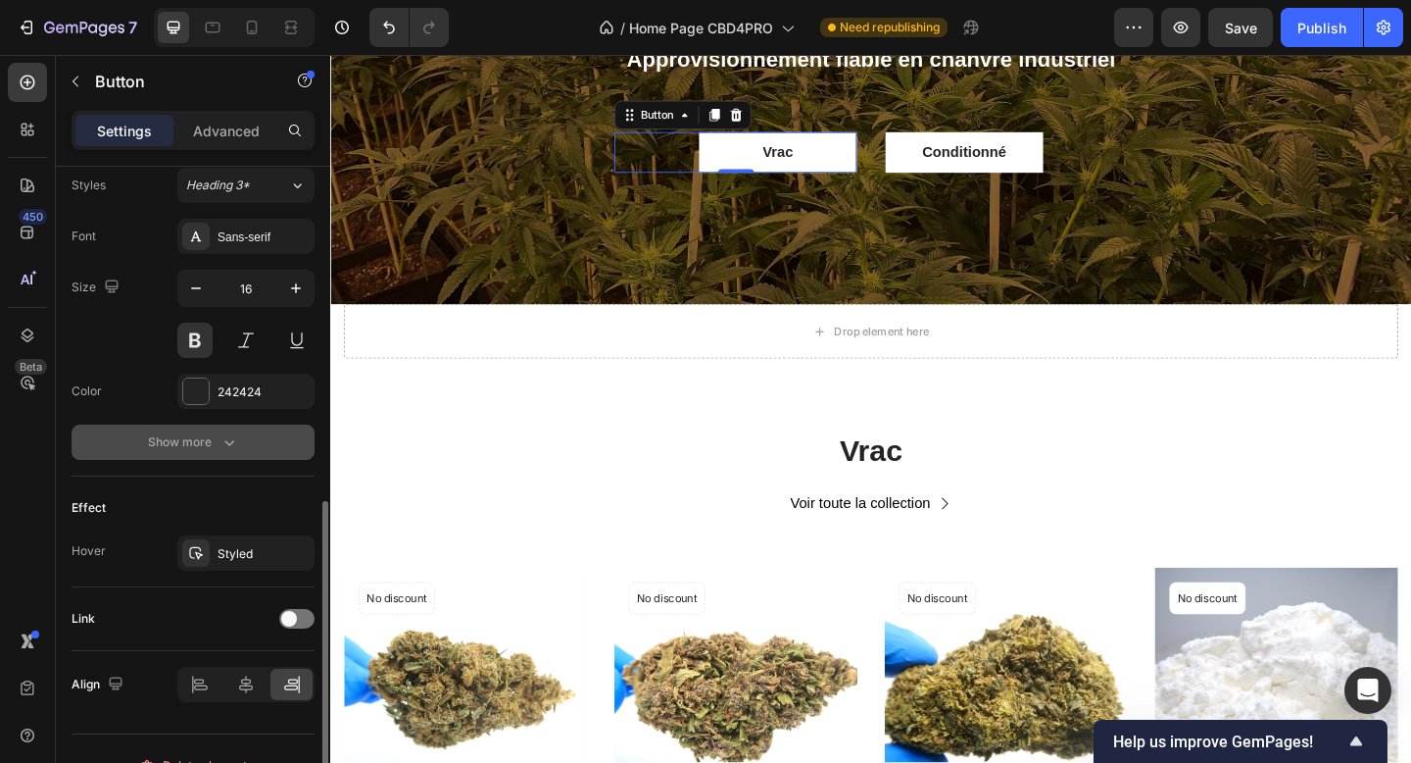
click at [203, 444] on div "Show more" at bounding box center [193, 442] width 91 height 20
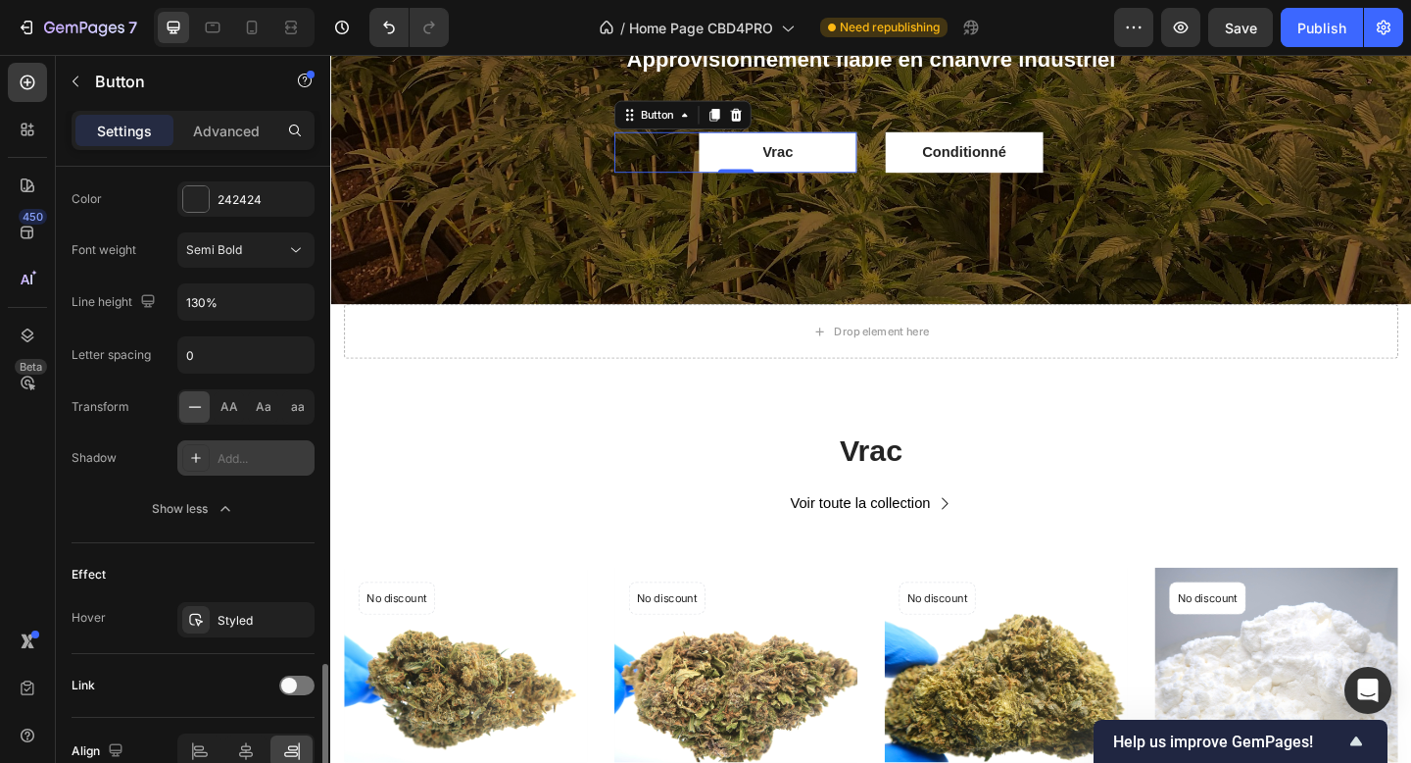
scroll to position [1012, 0]
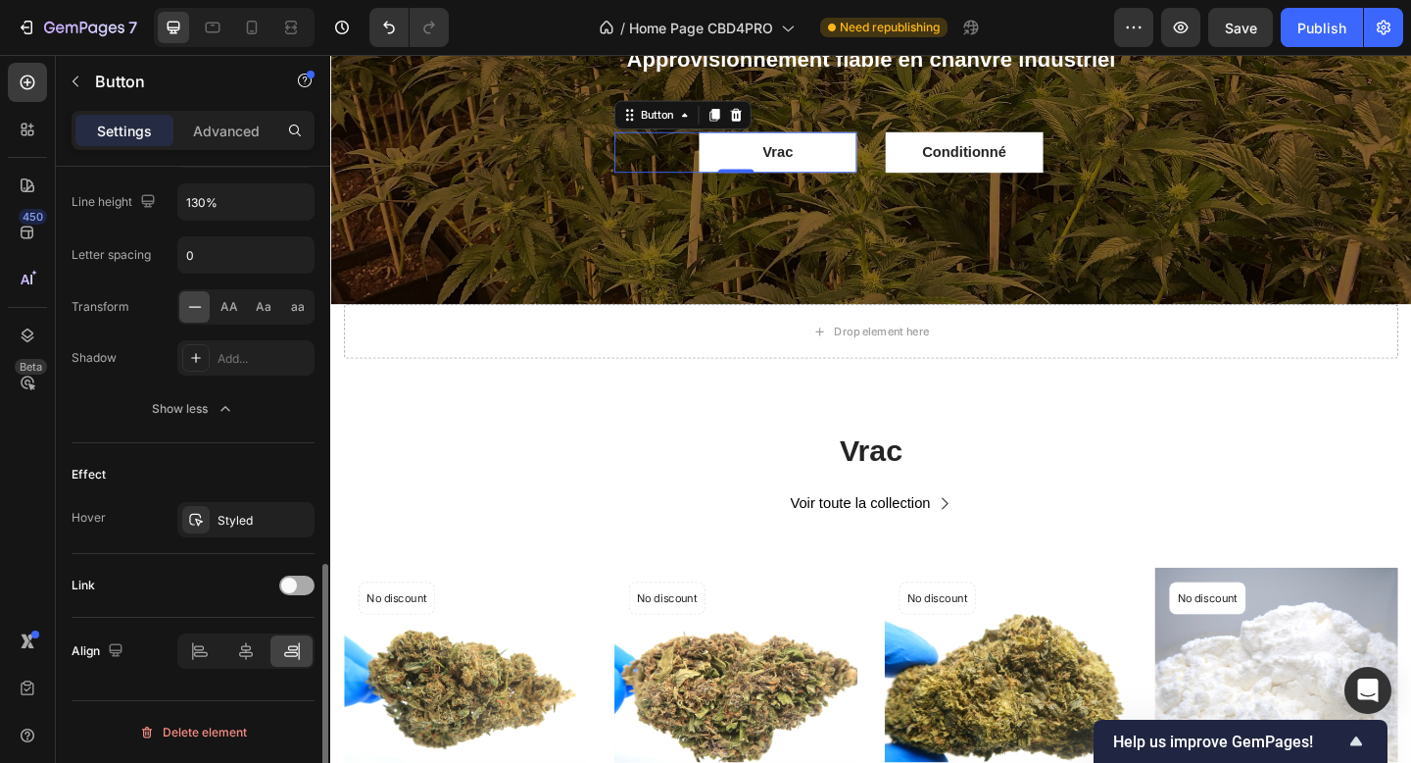
click at [299, 589] on div at bounding box center [296, 585] width 35 height 20
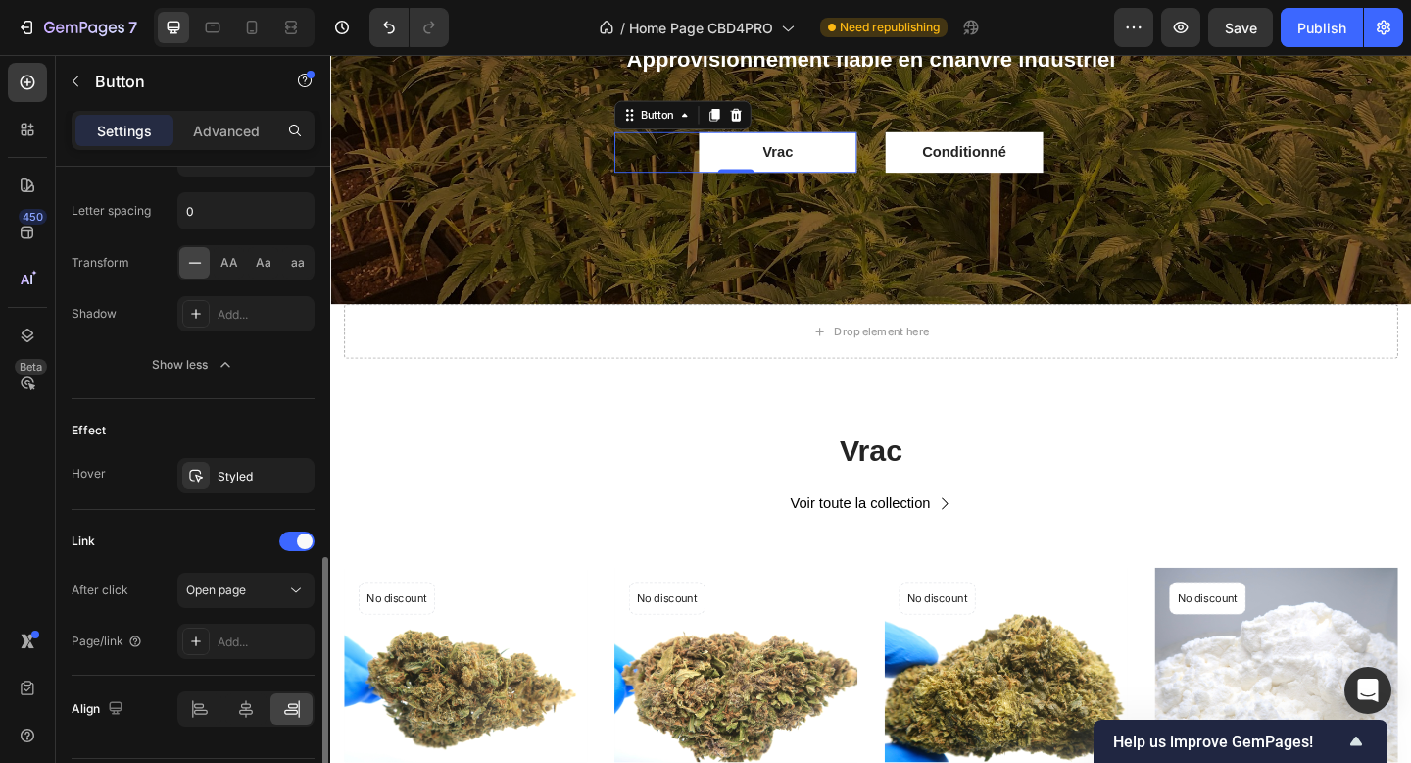
scroll to position [1064, 0]
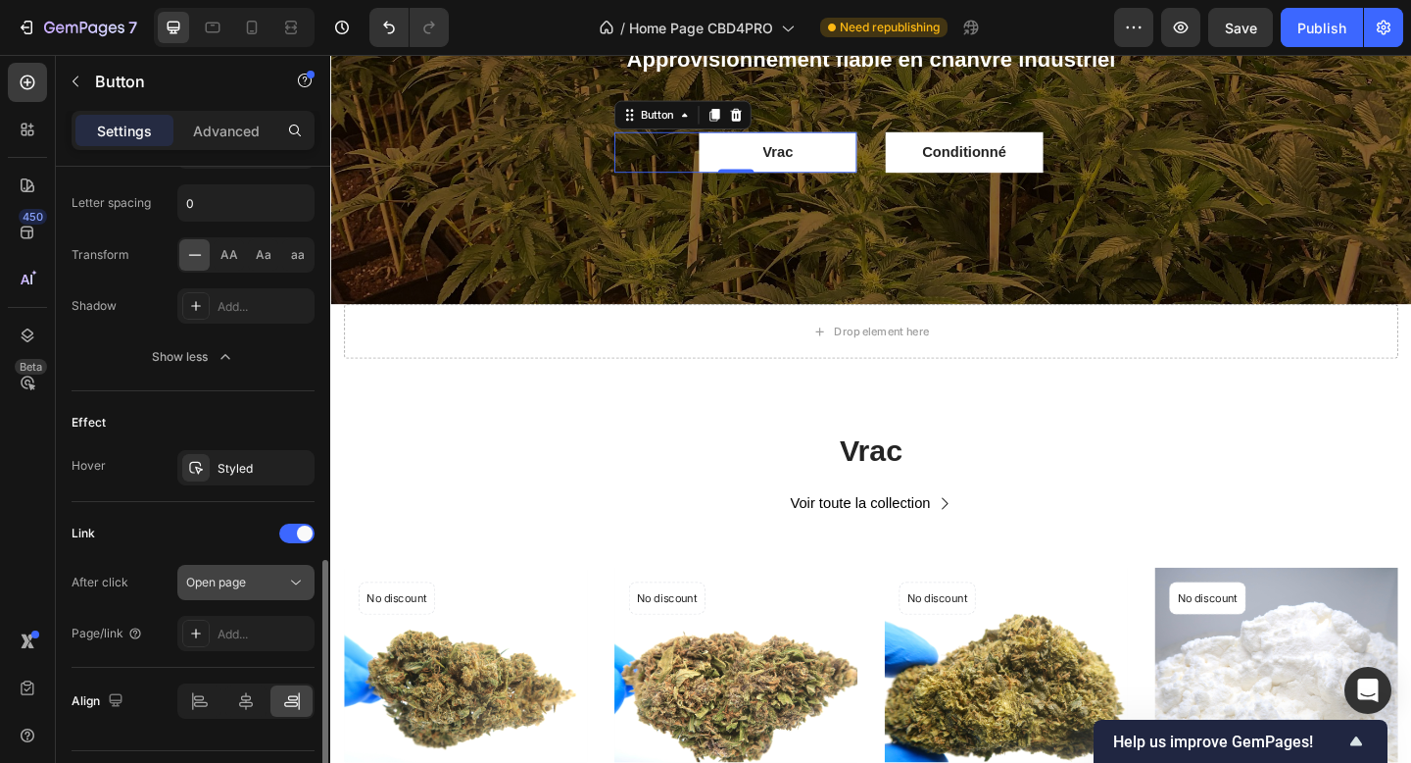
click at [253, 581] on div "Open page" at bounding box center [236, 582] width 100 height 18
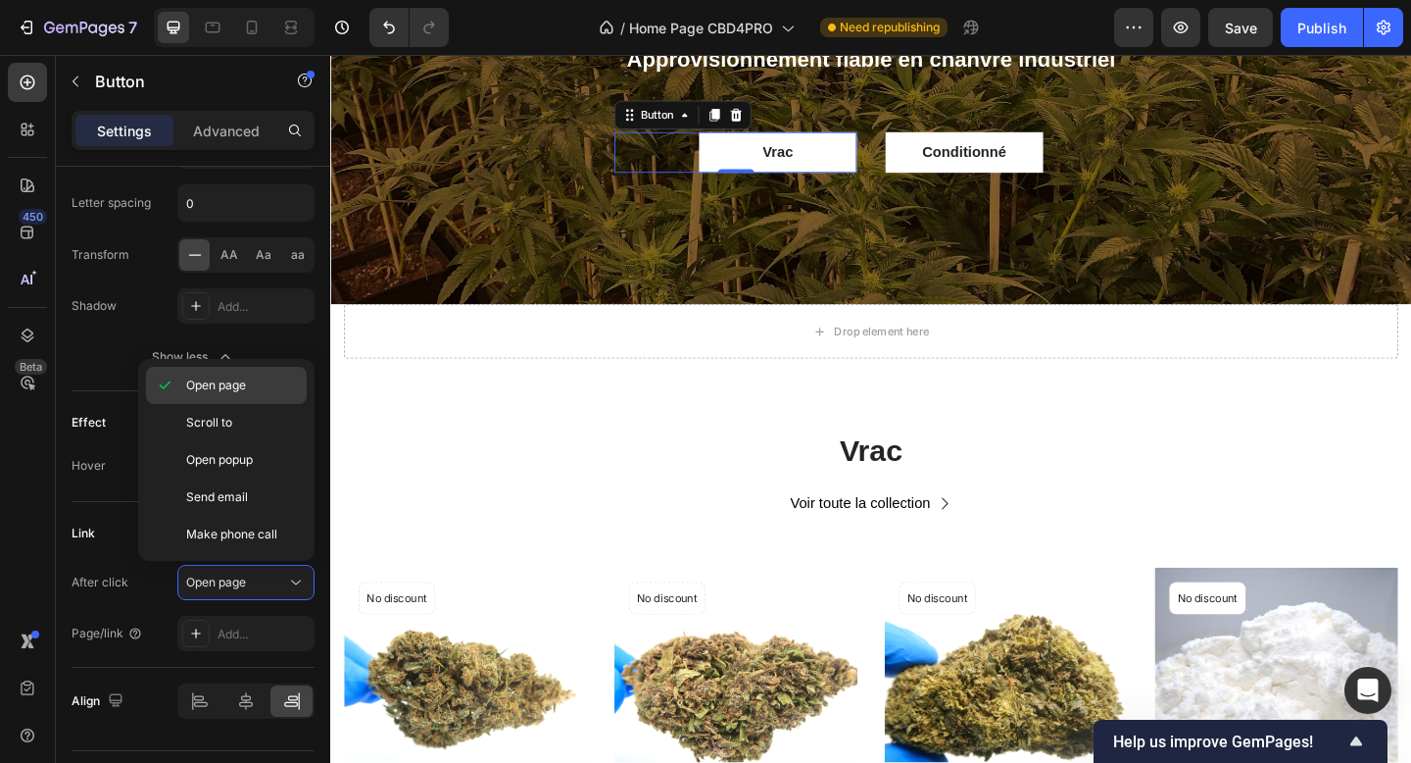
click at [222, 389] on span "Open page" at bounding box center [216, 385] width 60 height 18
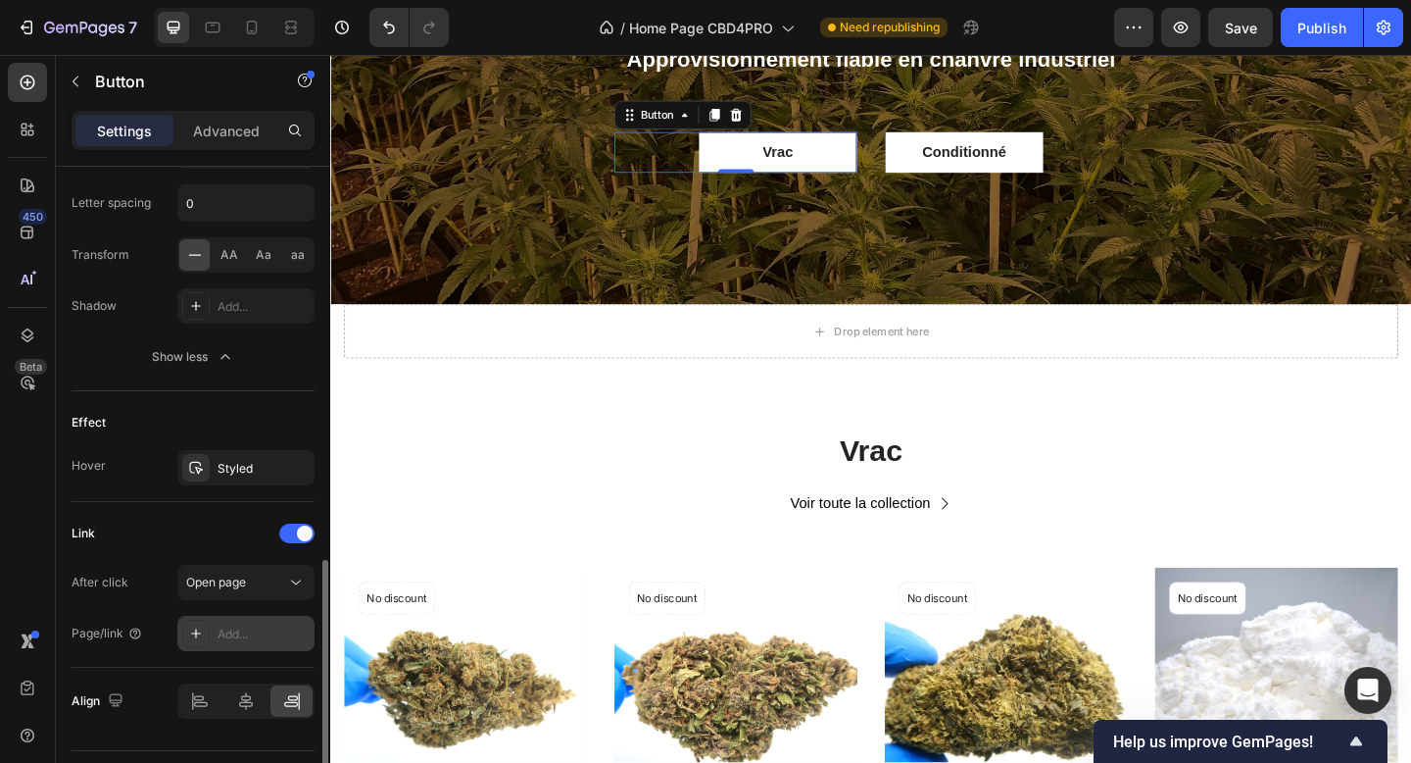
click at [251, 626] on div "Add..." at bounding box center [264, 634] width 92 height 18
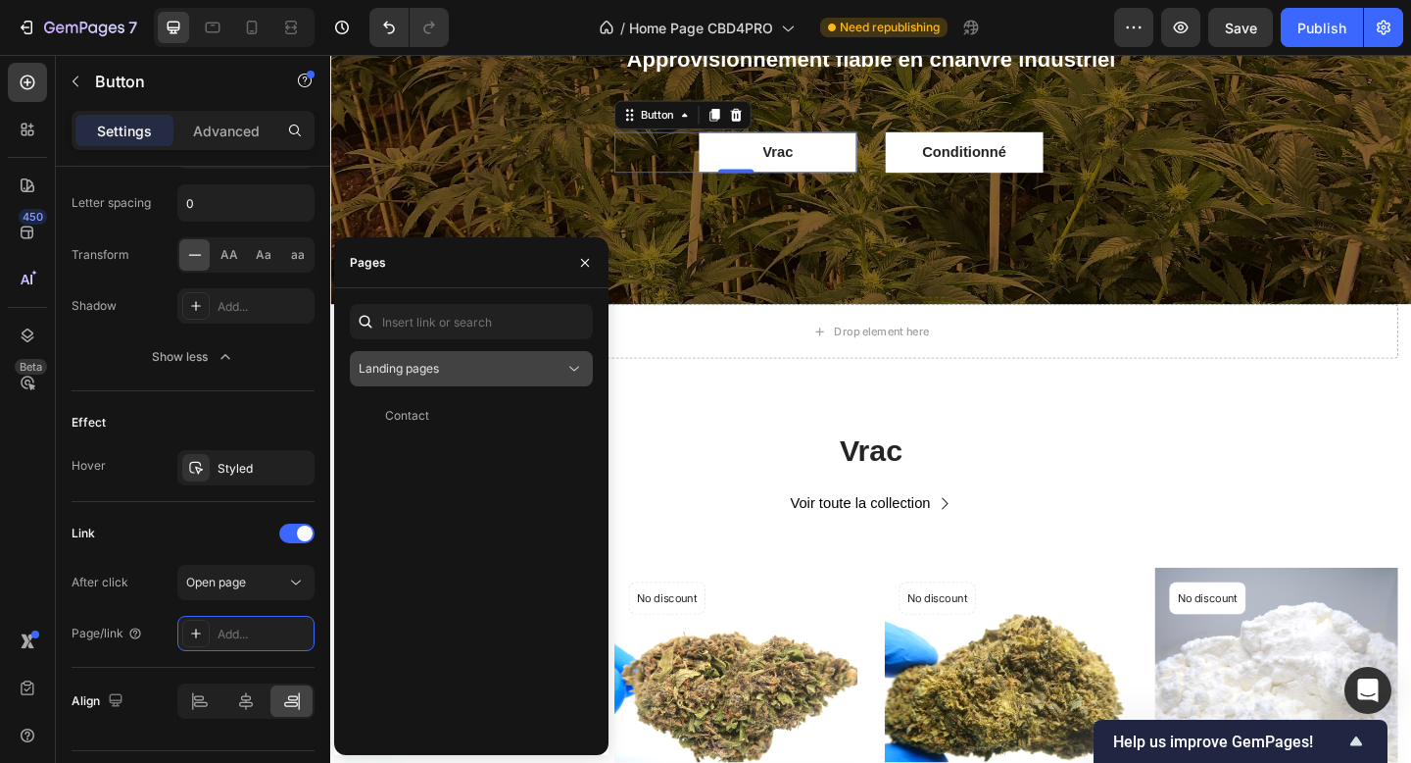
click at [476, 372] on div "Landing pages" at bounding box center [462, 369] width 206 height 18
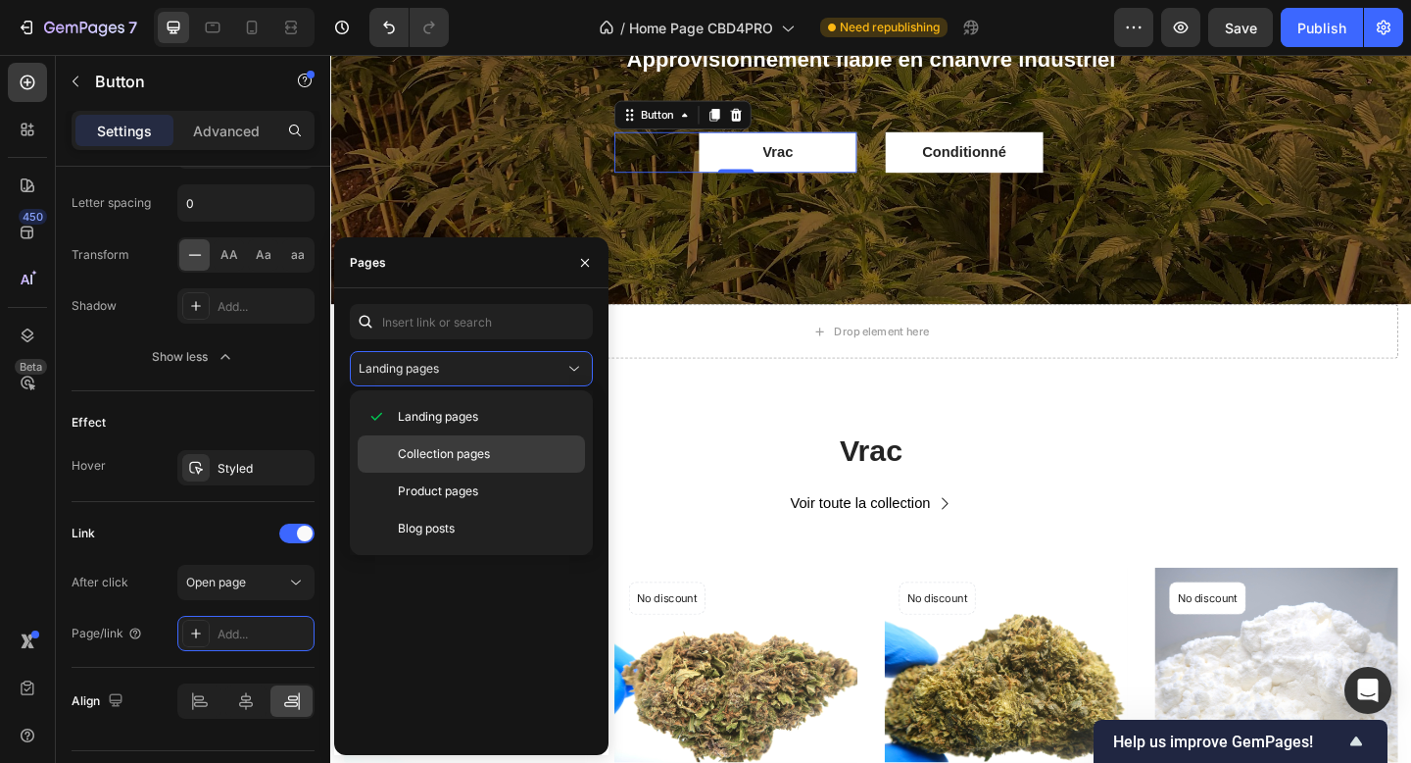
click at [472, 436] on div "Collection pages" at bounding box center [471, 453] width 227 height 37
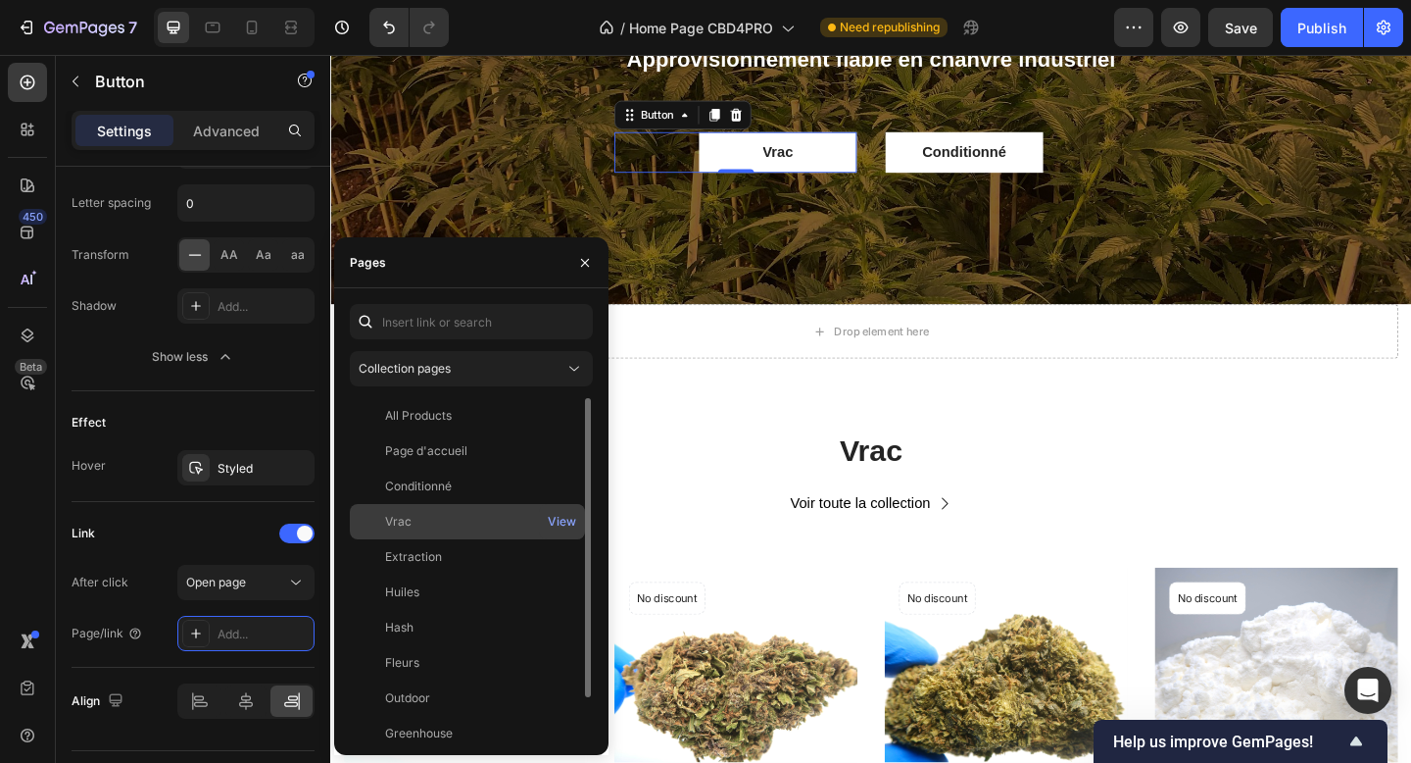
click at [438, 527] on div "Vrac" at bounding box center [468, 522] width 220 height 18
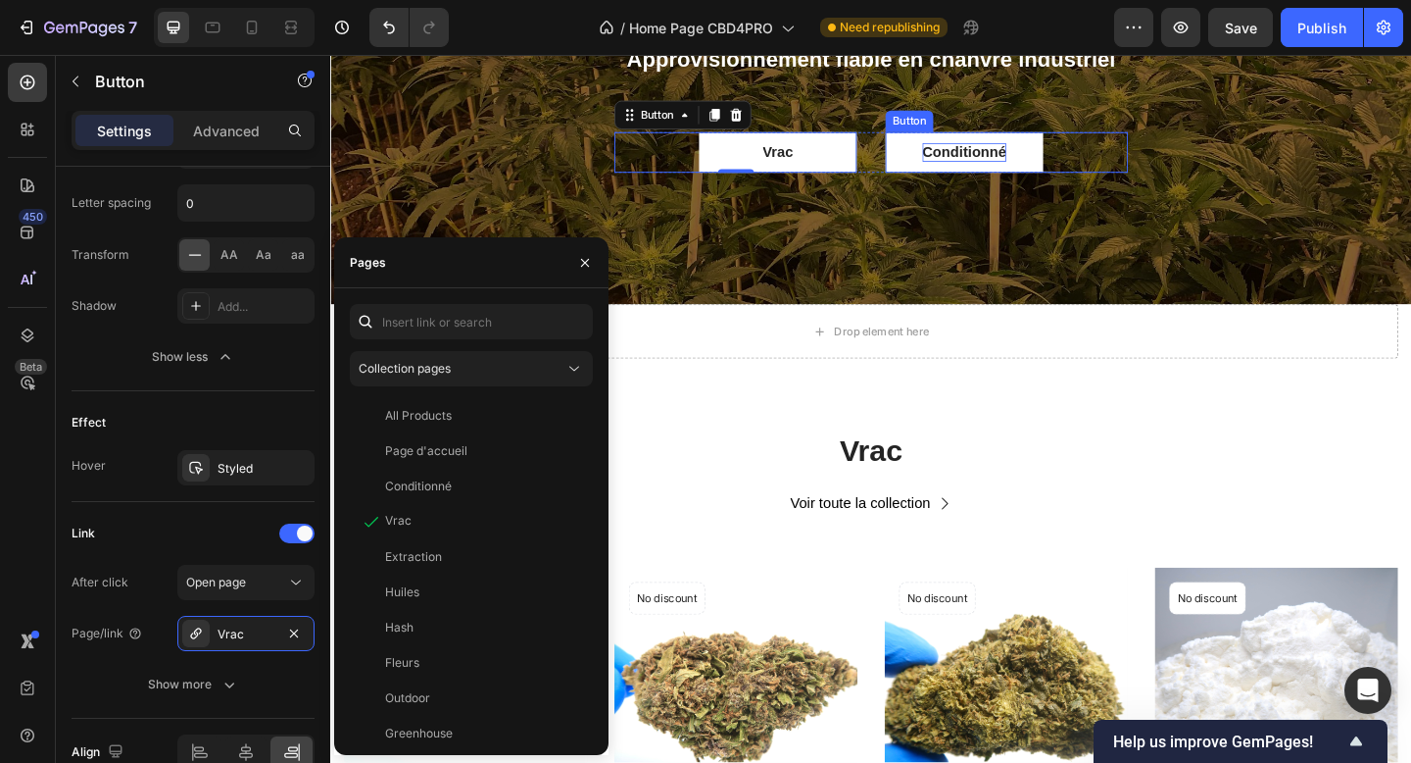
click at [1014, 161] on p "Conditionné" at bounding box center [1019, 161] width 91 height 21
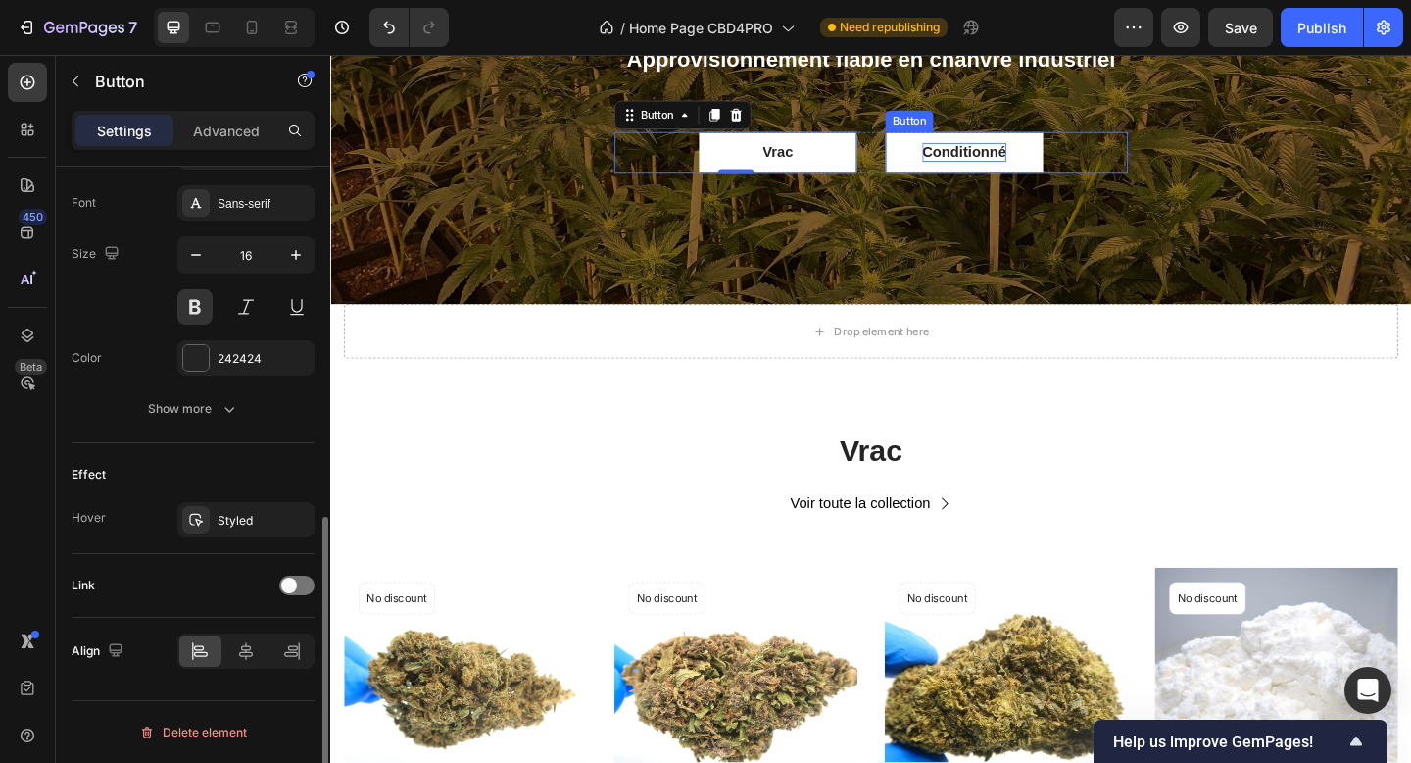
scroll to position [754, 0]
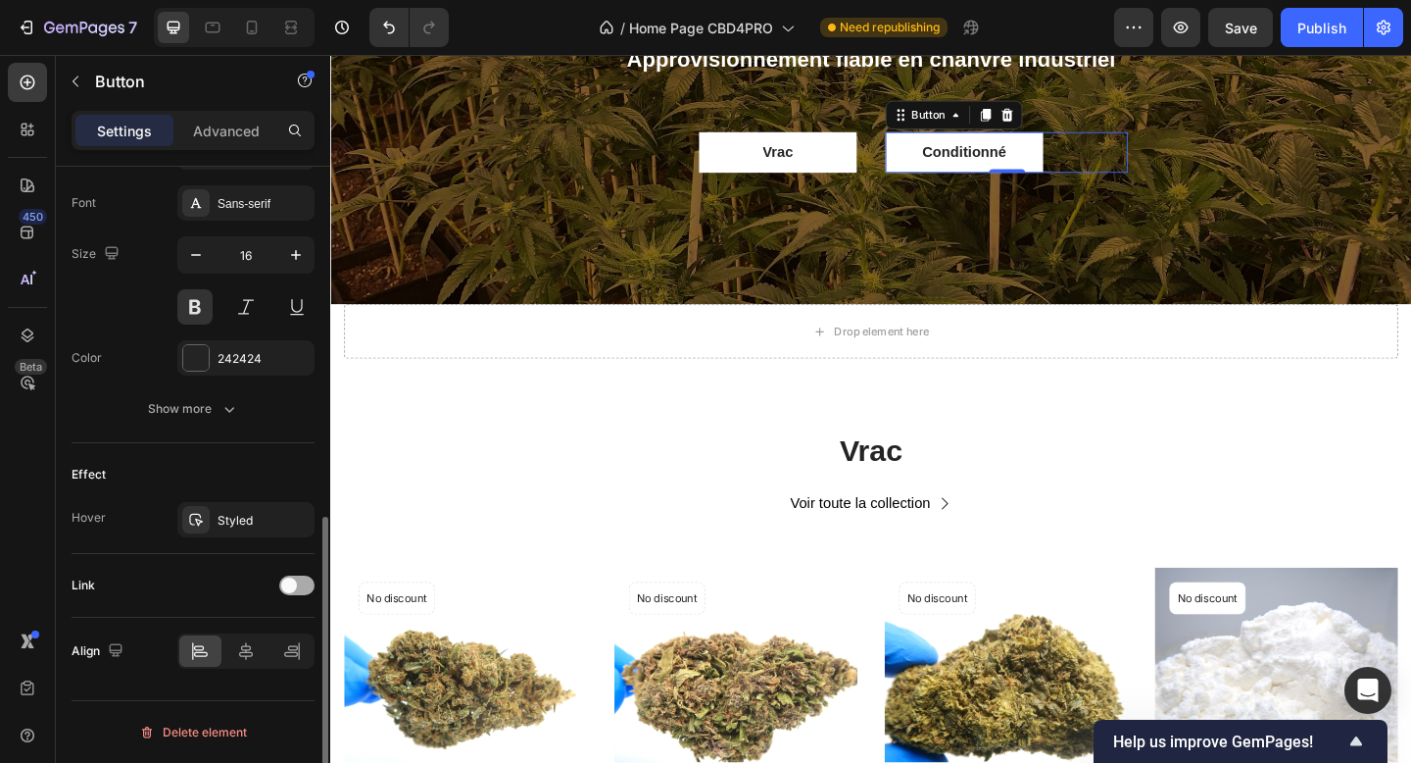
click at [294, 595] on div "Link" at bounding box center [193, 584] width 243 height 31
click at [294, 588] on span at bounding box center [289, 585] width 16 height 16
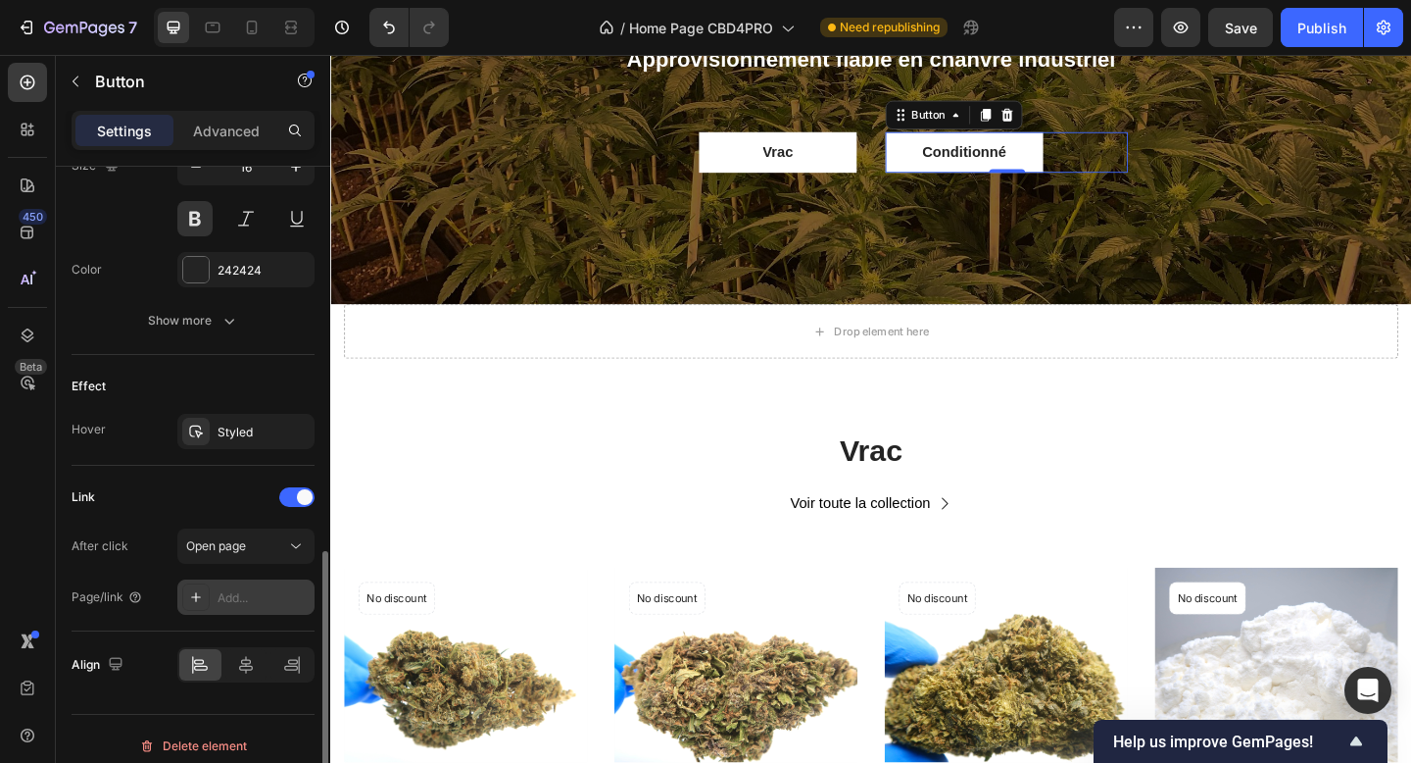
scroll to position [856, 0]
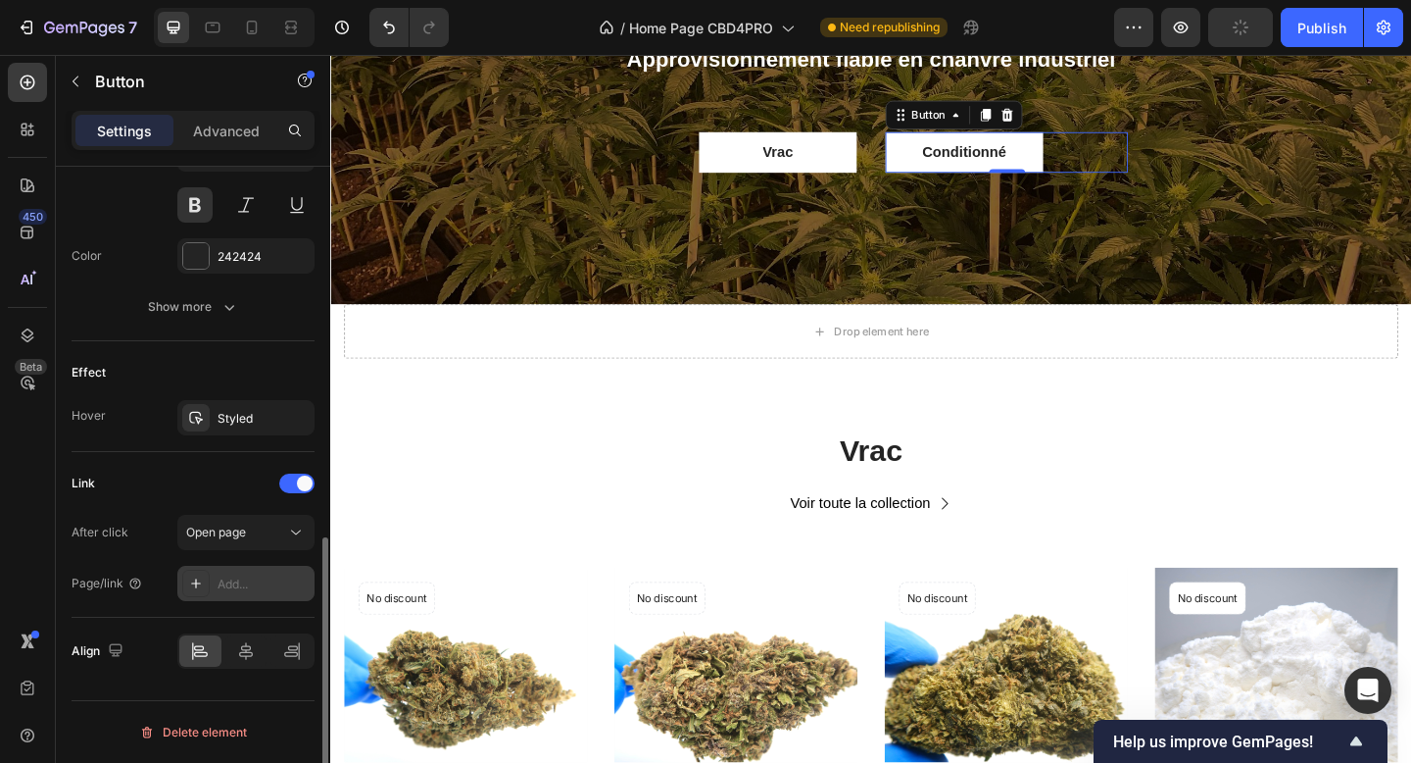
click at [237, 588] on div "Add..." at bounding box center [264, 584] width 92 height 18
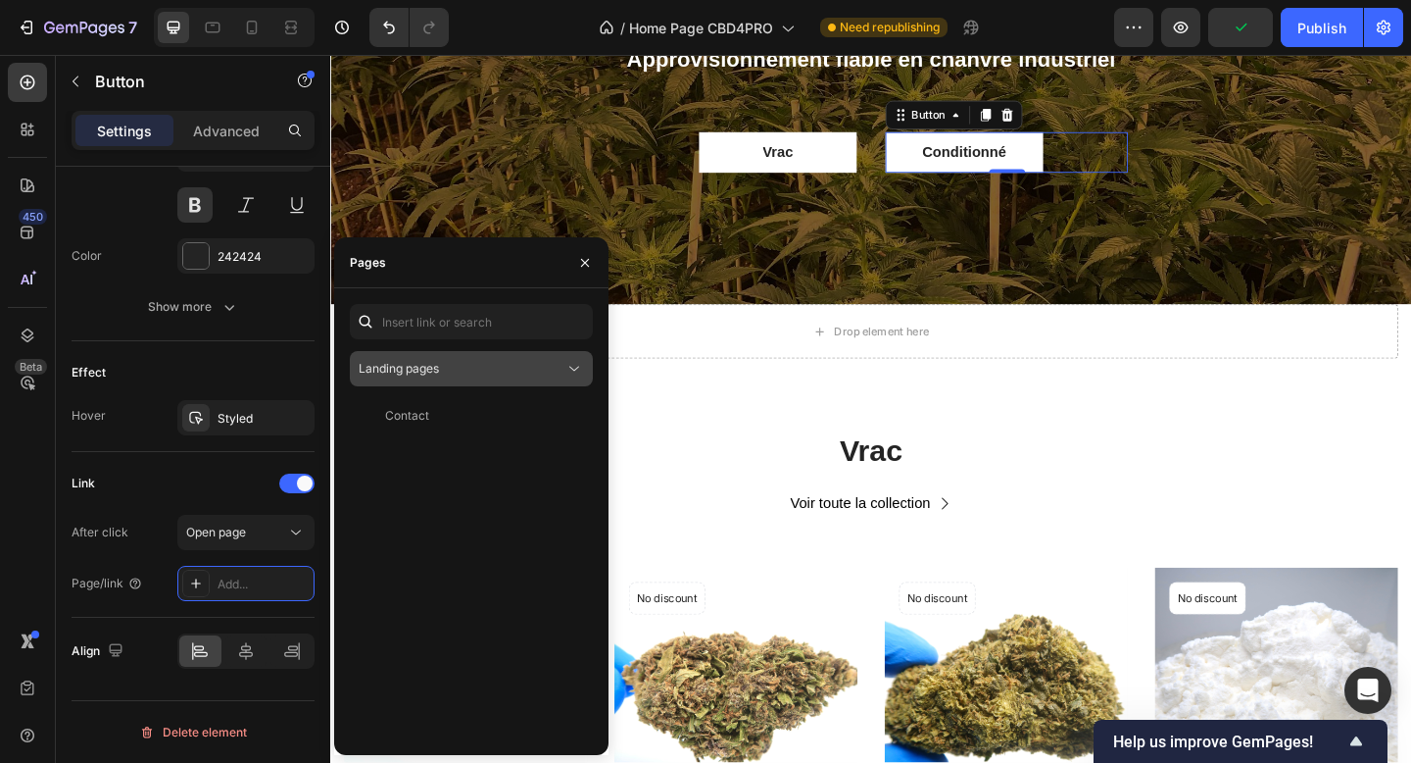
click at [518, 370] on div "Landing pages" at bounding box center [462, 369] width 206 height 18
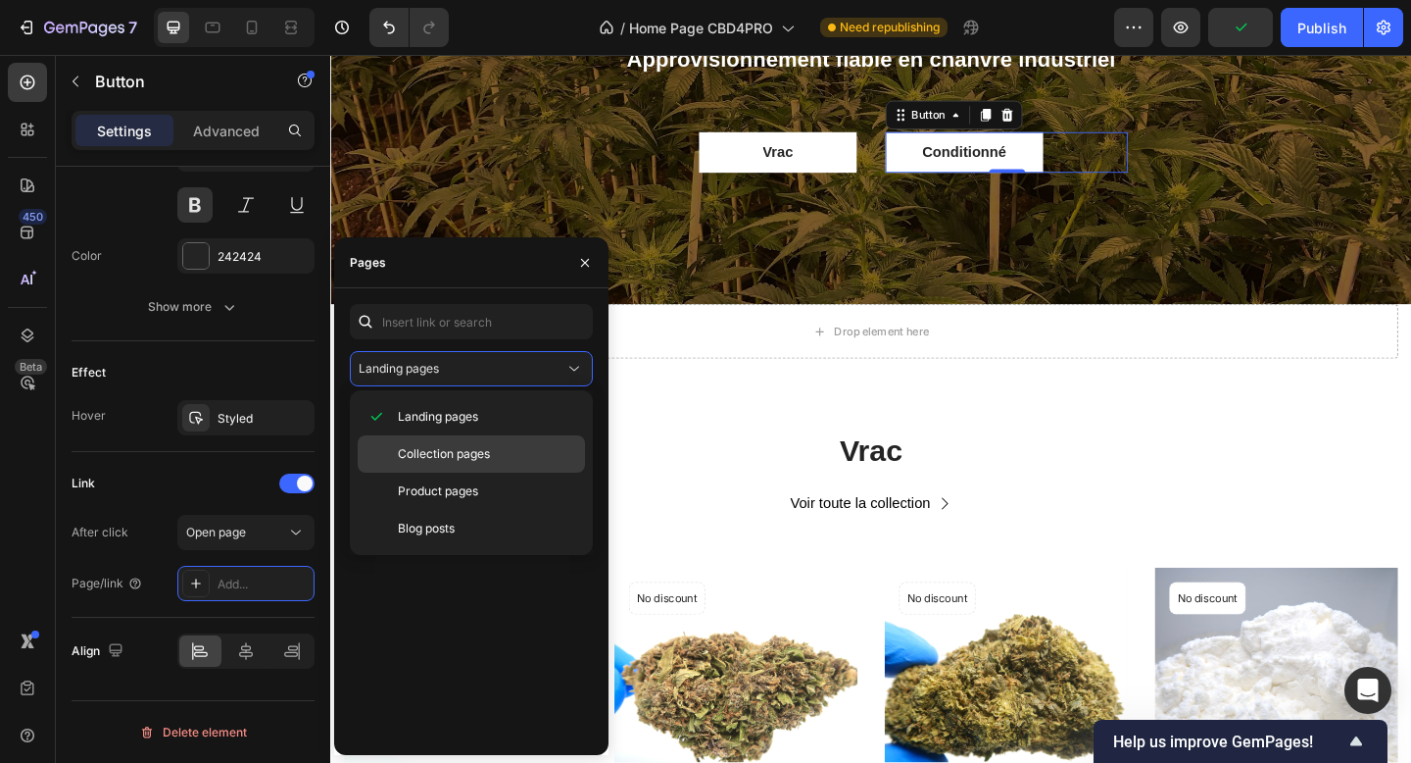
click at [484, 445] on span "Collection pages" at bounding box center [444, 454] width 92 height 18
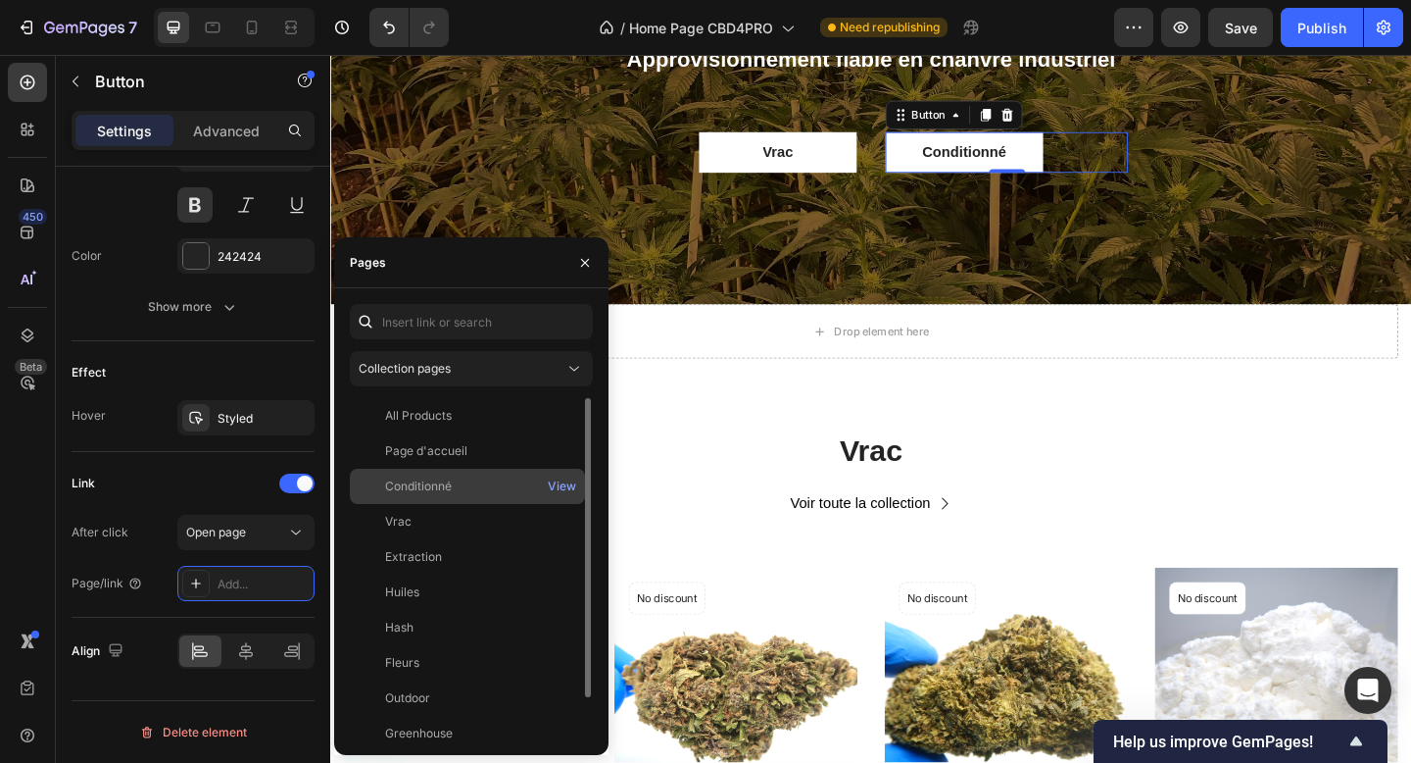
click at [445, 488] on div "Conditionné" at bounding box center [418, 486] width 67 height 18
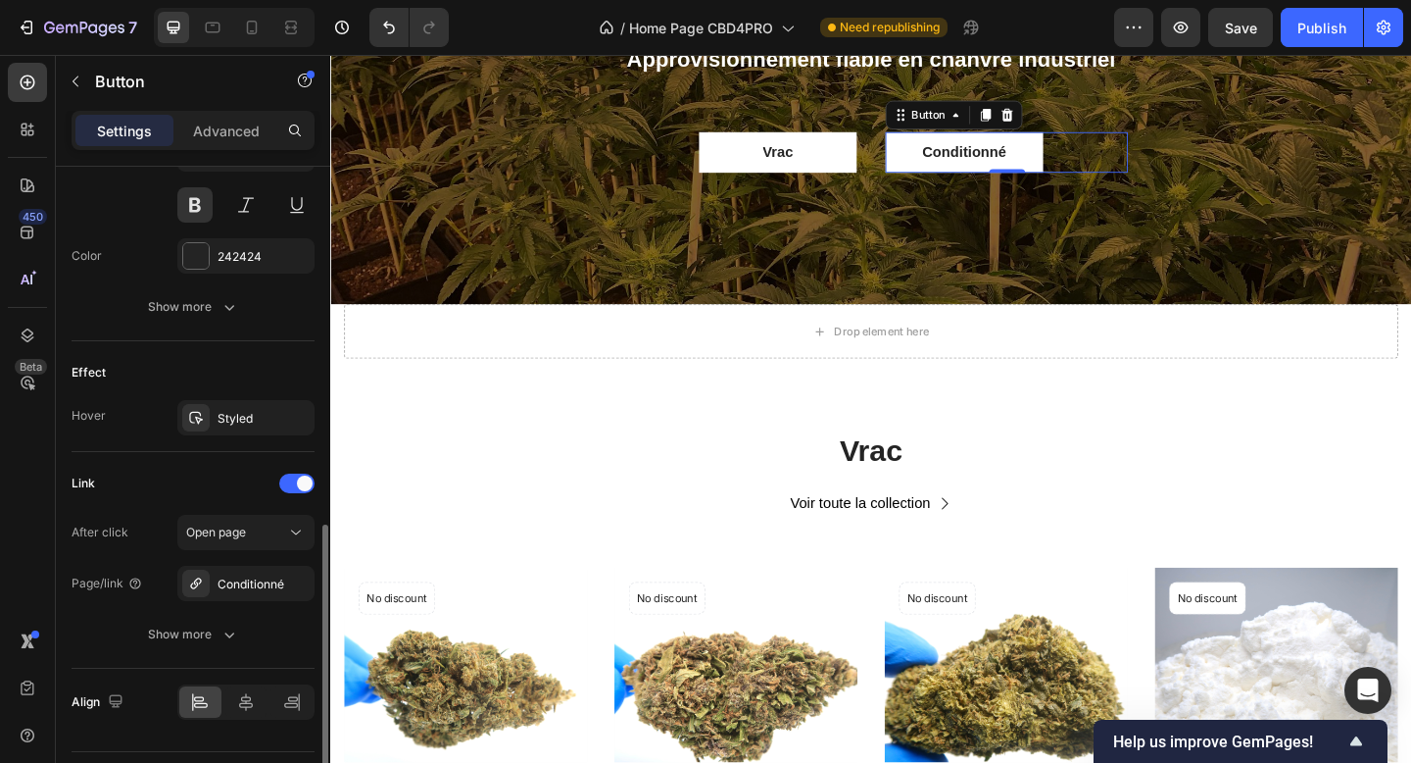
click at [176, 365] on div "Effect" at bounding box center [193, 372] width 243 height 31
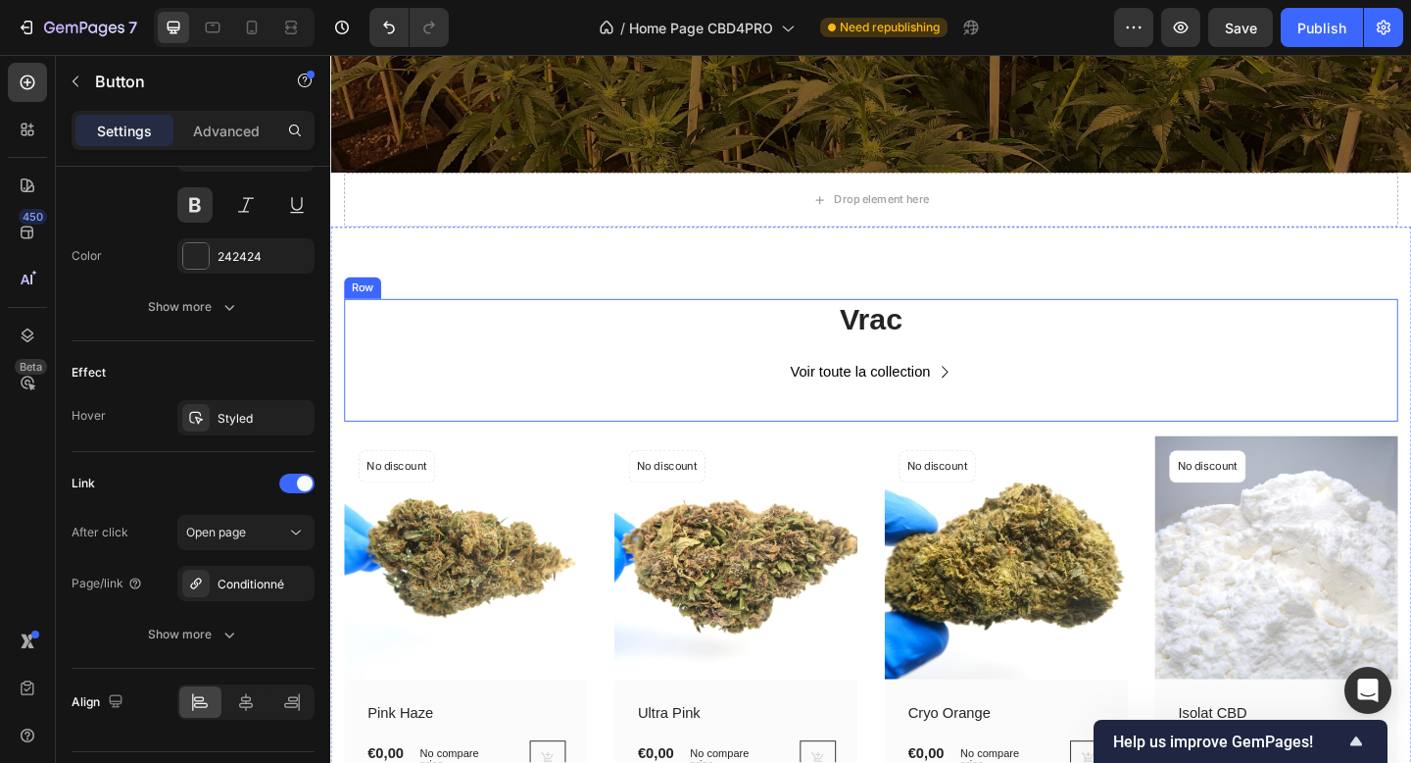
scroll to position [414, 0]
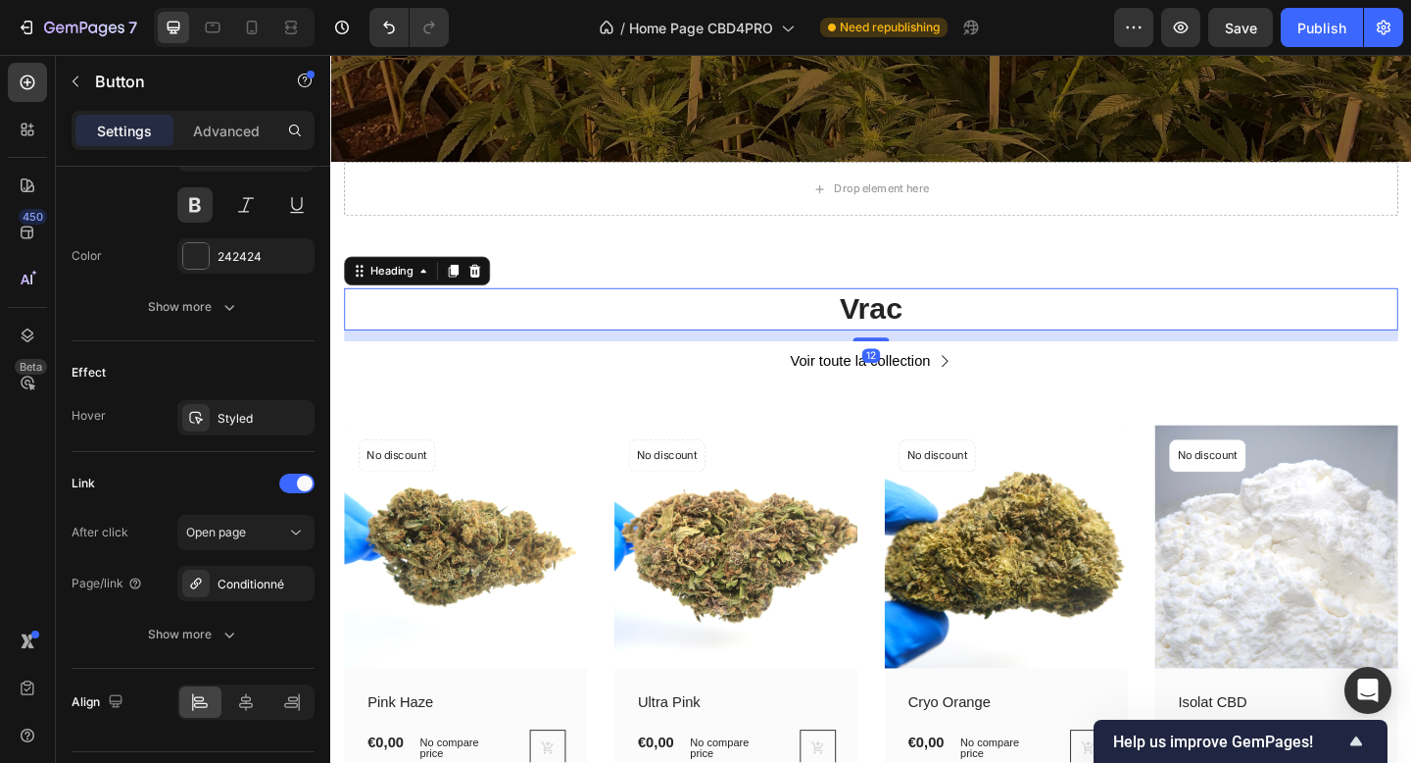
click at [974, 342] on h2 "Vrac" at bounding box center [918, 332] width 1147 height 46
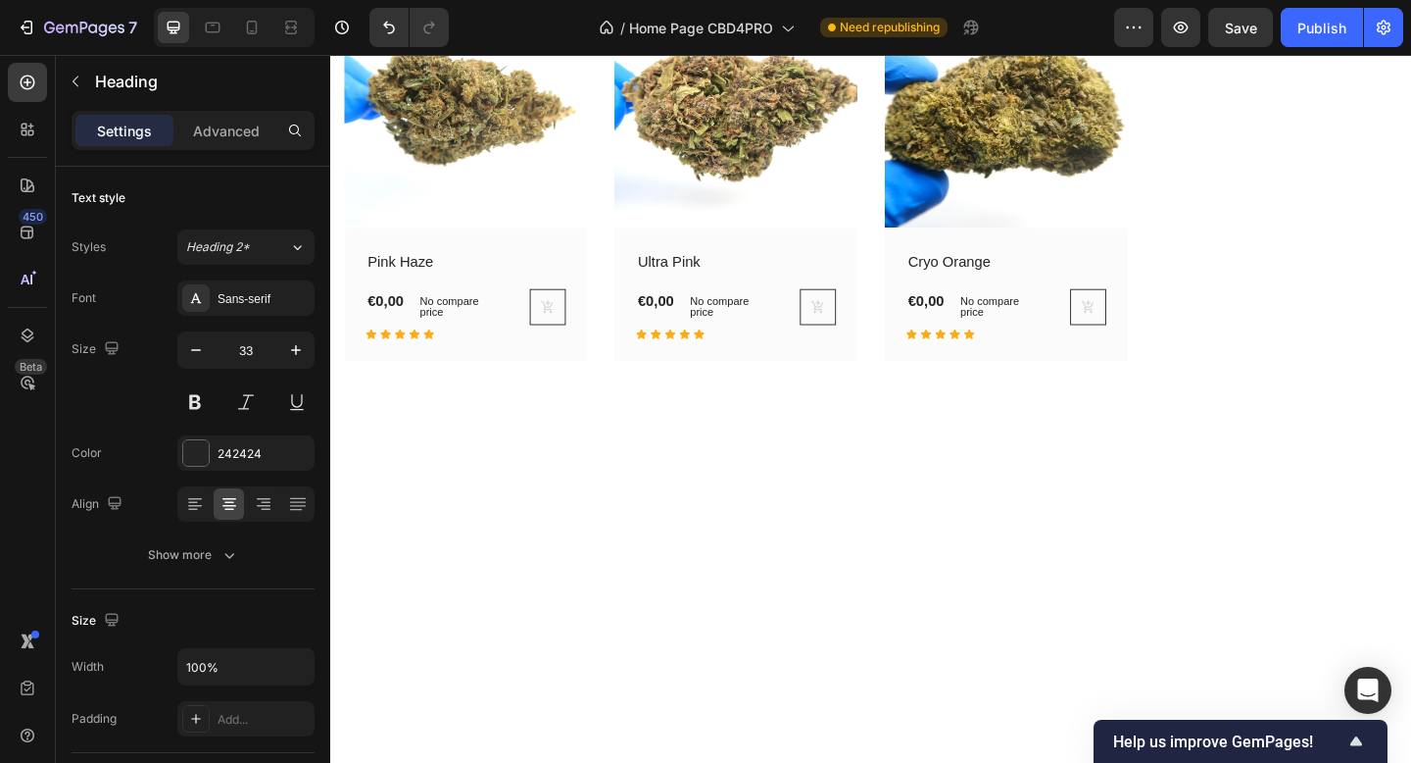
scroll to position [778, 0]
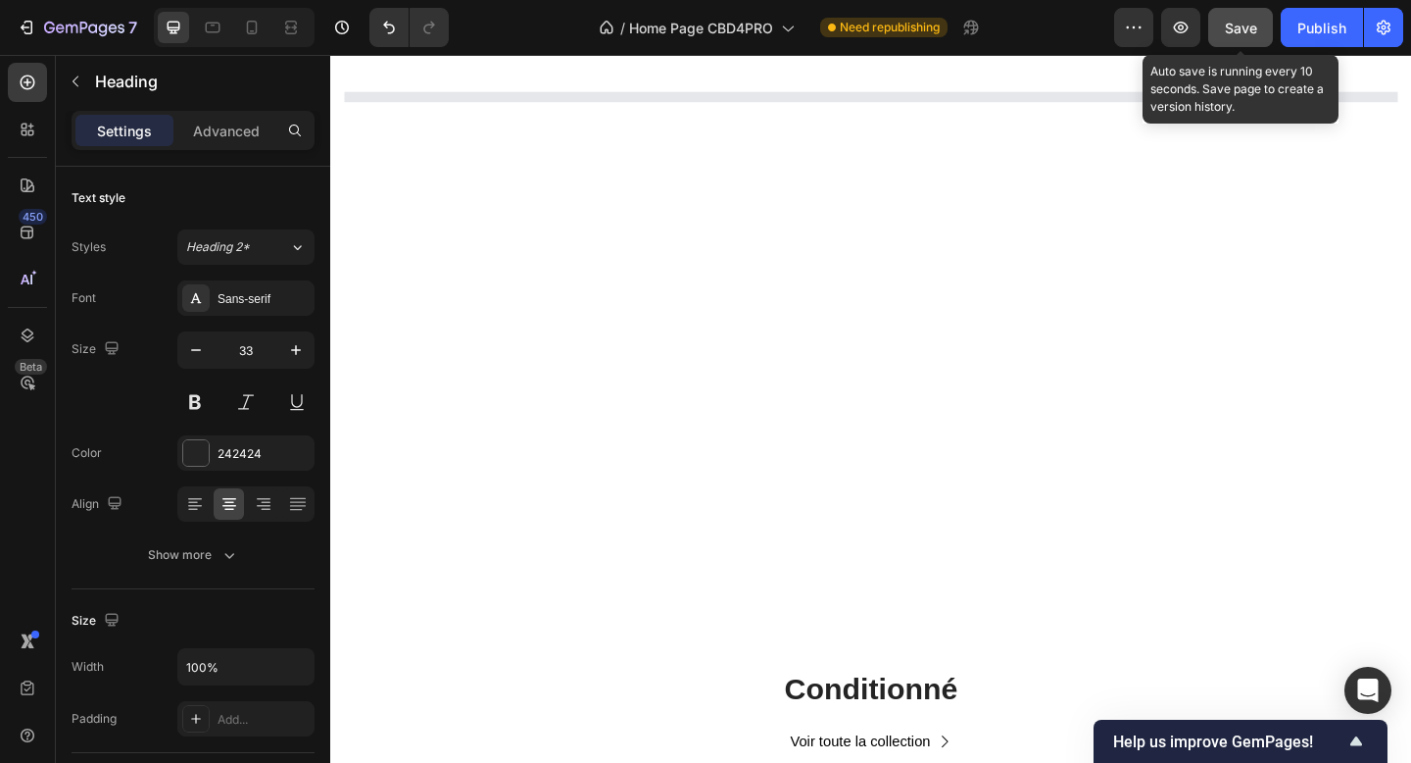
click at [1243, 21] on span "Save" at bounding box center [1241, 28] width 32 height 17
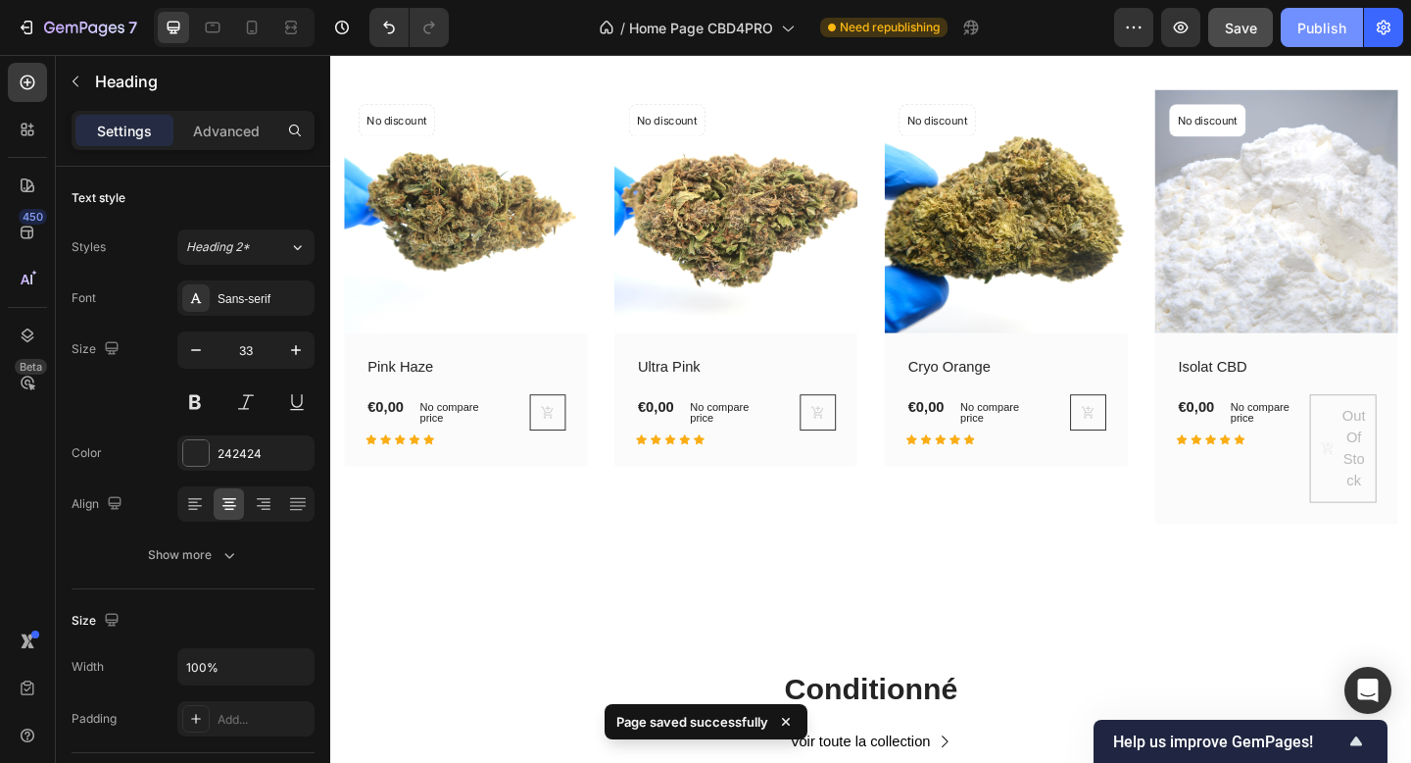
click at [1321, 15] on button "Publish" at bounding box center [1322, 27] width 82 height 39
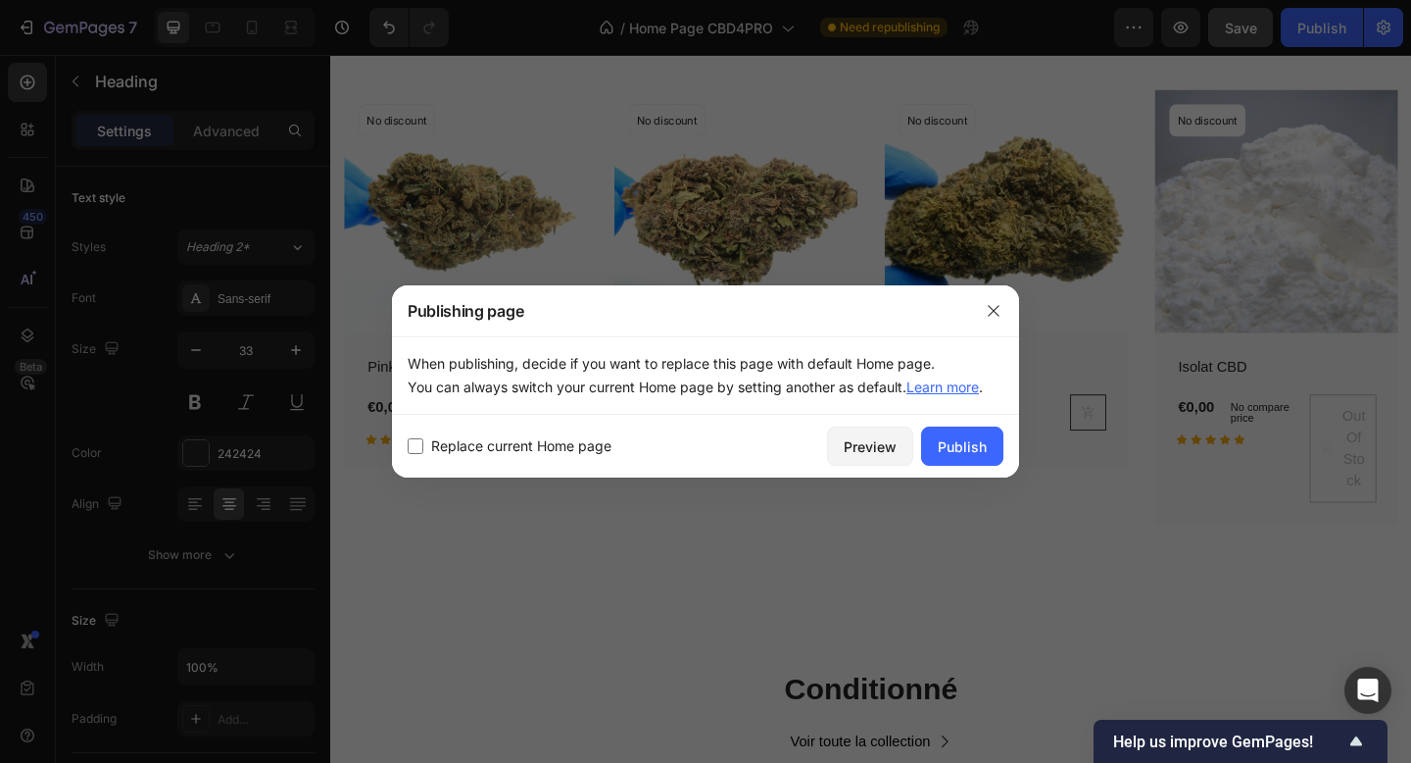
click at [416, 445] on input "checkbox" at bounding box center [416, 446] width 16 height 16
checkbox input "true"
click at [968, 446] on div "Publish" at bounding box center [962, 446] width 49 height 21
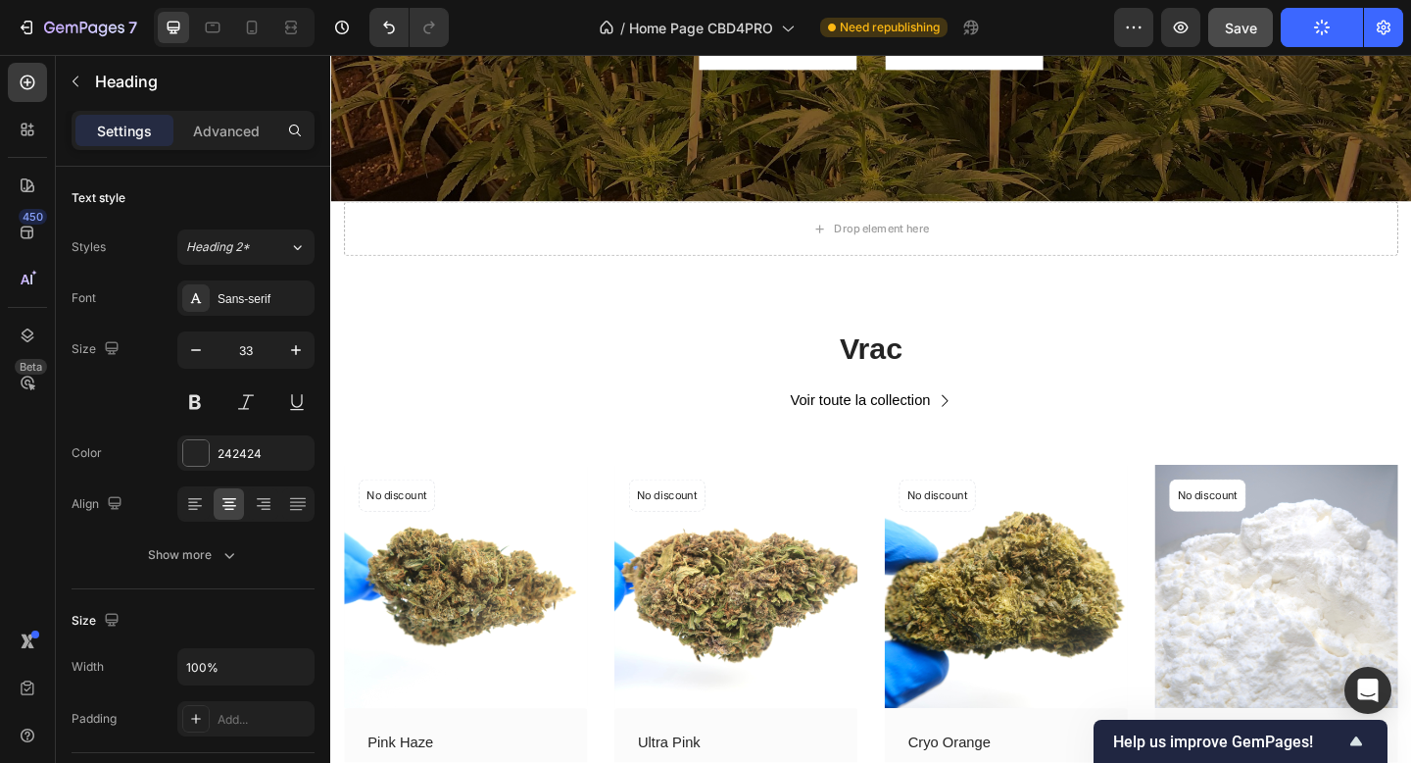
scroll to position [0, 0]
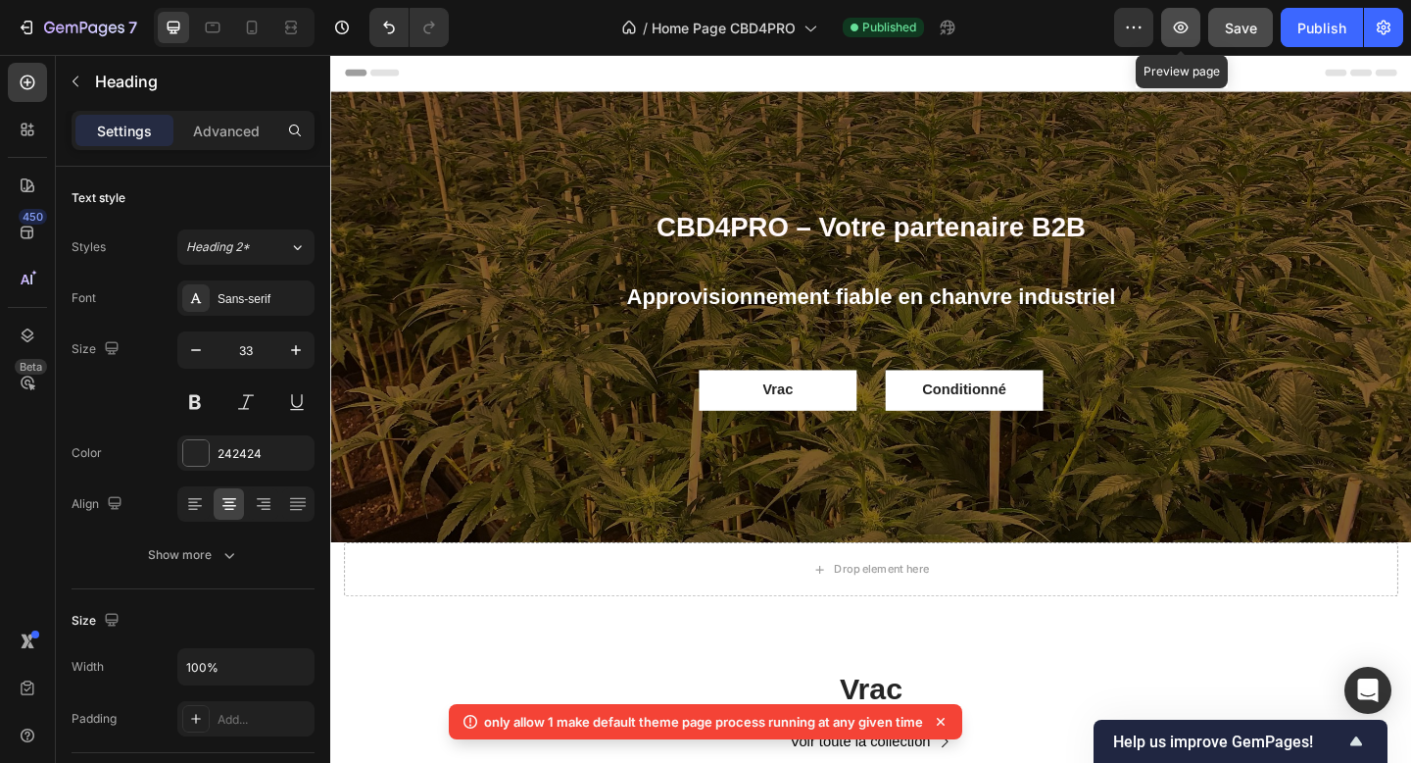
click at [1188, 15] on button "button" at bounding box center [1180, 27] width 39 height 39
click at [1175, 44] on button "button" at bounding box center [1180, 27] width 39 height 39
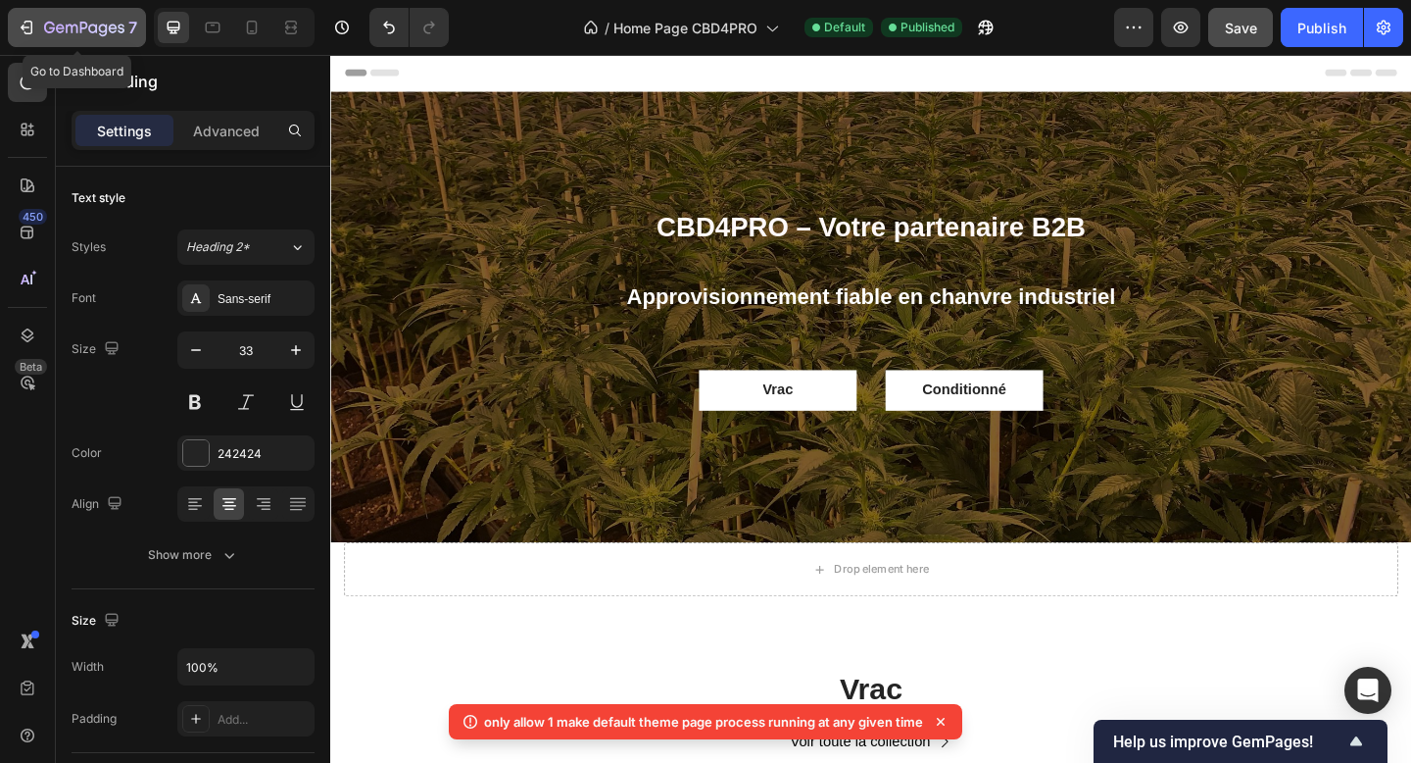
click at [94, 9] on button "7" at bounding box center [77, 27] width 138 height 39
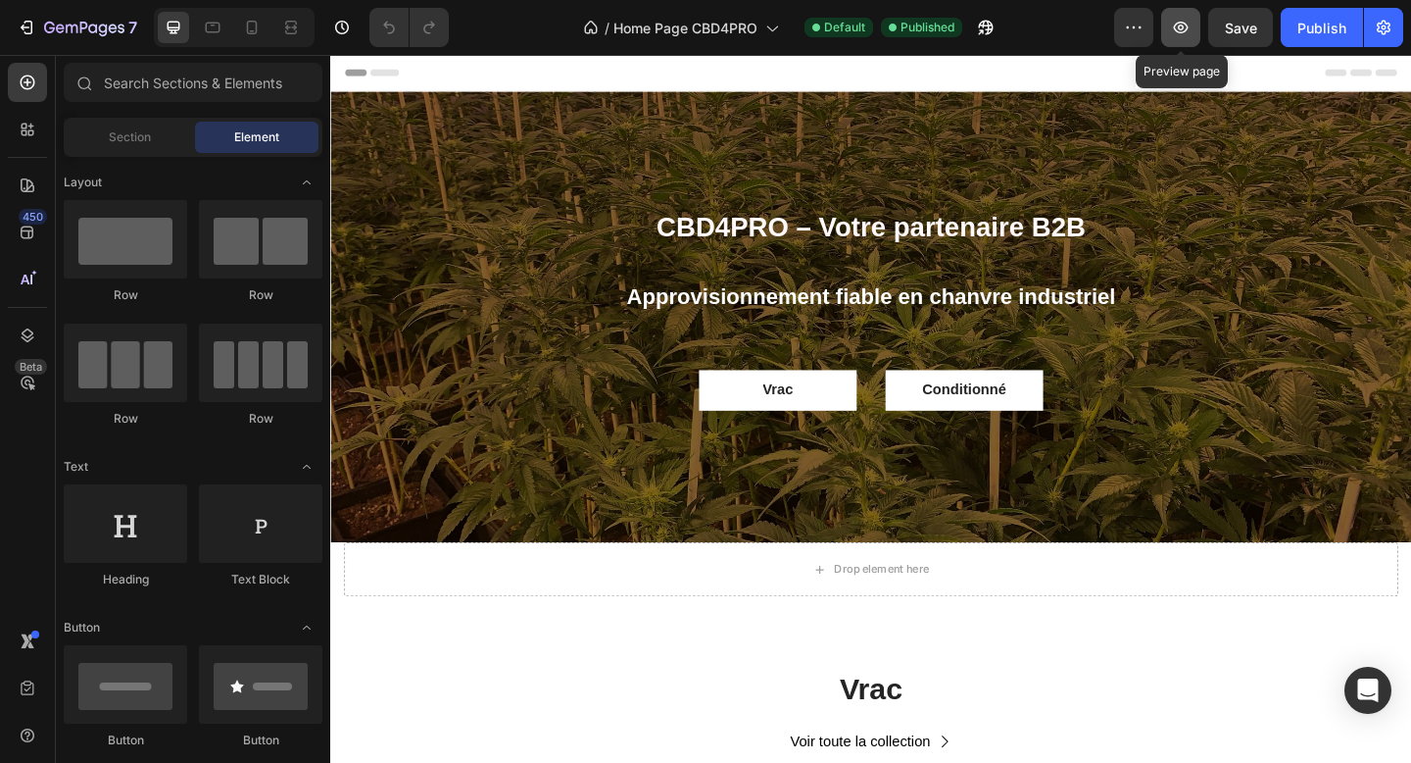
click at [1184, 25] on icon "button" at bounding box center [1181, 28] width 20 height 20
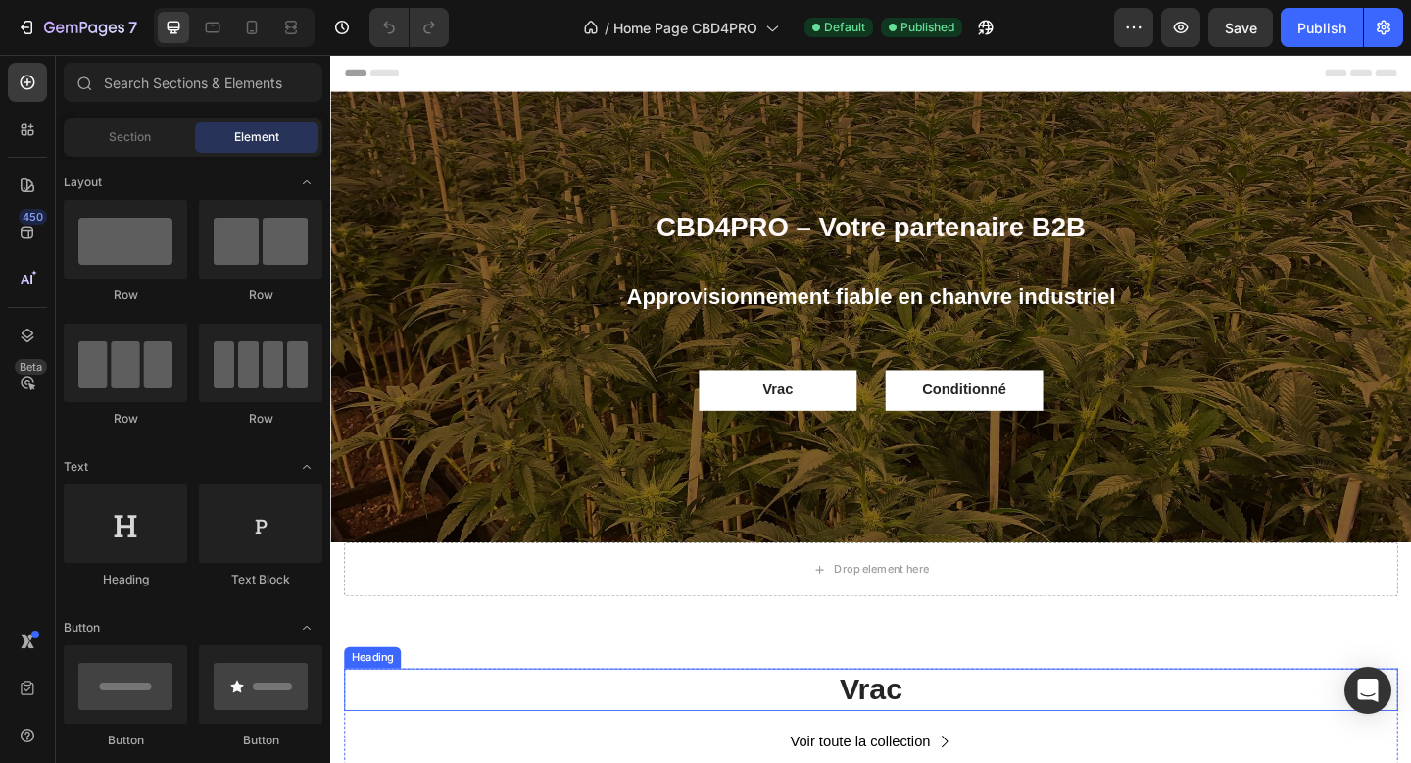
click at [934, 759] on h2 "Vrac" at bounding box center [918, 745] width 1147 height 46
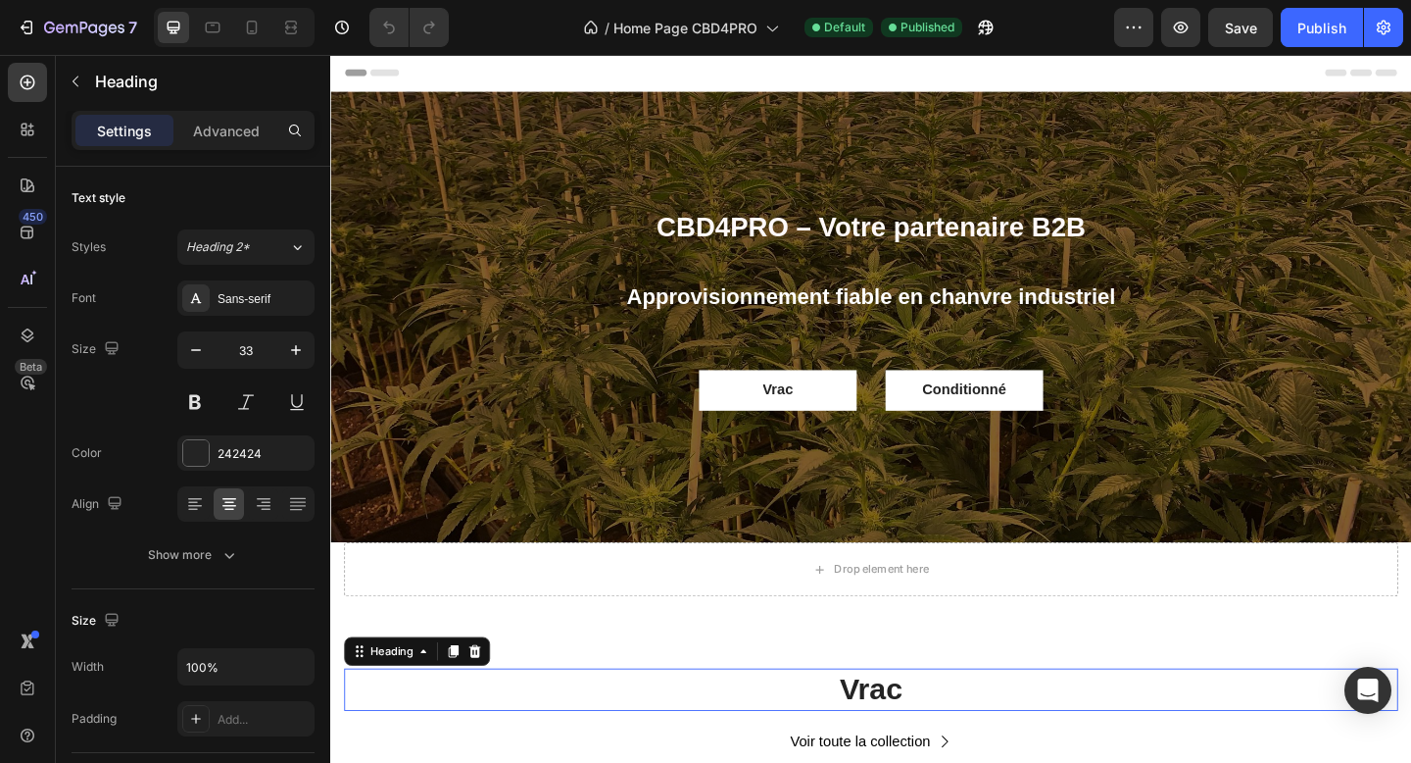
click at [934, 759] on h2 "Vrac" at bounding box center [918, 745] width 1147 height 46
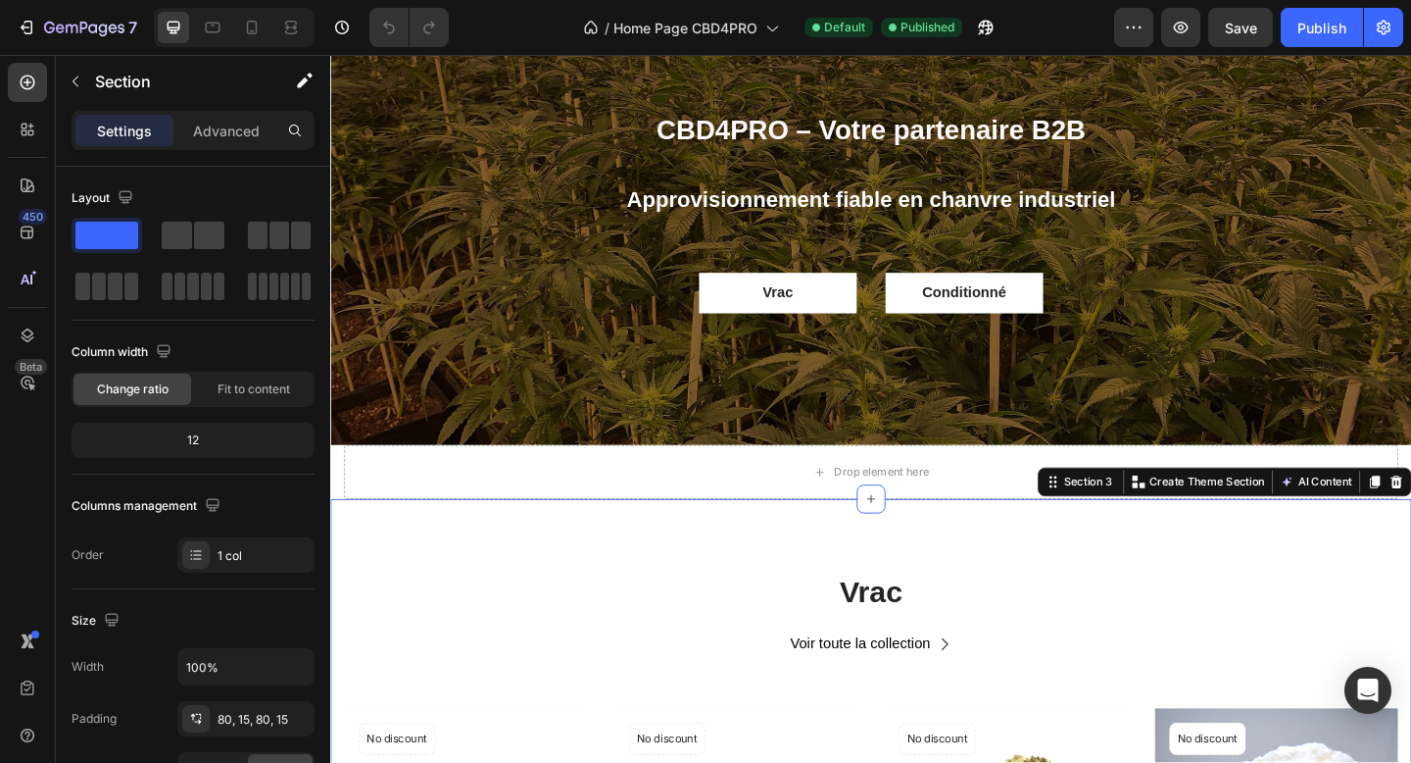
scroll to position [108, 0]
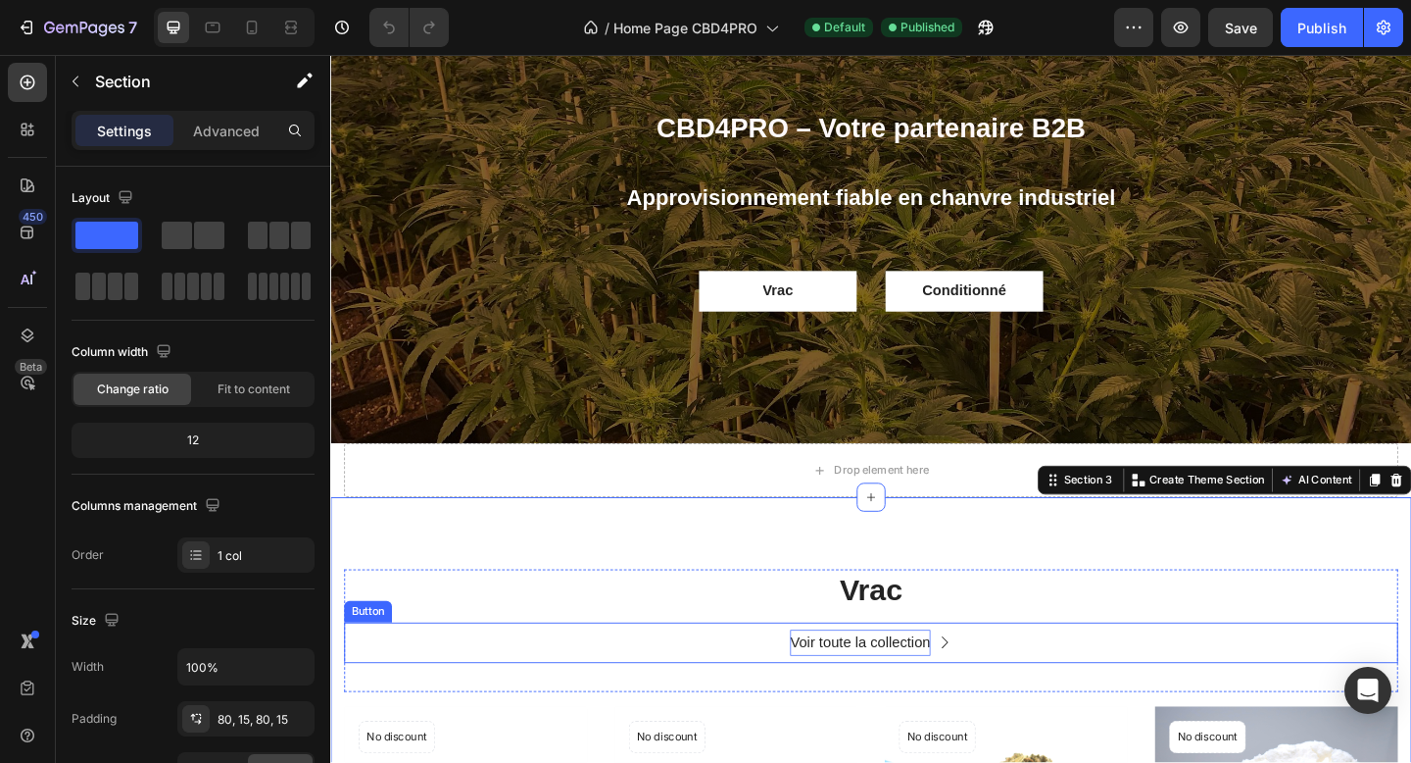
click at [933, 698] on p "Voir toute la collection" at bounding box center [906, 694] width 153 height 28
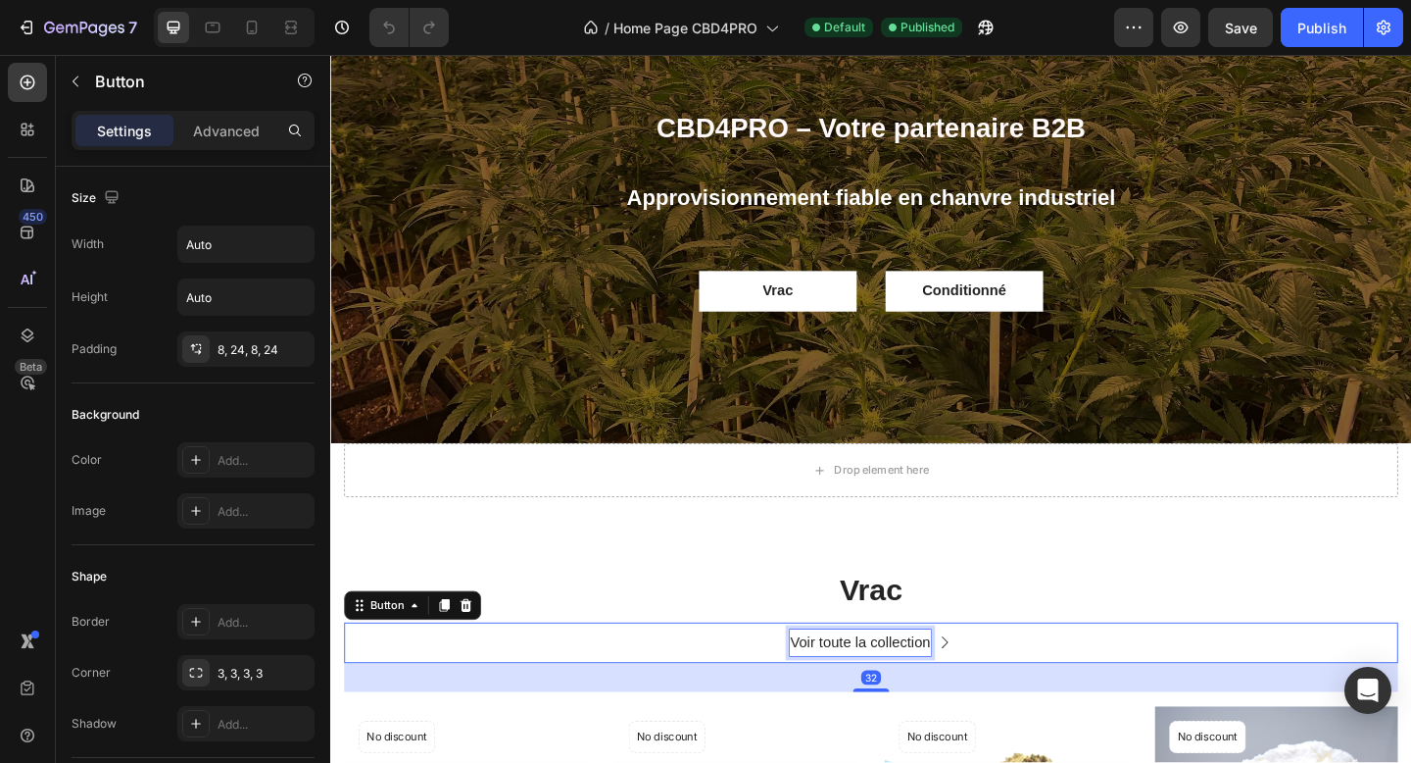
click at [933, 698] on p "Voir toute la collection" at bounding box center [906, 694] width 153 height 28
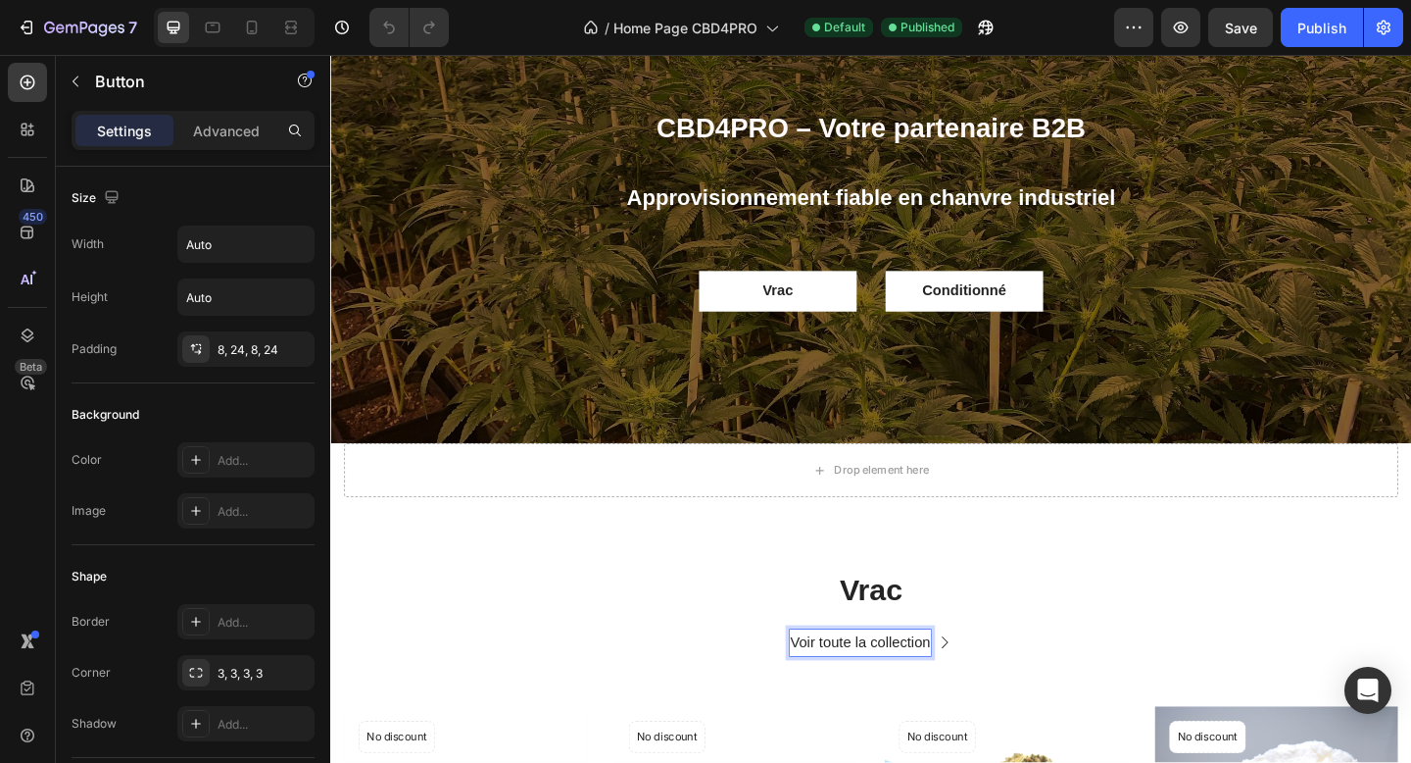
click at [933, 698] on p "Voir toute la collection" at bounding box center [906, 694] width 153 height 28
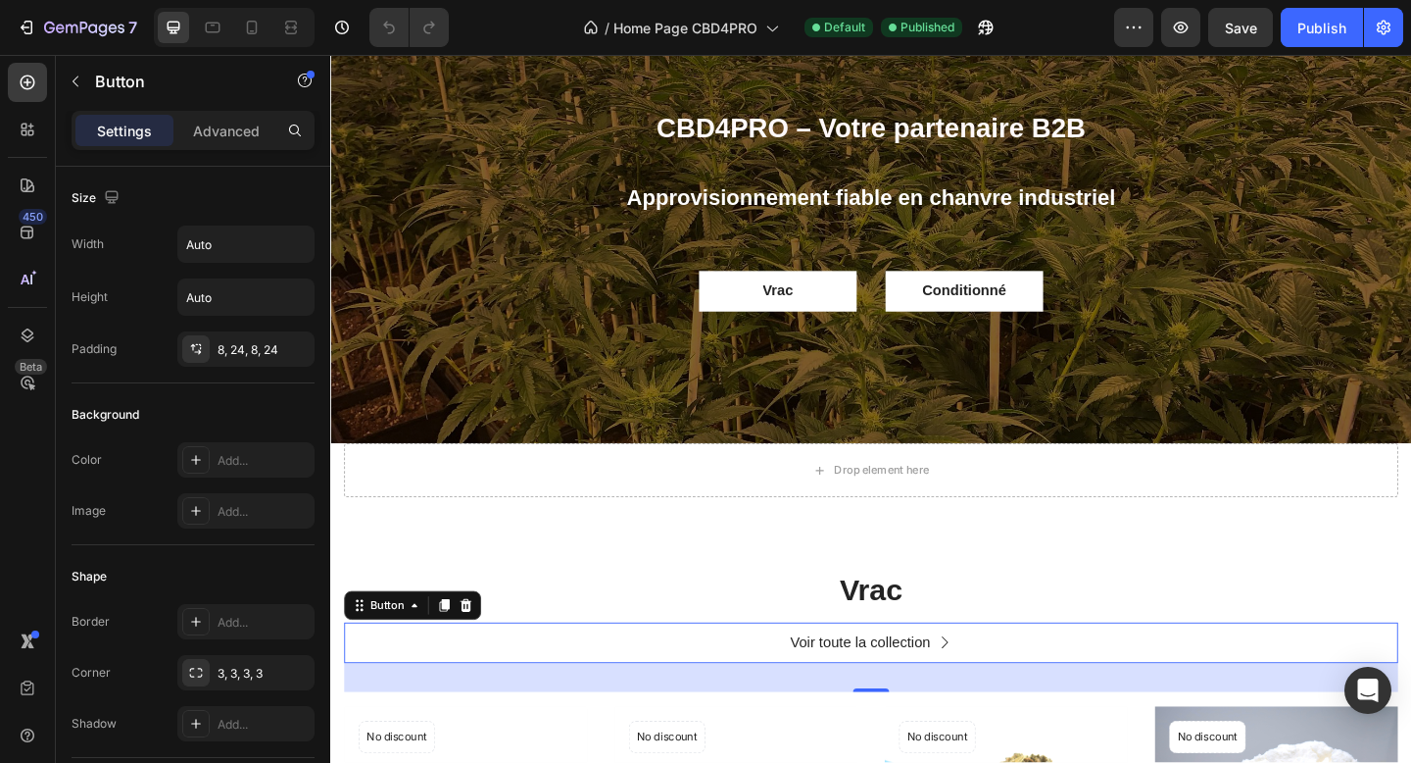
click at [1000, 698] on icon at bounding box center [999, 694] width 16 height 16
click at [87, 24] on icon "button" at bounding box center [84, 28] width 8 height 12
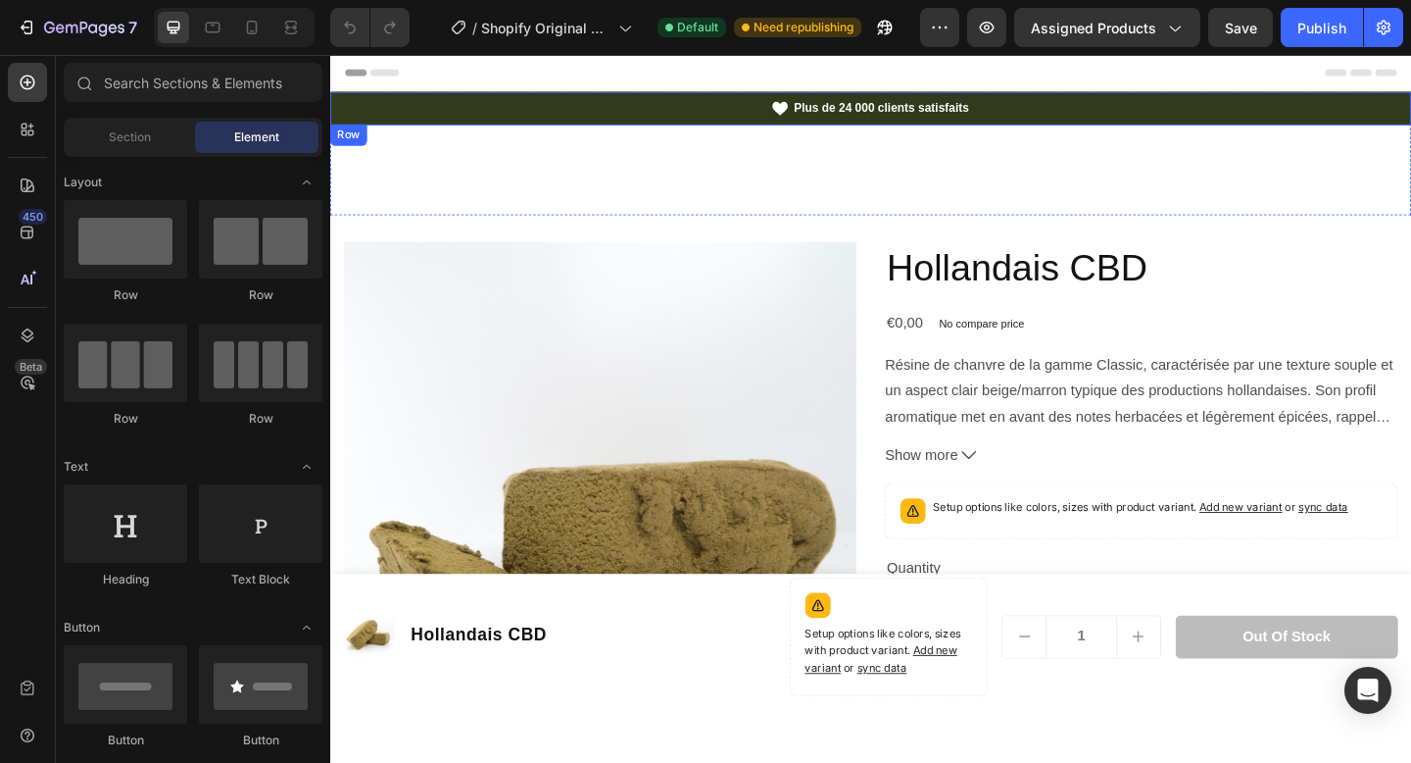
click at [692, 127] on div "Icon Plus de 24 000 clients satisfaits Text Block Row Carousel Row" at bounding box center [918, 113] width 1176 height 36
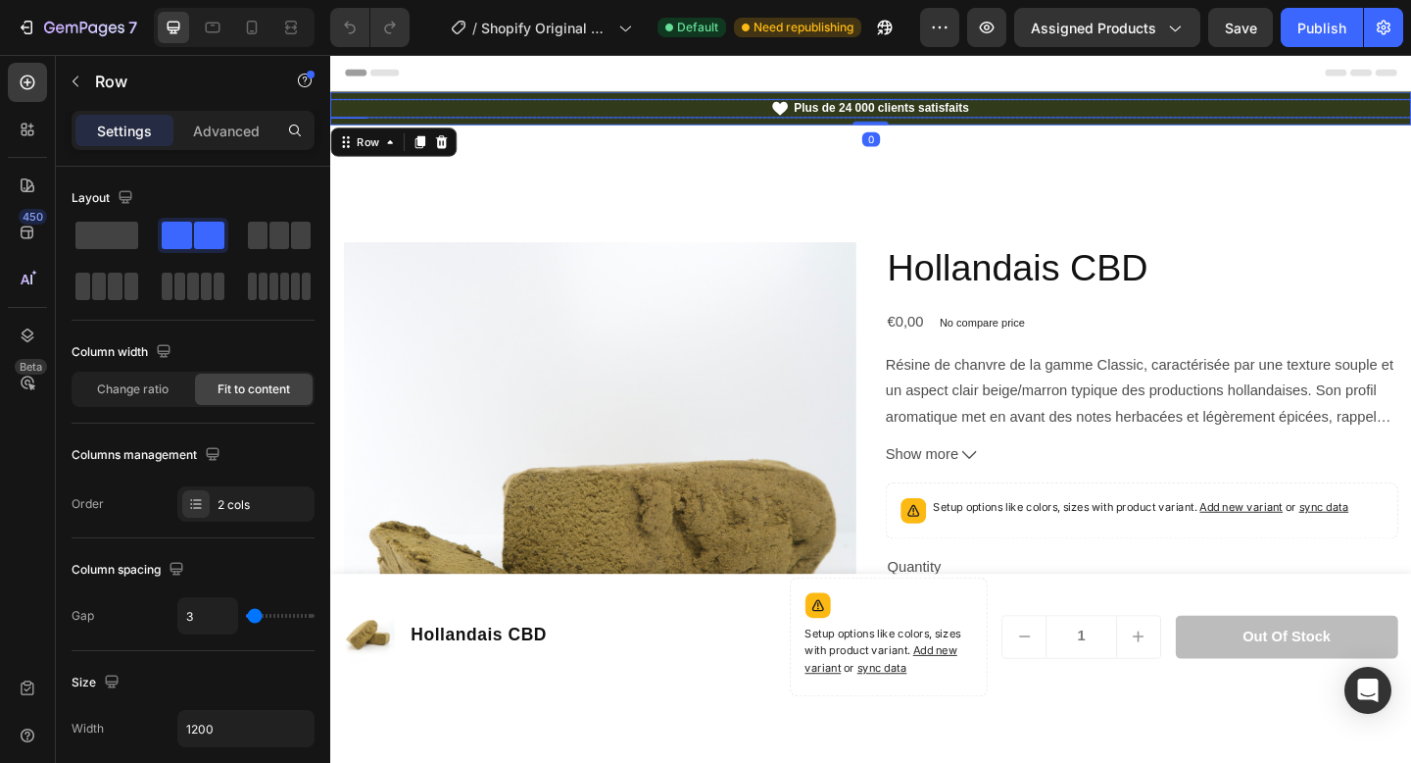
click at [675, 114] on div "Icon Plus de 24 000 clients satisfaits Text Block Row" at bounding box center [918, 113] width 1176 height 21
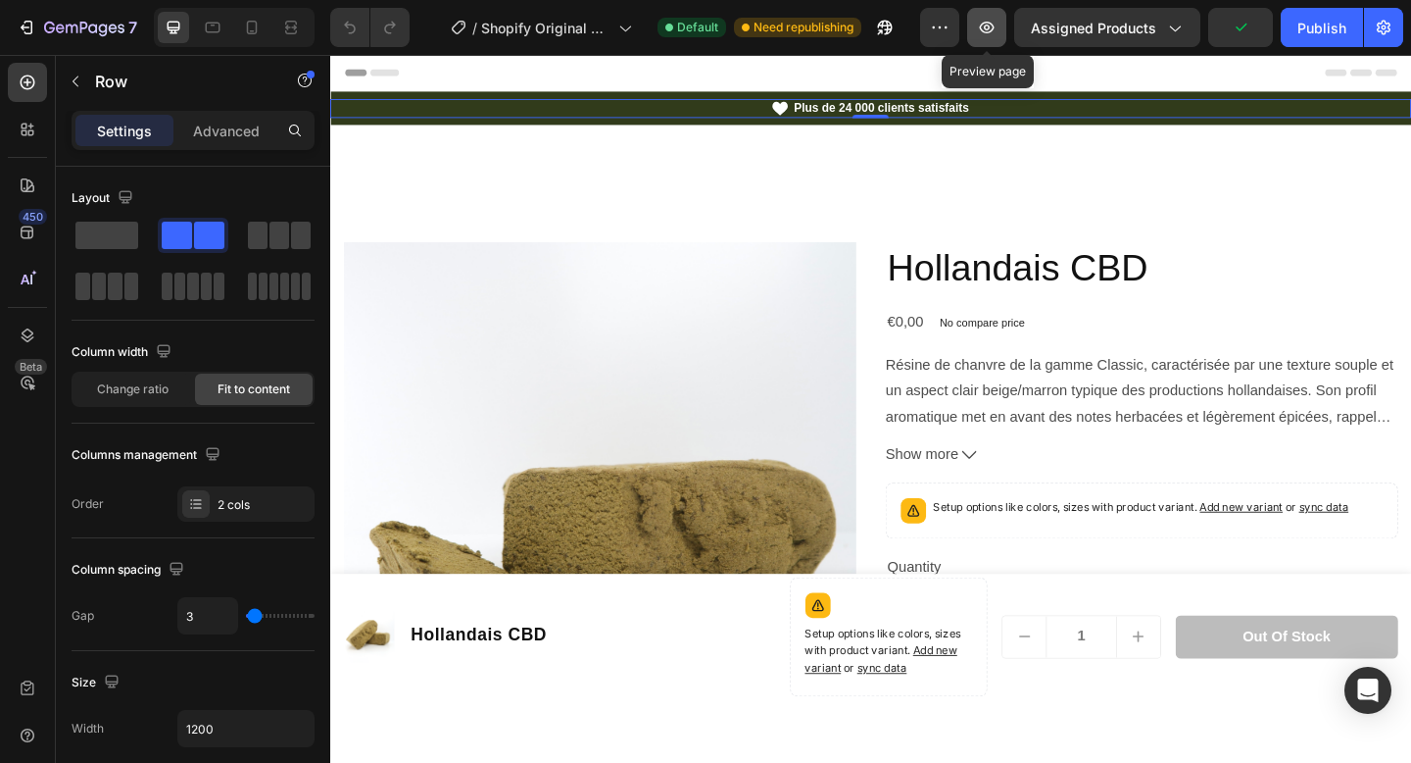
click at [995, 40] on button "button" at bounding box center [986, 27] width 39 height 39
click at [990, 31] on icon "button" at bounding box center [987, 28] width 15 height 12
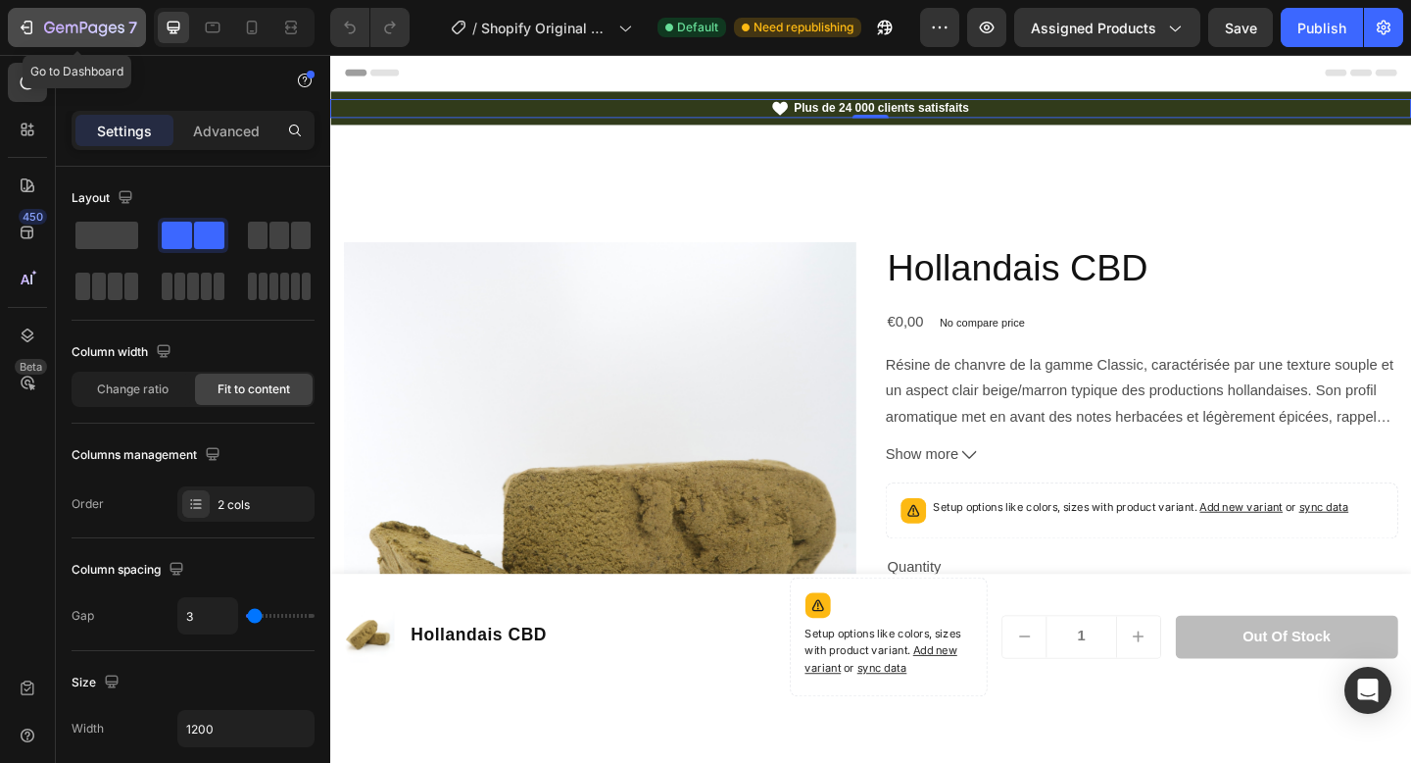
click at [74, 28] on icon "button" at bounding box center [84, 29] width 80 height 17
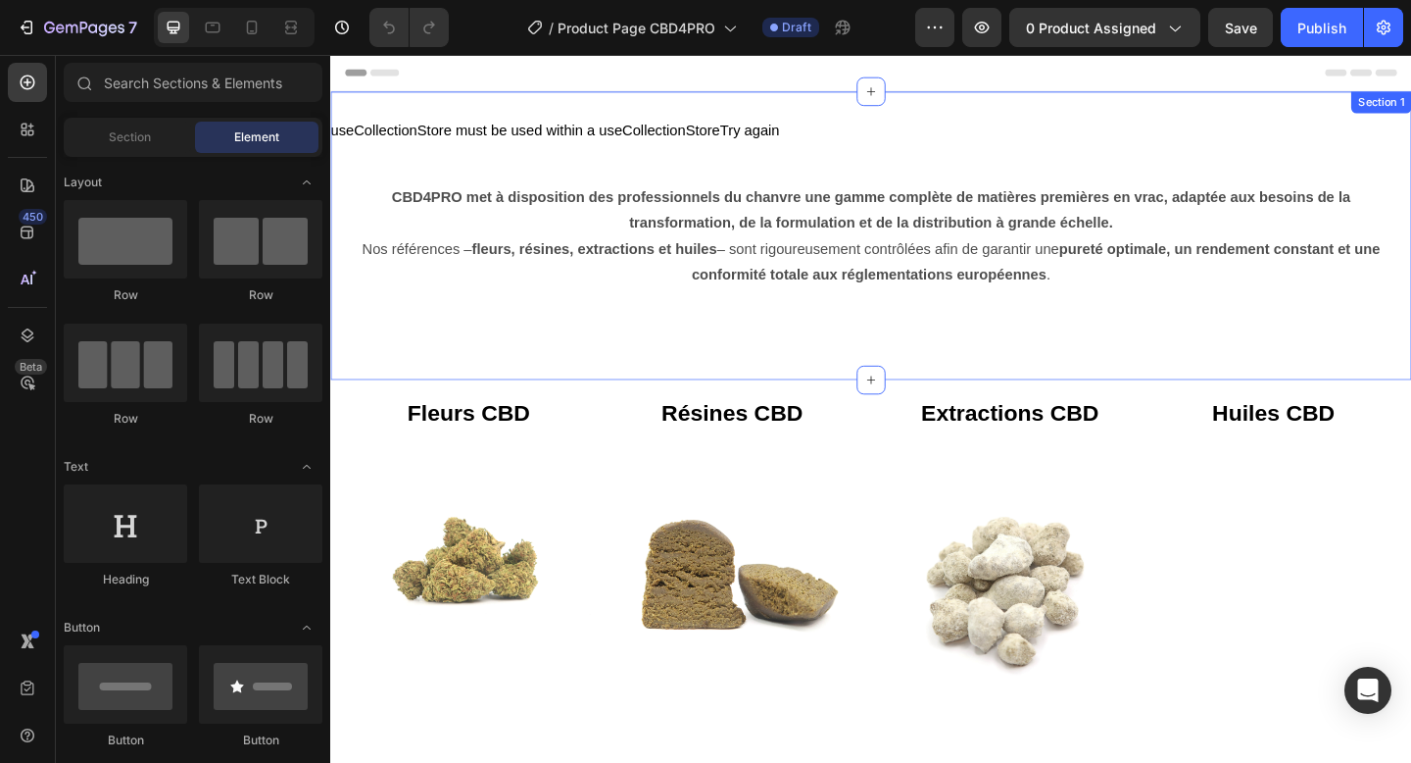
click at [831, 134] on div "useCollectionStore must be used within a useCollectionStore Try again Collectio…" at bounding box center [918, 138] width 1176 height 24
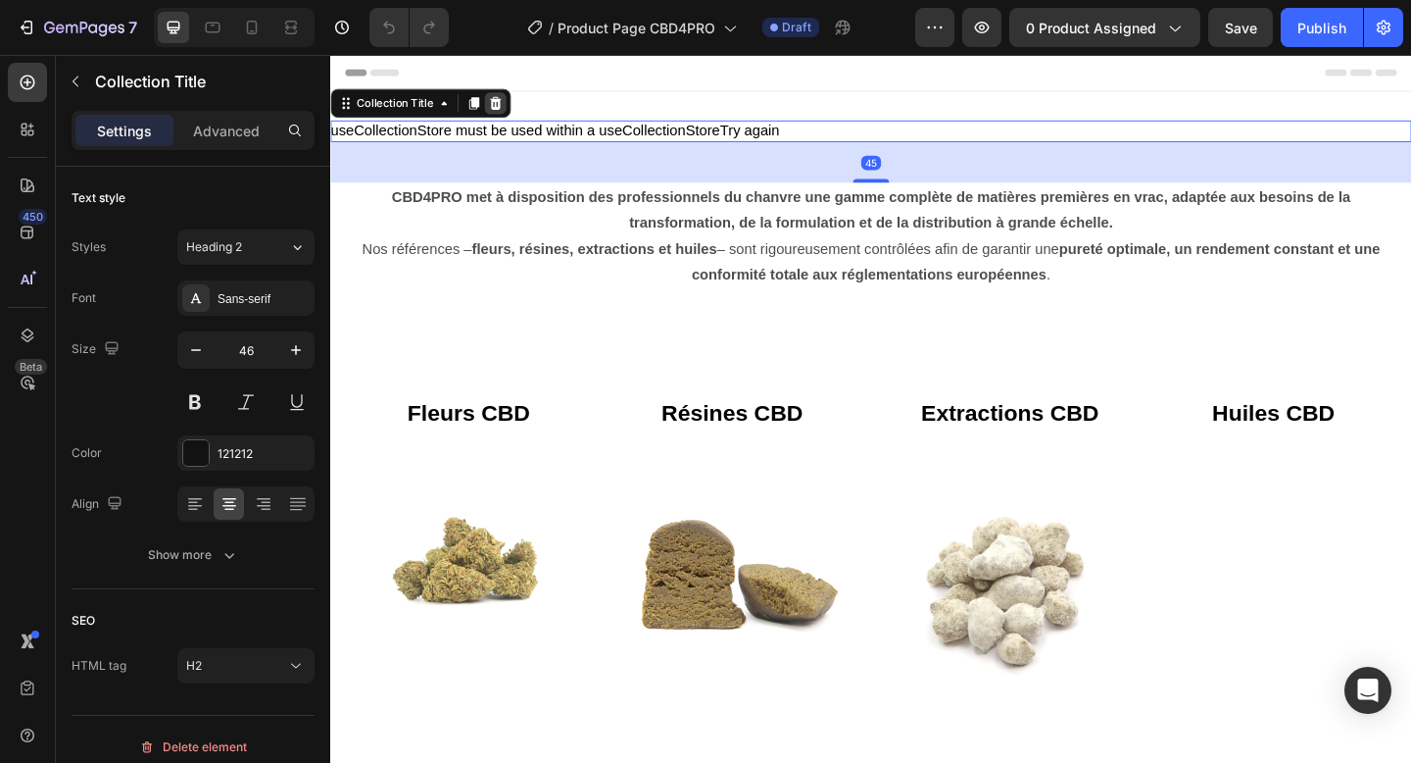
click at [509, 103] on icon at bounding box center [510, 108] width 13 height 14
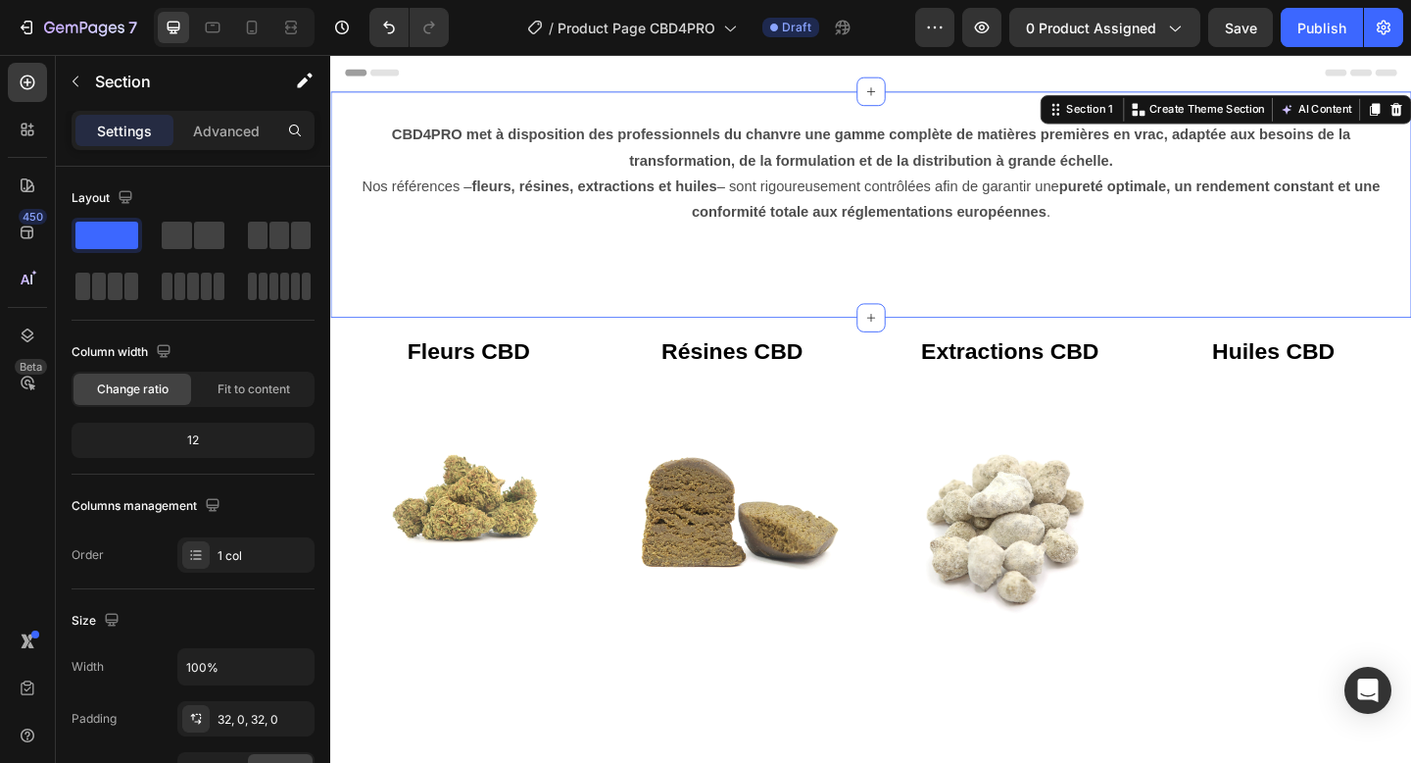
click at [594, 269] on div "CBD4PRO met à disposition des professionnels du chanvre une gamme complète de m…" at bounding box center [918, 217] width 1176 height 183
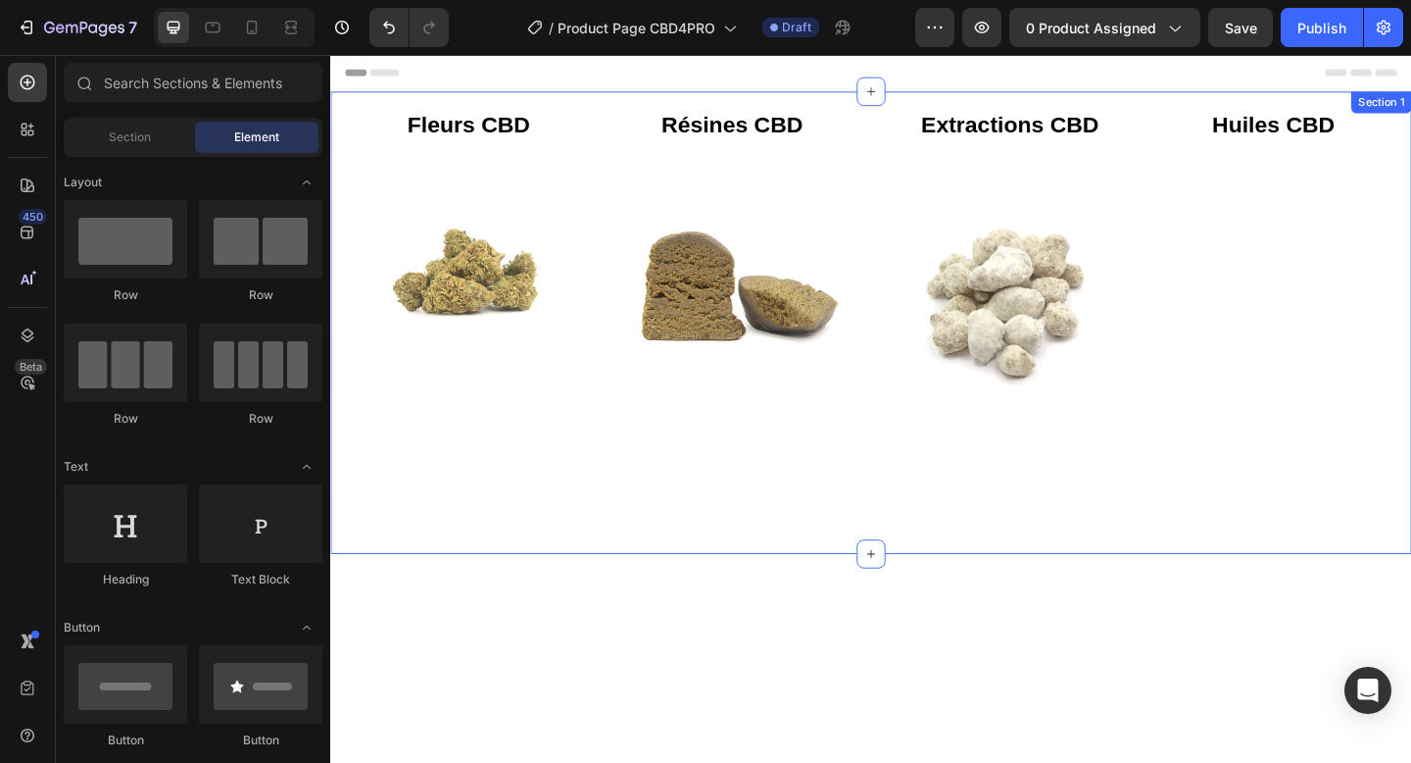
click at [765, 535] on div "Fleurs CBD Button Image Résines CBD Button Image Row" at bounding box center [624, 348] width 558 height 491
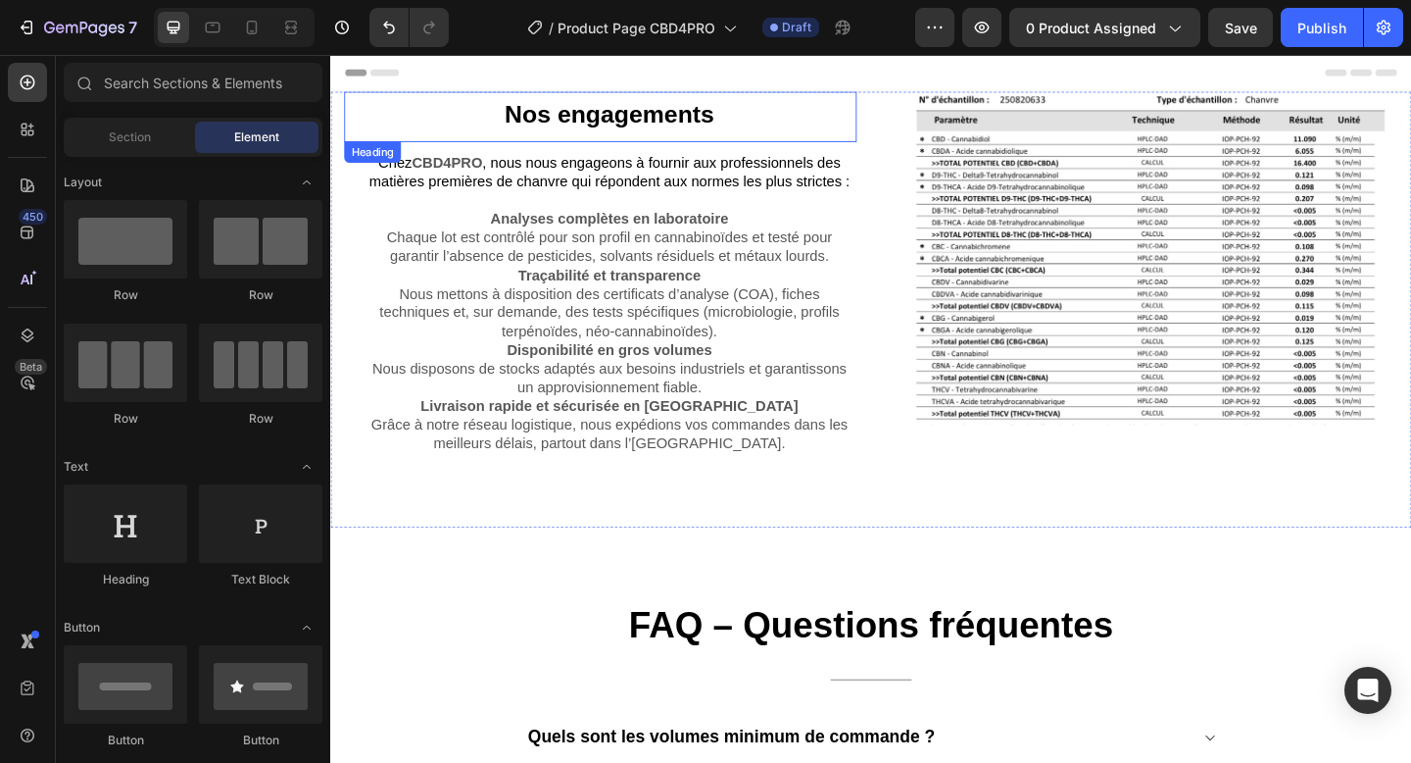
click at [864, 109] on h2 "Nos engagements" at bounding box center [634, 122] width 538 height 55
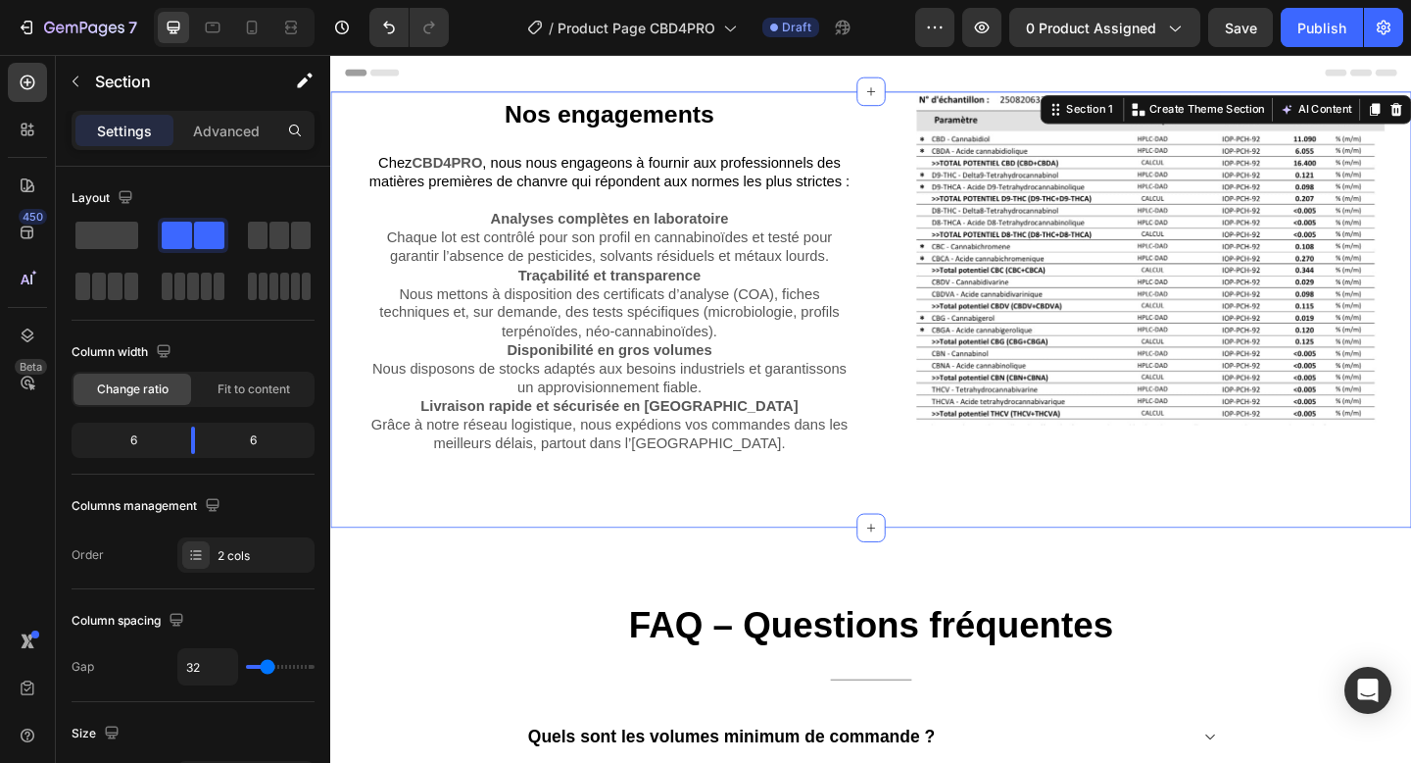
click at [924, 116] on div "Nos engagements Heading Chez CBD4PRO , nous nous engageons à fournir aux profes…" at bounding box center [918, 332] width 1176 height 474
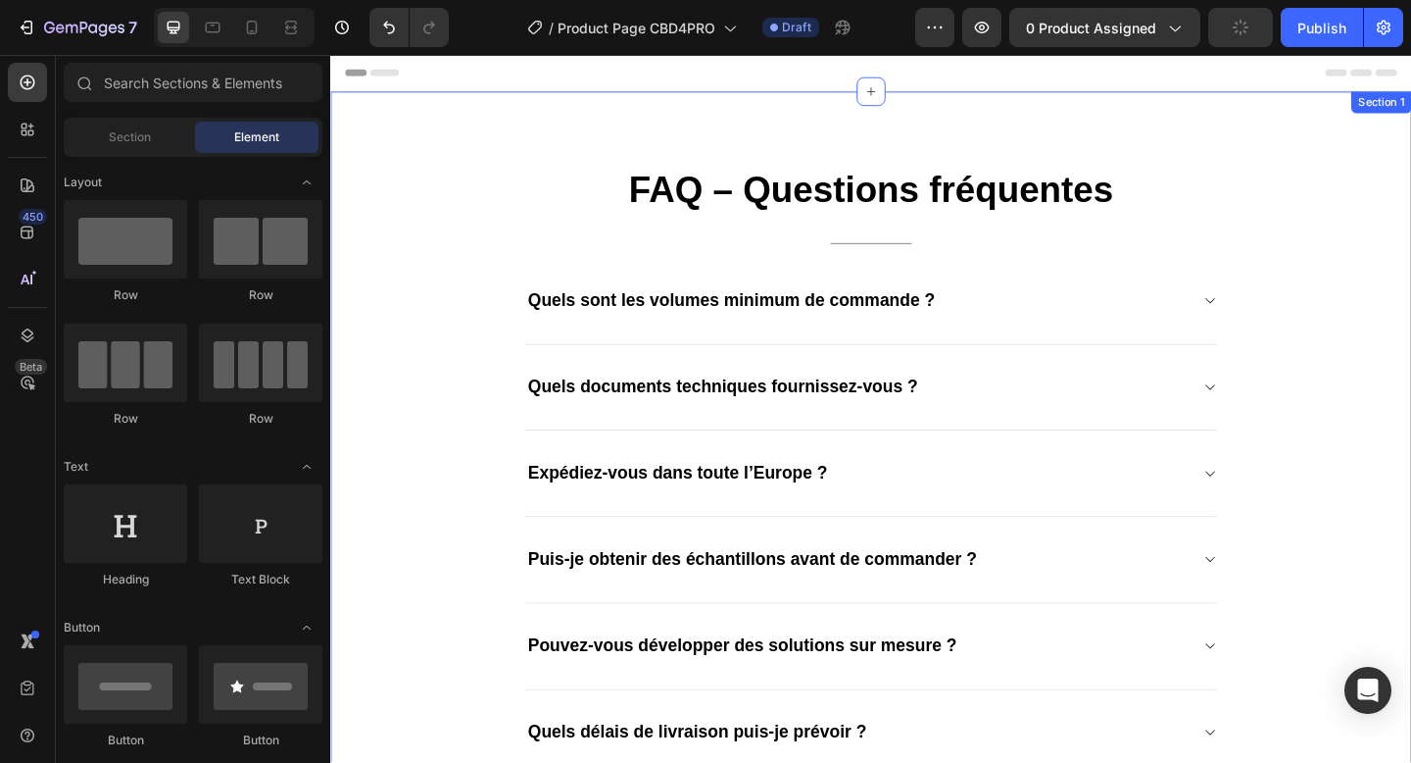
click at [1305, 173] on div "FAQ – Questions fréquentes Heading Title Line Quels sont les volumes minimum de…" at bounding box center [918, 506] width 1147 height 666
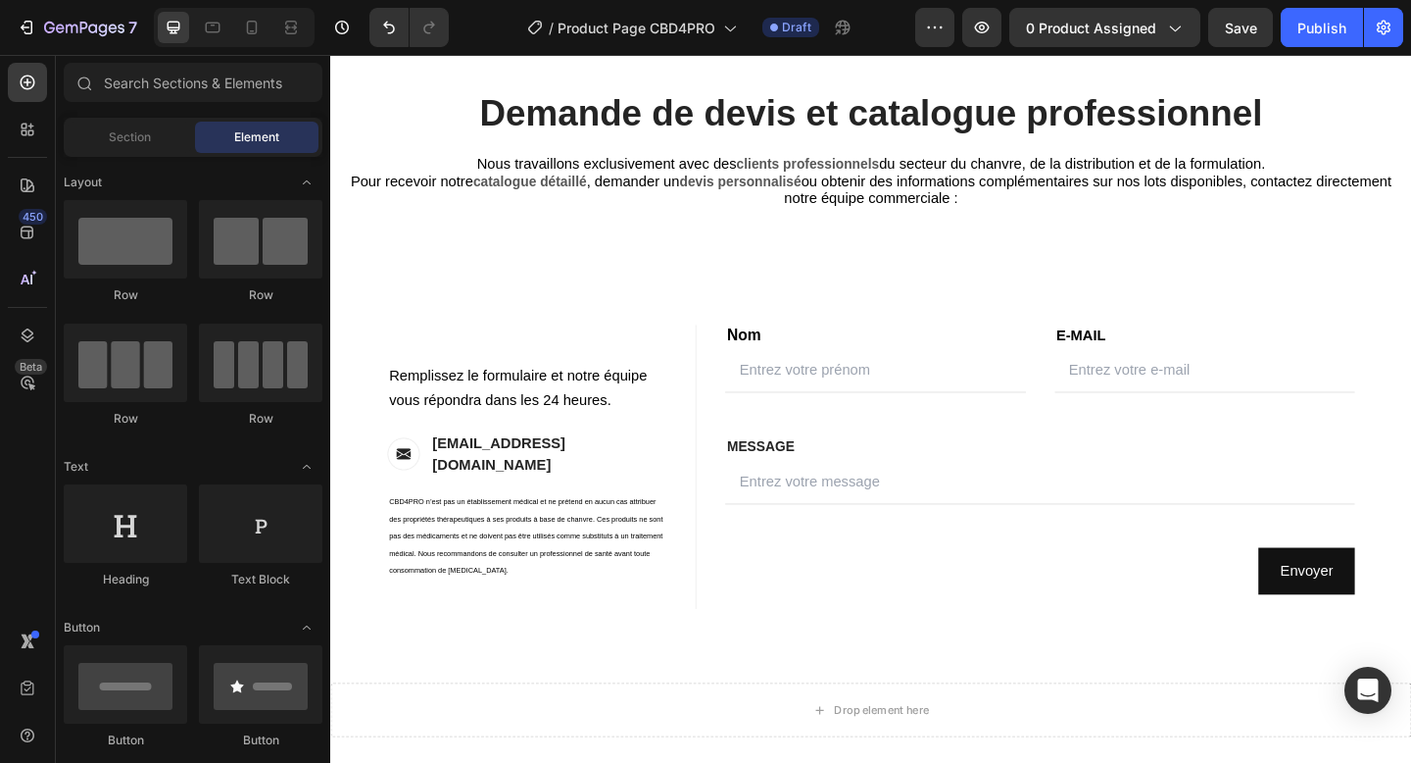
scroll to position [29, 0]
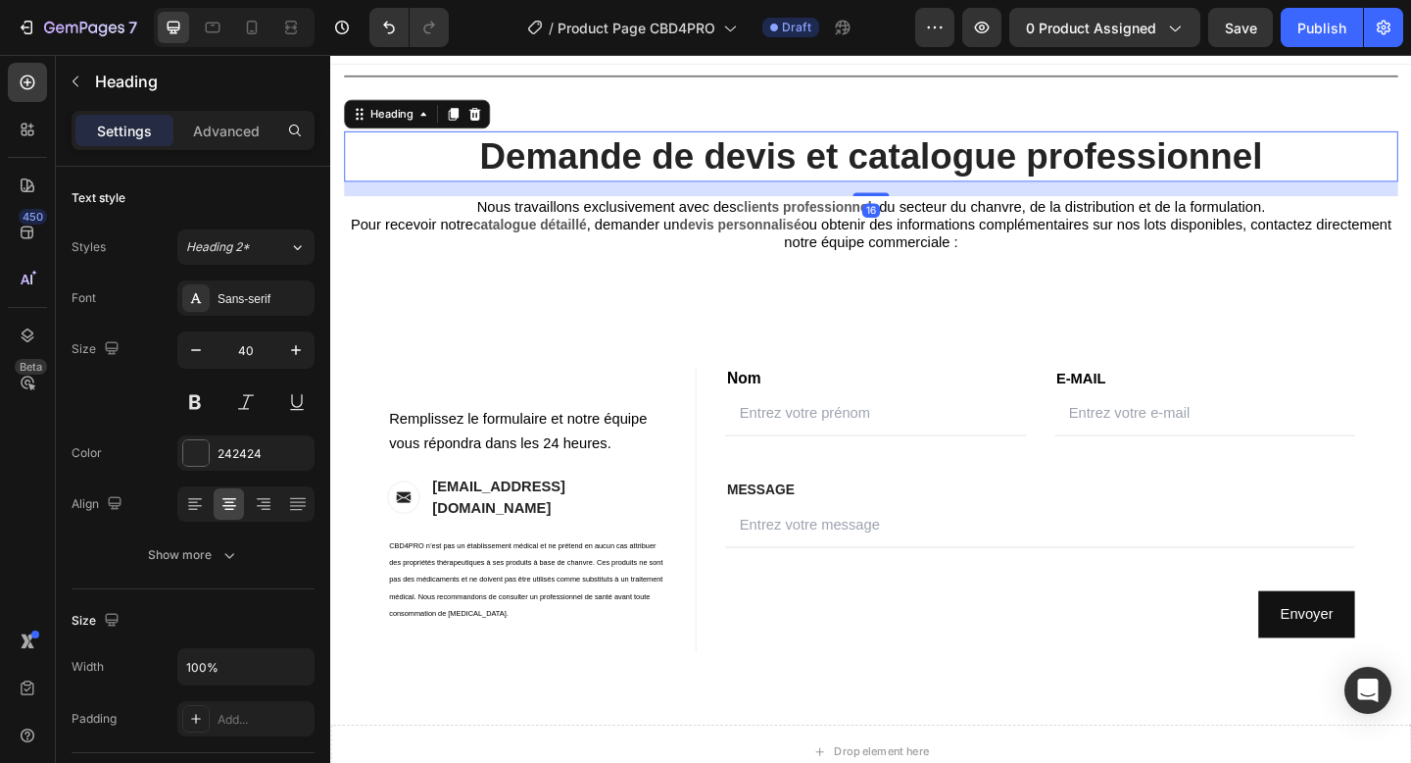
click at [1164, 174] on strong "Demande de devis et catalogue professionnel" at bounding box center [918, 165] width 852 height 43
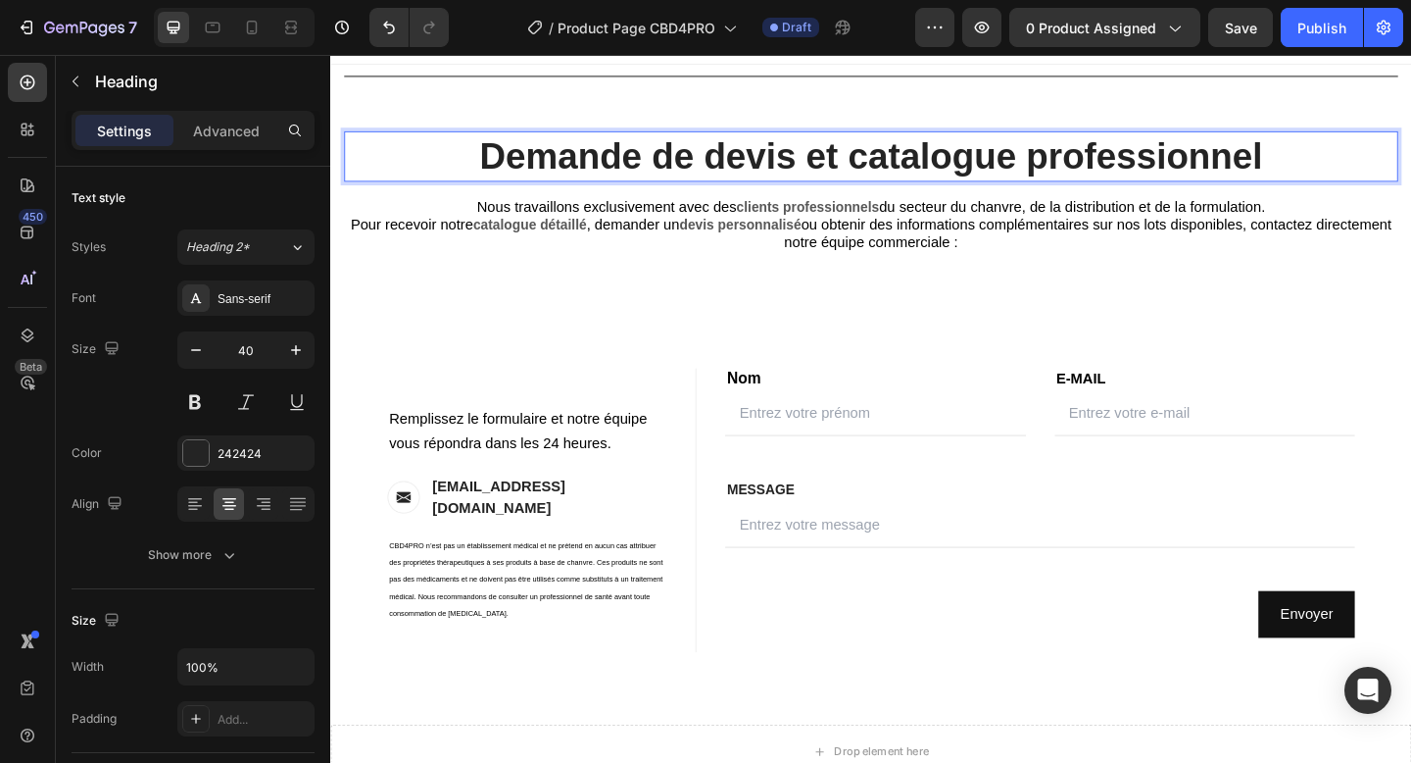
click at [1164, 174] on strong "Demande de devis et catalogue professionnel" at bounding box center [918, 165] width 852 height 43
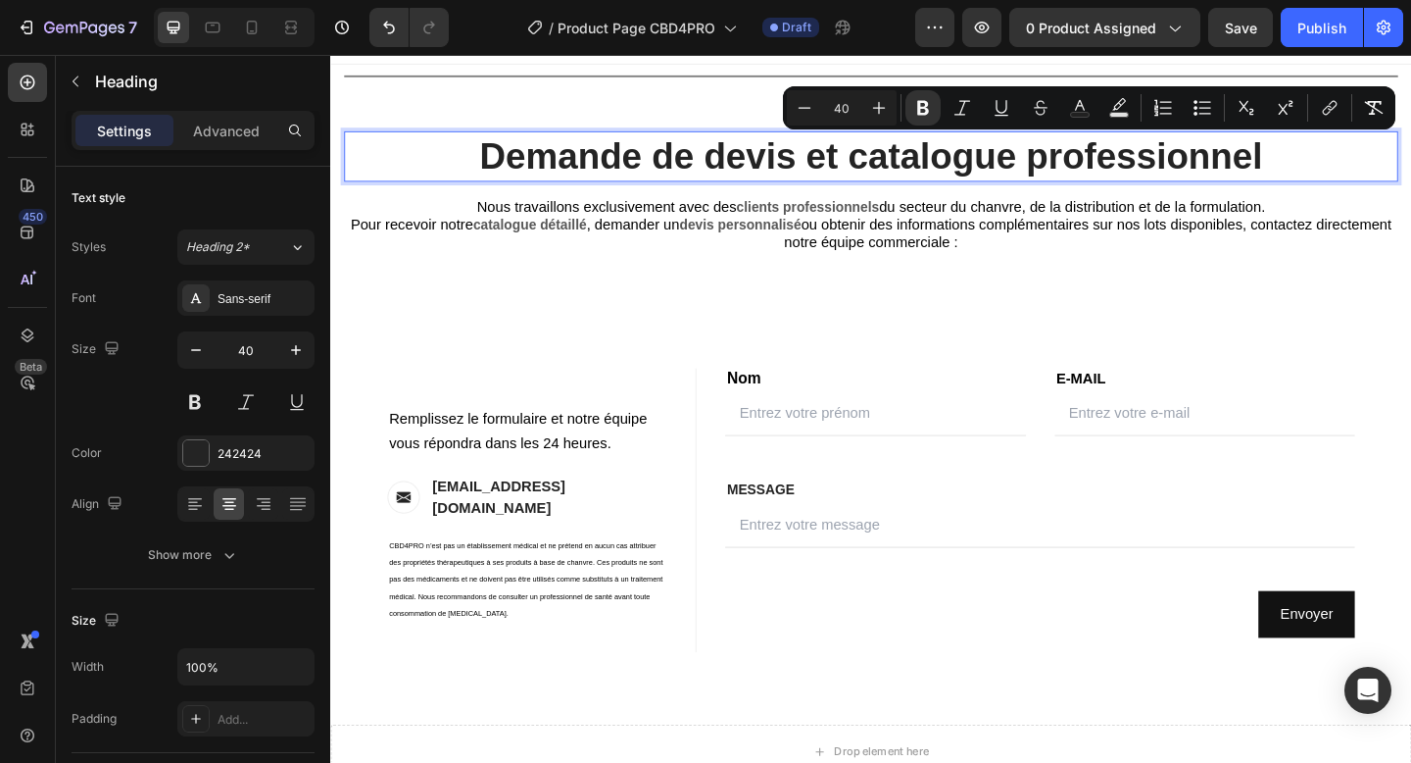
click at [1339, 173] on strong "Demande de devis et catalogue professionnel" at bounding box center [918, 165] width 852 height 43
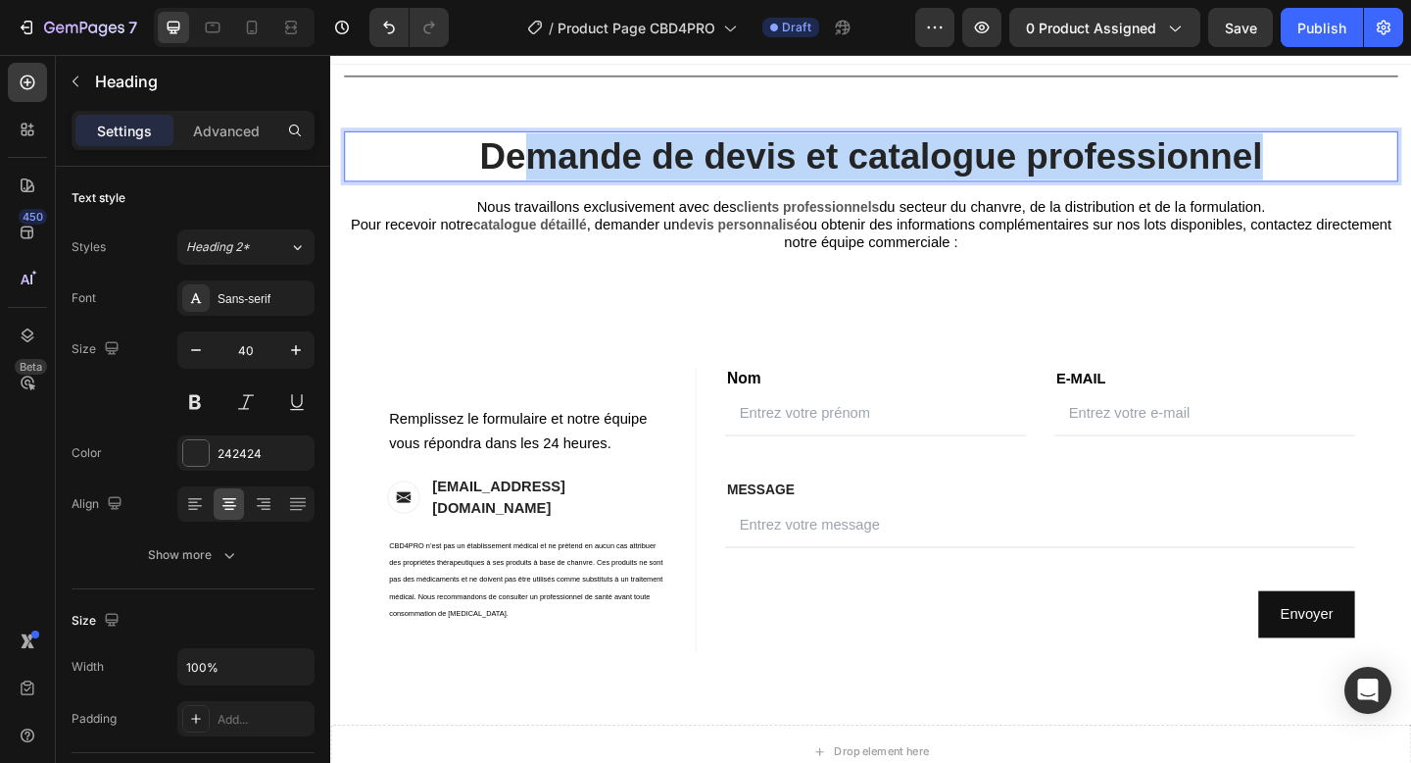
drag, startPoint x: 1398, startPoint y: 173, endPoint x: 537, endPoint y: 143, distance: 861.1
click at [536, 143] on p "Demande de devis et catalogue professionnel" at bounding box center [918, 165] width 1143 height 51
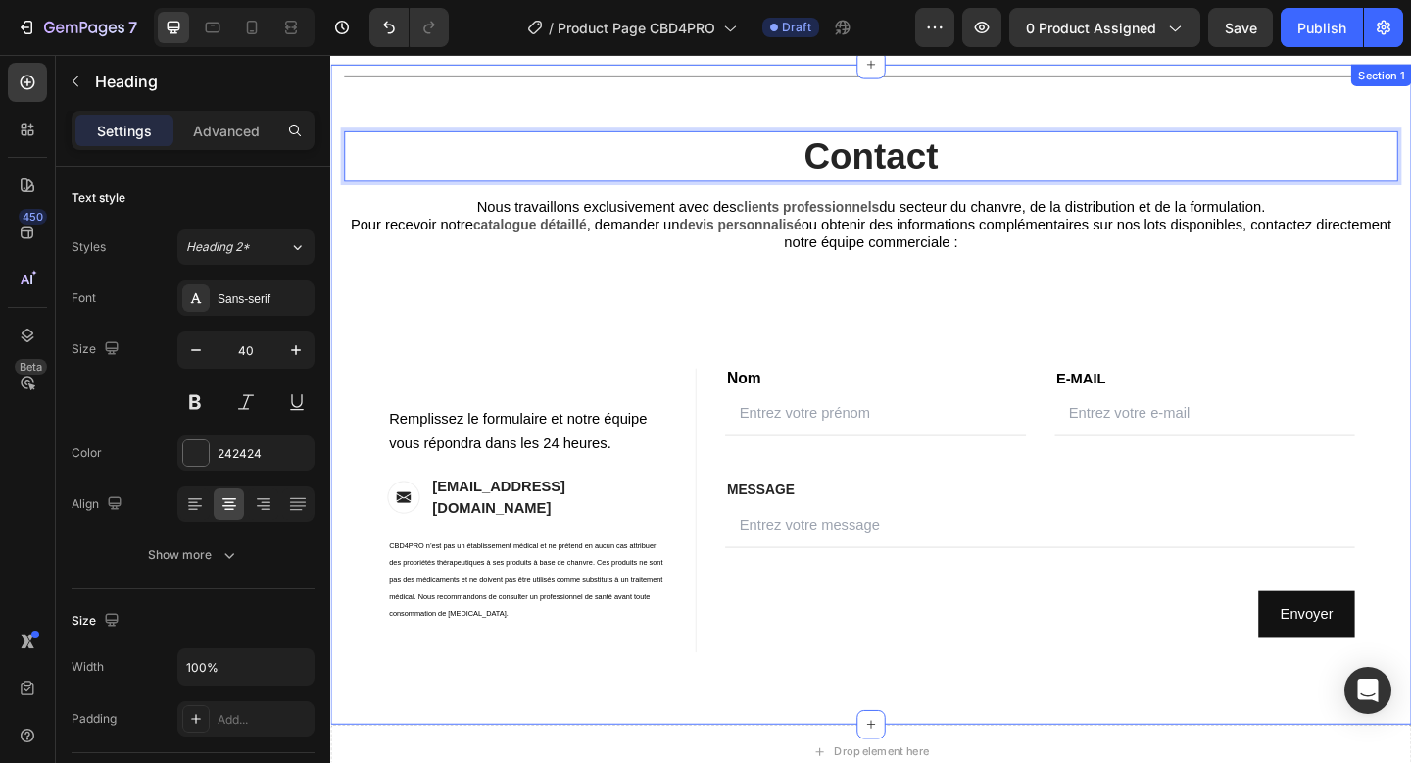
scroll to position [0, 0]
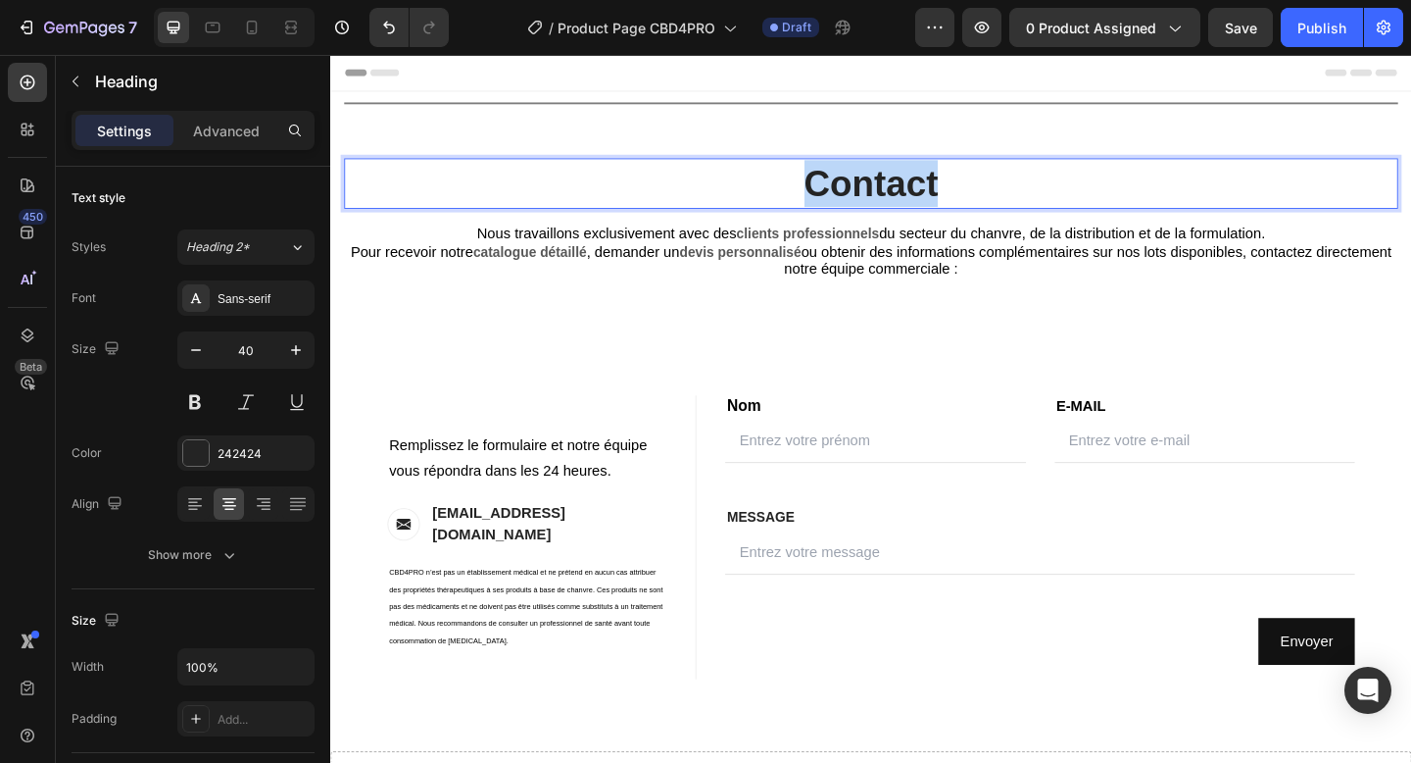
drag, startPoint x: 1028, startPoint y: 189, endPoint x: 727, endPoint y: 188, distance: 300.9
click at [726, 188] on p "Contact" at bounding box center [918, 195] width 1143 height 51
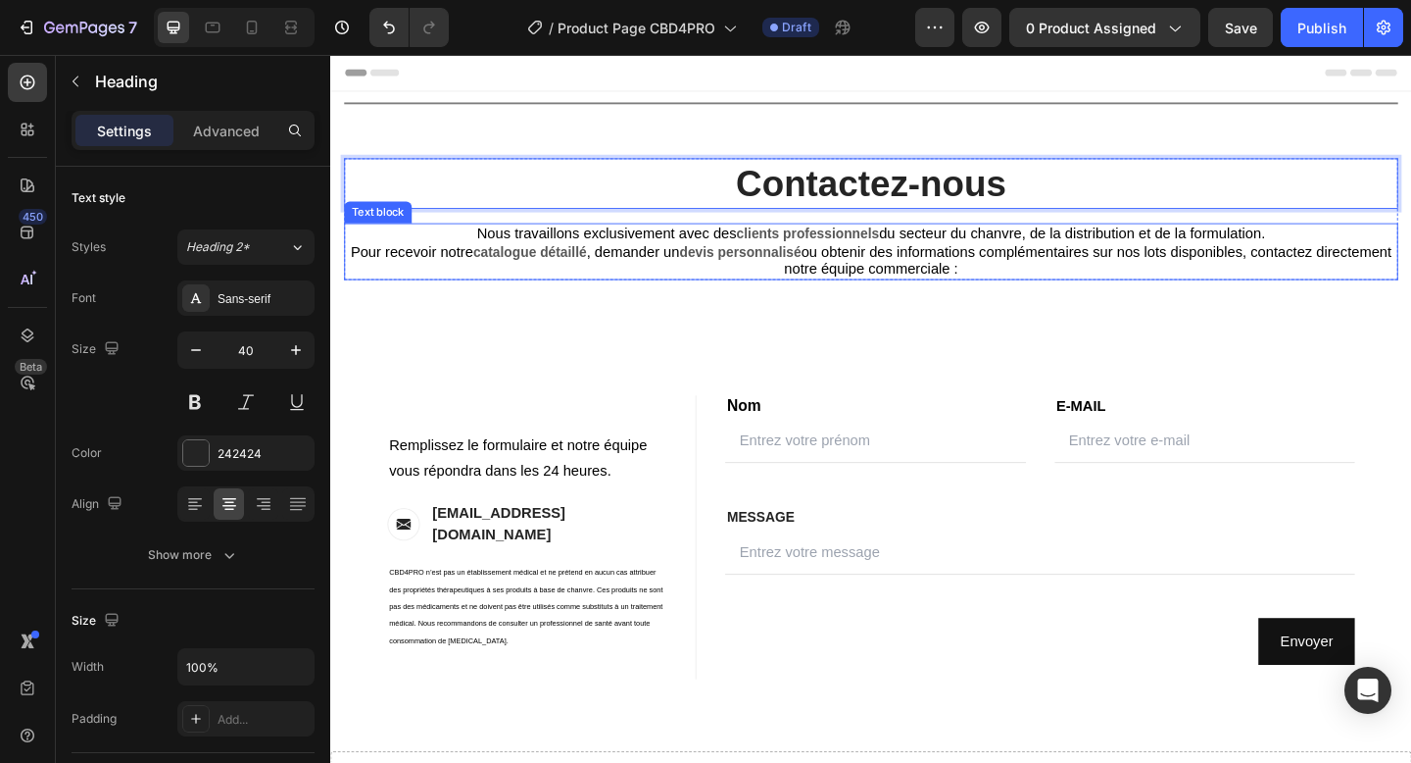
click at [842, 287] on span "ou obtenir des informations complémentaires sur nos lots disponibles, contactez…" at bounding box center [1154, 279] width 661 height 36
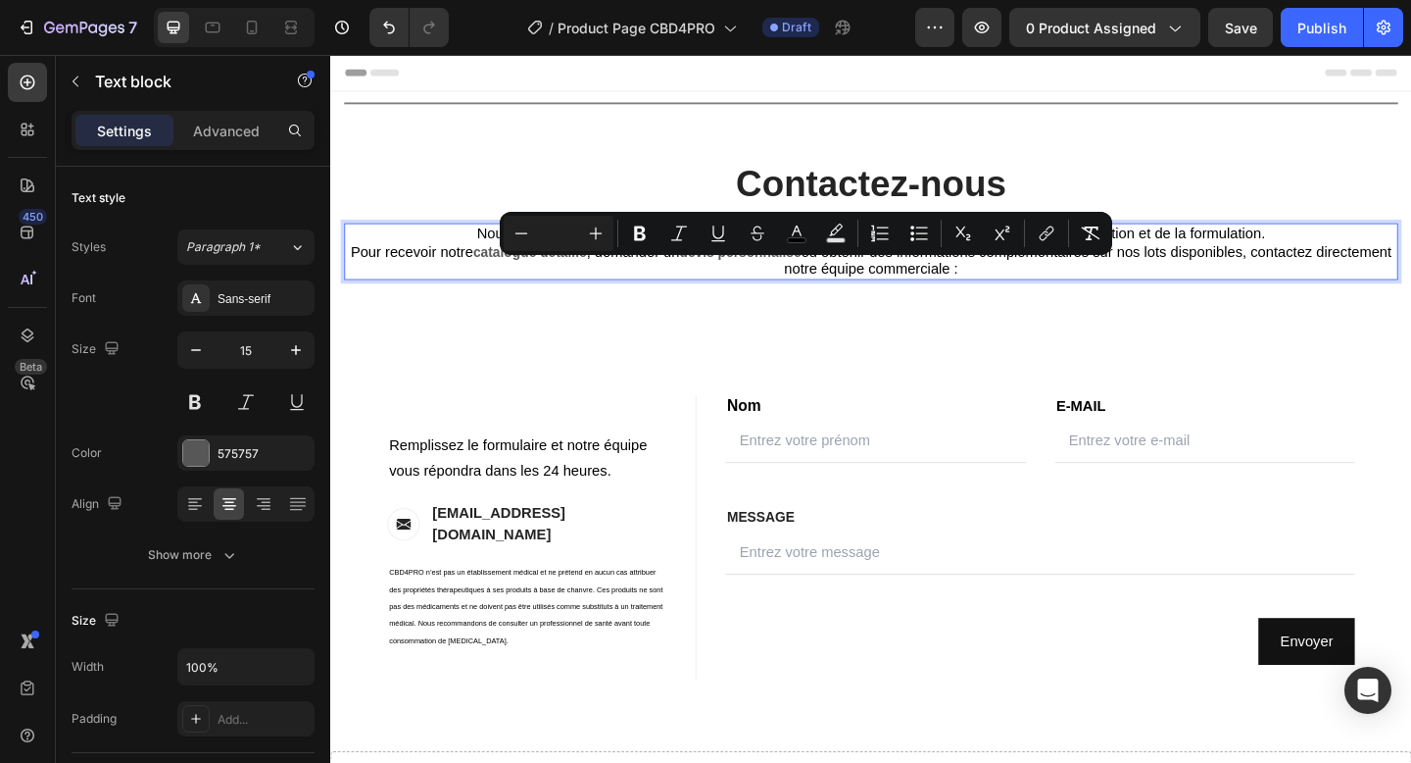
click at [1104, 286] on p "Nous travaillons exclusivement avec des clients professionnels du secteur du ch…" at bounding box center [918, 269] width 1143 height 58
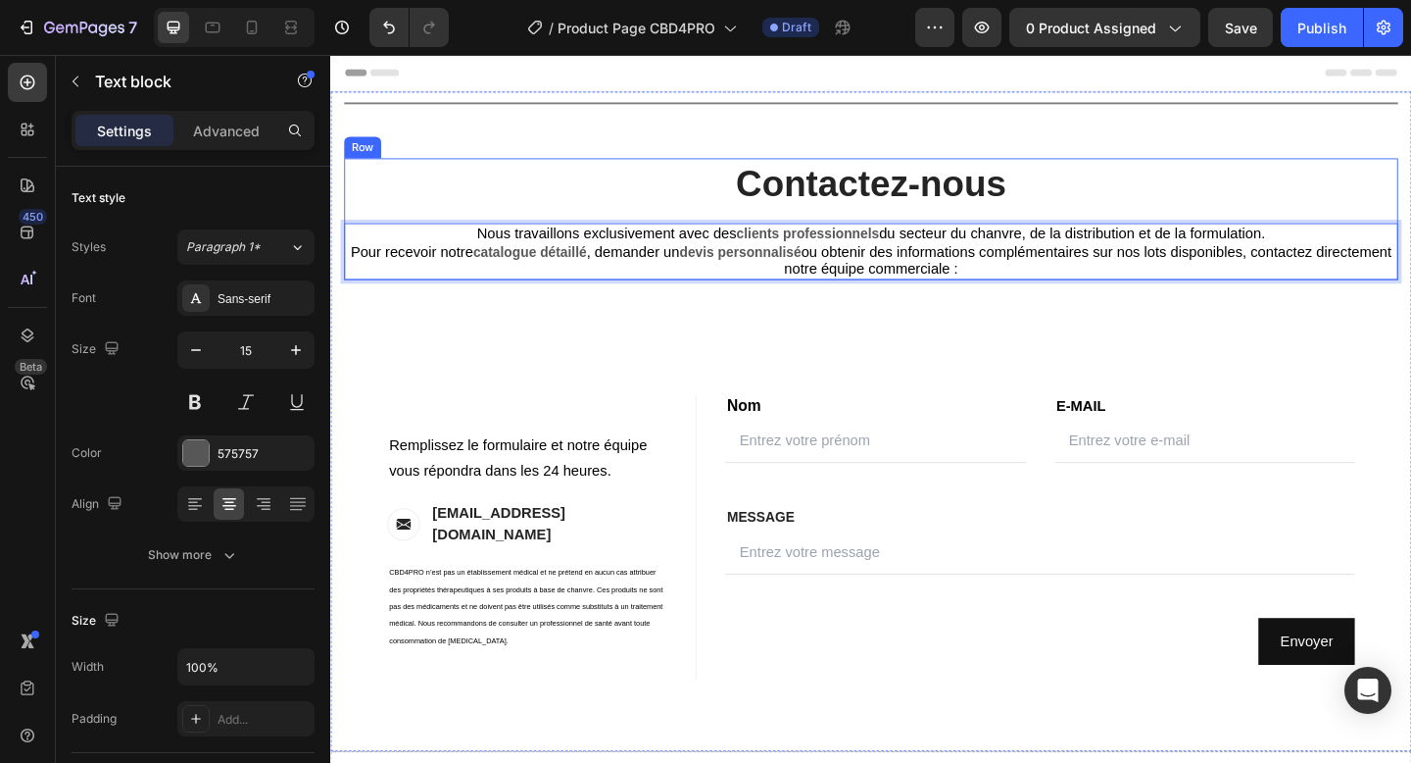
drag, startPoint x: 1089, startPoint y: 289, endPoint x: 528, endPoint y: 224, distance: 564.4
click at [527, 225] on div "Contactez-nous Heading Nous travaillons exclusivement avec des clients professi…" at bounding box center [918, 234] width 1147 height 132
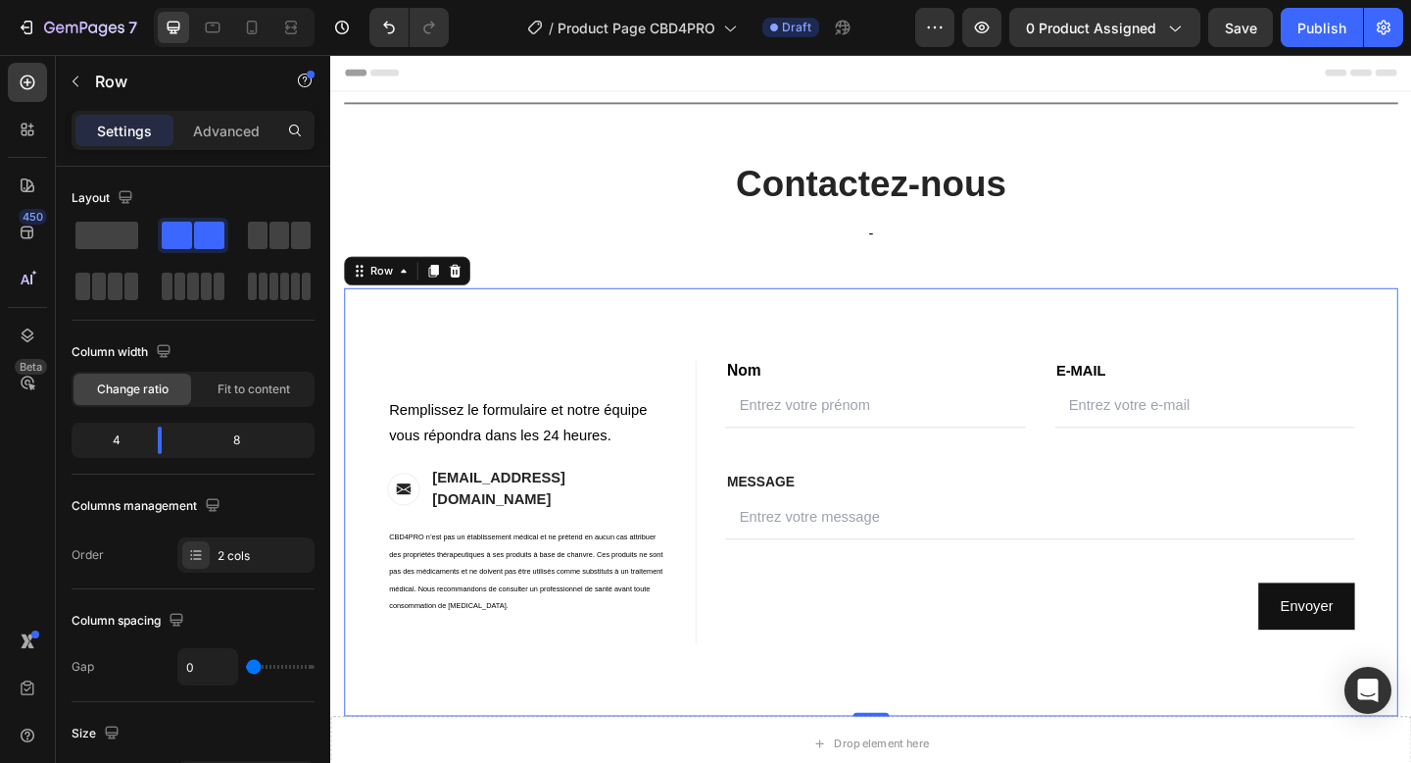
click at [555, 349] on div "Contact Information Heading Text block Remplissez le formulaire et notre équipe…" at bounding box center [918, 542] width 1147 height 467
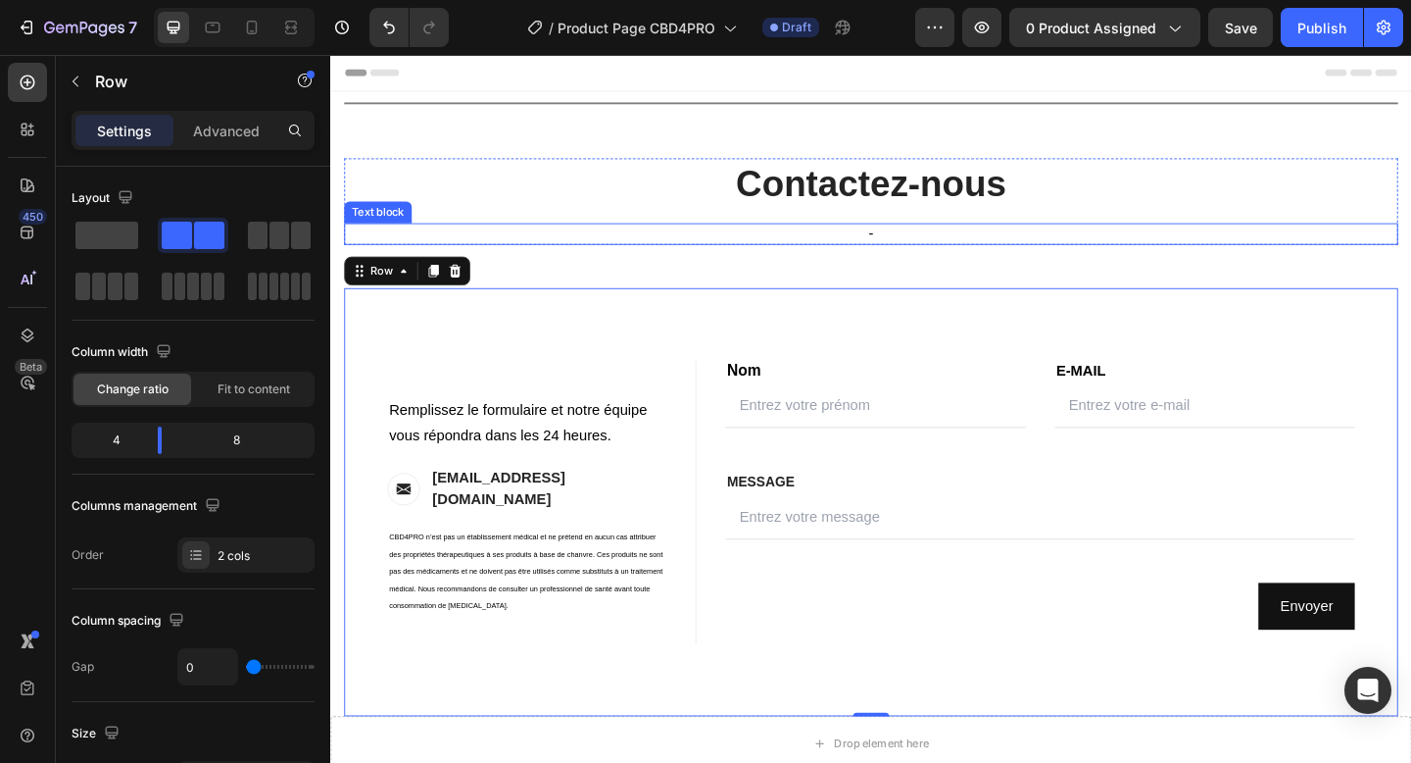
click at [700, 238] on div "-" at bounding box center [918, 250] width 1147 height 24
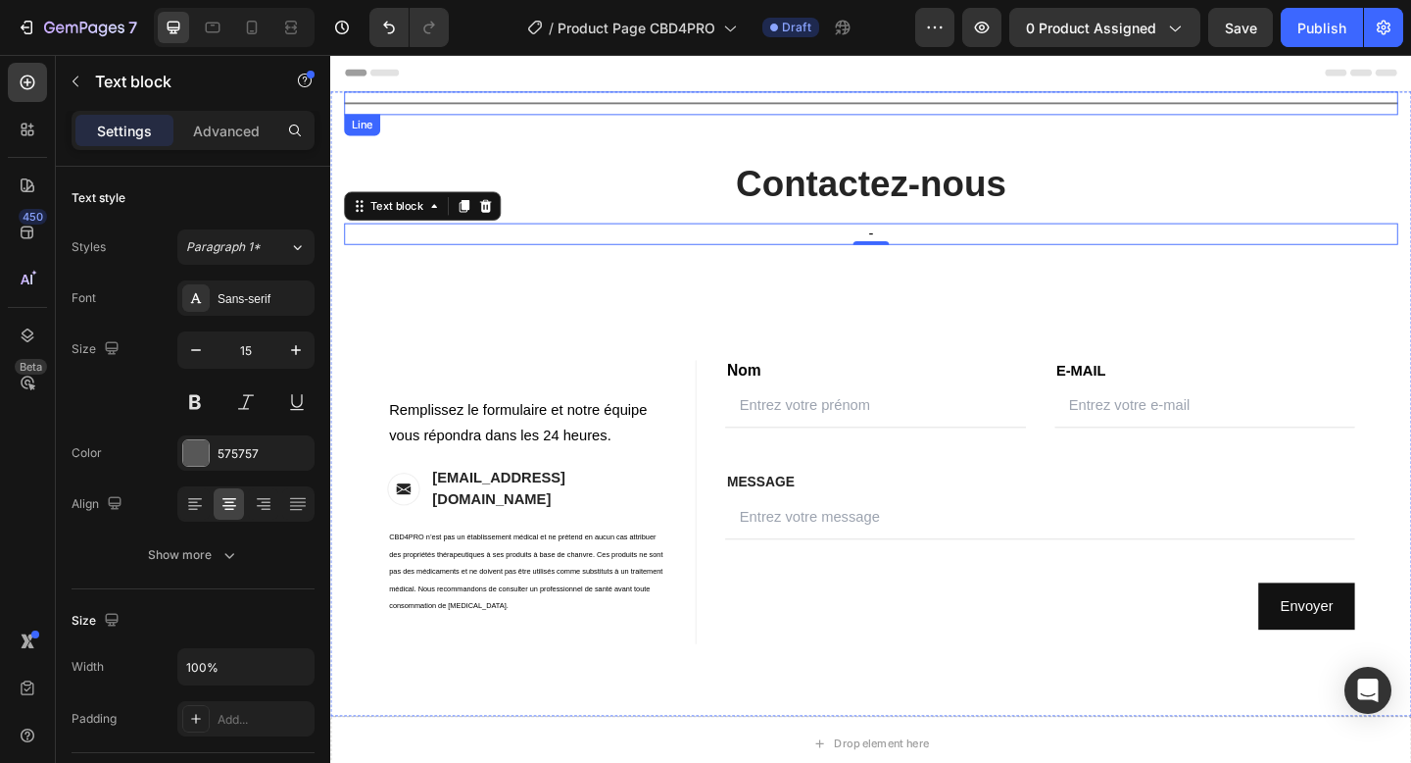
click at [758, 103] on div "Title Line" at bounding box center [918, 107] width 1147 height 25
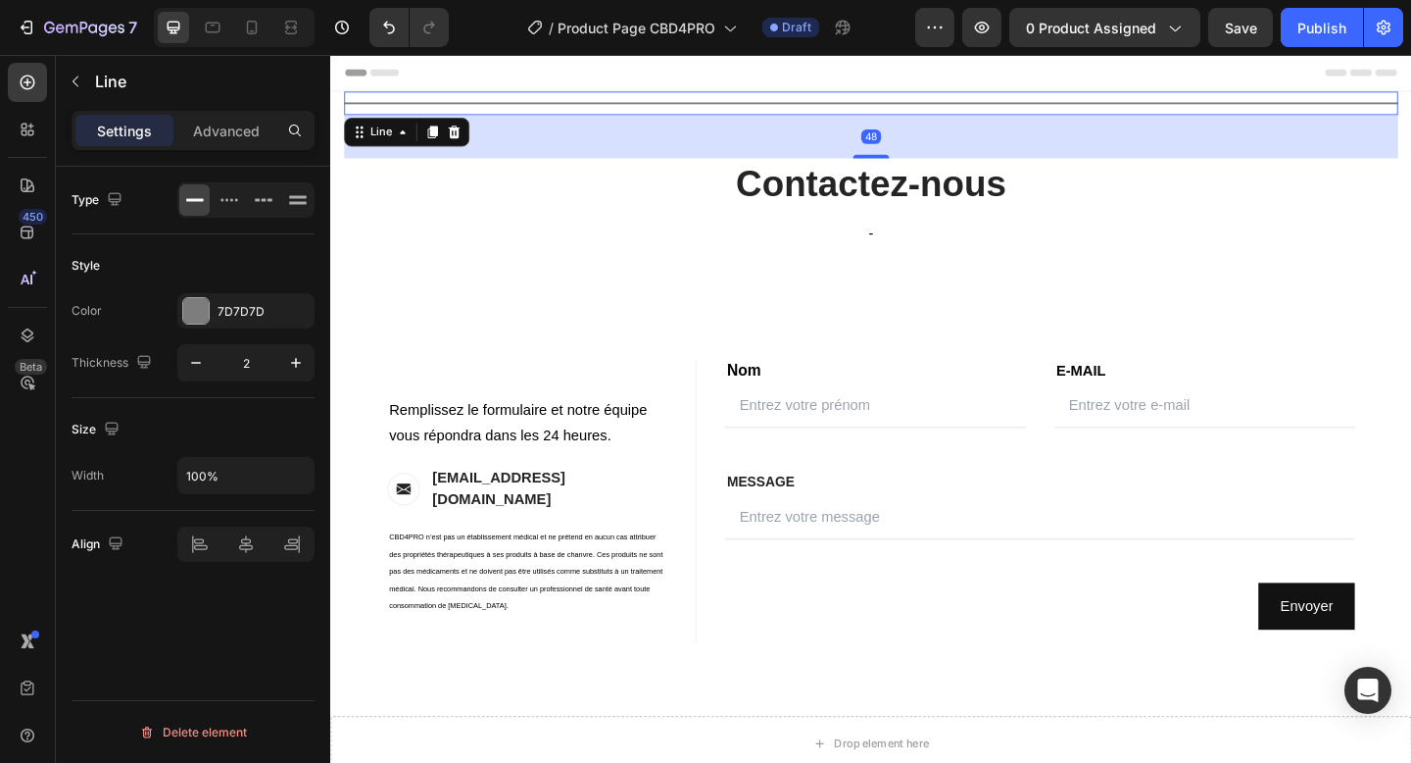
click at [895, 134] on div "48" at bounding box center [918, 144] width 1147 height 47
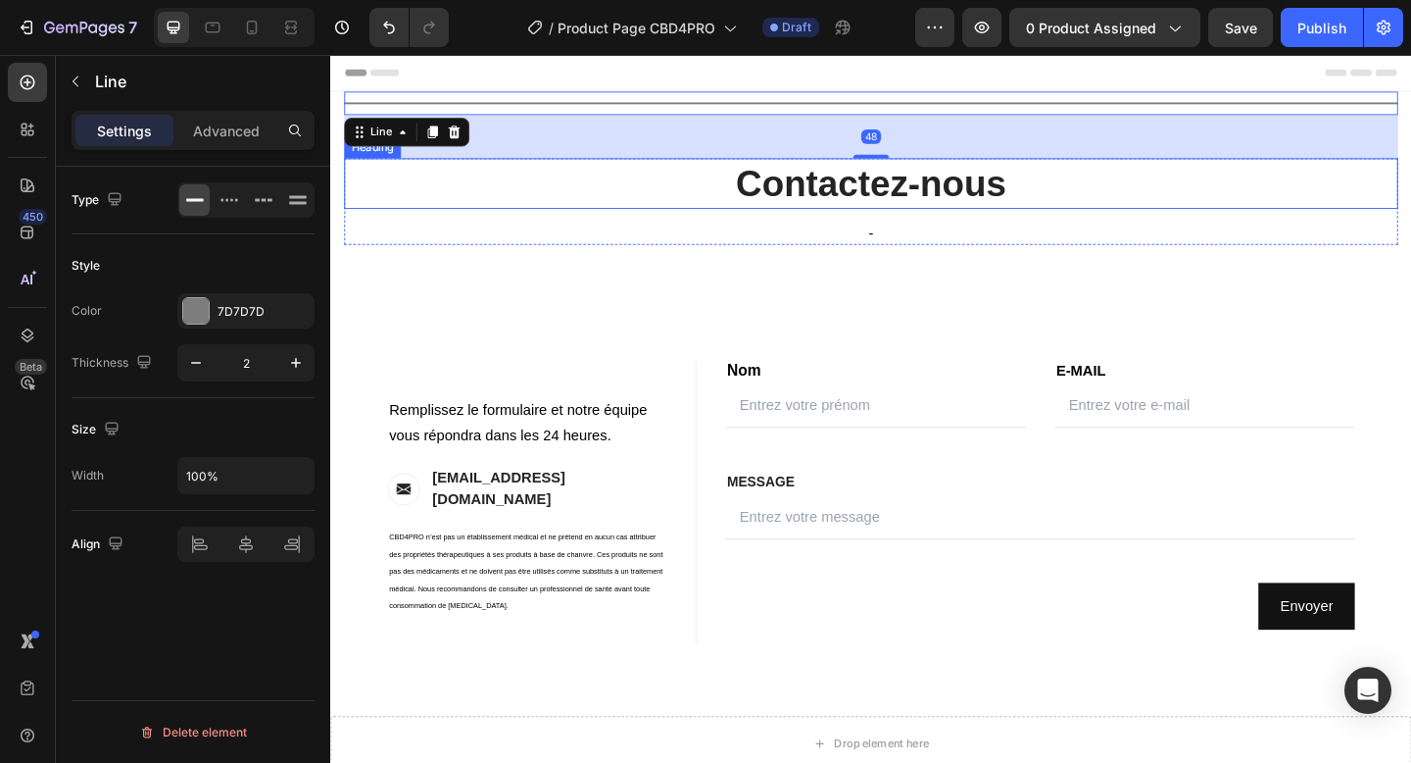
click at [700, 204] on p "Contactez-nous" at bounding box center [918, 195] width 1143 height 51
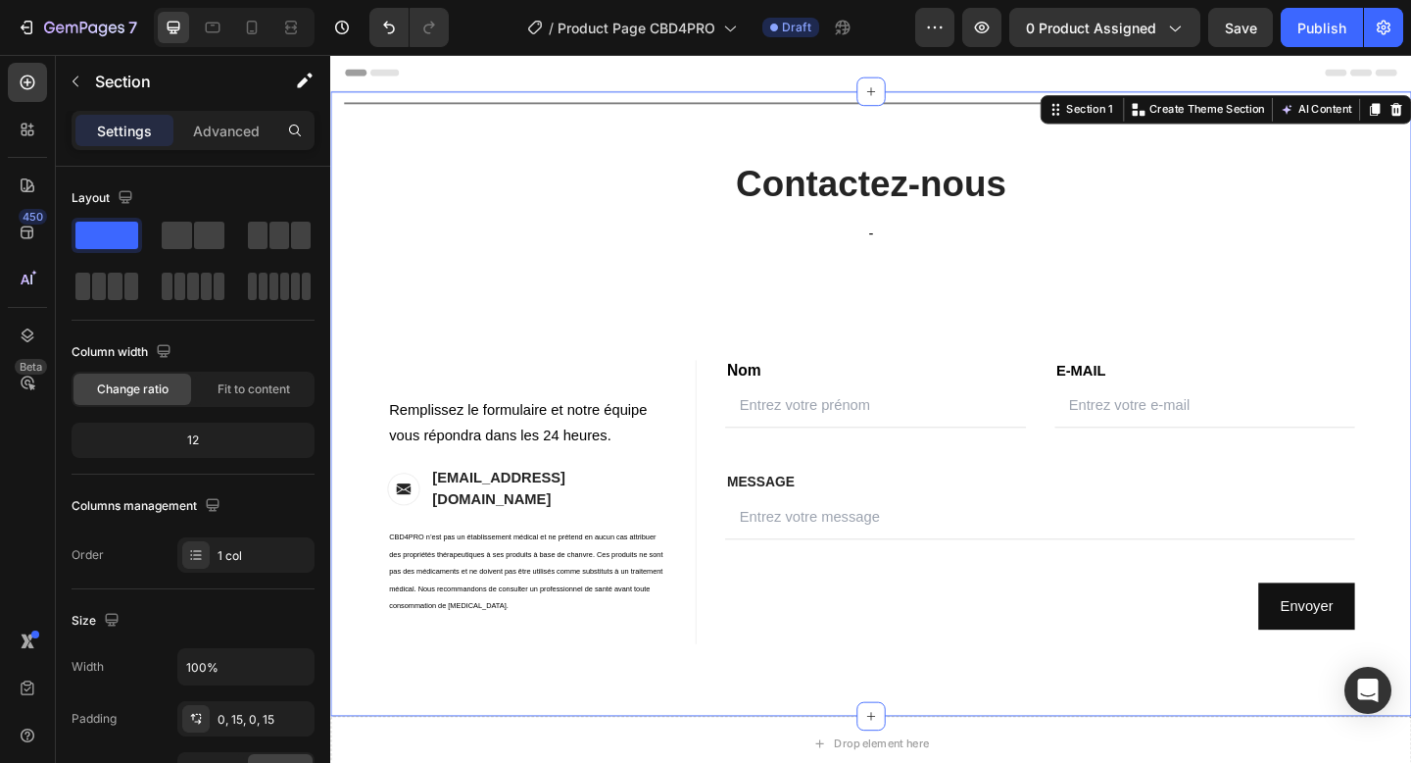
click at [687, 123] on div "Title Line Contactez-nous Heading - Text block Row Contact Information Heading …" at bounding box center [918, 434] width 1147 height 679
click at [908, 94] on div at bounding box center [918, 94] width 31 height 31
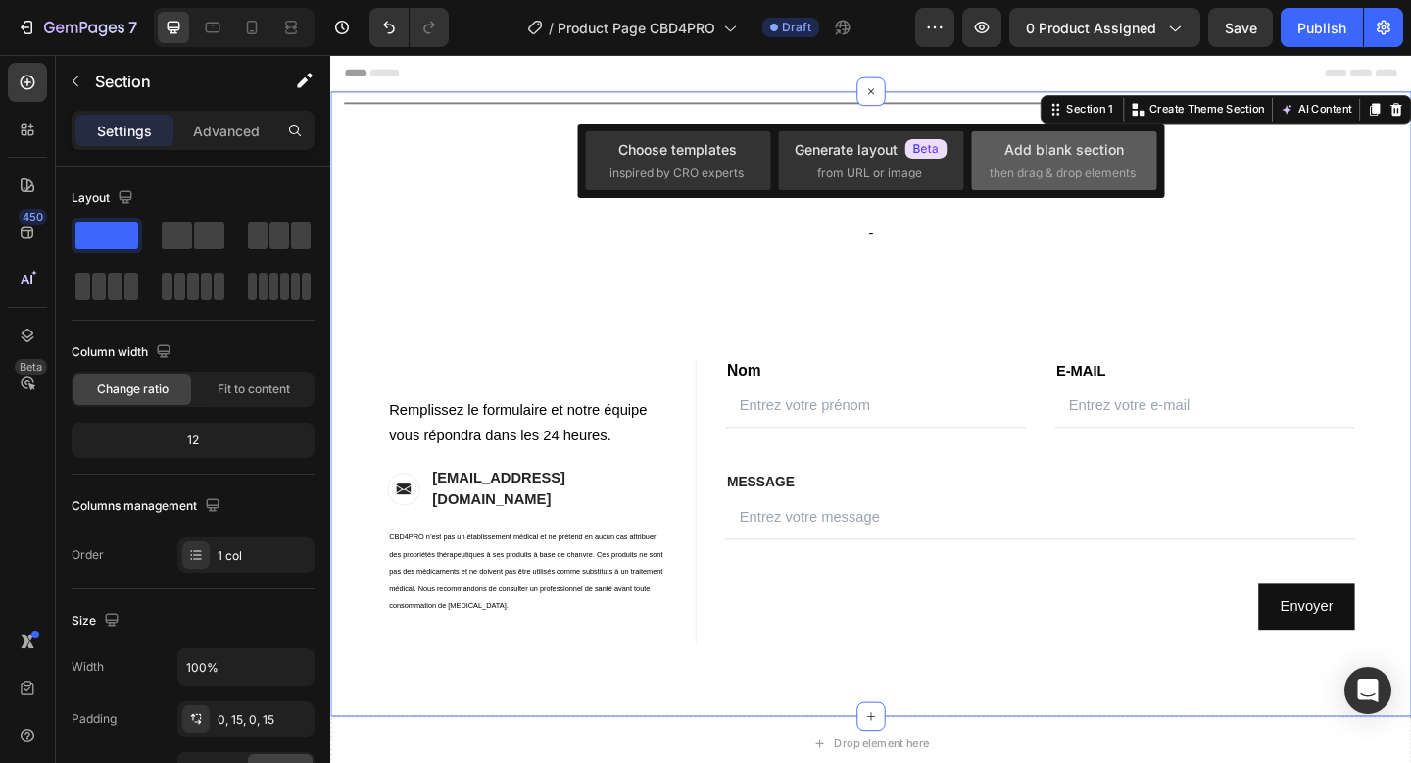
click at [1032, 172] on span "then drag & drop elements" at bounding box center [1063, 173] width 146 height 18
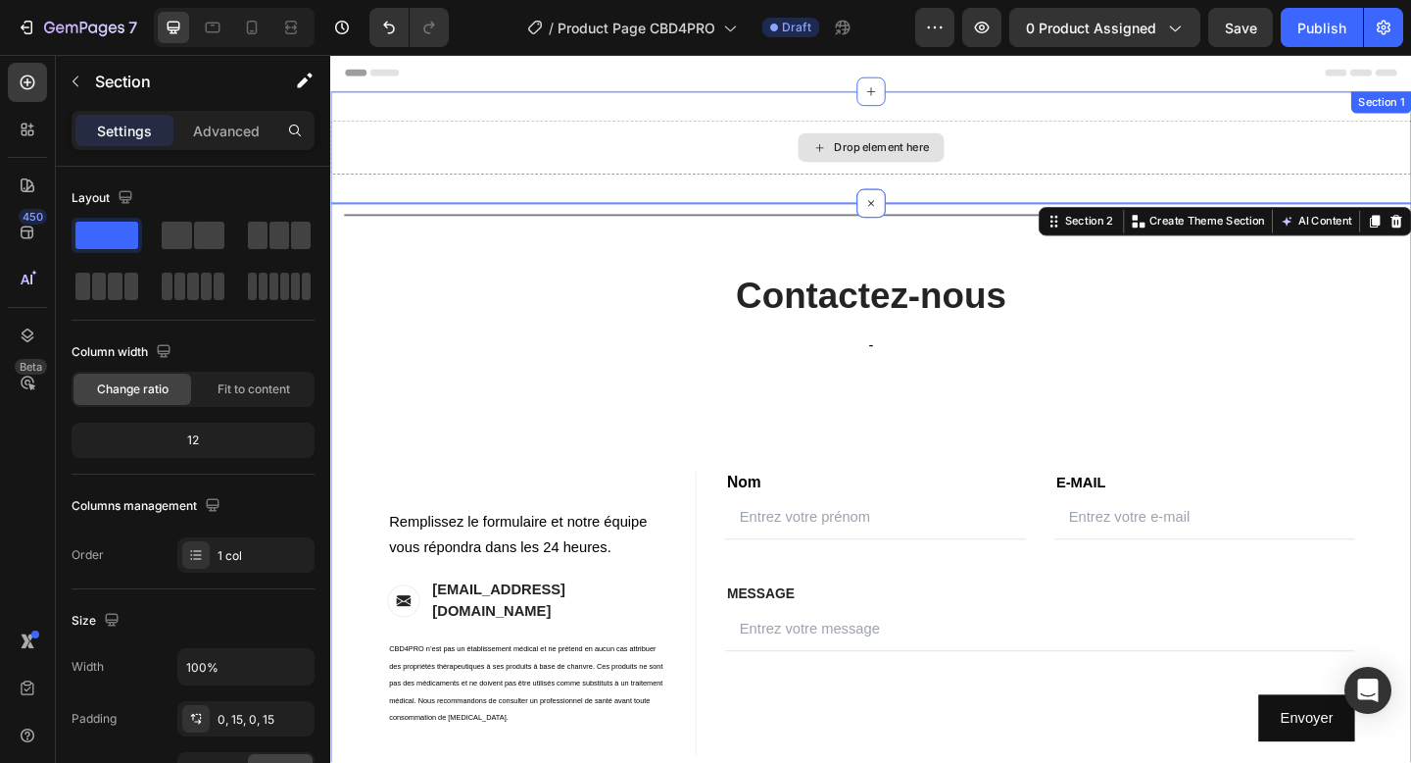
click at [839, 160] on div "Drop element here" at bounding box center [918, 155] width 159 height 31
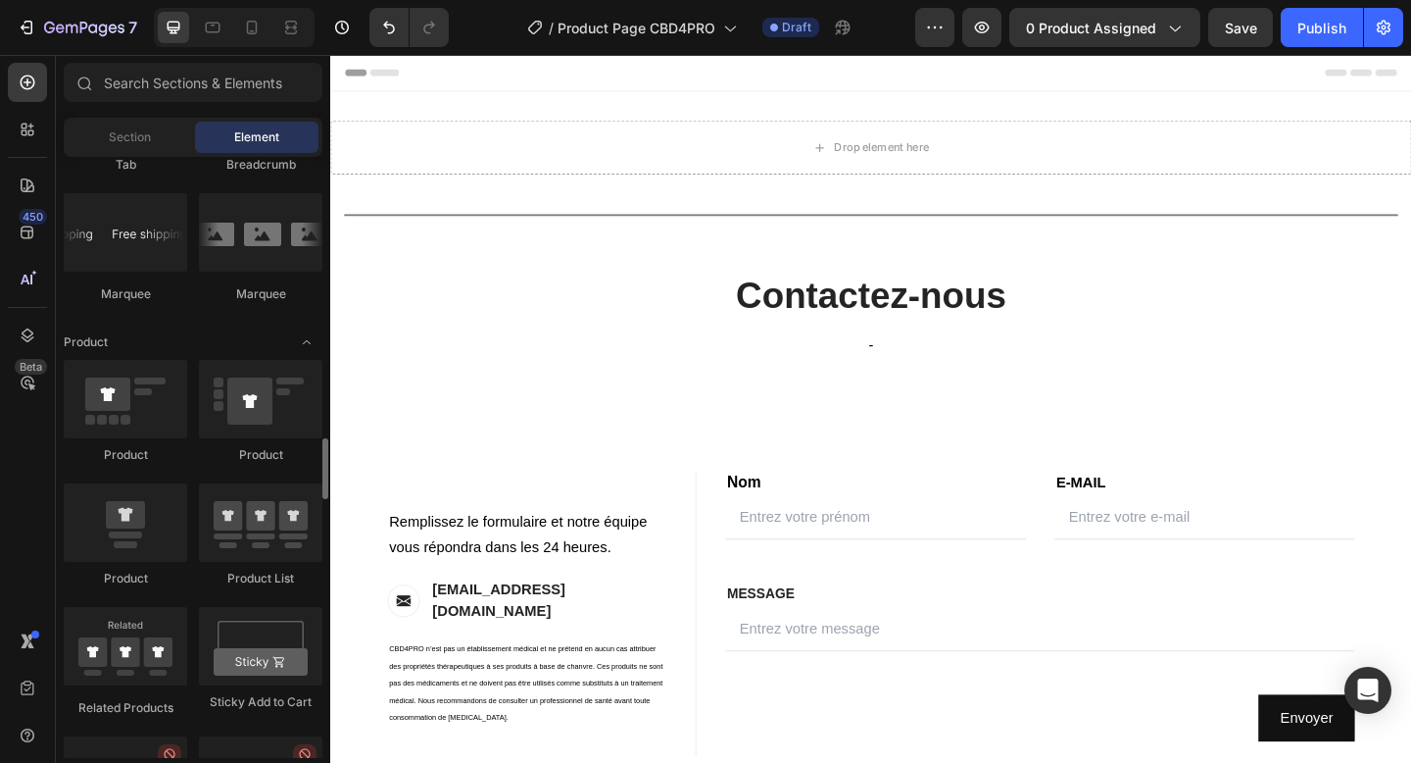
scroll to position [2445, 0]
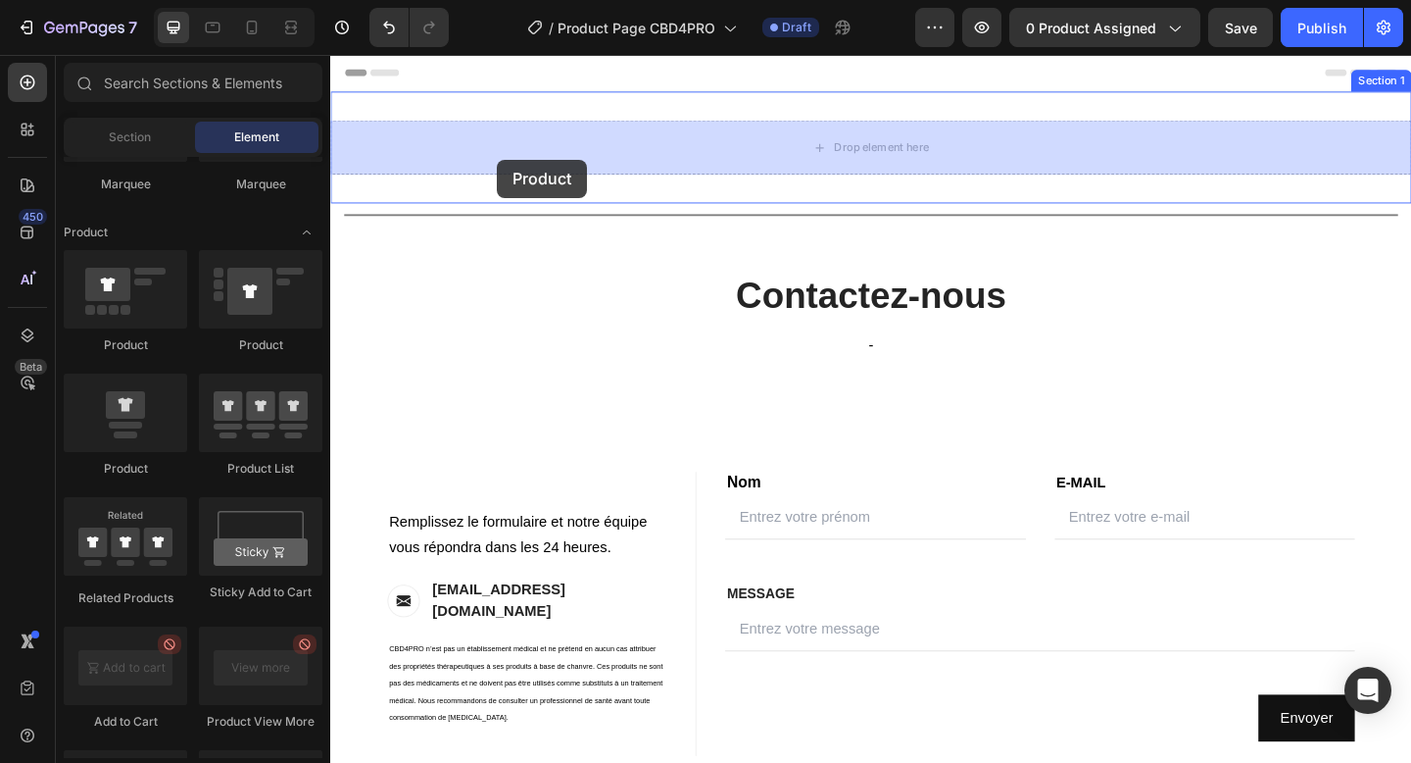
drag, startPoint x: 587, startPoint y: 349, endPoint x: 512, endPoint y: 169, distance: 195.5
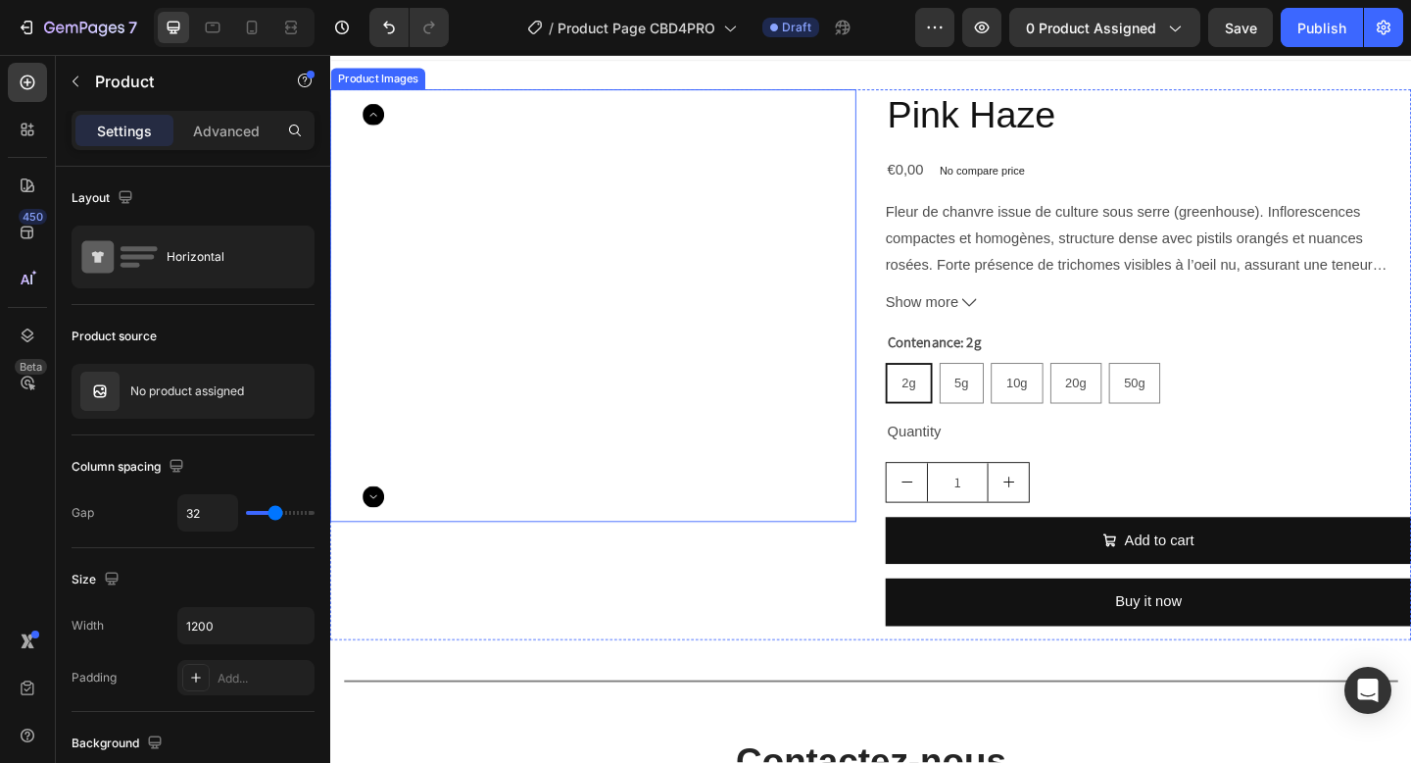
scroll to position [0, 0]
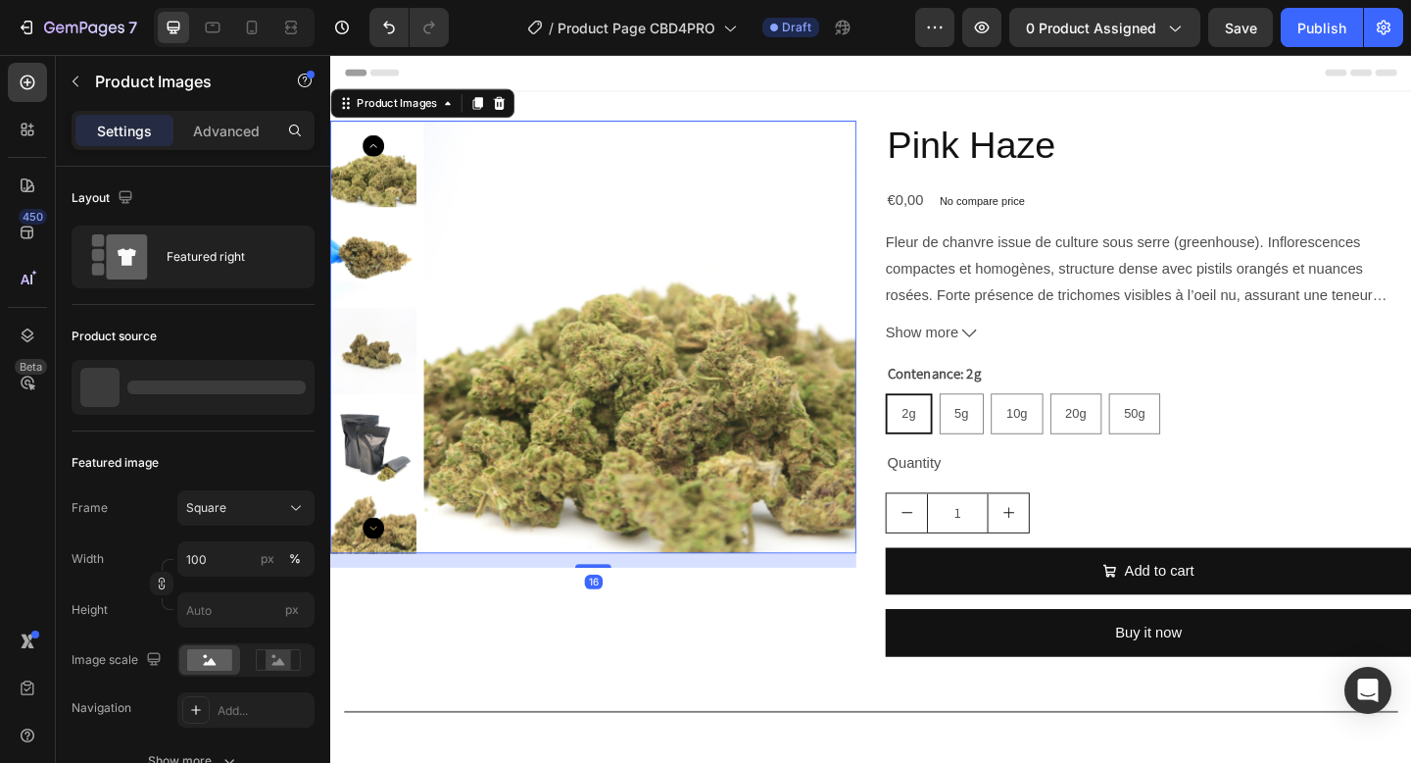
click at [574, 441] on img at bounding box center [667, 361] width 470 height 470
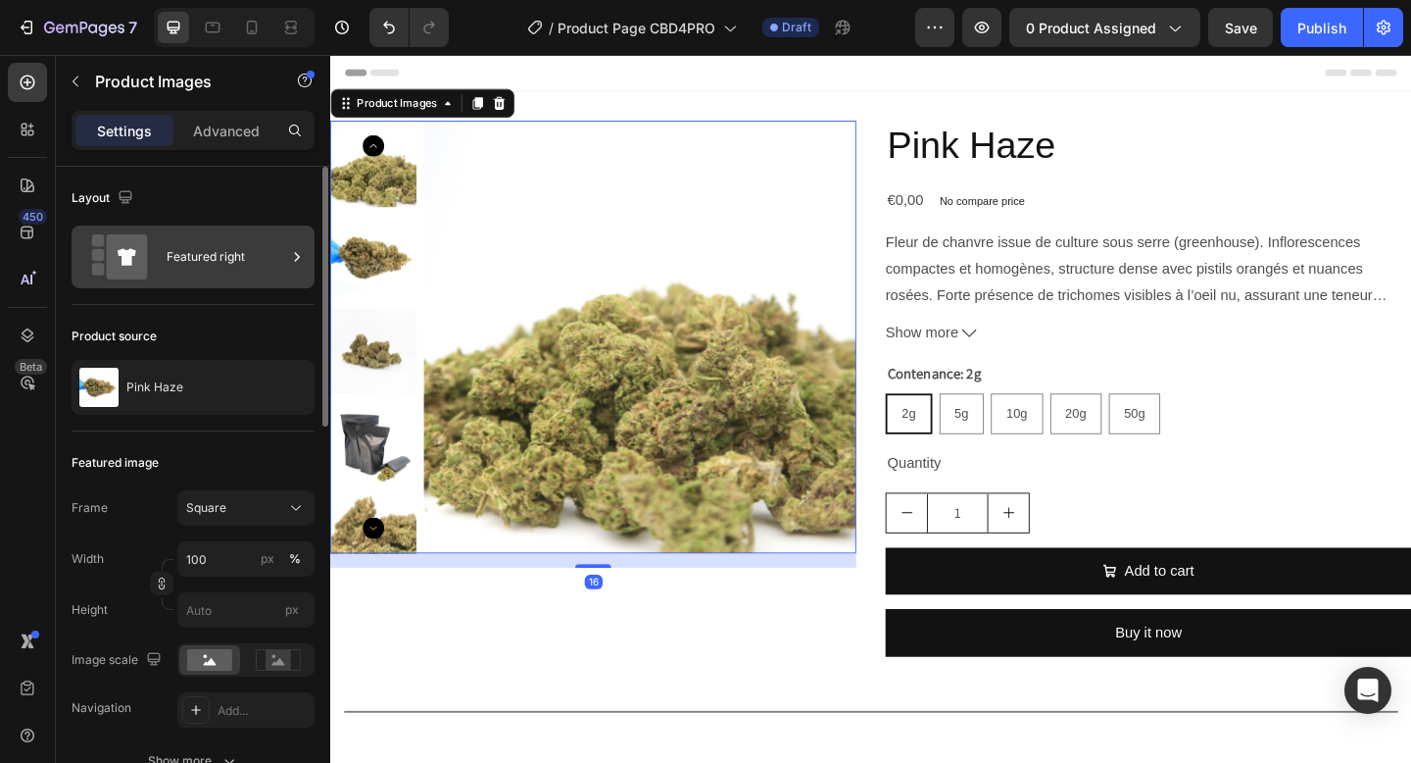
click at [258, 249] on div "Featured right" at bounding box center [227, 256] width 120 height 45
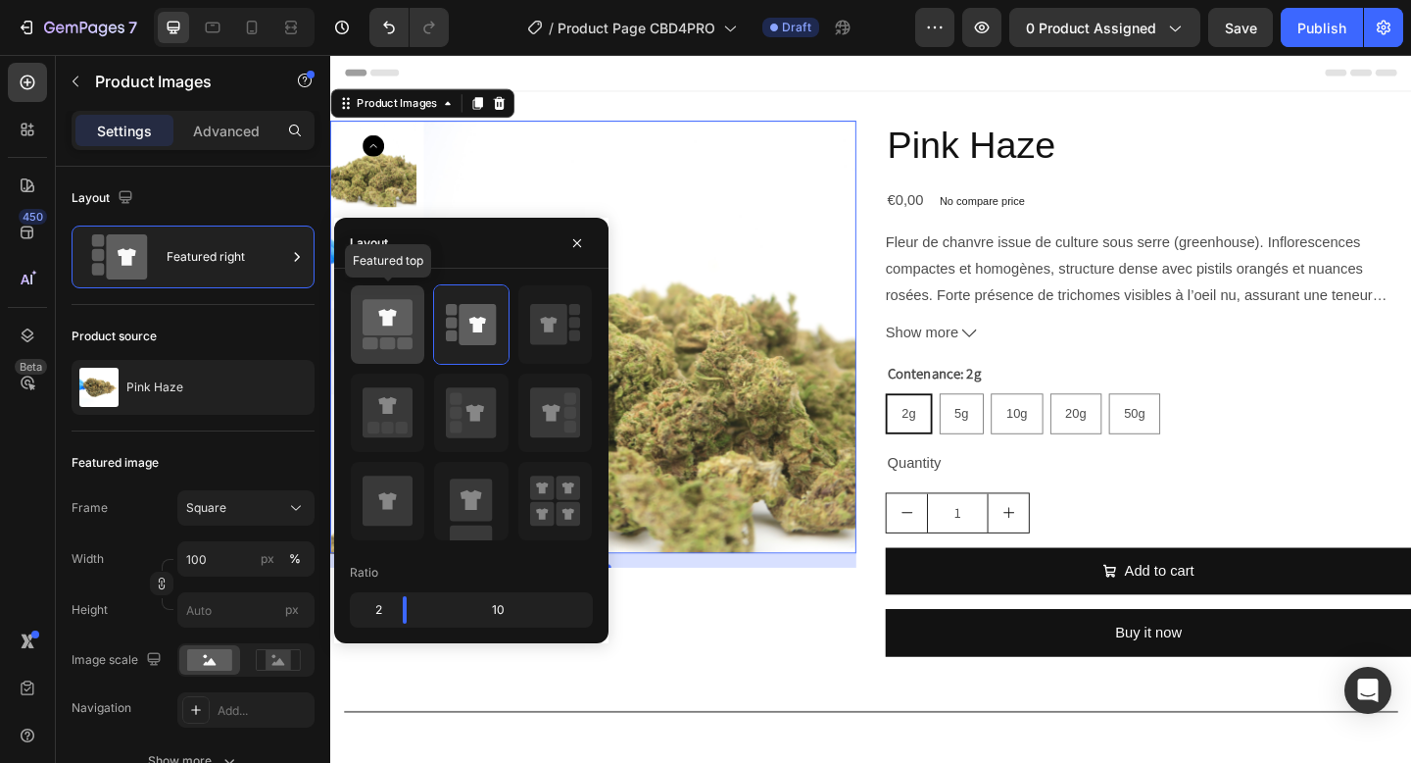
click at [400, 320] on icon at bounding box center [388, 317] width 50 height 36
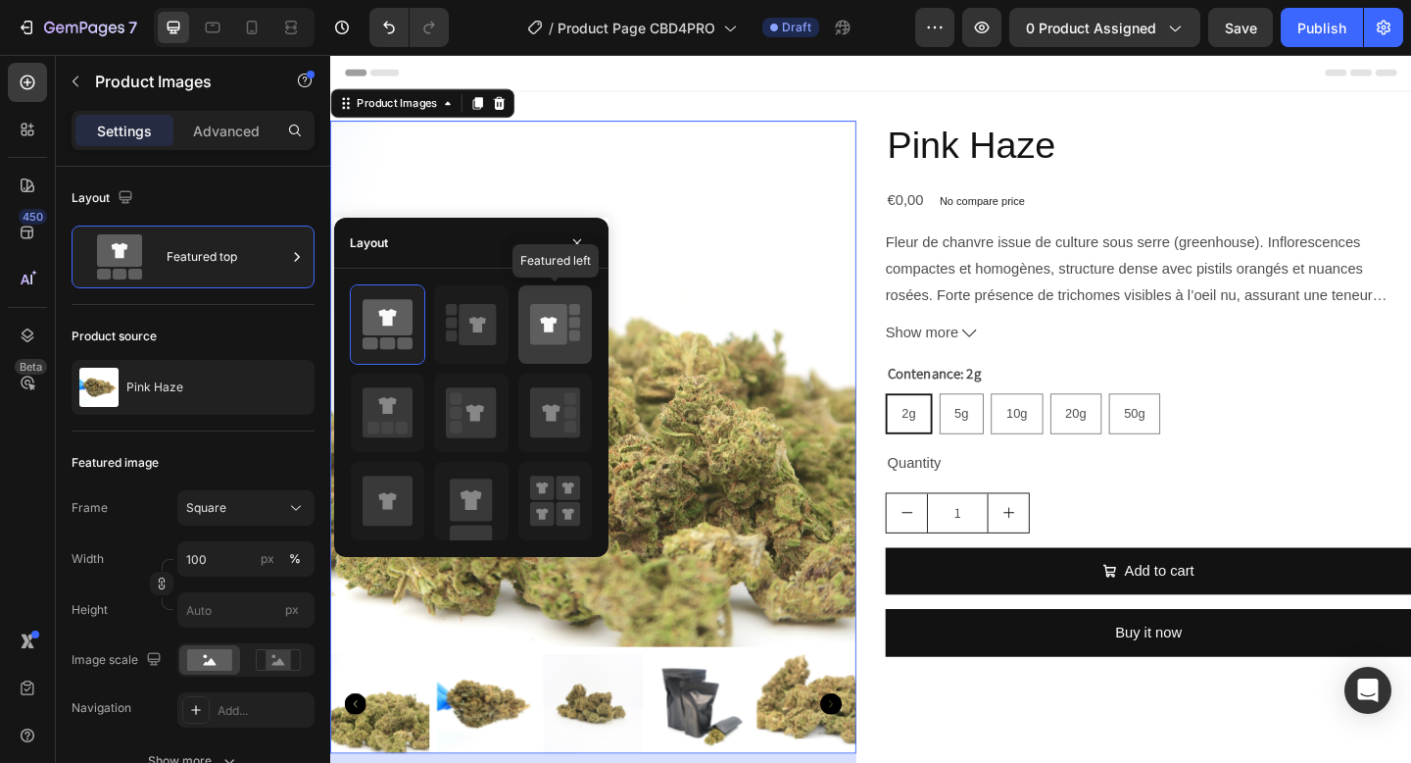
click at [568, 353] on div at bounding box center [555, 324] width 74 height 78
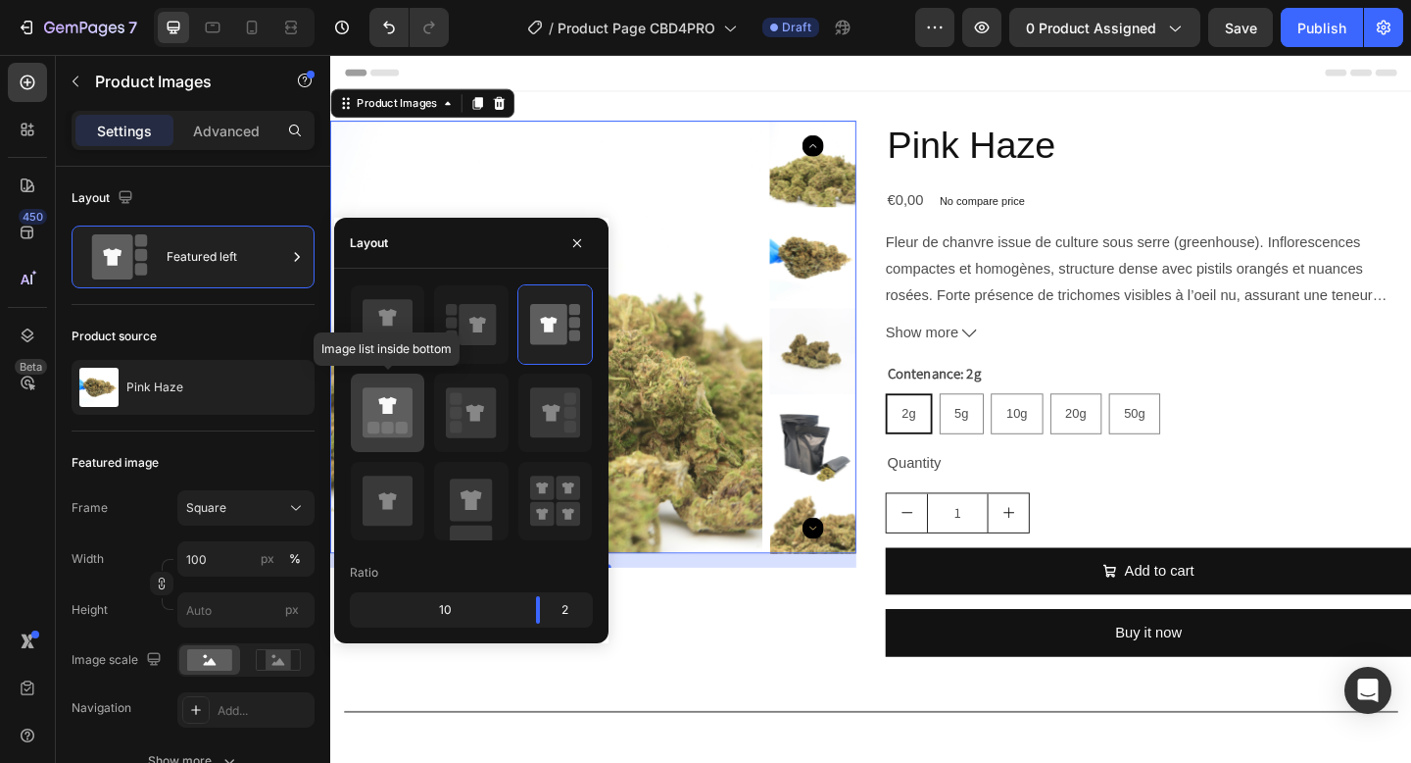
click at [406, 403] on icon at bounding box center [388, 412] width 50 height 50
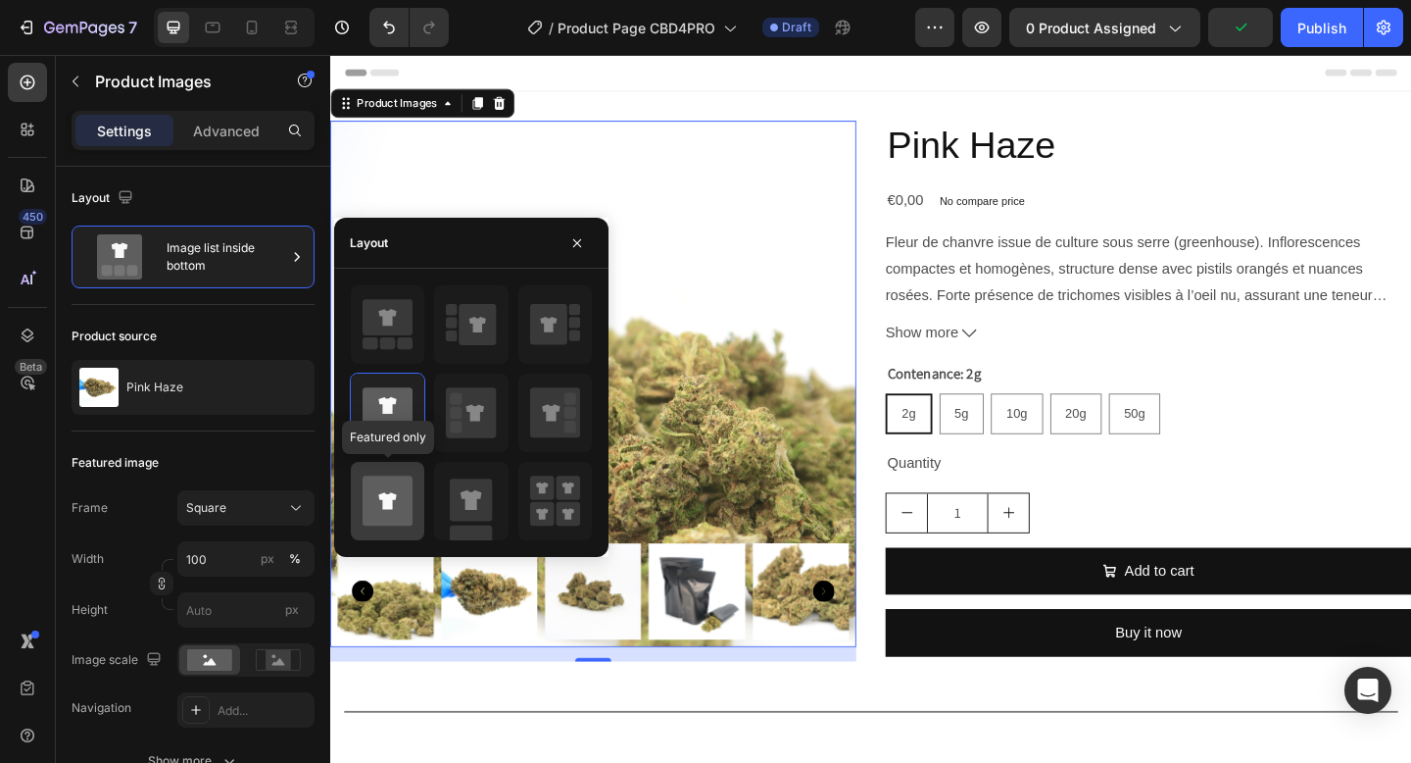
click at [370, 500] on icon at bounding box center [388, 500] width 50 height 50
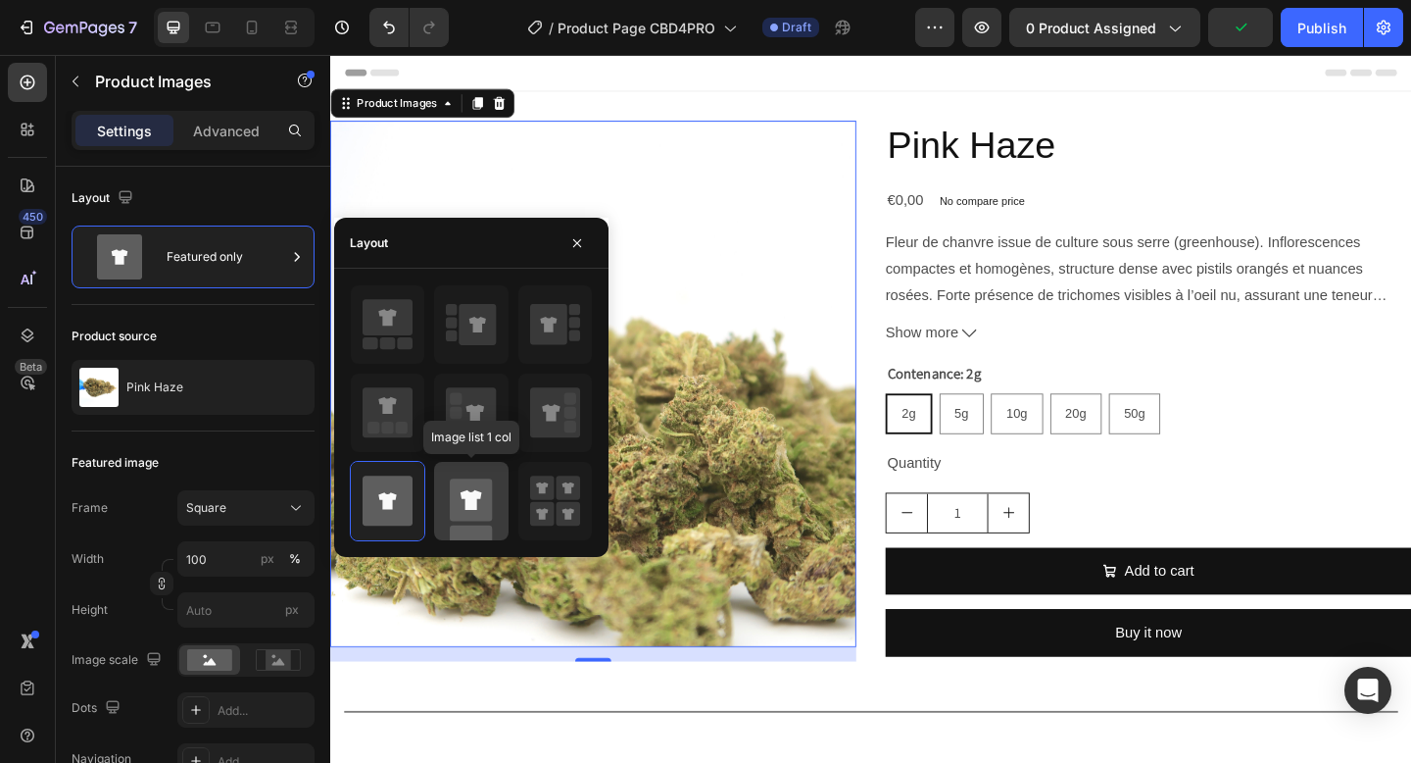
click at [458, 502] on rect at bounding box center [471, 499] width 42 height 42
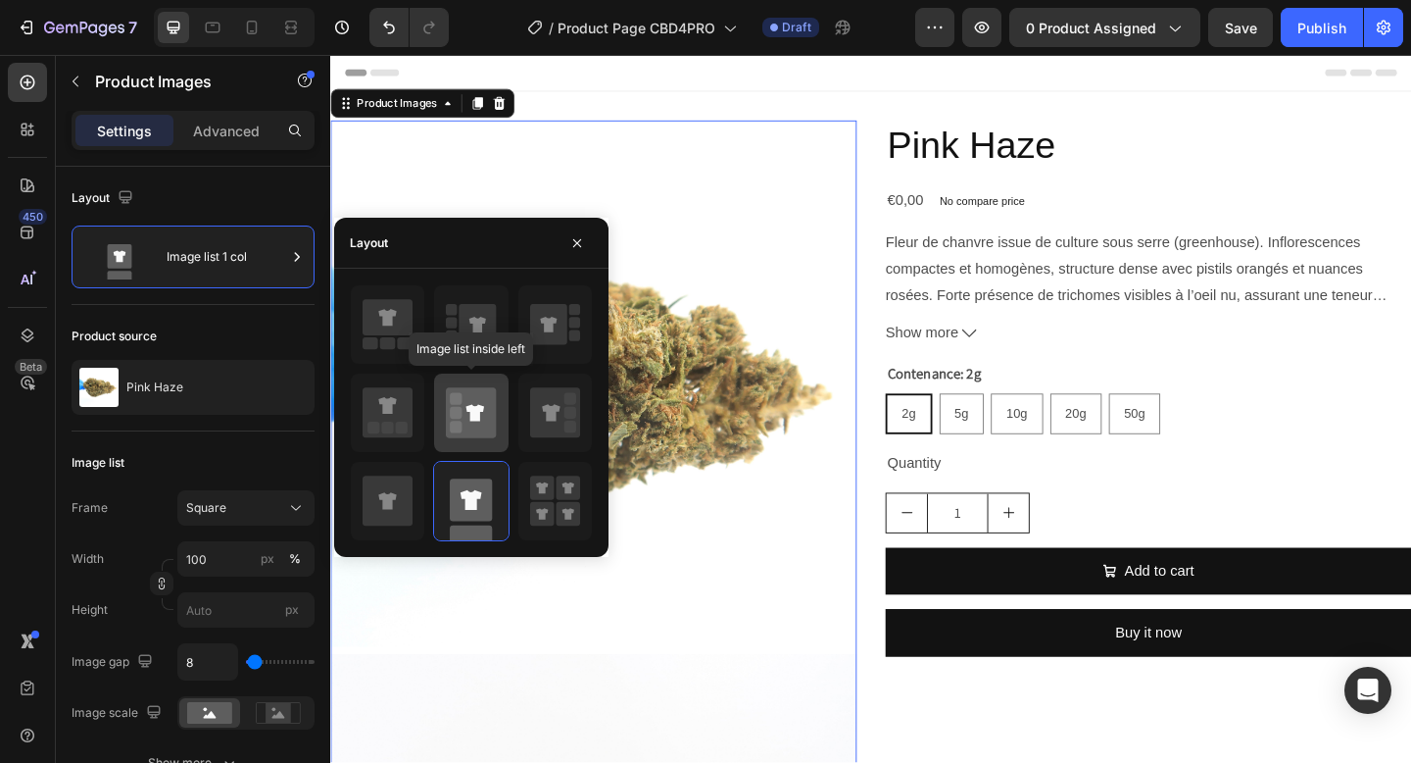
click at [477, 417] on icon at bounding box center [476, 412] width 18 height 17
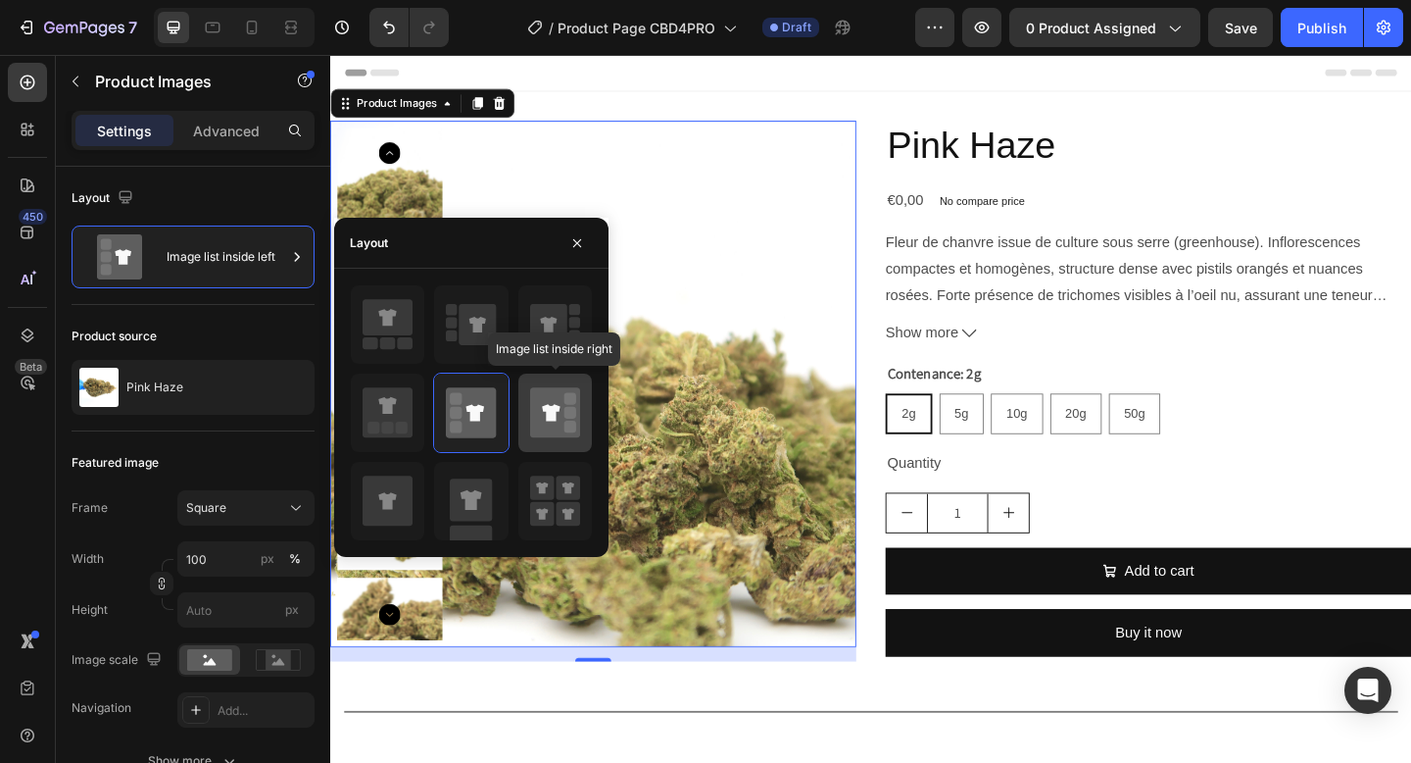
click at [549, 424] on icon at bounding box center [555, 412] width 50 height 50
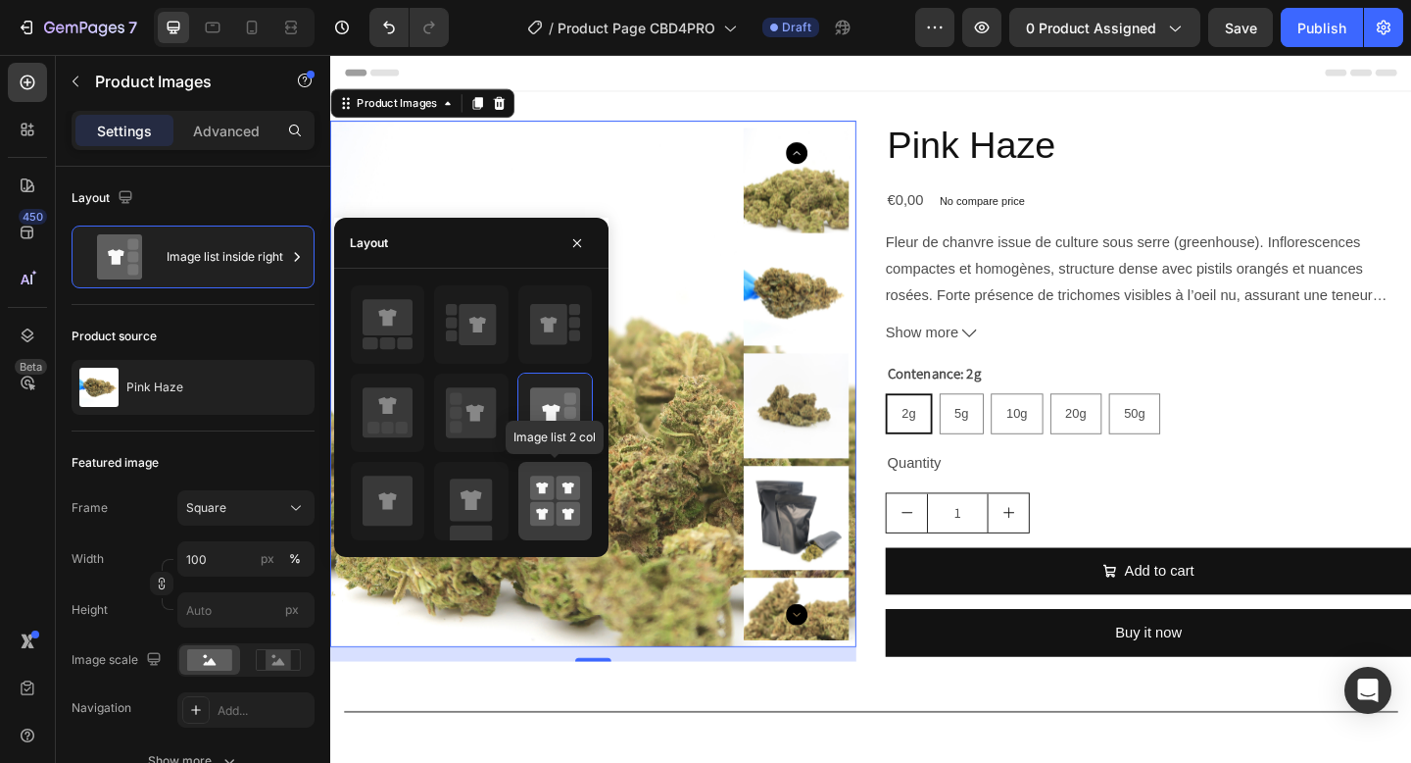
click at [578, 507] on rect at bounding box center [568, 514] width 25 height 25
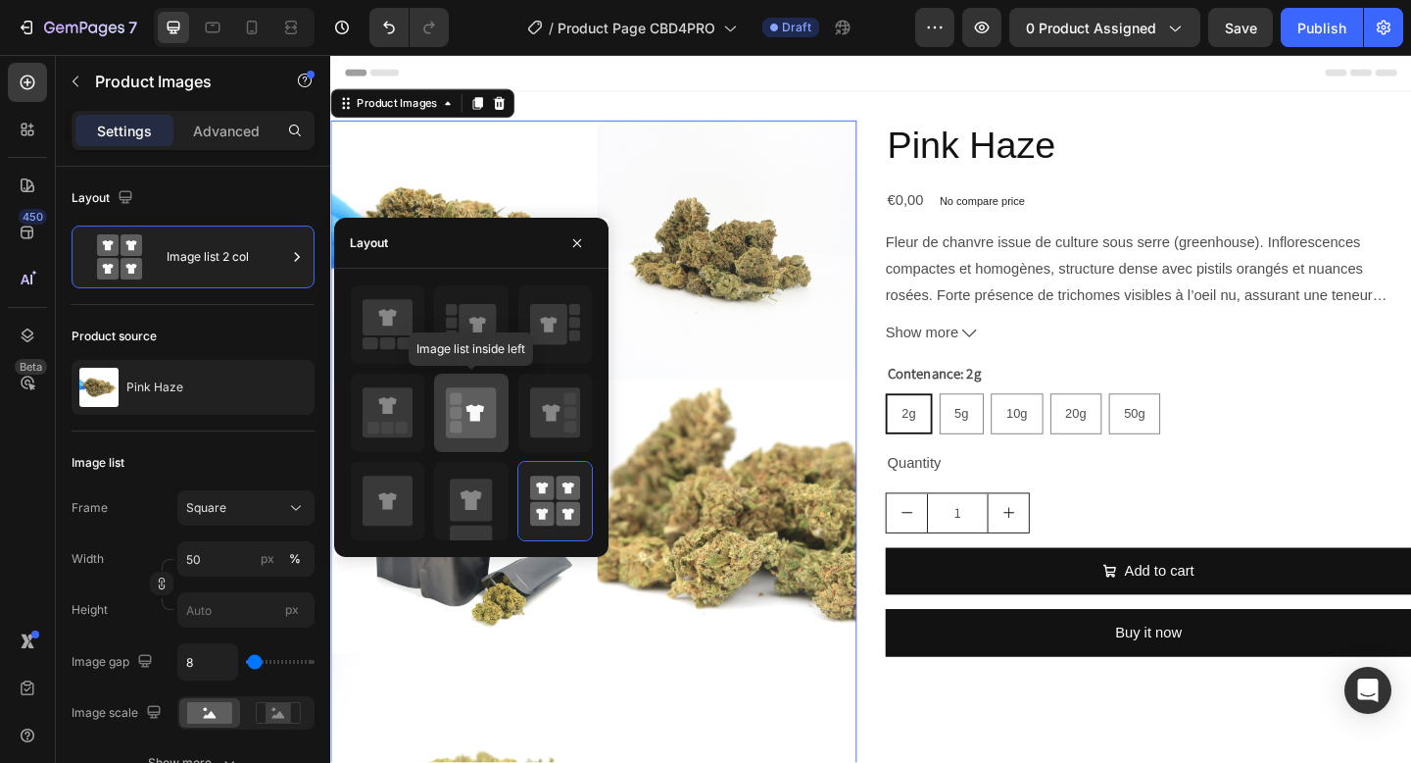
click at [465, 405] on icon at bounding box center [471, 412] width 50 height 50
type input "100"
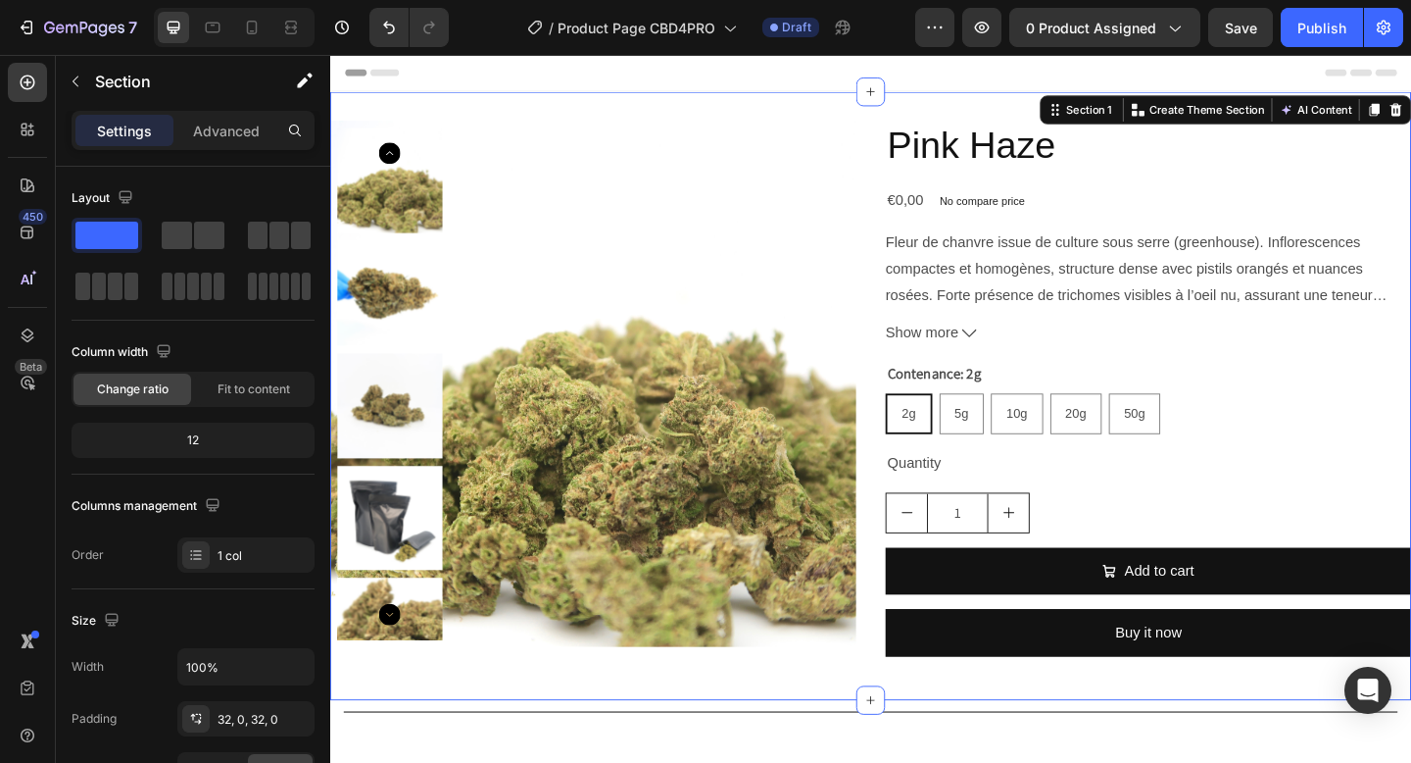
click at [691, 101] on div "Product Images Pink Haze Product Title €0,00 Product Price Product Price No com…" at bounding box center [918, 426] width 1176 height 662
click at [576, 392] on img at bounding box center [616, 412] width 572 height 572
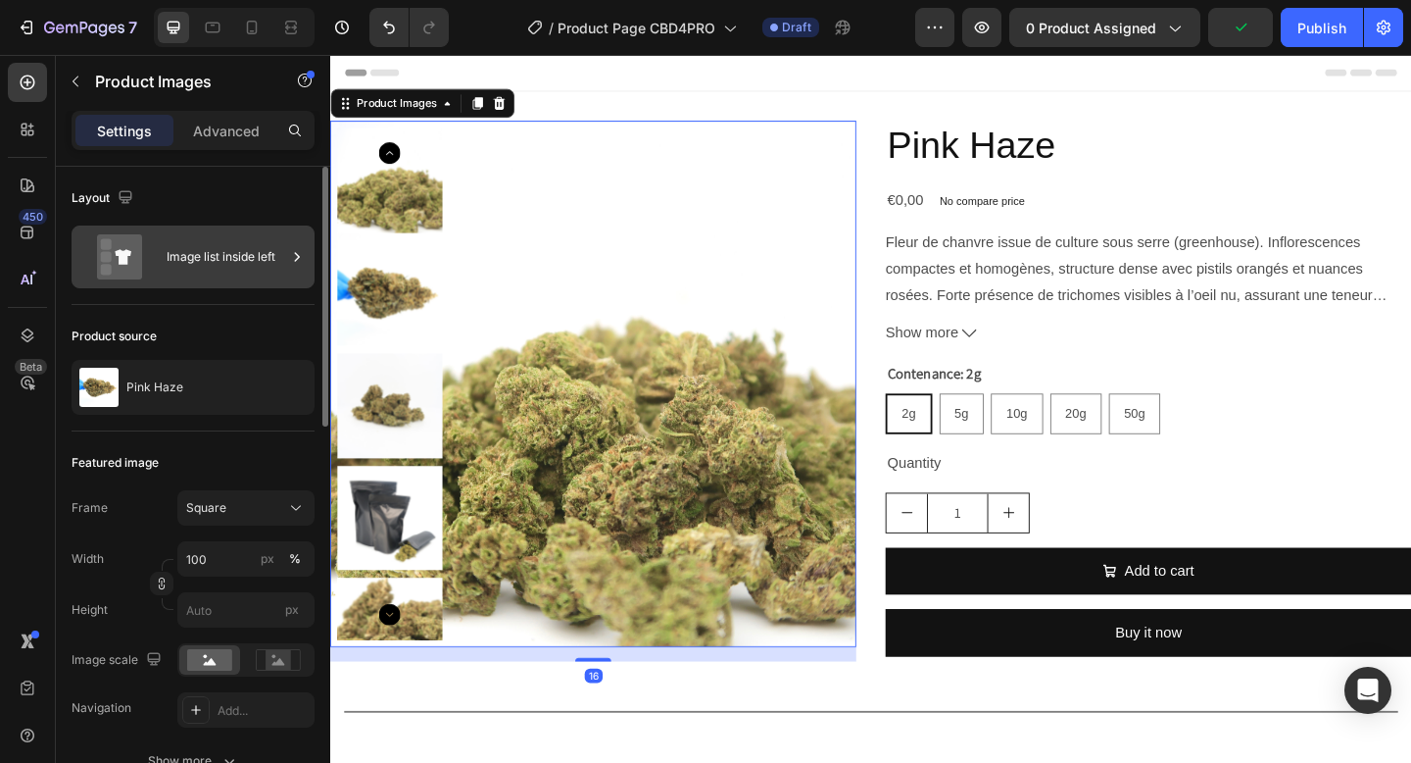
click at [220, 255] on div "Image list inside left" at bounding box center [227, 256] width 120 height 45
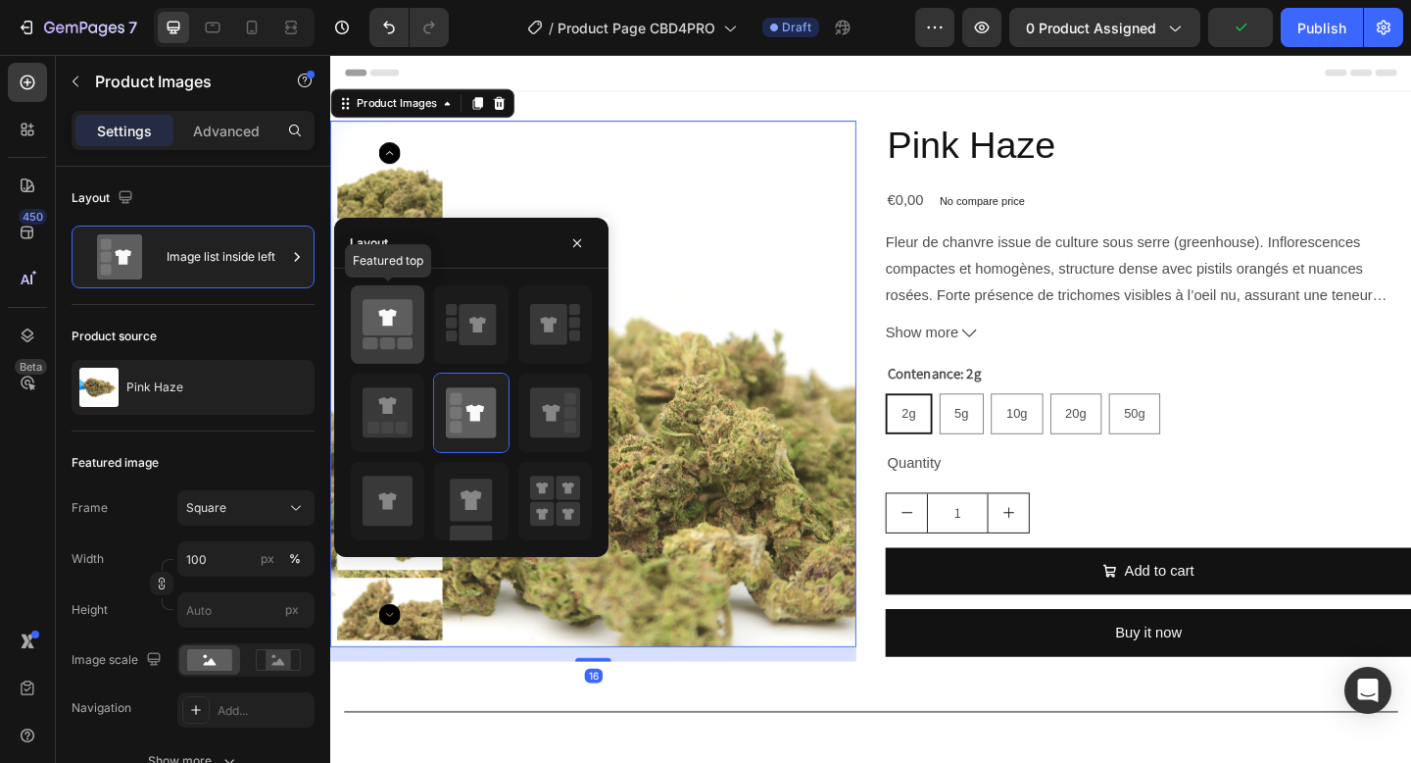
click at [405, 328] on icon at bounding box center [388, 317] width 50 height 36
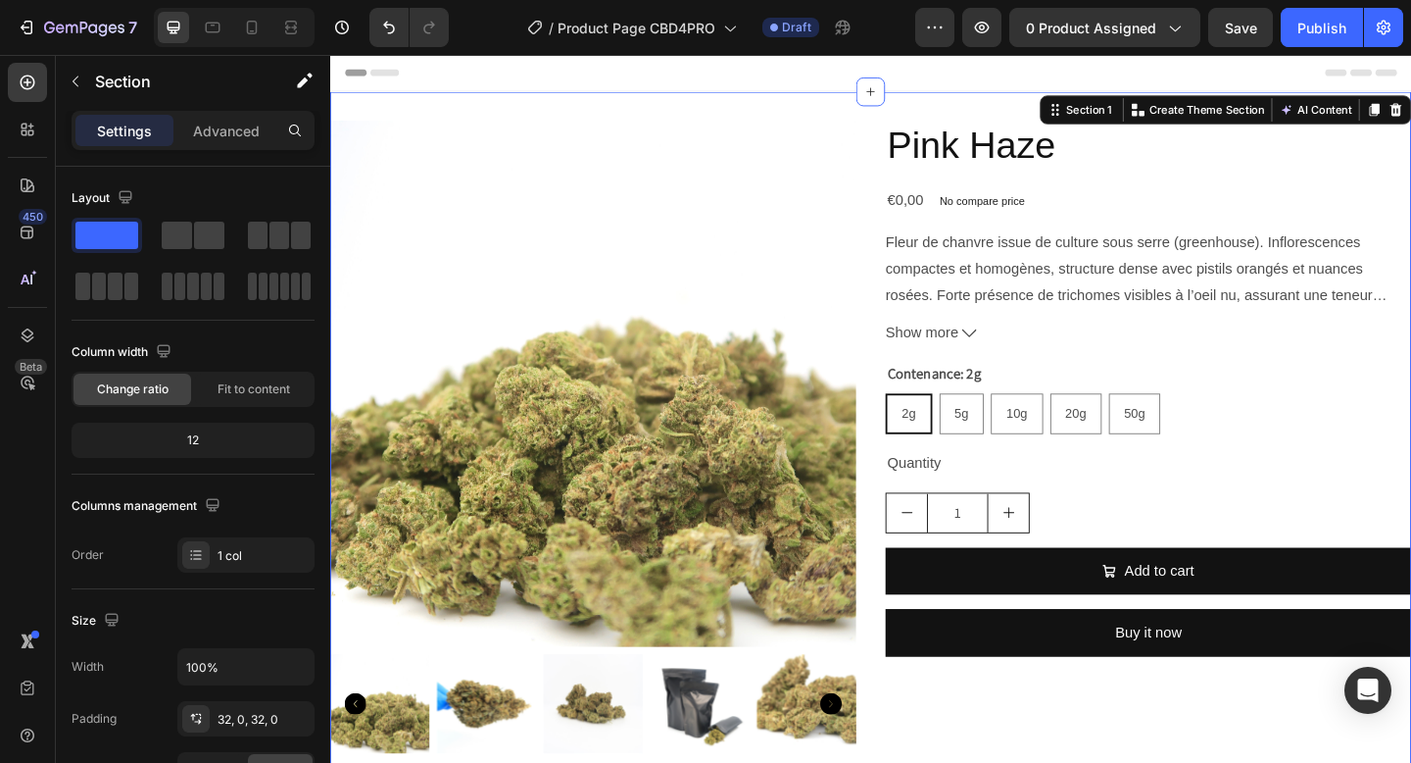
click at [724, 106] on div "Product Images Pink Haze Product Title €0,00 Product Price Product Price No com…" at bounding box center [918, 478] width 1176 height 766
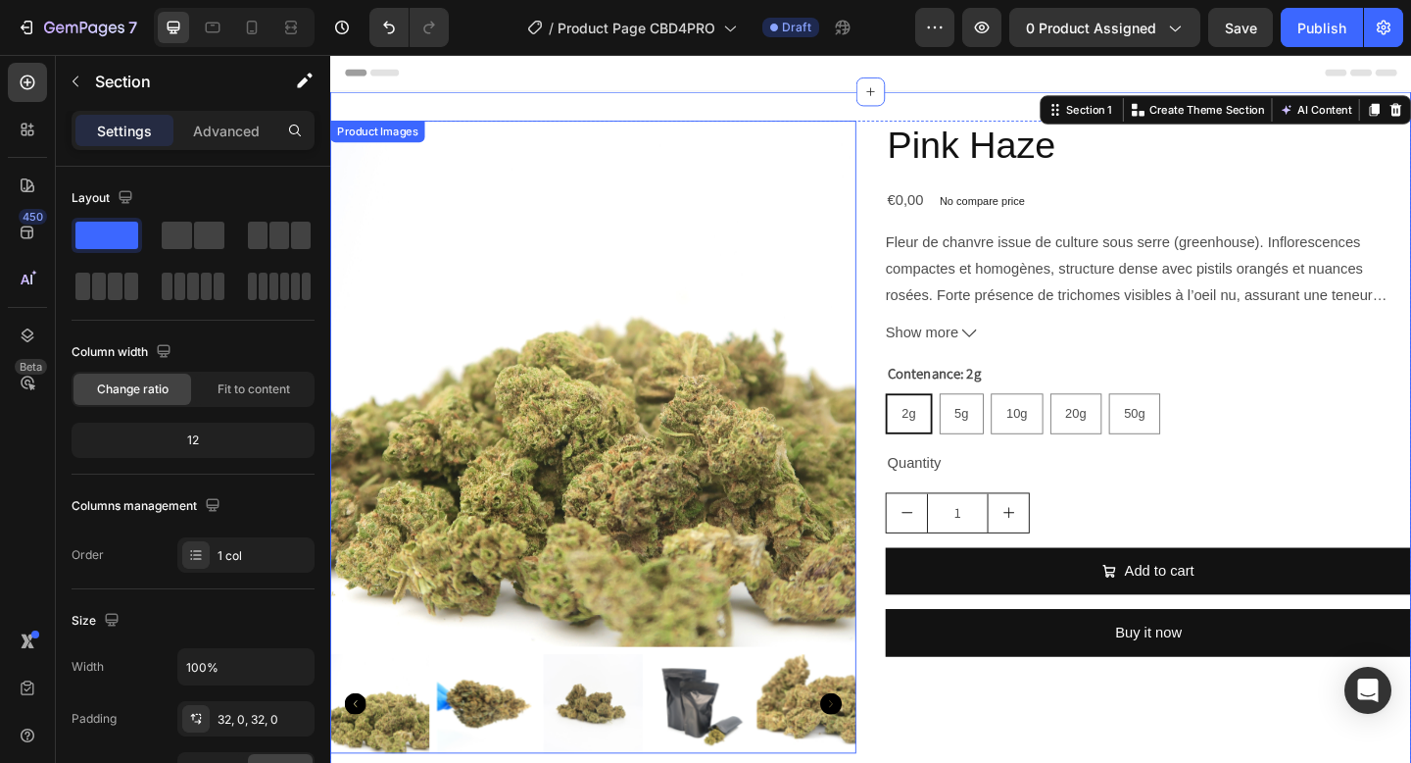
click at [644, 630] on img at bounding box center [616, 412] width 572 height 572
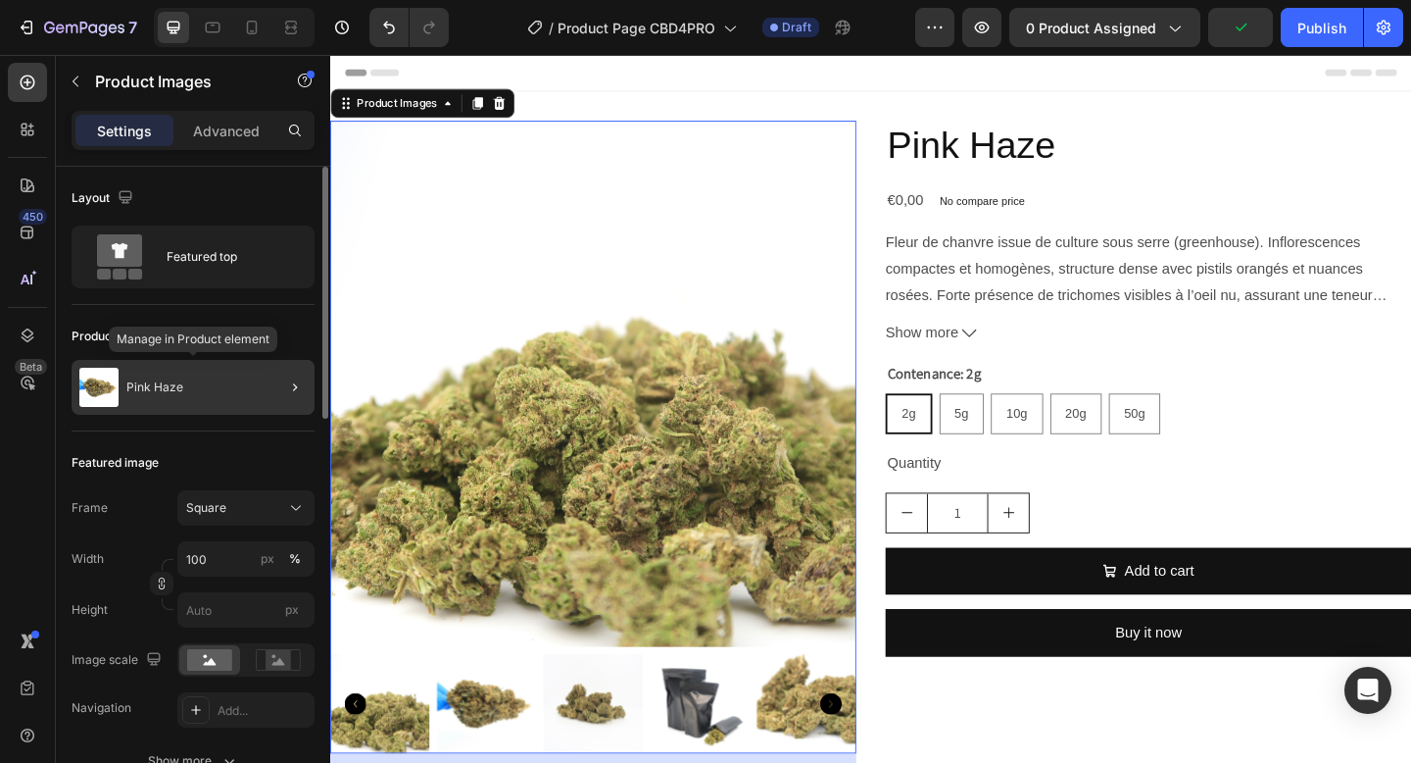
click at [165, 395] on div "Pink Haze" at bounding box center [193, 387] width 243 height 55
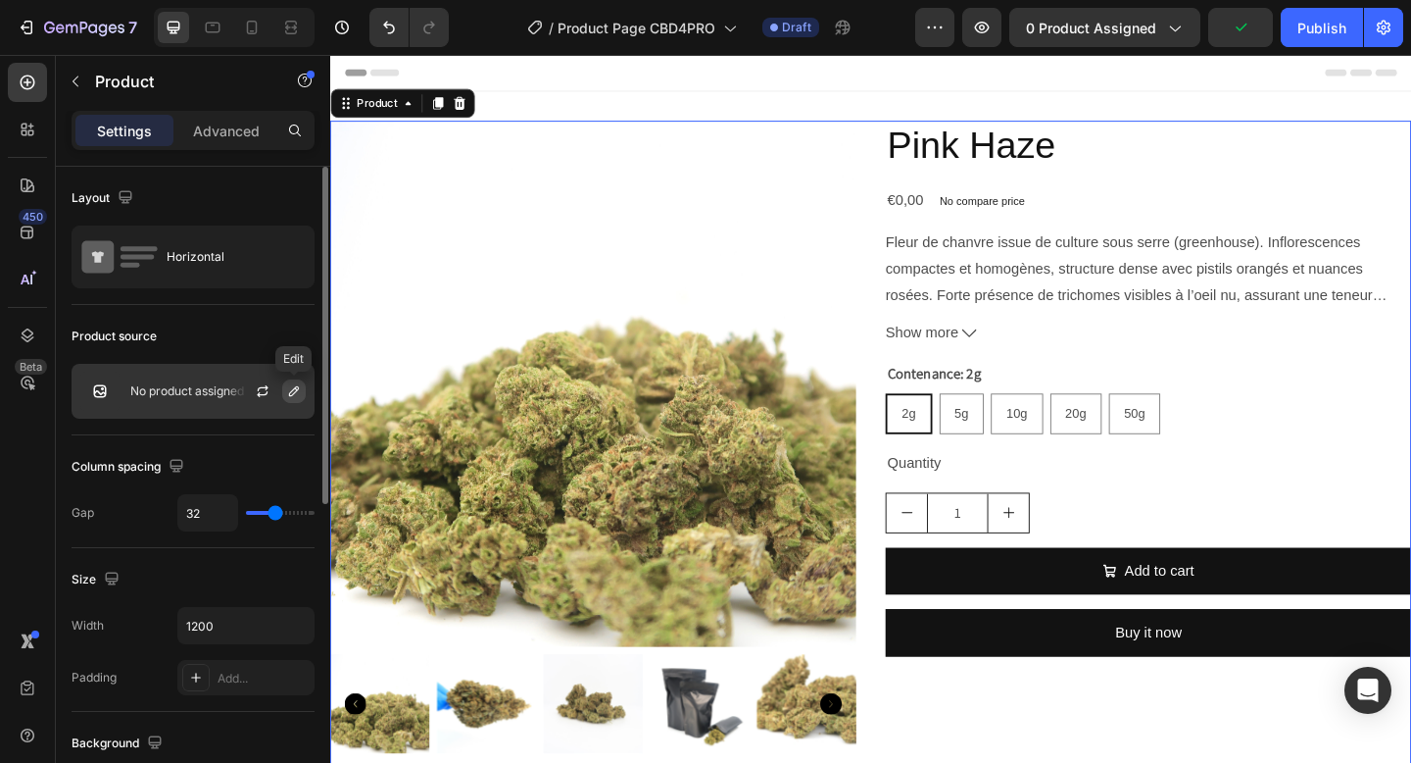
click at [290, 399] on button "button" at bounding box center [294, 391] width 24 height 24
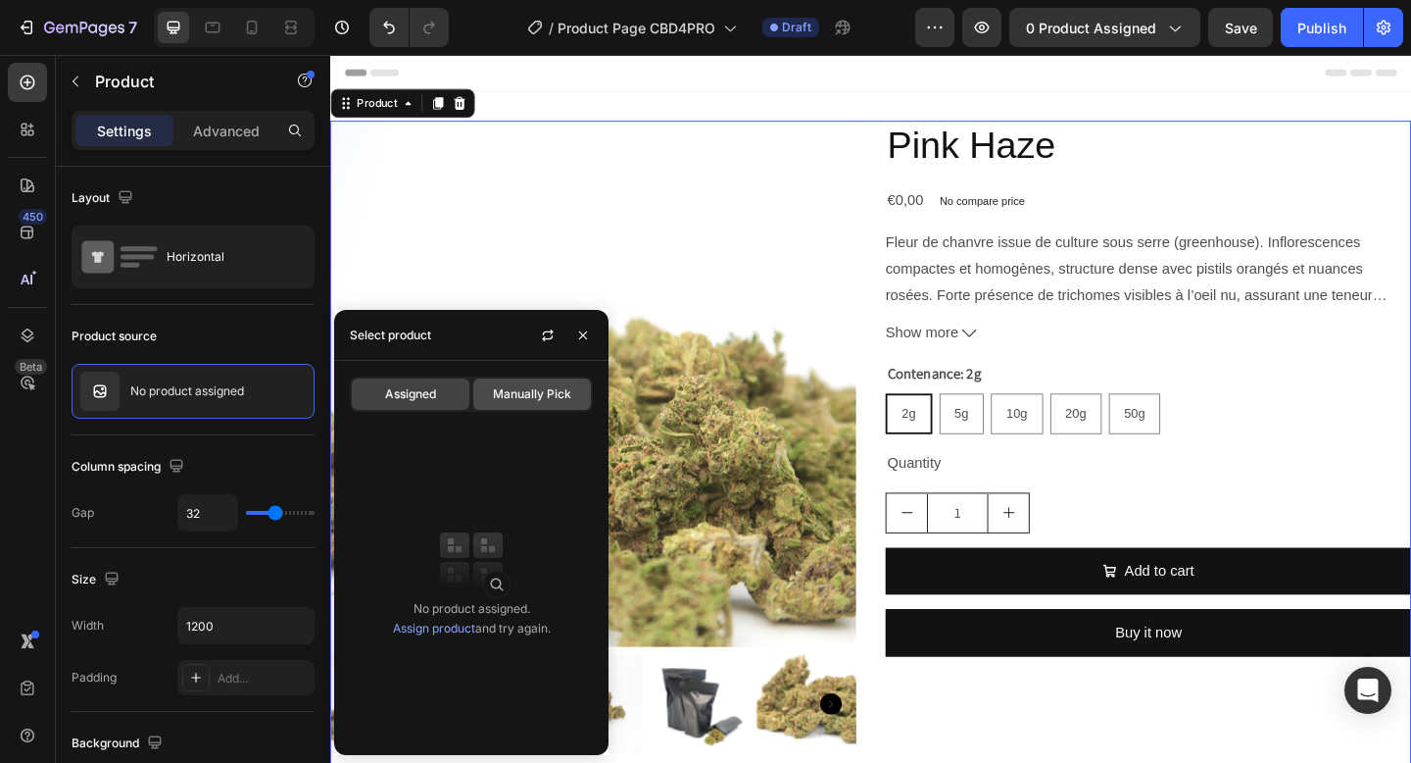
click at [553, 403] on div "Manually Pick" at bounding box center [532, 393] width 118 height 31
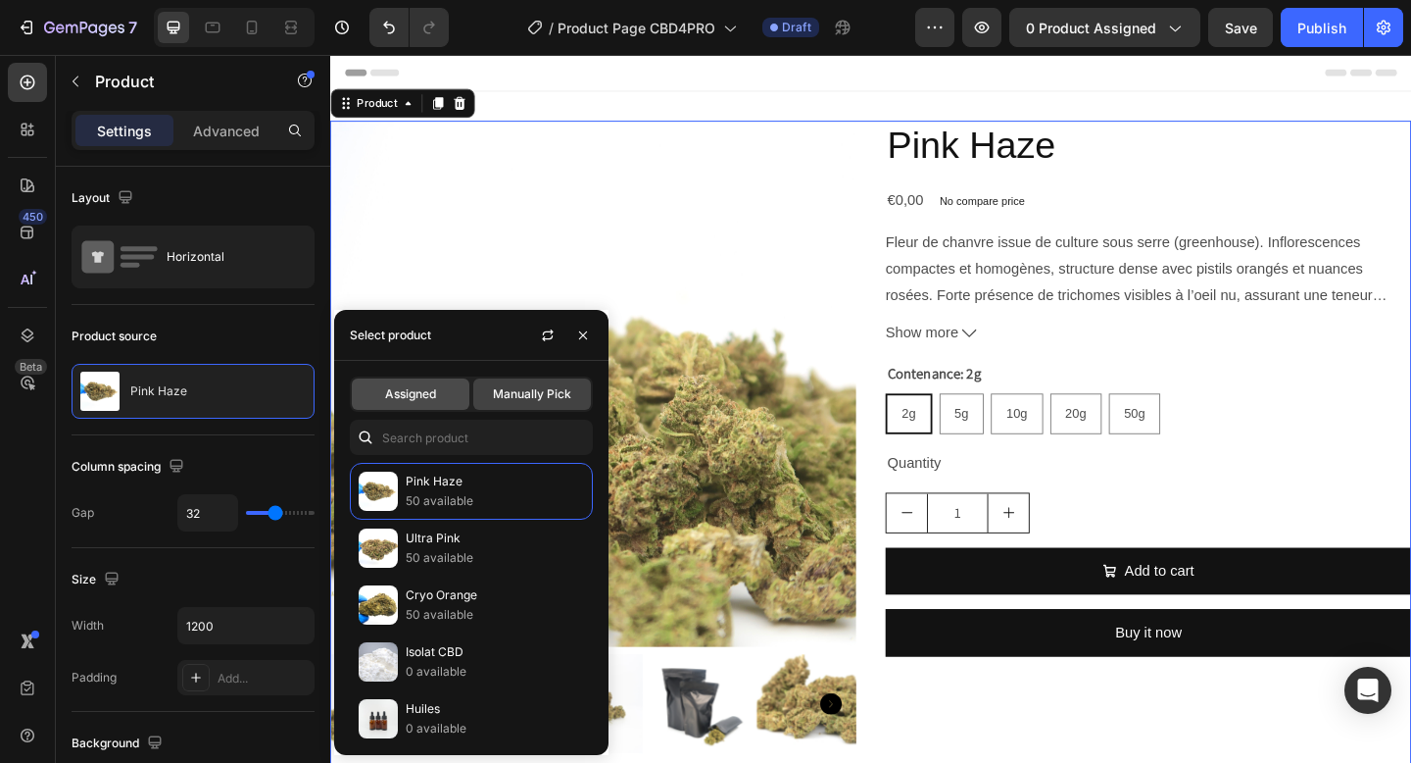
click at [420, 398] on span "Assigned" at bounding box center [410, 394] width 51 height 18
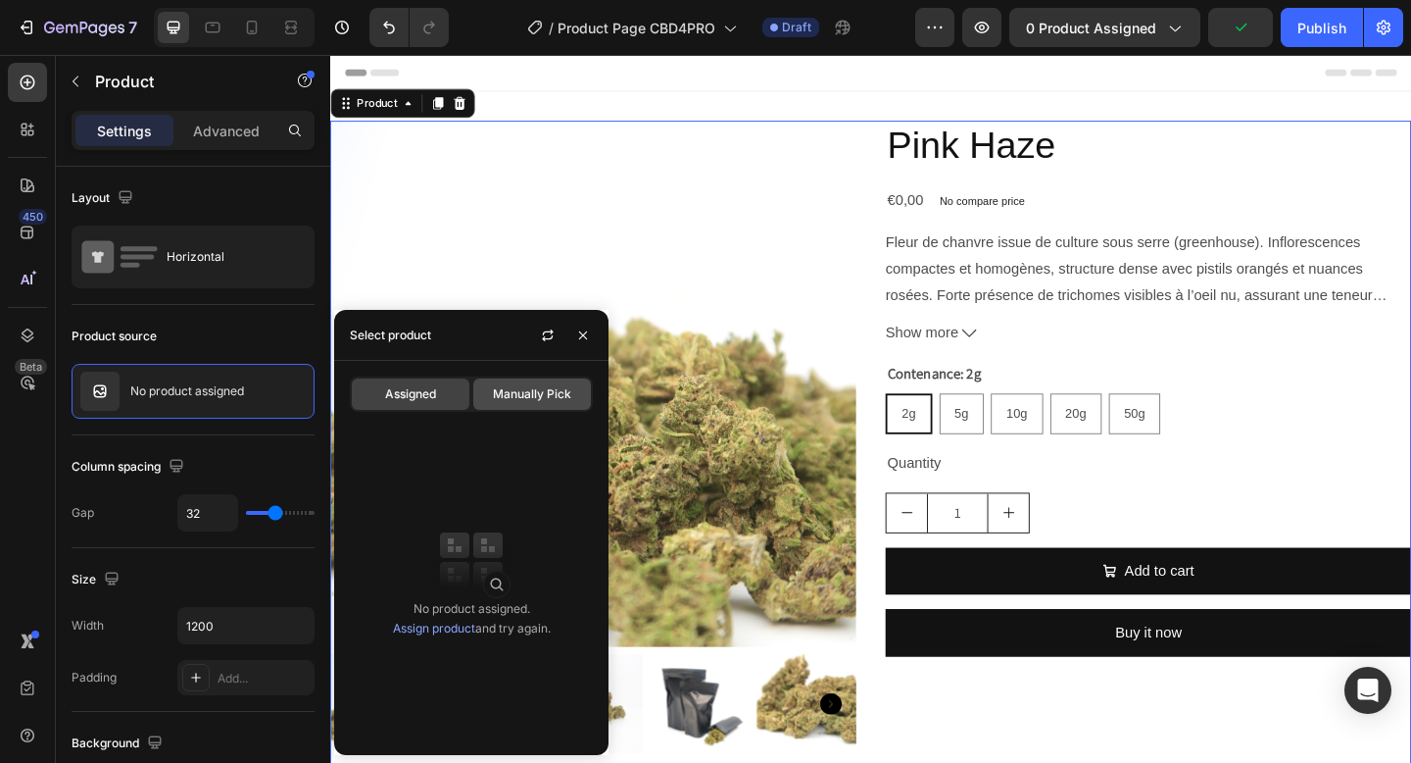
click at [511, 404] on div "Manually Pick" at bounding box center [532, 393] width 118 height 31
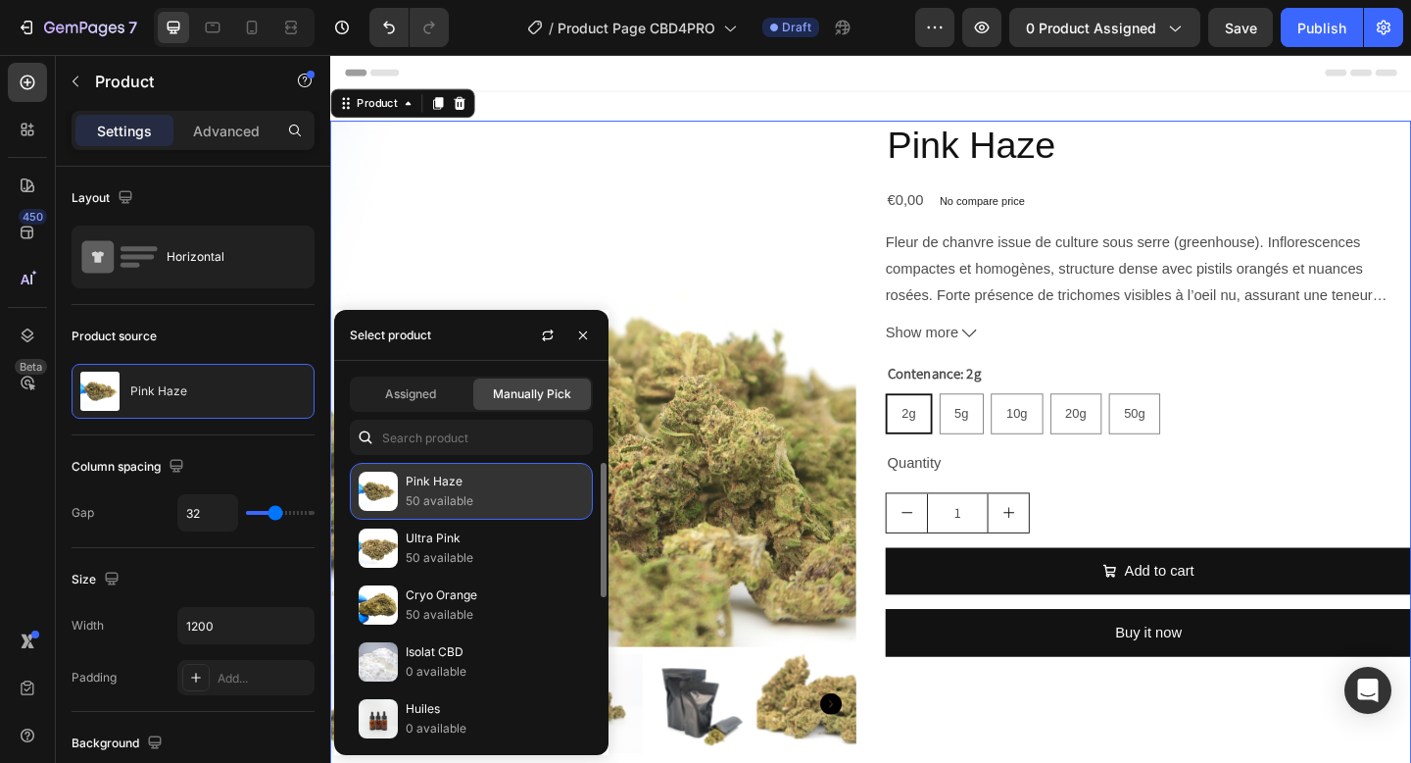
click at [434, 495] on p "50 available" at bounding box center [495, 501] width 178 height 20
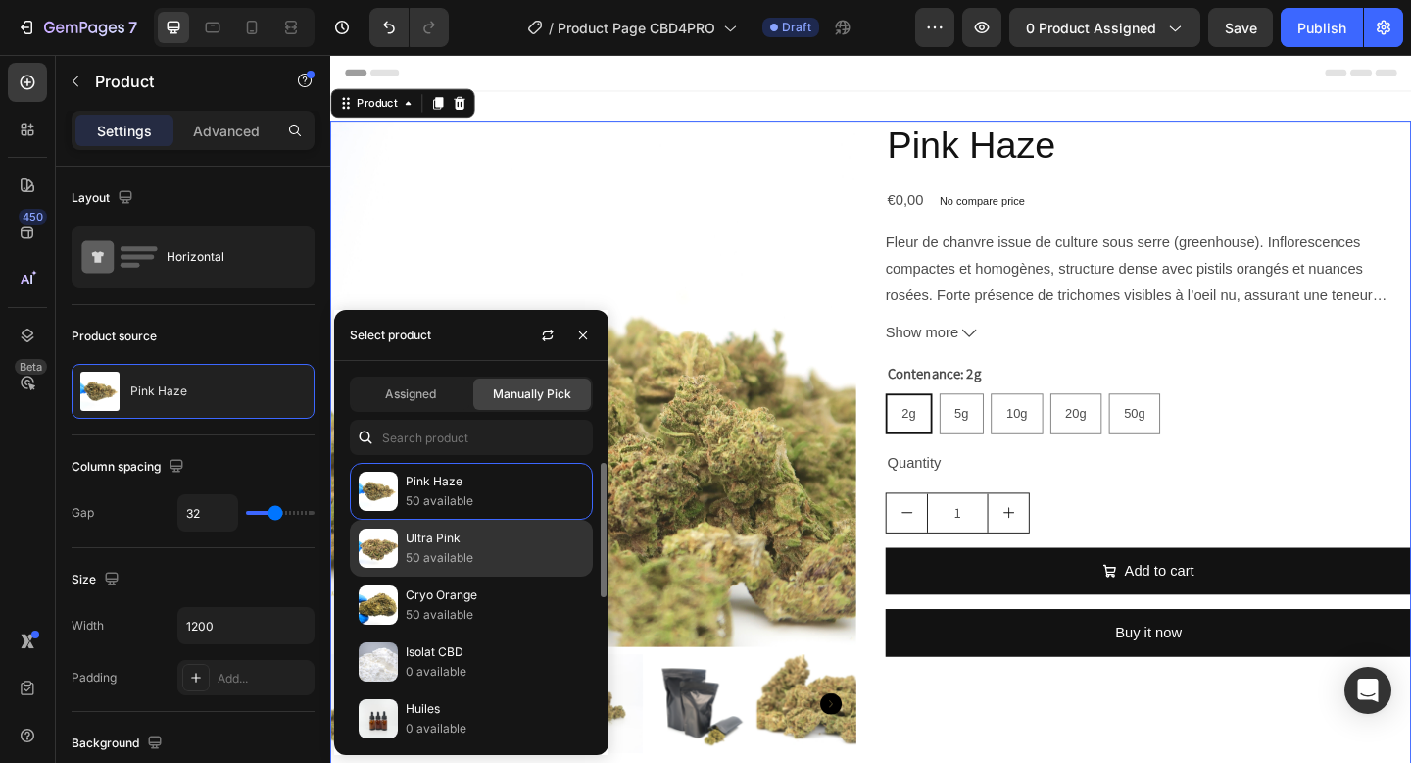
click at [437, 535] on p "Ultra Pink" at bounding box center [495, 538] width 178 height 20
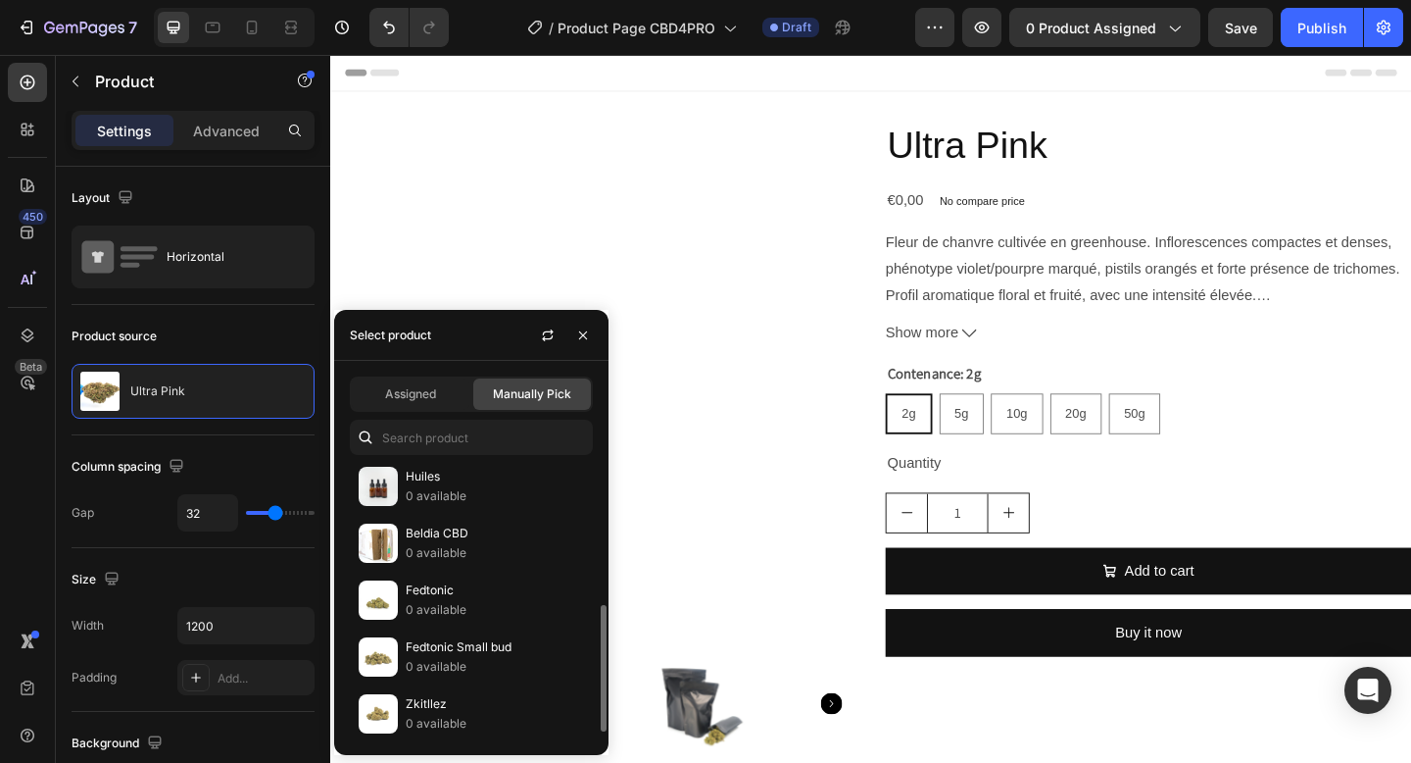
scroll to position [259, 0]
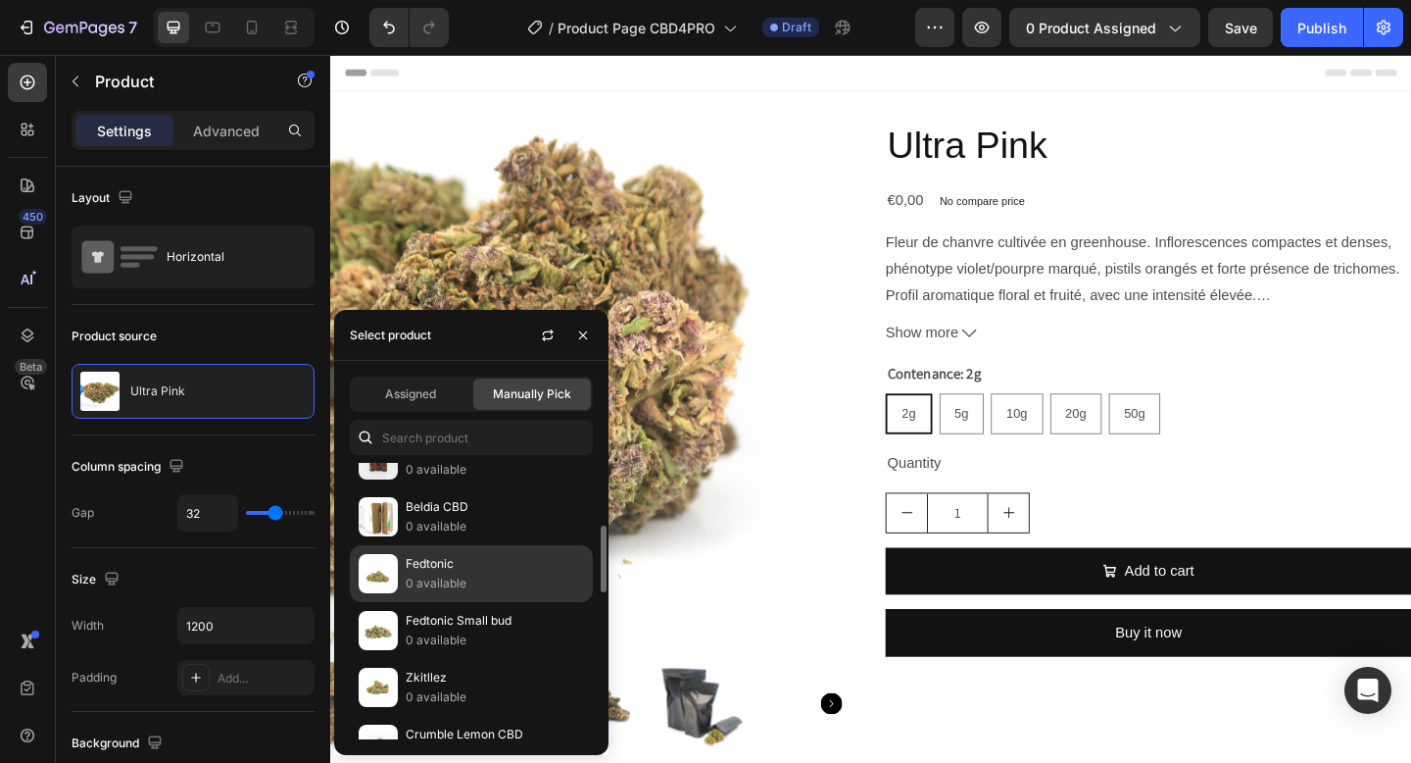
click at [416, 565] on p "Fedtonic" at bounding box center [495, 564] width 178 height 20
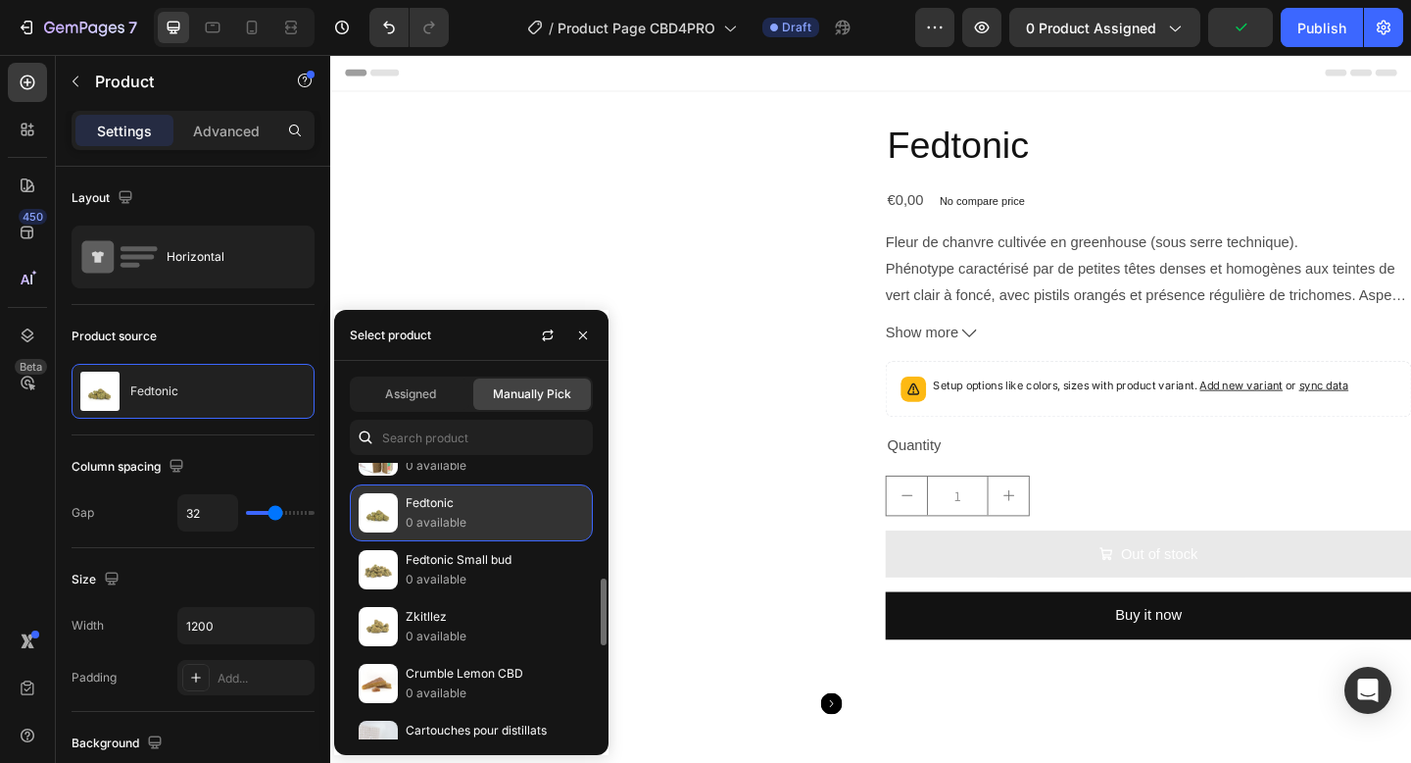
scroll to position [351, 0]
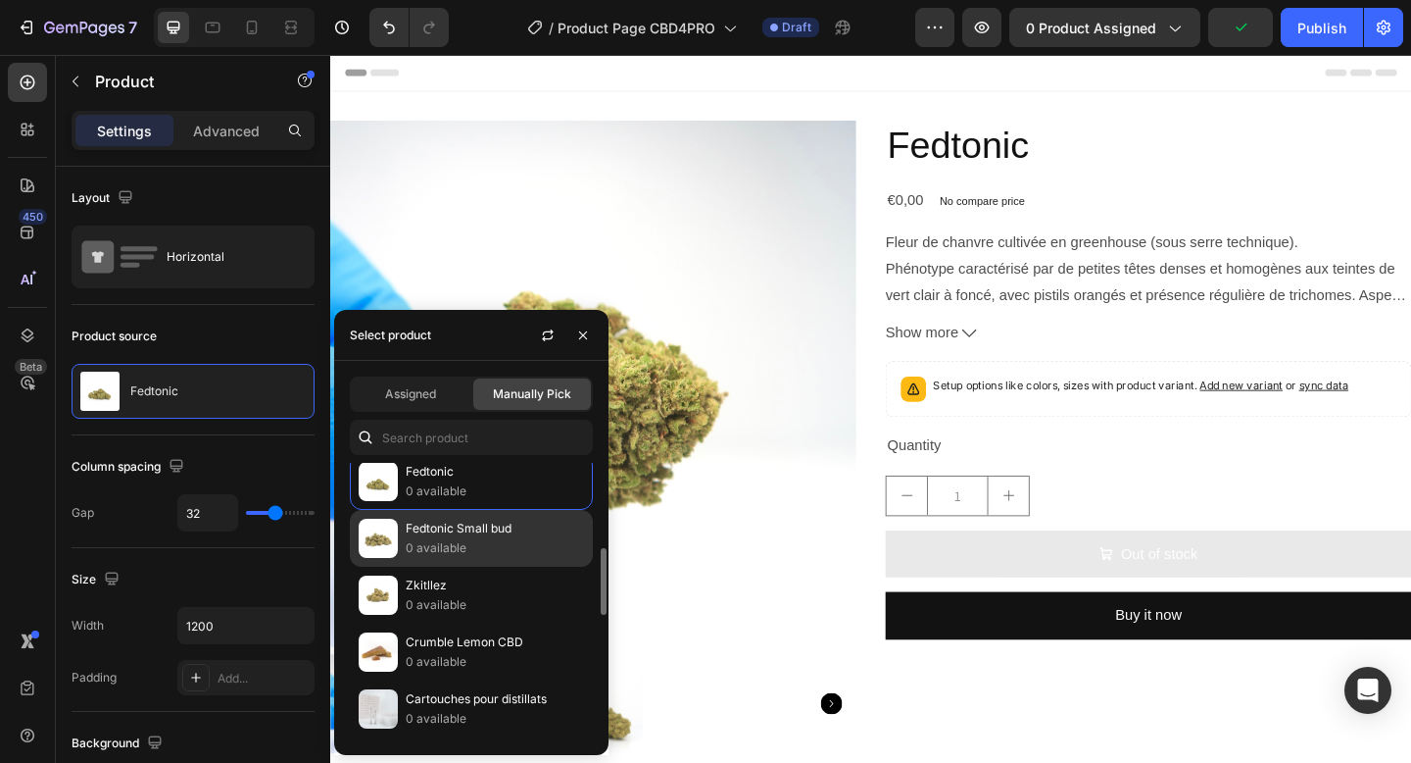
click at [444, 531] on p "Fedtonic Small bud" at bounding box center [495, 528] width 178 height 20
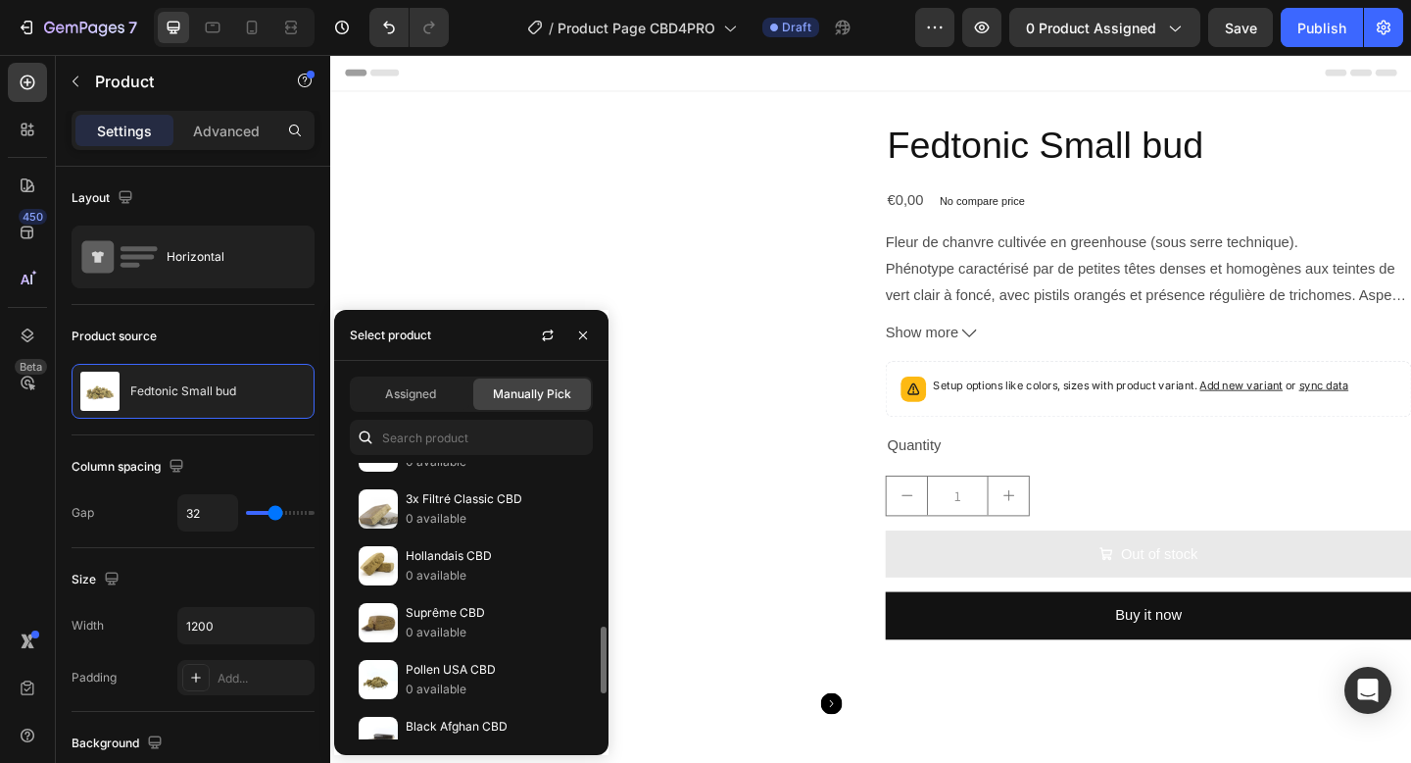
scroll to position [672, 0]
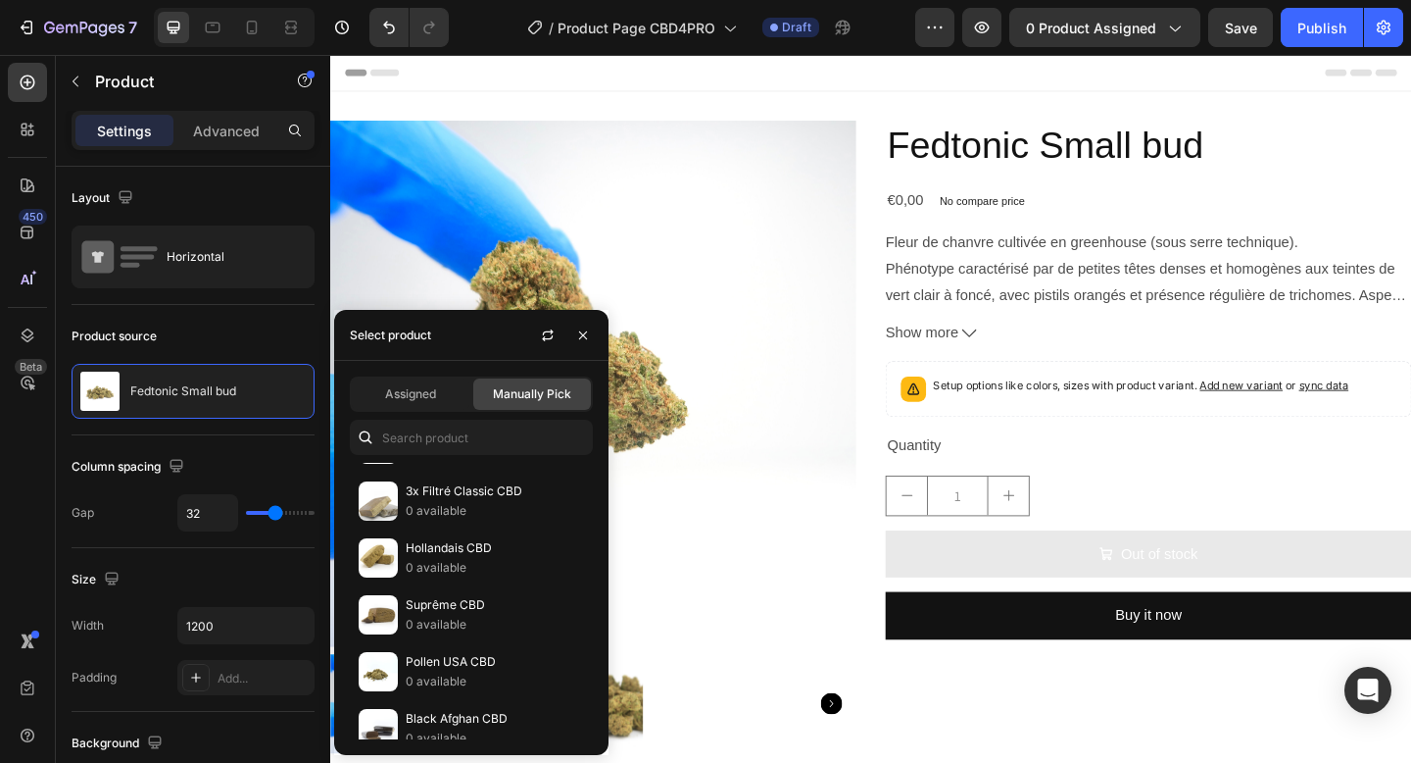
click at [1201, 754] on div "Fedtonic Small bud Product Title €0,00 Product Price Product Price No compare p…" at bounding box center [1220, 478] width 572 height 704
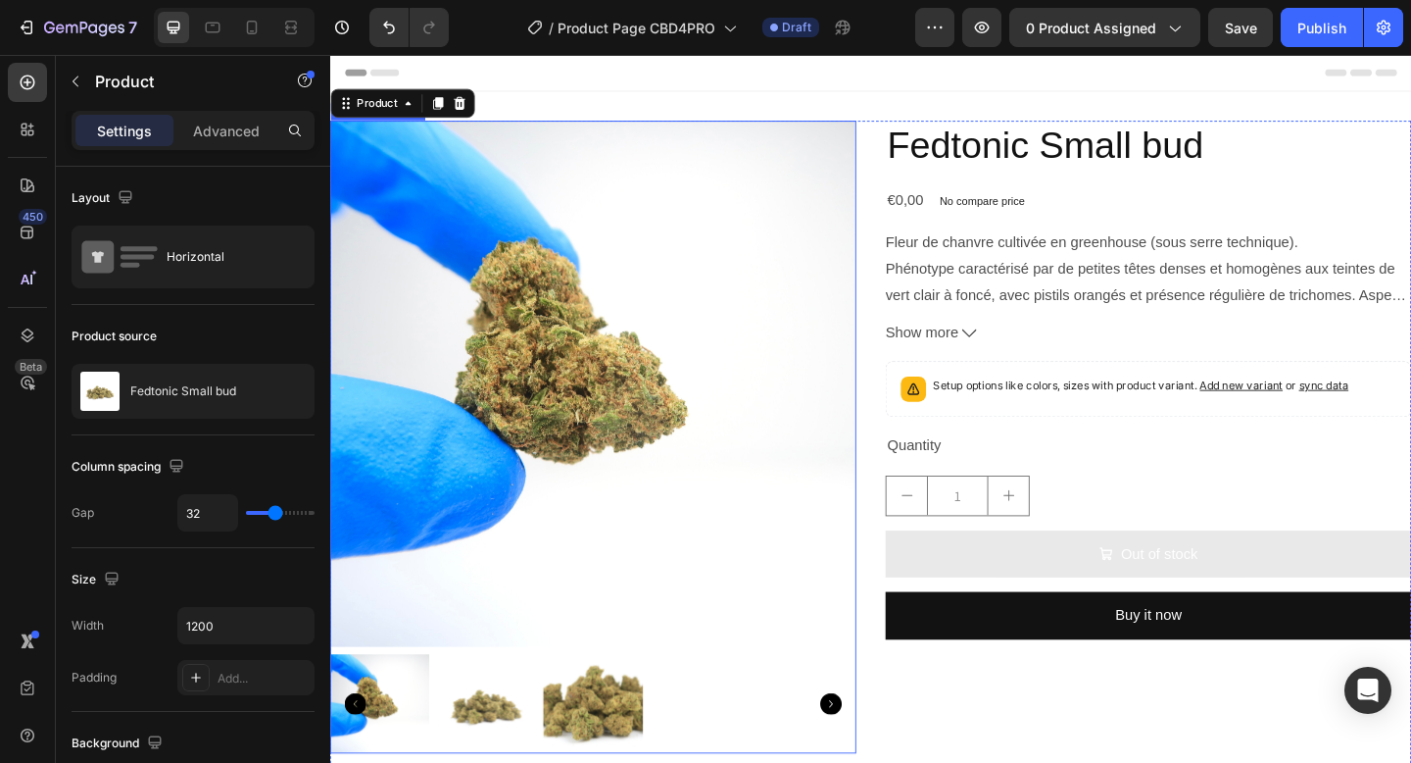
scroll to position [119, 0]
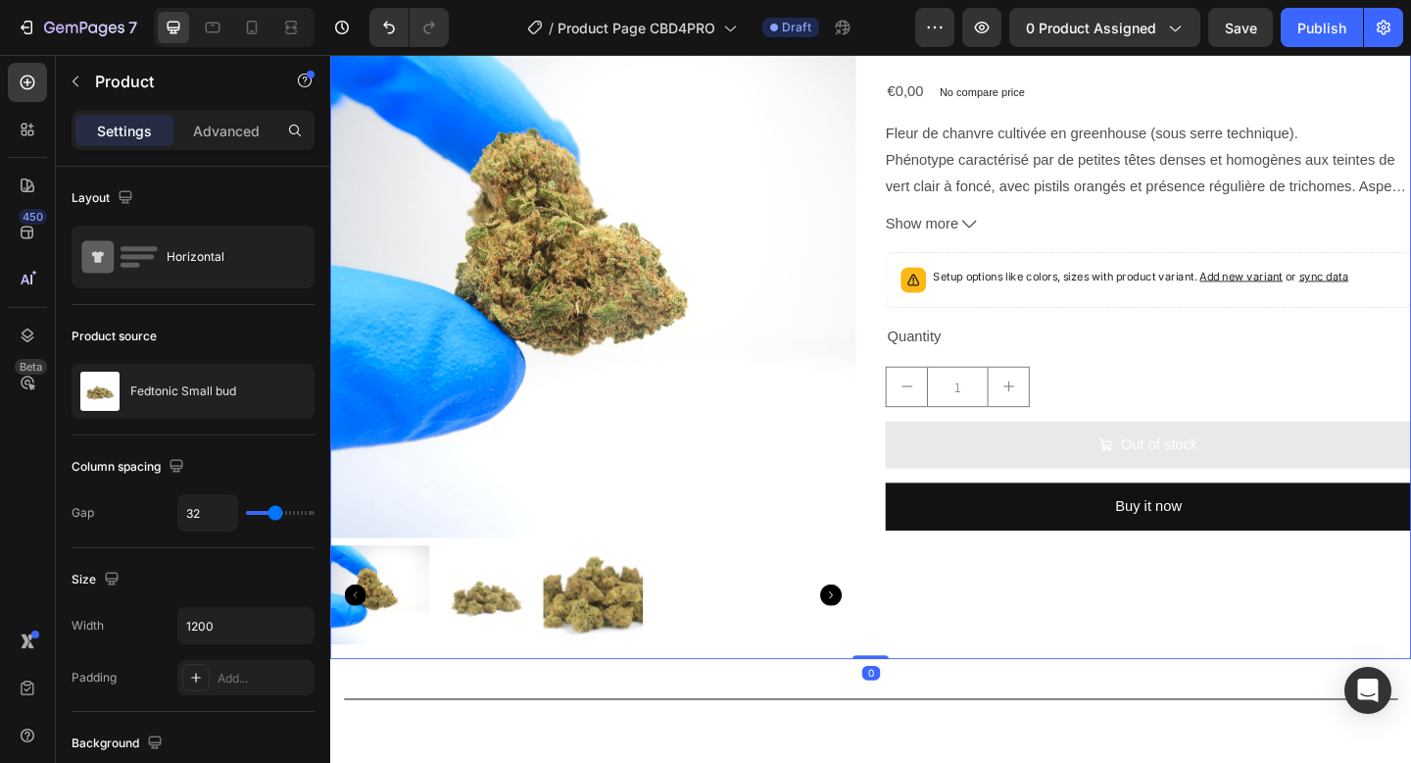
click at [1062, 683] on div "Fedtonic Small bud Product Title €0,00 Product Price Product Price No compare p…" at bounding box center [1220, 360] width 572 height 704
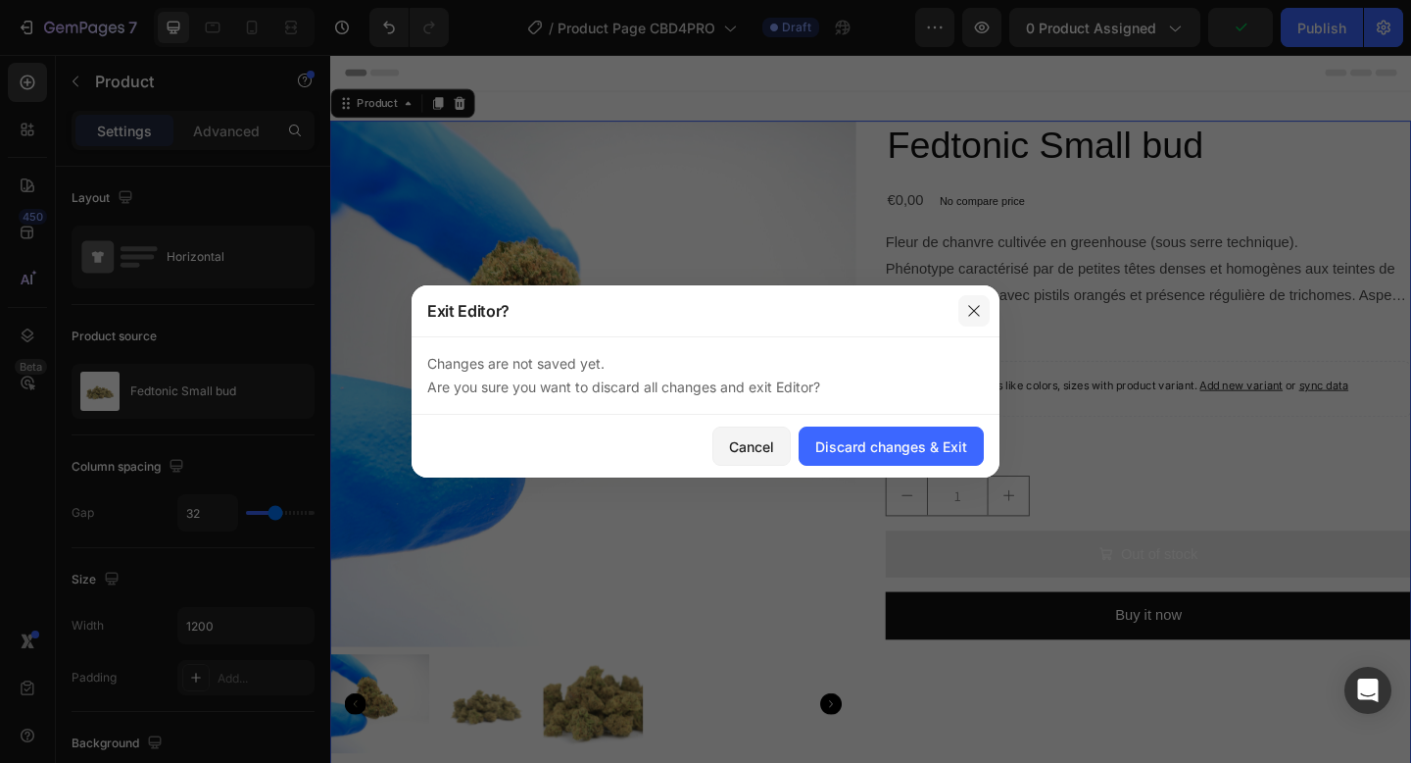
click at [966, 309] on icon "button" at bounding box center [974, 311] width 16 height 16
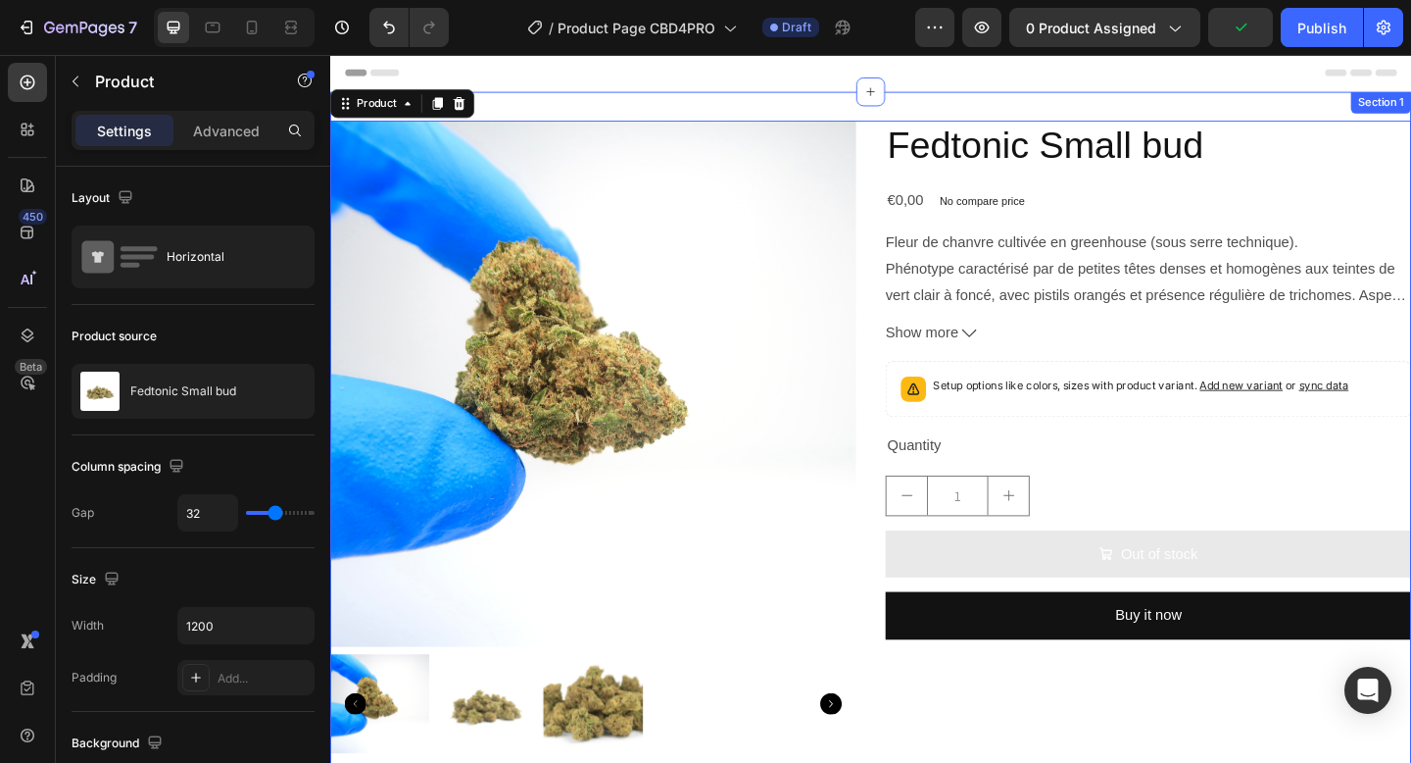
click at [882, 116] on div "Product Images Fedtonic Small bud Product Title €0,00 Product Price Product Pri…" at bounding box center [918, 478] width 1176 height 766
